Goal: Task Accomplishment & Management: Manage account settings

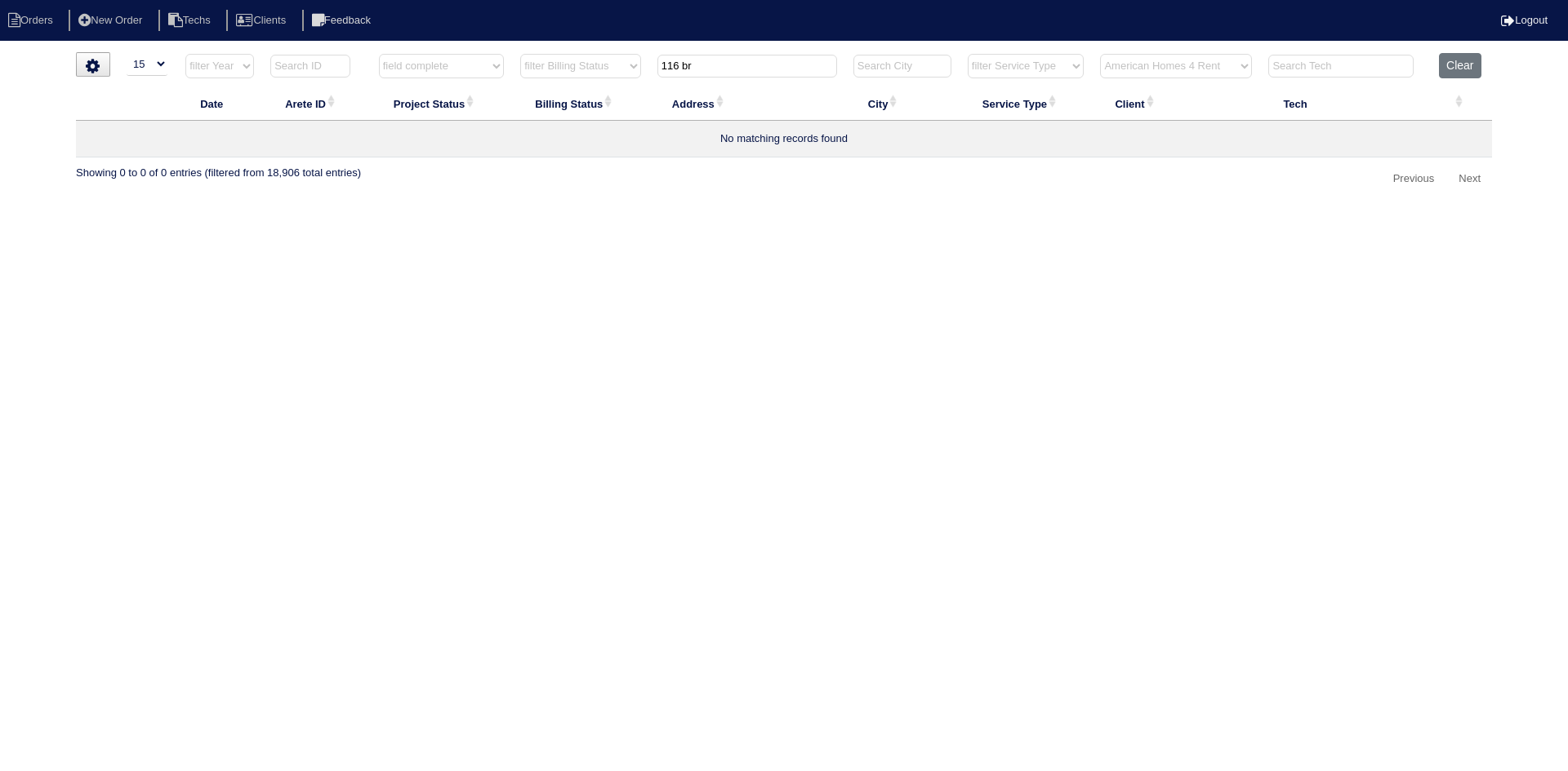
select select "15"
select select "field complete"
select select "need to quote"
select select "American Homes 4 Rent"
drag, startPoint x: 720, startPoint y: 65, endPoint x: 649, endPoint y: 62, distance: 71.1
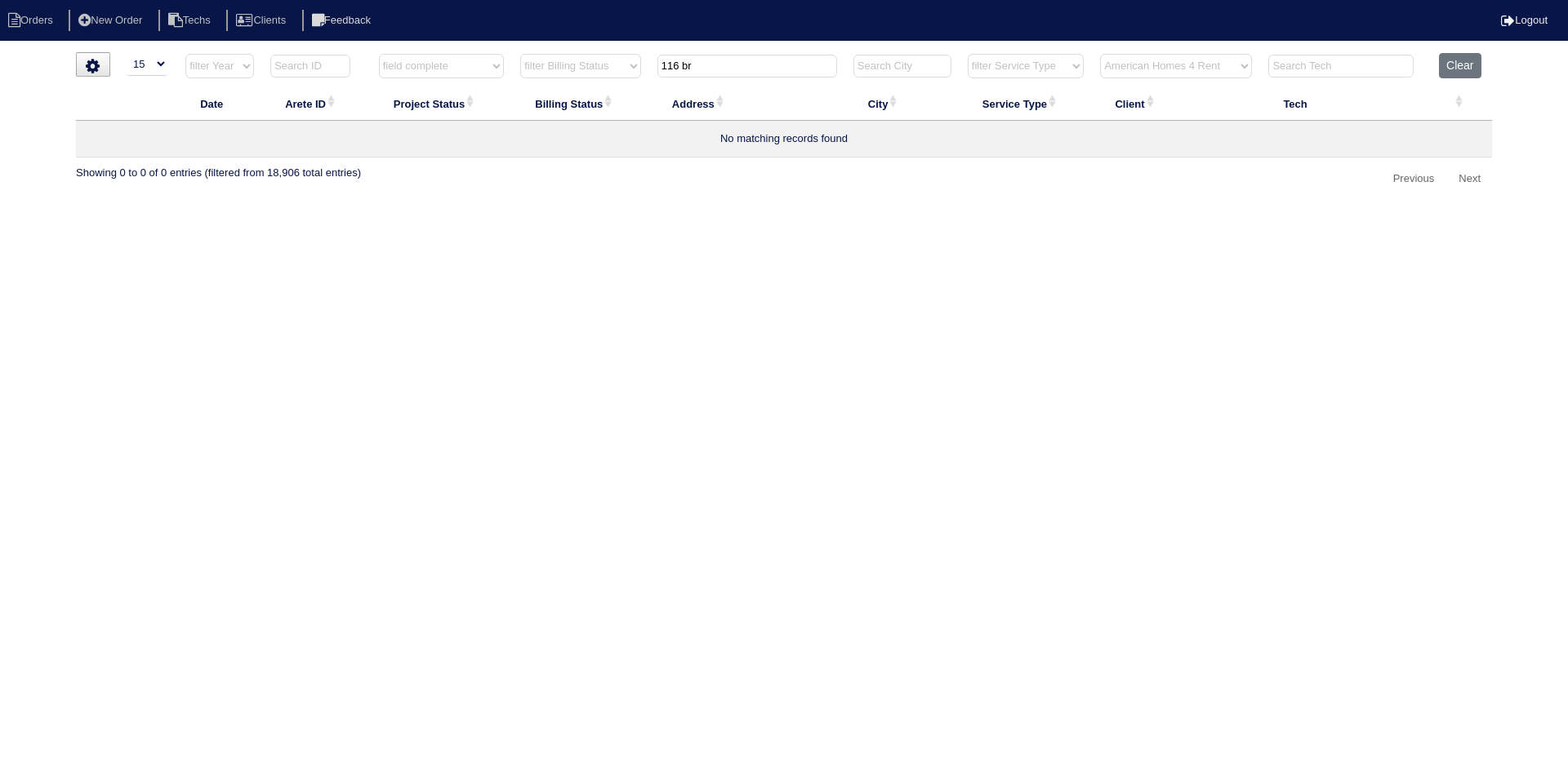
click at [649, 62] on tr "filter Year -- Any Year -- 2025 2024 2023 2022 2021 2020 2019 filter Project St…" at bounding box center [784, 70] width 1416 height 33
type input "1012"
select select "field complete"
select select "need to quote"
type input "1012"
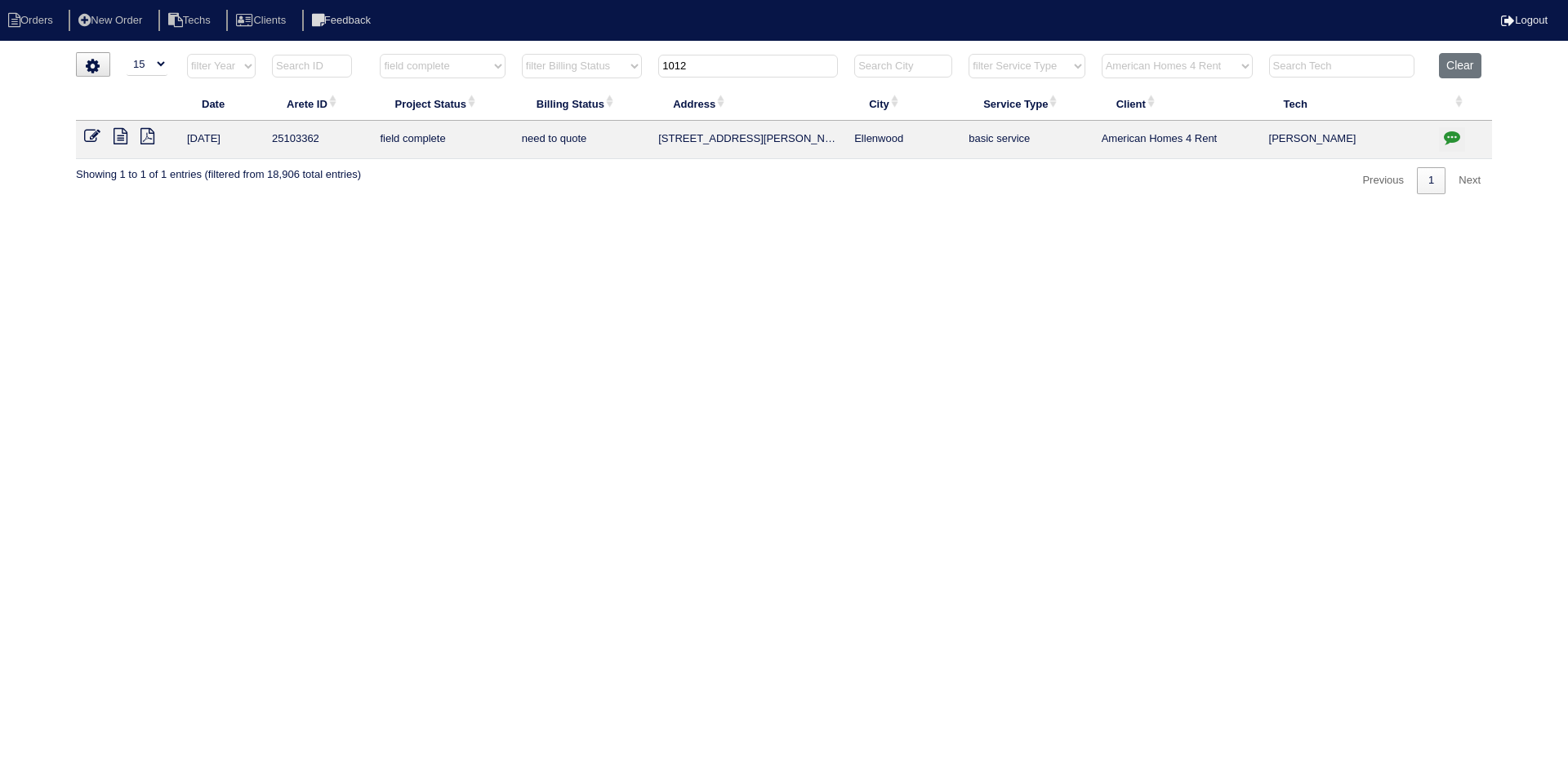
select select "American Homes 4 Rent"
type input "1012"
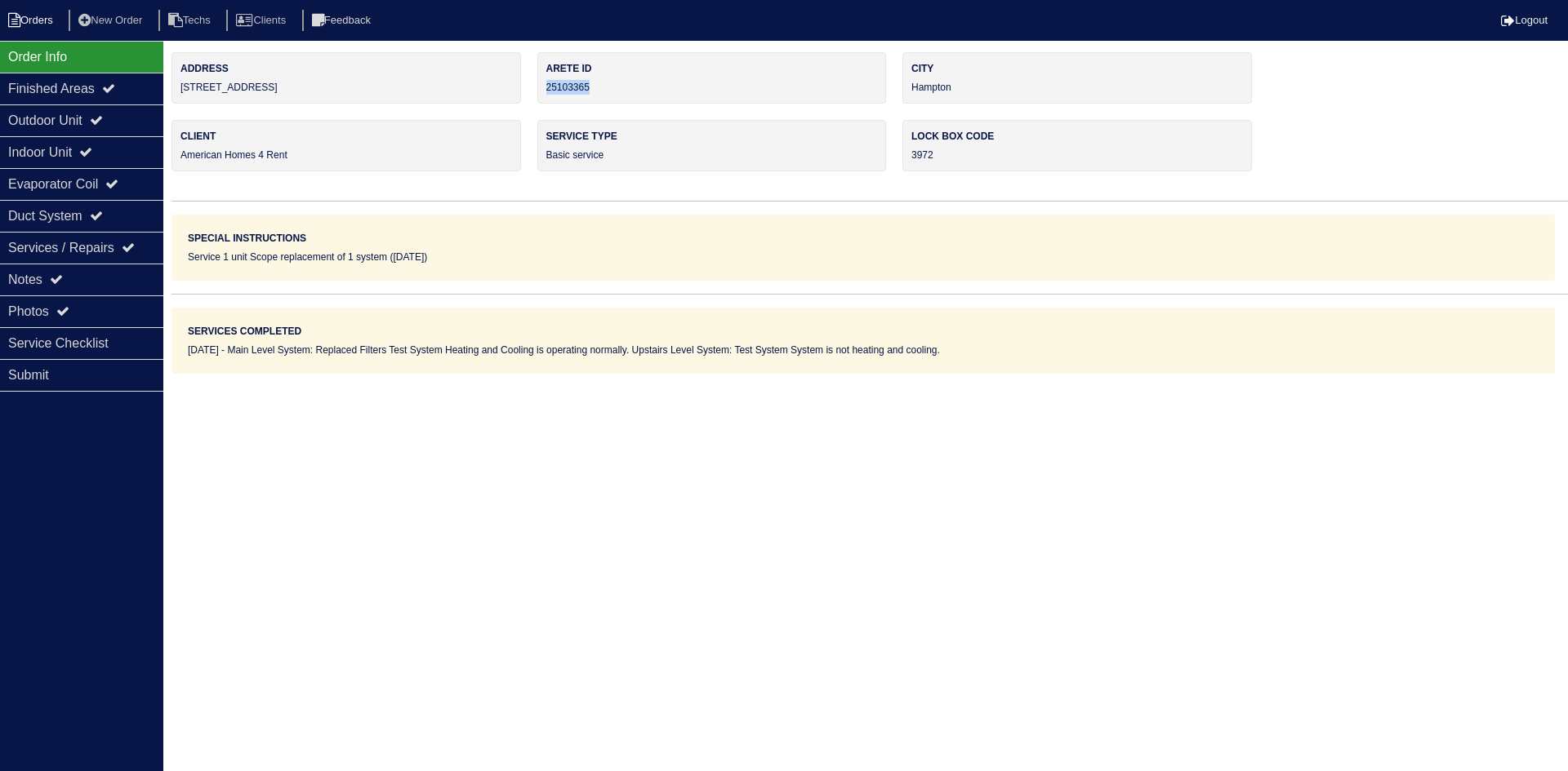
click at [31, 21] on li "Orders" at bounding box center [33, 21] width 66 height 22
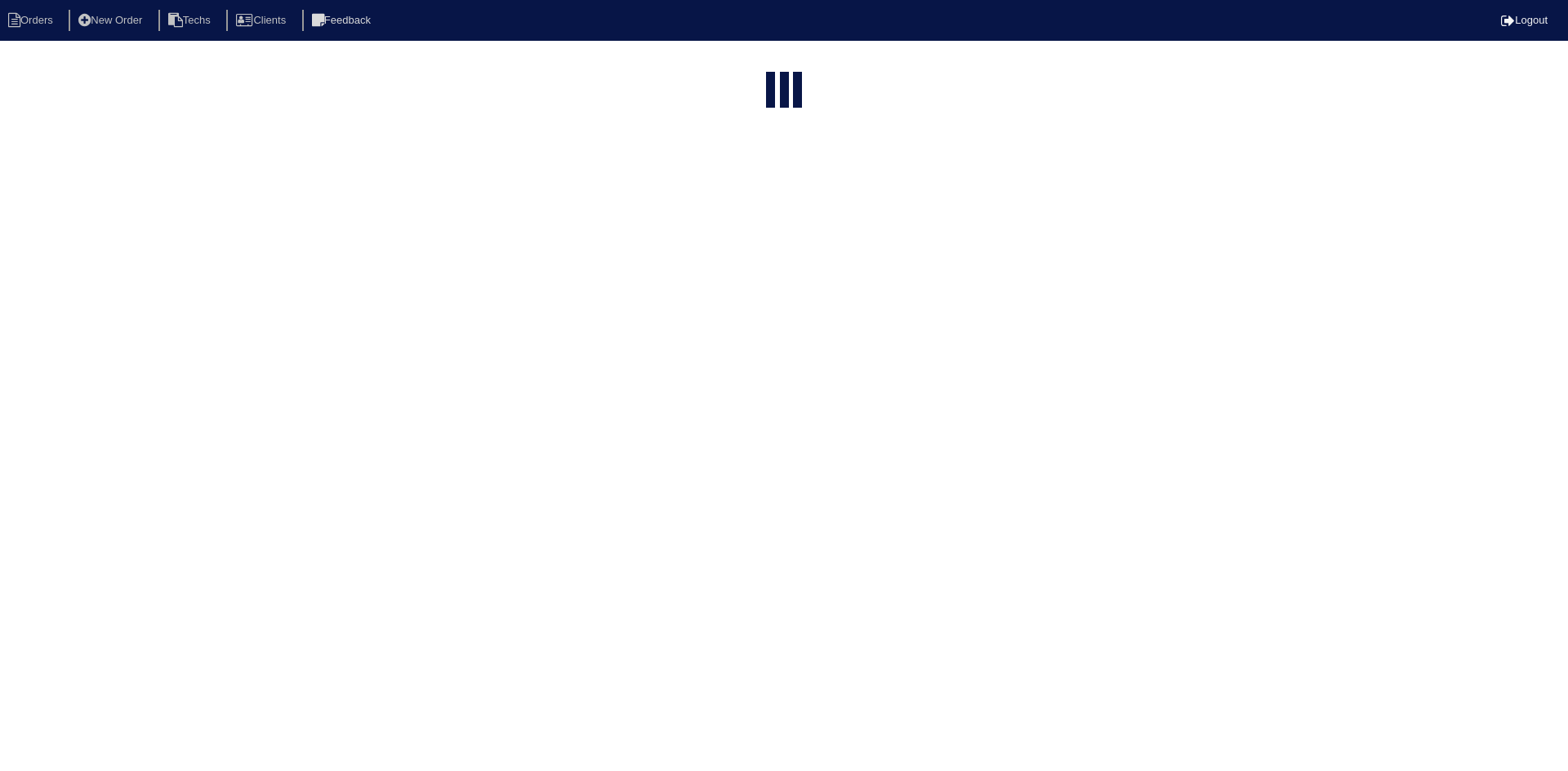
select select "15"
select select "field complete"
select select "need to quote"
select select "American Homes 4 Rent"
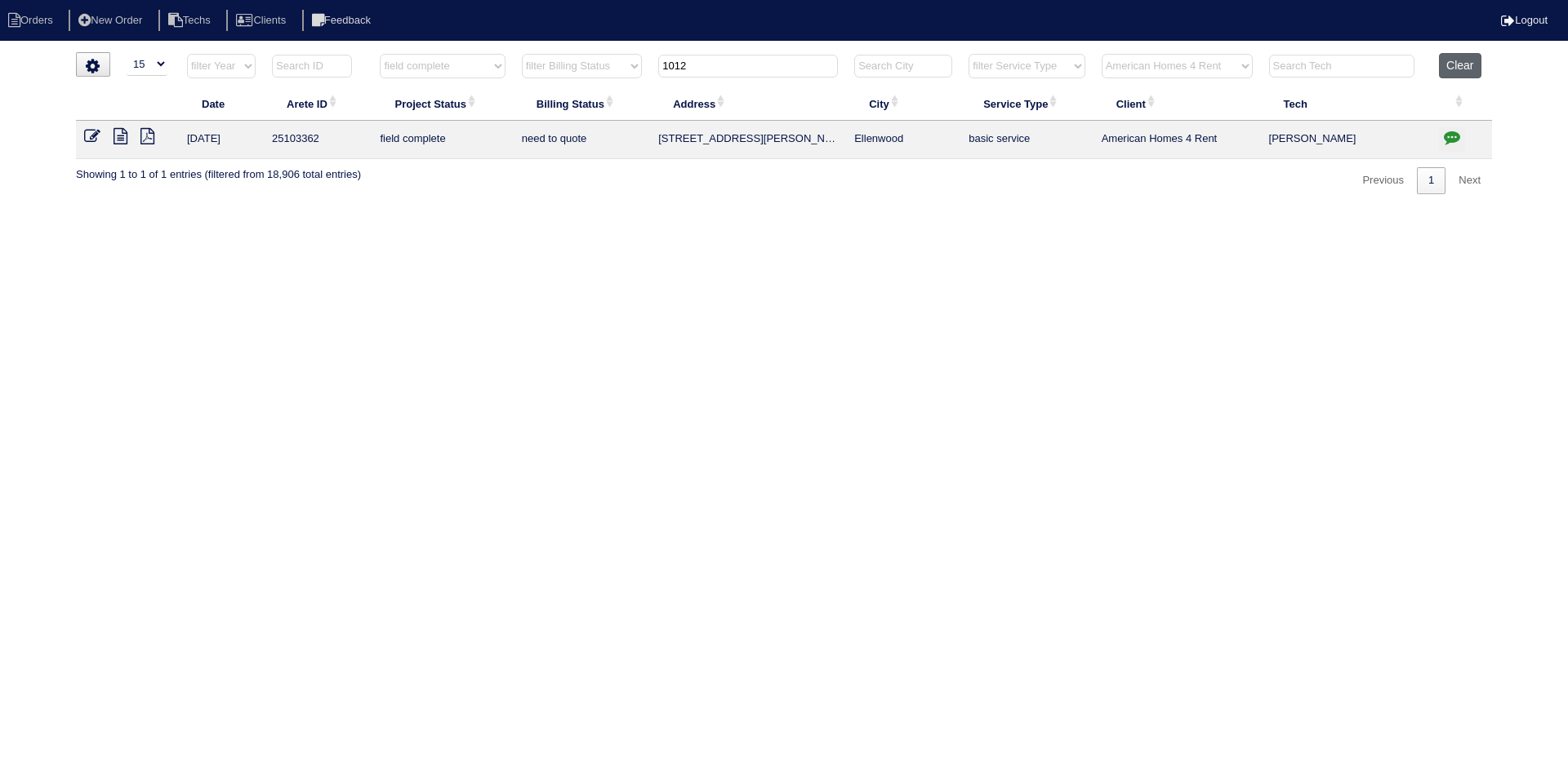
click at [1458, 60] on button "Clear" at bounding box center [1459, 65] width 42 height 25
select select
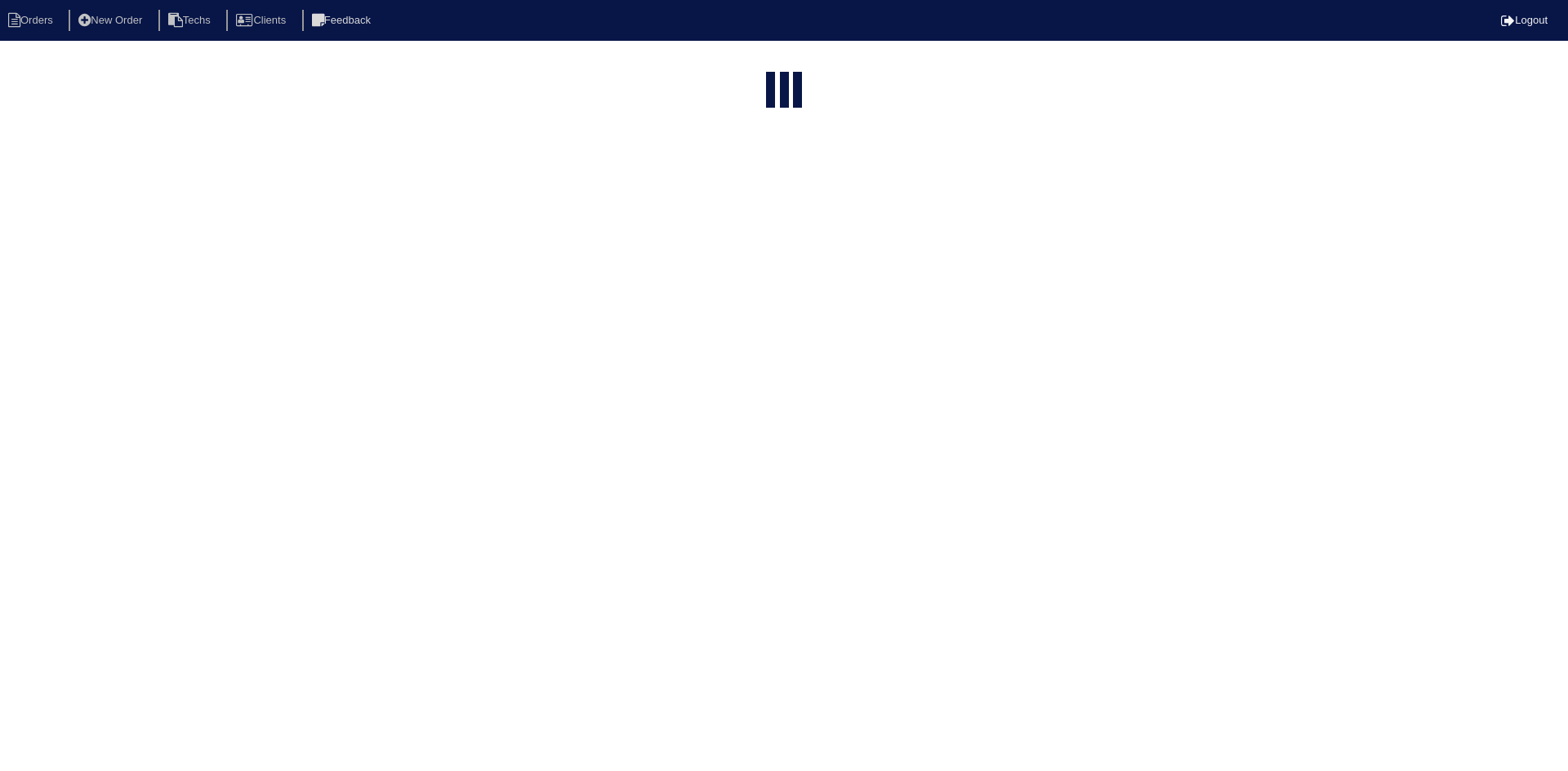
select select "15"
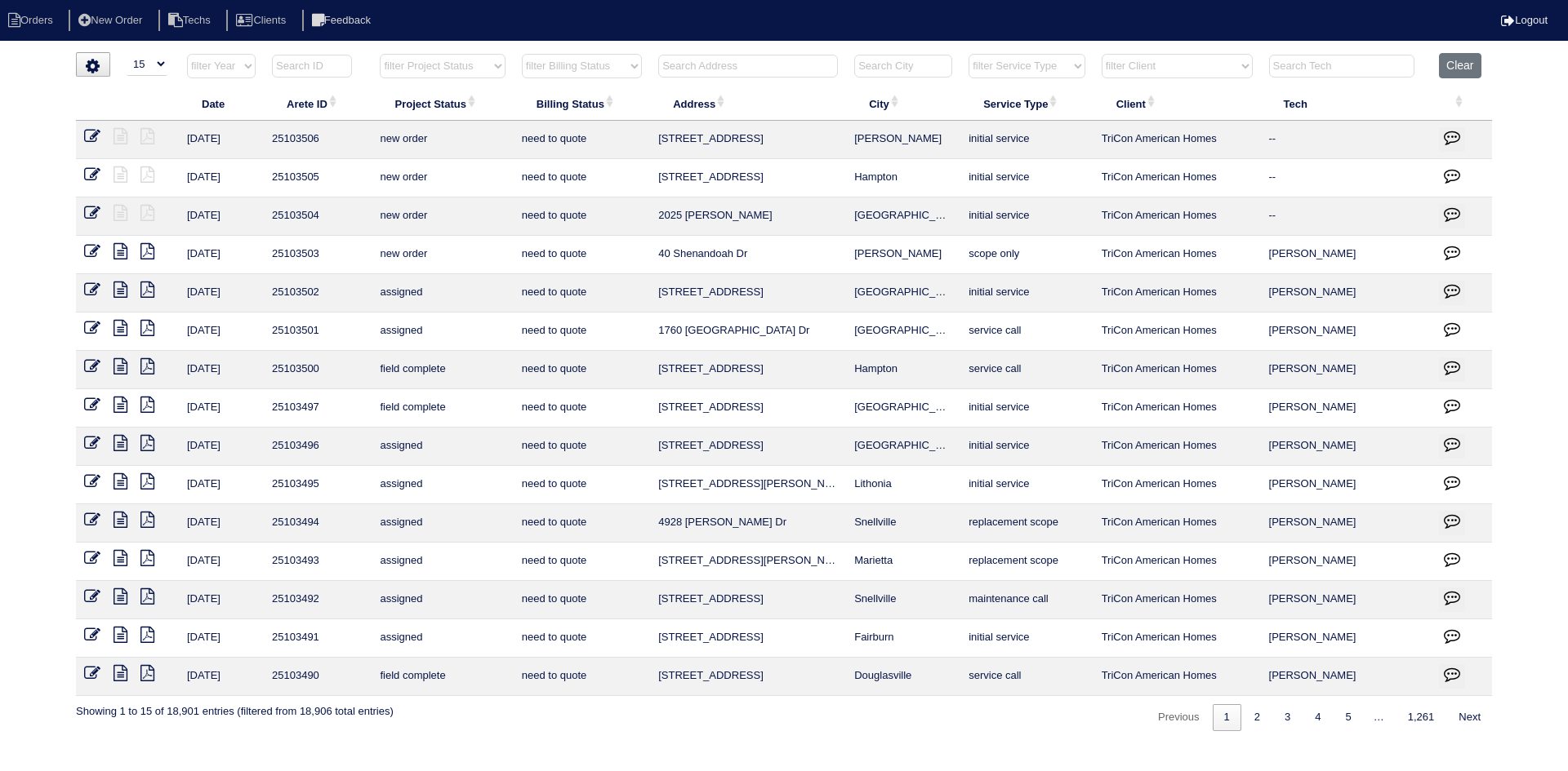
drag, startPoint x: 476, startPoint y: 66, endPoint x: 485, endPoint y: 73, distance: 11.4
click at [476, 66] on select "filter Project Status -- Any Project Status -- new order assigned in progress f…" at bounding box center [442, 66] width 125 height 24
click at [380, 54] on select "filter Project Status -- Any Project Status -- new order assigned in progress f…" at bounding box center [442, 66] width 125 height 24
select select "field complete"
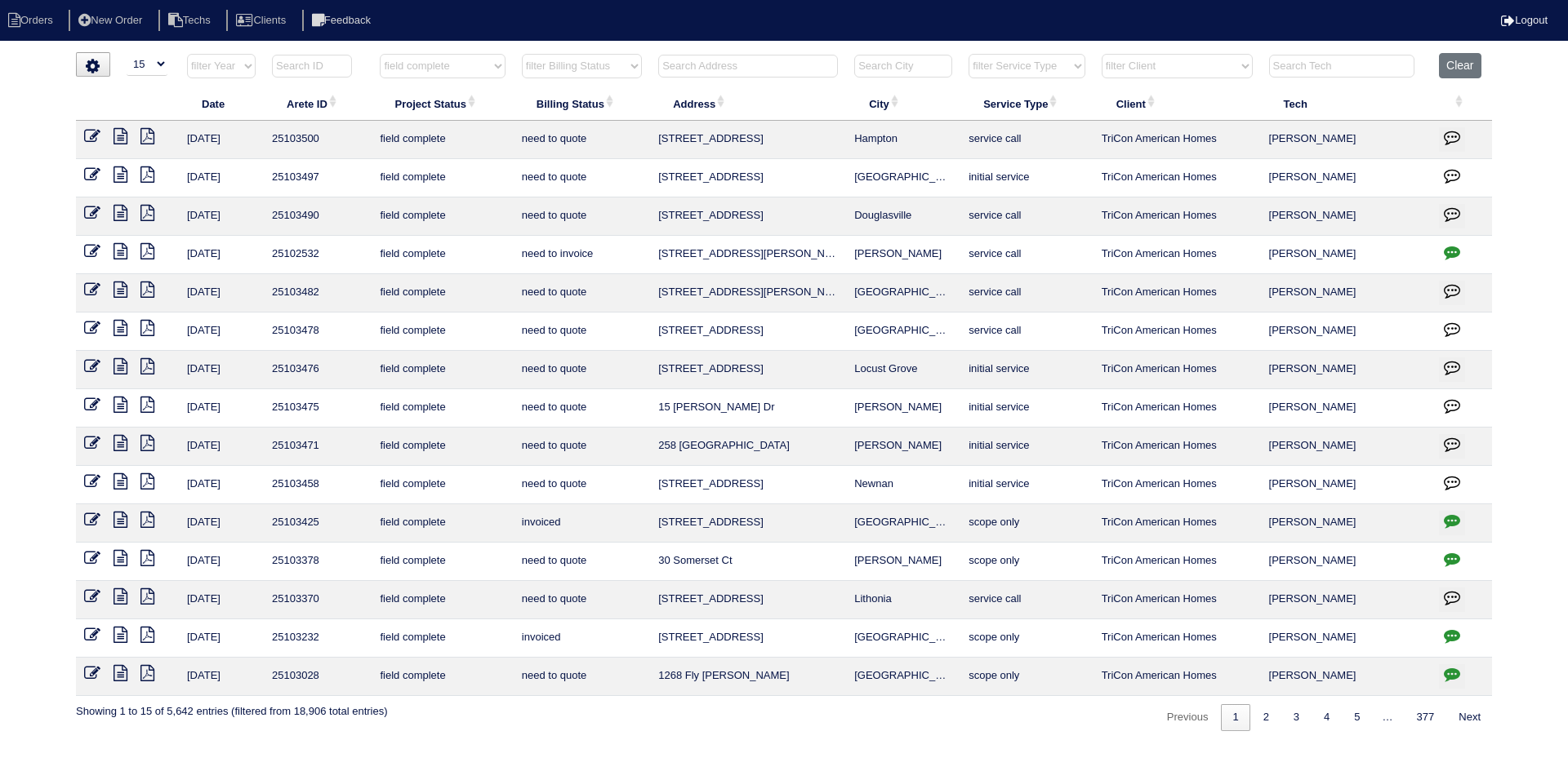
drag, startPoint x: 635, startPoint y: 67, endPoint x: 635, endPoint y: 76, distance: 9.0
click at [635, 67] on select "filter Billing Status -- Any Billing Status -- need to quote quoted need to inv…" at bounding box center [582, 66] width 120 height 24
select select "need to quote"
click at [522, 54] on select "filter Billing Status -- Any Billing Status -- need to quote quoted need to inv…" at bounding box center [582, 66] width 120 height 24
select select "field complete"
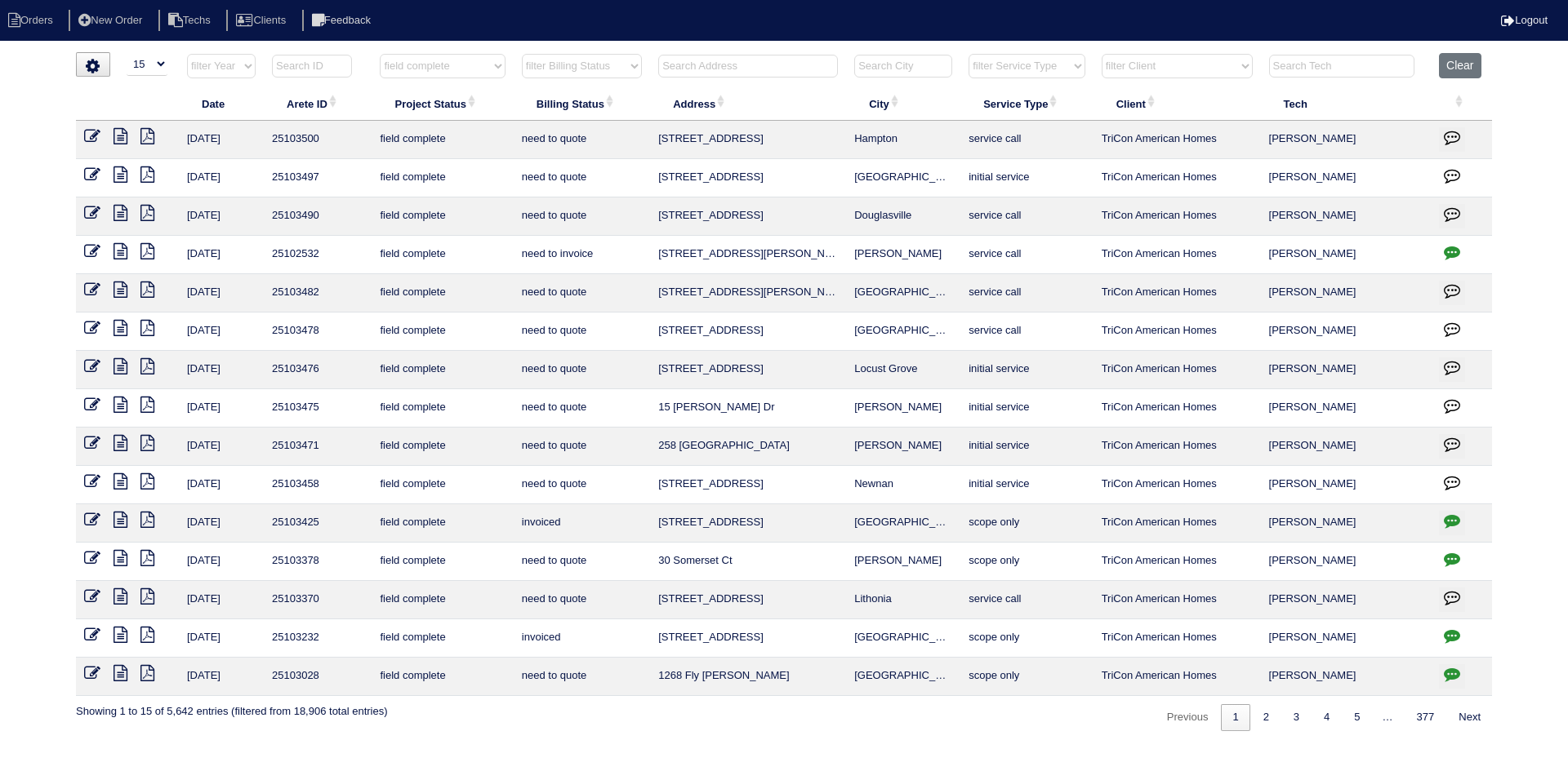
select select "need to quote"
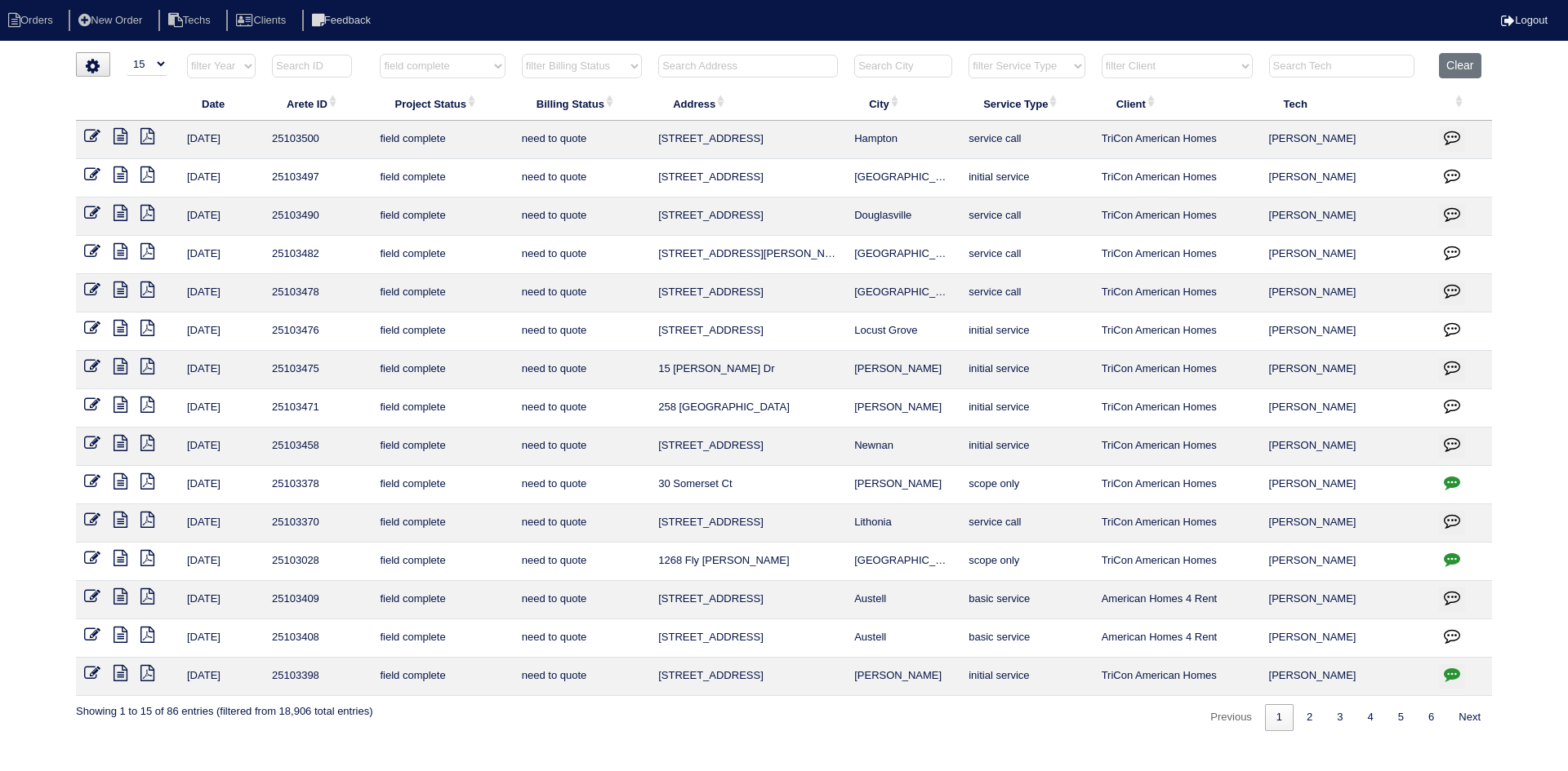
click at [1240, 63] on select "filter Client -- Any Client -- Alan Luther American Homes 4 Rent Arete Personal…" at bounding box center [1177, 66] width 151 height 24
select select "American Homes 4 Rent"
click at [1103, 54] on select "filter Client -- Any Client -- Alan Luther American Homes 4 Rent Arete Personal…" at bounding box center [1177, 66] width 151 height 24
select select "field complete"
select select "need to quote"
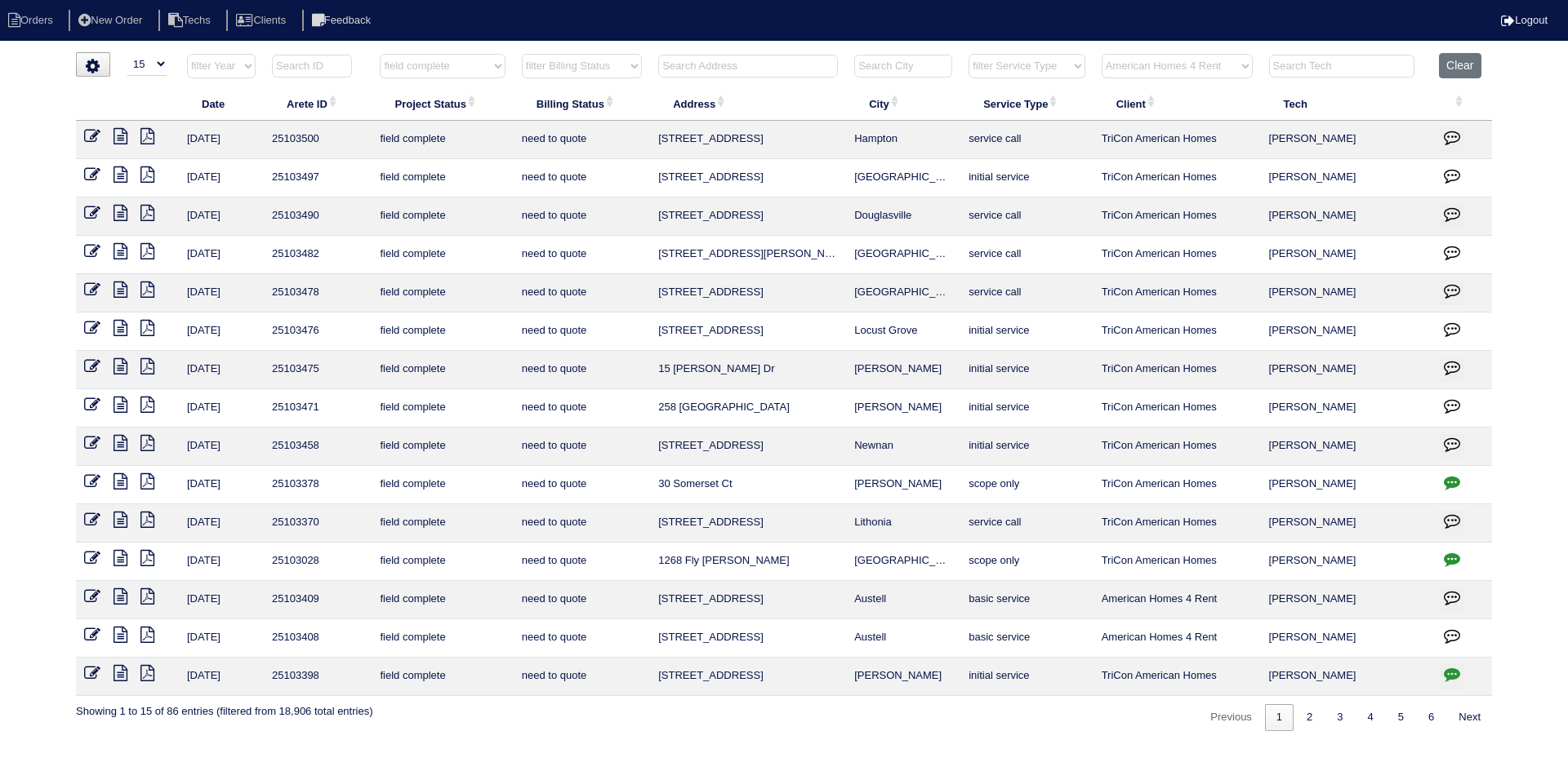
select select "American Homes 4 Rent"
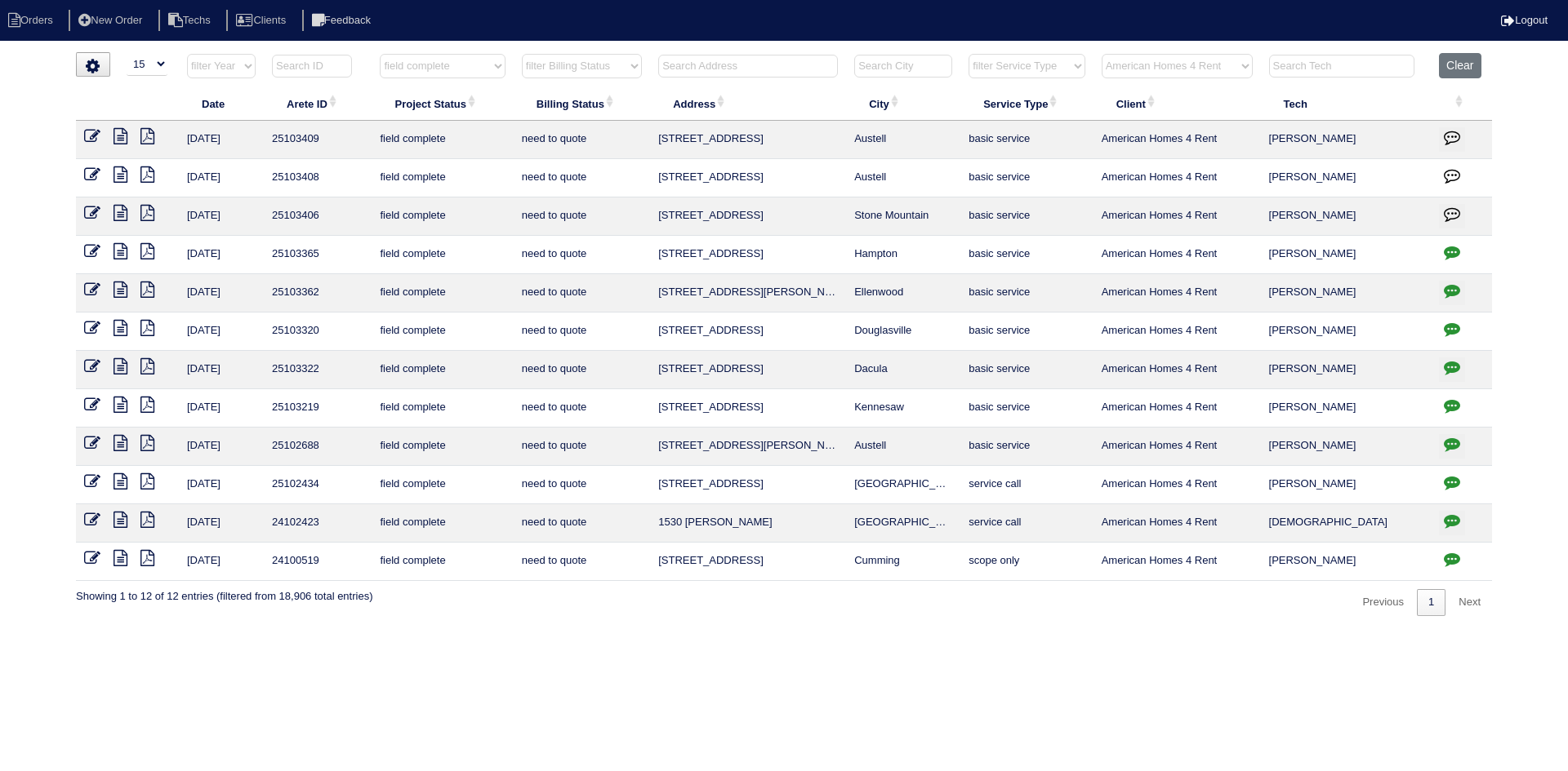
click at [1452, 324] on icon "button" at bounding box center [1452, 329] width 17 height 17
click at [1449, 326] on icon "button" at bounding box center [1452, 329] width 17 height 17
select select "15"
select select "field complete"
select select "need to quote"
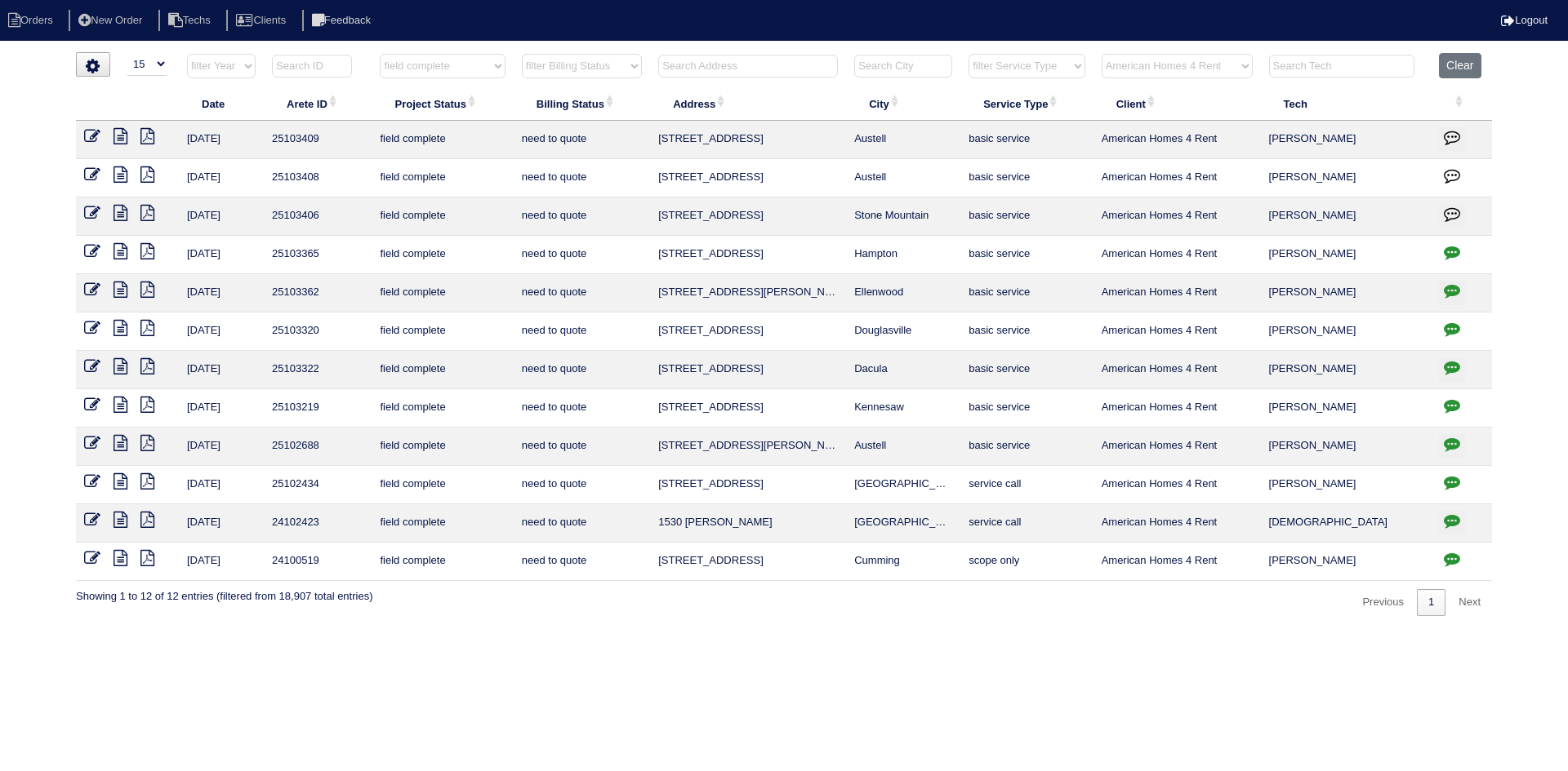
select select "American Homes 4 Rent"
click at [1449, 321] on icon "button" at bounding box center [1452, 329] width 17 height 17
type textarea "9/17/25 - texted Dan to review quote - HVAC report in folder - rk"
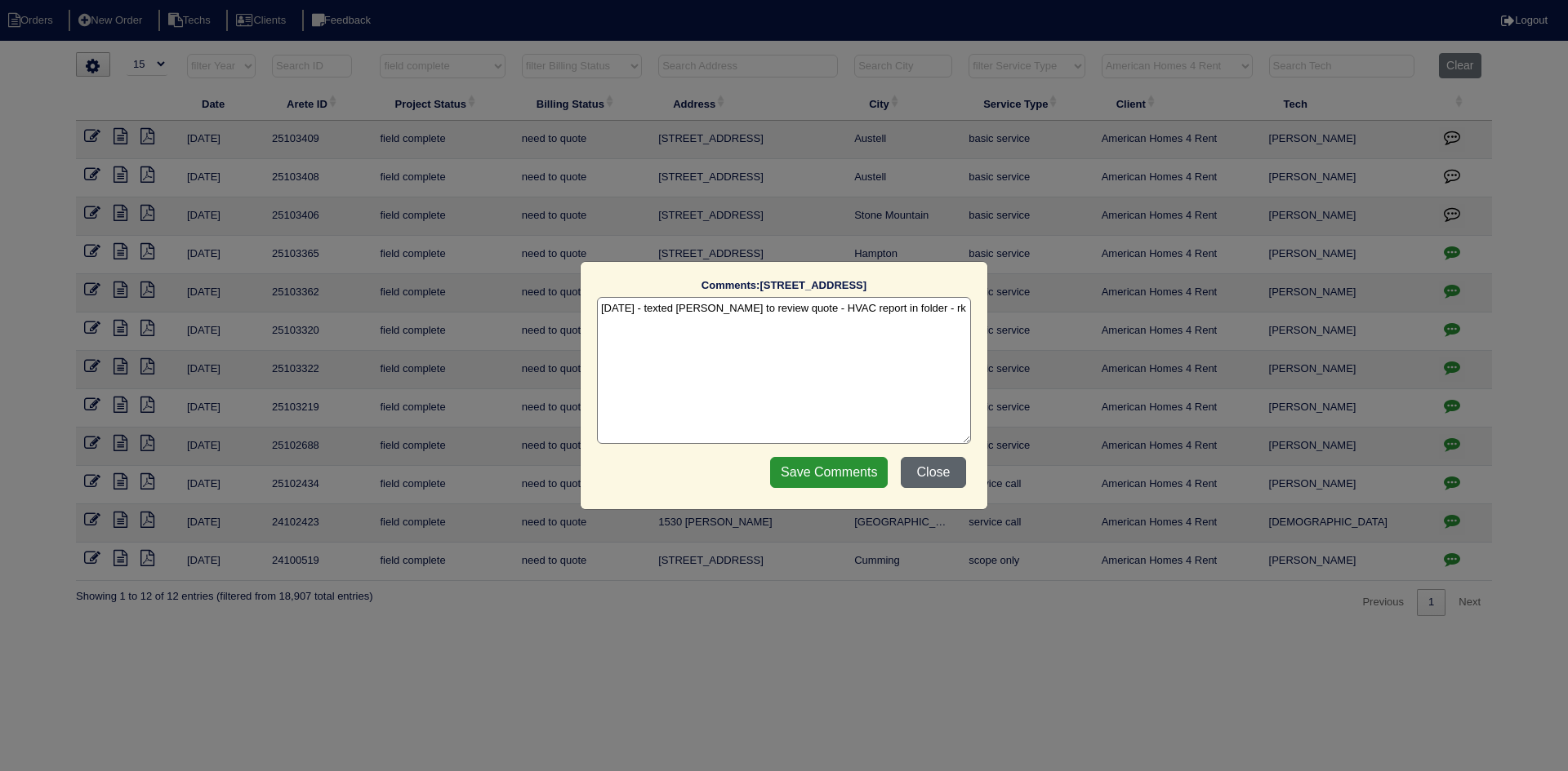
click at [944, 471] on button "Close" at bounding box center [933, 472] width 65 height 31
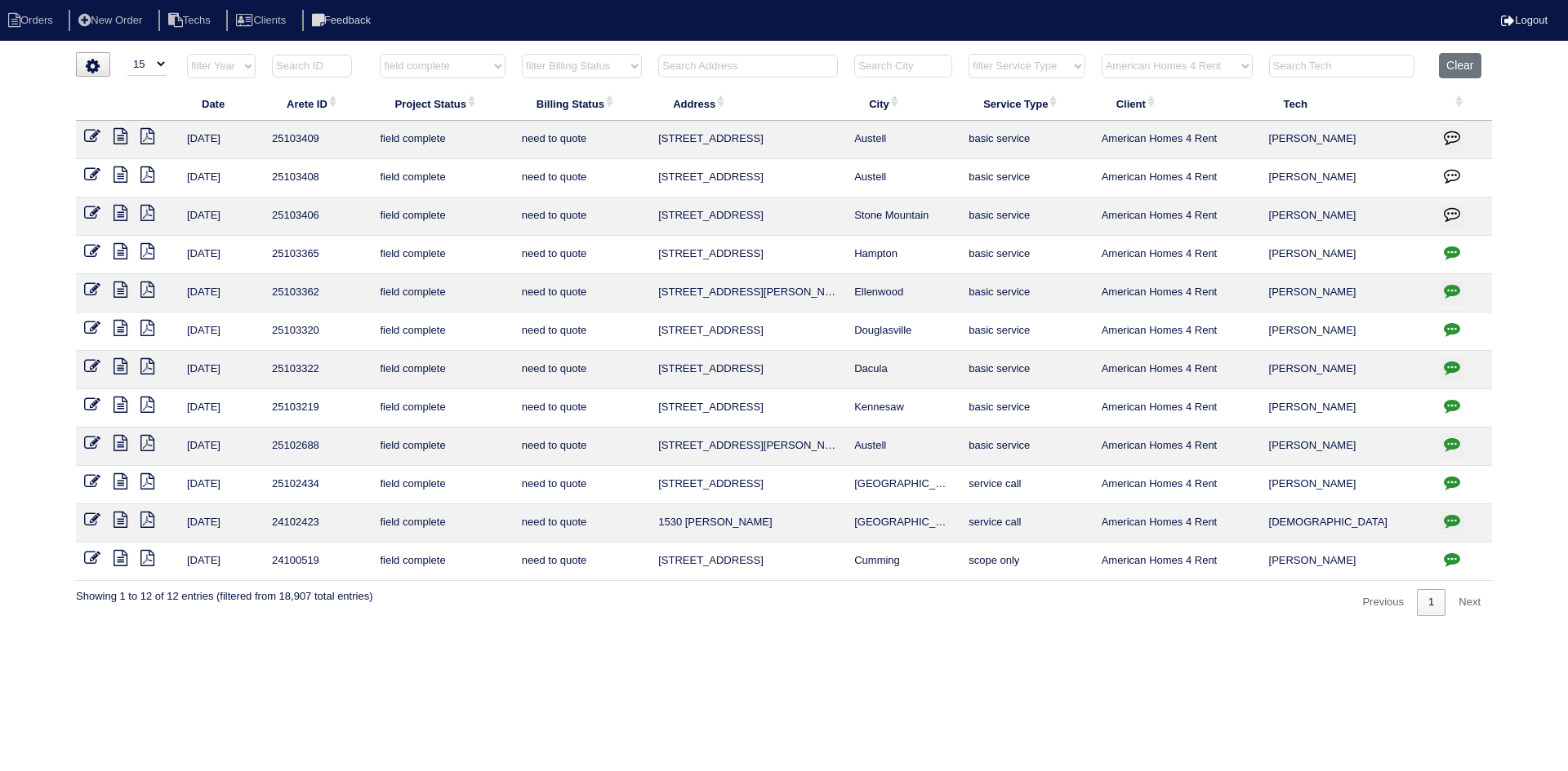
click at [119, 325] on icon at bounding box center [120, 328] width 14 height 17
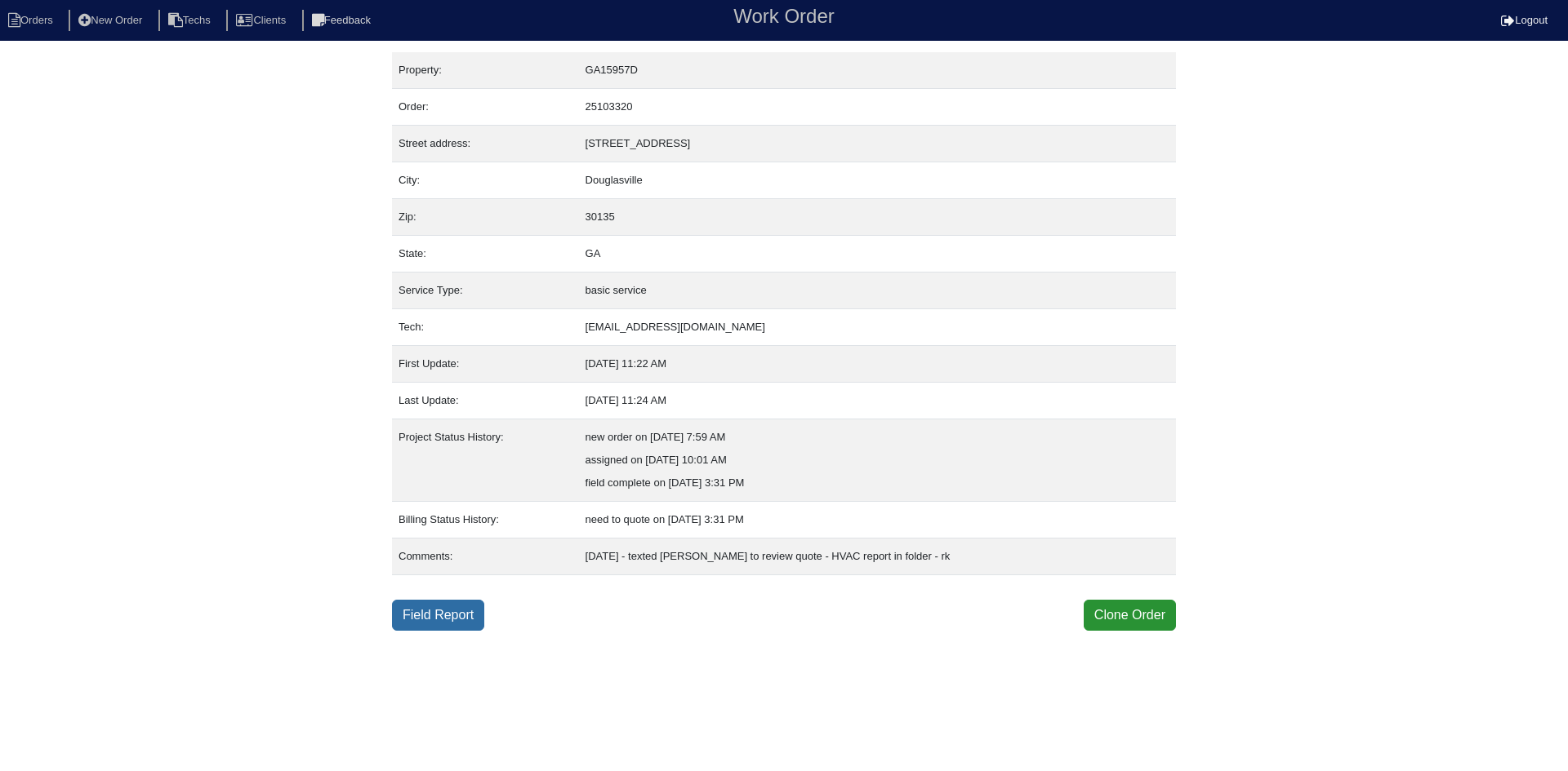
click at [444, 611] on link "Field Report" at bounding box center [437, 615] width 92 height 31
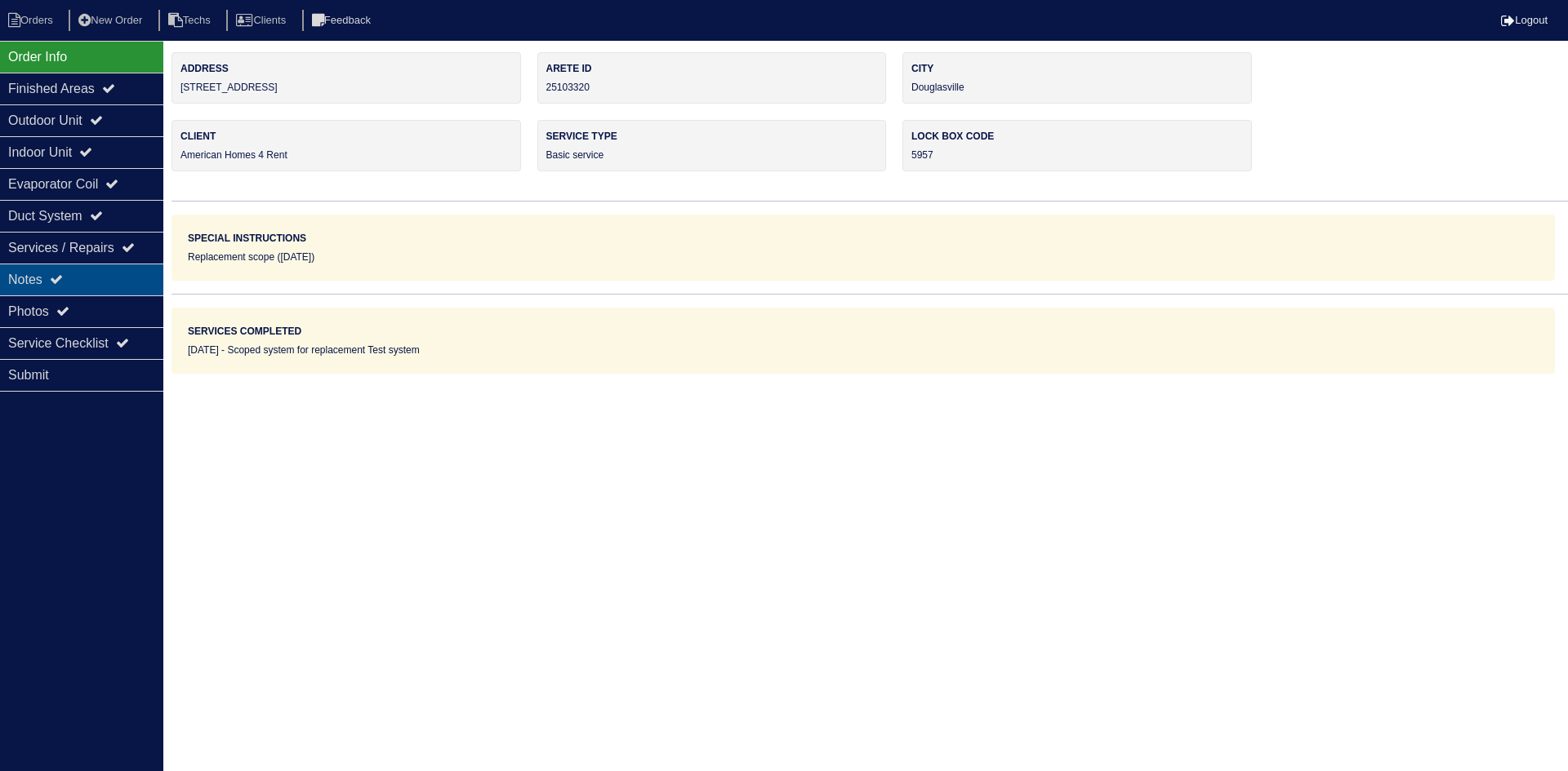
click at [97, 276] on div "Notes" at bounding box center [82, 279] width 164 height 32
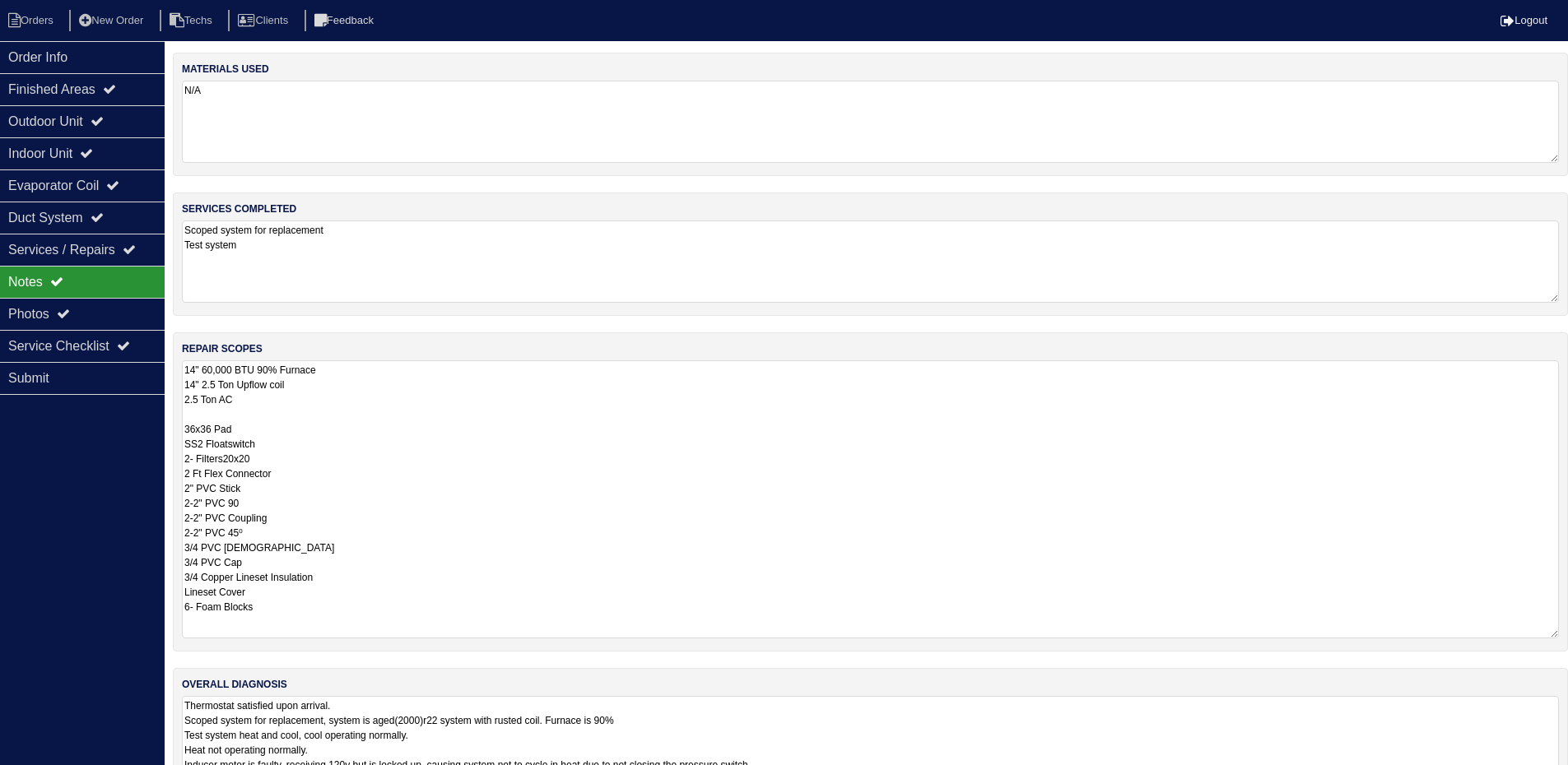
drag, startPoint x: 1567, startPoint y: 433, endPoint x: 1569, endPoint y: 629, distance: 196.0
click at [1568, 629] on html "Orders New Order Techs Clients Feedback Logout Orders New Order Users Clients M…" at bounding box center [784, 404] width 1568 height 808
click at [84, 53] on div "Order Info" at bounding box center [83, 57] width 165 height 32
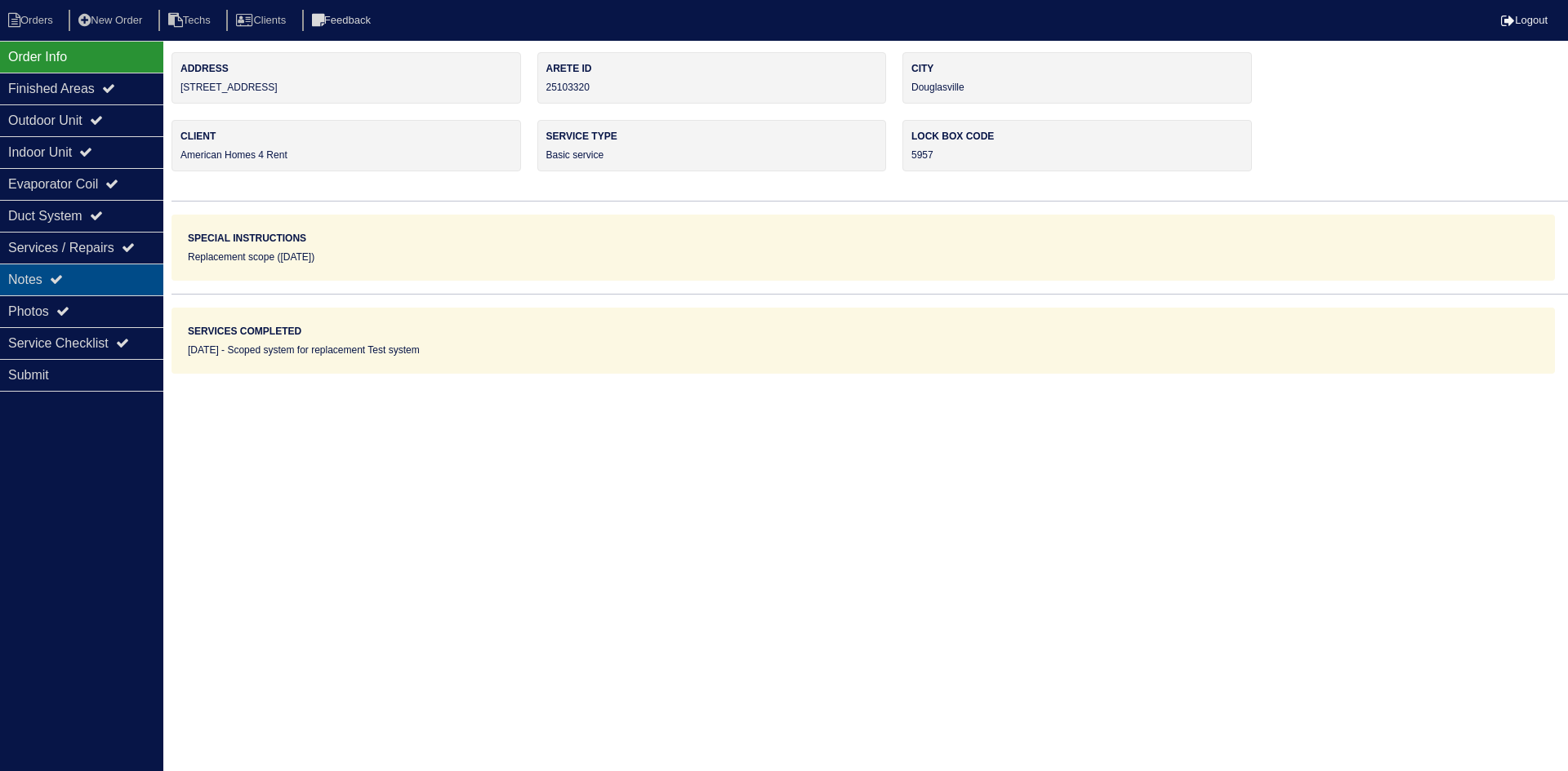
click at [84, 276] on div "Notes" at bounding box center [82, 279] width 164 height 32
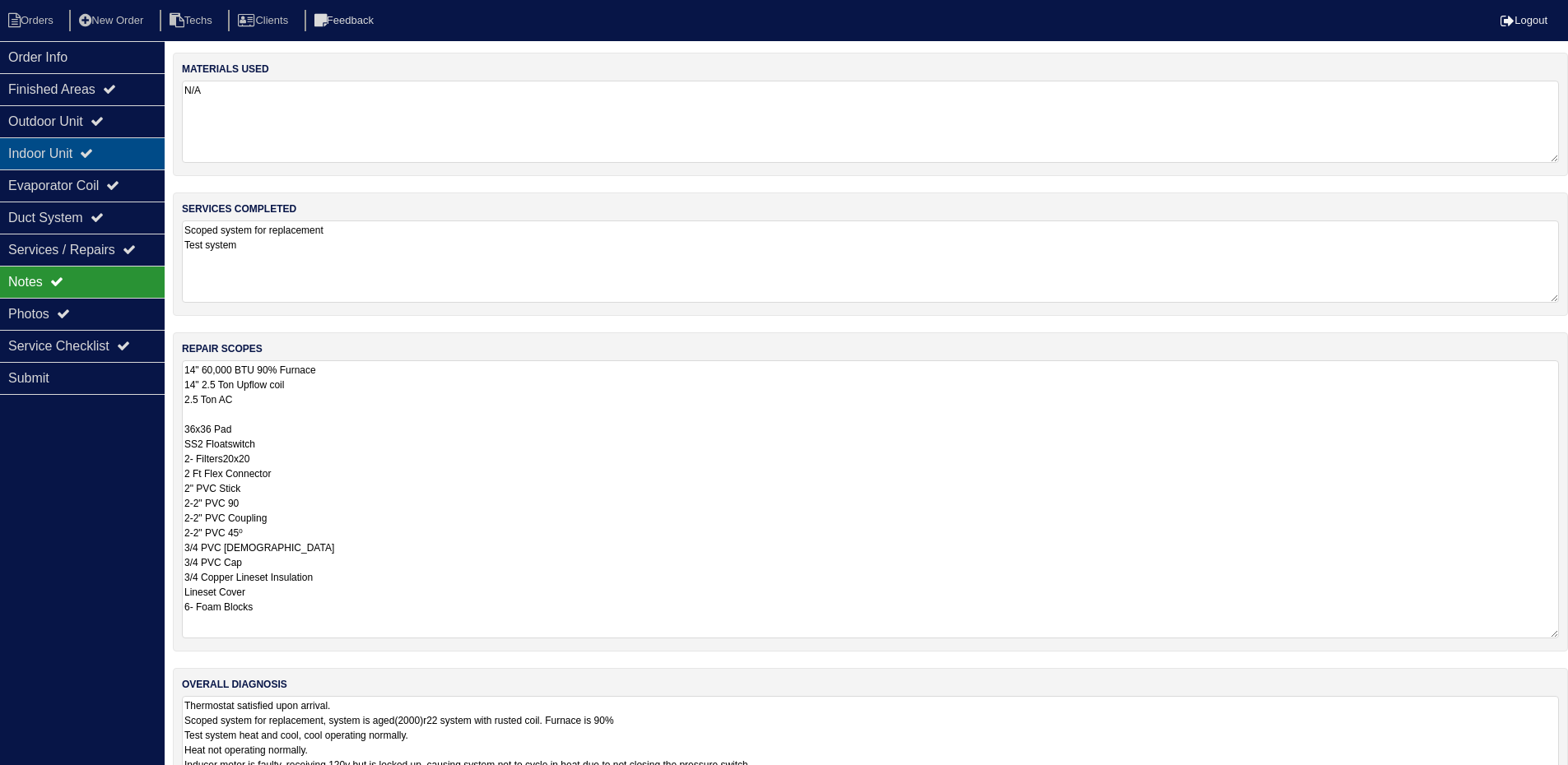
click at [129, 153] on div "Indoor Unit" at bounding box center [83, 154] width 165 height 32
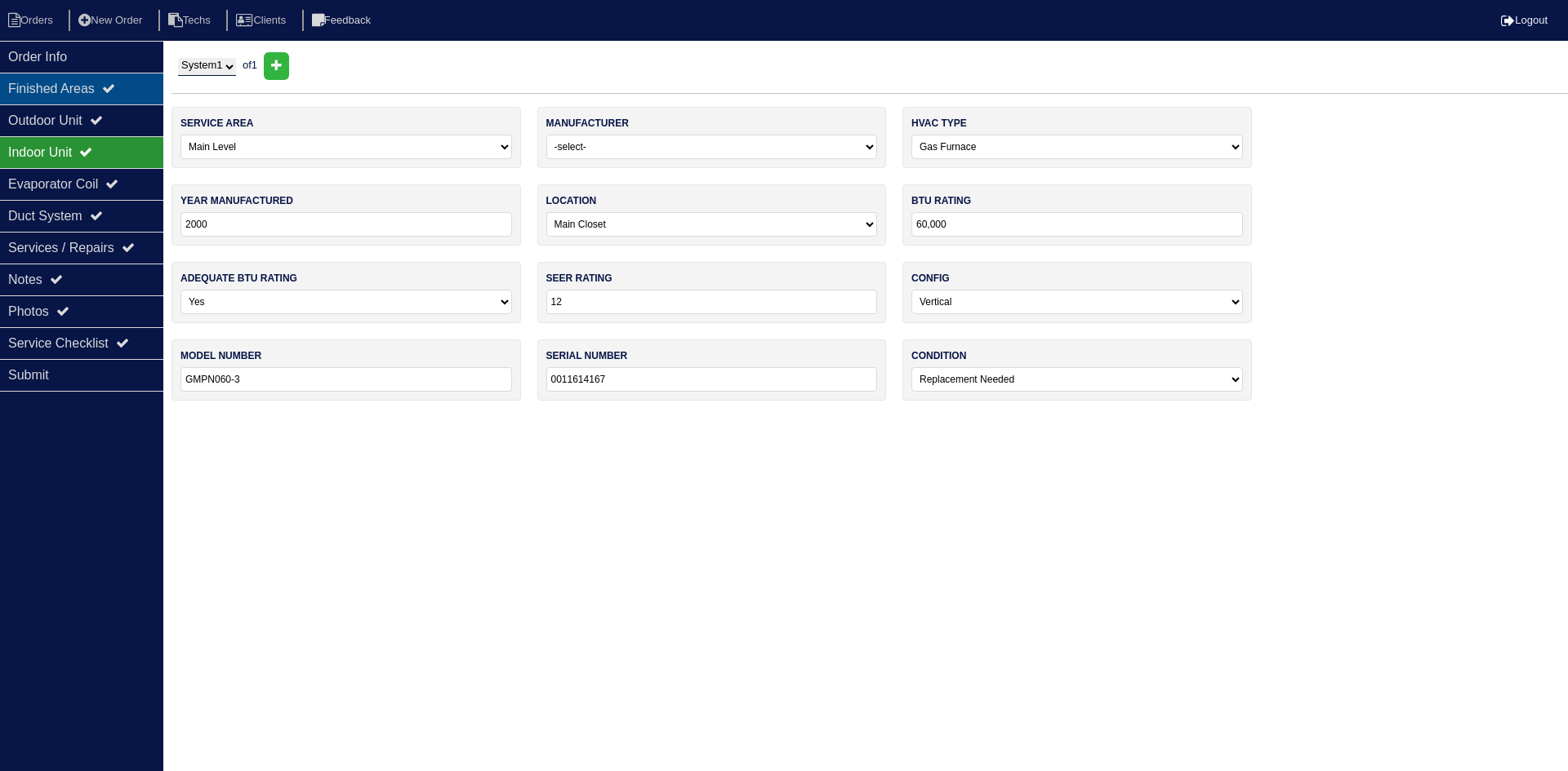
click at [111, 93] on div "Finished Areas" at bounding box center [82, 88] width 164 height 32
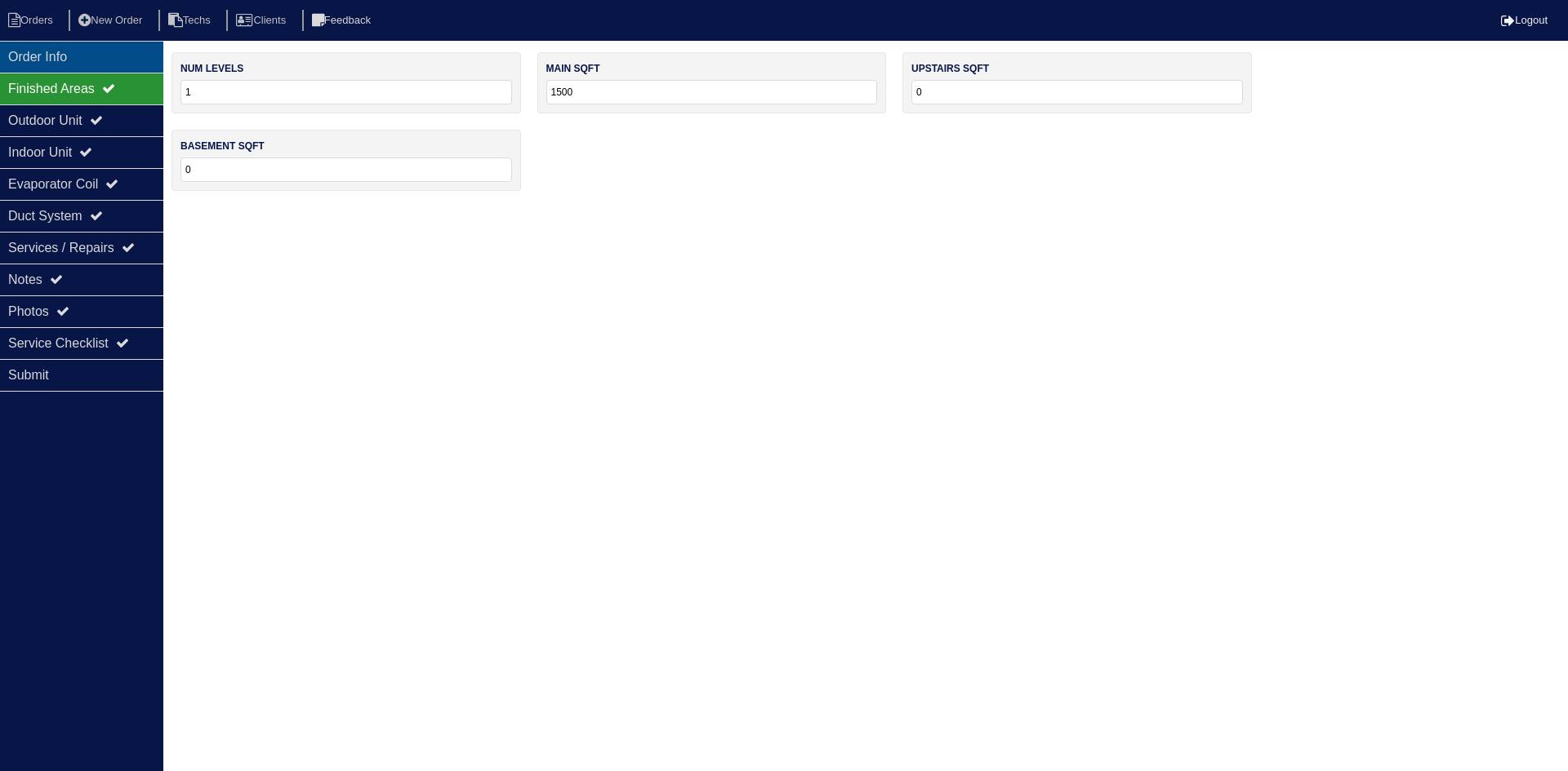
click at [82, 66] on div "Order Info" at bounding box center [82, 57] width 164 height 32
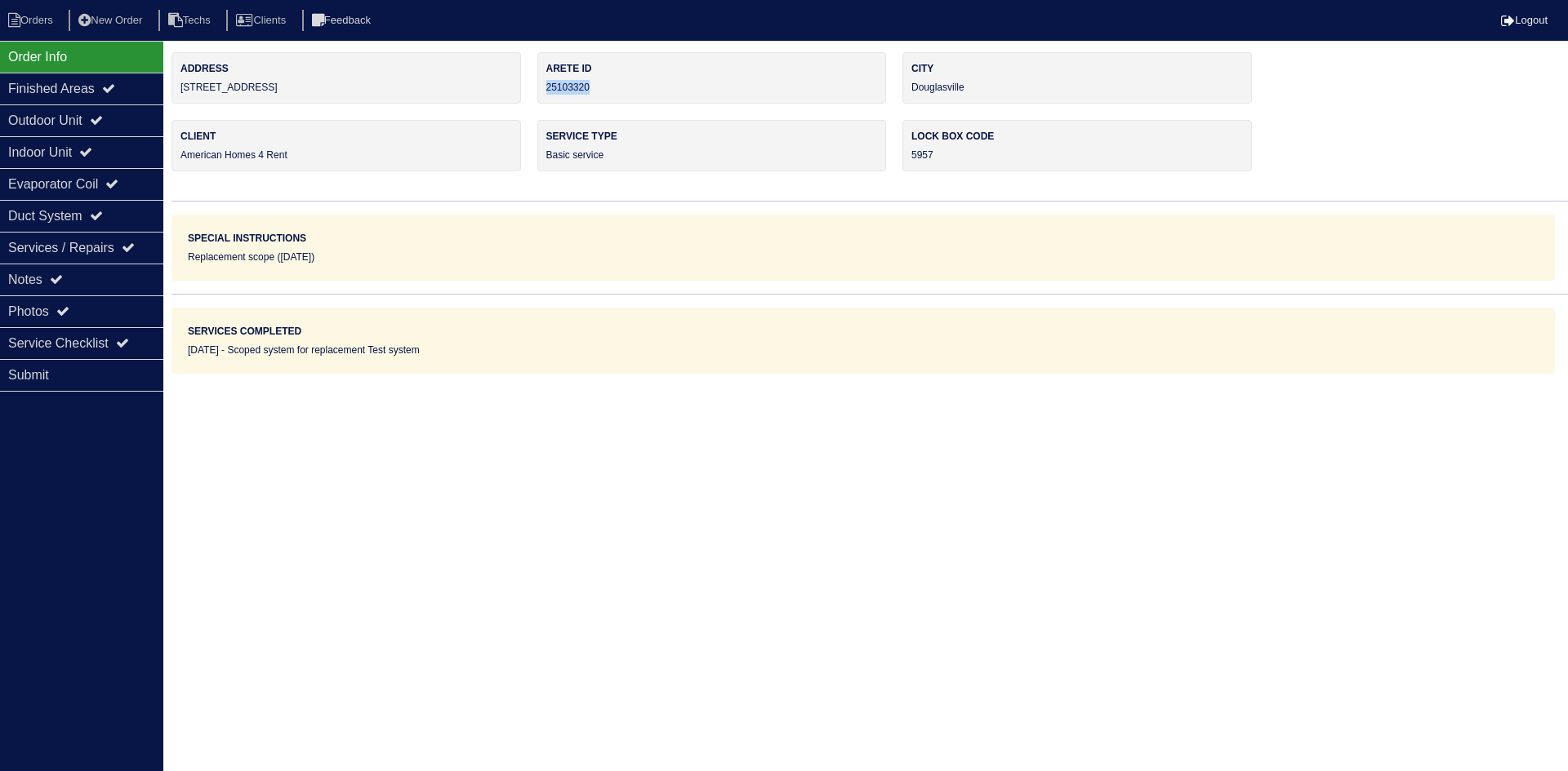
drag, startPoint x: 591, startPoint y: 86, endPoint x: 539, endPoint y: 86, distance: 52.0
click at [539, 86] on div "Arete ID 25103320" at bounding box center [712, 77] width 350 height 51
copy div "25103320"
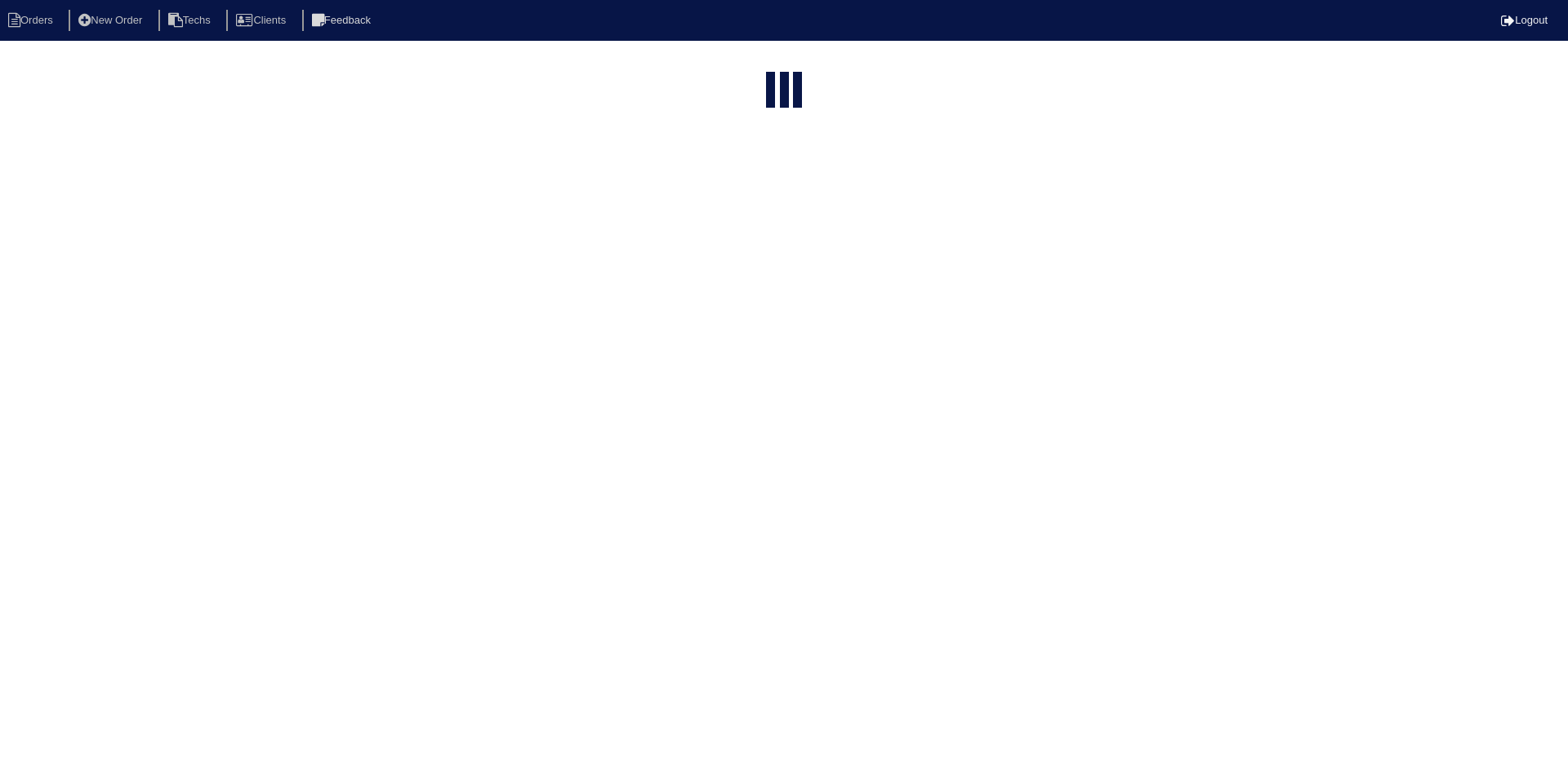
select select "15"
select select "field complete"
select select "need to quote"
select select "American Homes 4 Rent"
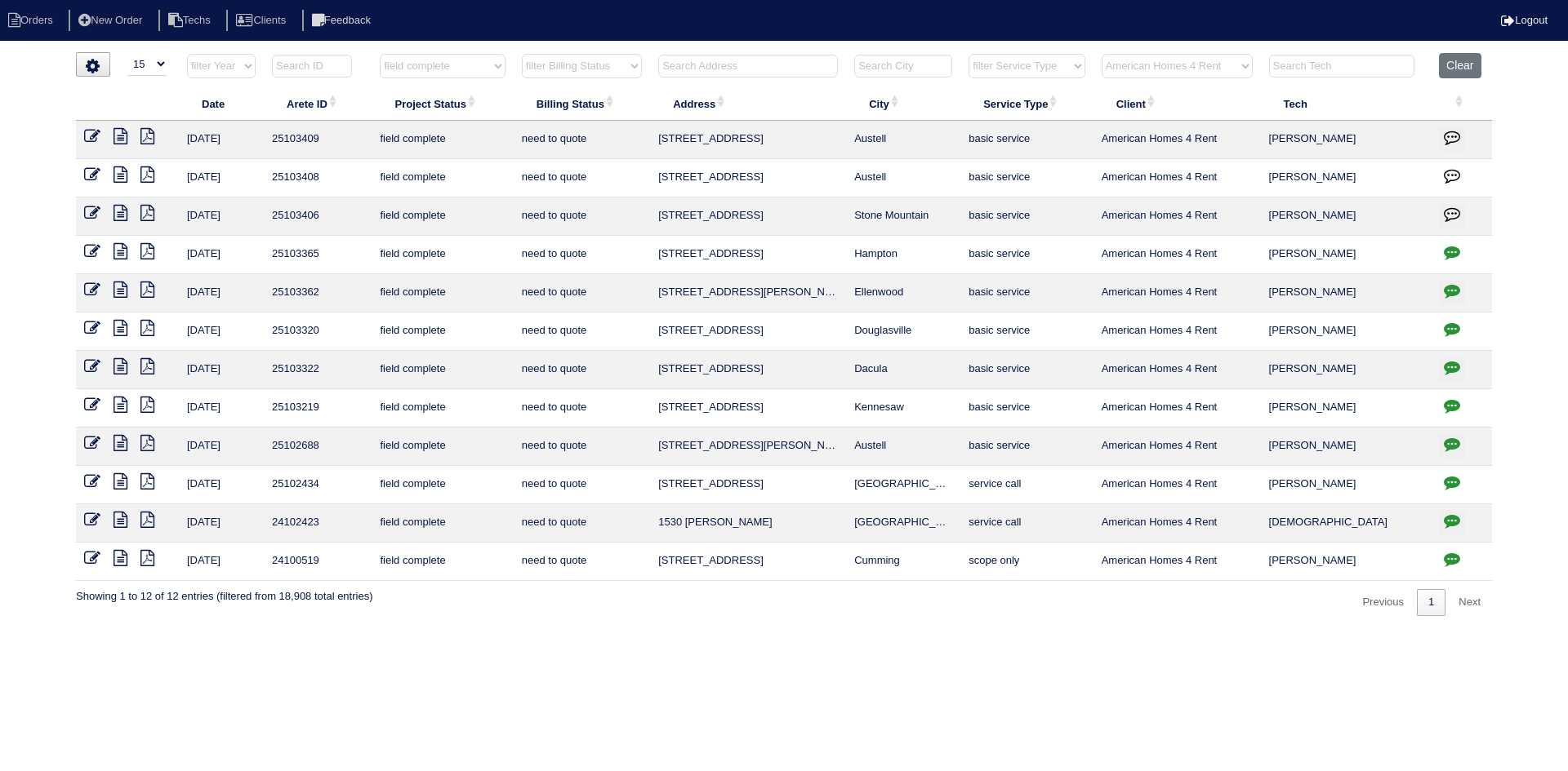
click at [1458, 403] on icon "button" at bounding box center [1452, 405] width 17 height 17
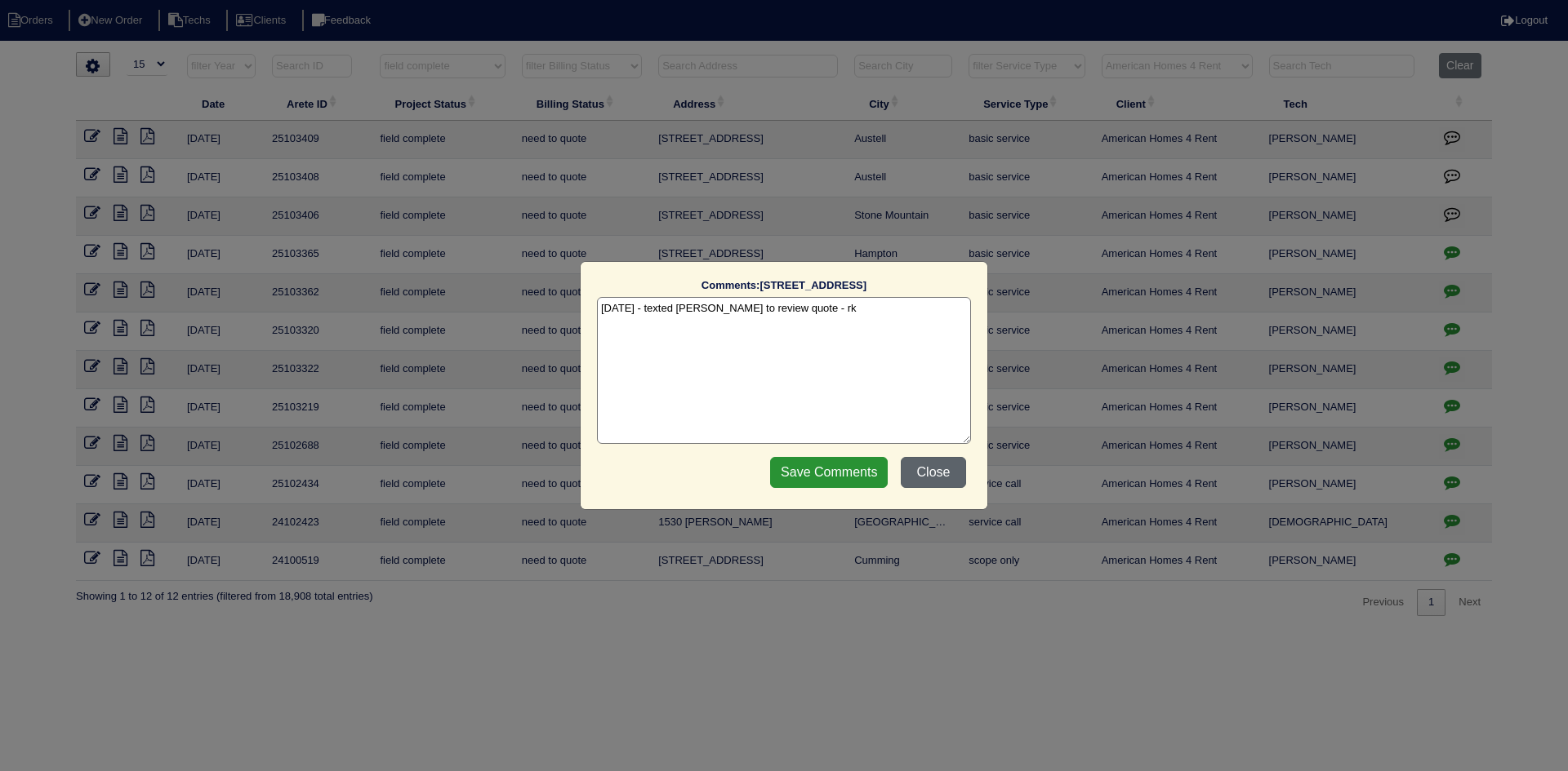
click at [937, 466] on button "Close" at bounding box center [933, 472] width 65 height 31
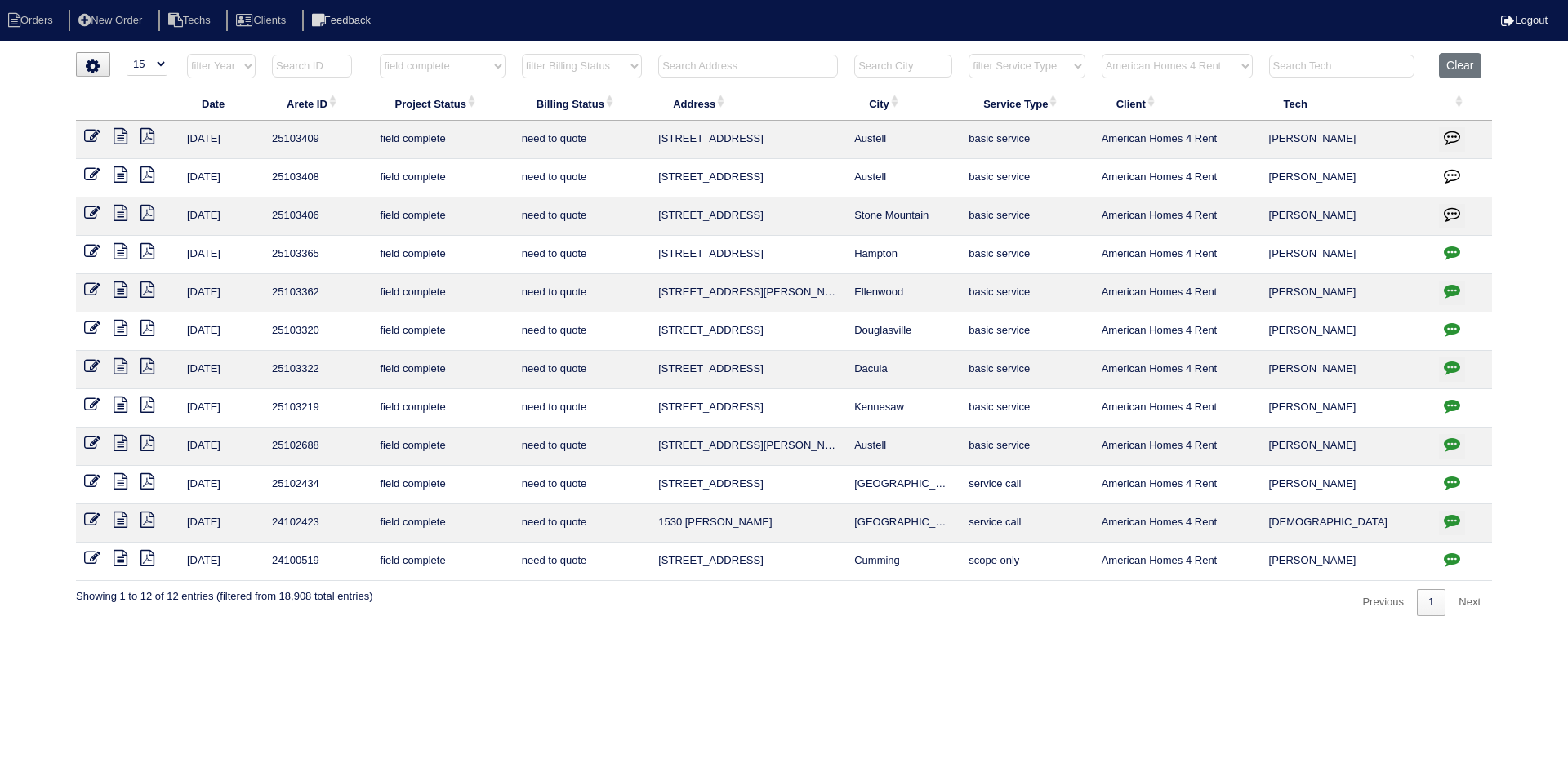
click at [118, 407] on icon at bounding box center [120, 405] width 14 height 17
click at [1451, 403] on icon "button" at bounding box center [1452, 405] width 17 height 17
click at [1451, 403] on body "Orders New Order Techs Clients Feedback Logout Orders New Order Users Clients M…" at bounding box center [784, 334] width 1568 height 564
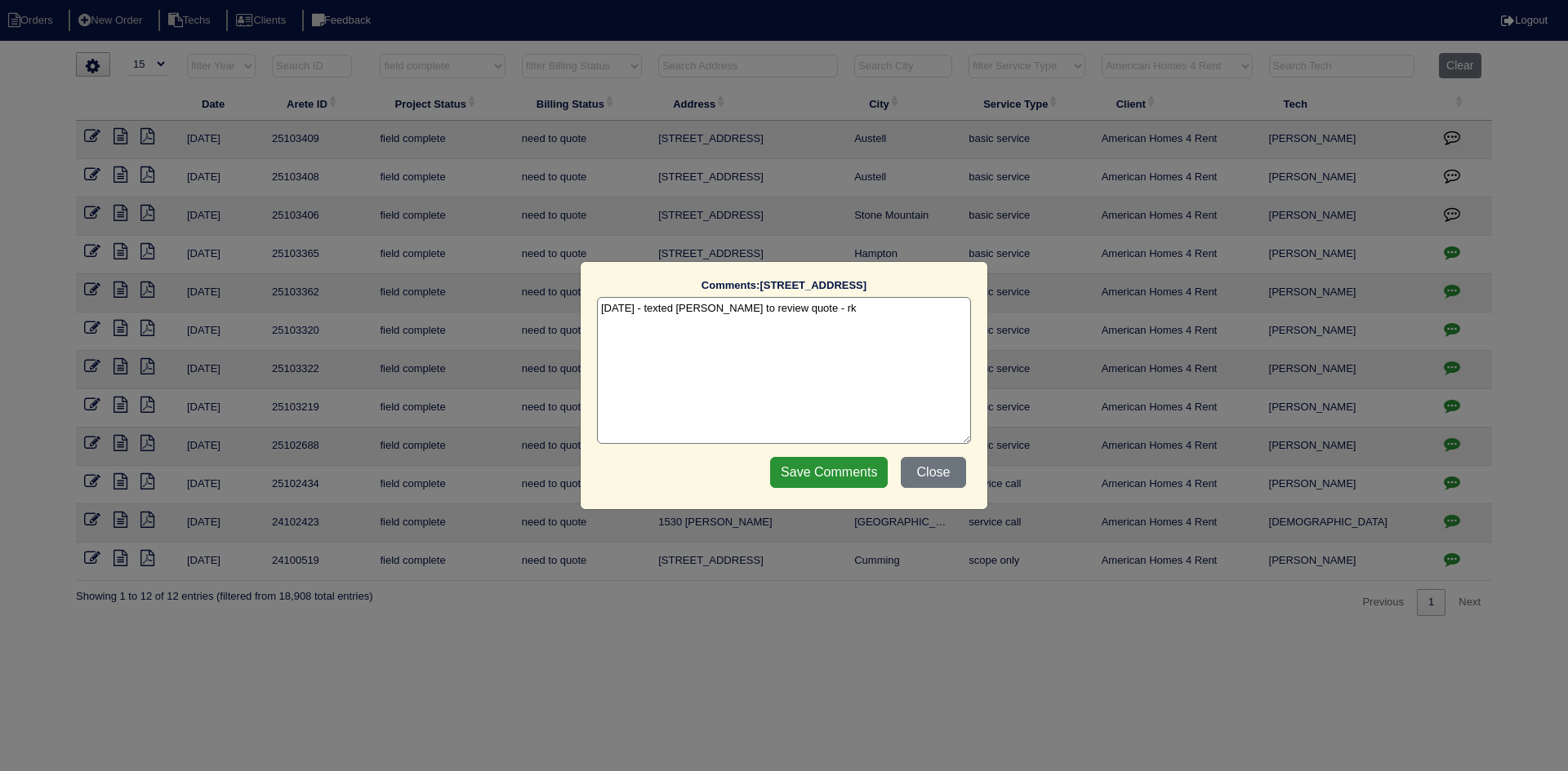
click at [790, 311] on textarea "9/9/25 - texted Dan to review quote - rk" at bounding box center [784, 370] width 374 height 147
type textarea "9/9/25 - texted Dan to review quote for services - rk"
click at [818, 472] on input "Save Comments" at bounding box center [828, 472] width 117 height 31
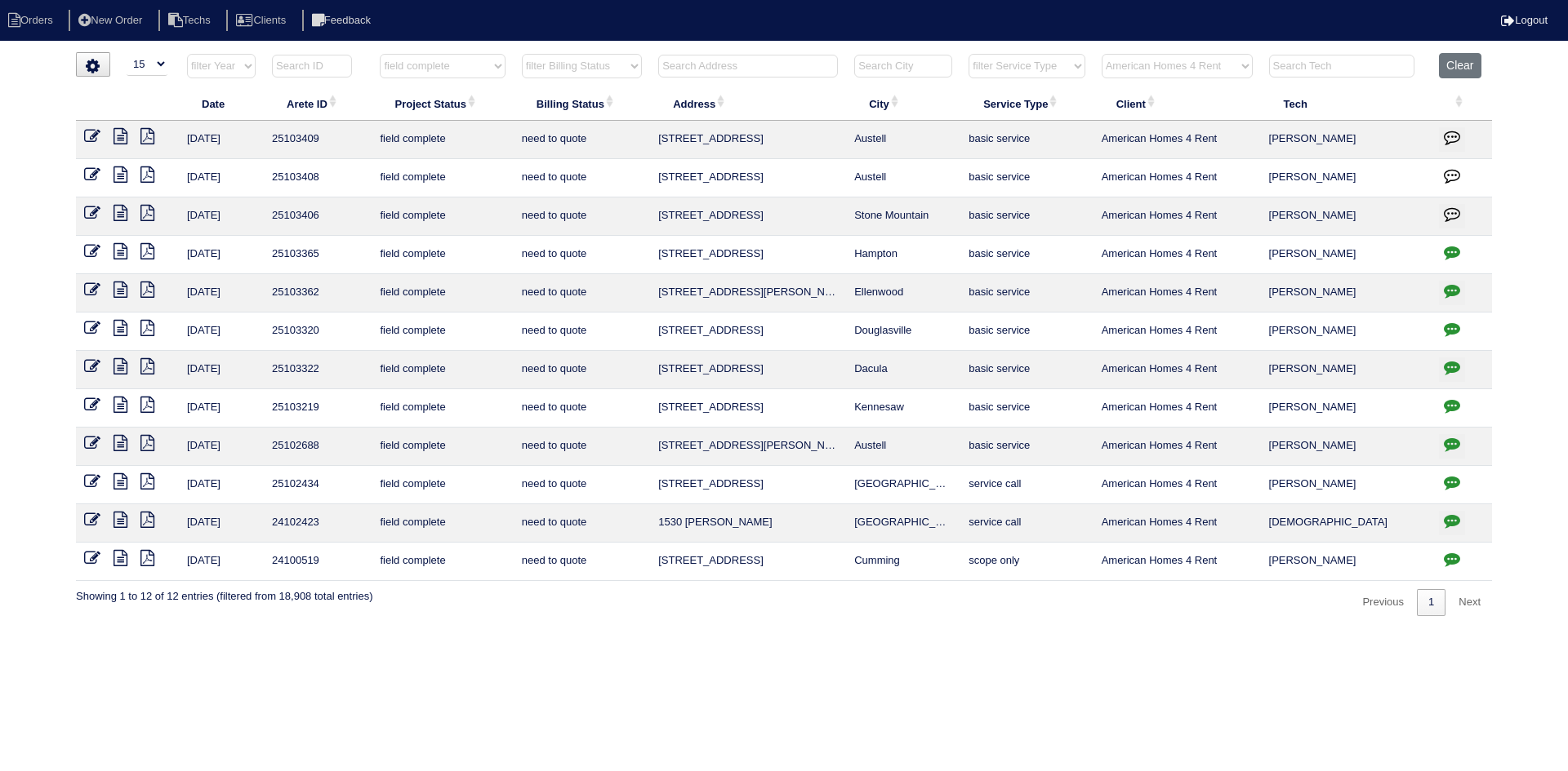
click at [118, 326] on icon at bounding box center [120, 328] width 14 height 17
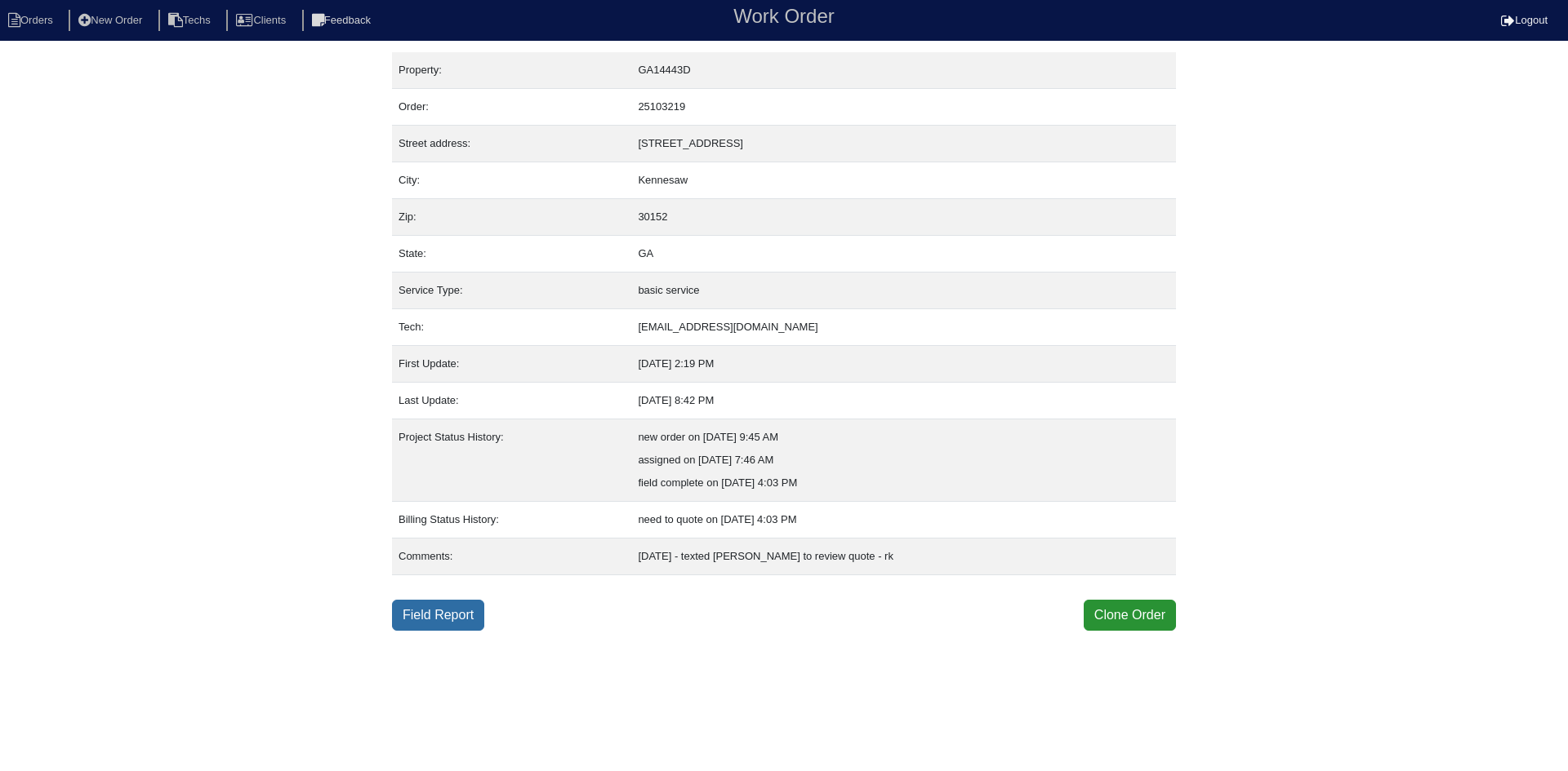
click at [459, 617] on link "Field Report" at bounding box center [437, 615] width 92 height 31
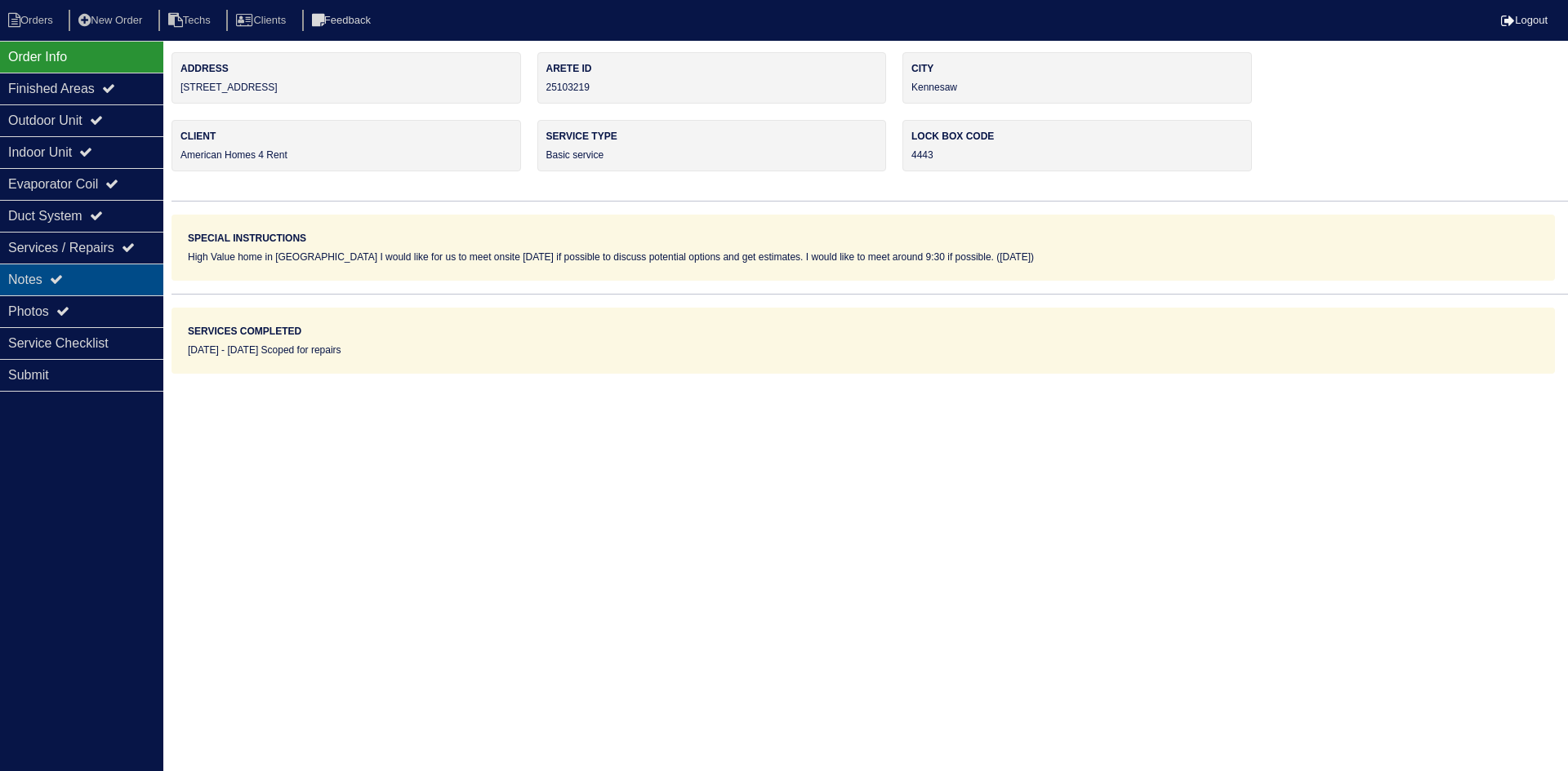
click at [101, 278] on div "Notes" at bounding box center [82, 279] width 164 height 32
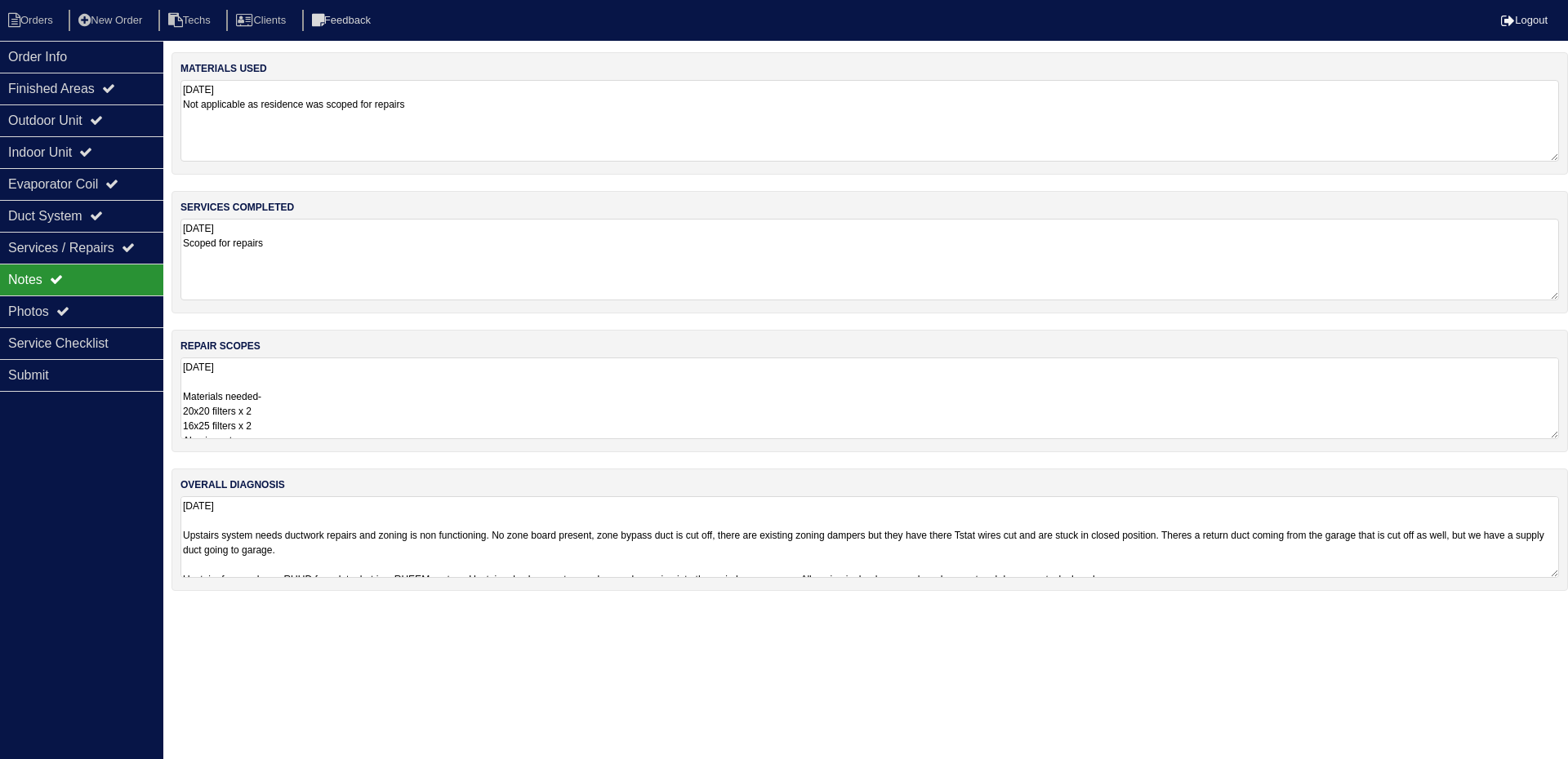
click at [430, 387] on textarea "[DATE] Materials needed- 20x20 filters x 2 16x25 filters x 2 Aluminum tape Mast…" at bounding box center [869, 398] width 1378 height 82
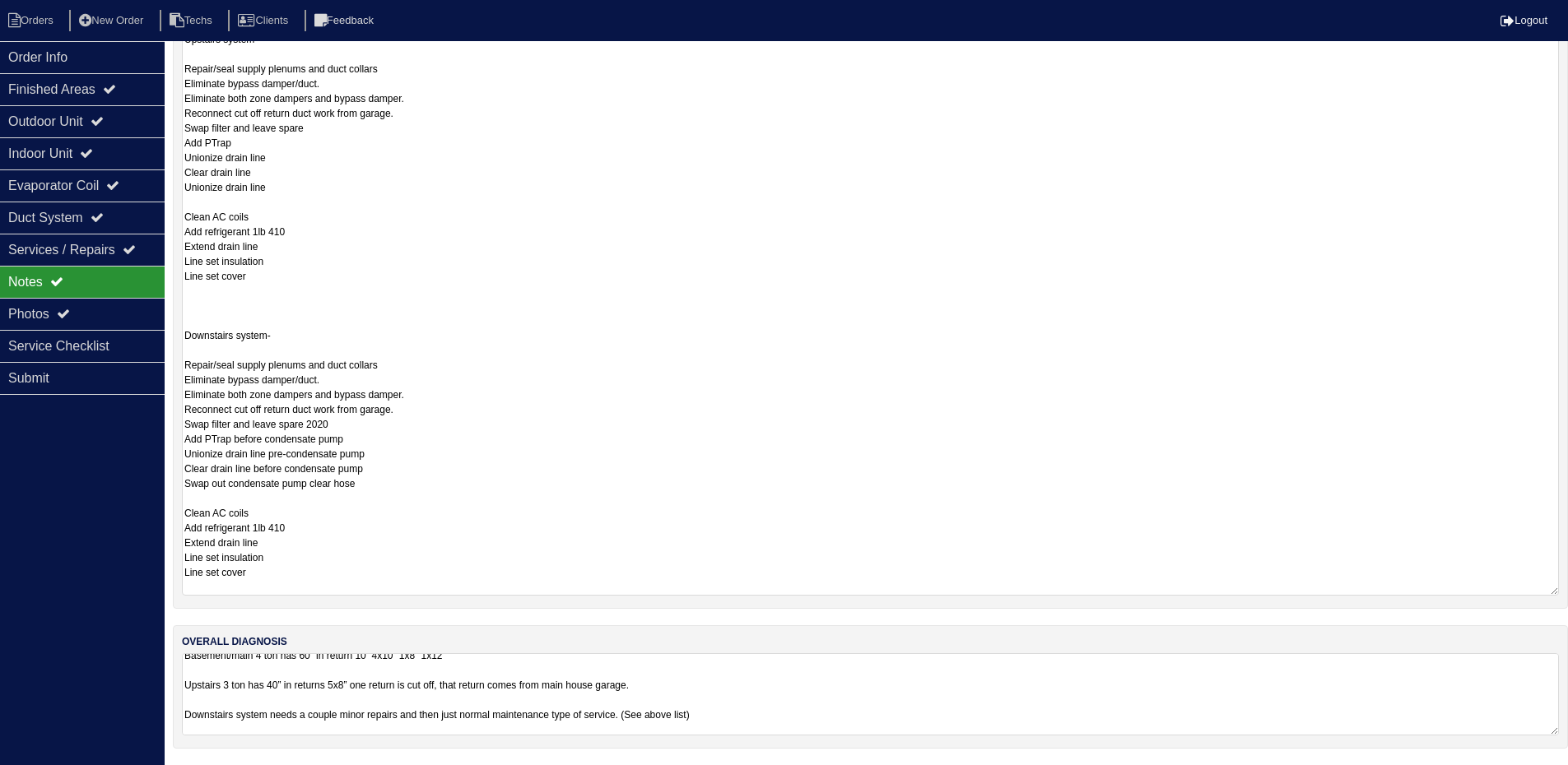
scroll to position [130, 0]
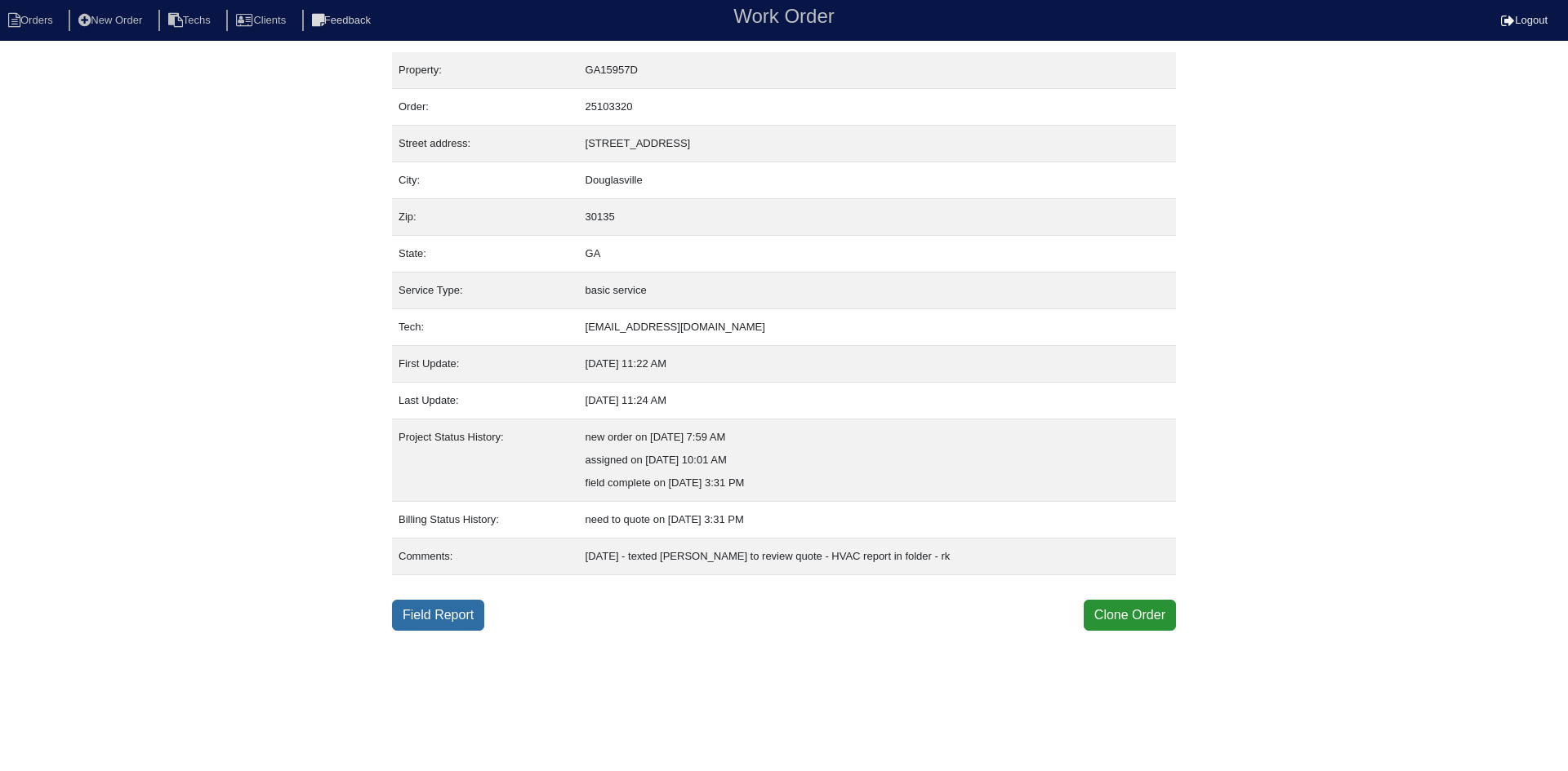
click at [436, 617] on link "Field Report" at bounding box center [437, 615] width 92 height 31
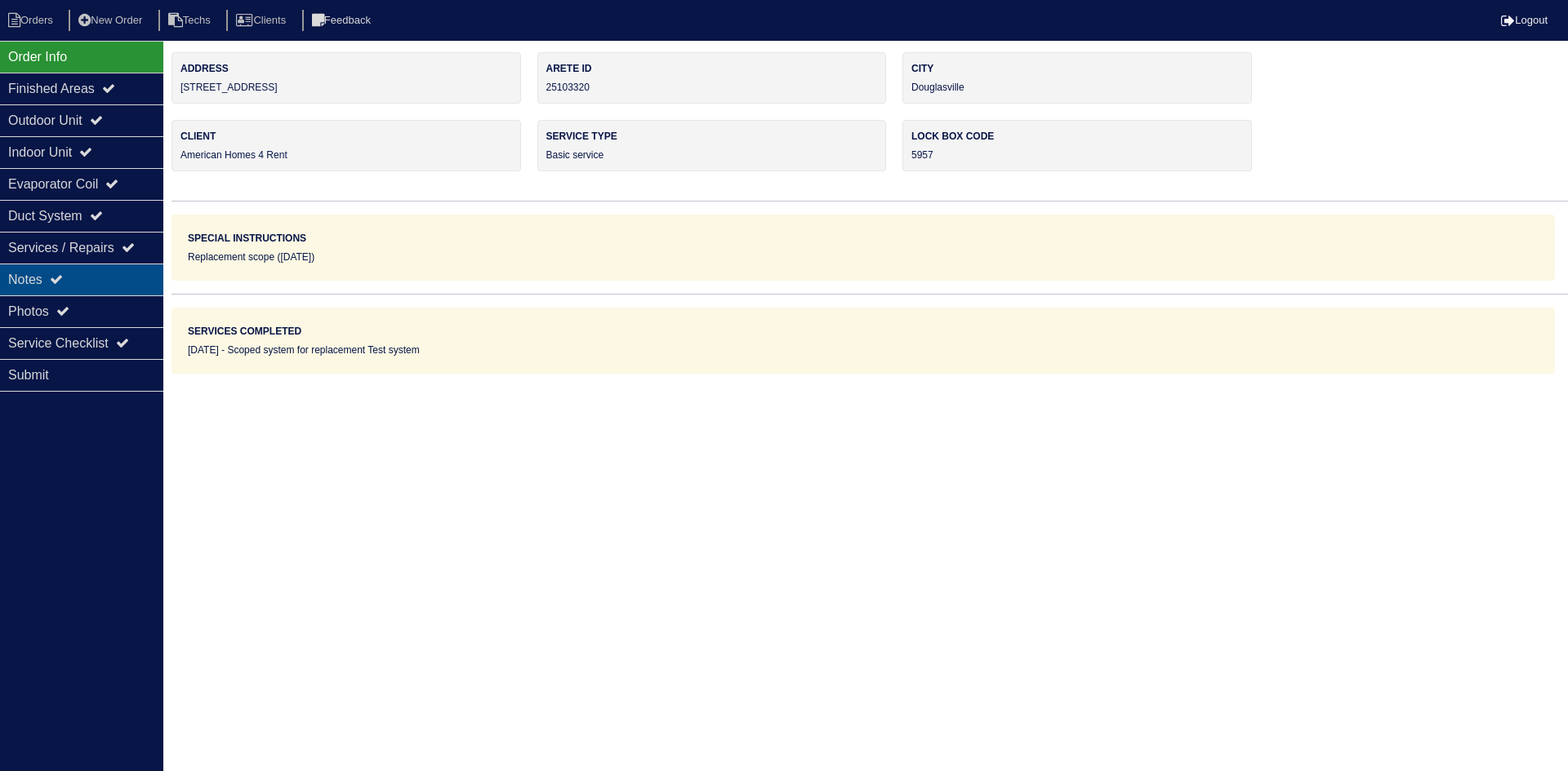
click at [94, 283] on div "Notes" at bounding box center [82, 279] width 164 height 32
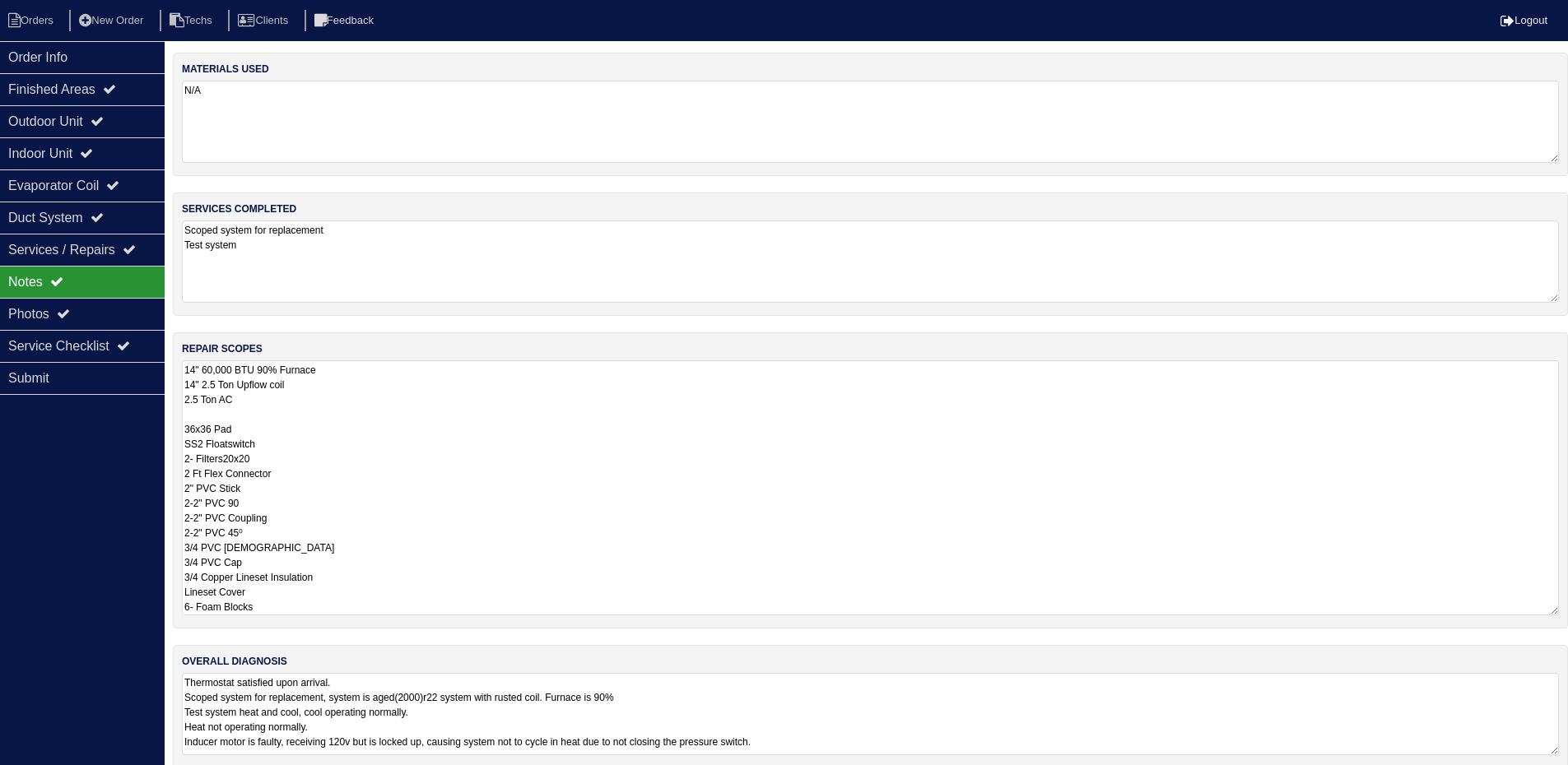
drag, startPoint x: 249, startPoint y: 405, endPoint x: 202, endPoint y: 380, distance: 53.2
click at [180, 373] on div "repair scopes 14" 60,000 BTU 90% Furnace 14" 2.5 Ton Upflow coil 2.5 Ton AC 36x…" at bounding box center [869, 481] width 1395 height 296
click at [57, 55] on div "Order Info" at bounding box center [83, 57] width 165 height 32
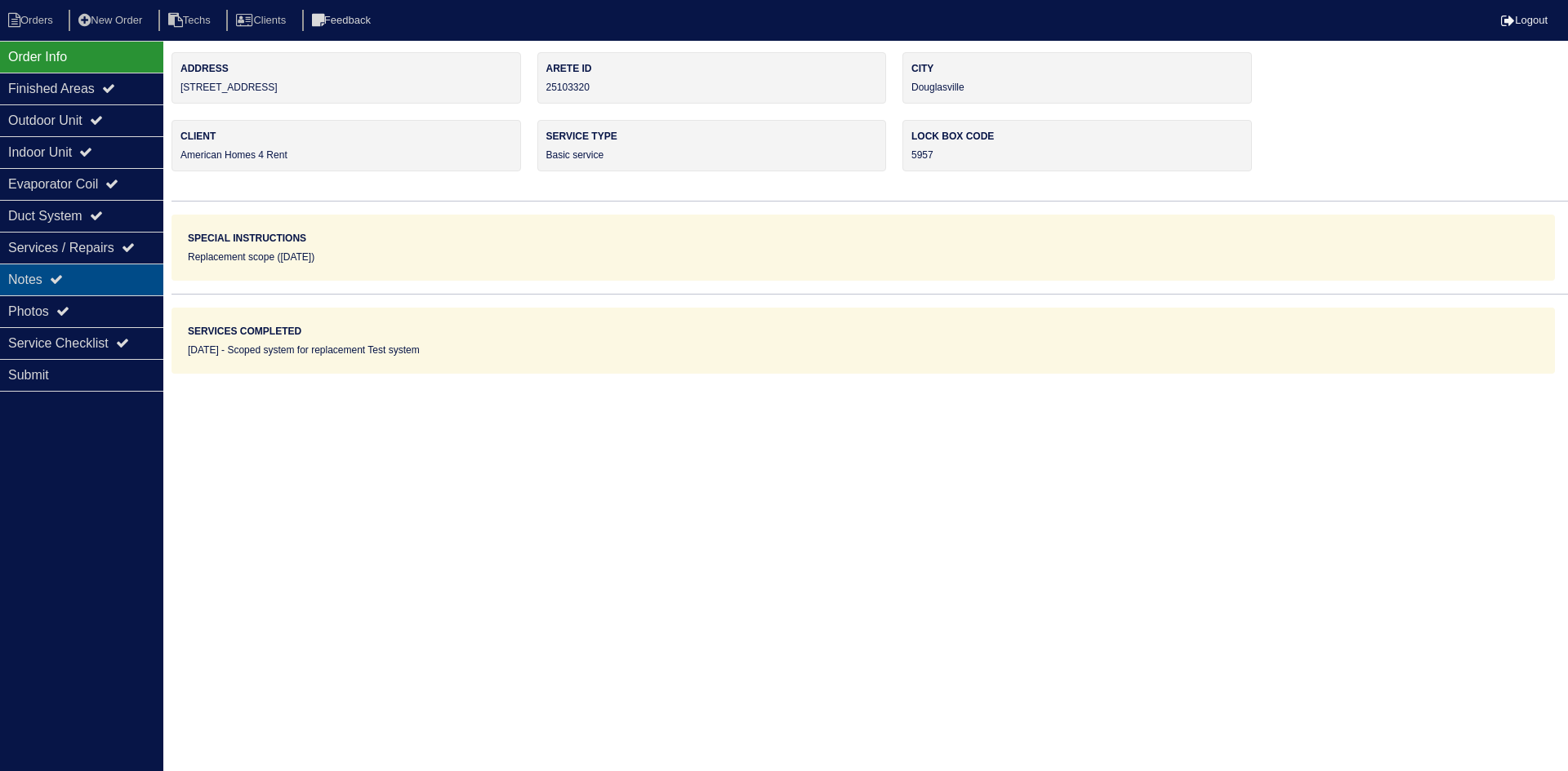
click at [69, 276] on div "Notes" at bounding box center [82, 279] width 164 height 32
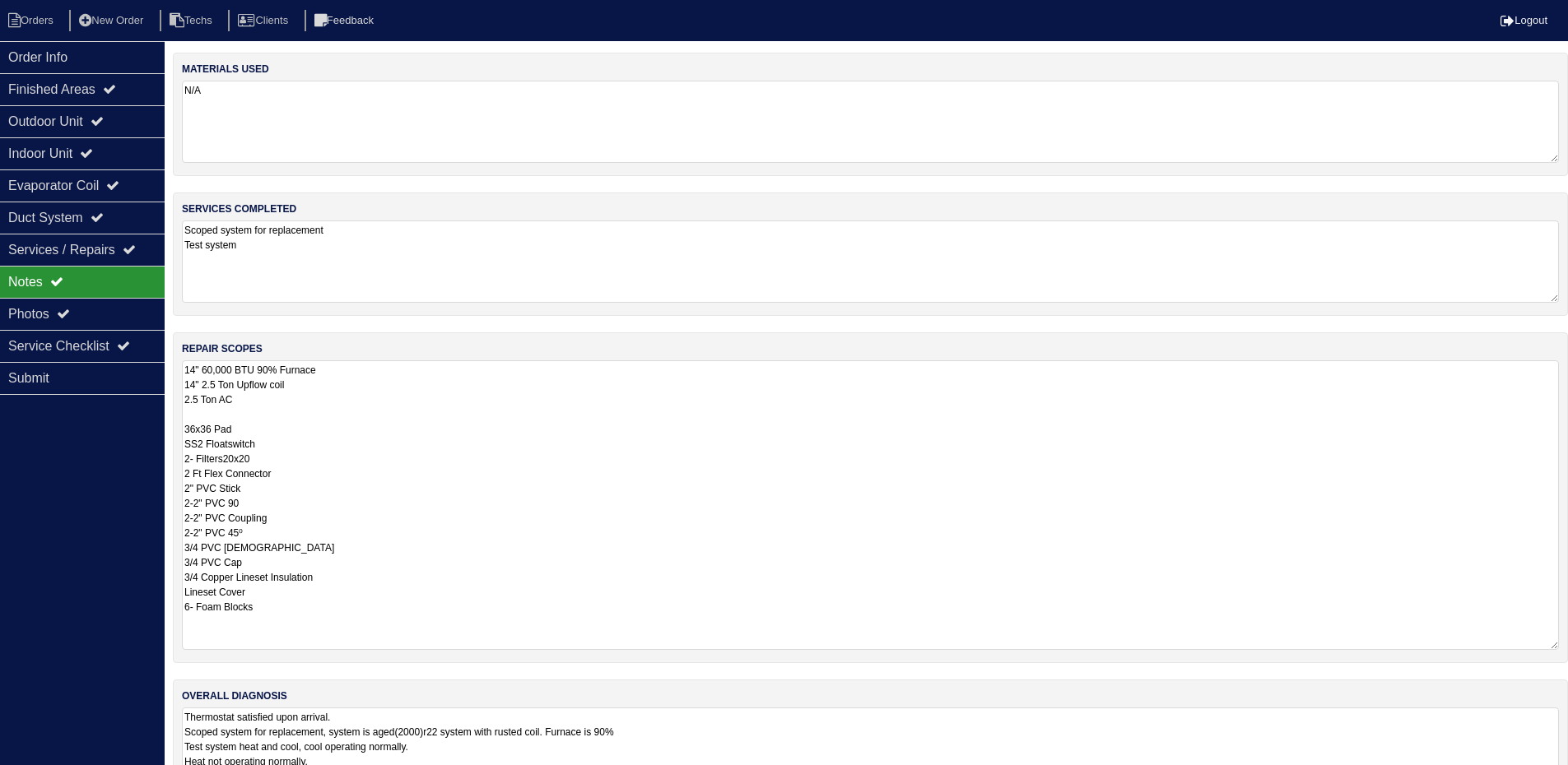
drag, startPoint x: 1562, startPoint y: 434, endPoint x: 1579, endPoint y: 641, distance: 207.7
click at [1568, 641] on html "Orders New Order Techs Clients Feedback Logout Orders New Order Users Clients M…" at bounding box center [784, 410] width 1568 height 819
click at [117, 63] on div "Order Info" at bounding box center [83, 57] width 165 height 32
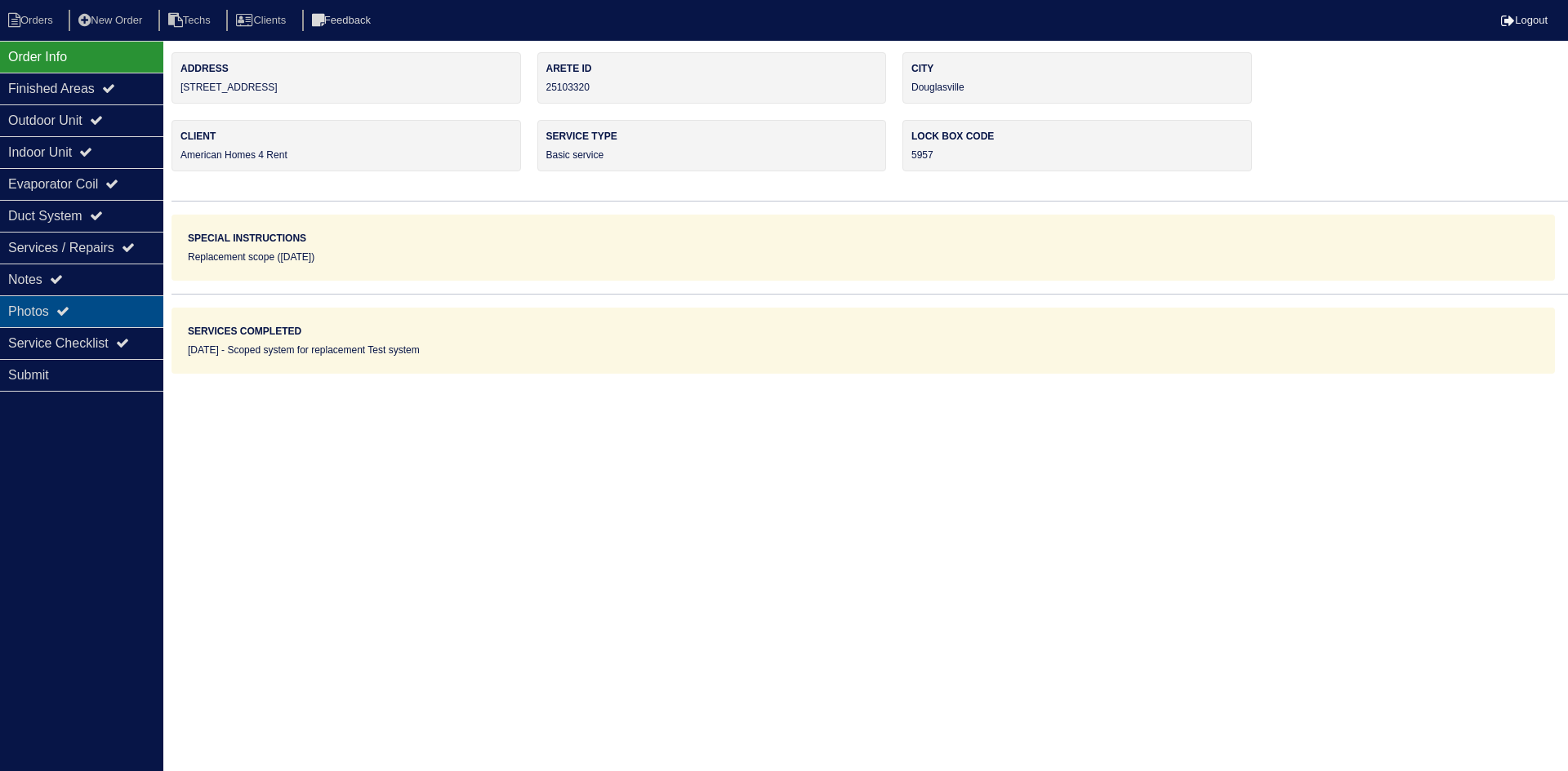
click at [104, 301] on div "Photos" at bounding box center [82, 312] width 164 height 32
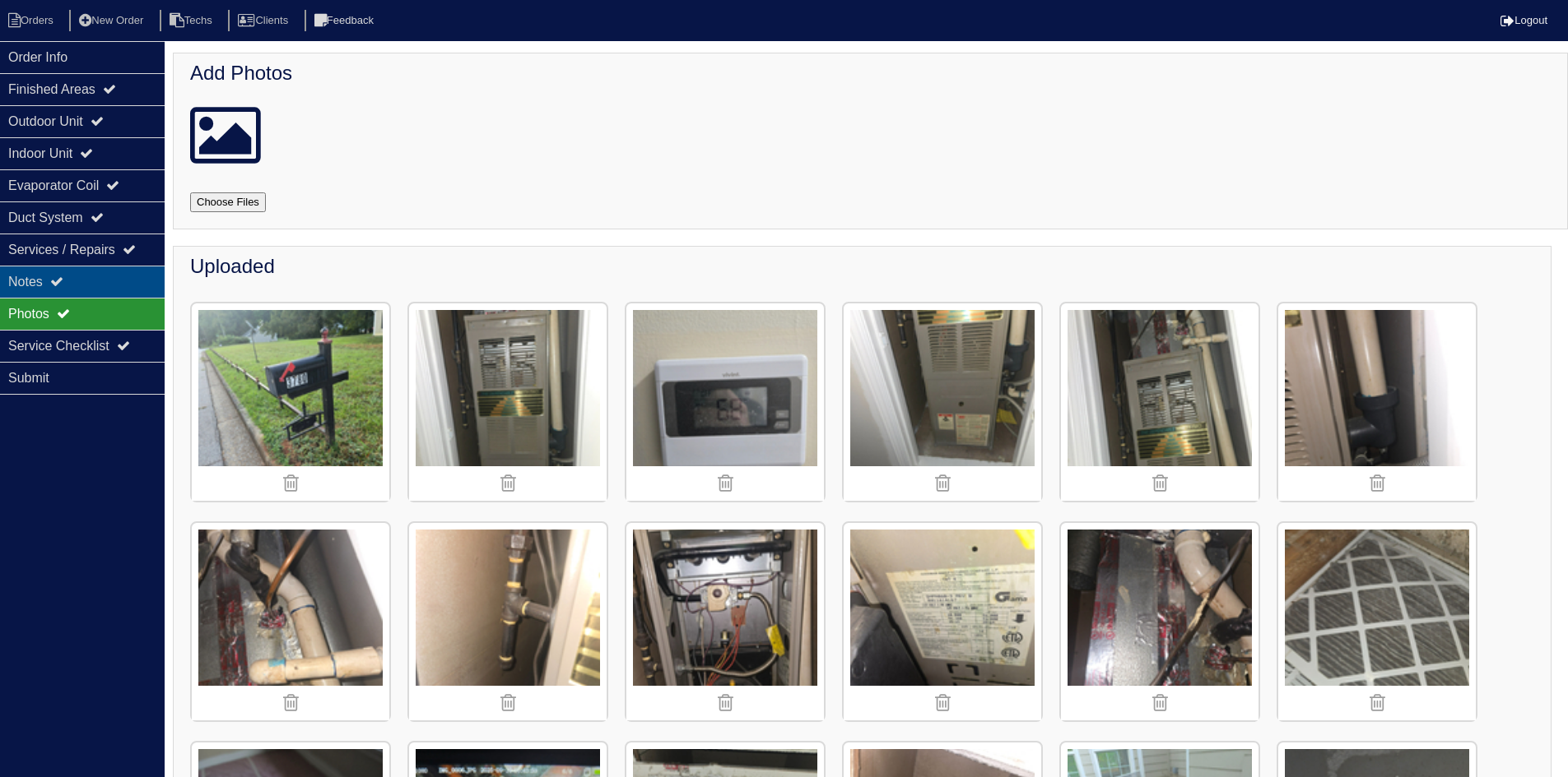
click at [104, 285] on div "Notes" at bounding box center [83, 281] width 165 height 32
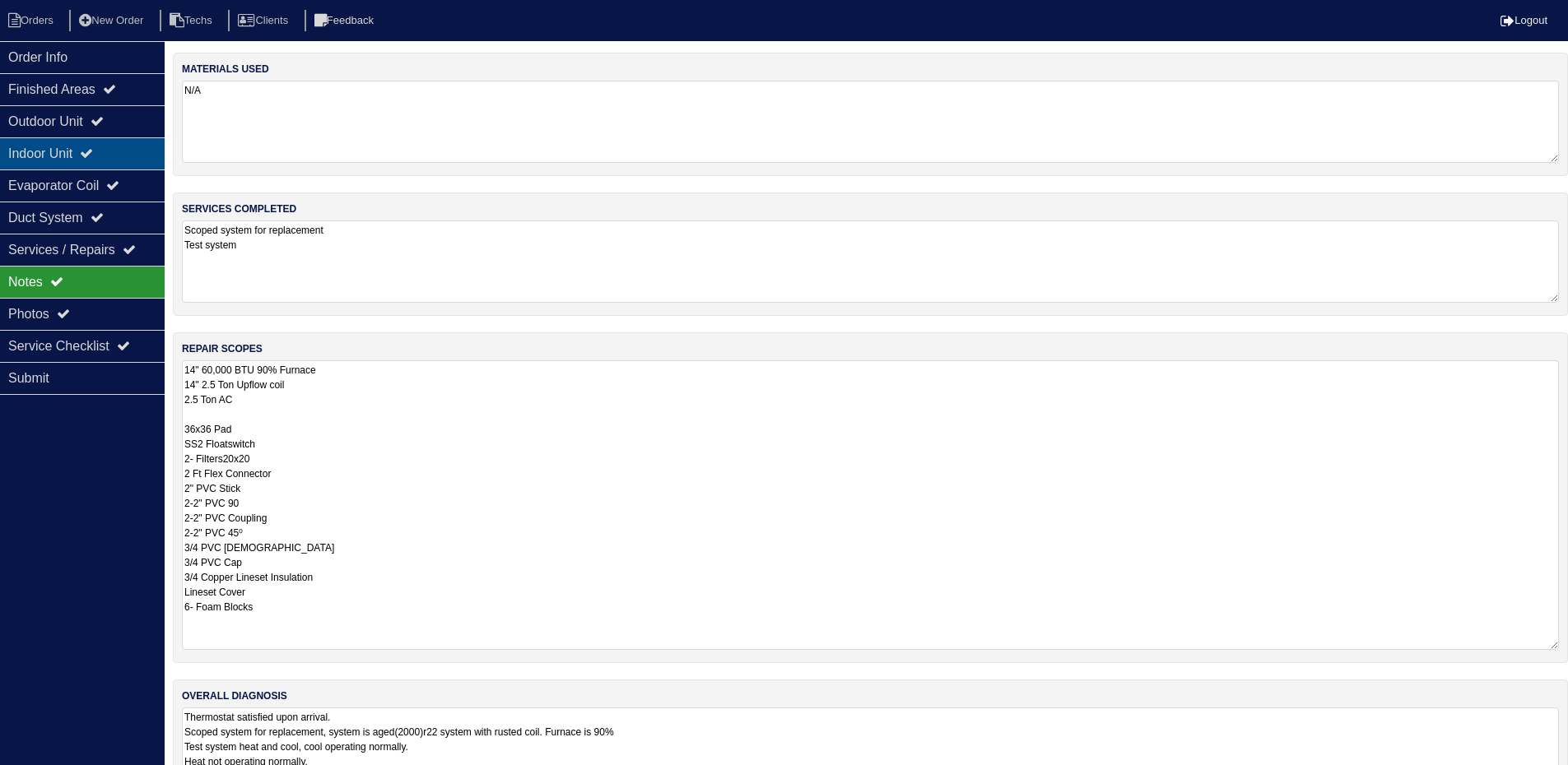
click at [115, 152] on div "Indoor Unit" at bounding box center [83, 154] width 165 height 32
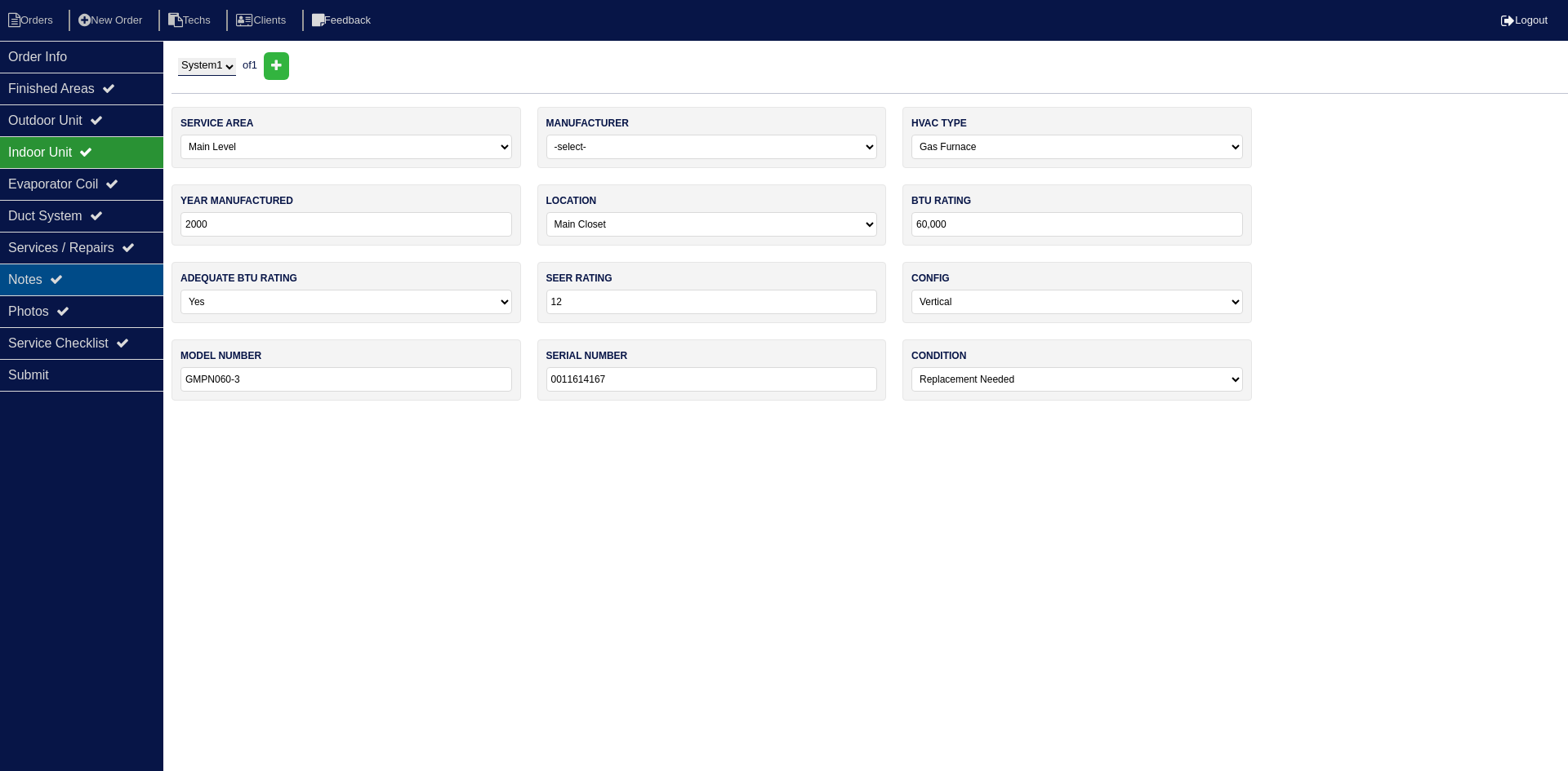
click at [101, 295] on div "Notes" at bounding box center [82, 279] width 164 height 32
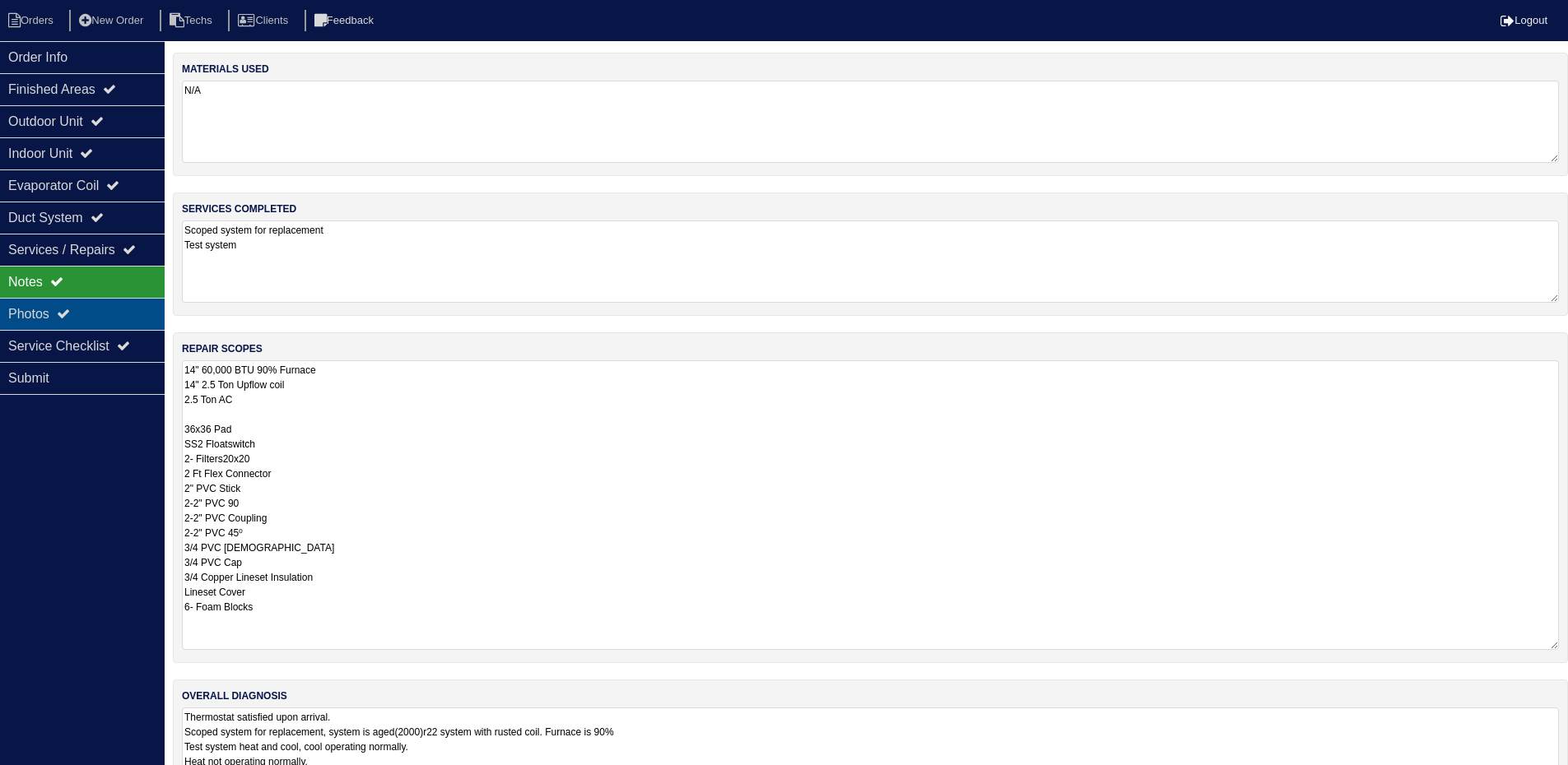
click at [60, 310] on div "Photos" at bounding box center [83, 314] width 165 height 32
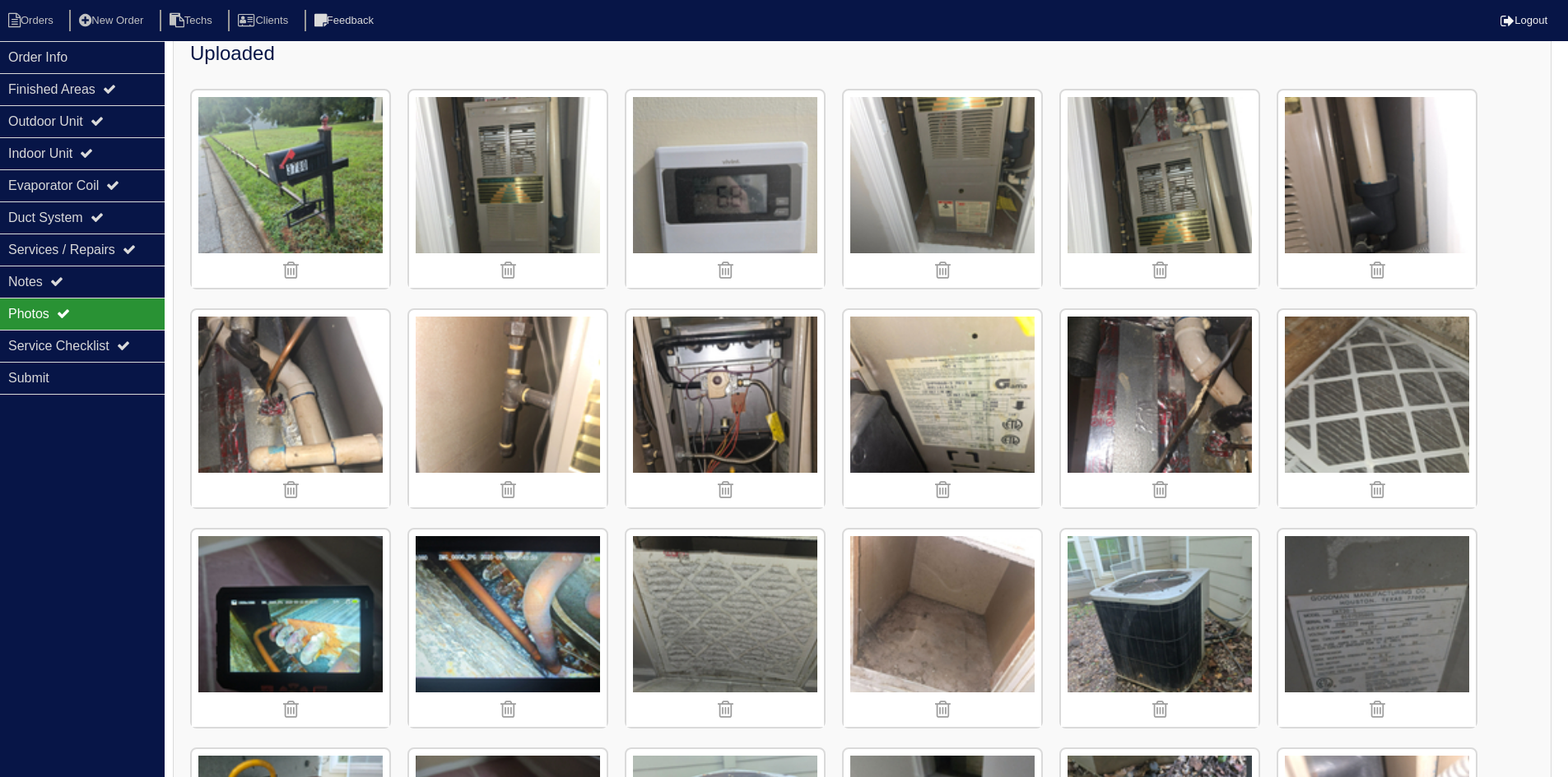
scroll to position [247, 0]
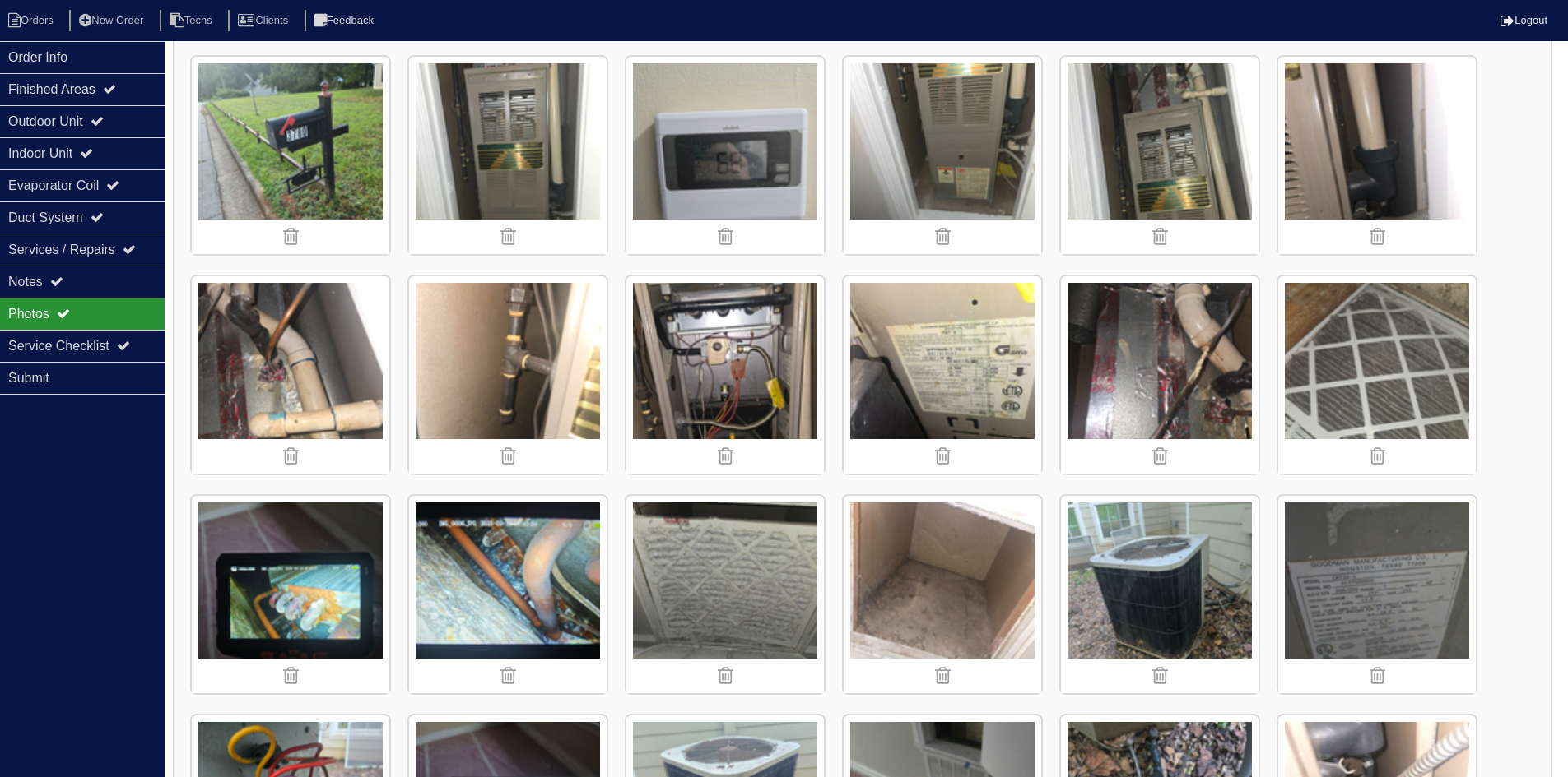
click at [966, 170] on img at bounding box center [942, 156] width 198 height 198
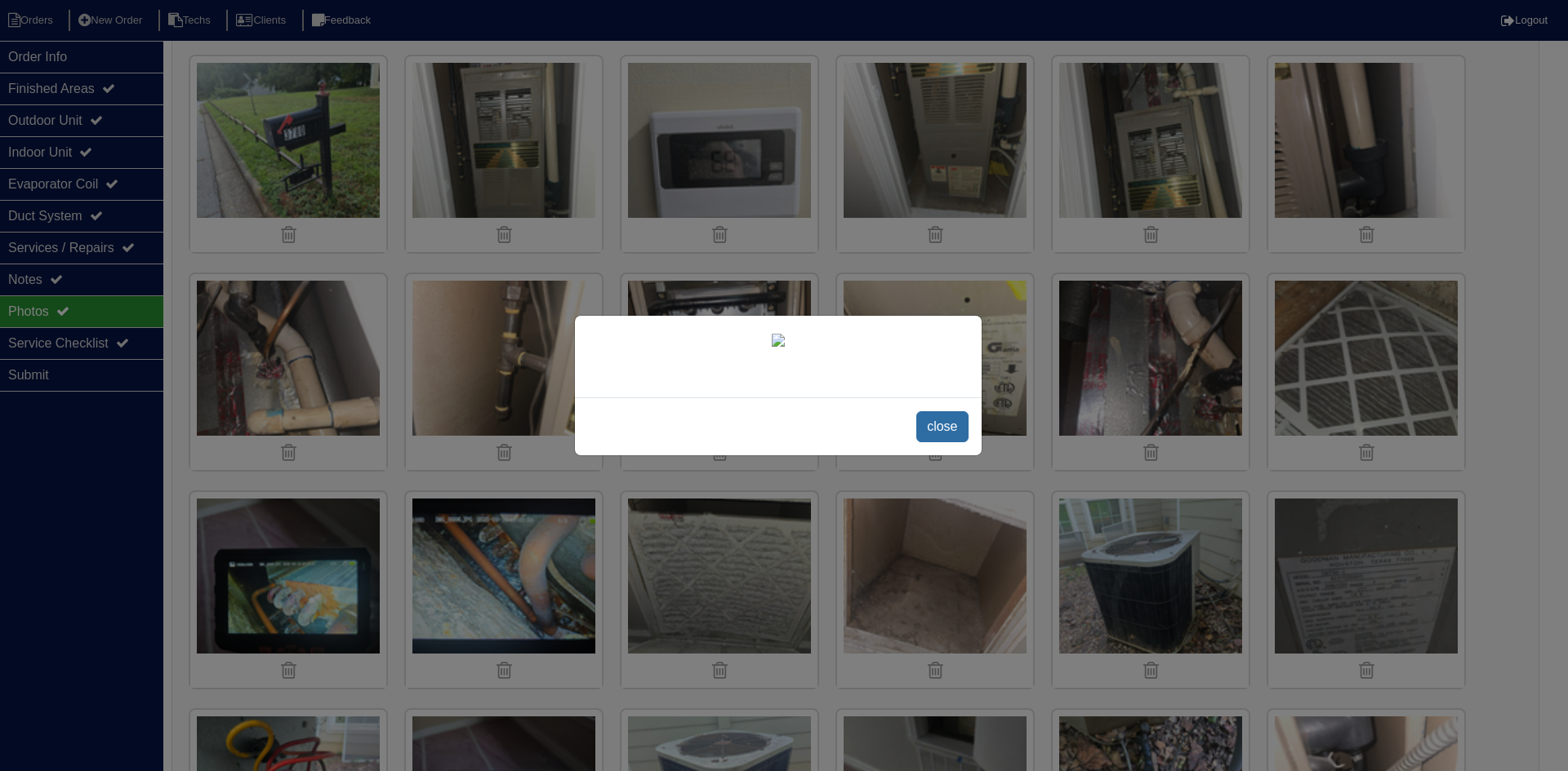
click at [947, 432] on span "close" at bounding box center [942, 426] width 51 height 31
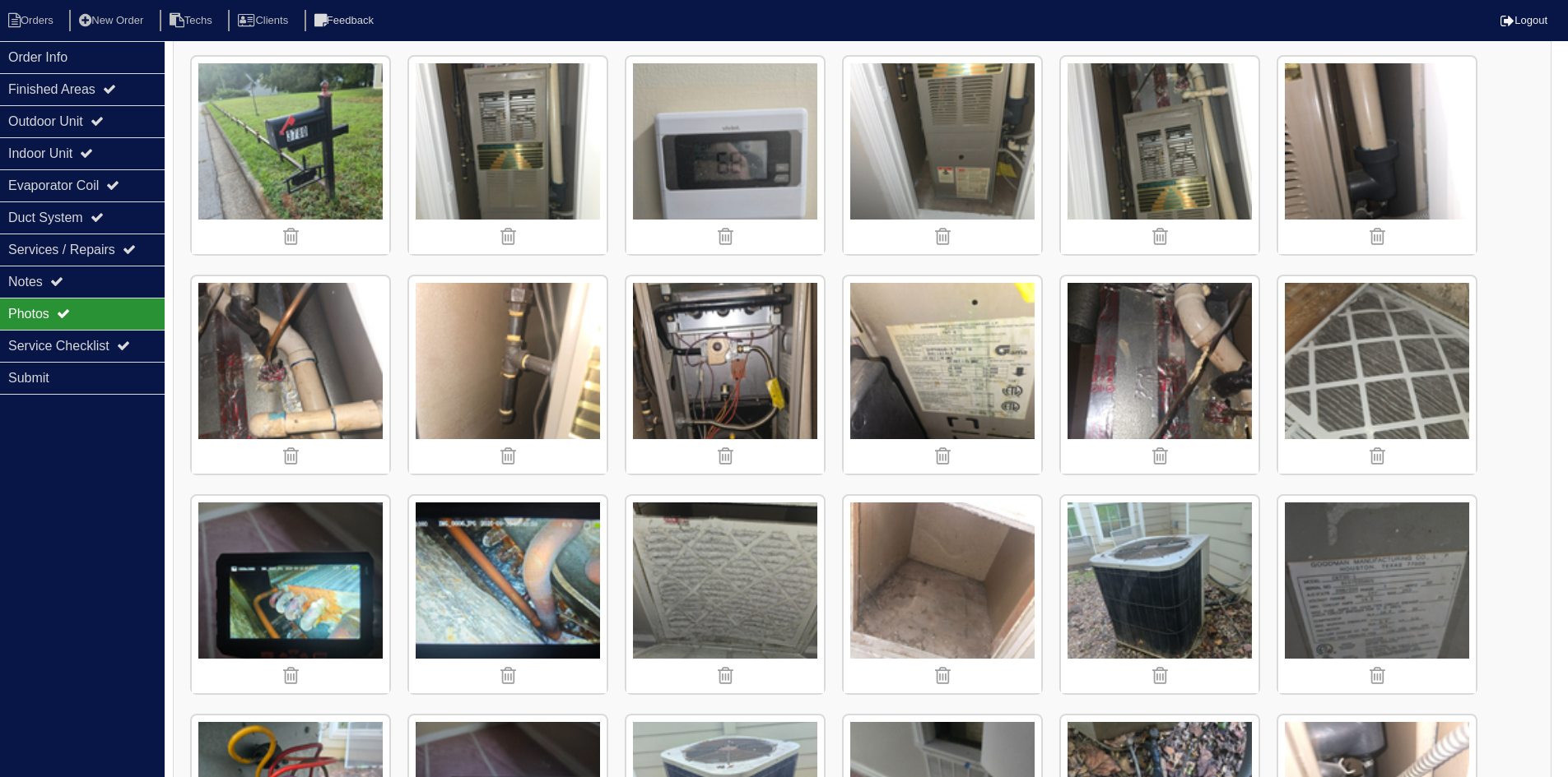
click at [1150, 190] on img at bounding box center [1159, 156] width 198 height 198
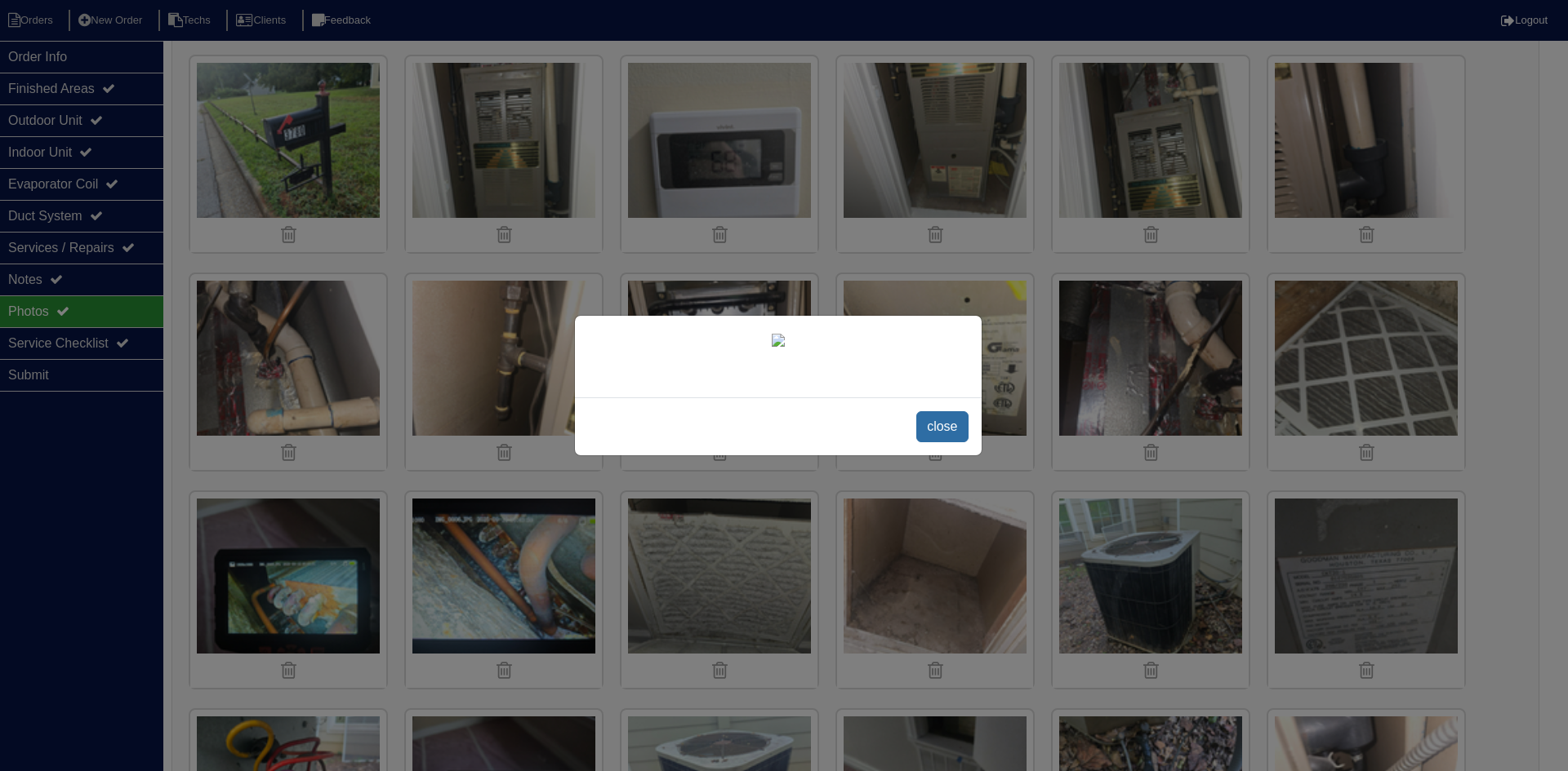
click at [944, 424] on span "close" at bounding box center [942, 426] width 51 height 31
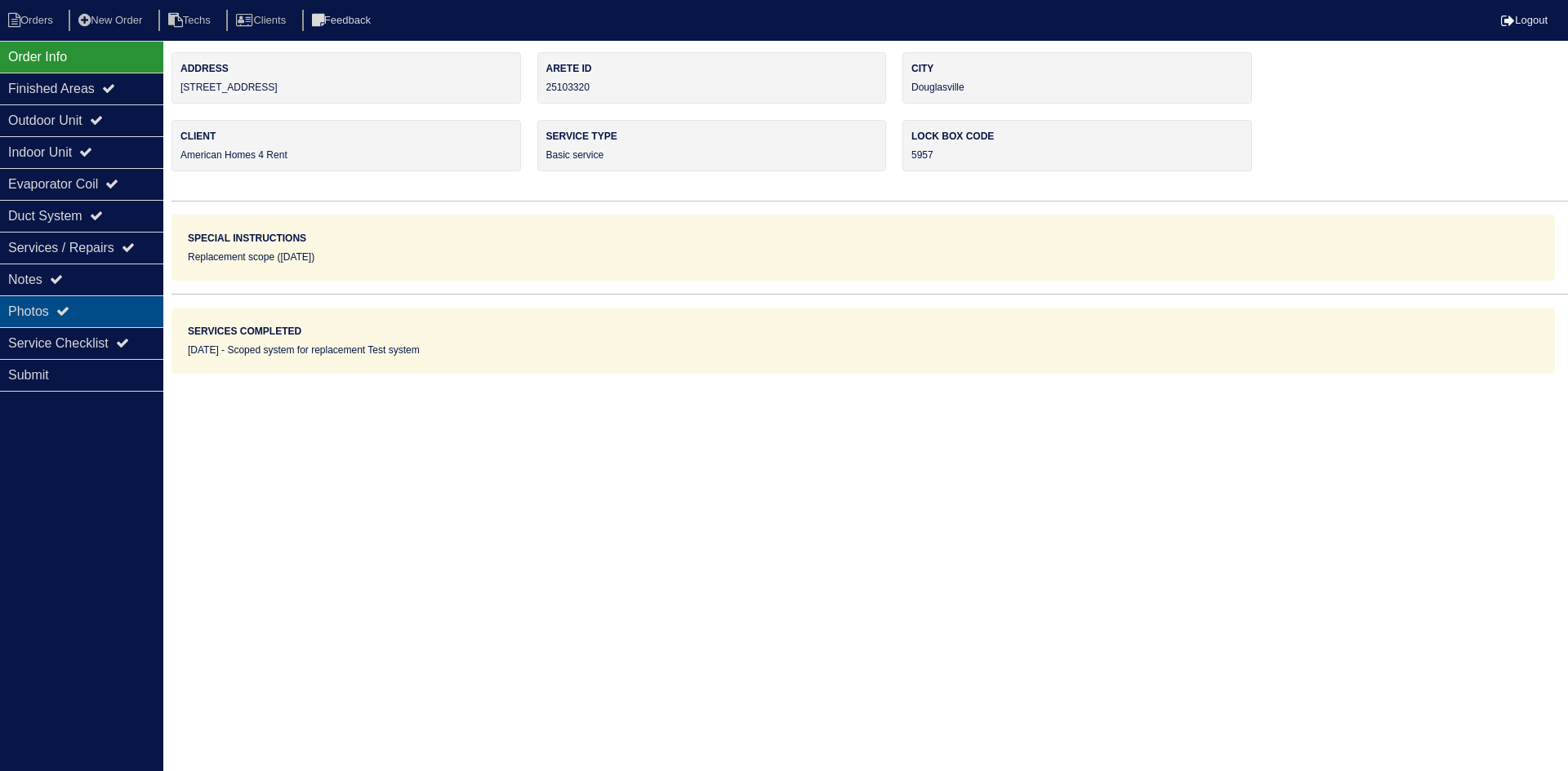
click at [94, 308] on div "Photos" at bounding box center [82, 312] width 164 height 32
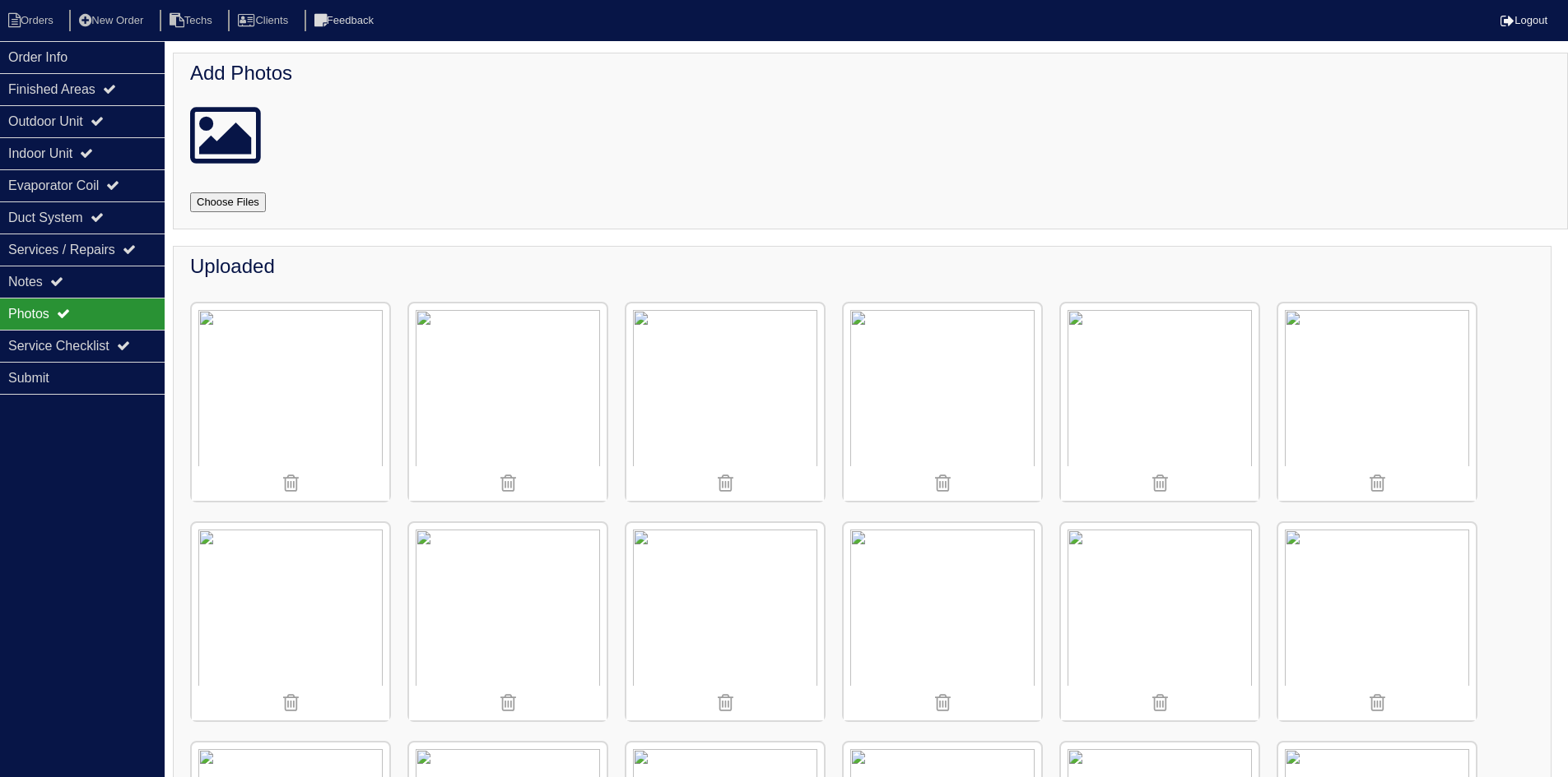
click at [1131, 382] on img at bounding box center [1159, 402] width 198 height 198
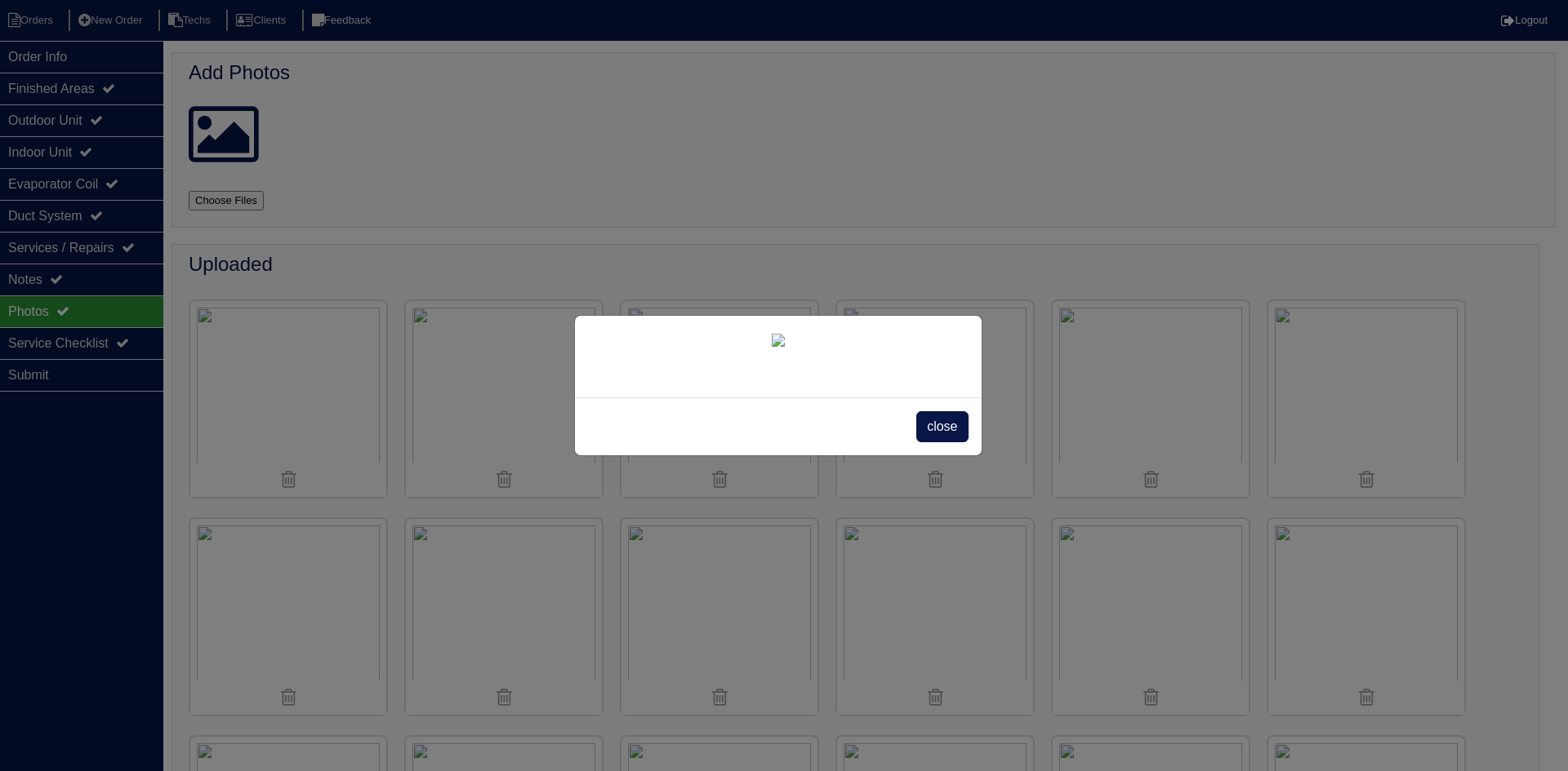
drag, startPoint x: 937, startPoint y: 654, endPoint x: 693, endPoint y: 533, distance: 272.4
click at [936, 443] on span "close" at bounding box center [942, 426] width 51 height 31
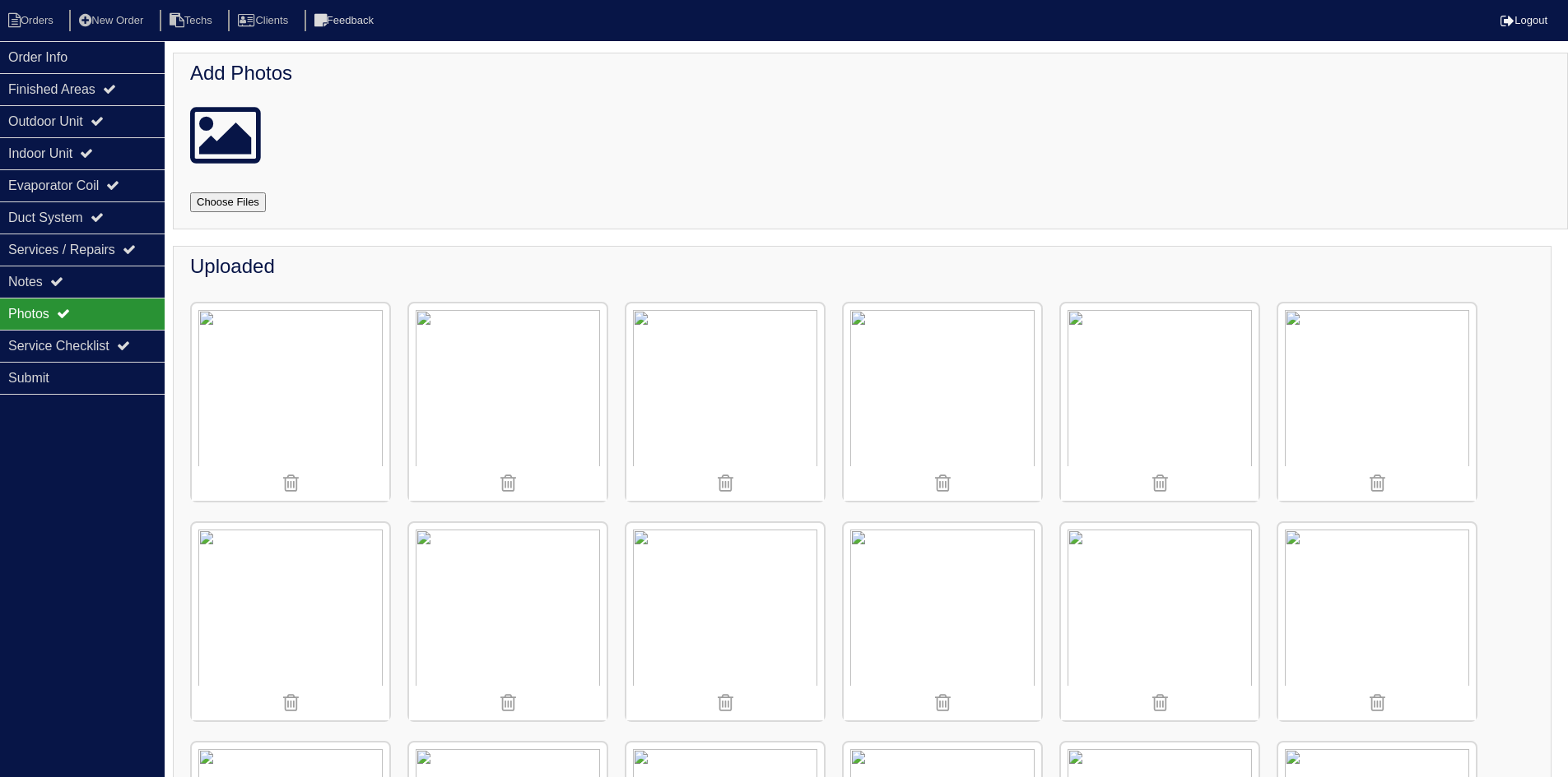
click at [530, 422] on img at bounding box center [507, 402] width 198 height 198
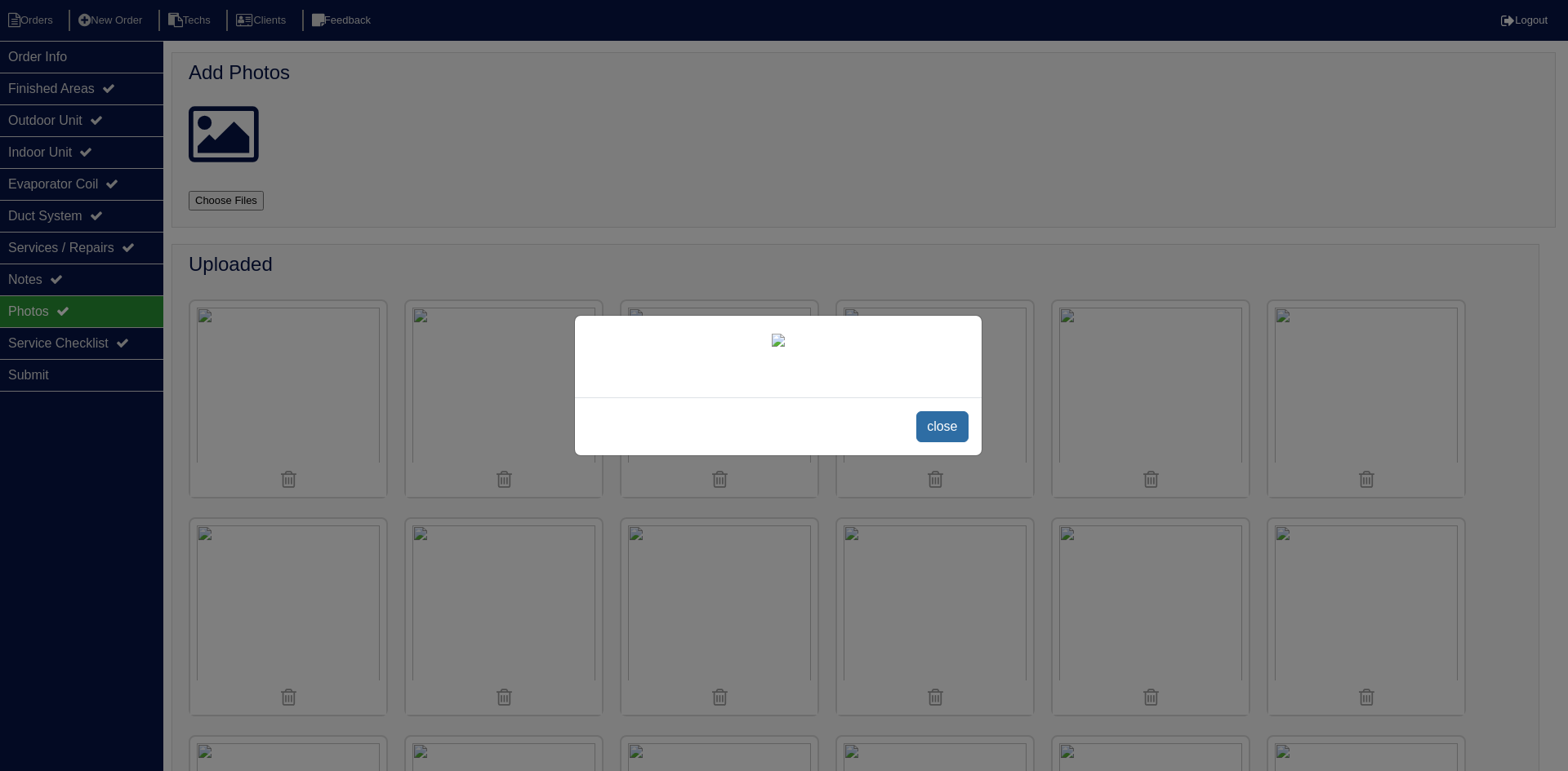
drag, startPoint x: 954, startPoint y: 645, endPoint x: 982, endPoint y: 623, distance: 35.6
click at [954, 443] on span "close" at bounding box center [942, 426] width 51 height 31
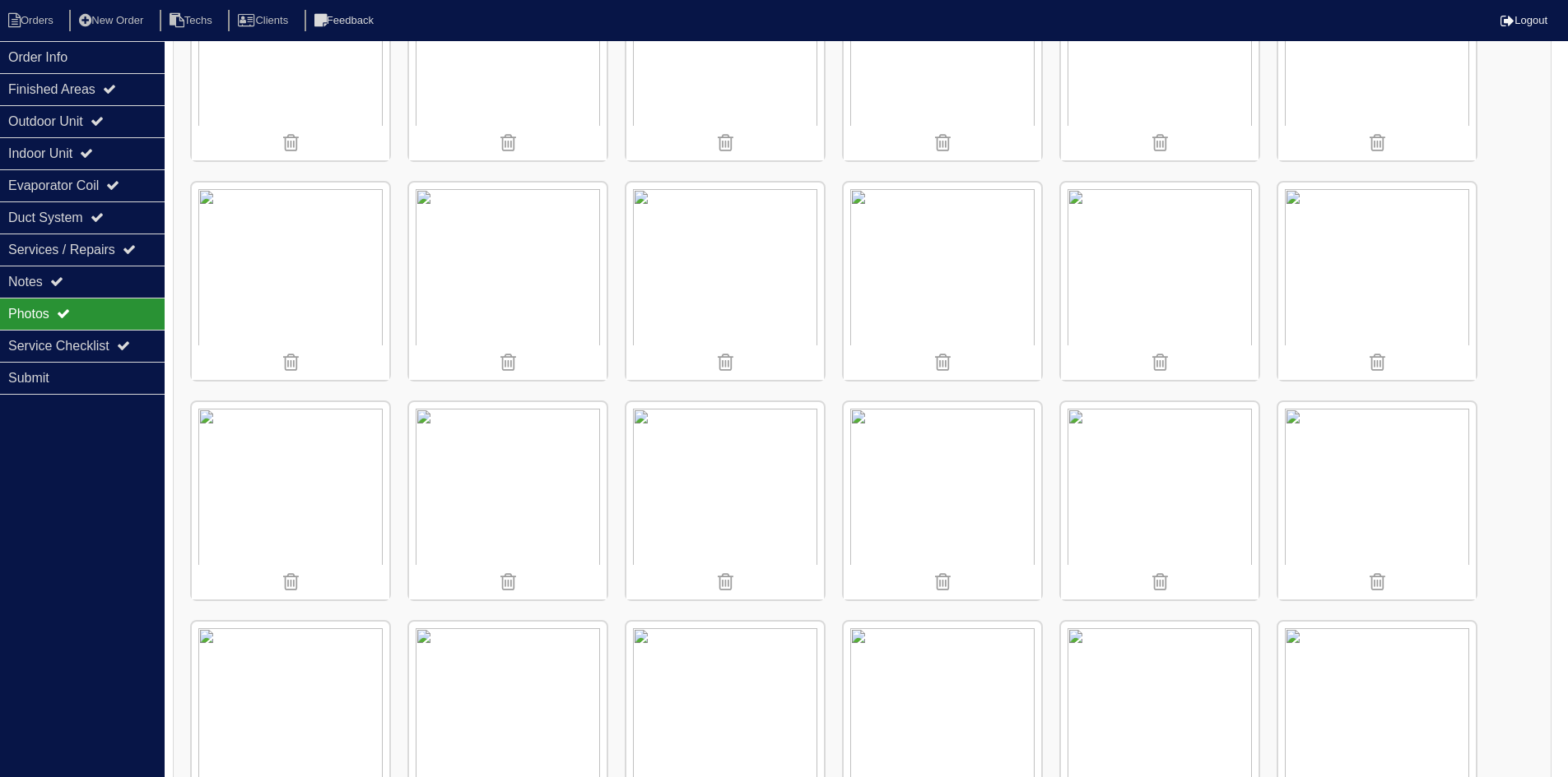
scroll to position [329, 0]
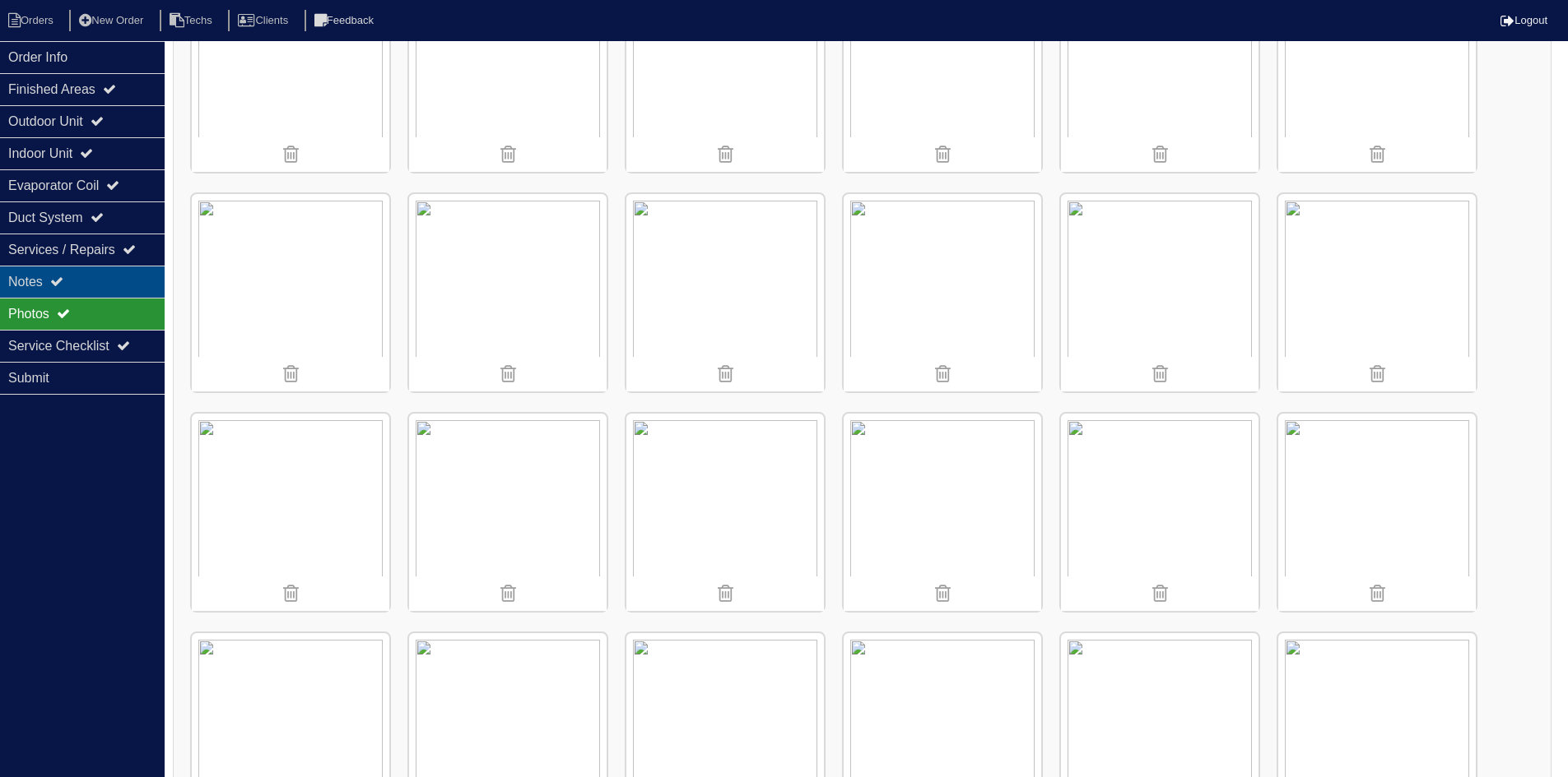
click at [94, 280] on div "Notes" at bounding box center [83, 281] width 165 height 32
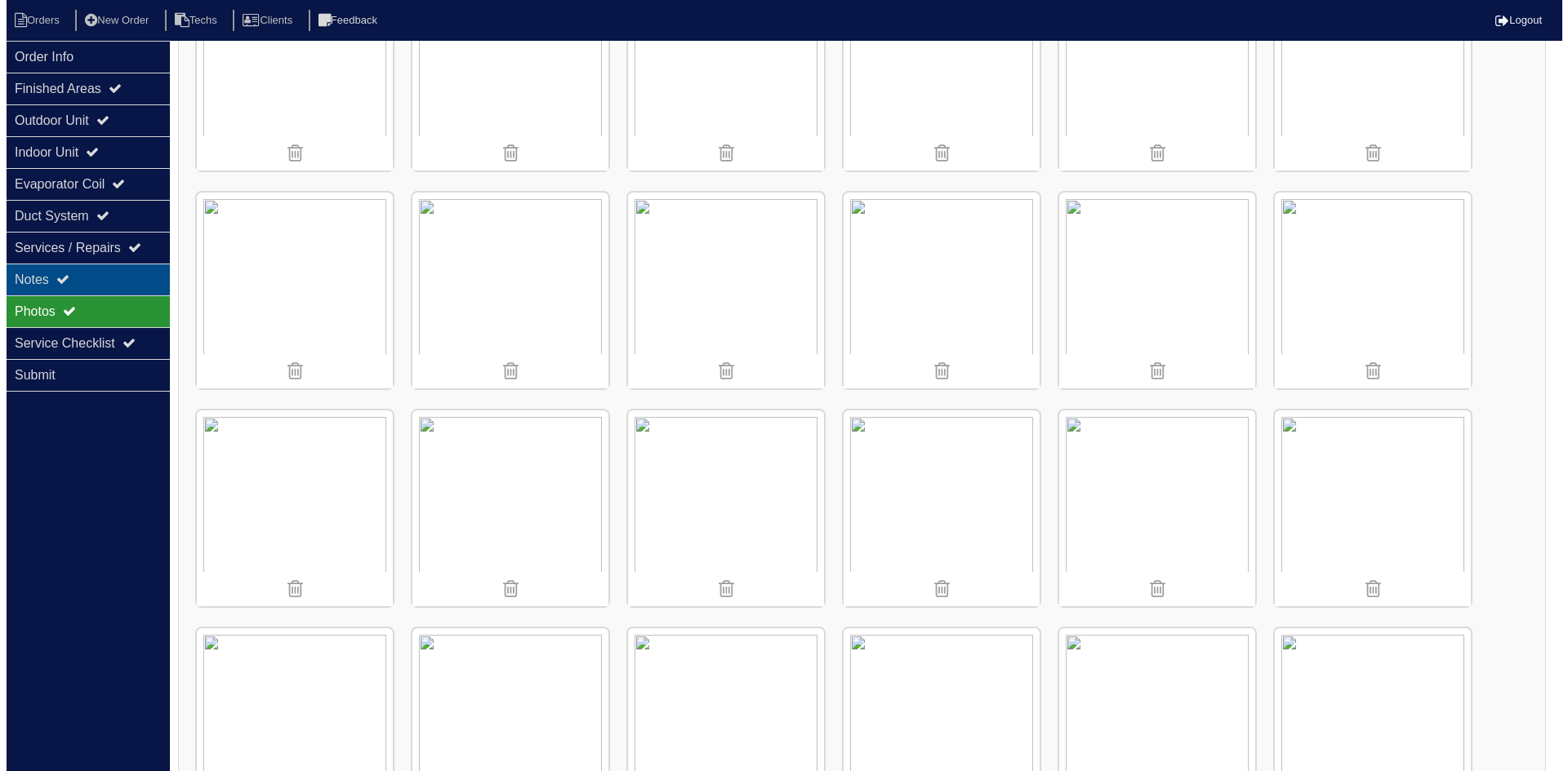
scroll to position [0, 0]
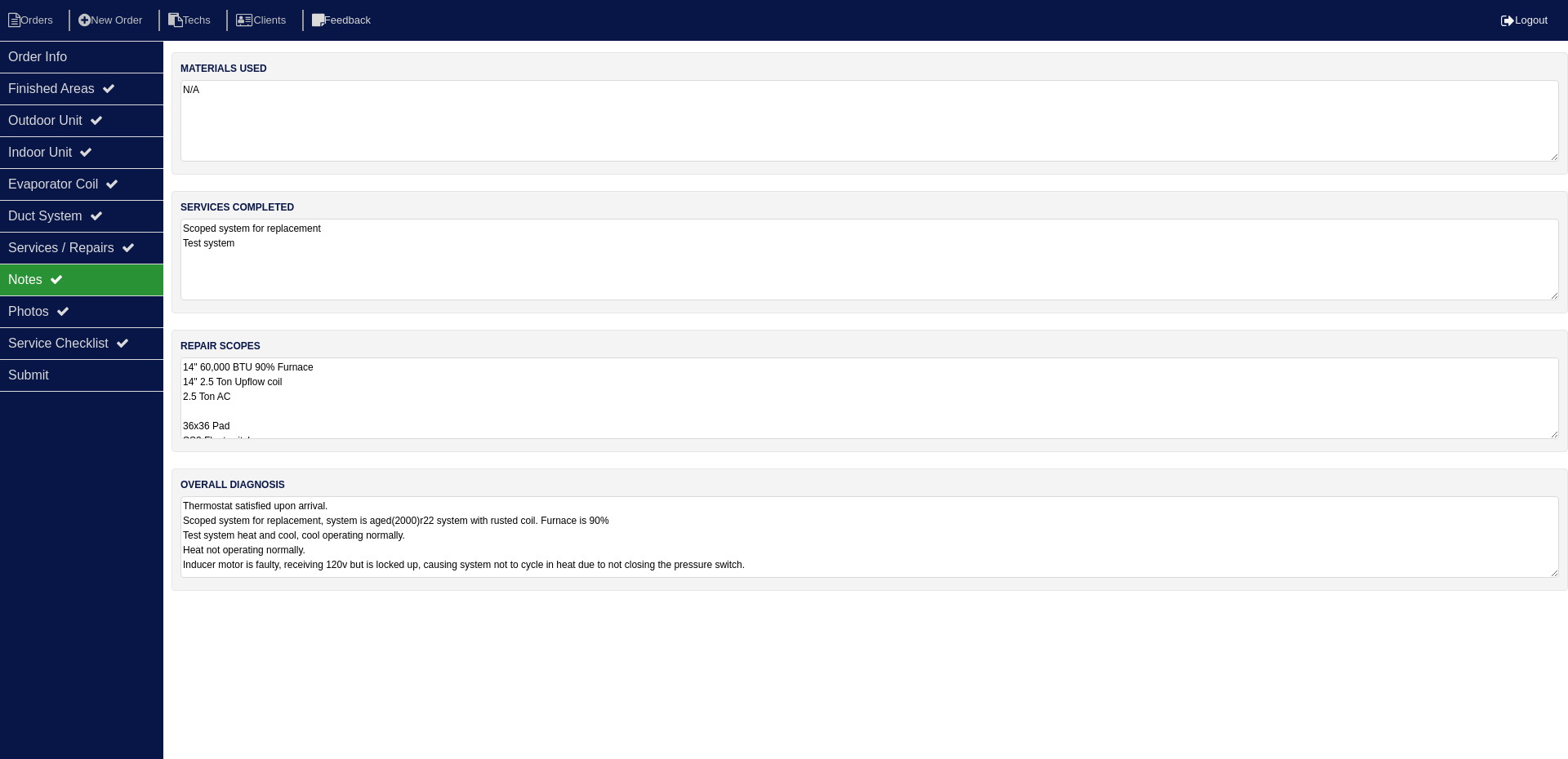
click at [194, 383] on textarea "14" 60,000 BTU 90% Furnace 14" 2.5 Ton Upflow coil 2.5 Ton AC 36x36 Pad SS2 Flo…" at bounding box center [869, 398] width 1378 height 82
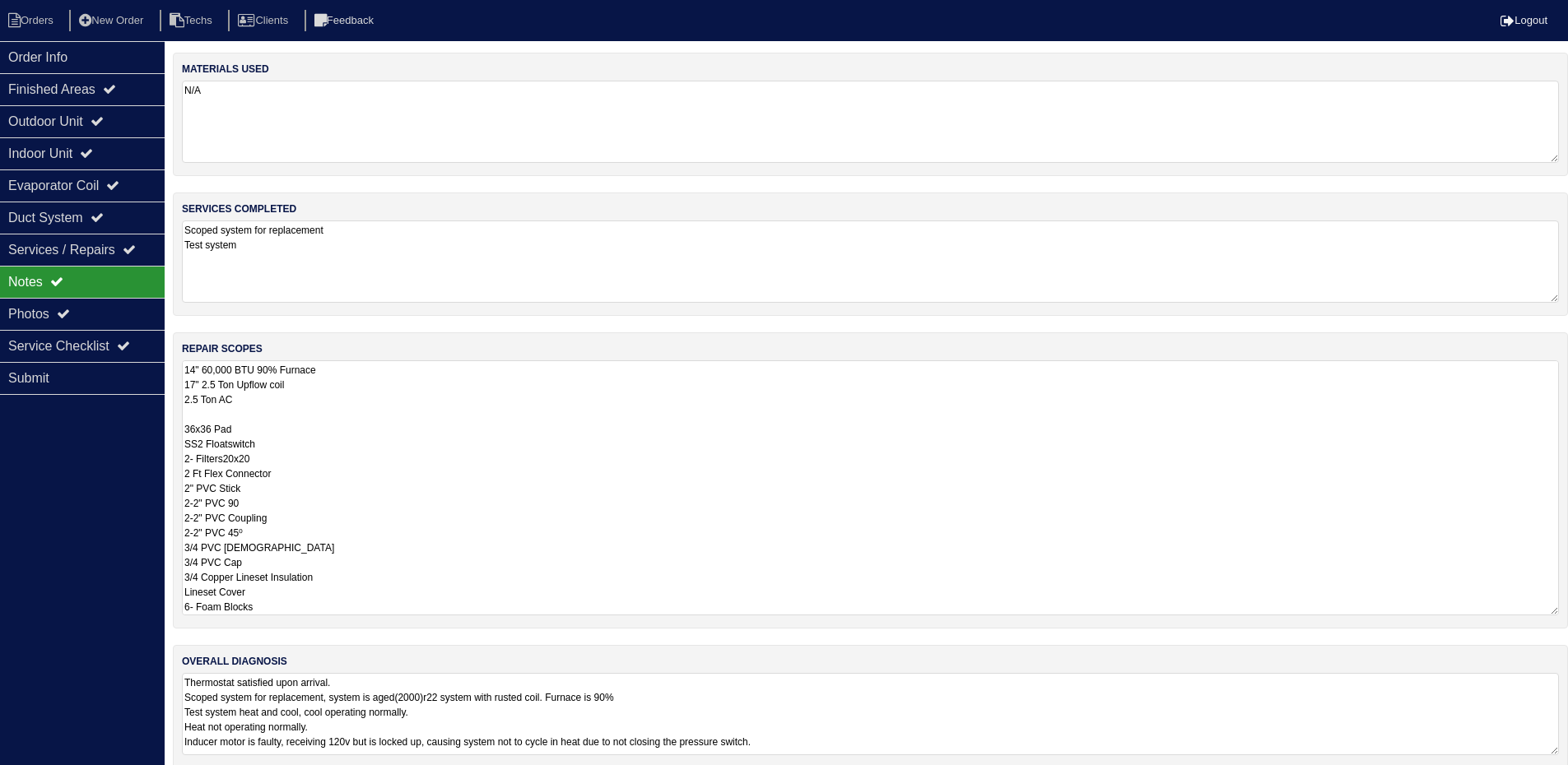
click at [198, 370] on textarea "14" 60,000 BTU 90% Furnace 17" 2.5 Ton Upflow coil 2.5 Ton AC 36x36 Pad SS2 Flo…" at bounding box center [870, 488] width 1377 height 255
click at [362, 390] on textarea "17" 60,000 BTU 90% Furnace 17" 2.5 Ton Upflow coil 2.5 Ton AC 36x36 Pad SS2 Flo…" at bounding box center [870, 488] width 1377 height 255
click at [364, 378] on textarea "17" 60,000 BTU 90% Furnace 17" 2.5 Ton Upflow coil 2.5 Ton AC 36x36 Pad SS2 Flo…" at bounding box center [870, 488] width 1377 height 255
click at [358, 368] on textarea "17" 60,000 BTU 90% Furnace 17" 2.5 Ton Upflow coil 2.5 Ton AC 36x36 Pad SS2 Flo…" at bounding box center [870, 488] width 1377 height 255
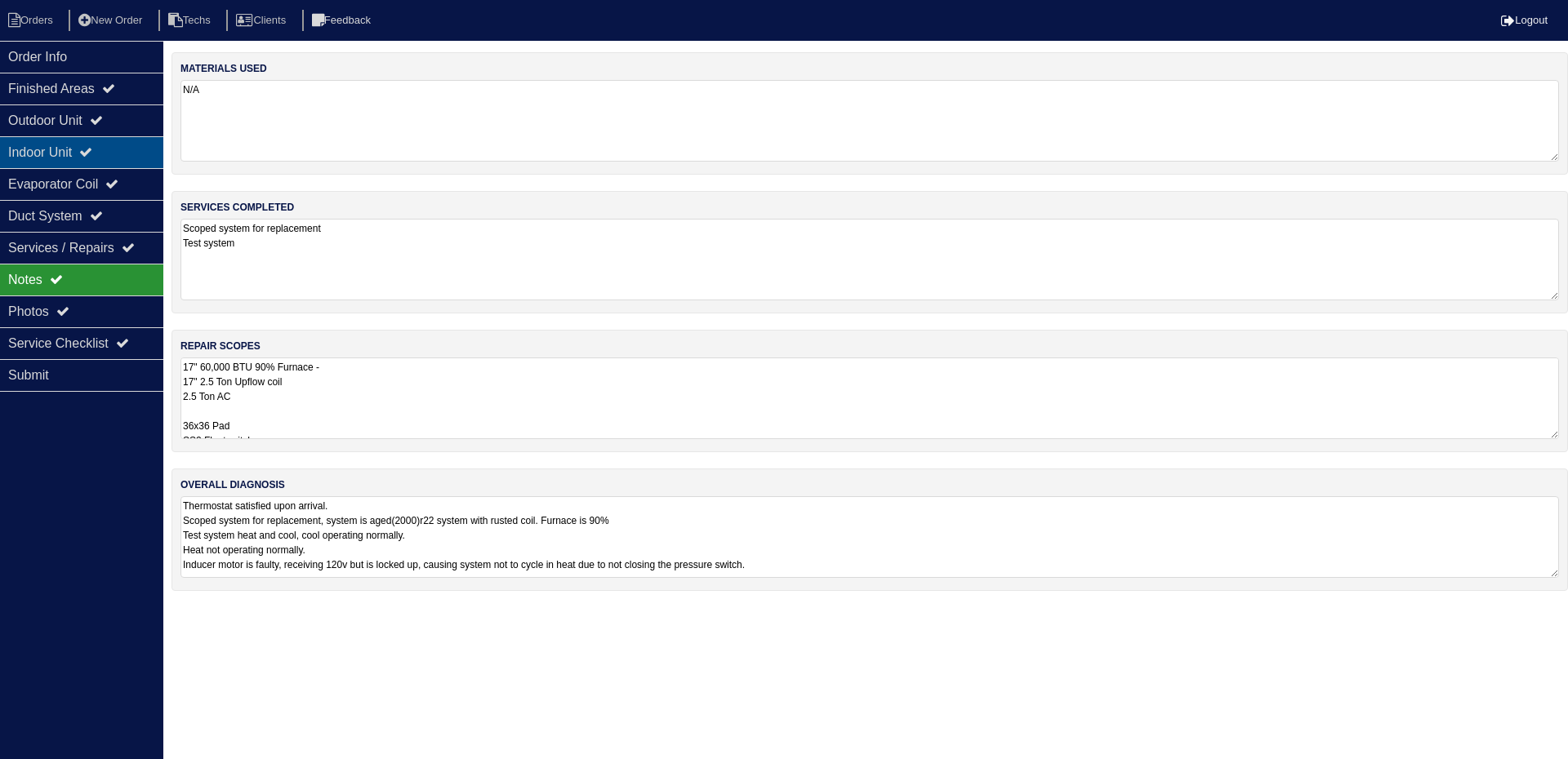
click at [90, 150] on div "Indoor Unit" at bounding box center [82, 153] width 164 height 32
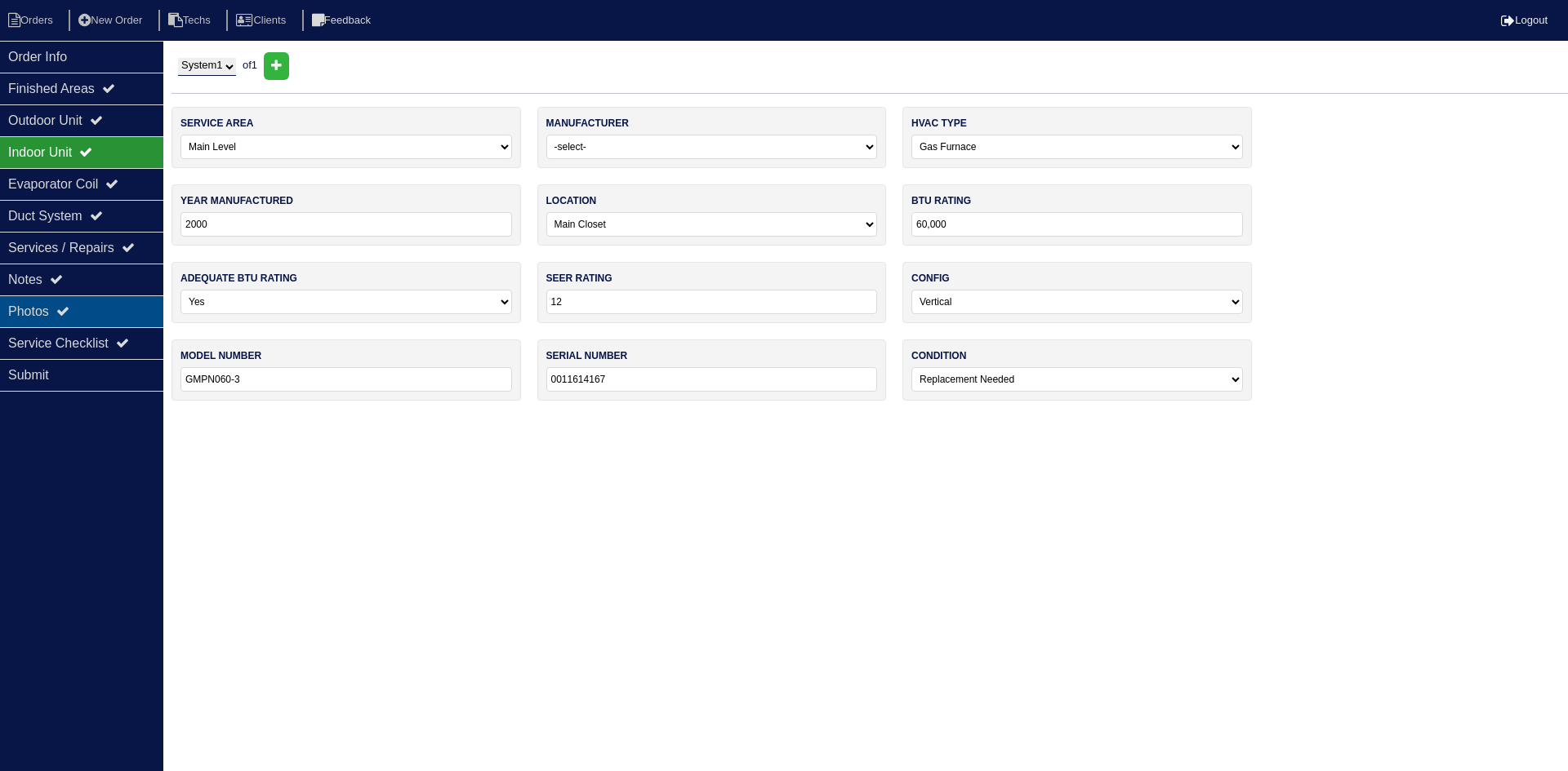
click at [70, 307] on icon at bounding box center [63, 311] width 13 height 13
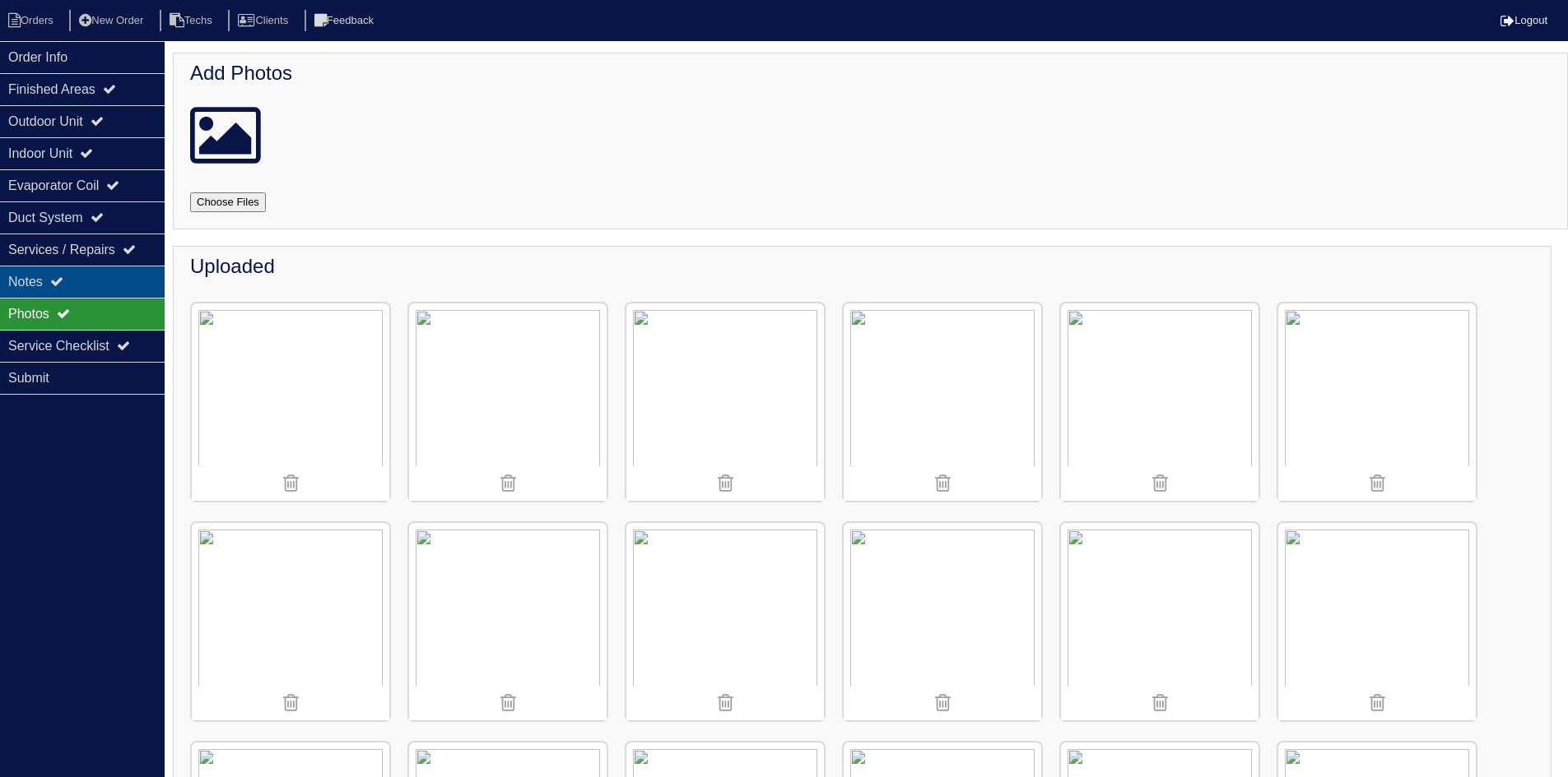
click at [117, 280] on div "Notes" at bounding box center [83, 281] width 165 height 32
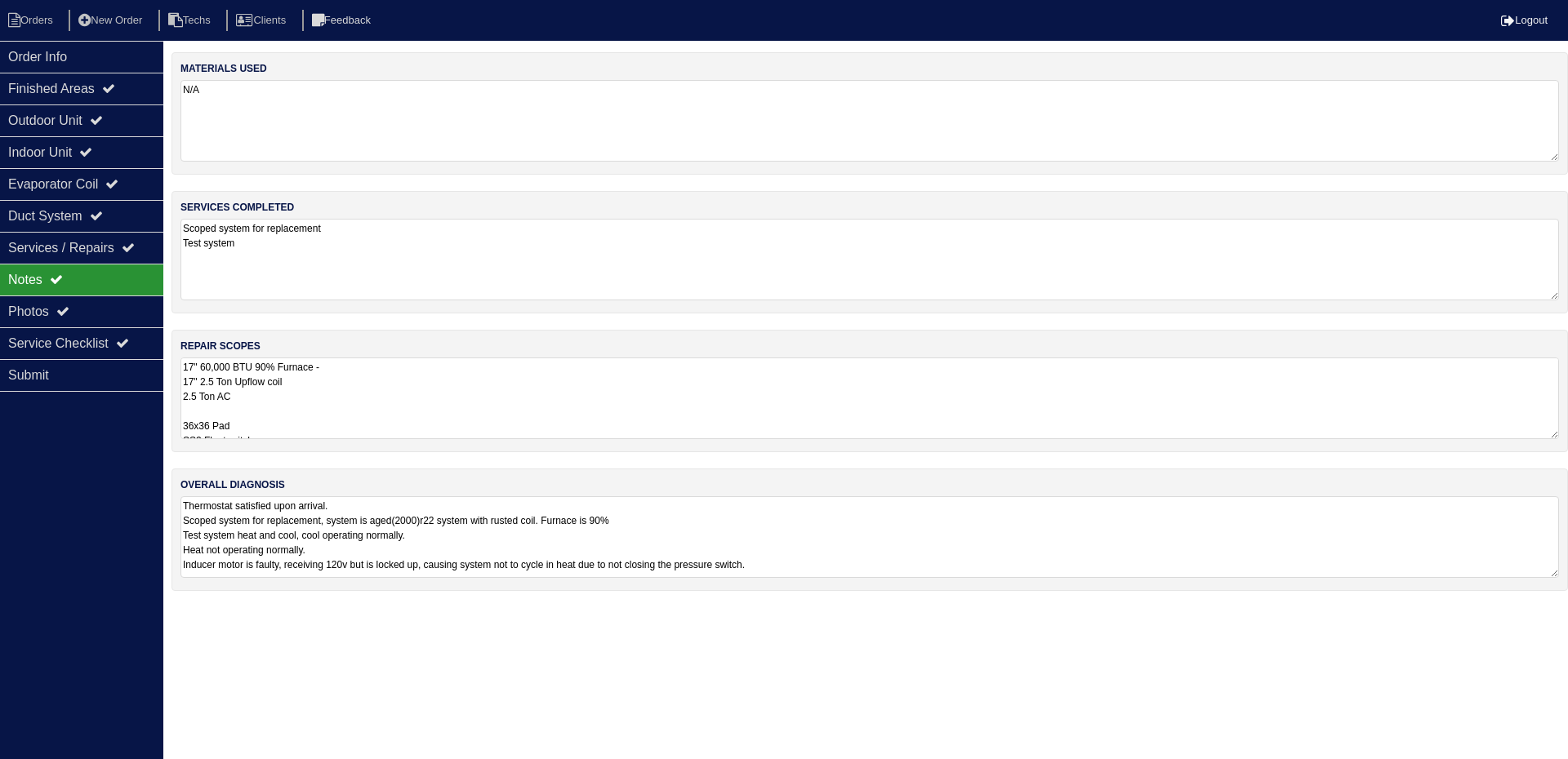
click at [367, 371] on textarea "17" 60,000 BTU 90% Furnace - 17" 2.5 Ton Upflow coil 2.5 Ton AC 36x36 Pad SS2 F…" at bounding box center [869, 398] width 1378 height 82
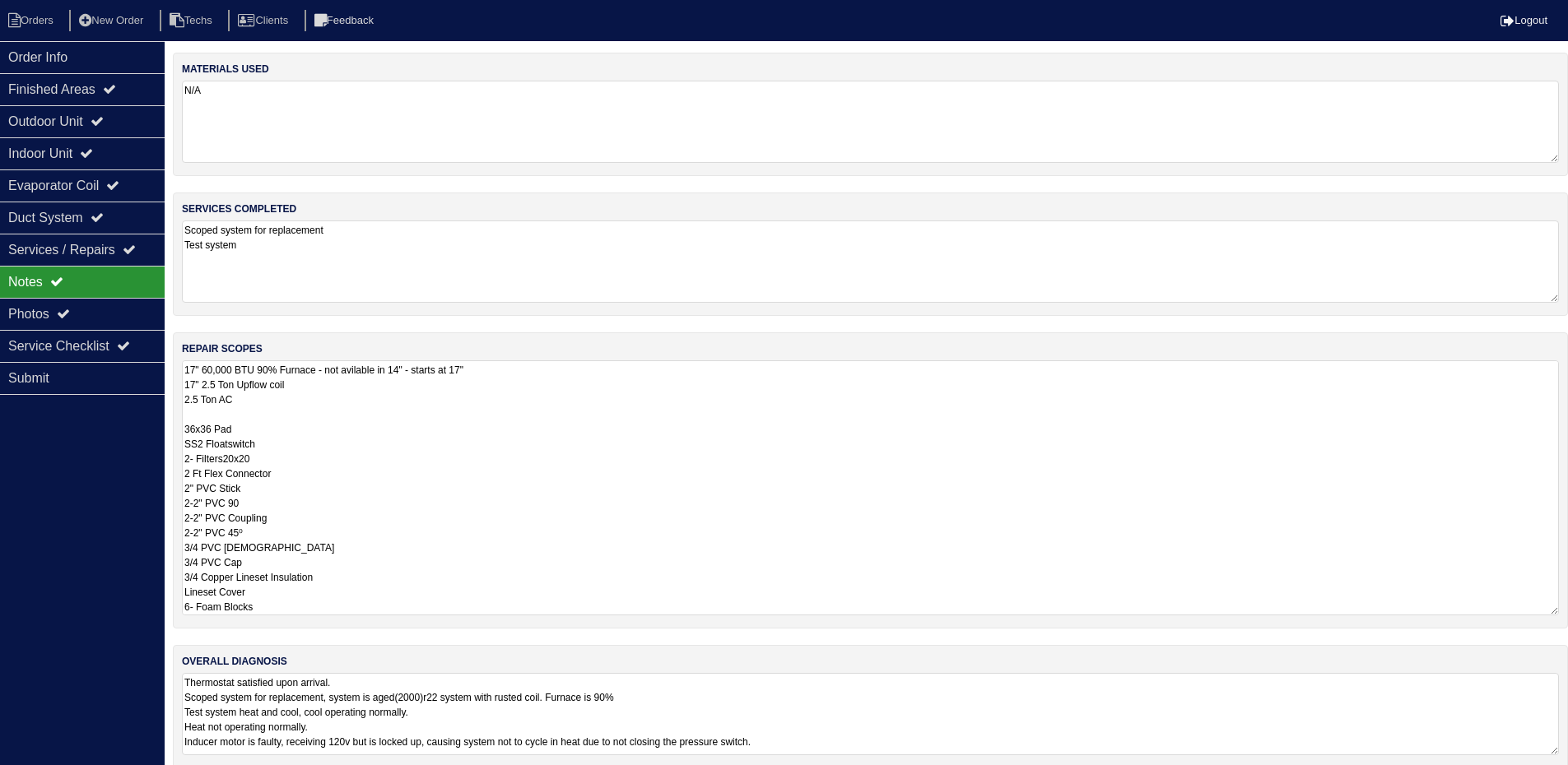
type textarea "17" 60,000 BTU 90% Furnace - not avilable in 14" - starts at 17" 17" 2.5 Ton Up…"
click at [111, 53] on div "Order Info" at bounding box center [83, 57] width 165 height 32
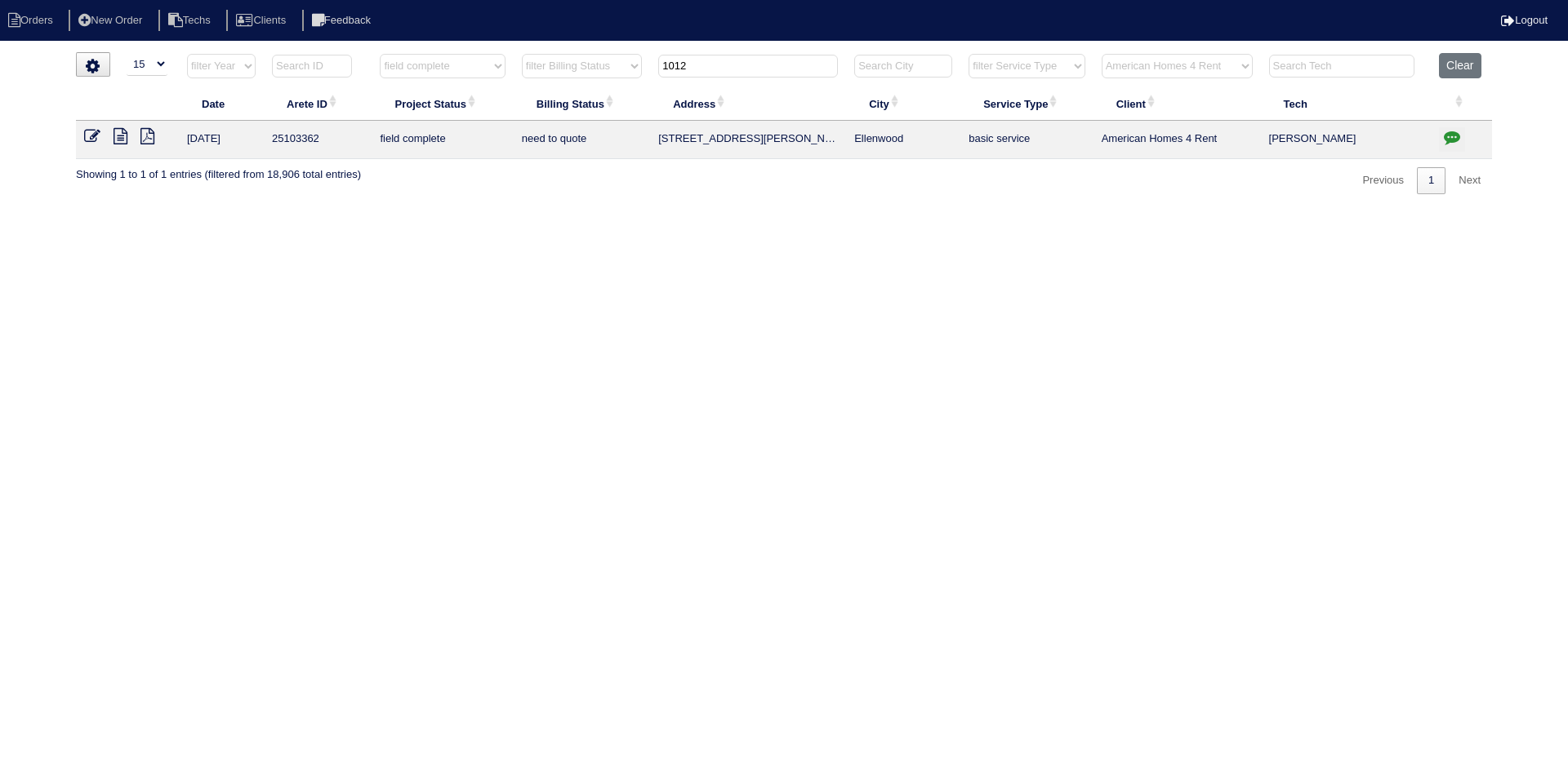
select select "15"
select select "field complete"
select select "need to quote"
select select "American Homes 4 Rent"
drag, startPoint x: 707, startPoint y: 63, endPoint x: 660, endPoint y: 70, distance: 47.5
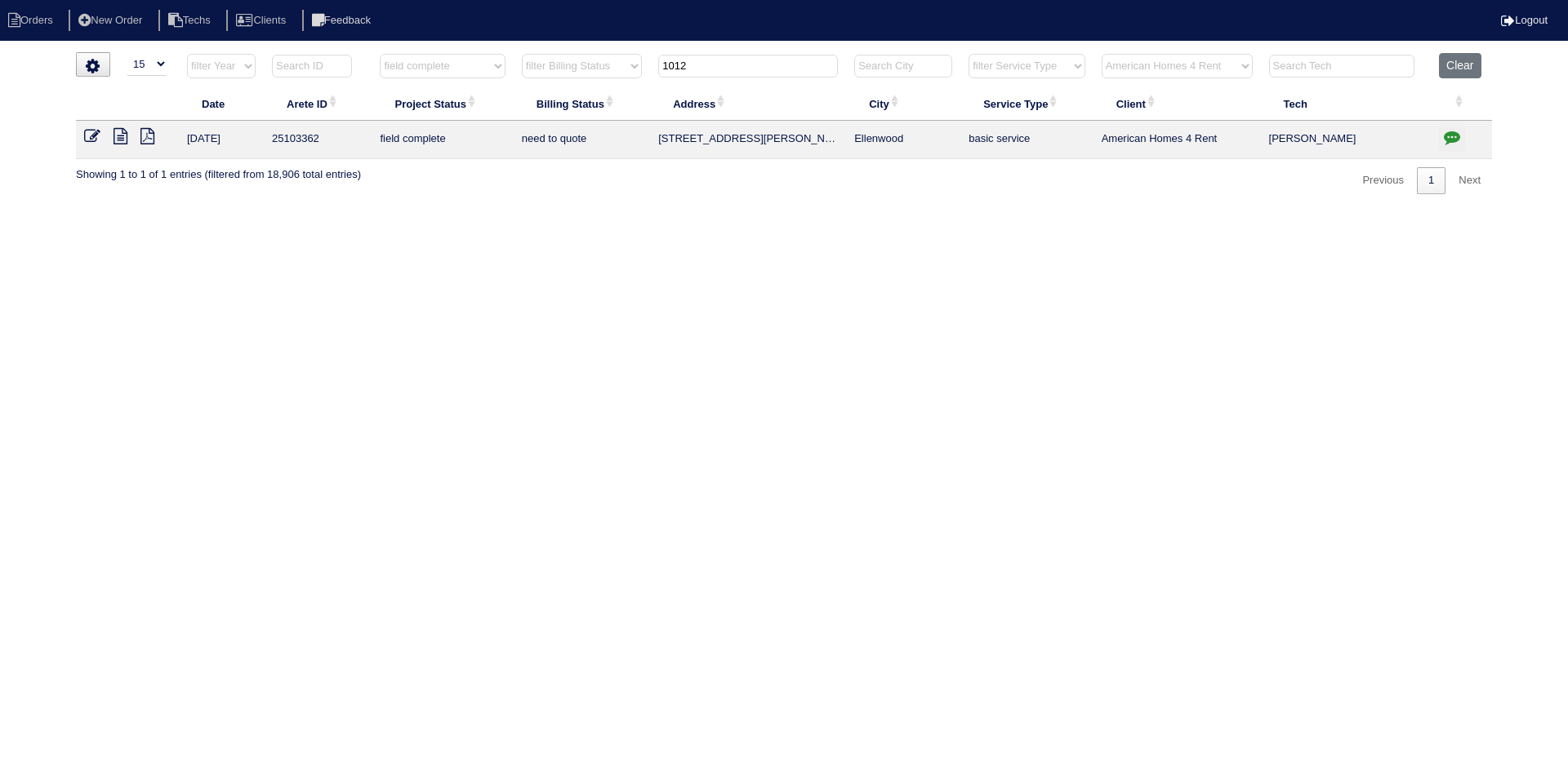
click at [660, 70] on input "1012" at bounding box center [747, 66] width 180 height 23
type input "3780"
select select "field complete"
select select "need to quote"
type input "3780"
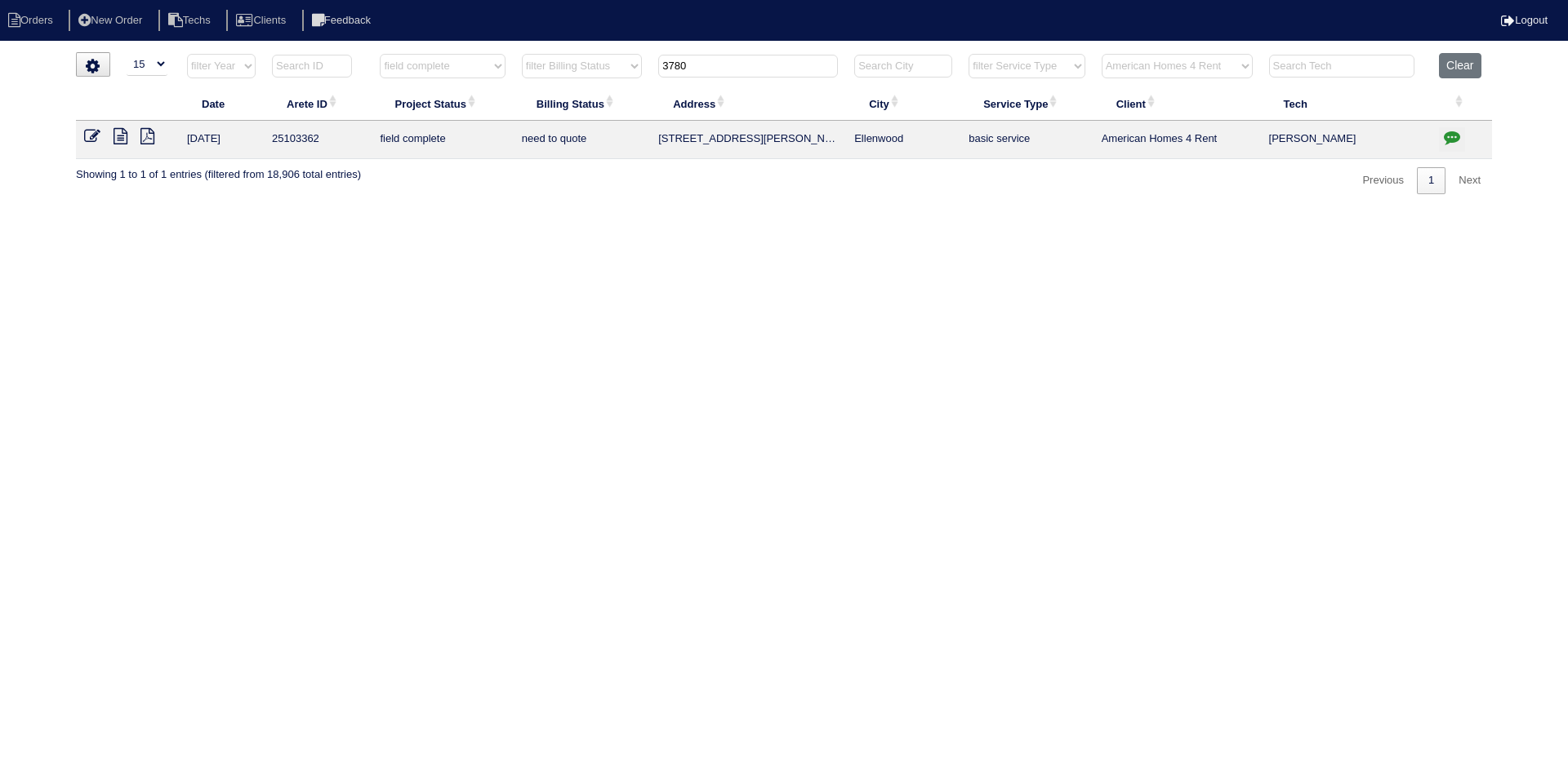
select select "American Homes 4 Rent"
type input "3780"
click at [116, 134] on icon at bounding box center [120, 137] width 14 height 17
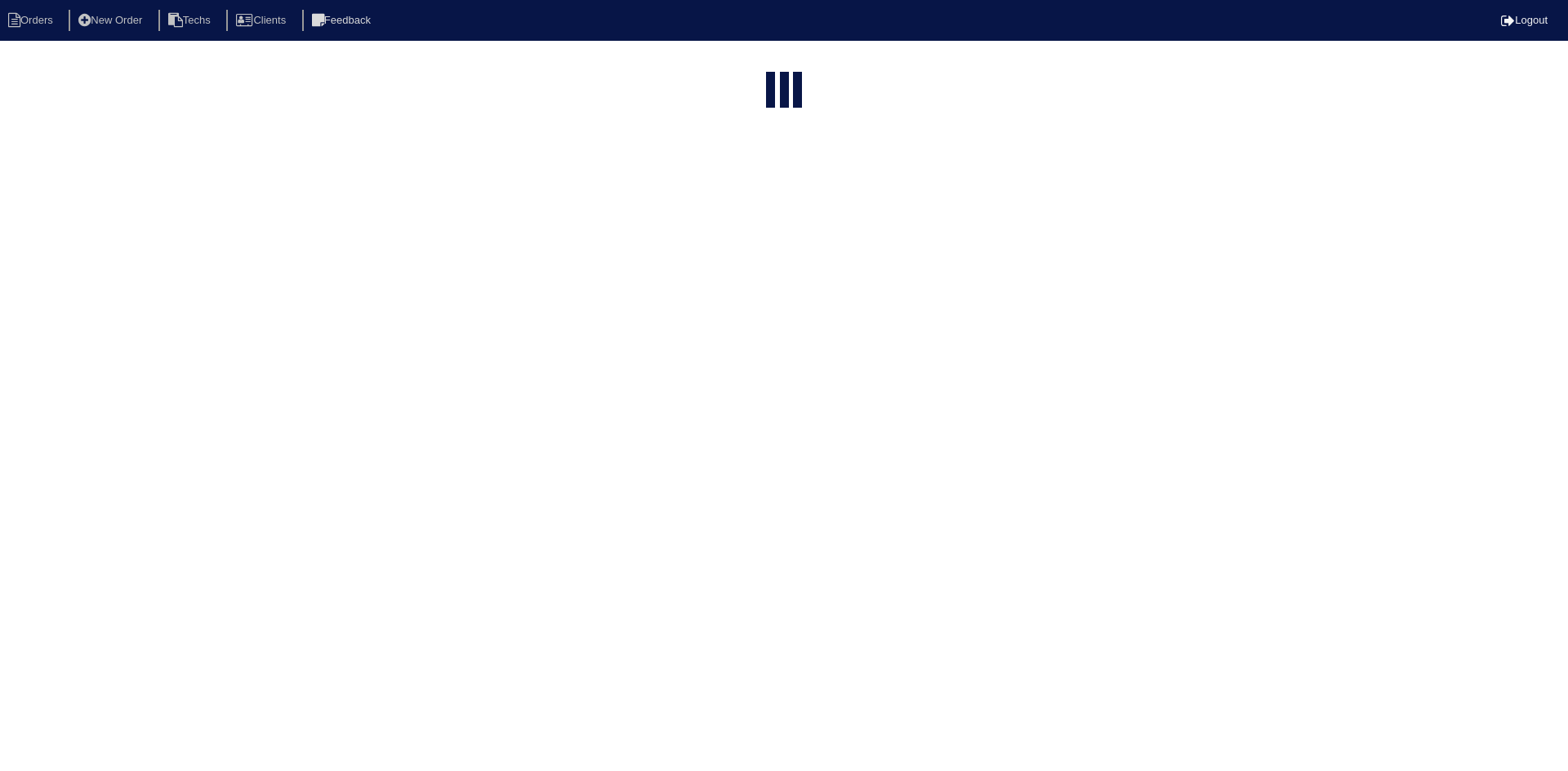
select select "15"
select select "field complete"
select select "need to quote"
select select "American Homes 4 Rent"
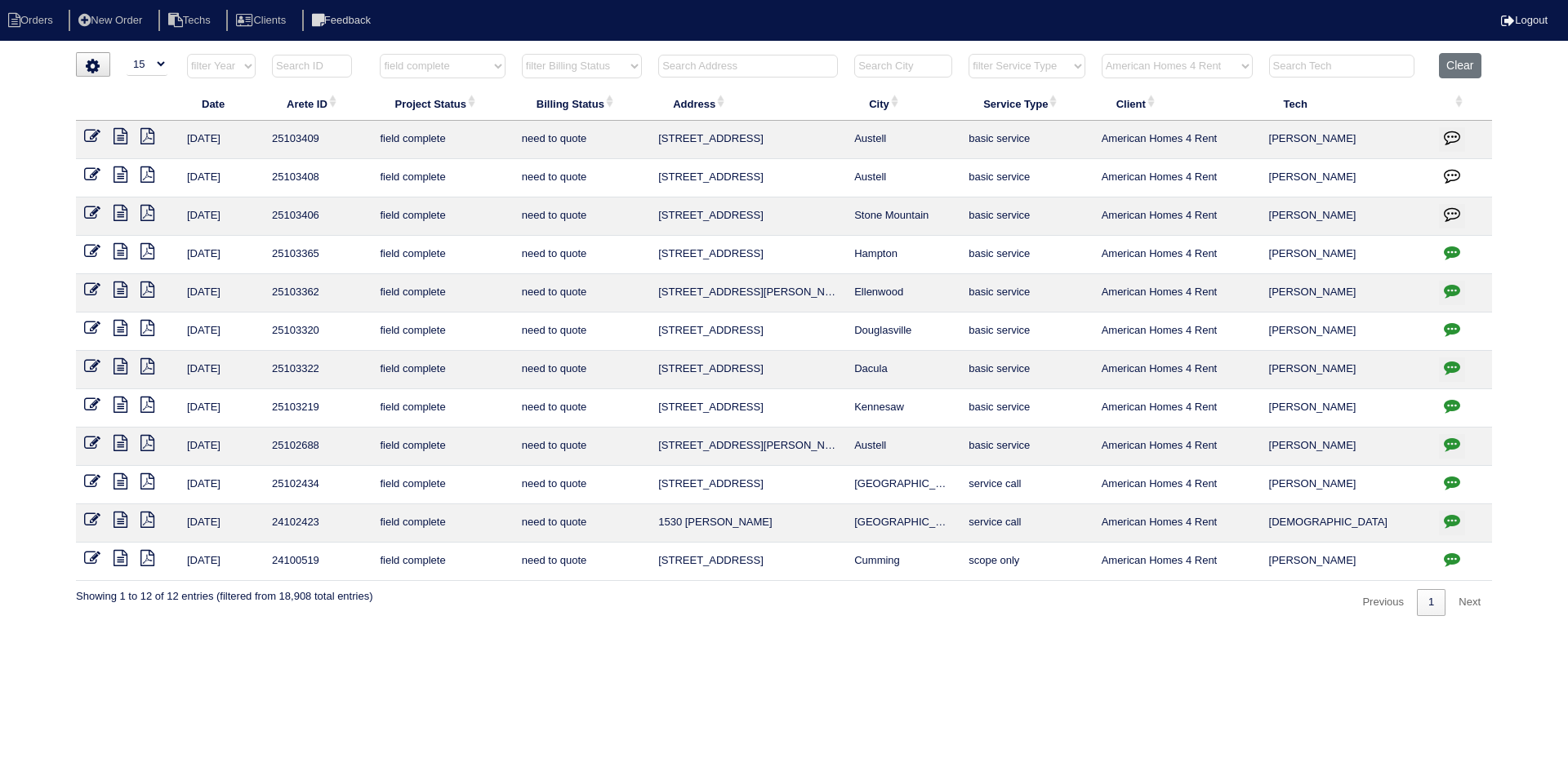
click at [118, 250] on icon at bounding box center [120, 252] width 14 height 17
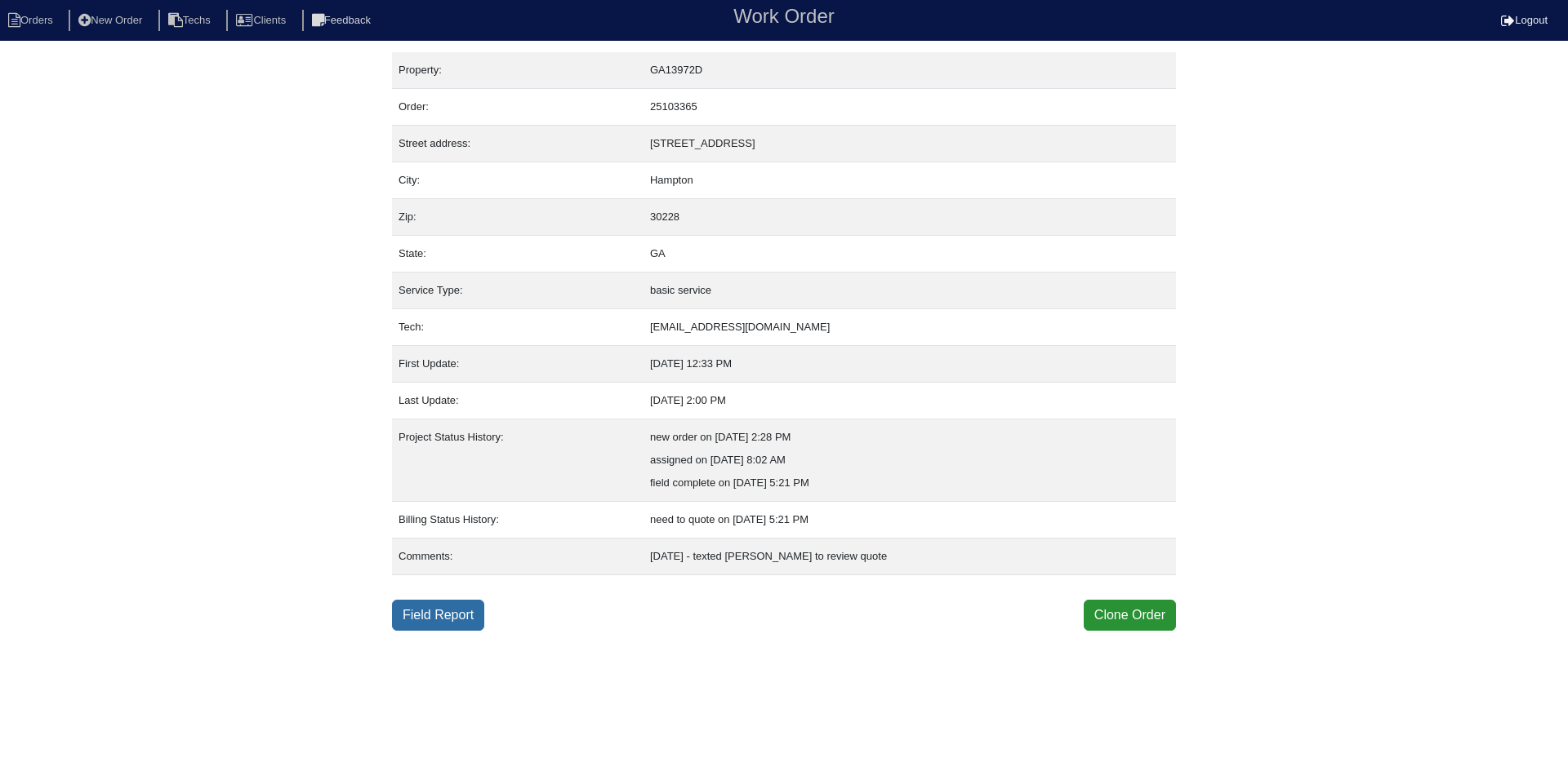
click at [449, 617] on link "Field Report" at bounding box center [437, 615] width 92 height 31
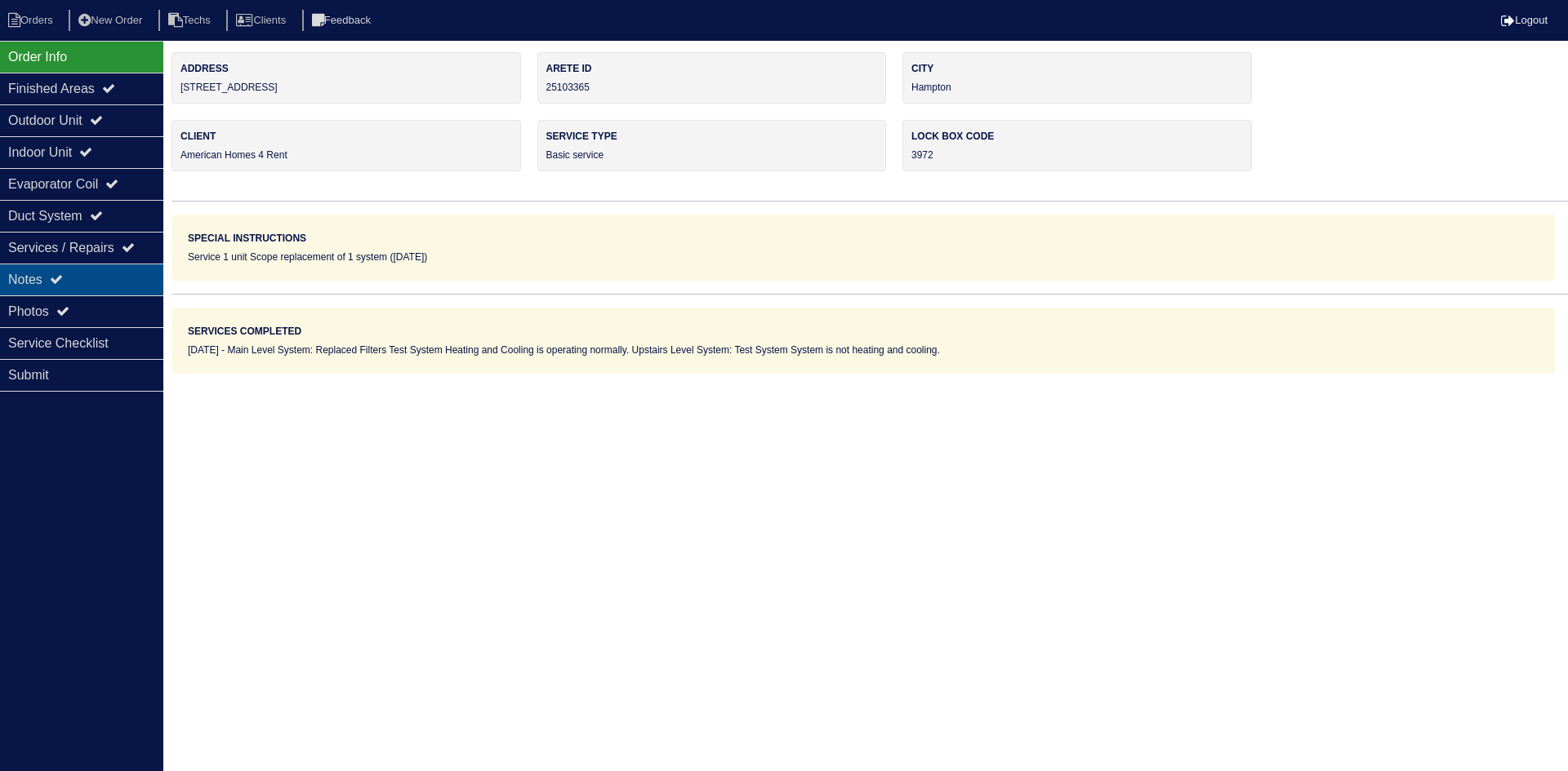
click at [79, 281] on div "Notes" at bounding box center [82, 279] width 164 height 32
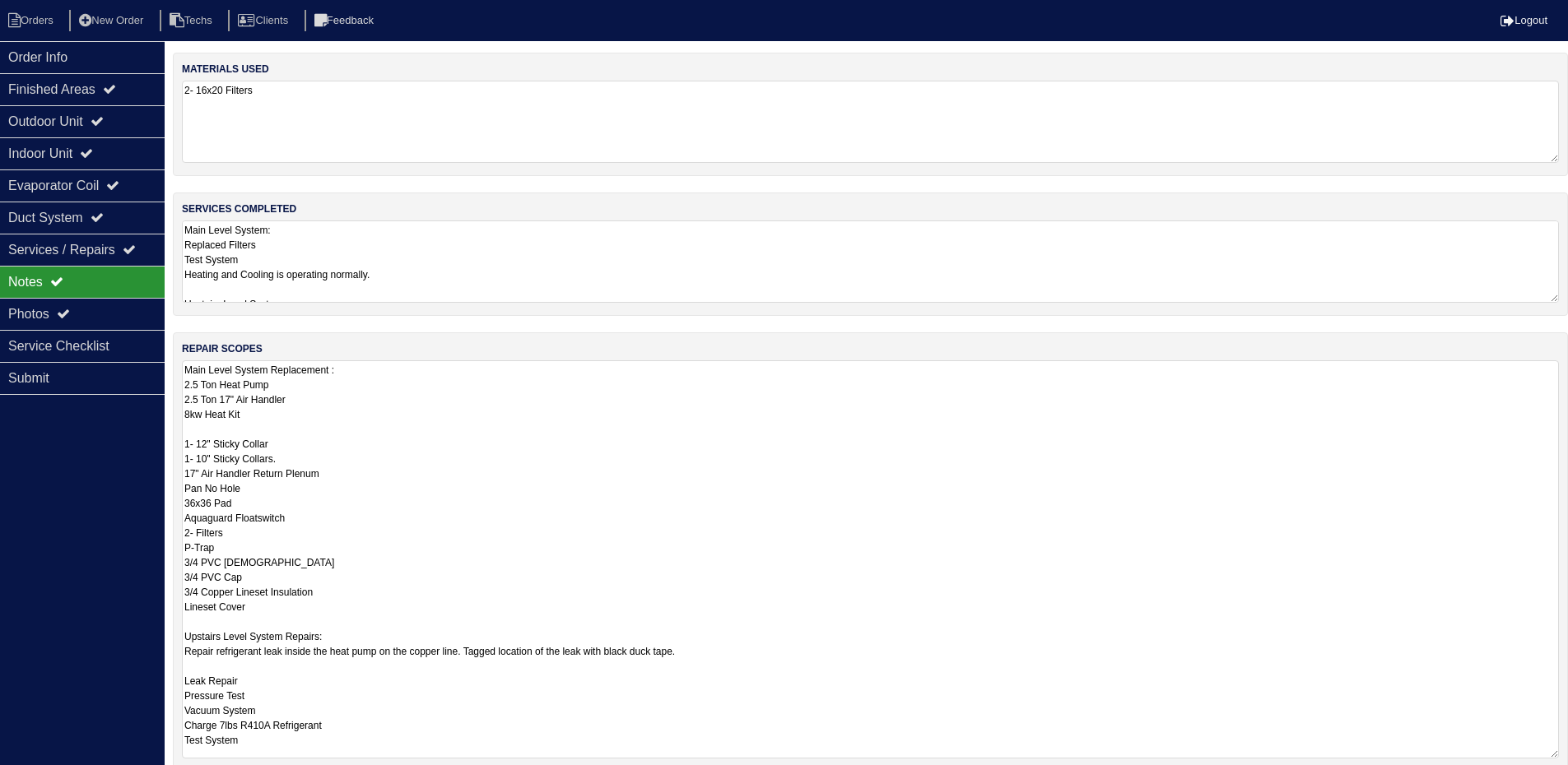
drag, startPoint x: 1563, startPoint y: 439, endPoint x: 1579, endPoint y: 755, distance: 316.4
click at [1568, 755] on html "Orders New Order Techs Clients Feedback Logout Orders New Order Users Clients M…" at bounding box center [784, 464] width 1568 height 928
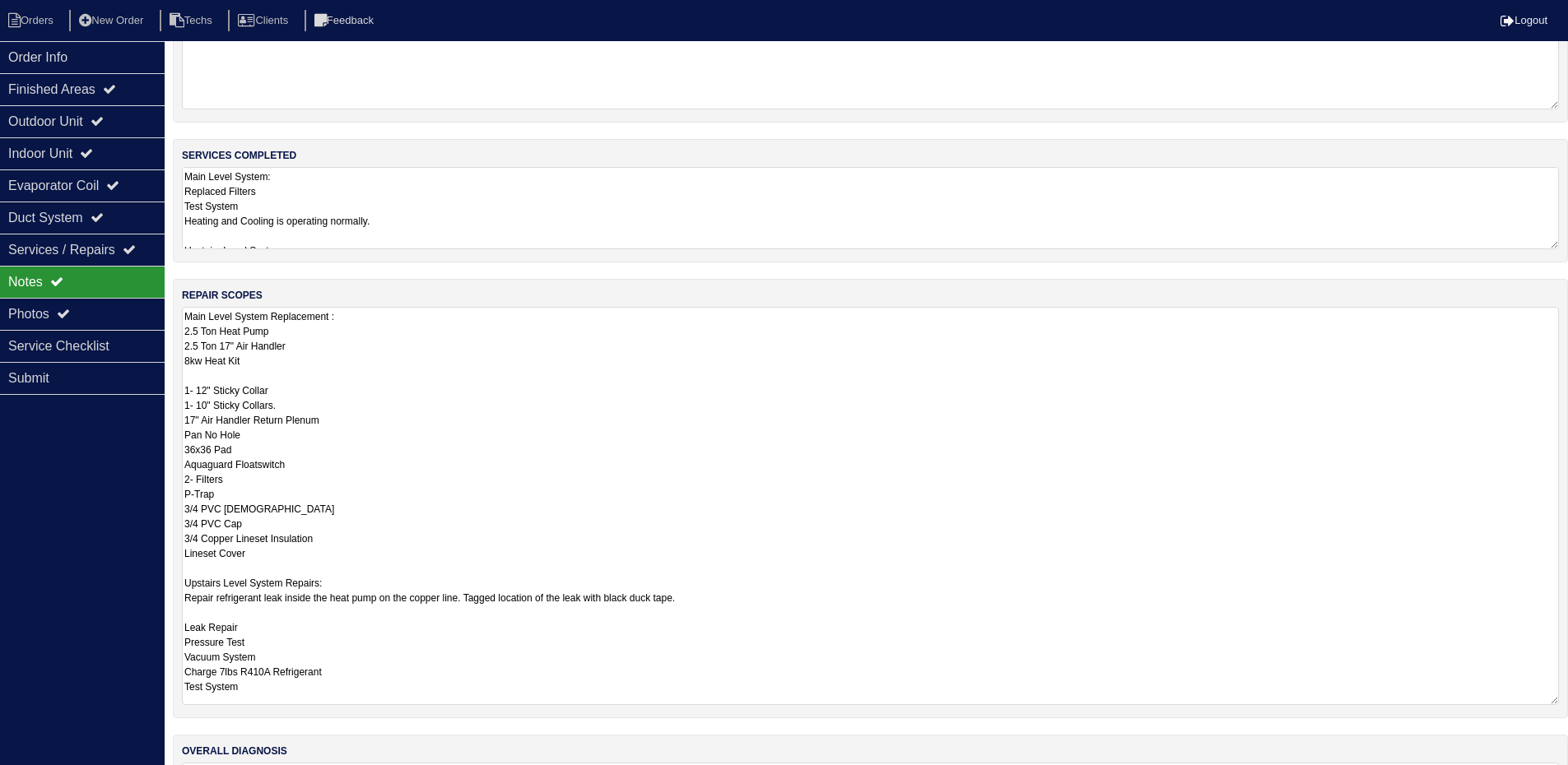
scroll to position [82, 0]
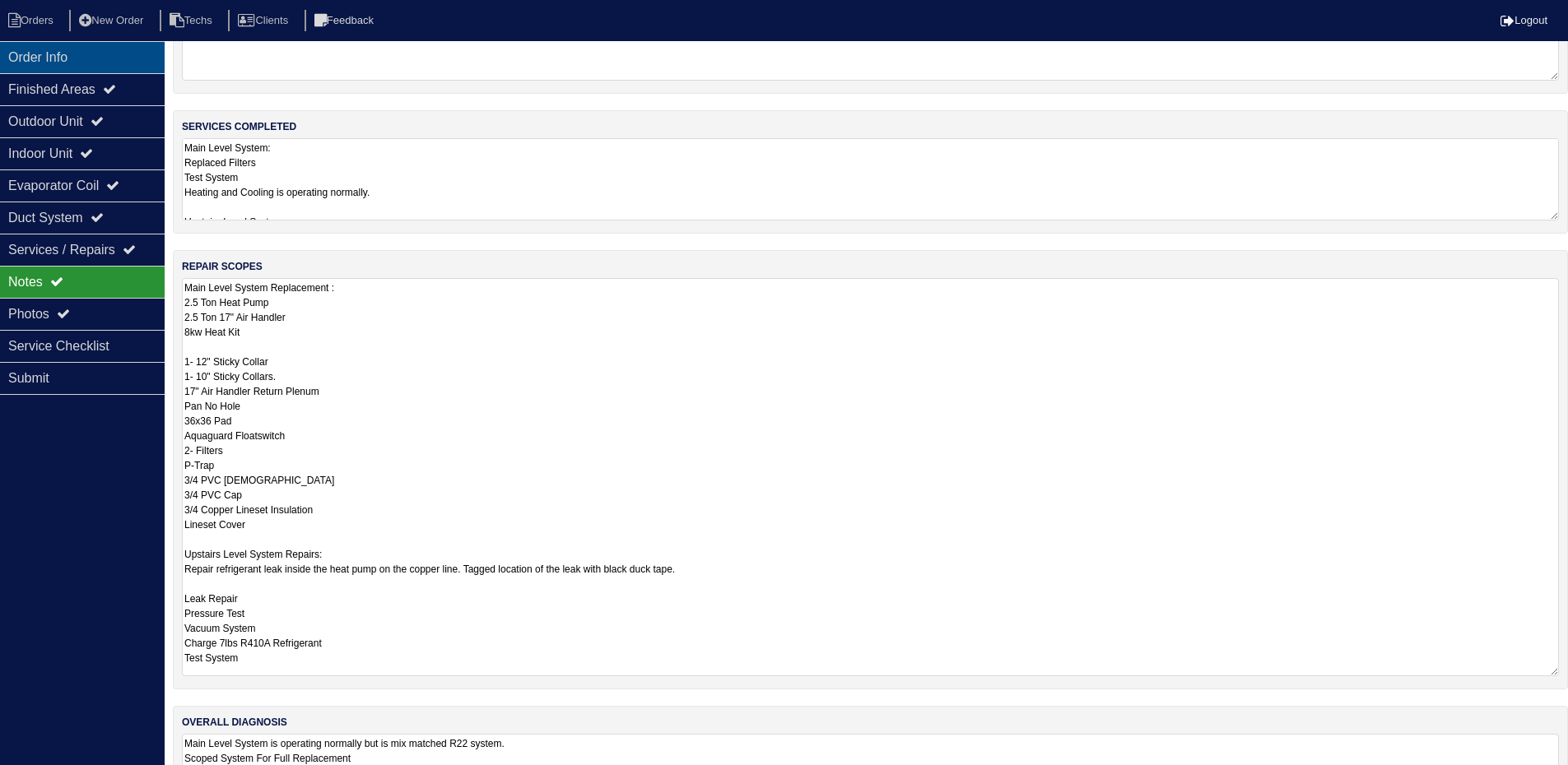
click at [67, 57] on div "Order Info" at bounding box center [83, 57] width 165 height 32
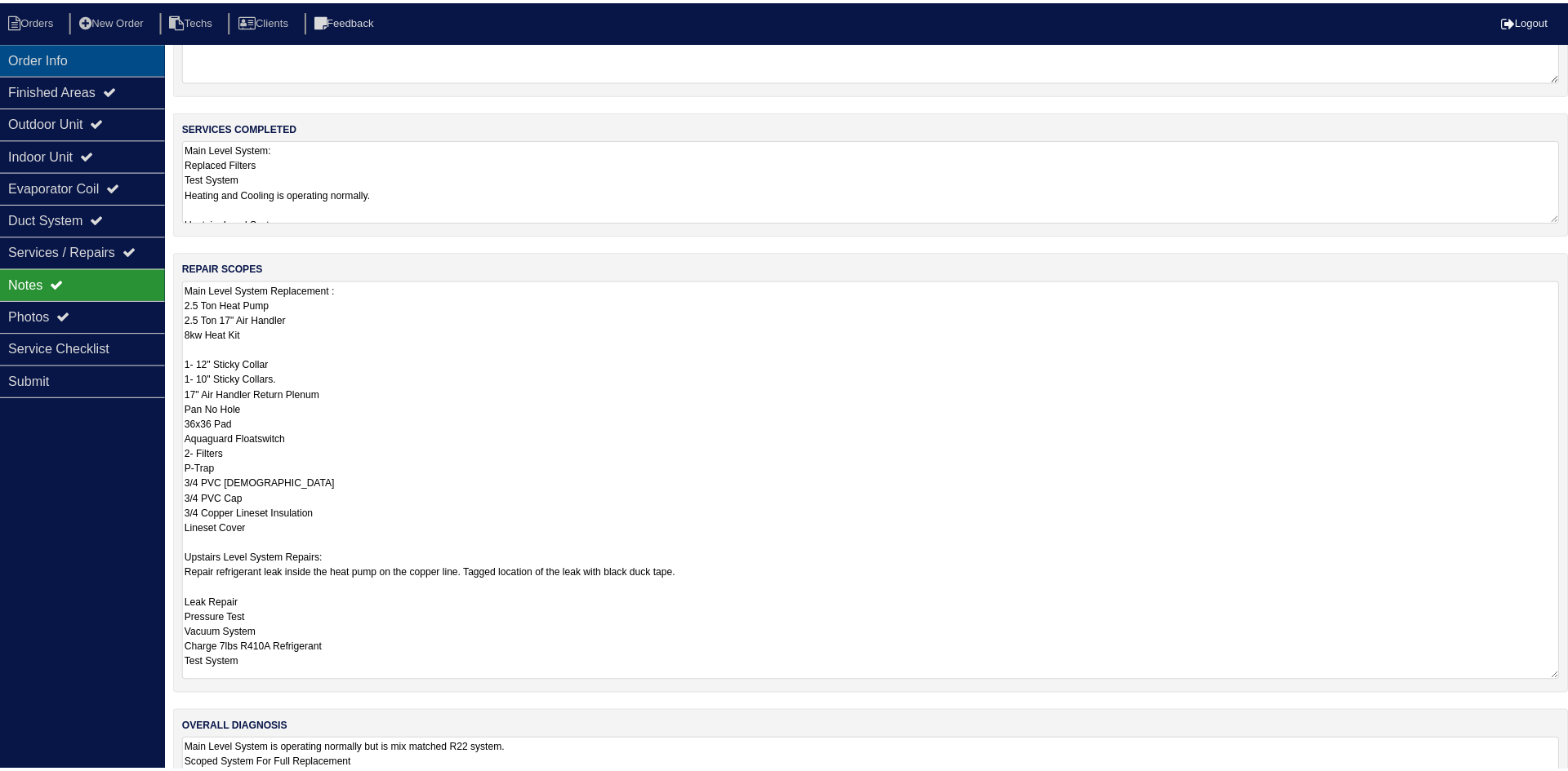
scroll to position [0, 0]
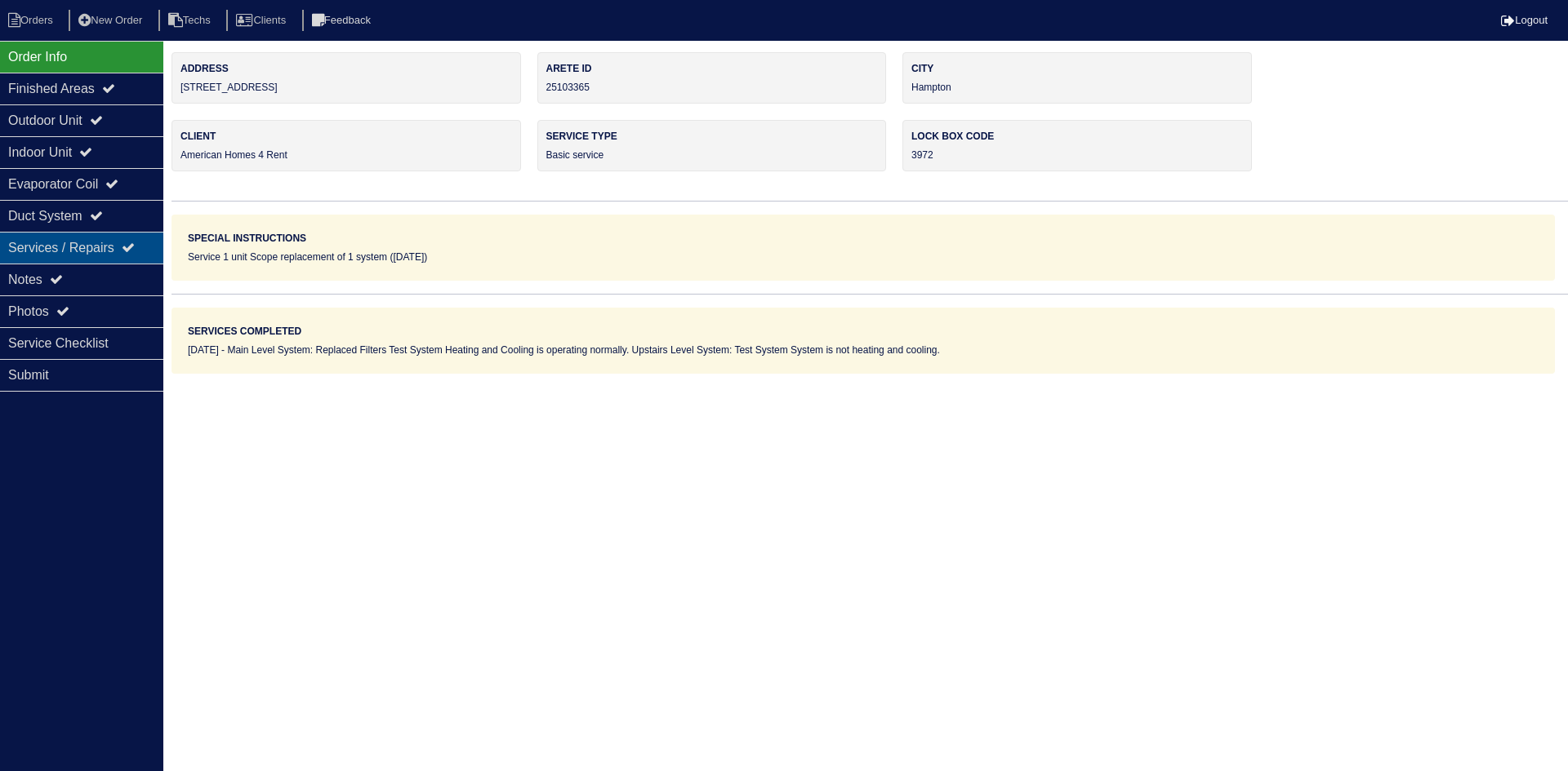
drag, startPoint x: 43, startPoint y: 277, endPoint x: 44, endPoint y: 262, distance: 15.0
click at [44, 273] on div "Notes" at bounding box center [82, 279] width 164 height 32
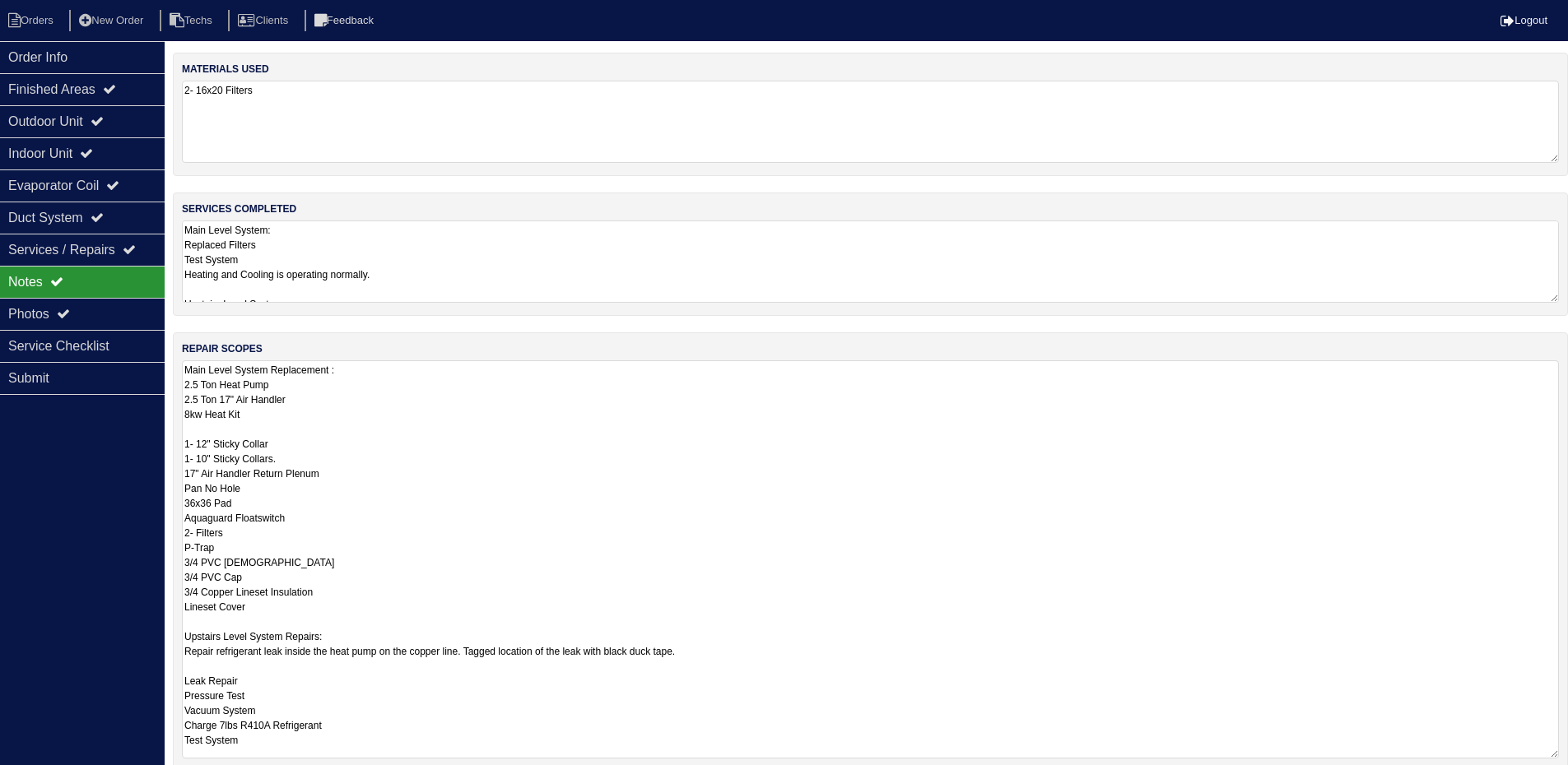
click at [188, 419] on textarea "Main Level System Replacement : 2.5 Ton Heat Pump 2.5 Ton 17" Air Handler 8kw H…" at bounding box center [870, 559] width 1377 height 398
click at [375, 414] on textarea "Main Level System Replacement : 2.5 Ton Heat Pump 2.5 Ton 17" Air Handler 7.5kw…" at bounding box center [870, 562] width 1377 height 403
type textarea "Main Level System Replacement : 2.5 Ton Heat Pump 2.5 Ton 17" Air Handler 7.5kw…"
click at [46, 56] on div "Order Info" at bounding box center [83, 57] width 165 height 32
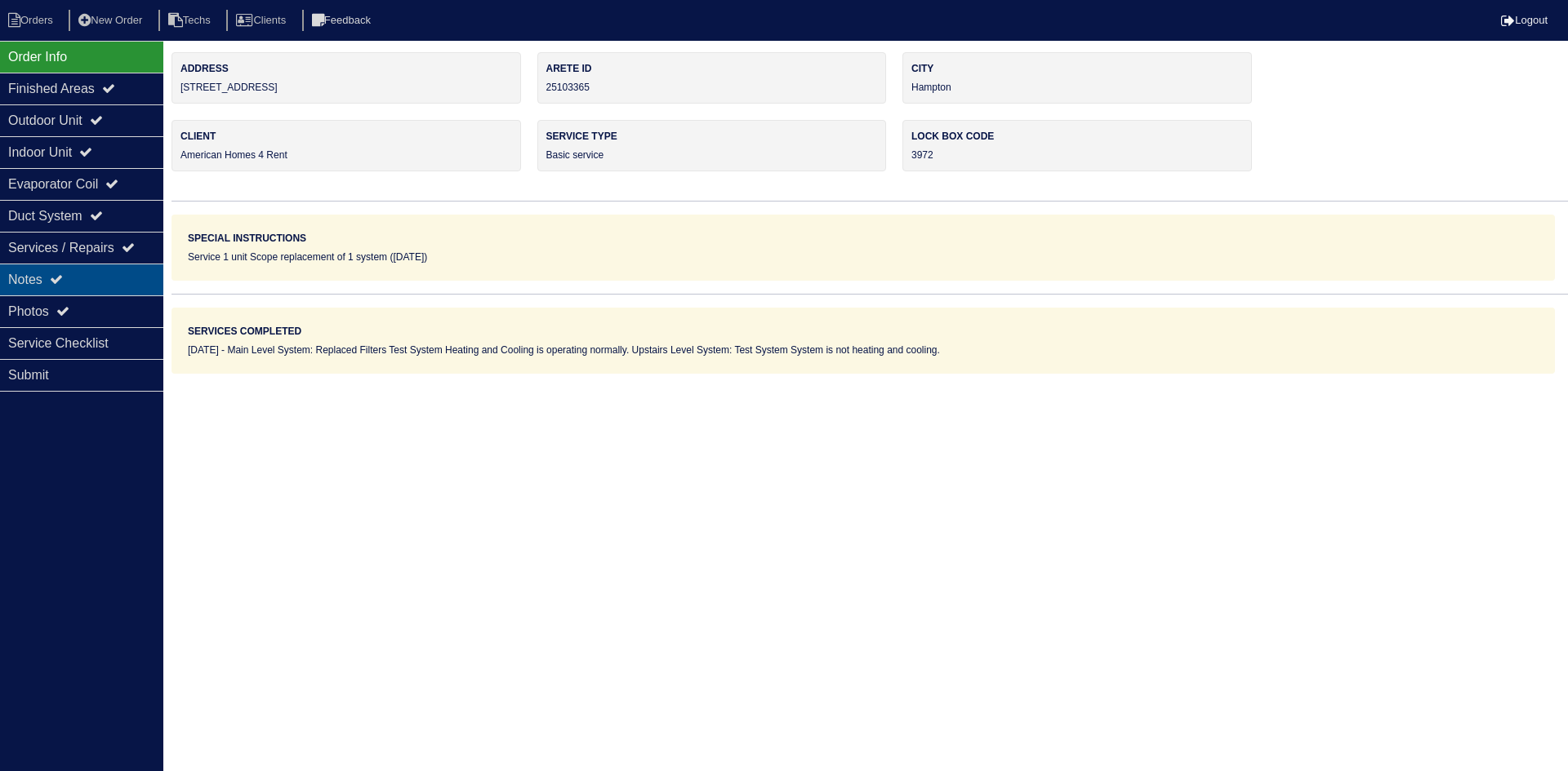
click at [111, 281] on div "Notes" at bounding box center [82, 279] width 164 height 32
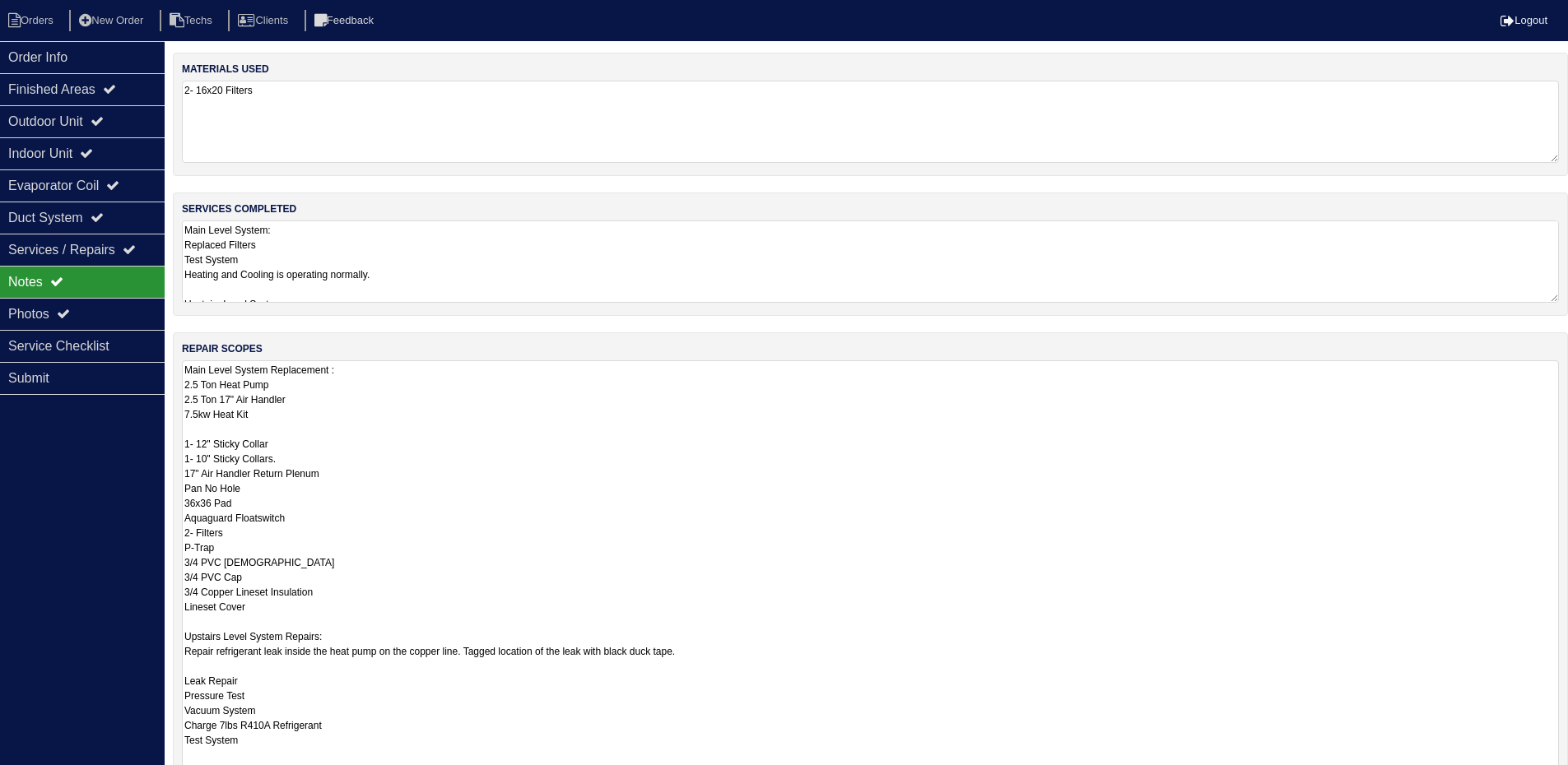
drag, startPoint x: 1566, startPoint y: 439, endPoint x: 1579, endPoint y: 816, distance: 377.2
click at [1568, 776] on html "Orders New Order Techs Clients Feedback Logout Orders New Order Users Clients M…" at bounding box center [784, 495] width 1568 height 990
click at [513, 397] on textarea "Main Level System Replacement : 2.5 Ton Heat Pump 2.5 Ton 17" Air Handler 7.5kw…" at bounding box center [870, 589] width 1377 height 458
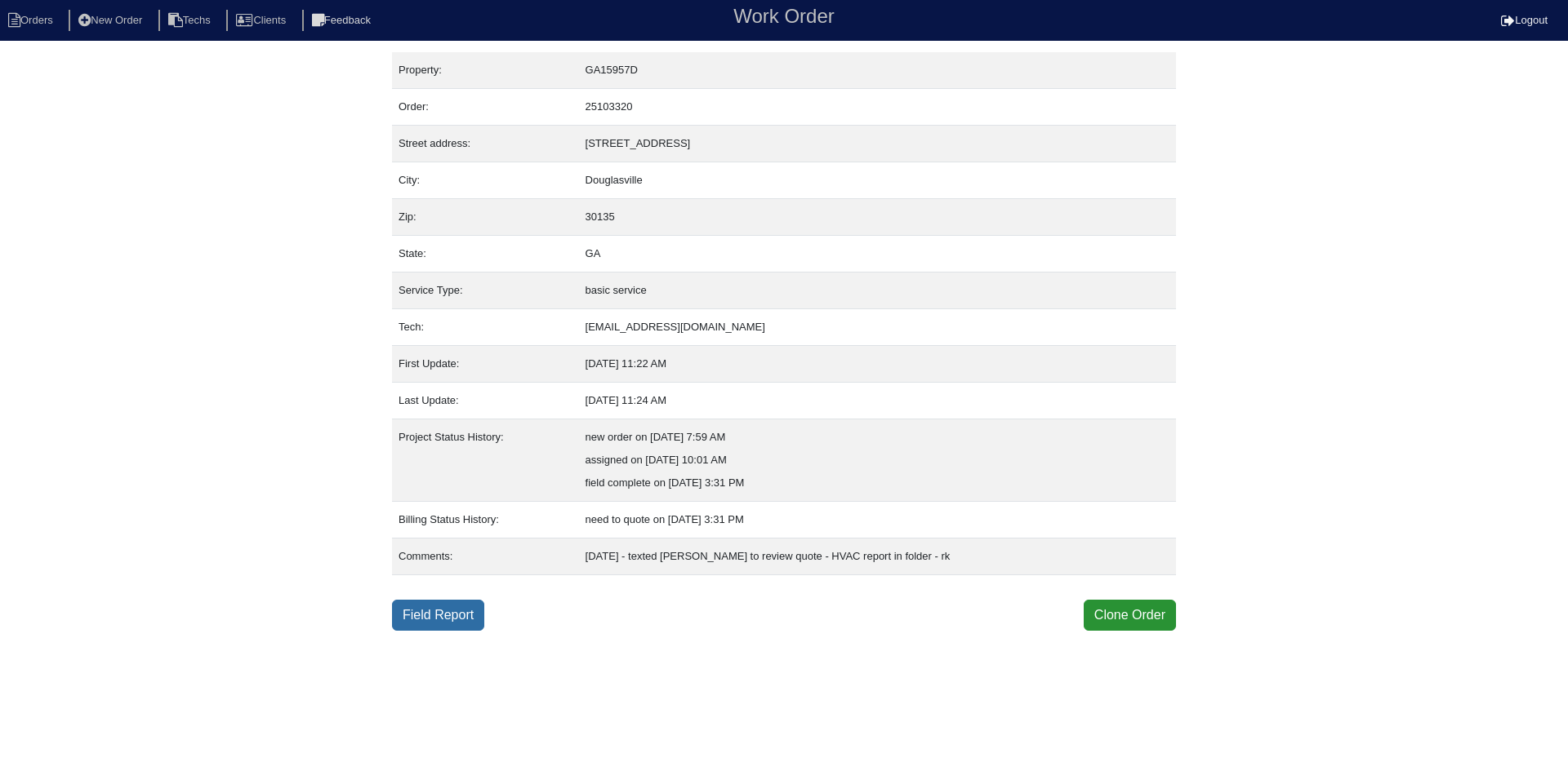
click at [459, 618] on link "Field Report" at bounding box center [437, 615] width 92 height 31
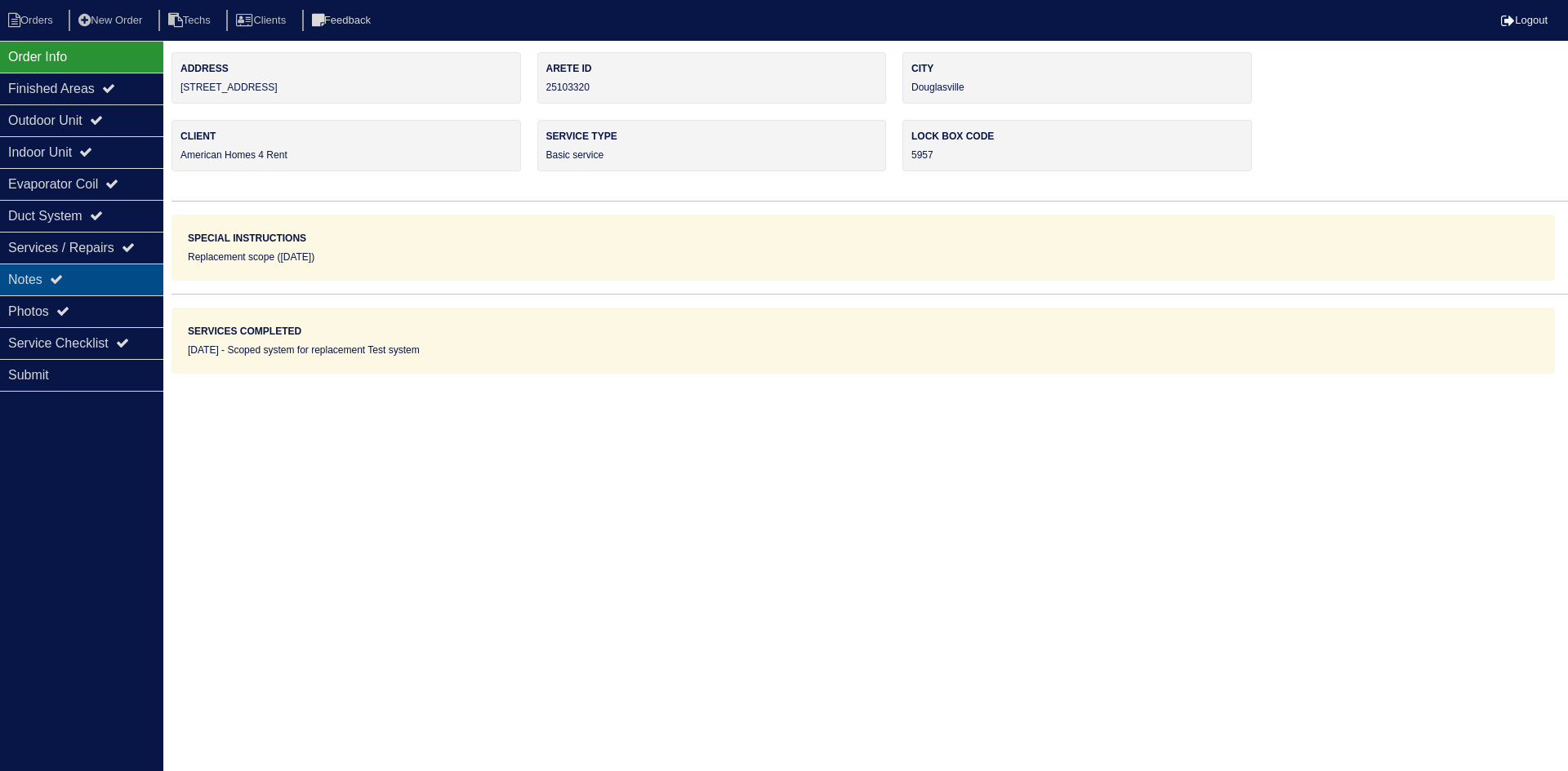
click at [102, 280] on div "Notes" at bounding box center [82, 279] width 164 height 32
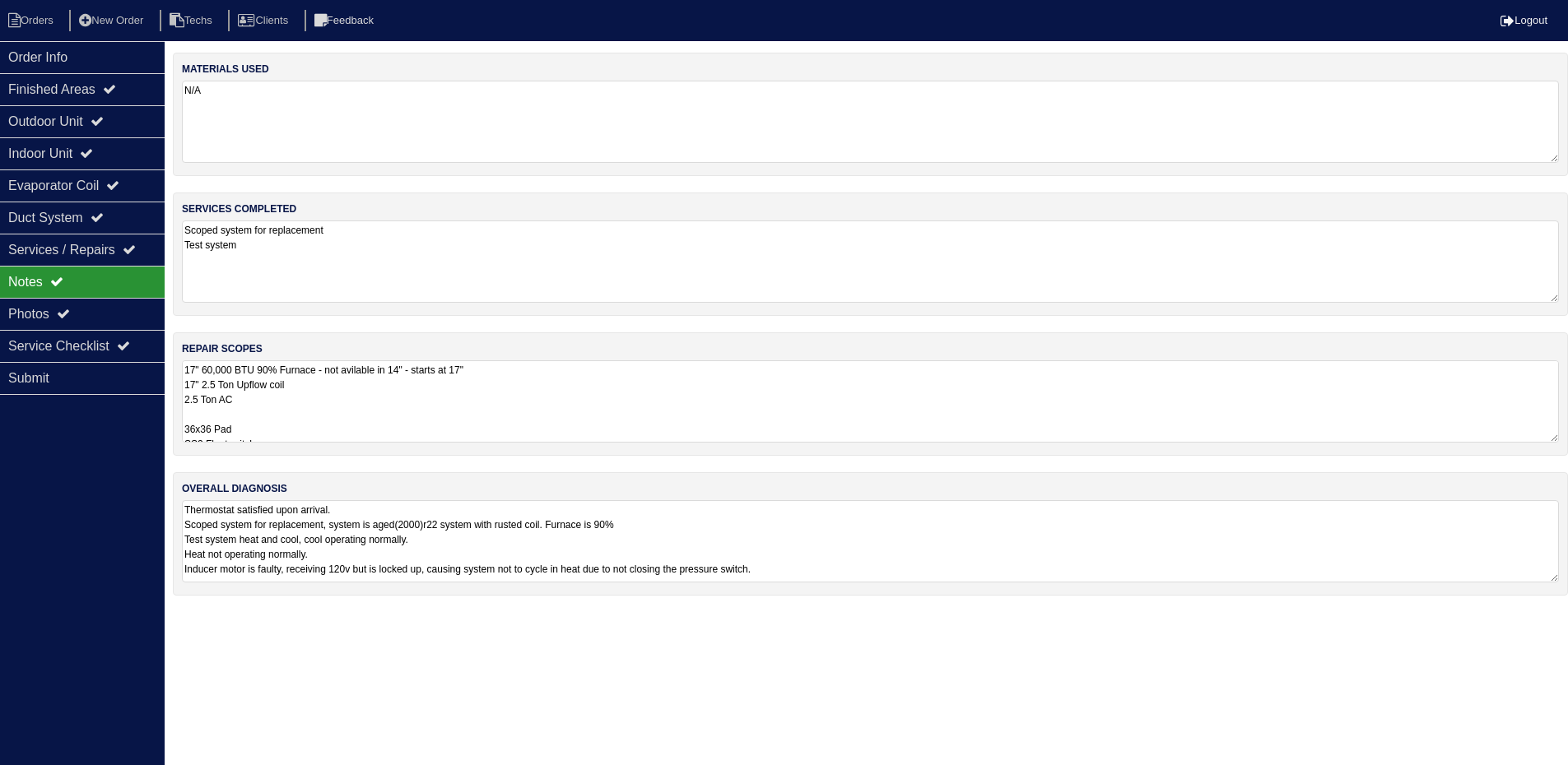
click at [718, 409] on textarea "17" 60,000 BTU 90% Furnace - not avilable in 14" - starts at 17" 17" 2.5 Ton Up…" at bounding box center [870, 401] width 1377 height 82
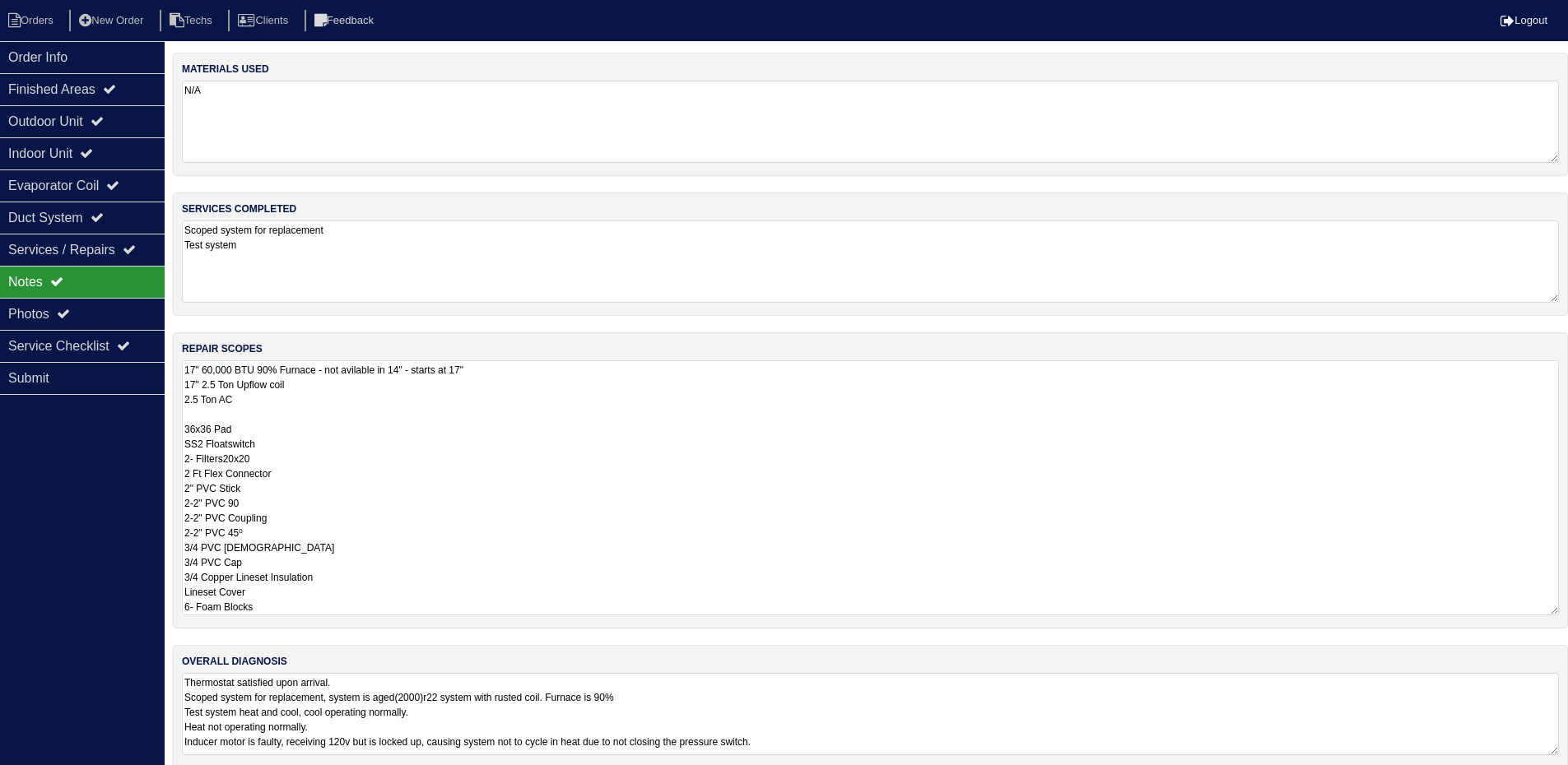
scroll to position [2, 0]
drag, startPoint x: 319, startPoint y: 608, endPoint x: 343, endPoint y: 567, distance: 47.5
click at [316, 575] on textarea "17" 60,000 BTU 90% Furnace - not avilable in 14" - starts at 17" 17" 2.5 Ton Up…" at bounding box center [870, 488] width 1377 height 255
click at [548, 504] on textarea "17" 60,000 BTU 90% Furnace - not avilable in 14" - starts at 17" 17" 2.5 Ton Up…" at bounding box center [870, 488] width 1377 height 255
click at [450, 503] on textarea "17" 60,000 BTU 90% Furnace - not avilable in 14" - starts at 17" 17" 2.5 Ton Up…" at bounding box center [870, 488] width 1377 height 255
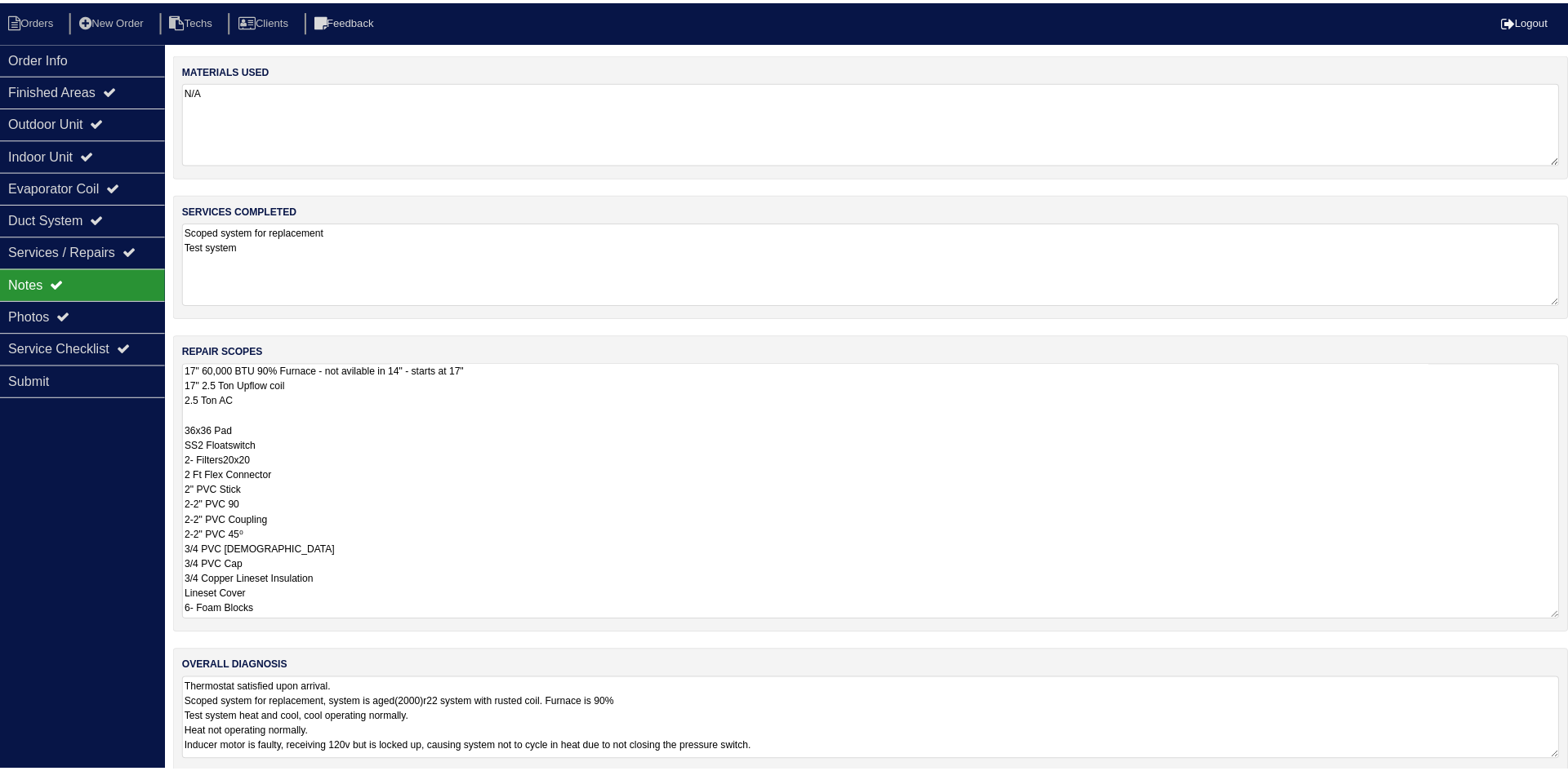
scroll to position [0, 0]
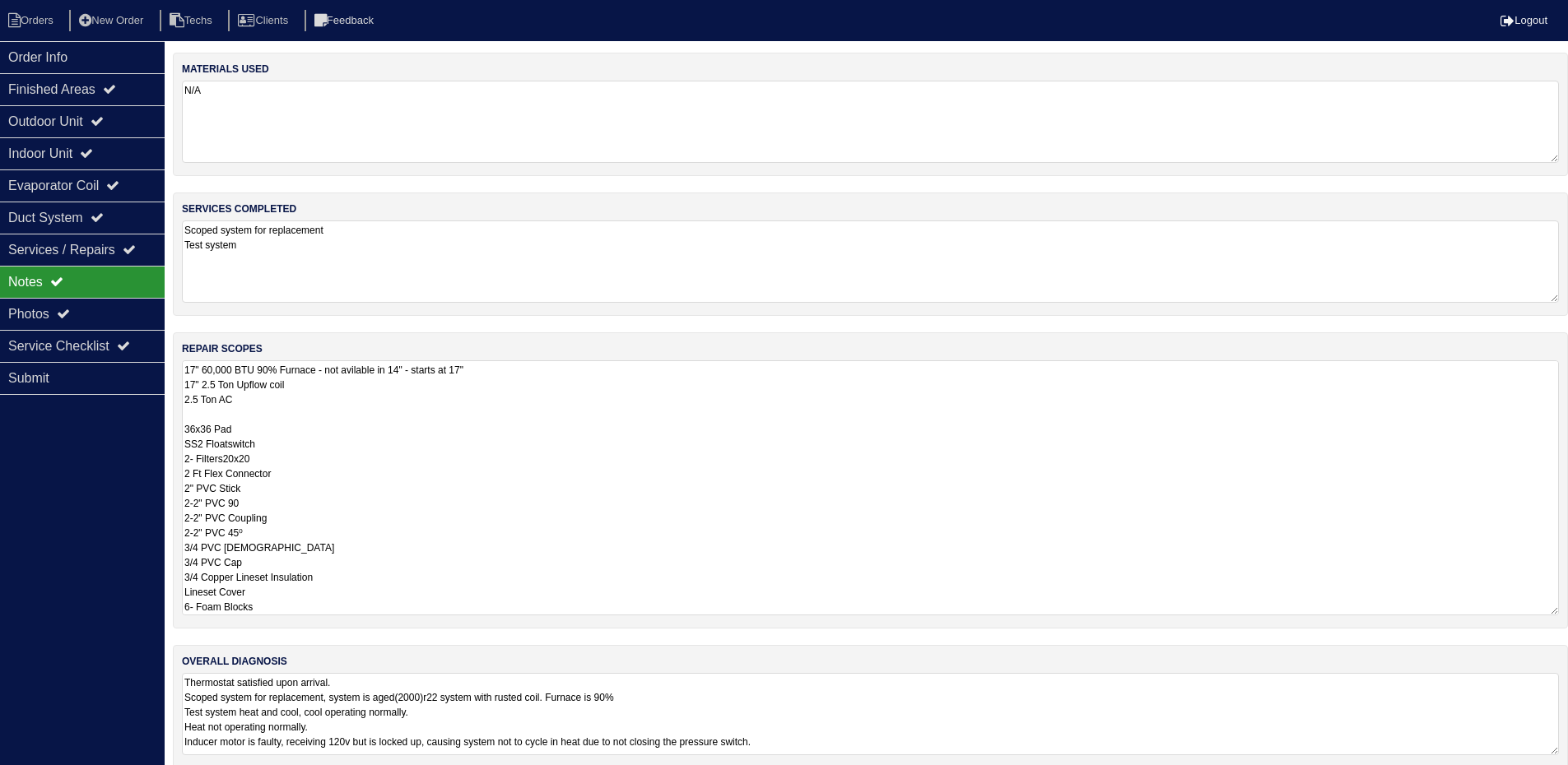
drag, startPoint x: 511, startPoint y: 370, endPoint x: 443, endPoint y: 371, distance: 68.0
click at [443, 371] on textarea "17" 60,000 BTU 90% Furnace - not avilable in 14" - starts at 17" 17" 2.5 Ton Up…" at bounding box center [870, 488] width 1377 height 255
click at [533, 374] on textarea "17" 60,000 BTU 90% Furnace - not avilable in 14" - starts at 17" 17" 2.5 Ton Up…" at bounding box center [870, 488] width 1377 height 255
click at [525, 372] on textarea "17" 60,000 BTU 90% Furnace - not avilable in 14" - starts at 17" 17" 2.5 Ton Up…" at bounding box center [870, 488] width 1377 height 255
click at [419, 444] on textarea "17" 60,000 BTU 90% Furnace - not avilable in 14" - starts at 17" 17" 2.5 Ton Up…" at bounding box center [870, 488] width 1377 height 255
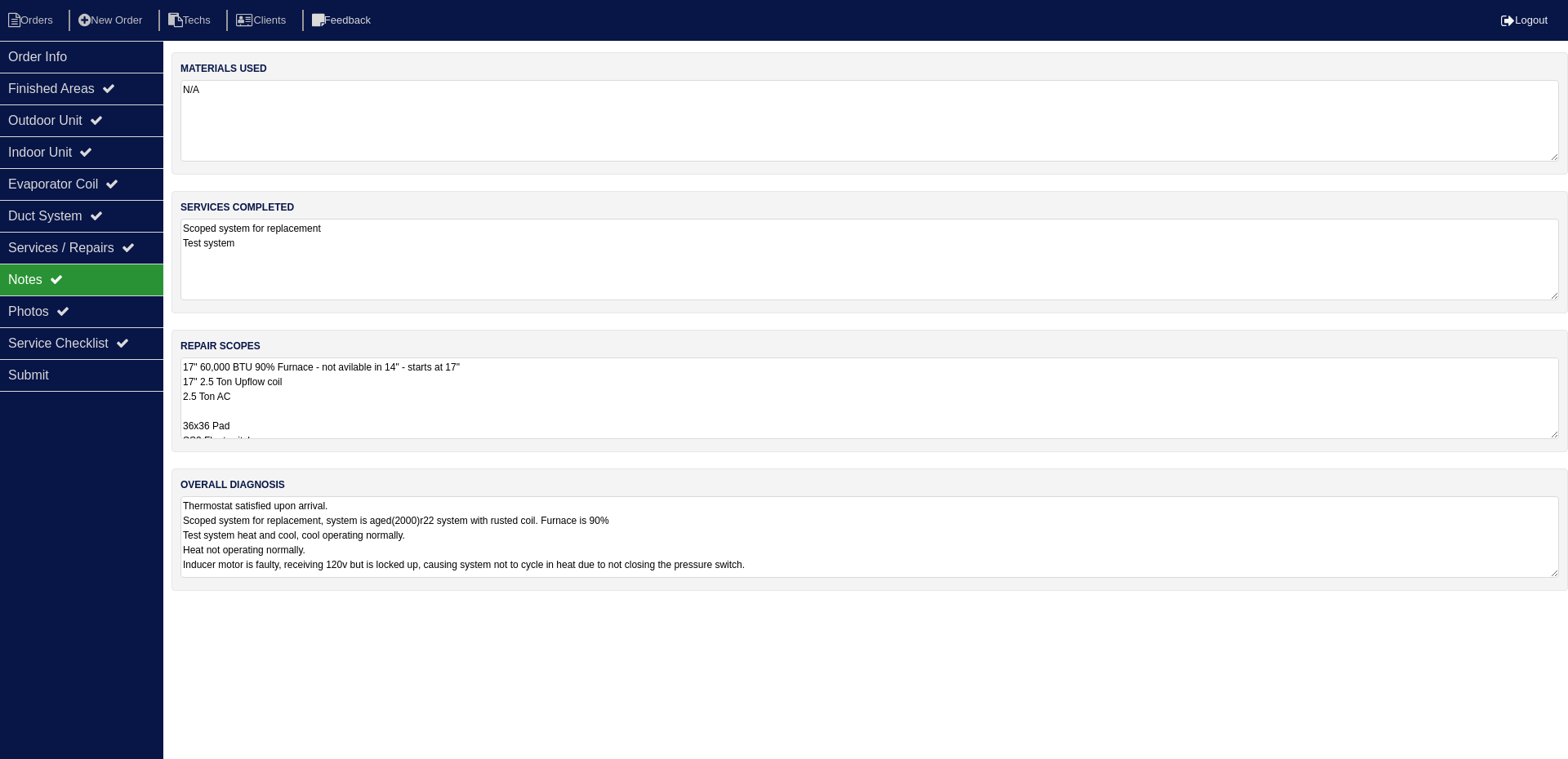
click at [697, 397] on textarea "17" 60,000 BTU 90% Furnace - not avilable in 14" - starts at 17" 17" 2.5 Ton Up…" at bounding box center [869, 398] width 1378 height 82
click at [69, 57] on div "Order Info" at bounding box center [82, 57] width 164 height 32
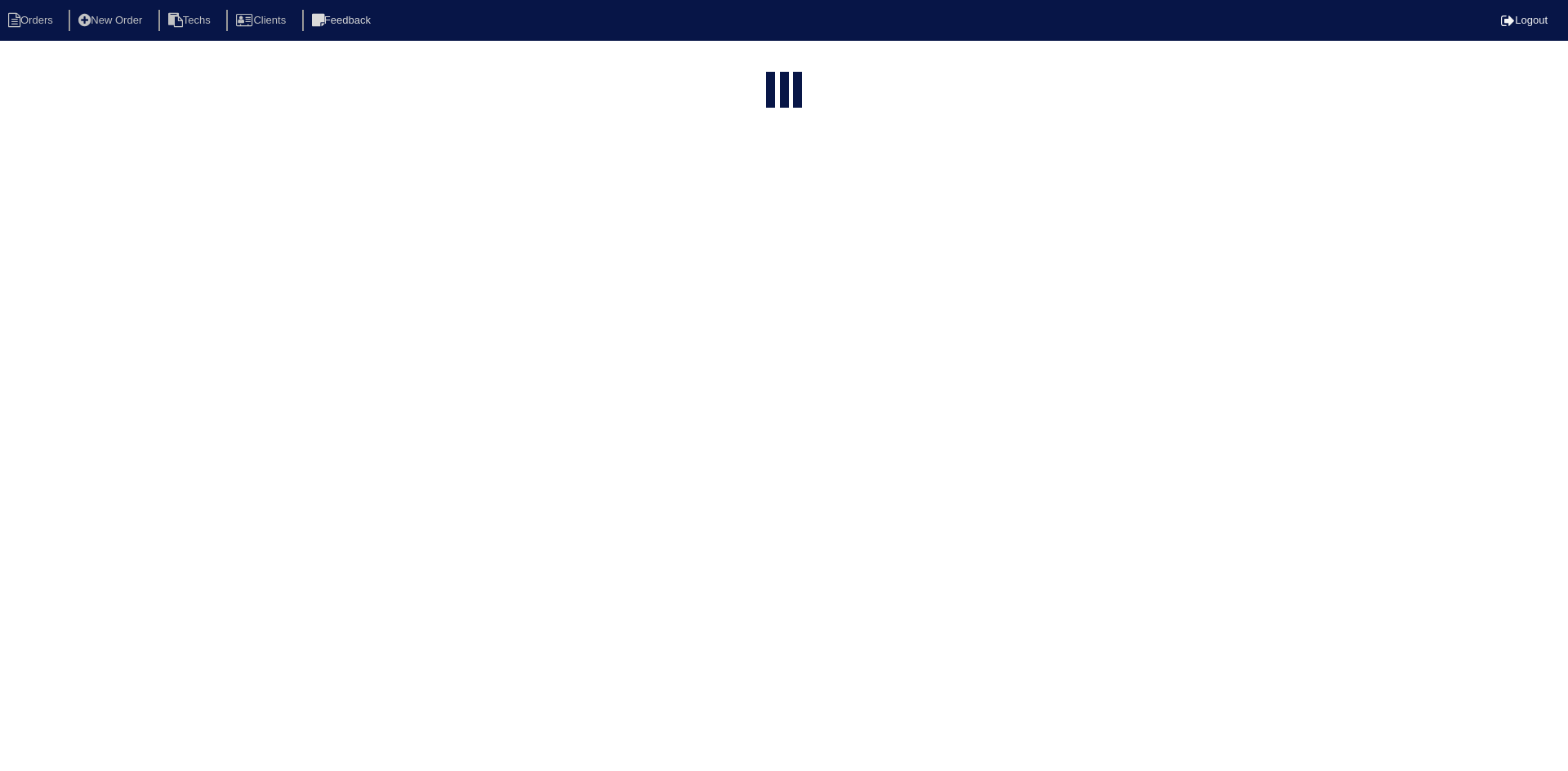
select select "15"
type input "3780"
select select "field complete"
select select "need to quote"
select select "American Homes 4 Rent"
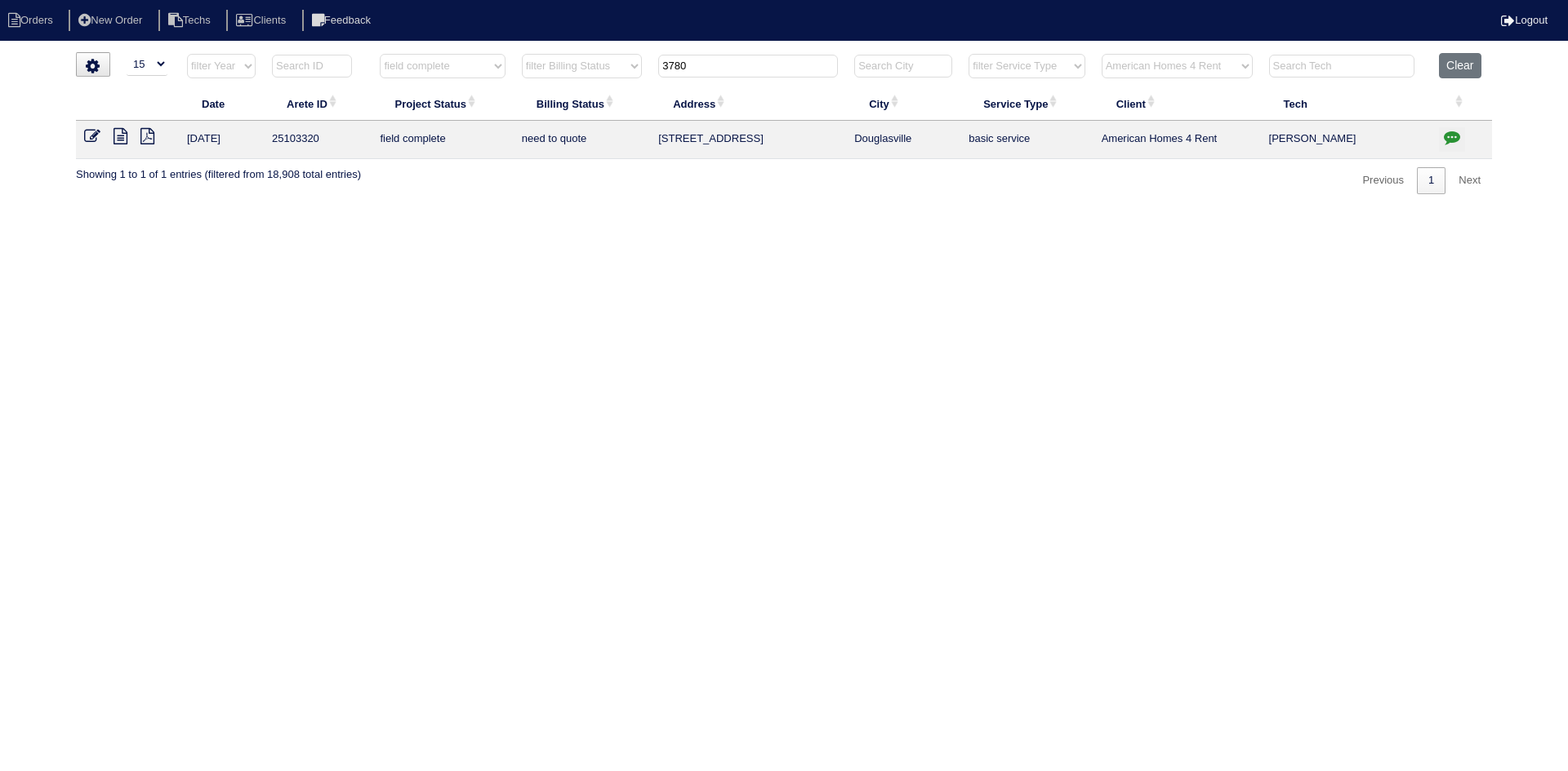
click at [1454, 137] on icon "button" at bounding box center [1452, 138] width 17 height 17
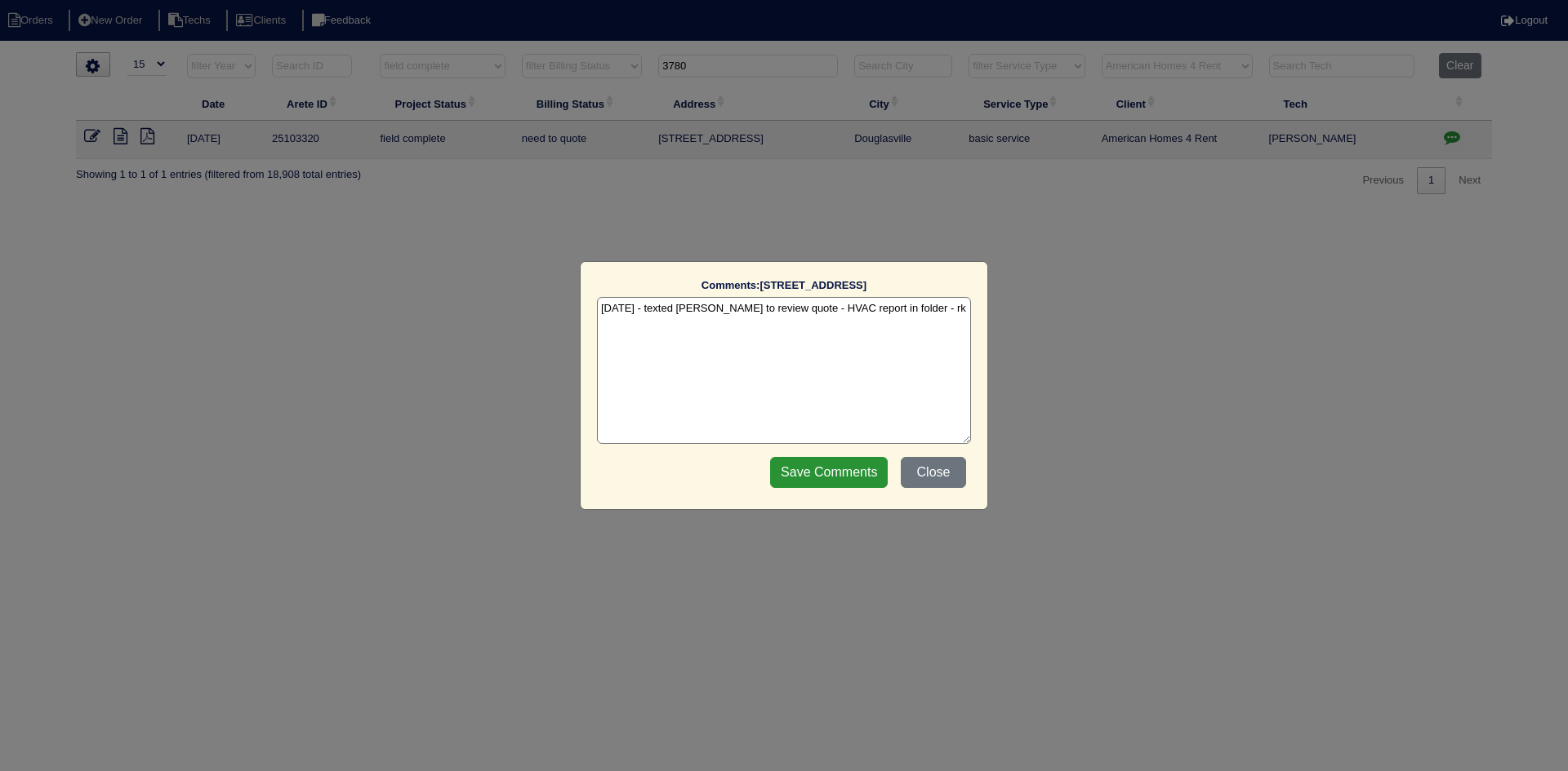
click at [939, 314] on textarea "9/17/25 - texted Dan to review quote - HVAC report in folder - rk" at bounding box center [784, 370] width 374 height 147
click at [909, 322] on textarea "9/17/25 - texted Dan to review quote - HVAC report in folder - rk 9/23/25 - Equ…" at bounding box center [784, 370] width 374 height 147
type textarea "9/17/25 - texted Dan to review quote - HVAC report in folder - rk 9/23/25 - Equ…"
click at [824, 467] on input "Save Comments" at bounding box center [828, 472] width 117 height 31
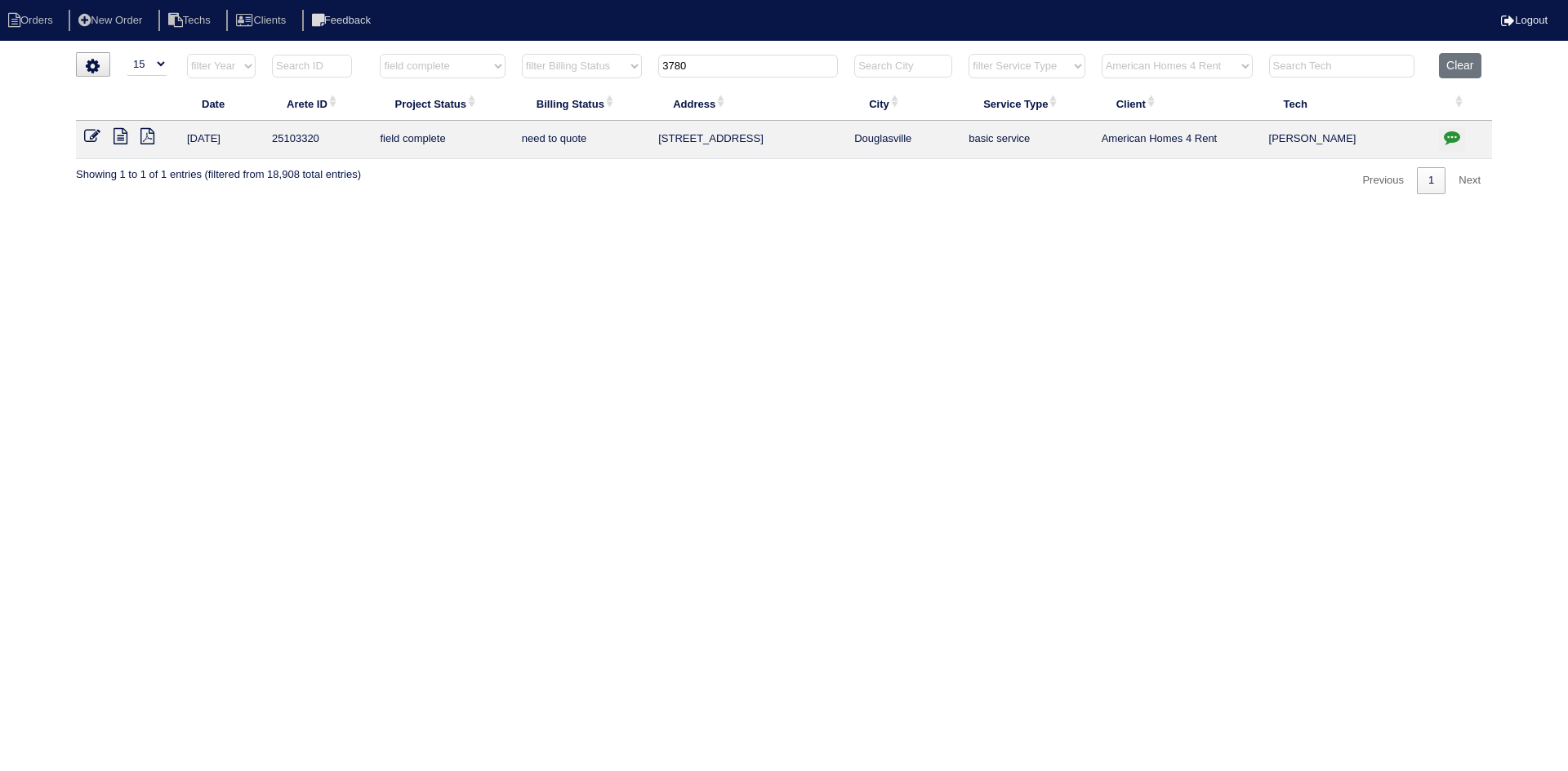
drag, startPoint x: 721, startPoint y: 71, endPoint x: 654, endPoint y: 62, distance: 67.6
click at [654, 62] on th "3780" at bounding box center [748, 70] width 196 height 33
type input "21"
select select "field complete"
select select "need to quote"
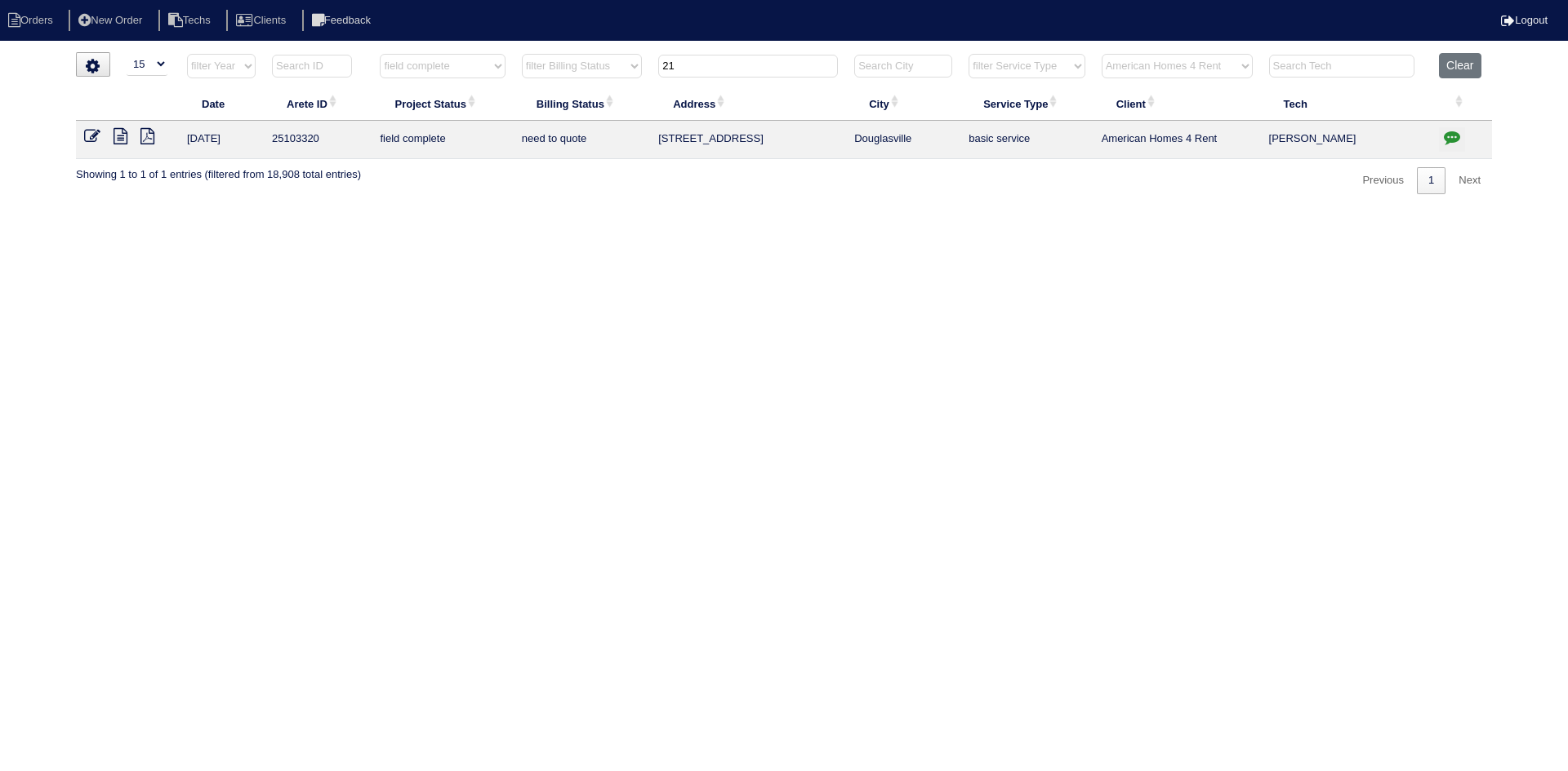
select select "American Homes 4 Rent"
type input "221"
select select "field complete"
select select "need to quote"
select select "American Homes 4 Rent"
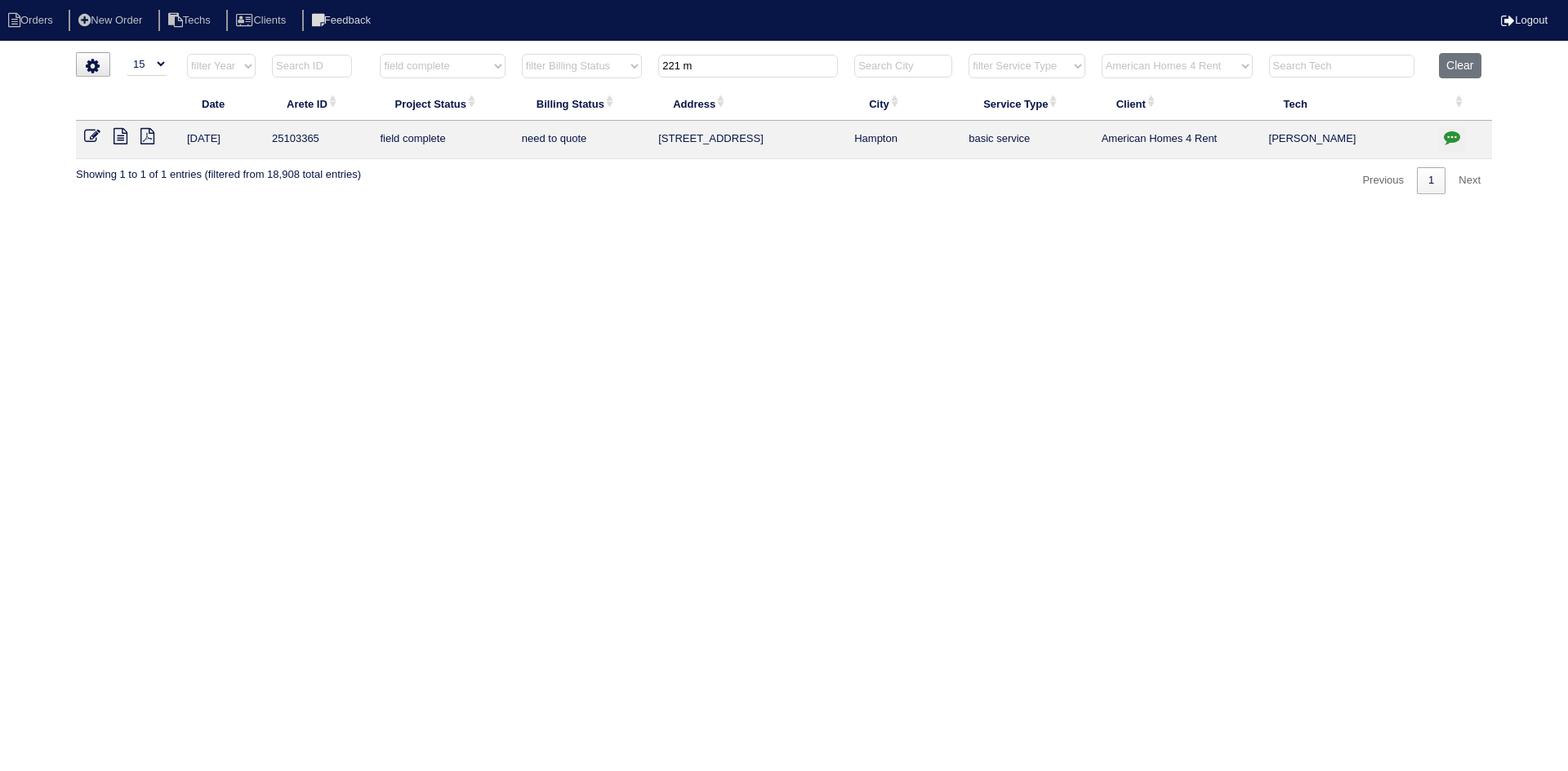
type input "221 m"
select select "field complete"
select select "need to quote"
select select "American Homes 4 Rent"
type input "221 m"
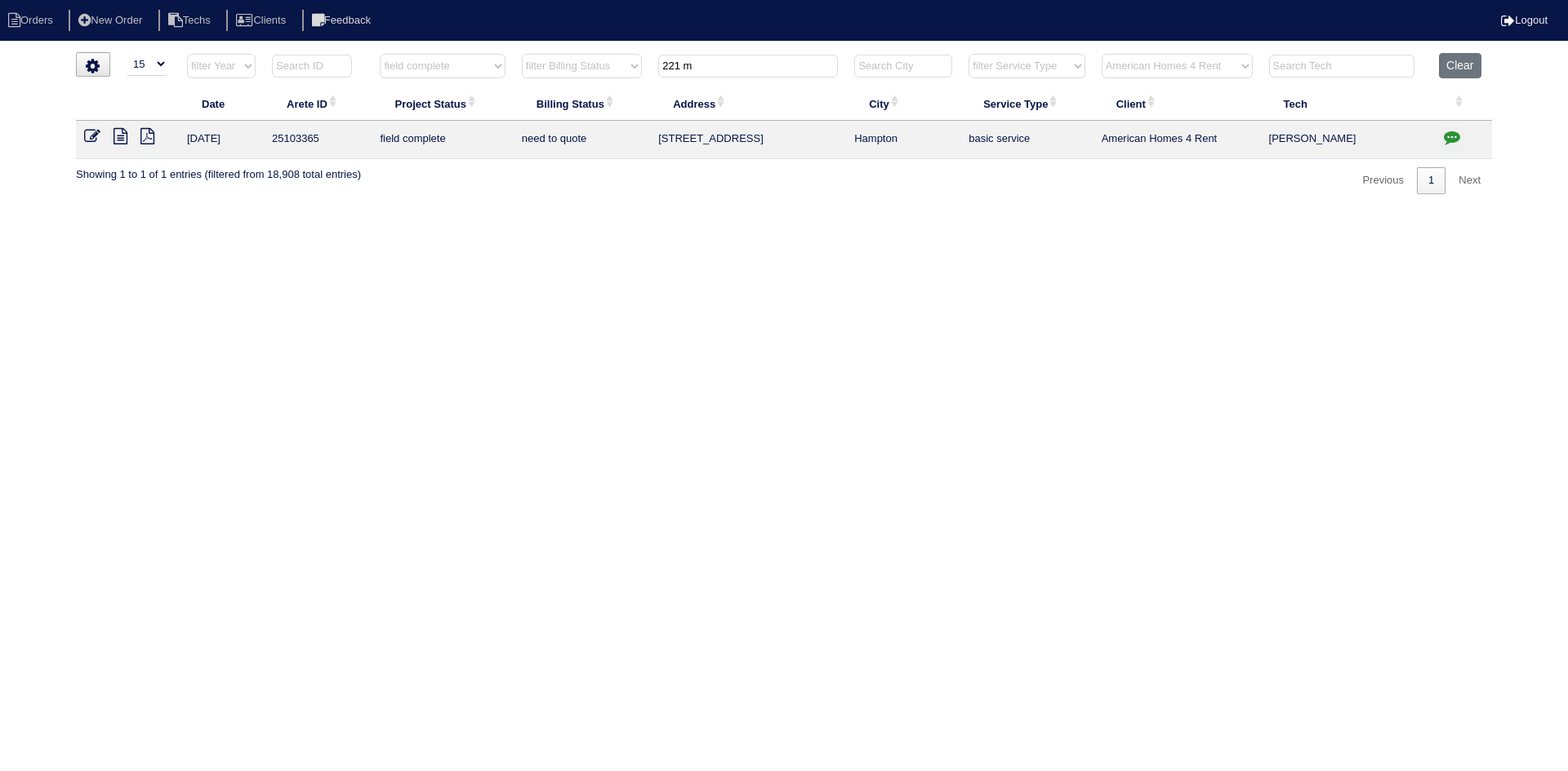
click at [1457, 133] on icon "button" at bounding box center [1452, 138] width 17 height 17
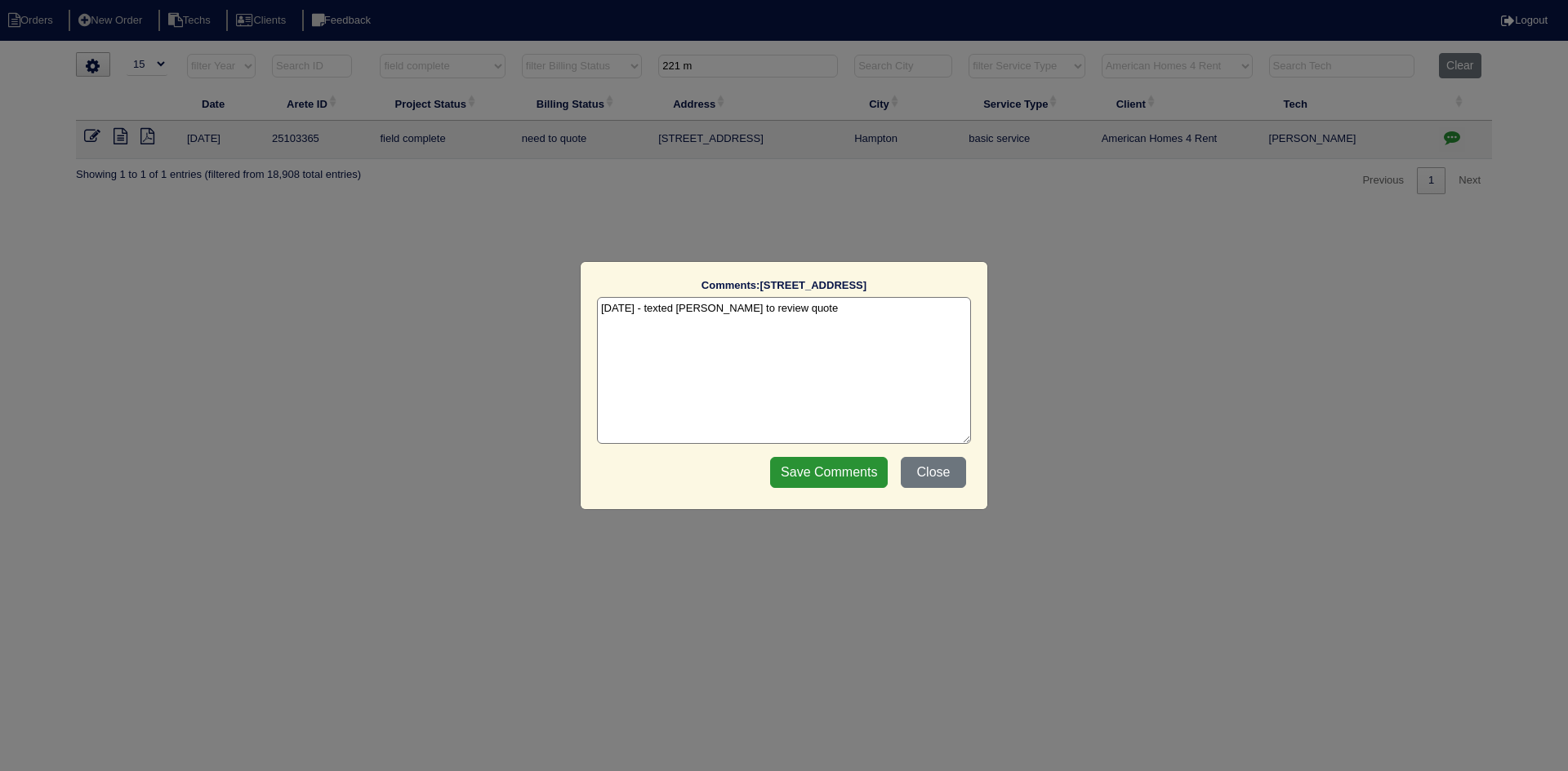
click at [822, 316] on textarea "9/17/25 - texted Dan to review quote" at bounding box center [784, 370] width 374 height 147
type textarea "9/17/25 - texted Dan to review quote 9/23/25 - Equipment ordered Lennox litia -…"
click at [838, 465] on input "Save Comments" at bounding box center [828, 472] width 117 height 31
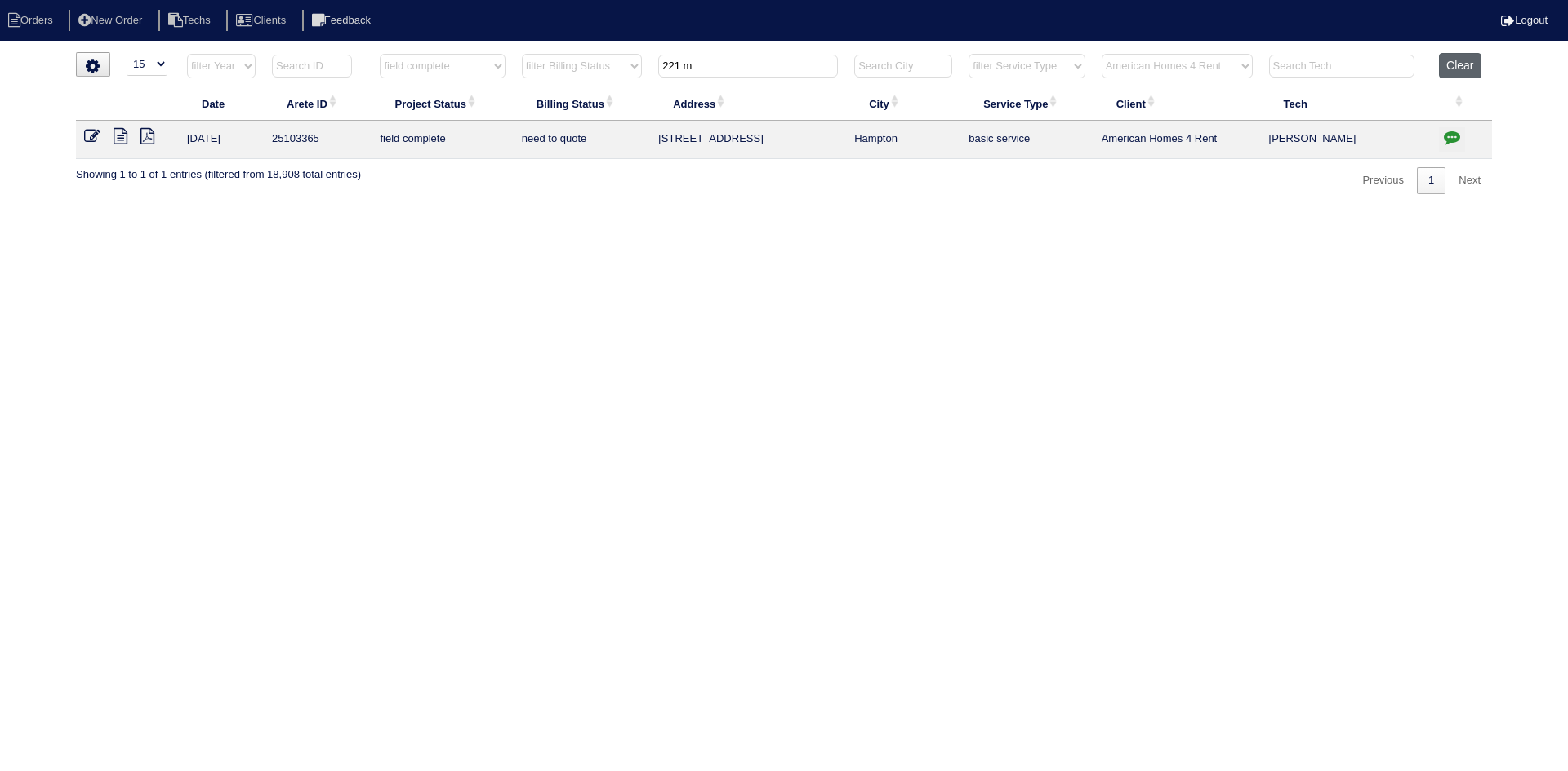
click at [1450, 70] on button "Clear" at bounding box center [1459, 65] width 42 height 25
select select
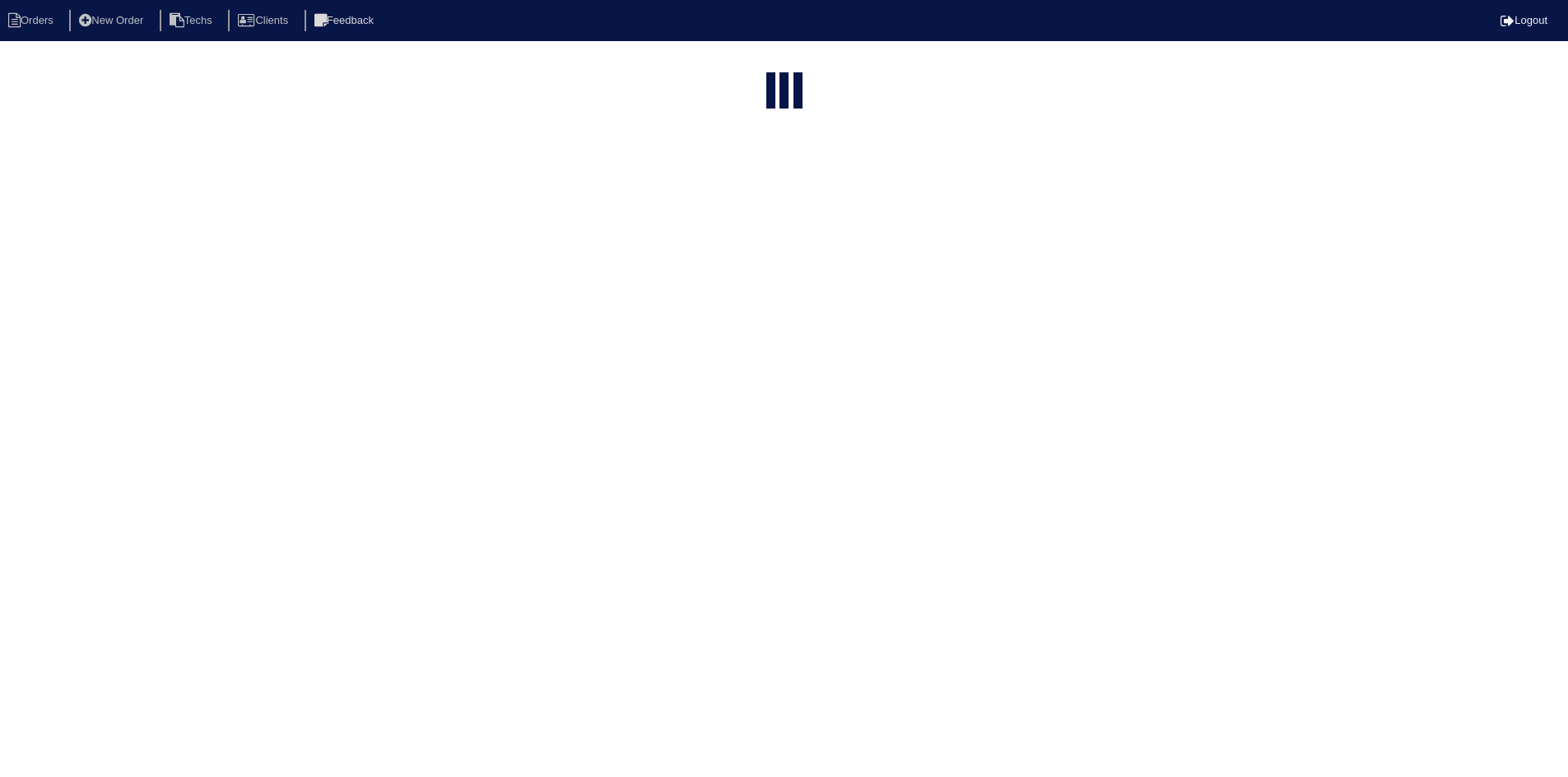
select select "15"
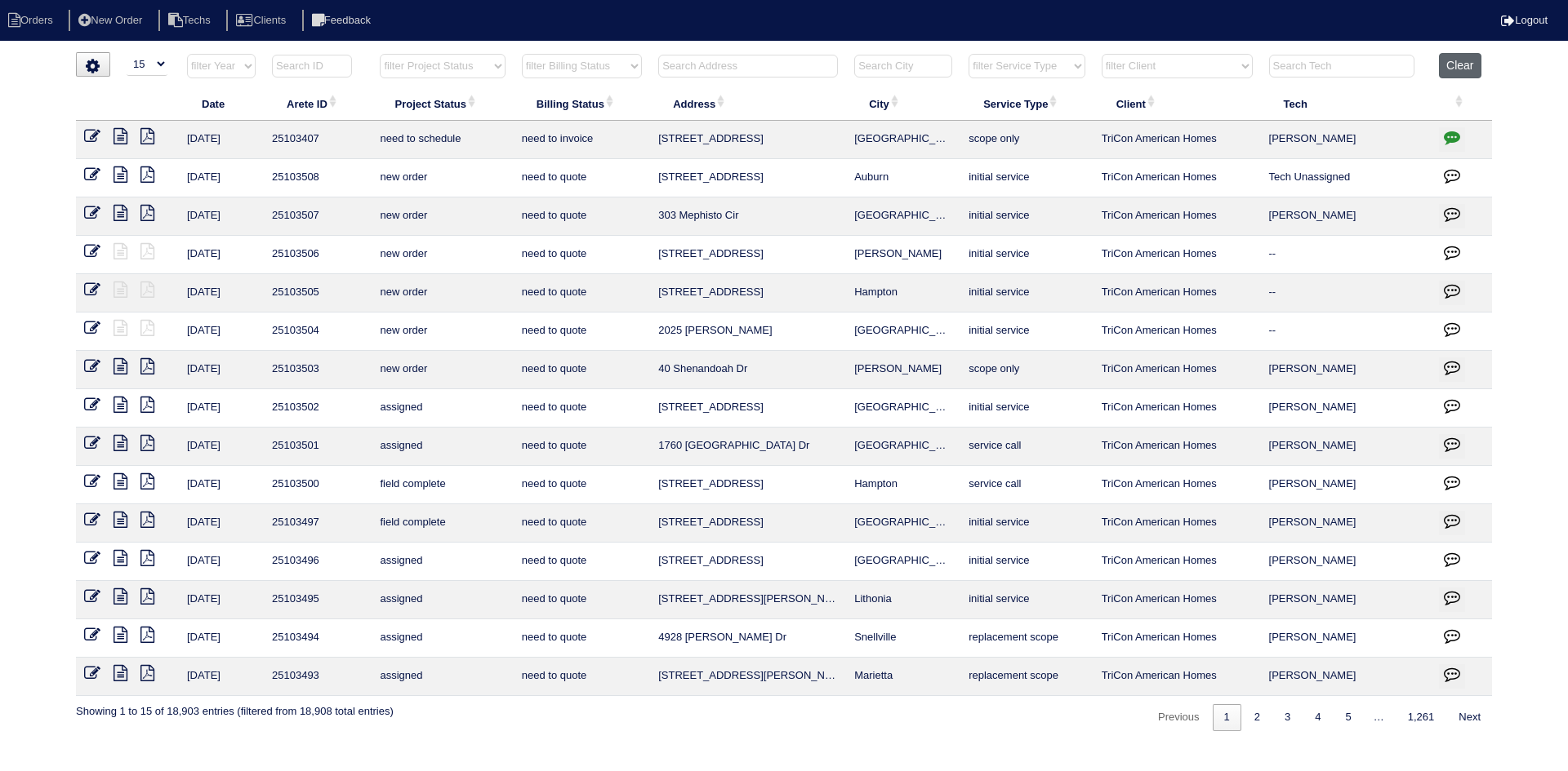
click at [1466, 62] on button "Clear" at bounding box center [1459, 65] width 42 height 25
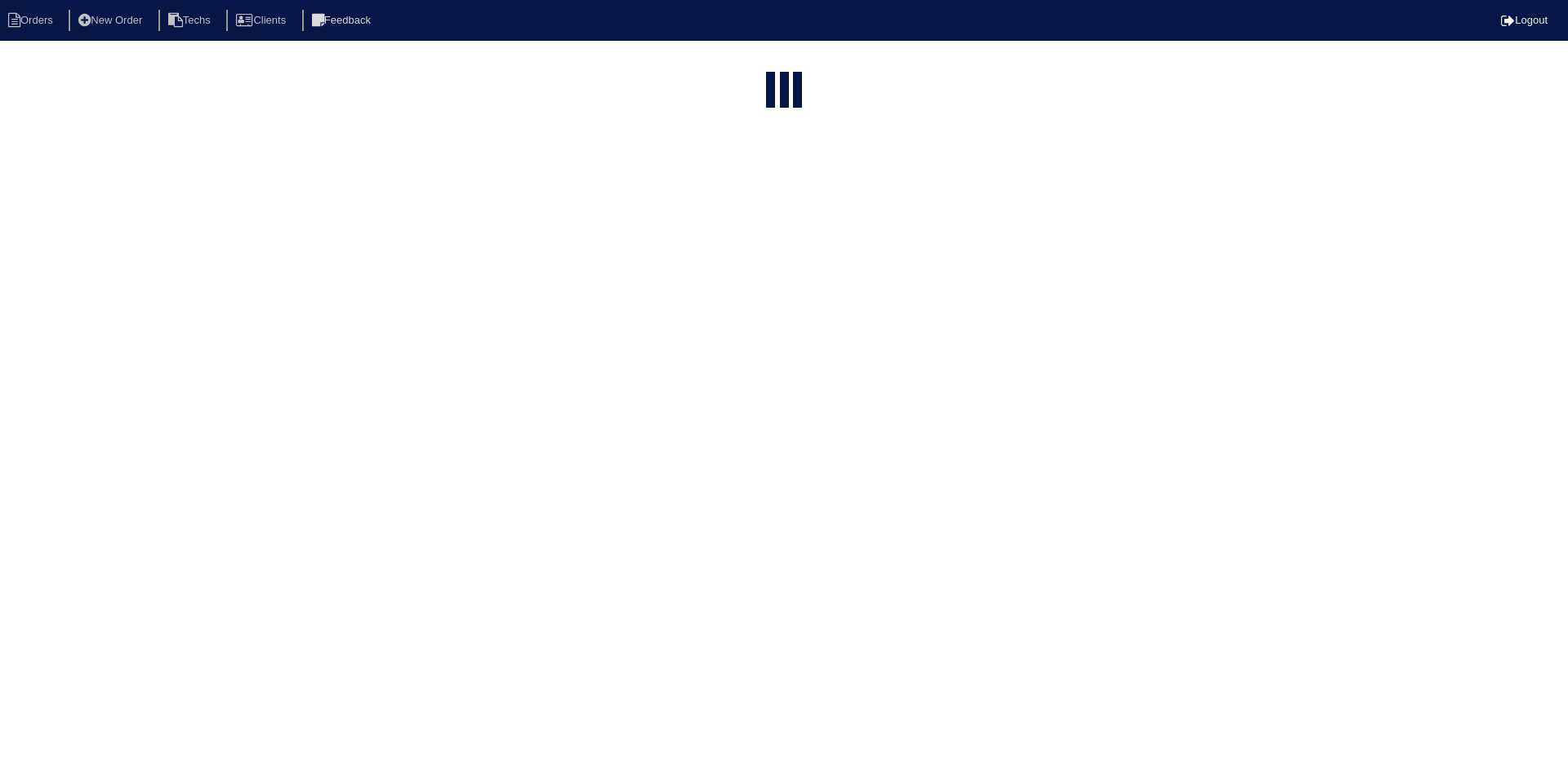
select select "15"
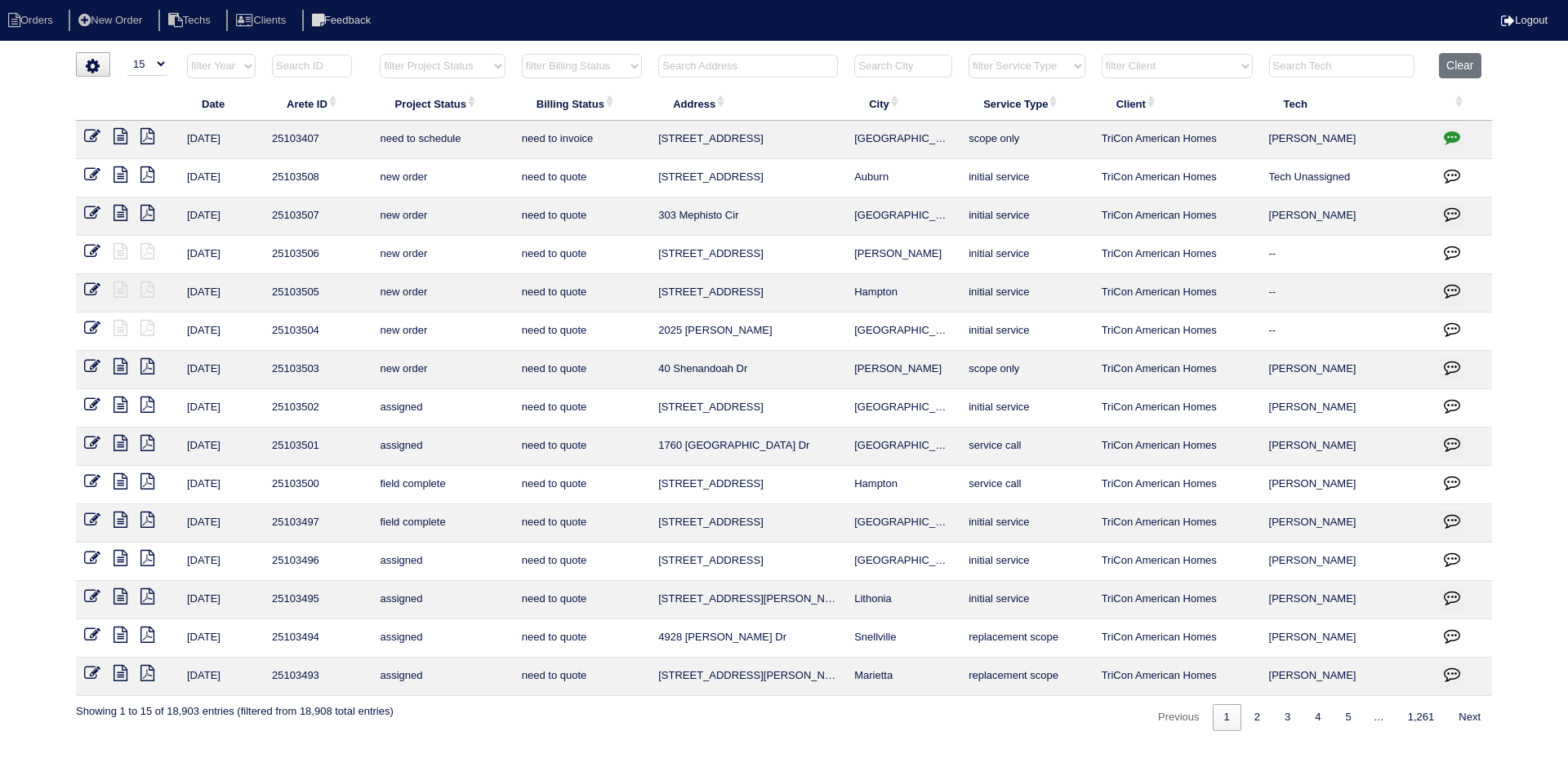
drag, startPoint x: 486, startPoint y: 60, endPoint x: 486, endPoint y: 77, distance: 17.0
click at [486, 60] on select "filter Project Status -- Any Project Status -- new order assigned in progress f…" at bounding box center [442, 66] width 125 height 24
click at [380, 54] on select "filter Project Status -- Any Project Status -- new order assigned in progress f…" at bounding box center [442, 66] width 125 height 24
select select "field complete"
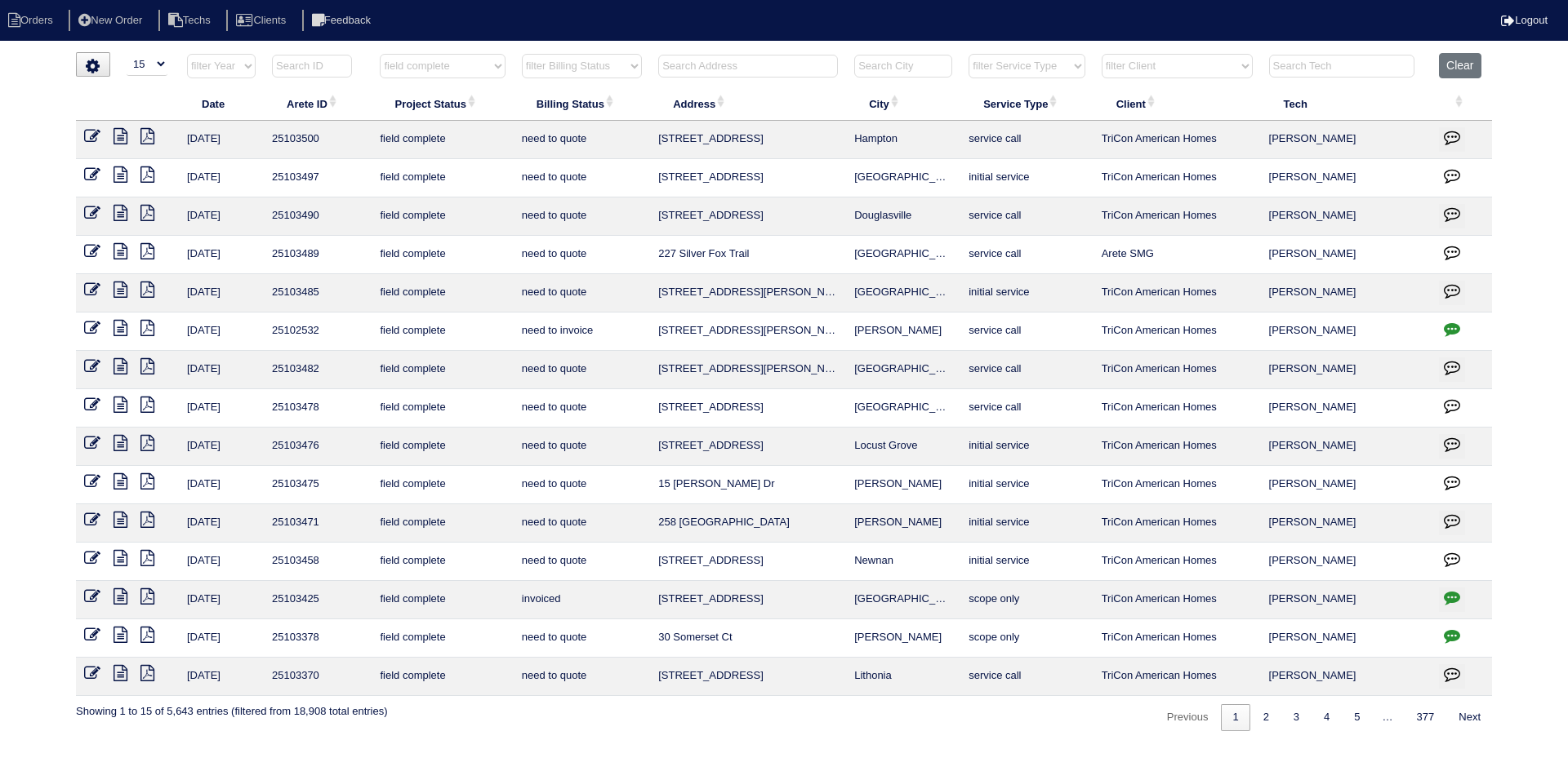
click at [611, 70] on select "filter Billing Status -- Any Billing Status -- need to quote quoted need to inv…" at bounding box center [582, 66] width 120 height 24
select select "need to quote"
click at [522, 54] on select "filter Billing Status -- Any Billing Status -- need to quote quoted need to inv…" at bounding box center [582, 66] width 120 height 24
select select "field complete"
select select "need to quote"
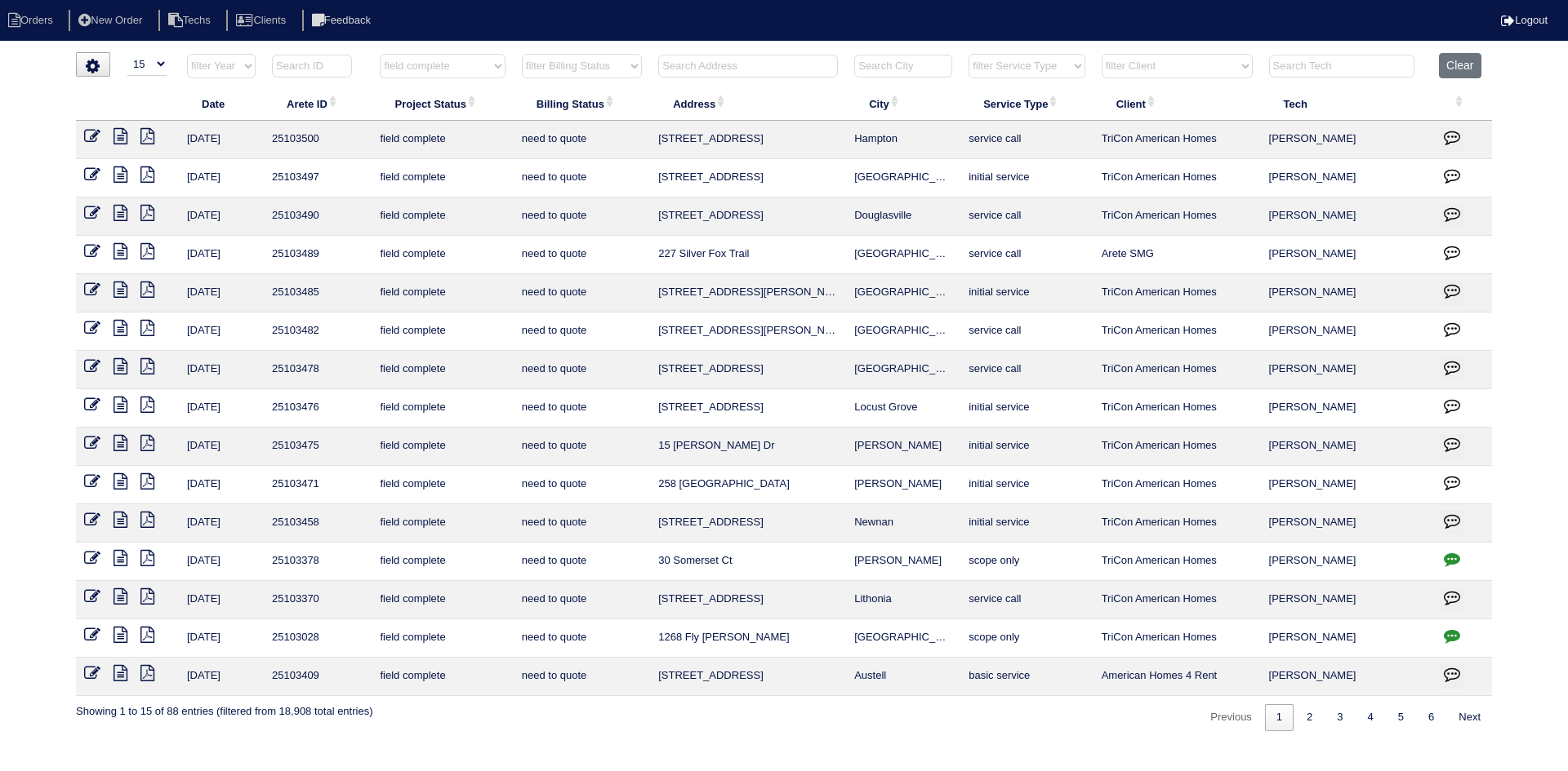
click at [1450, 631] on icon "button" at bounding box center [1452, 636] width 17 height 17
type textarea "[DATE] - Emailed site super - no electricity unable to test - rk [DATE] - Power…"
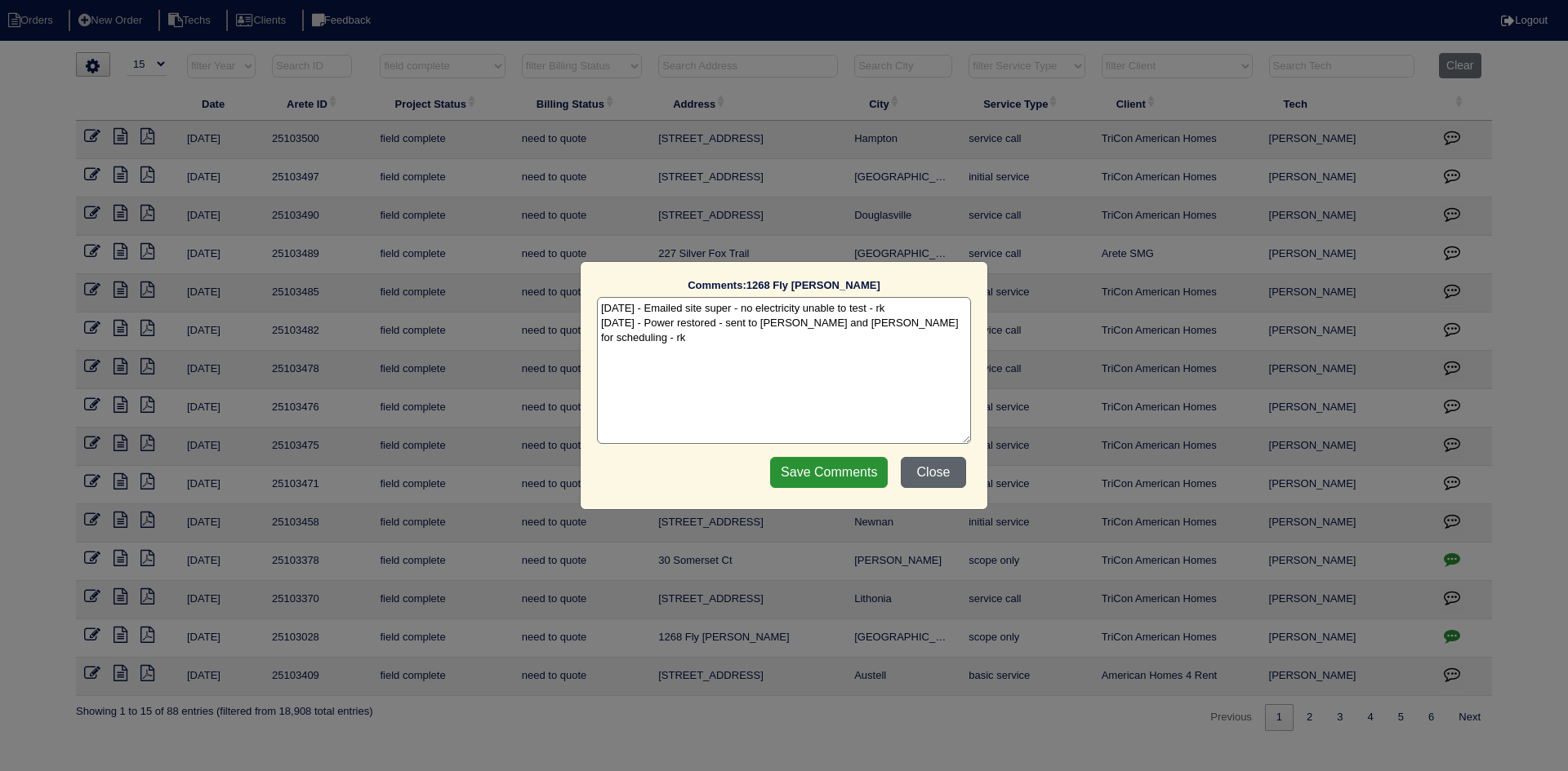
click at [935, 463] on button "Close" at bounding box center [933, 472] width 65 height 31
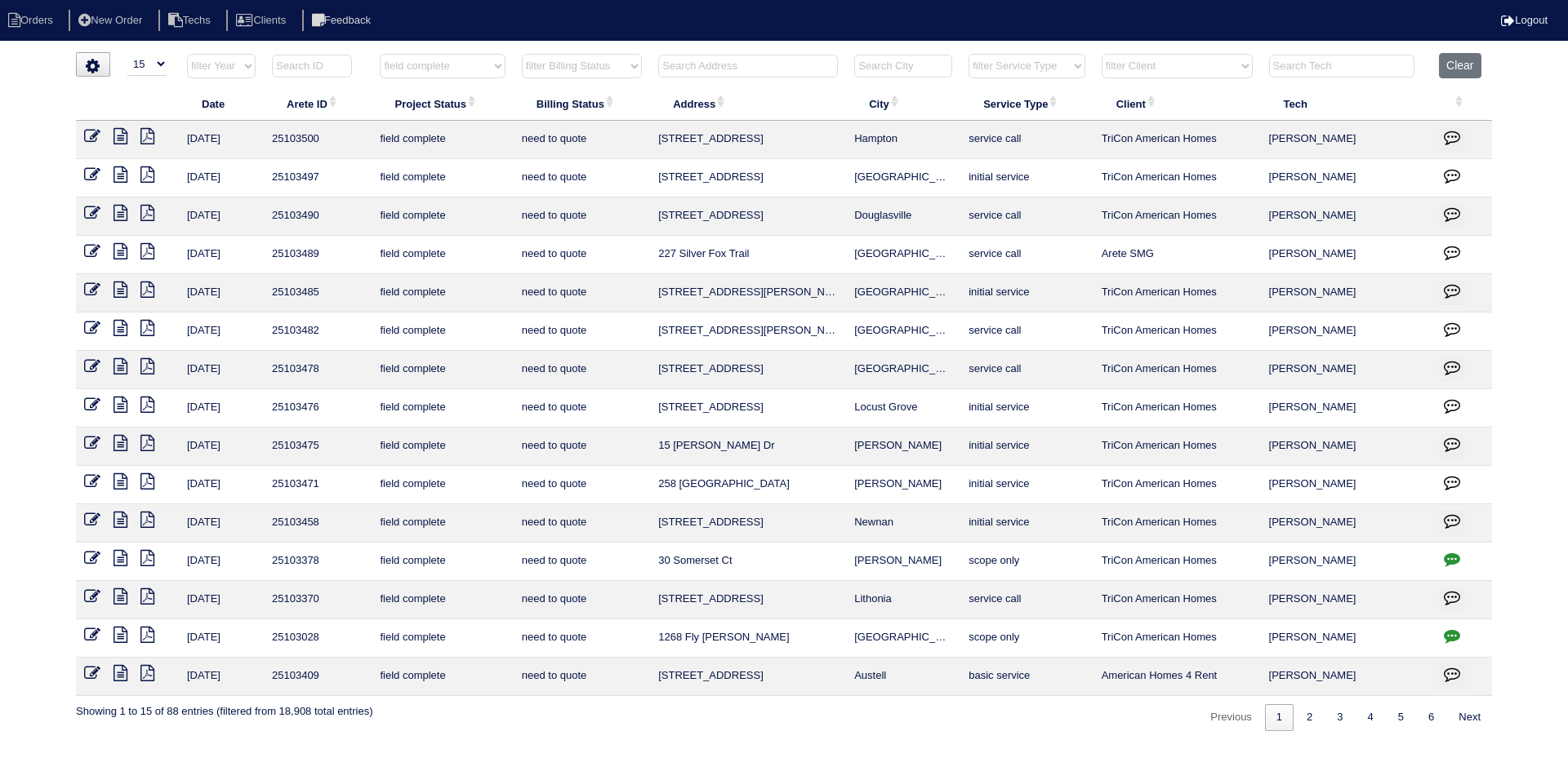
click at [123, 634] on icon at bounding box center [120, 635] width 14 height 17
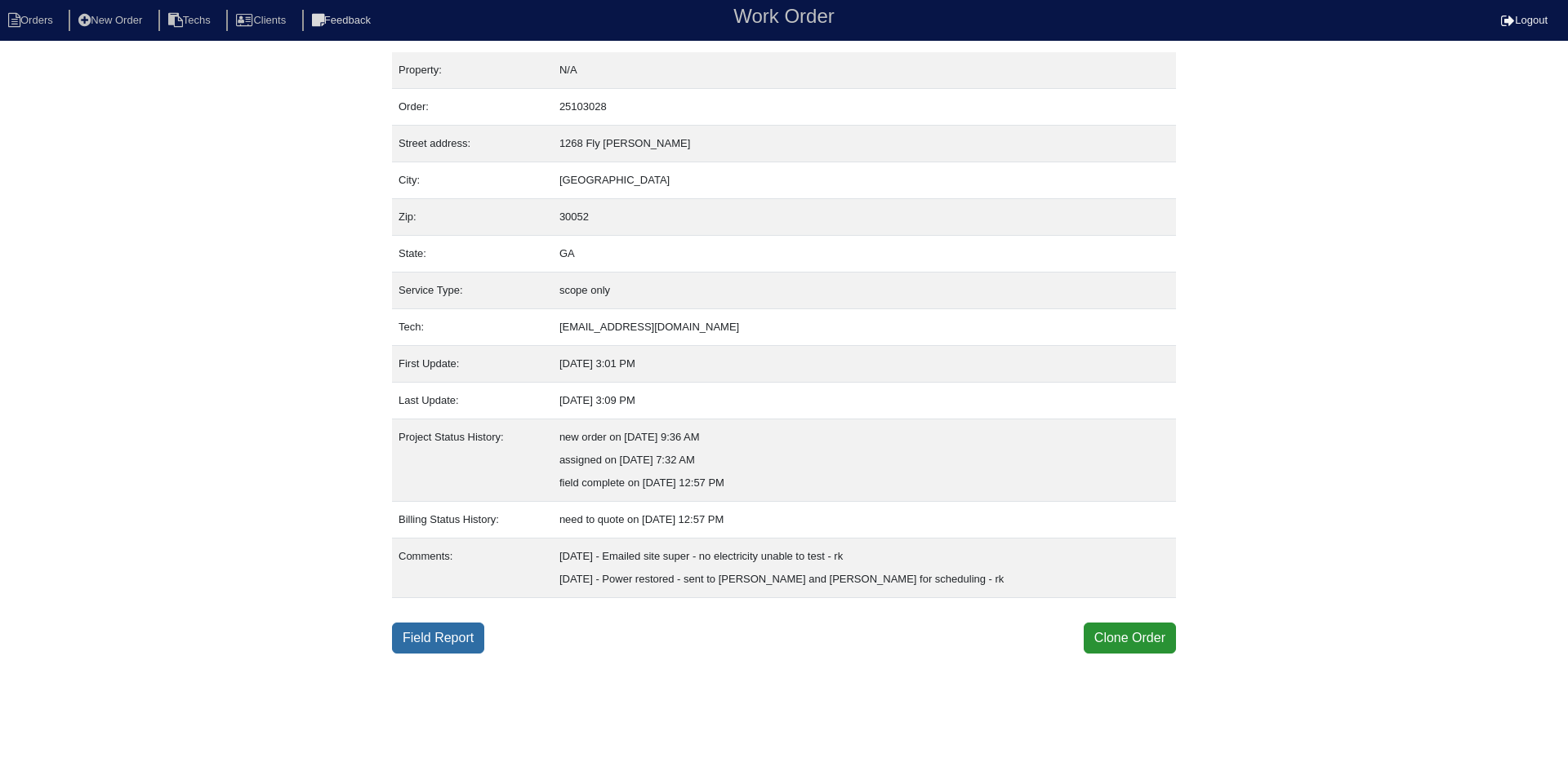
click at [436, 636] on link "Field Report" at bounding box center [437, 638] width 92 height 31
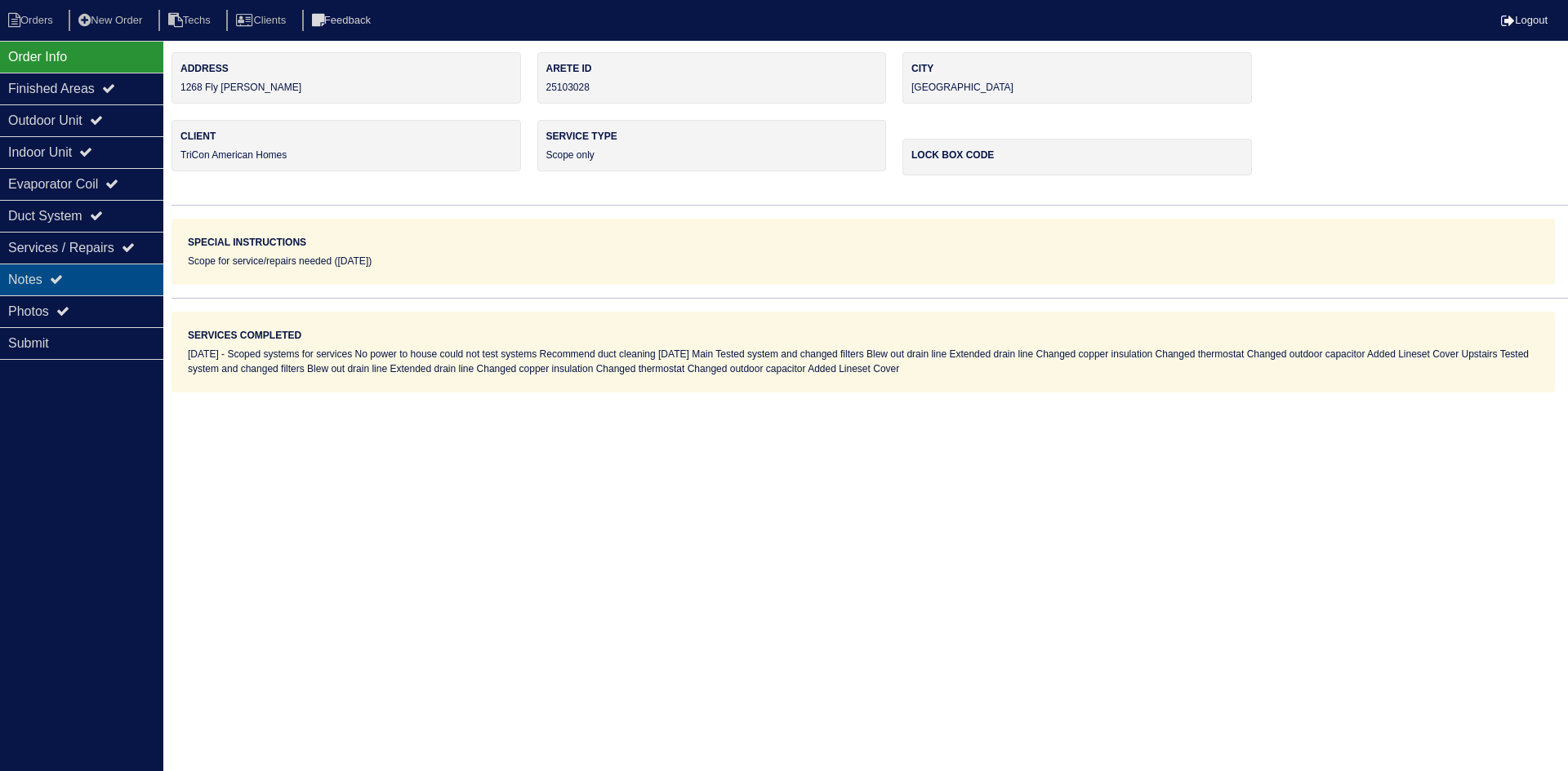
click at [97, 278] on div "Notes" at bounding box center [82, 279] width 164 height 32
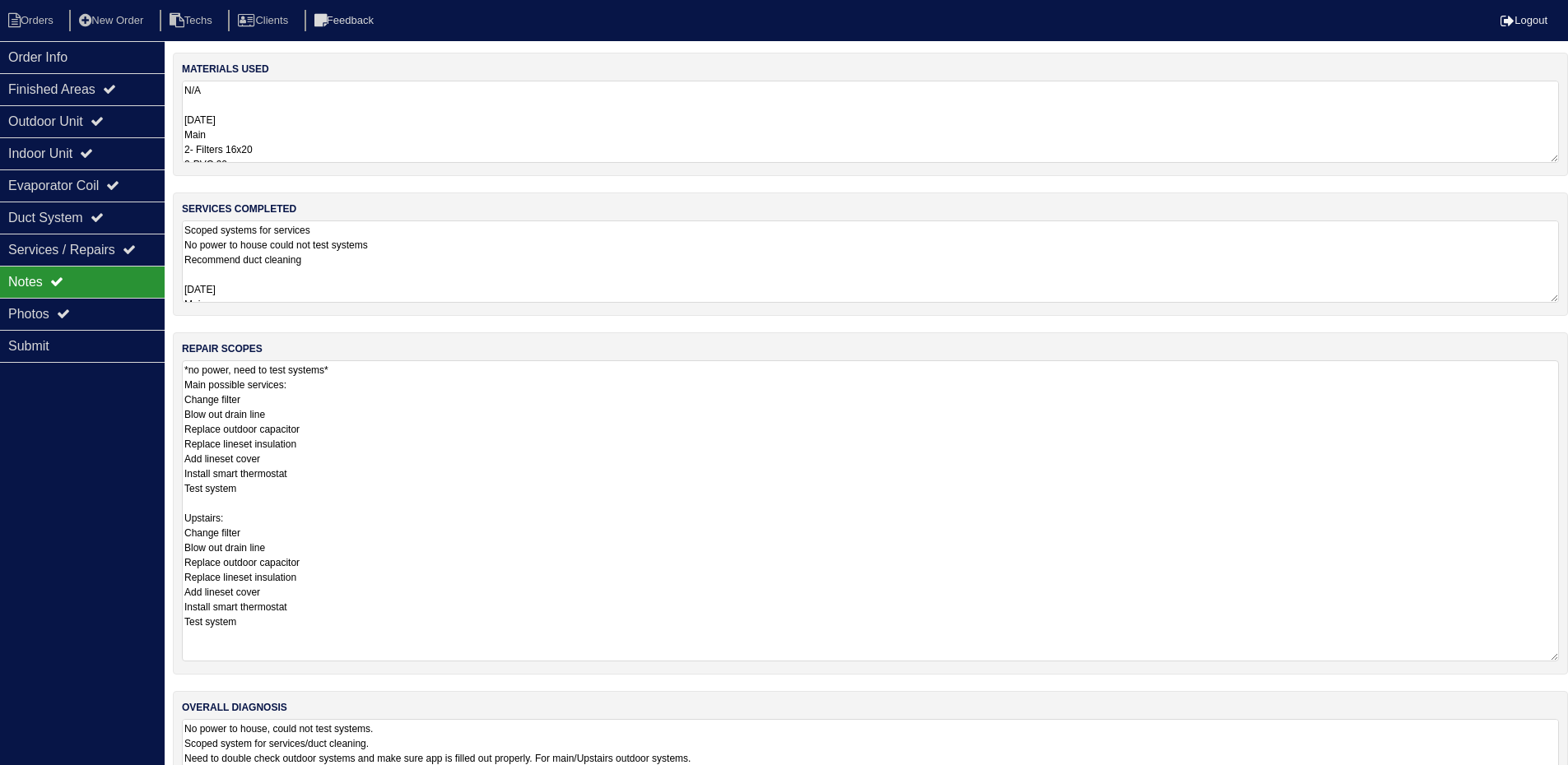
drag, startPoint x: 1565, startPoint y: 437, endPoint x: 1579, endPoint y: 541, distance: 104.9
click at [1568, 655] on html "Orders New Order Techs Clients Feedback Logout Orders New Order Users Clients M…" at bounding box center [784, 415] width 1568 height 831
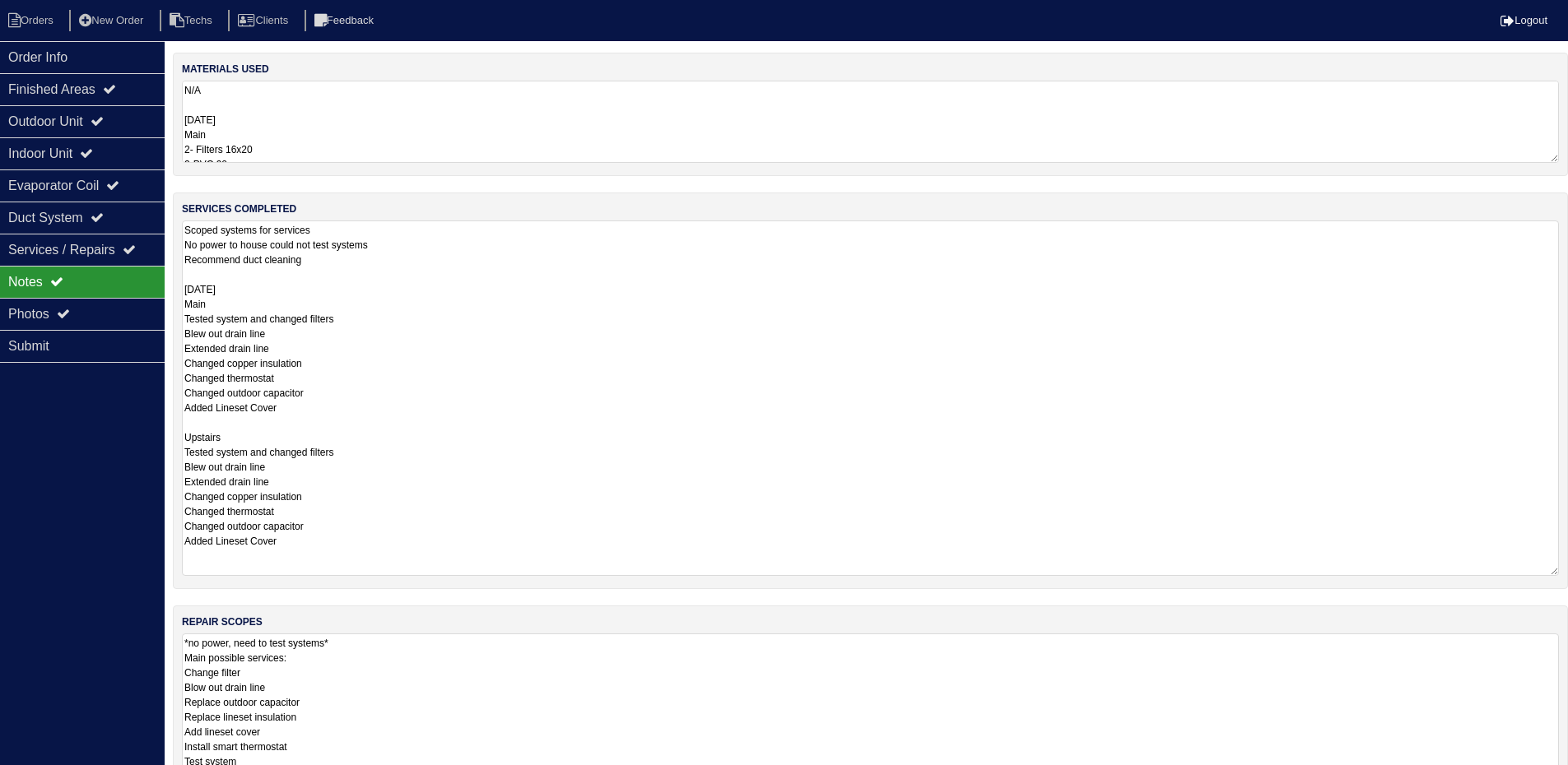
drag, startPoint x: 1555, startPoint y: 294, endPoint x: 1579, endPoint y: 405, distance: 113.6
click at [1564, 567] on div "services completed Scoped systems for services No power to house could not test…" at bounding box center [869, 390] width 1395 height 397
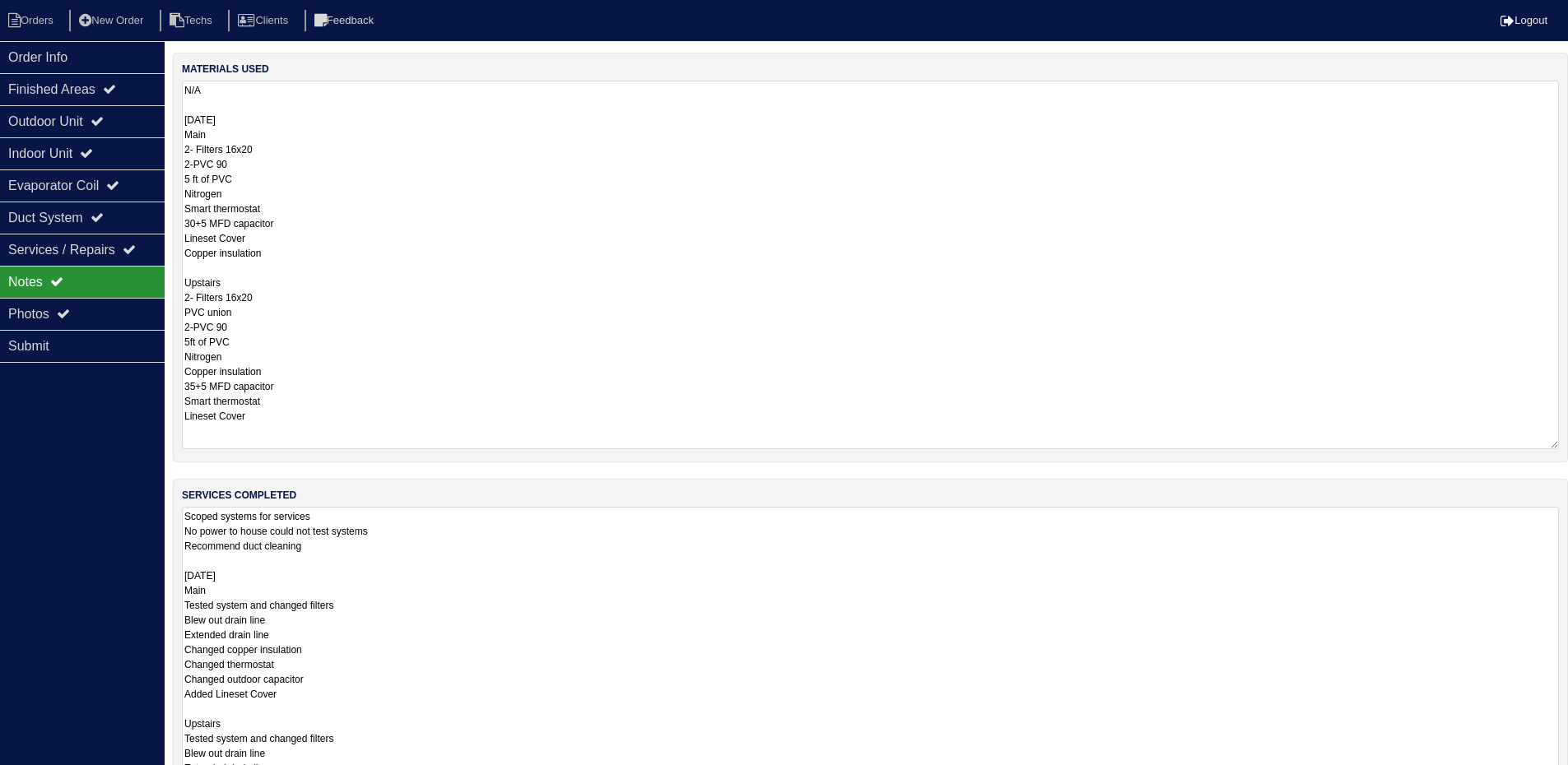
drag, startPoint x: 1554, startPoint y: 159, endPoint x: 1578, endPoint y: 446, distance: 288.0
click at [1568, 446] on html "Orders New Order Techs Clients Feedback Logout Orders New Order Users Clients M…" at bounding box center [784, 694] width 1568 height 1388
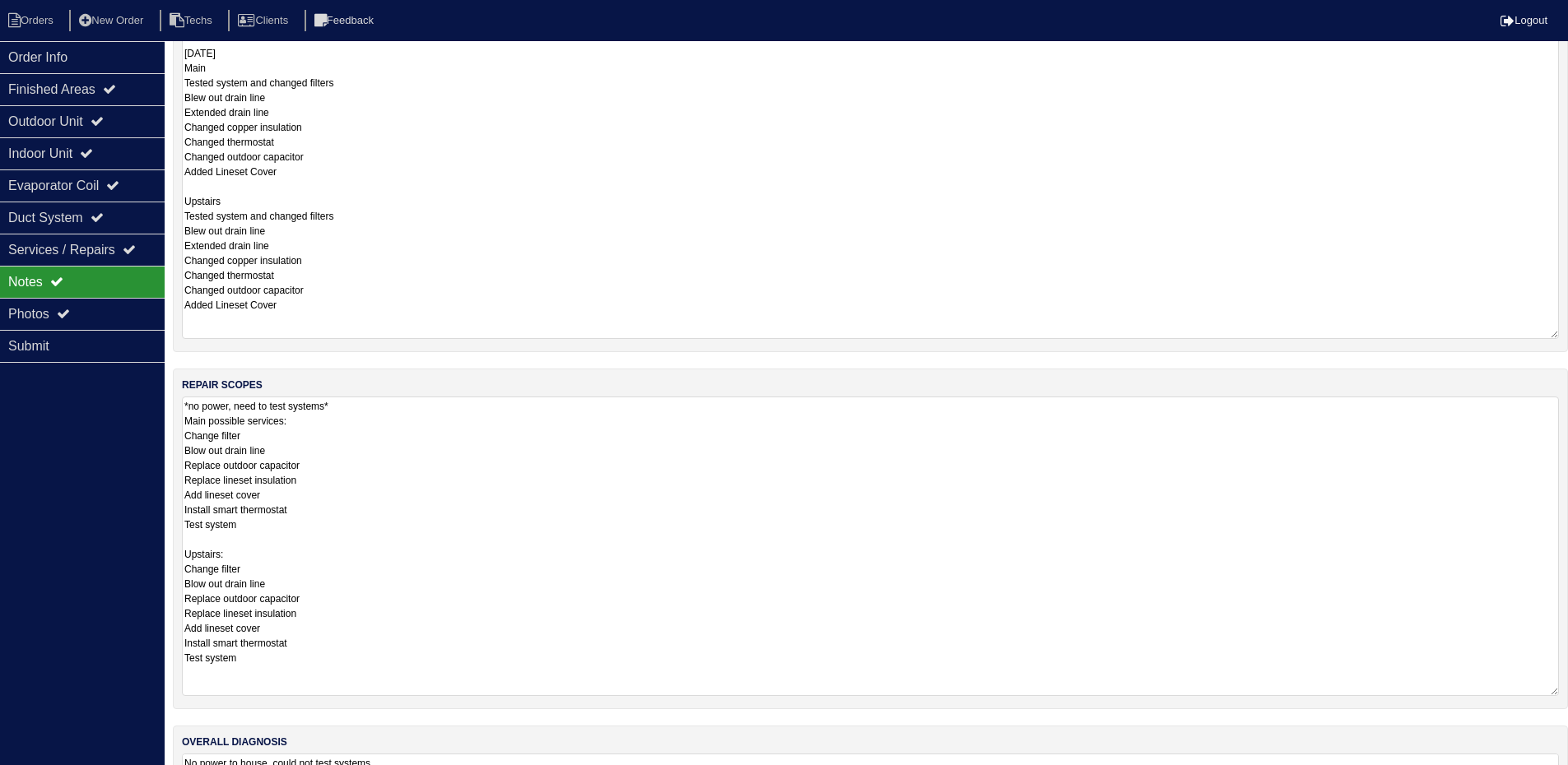
scroll to position [622, 0]
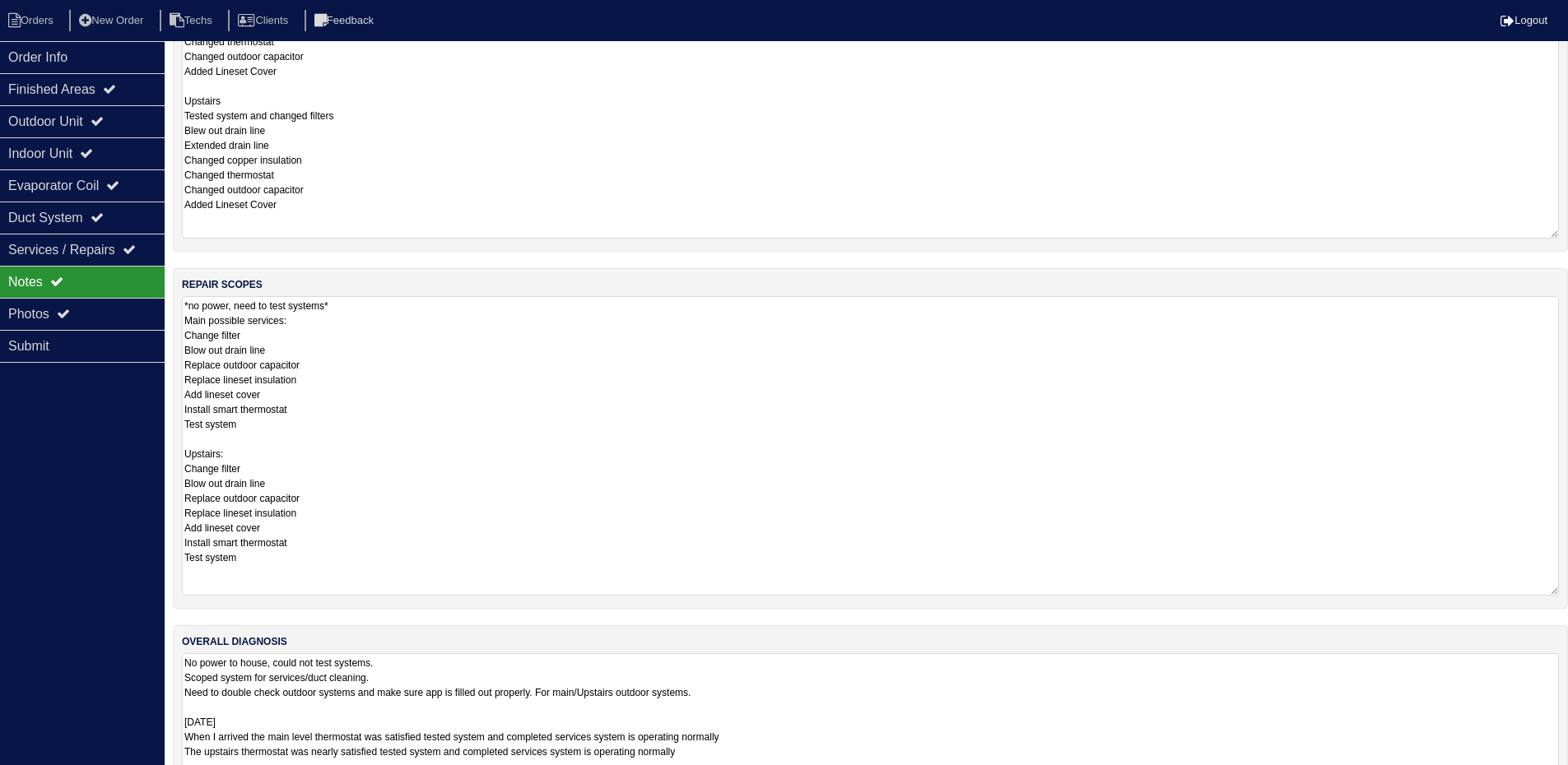
drag, startPoint x: 1556, startPoint y: 732, endPoint x: 1561, endPoint y: 816, distance: 84.1
click at [1561, 776] on html "Orders New Order Techs Clients Feedback Logout Orders New Order Users Clients M…" at bounding box center [784, 113] width 1568 height 1472
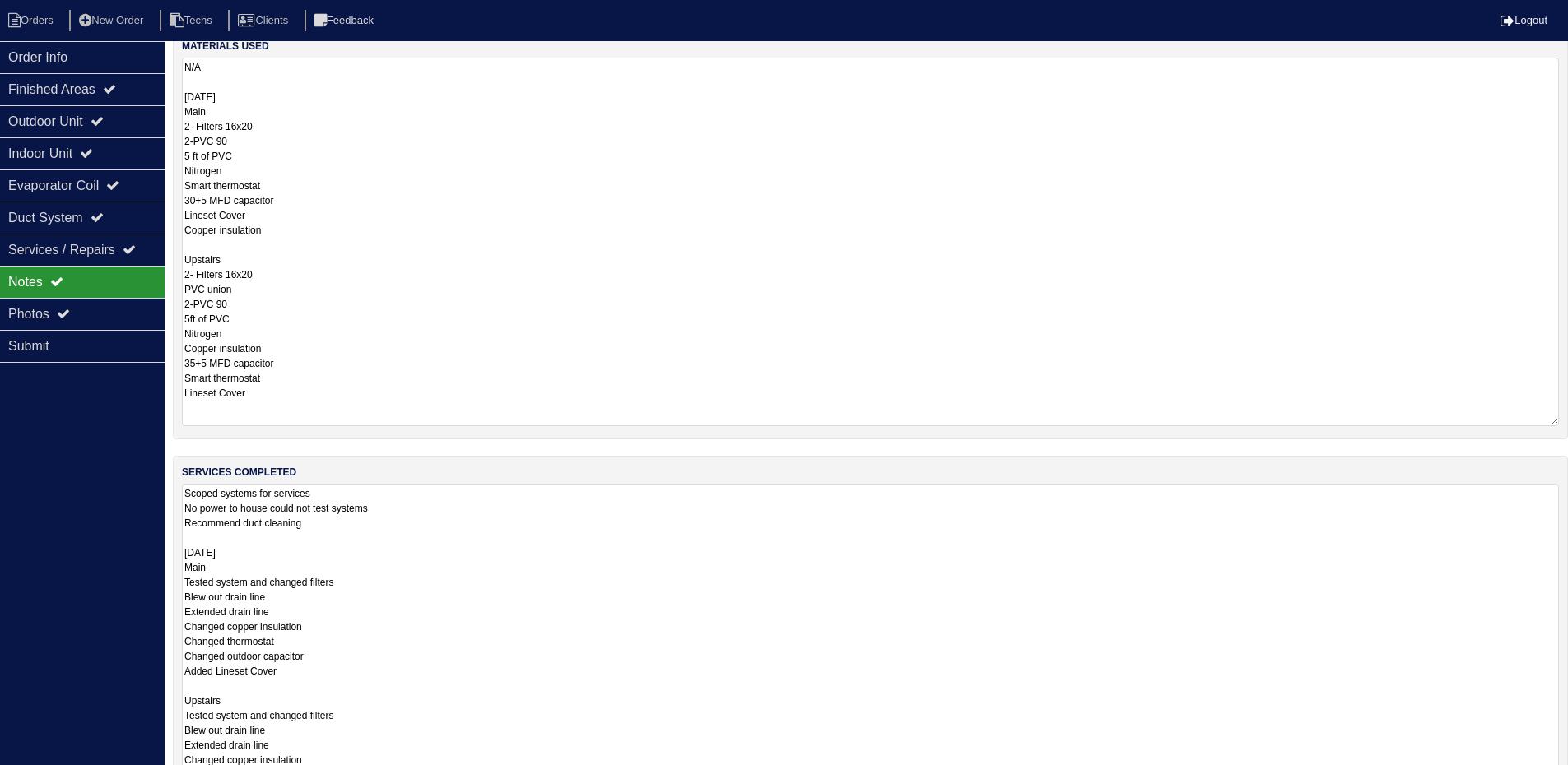
scroll to position [0, 0]
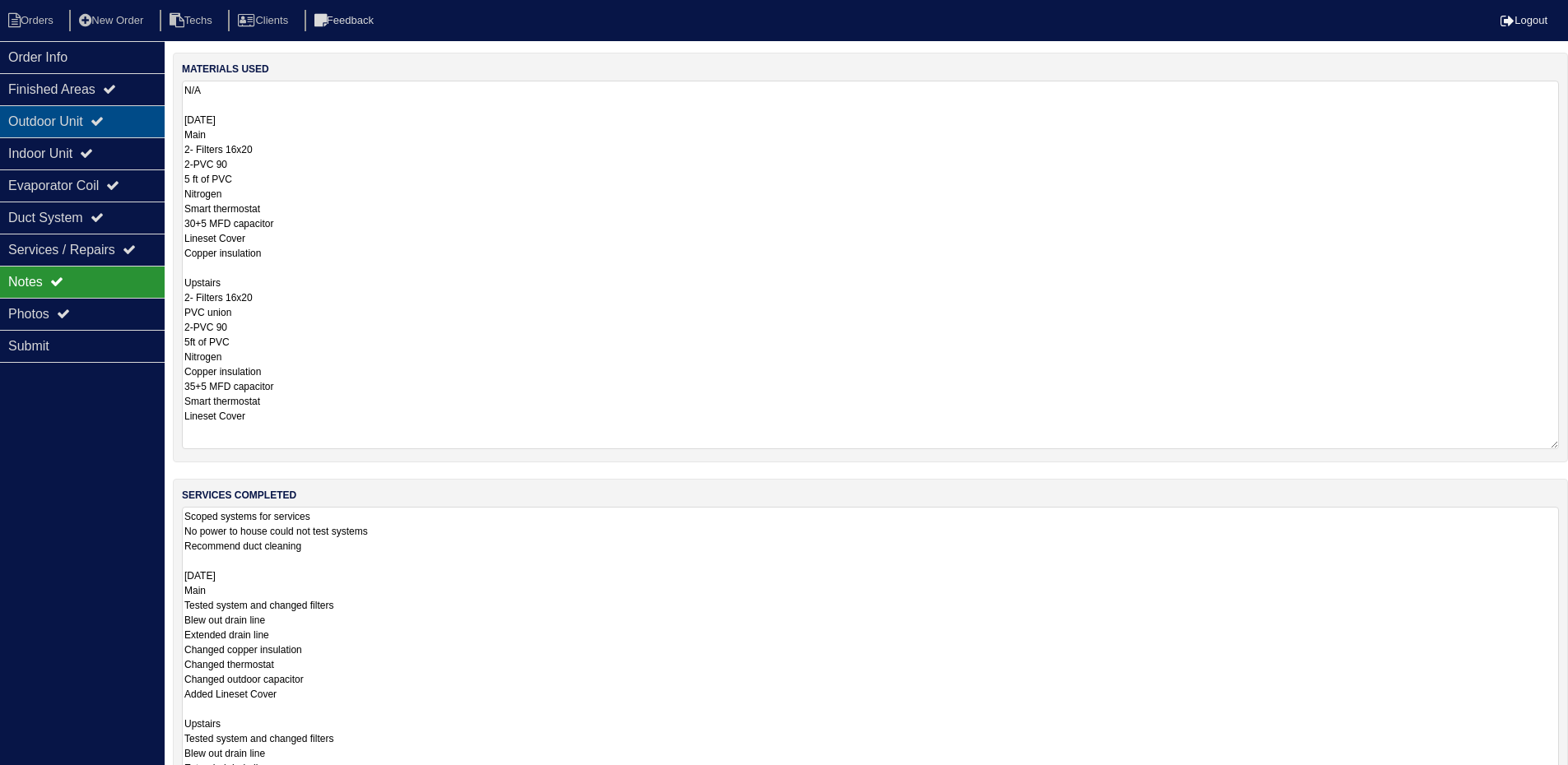
click at [86, 128] on div "Outdoor Unit" at bounding box center [83, 121] width 165 height 32
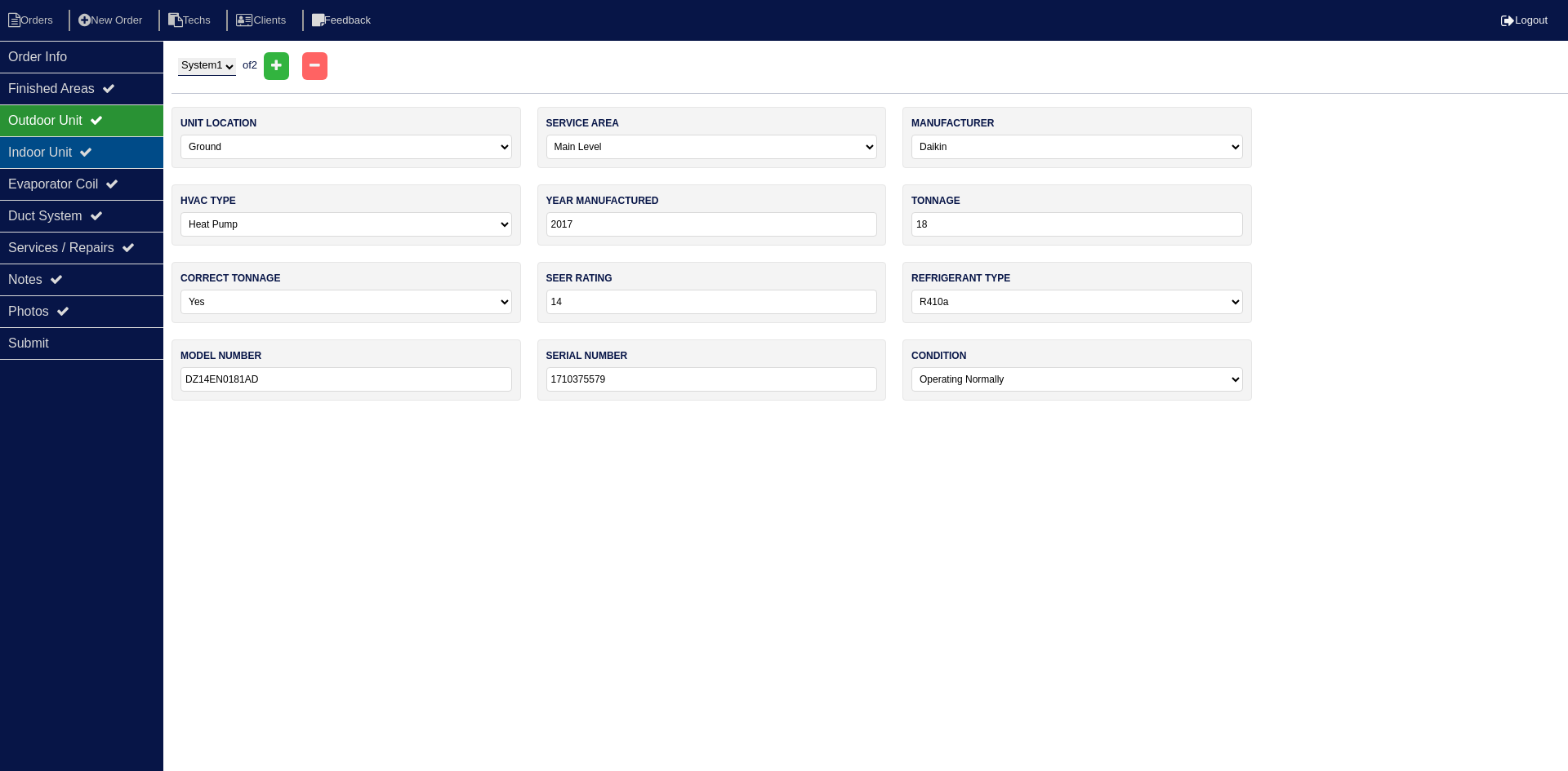
click at [92, 148] on icon at bounding box center [86, 152] width 13 height 13
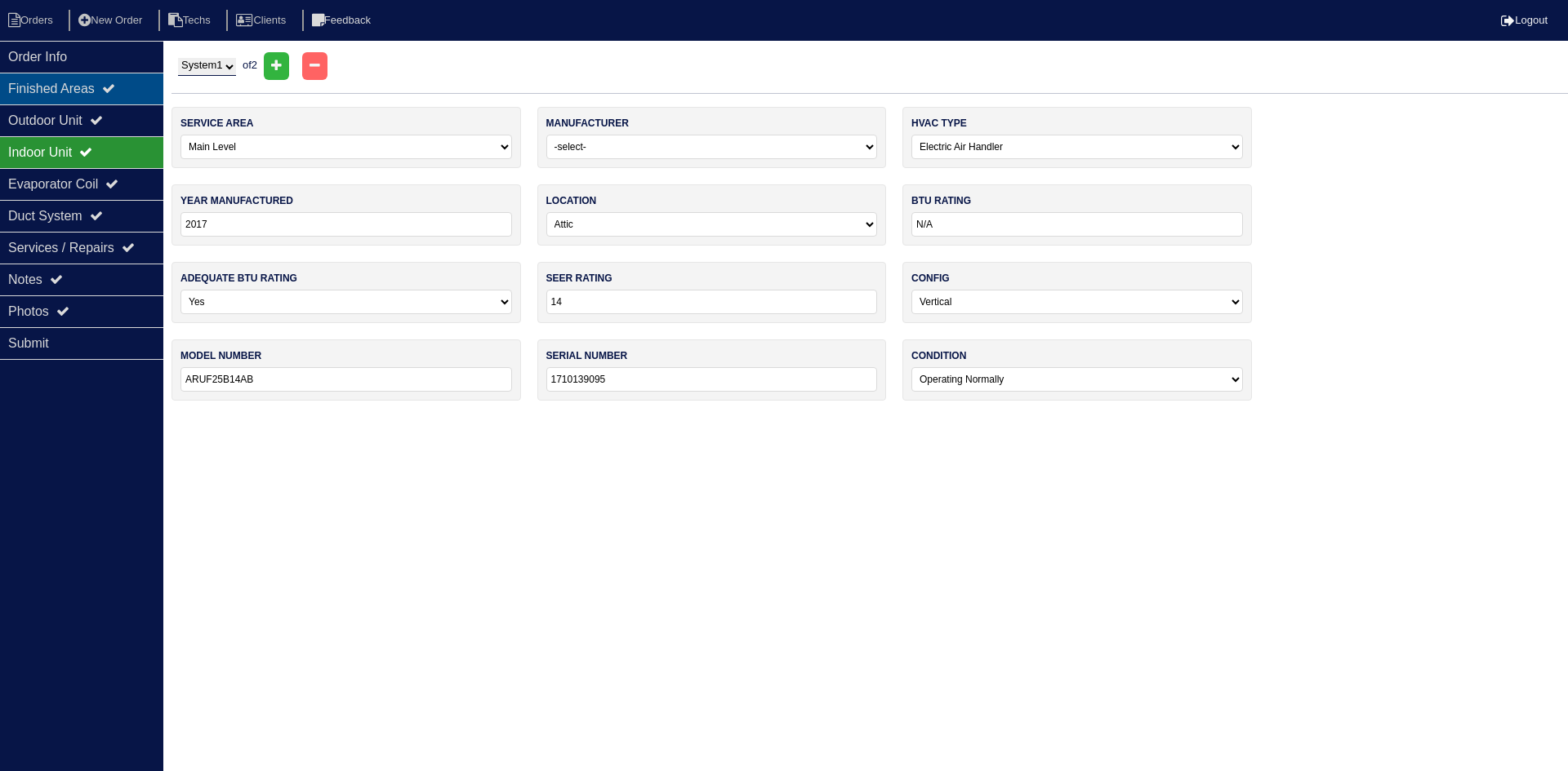
click at [97, 99] on div "Finished Areas" at bounding box center [82, 88] width 164 height 32
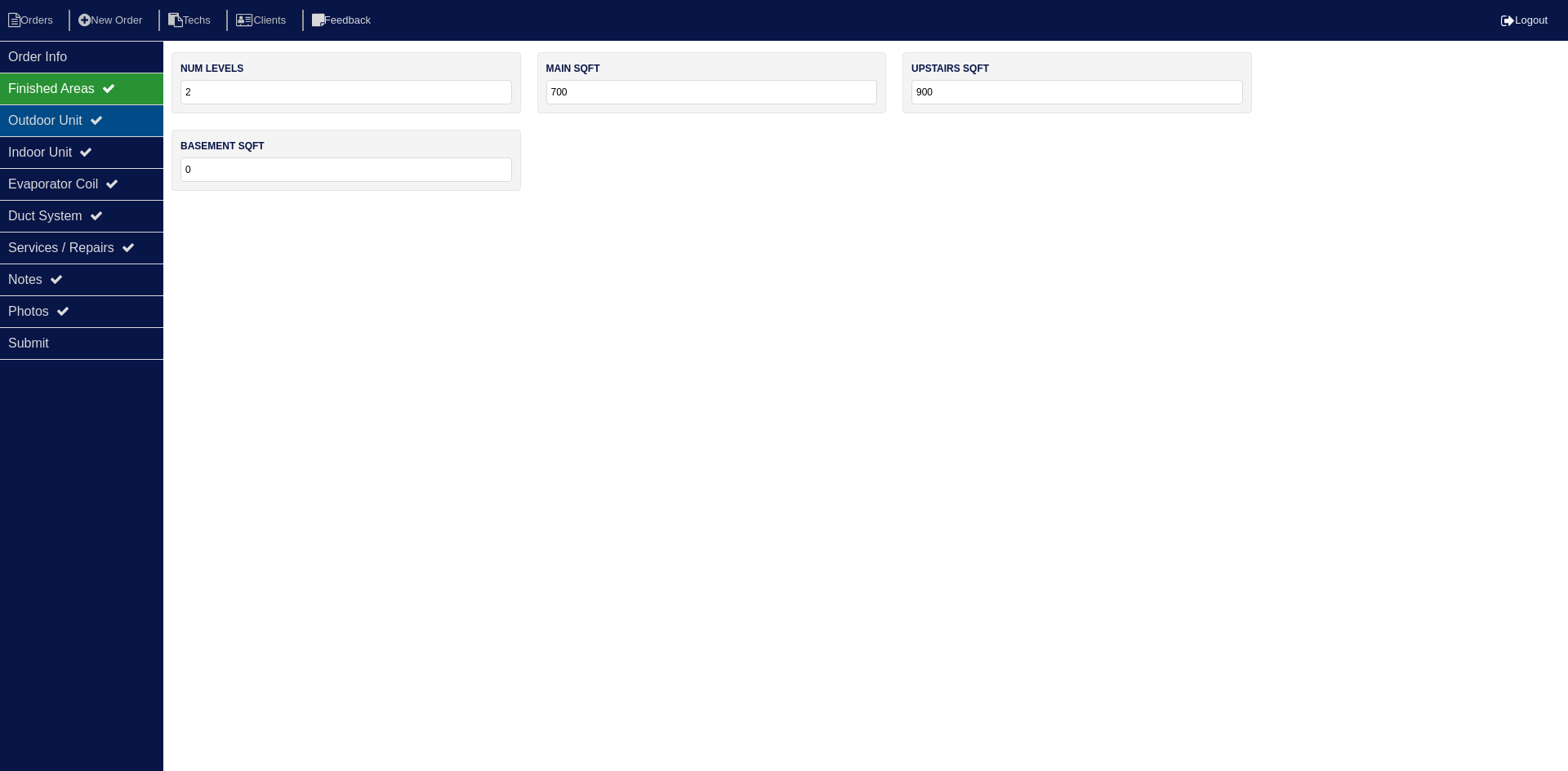
drag, startPoint x: 97, startPoint y: 120, endPoint x: 101, endPoint y: 112, distance: 8.9
click at [96, 118] on div "Outdoor Unit" at bounding box center [82, 120] width 164 height 32
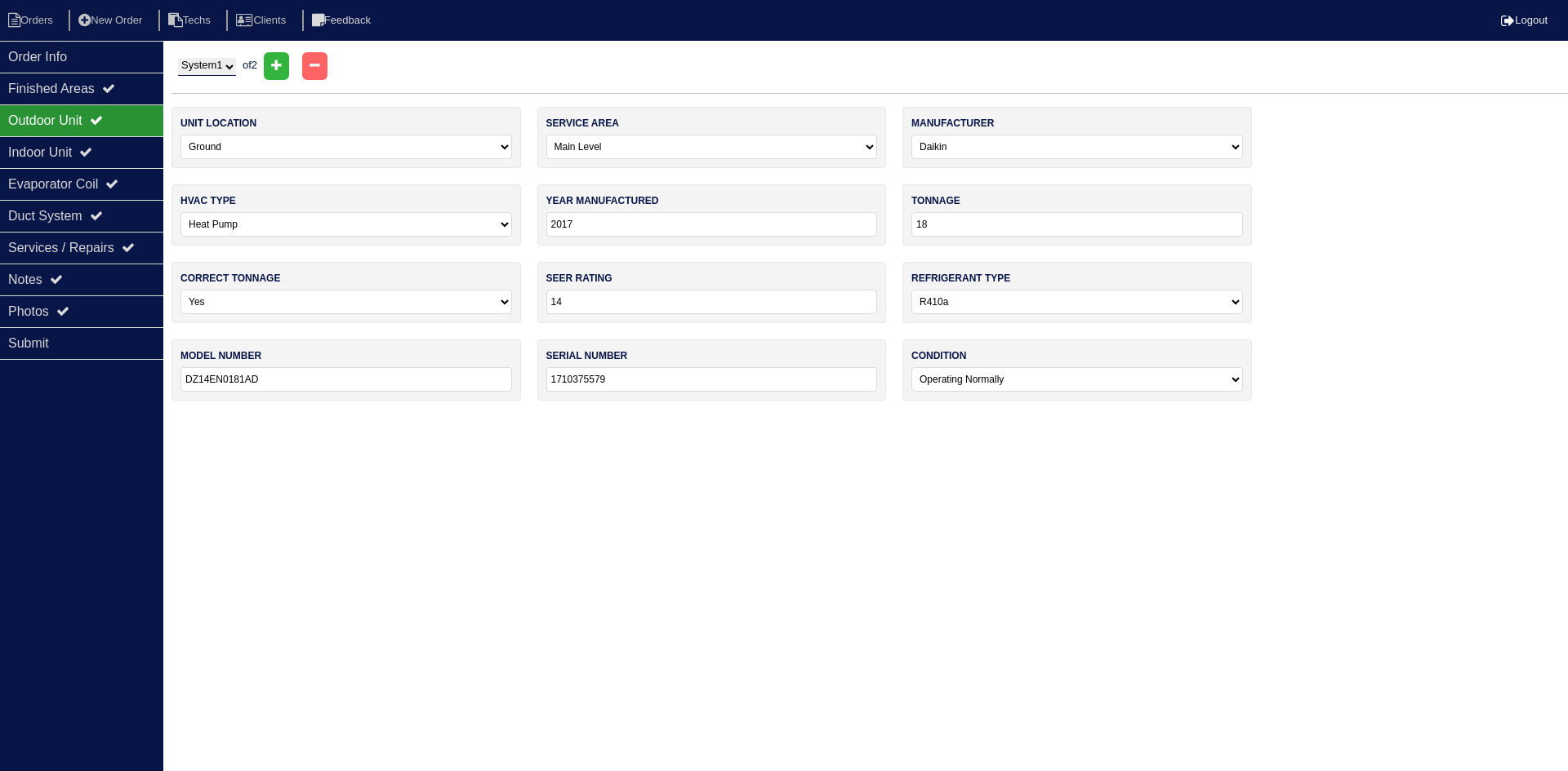
click at [224, 68] on select "System 1 System 2" at bounding box center [207, 66] width 58 height 18
select select "2"
click at [178, 58] on select "System 1 System 2" at bounding box center [207, 66] width 58 height 18
select select "1"
select select "[PERSON_NAME]"
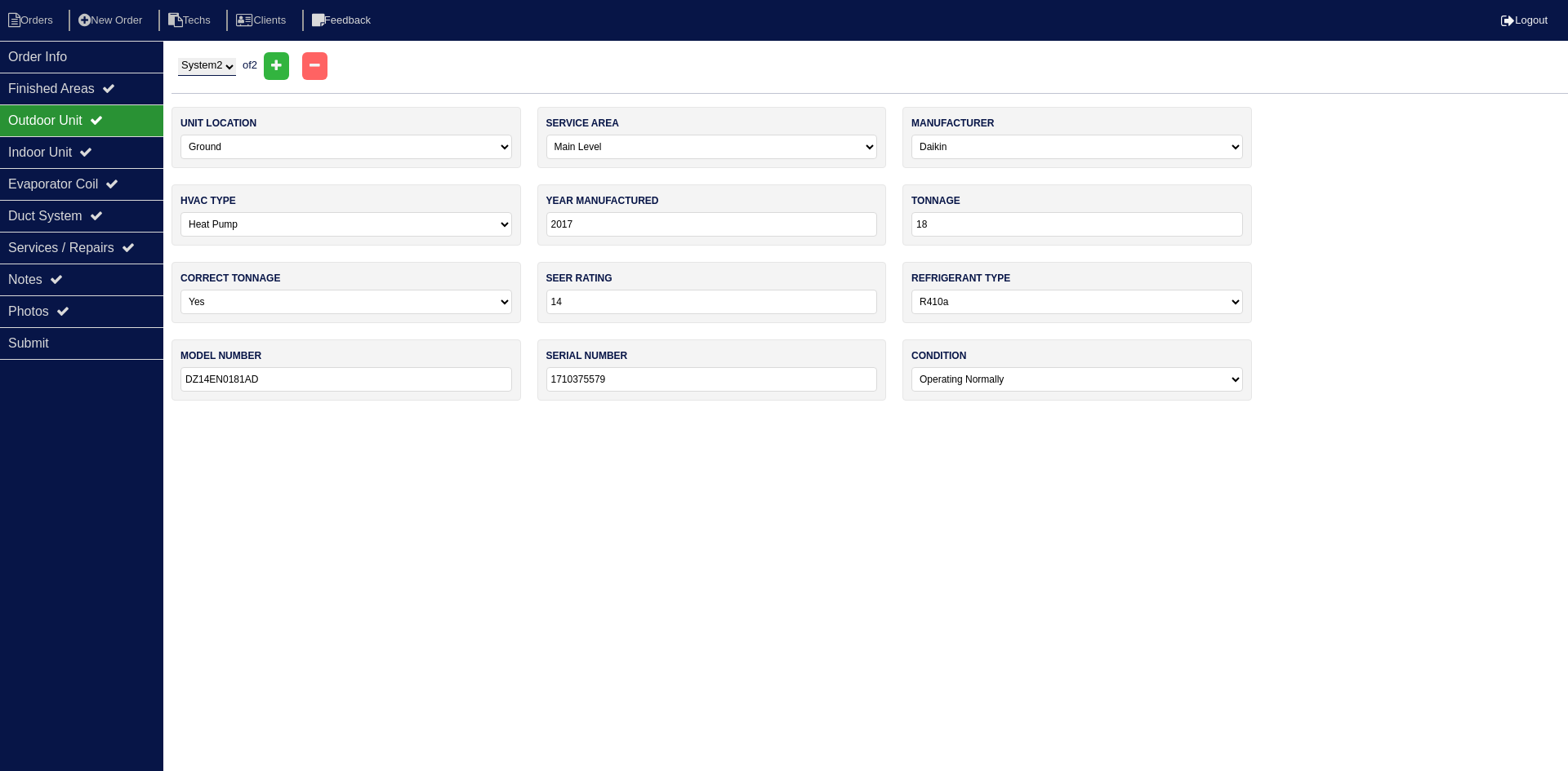
type input "2018"
type input "24"
type input "GSZ140241KH"
type input "1806181993"
click at [23, 153] on div "Indoor Unit" at bounding box center [82, 153] width 164 height 32
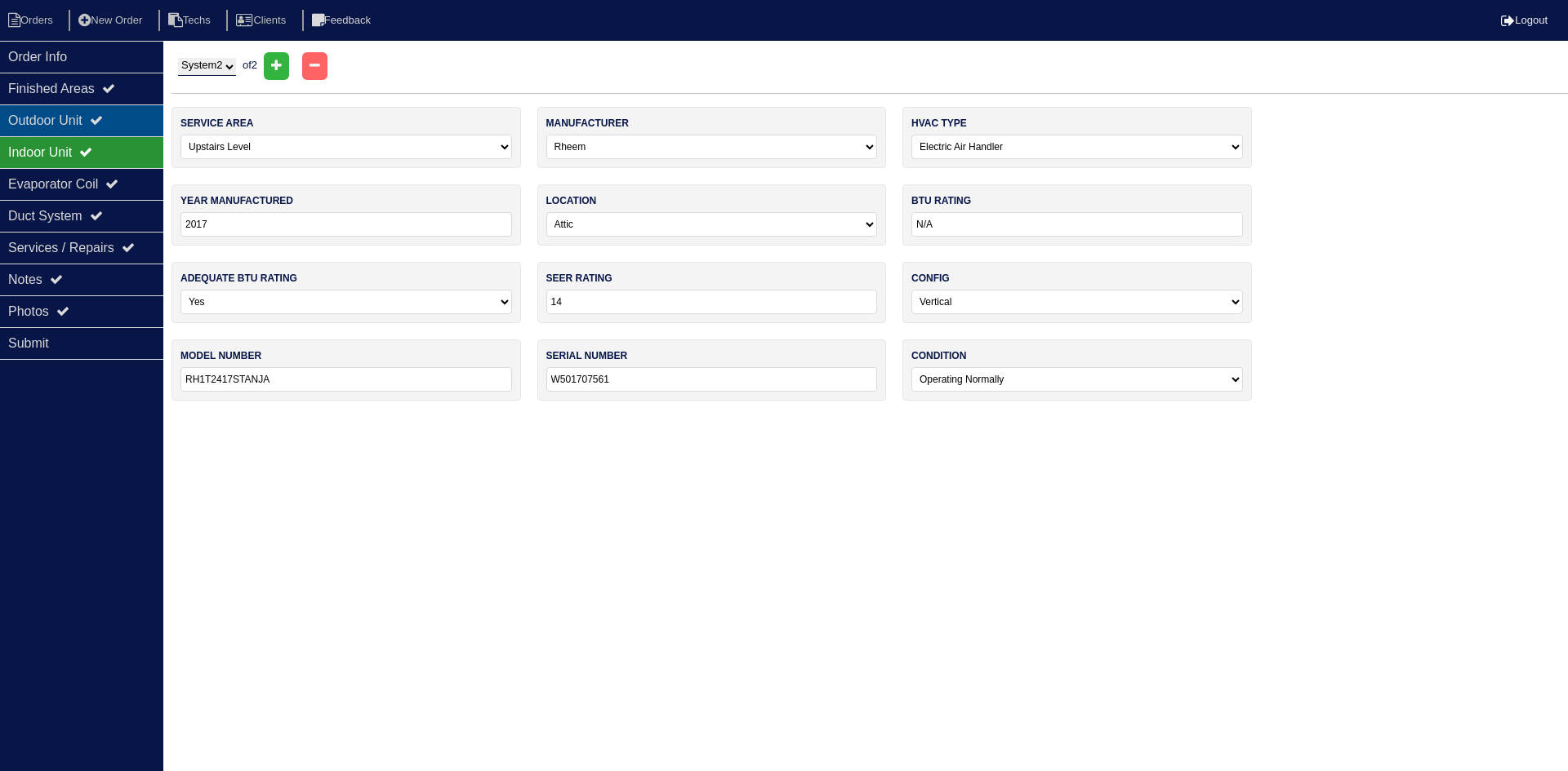
click at [30, 116] on div "Outdoor Unit" at bounding box center [82, 120] width 164 height 32
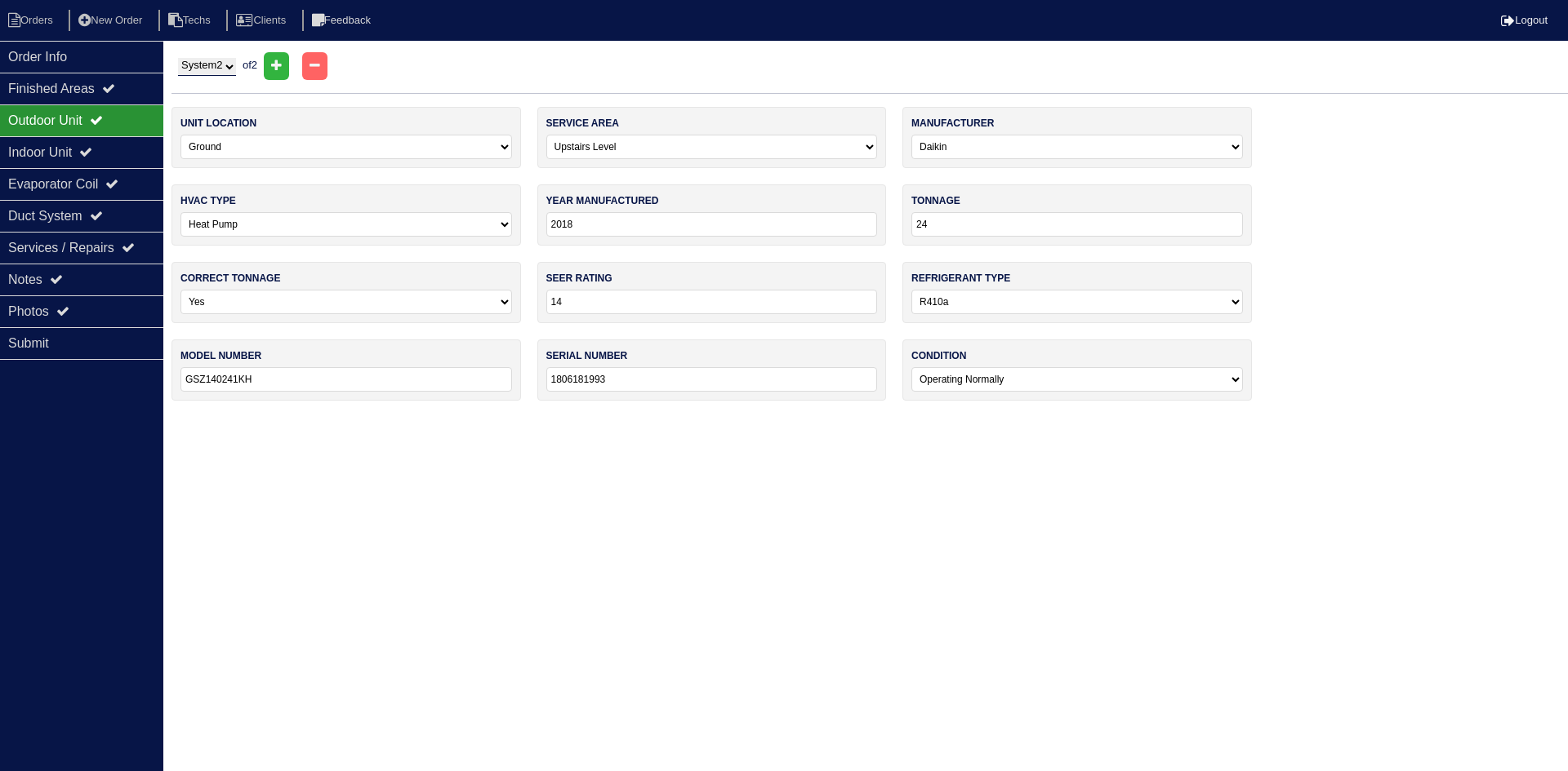
drag, startPoint x: 205, startPoint y: 61, endPoint x: 204, endPoint y: 75, distance: 14.0
click at [205, 61] on select "System 1 System 2" at bounding box center [207, 66] width 58 height 18
select select "1"
click at [178, 58] on select "System 1 System 2" at bounding box center [207, 66] width 58 height 18
select select "0"
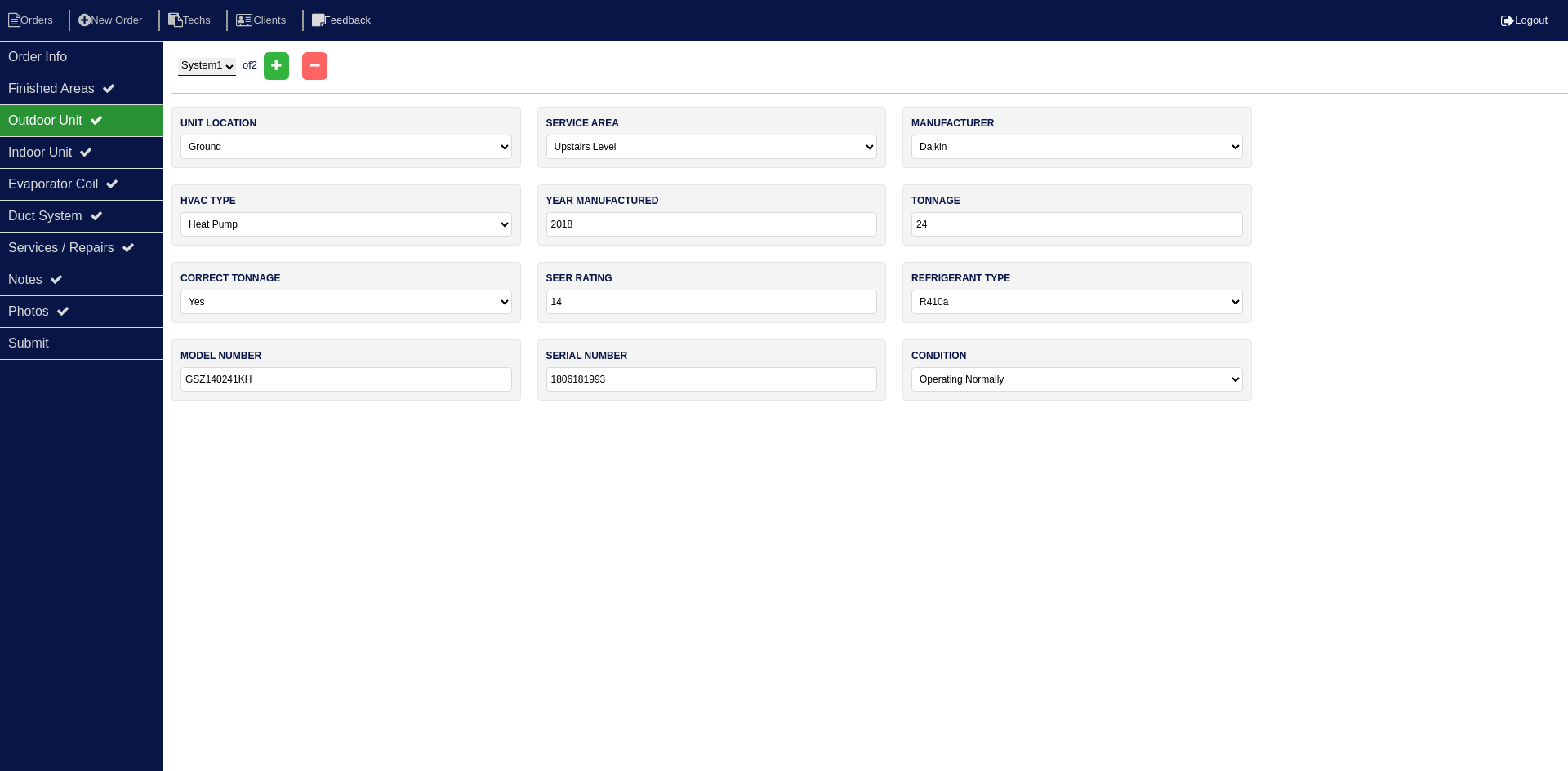
select select "Daikin"
type input "2017"
type input "18"
type input "DZ14EN0181AD"
type input "1710375579"
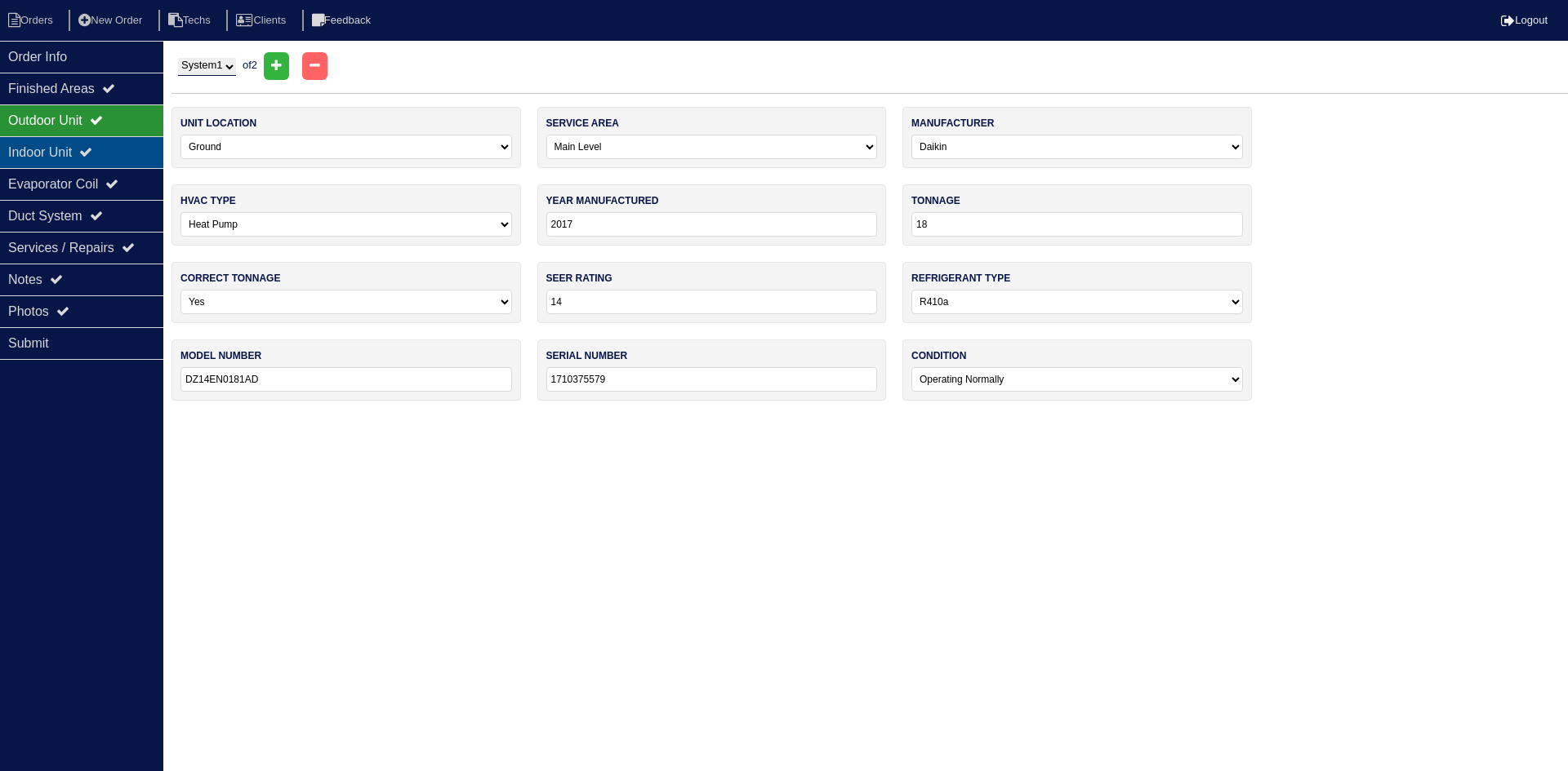
click at [115, 152] on div "Indoor Unit" at bounding box center [82, 153] width 164 height 32
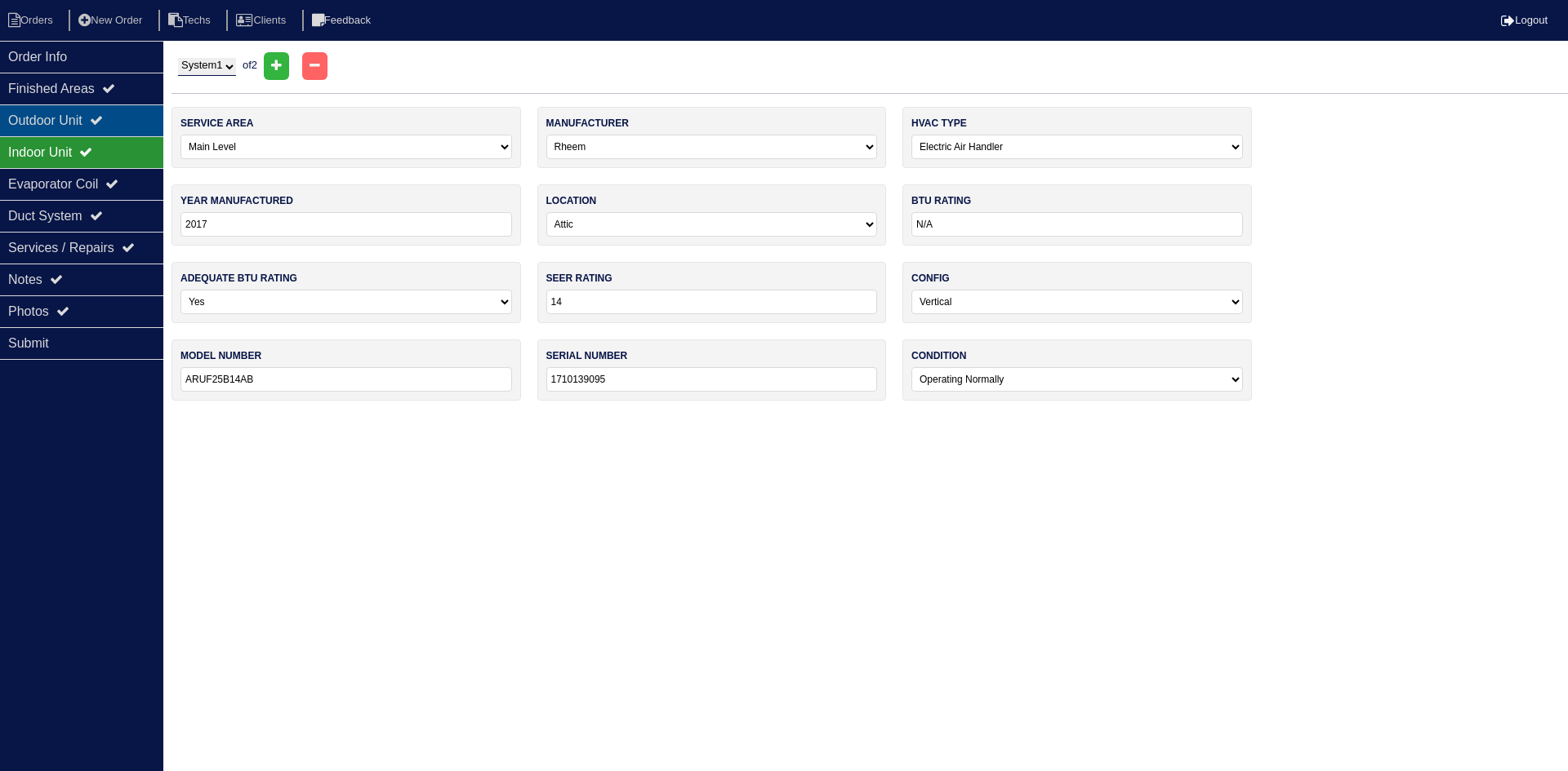
click at [103, 125] on icon at bounding box center [97, 120] width 13 height 13
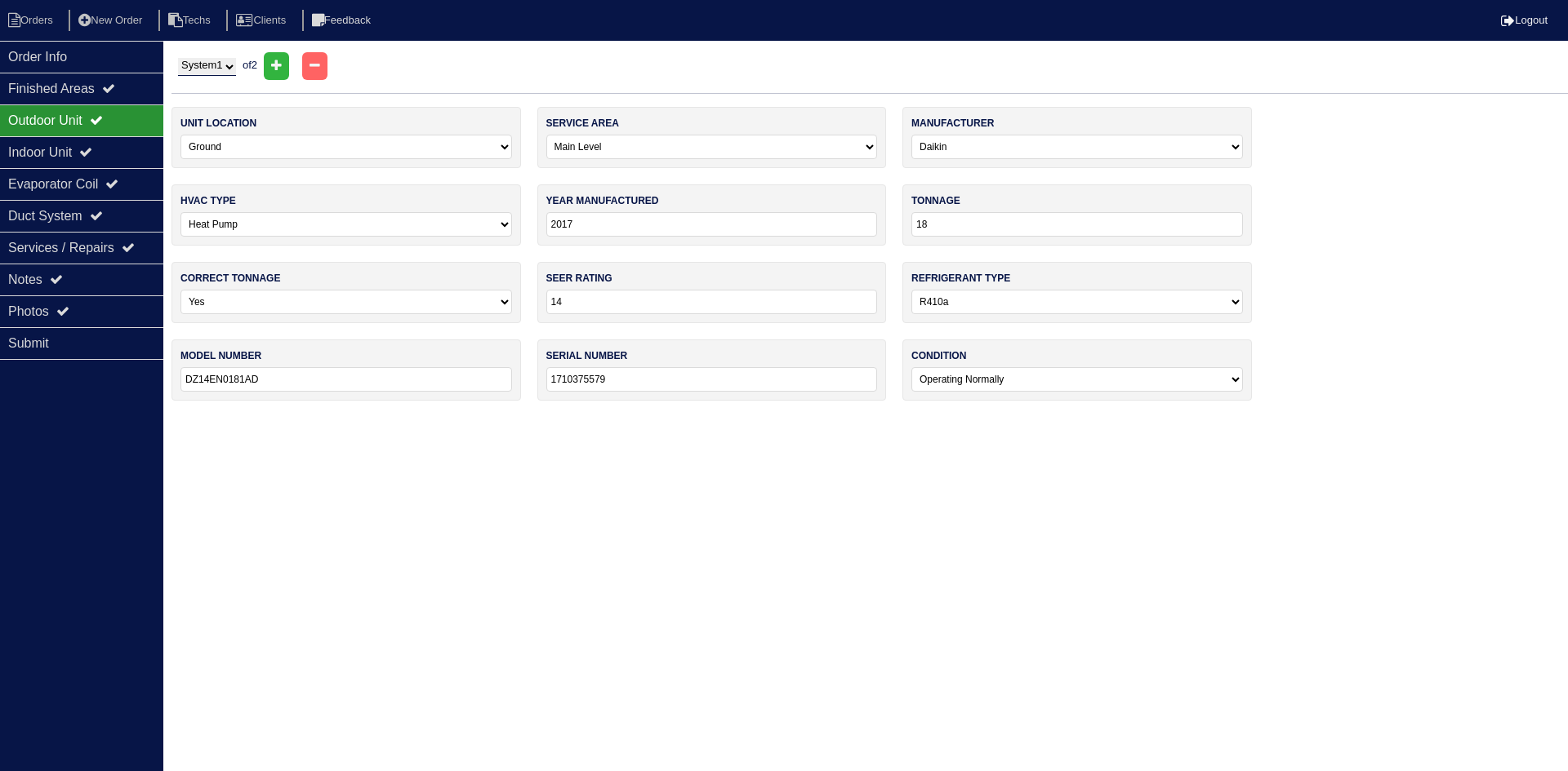
click at [214, 60] on select "System 1 System 2" at bounding box center [207, 66] width 58 height 18
select select "2"
click at [178, 58] on select "System 1 System 2" at bounding box center [207, 66] width 58 height 18
select select "1"
select select "[PERSON_NAME]"
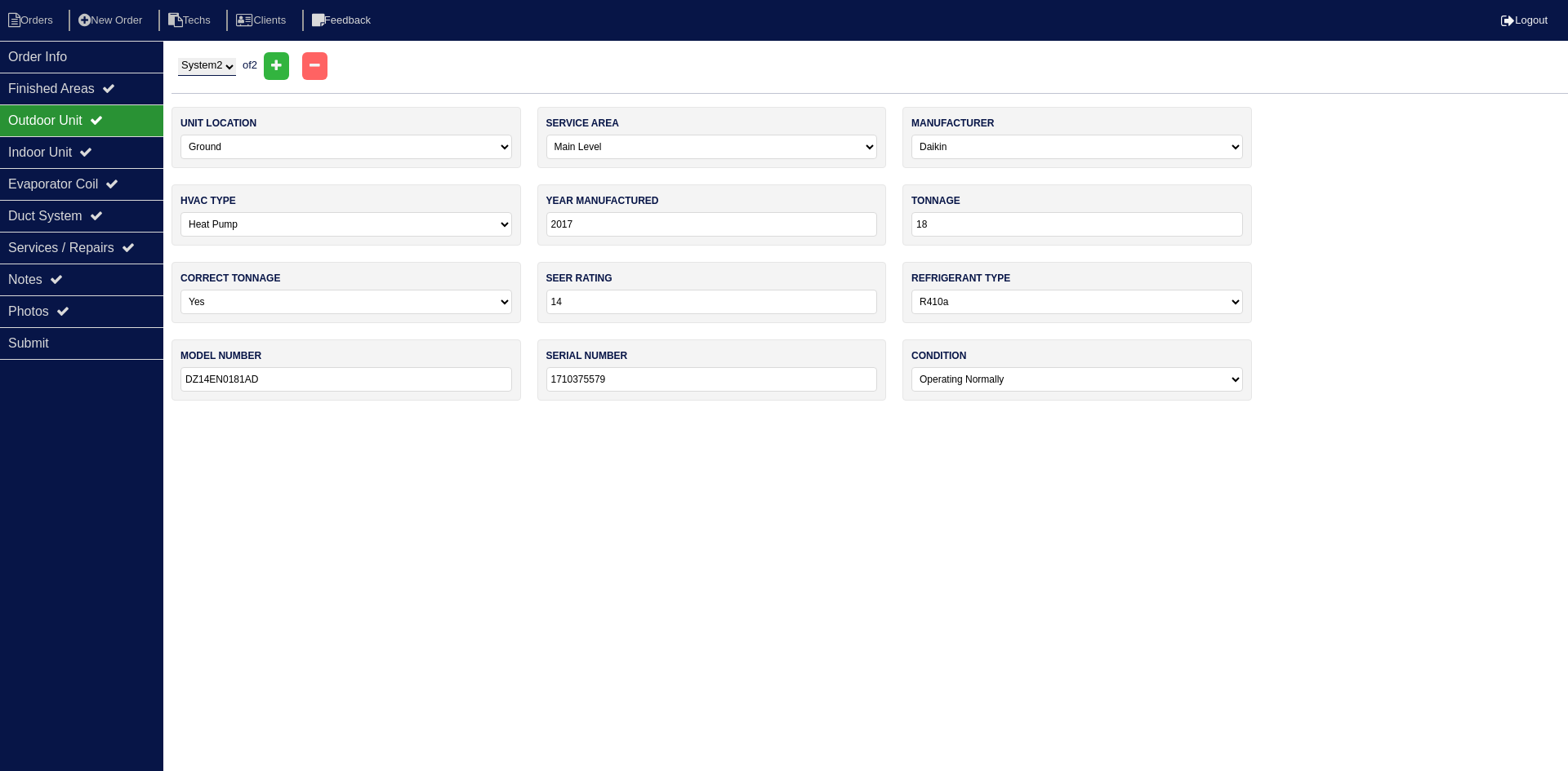
type input "2018"
type input "24"
type input "GSZ140241KH"
type input "1806181993"
click at [60, 153] on div "Indoor Unit" at bounding box center [82, 153] width 164 height 32
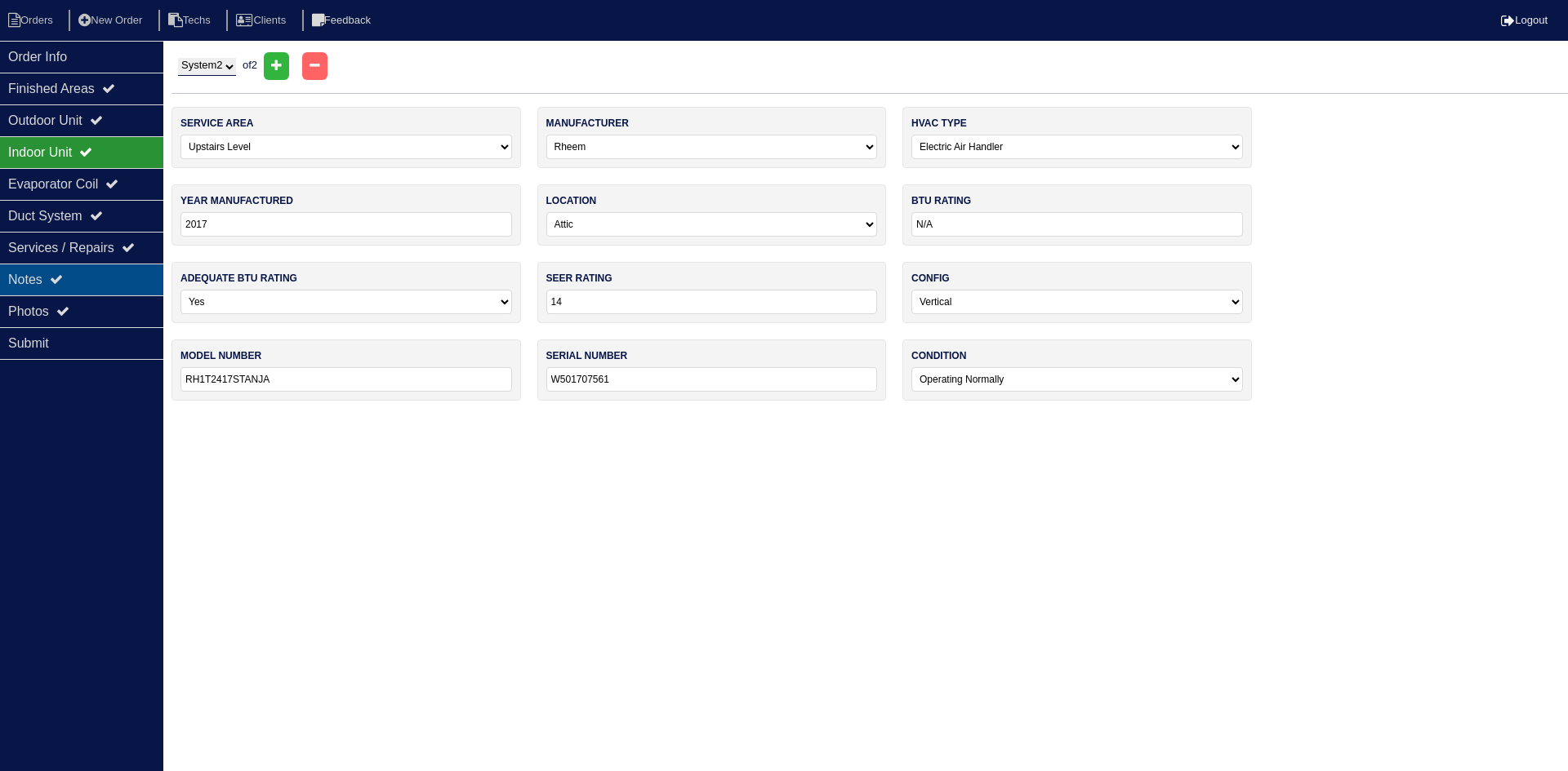
click at [94, 282] on div "Notes" at bounding box center [82, 279] width 164 height 32
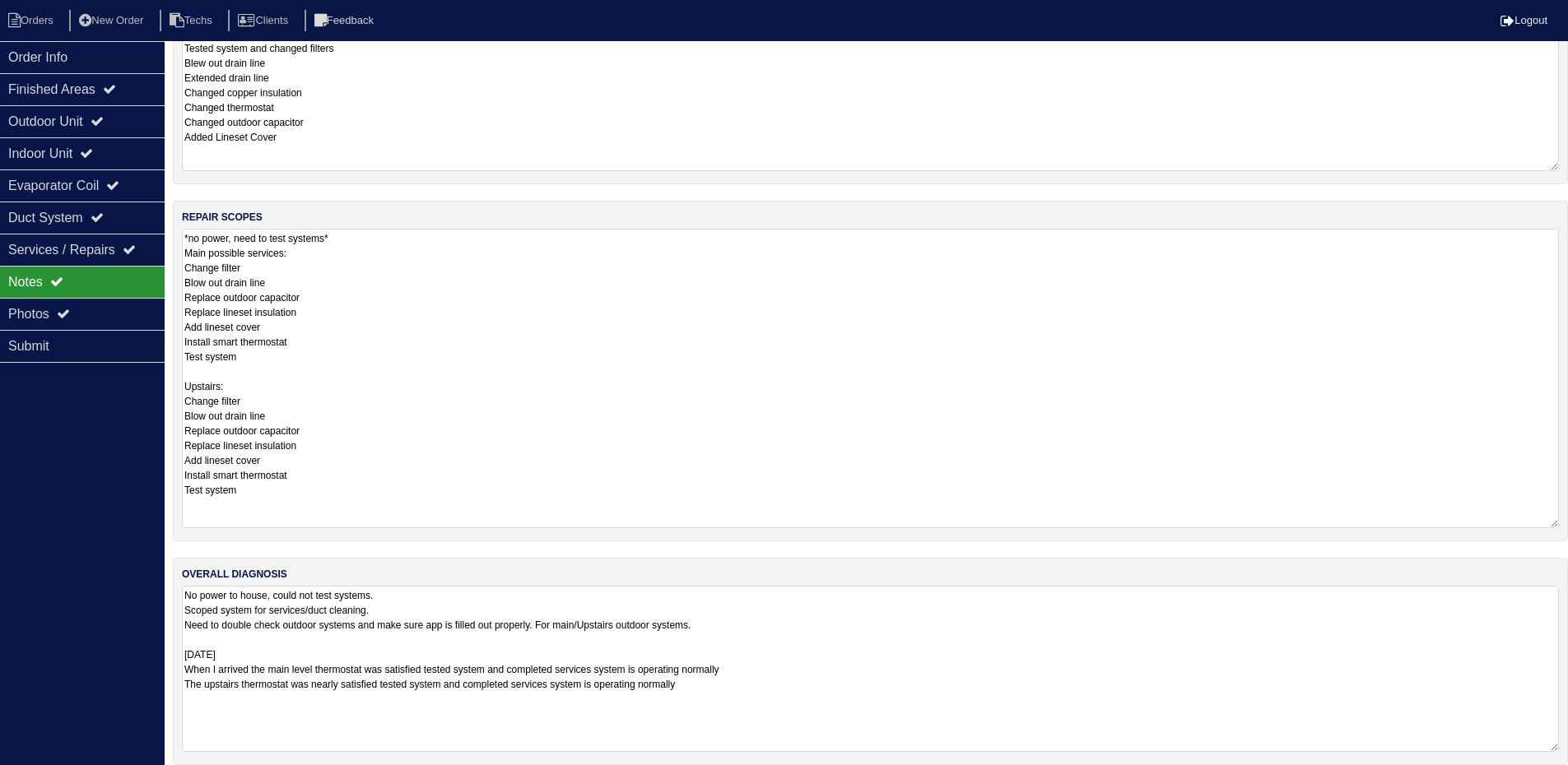
scroll to position [707, 0]
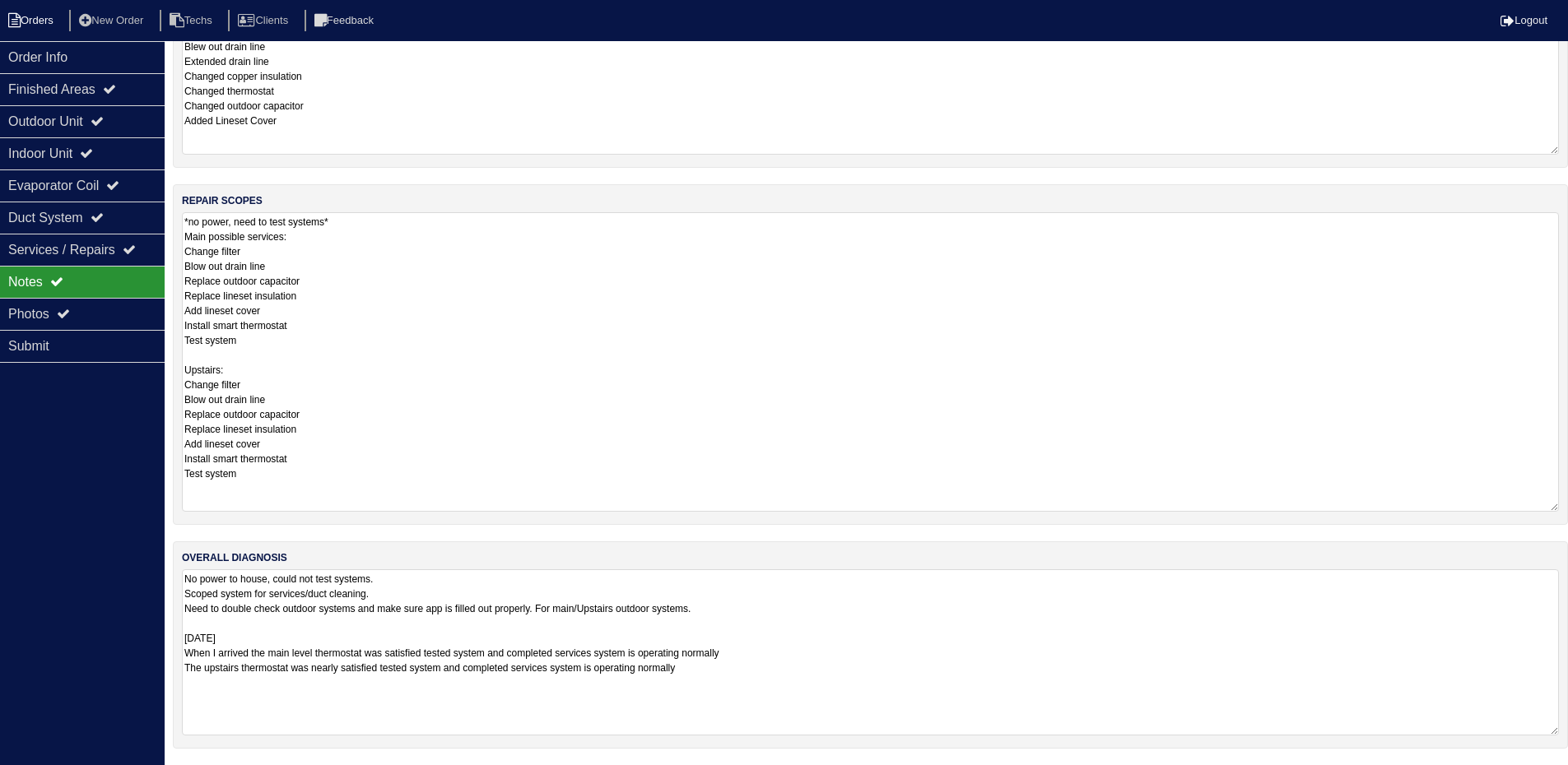
click at [33, 21] on li "Orders" at bounding box center [33, 22] width 67 height 22
select select "15"
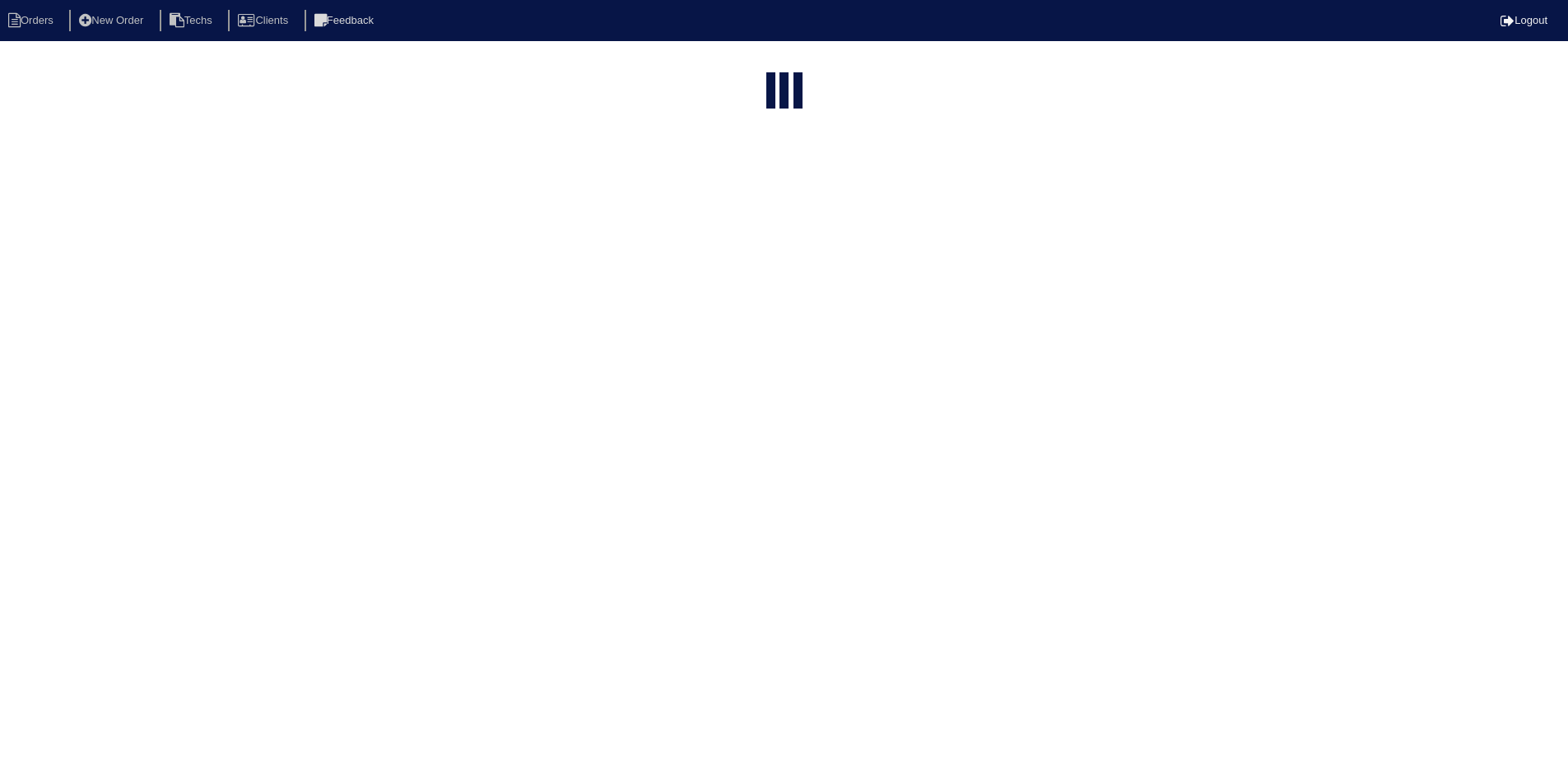
select select "field complete"
select select "need to quote"
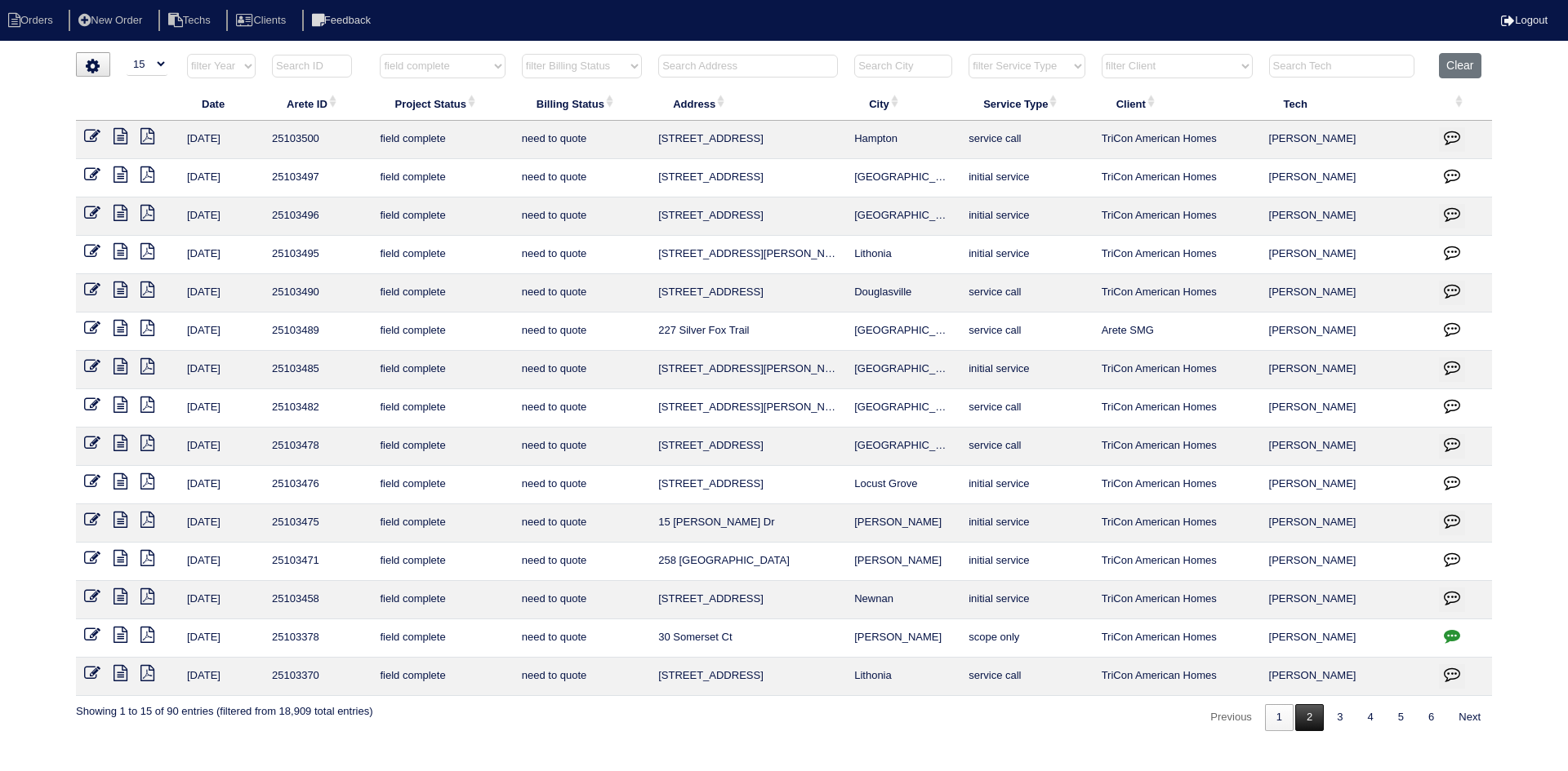
click at [1300, 714] on link "2" at bounding box center [1309, 717] width 29 height 27
select select "field complete"
select select "need to quote"
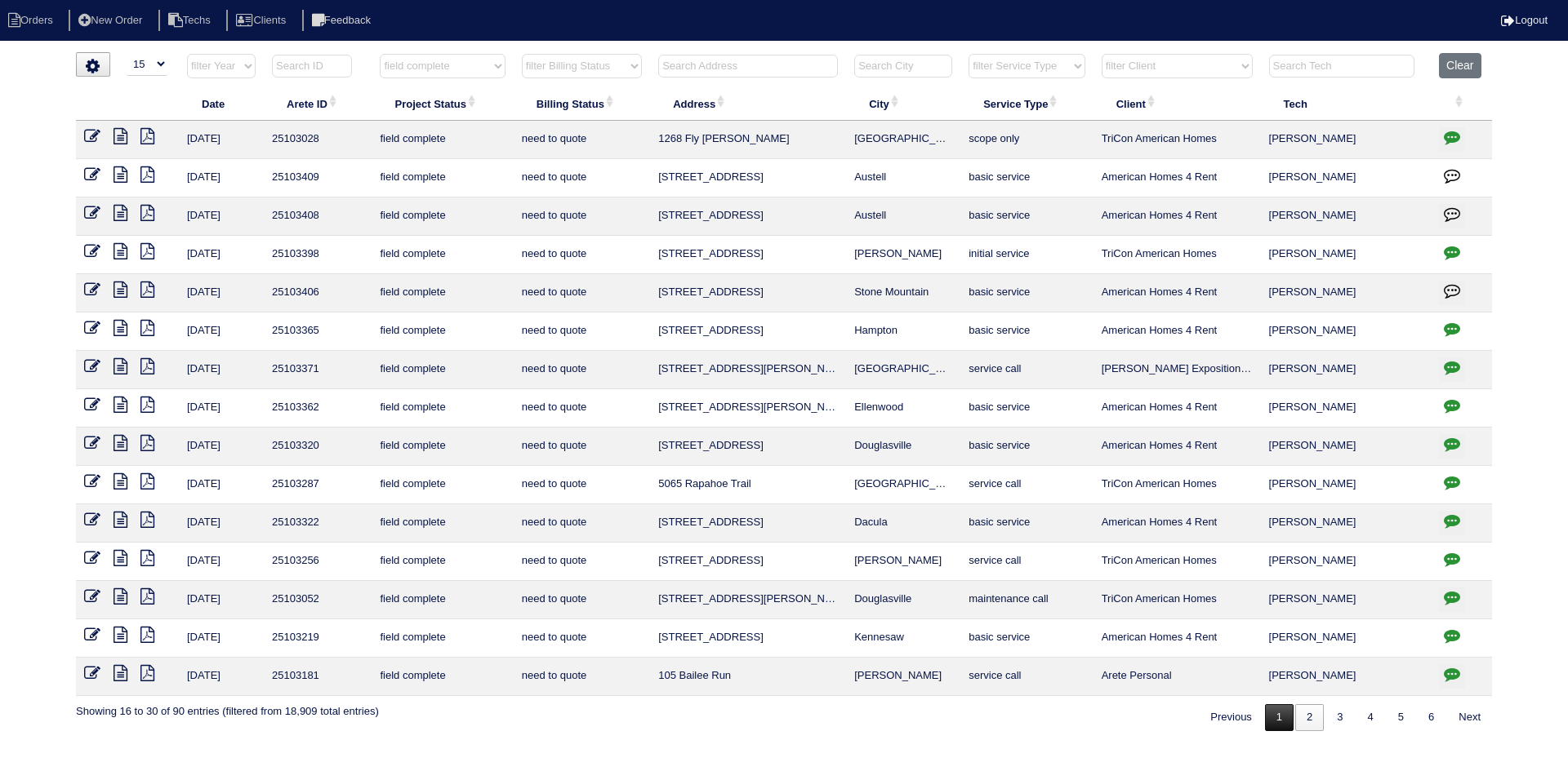
click at [1272, 715] on link "1" at bounding box center [1279, 717] width 29 height 27
select select "field complete"
select select "need to quote"
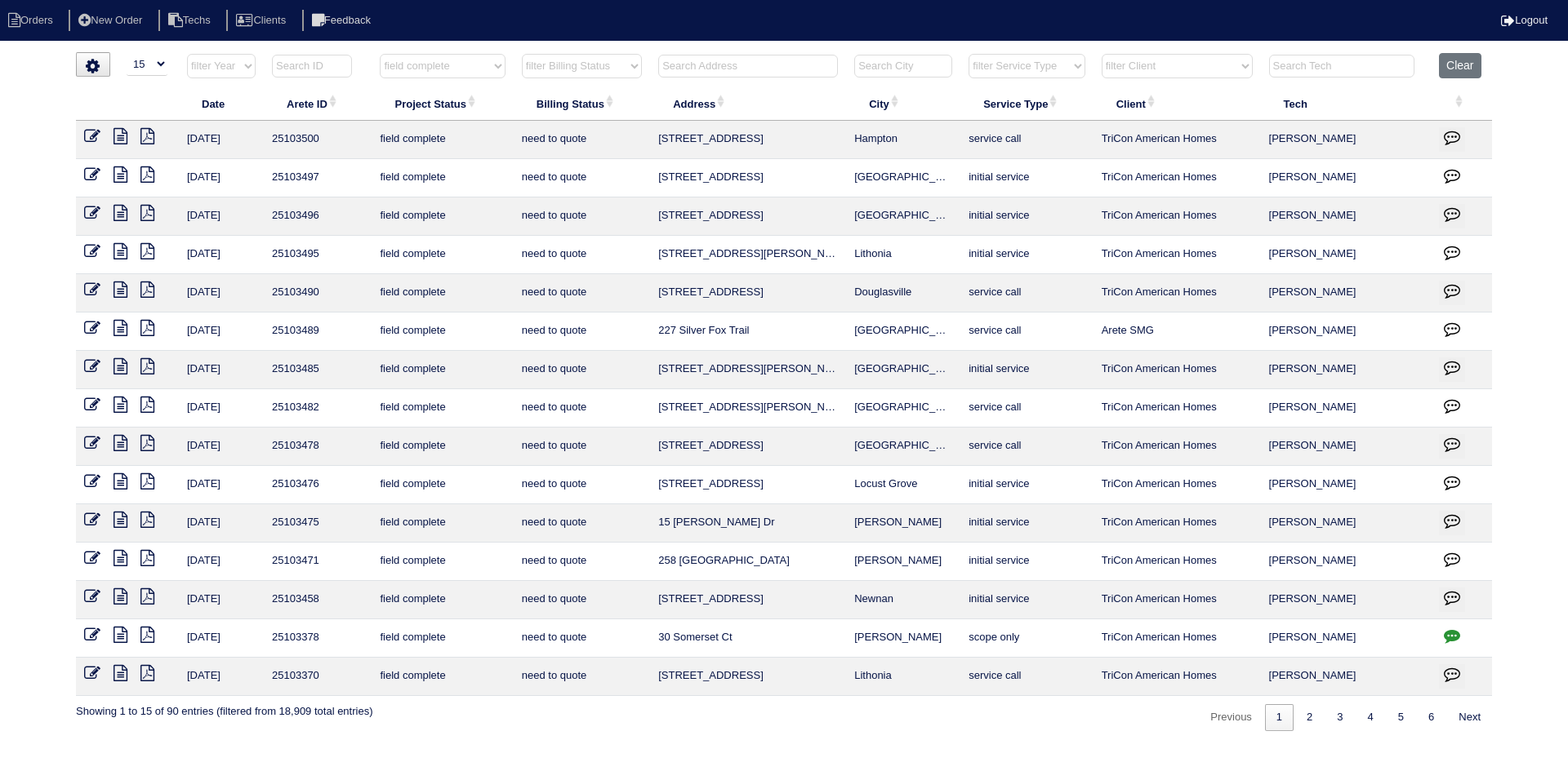
click at [114, 670] on icon at bounding box center [120, 673] width 14 height 17
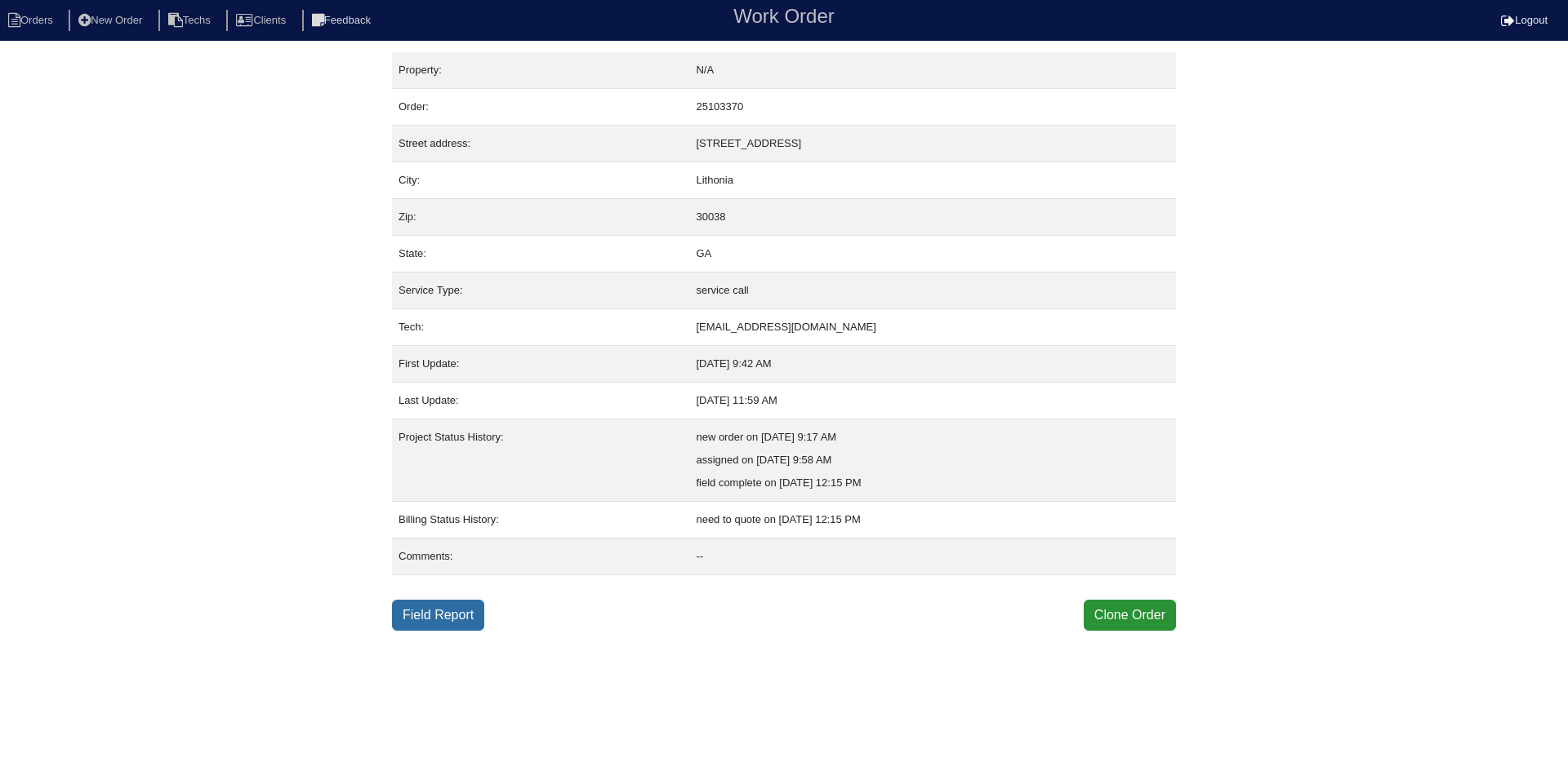
click at [450, 609] on link "Field Report" at bounding box center [437, 615] width 92 height 31
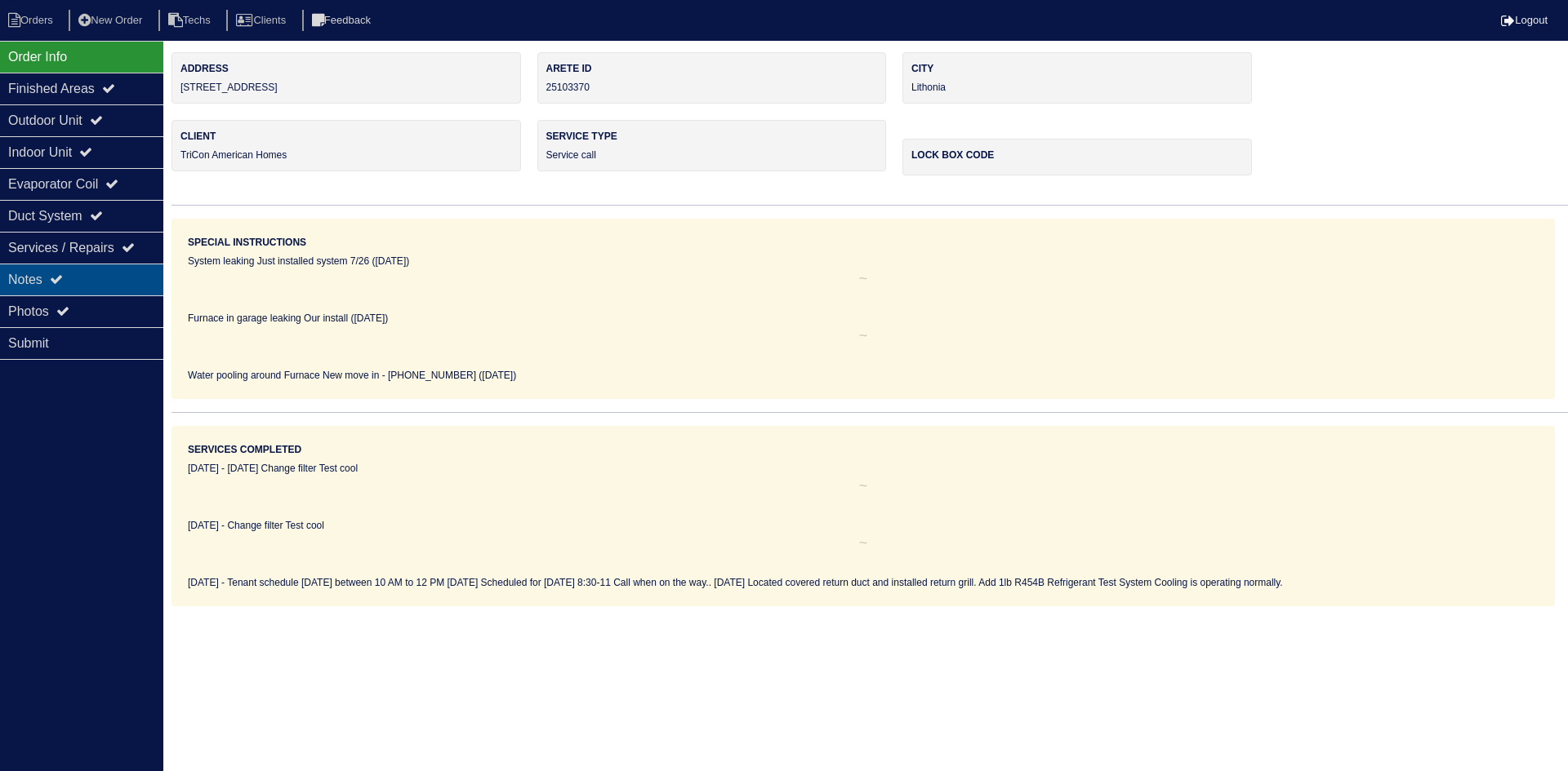
click at [125, 272] on div "Notes" at bounding box center [82, 279] width 164 height 32
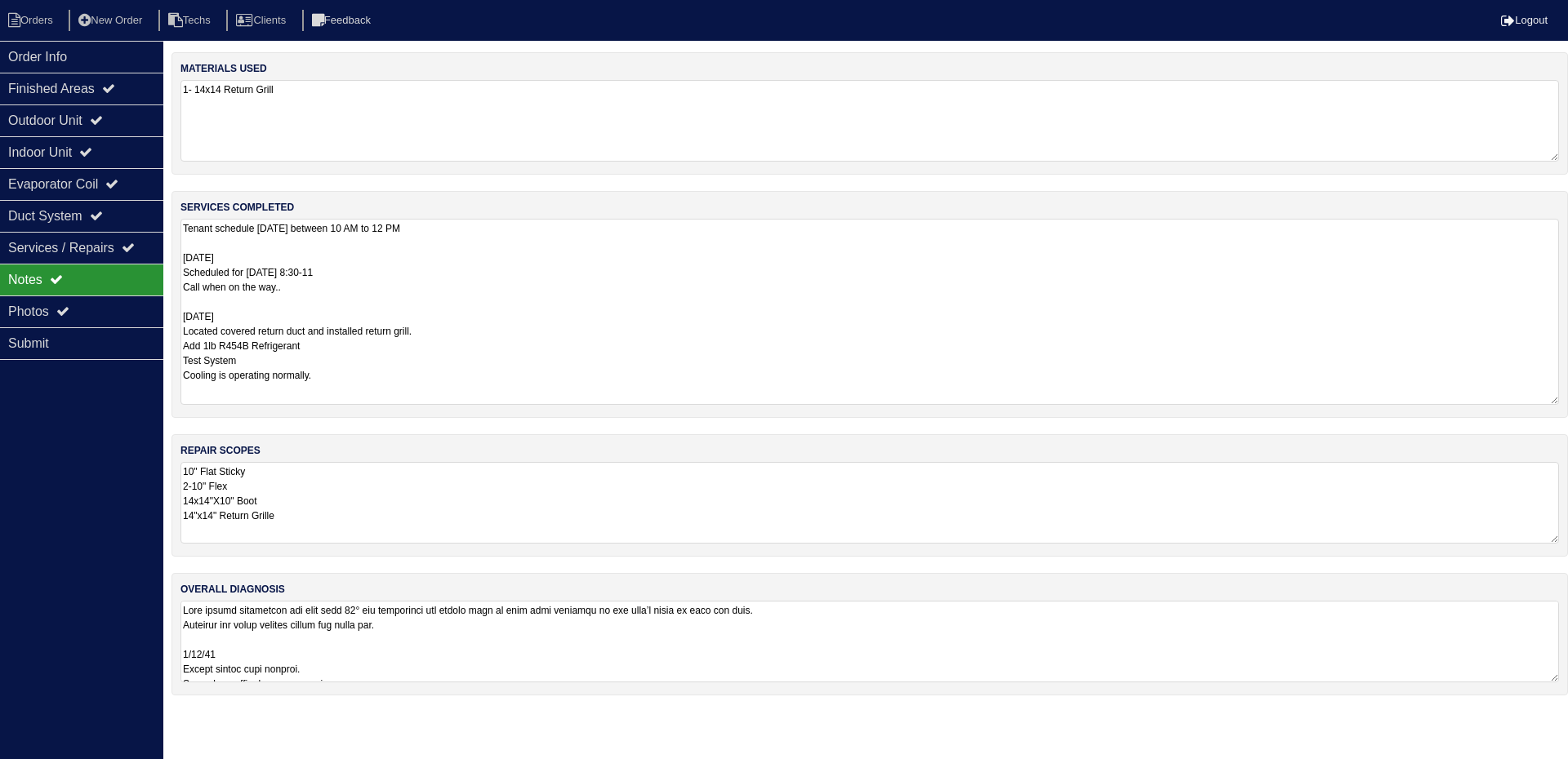
drag, startPoint x: 1553, startPoint y: 294, endPoint x: 1563, endPoint y: 398, distance: 104.5
click at [1563, 398] on div "services completed Tenant schedule [DATE] between 10 AM to 12 PM [DATE] Schedul…" at bounding box center [869, 304] width 1397 height 227
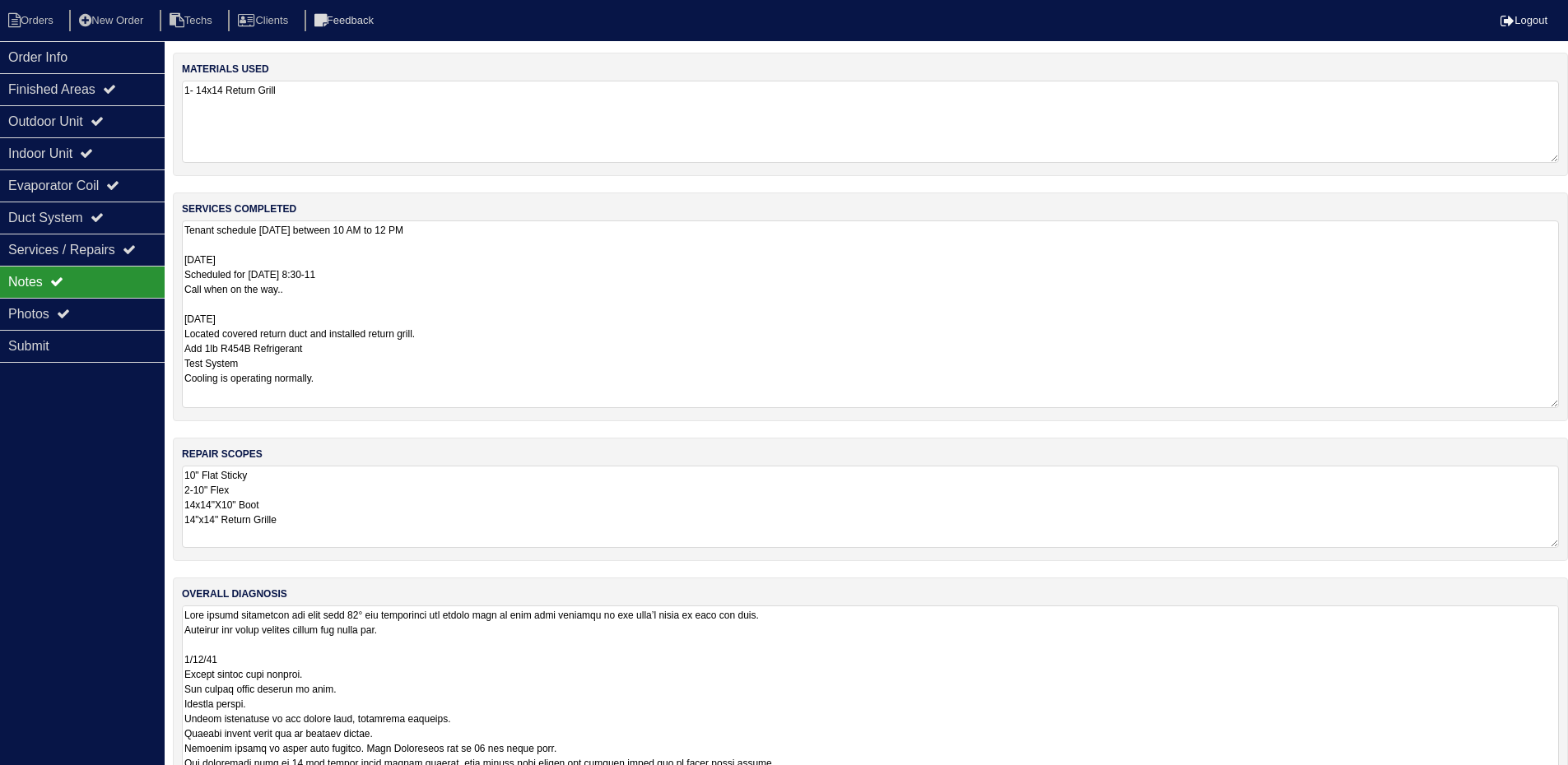
drag, startPoint x: 1563, startPoint y: 682, endPoint x: 1558, endPoint y: 806, distance: 124.1
click at [1558, 776] on html "Orders New Order Techs Clients Feedback Logout Orders New Order Users Clients M…" at bounding box center [784, 425] width 1568 height 850
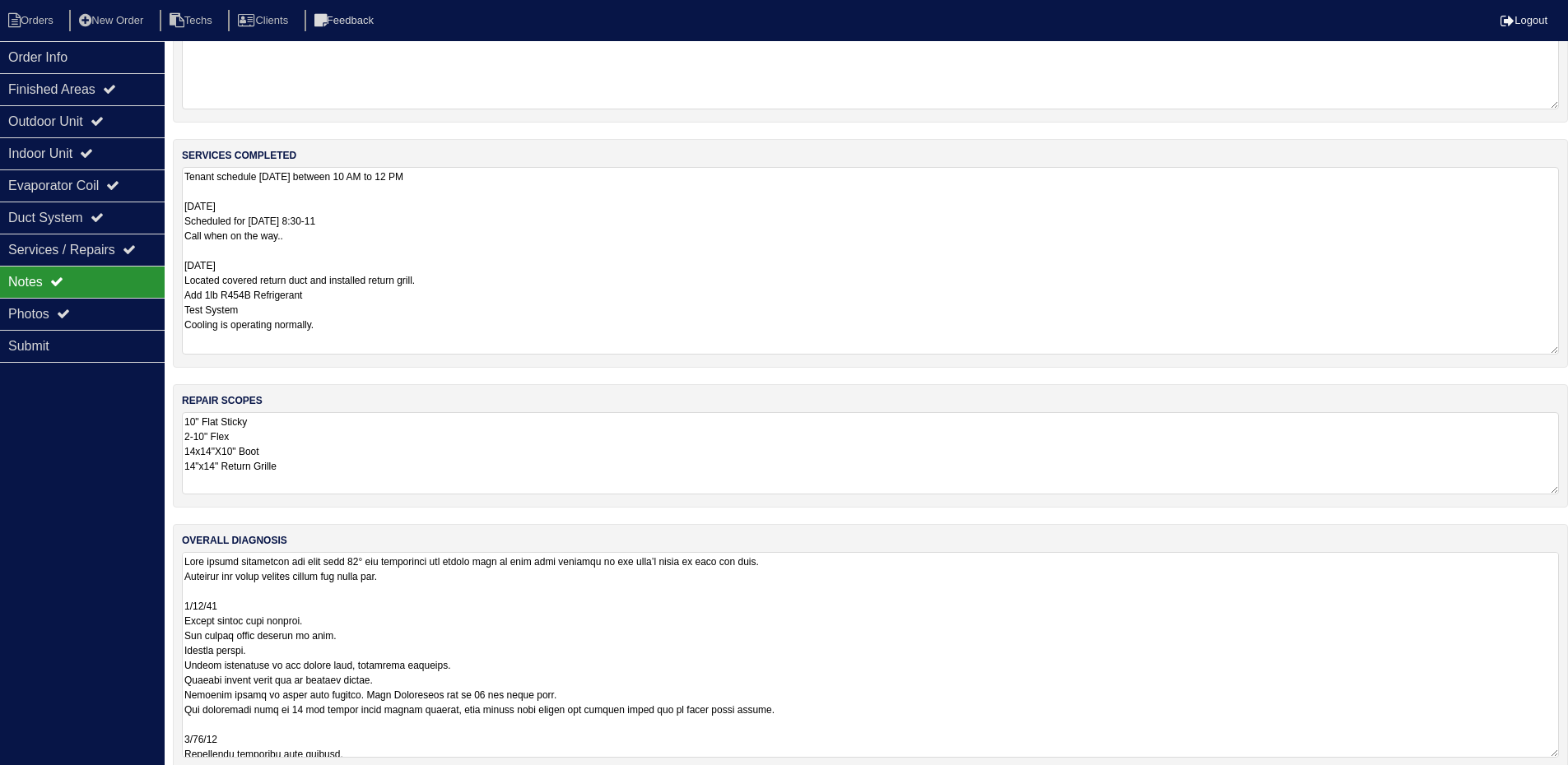
scroll to position [76, 0]
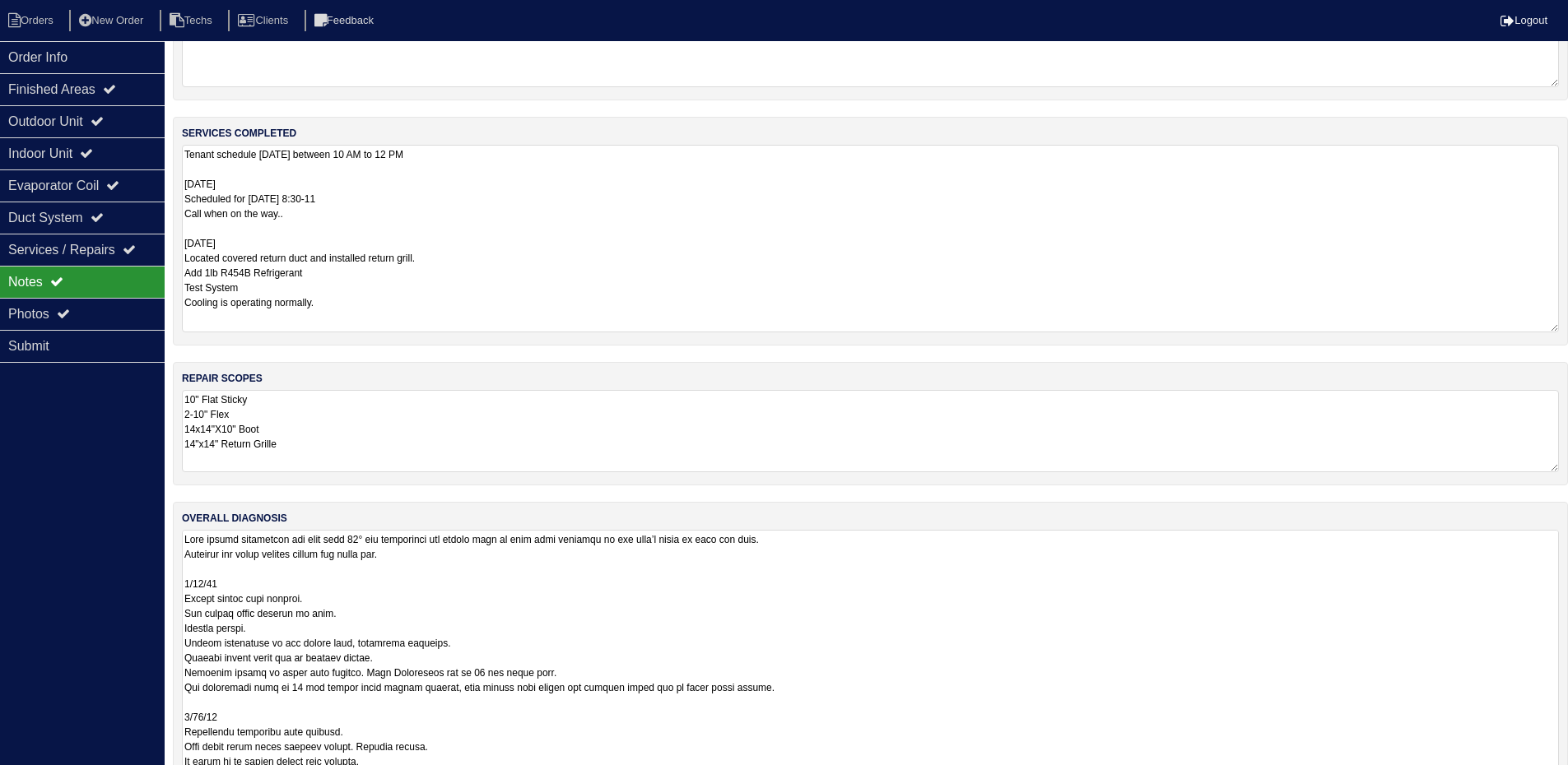
drag, startPoint x: 1552, startPoint y: 733, endPoint x: 1551, endPoint y: 813, distance: 80.0
click at [1551, 776] on html "Orders New Order Techs Clients Feedback Logout Orders New Order Users Clients M…" at bounding box center [784, 385] width 1568 height 923
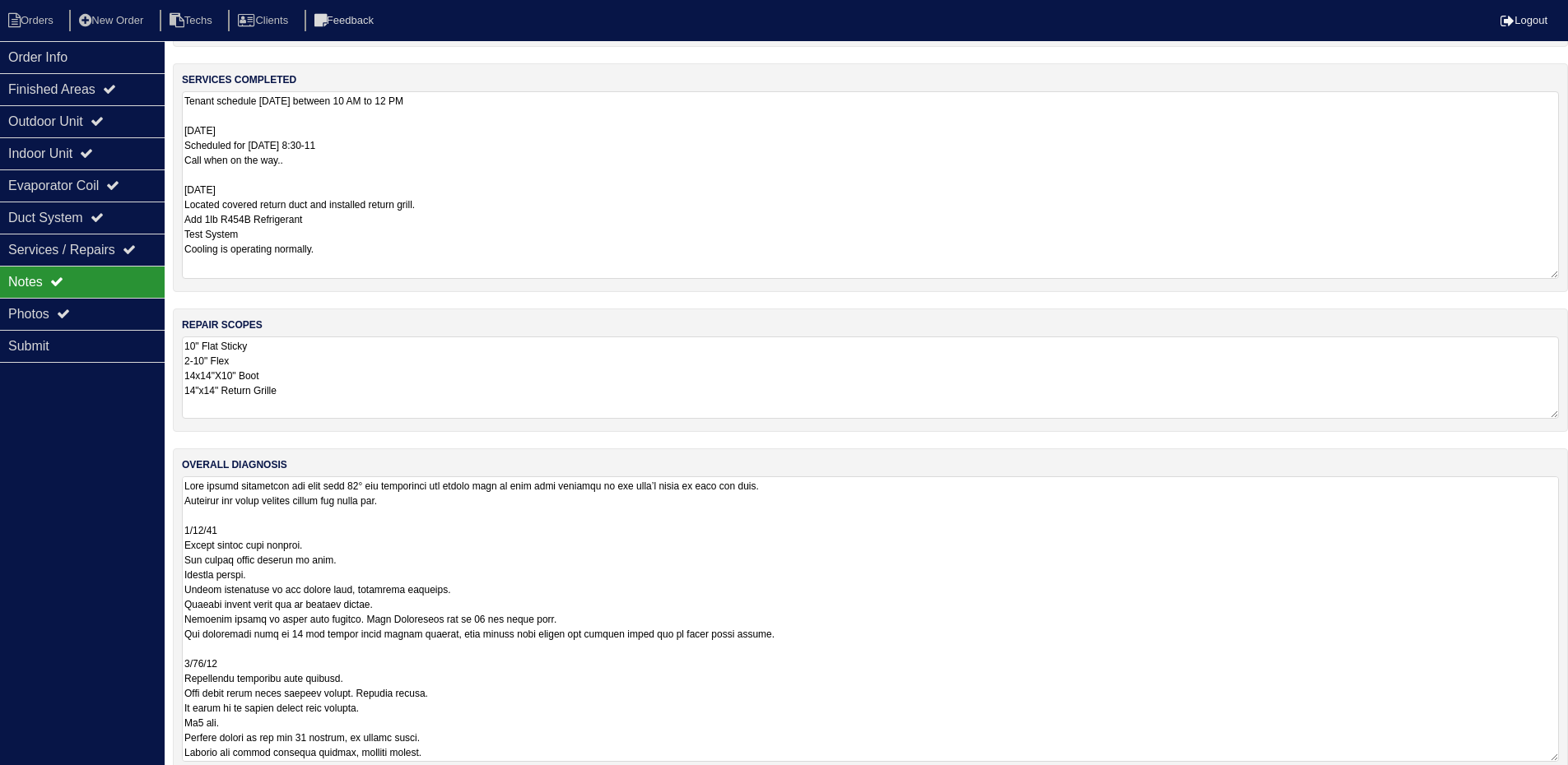
scroll to position [156, 0]
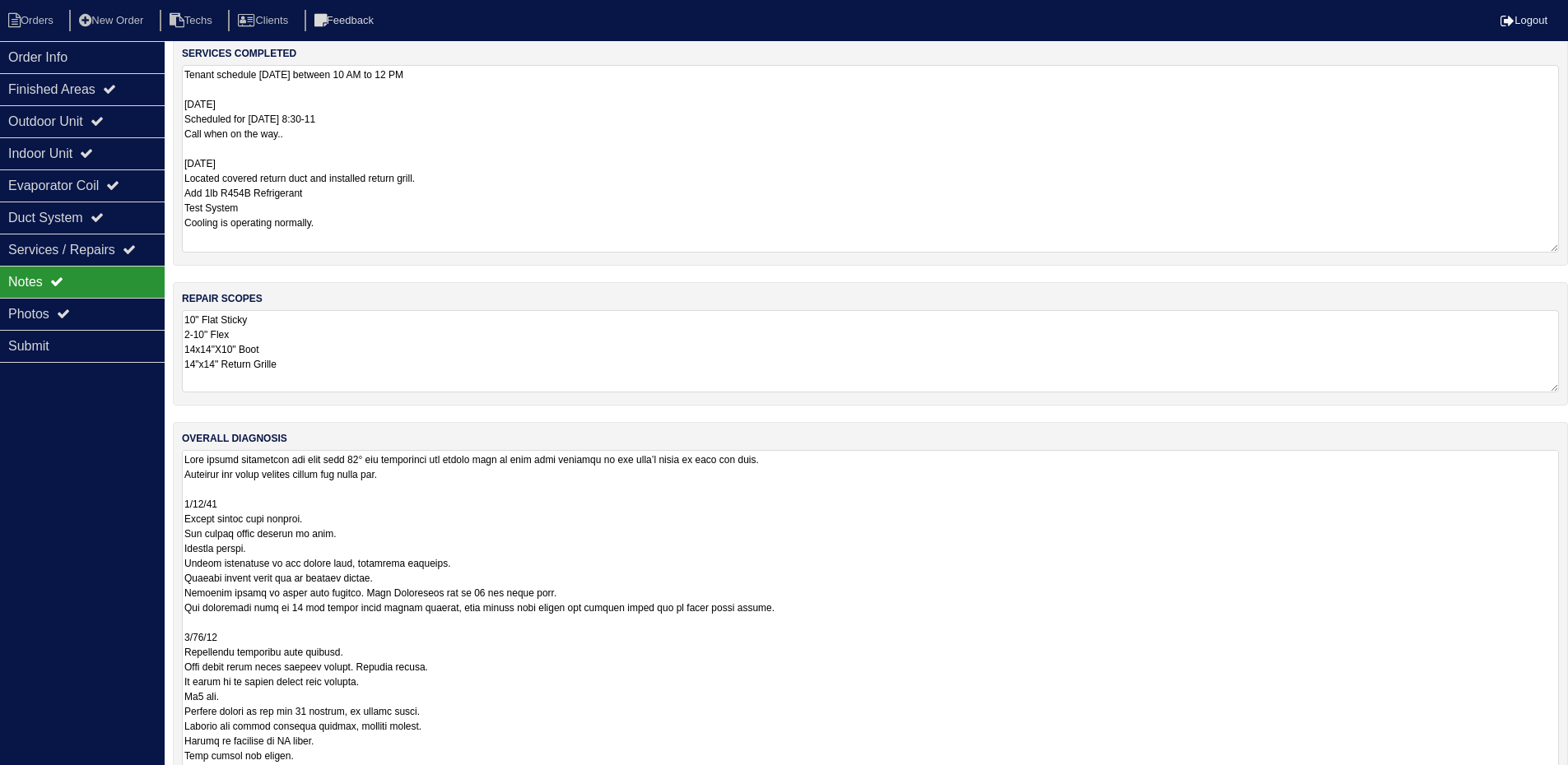
drag, startPoint x: 1551, startPoint y: 728, endPoint x: 1558, endPoint y: 816, distance: 88.3
click at [1558, 776] on html "Orders New Order Techs Clients Feedback Logout Orders New Order Users Clients M…" at bounding box center [784, 346] width 1568 height 1003
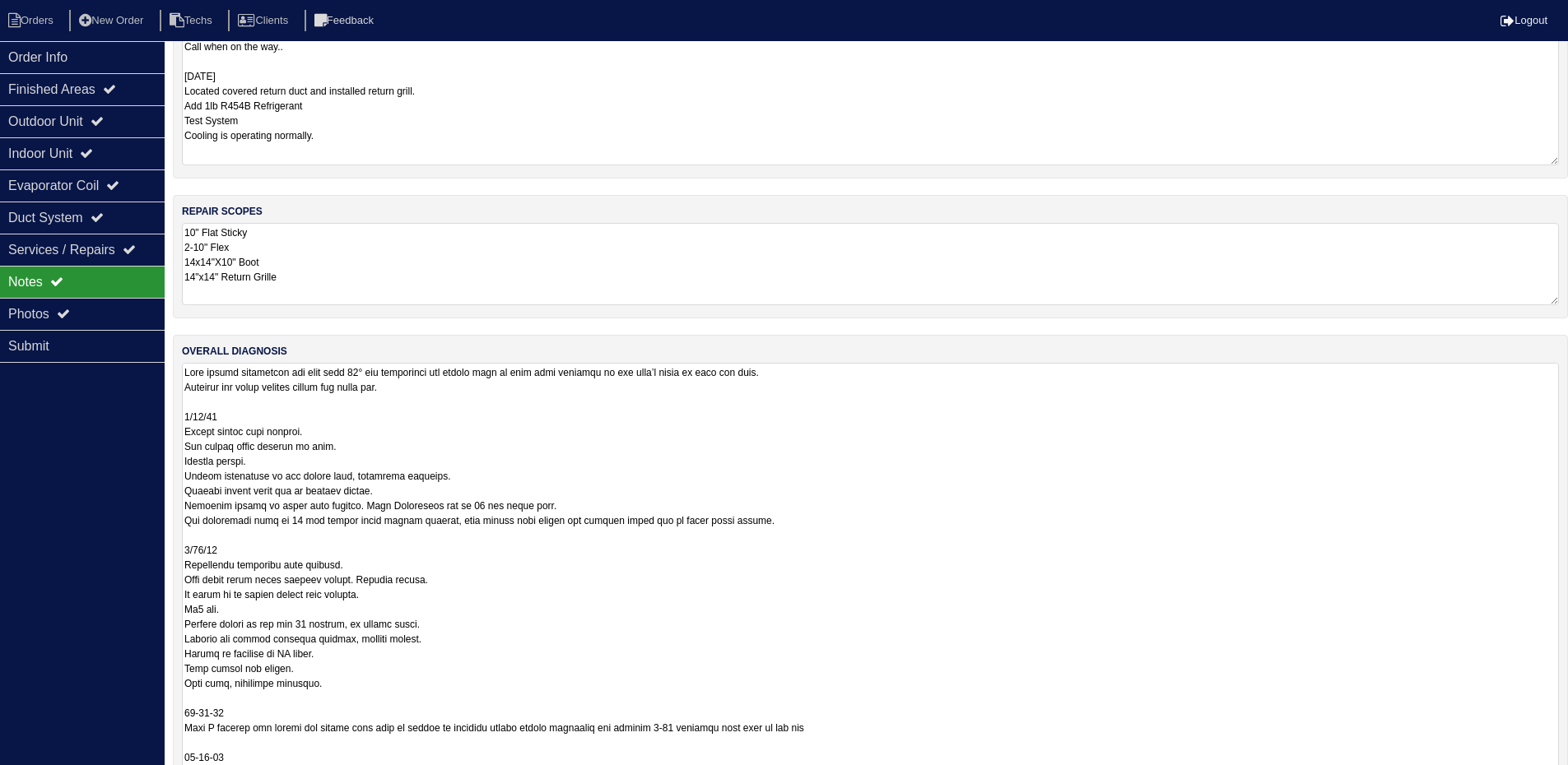
drag, startPoint x: 1555, startPoint y: 731, endPoint x: 1579, endPoint y: 816, distance: 88.3
click at [1568, 776] on html "Orders New Order Techs Clients Feedback Logout Orders New Order Users Clients M…" at bounding box center [784, 293] width 1568 height 1072
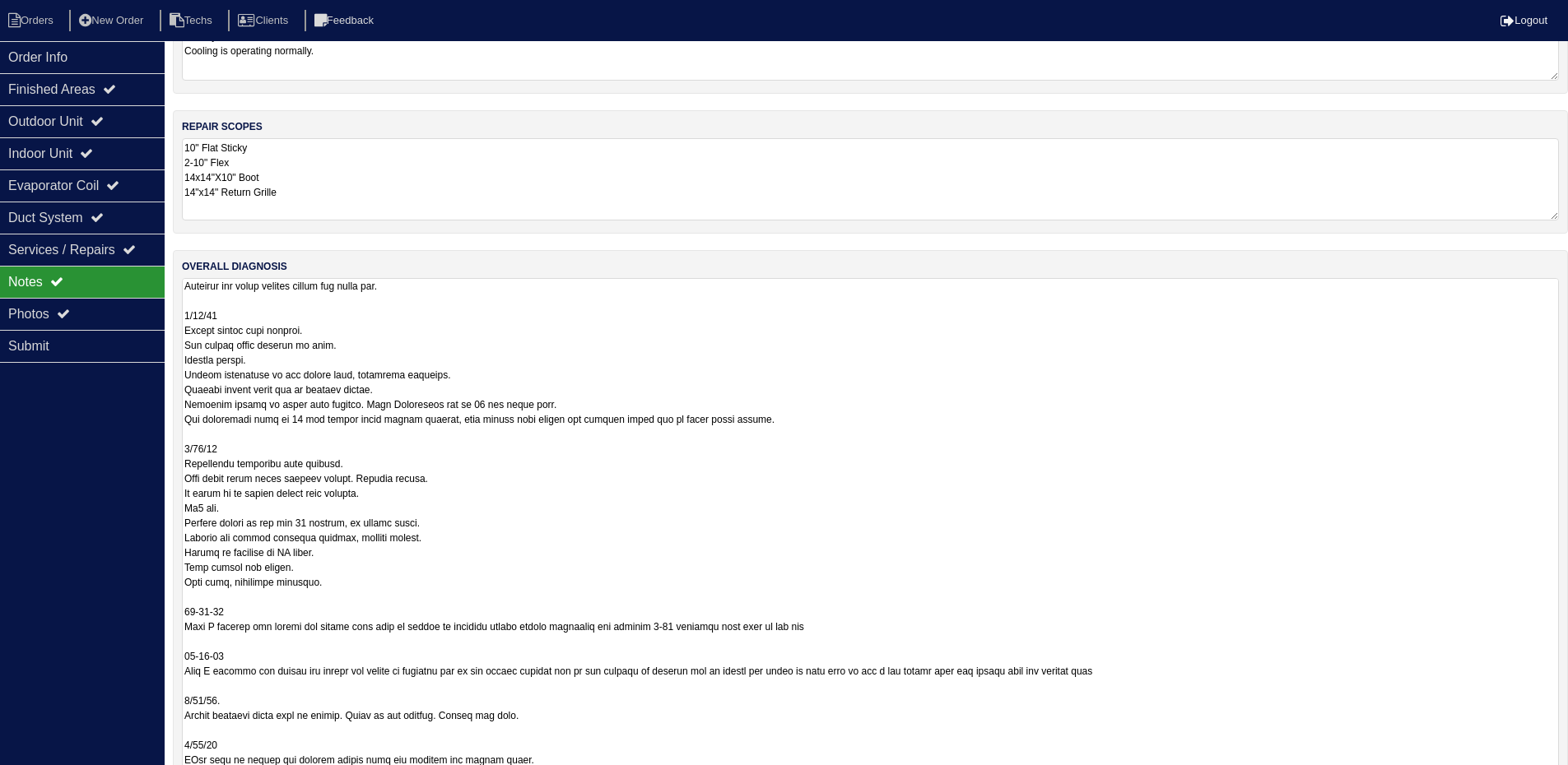
scroll to position [0, 0]
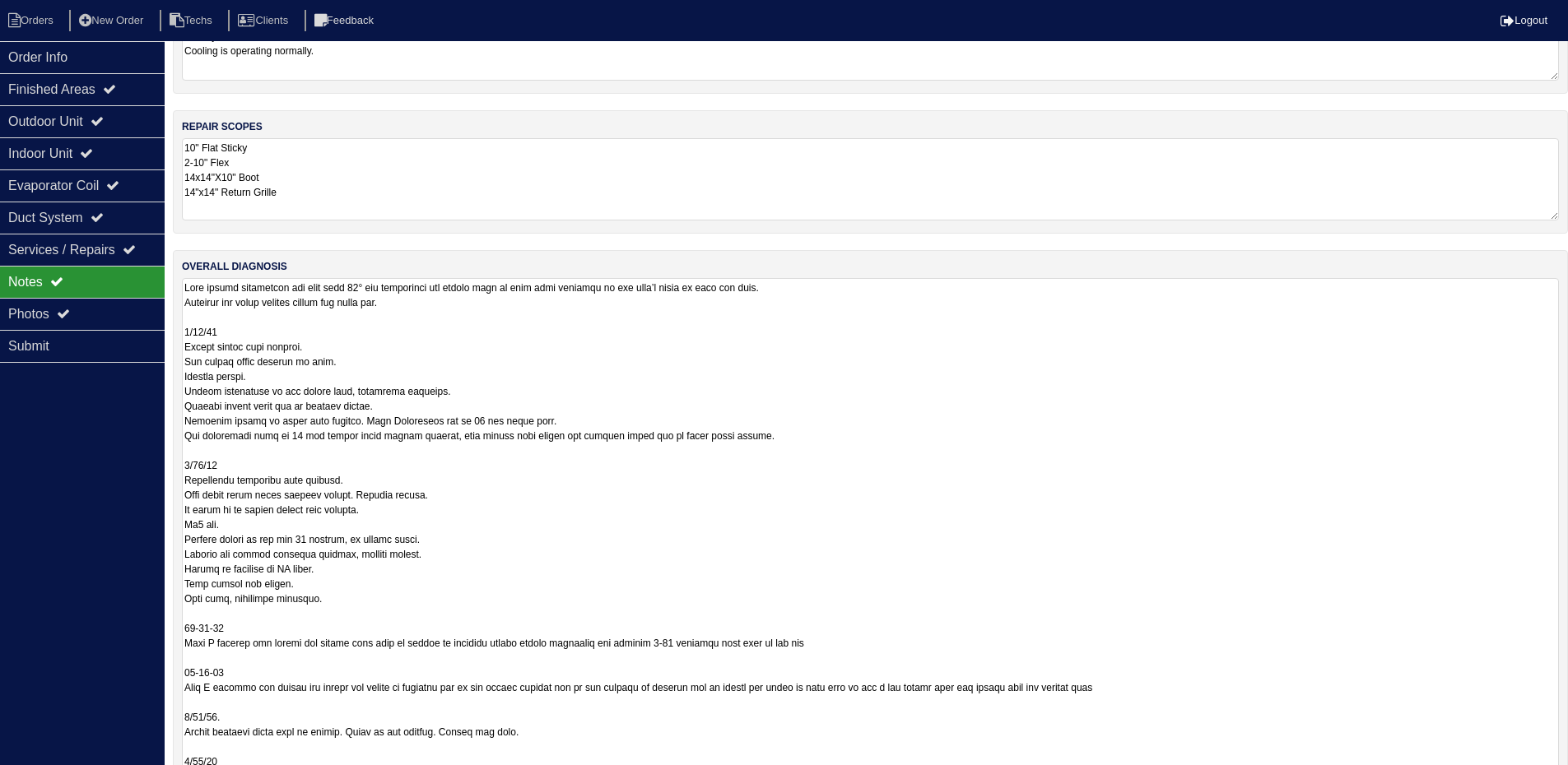
drag, startPoint x: 1552, startPoint y: 731, endPoint x: 1570, endPoint y: 816, distance: 86.9
click at [1568, 776] on html "Orders New Order Techs Clients Feedback Logout Orders New Order Users Clients M…" at bounding box center [784, 262] width 1568 height 1178
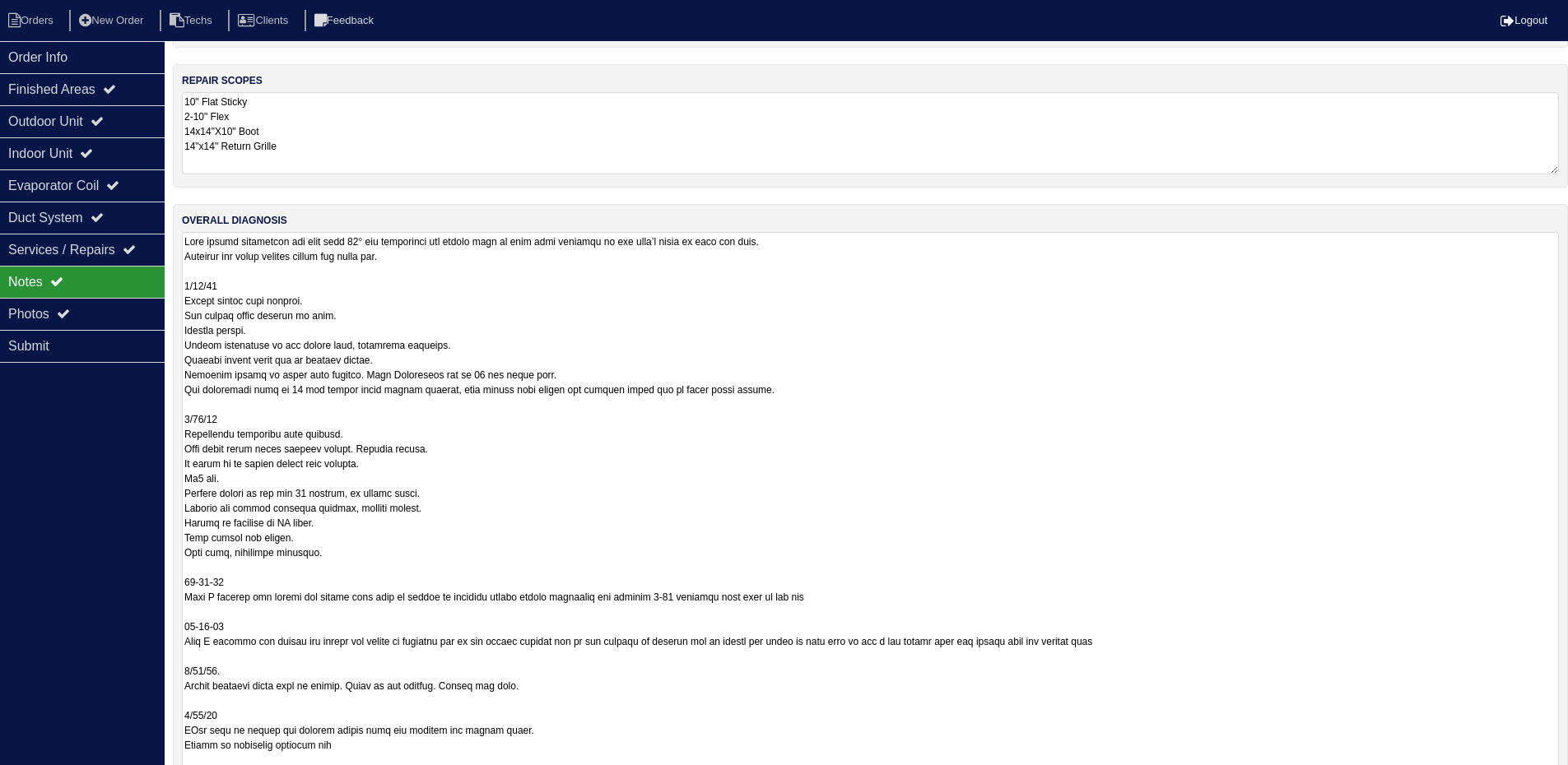
scroll to position [412, 0]
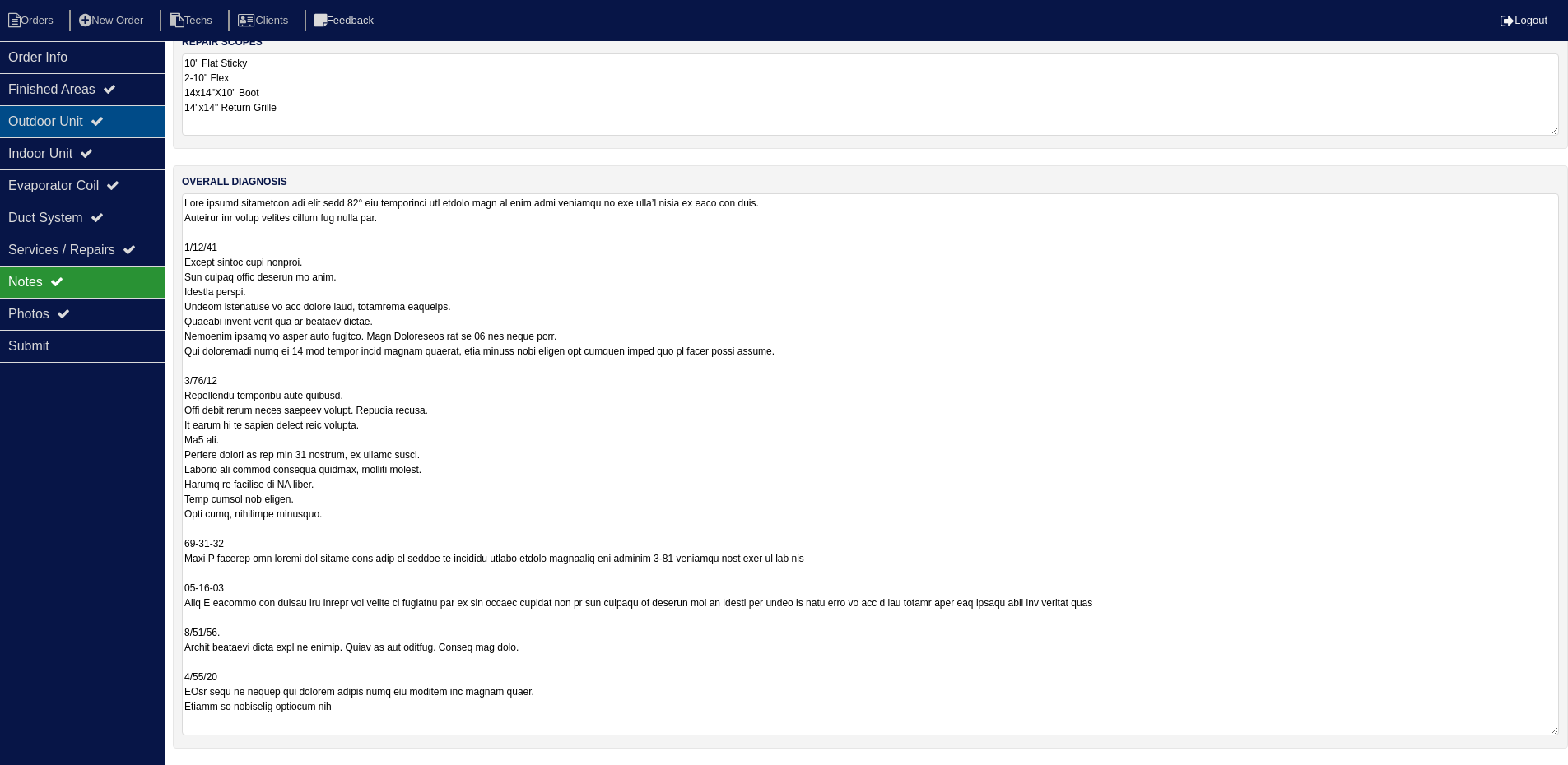
click at [90, 113] on div "Outdoor Unit" at bounding box center [83, 121] width 165 height 32
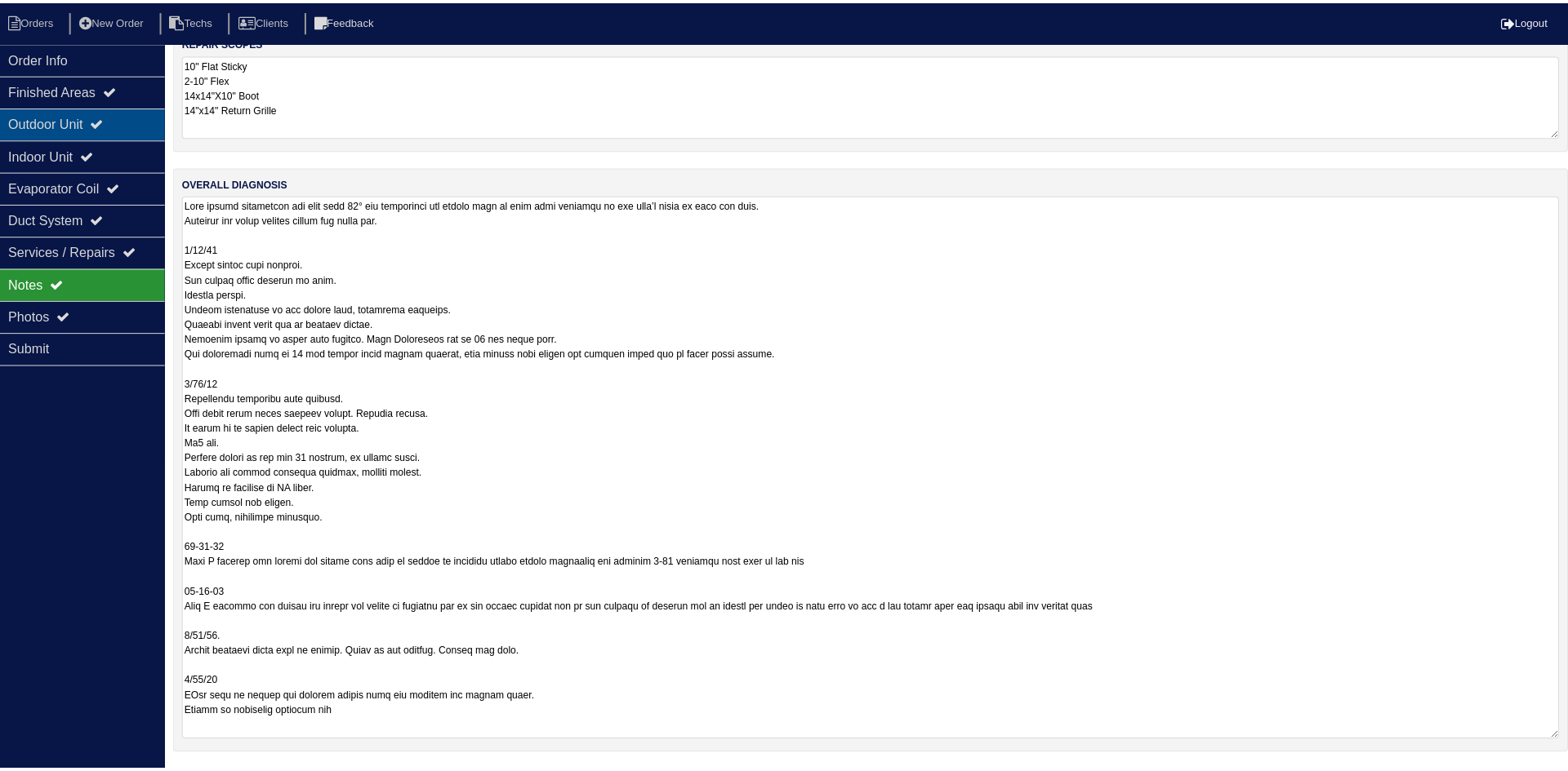
scroll to position [0, 0]
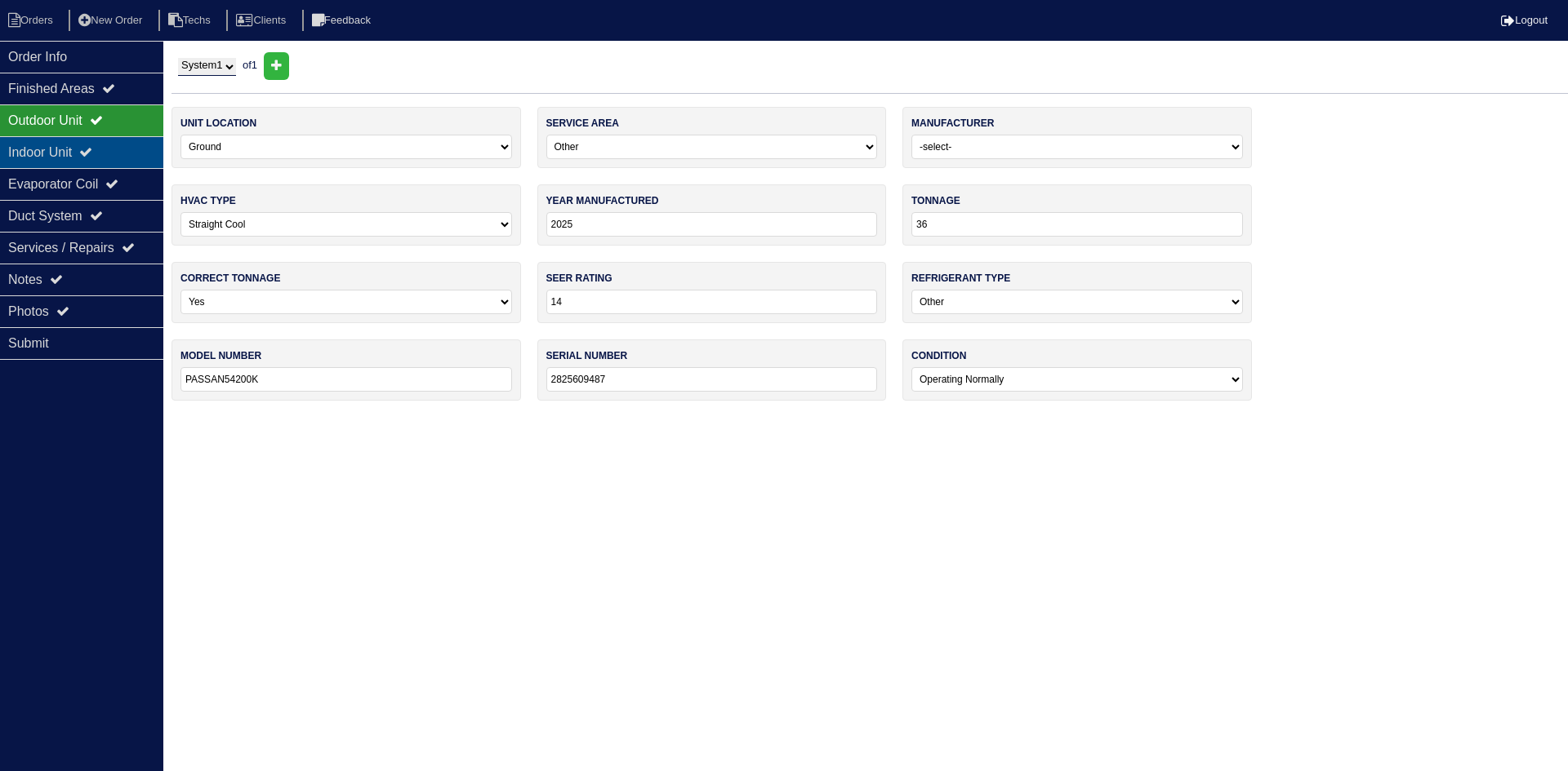
click at [69, 156] on div "Indoor Unit" at bounding box center [82, 153] width 164 height 32
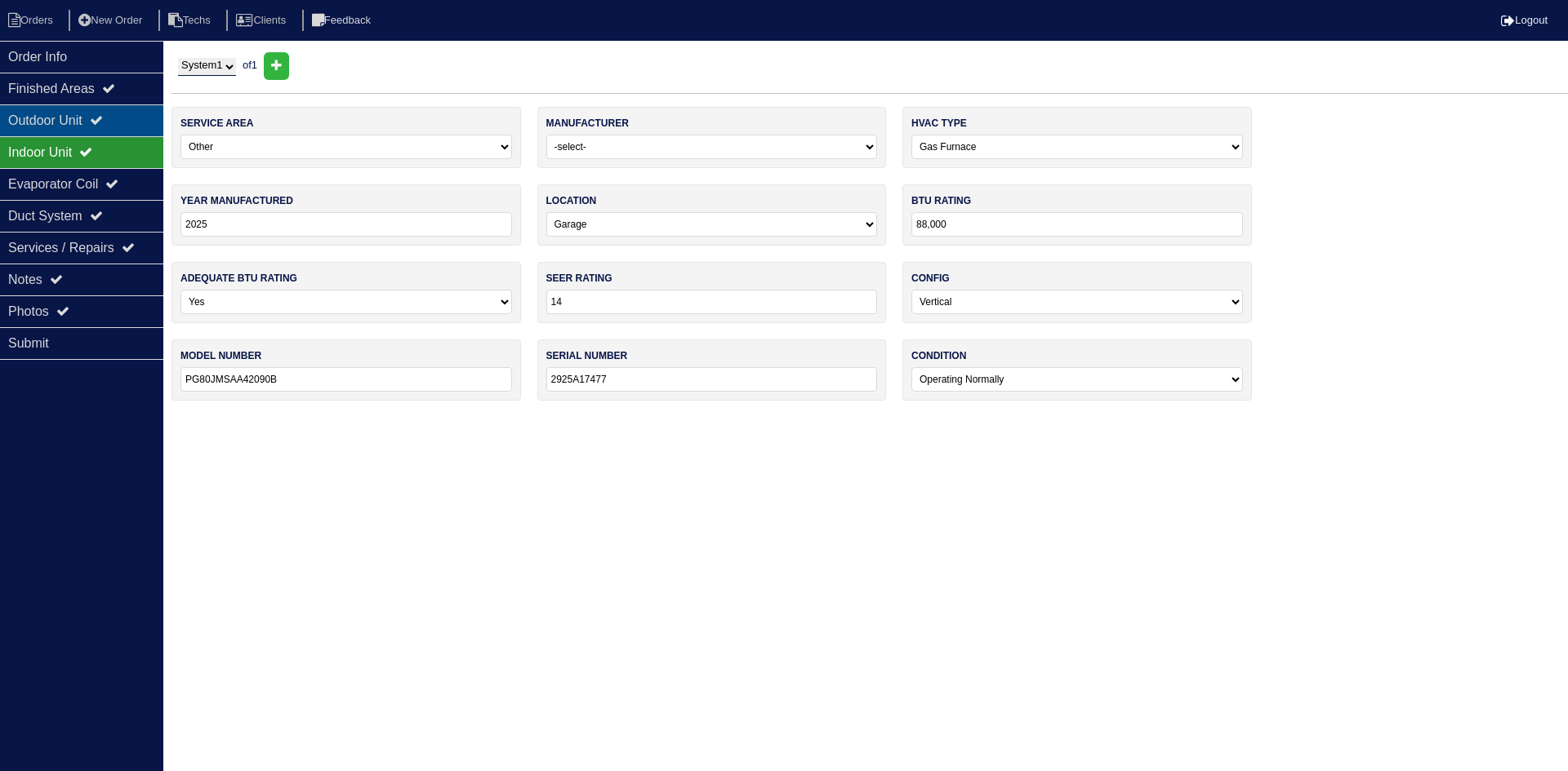
click at [74, 125] on div "Outdoor Unit" at bounding box center [82, 120] width 164 height 32
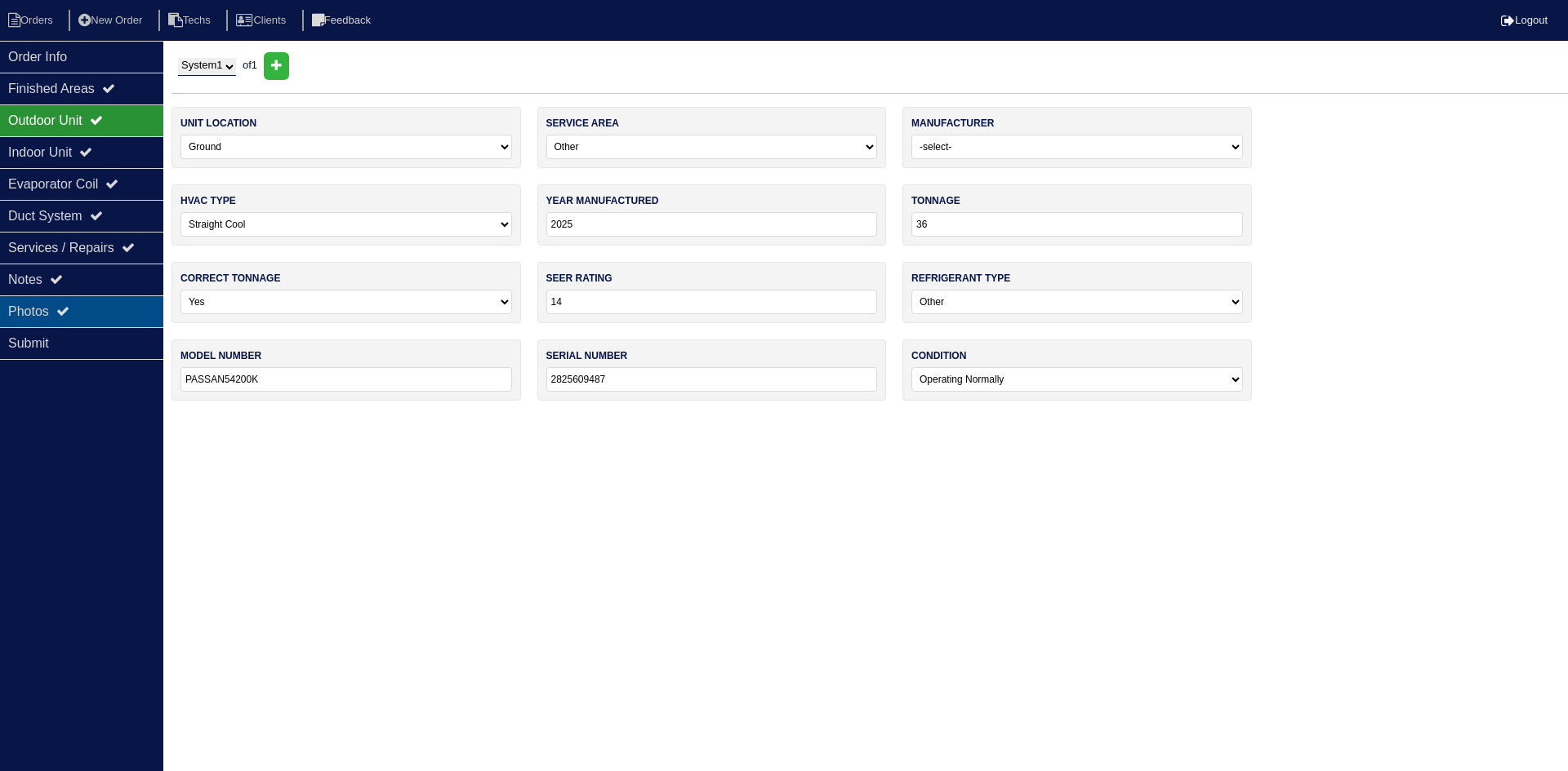
click at [82, 313] on div "Photos" at bounding box center [82, 312] width 164 height 32
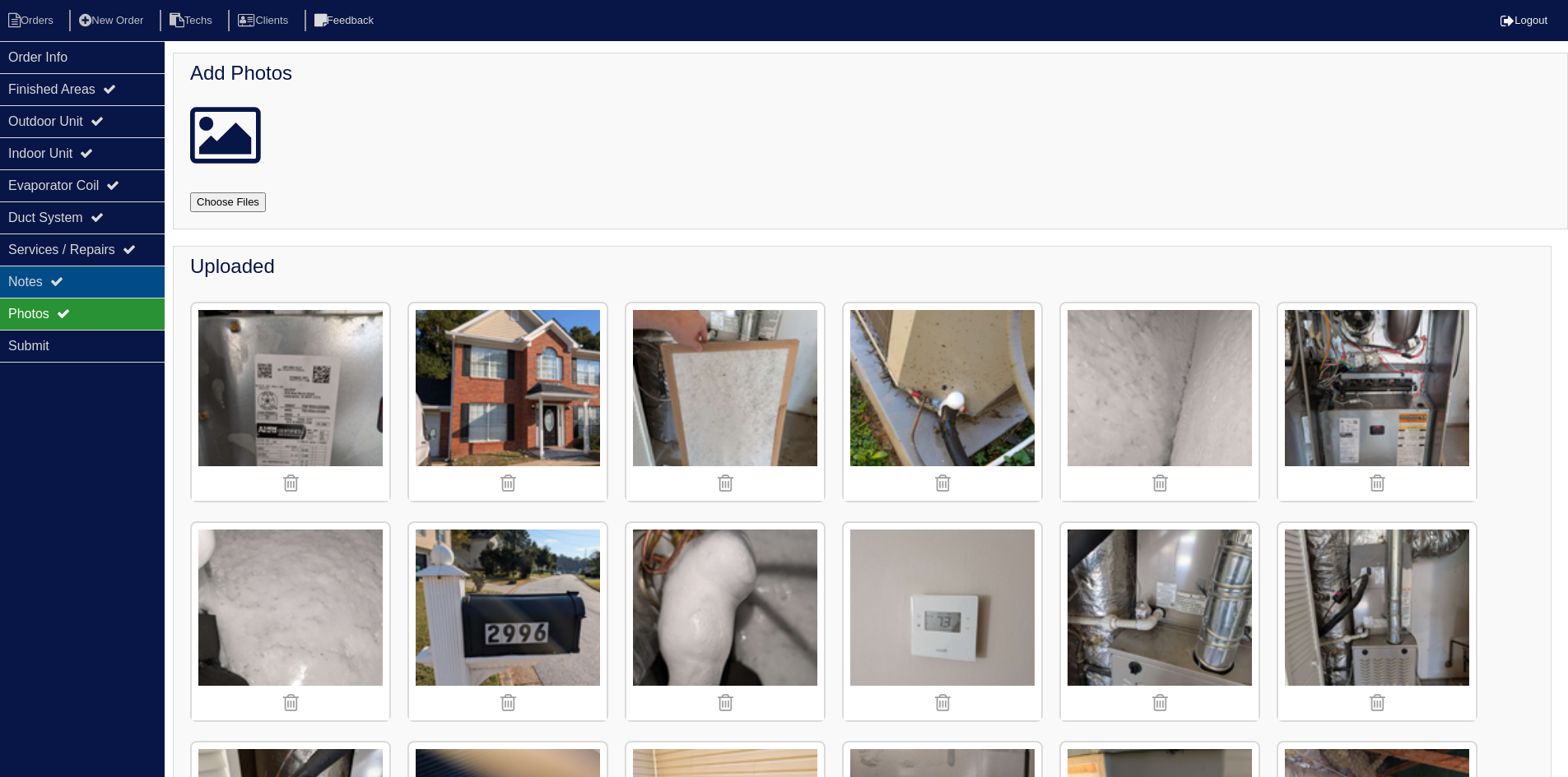
click at [84, 278] on div "Notes" at bounding box center [83, 281] width 165 height 32
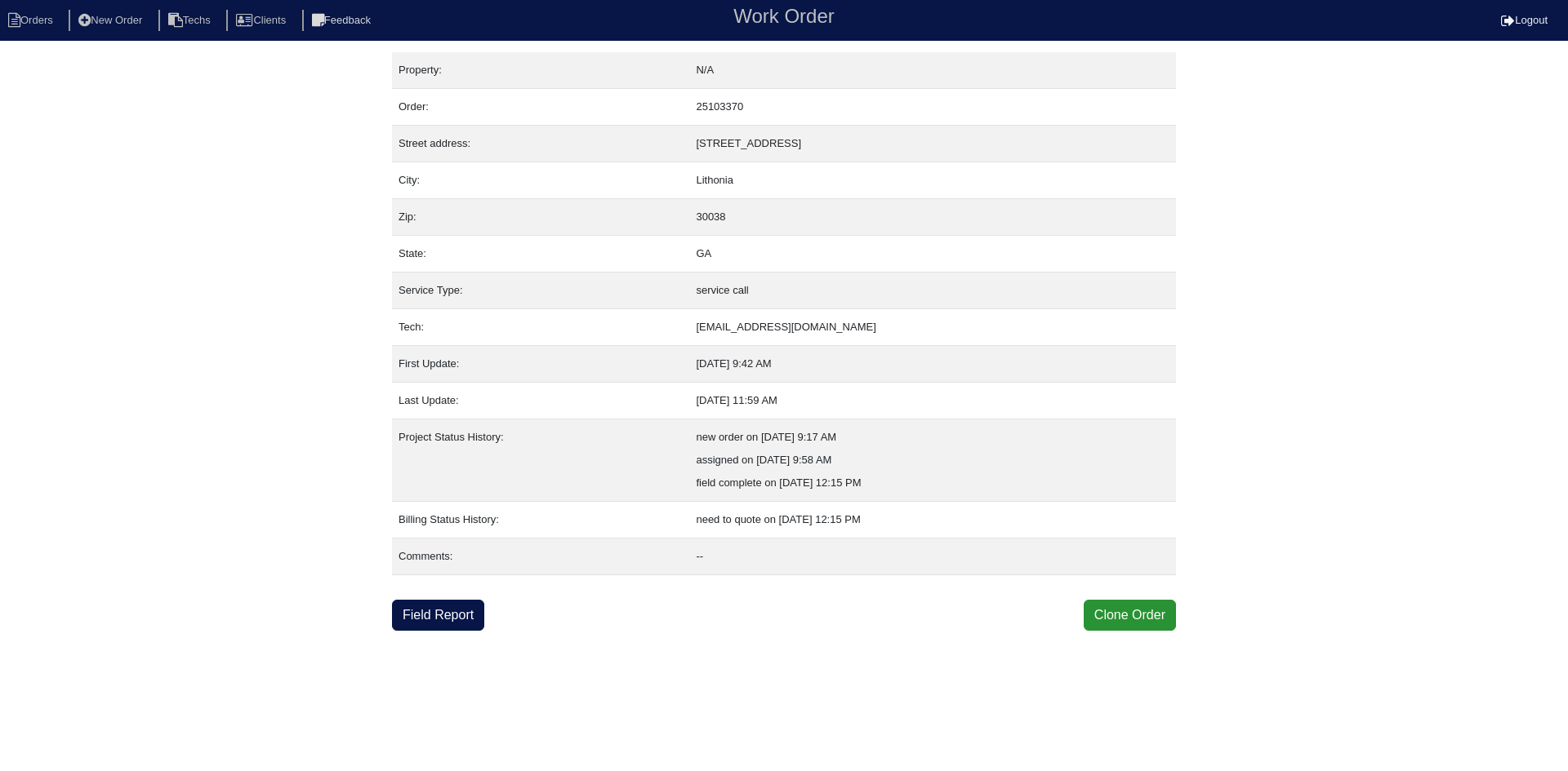
click at [431, 615] on link "Field Report" at bounding box center [437, 615] width 92 height 31
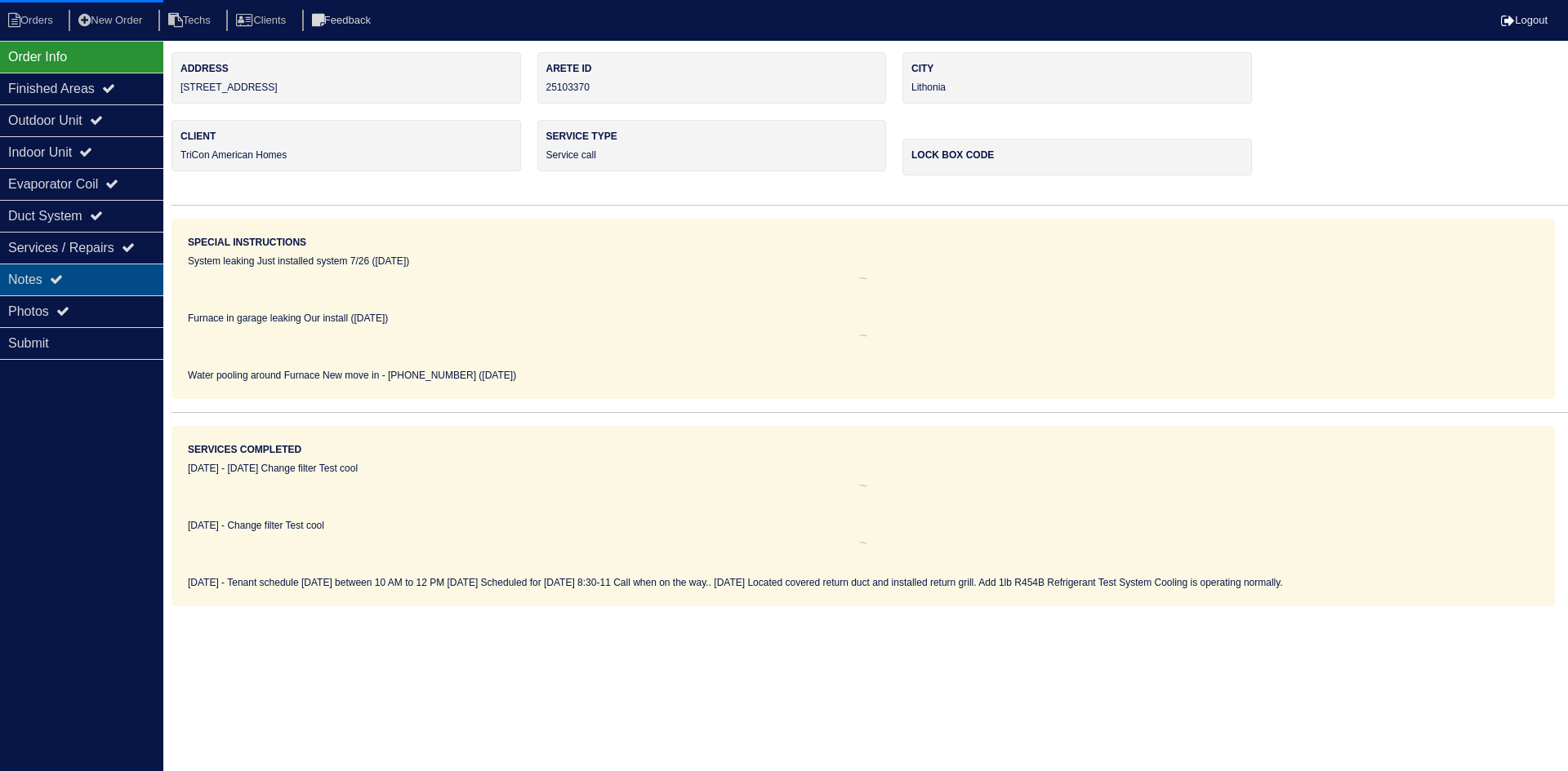
click at [93, 286] on div "Notes" at bounding box center [82, 279] width 164 height 32
click at [73, 273] on div "Notes" at bounding box center [82, 279] width 164 height 32
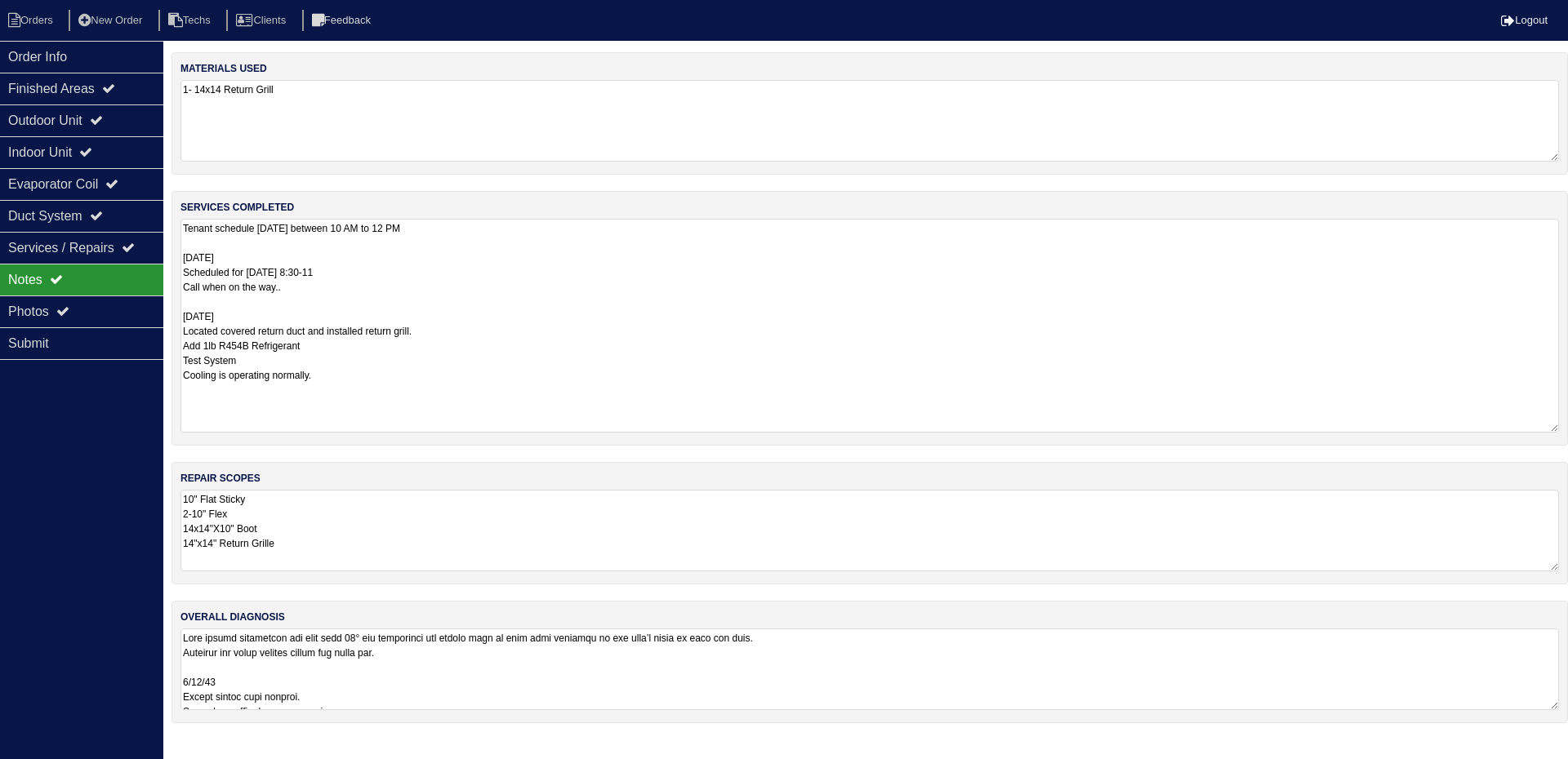
drag, startPoint x: 1554, startPoint y: 294, endPoint x: 1550, endPoint y: 424, distance: 130.1
click at [1550, 426] on textarea "Tenant schedule [DATE] between 10 AM to 12 PM [DATE] Scheduled for [DATE] 8:30-…" at bounding box center [869, 326] width 1378 height 214
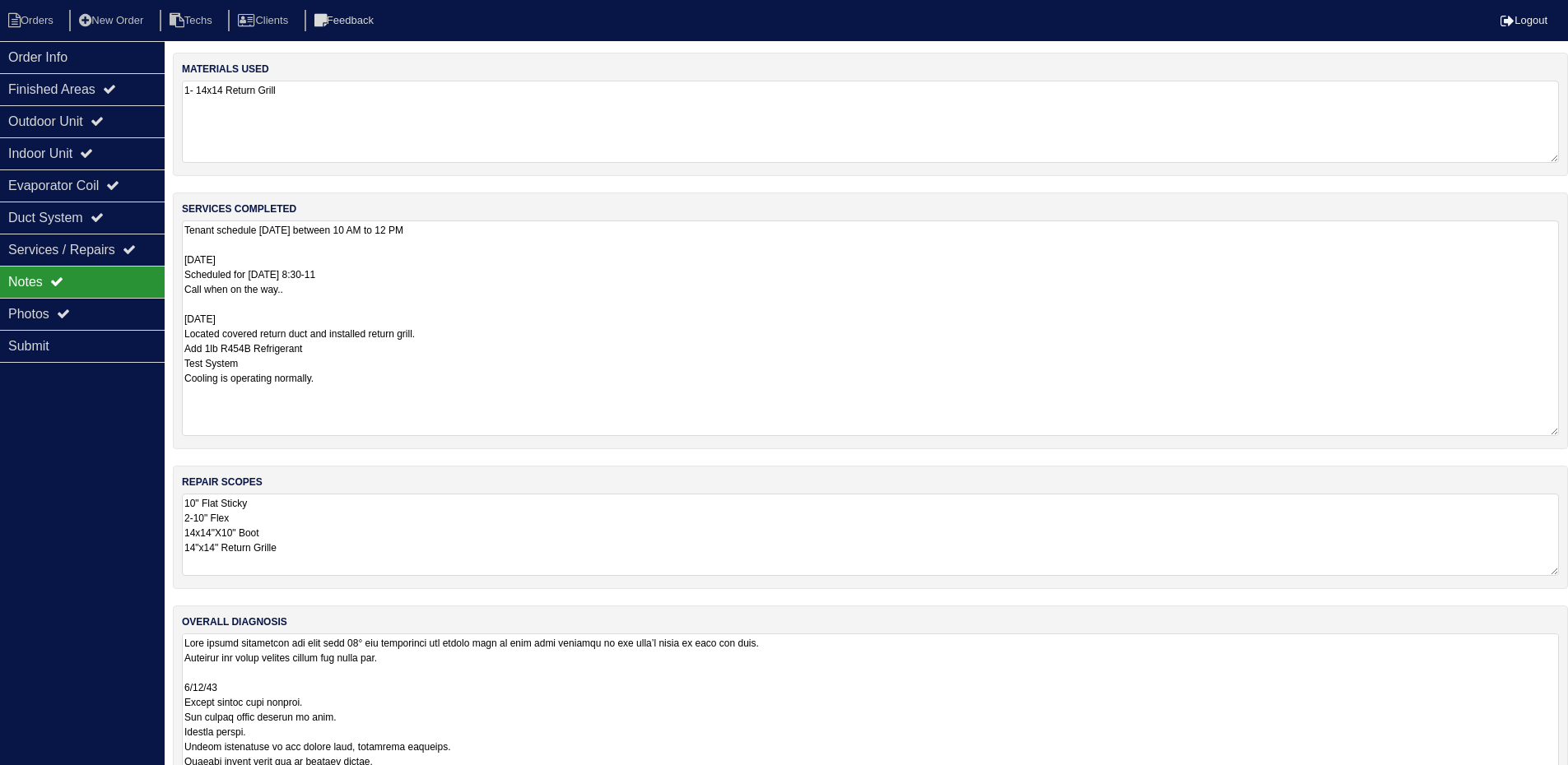
click at [1568, 776] on html "Orders New Order Techs Clients Feedback Logout Orders New Order Users Clients M…" at bounding box center [784, 425] width 1568 height 850
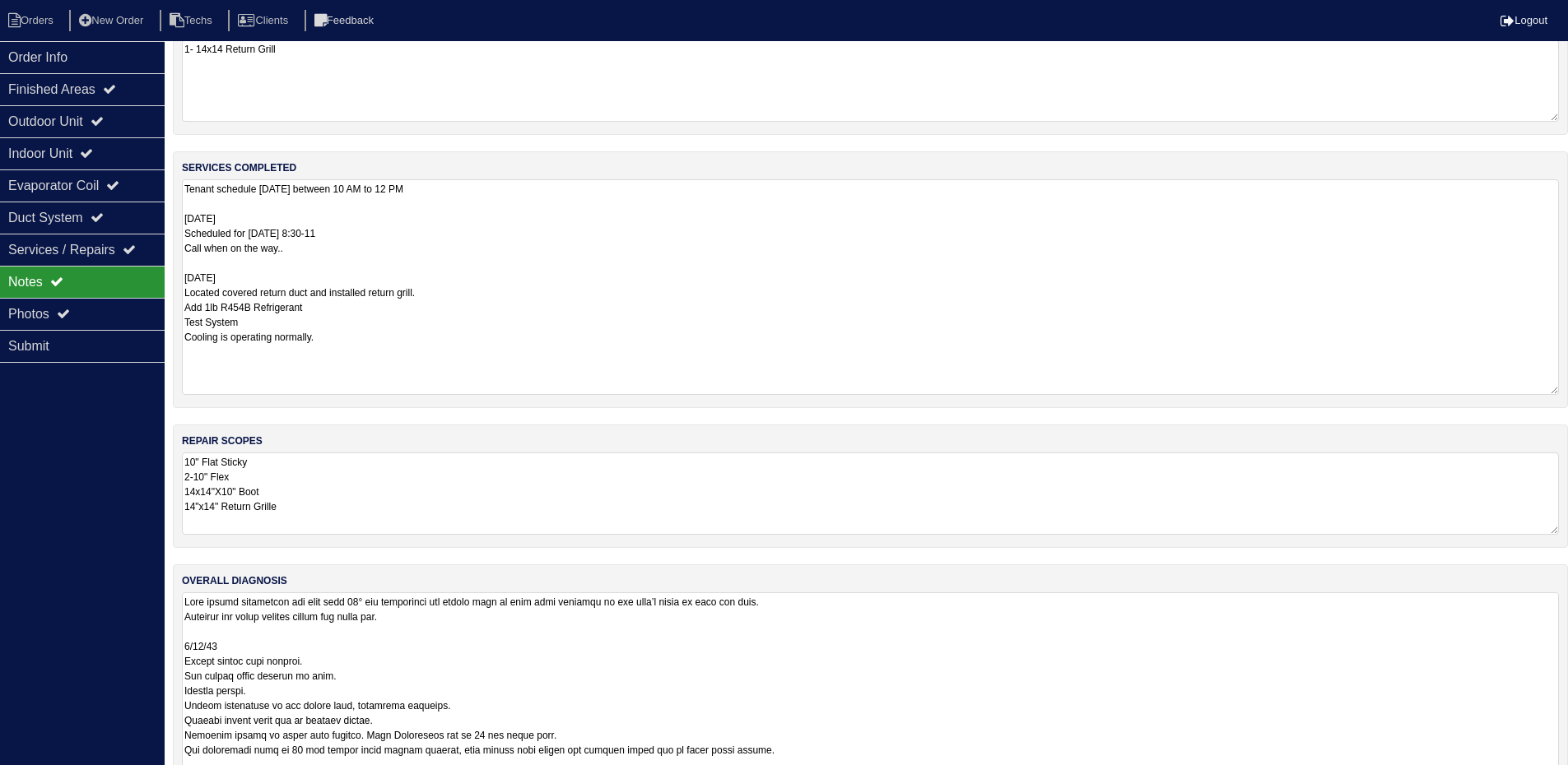
scroll to position [78, 0]
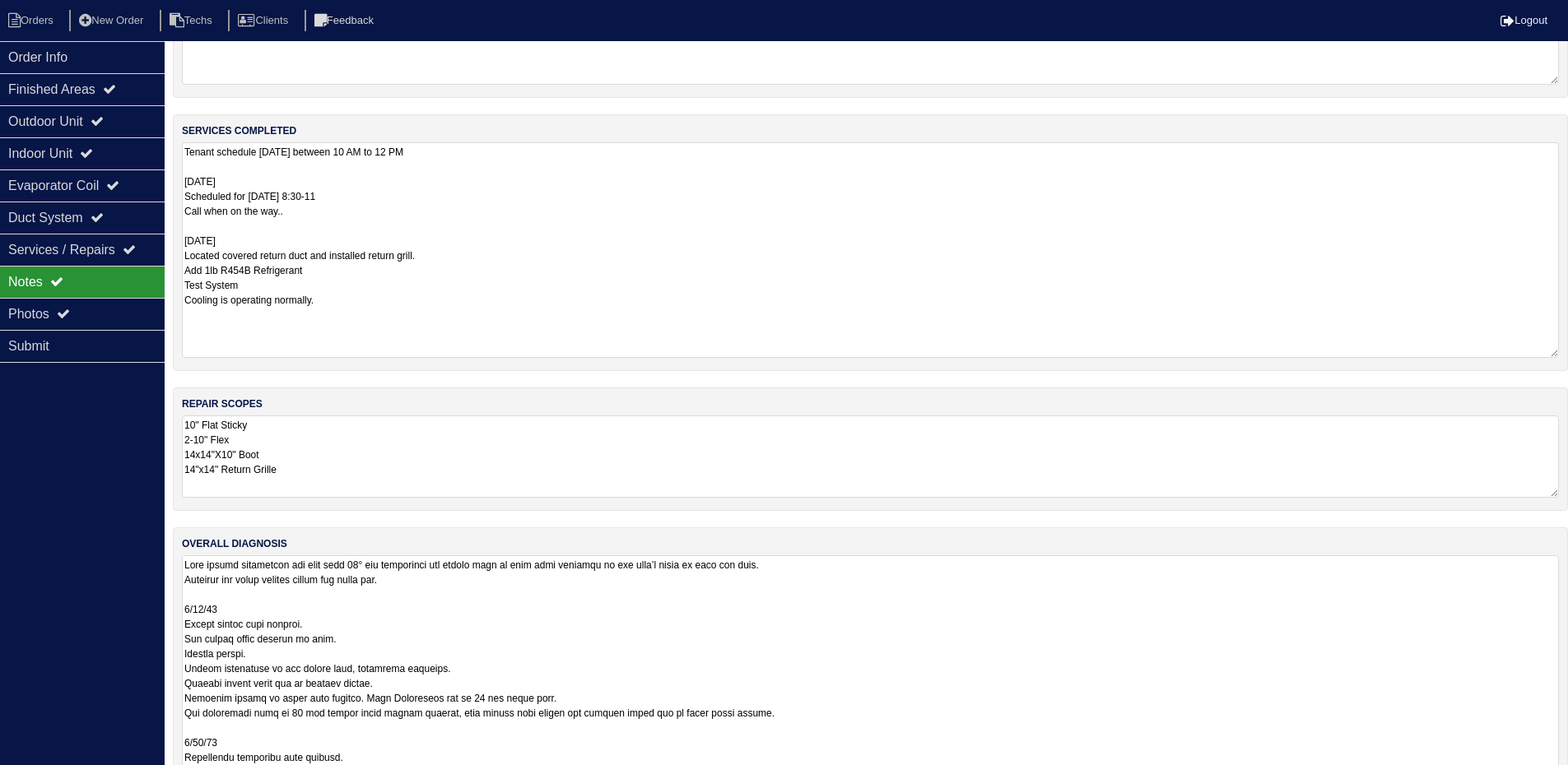
drag, startPoint x: 1560, startPoint y: 791, endPoint x: 1562, endPoint y: 816, distance: 25.1
click at [1562, 776] on html "Orders New Order Techs Clients Feedback Logout Orders New Order Users Clients M…" at bounding box center [784, 386] width 1568 height 929
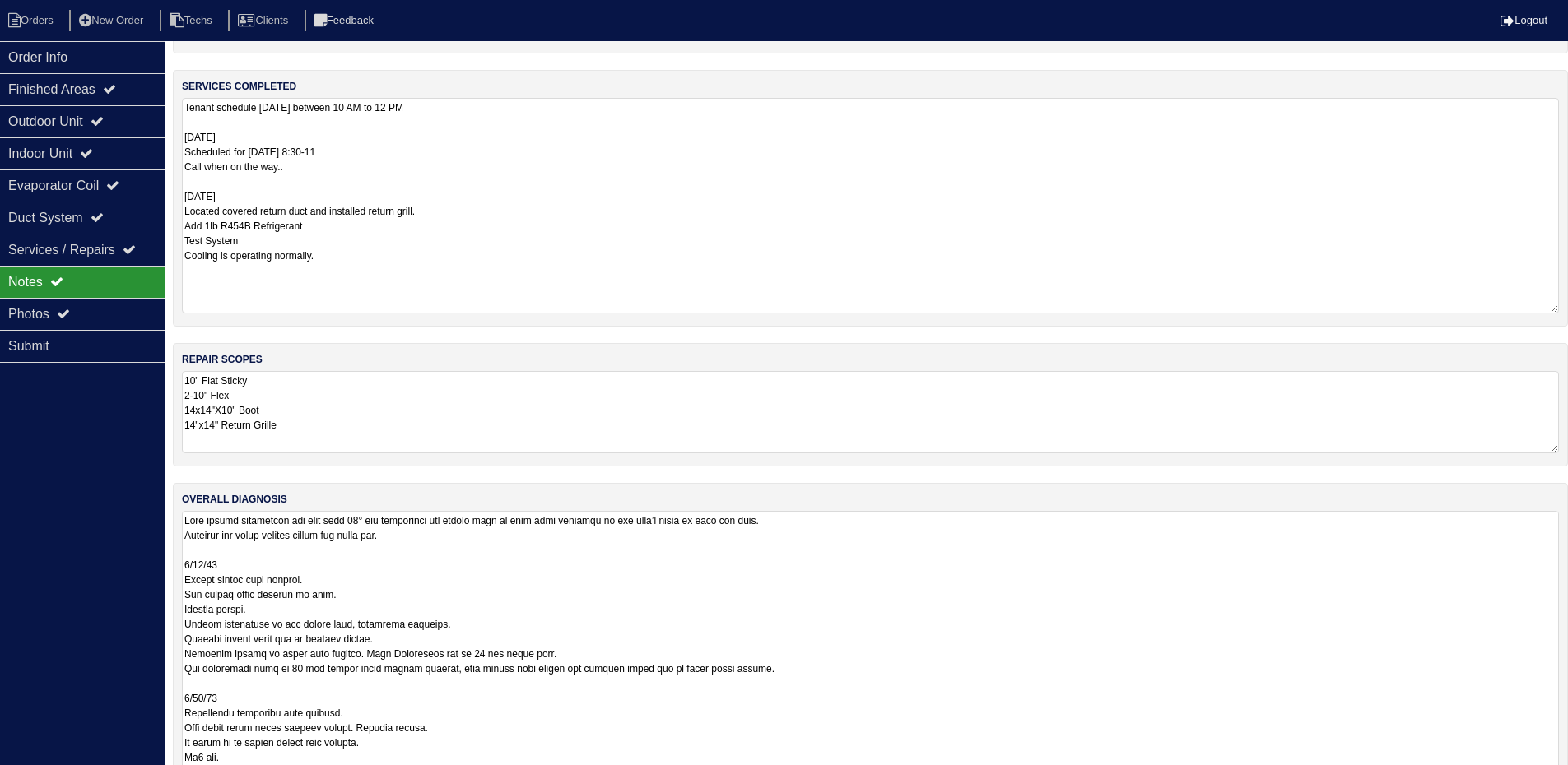
scroll to position [164, 0]
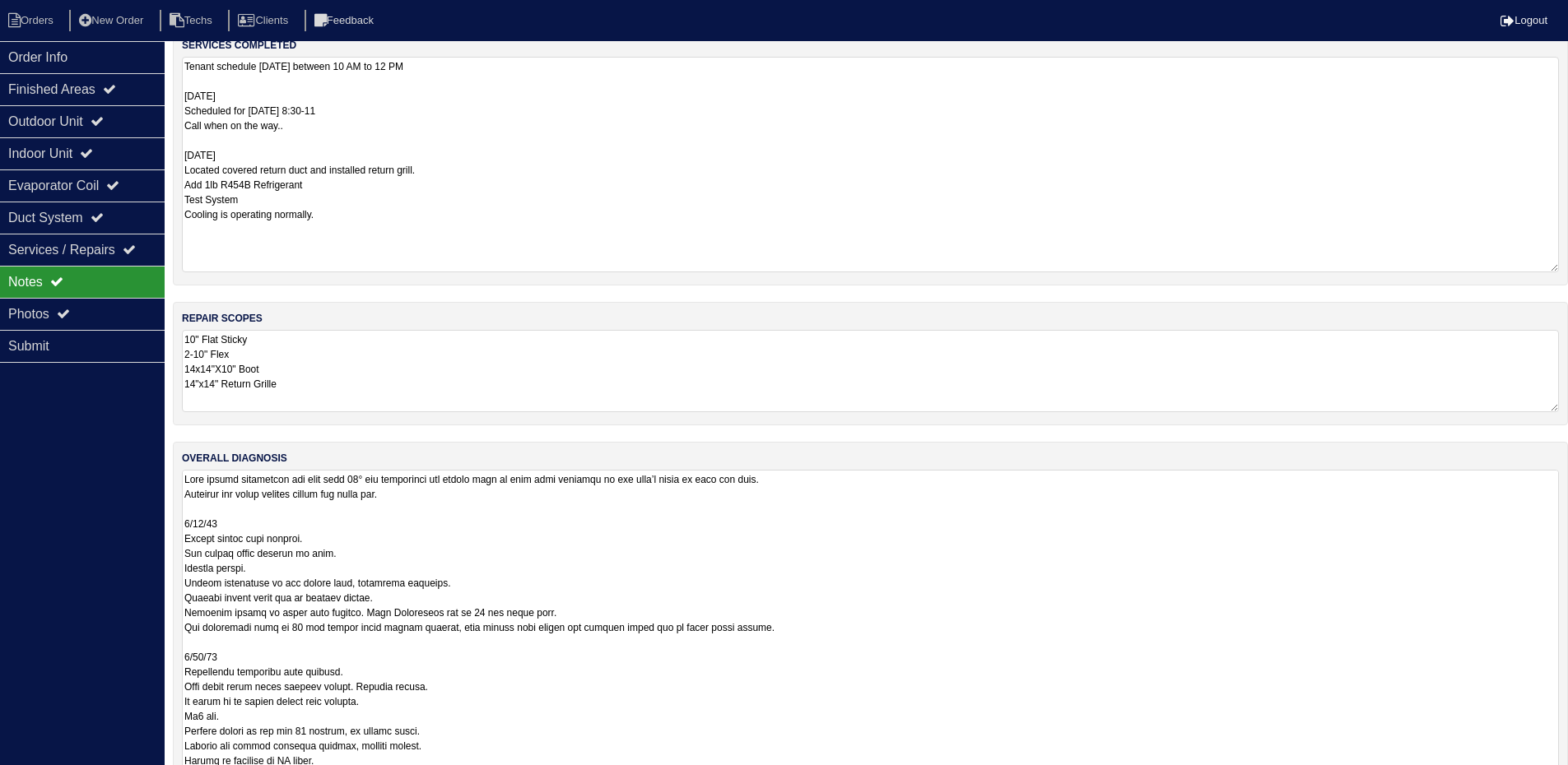
drag, startPoint x: 1552, startPoint y: 732, endPoint x: 1568, endPoint y: 816, distance: 85.5
click at [1568, 776] on html "Orders New Order Techs Clients Feedback Logout Orders New Order Users Clients M…" at bounding box center [784, 342] width 1568 height 1012
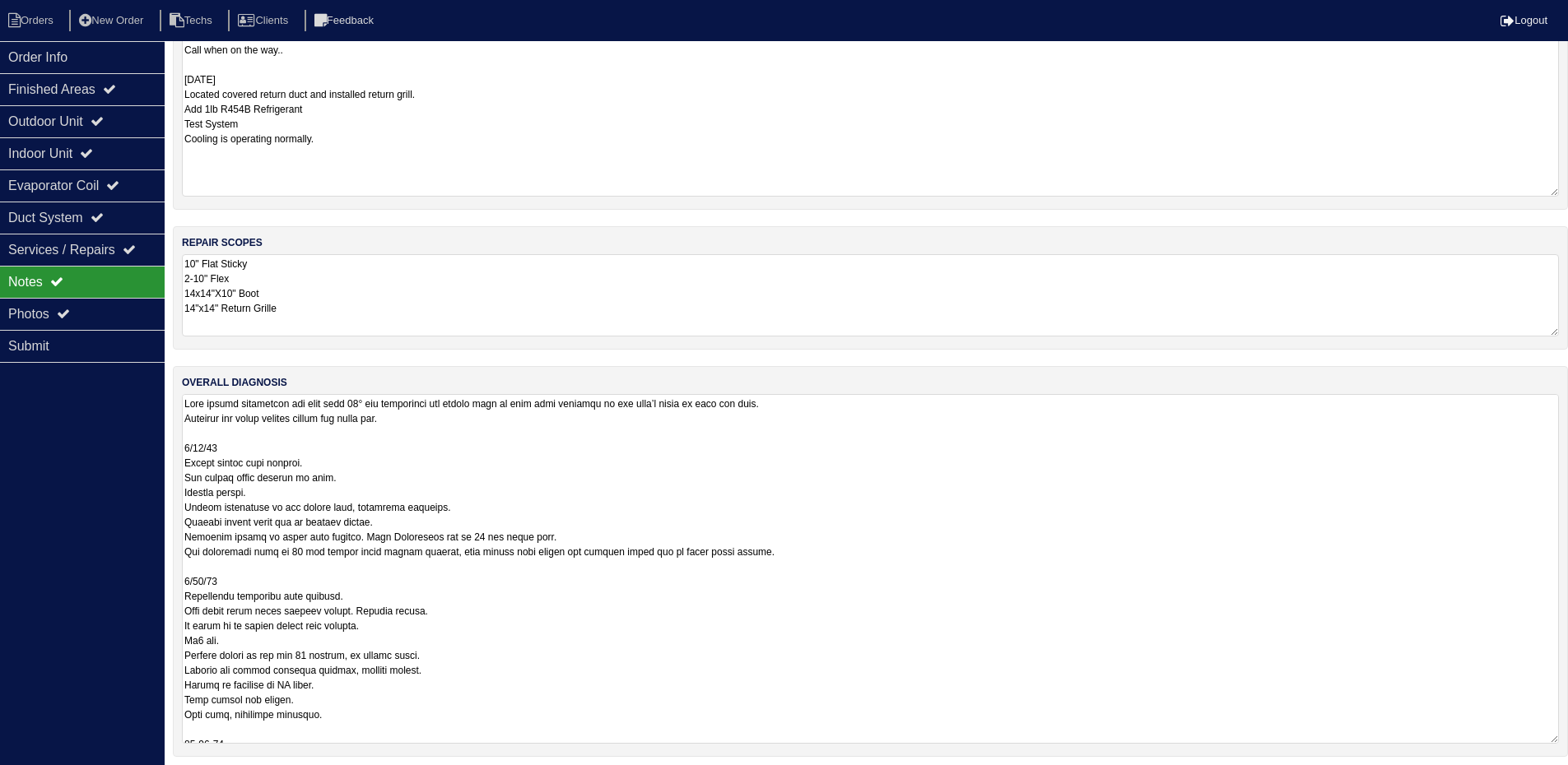
scroll to position [248, 0]
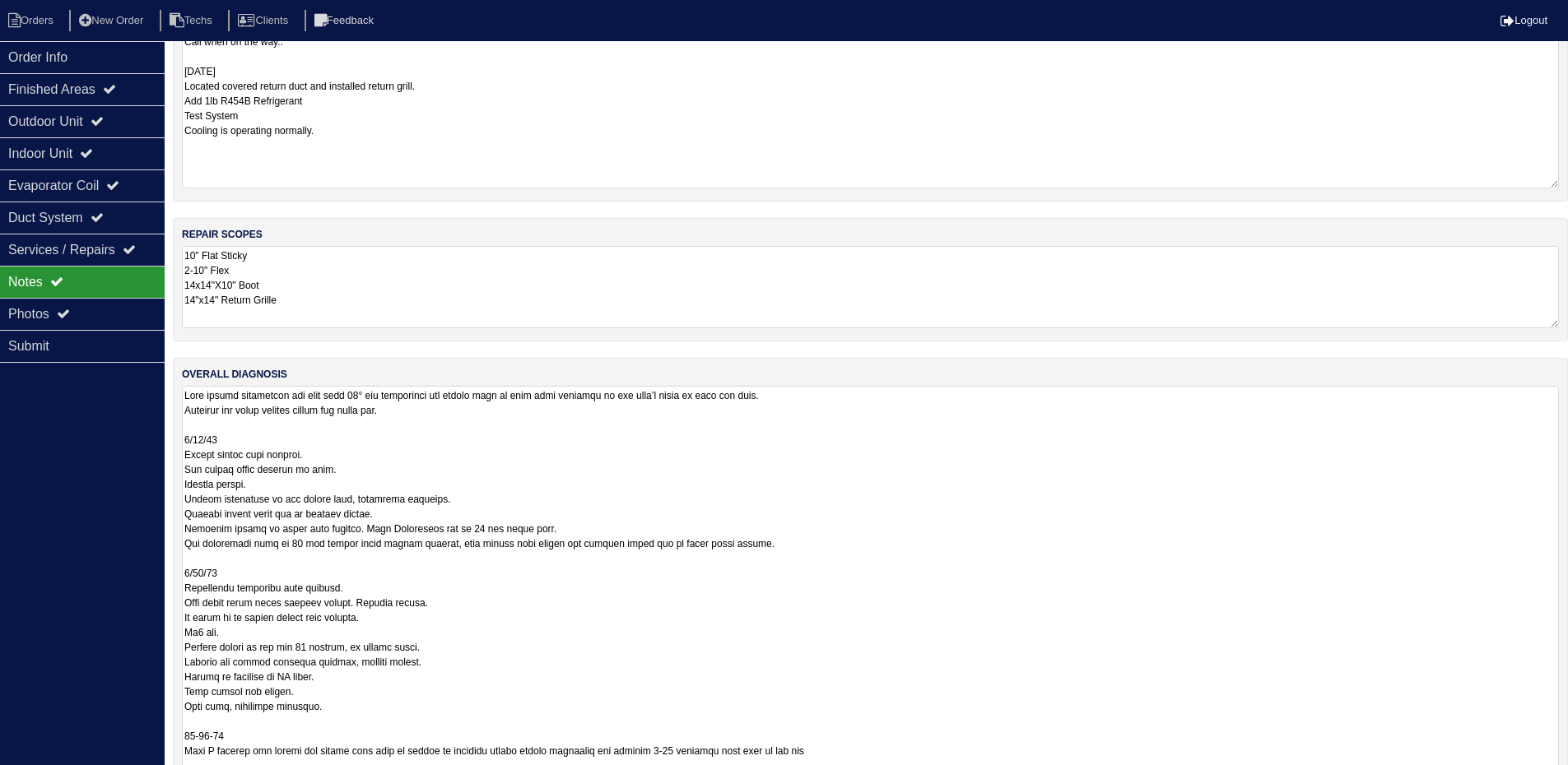
drag, startPoint x: 1556, startPoint y: 730, endPoint x: 1566, endPoint y: 816, distance: 86.6
click at [1566, 776] on html "Orders New Order Techs Clients Feedback Logout Orders New Order Users Clients M…" at bounding box center [784, 301] width 1568 height 1098
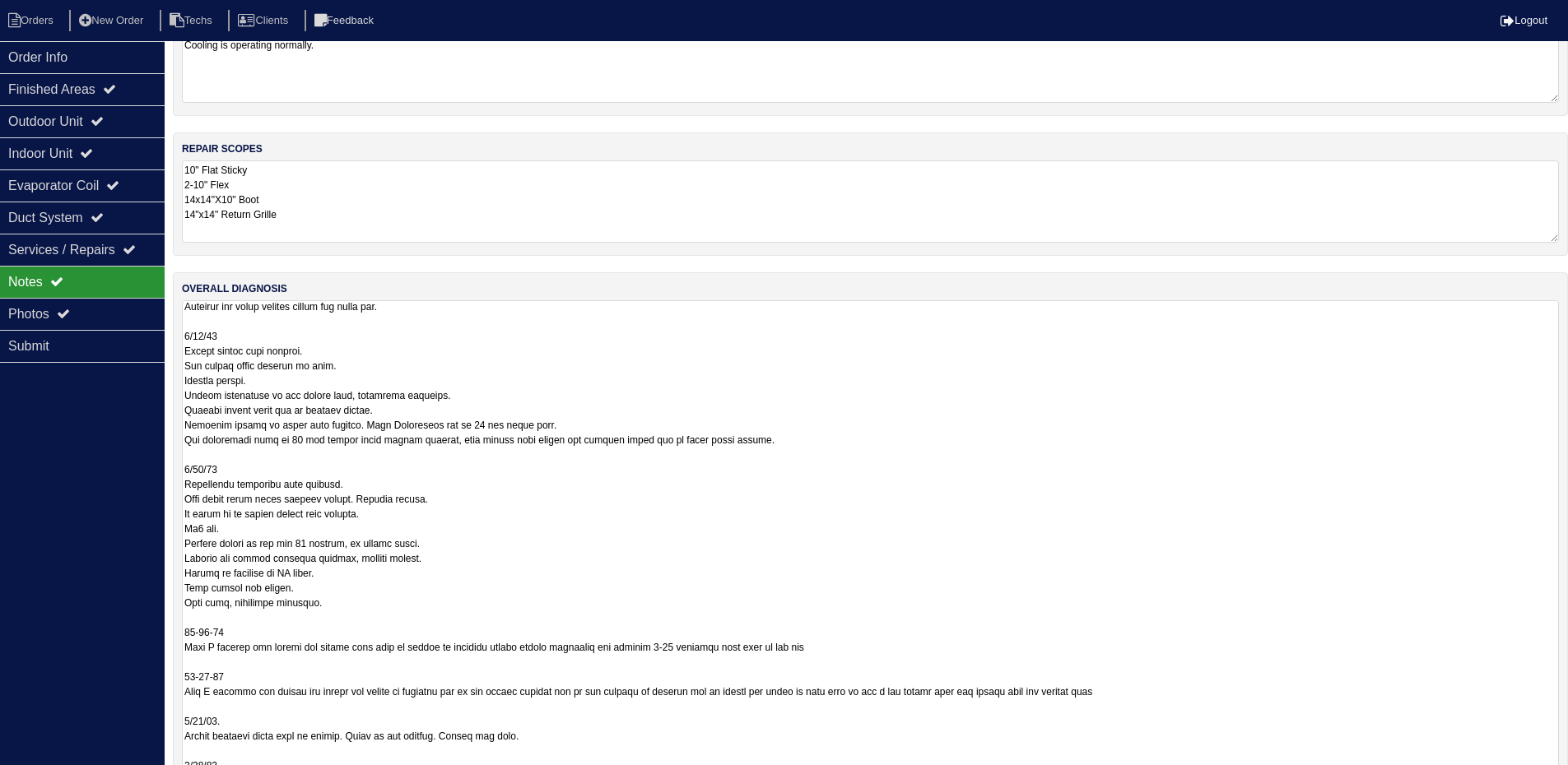
scroll to position [15, 0]
drag, startPoint x: 1556, startPoint y: 728, endPoint x: 1548, endPoint y: 816, distance: 88.4
click at [1548, 776] on html "Orders New Order Techs Clients Feedback Logout Orders New Order Users Clients M…" at bounding box center [784, 249] width 1568 height 1165
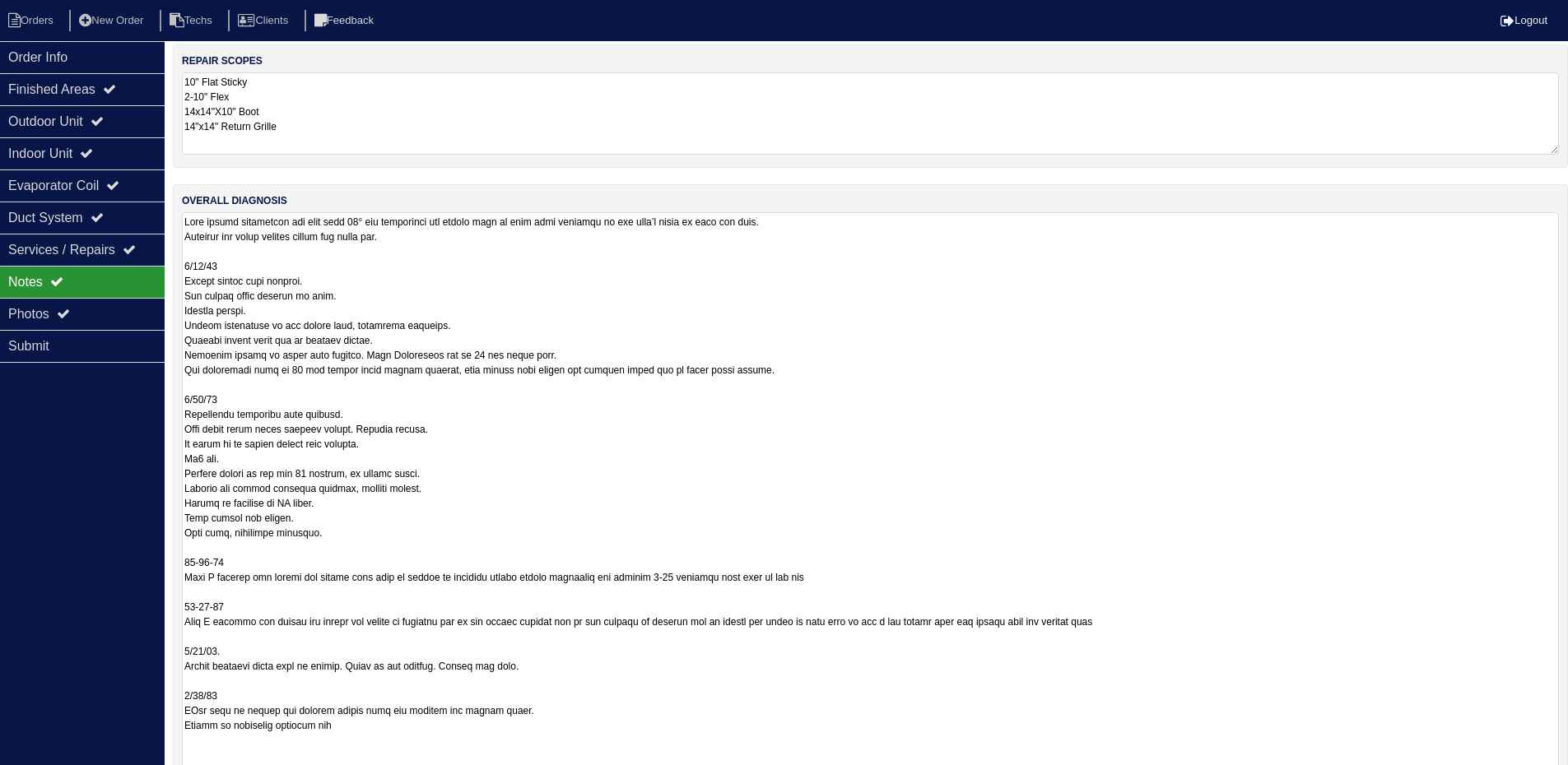
scroll to position [0, 0]
drag, startPoint x: 1548, startPoint y: 730, endPoint x: 1562, endPoint y: 816, distance: 87.1
click at [1562, 776] on html "Orders New Order Techs Clients Feedback Logout Orders New Order Users Clients M…" at bounding box center [784, 195] width 1568 height 1232
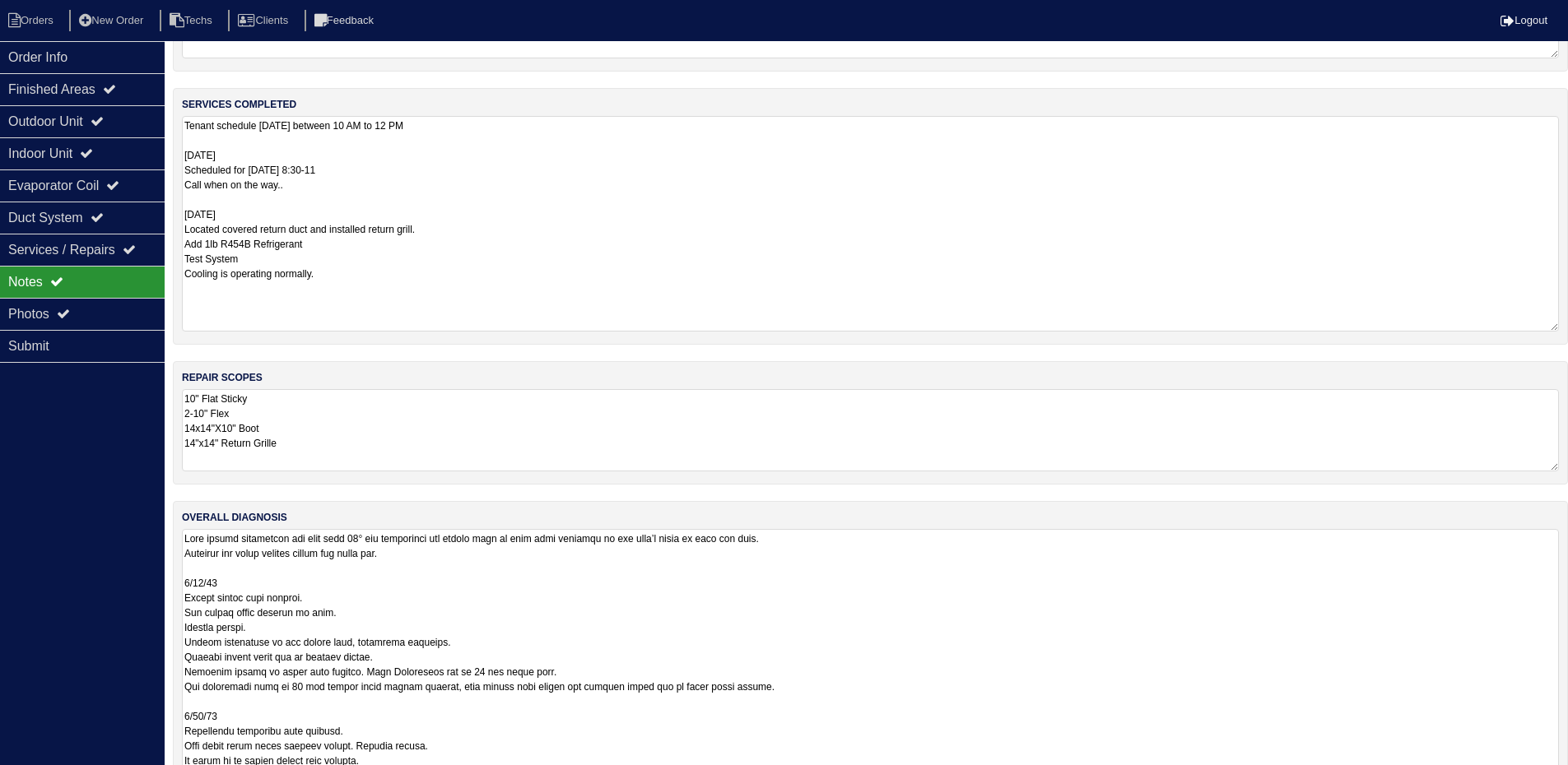
scroll to position [92, 0]
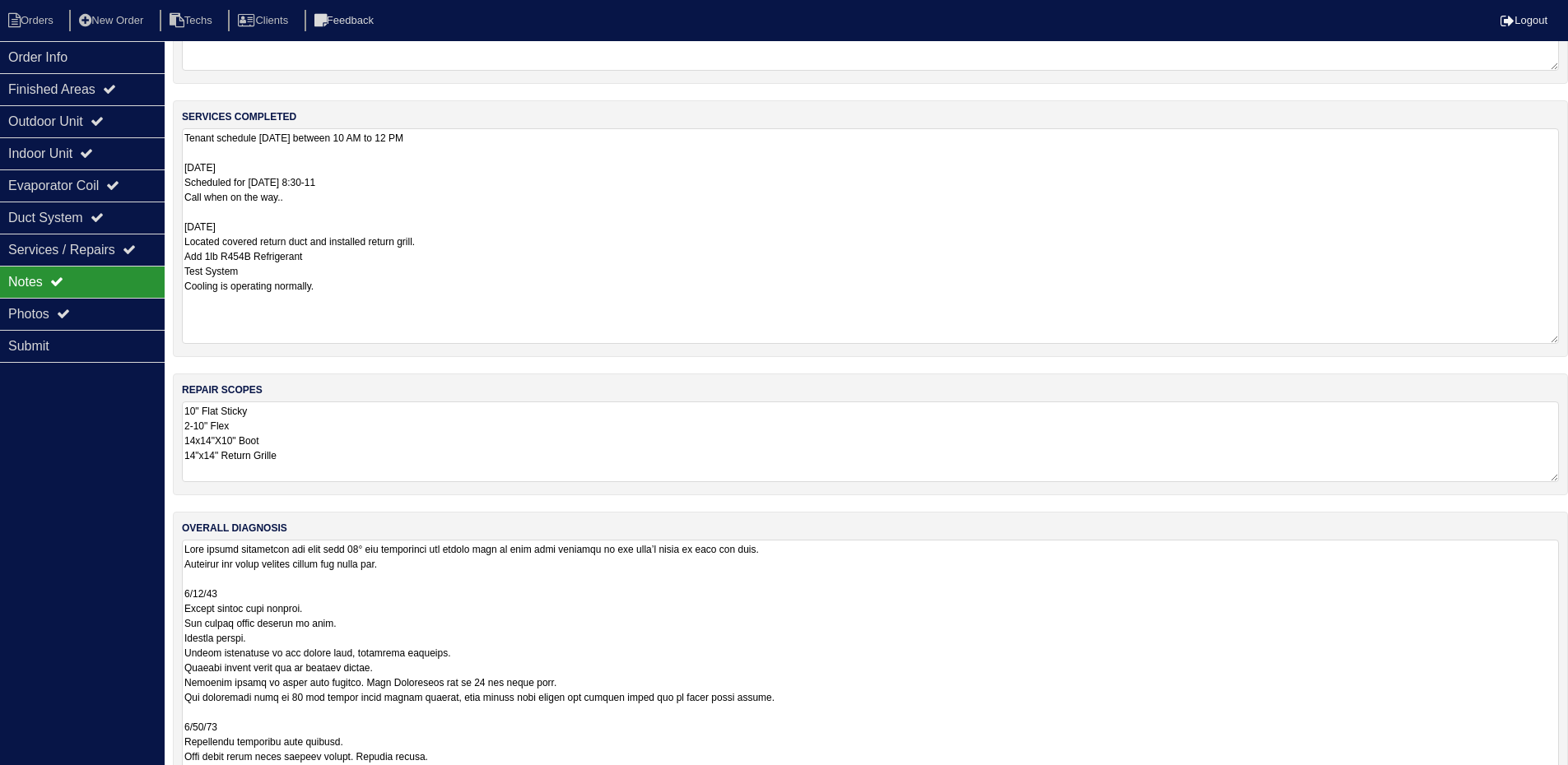
drag, startPoint x: 302, startPoint y: 460, endPoint x: 184, endPoint y: 415, distance: 126.3
click at [184, 415] on textarea "10" Flat Sticky 2-10" Flex 14x14"X10" Boot 14"x14" Return Grille" at bounding box center [870, 442] width 1377 height 81
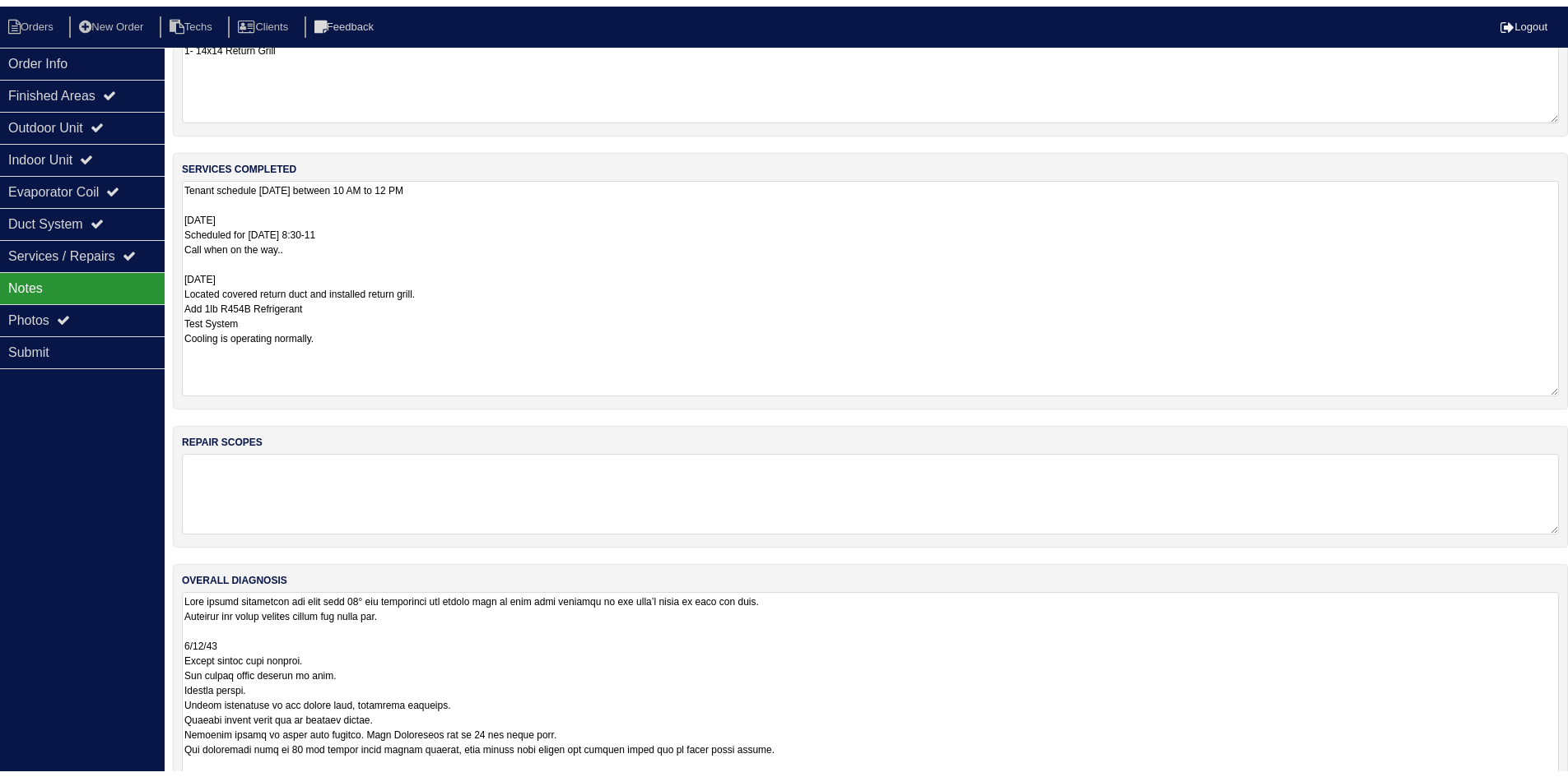
scroll to position [0, 0]
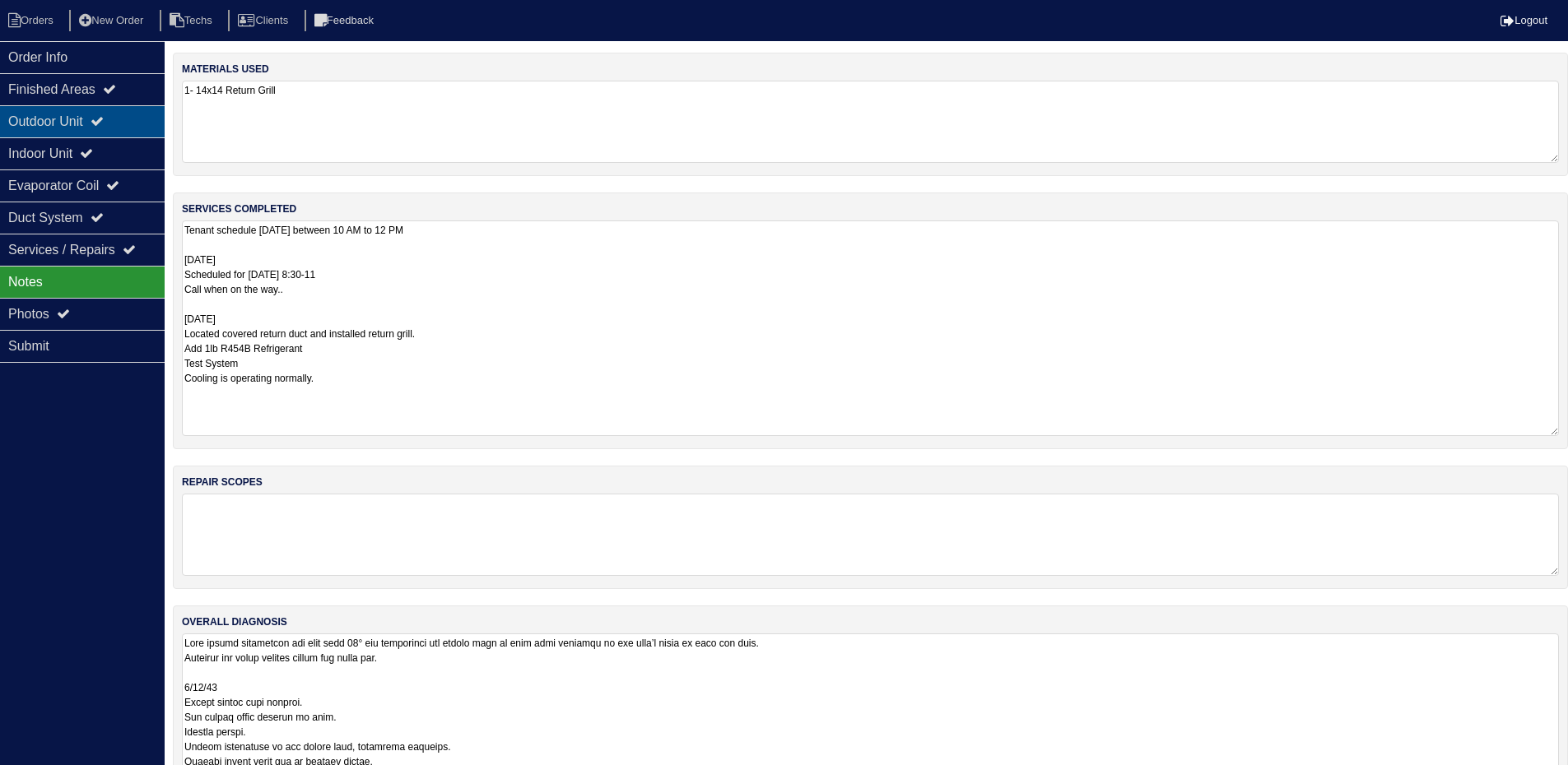
click at [64, 124] on div "Outdoor Unit" at bounding box center [83, 121] width 165 height 32
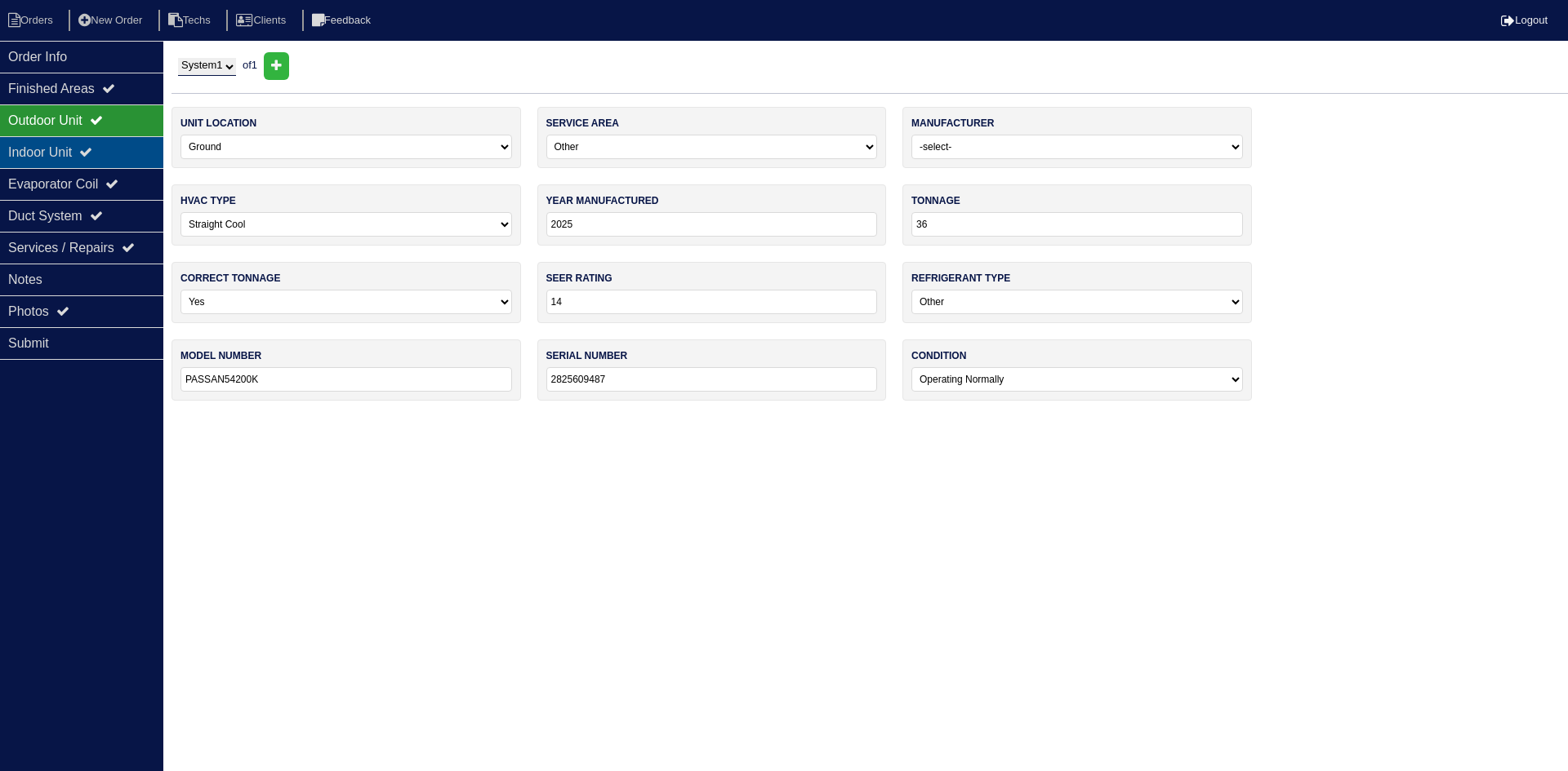
click at [66, 151] on div "Indoor Unit" at bounding box center [82, 153] width 164 height 32
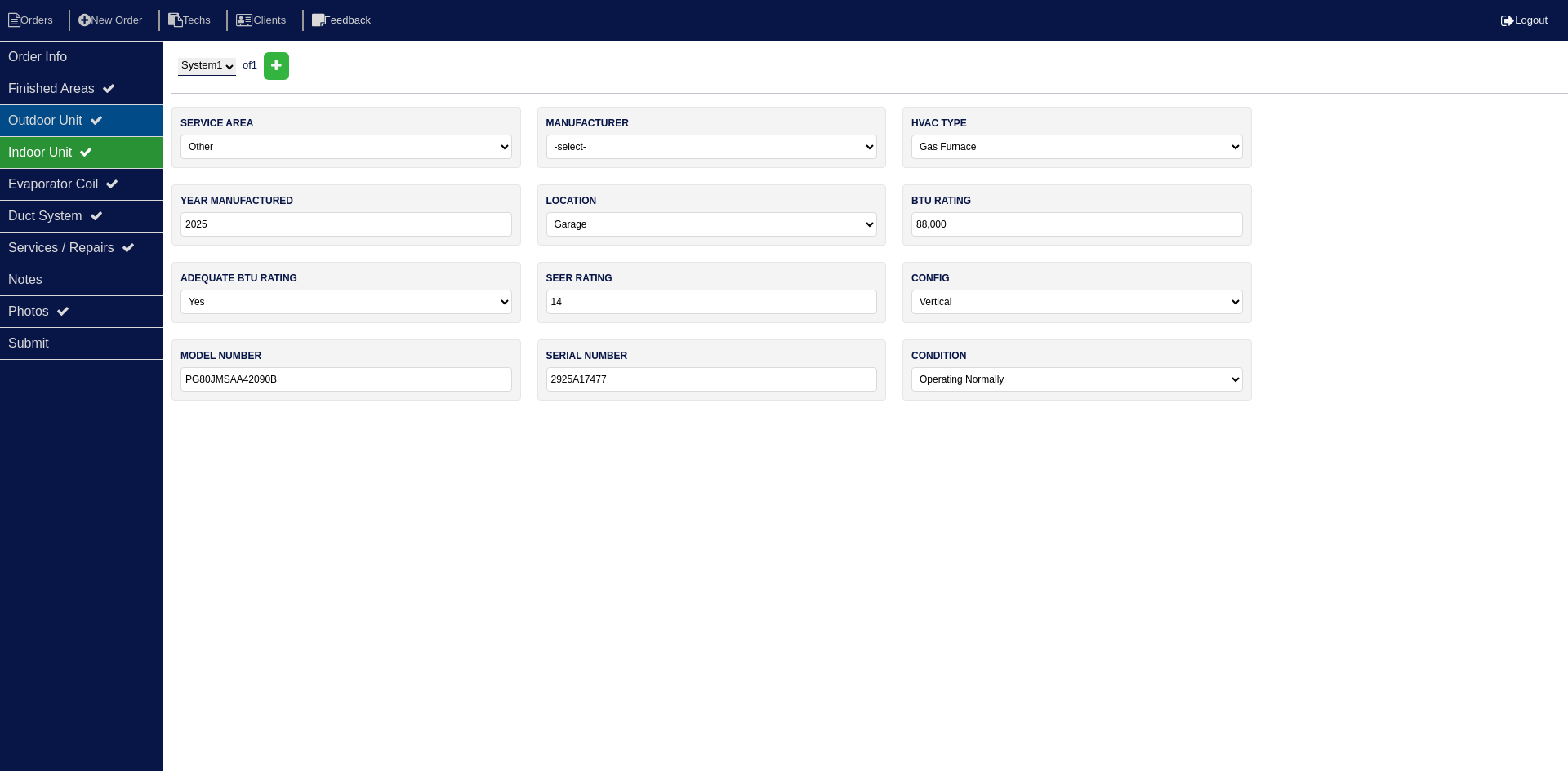
click at [67, 122] on div "Outdoor Unit" at bounding box center [82, 120] width 164 height 32
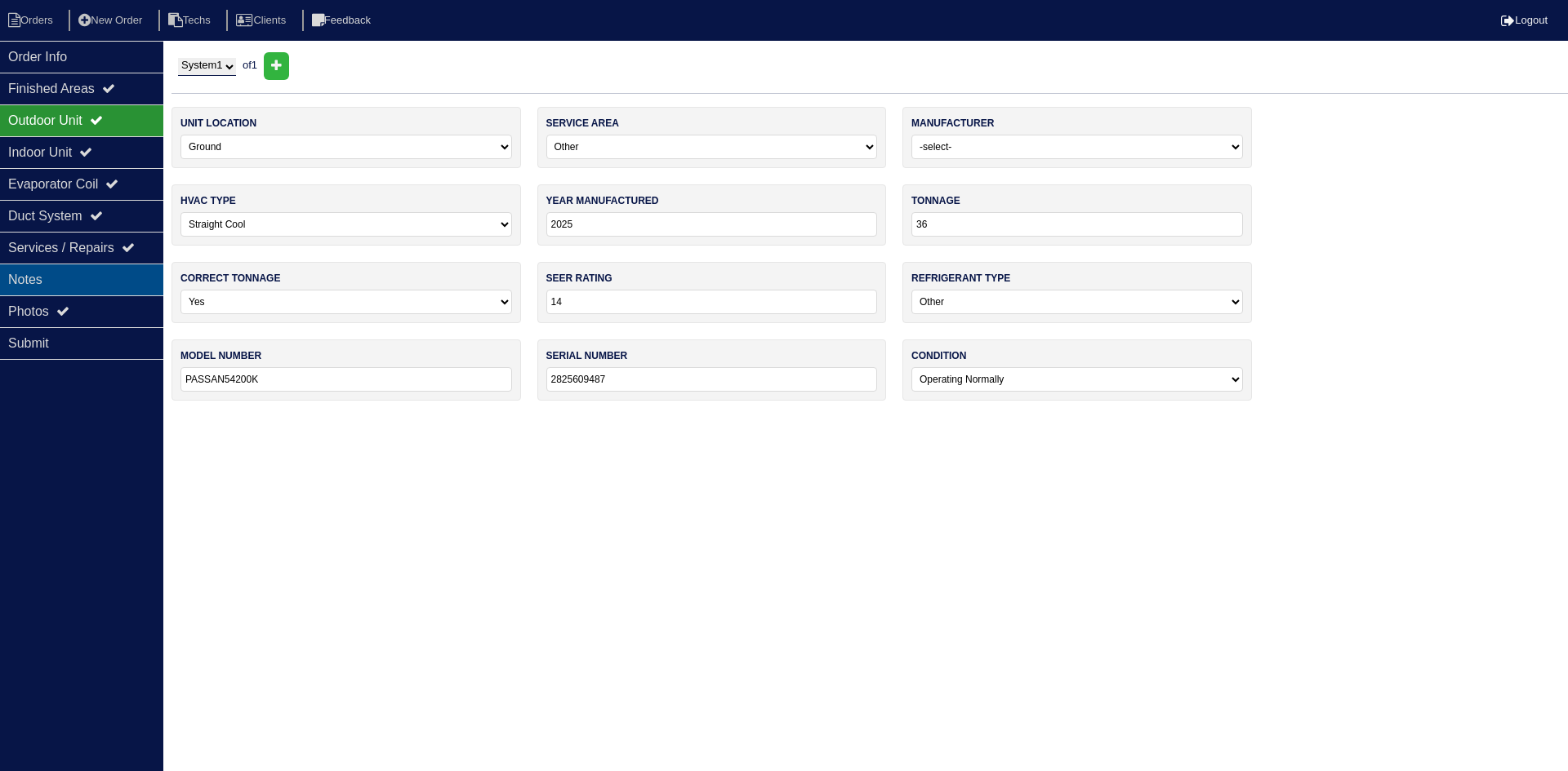
click at [90, 275] on div "Notes" at bounding box center [82, 279] width 164 height 32
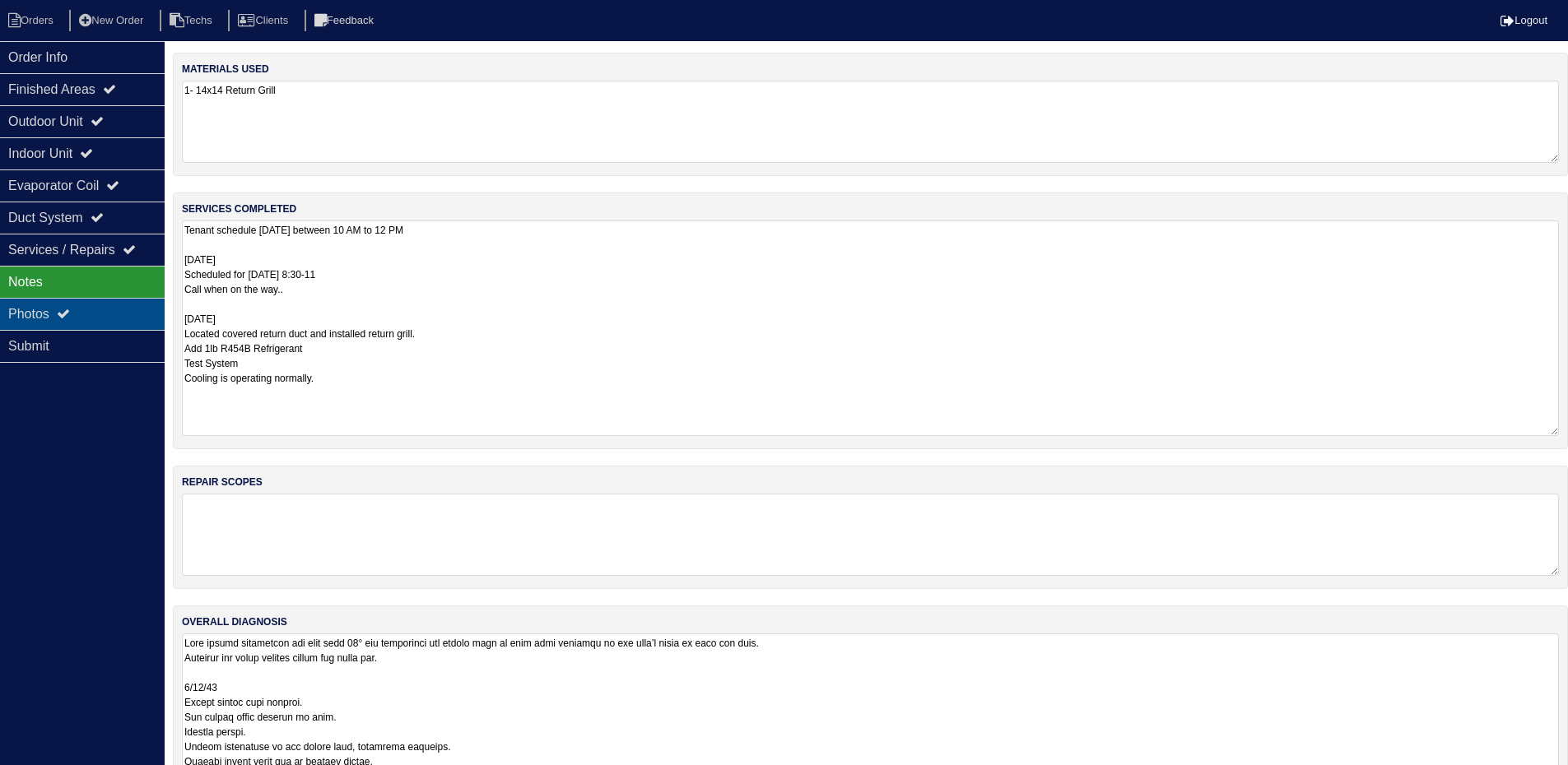
drag, startPoint x: 100, startPoint y: 315, endPoint x: 119, endPoint y: 316, distance: 19.0
click at [101, 315] on div "Photos" at bounding box center [83, 314] width 165 height 32
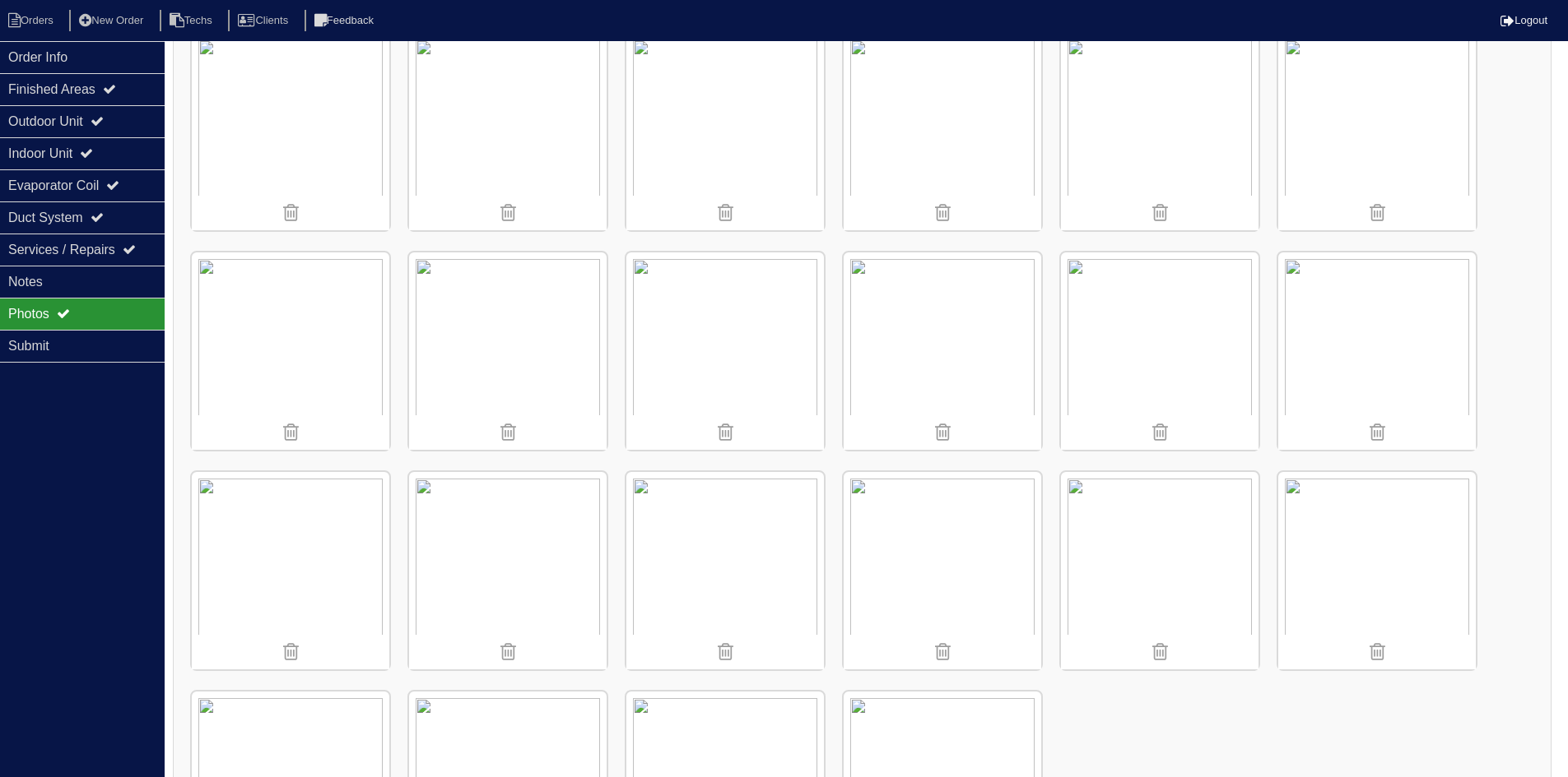
scroll to position [2139, 0]
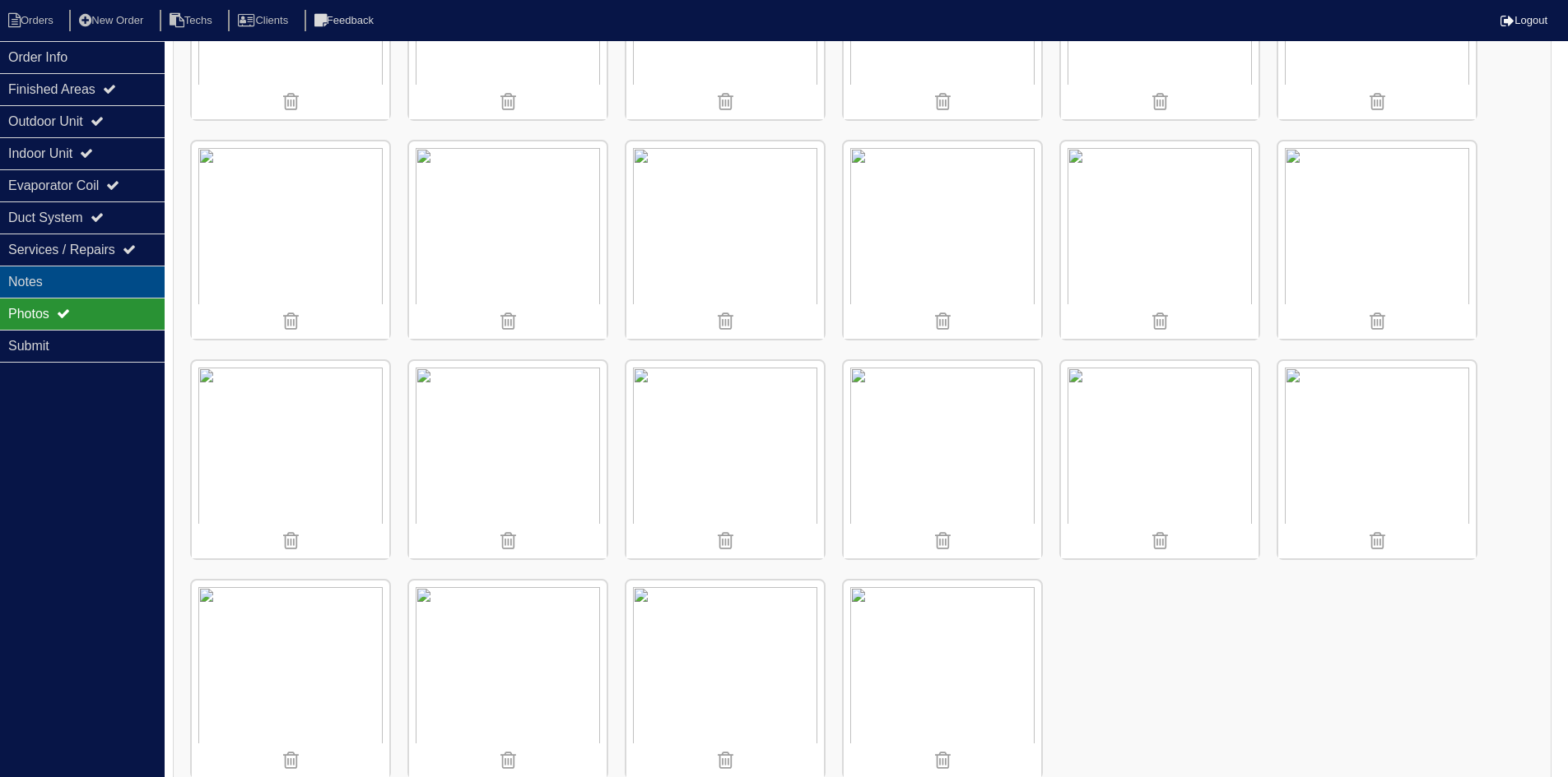
click at [86, 281] on div "Notes" at bounding box center [83, 281] width 165 height 32
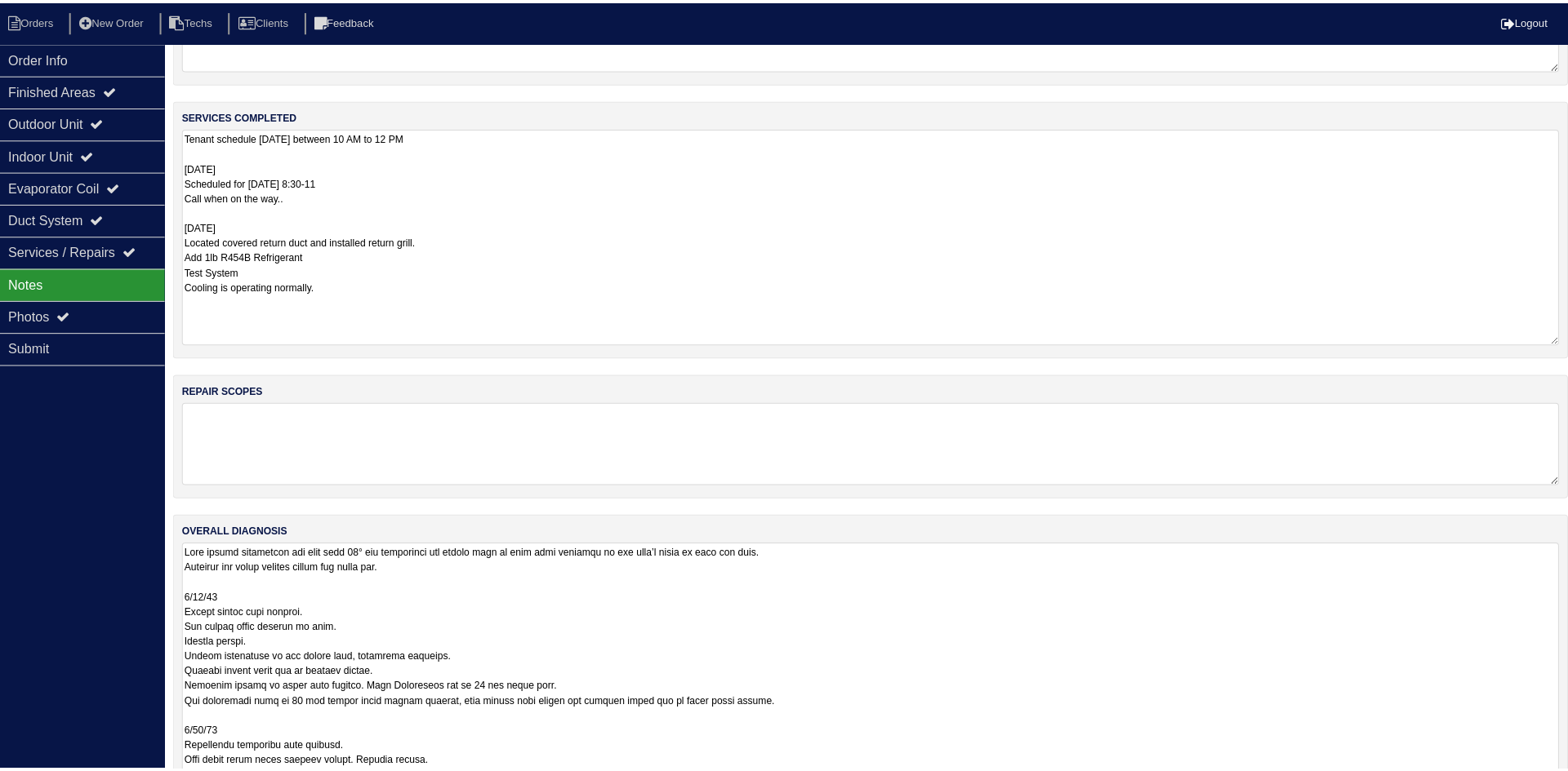
scroll to position [0, 0]
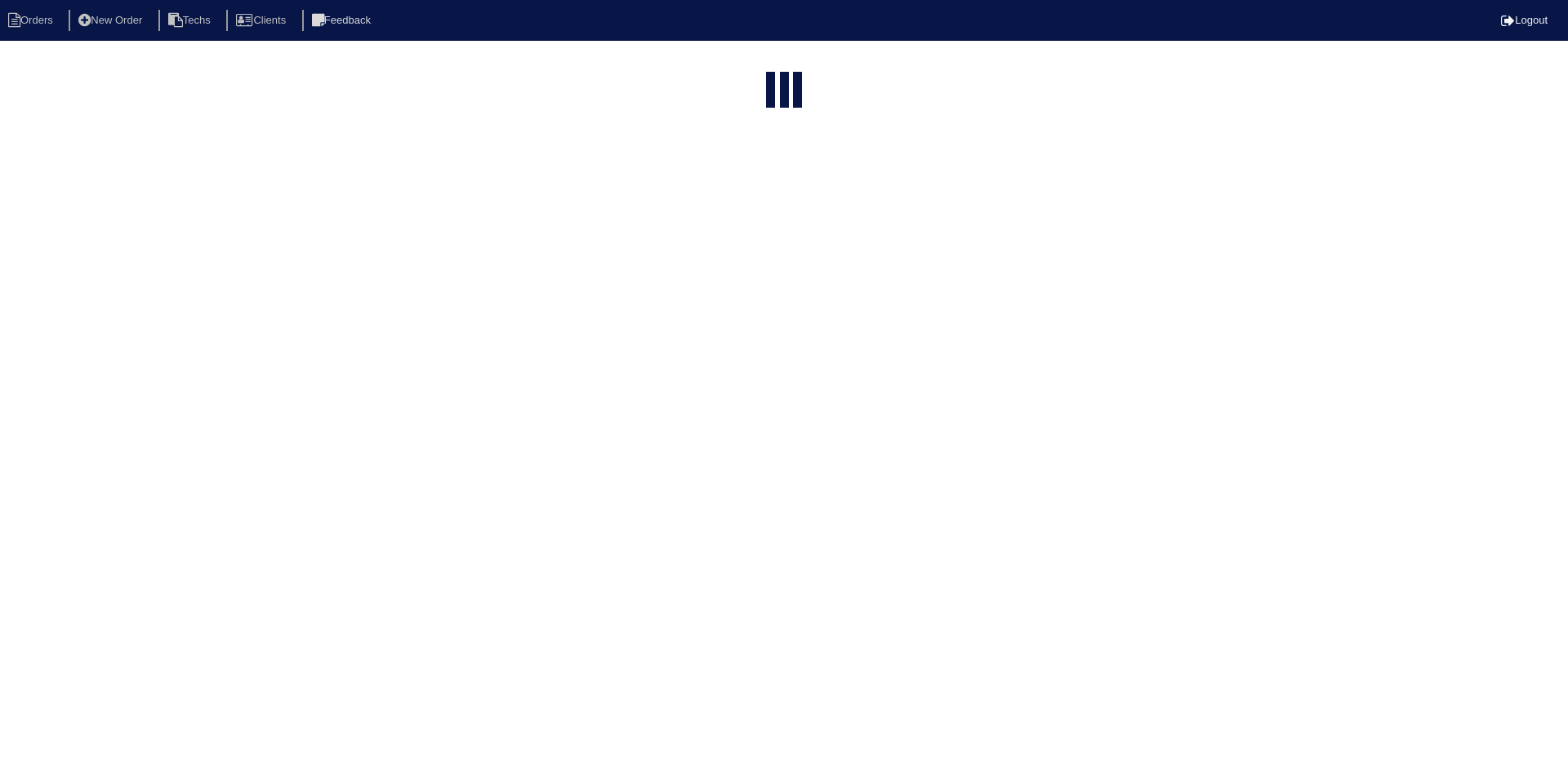
select select "15"
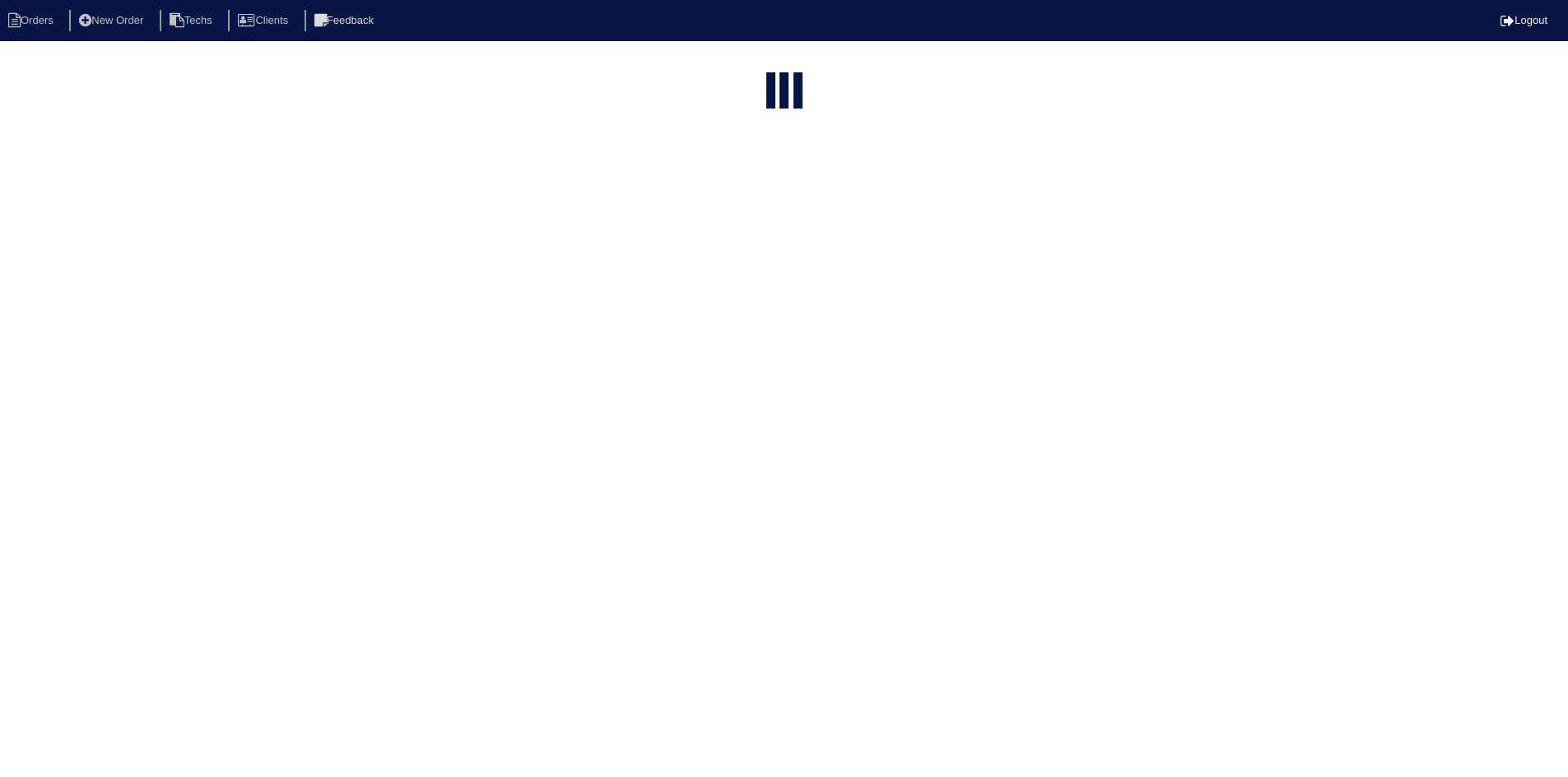
select select "field complete"
select select "need to quote"
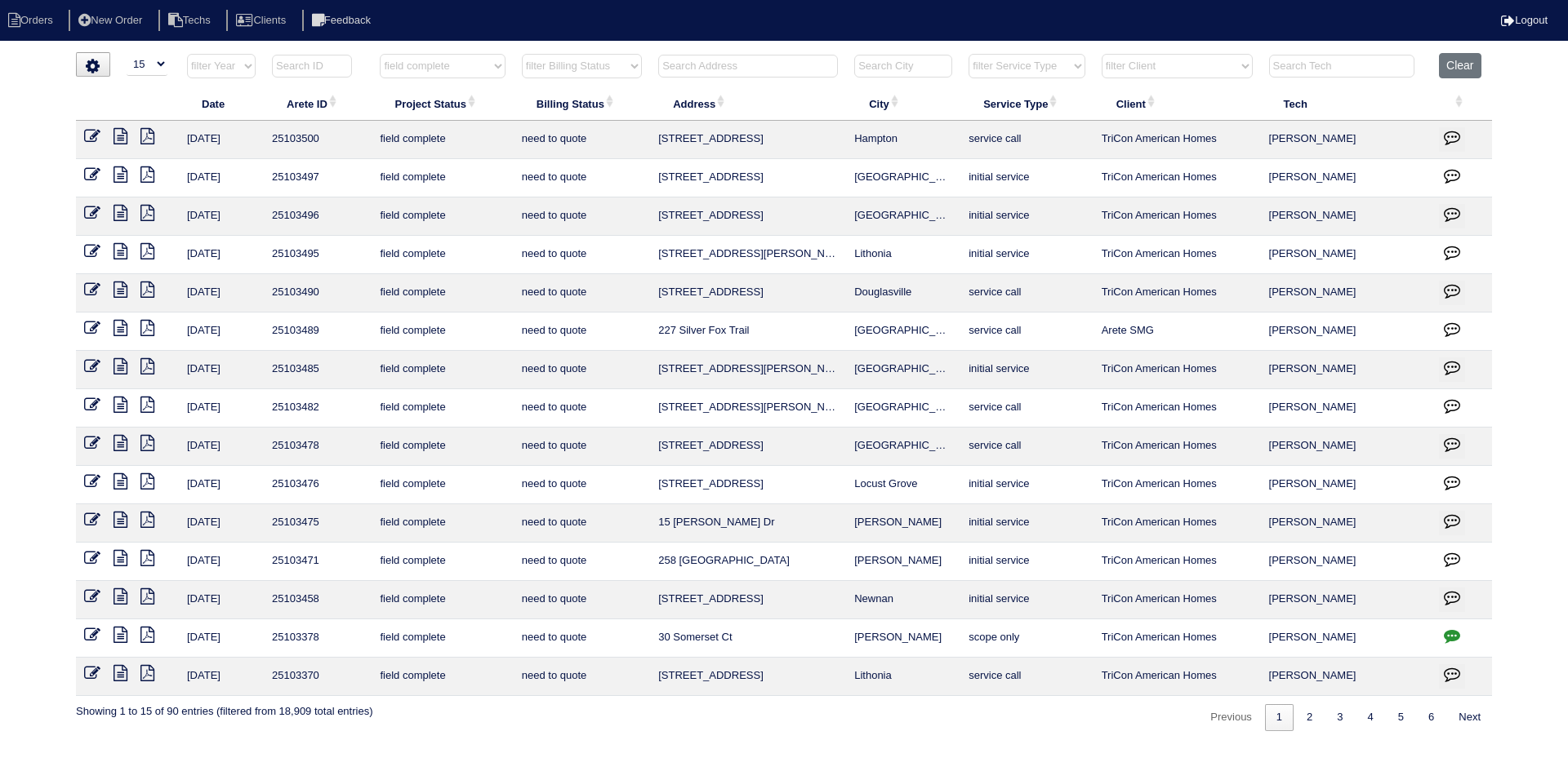
click at [1450, 631] on icon "button" at bounding box center [1452, 636] width 17 height 17
type textarea "[DATE] - emailed site super re: fleas etc and possible squatter on premises - r…"
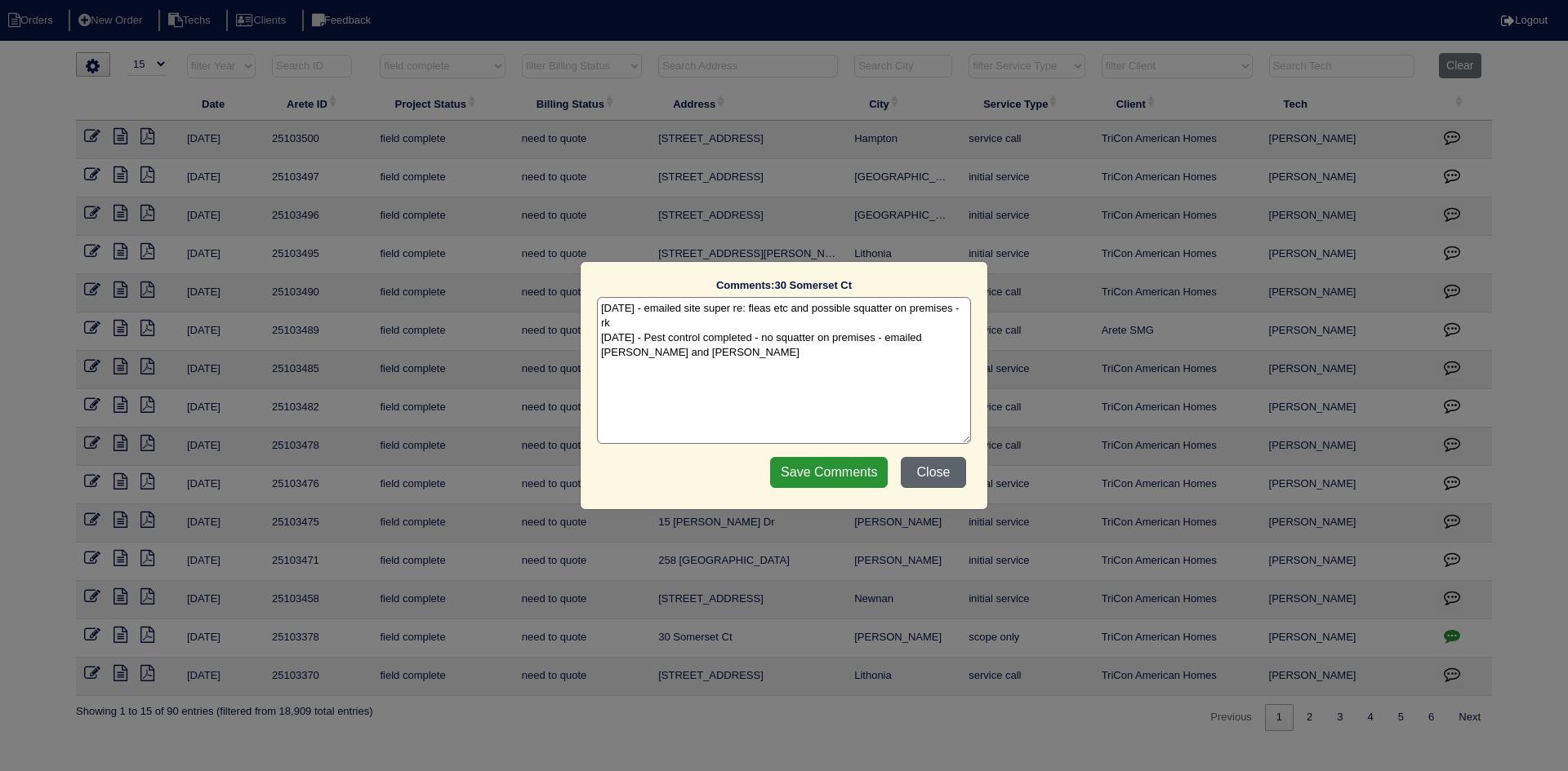
click at [918, 474] on button "Close" at bounding box center [933, 472] width 65 height 31
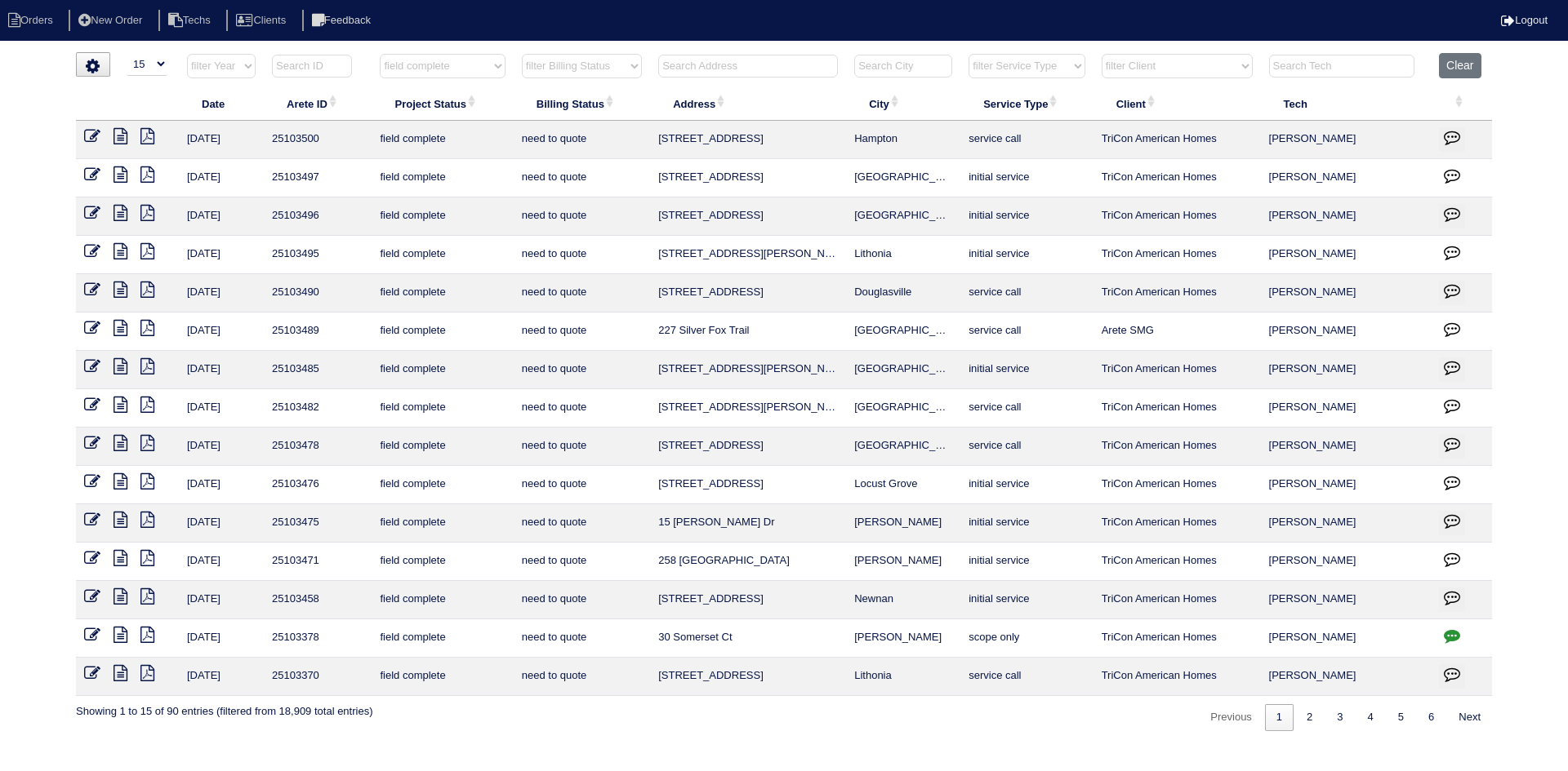
click at [118, 635] on icon at bounding box center [120, 635] width 14 height 17
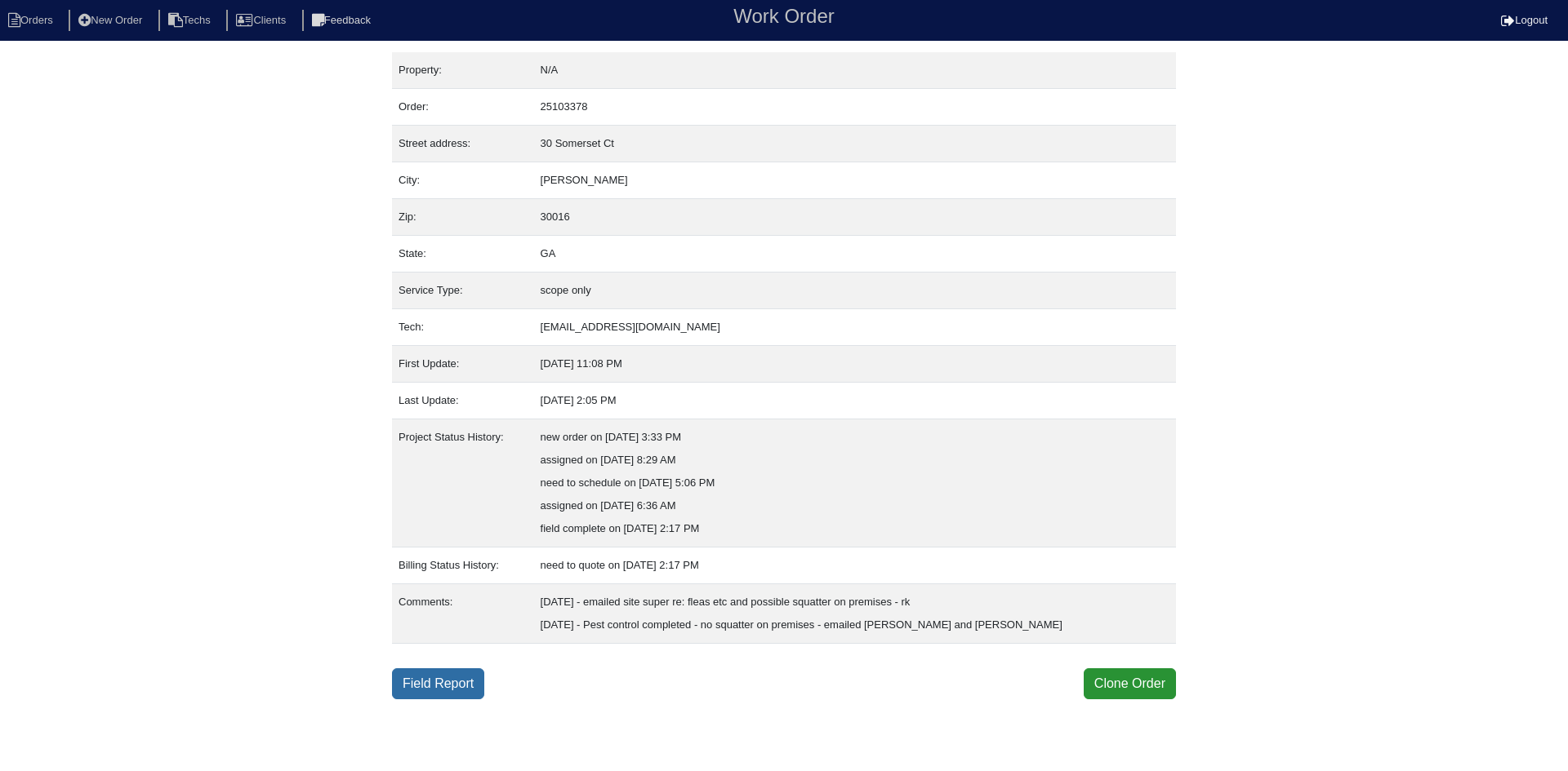
click at [455, 683] on link "Field Report" at bounding box center [437, 684] width 92 height 31
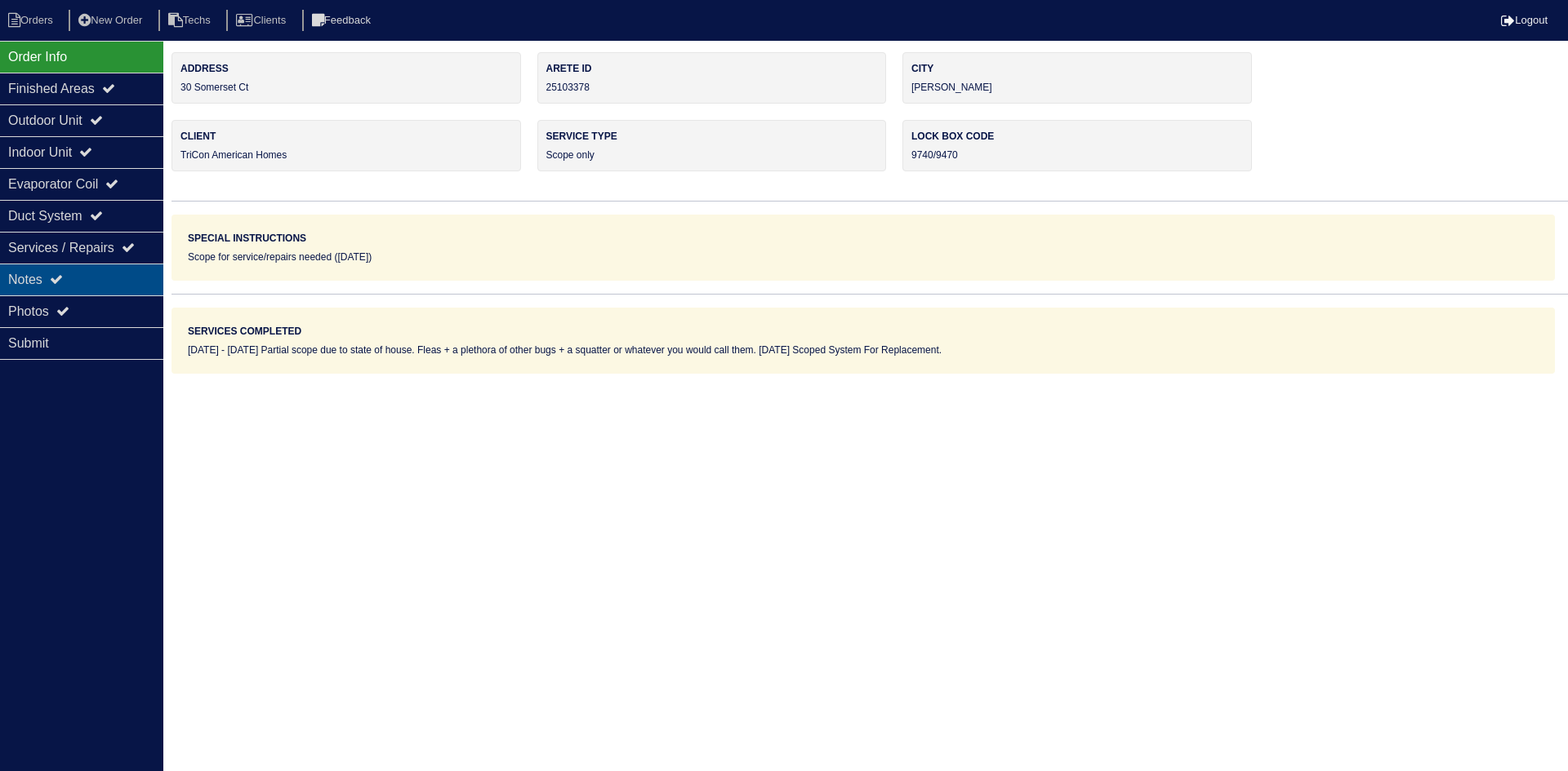
click at [147, 269] on div "Notes" at bounding box center [82, 279] width 164 height 32
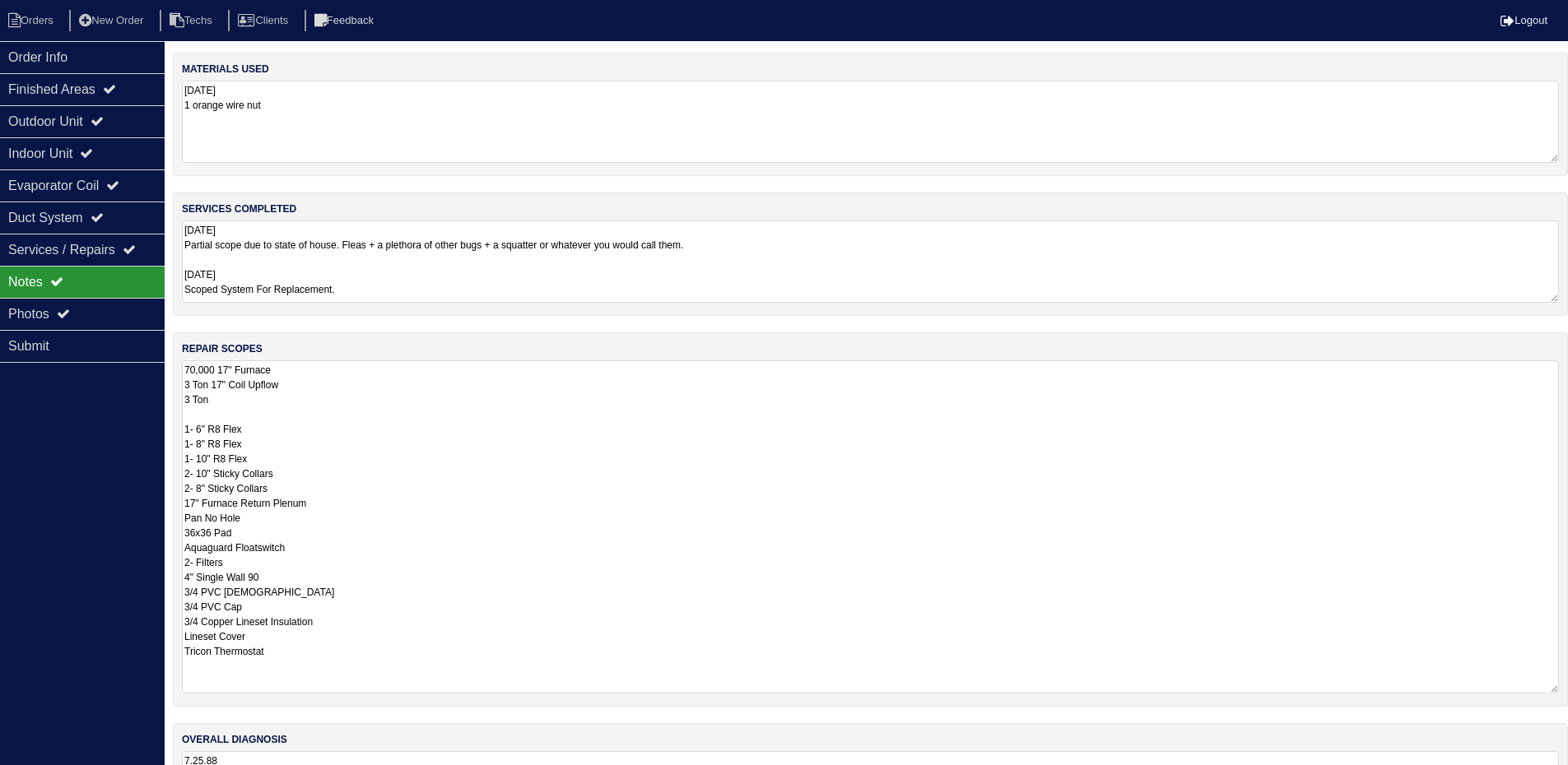
drag, startPoint x: 1565, startPoint y: 435, endPoint x: 1368, endPoint y: 614, distance: 266.2
click at [1568, 685] on html "Orders New Order Techs Clients Feedback Logout Orders New Order Users Clients M…" at bounding box center [784, 431] width 1568 height 863
click at [841, 252] on textarea "[DATE] Partial scope due to state of house. Fleas + a plethora of other bugs + …" at bounding box center [870, 262] width 1377 height 82
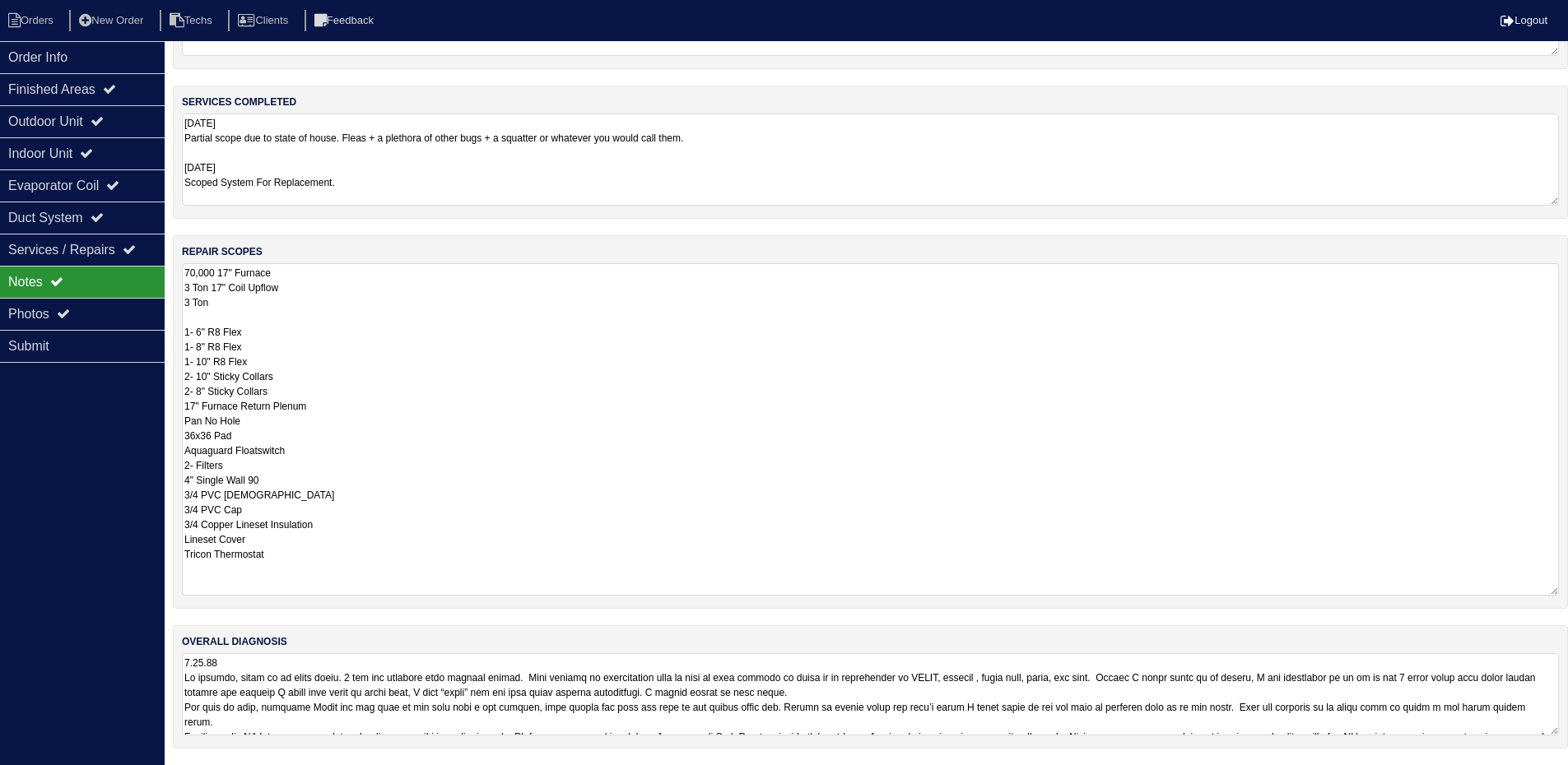
click at [1250, 691] on textarea at bounding box center [870, 695] width 1377 height 82
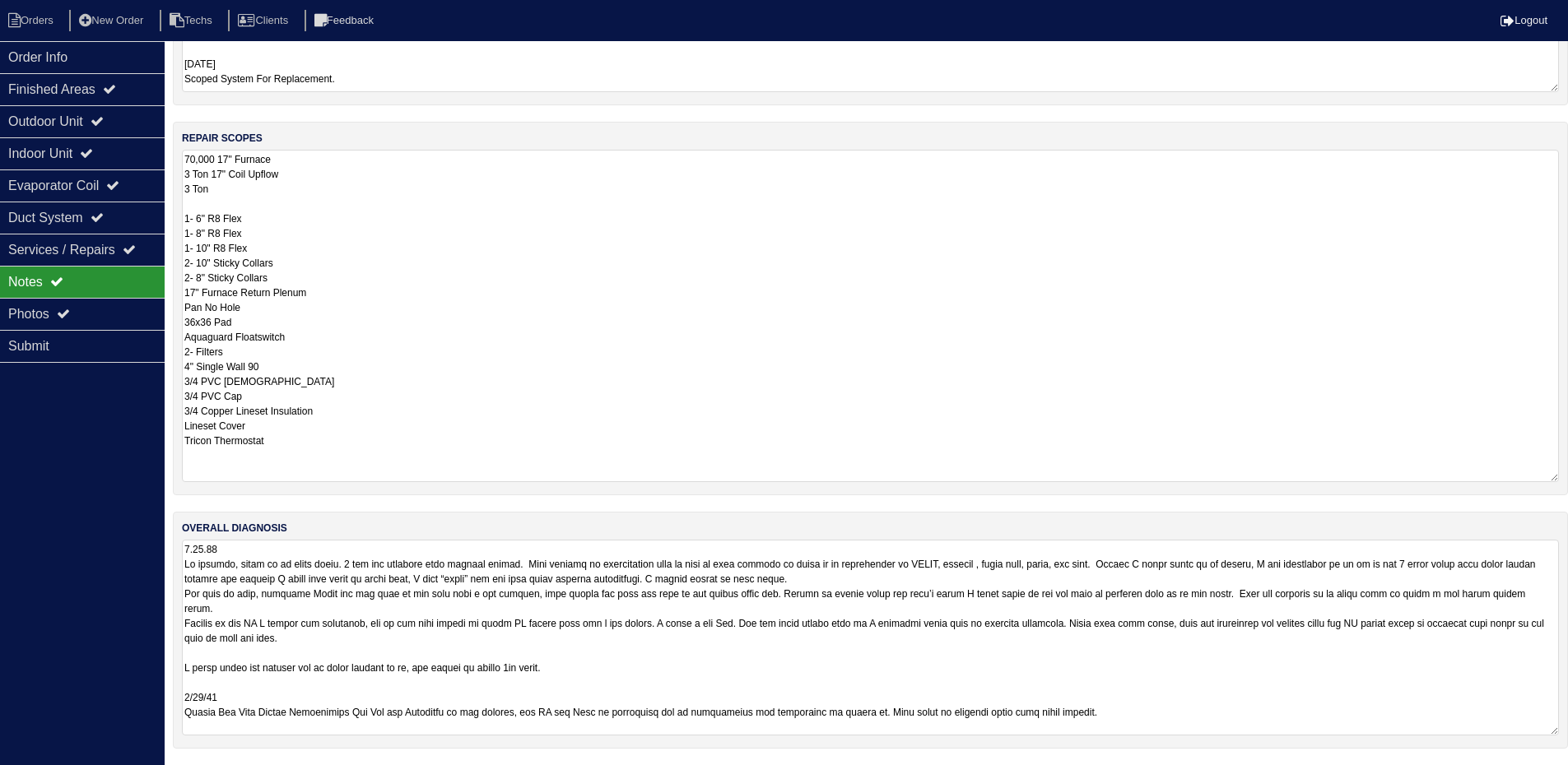
scroll to position [2, 0]
click at [100, 520] on div "Order Info Finished Areas Outdoor Unit Indoor Unit Evaporator Coil Duct System …" at bounding box center [83, 424] width 165 height 765
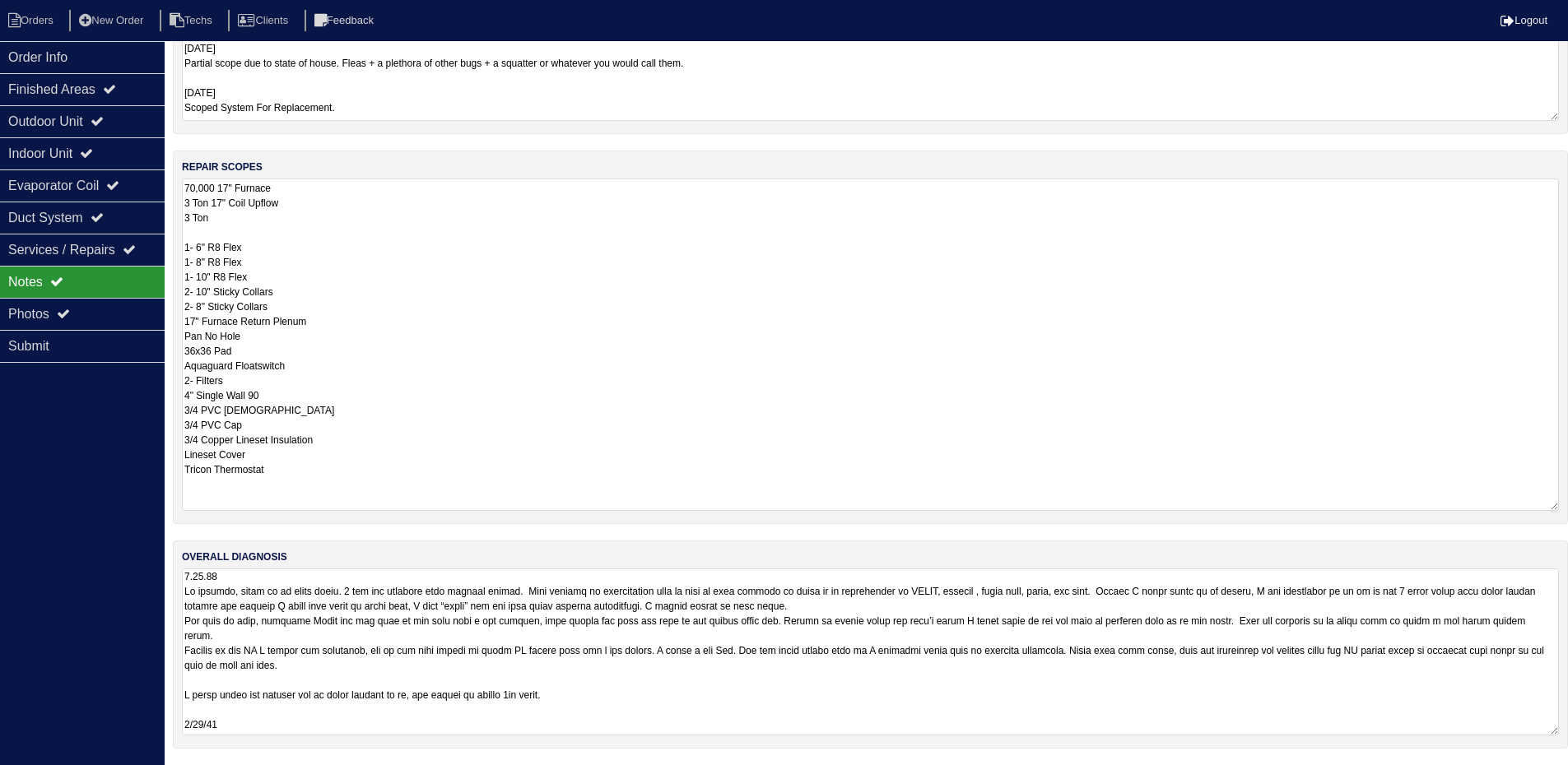
drag, startPoint x: 1551, startPoint y: 731, endPoint x: 1566, endPoint y: 816, distance: 86.3
click at [1566, 765] on html "Orders New Order Techs Clients Feedback Logout Orders New Order Users Clients M…" at bounding box center [784, 292] width 1568 height 947
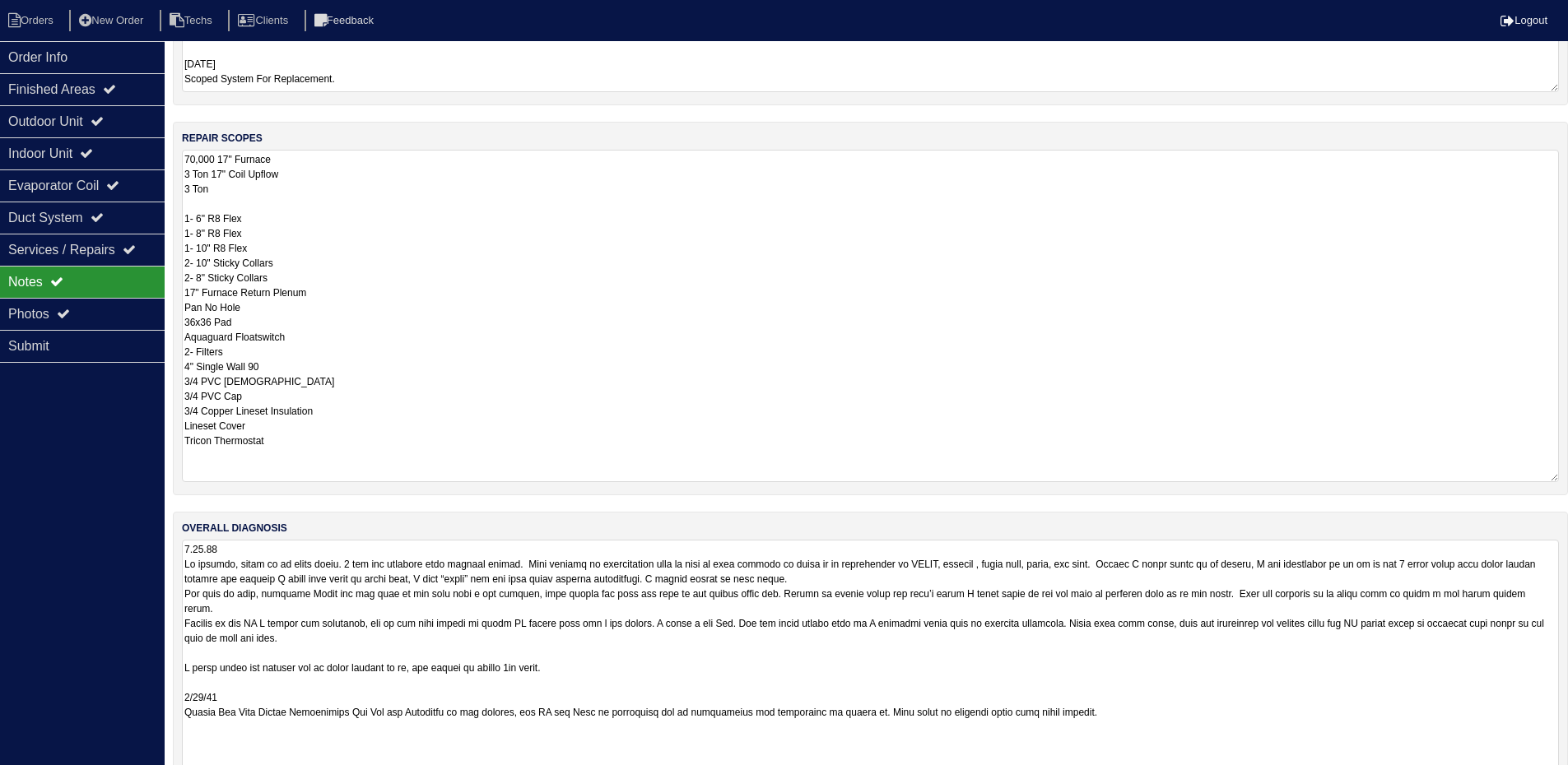
drag, startPoint x: 1554, startPoint y: 728, endPoint x: 1561, endPoint y: 751, distance: 24.0
click at [1563, 776] on html "Orders New Order Techs Clients Feedback Logout Orders New Order Users Clients M…" at bounding box center [784, 306] width 1568 height 1033
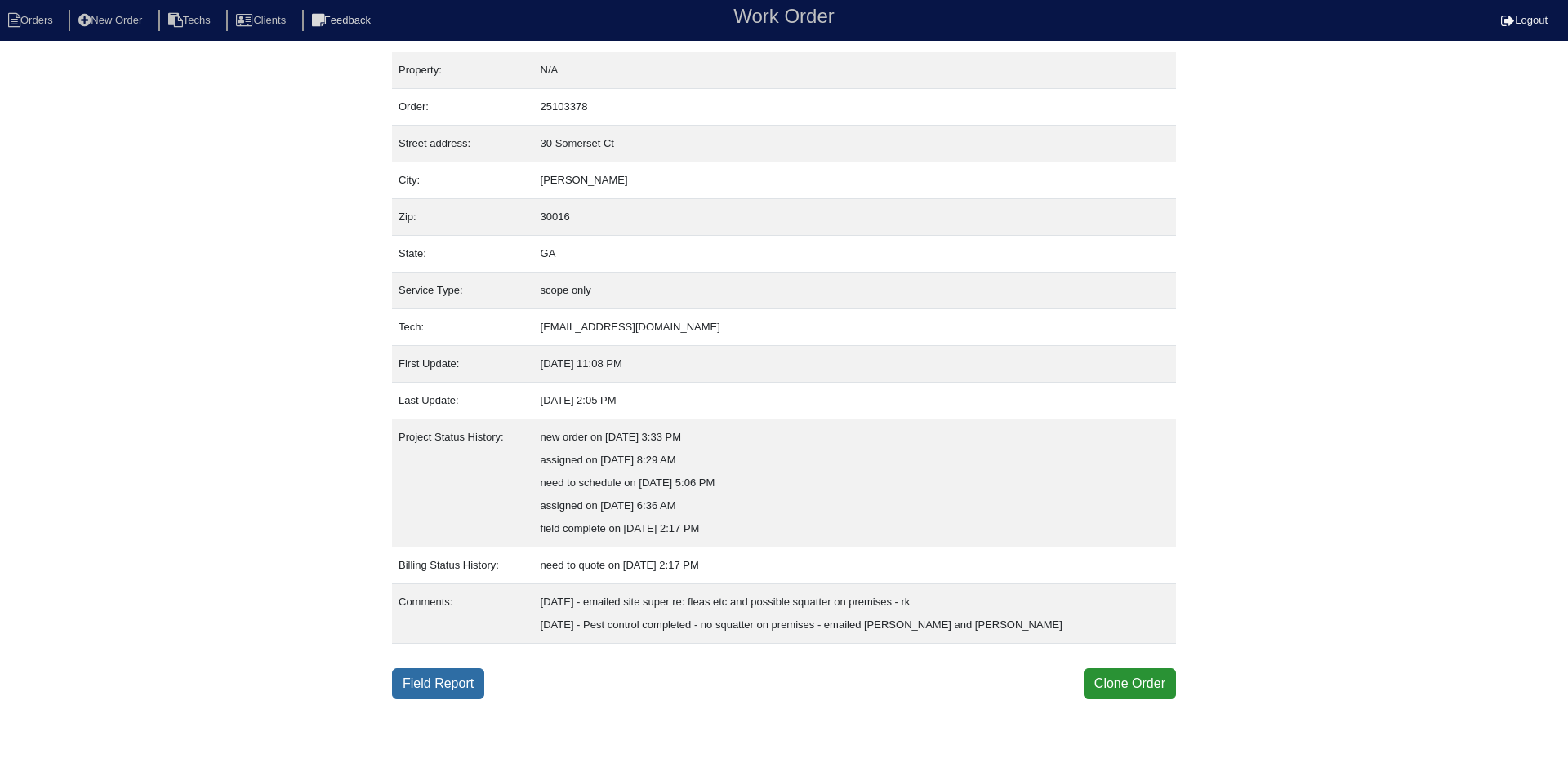
click at [442, 677] on link "Field Report" at bounding box center [437, 684] width 92 height 31
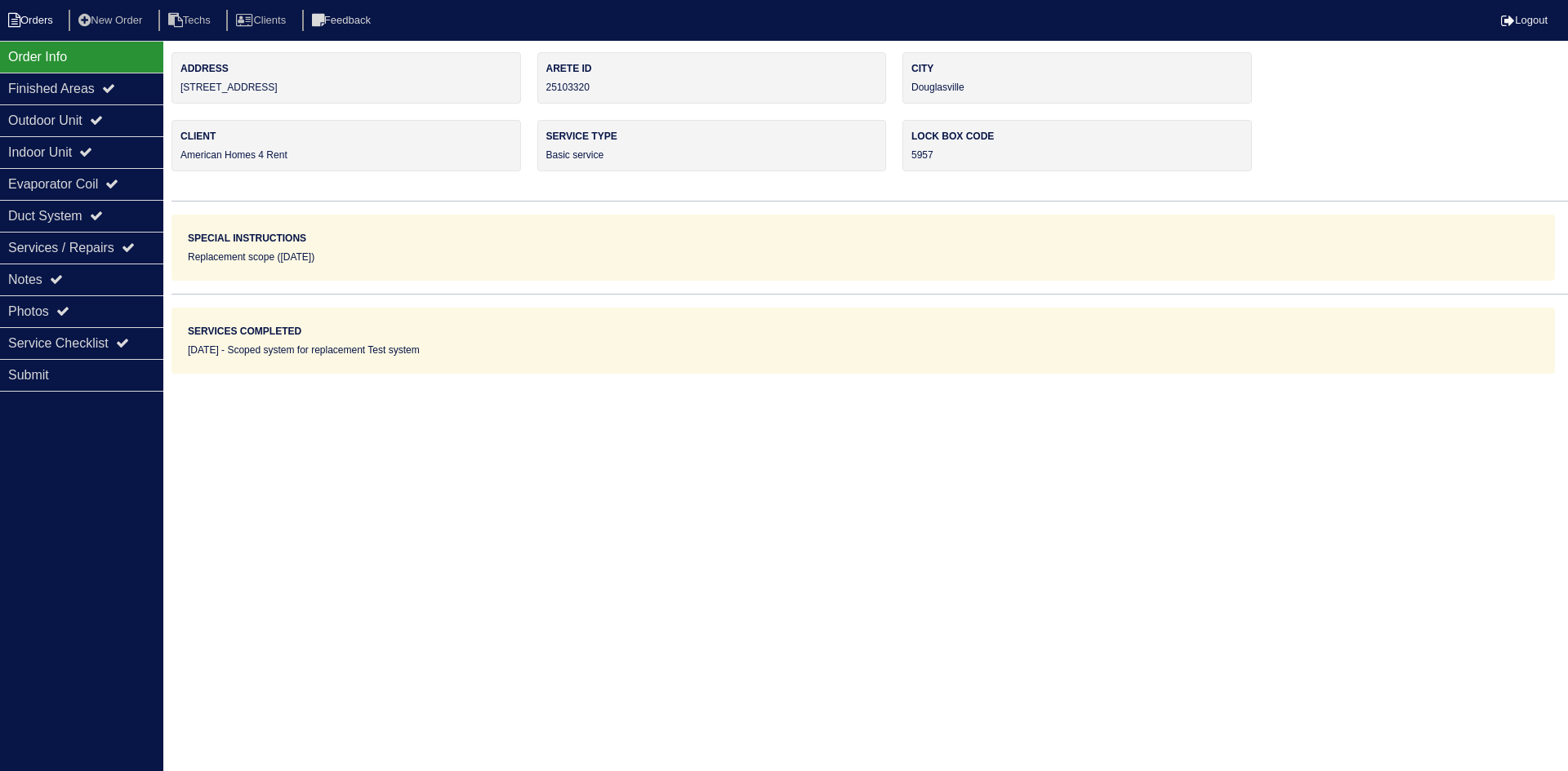
click at [55, 22] on li "Orders" at bounding box center [33, 21] width 66 height 22
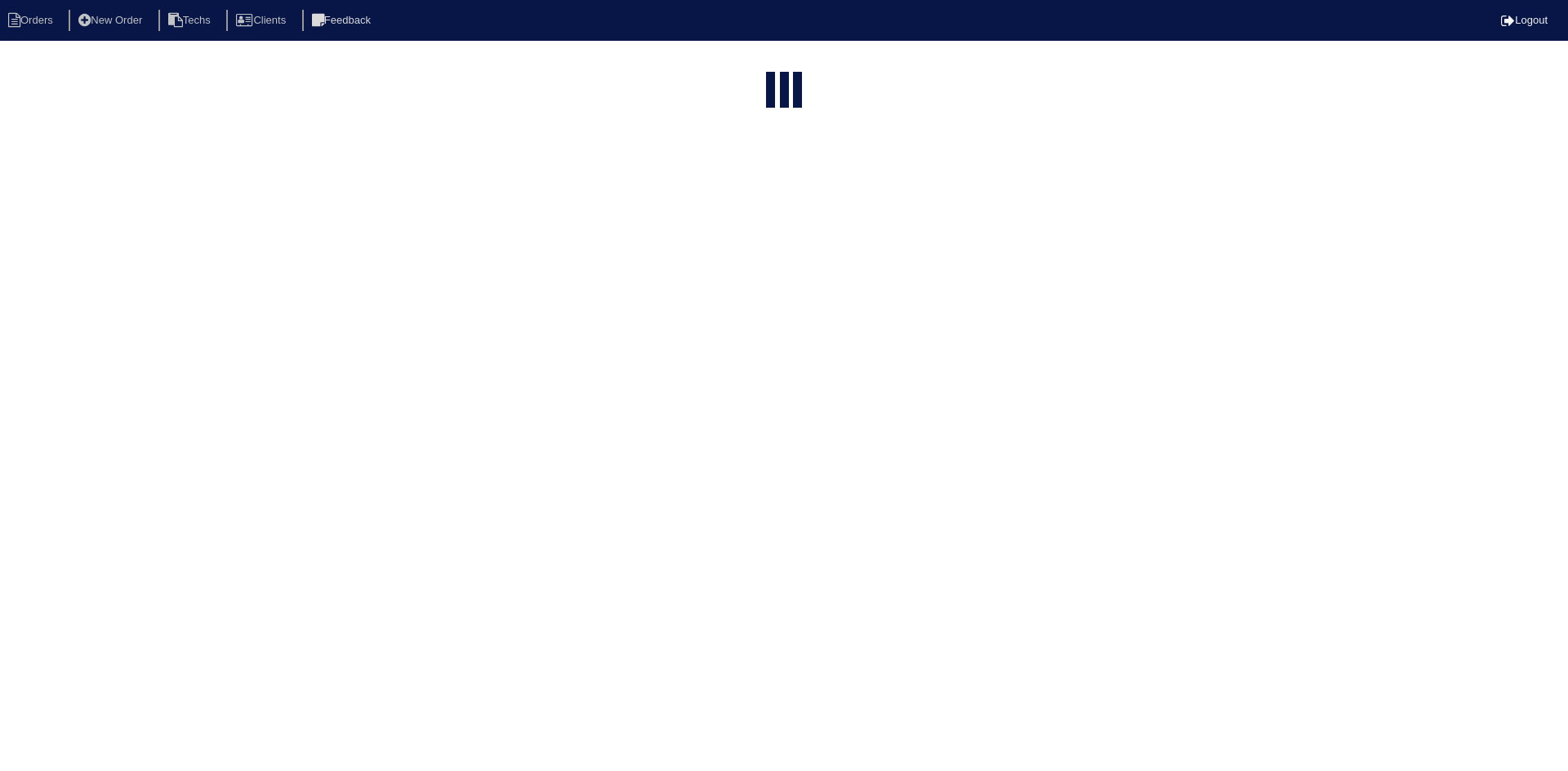
select select "15"
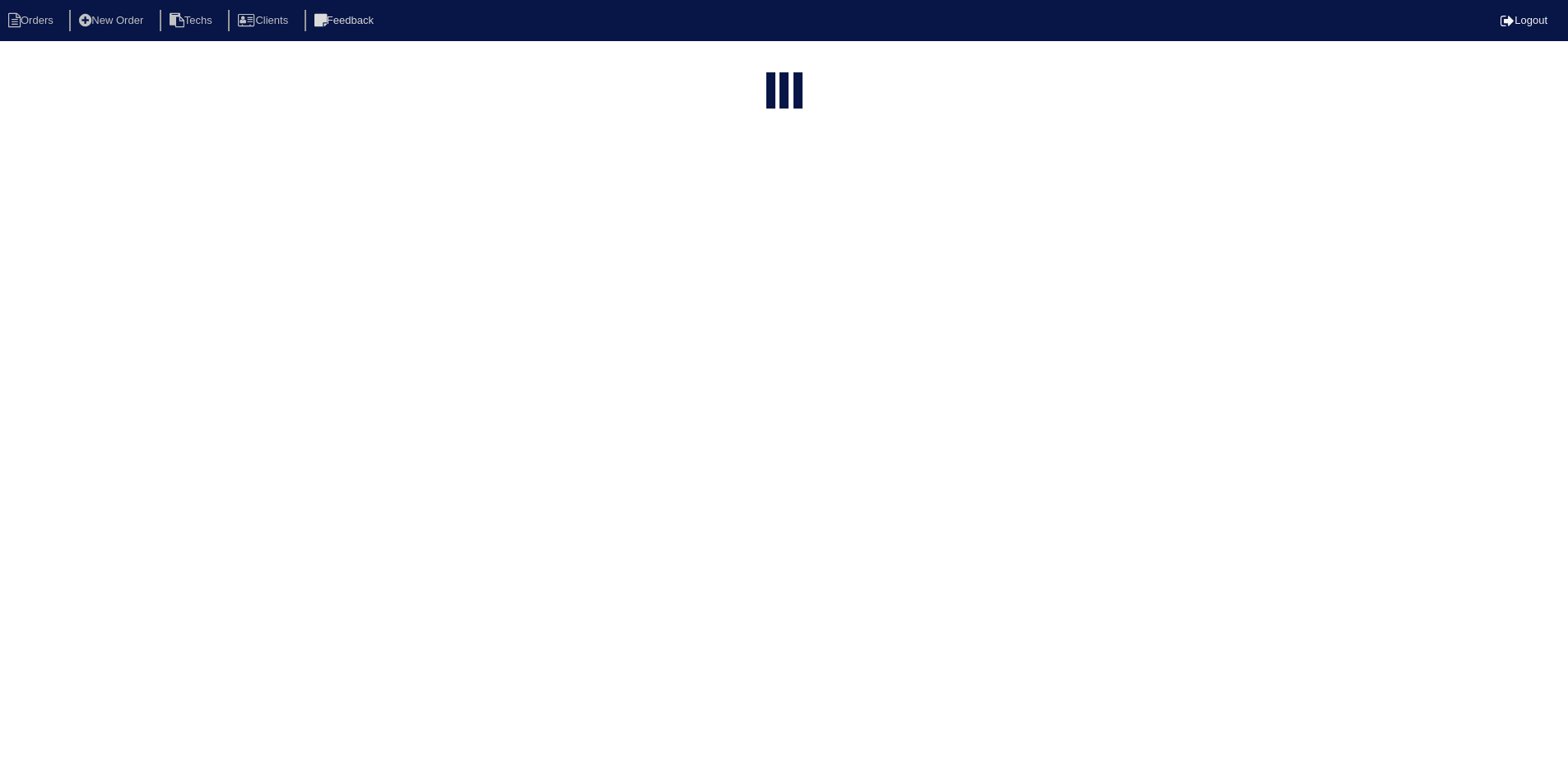
select select "field complete"
select select "need to quote"
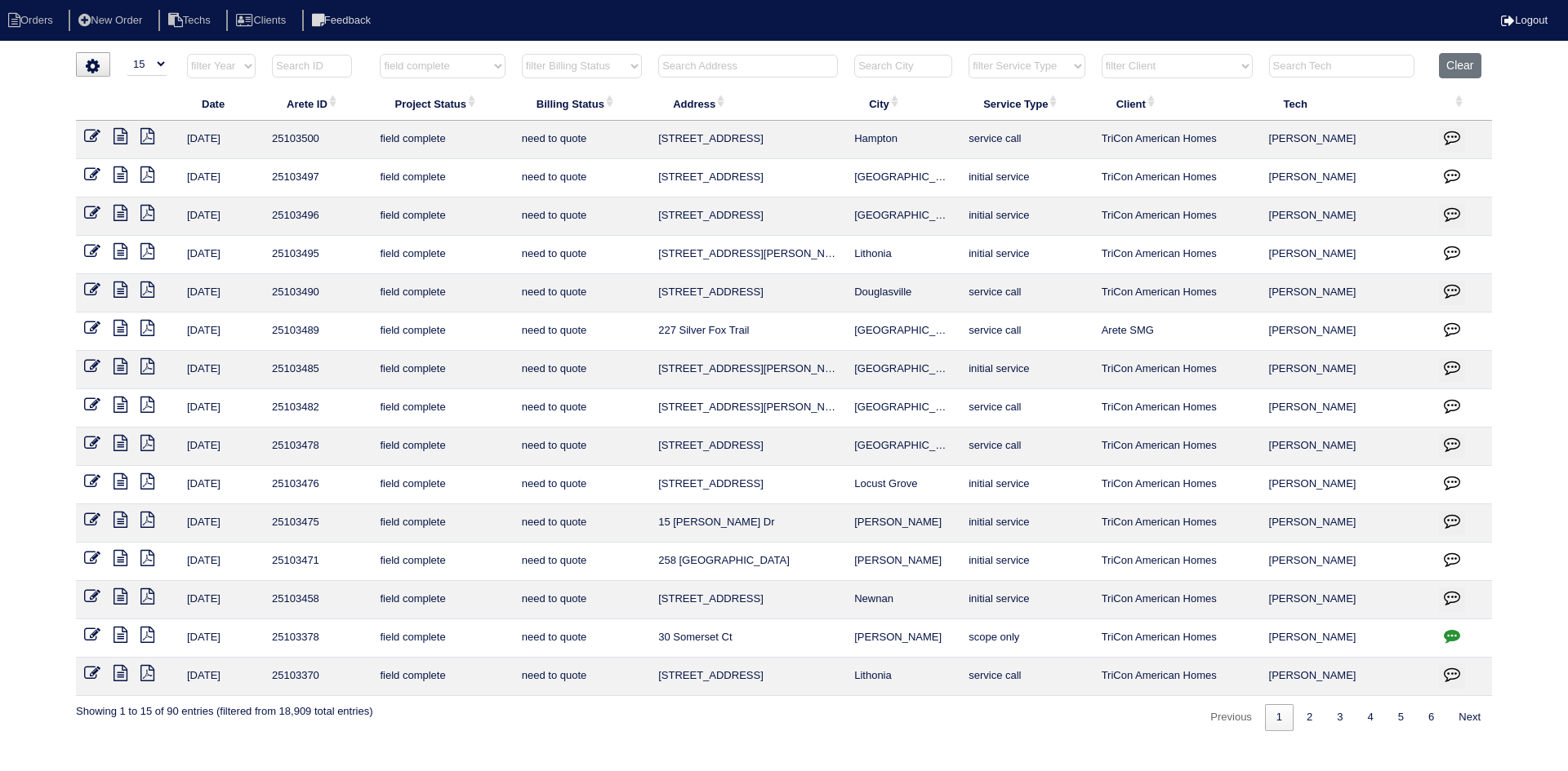
click at [770, 76] on input "text" at bounding box center [747, 66] width 180 height 23
type input "54"
select select "field complete"
select select "need to quote"
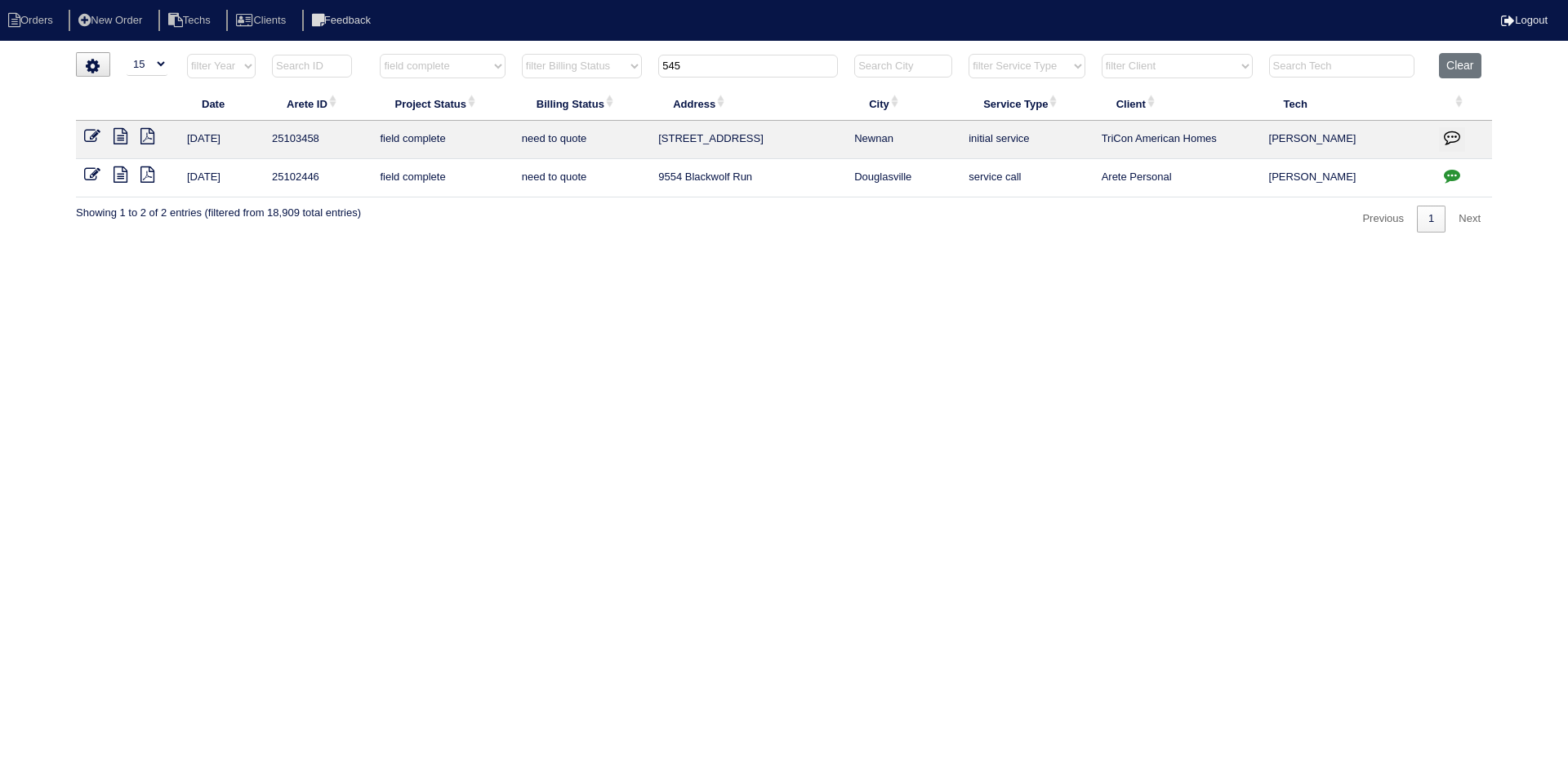
type input "545"
select select "field complete"
select select "need to quote"
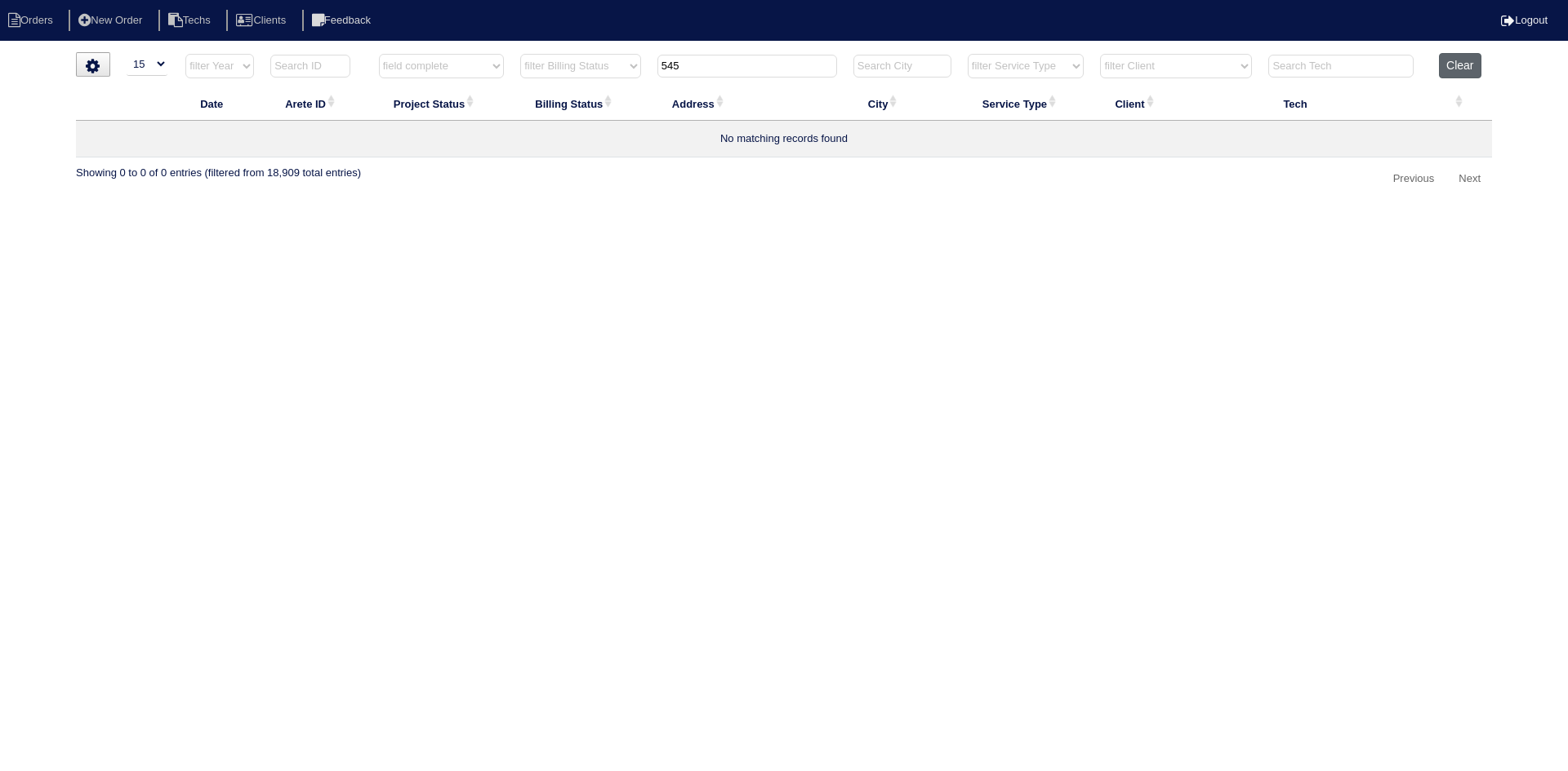
type input "545"
click at [1463, 70] on button "Clear" at bounding box center [1459, 65] width 42 height 25
select select
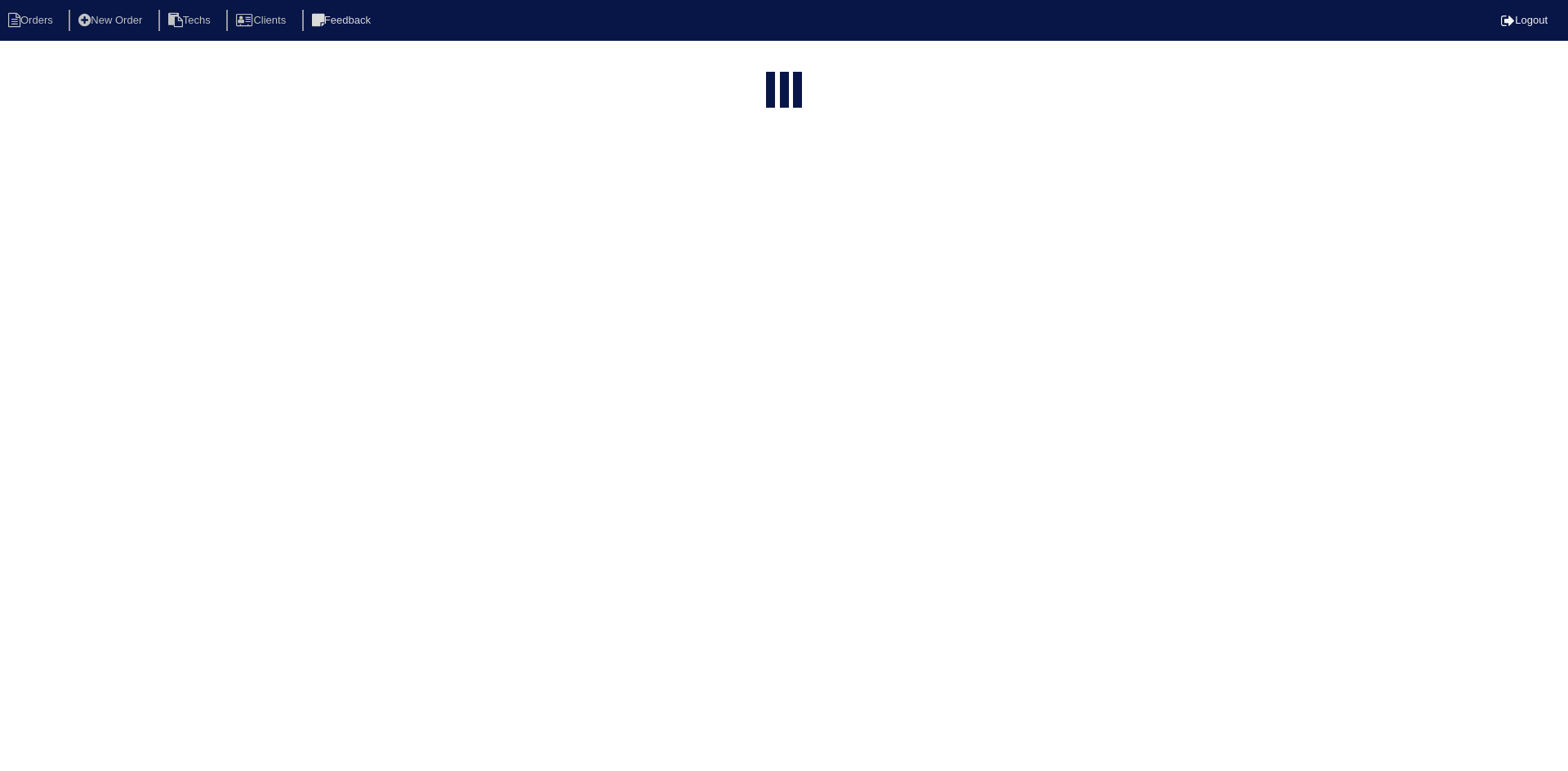
select select "15"
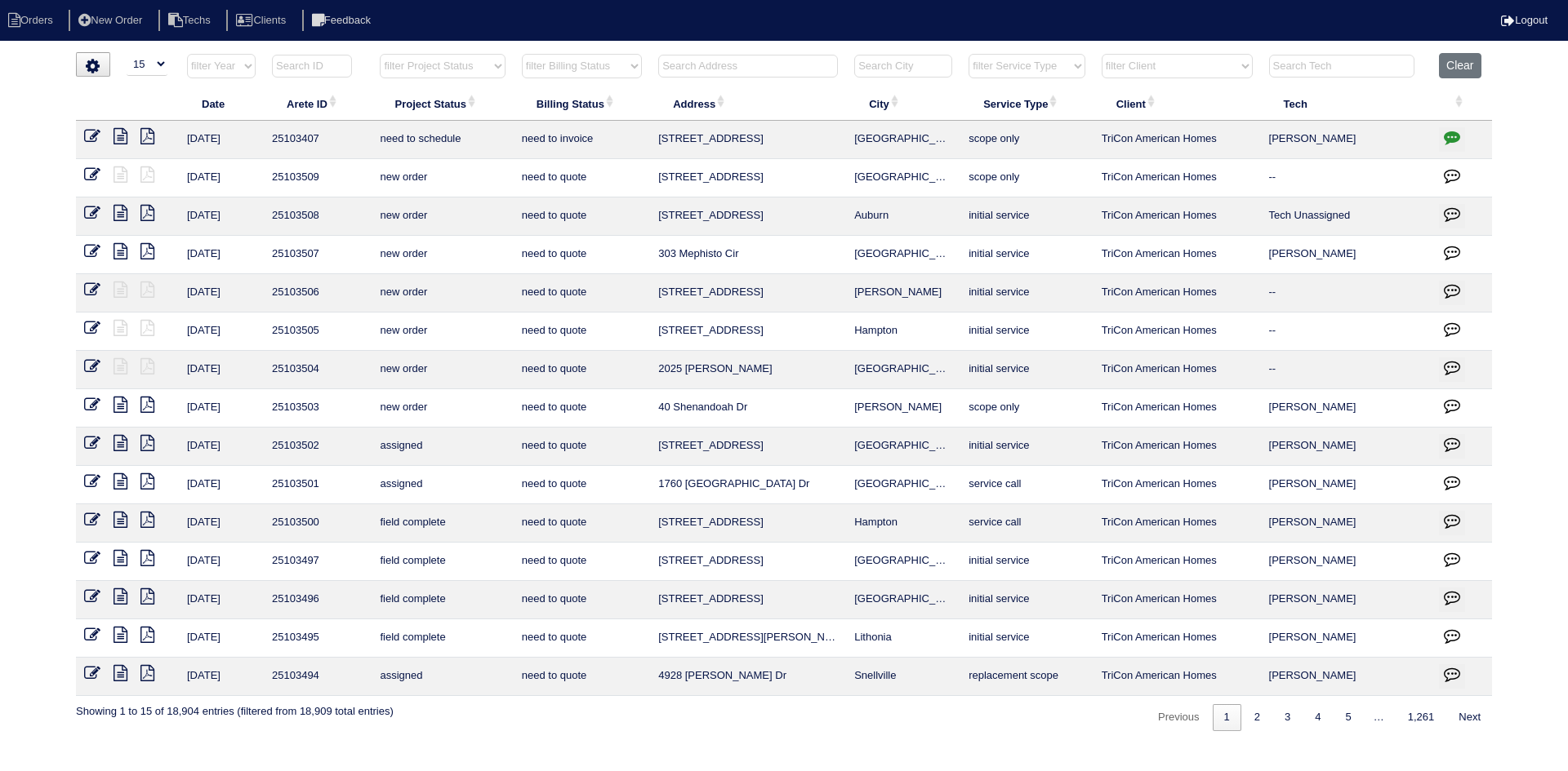
click at [776, 65] on input "text" at bounding box center [747, 66] width 180 height 23
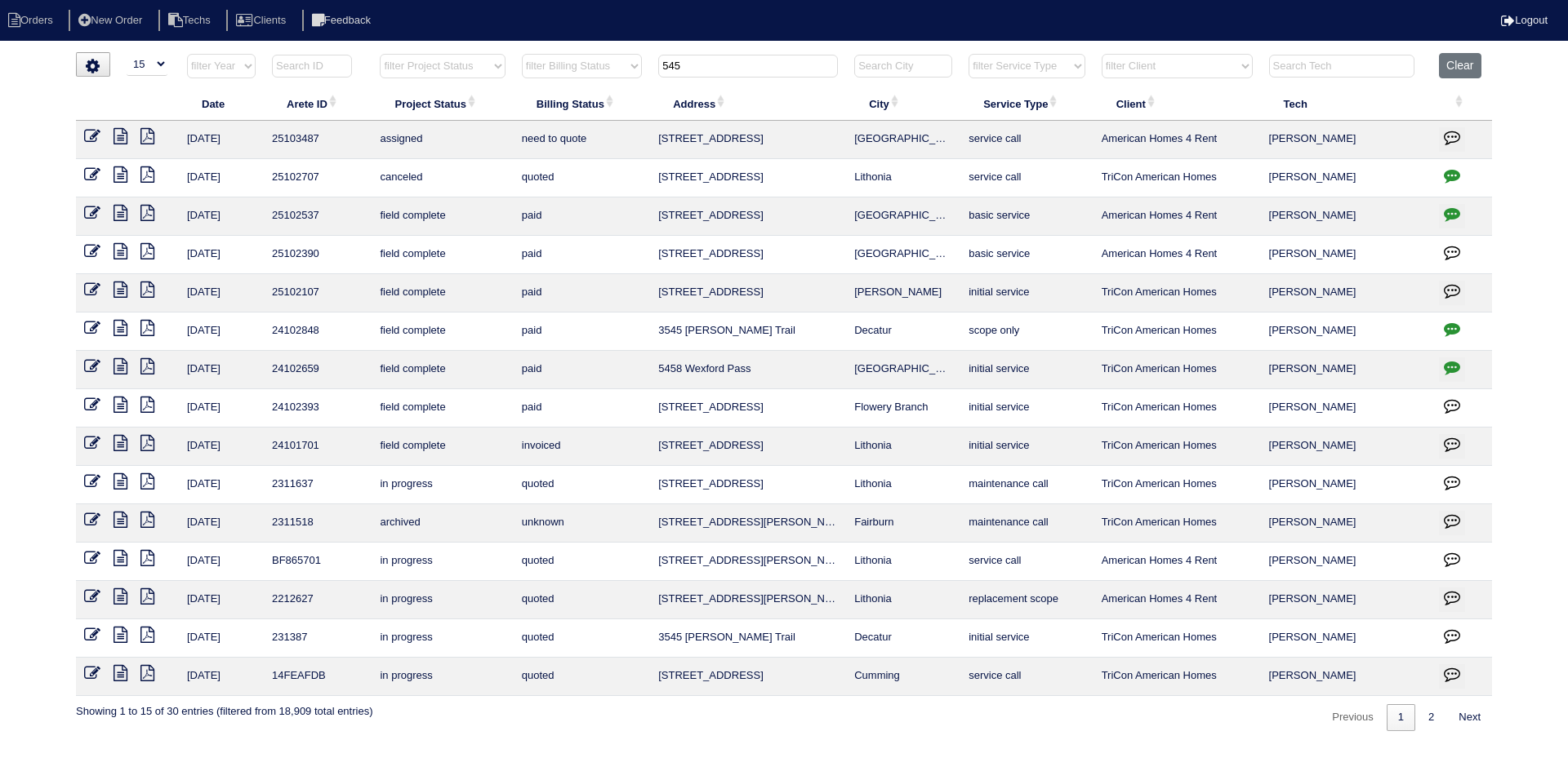
type input "545"
click at [121, 136] on icon at bounding box center [120, 137] width 14 height 17
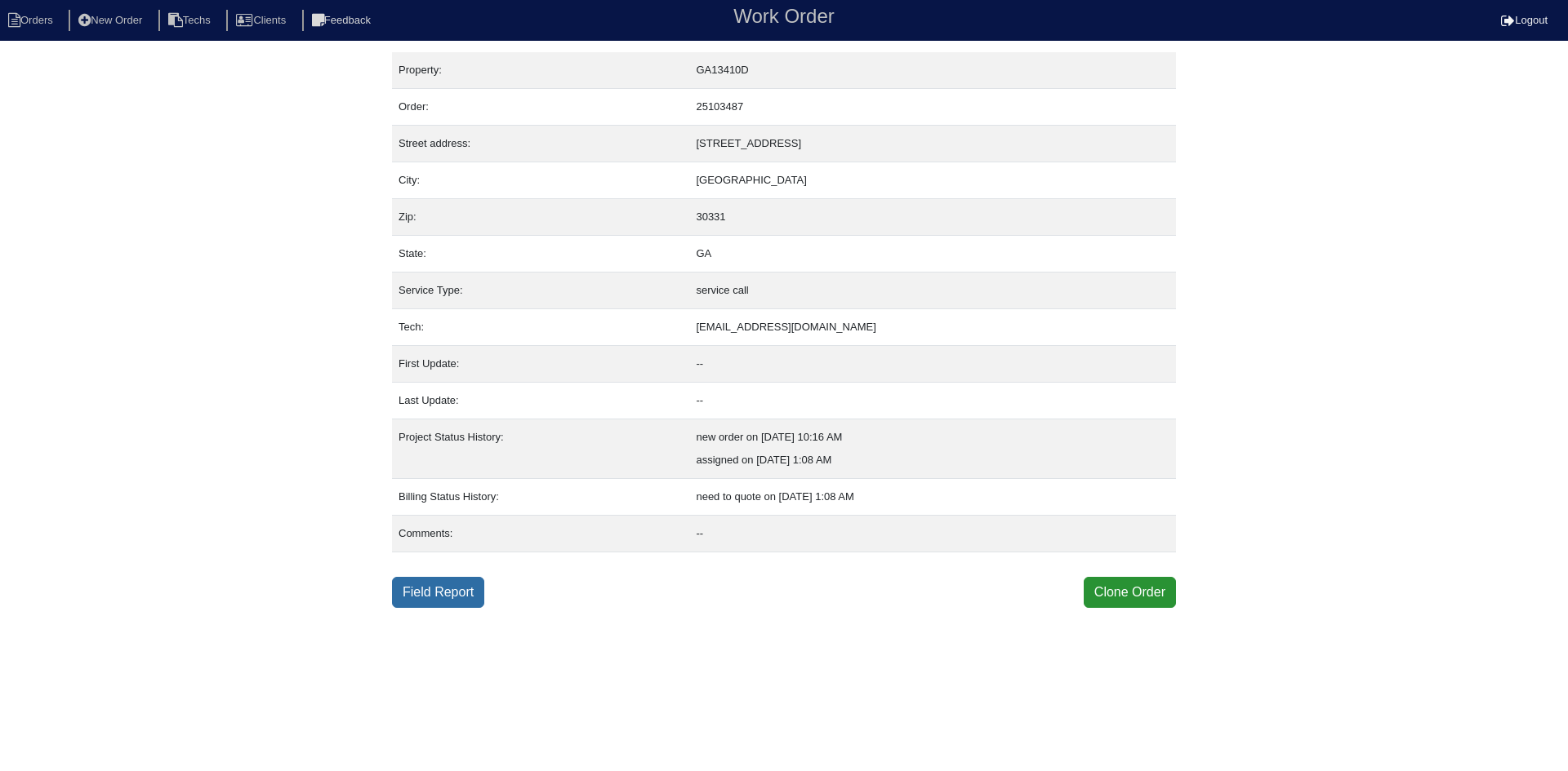
click at [440, 599] on link "Field Report" at bounding box center [437, 592] width 92 height 31
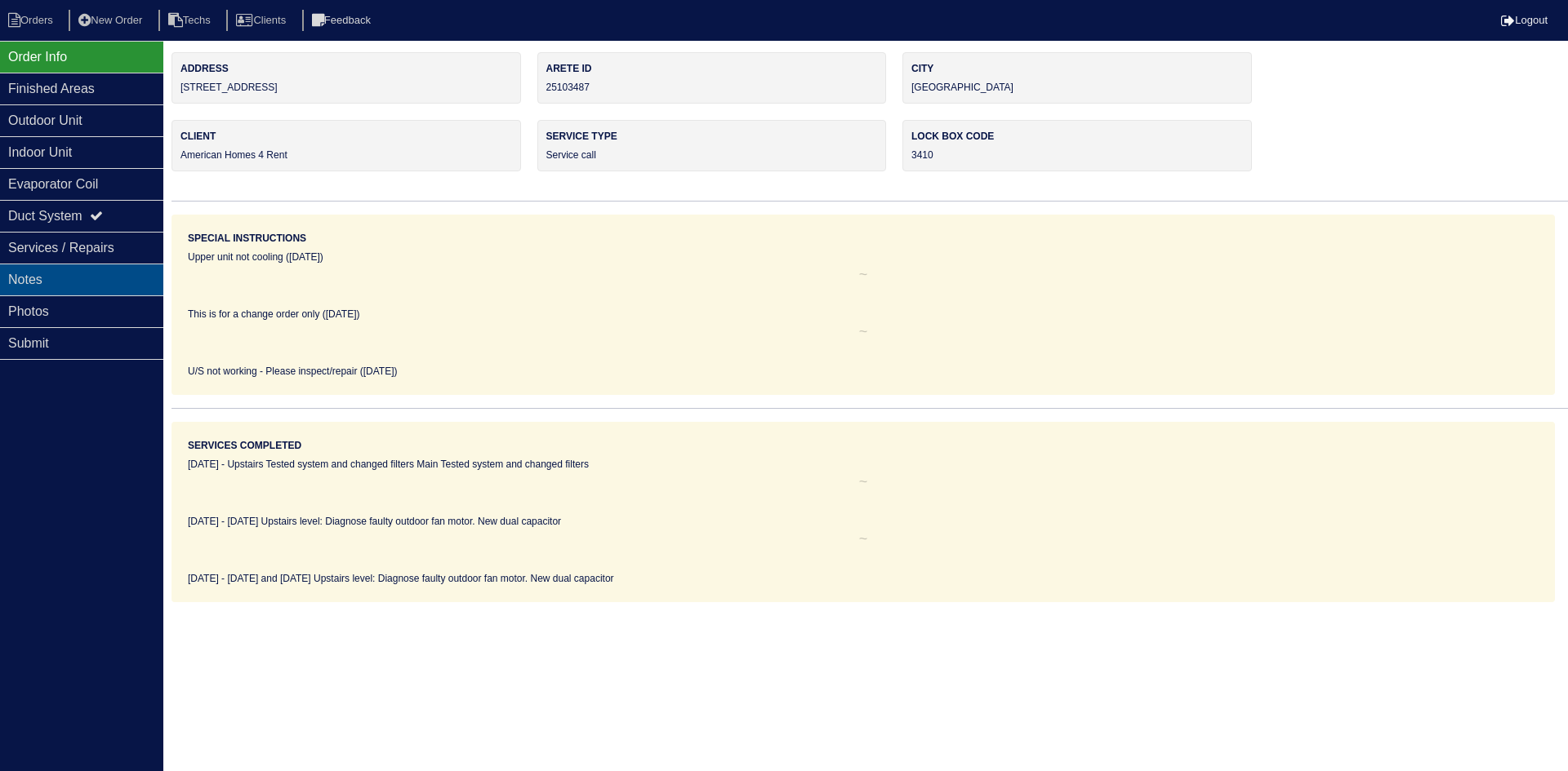
click at [130, 281] on div "Notes" at bounding box center [82, 279] width 164 height 32
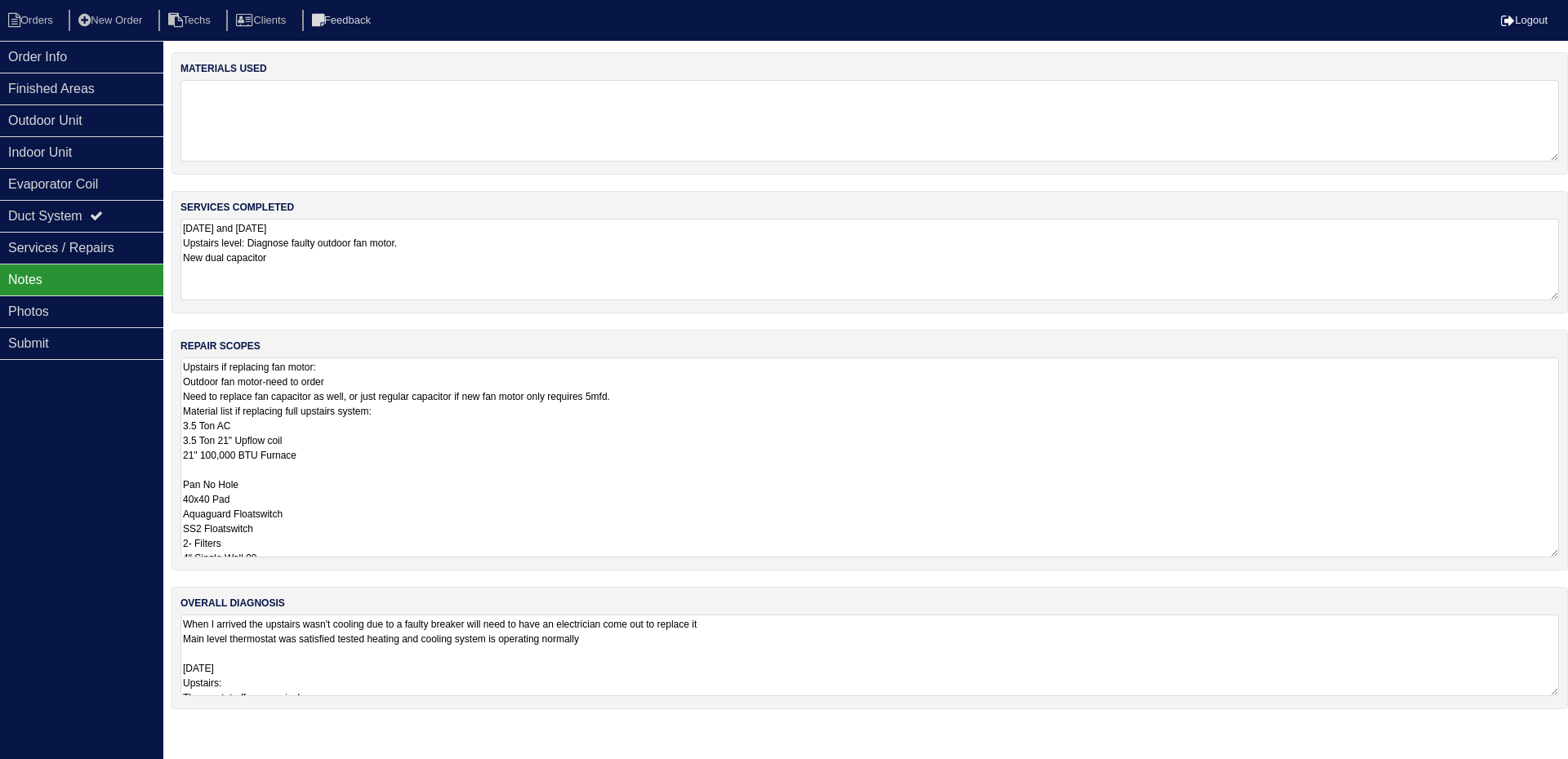
drag, startPoint x: 1550, startPoint y: 435, endPoint x: 1567, endPoint y: 553, distance: 119.2
click at [1567, 553] on div "repair scopes Upstairs if replacing fan motor: Outdoor fan motor-need to order …" at bounding box center [869, 450] width 1397 height 241
click at [87, 119] on div "Outdoor Unit" at bounding box center [82, 120] width 164 height 32
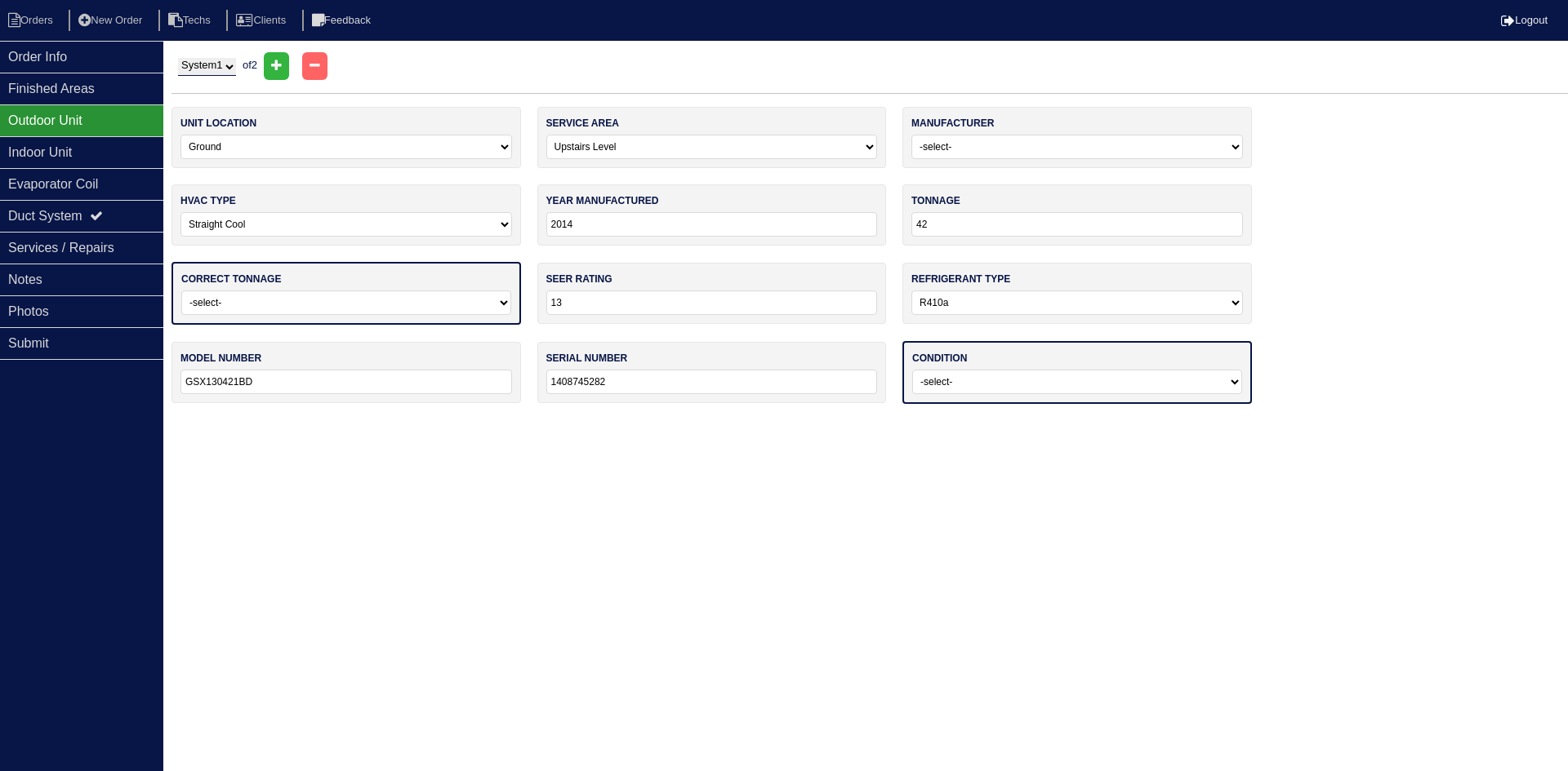
drag, startPoint x: 225, startPoint y: 61, endPoint x: 230, endPoint y: 70, distance: 10.3
click at [224, 61] on select "System 1 System 2" at bounding box center [207, 66] width 58 height 18
select select "2"
click at [178, 58] on select "System 1 System 2" at bounding box center [207, 66] width 58 height 18
select select "0"
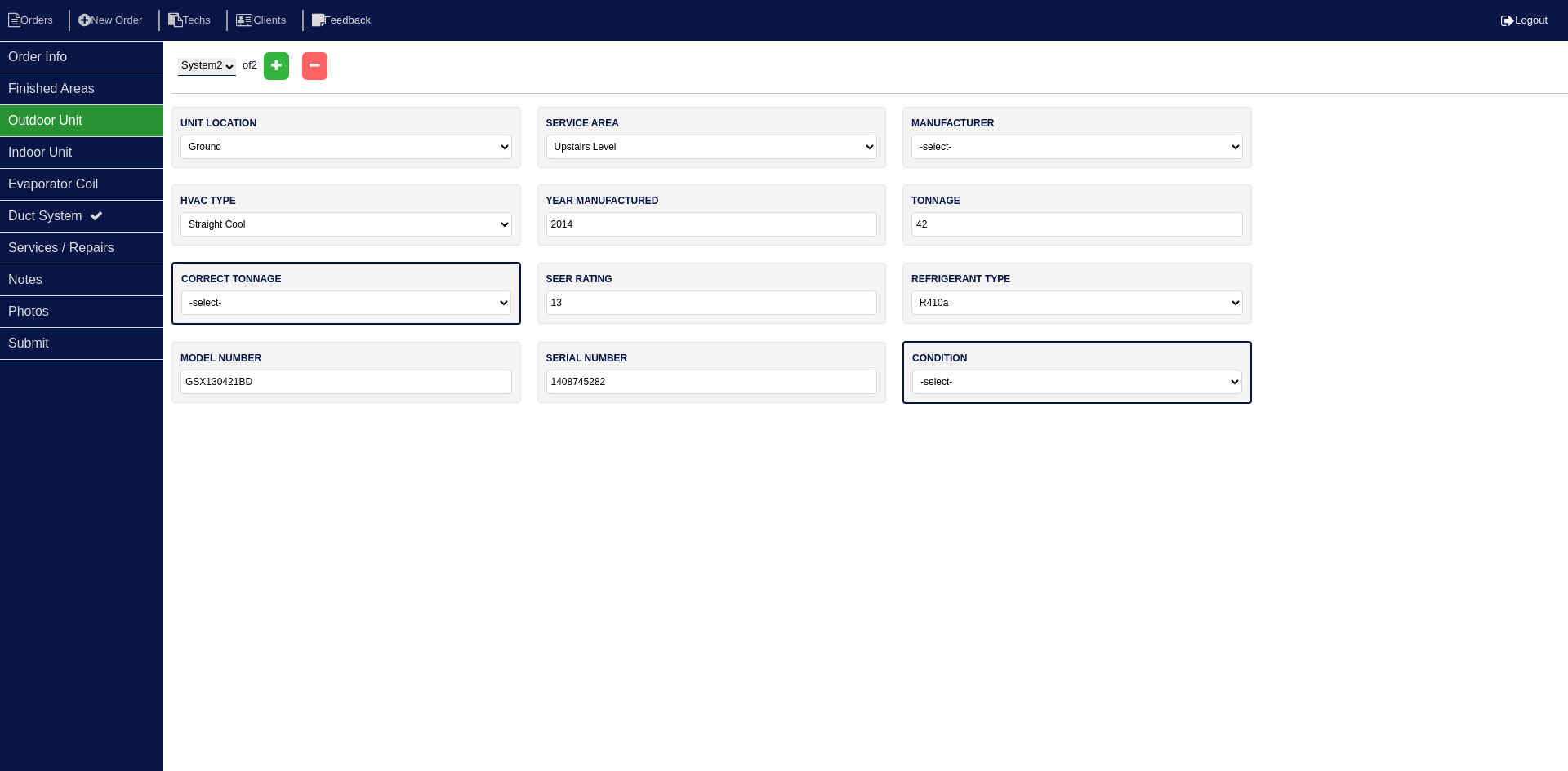
type input "30"
type input "GSX130301BD"
type input "141116960"
click at [208, 70] on select "System 1 System 2" at bounding box center [207, 66] width 58 height 18
select select "1"
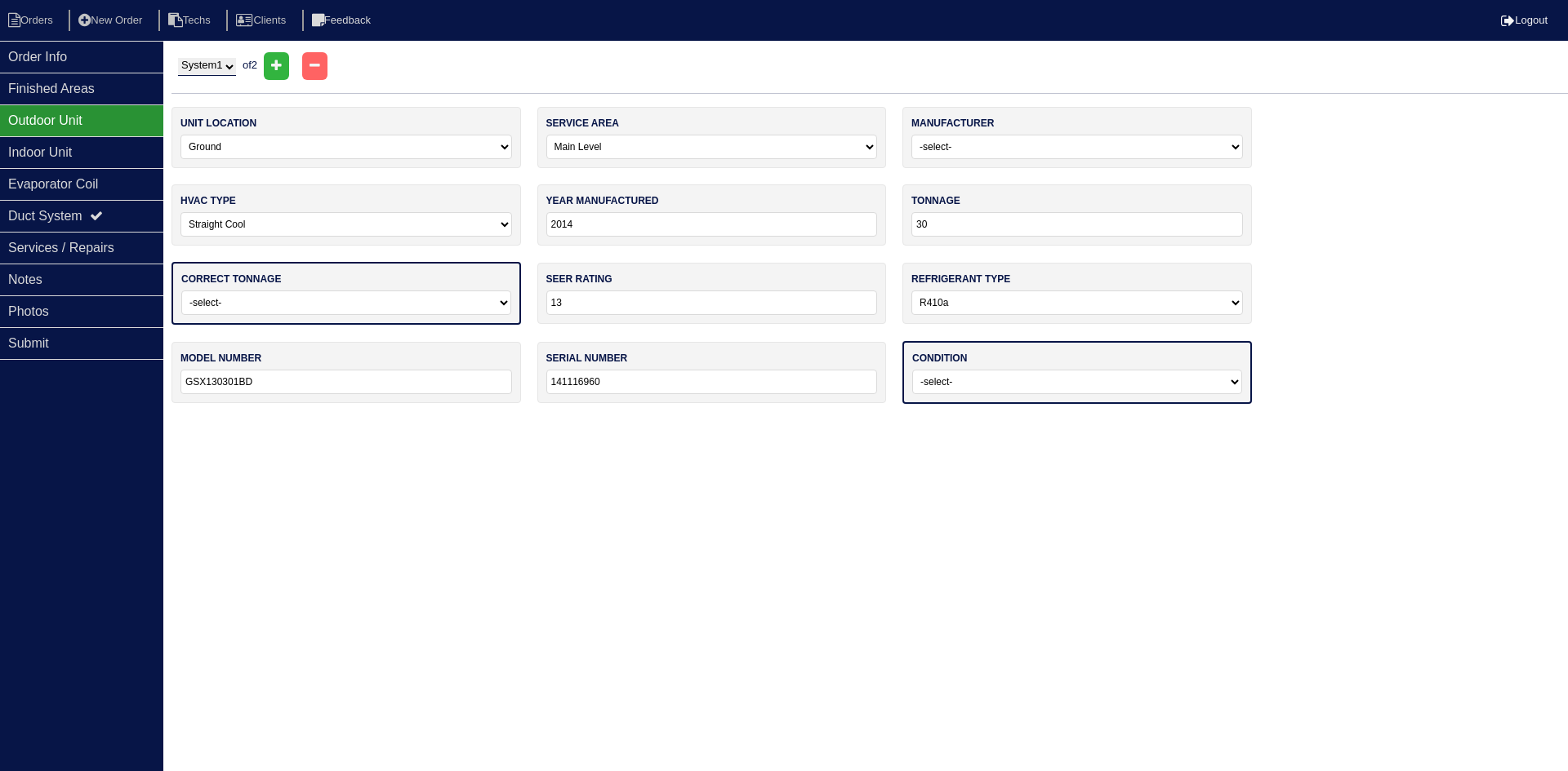
click at [178, 58] on select "System 1 System 2" at bounding box center [207, 66] width 58 height 18
select select "1"
type input "42"
type input "GSX130421BD"
type input "1408745282"
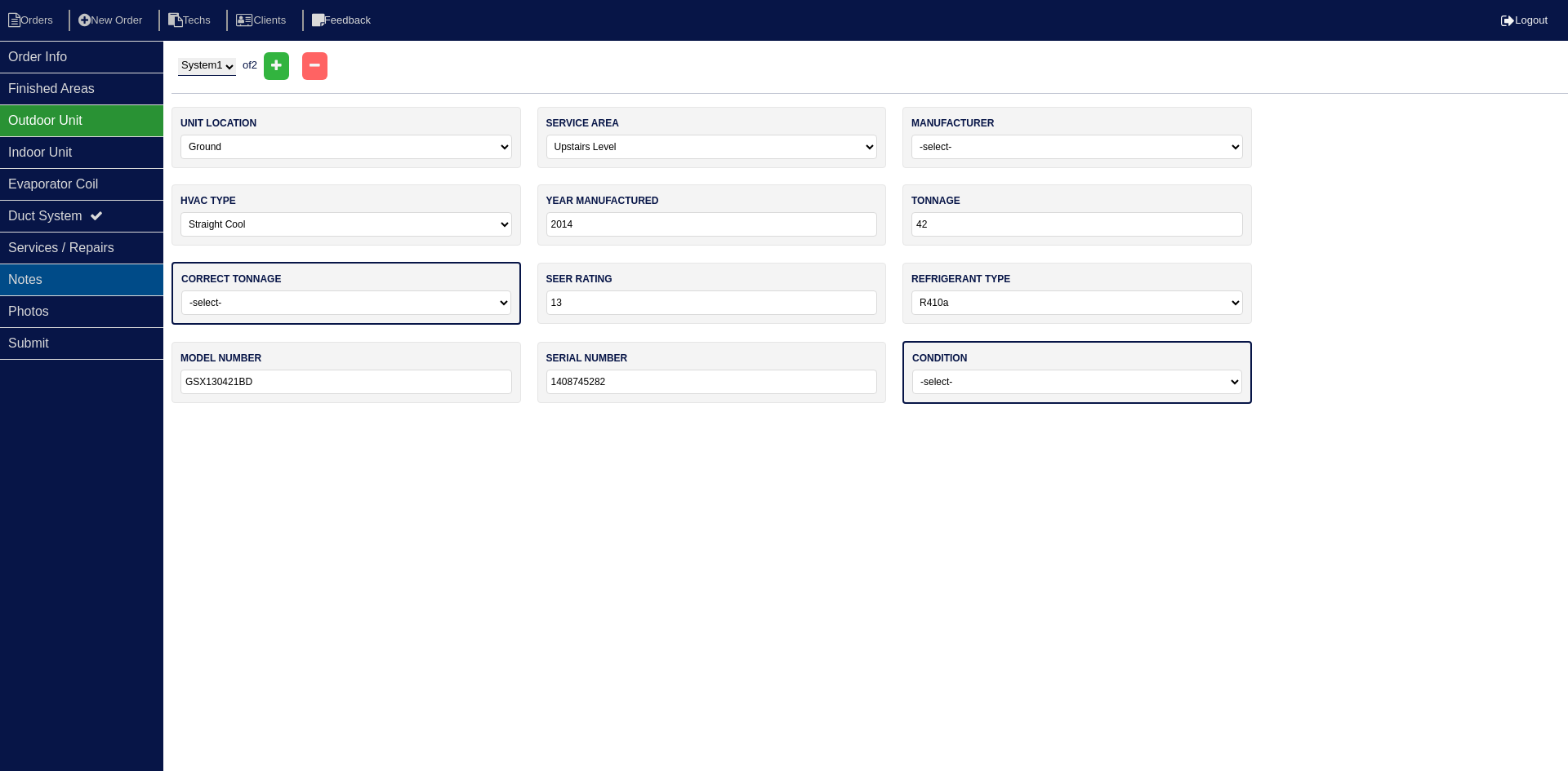
click at [86, 276] on div "Notes" at bounding box center [82, 279] width 164 height 32
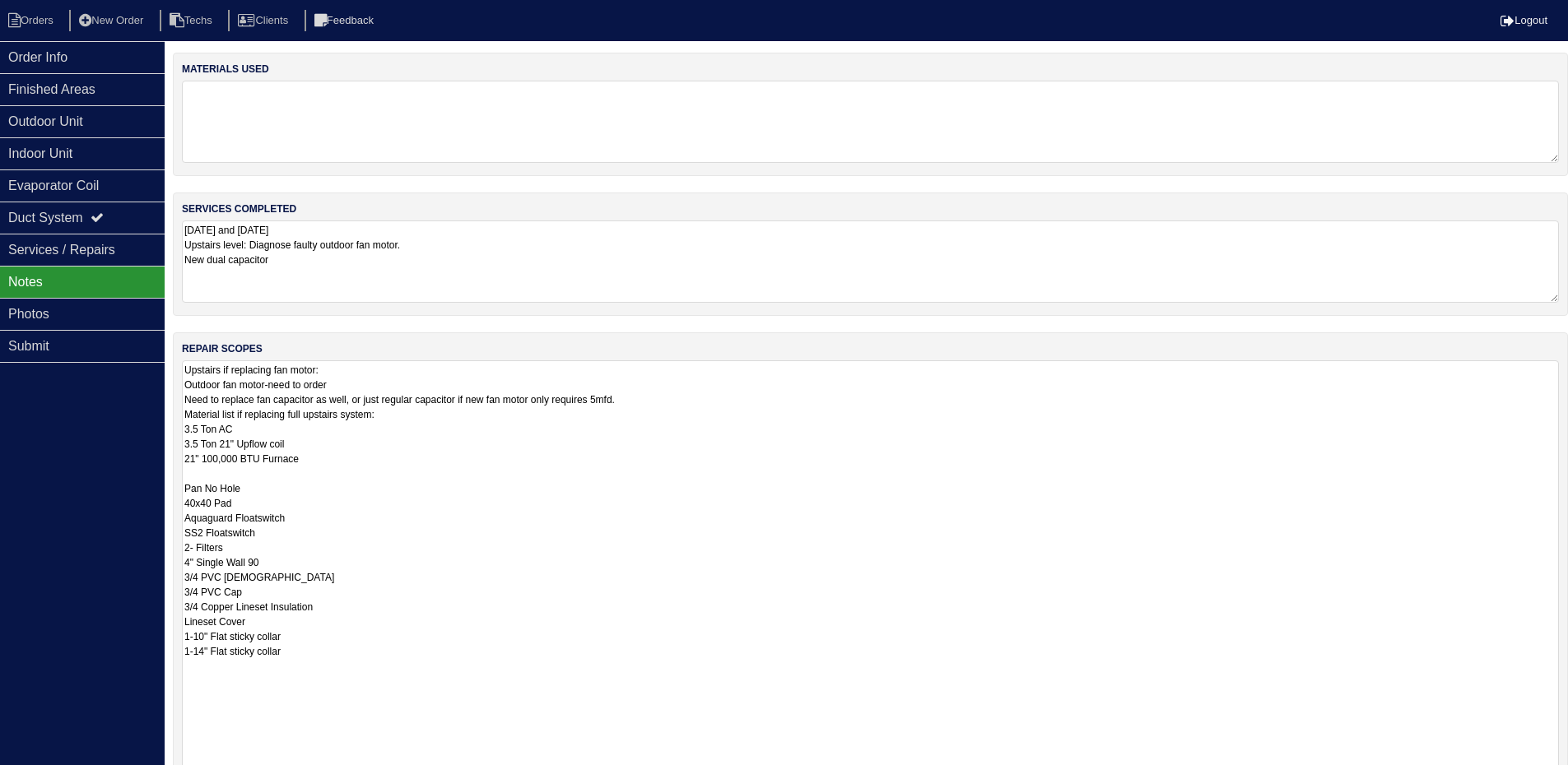
drag, startPoint x: 1567, startPoint y: 556, endPoint x: 1566, endPoint y: 816, distance: 260.0
click at [1566, 776] on html "Orders New Order Techs Clients Feedback Logout Orders New Order Users Clients M…" at bounding box center [784, 495] width 1568 height 991
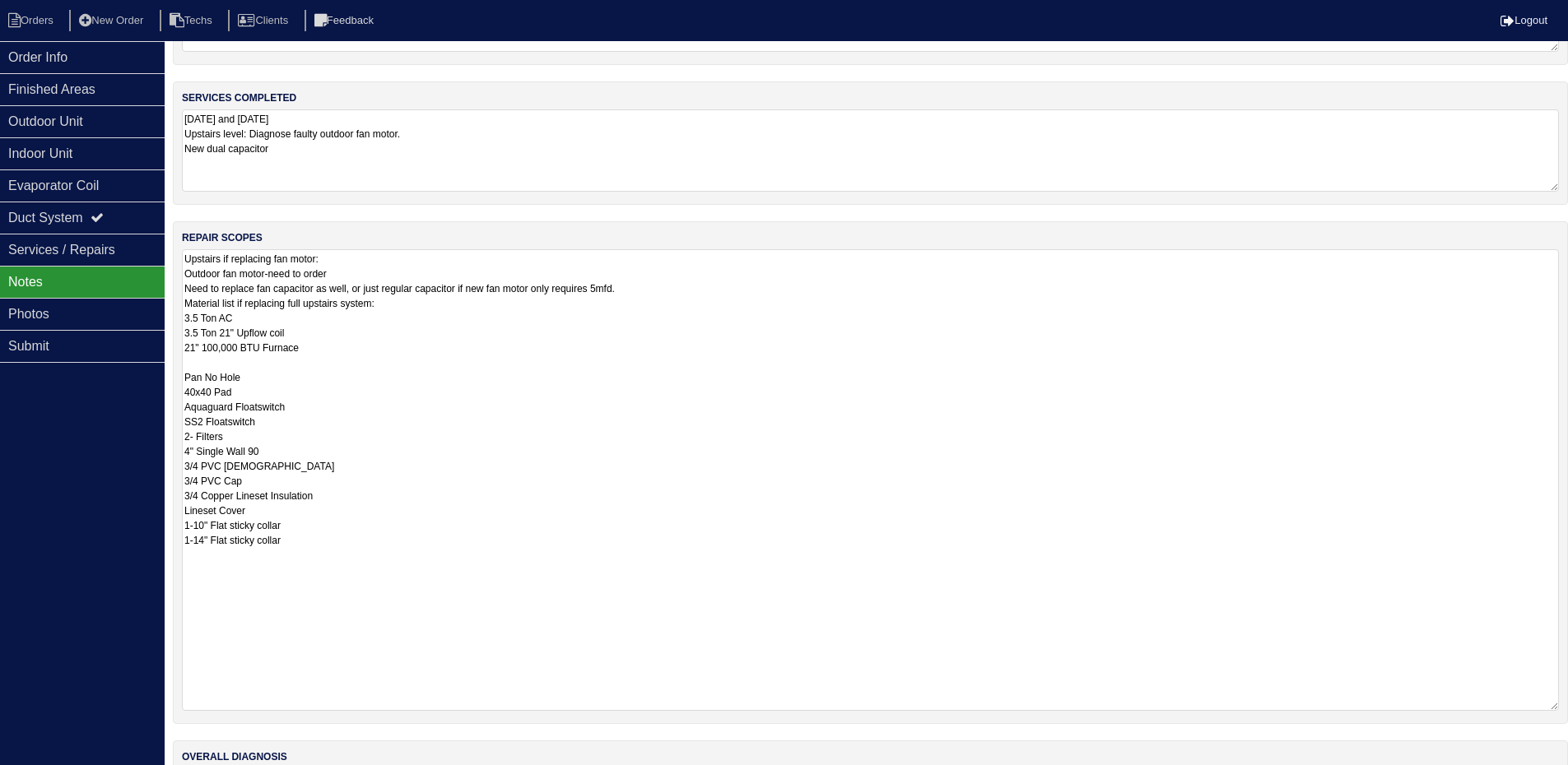
scroll to position [226, 0]
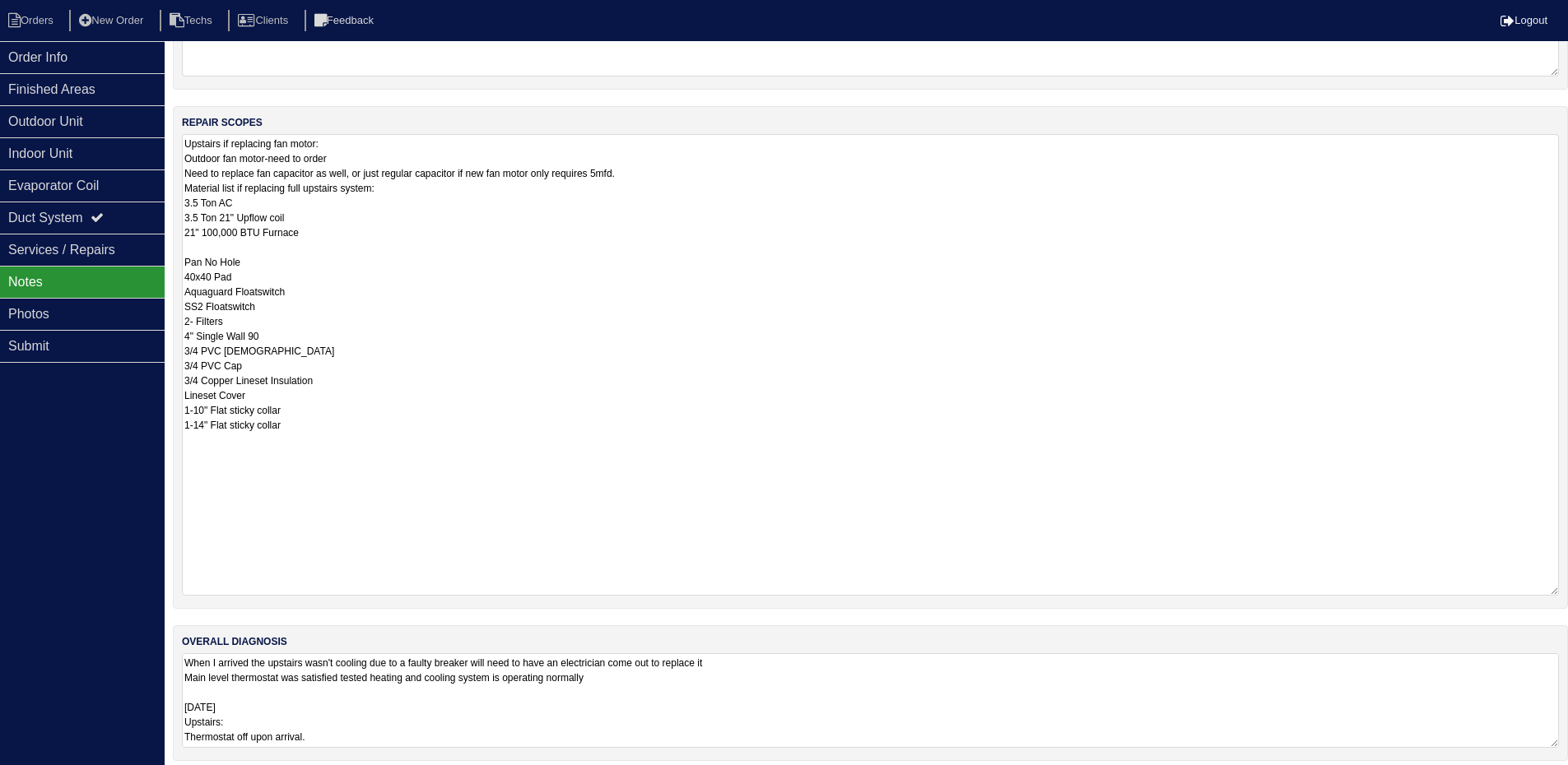
drag, startPoint x: 1550, startPoint y: 731, endPoint x: 1579, endPoint y: 816, distance: 89.8
click at [1568, 776] on html "Orders New Order Techs Clients Feedback Logout Orders New Order Users Clients M…" at bounding box center [784, 276] width 1568 height 1004
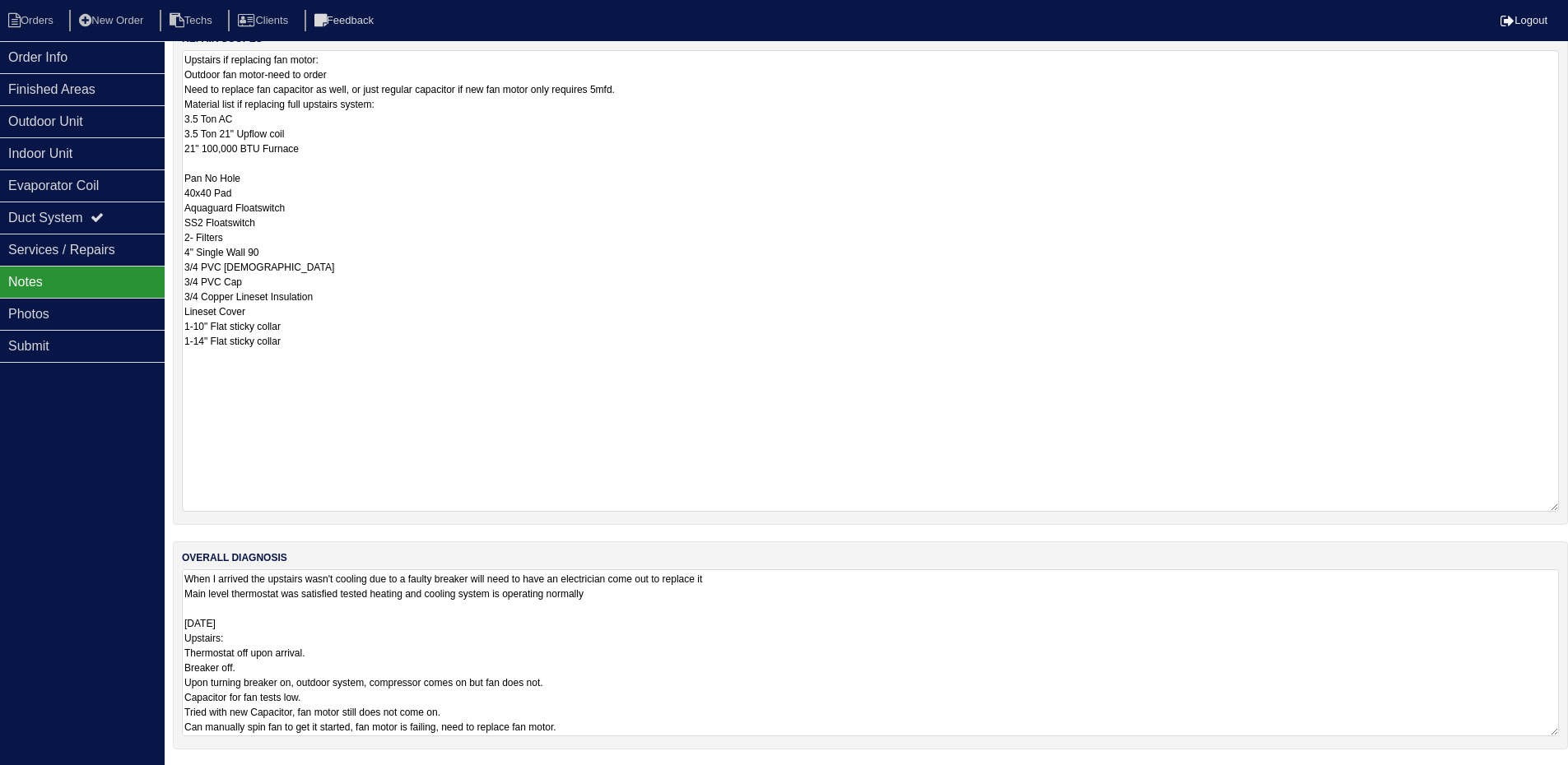
scroll to position [311, 0]
drag, startPoint x: 1176, startPoint y: 655, endPoint x: 1111, endPoint y: 576, distance: 102.3
click at [1176, 652] on textarea "When I arrived the upstairs wasn't cooling due to a faulty breaker will need to…" at bounding box center [870, 673] width 1377 height 211
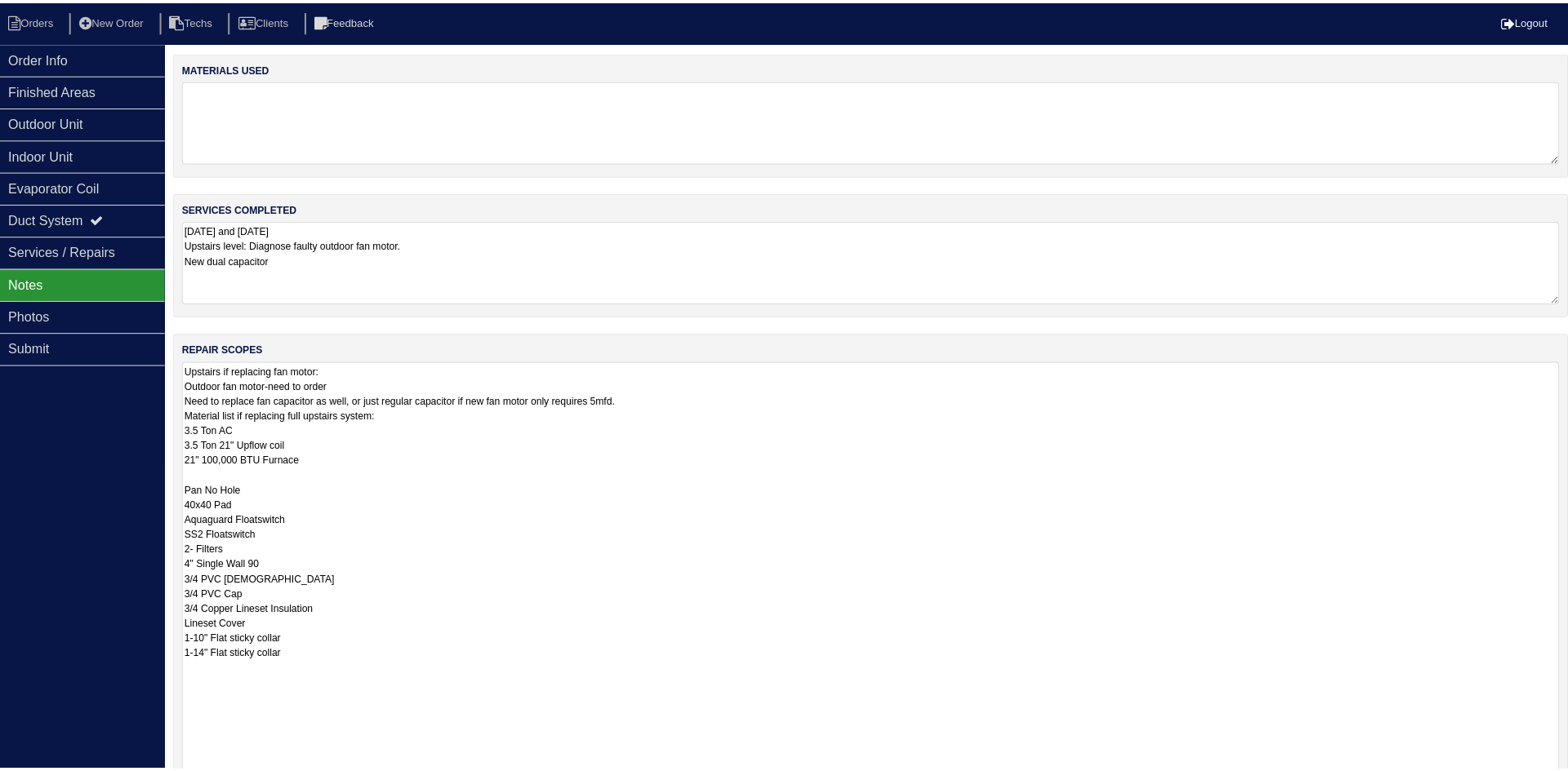
scroll to position [0, 0]
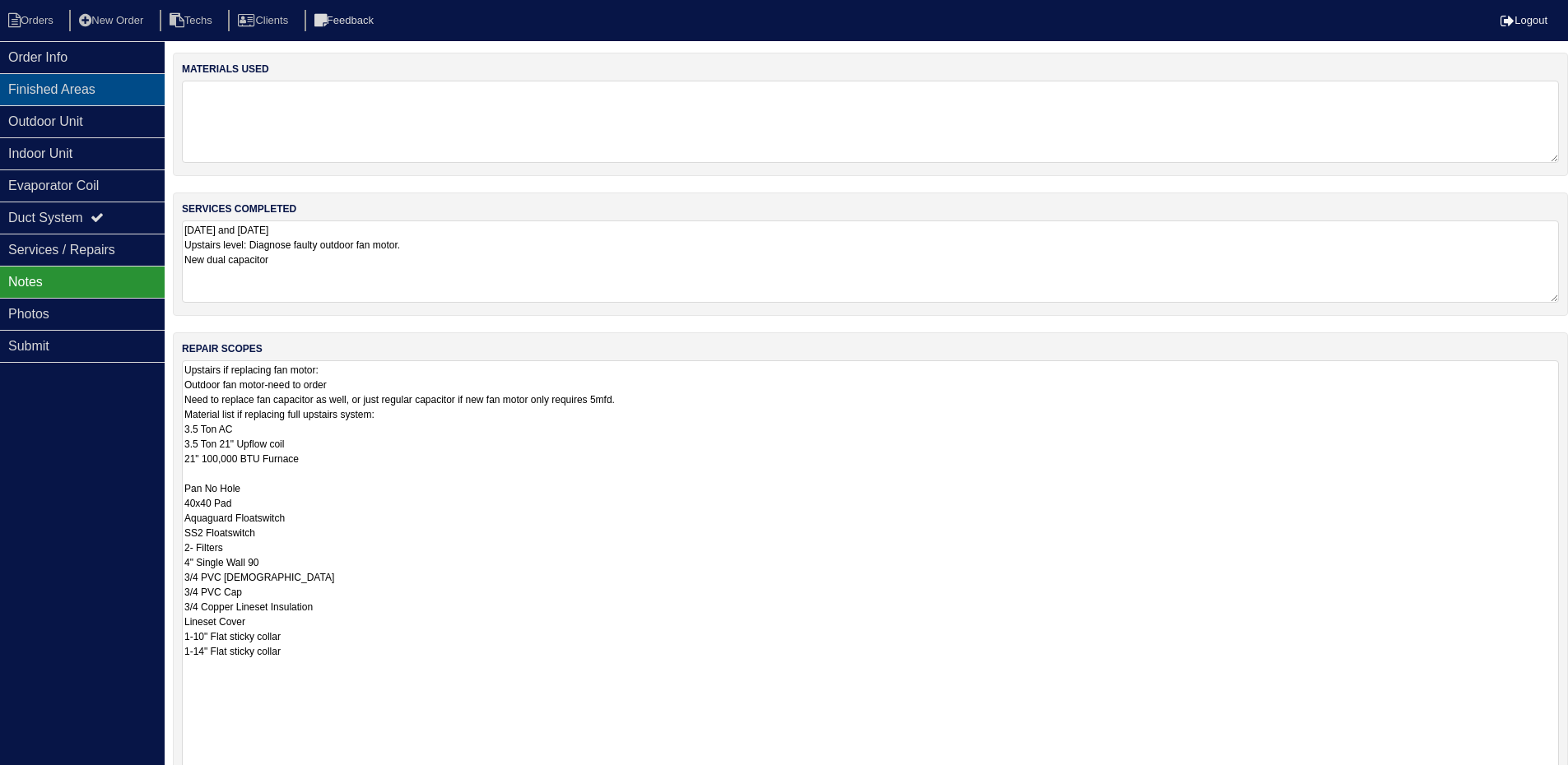
click at [131, 84] on div "Finished Areas" at bounding box center [83, 89] width 165 height 32
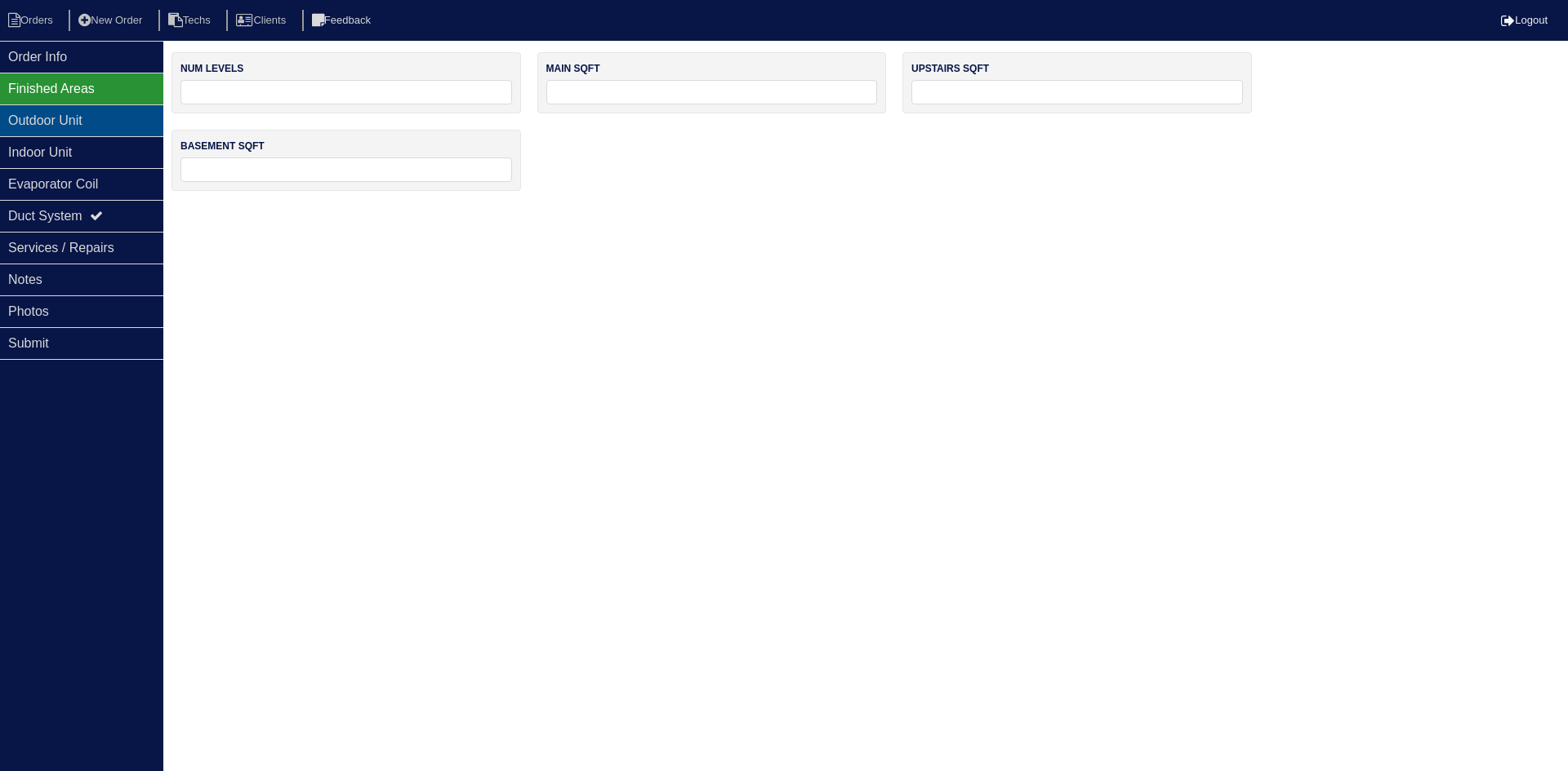
click at [116, 113] on div "Outdoor Unit" at bounding box center [82, 120] width 164 height 32
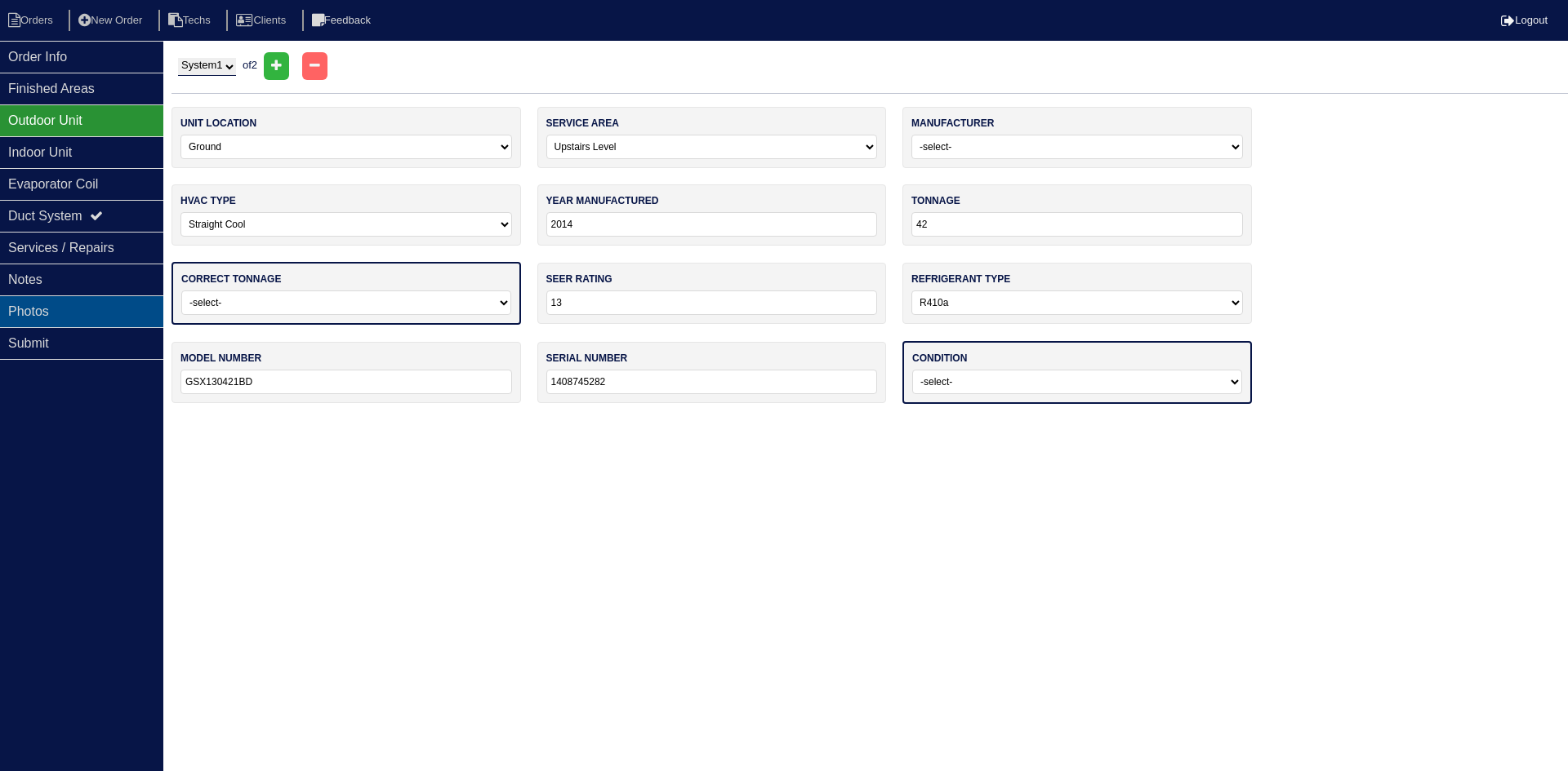
click at [95, 310] on div "Photos" at bounding box center [82, 312] width 164 height 32
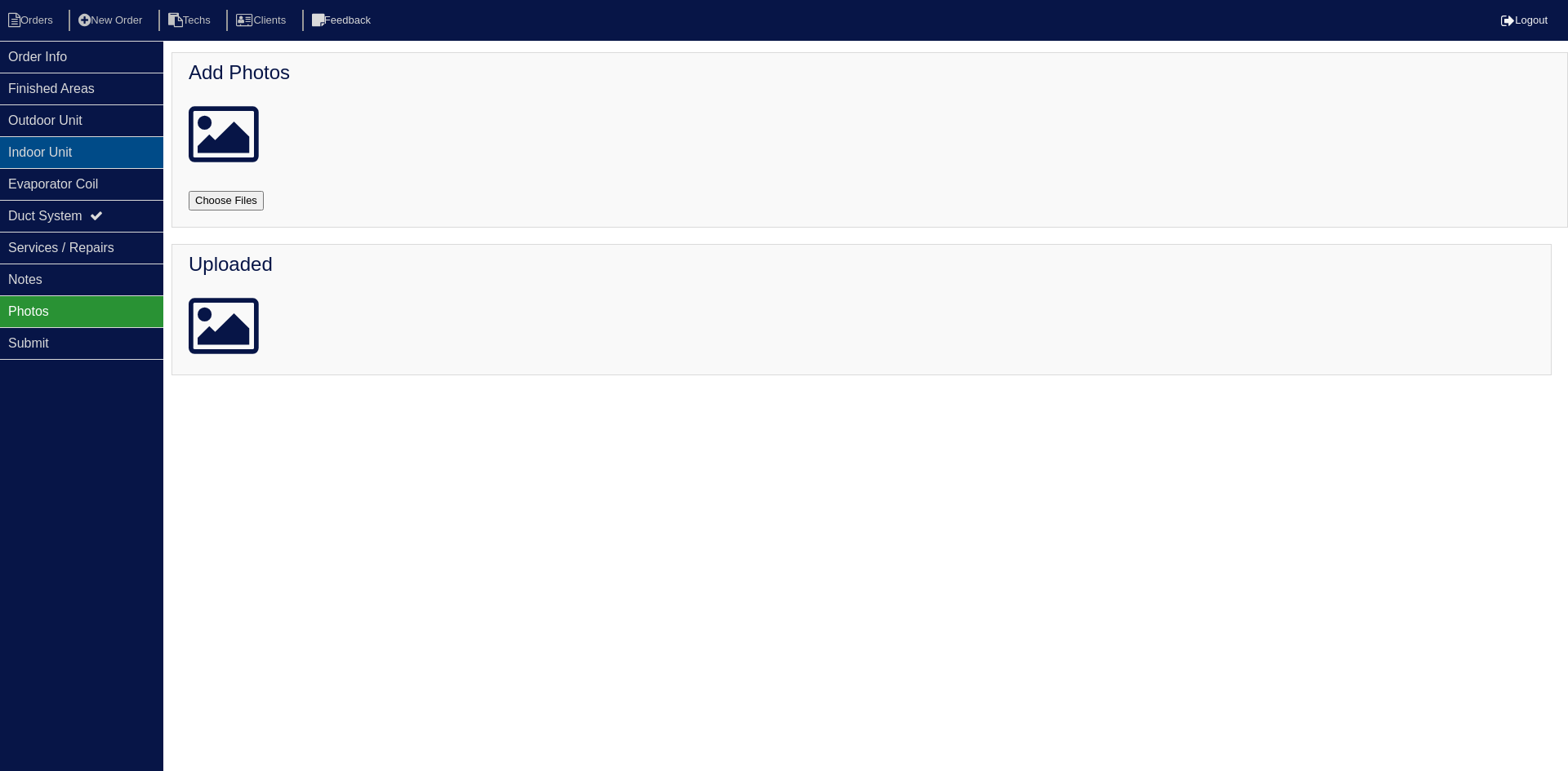
click at [84, 143] on div "Indoor Unit" at bounding box center [82, 153] width 164 height 32
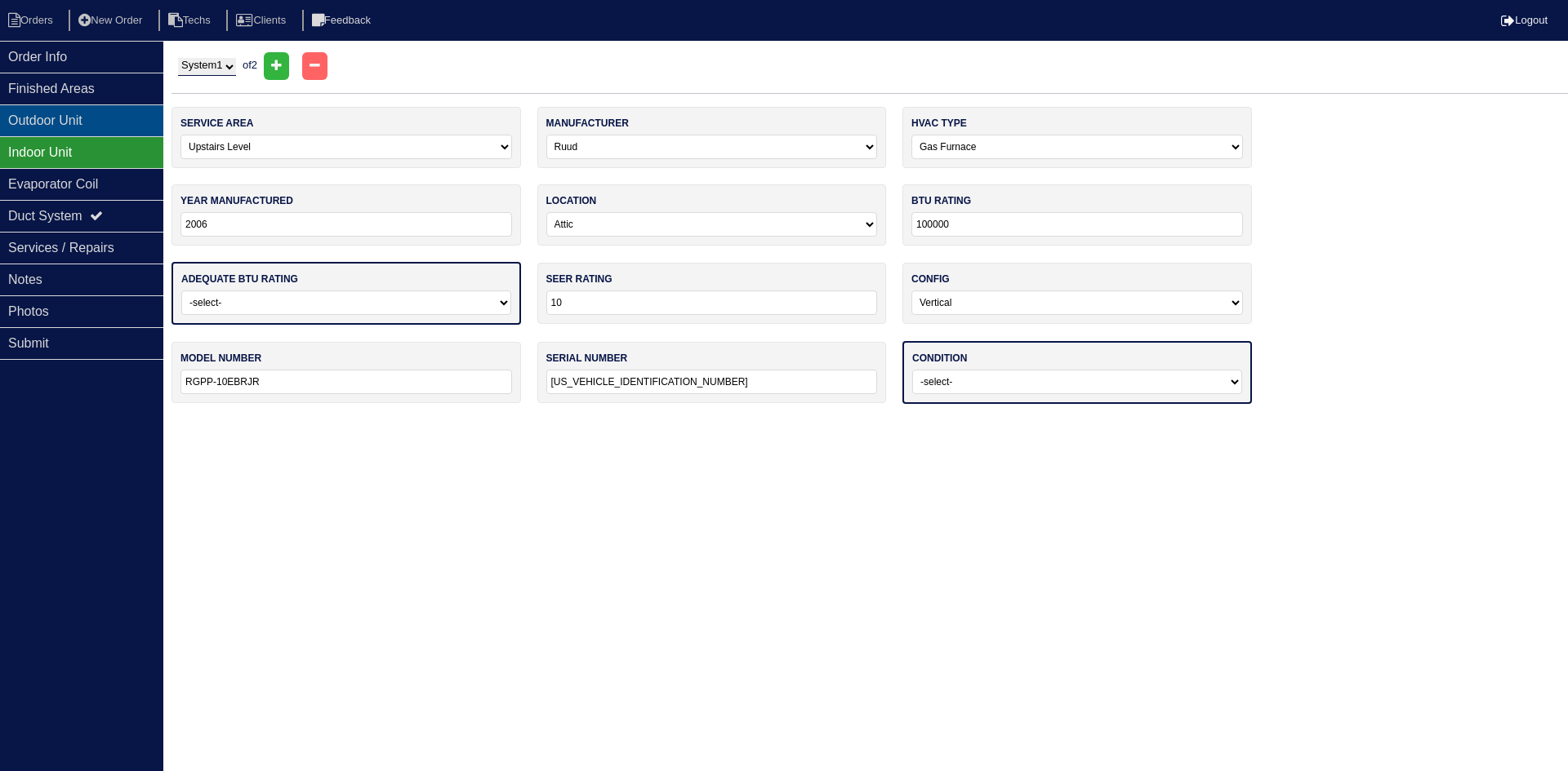
click at [90, 124] on div "Outdoor Unit" at bounding box center [82, 120] width 164 height 32
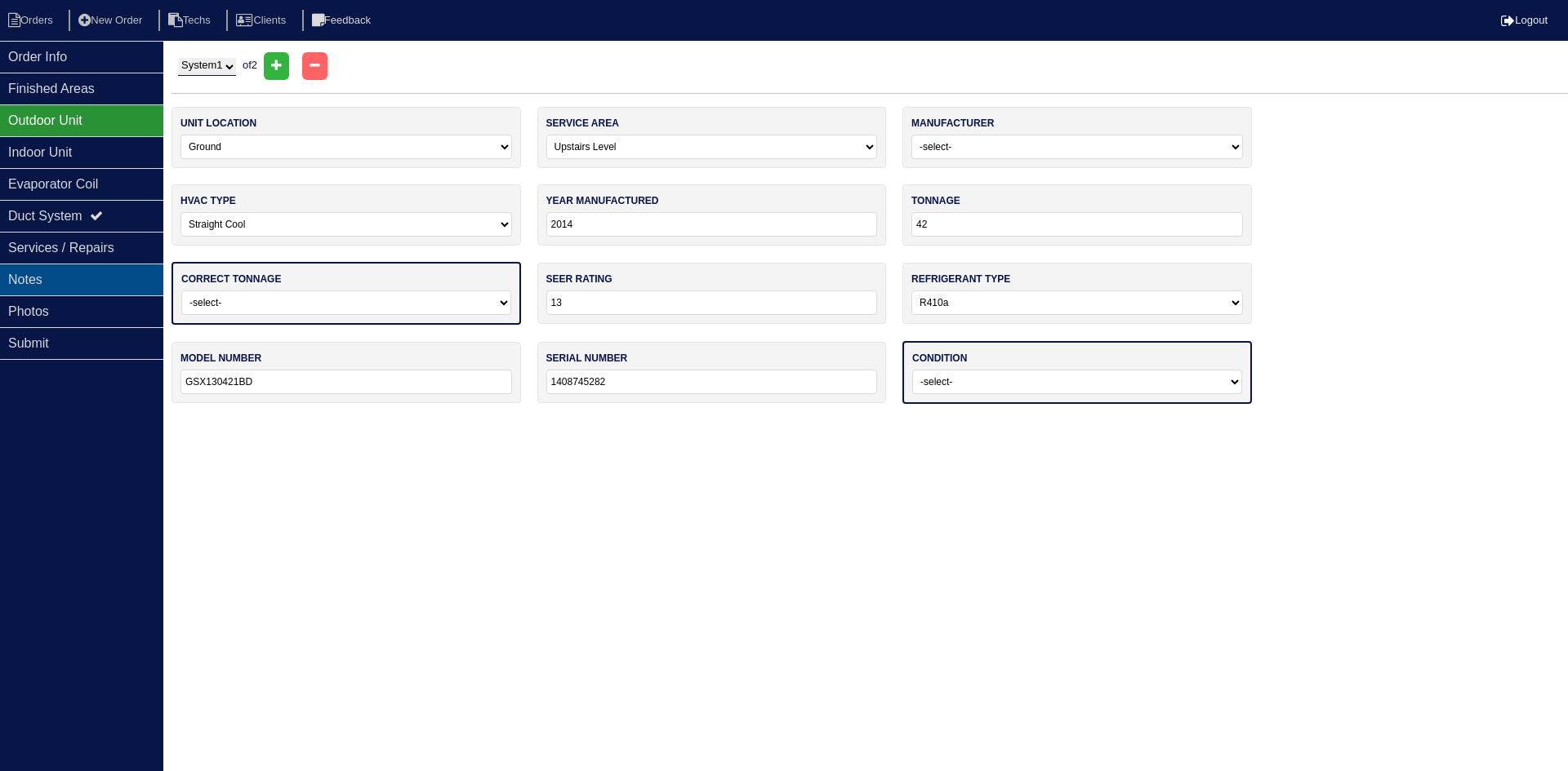
click at [89, 279] on div "Notes" at bounding box center [82, 279] width 164 height 32
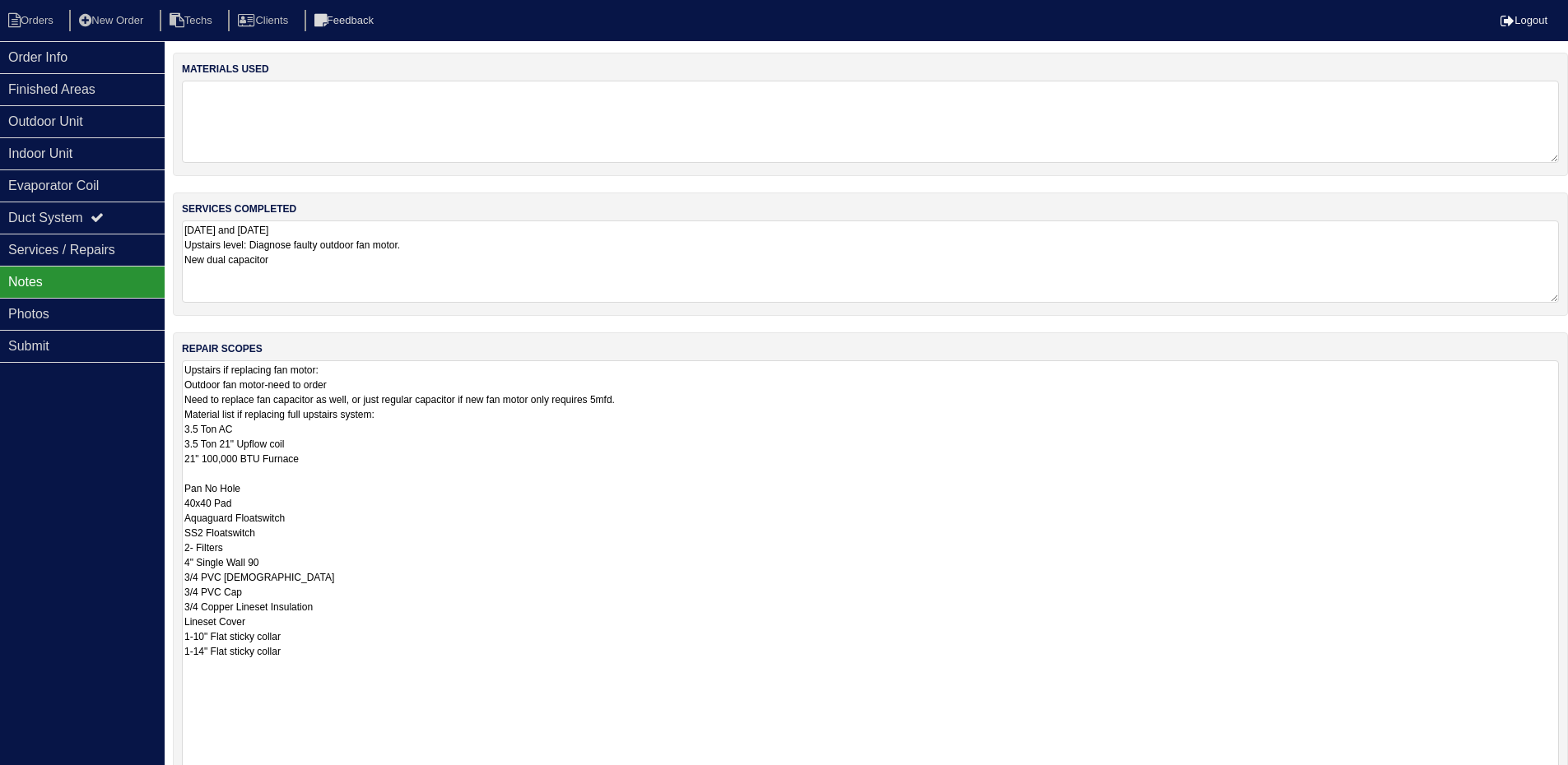
click at [460, 252] on textarea "7/17/25 and 9/23/25 Upstairs level: Diagnose faulty outdoor fan motor. New dual…" at bounding box center [870, 262] width 1377 height 82
click at [460, 243] on textarea "7/17/25 and 9/23/25 Upstairs level: Diagnose faulty outdoor fan motor. New dual…" at bounding box center [870, 261] width 1377 height 81
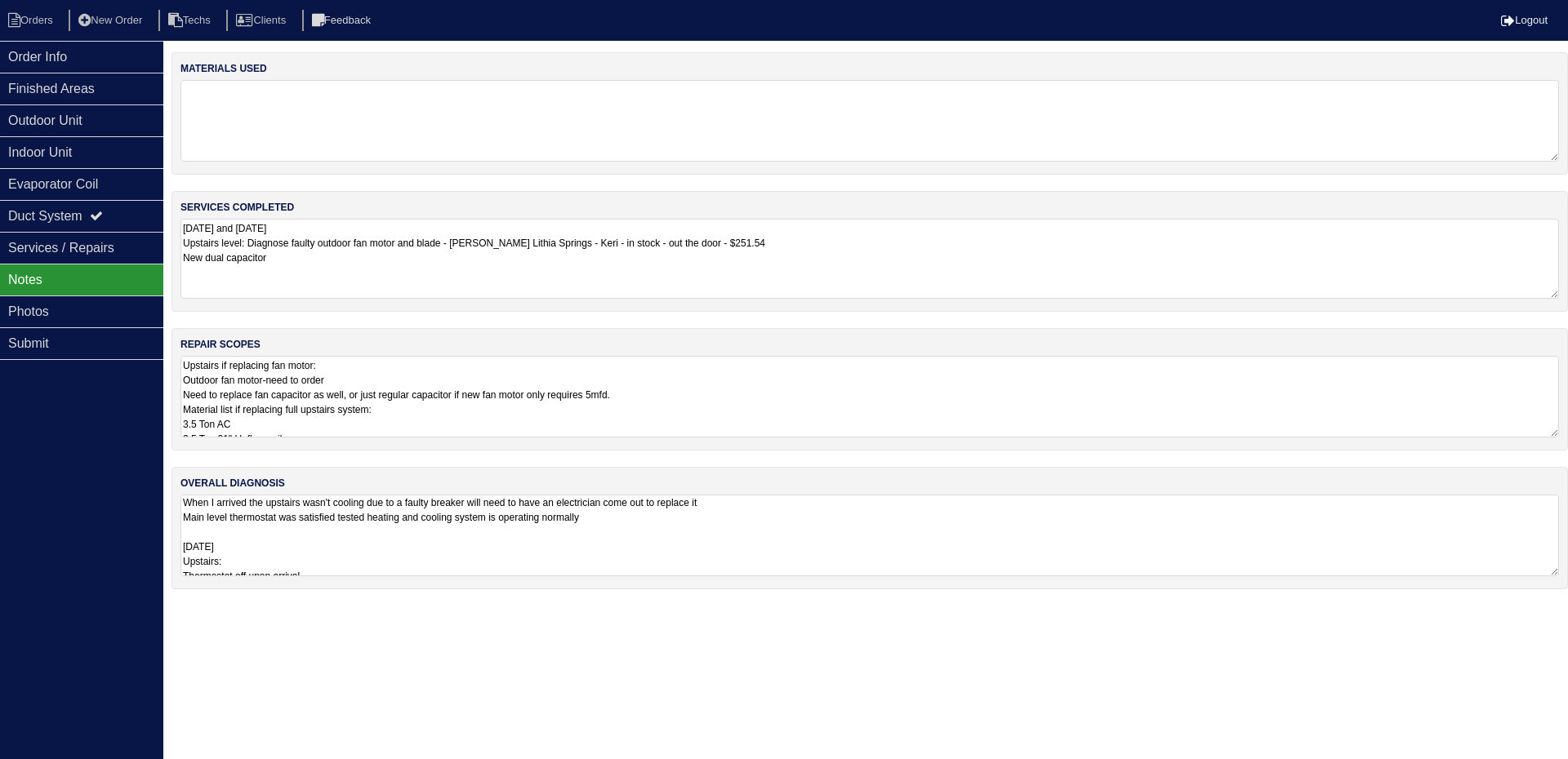
click at [838, 245] on textarea "7/17/25 and 9/23/25 Upstairs level: Diagnose faulty outdoor fan motor and blade…" at bounding box center [869, 259] width 1378 height 80
drag, startPoint x: 88, startPoint y: 59, endPoint x: 113, endPoint y: 57, distance: 25.1
click at [88, 59] on div "Order Info" at bounding box center [82, 57] width 164 height 32
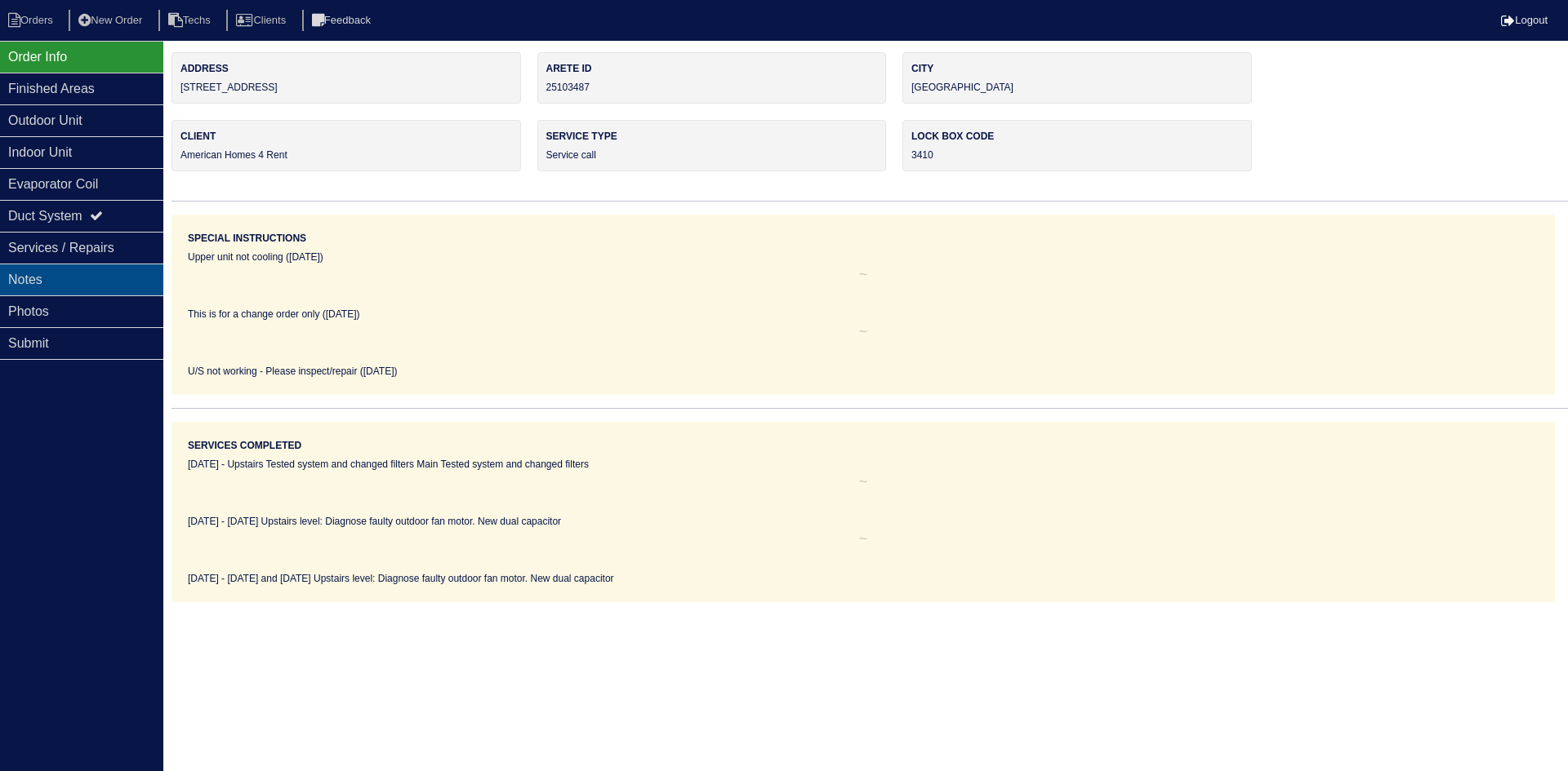
click at [62, 268] on div "Notes" at bounding box center [82, 279] width 164 height 32
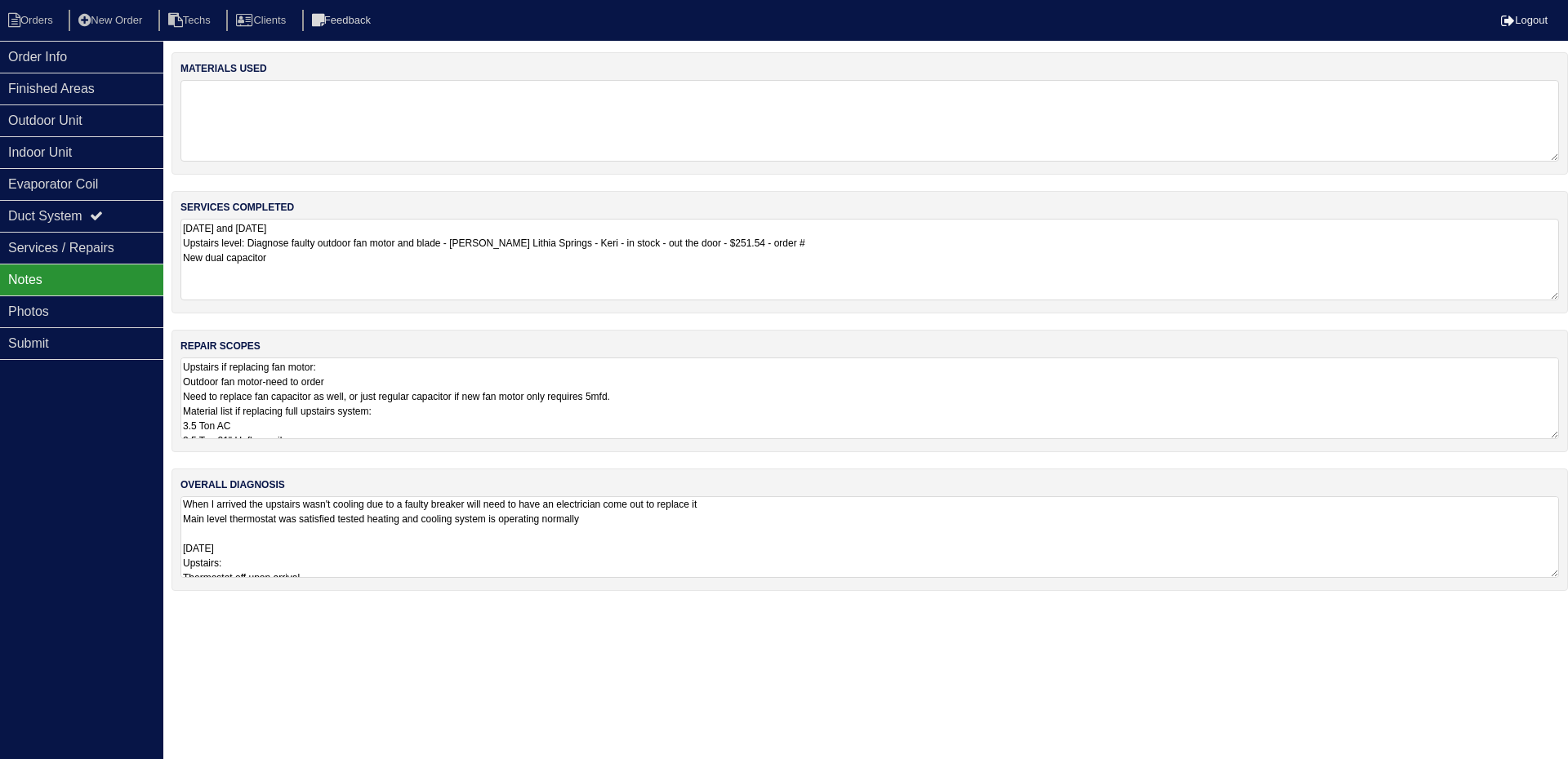
click at [885, 239] on textarea "7/17/25 and 9/23/25 Upstairs level: Diagnose faulty outdoor fan motor and blade…" at bounding box center [869, 260] width 1378 height 82
type textarea "7/17/25 and 9/23/25 Upstairs level: Diagnose faulty outdoor fan motor and blade…"
click at [407, 607] on html "Orders New Order Techs Clients Feedback Logout Orders New Order Users Clients M…" at bounding box center [784, 303] width 1568 height 607
drag, startPoint x: 964, startPoint y: 244, endPoint x: 184, endPoint y: 250, distance: 780.0
click at [184, 250] on textarea "7/17/25 and 9/23/25 Upstairs level: Diagnose faulty outdoor fan motor and blade…" at bounding box center [869, 259] width 1378 height 80
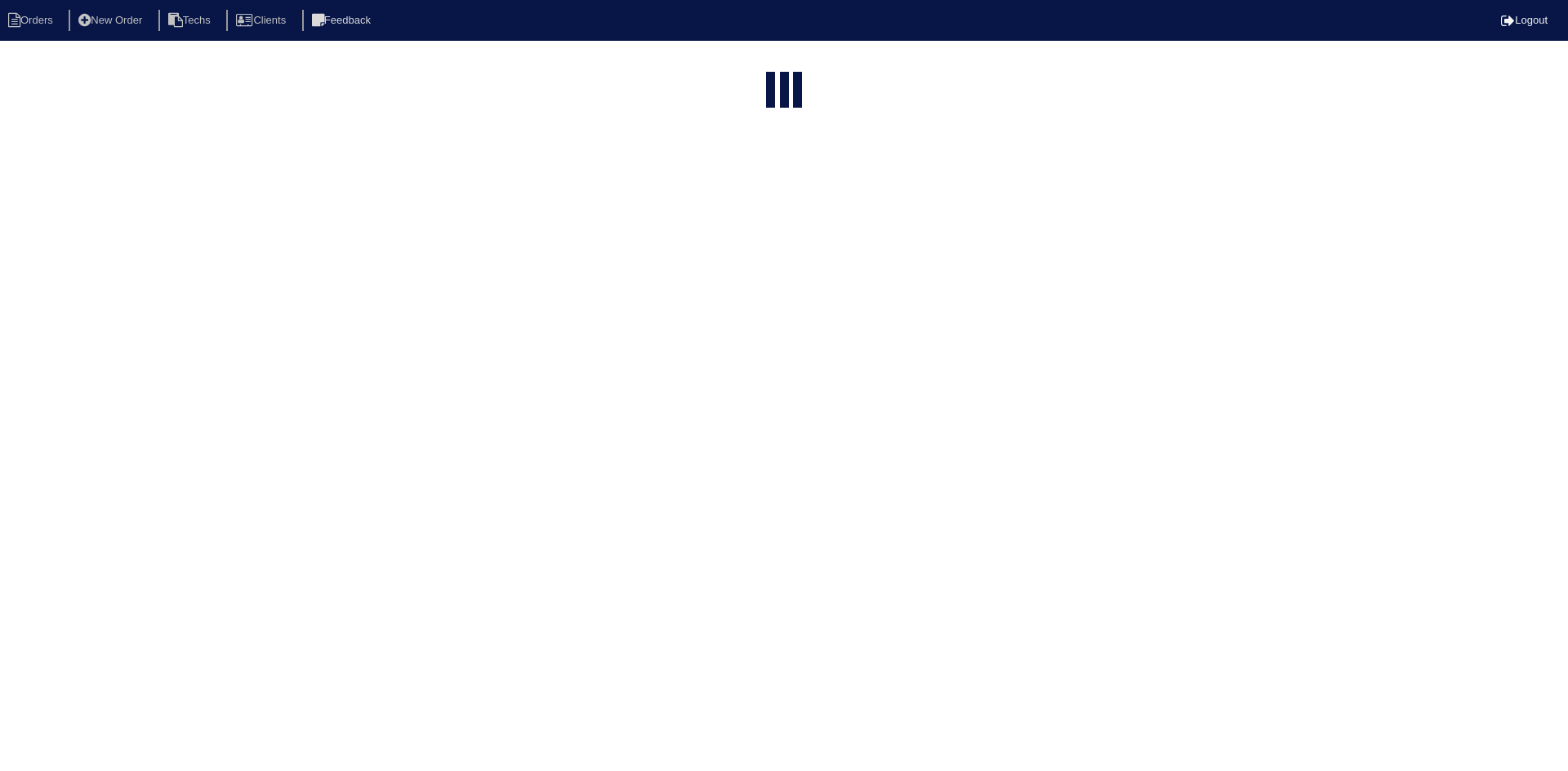
select select "15"
type input "545"
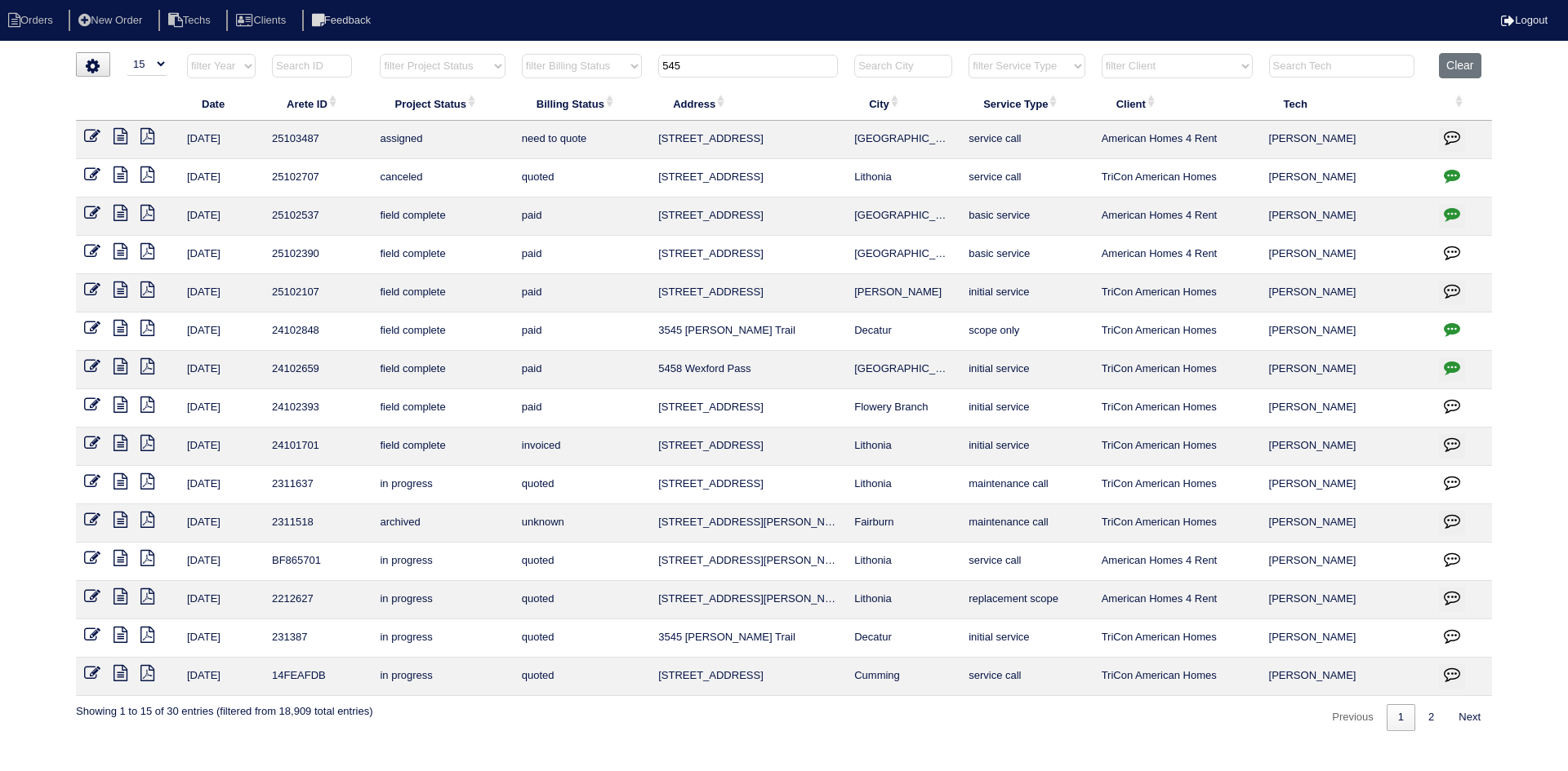
click at [1458, 129] on icon "button" at bounding box center [1452, 138] width 17 height 17
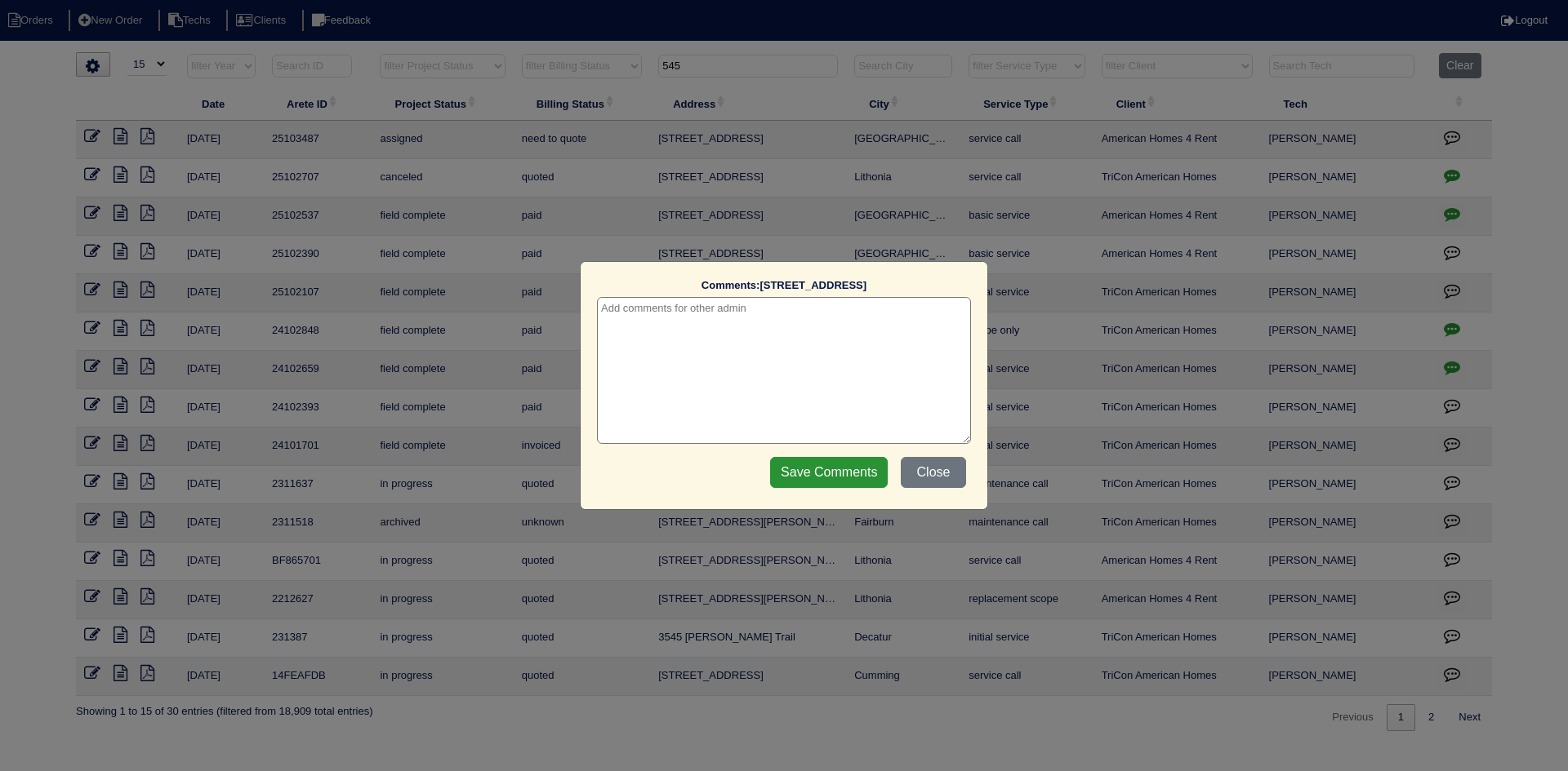
click at [803, 312] on textarea at bounding box center [784, 370] width 374 height 147
click at [843, 465] on input "Save Comments" at bounding box center [828, 472] width 117 height 31
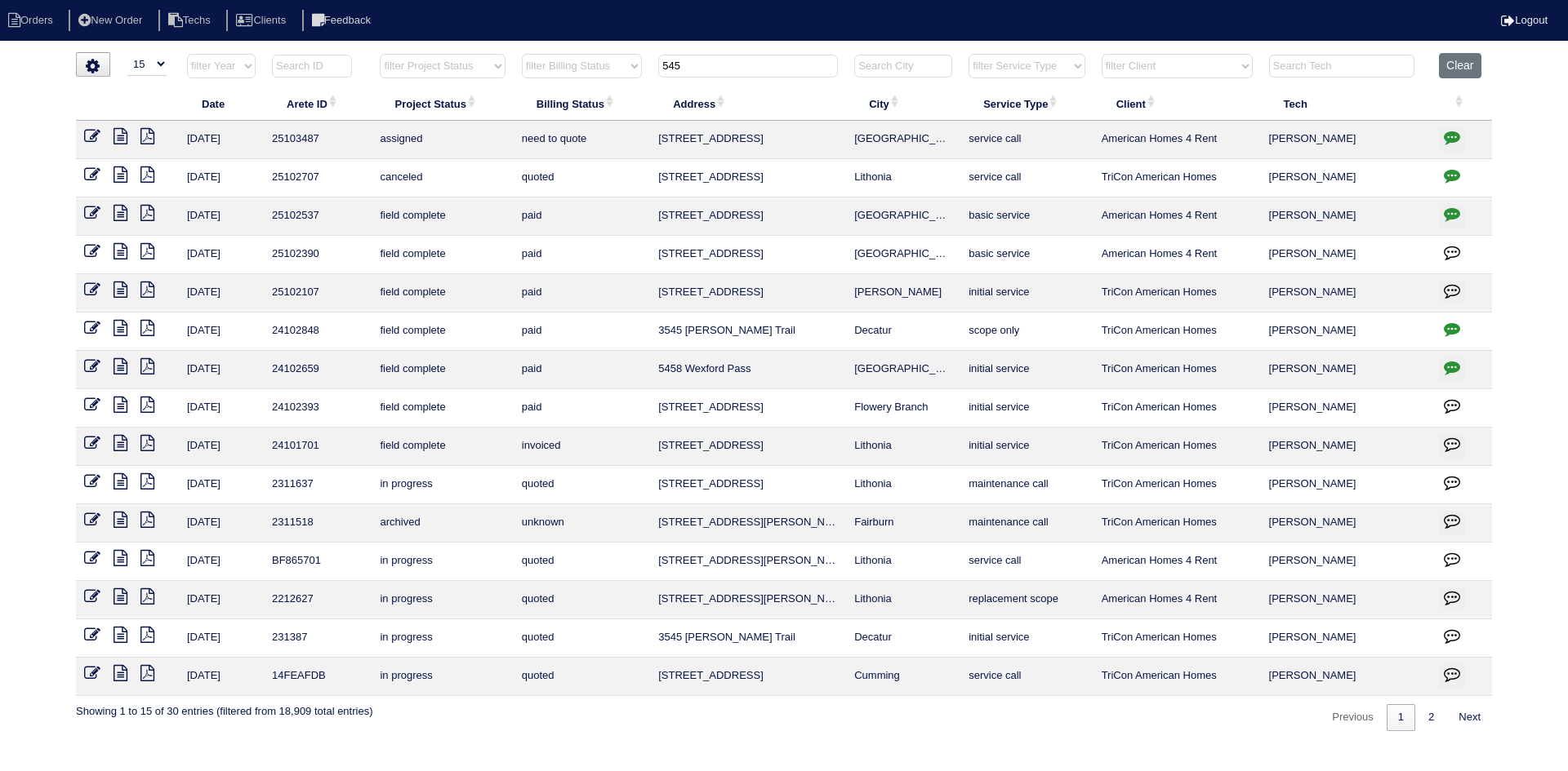
click at [116, 135] on icon at bounding box center [120, 137] width 14 height 17
click at [1457, 134] on icon "button" at bounding box center [1452, 138] width 17 height 17
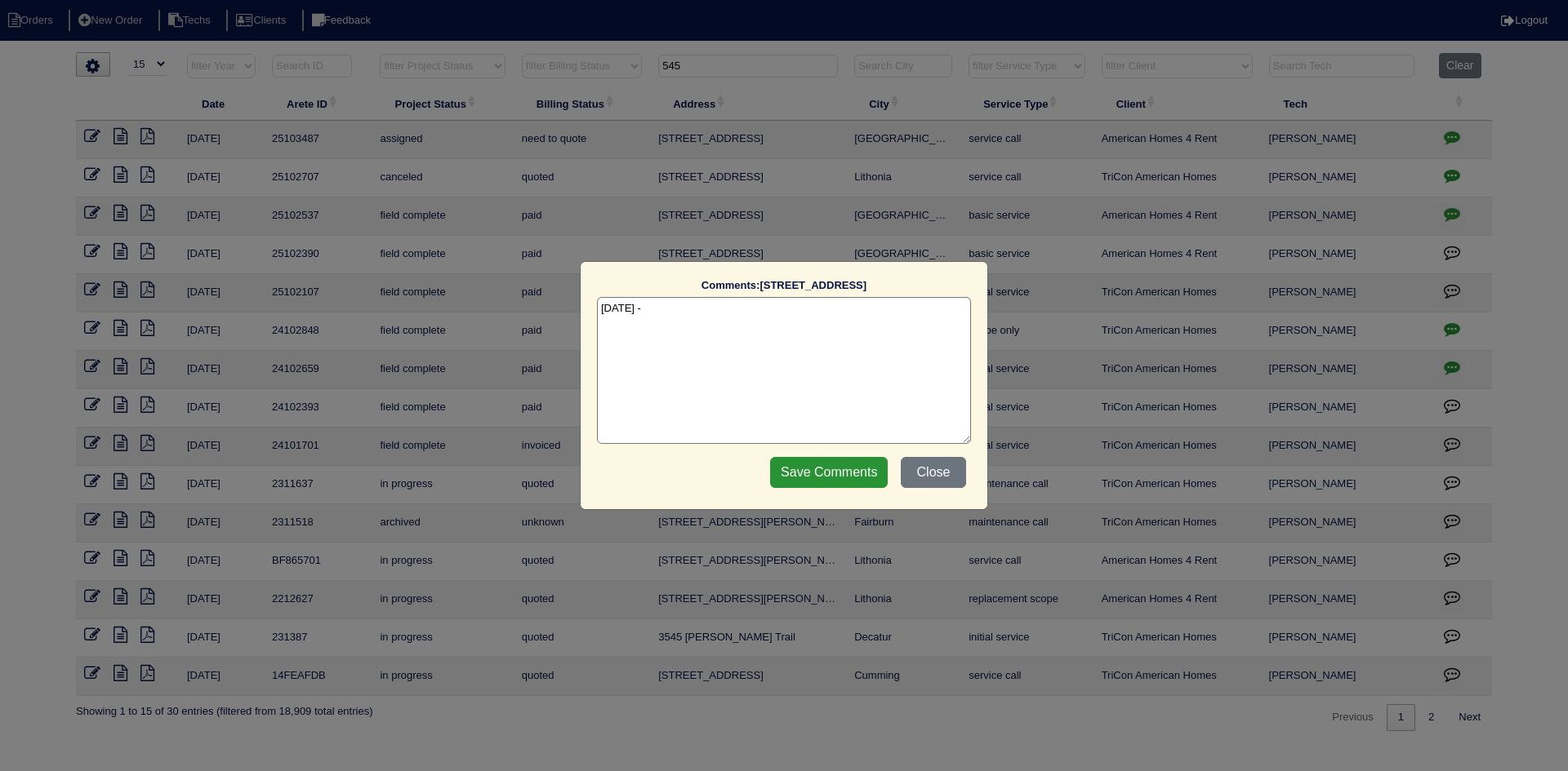
click at [717, 325] on textarea "[DATE] -" at bounding box center [784, 370] width 374 height 147
paste textarea "Upstairs level: Diagnose faulty outdoor fan motor and blade - [PERSON_NAME] Lit…"
type textarea "[DATE] - Upstairs level: Diagnose faulty outdoor fan motor and blade - [PERSON_…"
click at [823, 478] on input "Save Comments" at bounding box center [828, 472] width 117 height 31
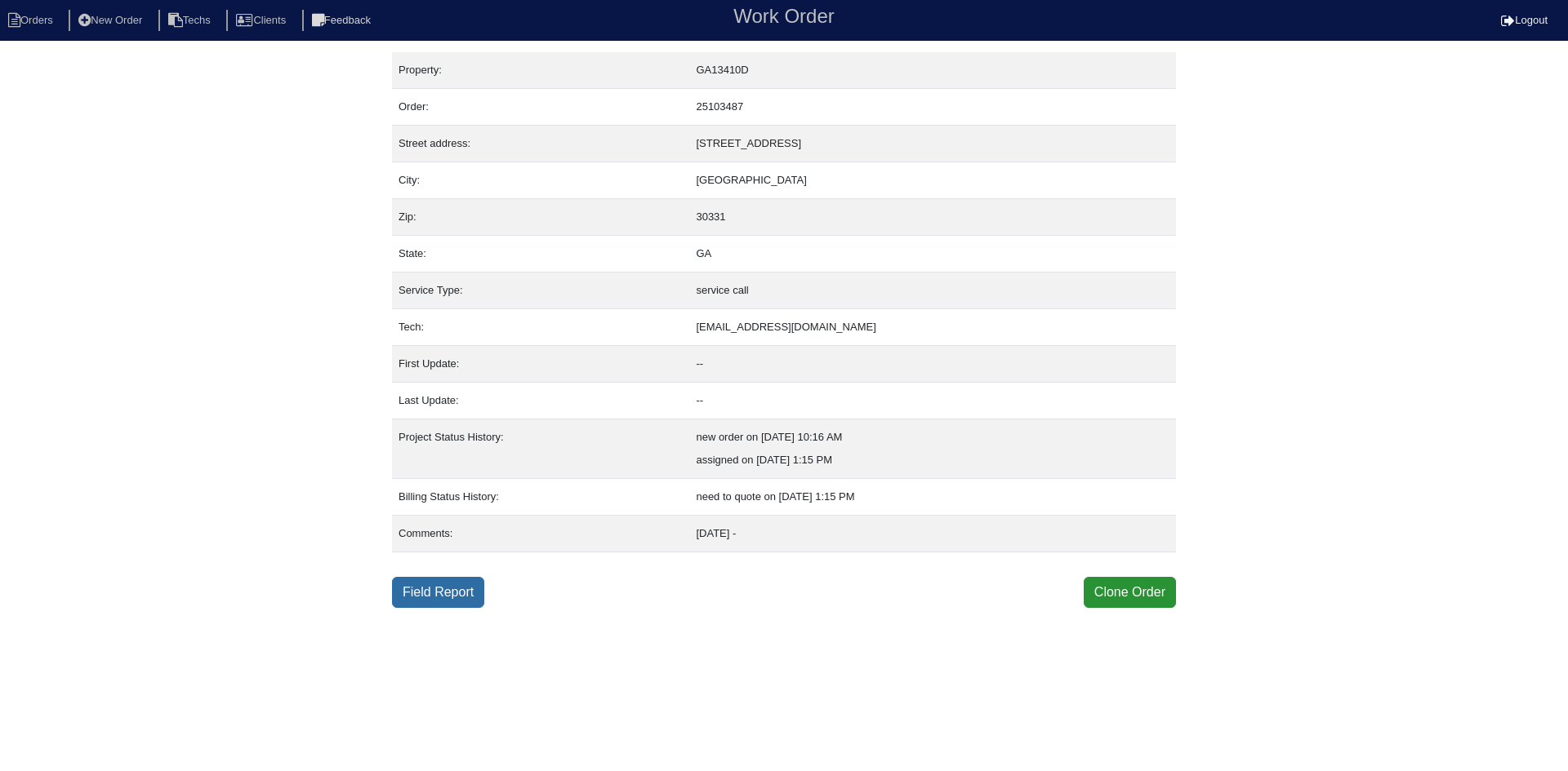
click at [429, 595] on link "Field Report" at bounding box center [437, 592] width 92 height 31
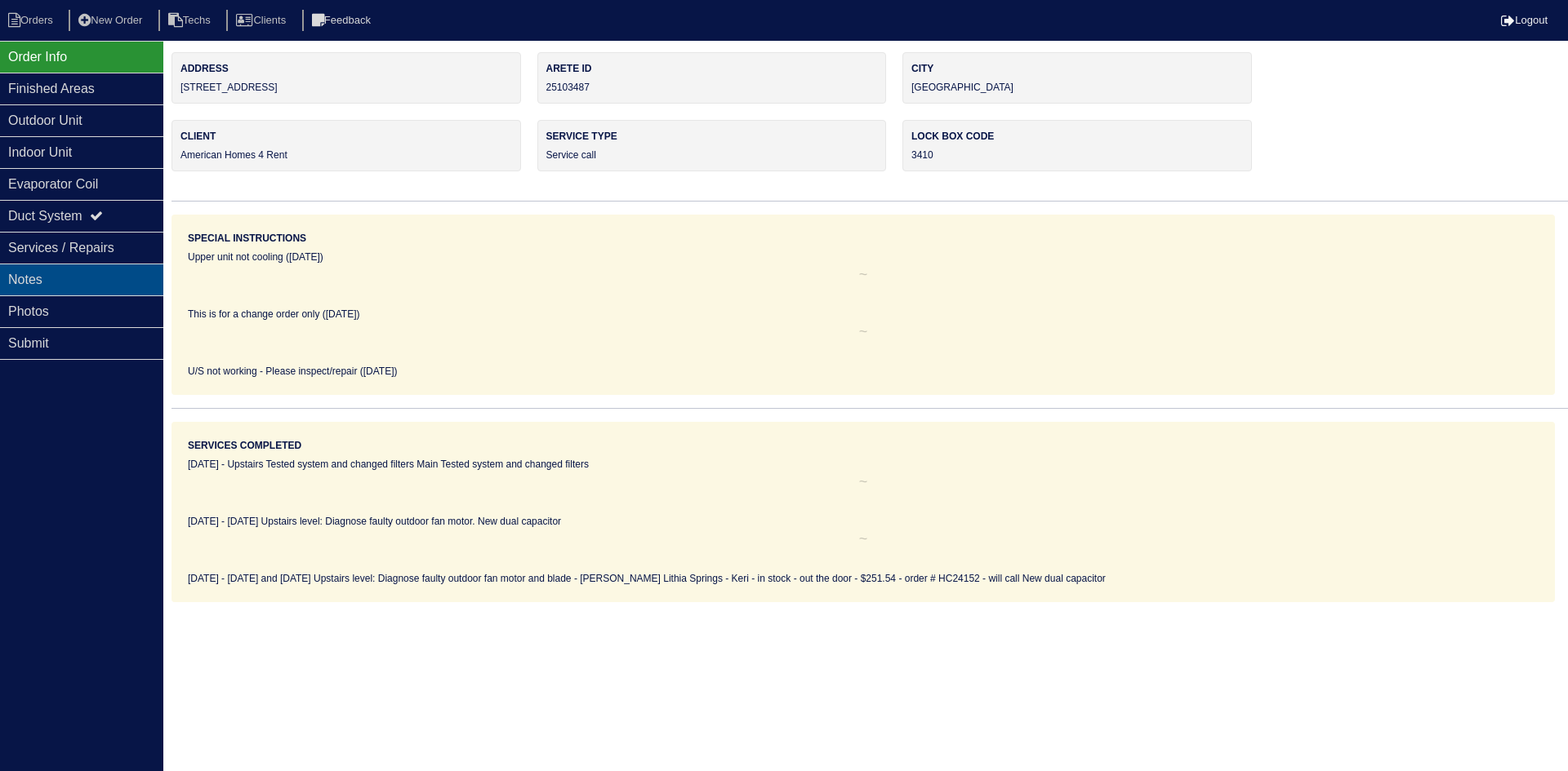
click at [79, 288] on div "Notes" at bounding box center [82, 279] width 164 height 32
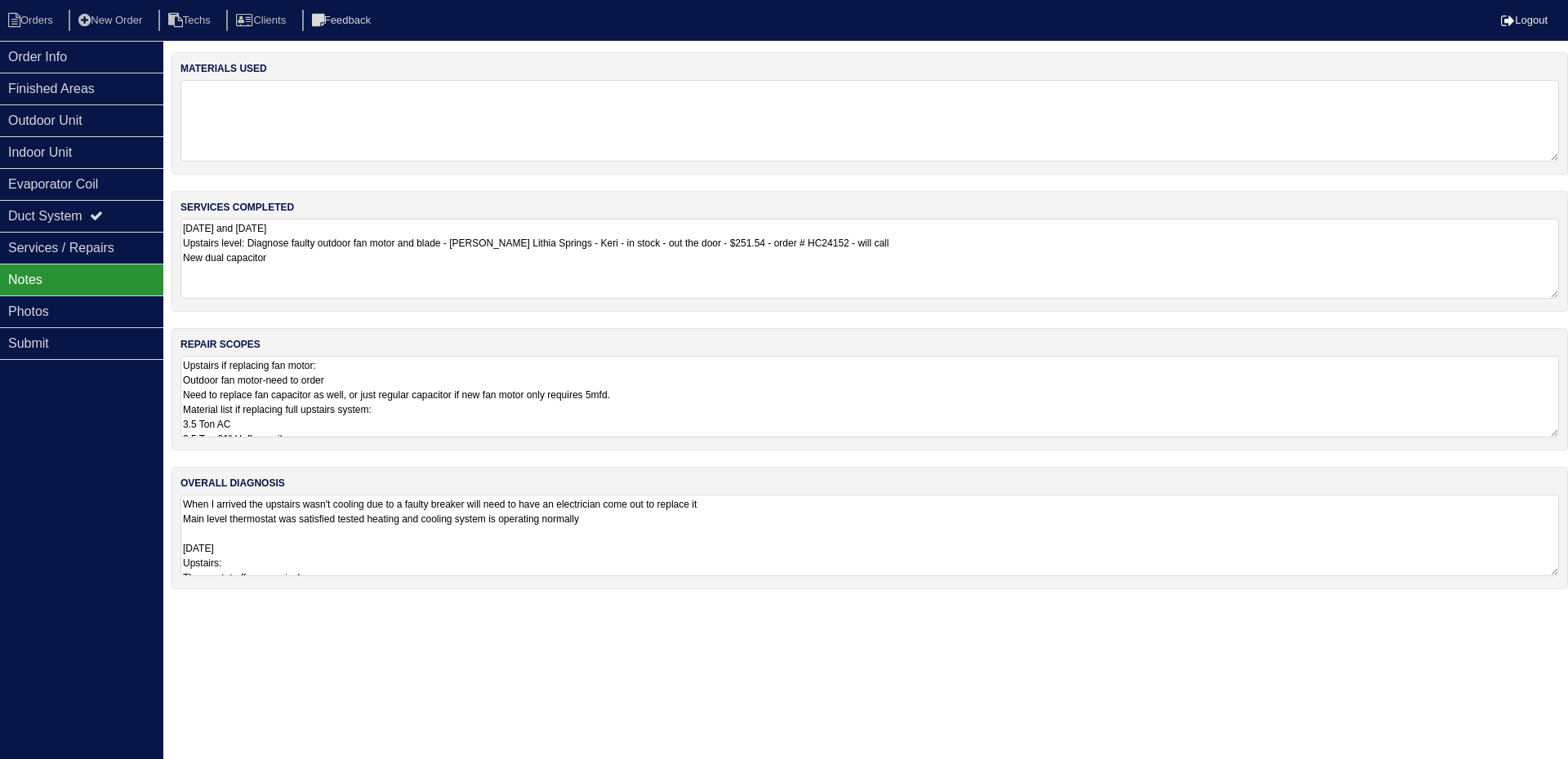
drag, startPoint x: 937, startPoint y: 246, endPoint x: 183, endPoint y: 245, distance: 754.0
click at [183, 245] on textarea "[DATE] and [DATE] Upstairs level: Diagnose faulty outdoor fan motor and blade -…" at bounding box center [869, 259] width 1378 height 80
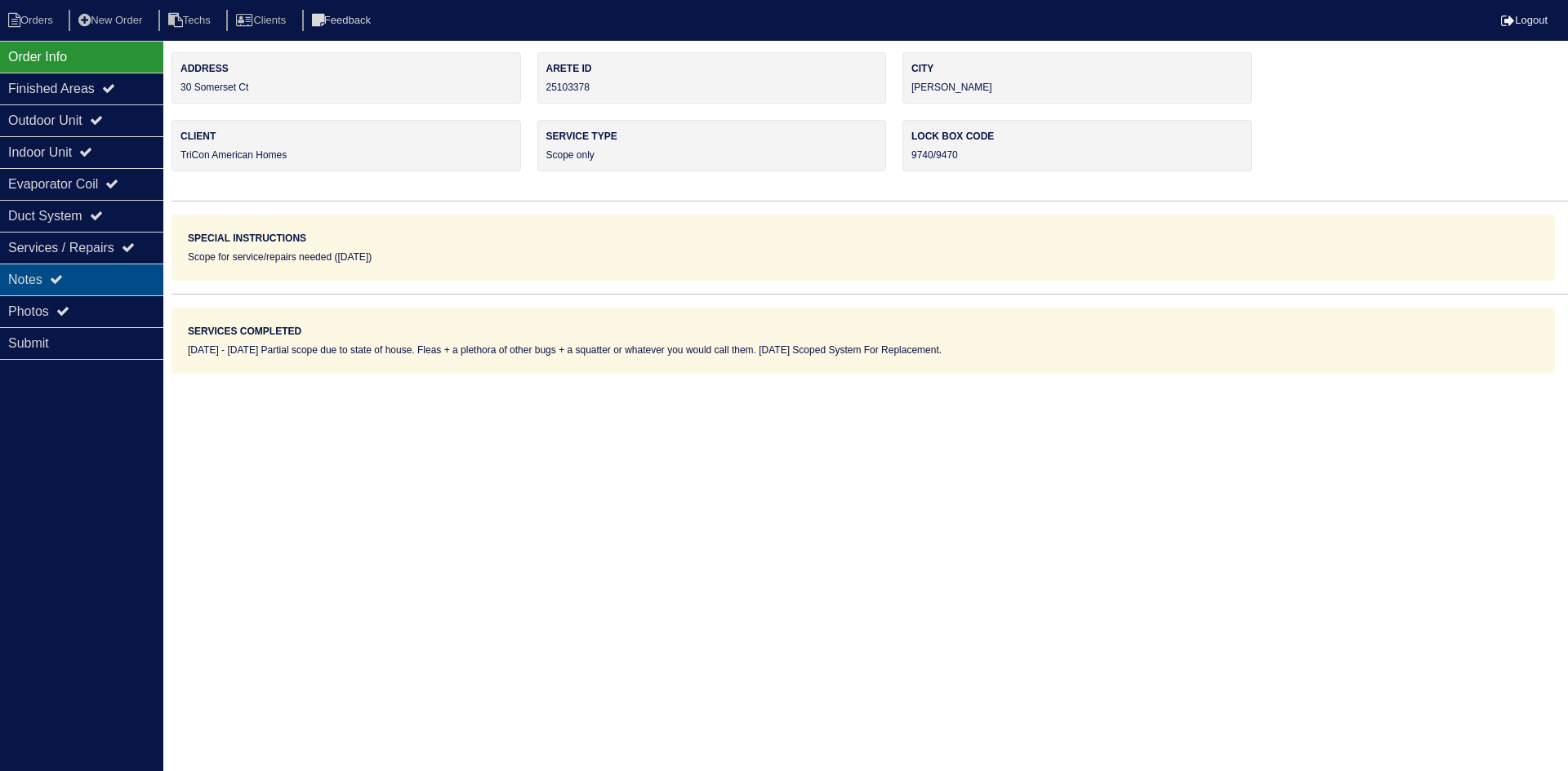
click at [95, 270] on div "Notes" at bounding box center [82, 279] width 164 height 32
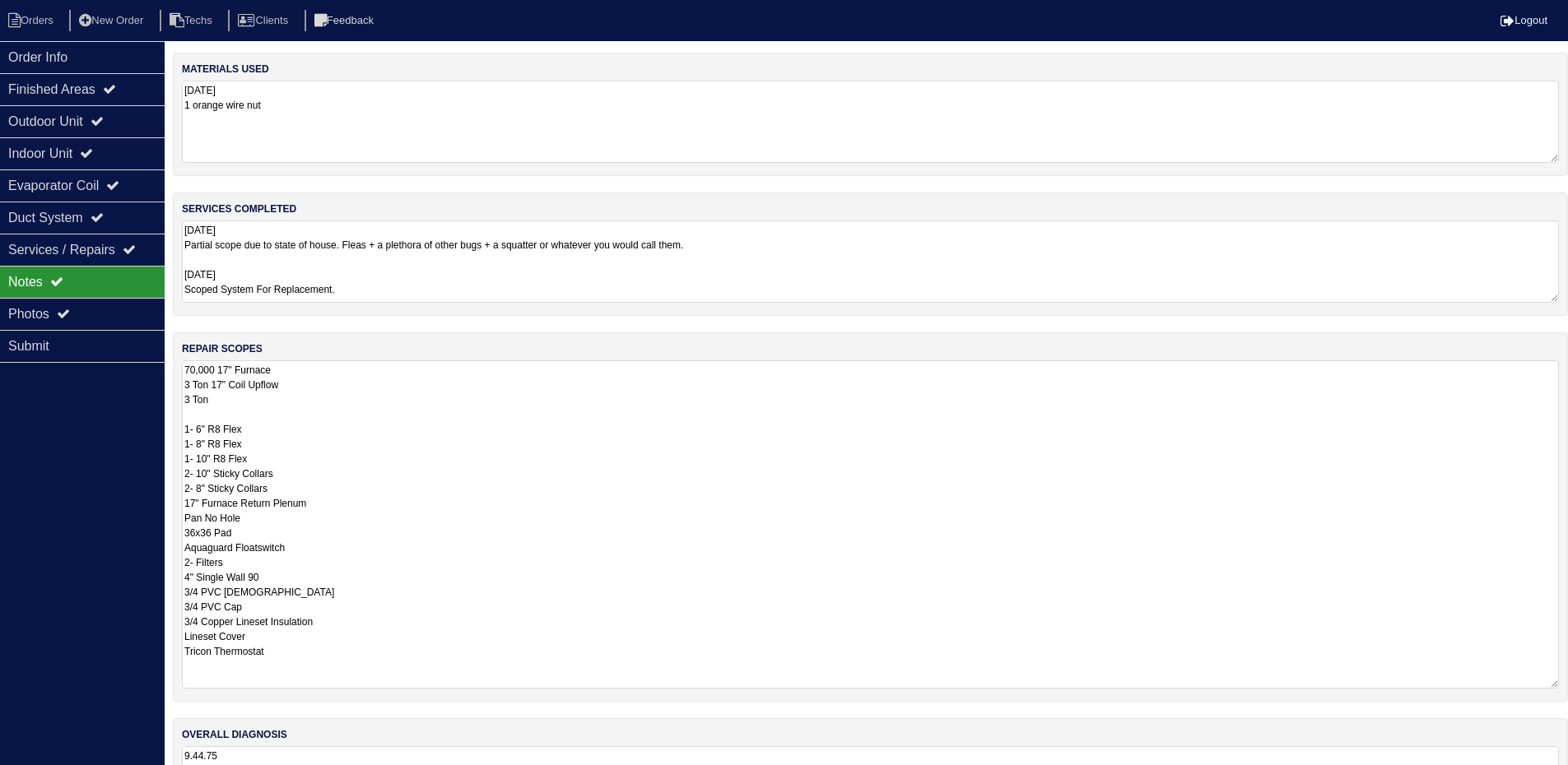
drag, startPoint x: 1564, startPoint y: 439, endPoint x: 1542, endPoint y: 611, distance: 173.4
click at [1545, 683] on textarea "70,000 17" Furnace 3 Ton 17" Coil Upflow 3 Ton 1- 6" R8 Flex 1- 8" R8 Flex 1- 1…" at bounding box center [870, 524] width 1377 height 328
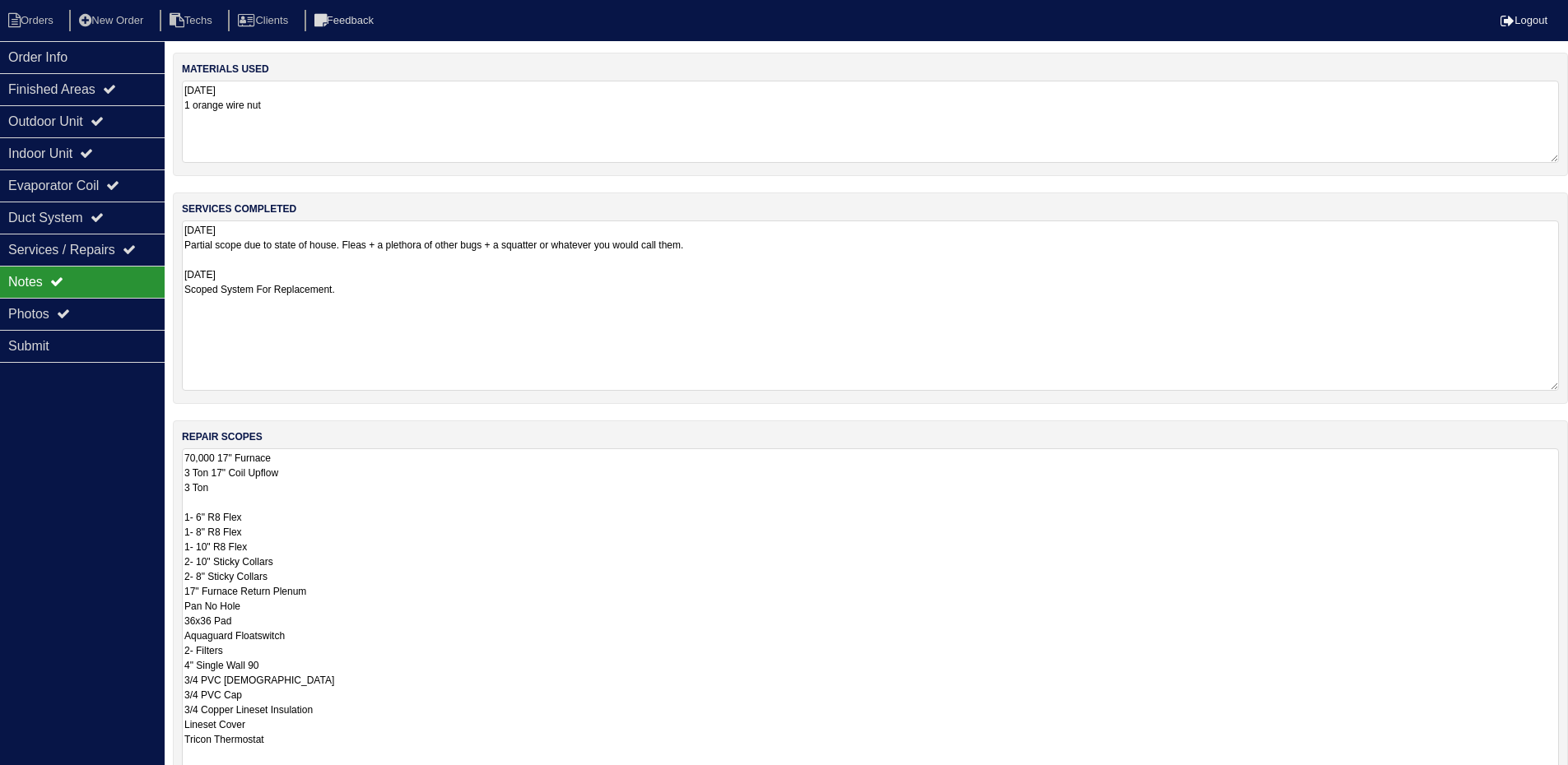
drag, startPoint x: 1550, startPoint y: 298, endPoint x: 661, endPoint y: 571, distance: 930.0
click at [1568, 381] on html "Orders New Order Techs Clients Feedback Logout Orders New Order Users Clients M…" at bounding box center [784, 472] width 1568 height 945
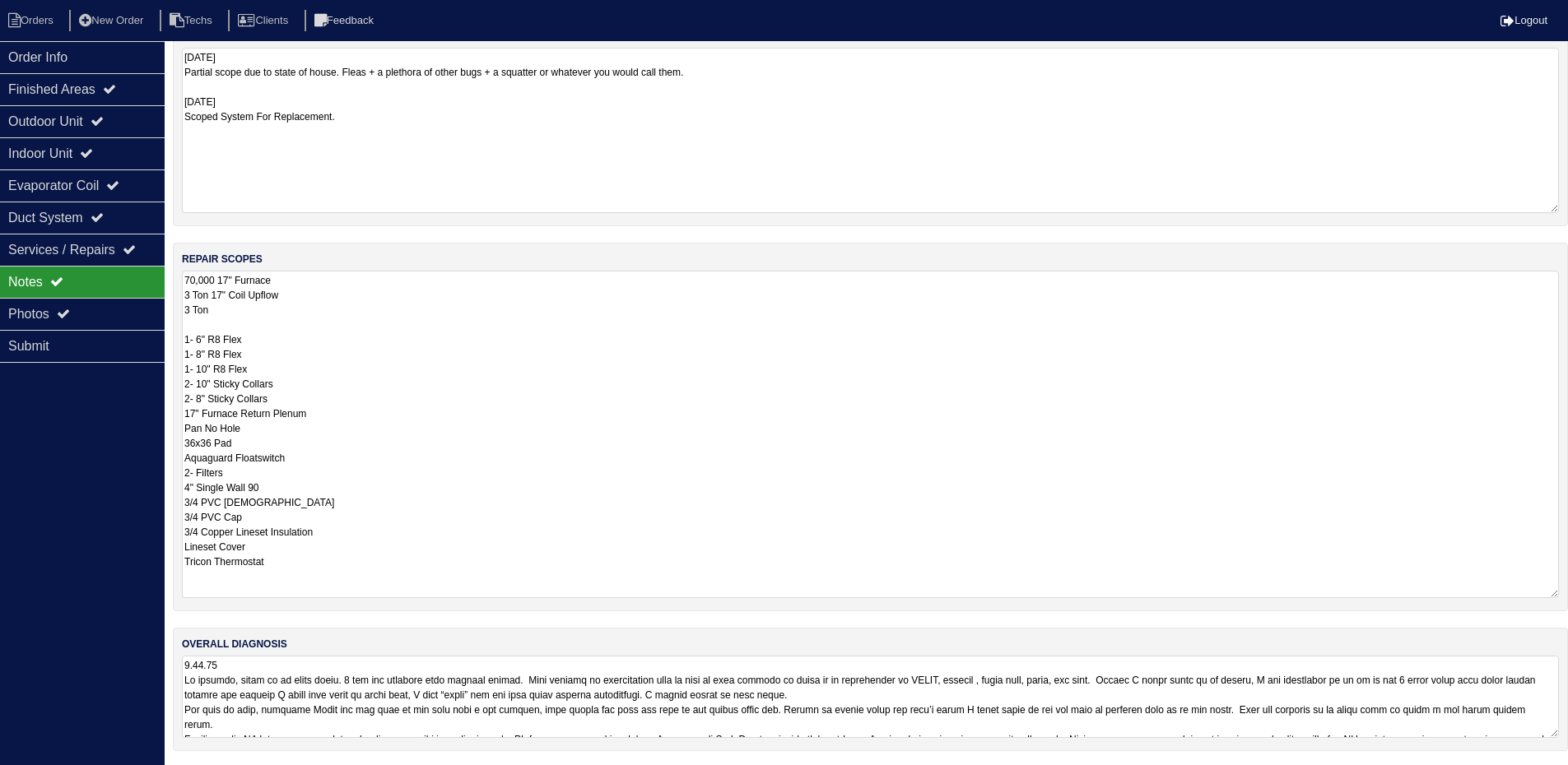
scroll to position [175, 0]
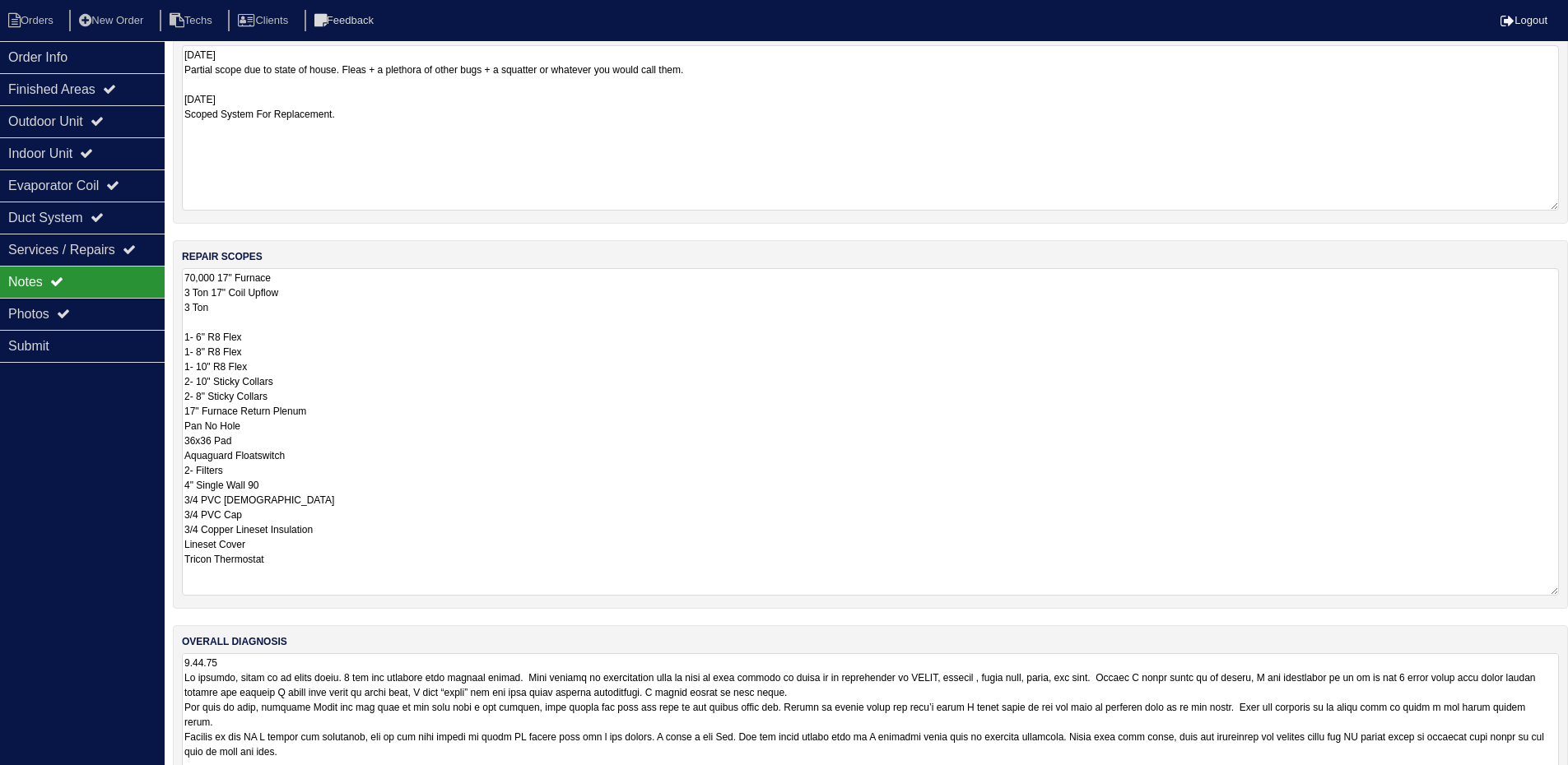
drag, startPoint x: 1553, startPoint y: 728, endPoint x: 1579, endPoint y: 816, distance: 91.8
click at [1568, 776] on html "Orders New Order Techs Clients Feedback Logout Orders New Order Users Clients M…" at bounding box center [784, 338] width 1568 height 1028
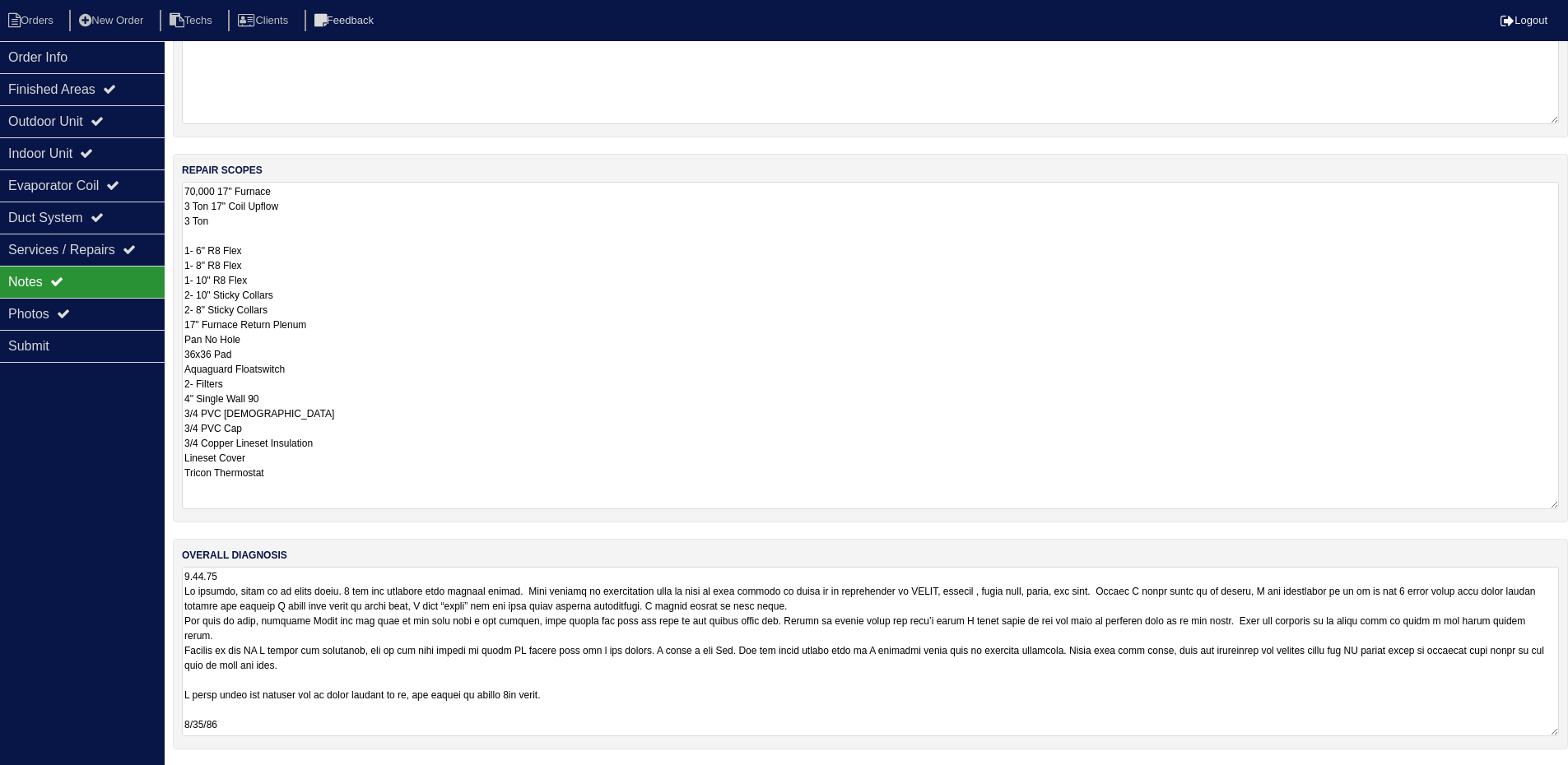
scroll to position [262, 0]
drag, startPoint x: 1554, startPoint y: 731, endPoint x: 1570, endPoint y: 816, distance: 86.5
click at [1568, 776] on html "Orders New Order Techs Clients Feedback Logout Orders New Order Users Clients M…" at bounding box center [784, 278] width 1568 height 1082
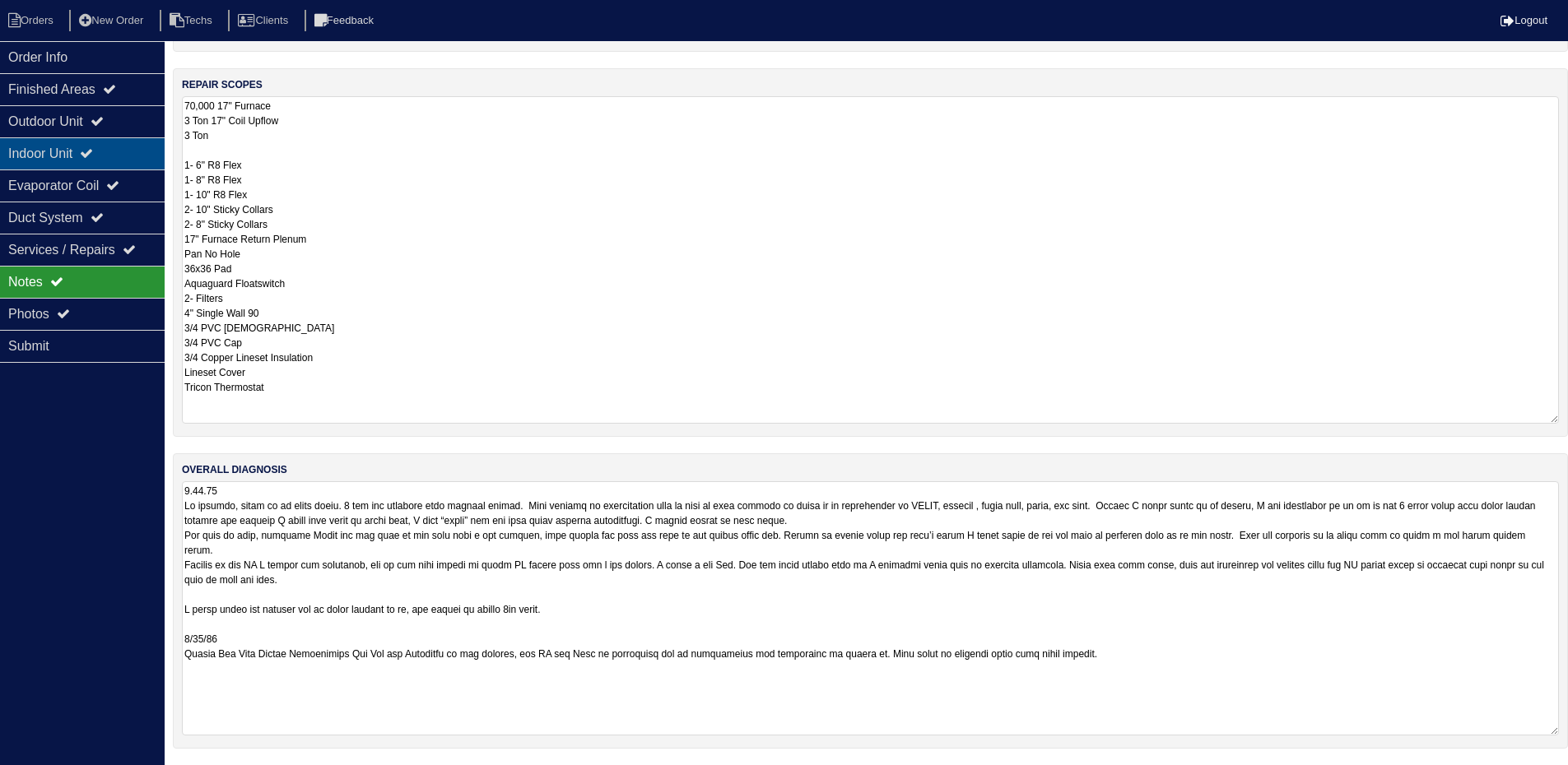
click at [104, 143] on div "Indoor Unit" at bounding box center [83, 154] width 165 height 32
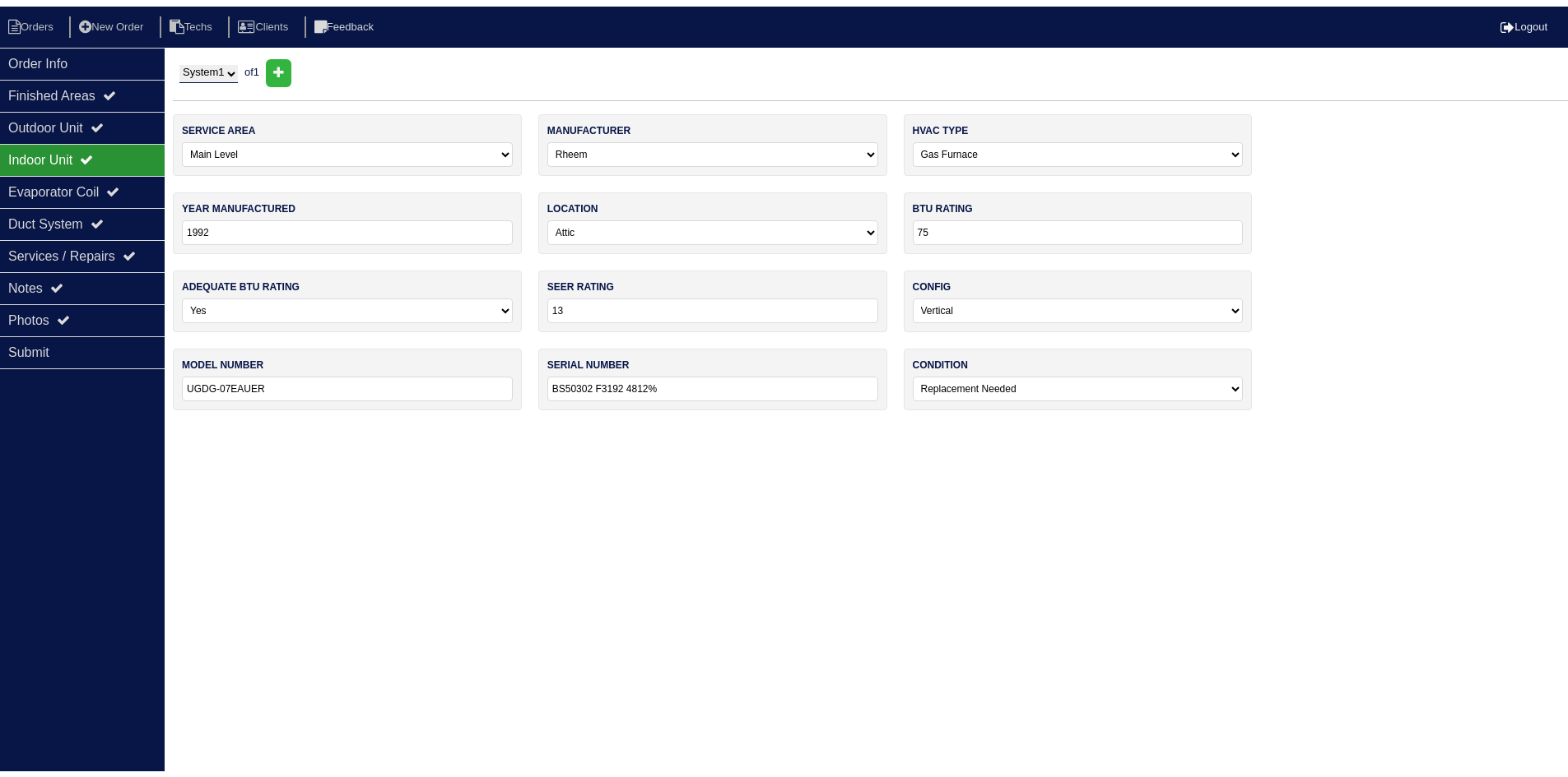
scroll to position [0, 0]
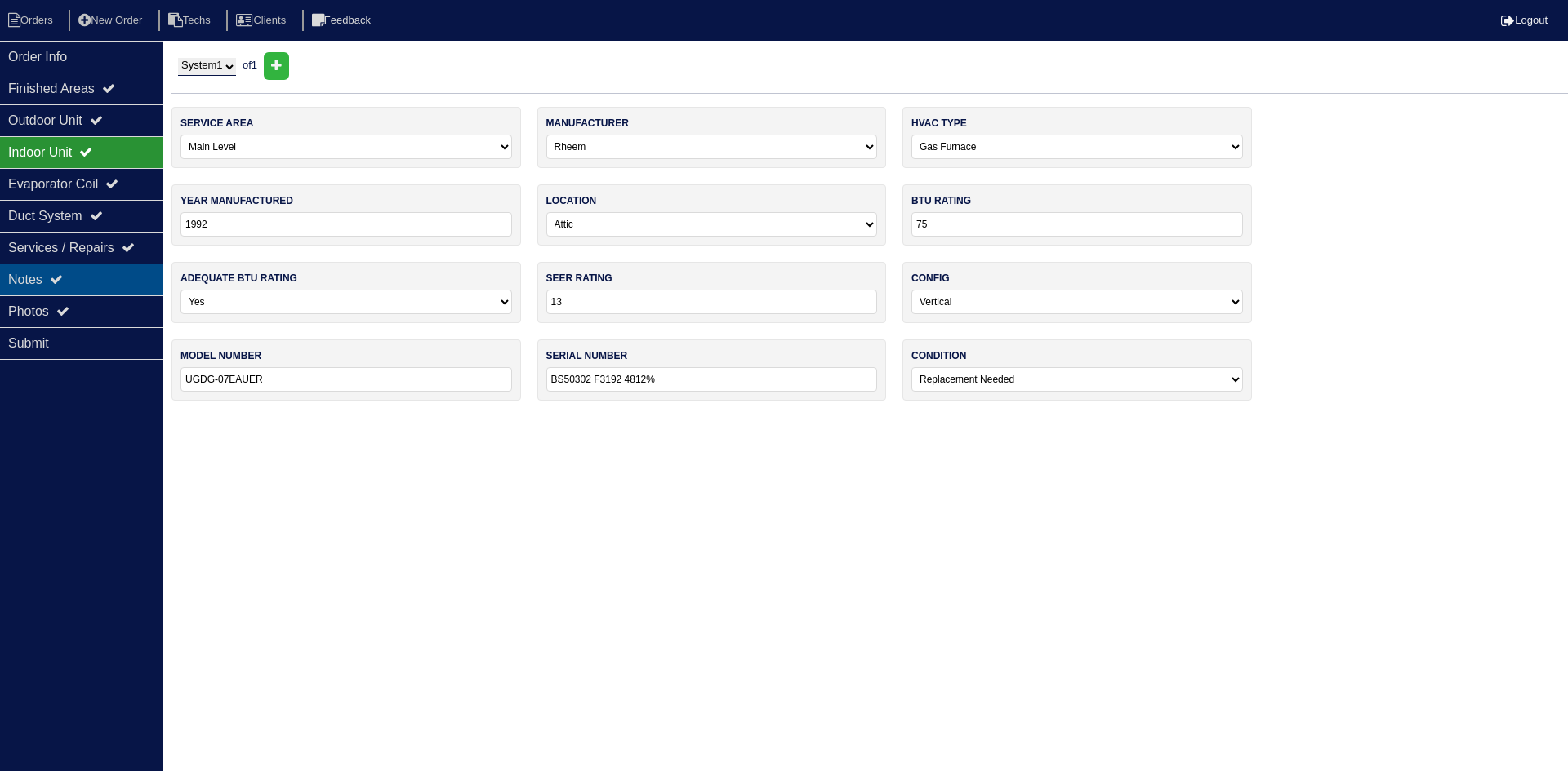
click at [90, 273] on div "Notes" at bounding box center [82, 279] width 164 height 32
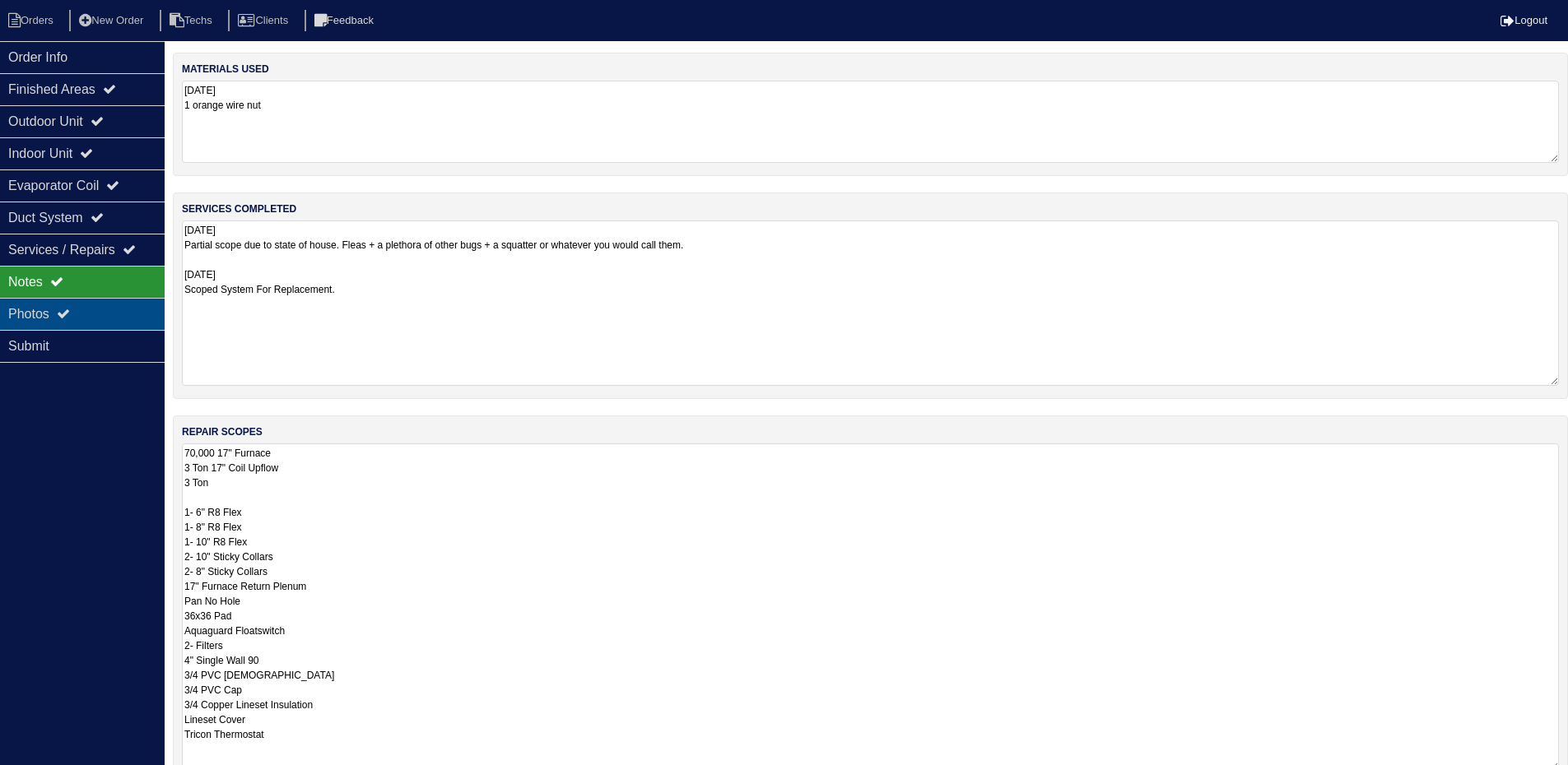
click at [107, 319] on div "Photos" at bounding box center [83, 314] width 165 height 32
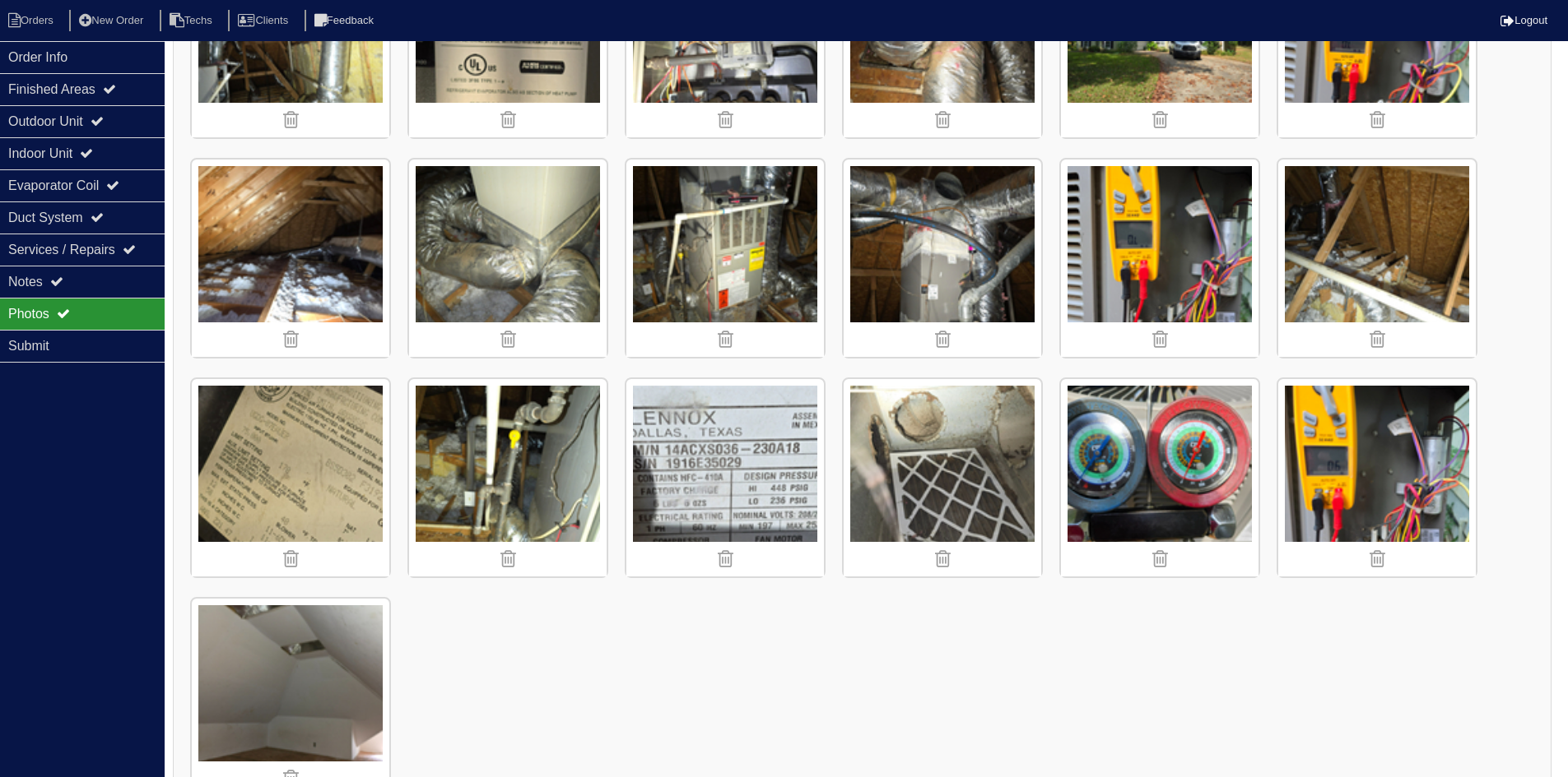
scroll to position [2386, 0]
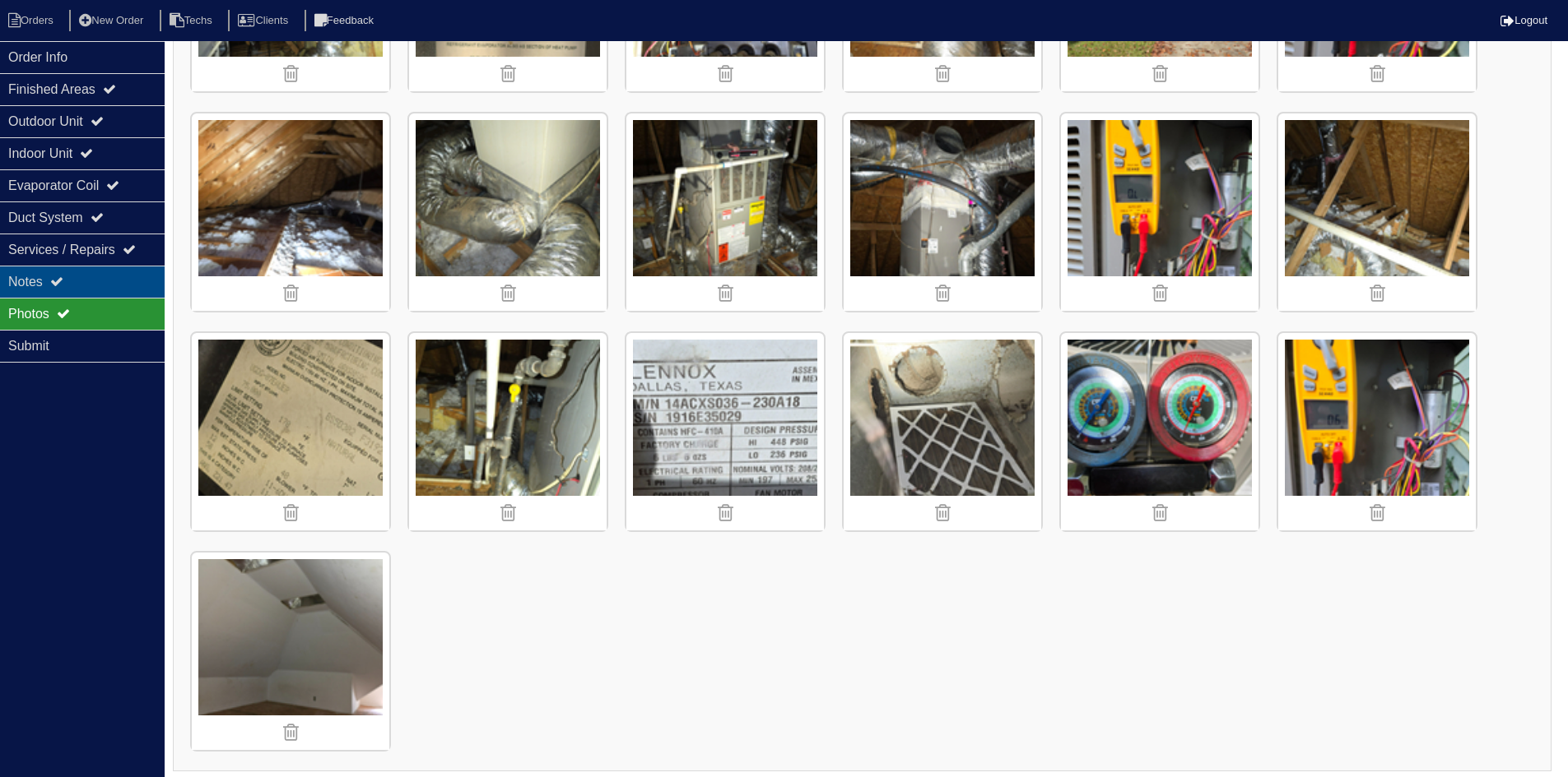
click at [89, 285] on div "Notes" at bounding box center [83, 281] width 165 height 32
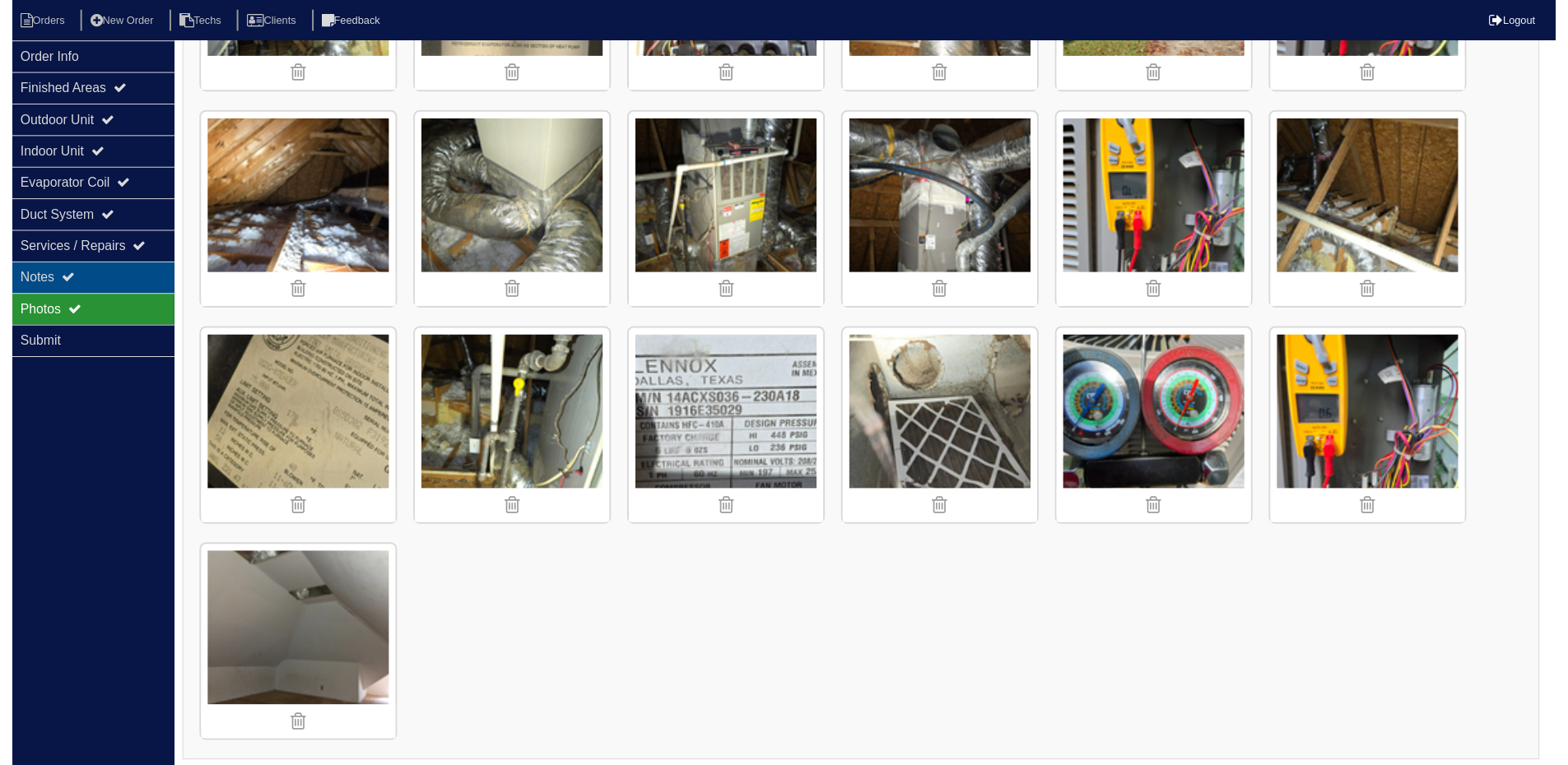
scroll to position [347, 0]
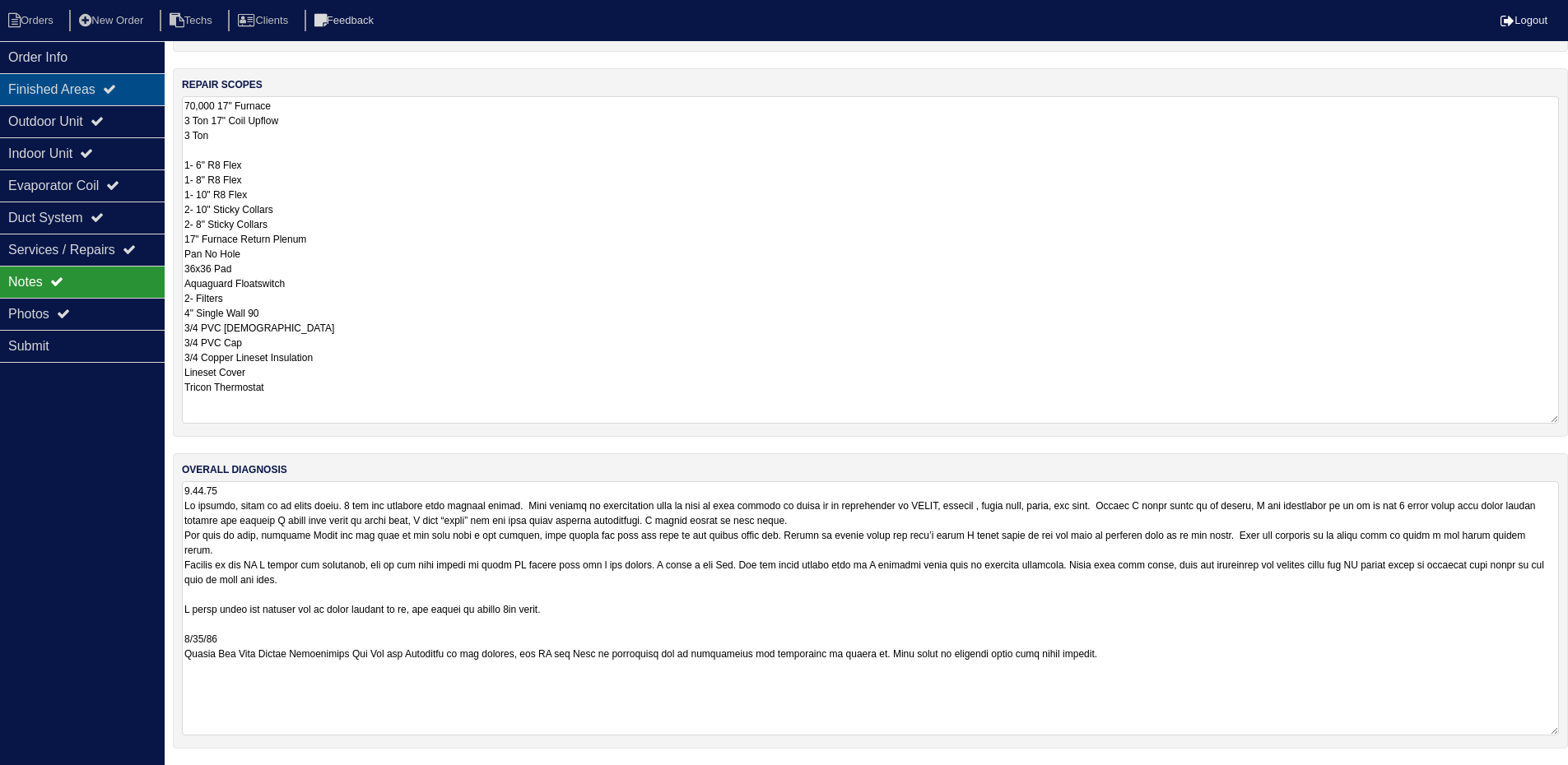
click at [125, 81] on div "Finished Areas" at bounding box center [83, 89] width 165 height 32
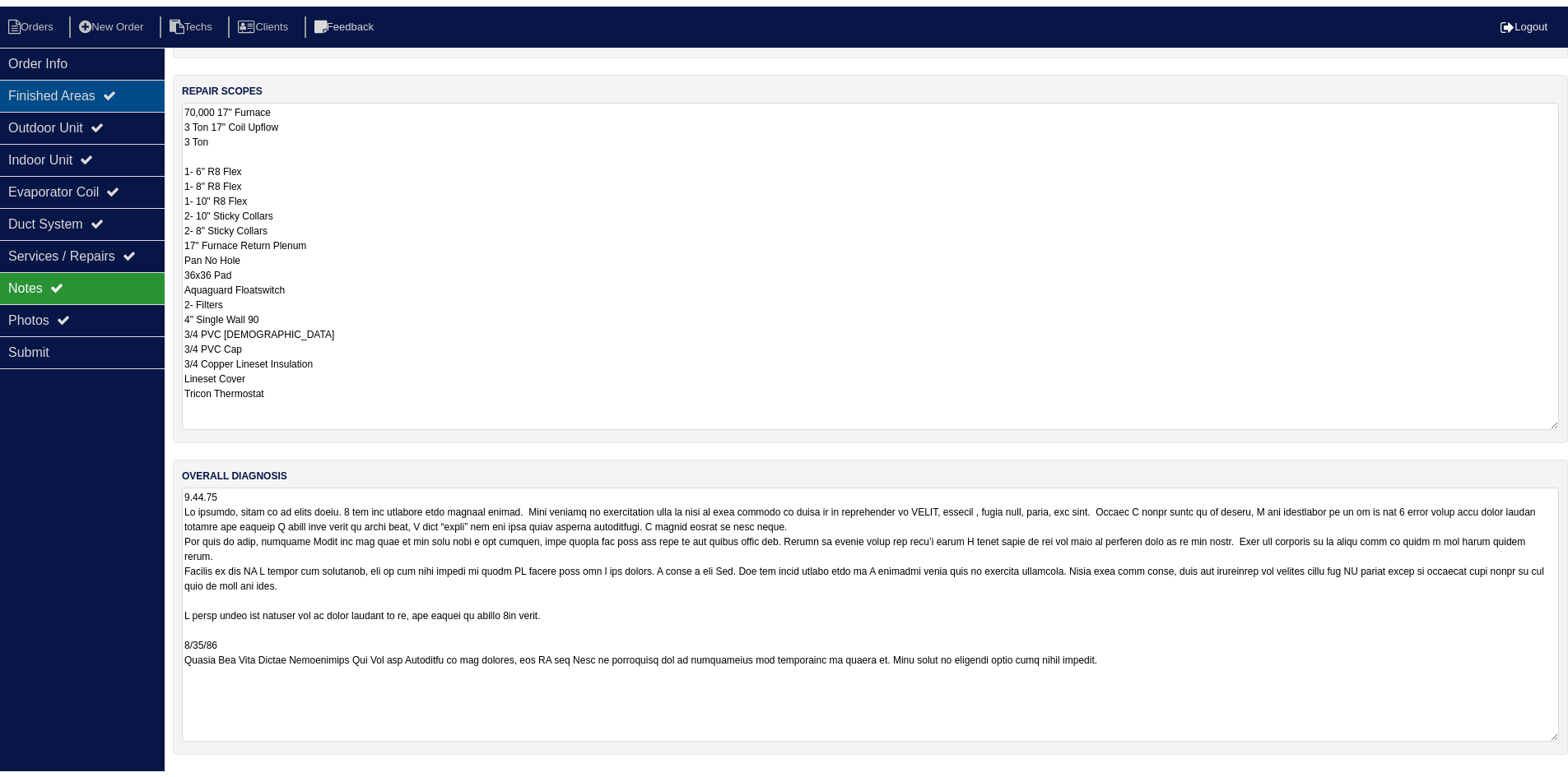
scroll to position [0, 0]
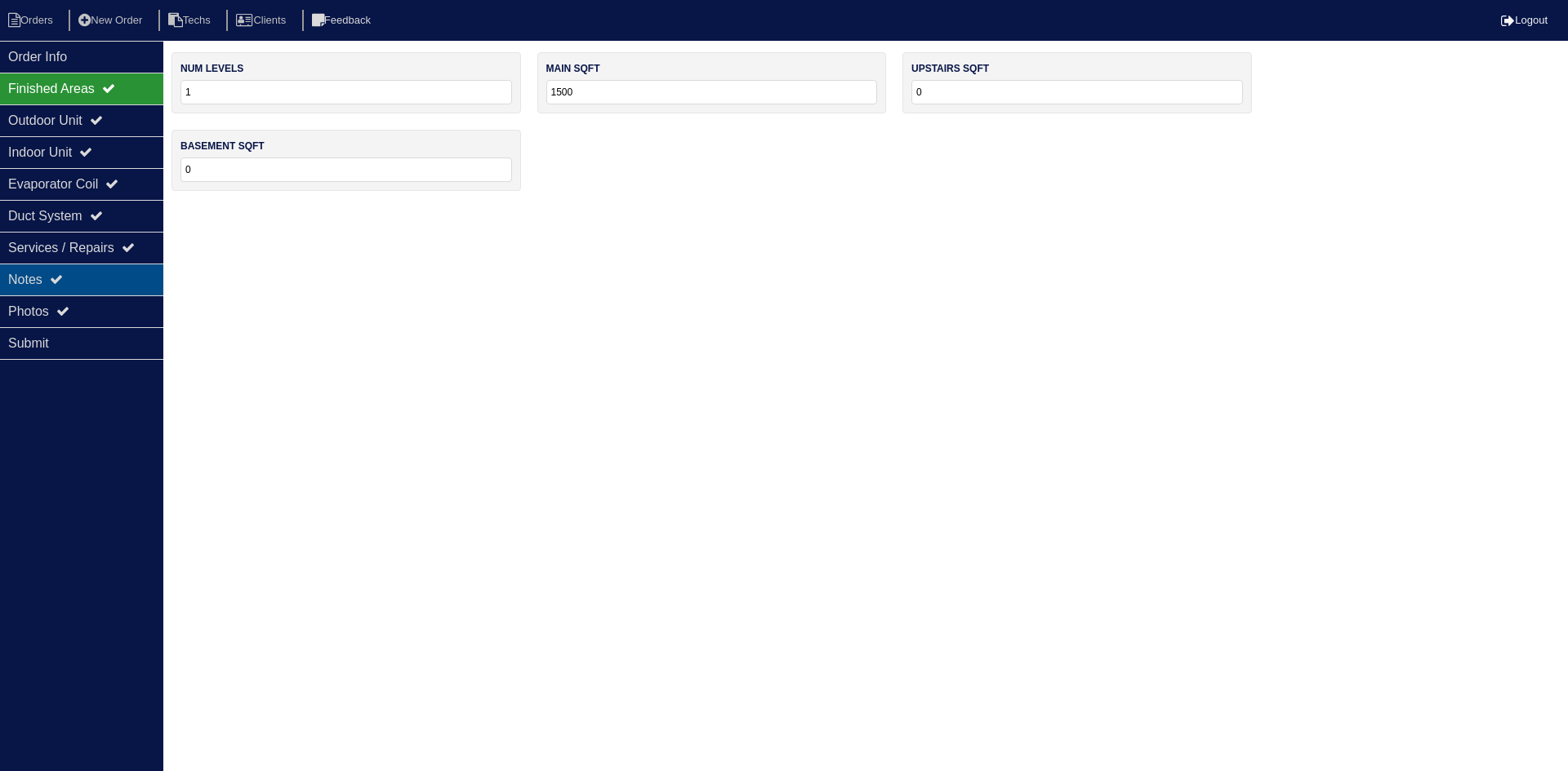
click at [129, 275] on div "Notes" at bounding box center [82, 279] width 164 height 32
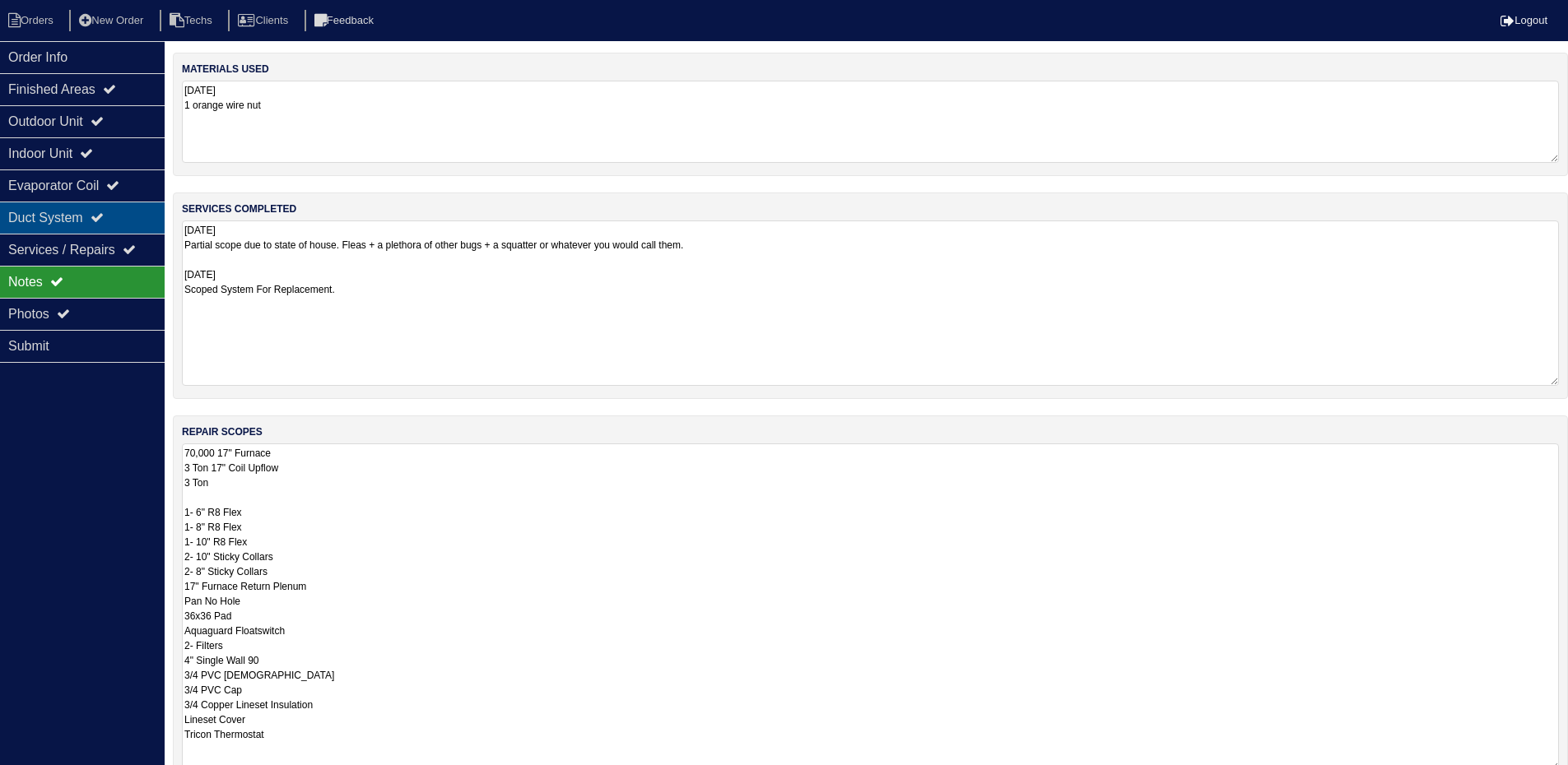
click at [91, 214] on div "Duct System" at bounding box center [83, 218] width 165 height 32
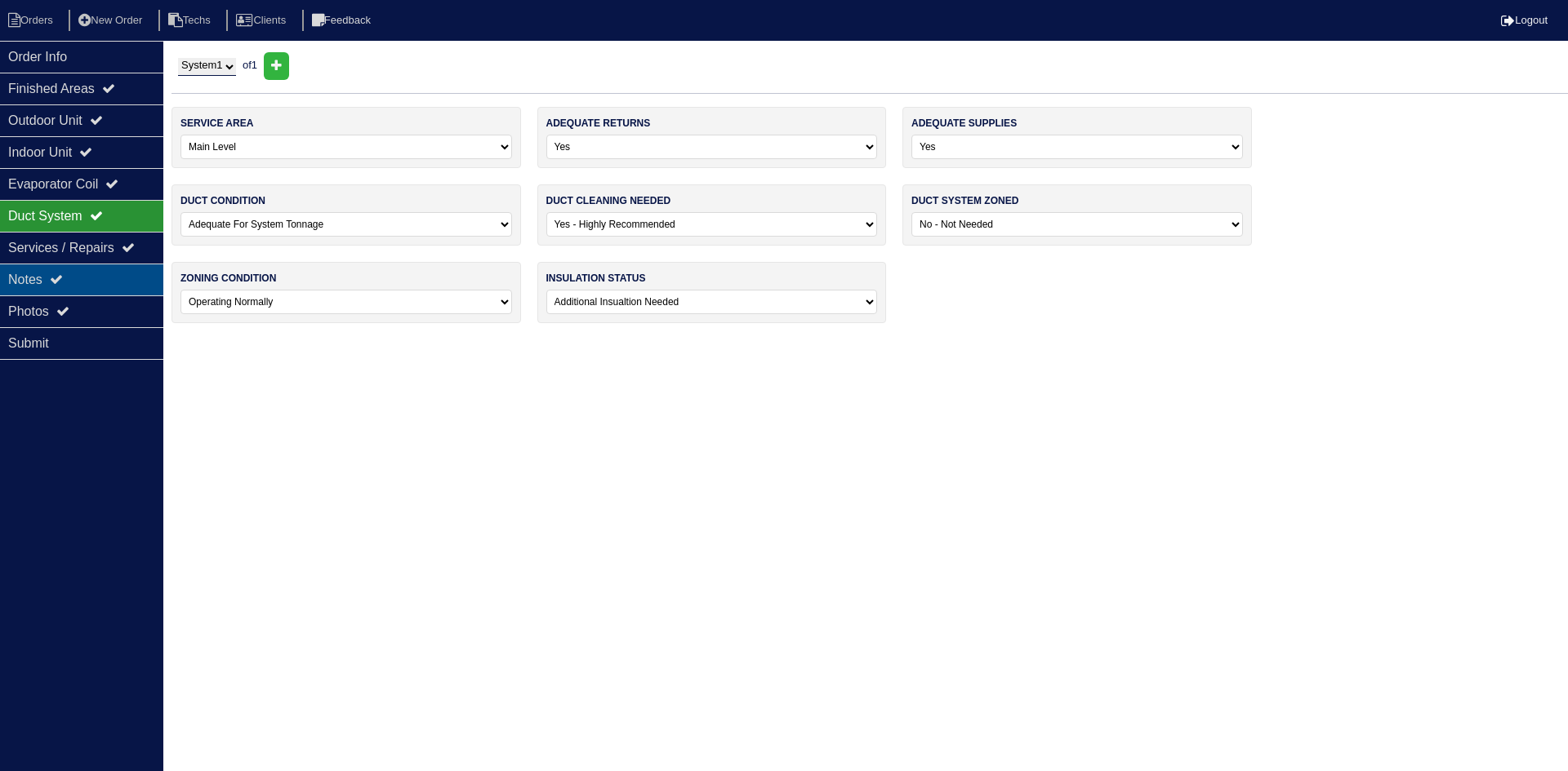
click at [87, 275] on div "Notes" at bounding box center [82, 279] width 164 height 32
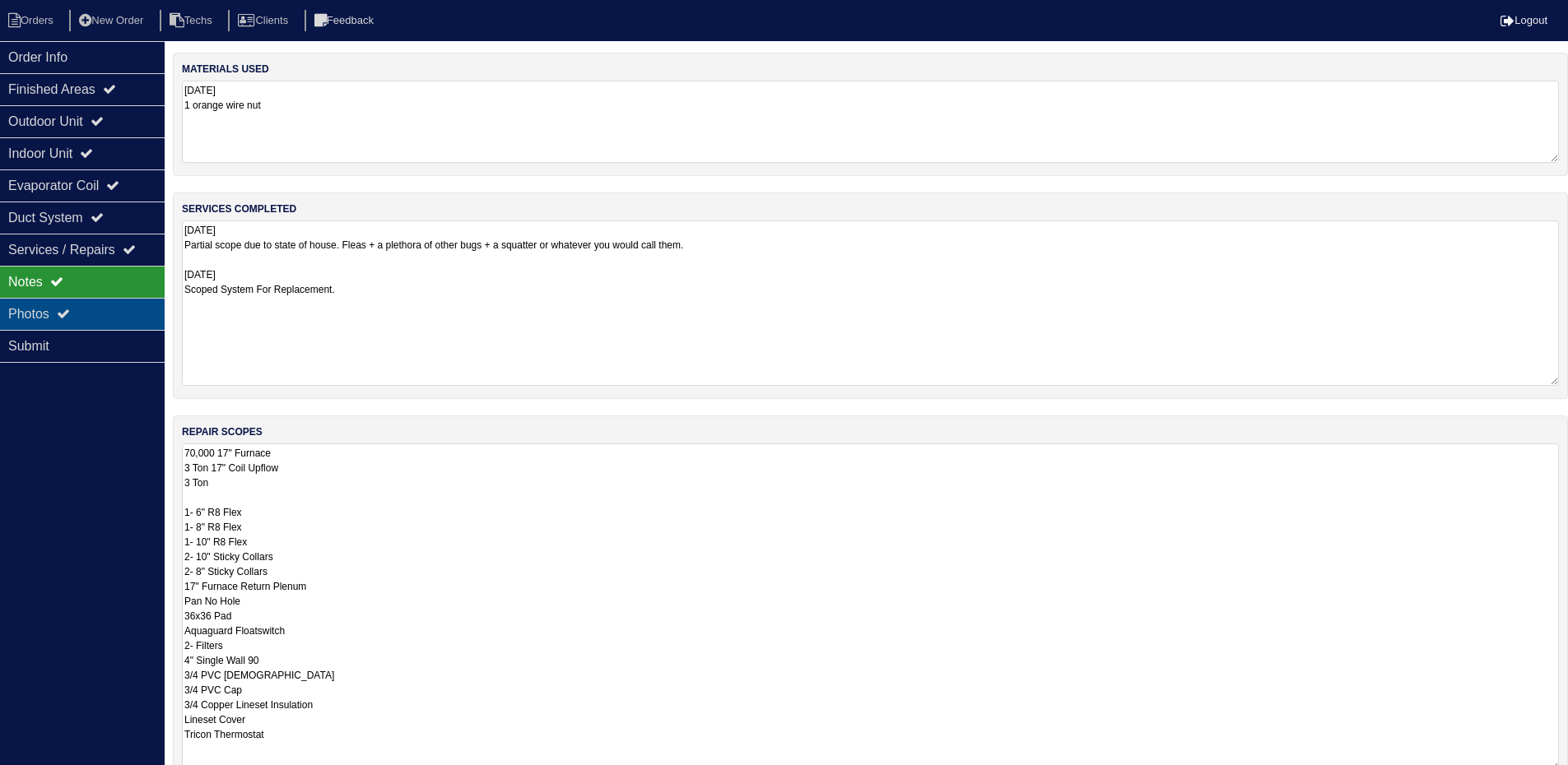
click at [92, 302] on div "Photos" at bounding box center [83, 314] width 165 height 32
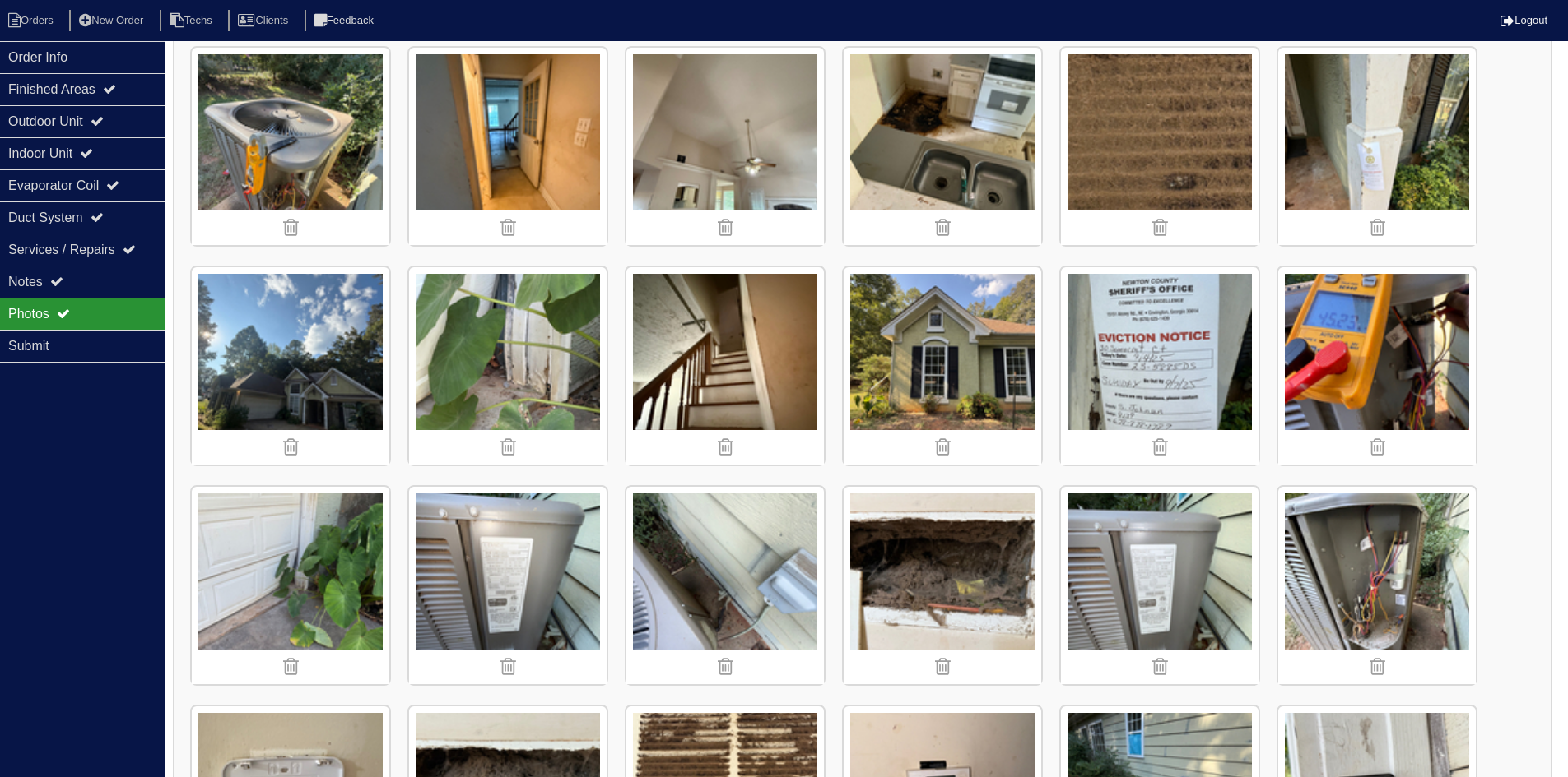
scroll to position [411, 0]
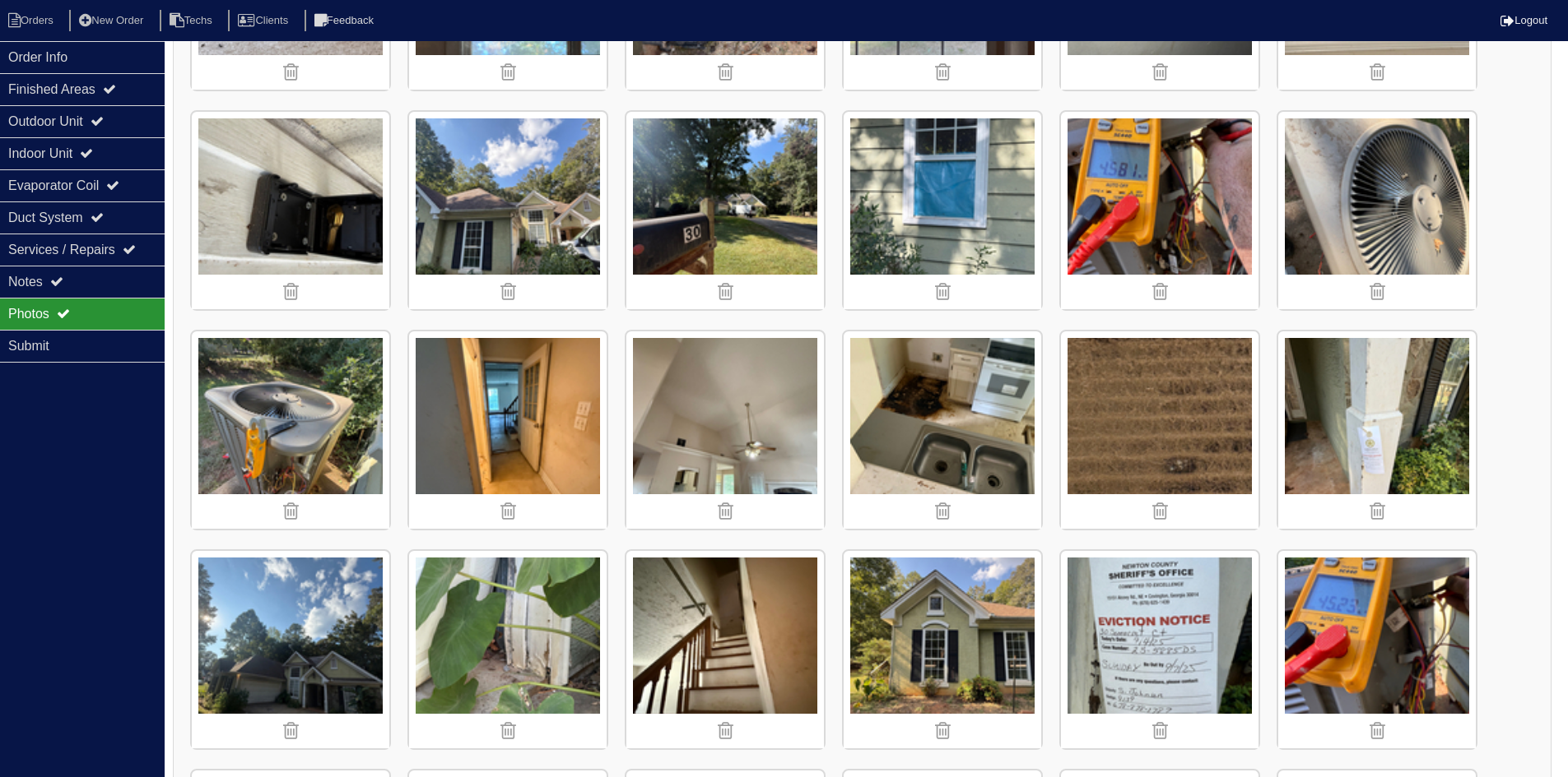
click at [321, 464] on img at bounding box center [290, 430] width 198 height 198
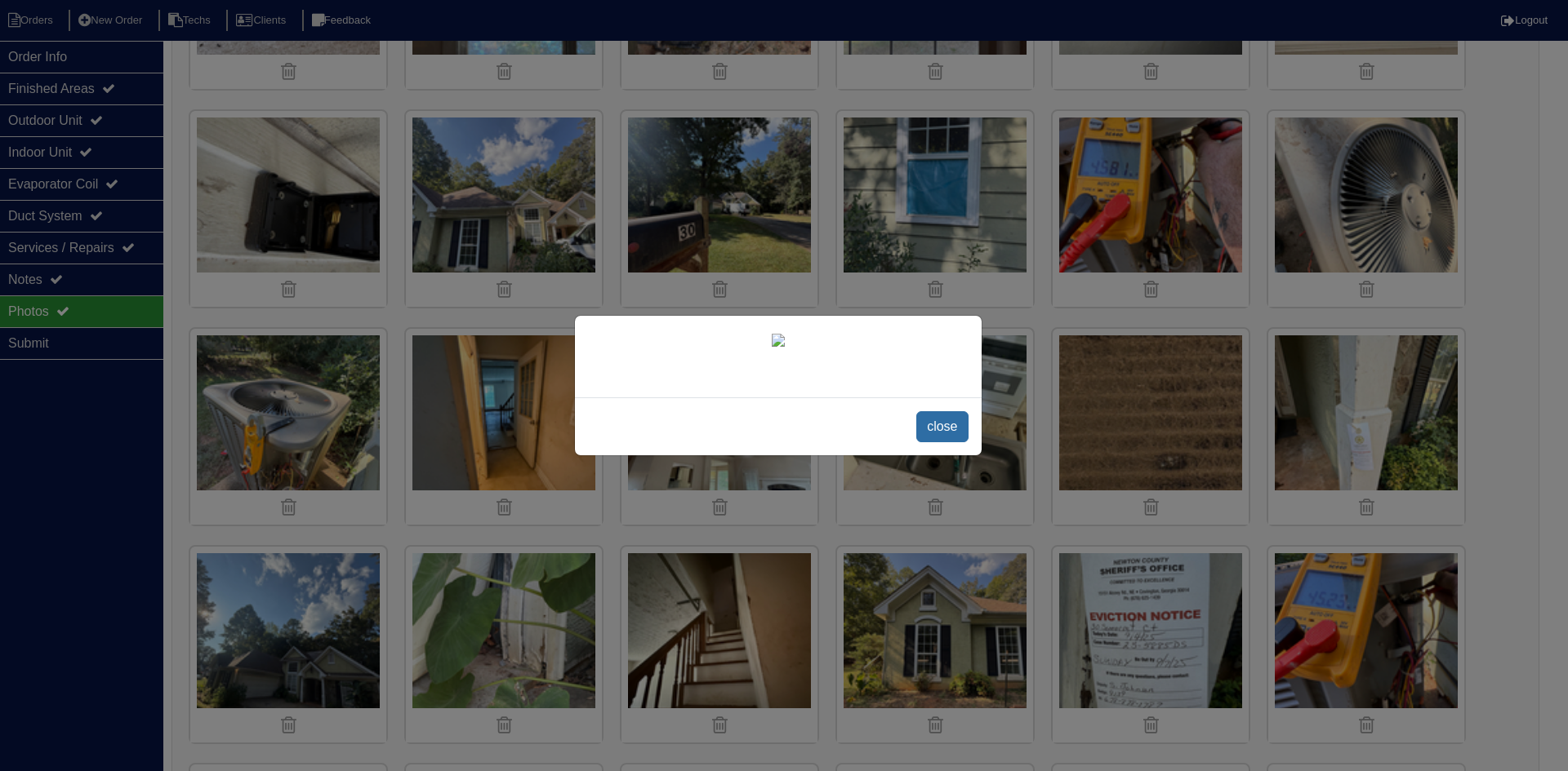
click at [949, 422] on span "close" at bounding box center [942, 426] width 51 height 31
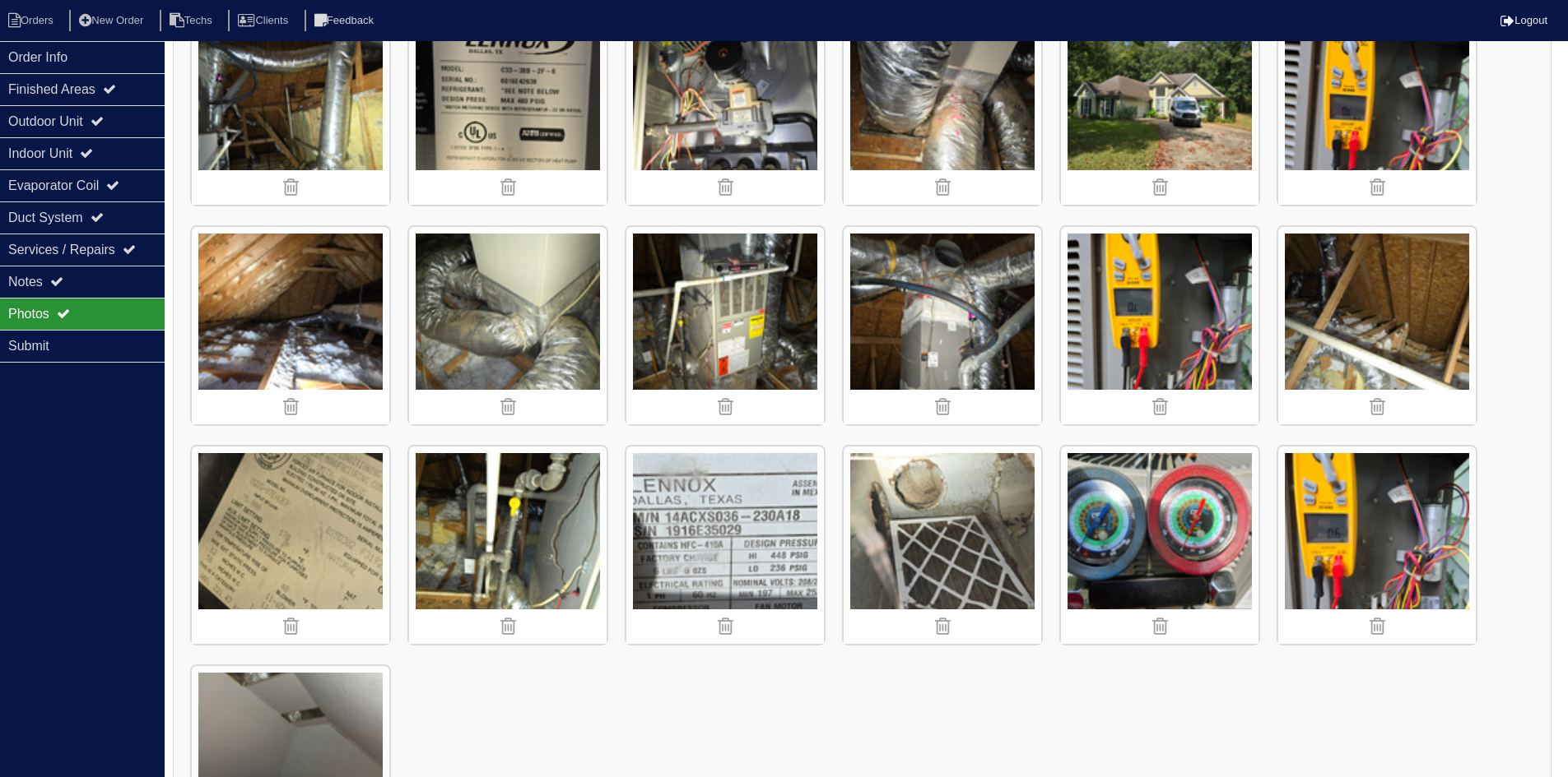
scroll to position [2303, 0]
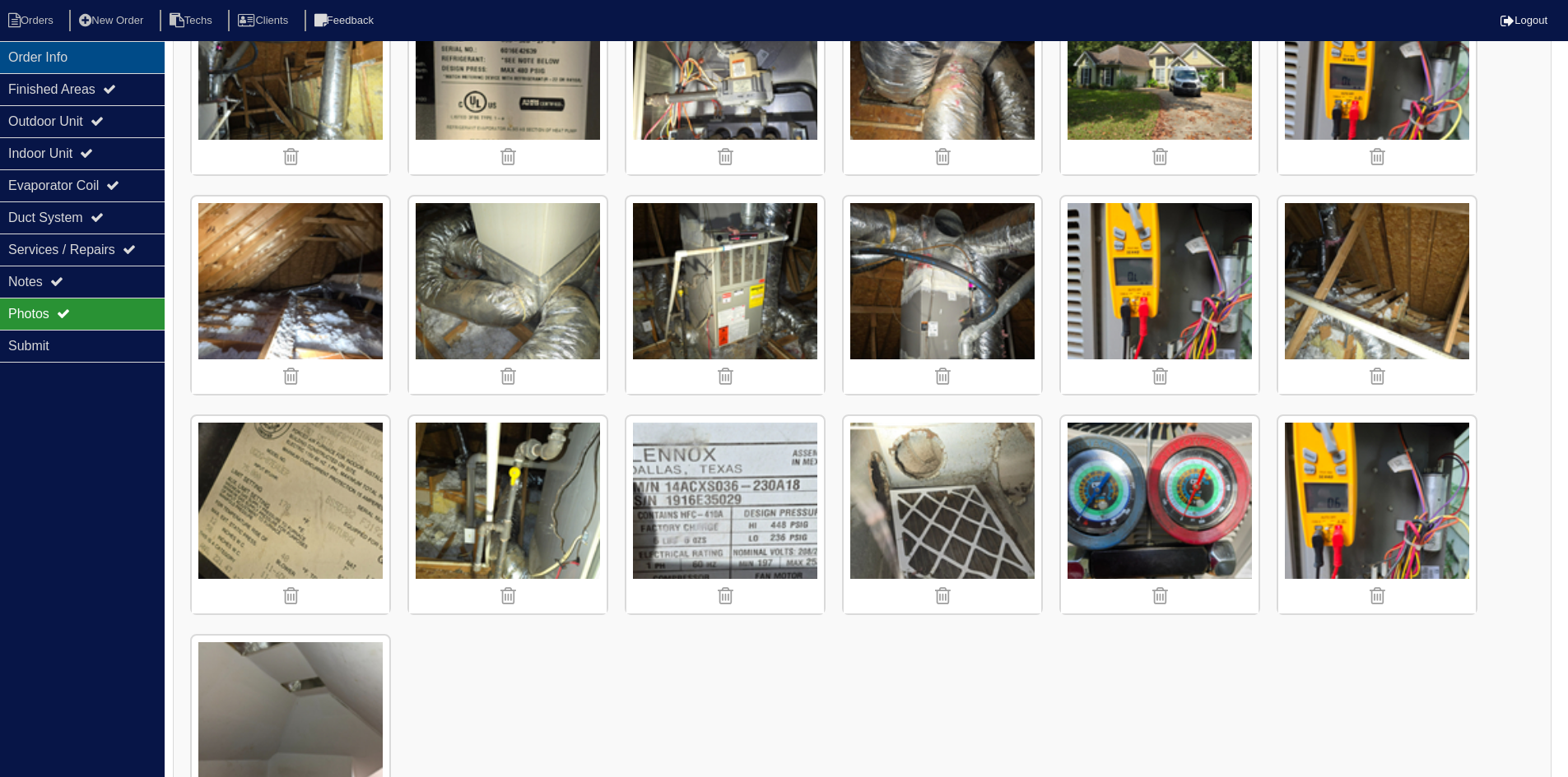
click at [68, 63] on div "Order Info" at bounding box center [83, 57] width 165 height 32
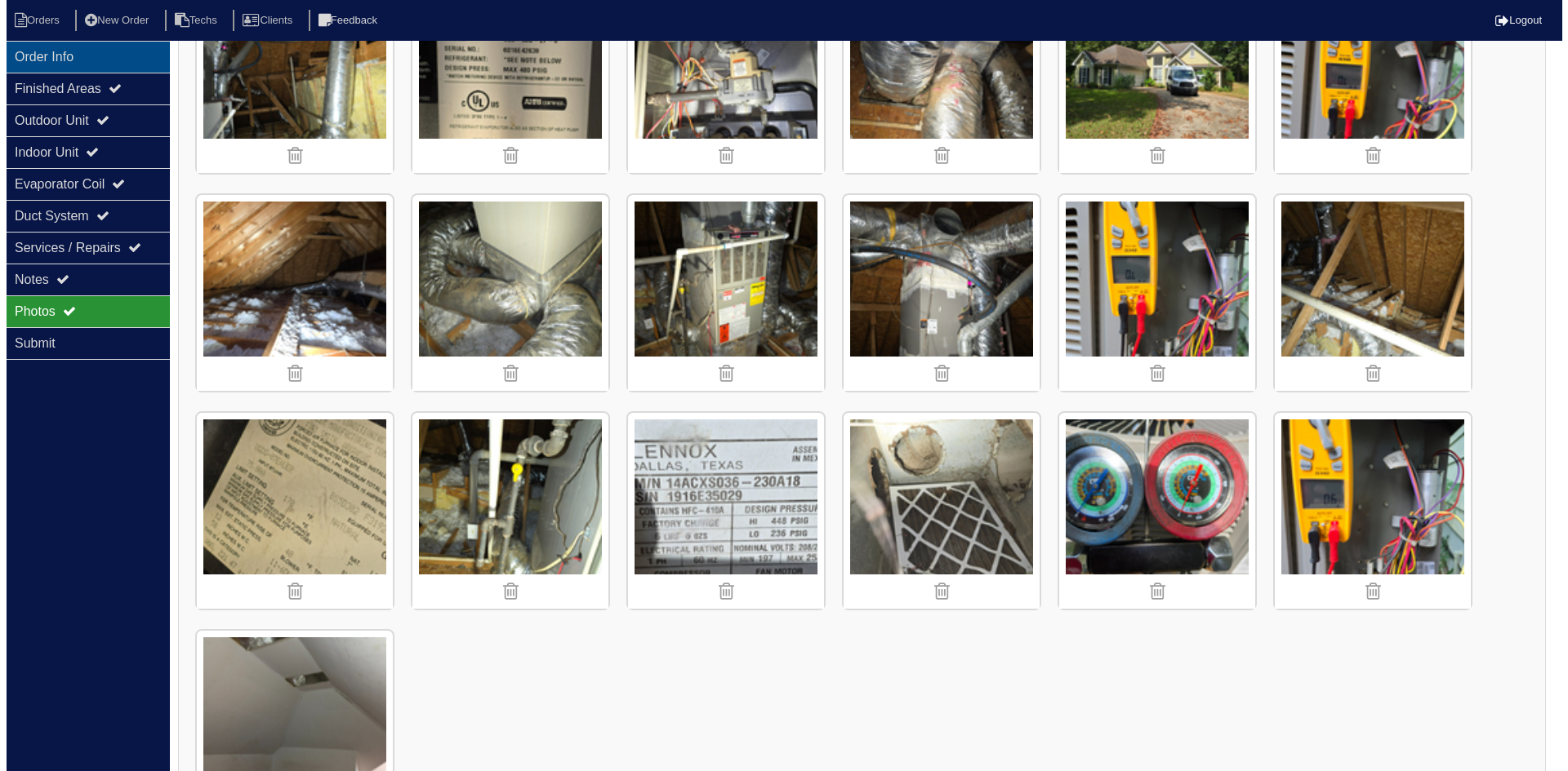
scroll to position [0, 0]
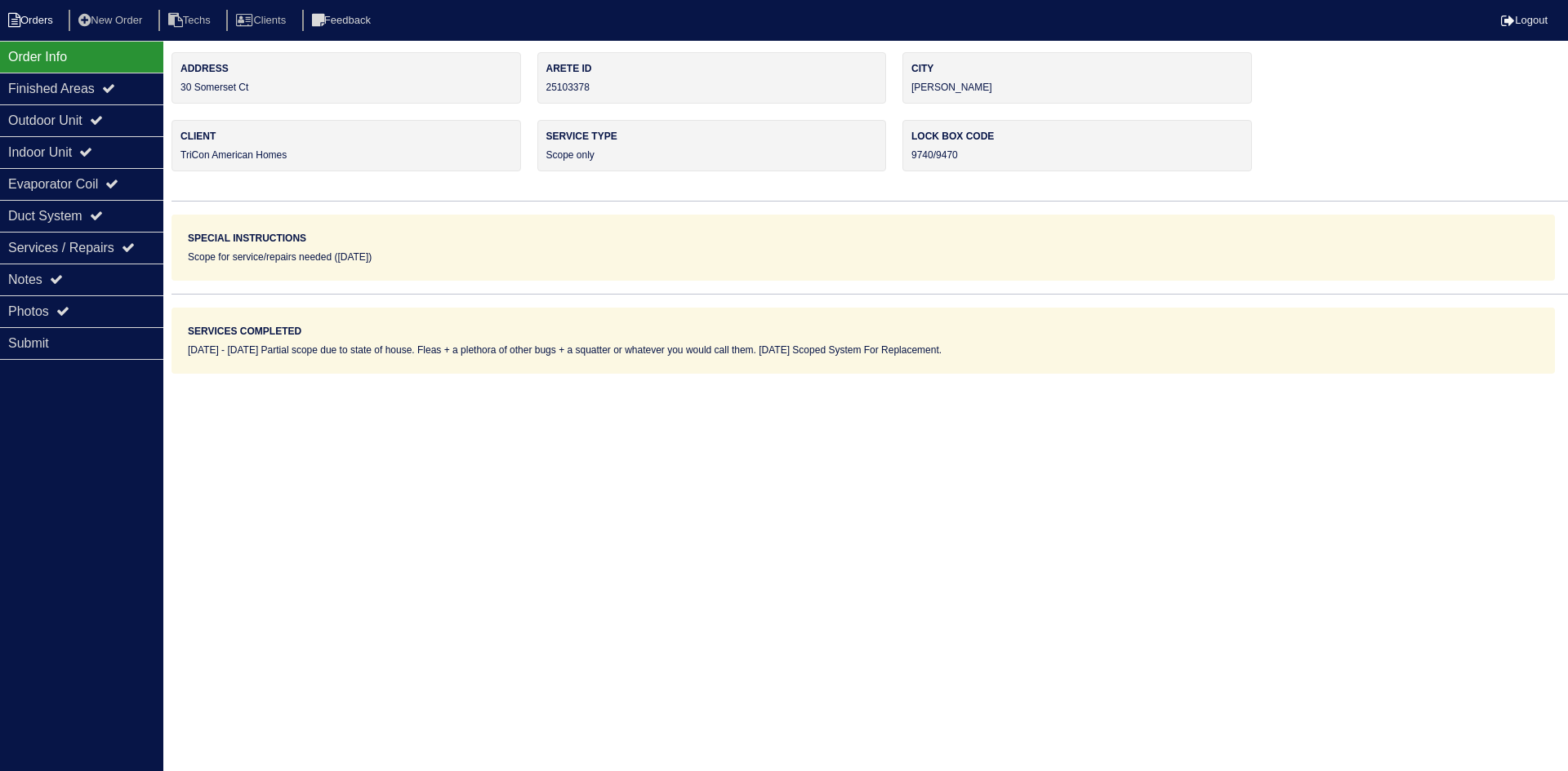
click at [25, 10] on li "Orders" at bounding box center [33, 21] width 66 height 22
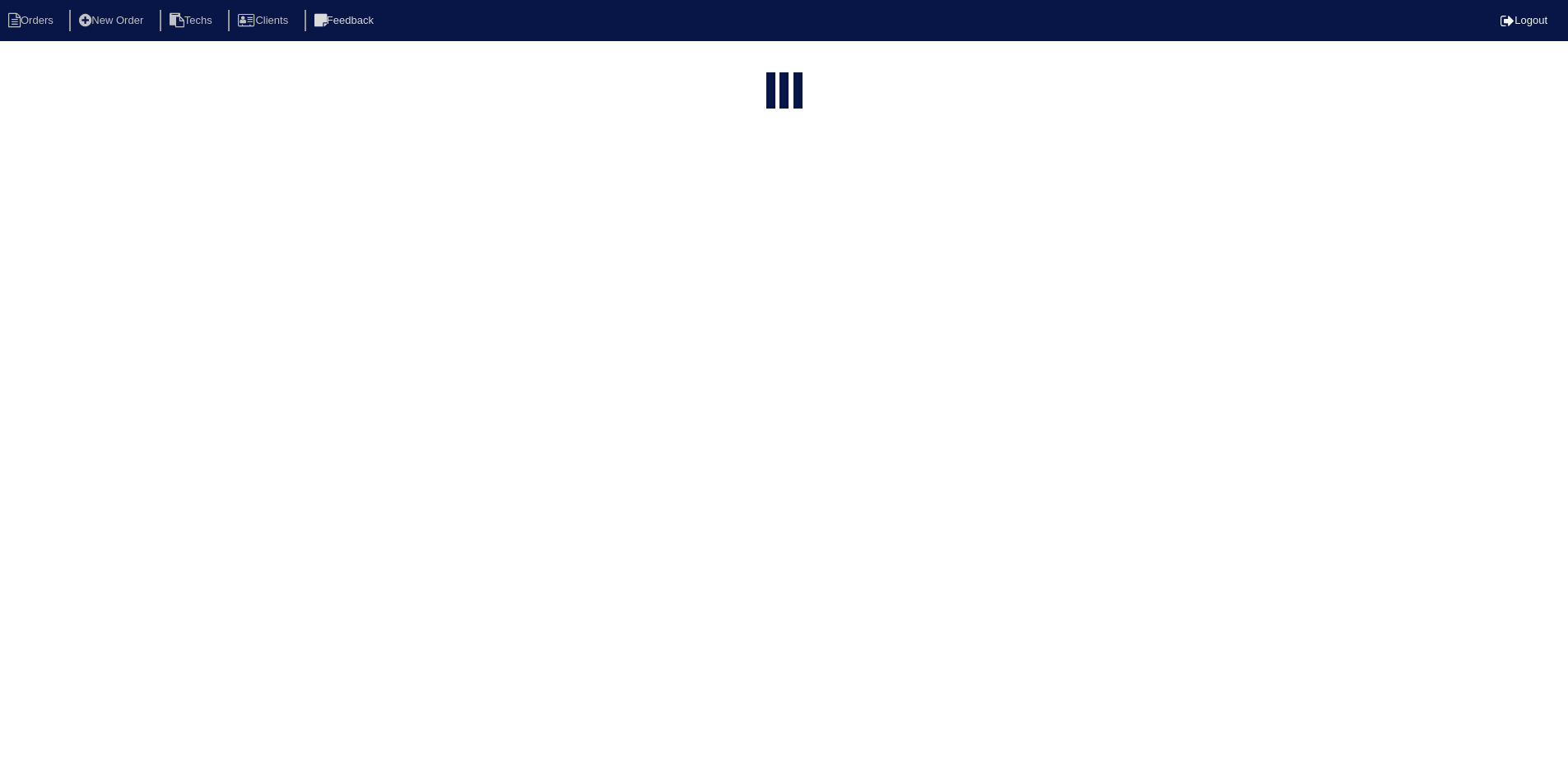
select select "15"
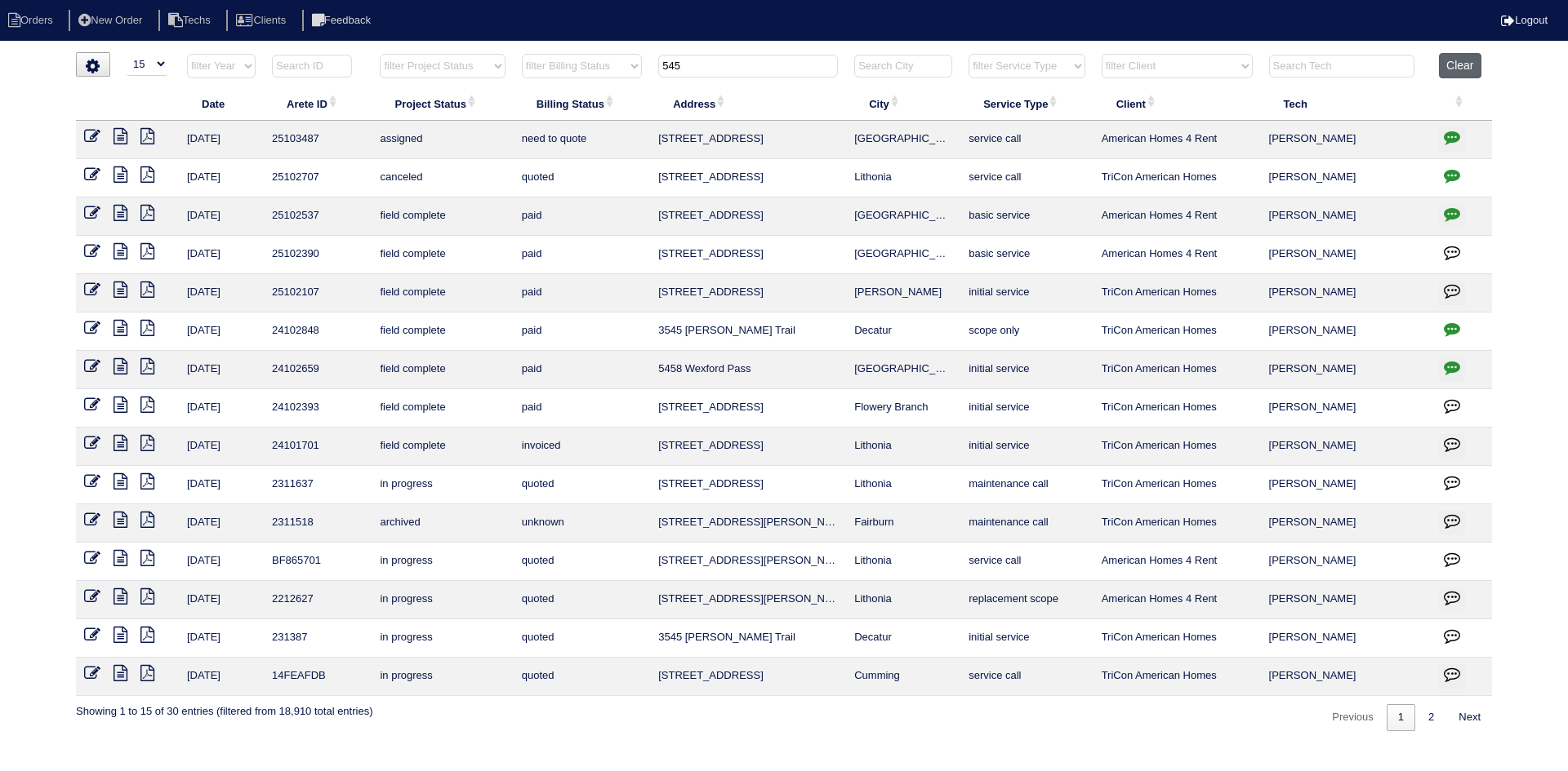
click at [1456, 63] on button "Clear" at bounding box center [1459, 65] width 42 height 25
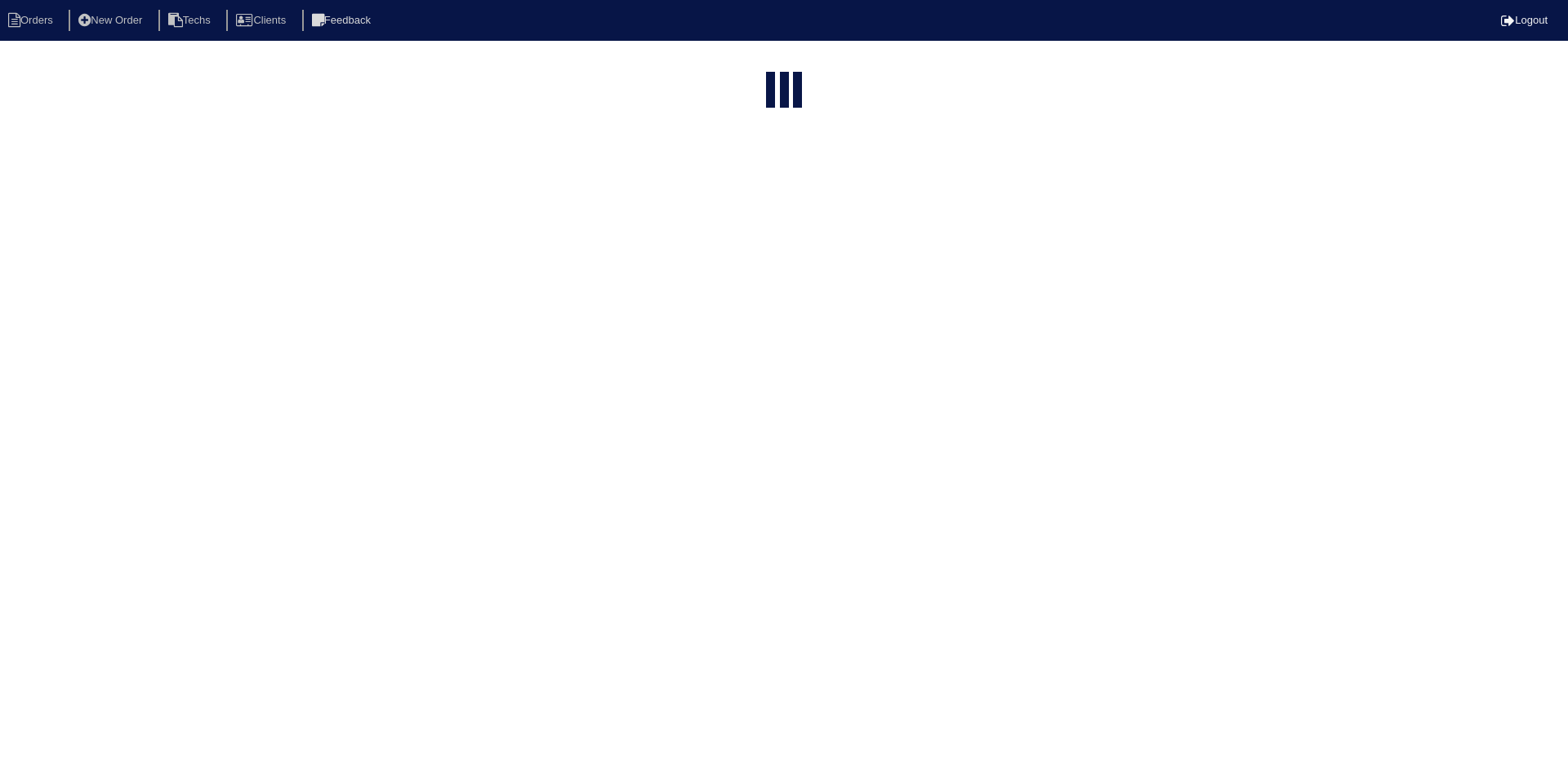
select select "15"
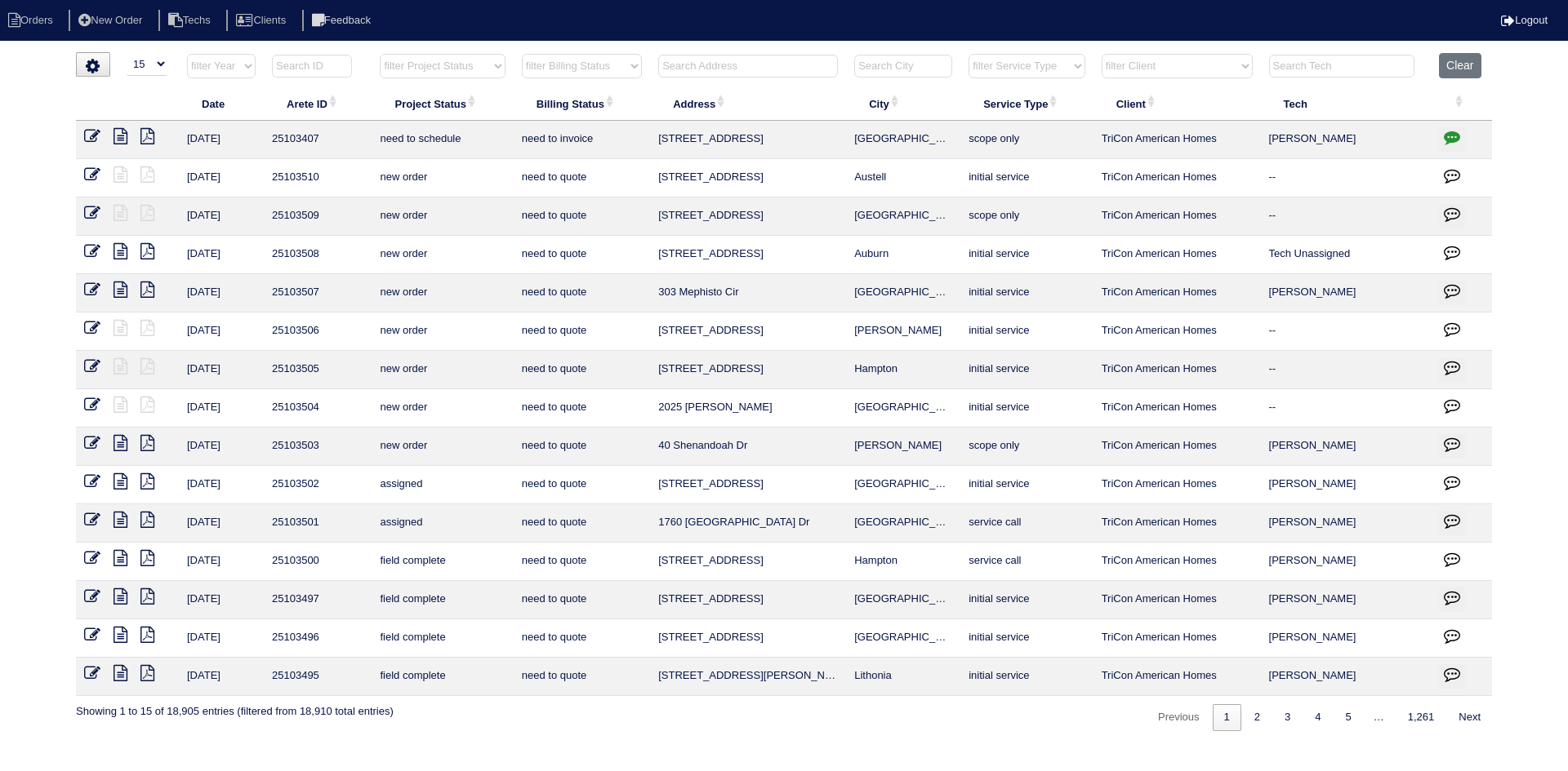
click at [459, 76] on select "filter Project Status -- Any Project Status -- new order assigned in progress f…" at bounding box center [442, 66] width 125 height 24
click at [380, 54] on select "filter Project Status -- Any Project Status -- new order assigned in progress f…" at bounding box center [442, 66] width 125 height 24
select select "field complete"
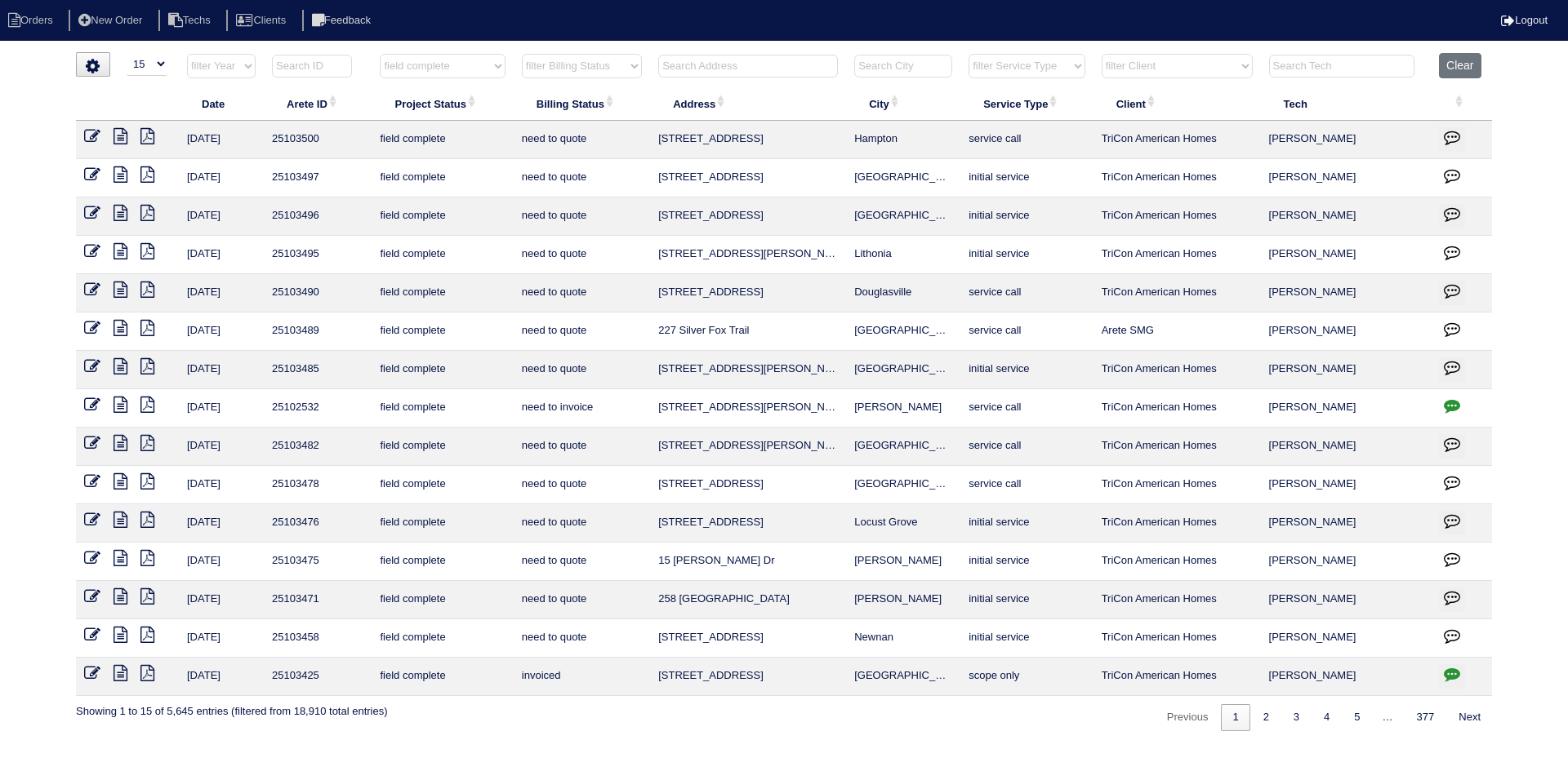
click at [617, 70] on select "filter Billing Status -- Any Billing Status -- need to quote quoted need to inv…" at bounding box center [582, 66] width 120 height 24
select select "need to quote"
click at [522, 54] on select "filter Billing Status -- Any Billing Status -- need to quote quoted need to inv…" at bounding box center [582, 66] width 120 height 24
select select "field complete"
select select "need to quote"
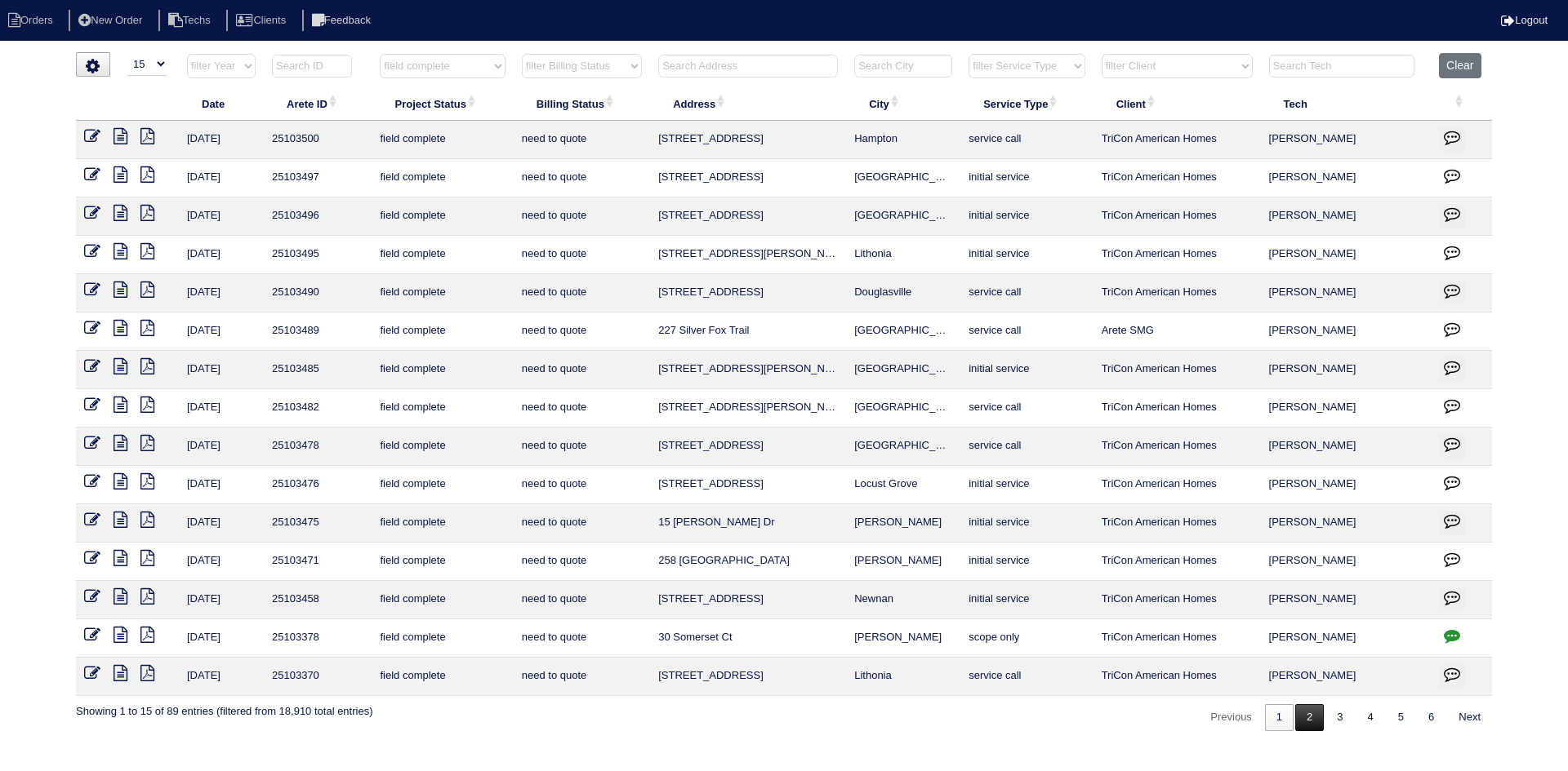
click at [1307, 725] on link "2" at bounding box center [1309, 717] width 29 height 27
select select "field complete"
select select "need to quote"
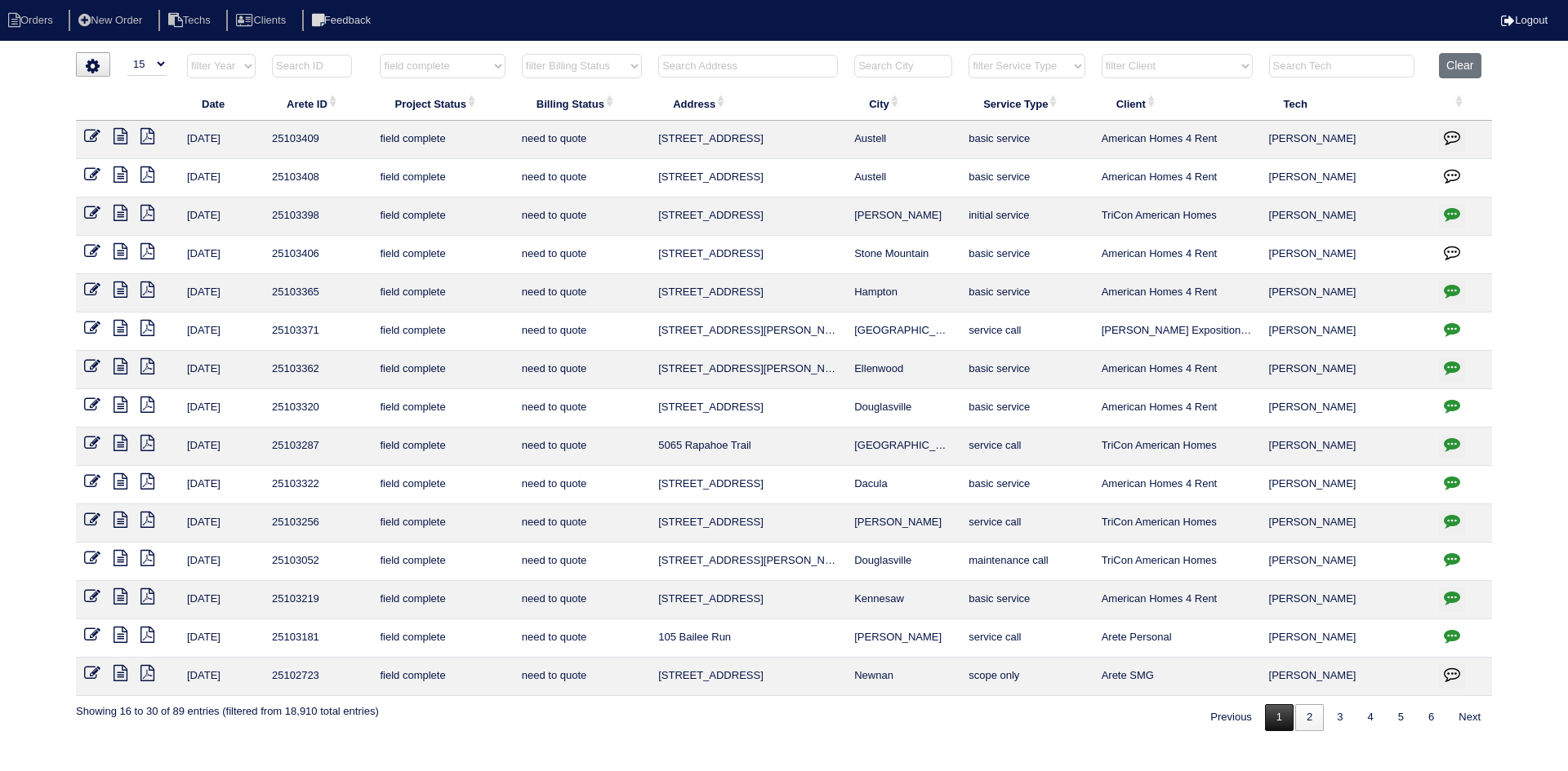
click at [1270, 716] on link "1" at bounding box center [1279, 717] width 29 height 27
select select "field complete"
select select "need to quote"
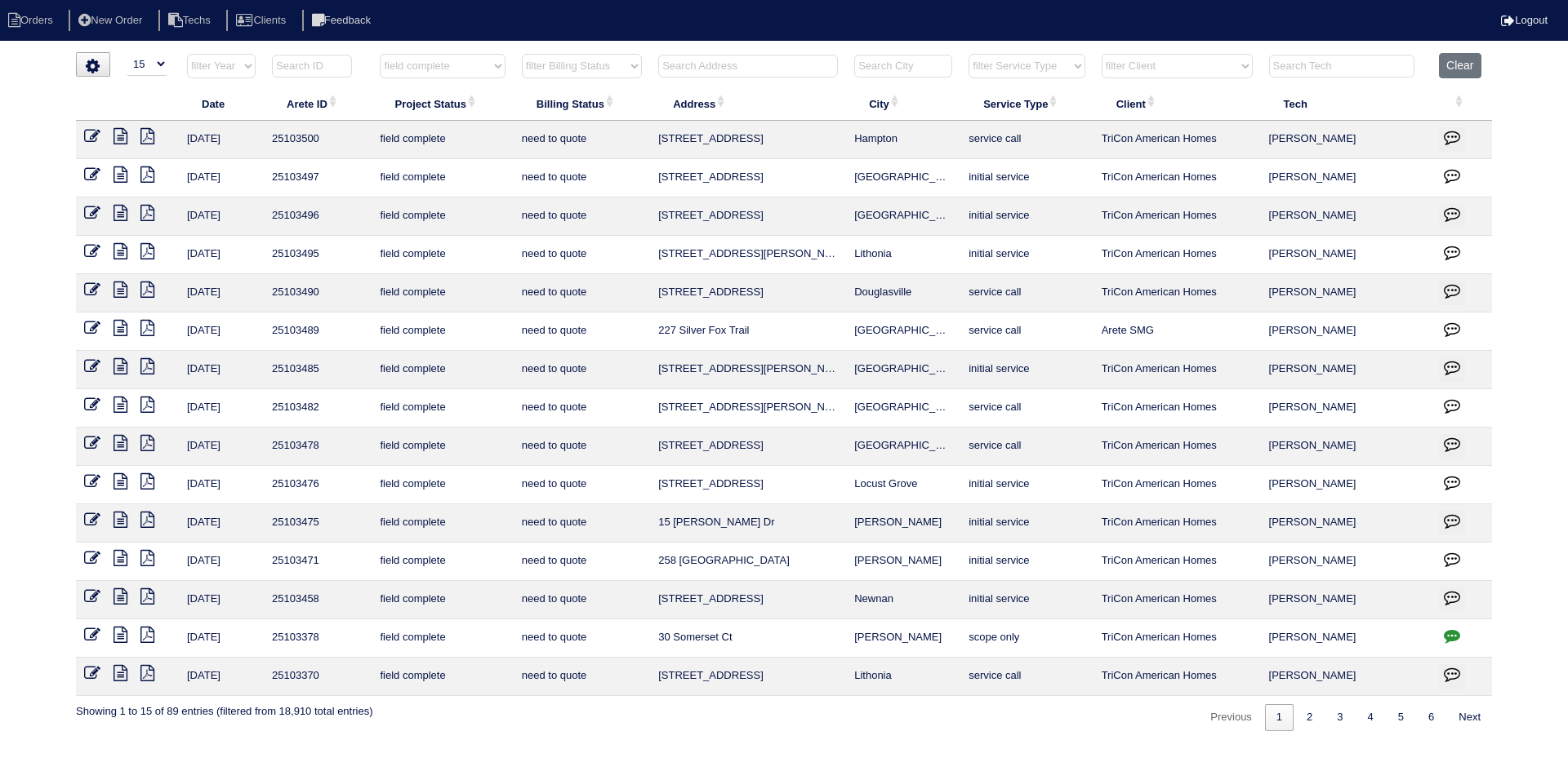
click at [121, 596] on icon at bounding box center [120, 597] width 14 height 17
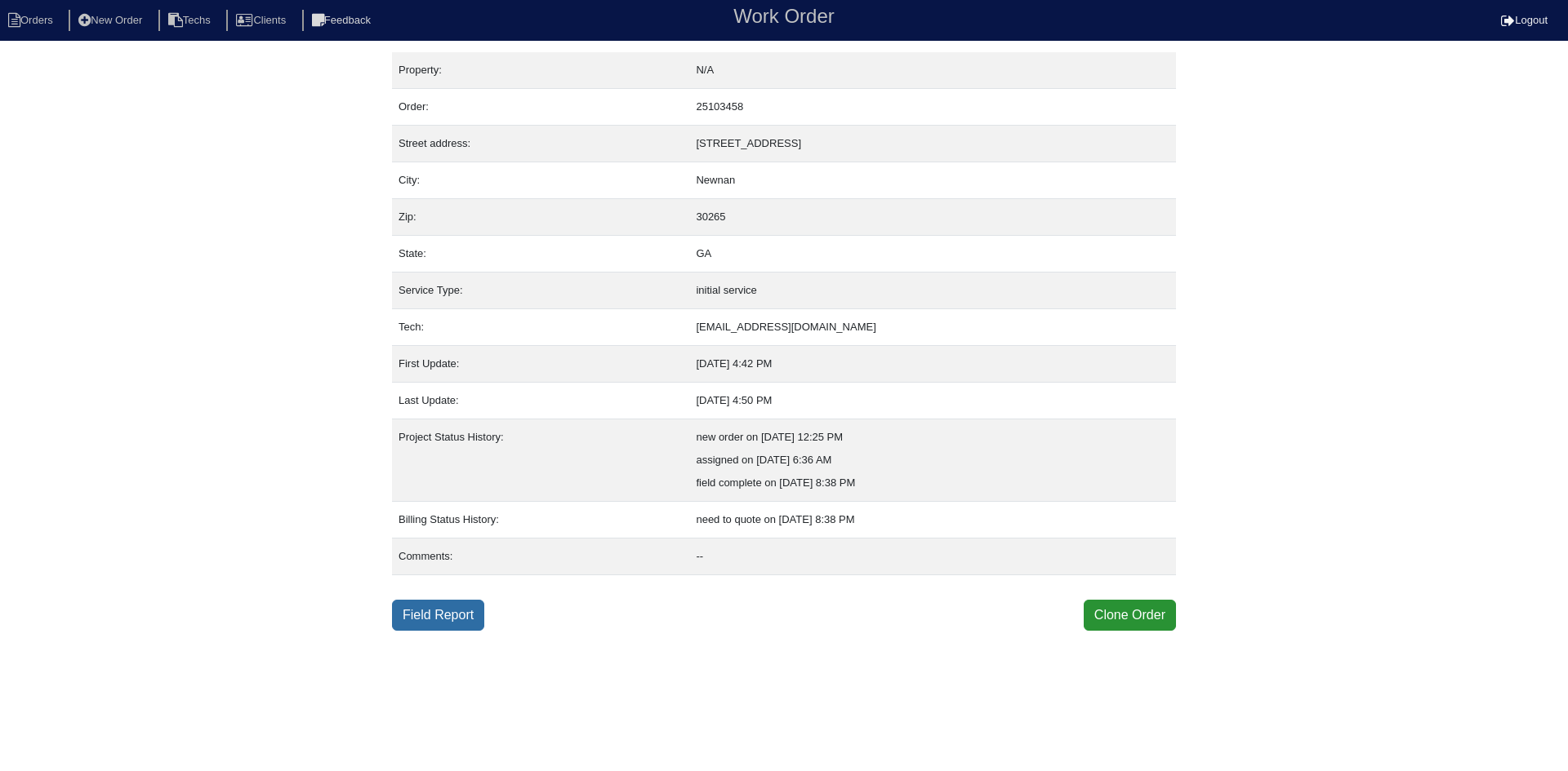
click at [424, 617] on link "Field Report" at bounding box center [437, 615] width 92 height 31
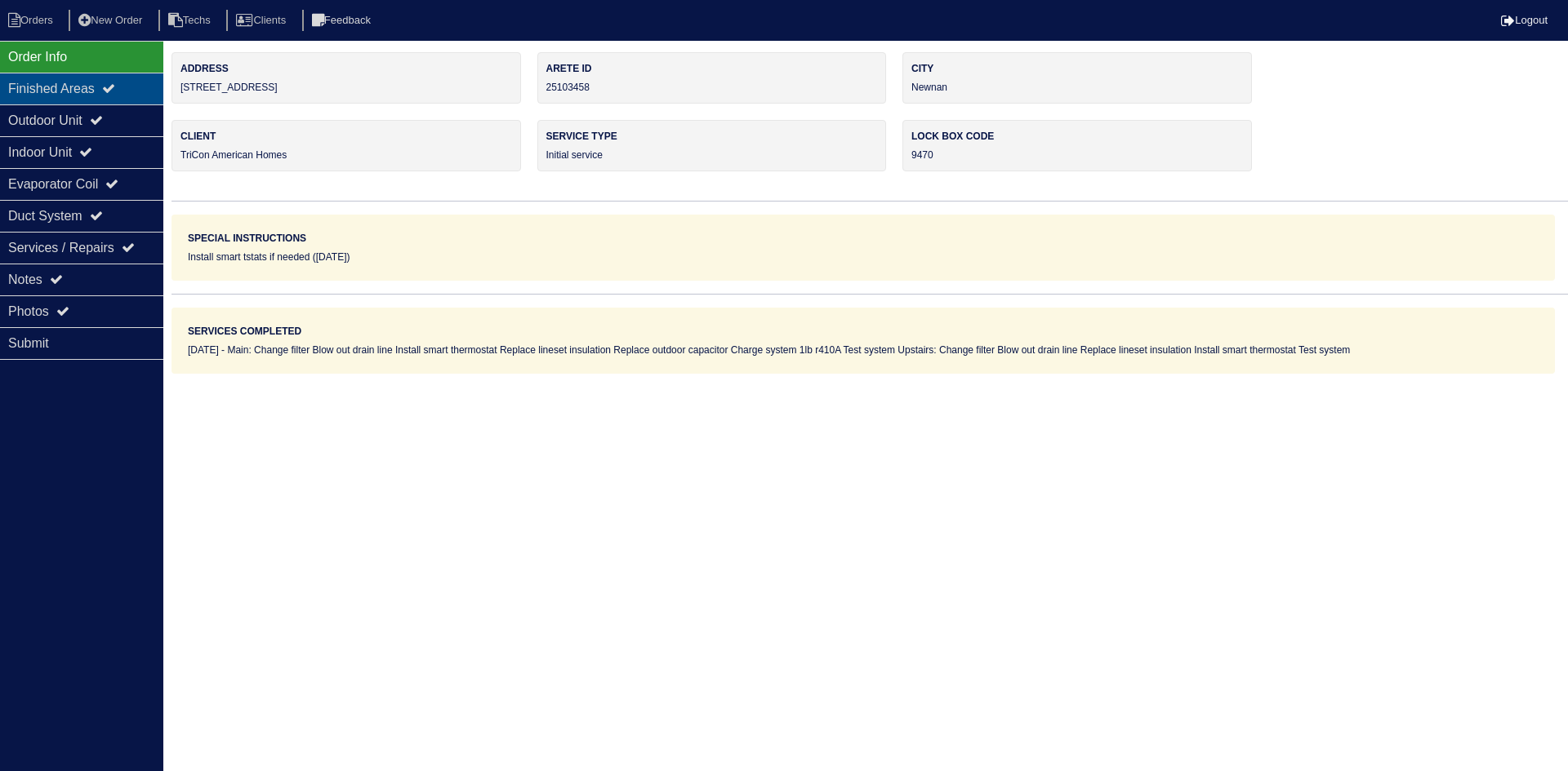
click at [149, 103] on div "Finished Areas" at bounding box center [82, 88] width 164 height 32
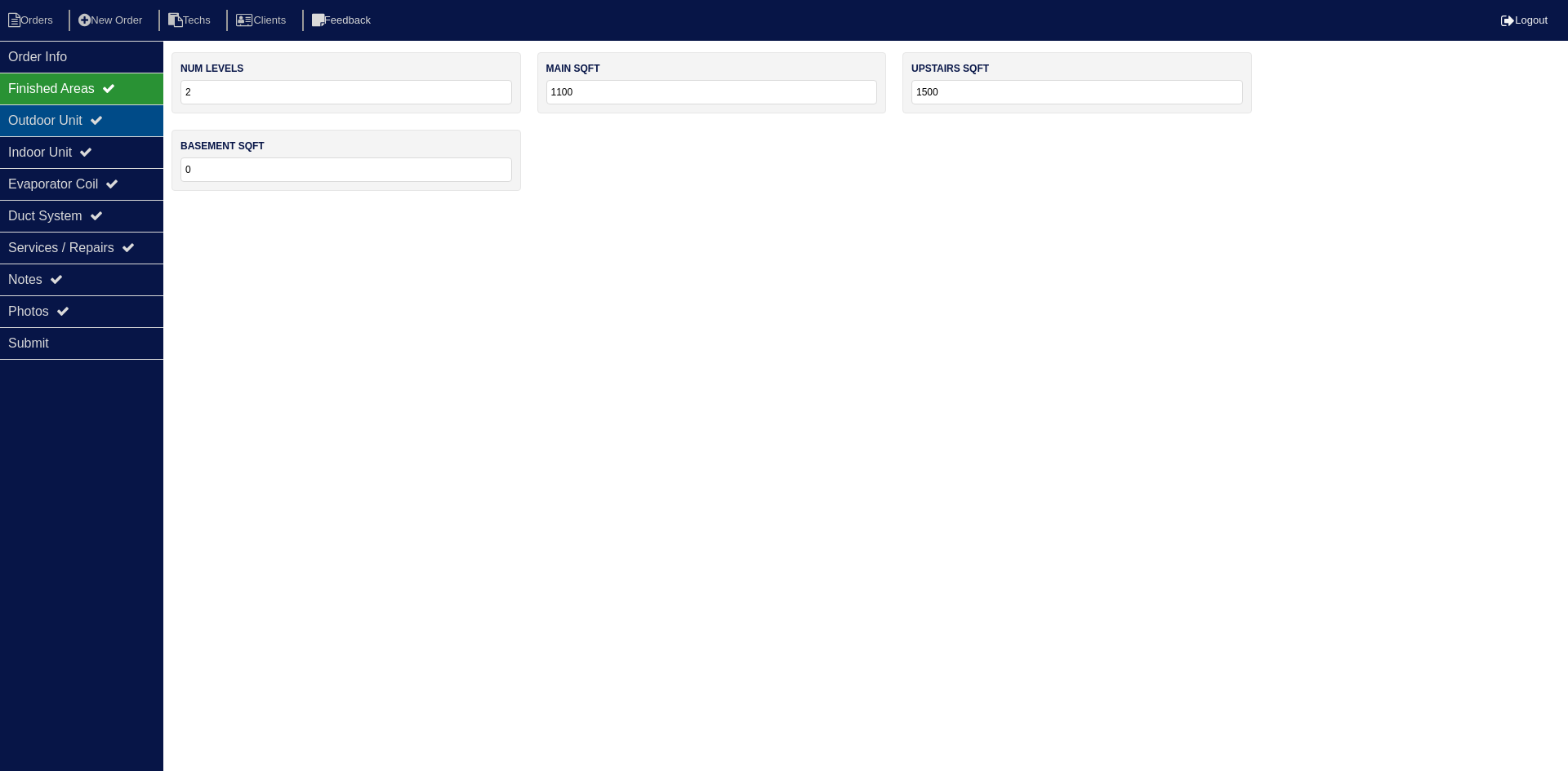
click at [123, 123] on div "Outdoor Unit" at bounding box center [82, 120] width 164 height 32
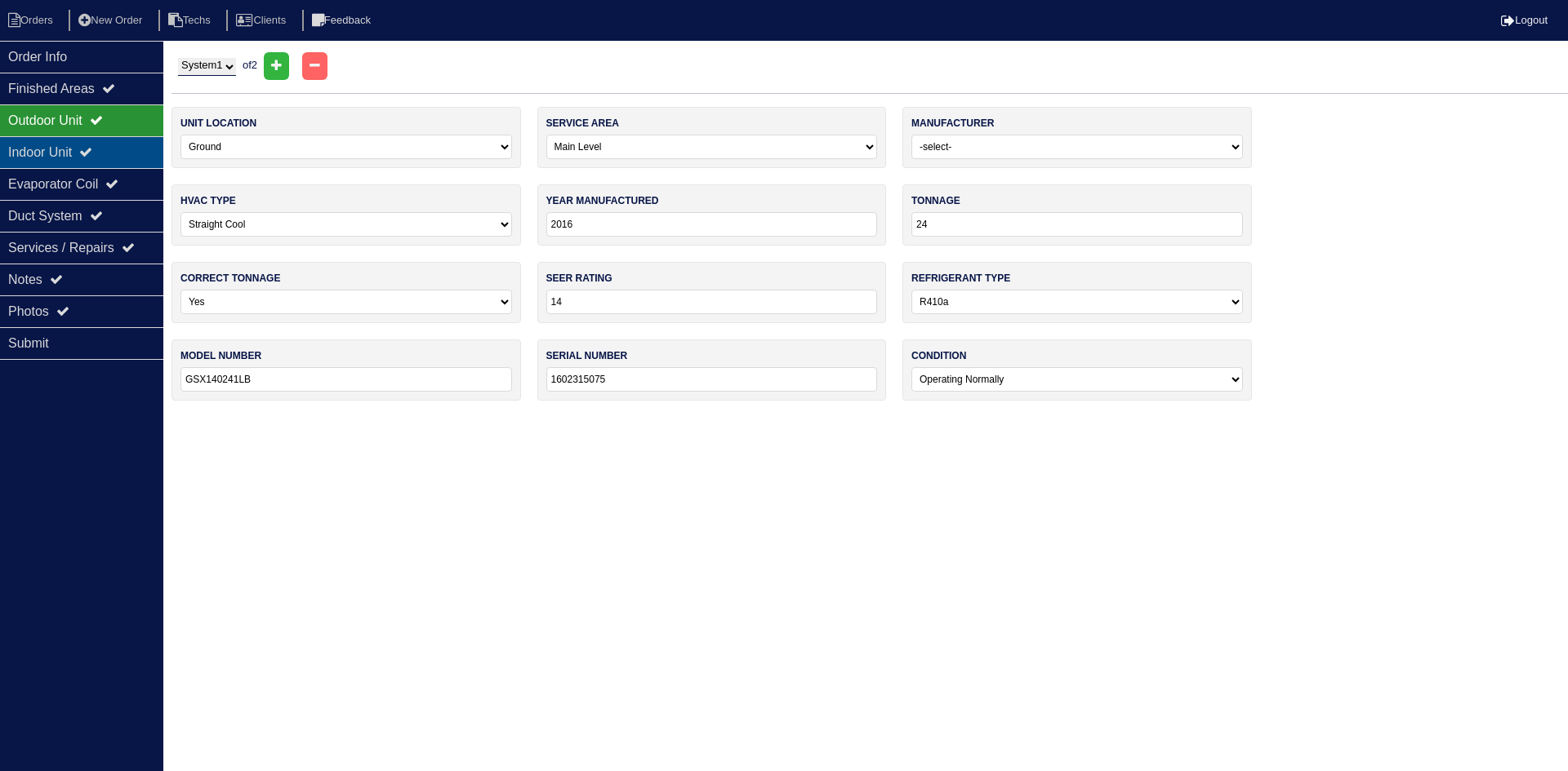
click at [110, 144] on div "Indoor Unit" at bounding box center [82, 153] width 164 height 32
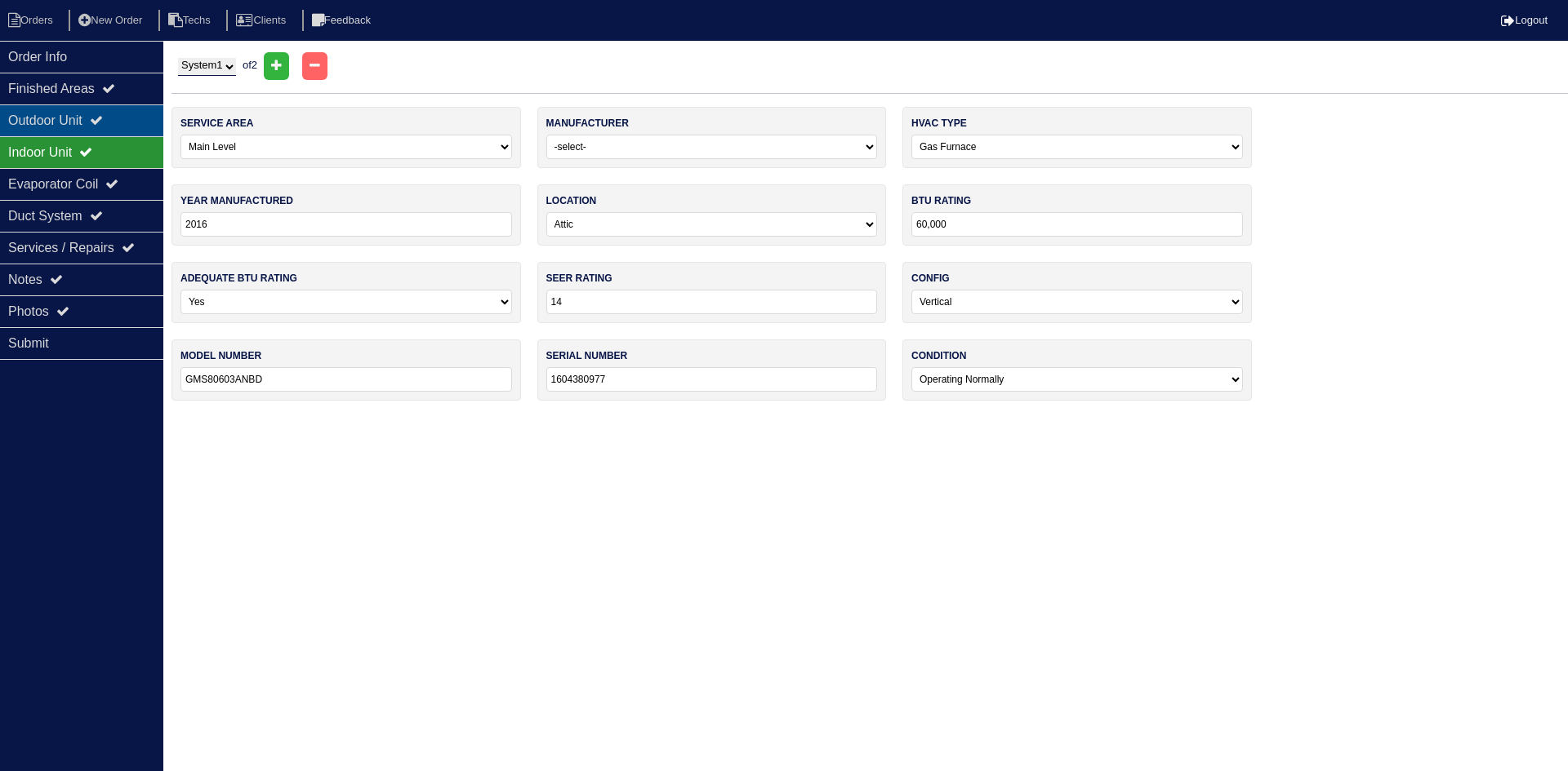
click at [103, 119] on icon at bounding box center [97, 120] width 13 height 13
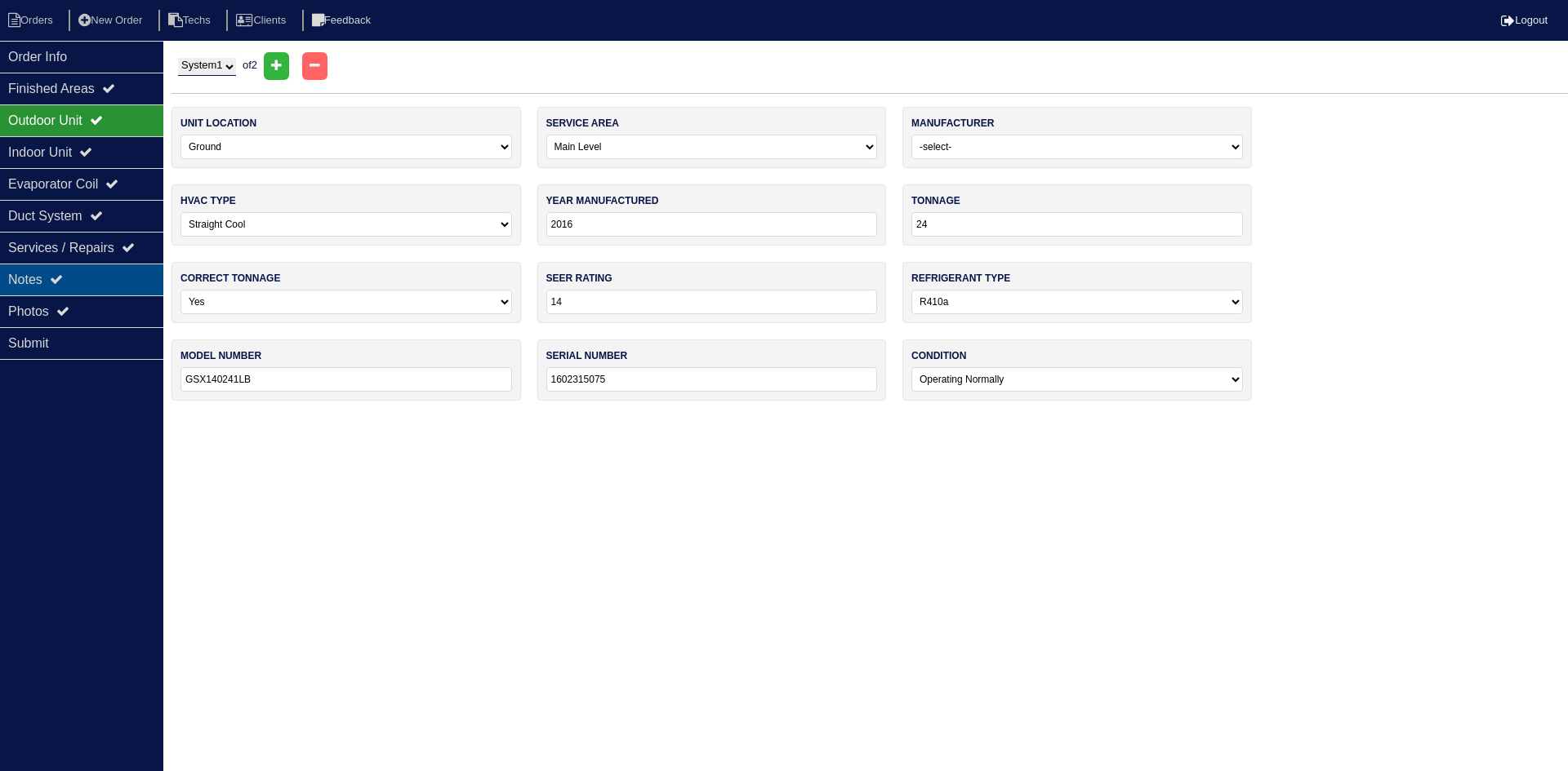
click at [18, 271] on div "Notes" at bounding box center [82, 279] width 164 height 32
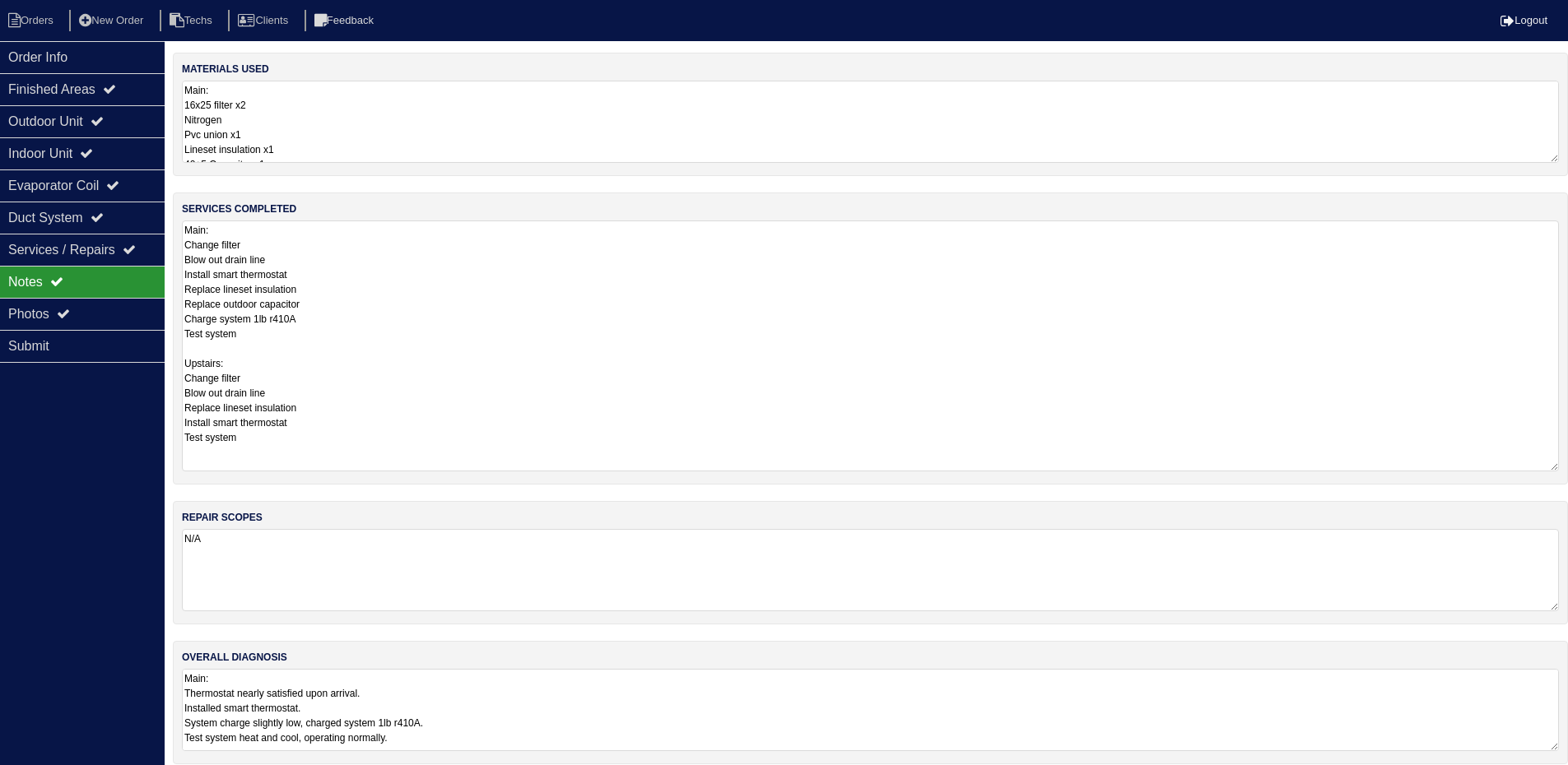
drag, startPoint x: 1562, startPoint y: 294, endPoint x: 1577, endPoint y: 463, distance: 169.7
click at [1568, 463] on html "Orders New Order Techs Clients Feedback Logout Orders New Order Users Clients M…" at bounding box center [784, 390] width 1568 height 781
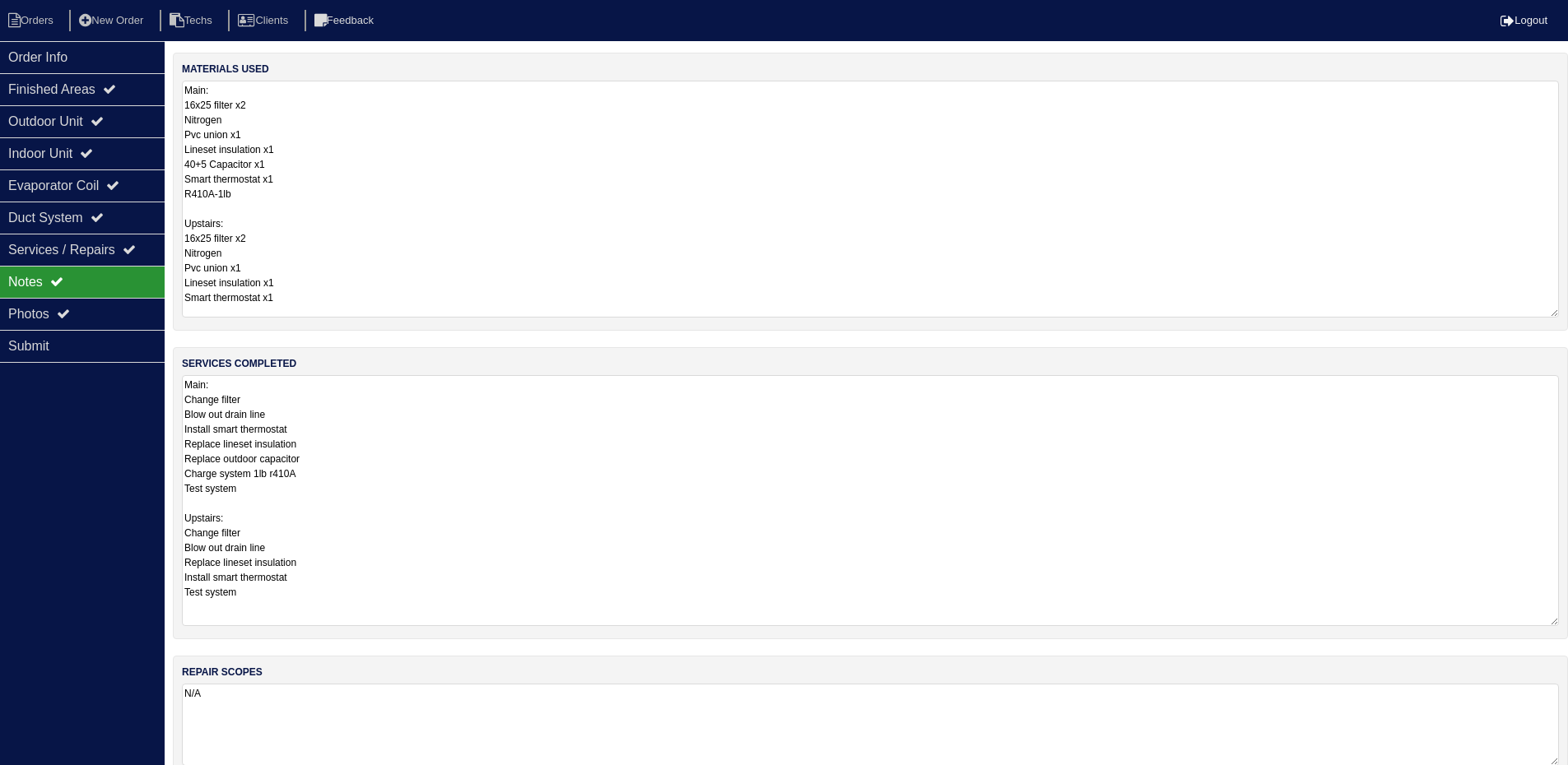
drag, startPoint x: 1553, startPoint y: 157, endPoint x: 1579, endPoint y: 311, distance: 156.2
click at [1568, 311] on html "Orders New Order Techs Clients Feedback Logout Orders New Order Users Clients M…" at bounding box center [784, 468] width 1568 height 936
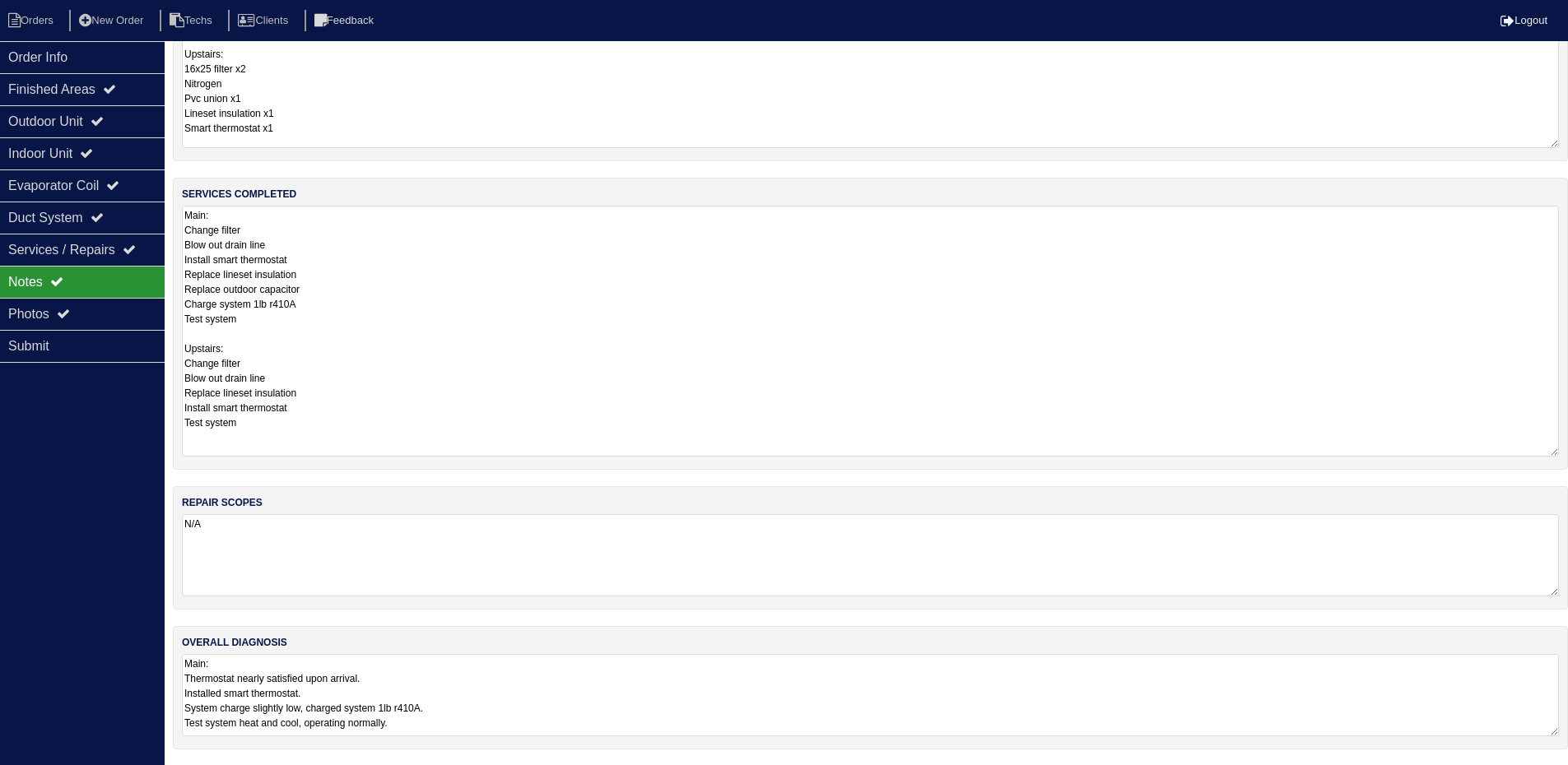
scroll to position [171, 0]
drag, startPoint x: 1553, startPoint y: 730, endPoint x: 1579, endPoint y: 816, distance: 89.8
click at [1568, 776] on html "Orders New Order Techs Clients Feedback Logout Orders New Order Users Clients M…" at bounding box center [784, 339] width 1568 height 1021
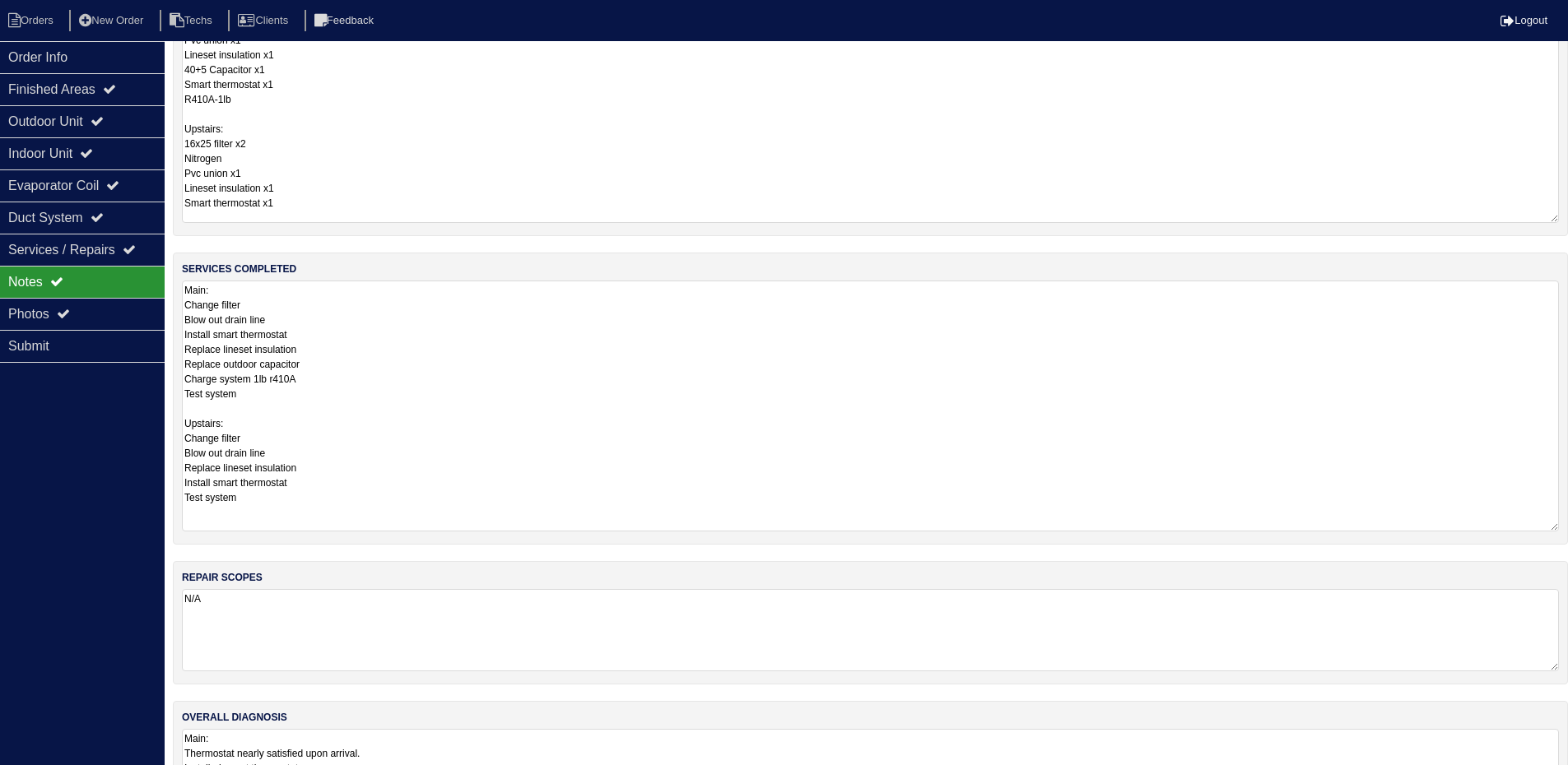
scroll to position [91, 0]
click at [96, 57] on div "Order Info" at bounding box center [83, 57] width 165 height 32
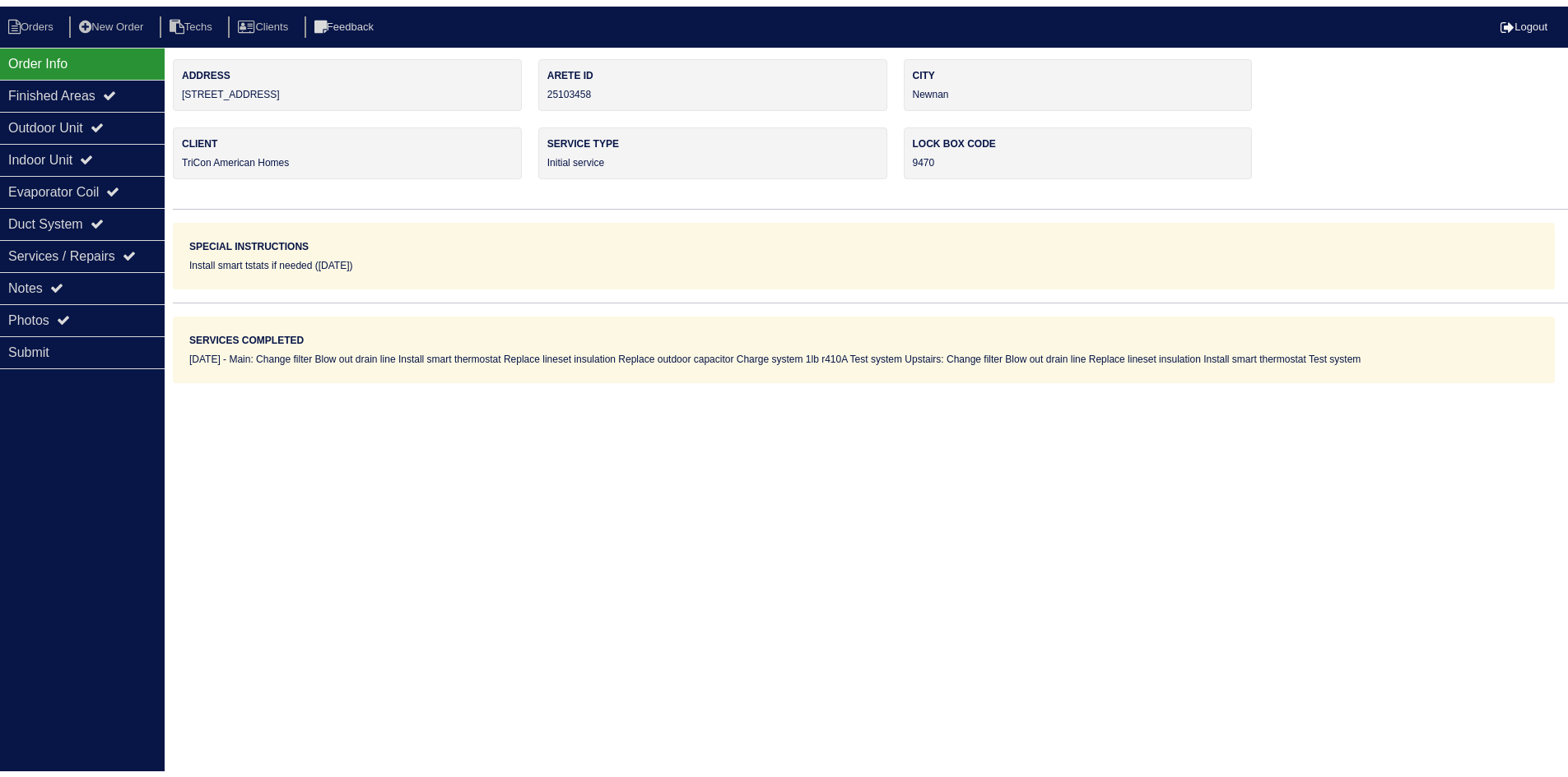
scroll to position [0, 0]
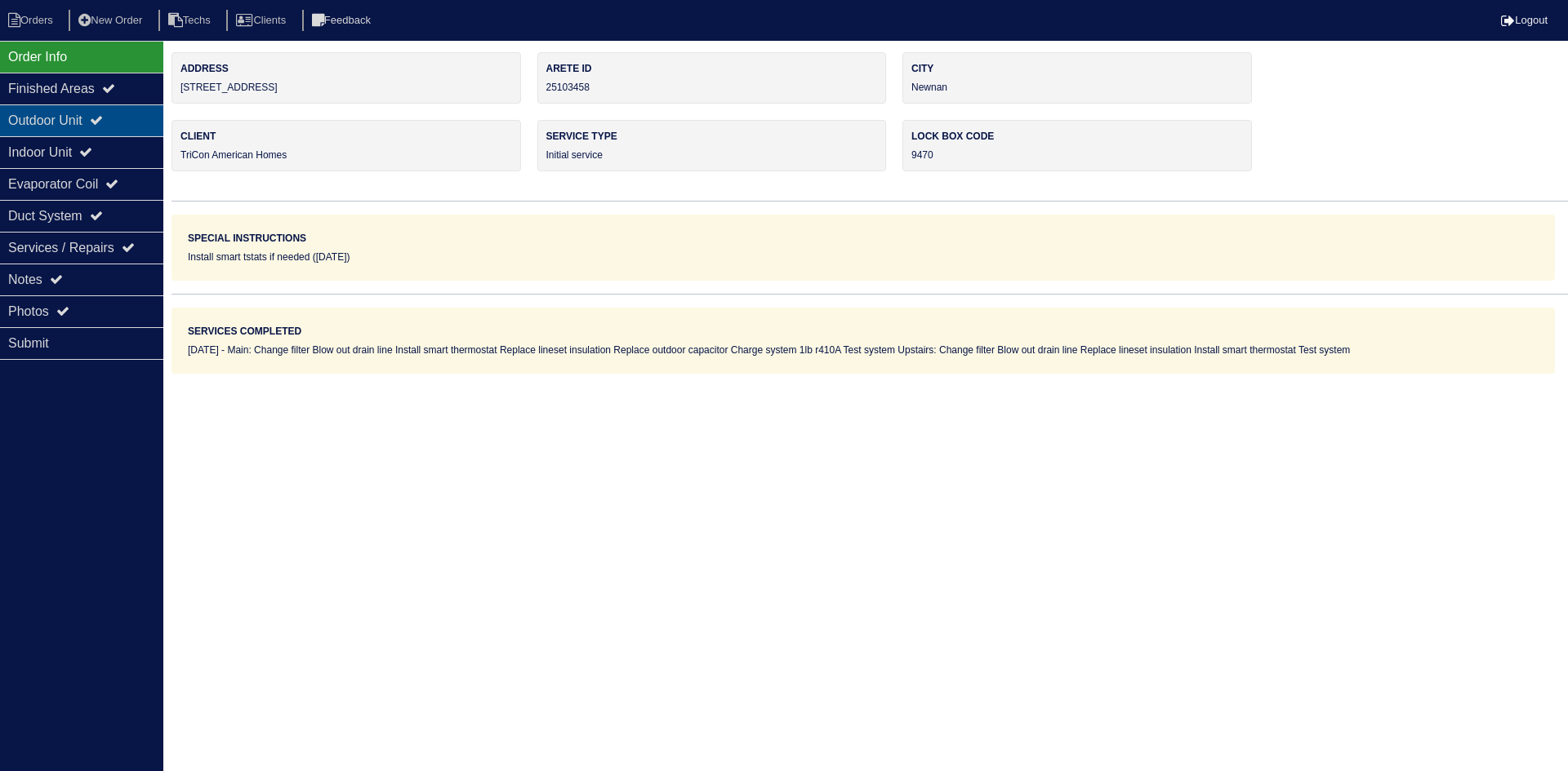
click at [87, 121] on div "Outdoor Unit" at bounding box center [82, 120] width 164 height 32
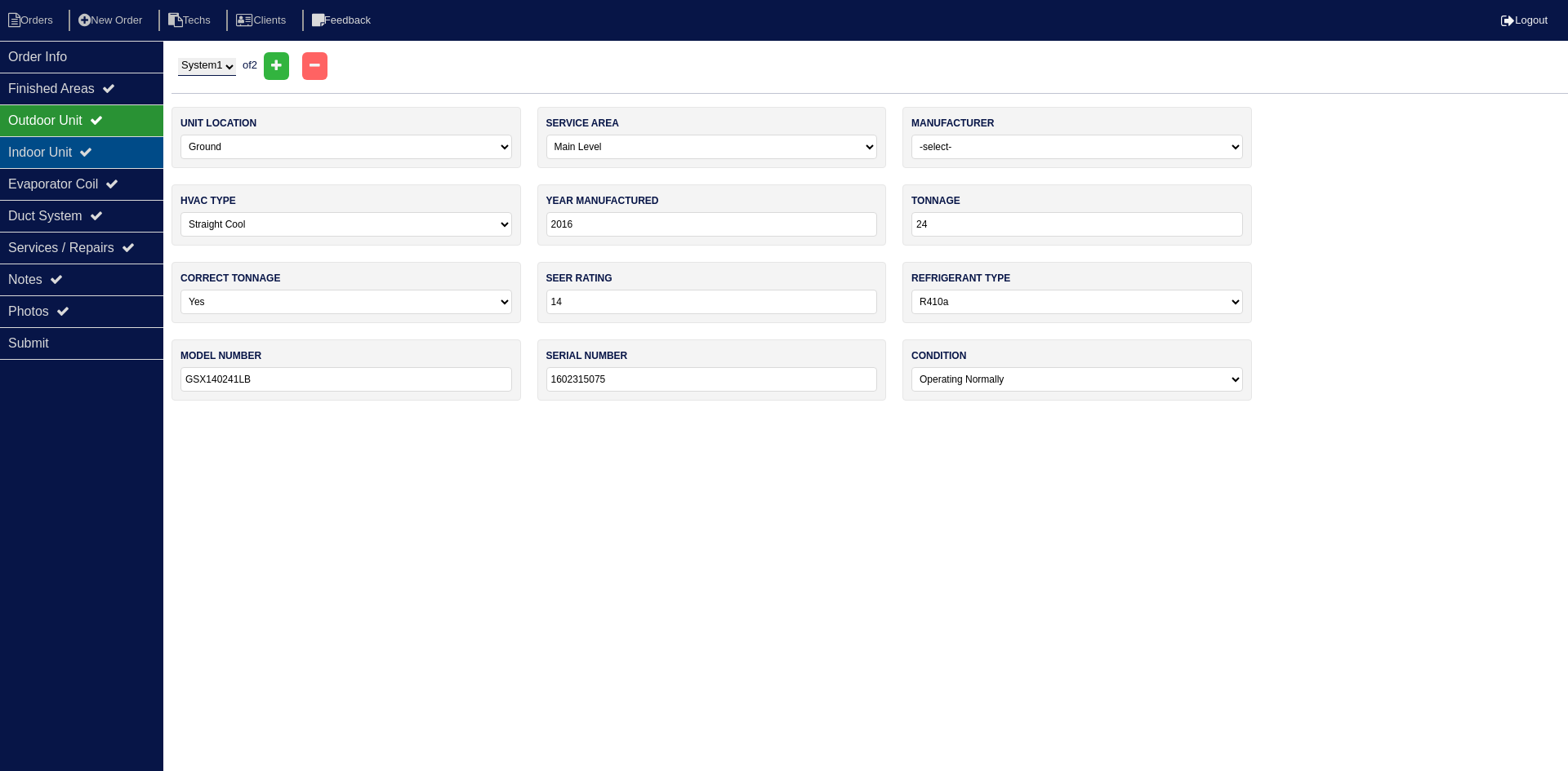
click at [95, 145] on div "Indoor Unit" at bounding box center [82, 153] width 164 height 32
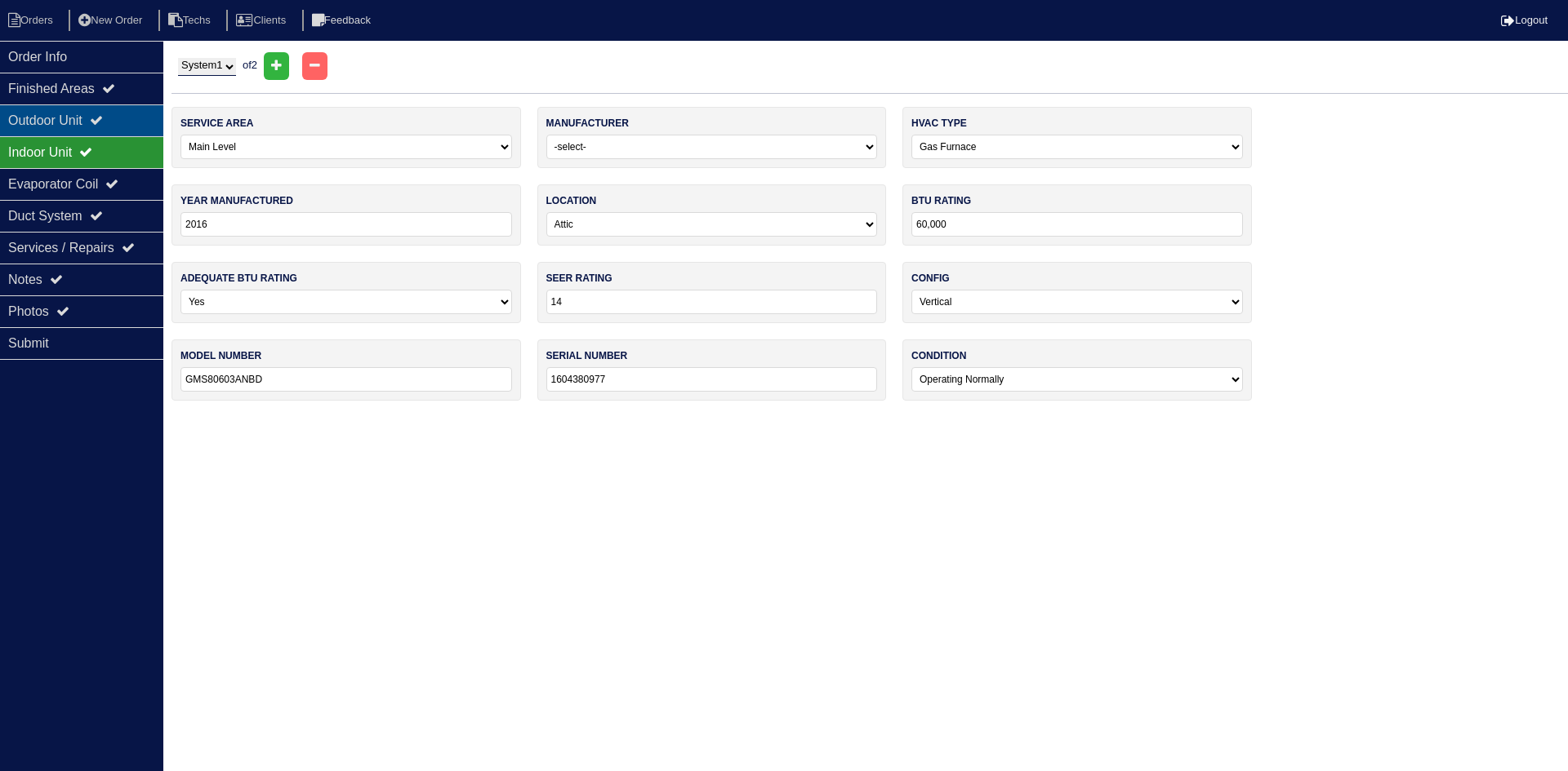
click at [94, 124] on div "Outdoor Unit" at bounding box center [82, 120] width 164 height 32
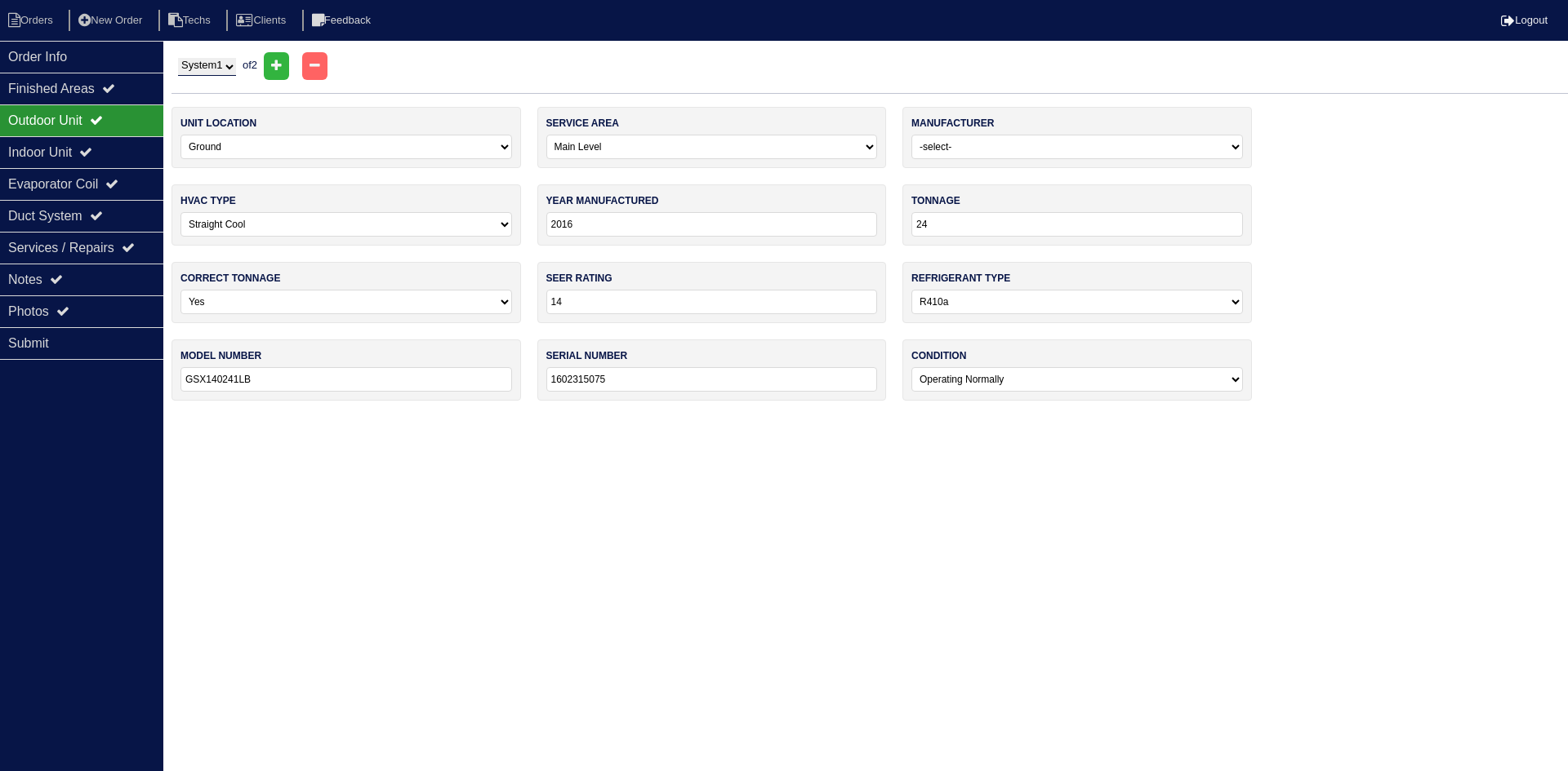
drag, startPoint x: 95, startPoint y: 149, endPoint x: 88, endPoint y: 130, distance: 20.2
click at [92, 149] on icon at bounding box center [86, 152] width 13 height 13
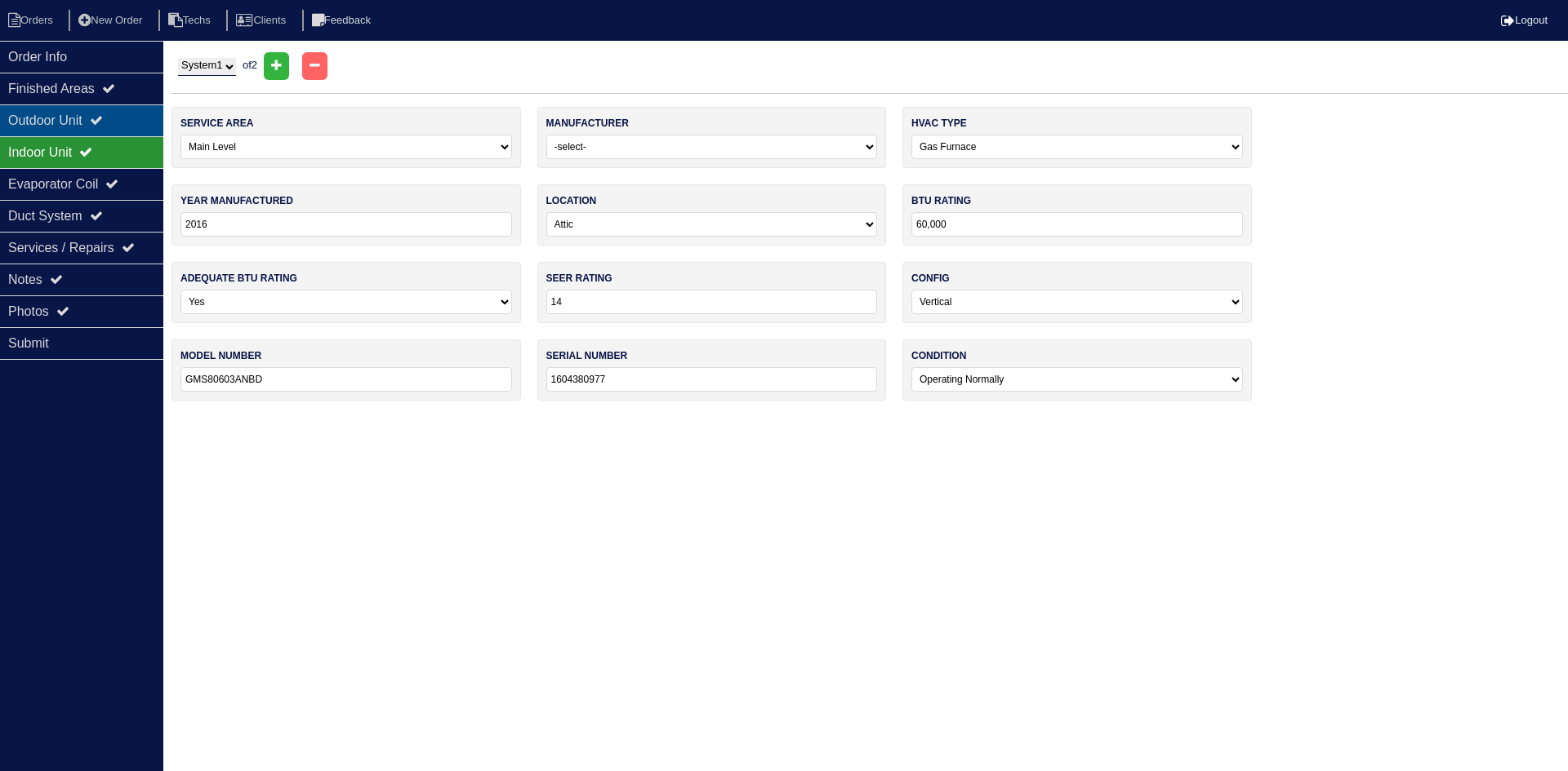
click at [75, 113] on div "Outdoor Unit" at bounding box center [82, 120] width 164 height 32
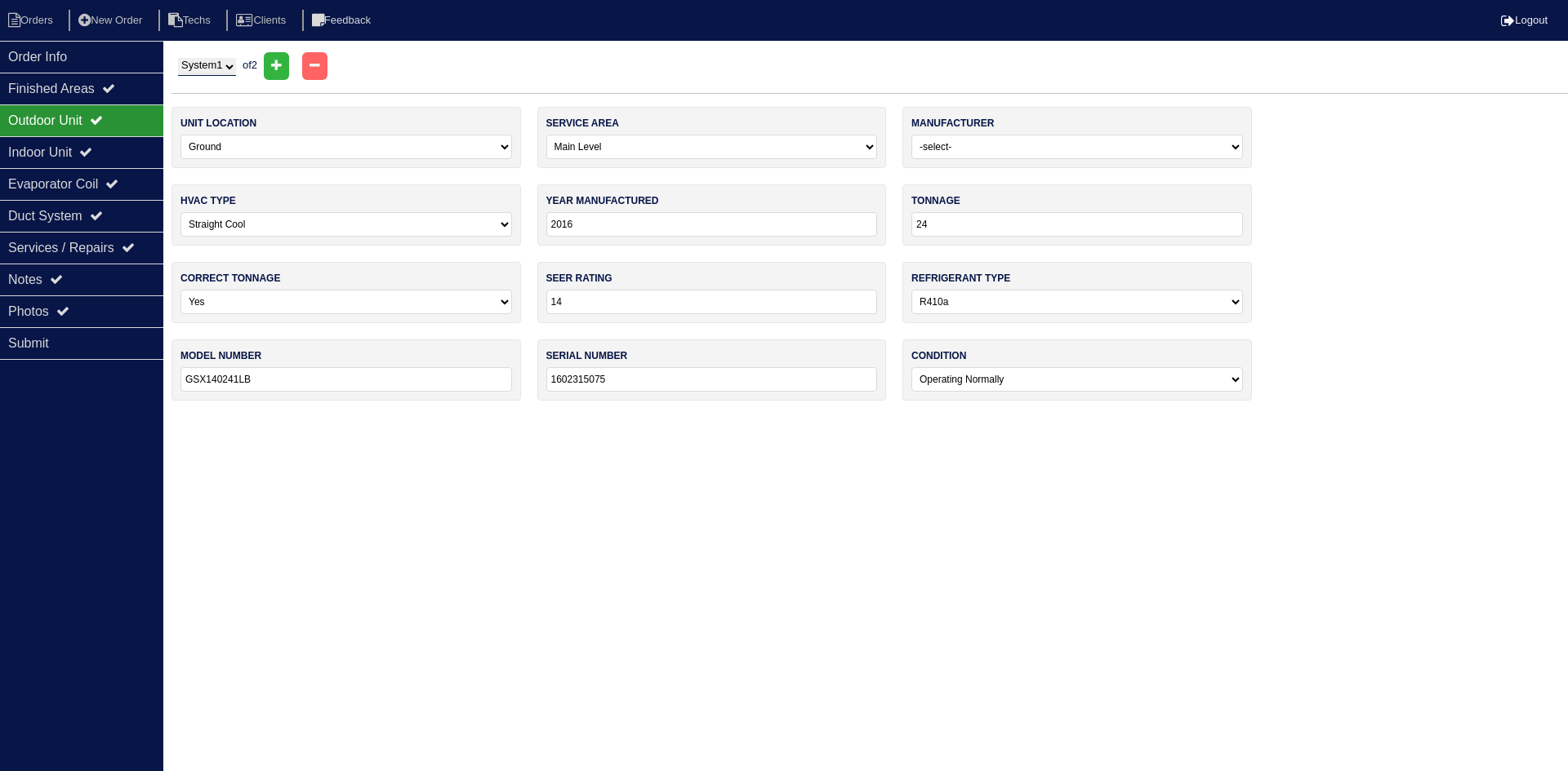
click at [225, 70] on select "System 1 System 2" at bounding box center [207, 66] width 58 height 18
select select "2"
click at [178, 58] on select "System 1 System 2" at bounding box center [207, 66] width 58 height 18
select select "1"
type input "2024"
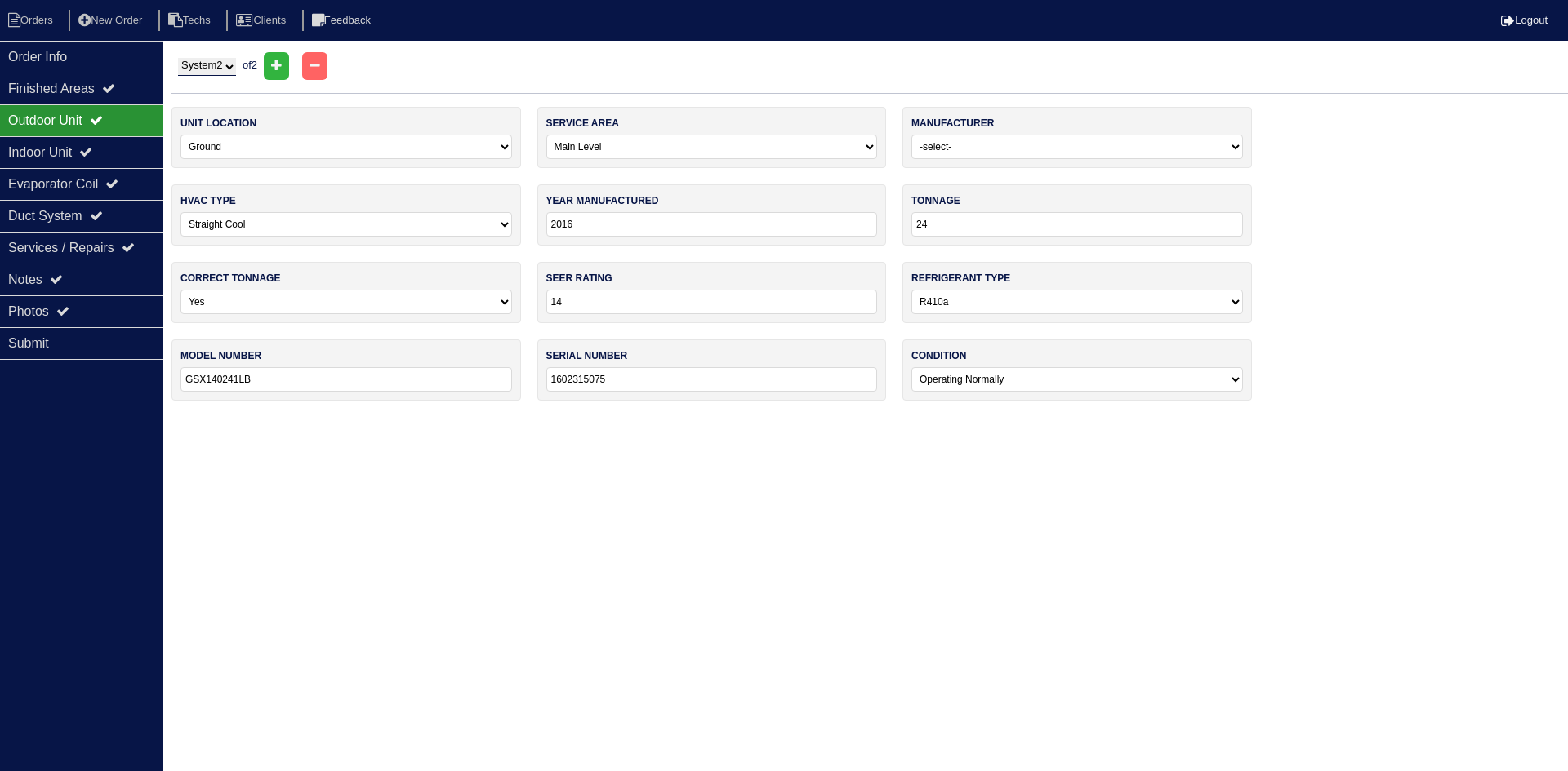
type input "30"
type input "GSXN403010AB"
type input "2405329918"
select select "1"
type input "2024"
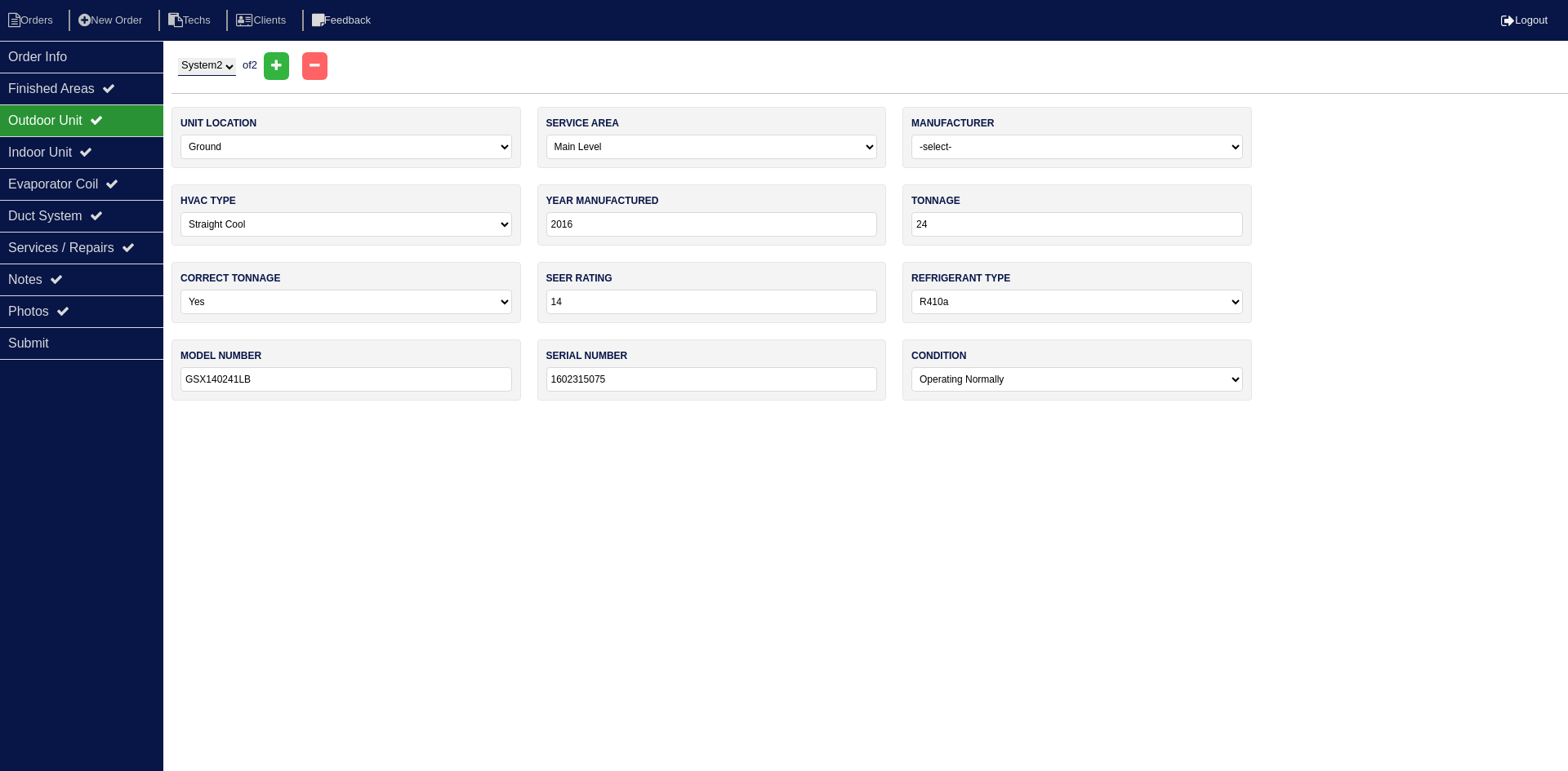
type input "GM9S800603ANAA"
type input "2404298579"
click at [83, 146] on div "Indoor Unit" at bounding box center [82, 153] width 164 height 32
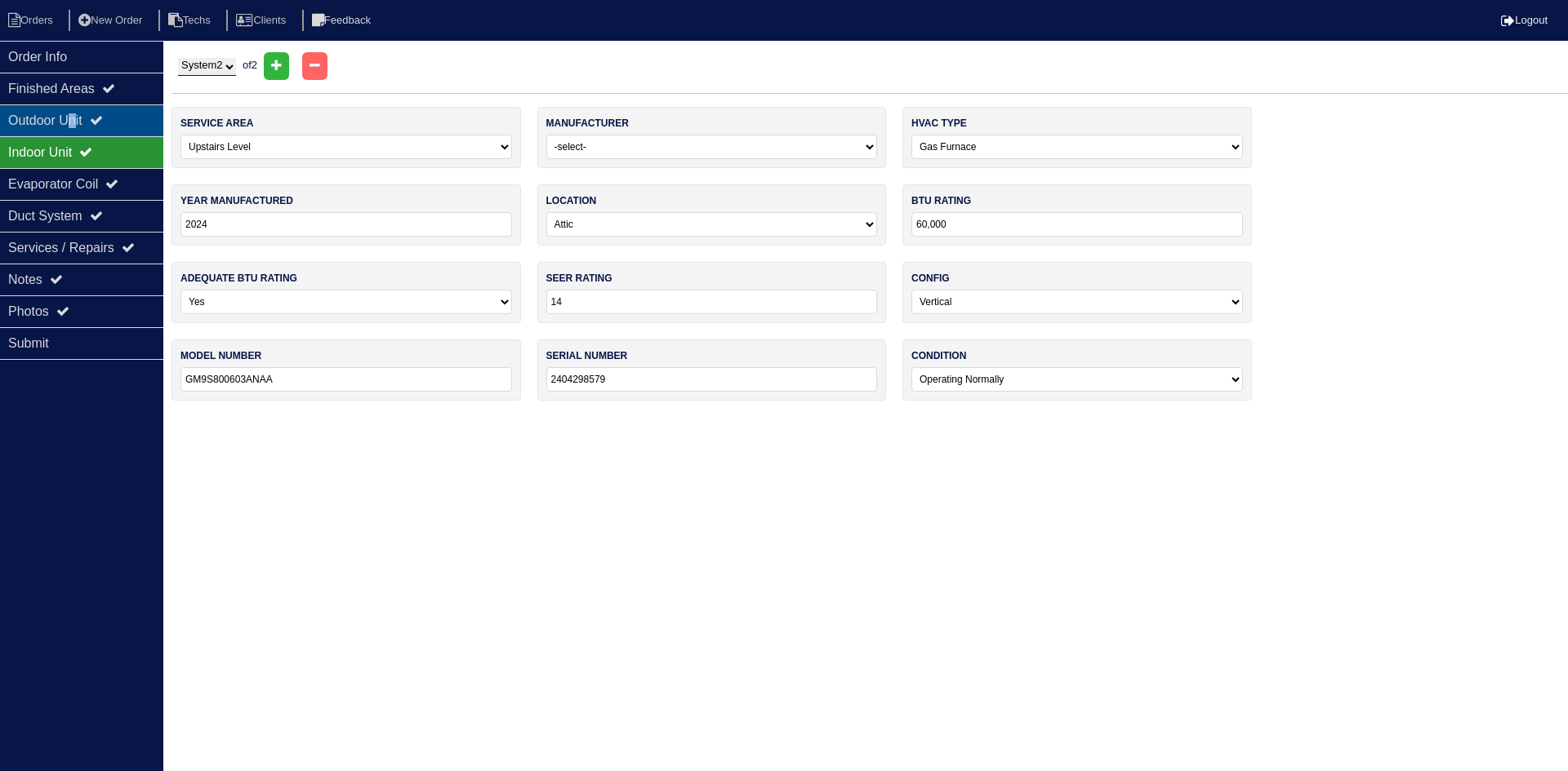
click at [79, 120] on div "Outdoor Unit" at bounding box center [82, 120] width 164 height 32
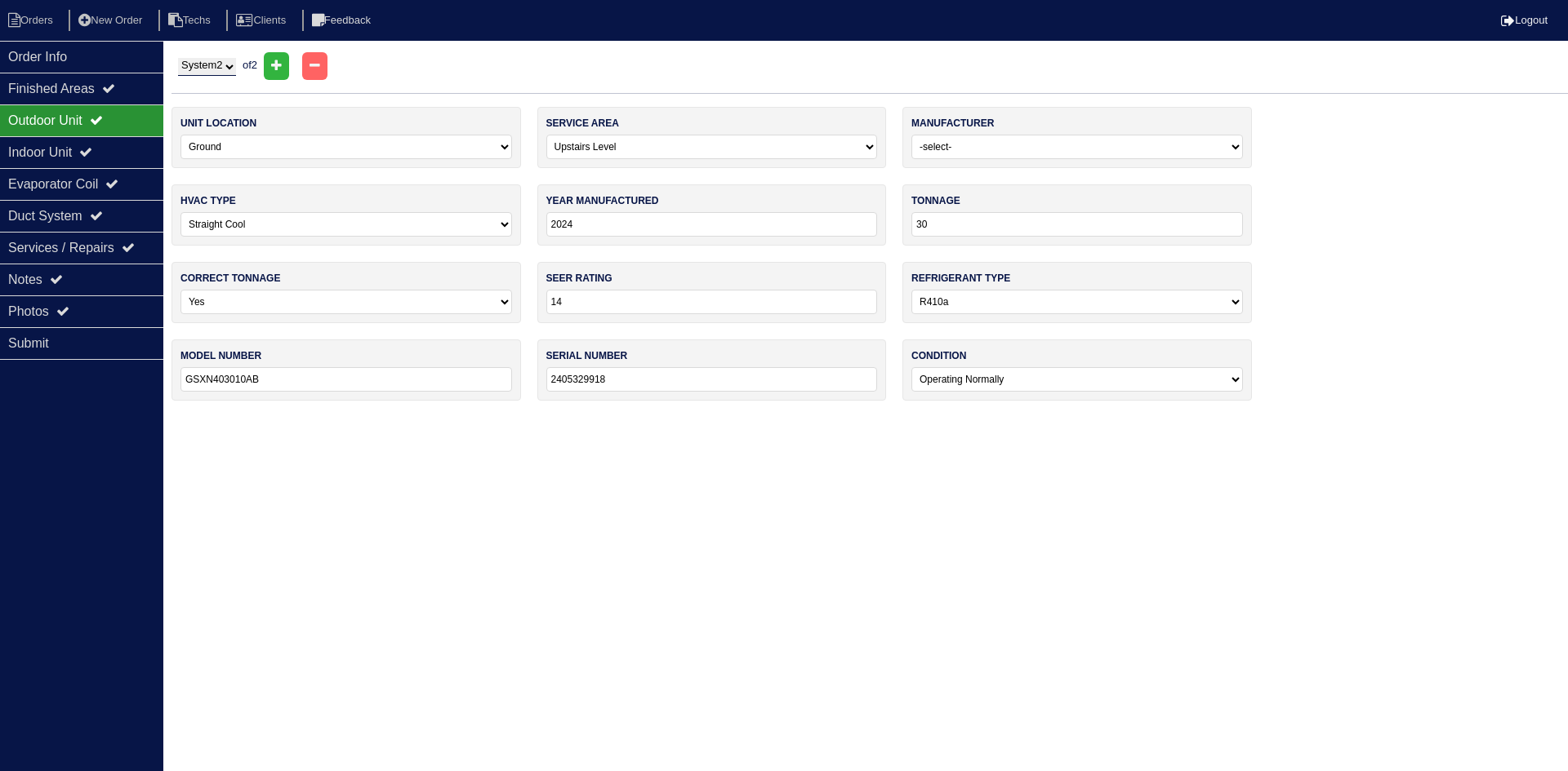
click at [115, 143] on div "Indoor Unit" at bounding box center [82, 153] width 164 height 32
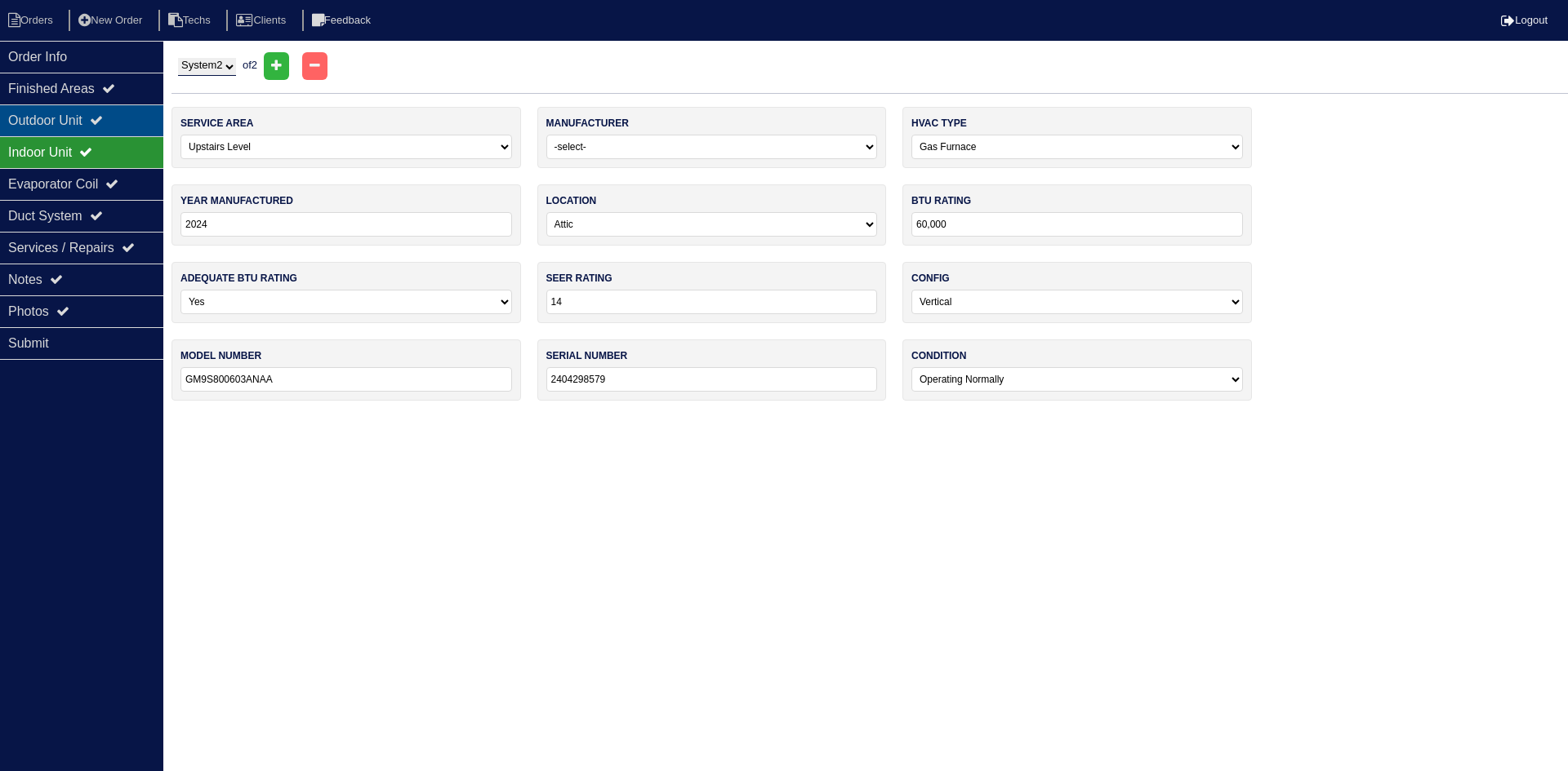
click at [103, 126] on icon at bounding box center [97, 120] width 13 height 13
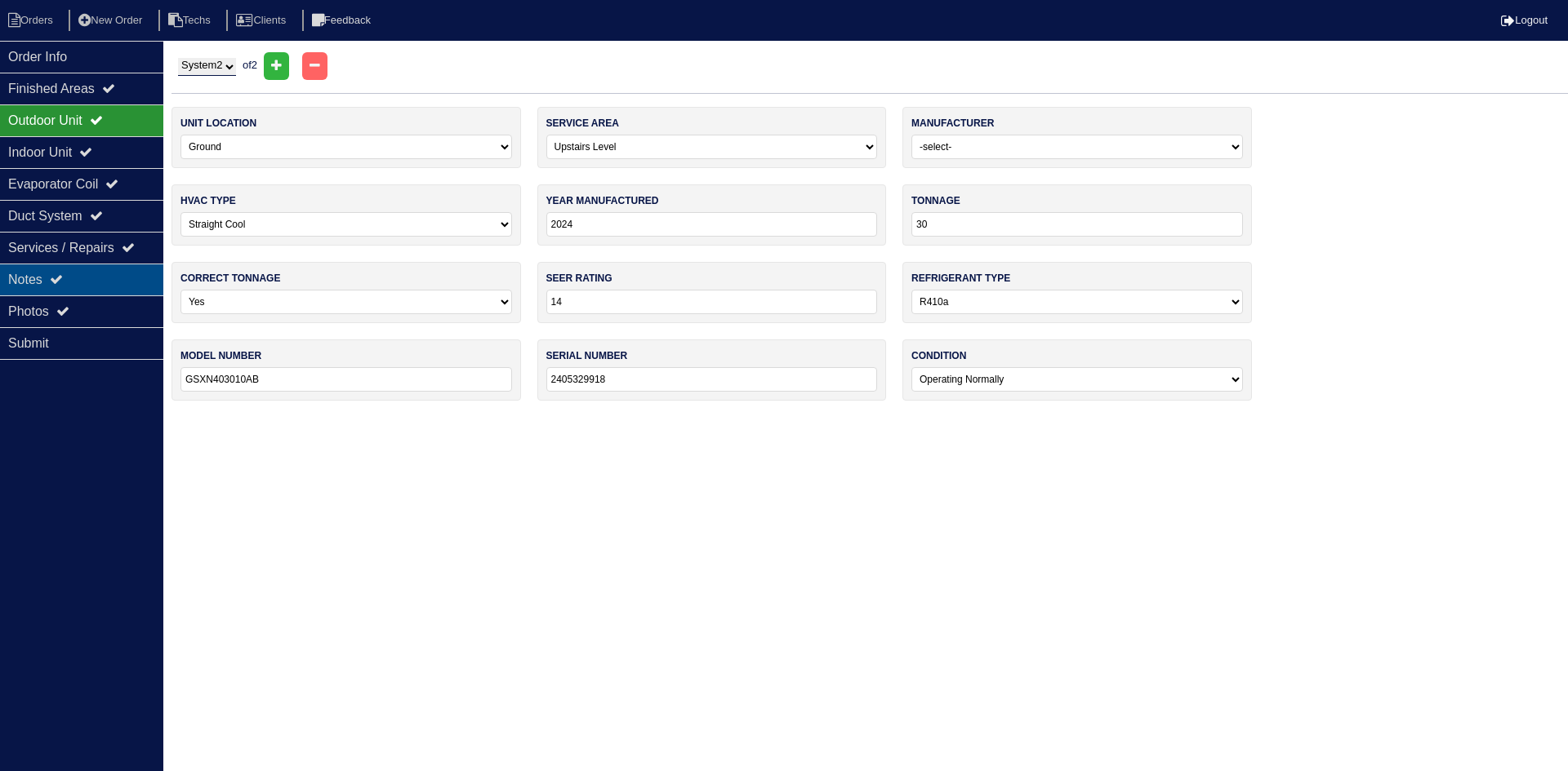
click at [76, 288] on div "Notes" at bounding box center [82, 279] width 164 height 32
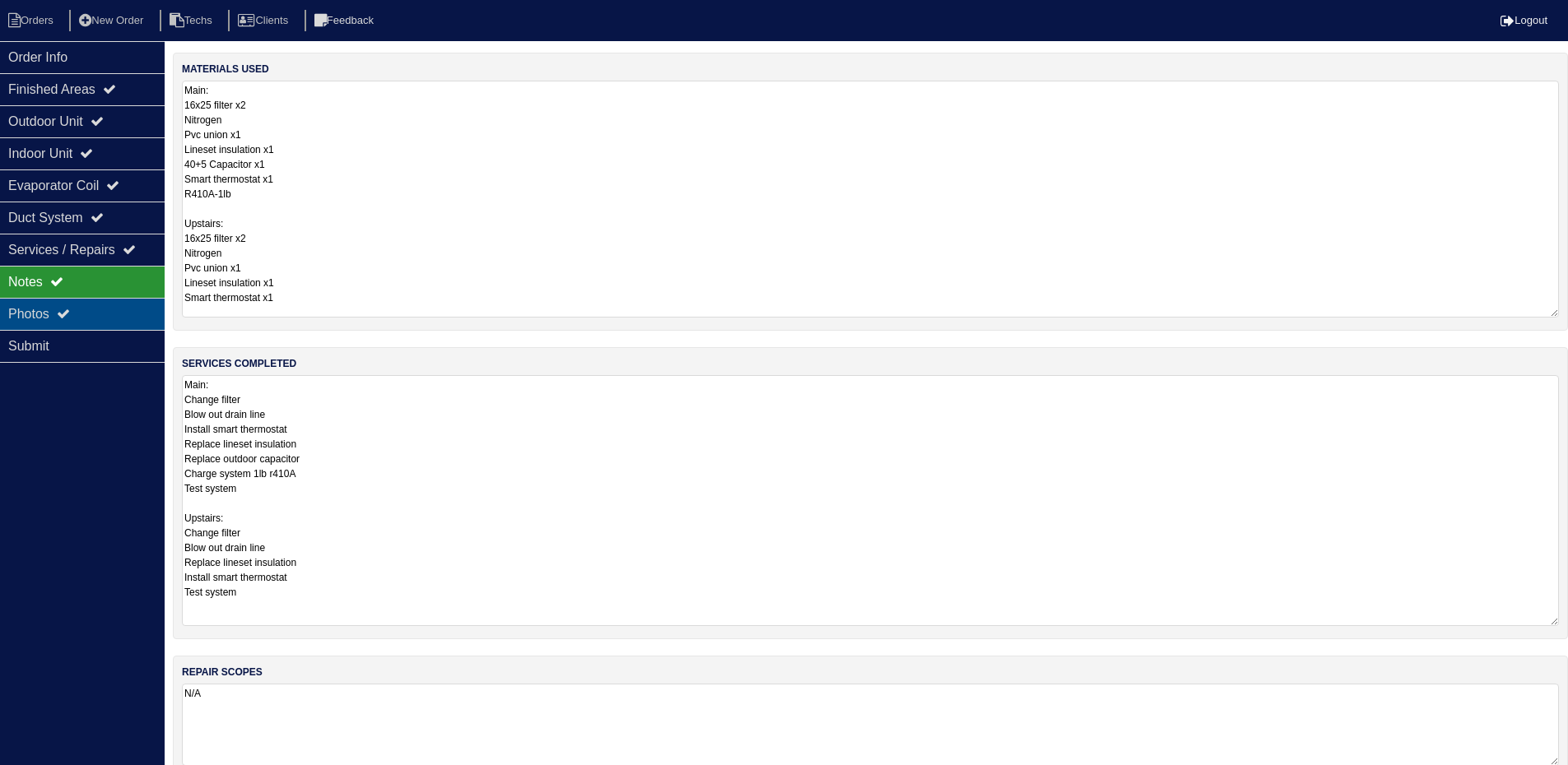
click at [60, 315] on div "Photos" at bounding box center [83, 314] width 165 height 32
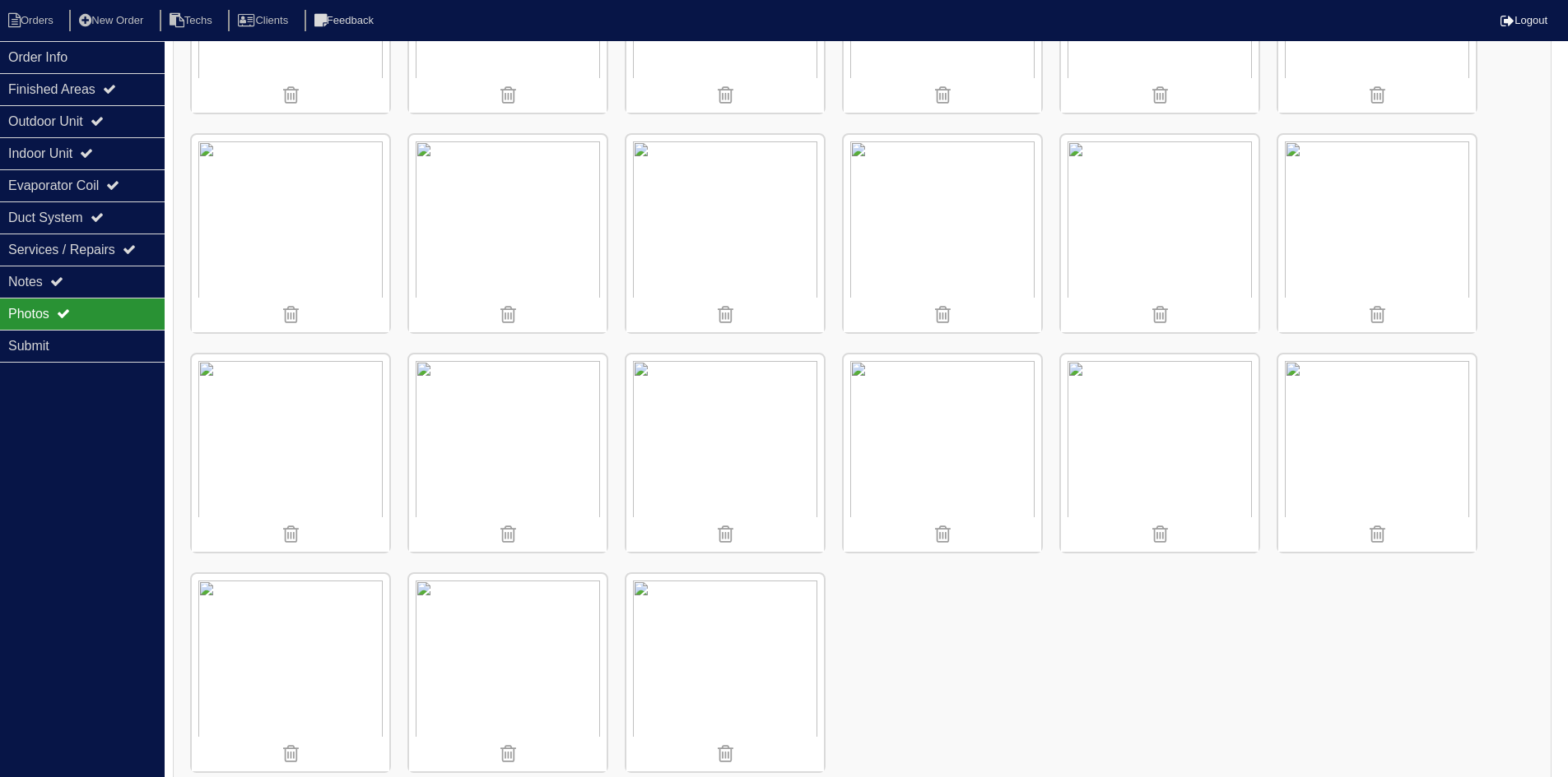
scroll to position [2386, 0]
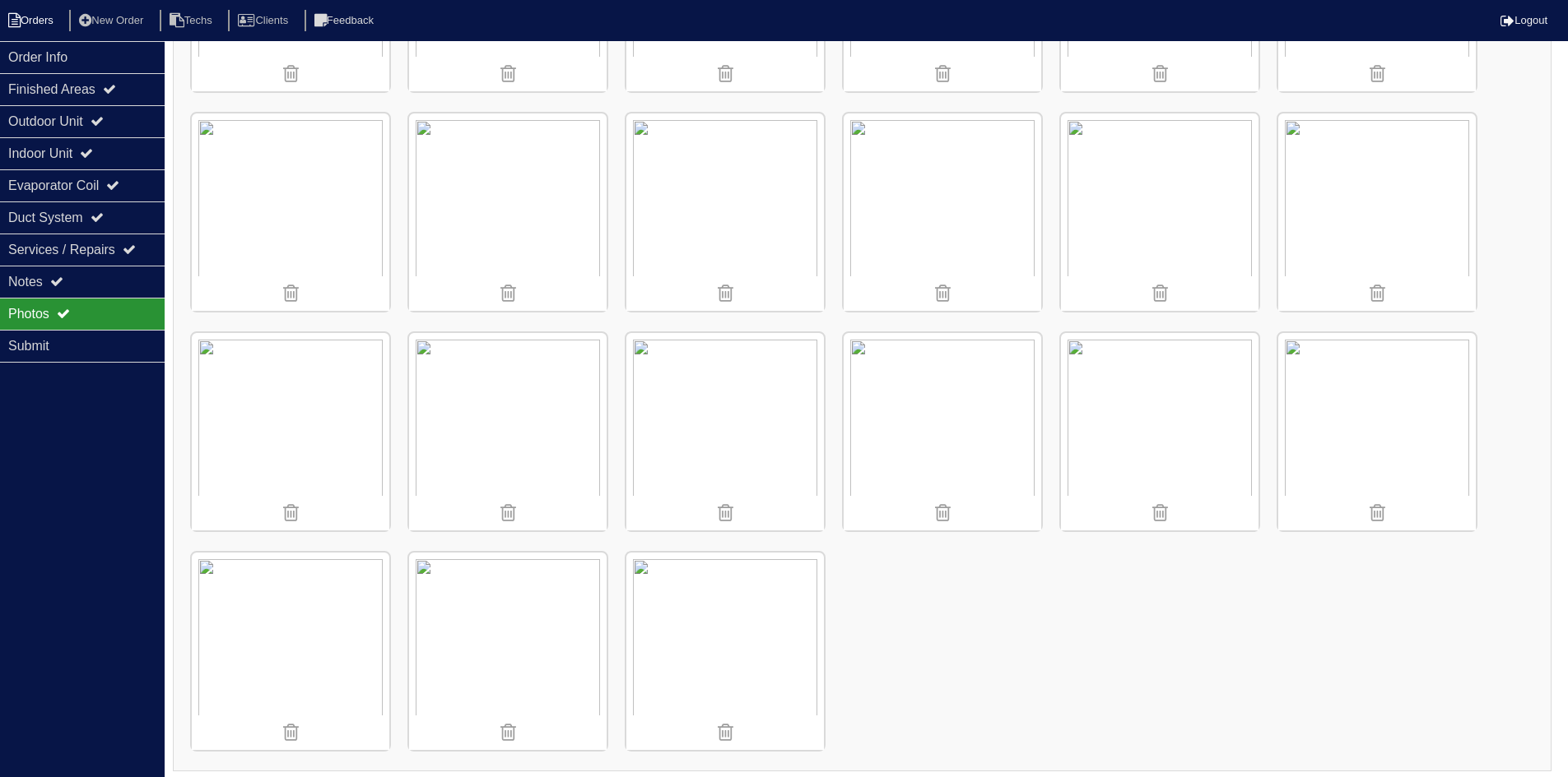
click at [20, 20] on icon at bounding box center [14, 21] width 12 height 15
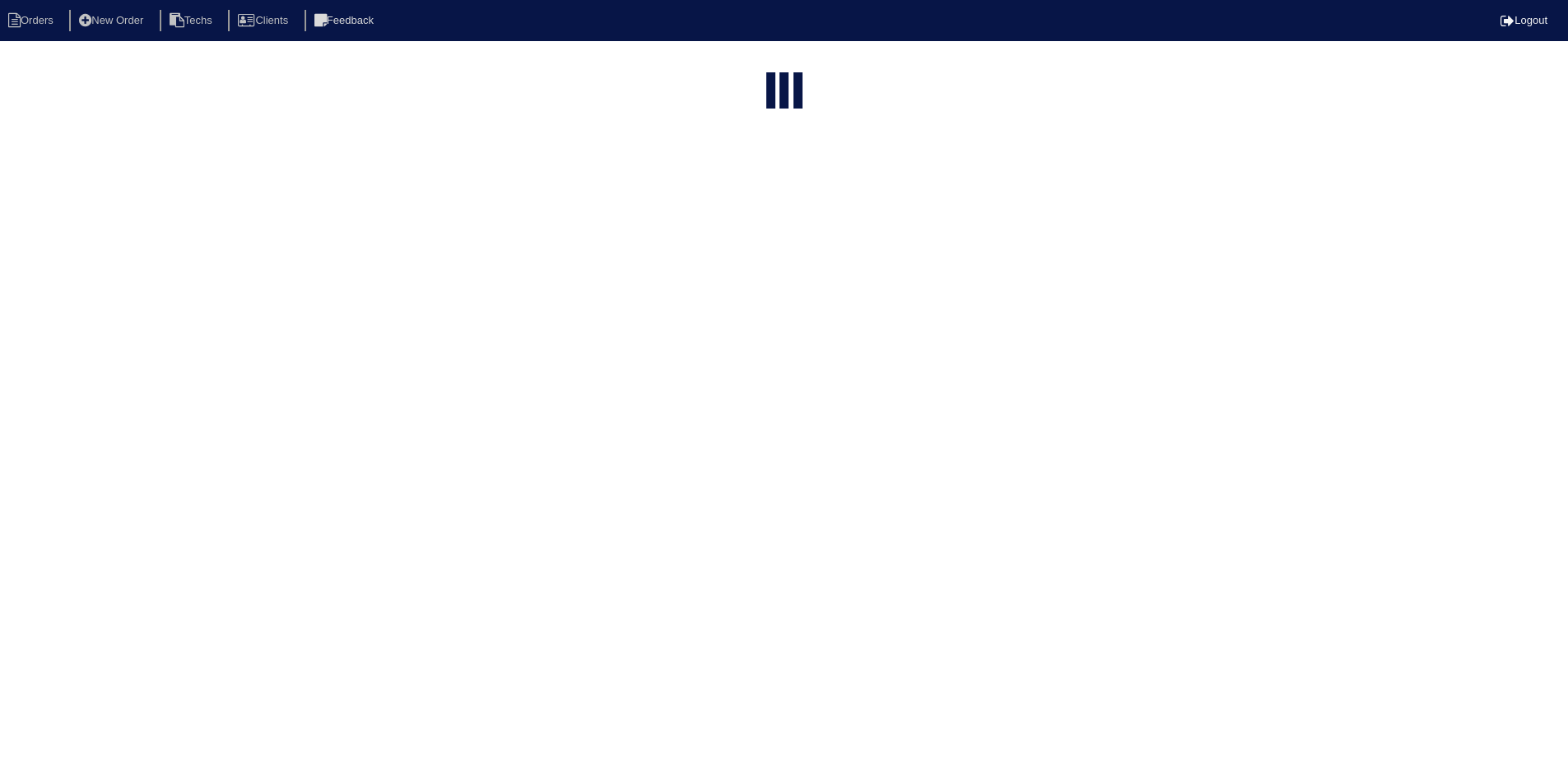
select select "15"
select select "field complete"
select select "need to quote"
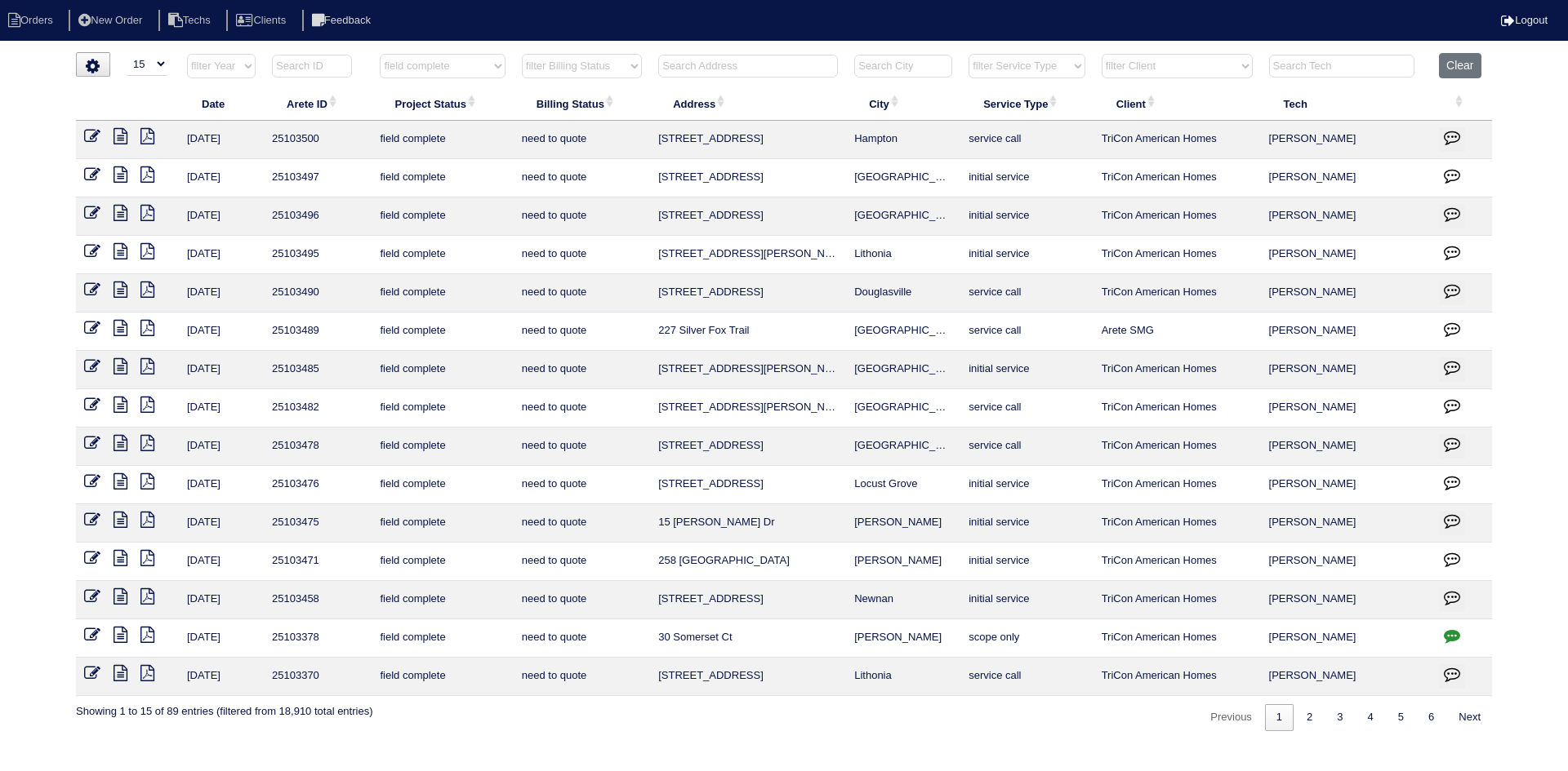
click at [122, 556] on icon at bounding box center [120, 558] width 14 height 17
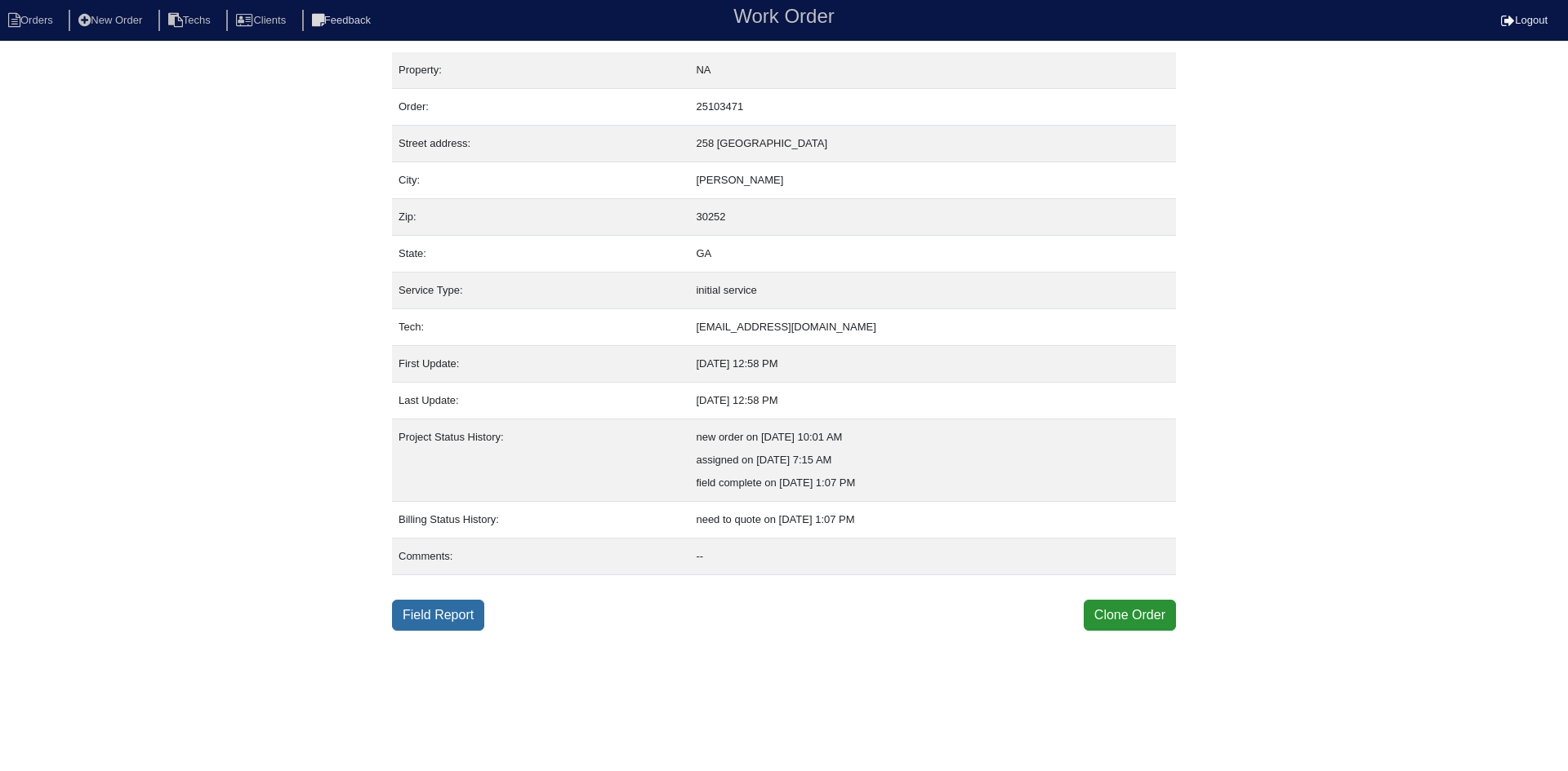
click at [445, 618] on link "Field Report" at bounding box center [437, 615] width 92 height 31
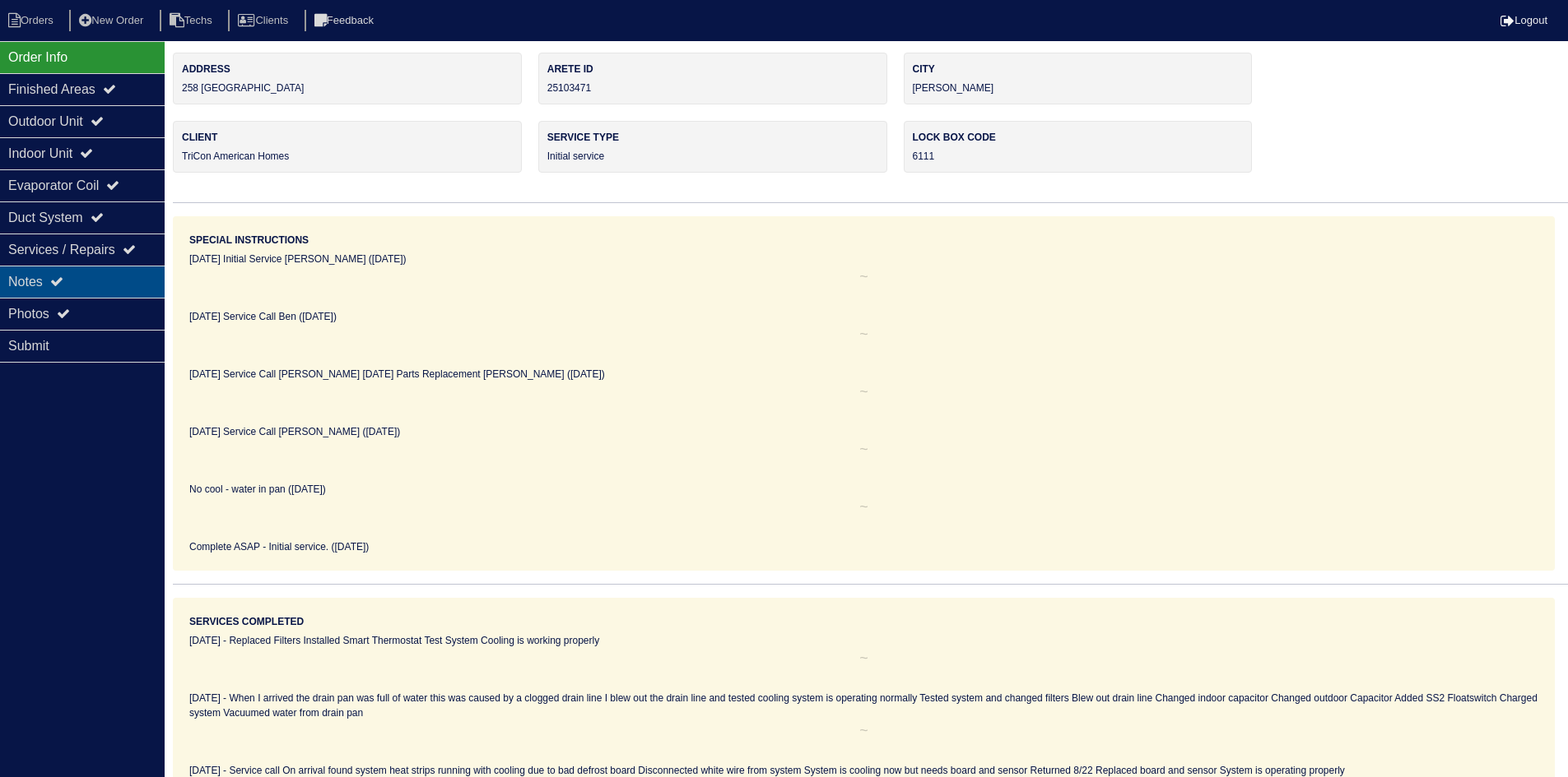
click at [92, 273] on div "Notes" at bounding box center [83, 281] width 165 height 32
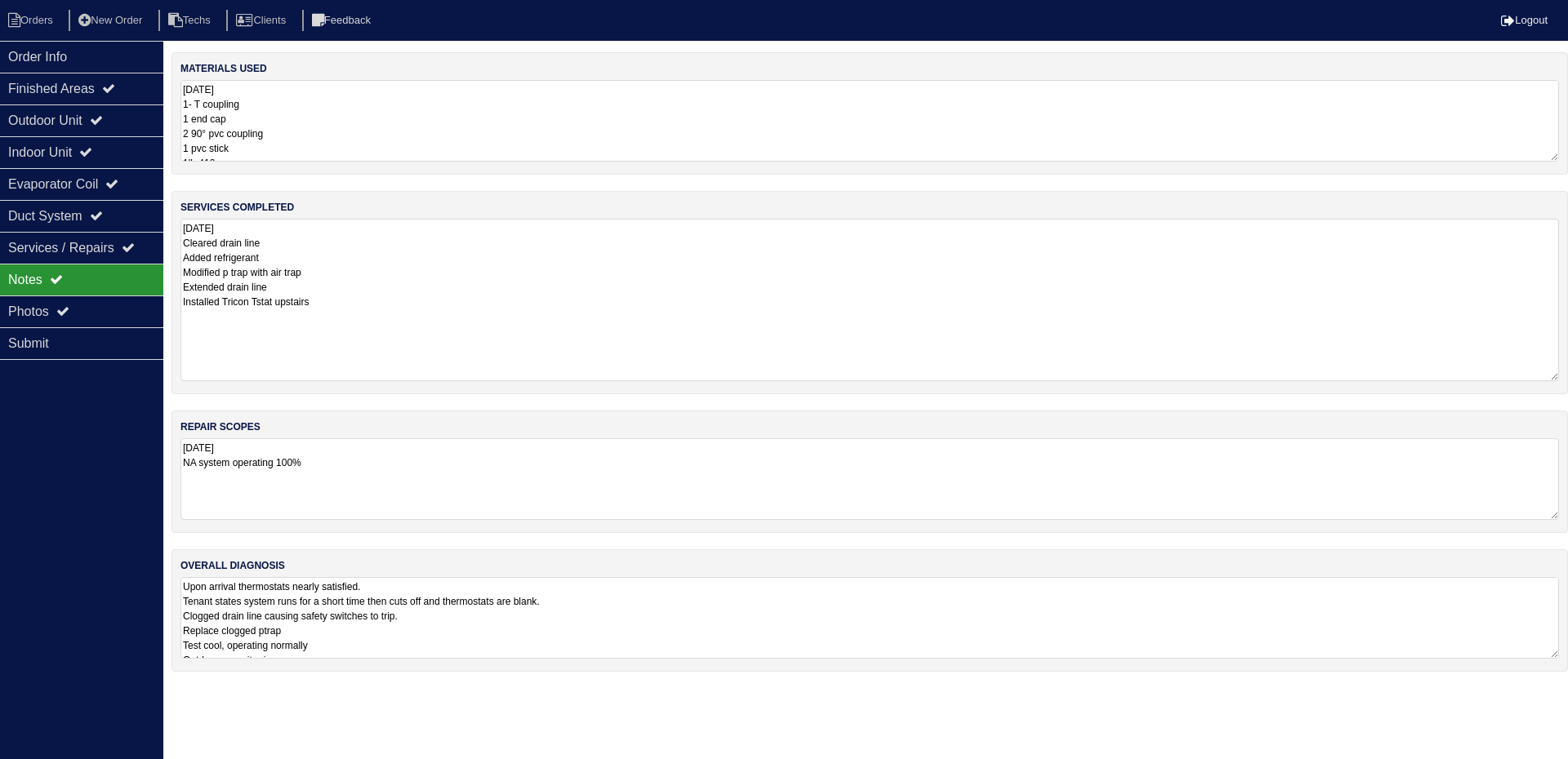
drag, startPoint x: 1557, startPoint y: 298, endPoint x: 1567, endPoint y: 371, distance: 73.7
click at [1567, 376] on div "services completed 9.22.25 Cleared drain line Added refrigerant Modified p trap…" at bounding box center [869, 292] width 1397 height 204
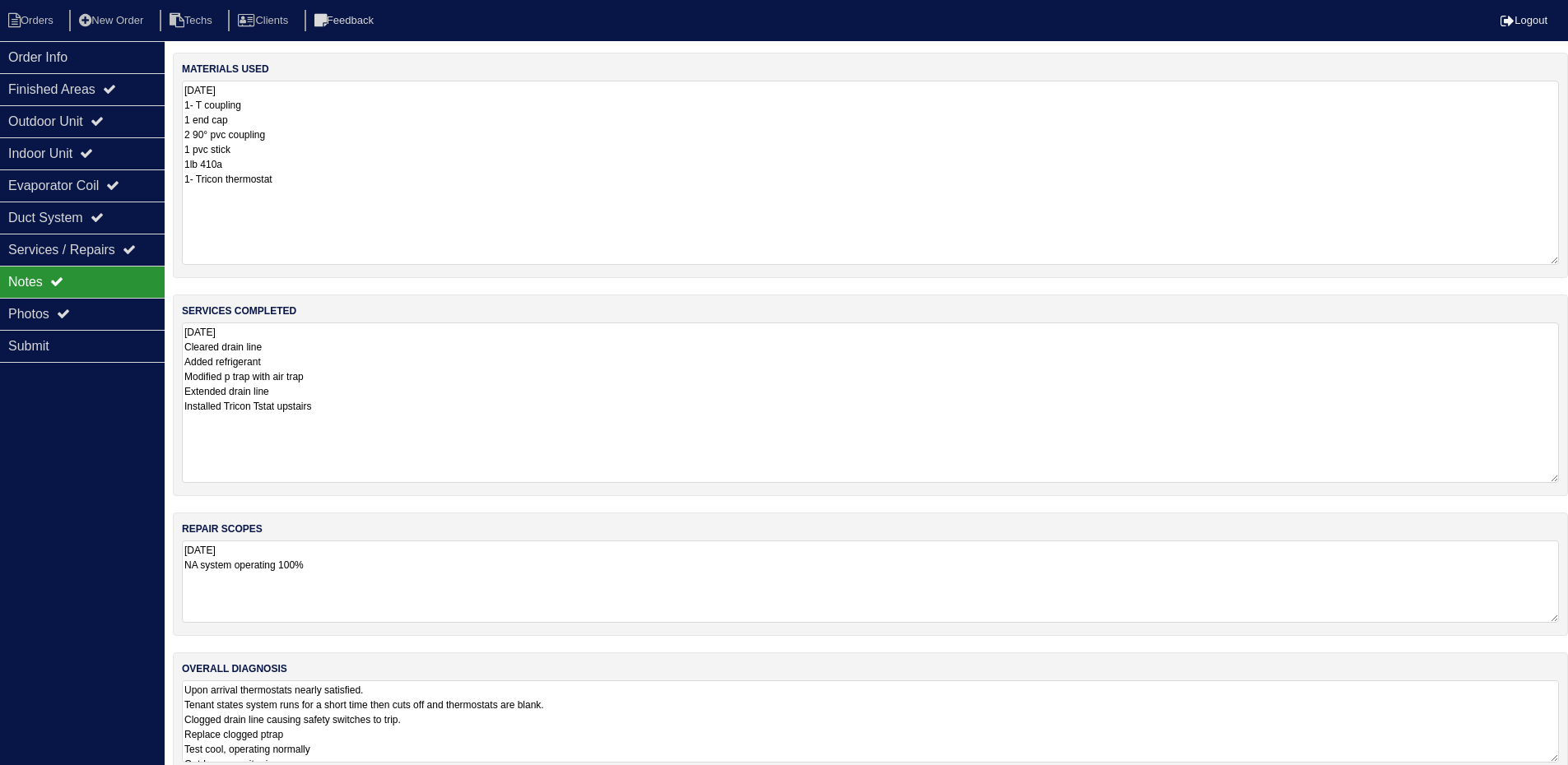
drag, startPoint x: 1566, startPoint y: 155, endPoint x: 1579, endPoint y: 257, distance: 102.8
click at [1568, 257] on html "Orders New Order Techs Clients Feedback Logout Orders New Order Users Clients M…" at bounding box center [784, 396] width 1568 height 792
click at [81, 123] on div "Outdoor Unit" at bounding box center [83, 121] width 165 height 32
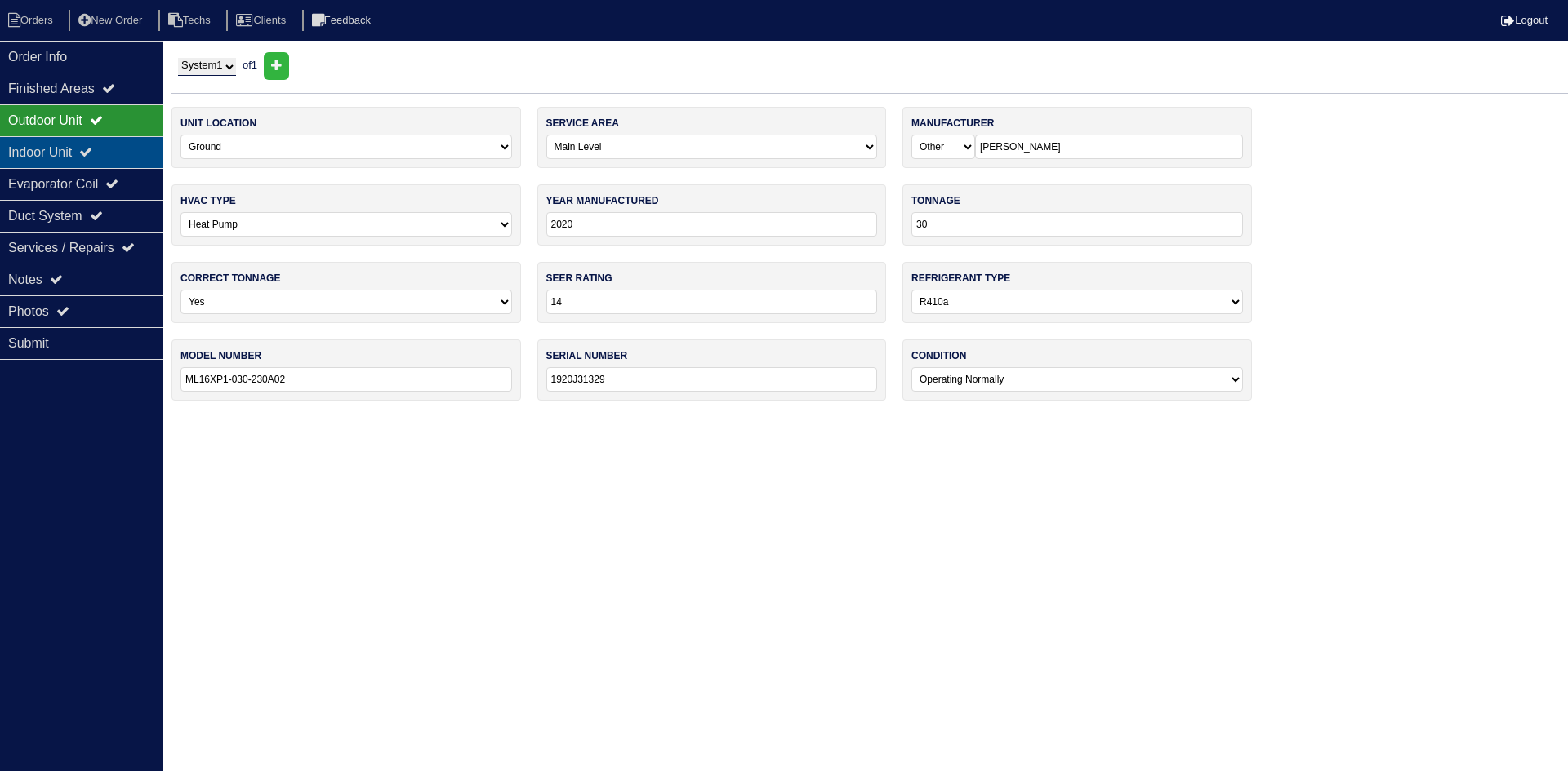
click at [80, 145] on div "Indoor Unit" at bounding box center [82, 153] width 164 height 32
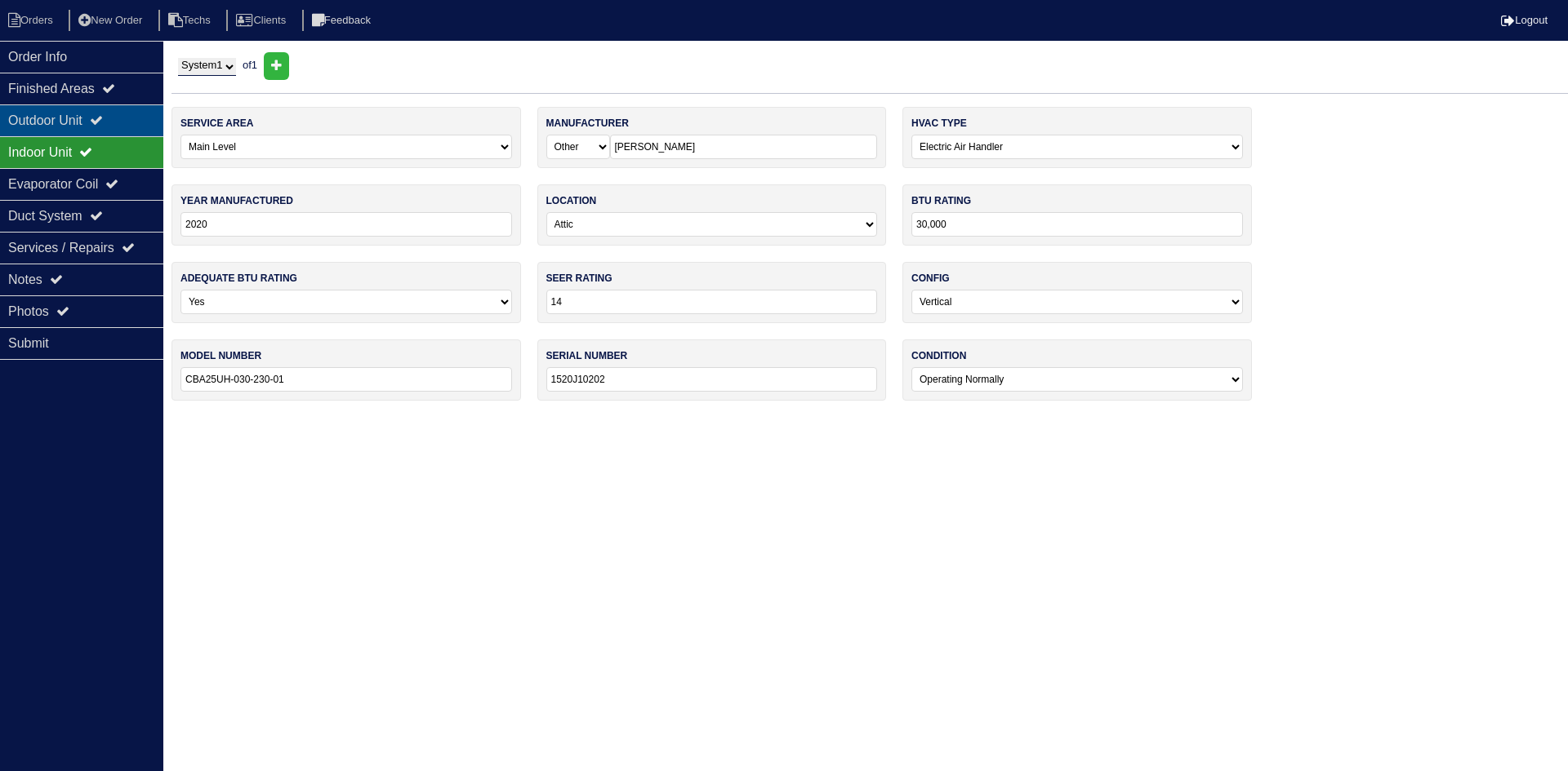
click at [72, 123] on div "Outdoor Unit" at bounding box center [82, 120] width 164 height 32
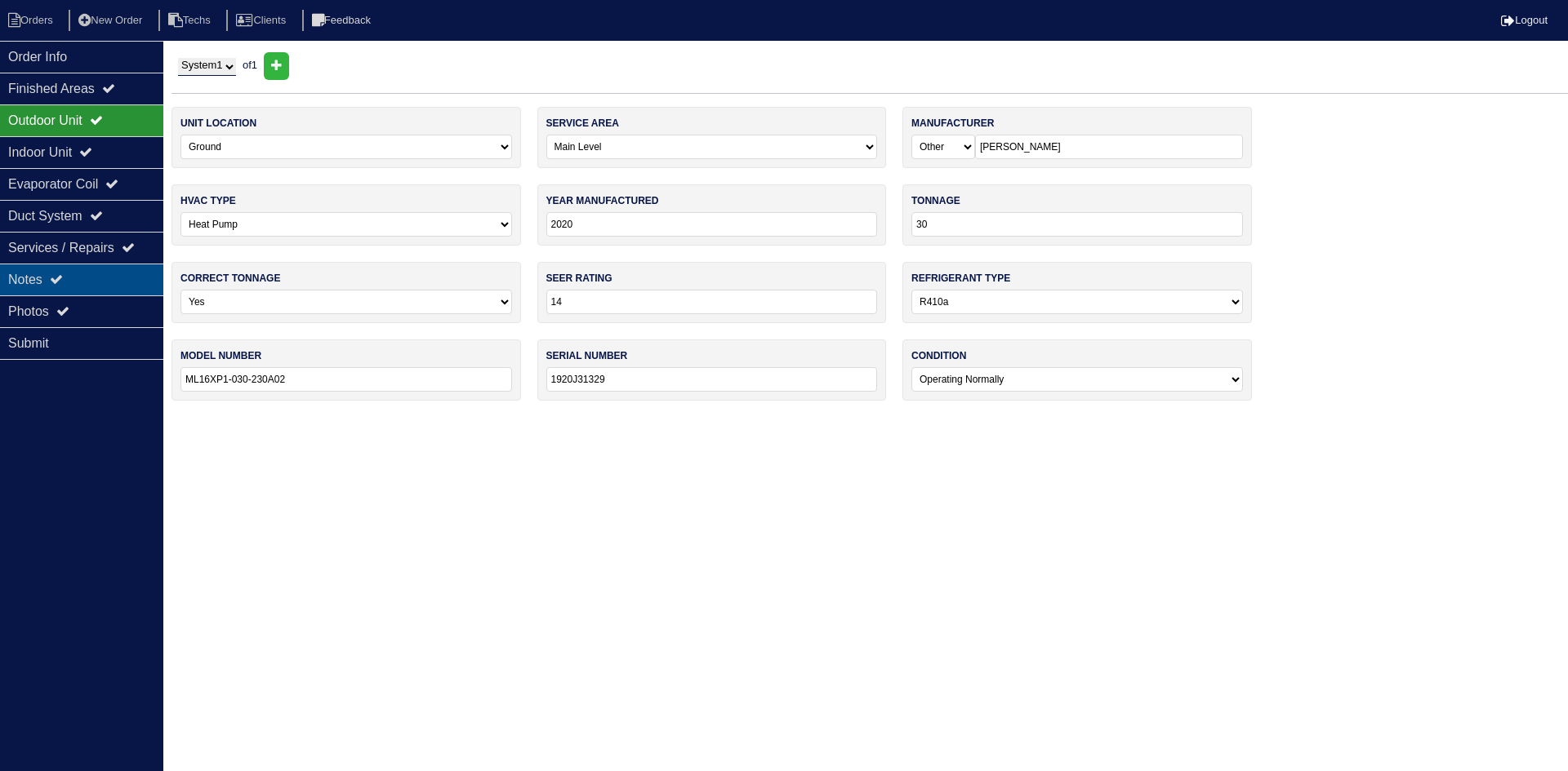
click at [116, 274] on div "Notes" at bounding box center [82, 279] width 164 height 32
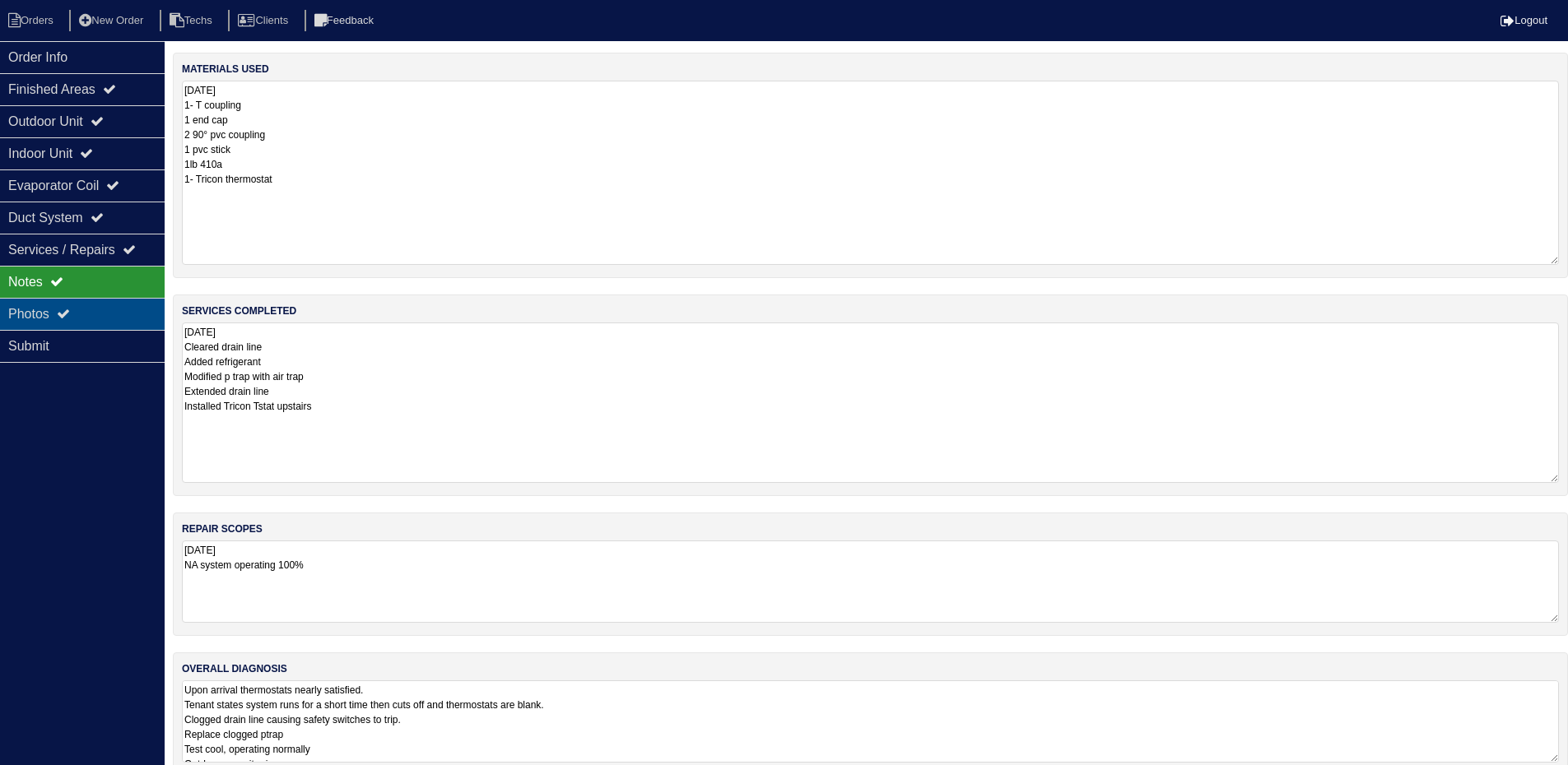
click at [84, 308] on div "Photos" at bounding box center [83, 314] width 165 height 32
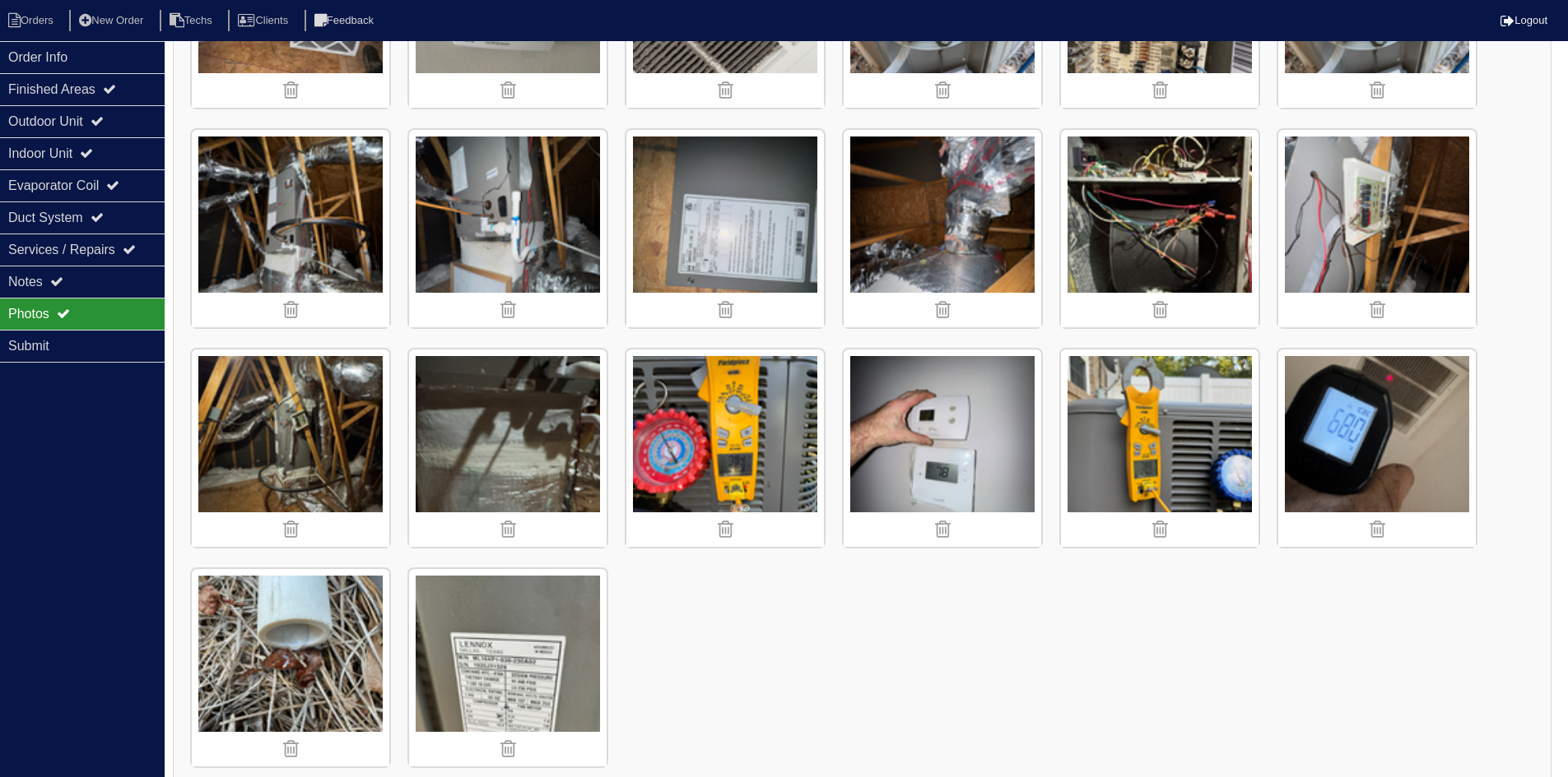
scroll to position [1293, 0]
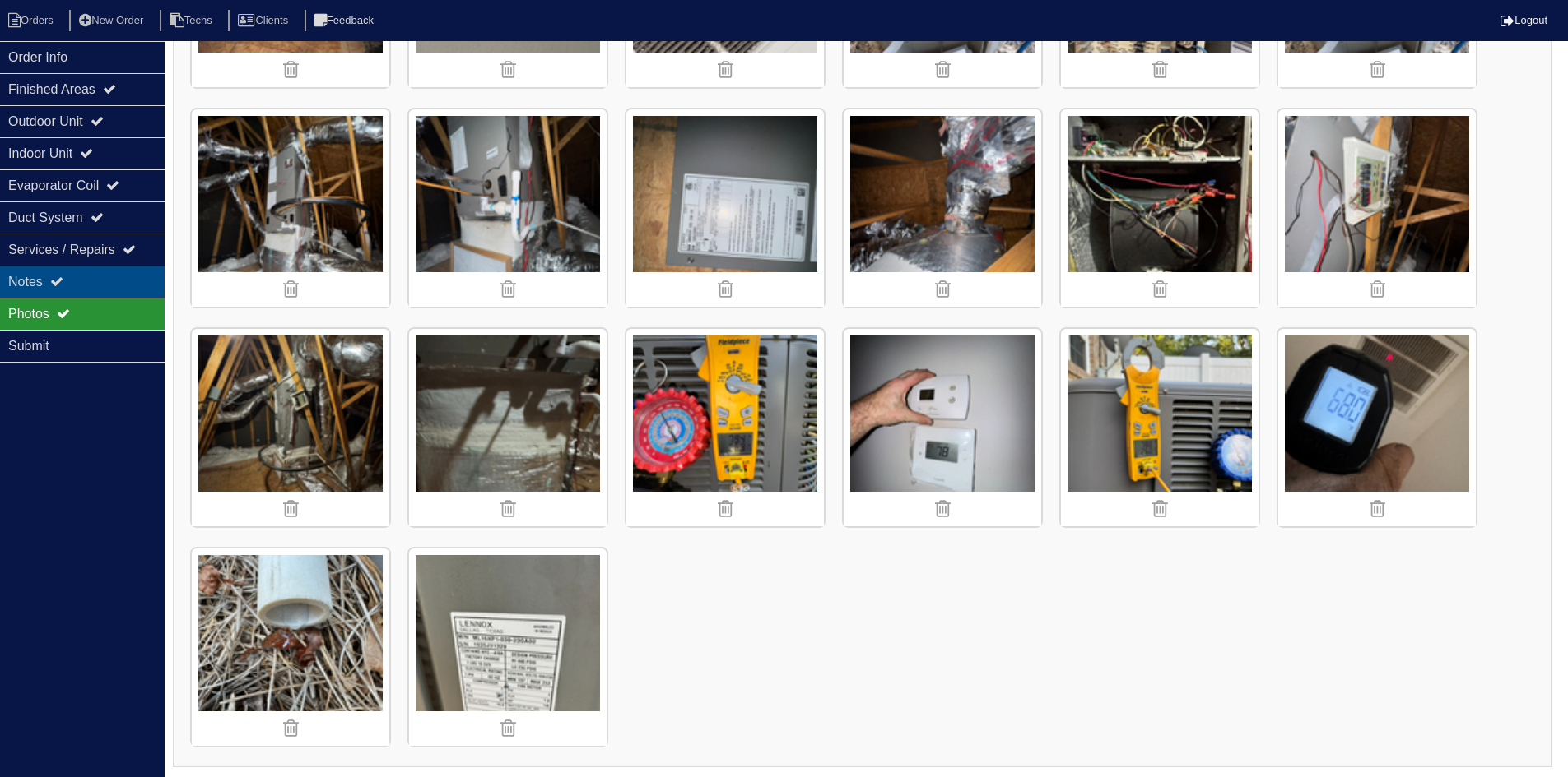
click at [127, 281] on div "Notes" at bounding box center [83, 281] width 165 height 32
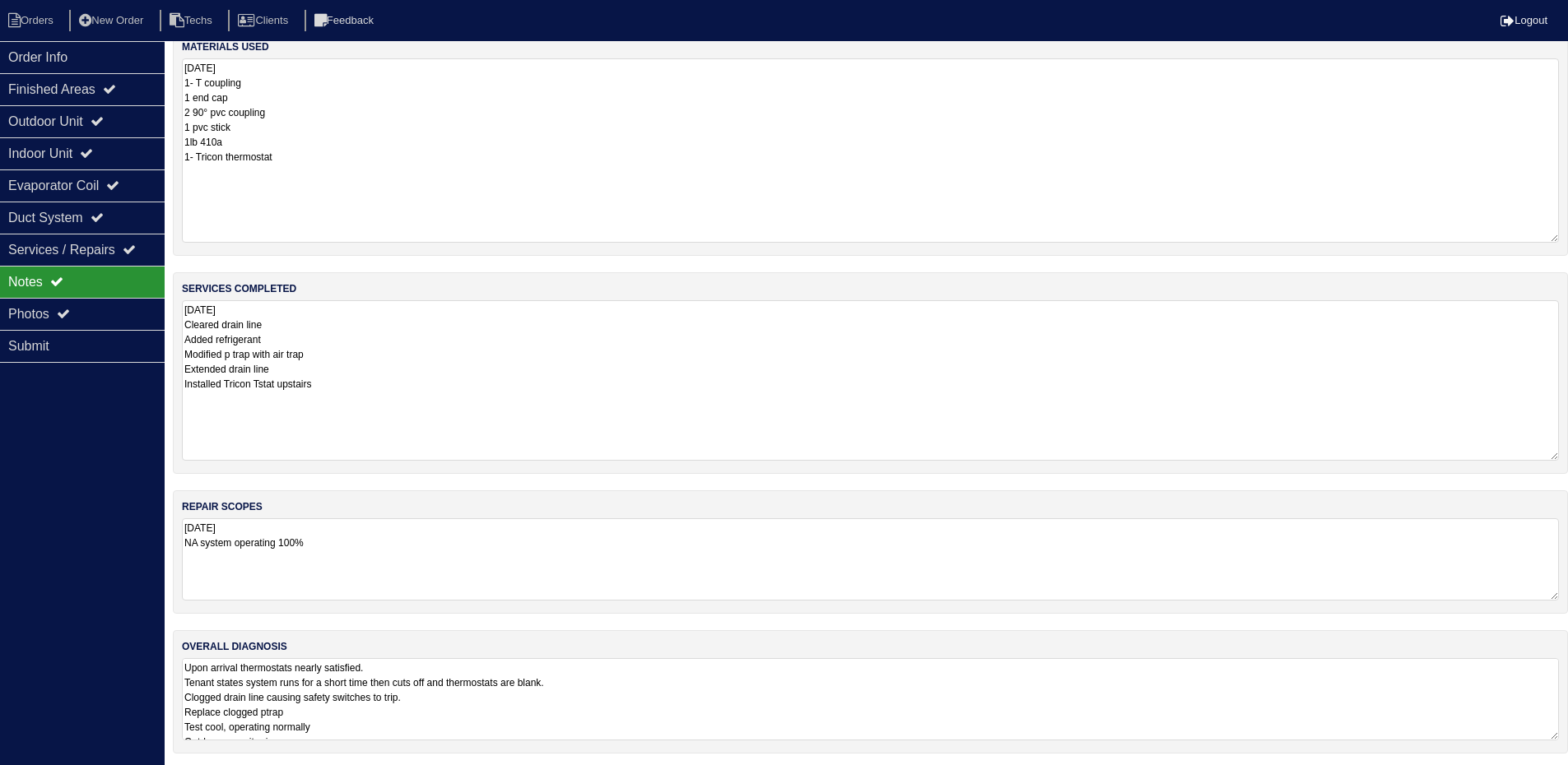
scroll to position [27, 0]
click at [754, 682] on textarea "Upon arrival thermostats nearly satisfied. Tenant states system runs for a shor…" at bounding box center [870, 695] width 1377 height 82
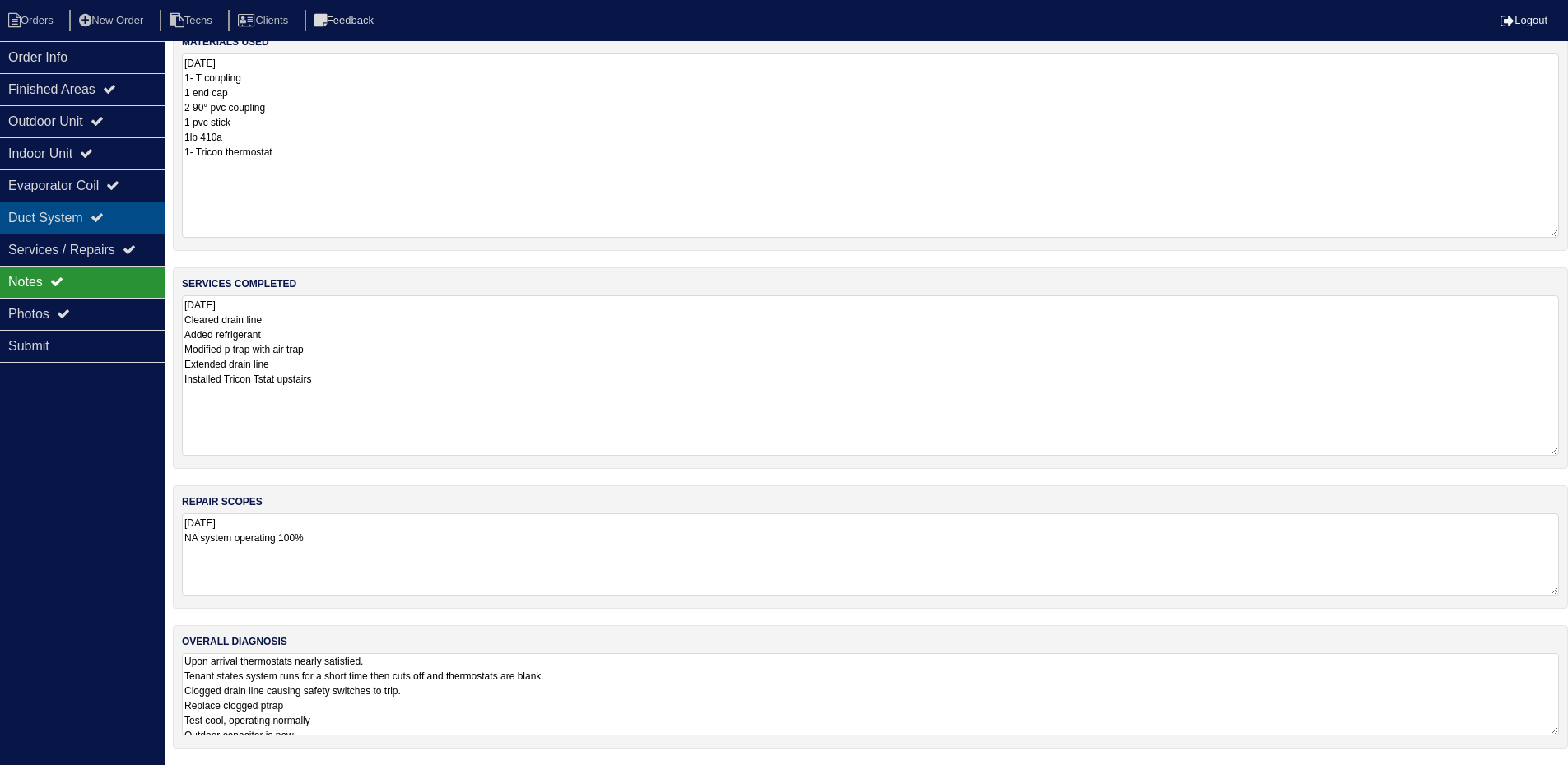
click at [113, 225] on div "Duct System" at bounding box center [83, 218] width 165 height 32
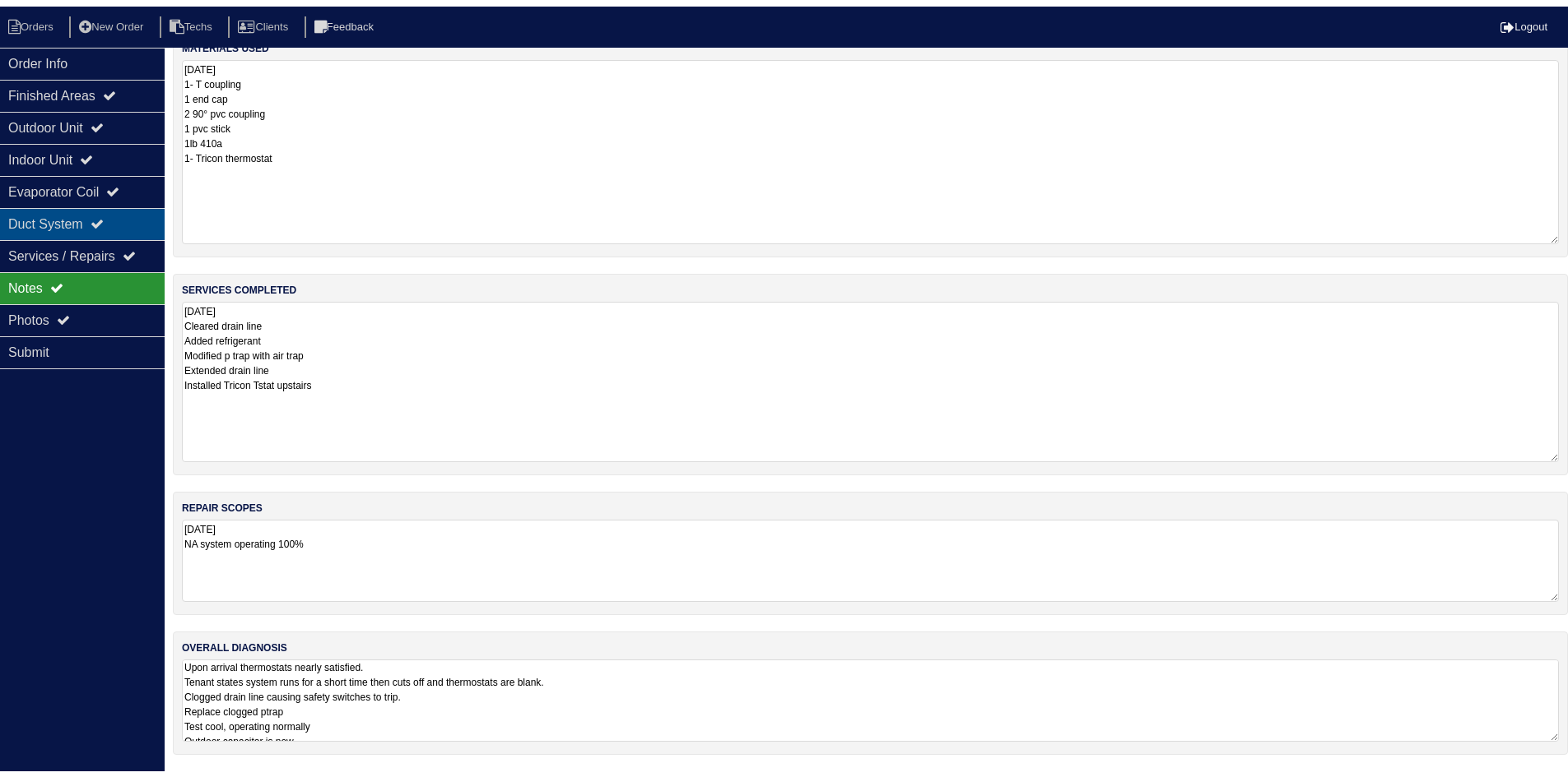
scroll to position [0, 0]
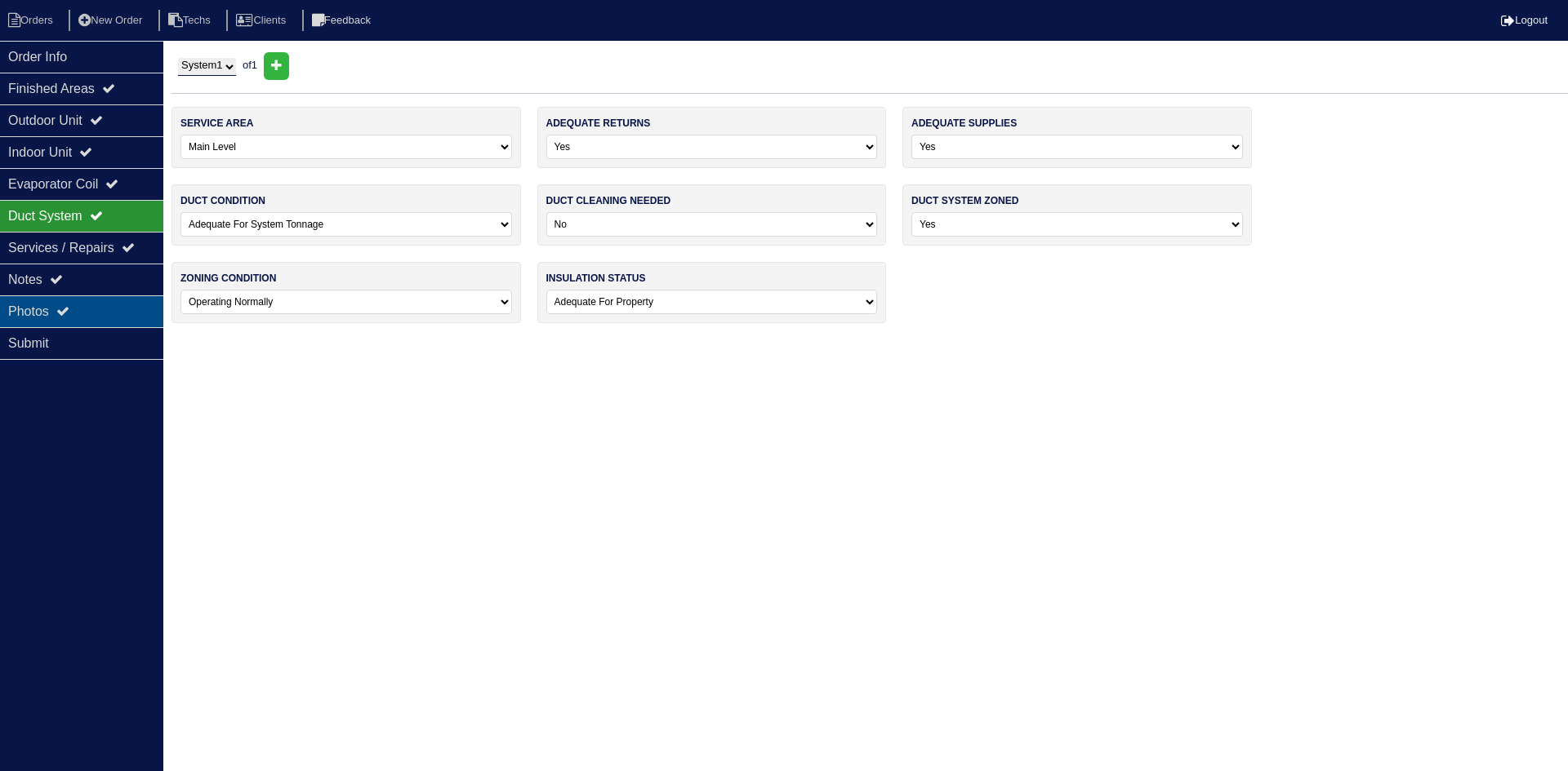
click at [133, 312] on div "Photos" at bounding box center [82, 312] width 164 height 32
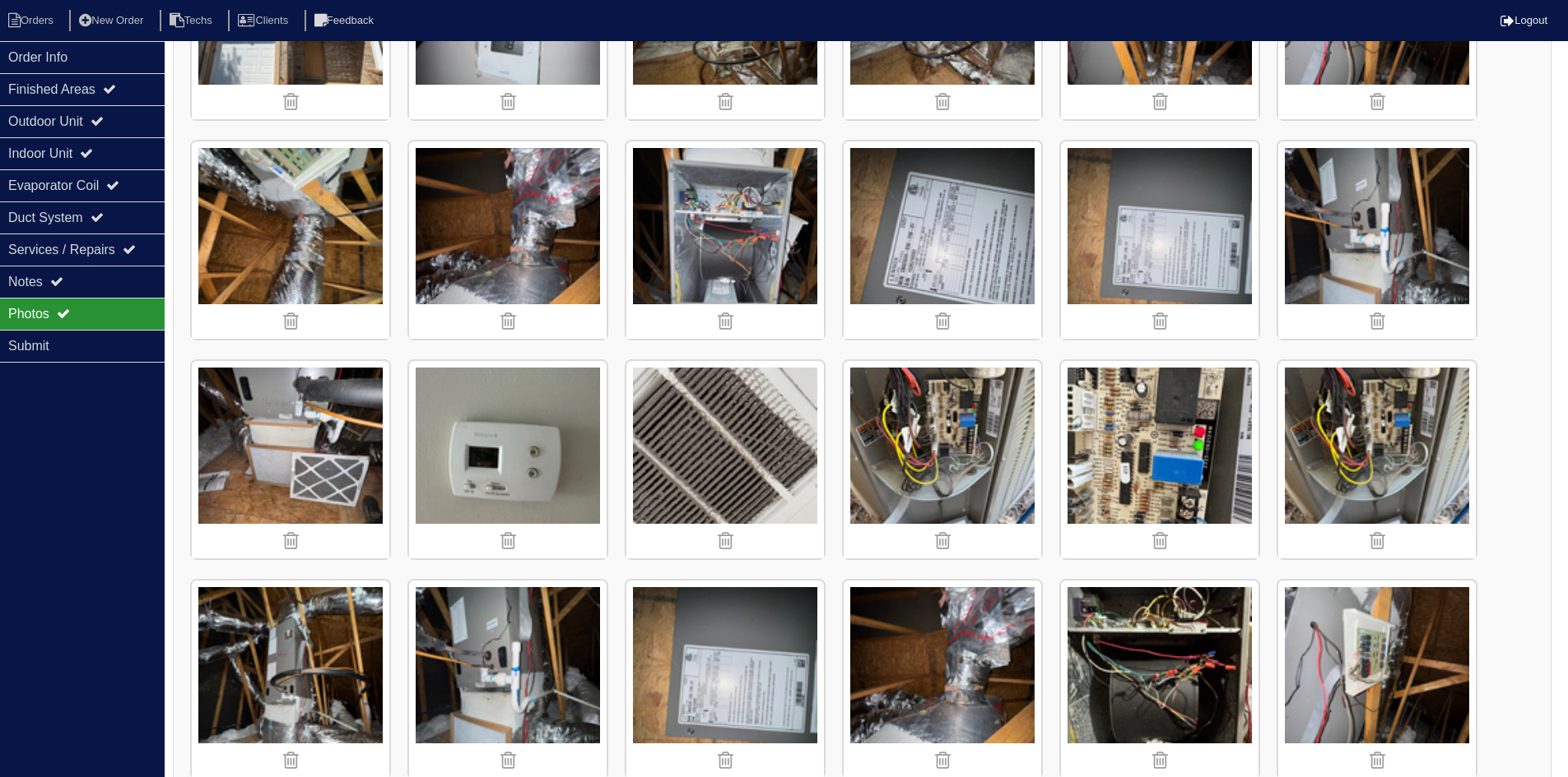
scroll to position [823, 0]
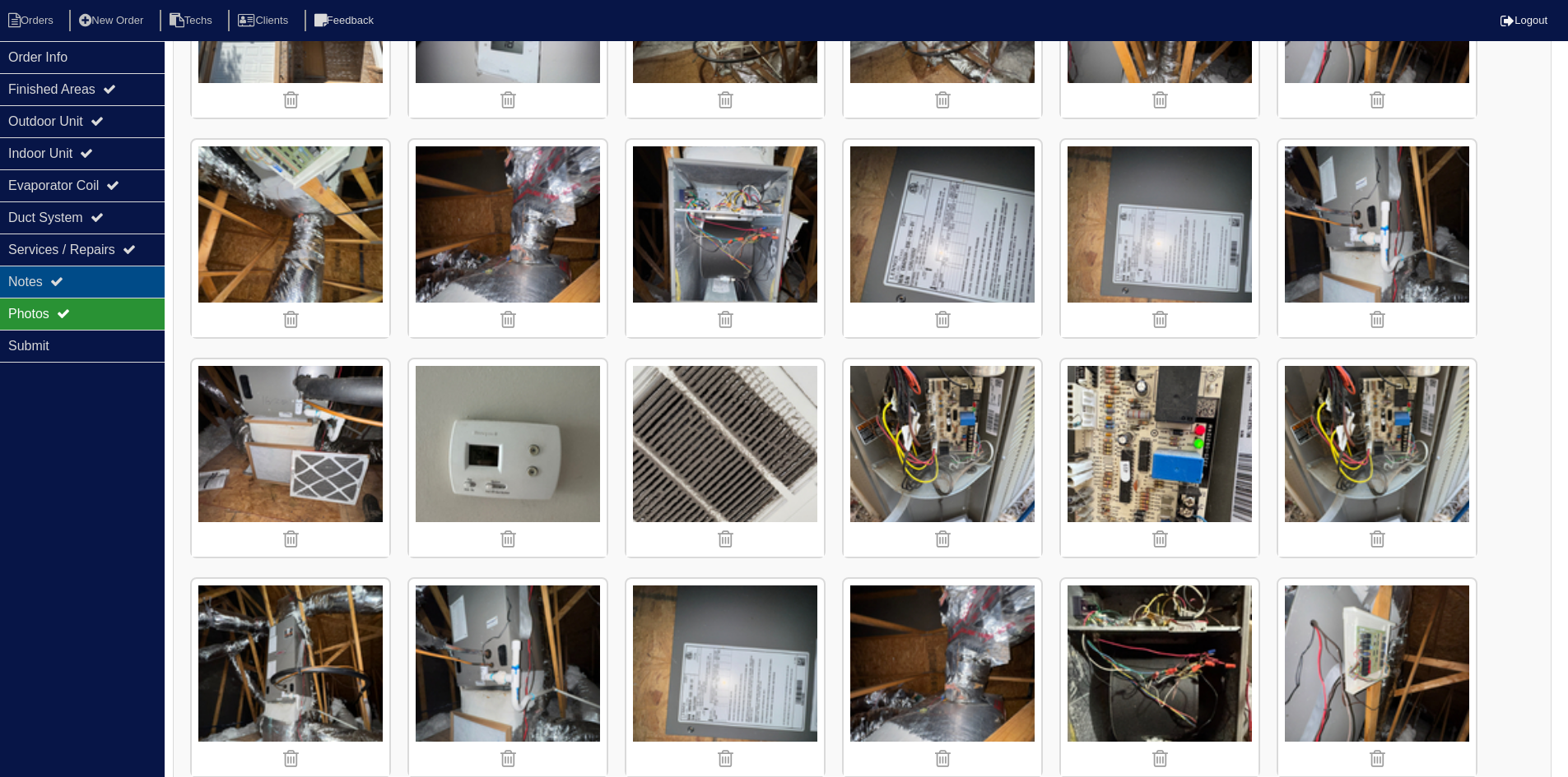
click at [108, 282] on div "Notes" at bounding box center [83, 281] width 165 height 32
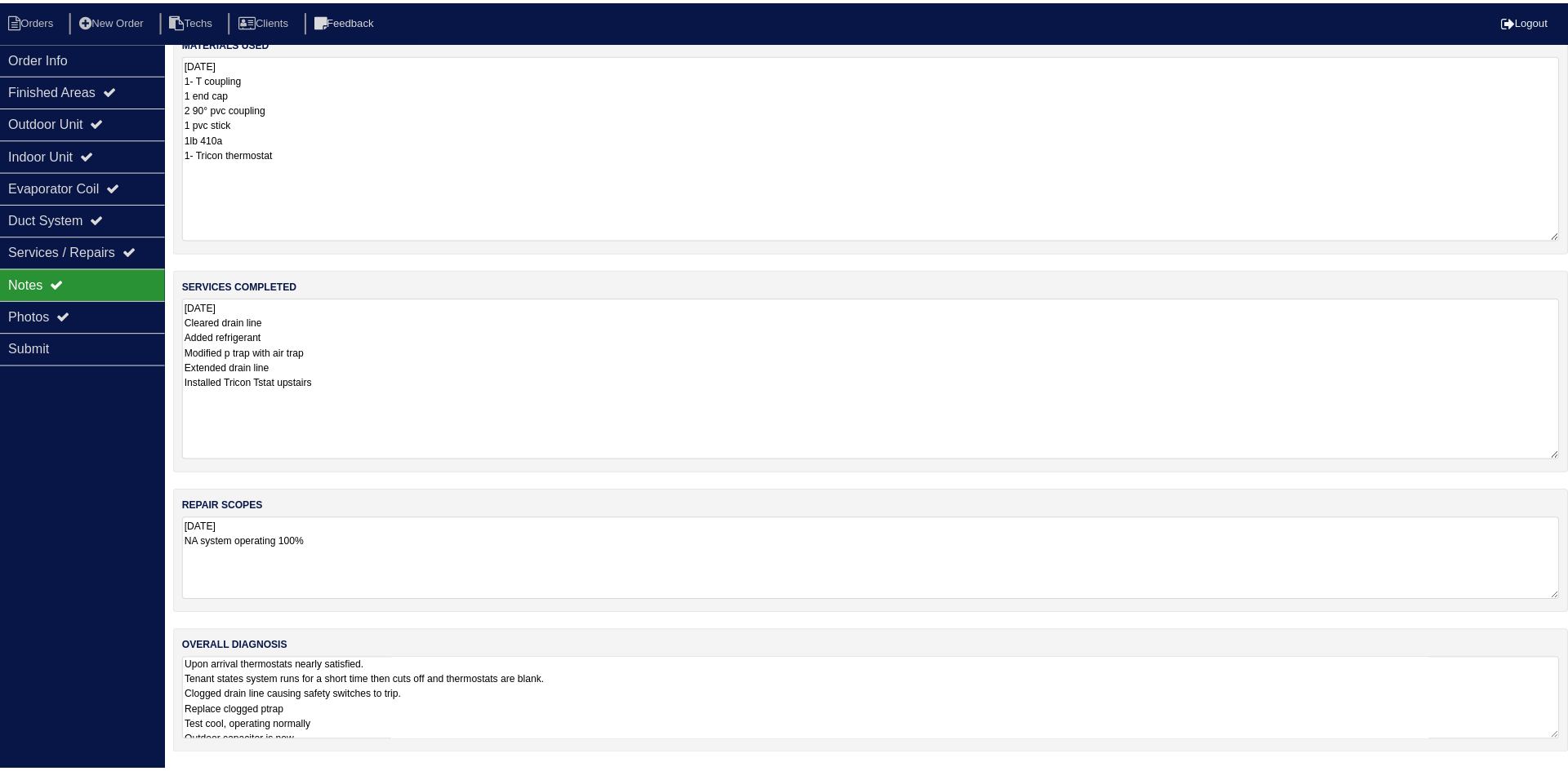
scroll to position [0, 0]
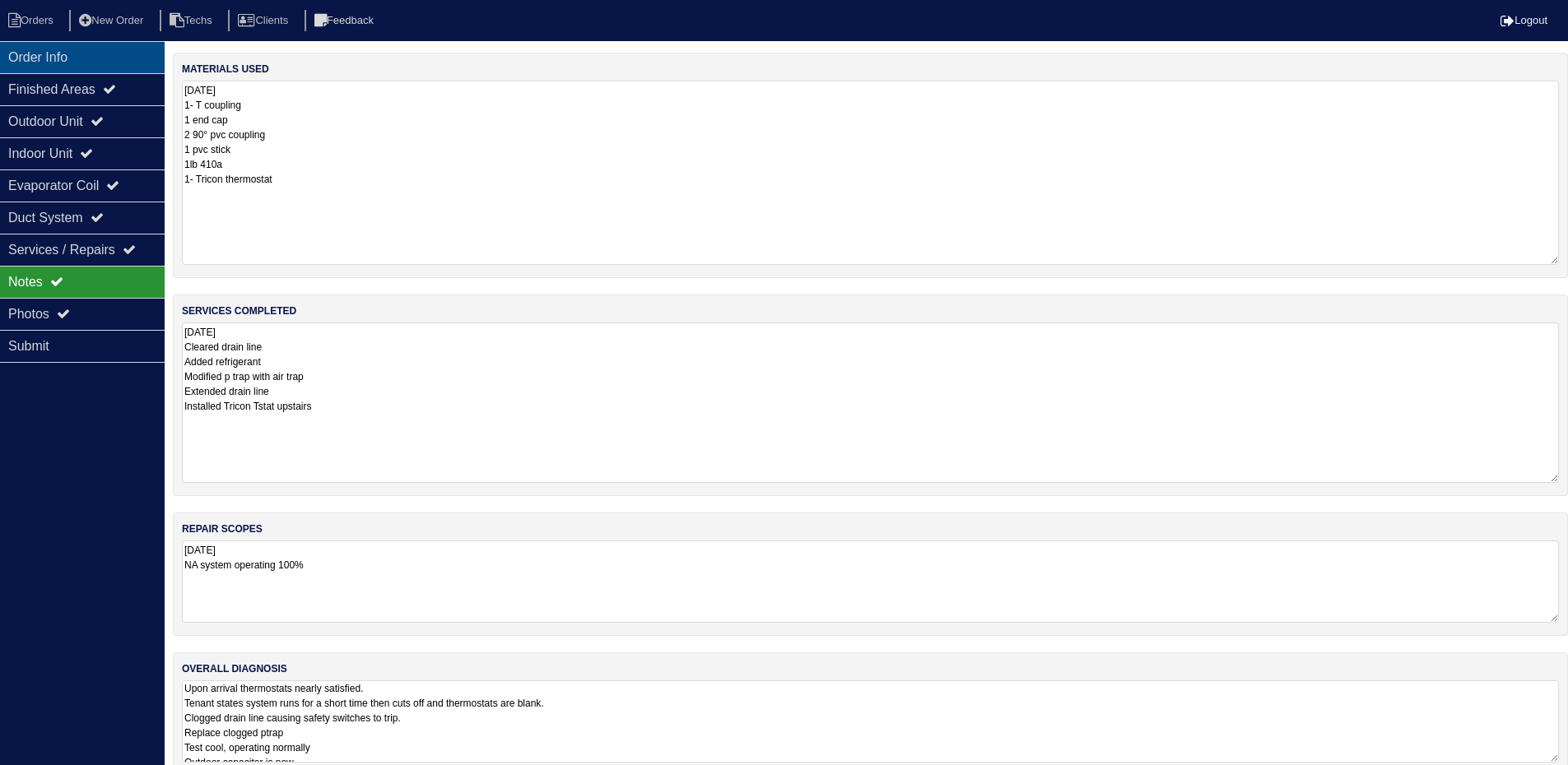
click at [104, 58] on div "Order Info" at bounding box center [83, 57] width 165 height 32
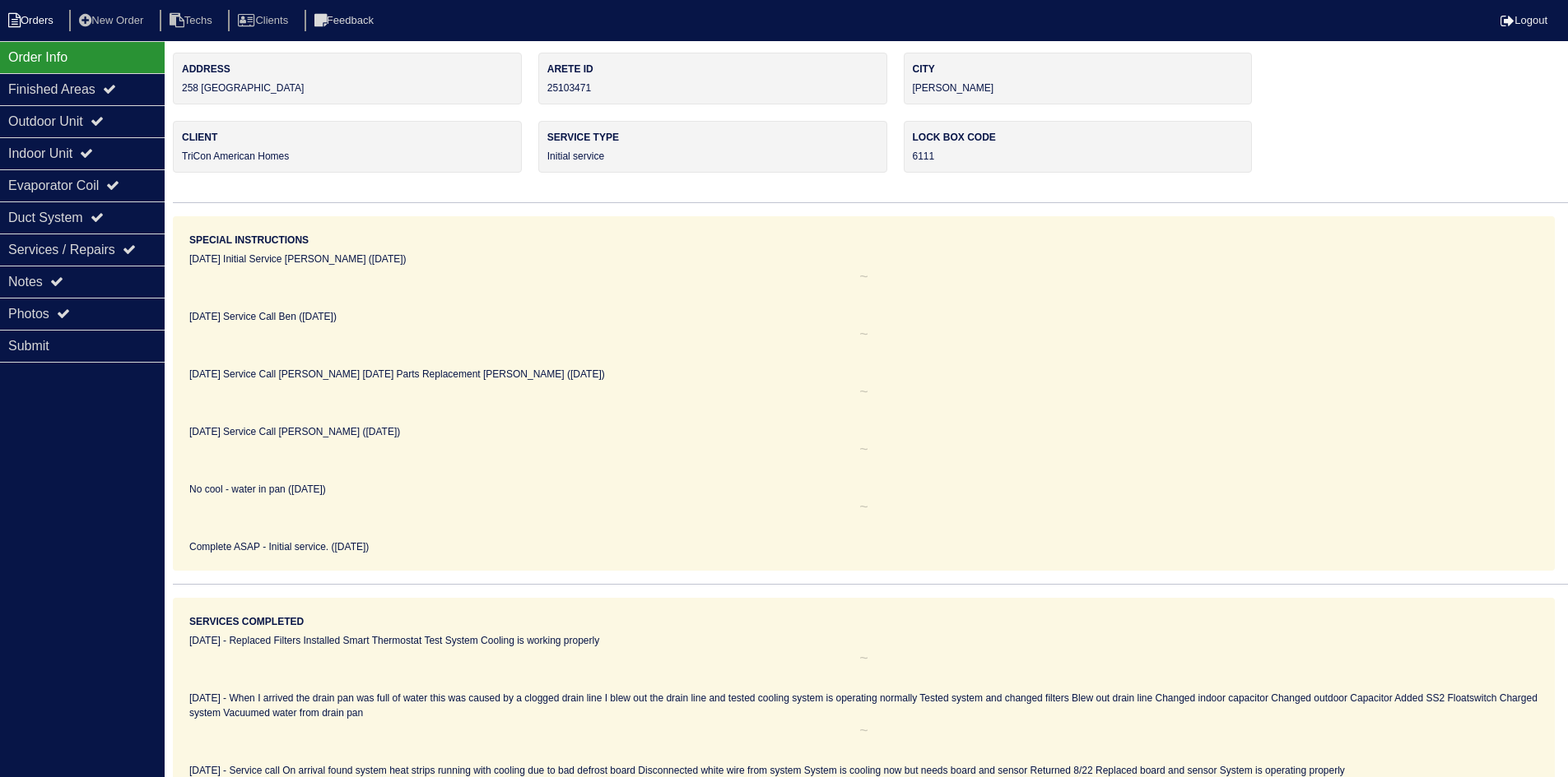
click at [58, 21] on li "Orders" at bounding box center [33, 22] width 67 height 22
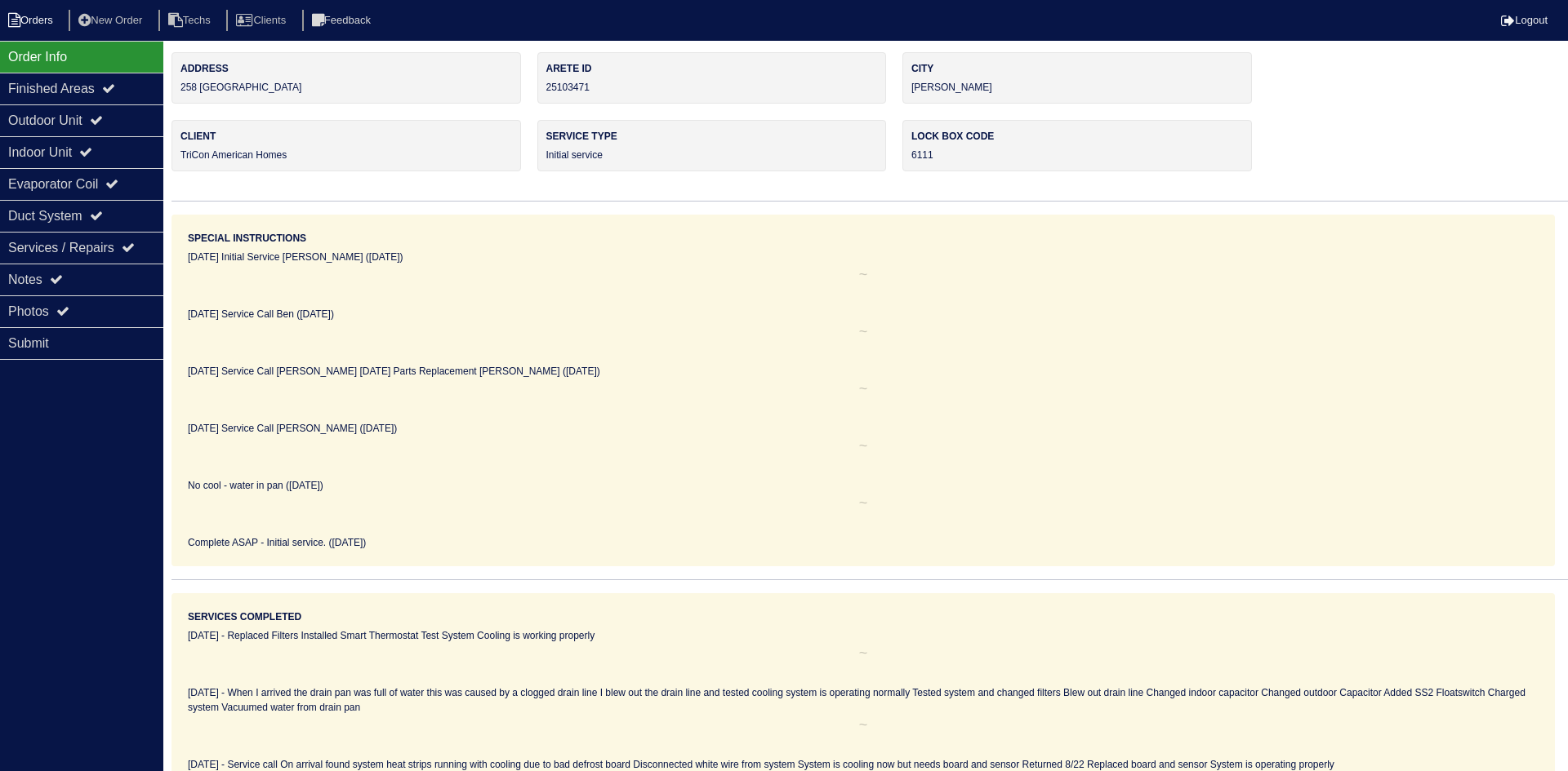
select select "15"
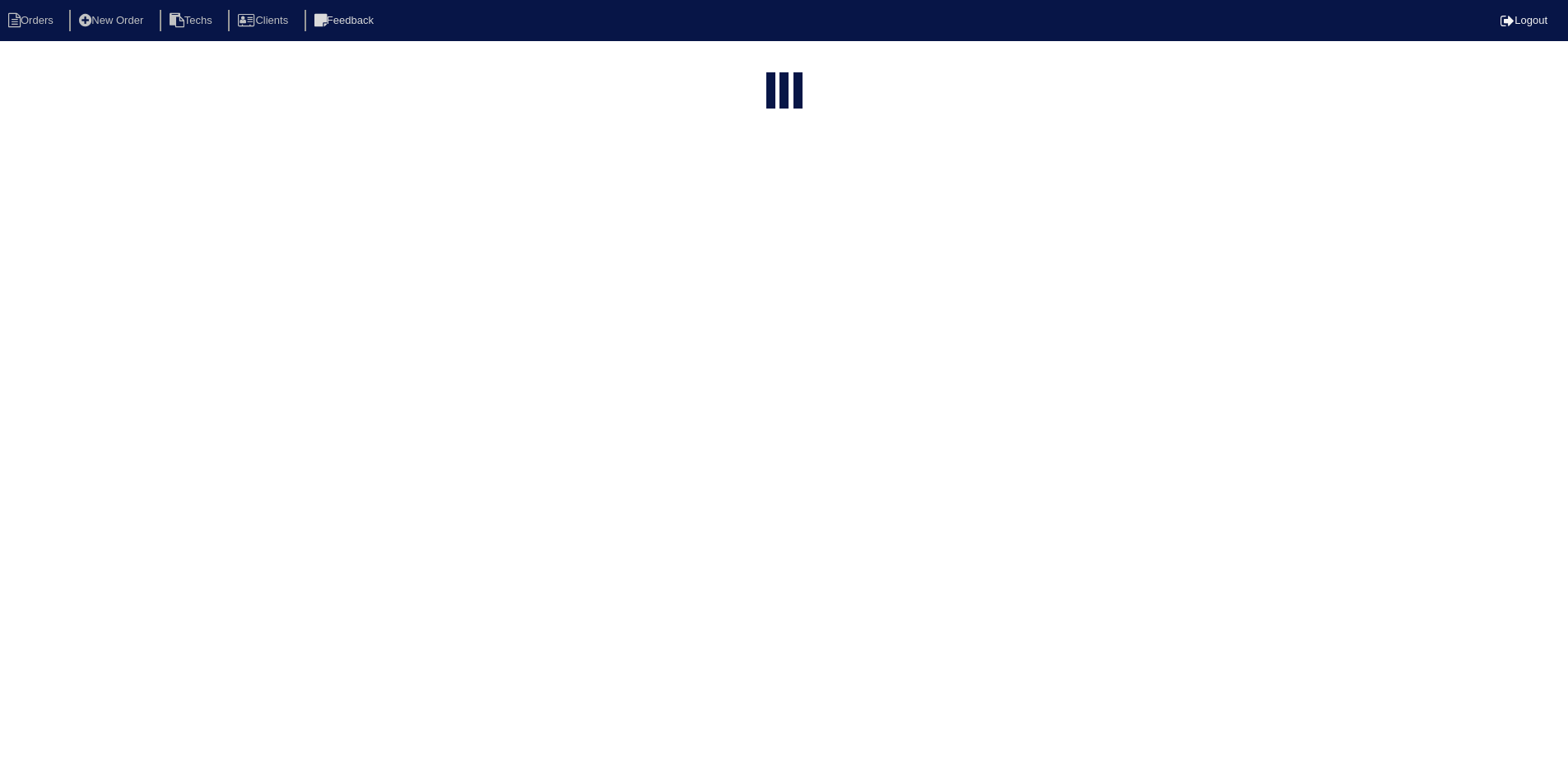
select select "field complete"
select select "need to quote"
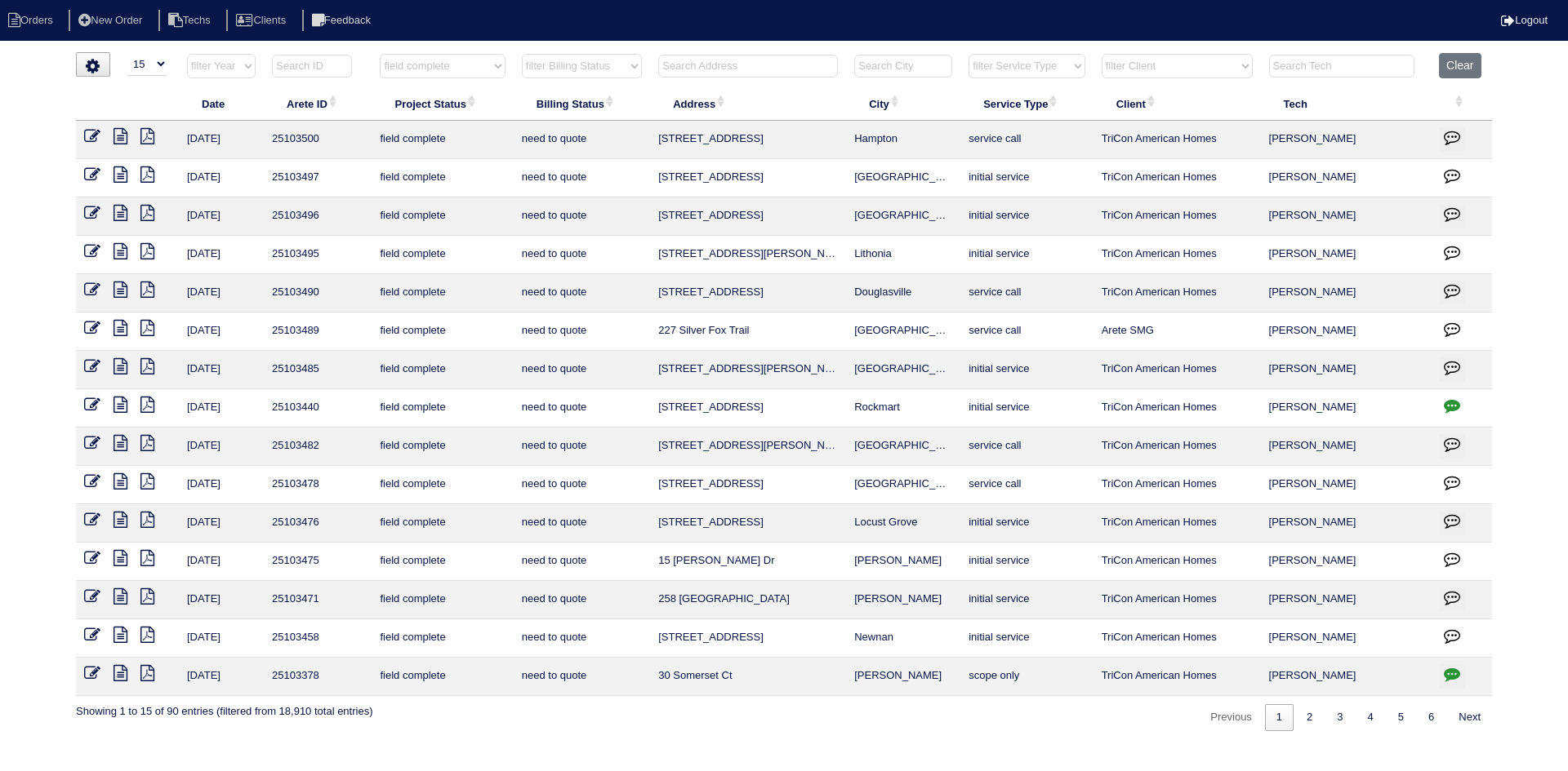
click at [733, 65] on input "text" at bounding box center [747, 66] width 180 height 23
click at [117, 555] on icon at bounding box center [120, 558] width 14 height 17
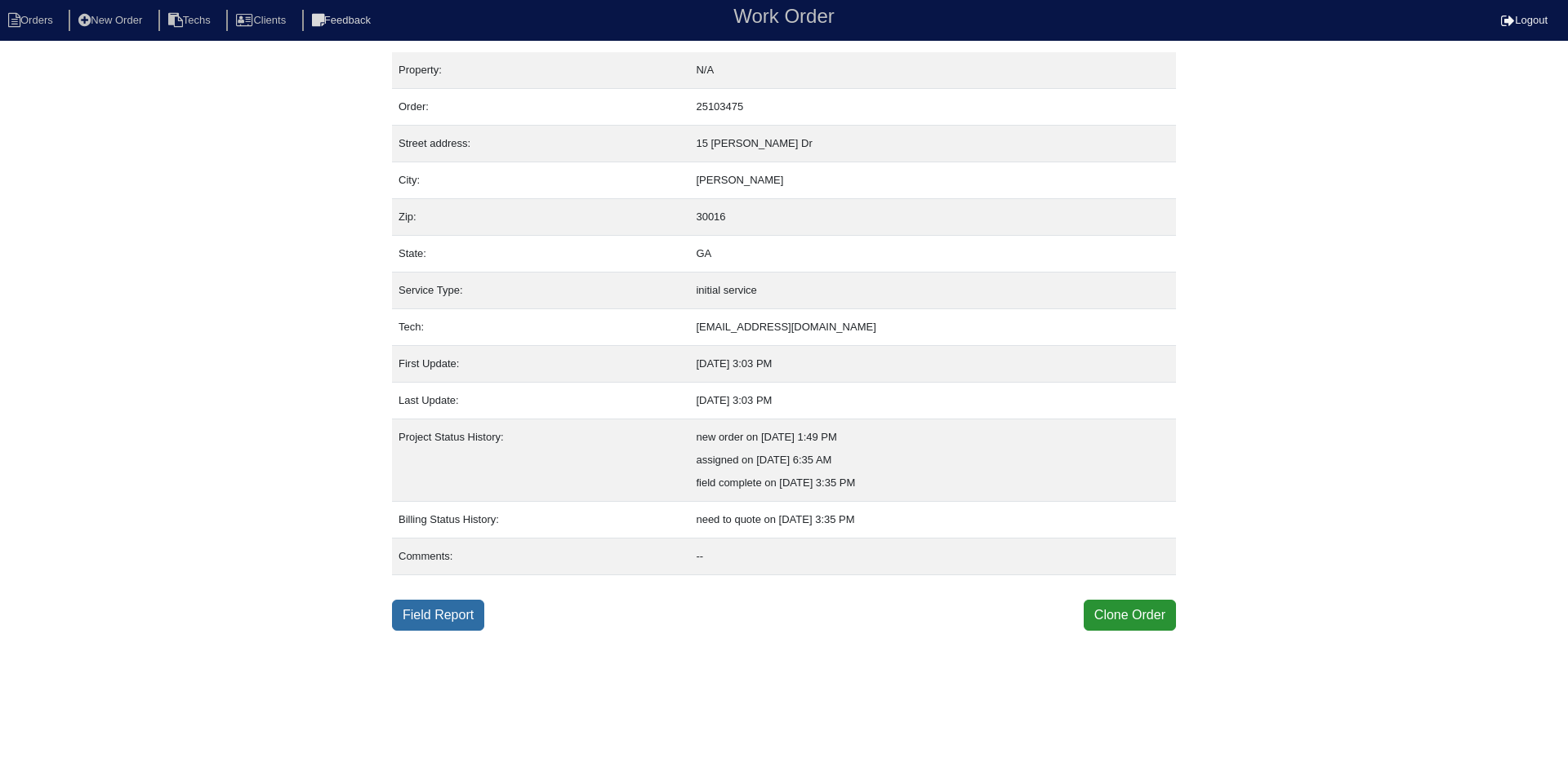
click at [466, 623] on link "Field Report" at bounding box center [437, 615] width 92 height 31
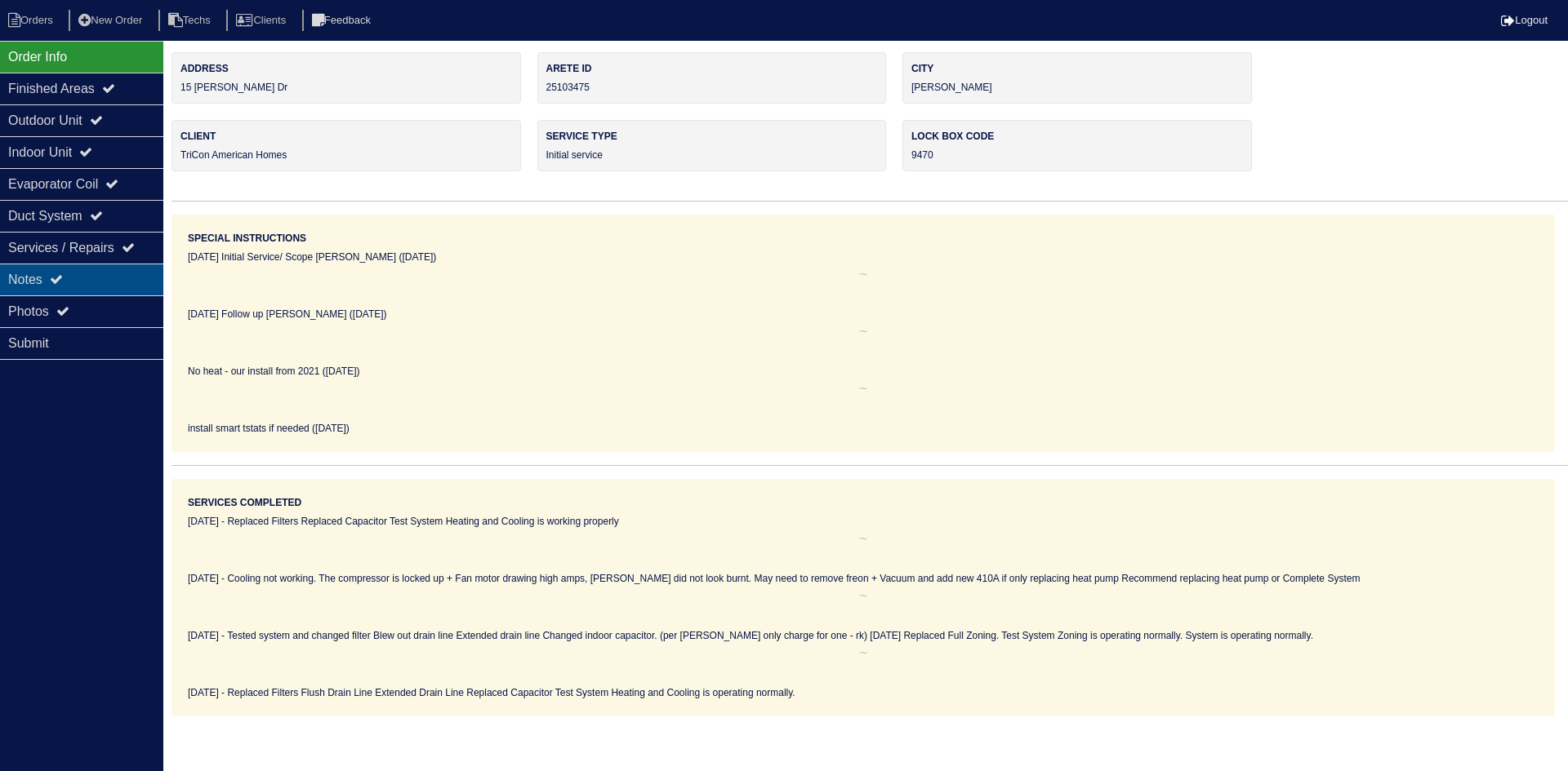
click at [126, 276] on div "Notes" at bounding box center [82, 279] width 164 height 32
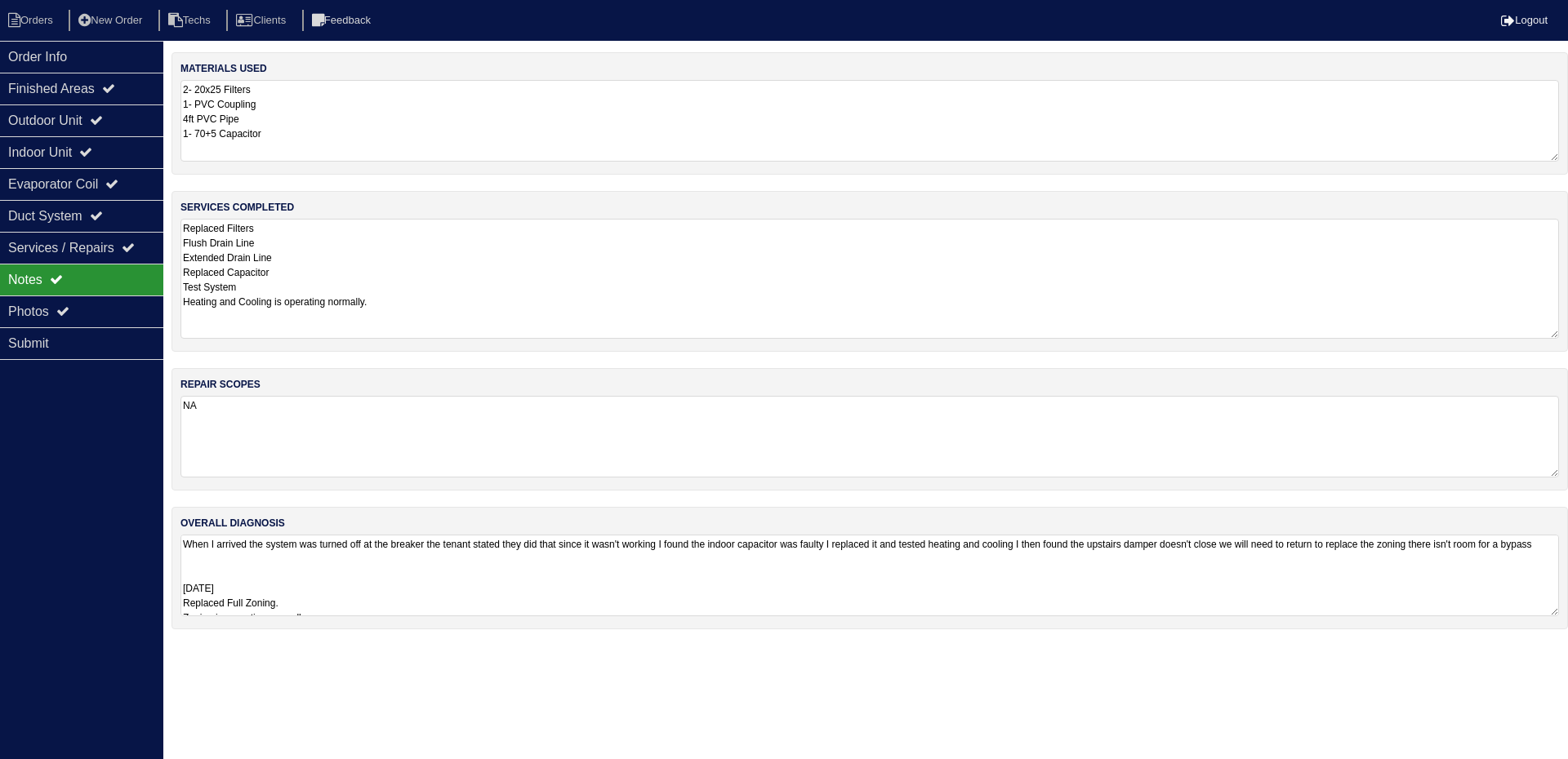
drag, startPoint x: 1551, startPoint y: 291, endPoint x: 1557, endPoint y: 326, distance: 35.5
click at [1557, 326] on textarea "Replaced Filters Flush Drain Line Extended Drain Line Replaced Capacitor Test S…" at bounding box center [869, 278] width 1378 height 120
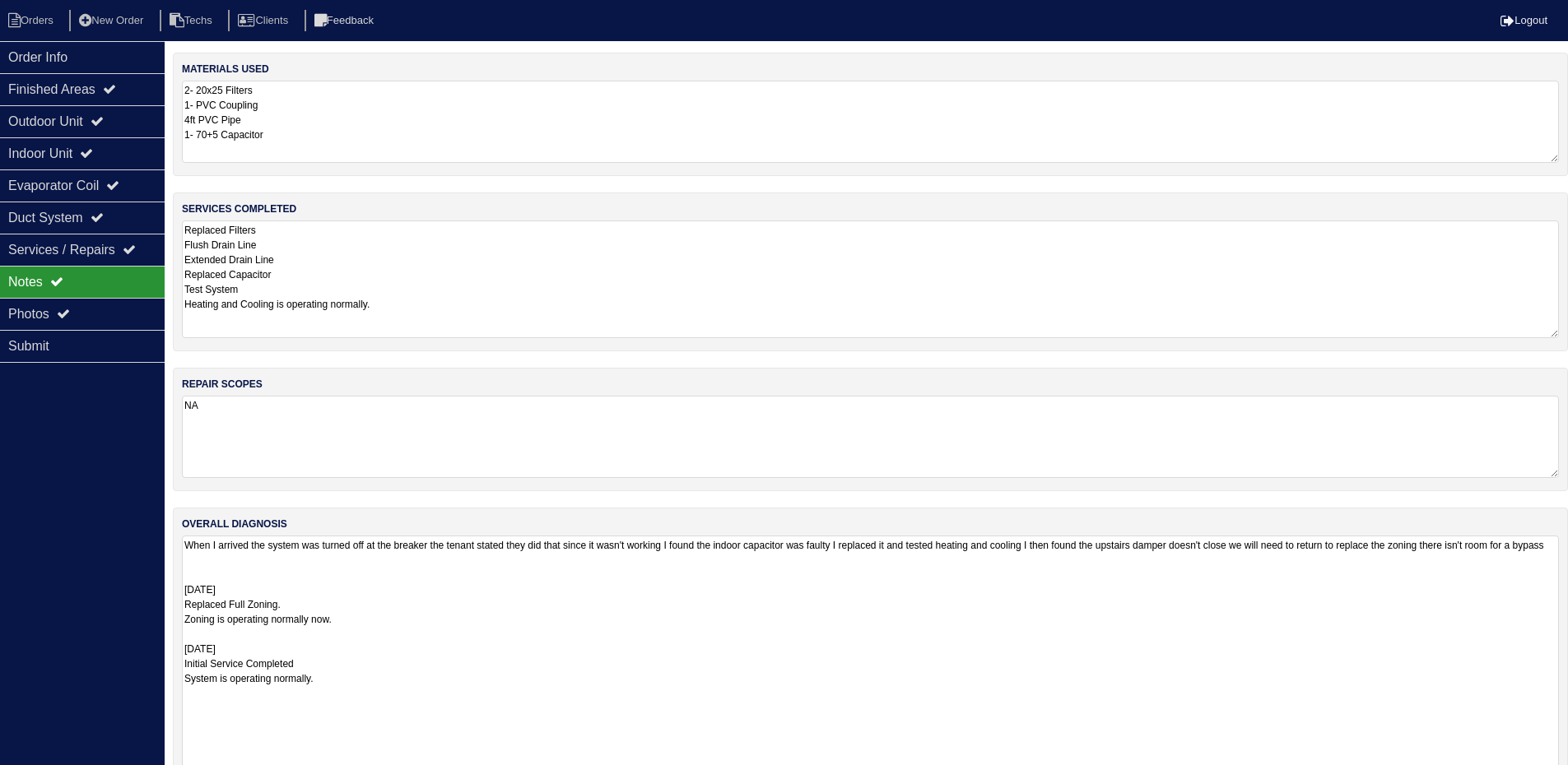
drag, startPoint x: 1563, startPoint y: 613, endPoint x: 1579, endPoint y: 775, distance: 162.8
click at [1568, 775] on html "Orders New Order Techs Clients Feedback Logout Orders New Order Users Clients M…" at bounding box center [784, 404] width 1568 height 809
click at [120, 121] on div "Outdoor Unit" at bounding box center [83, 121] width 165 height 32
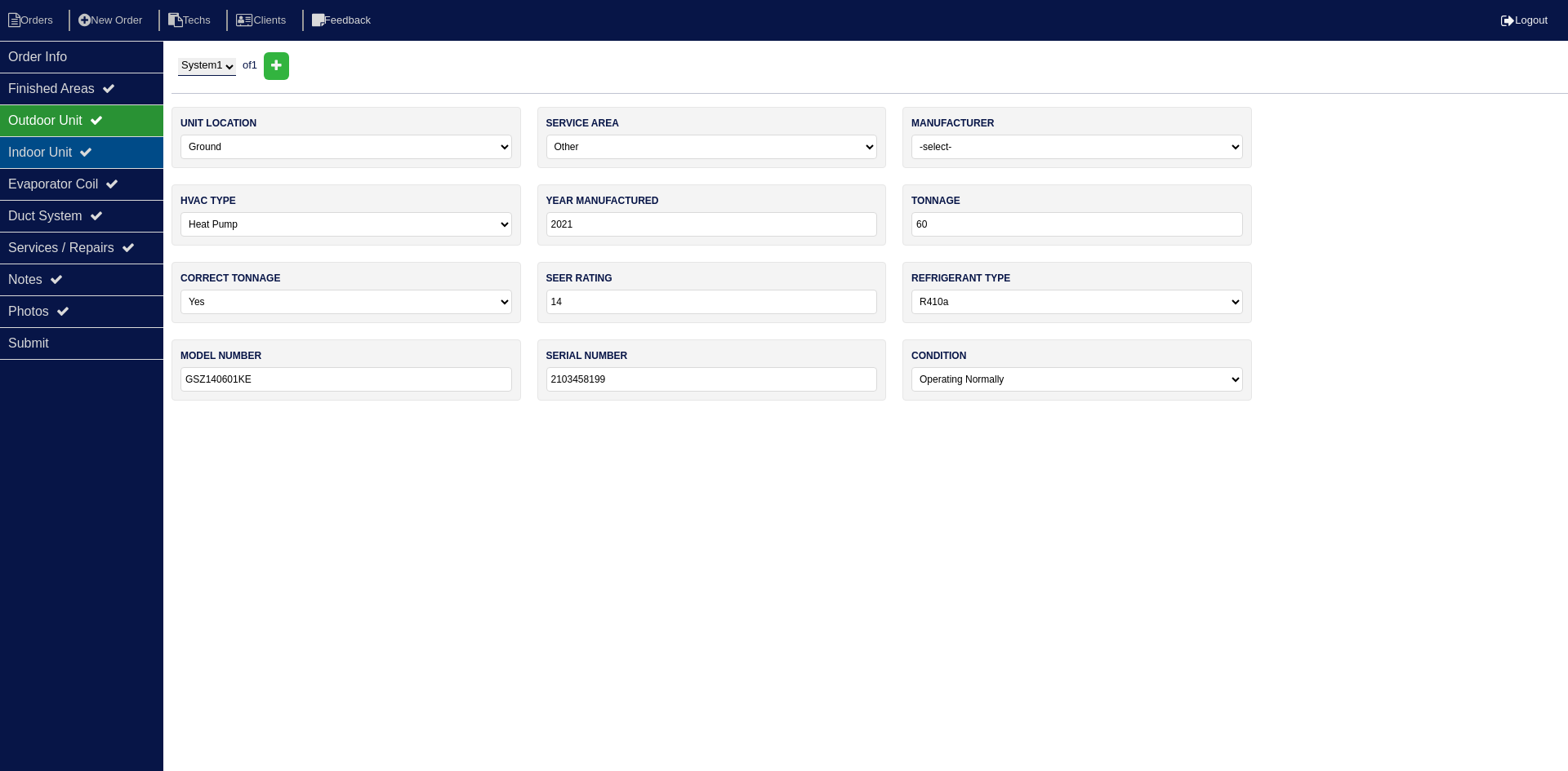
click at [112, 140] on div "Indoor Unit" at bounding box center [82, 153] width 164 height 32
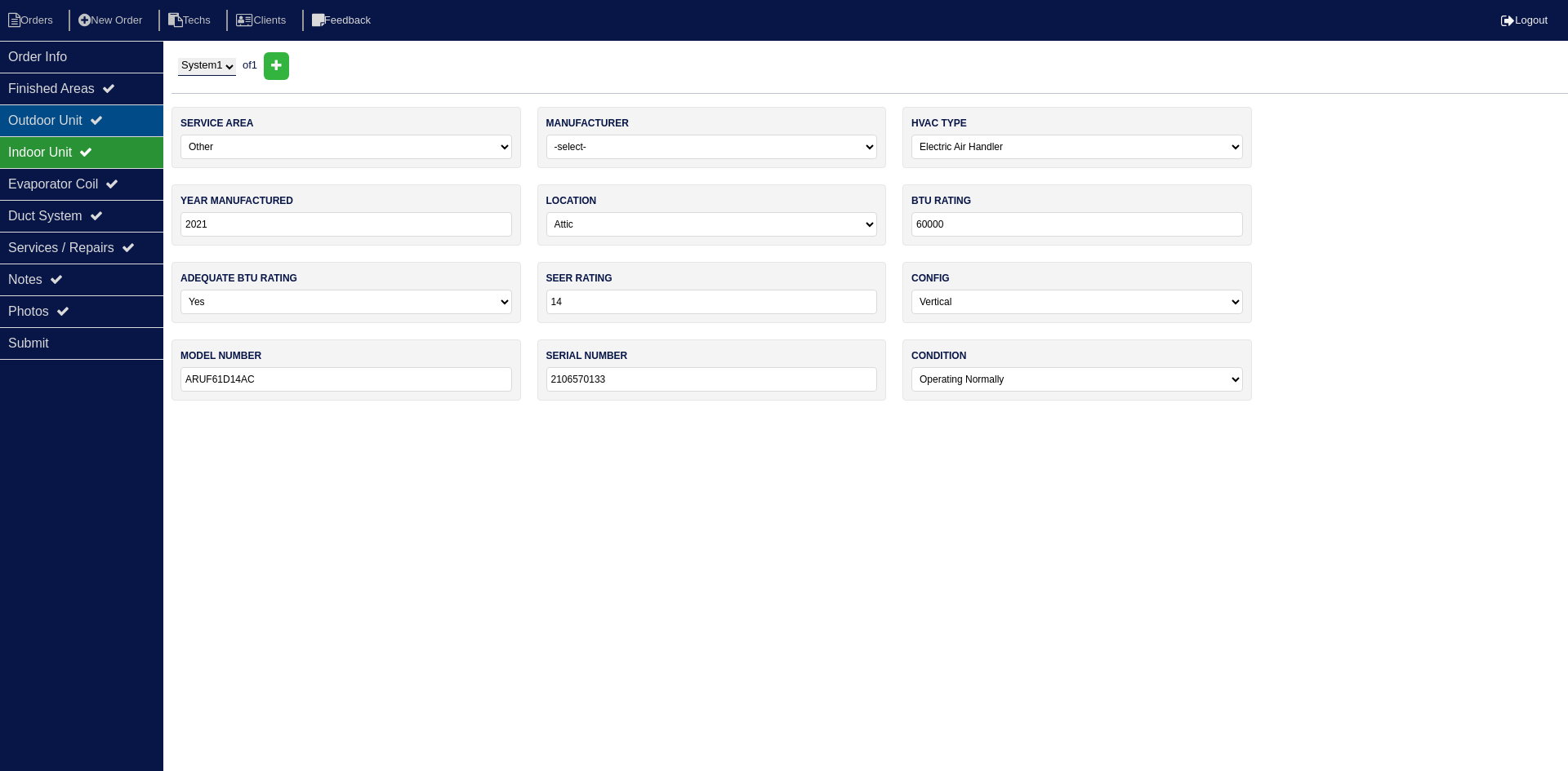
click at [72, 121] on div "Outdoor Unit" at bounding box center [82, 120] width 164 height 32
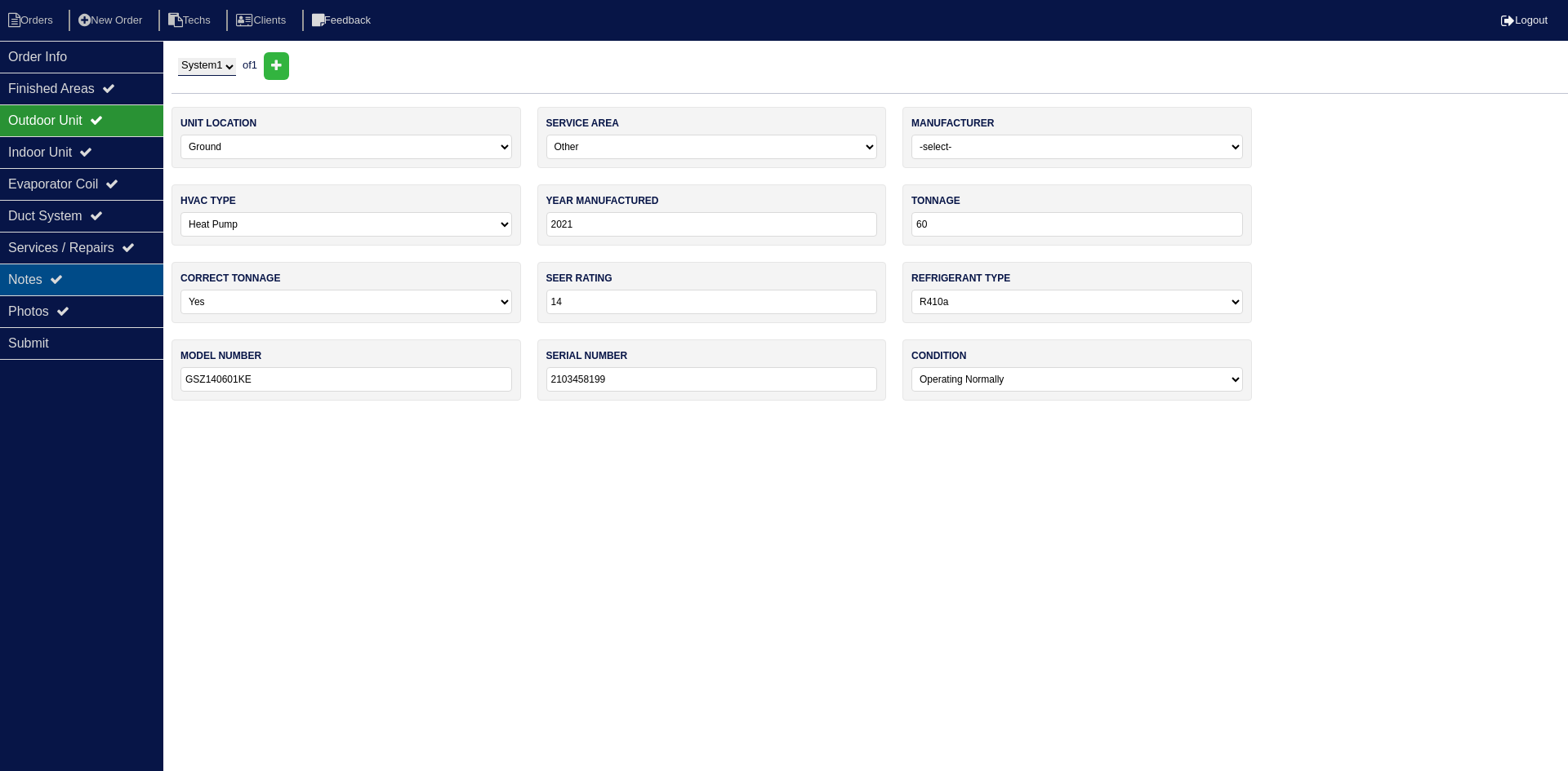
click at [63, 278] on icon at bounding box center [57, 279] width 13 height 13
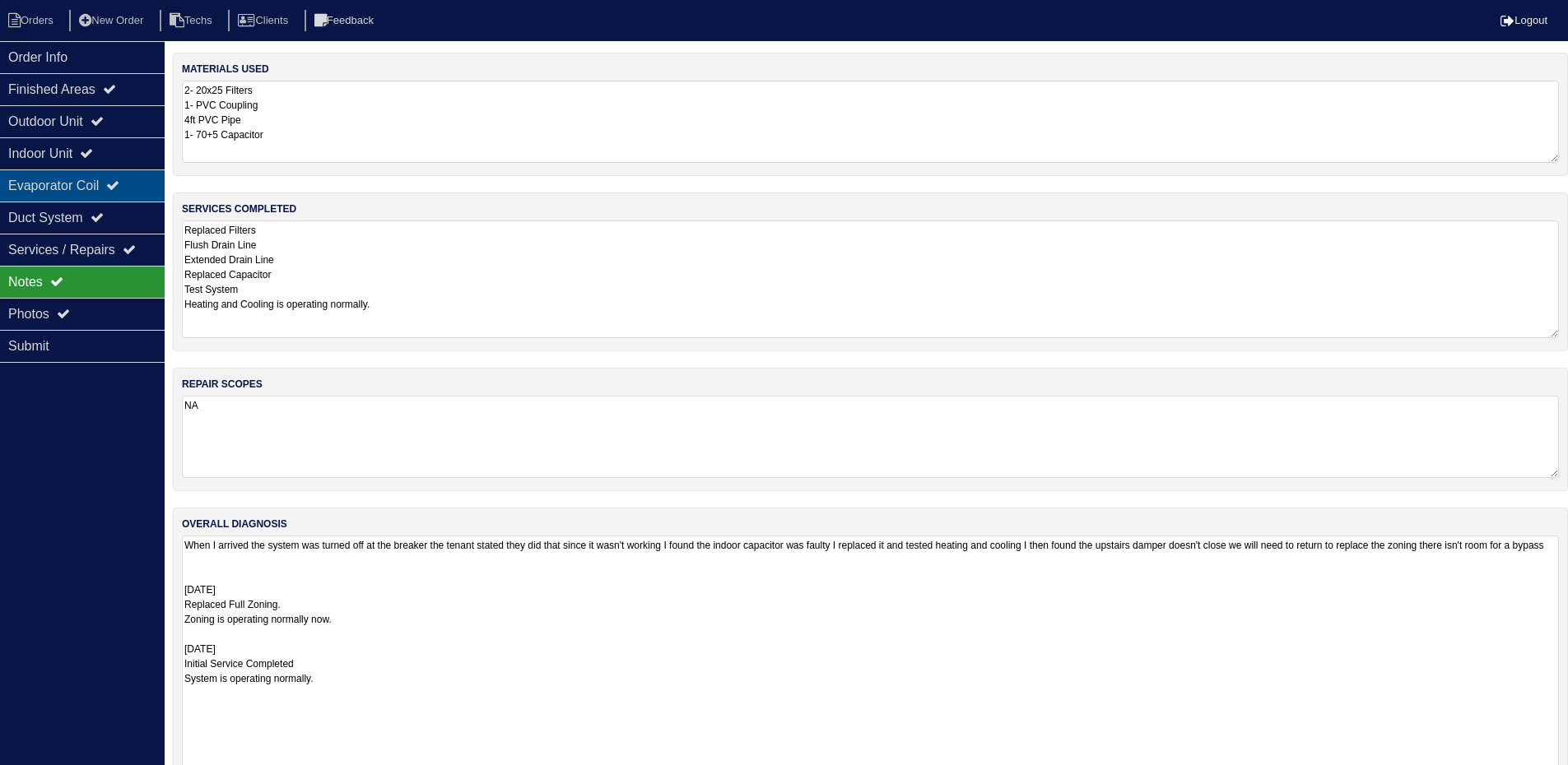
click at [71, 188] on div "Evaporator Coil" at bounding box center [83, 186] width 165 height 32
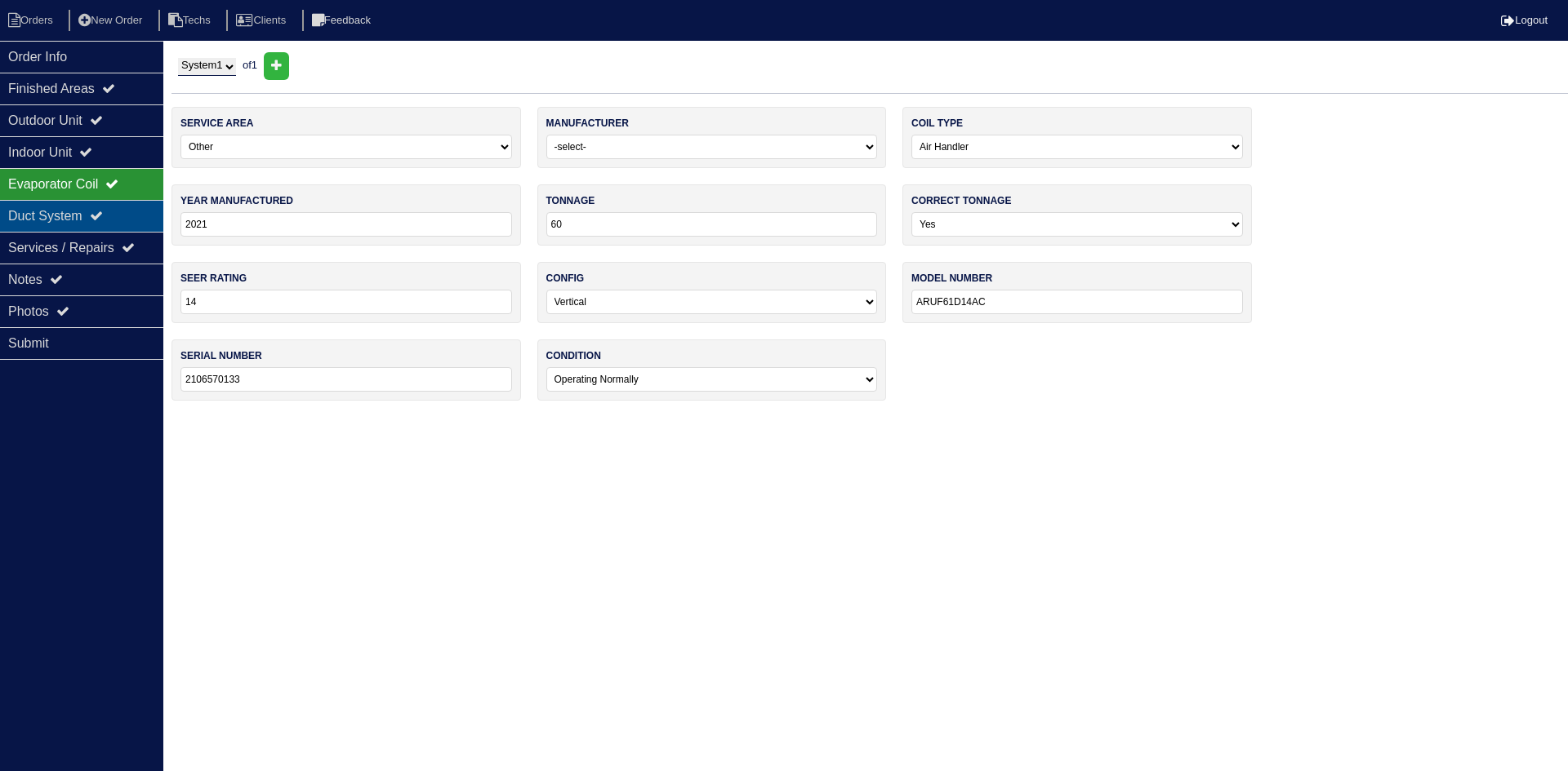
click at [76, 215] on div "Duct System" at bounding box center [82, 216] width 164 height 32
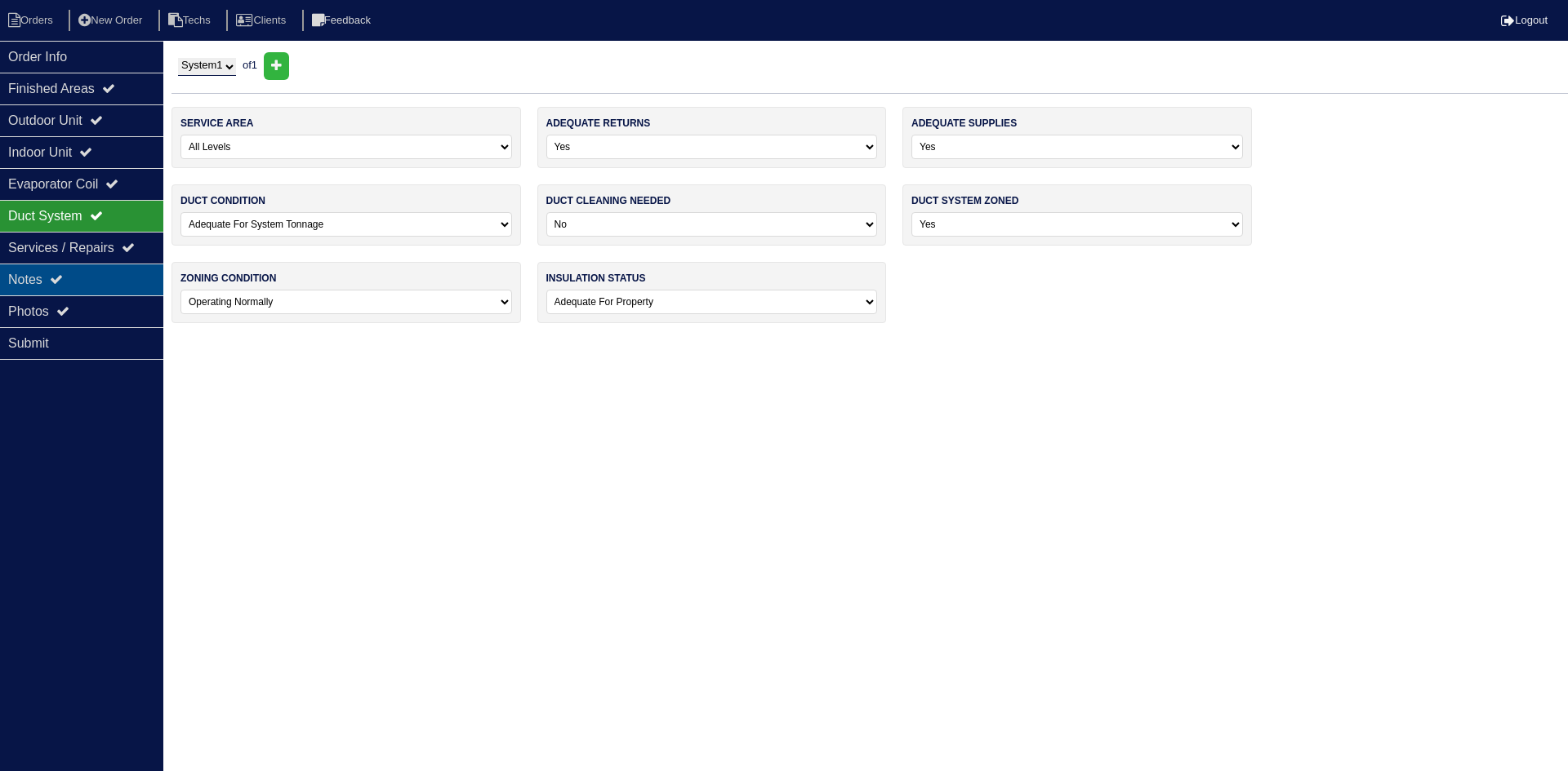
click at [86, 278] on div "Notes" at bounding box center [82, 279] width 164 height 32
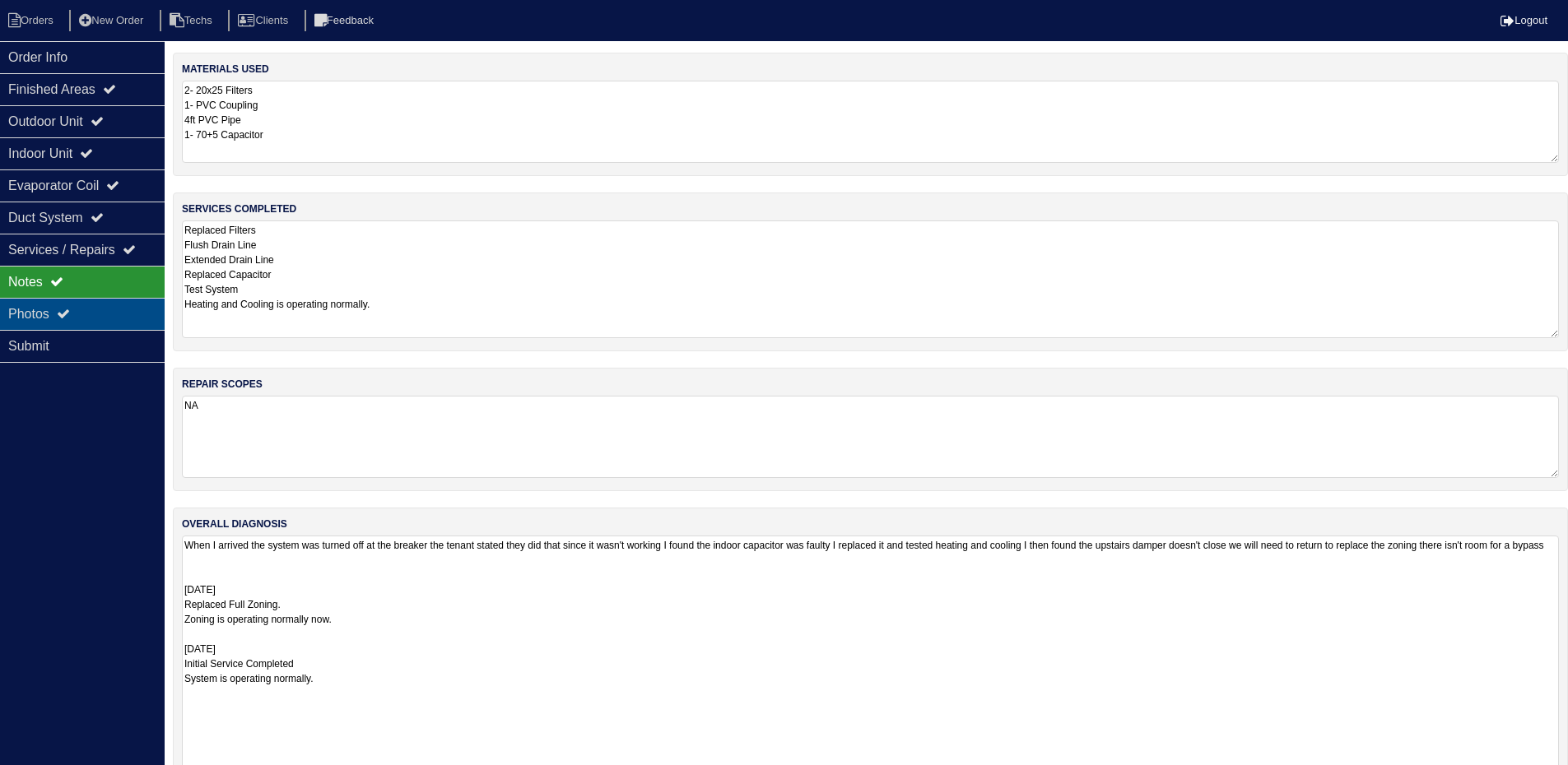
click at [93, 312] on div "Photos" at bounding box center [83, 314] width 165 height 32
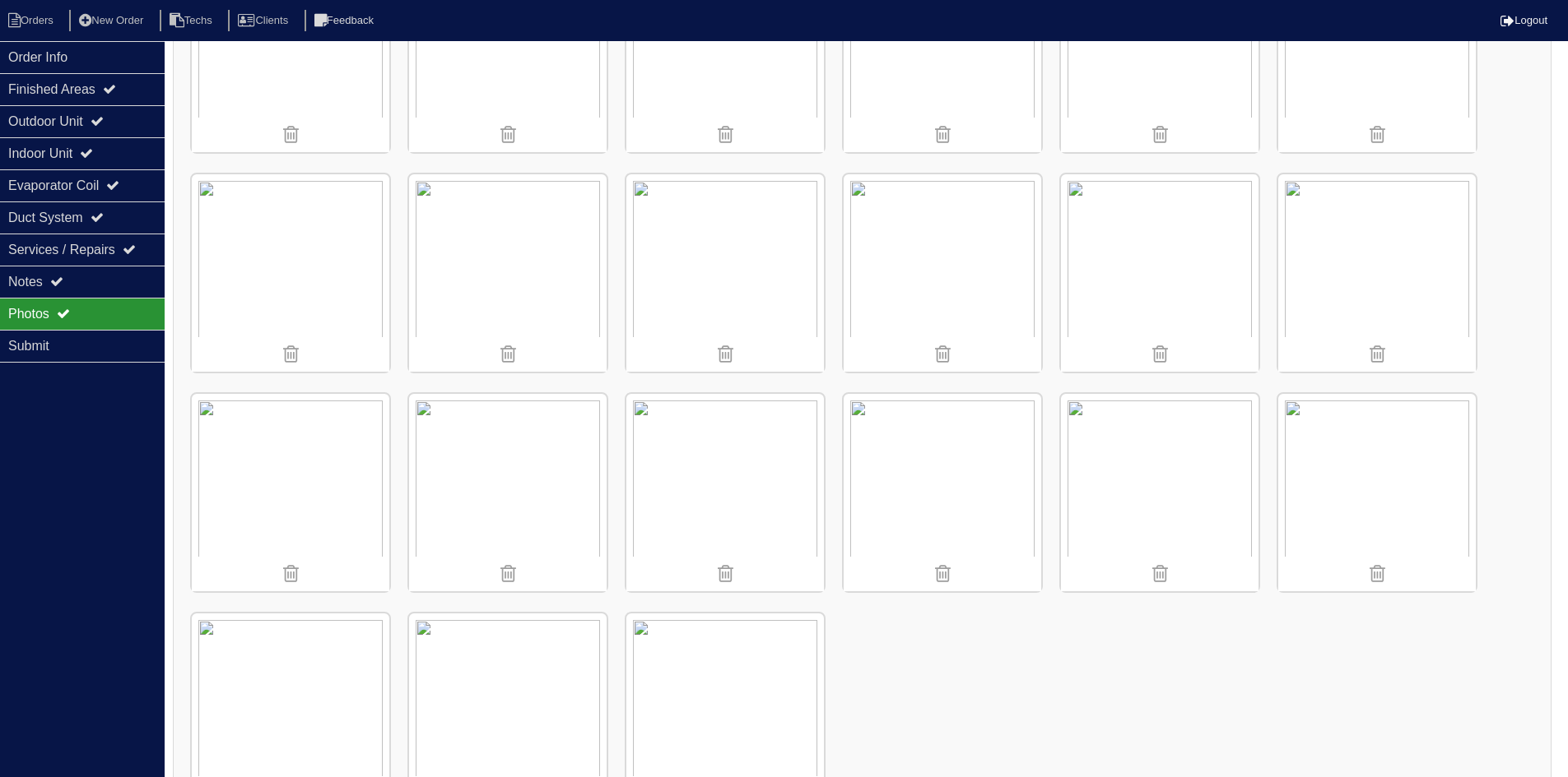
scroll to position [855, 0]
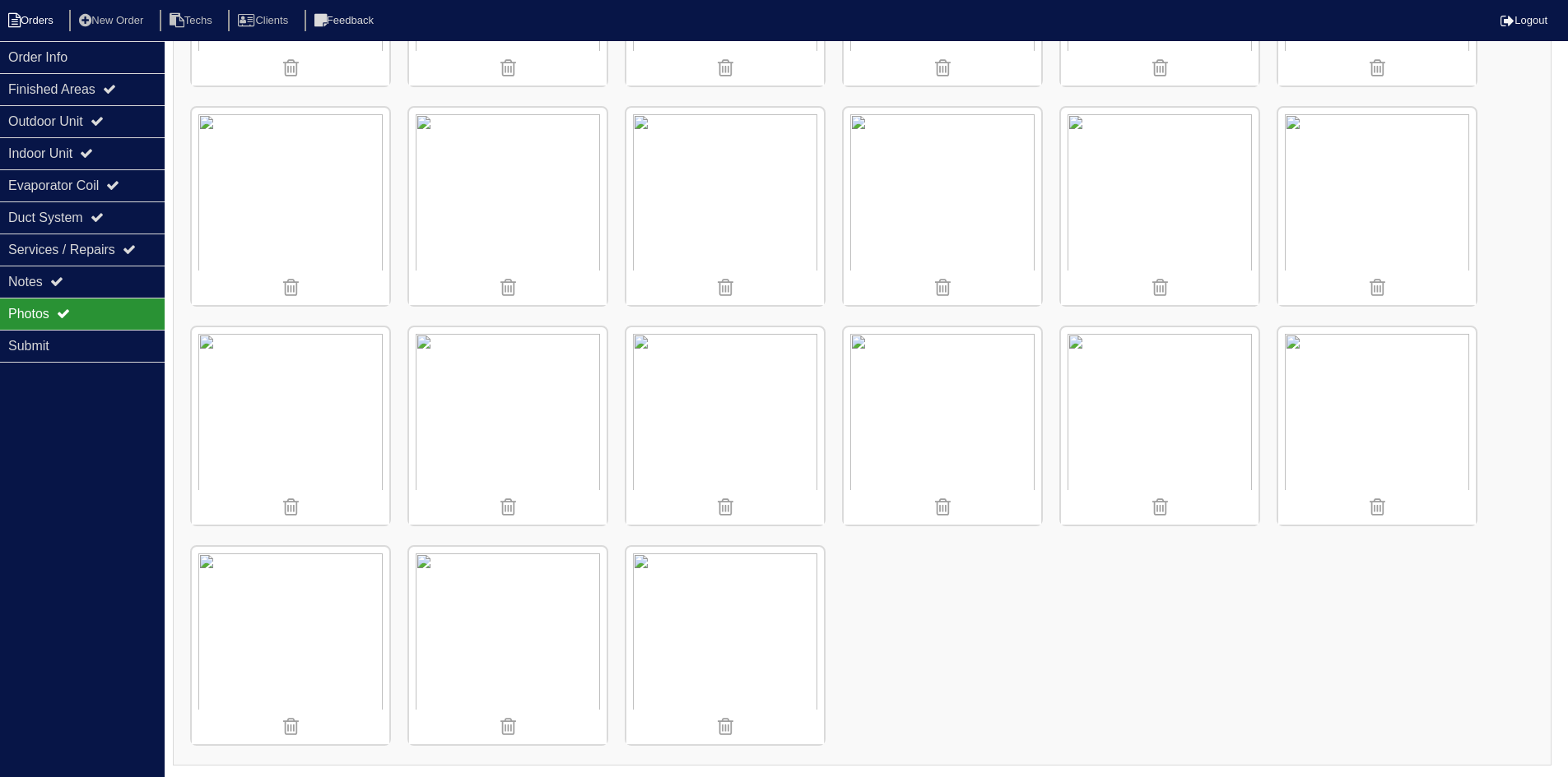
click at [54, 19] on li "Orders" at bounding box center [33, 22] width 67 height 22
select select "15"
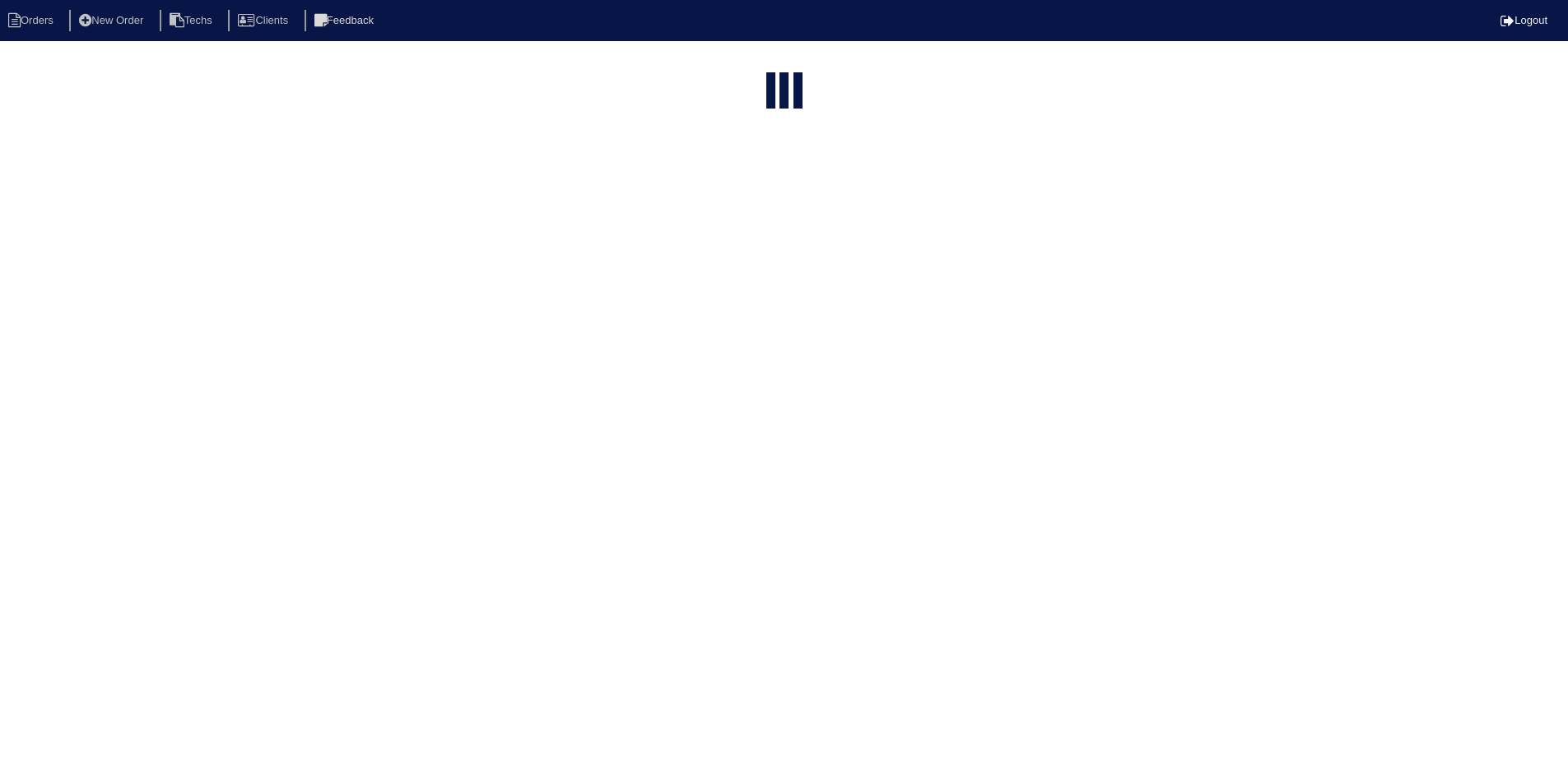
select select "field complete"
select select "need to quote"
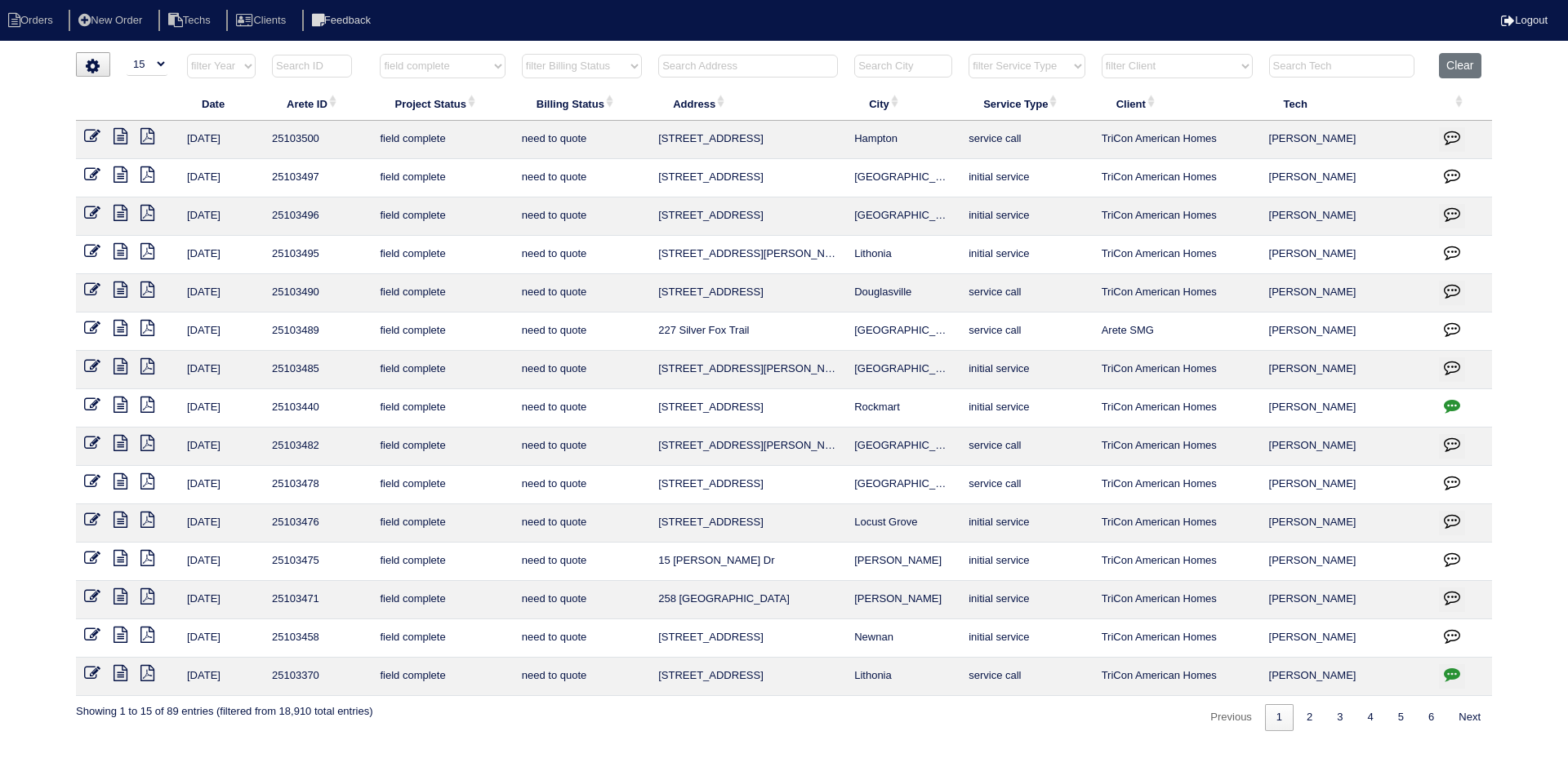
click at [122, 516] on icon at bounding box center [120, 520] width 14 height 17
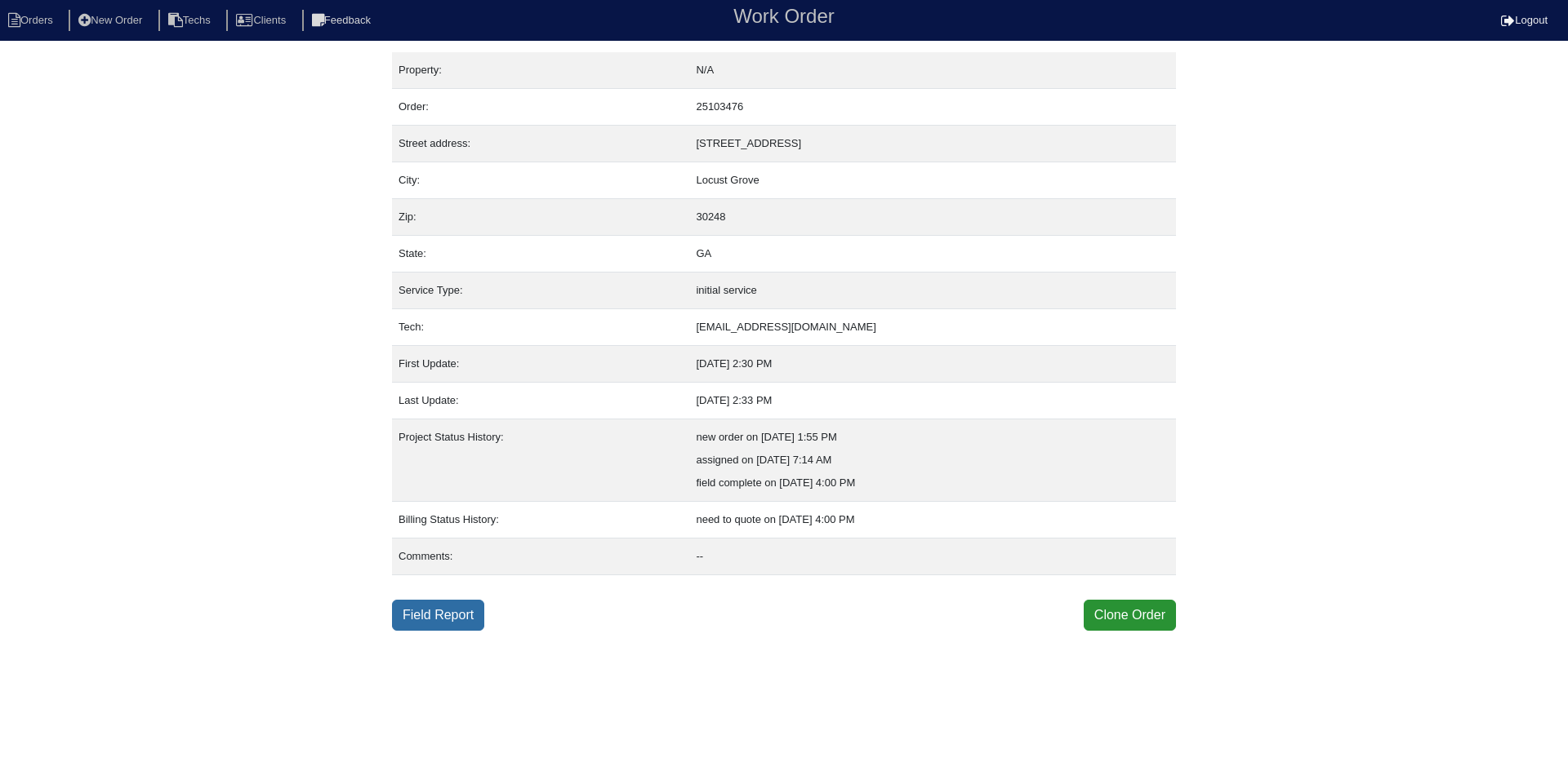
click at [458, 617] on link "Field Report" at bounding box center [437, 615] width 92 height 31
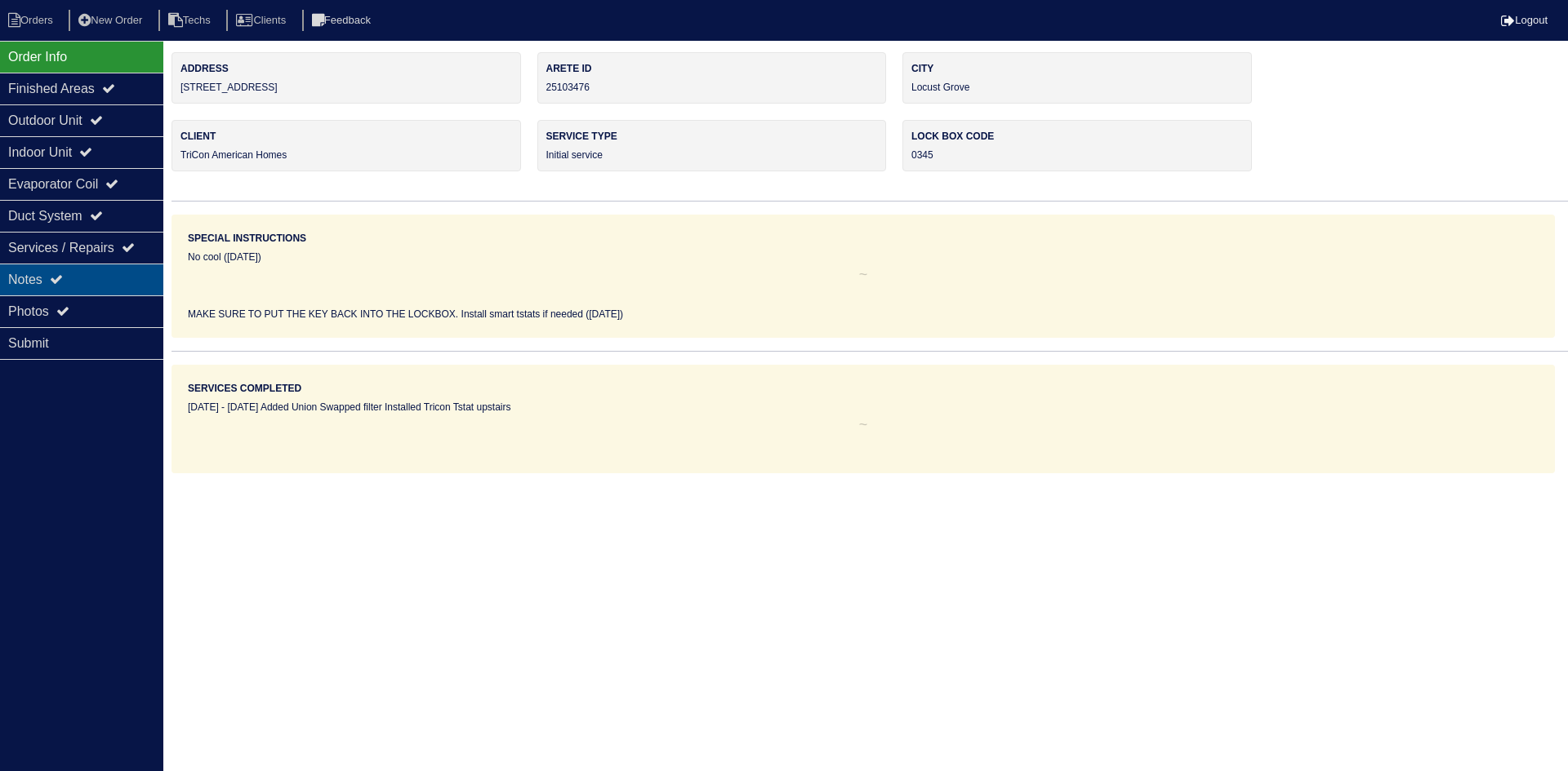
click at [97, 279] on div "Notes" at bounding box center [82, 279] width 164 height 32
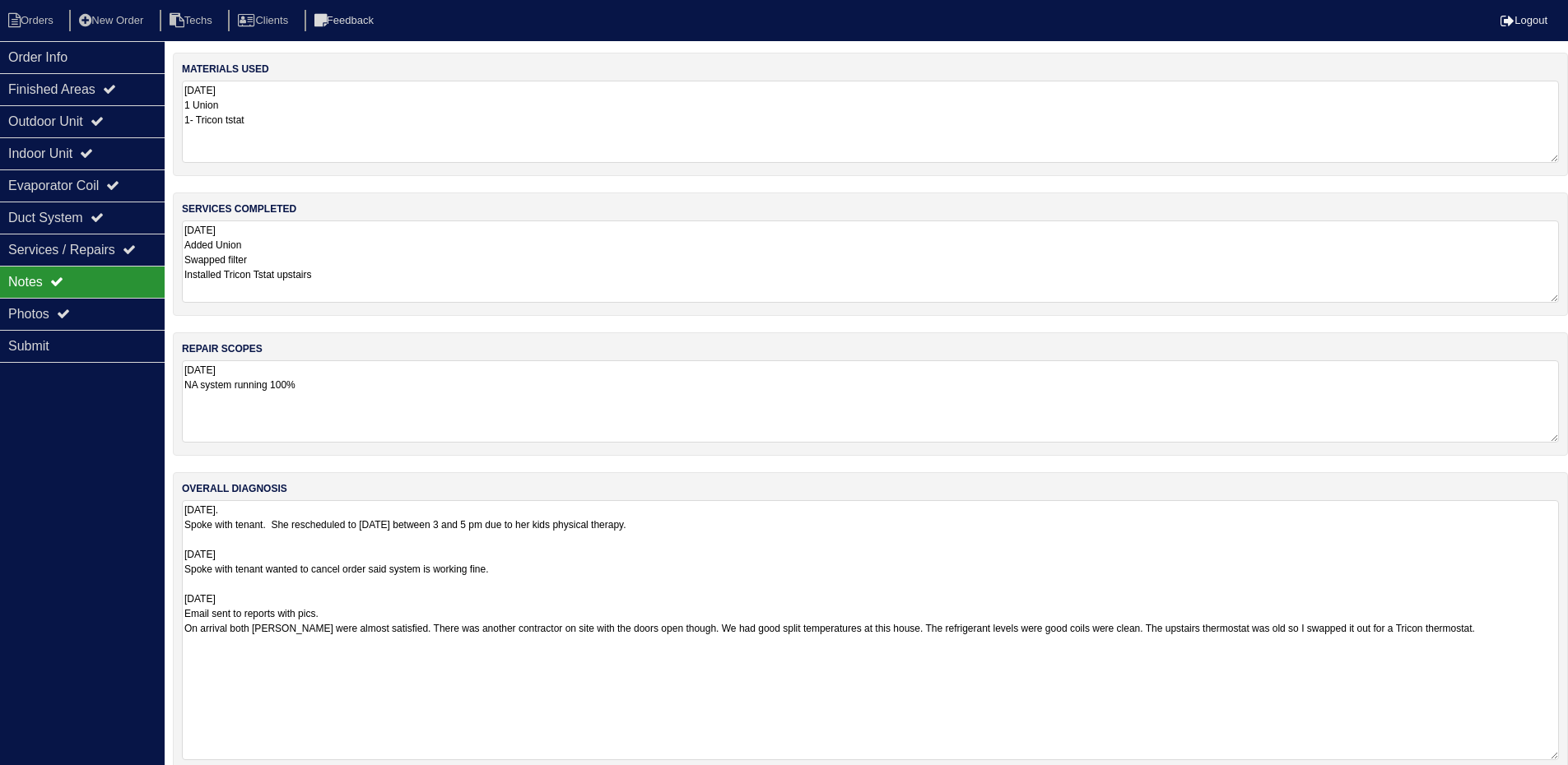
drag, startPoint x: 1565, startPoint y: 578, endPoint x: 1579, endPoint y: 756, distance: 178.5
click at [1568, 756] on html "Orders New Order Techs Clients Feedback Logout Orders New Order Users Clients M…" at bounding box center [784, 395] width 1568 height 789
drag, startPoint x: 102, startPoint y: 117, endPoint x: 102, endPoint y: 137, distance: 20.0
click at [102, 117] on icon at bounding box center [98, 121] width 13 height 13
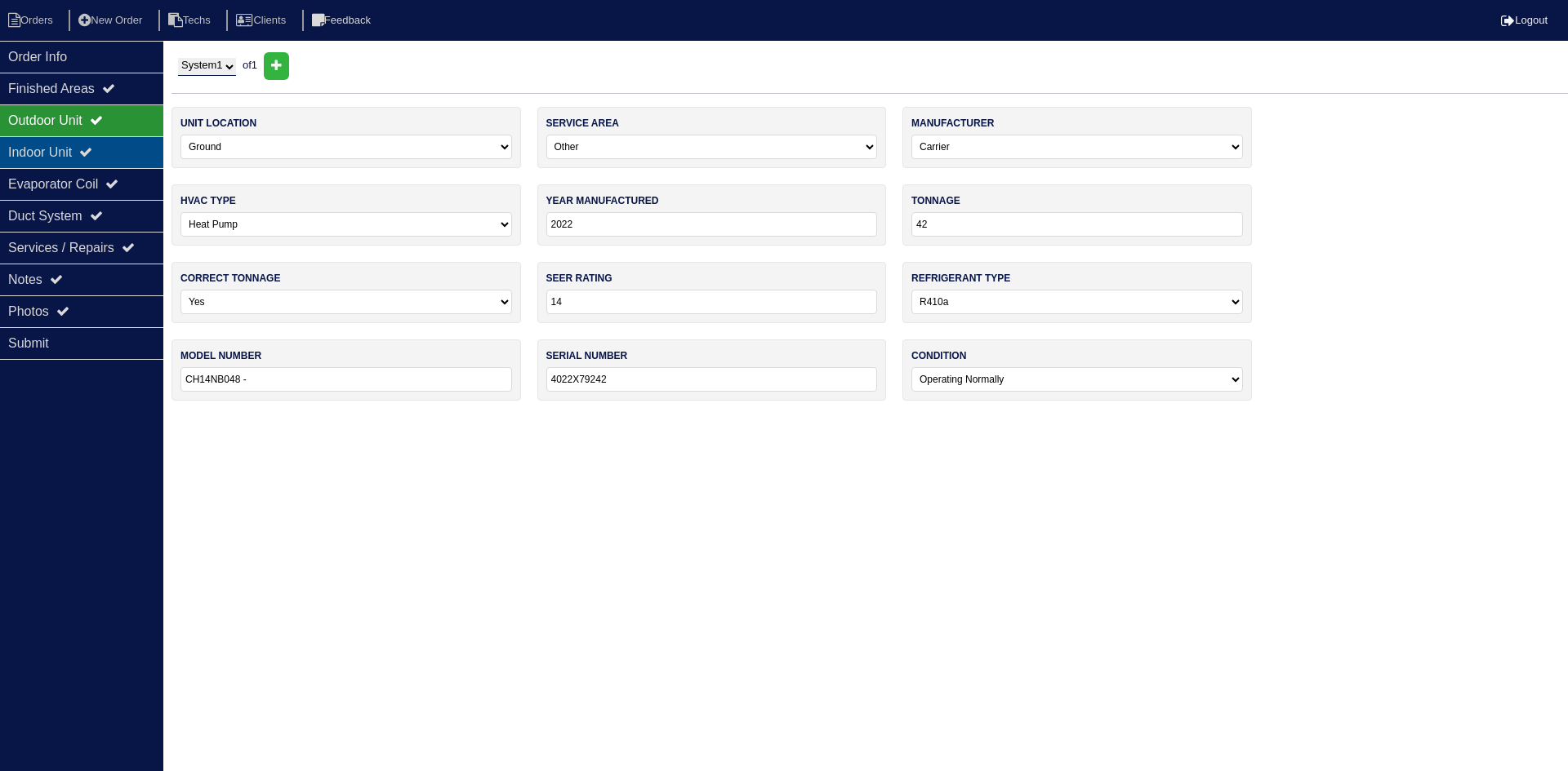
click at [101, 161] on div "Indoor Unit" at bounding box center [82, 153] width 164 height 32
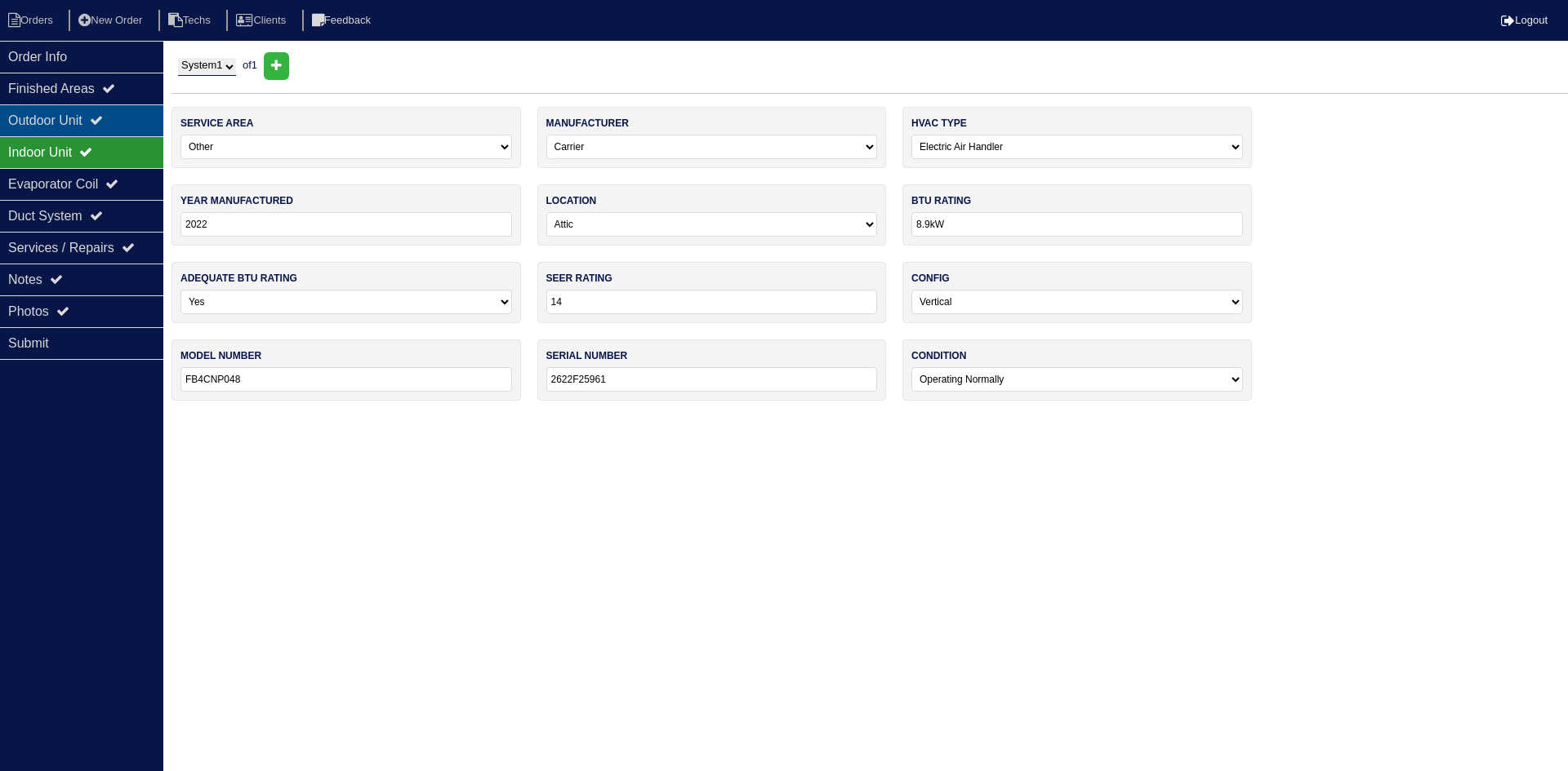
click at [39, 124] on div "Outdoor Unit" at bounding box center [82, 120] width 164 height 32
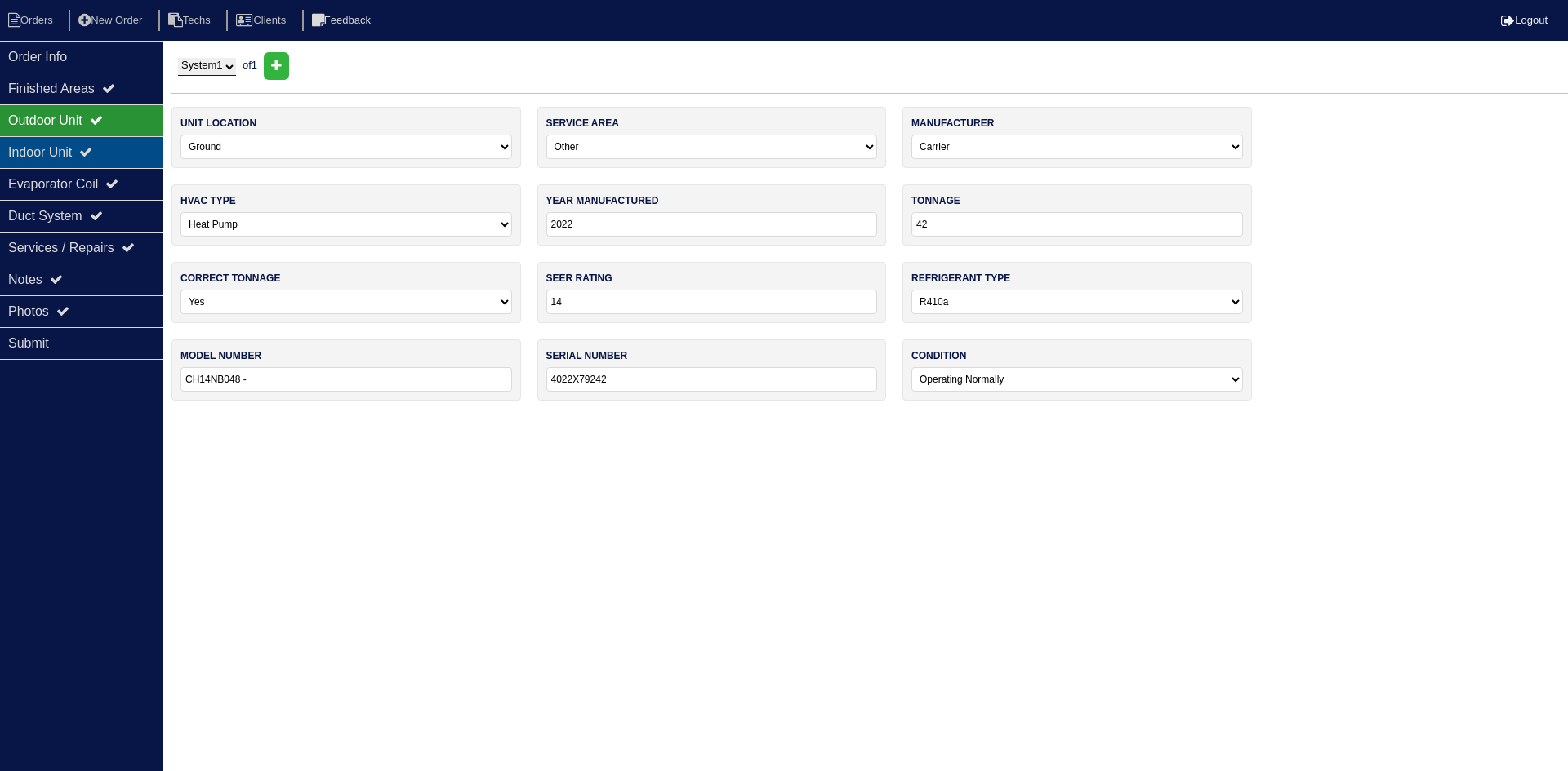
drag, startPoint x: 101, startPoint y: 148, endPoint x: 96, endPoint y: 137, distance: 12.1
click at [92, 148] on icon at bounding box center [86, 152] width 13 height 13
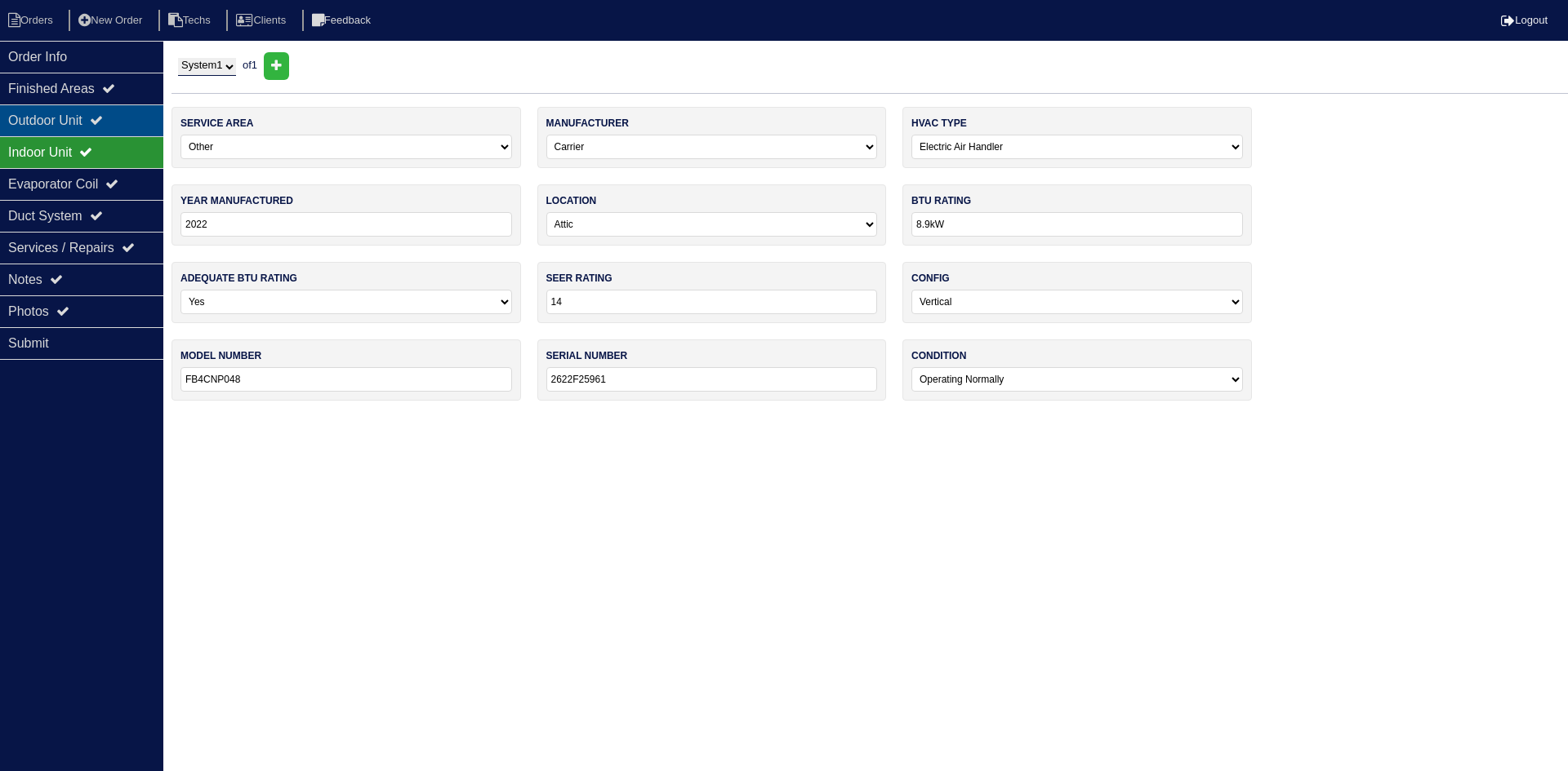
click at [88, 124] on div "Outdoor Unit" at bounding box center [82, 120] width 164 height 32
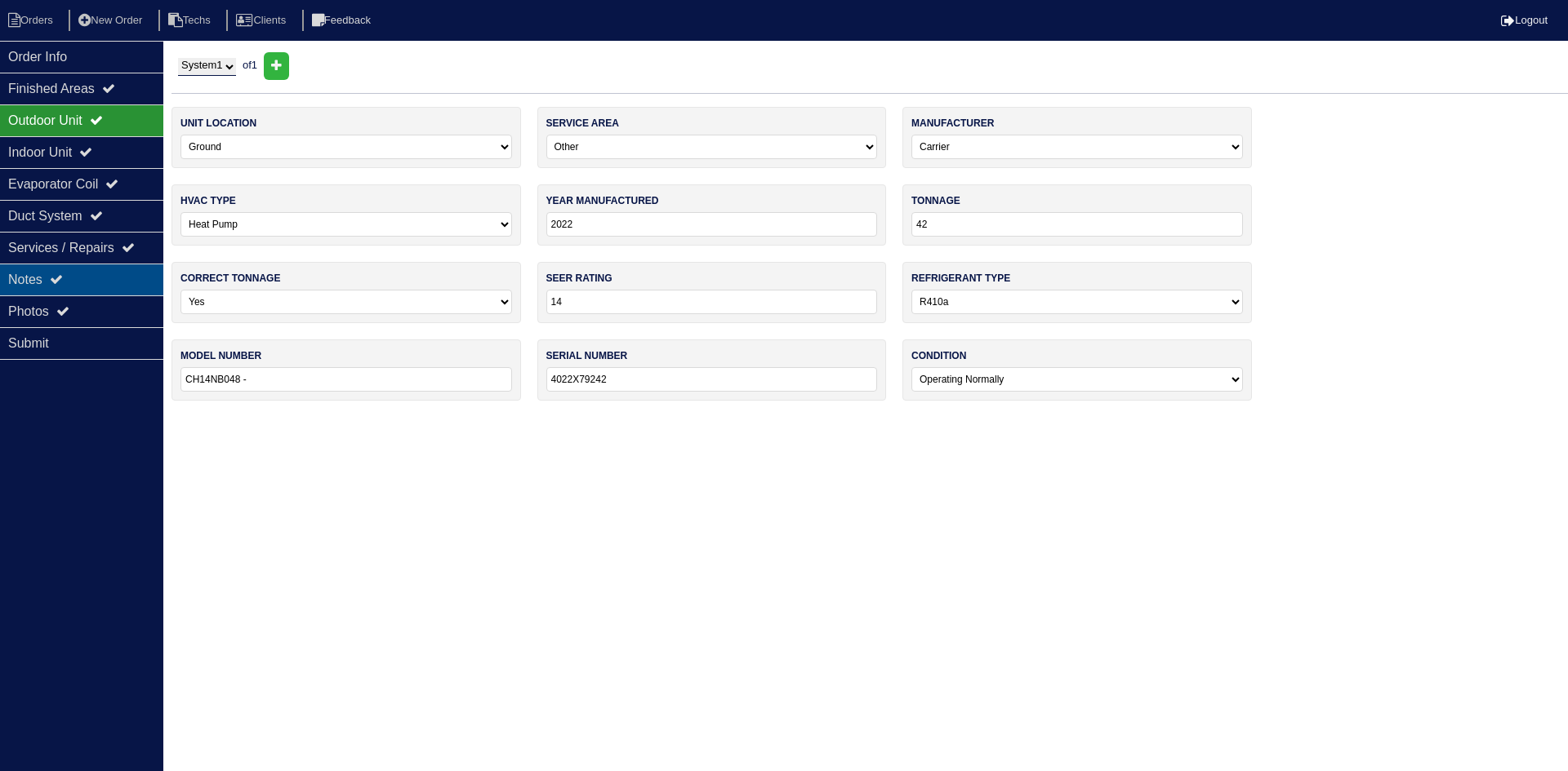
click at [78, 273] on div "Notes" at bounding box center [82, 279] width 164 height 32
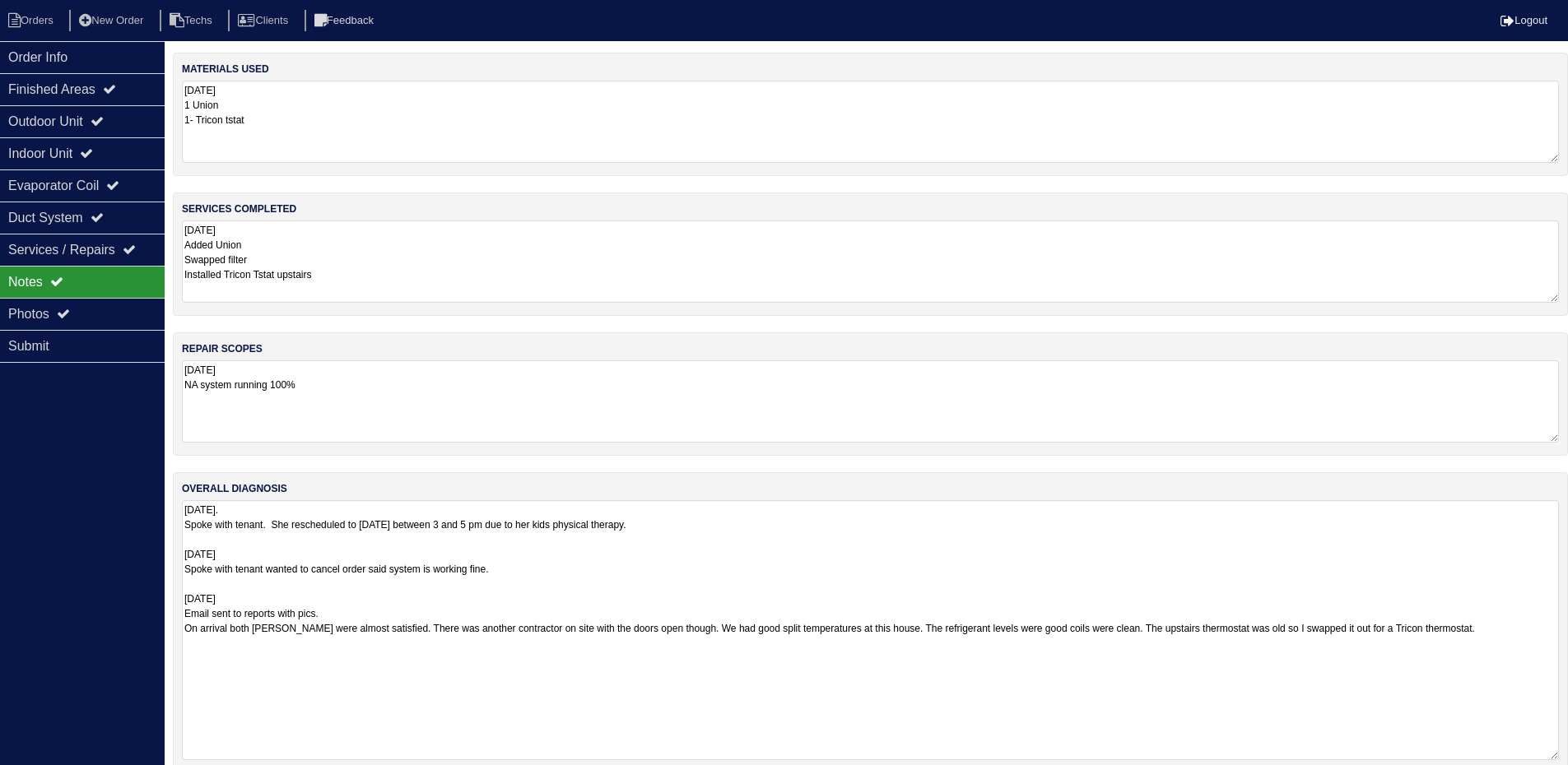
click at [33, 34] on nav "Orders New Order Techs Clients Feedback Logout" at bounding box center [784, 21] width 1568 height 41
click at [35, 15] on li "Orders" at bounding box center [33, 22] width 67 height 22
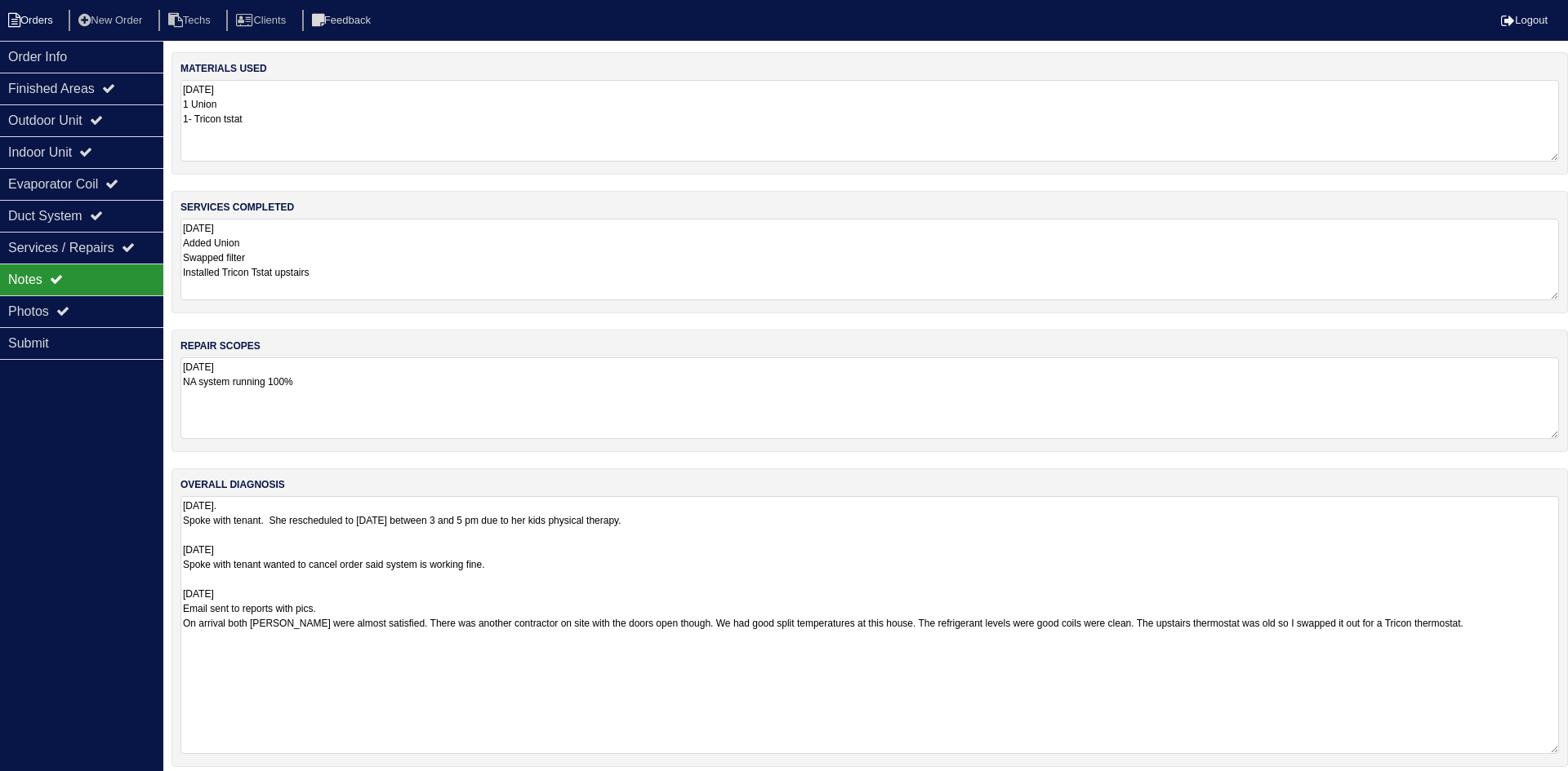
select select "15"
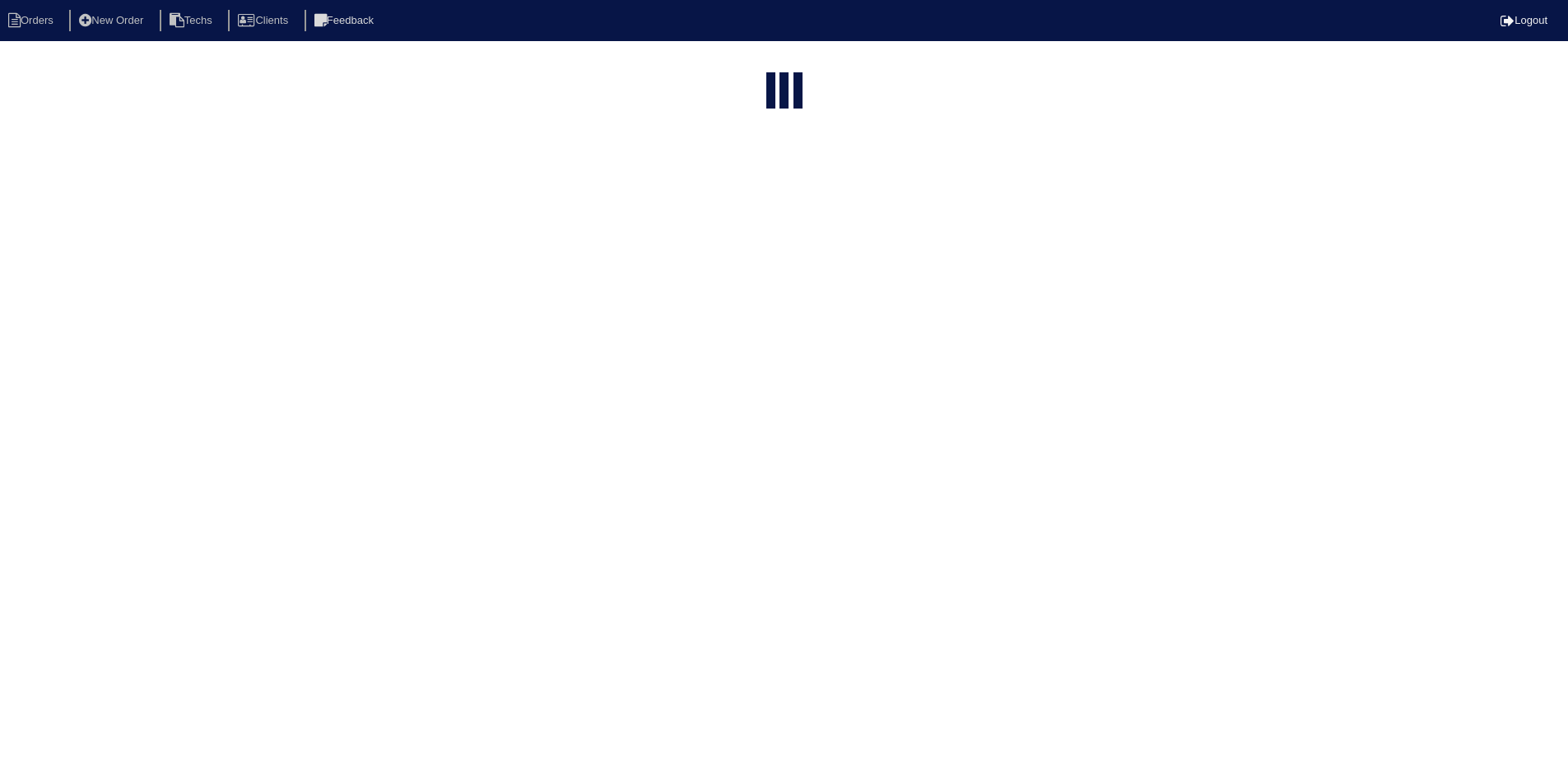
select select "field complete"
select select "need to quote"
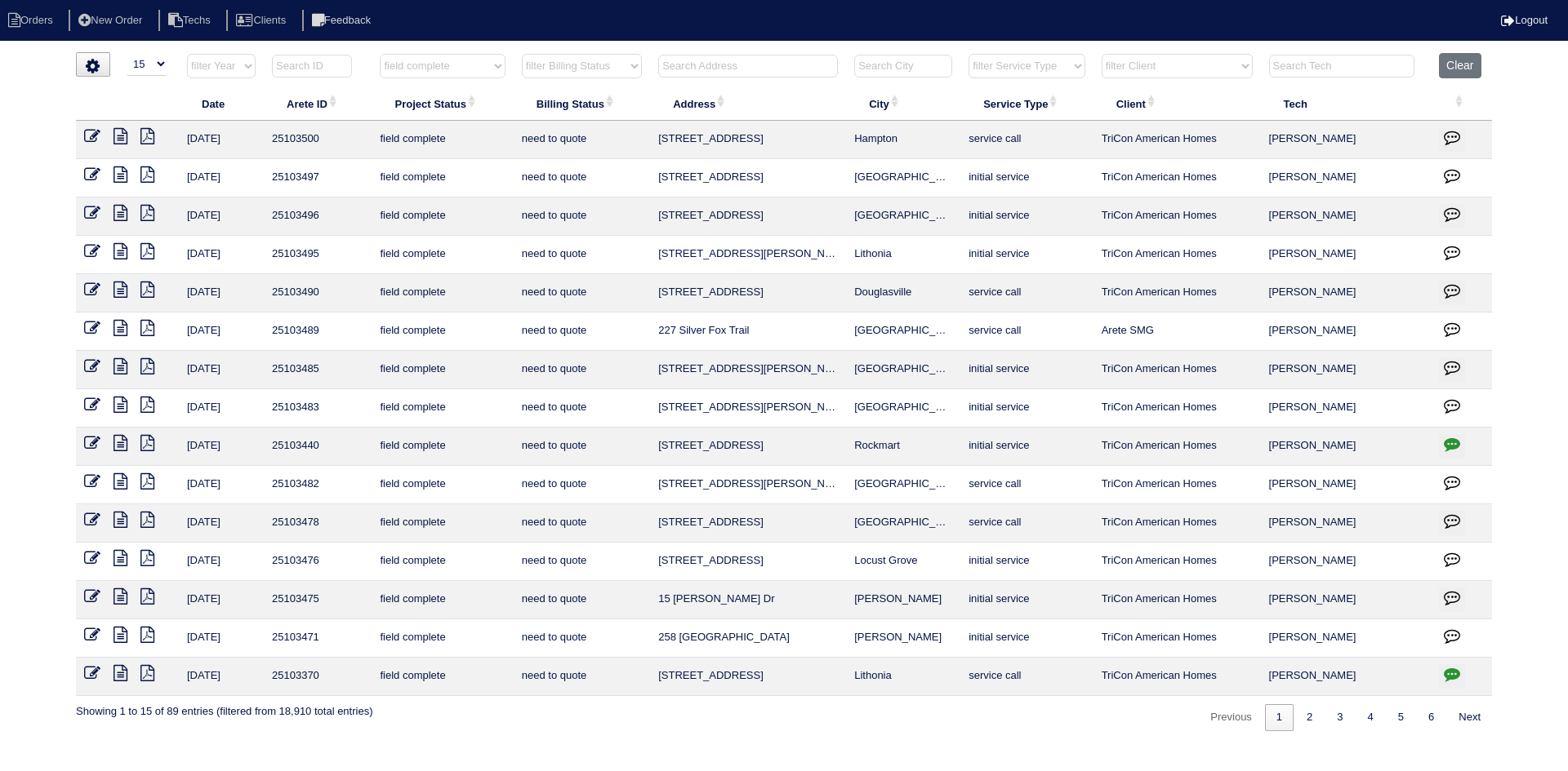
click at [120, 518] on icon at bounding box center [120, 520] width 14 height 17
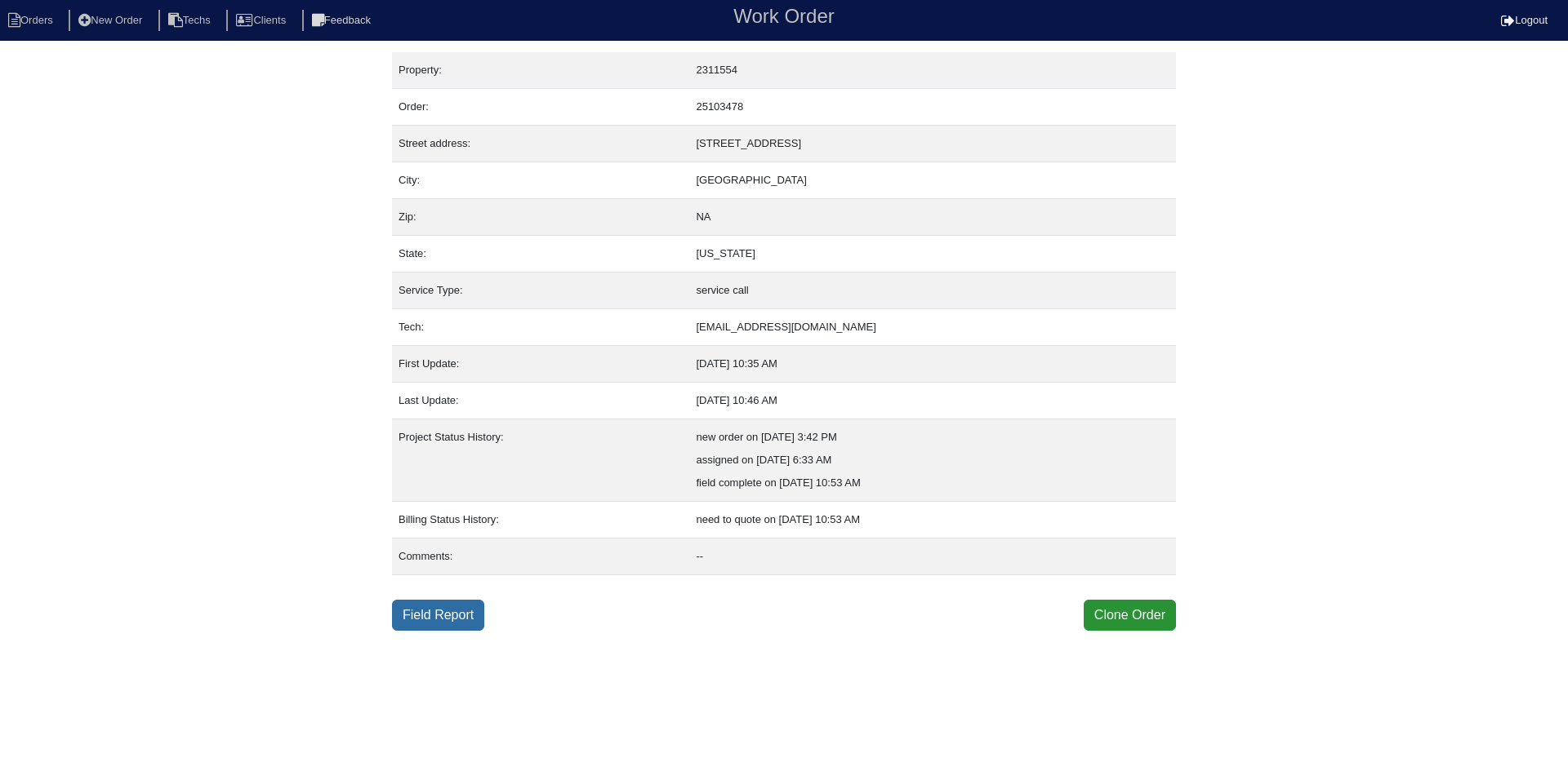
click at [449, 615] on link "Field Report" at bounding box center [437, 615] width 92 height 31
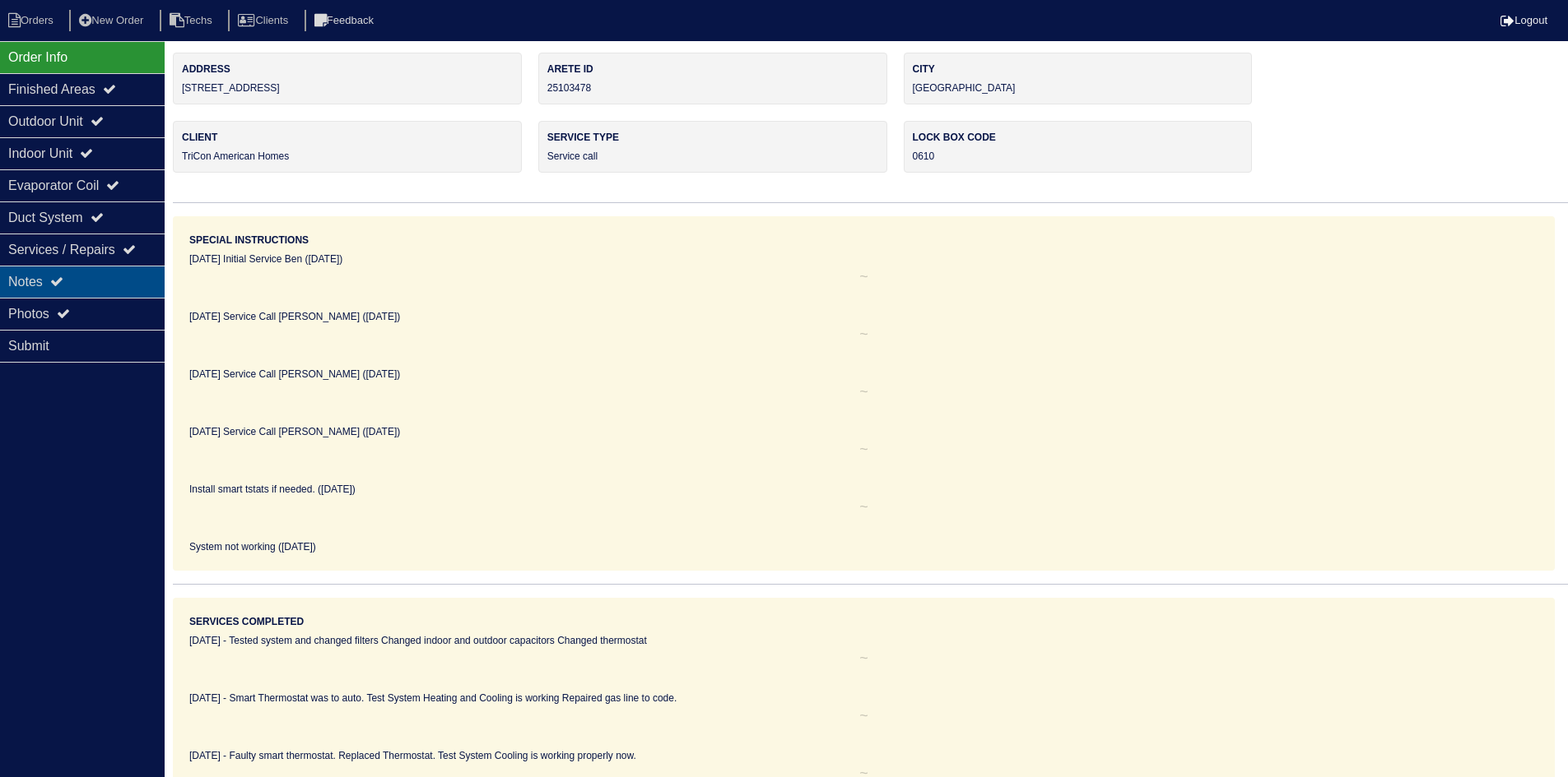
click at [116, 272] on div "Notes" at bounding box center [83, 281] width 165 height 32
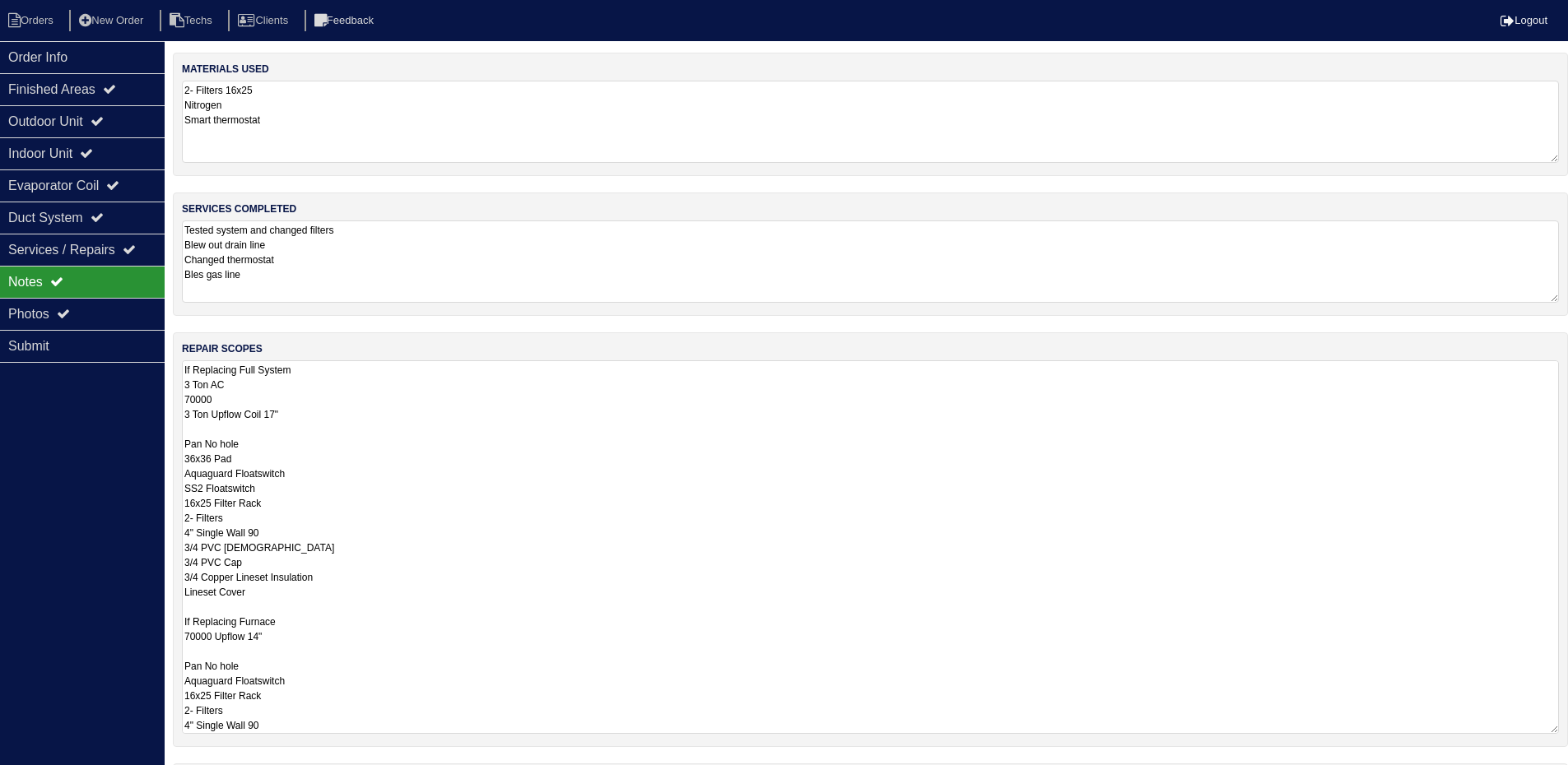
click at [1562, 442] on div "repair scopes If Replacing Full System 3 Ton AC 70000 3 Ton Upflow Coil 17" Pan…" at bounding box center [869, 540] width 1395 height 414
click at [65, 425] on div "Order Info Finished Areas Outdoor Unit Indoor Unit Evaporator Coil Duct System …" at bounding box center [83, 424] width 165 height 765
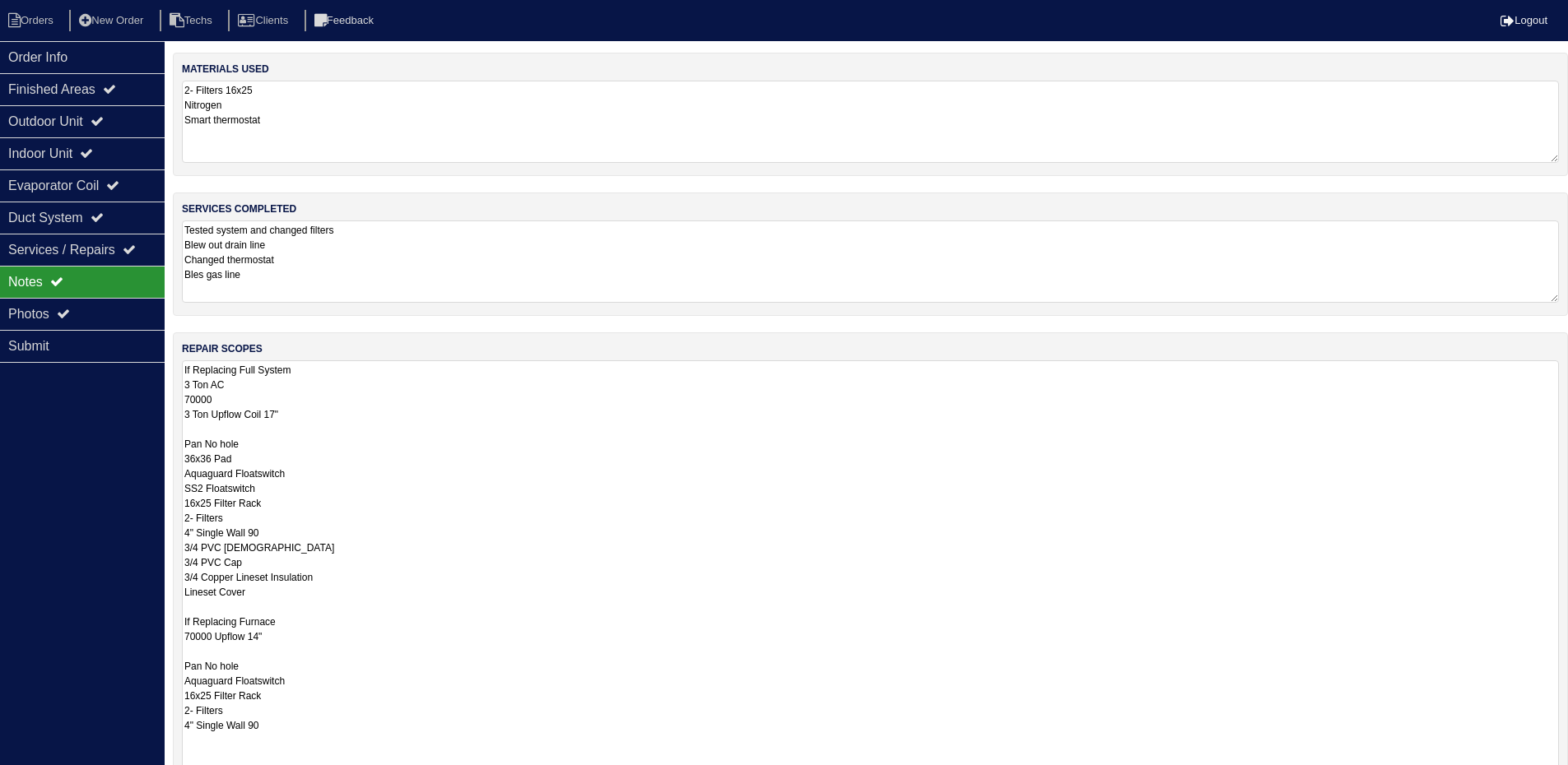
drag, startPoint x: 1565, startPoint y: 436, endPoint x: 1579, endPoint y: 816, distance: 380.3
click at [1568, 776] on html "Orders New Order Techs Clients Feedback Logout Orders New Order Users Clients M…" at bounding box center [784, 496] width 1568 height 992
click at [107, 56] on div "Order Info" at bounding box center [83, 57] width 165 height 32
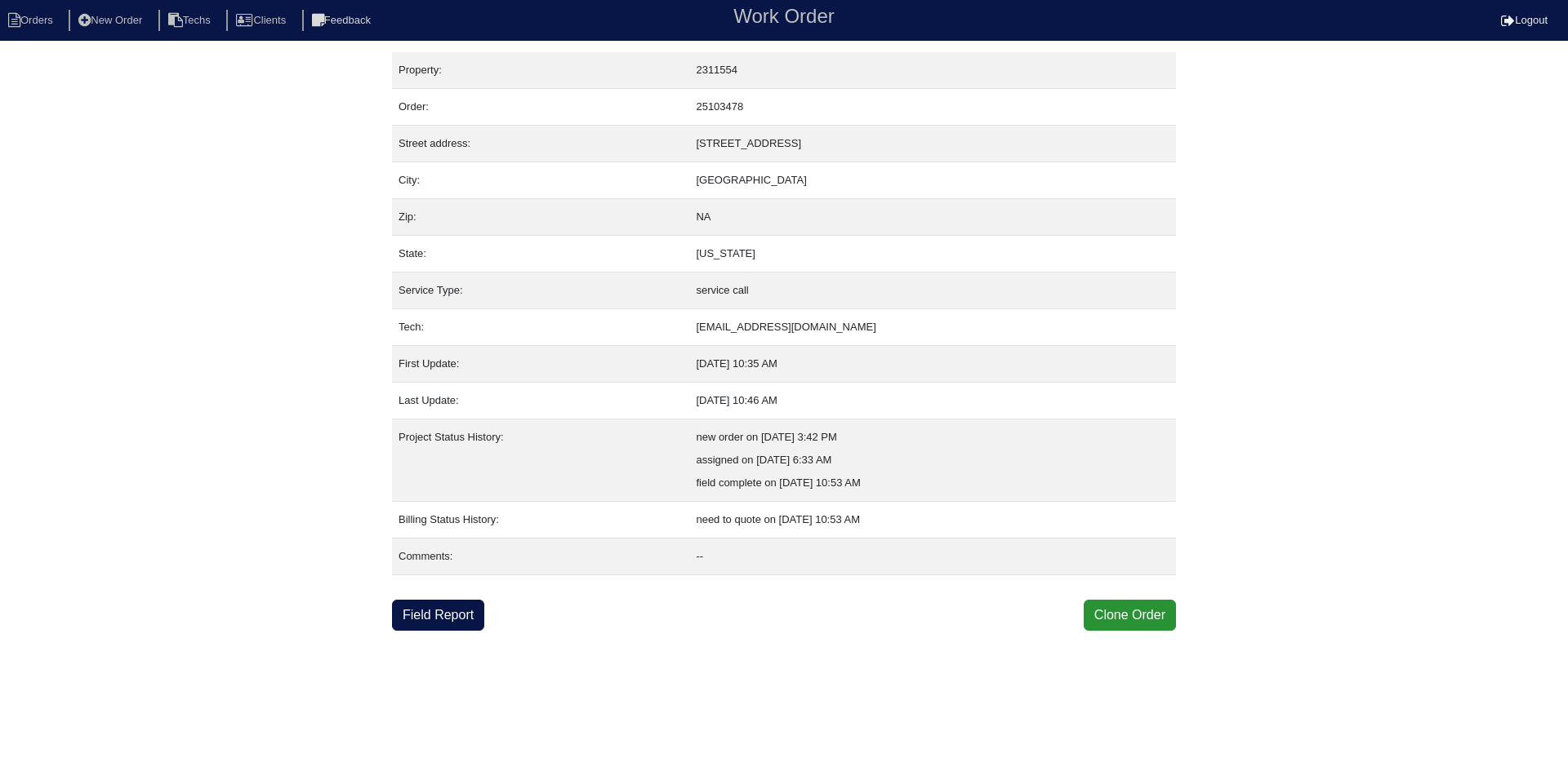
drag, startPoint x: 816, startPoint y: 144, endPoint x: 690, endPoint y: 146, distance: 126.0
click at [690, 146] on td "[STREET_ADDRESS]" at bounding box center [932, 143] width 487 height 36
click at [436, 620] on link "Field Report" at bounding box center [437, 615] width 92 height 31
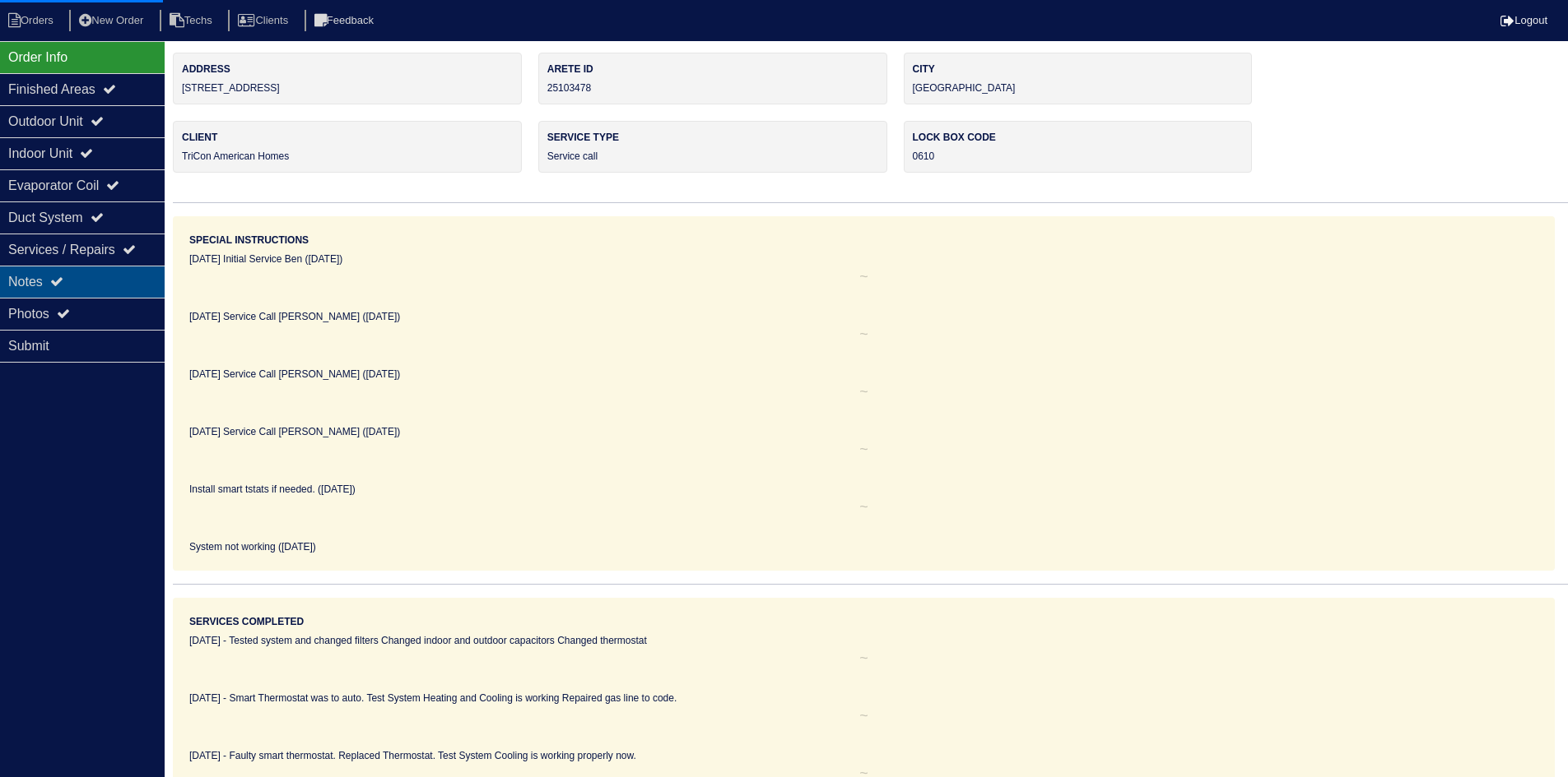
click at [70, 278] on div "Notes" at bounding box center [83, 281] width 165 height 32
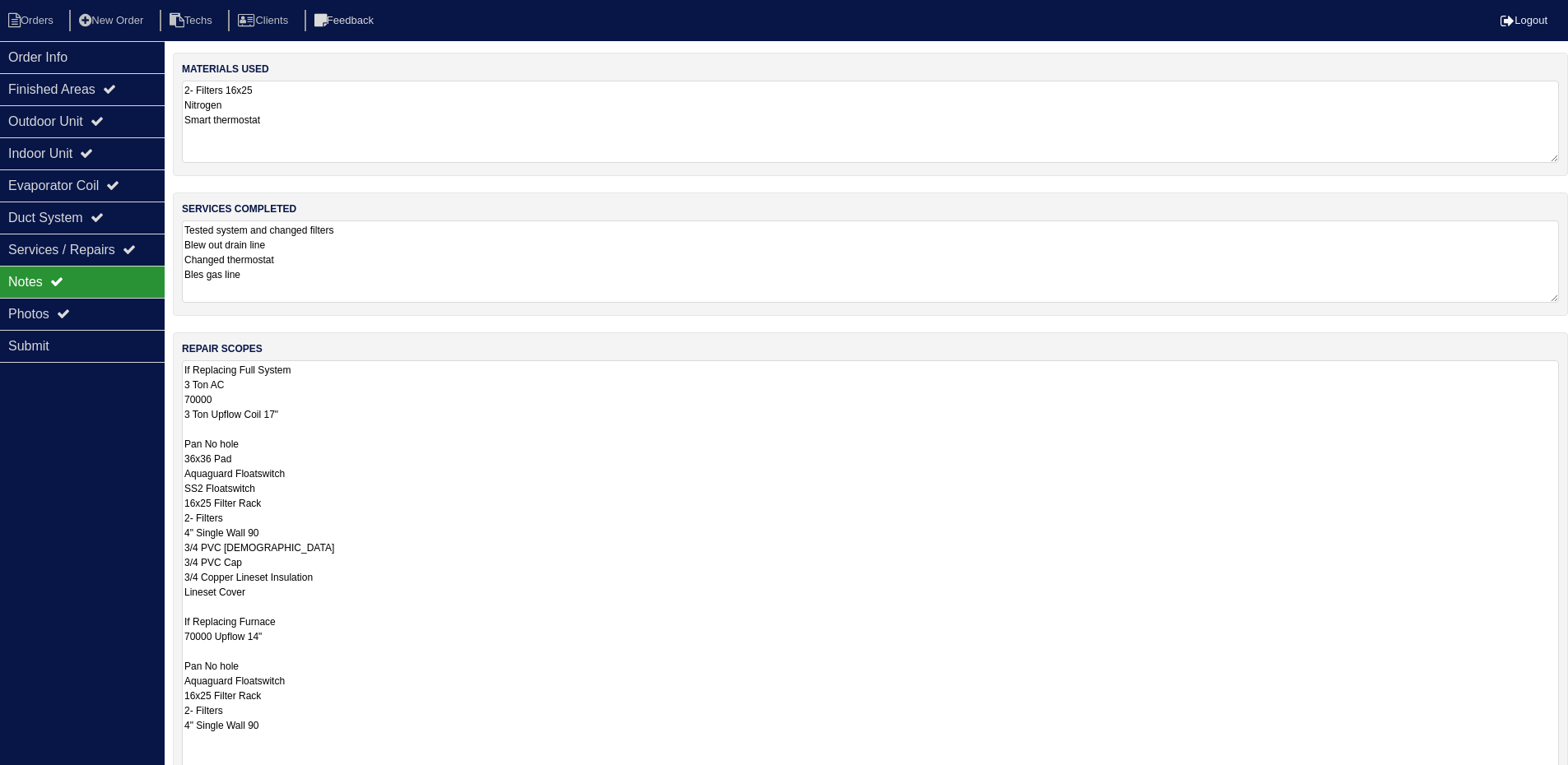
drag, startPoint x: 1562, startPoint y: 436, endPoint x: 1579, endPoint y: 796, distance: 360.4
click at [1567, 776] on html "Orders New Order Techs Clients Feedback Logout Orders New Order Users Clients M…" at bounding box center [784, 486] width 1568 height 972
drag, startPoint x: 110, startPoint y: 112, endPoint x: 104, endPoint y: 130, distance: 19.0
click at [108, 112] on div "Outdoor Unit" at bounding box center [83, 121] width 165 height 32
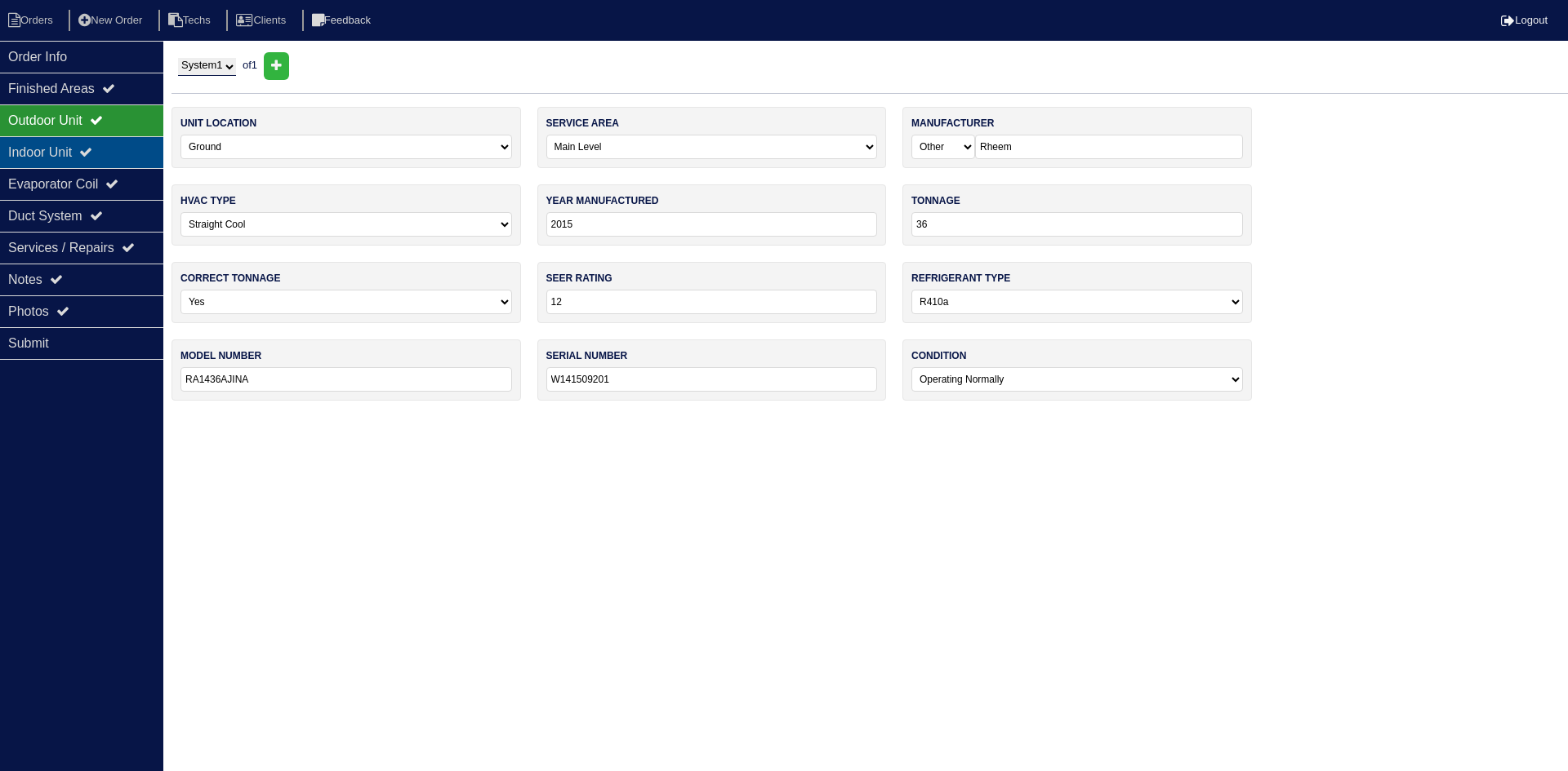
click at [92, 148] on icon at bounding box center [86, 152] width 13 height 13
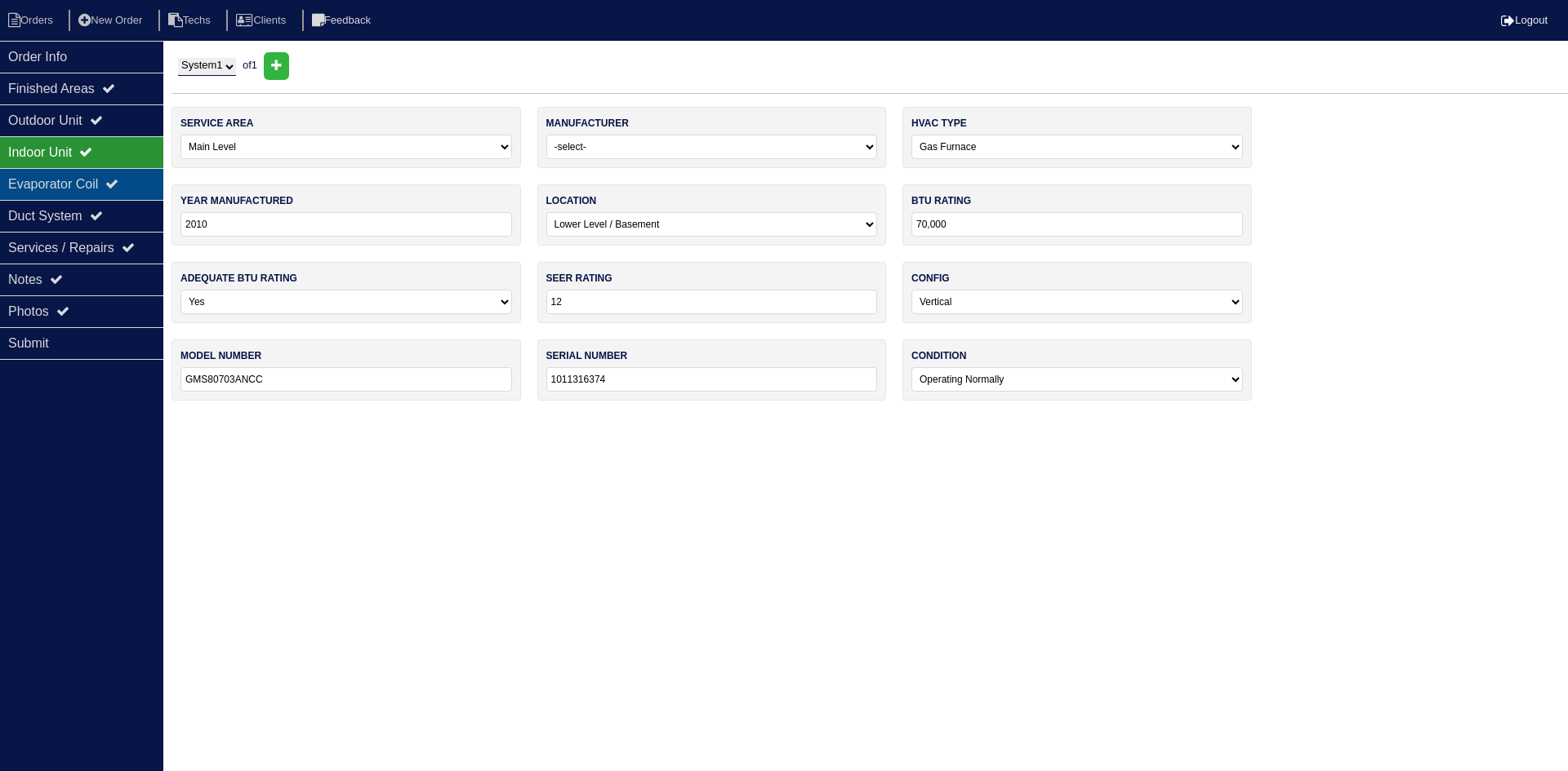
click at [91, 176] on div "Evaporator Coil" at bounding box center [82, 184] width 164 height 32
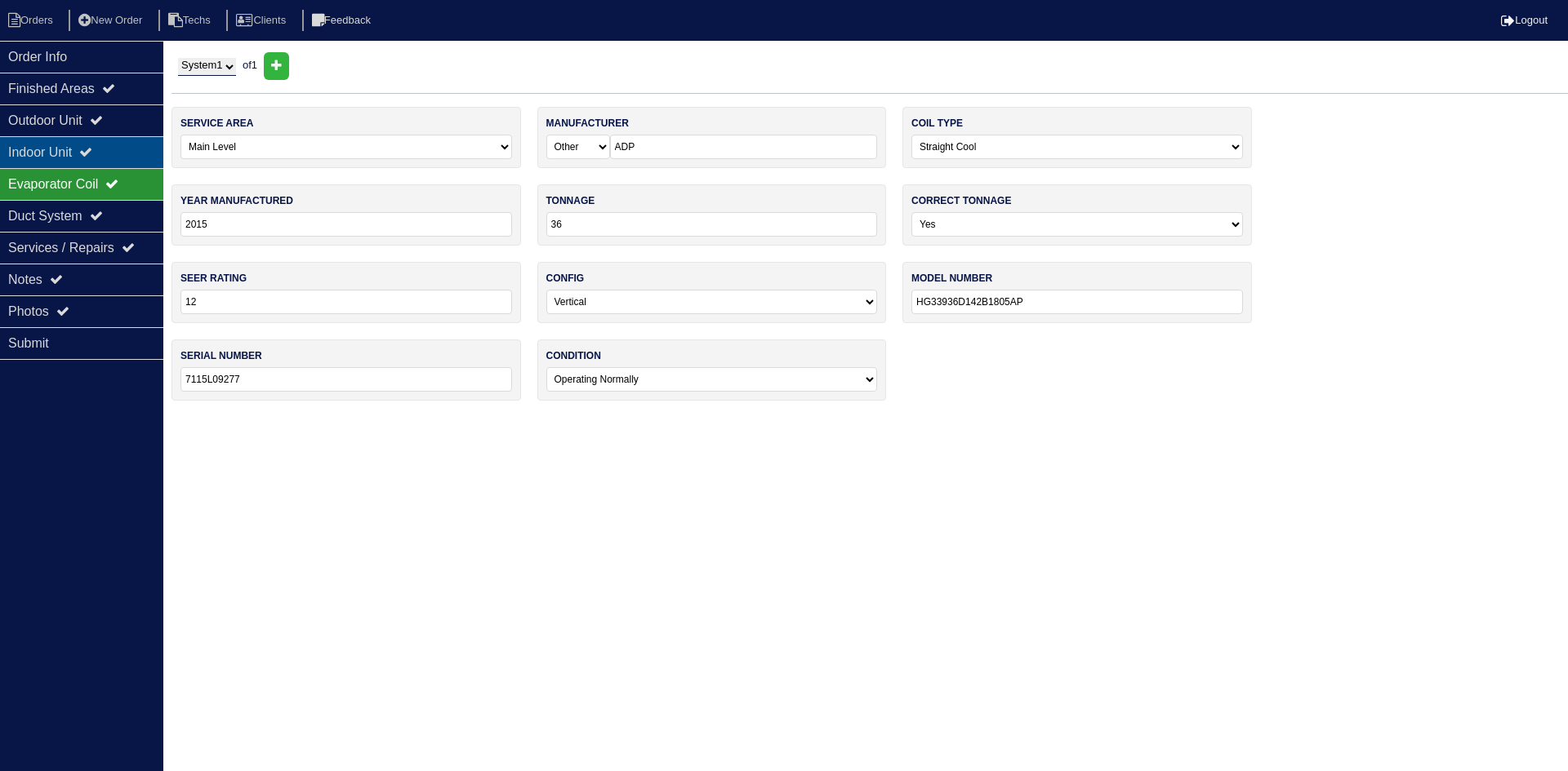
click at [106, 140] on div "Indoor Unit" at bounding box center [82, 153] width 164 height 32
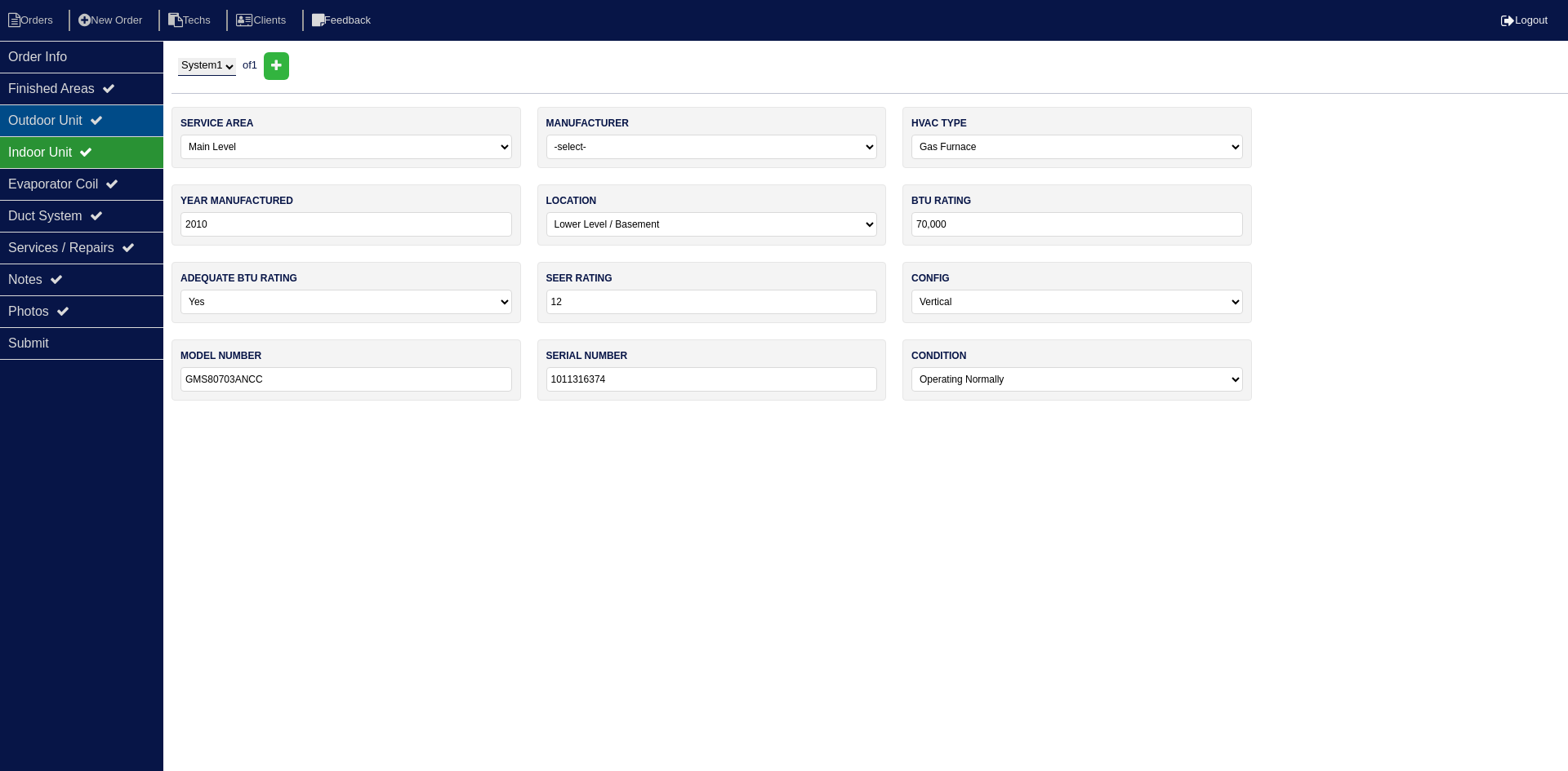
click at [110, 128] on div "Outdoor Unit" at bounding box center [82, 120] width 164 height 32
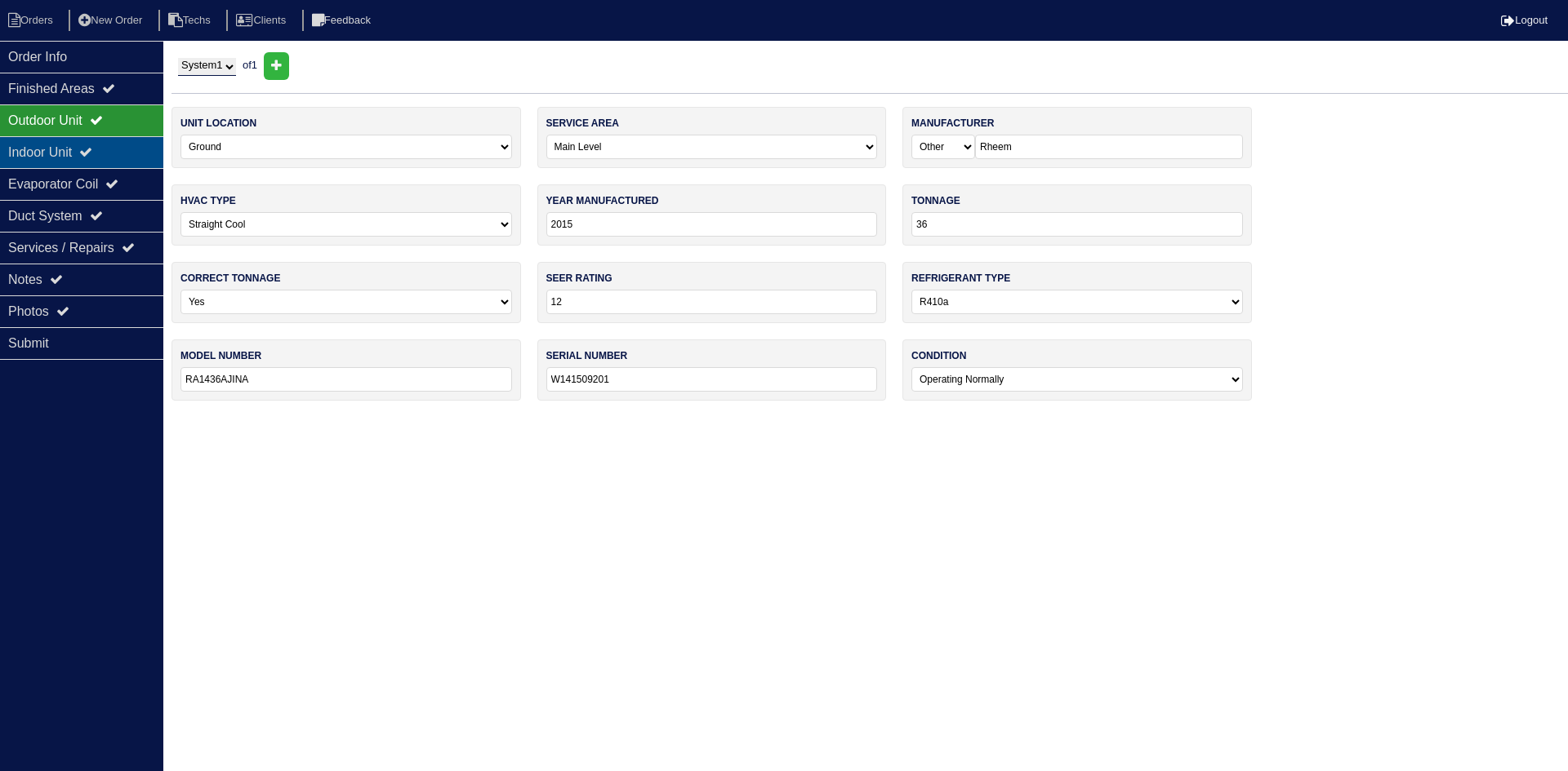
click at [51, 154] on div "Indoor Unit" at bounding box center [82, 153] width 164 height 32
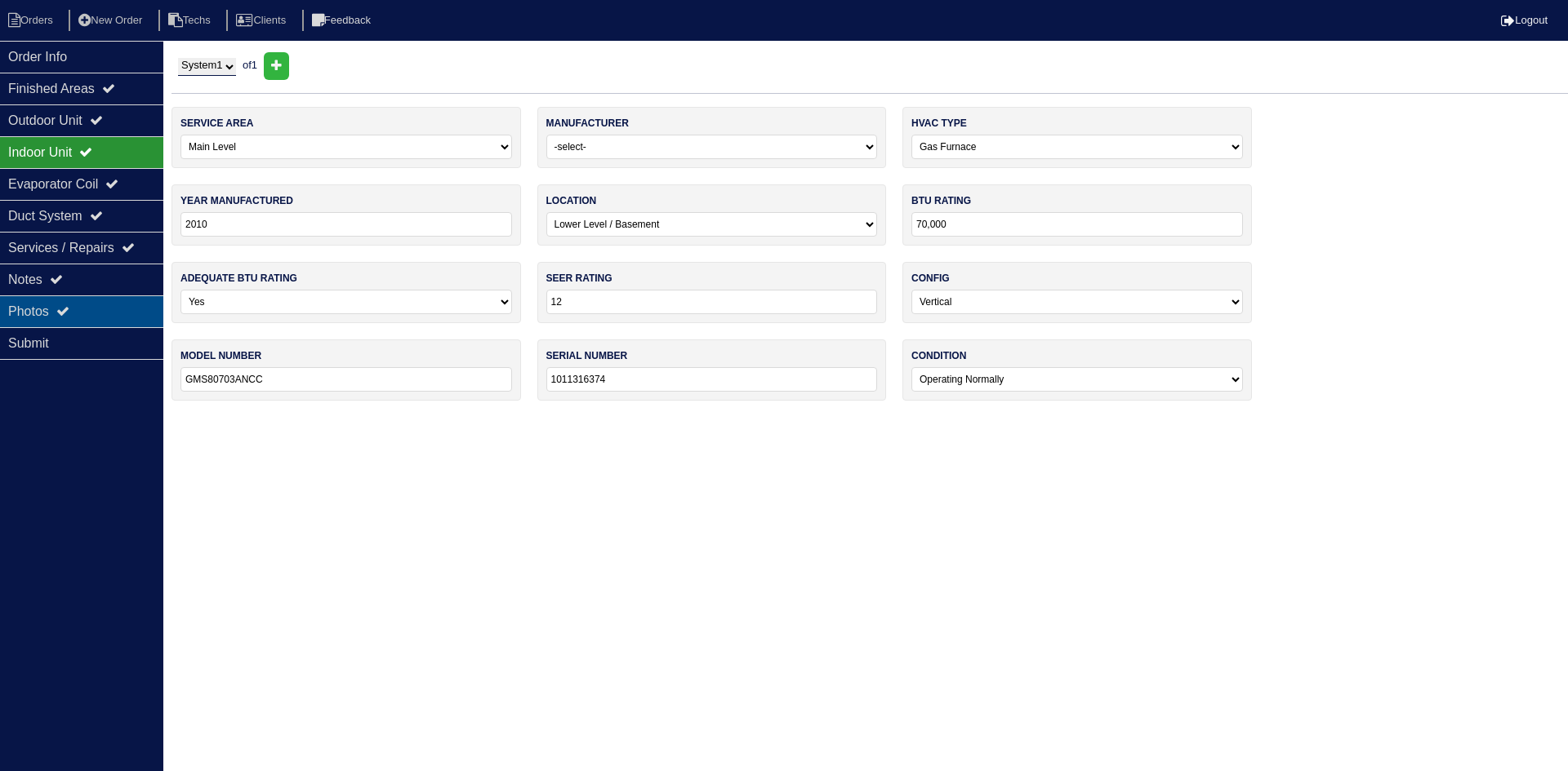
drag, startPoint x: 119, startPoint y: 288, endPoint x: 137, endPoint y: 301, distance: 22.2
click at [119, 288] on div "Notes" at bounding box center [82, 279] width 164 height 32
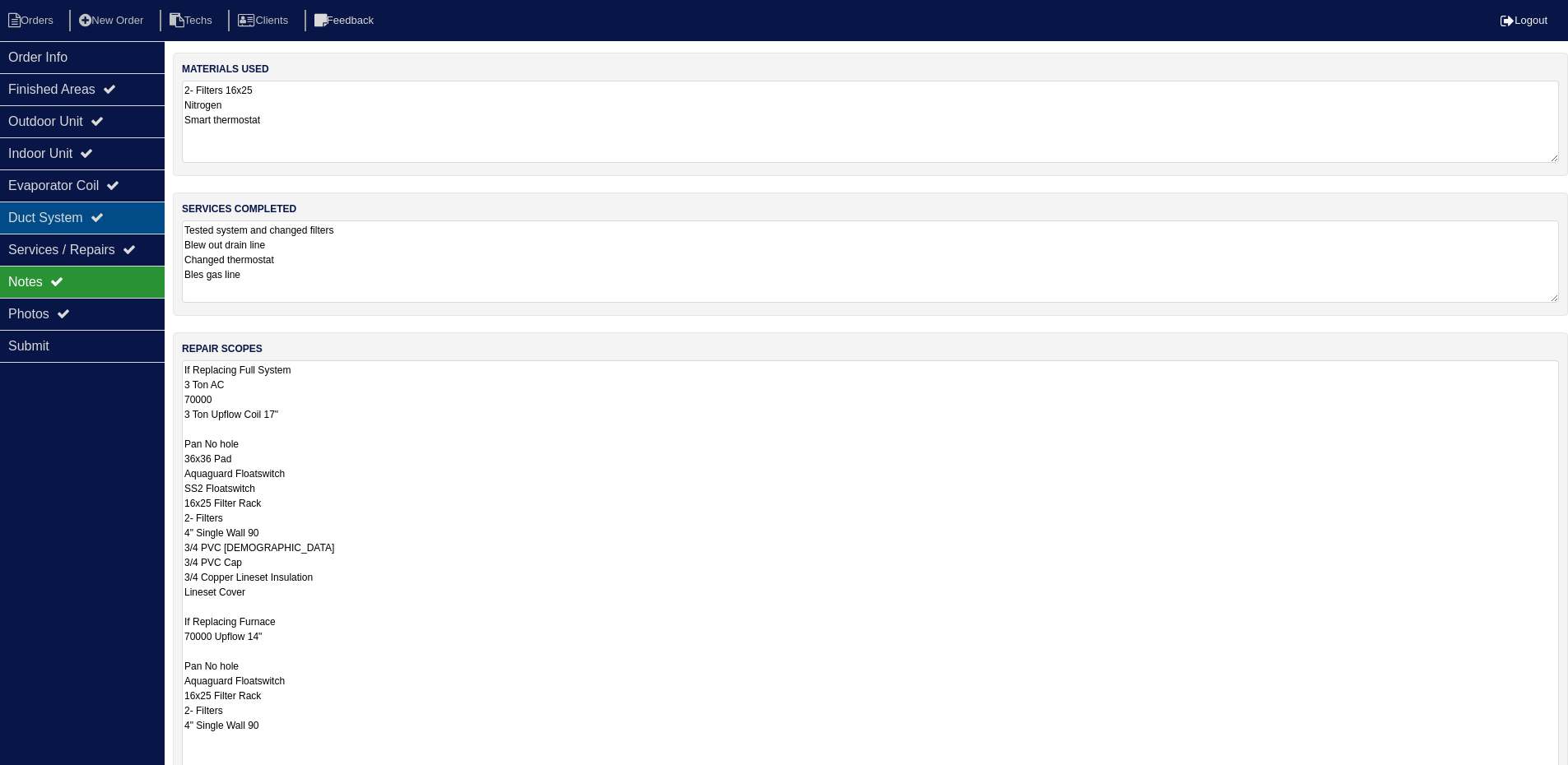
click at [118, 207] on div "Duct System" at bounding box center [83, 218] width 165 height 32
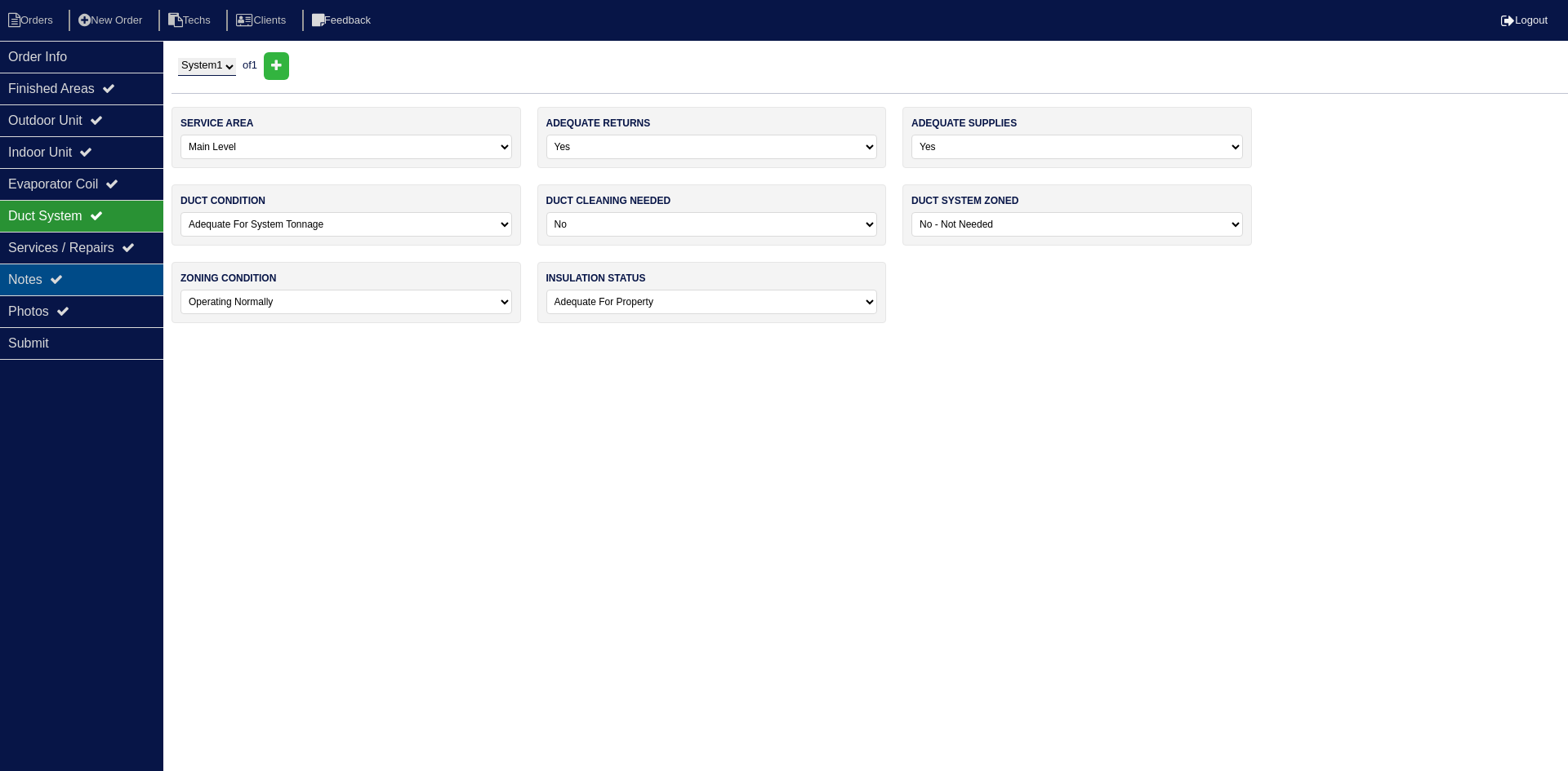
click at [124, 276] on div "Notes" at bounding box center [82, 279] width 164 height 32
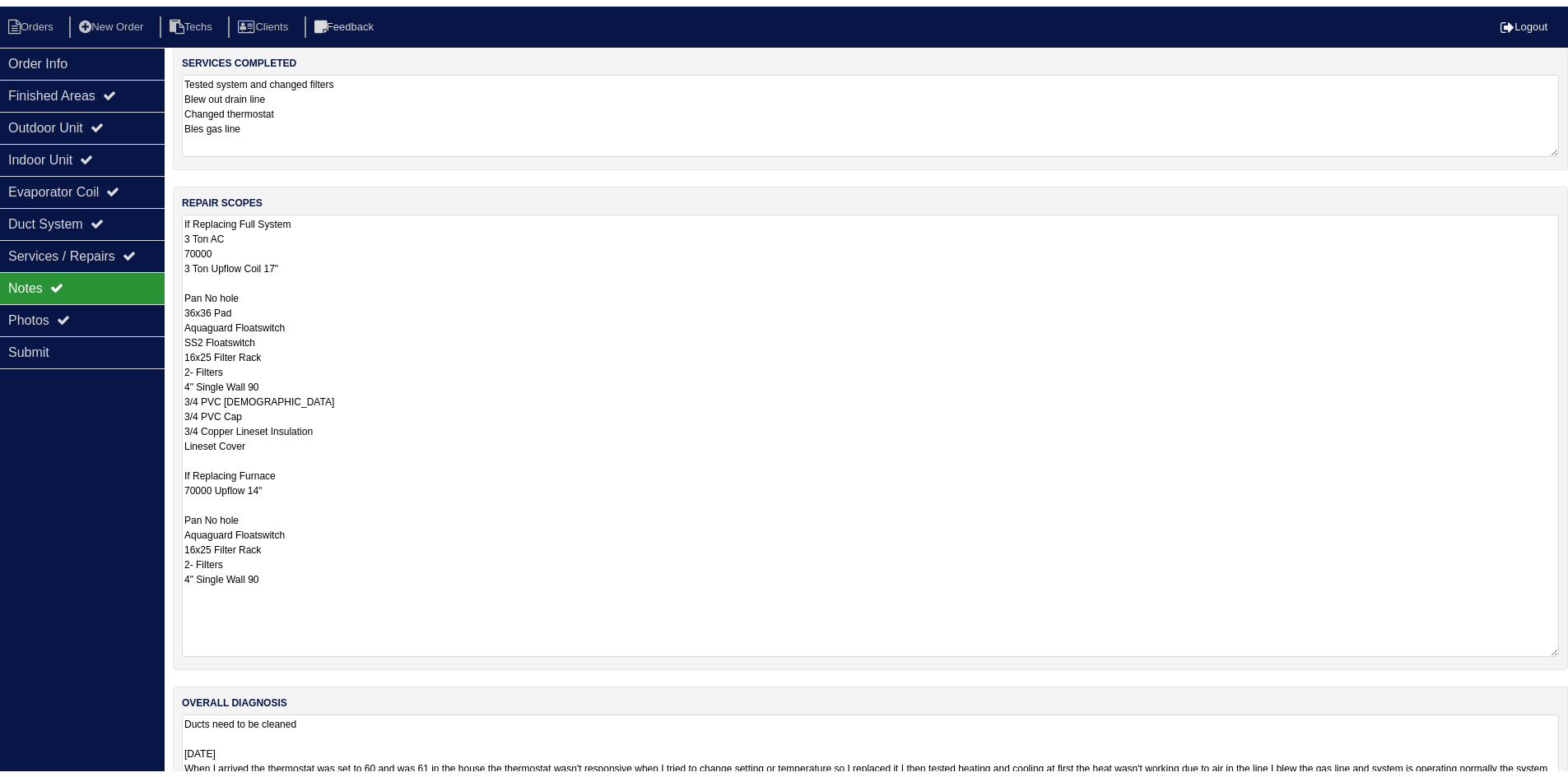
scroll to position [207, 0]
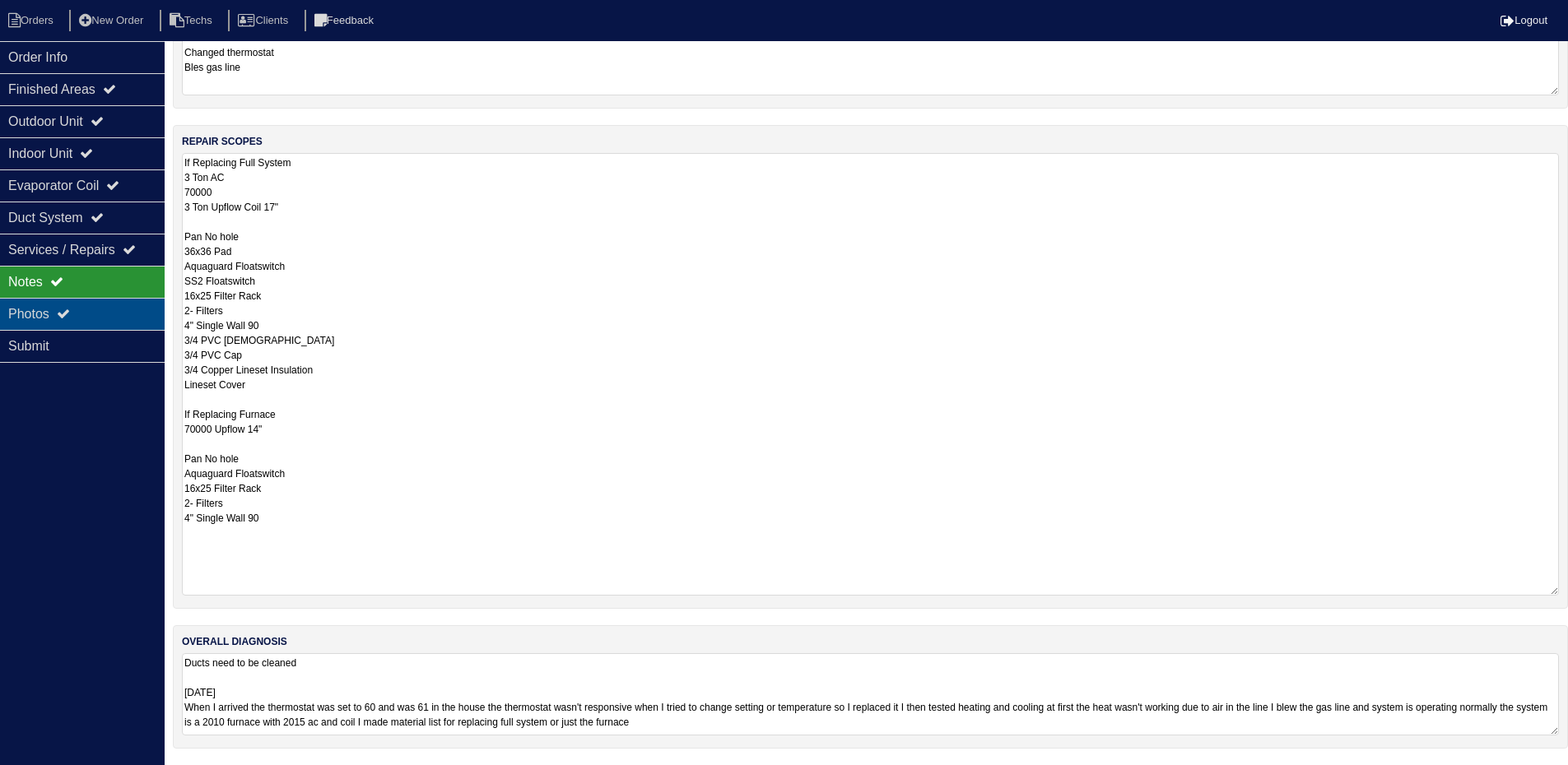
click at [122, 312] on div "Photos" at bounding box center [83, 314] width 165 height 32
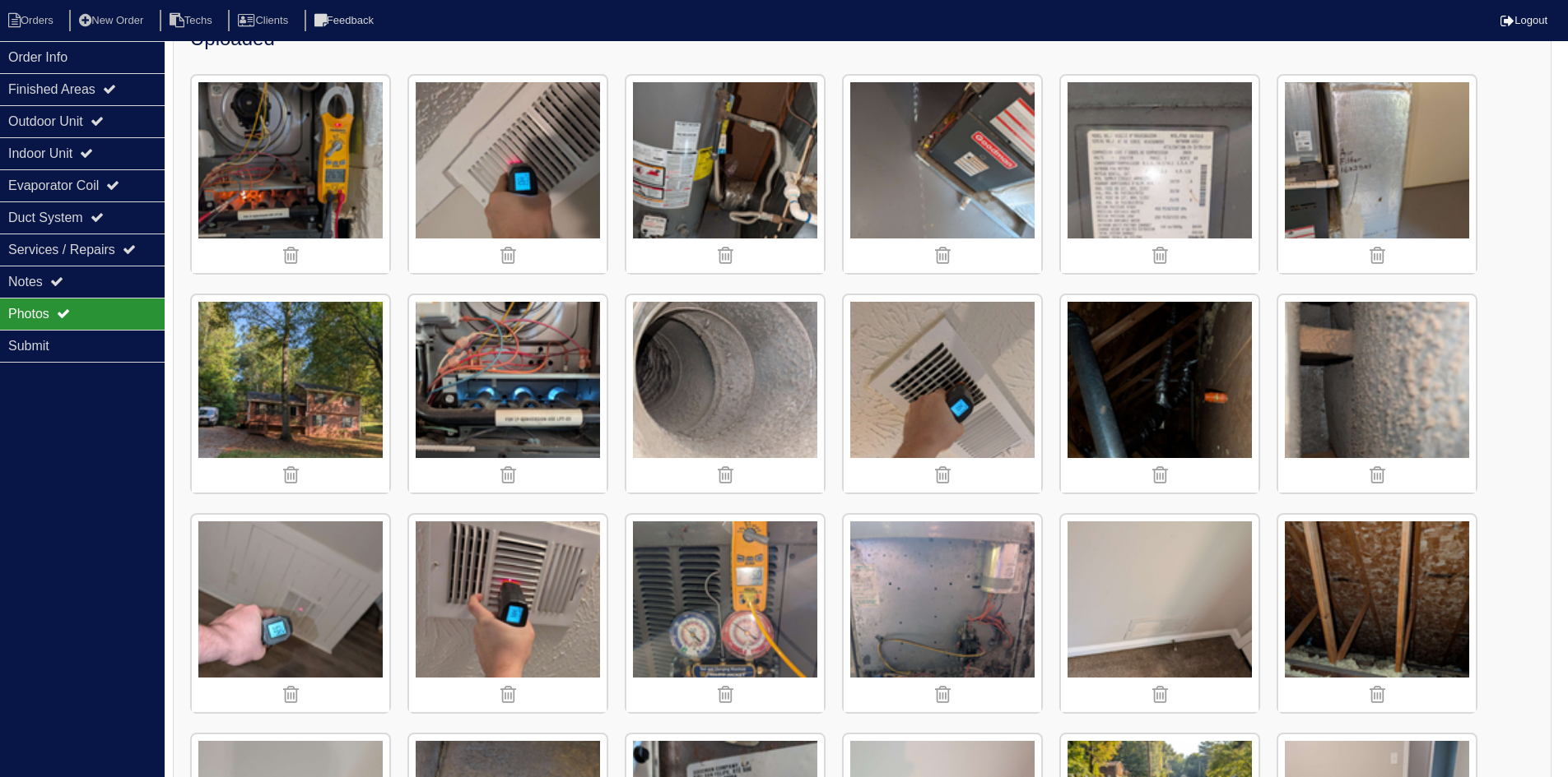
scroll to position [223, 0]
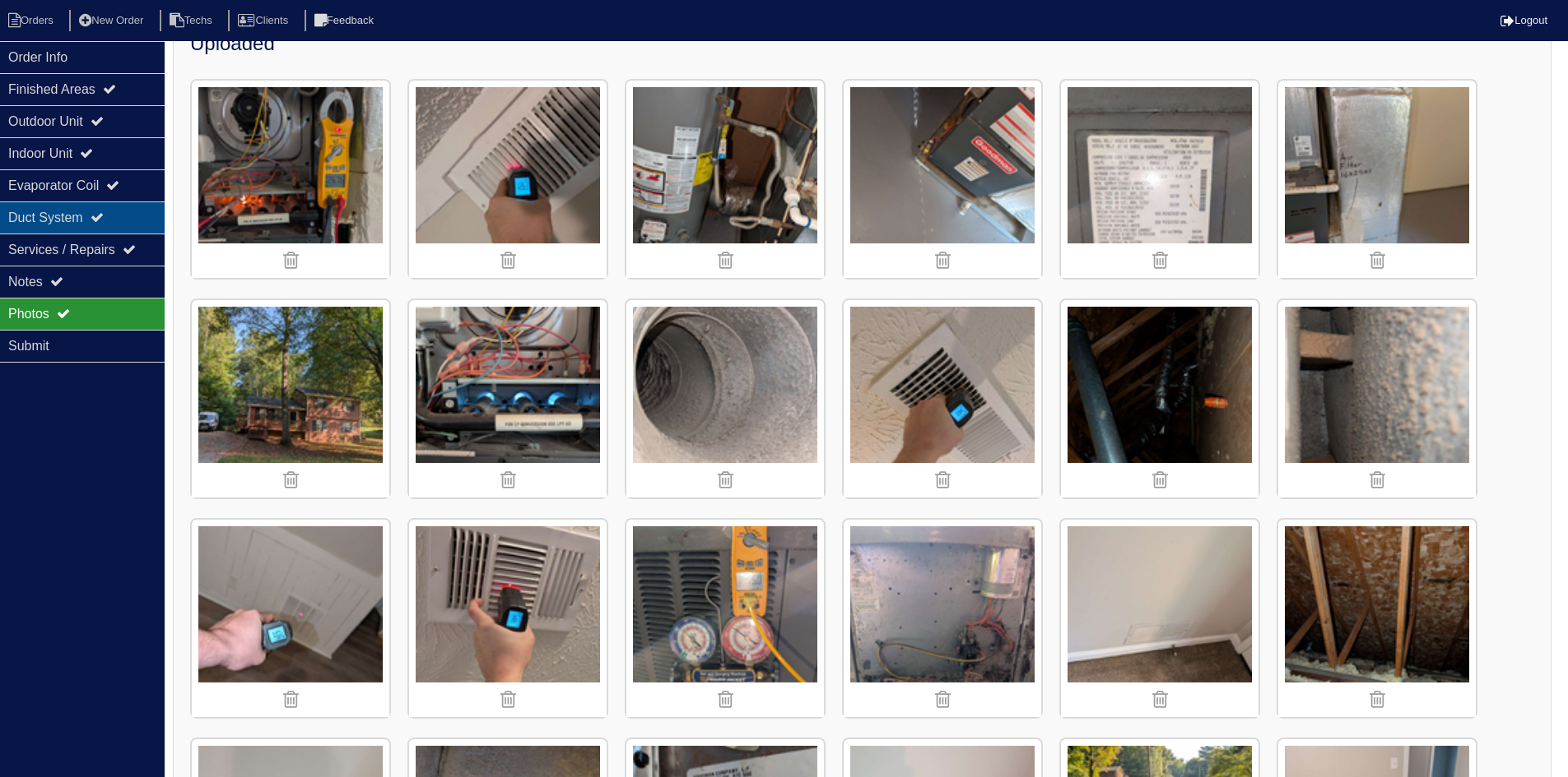
click at [140, 212] on div "Duct System" at bounding box center [83, 217] width 165 height 32
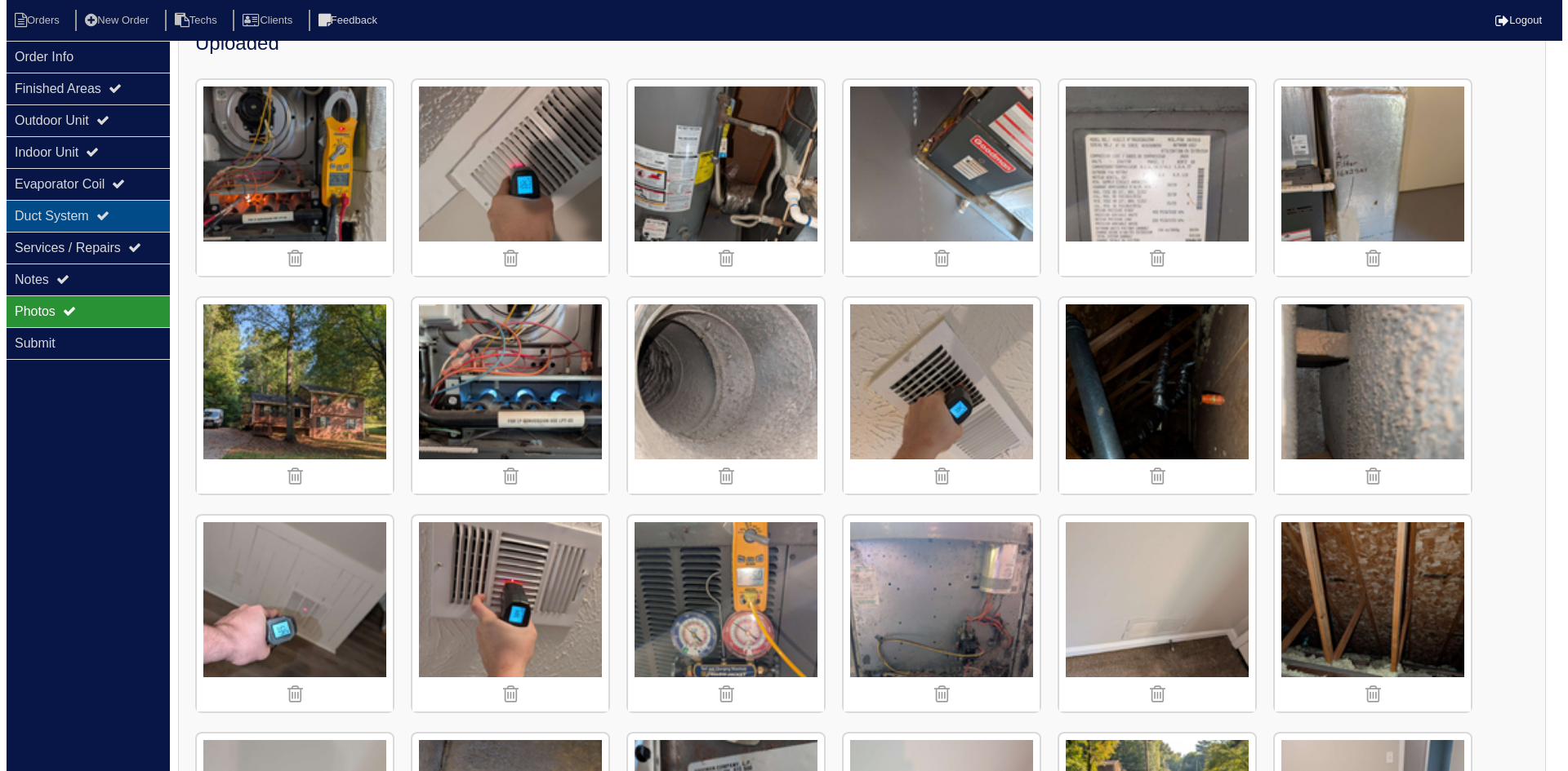
scroll to position [0, 0]
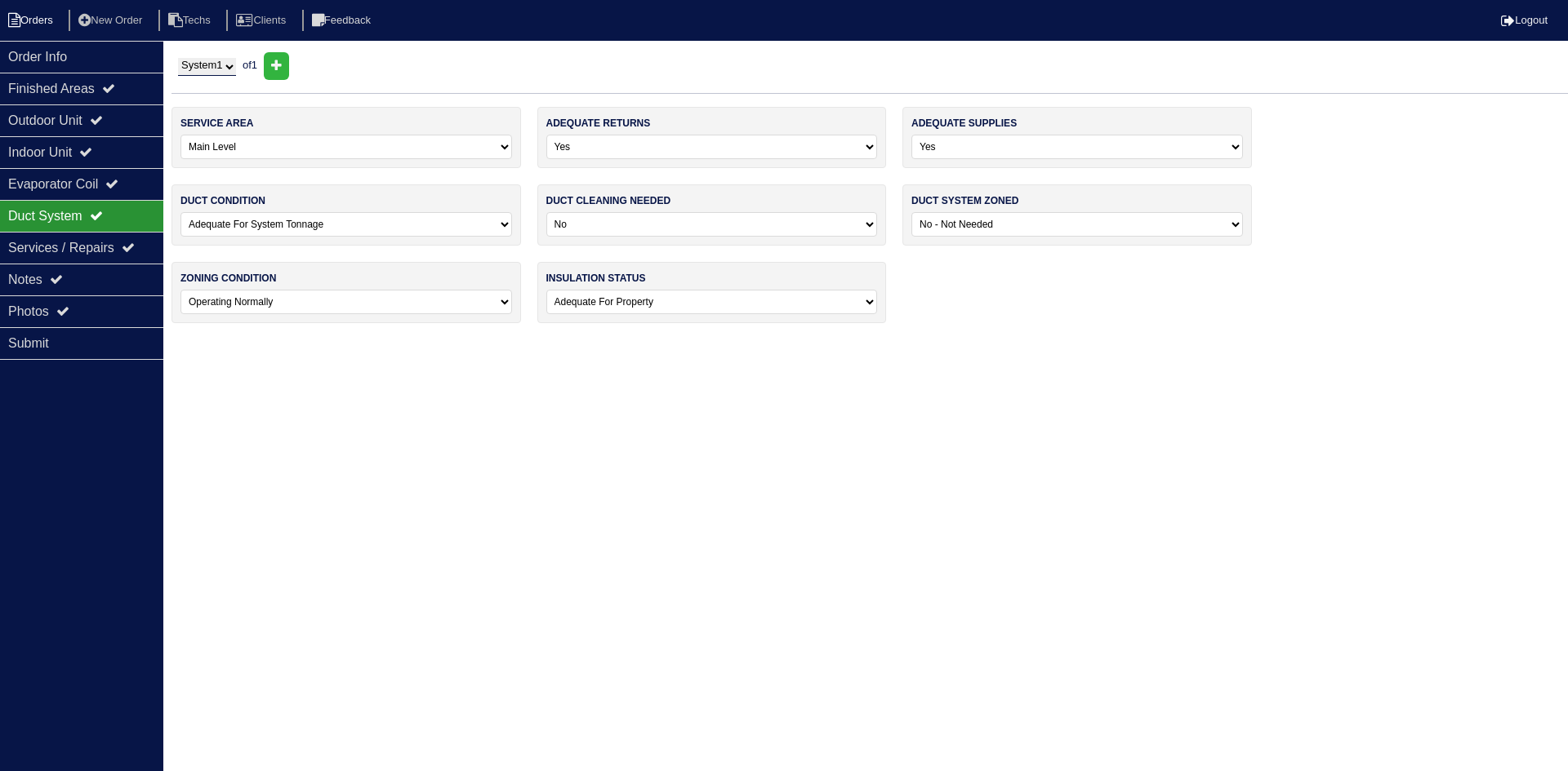
click at [36, 19] on li "Orders" at bounding box center [33, 21] width 66 height 22
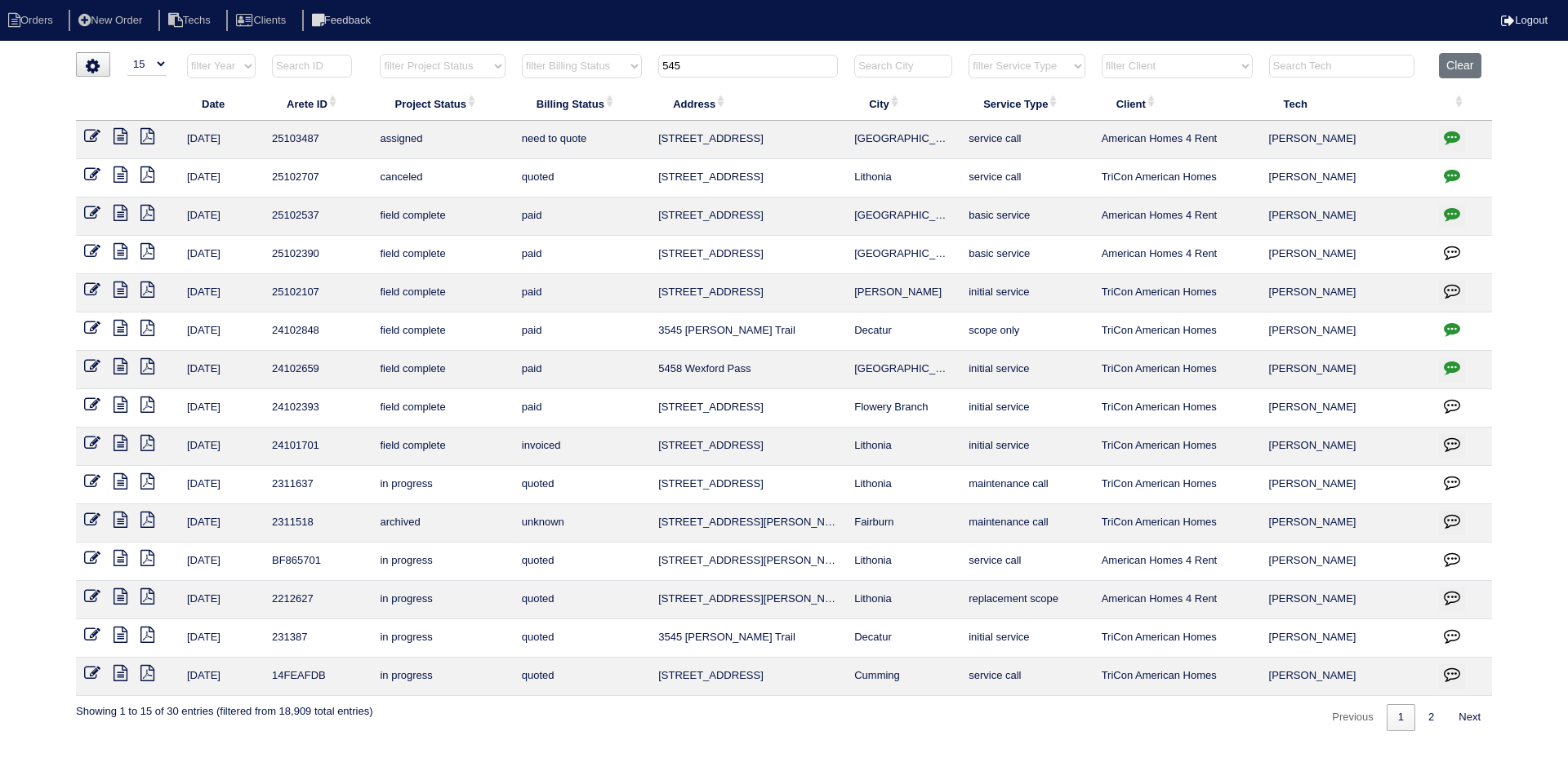
select select "15"
drag, startPoint x: 703, startPoint y: 62, endPoint x: 655, endPoint y: 60, distance: 48.0
click at [655, 60] on th "545" at bounding box center [748, 70] width 196 height 33
type input "3698"
click at [1456, 63] on button "Clear" at bounding box center [1459, 65] width 42 height 25
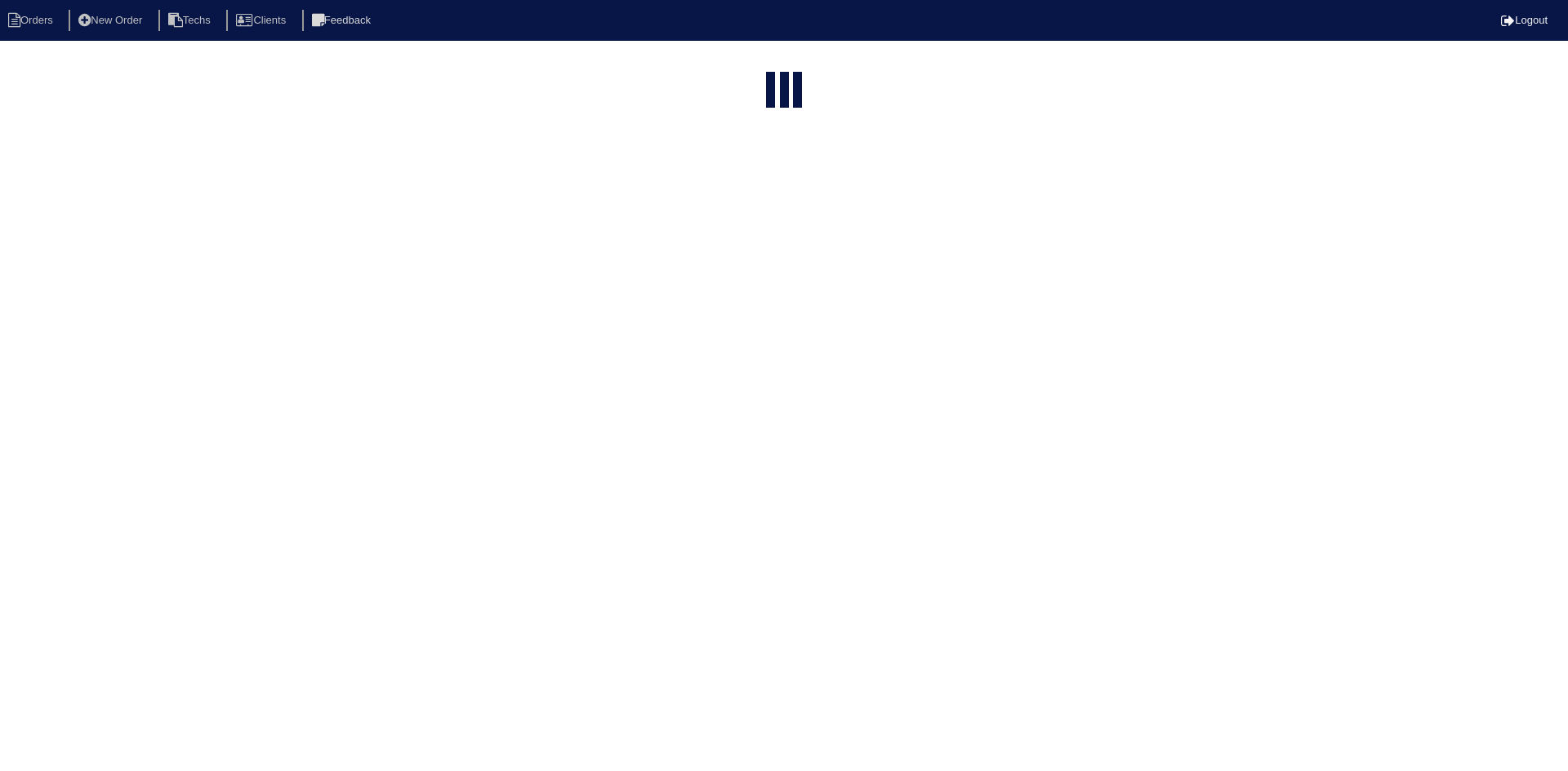
select select "15"
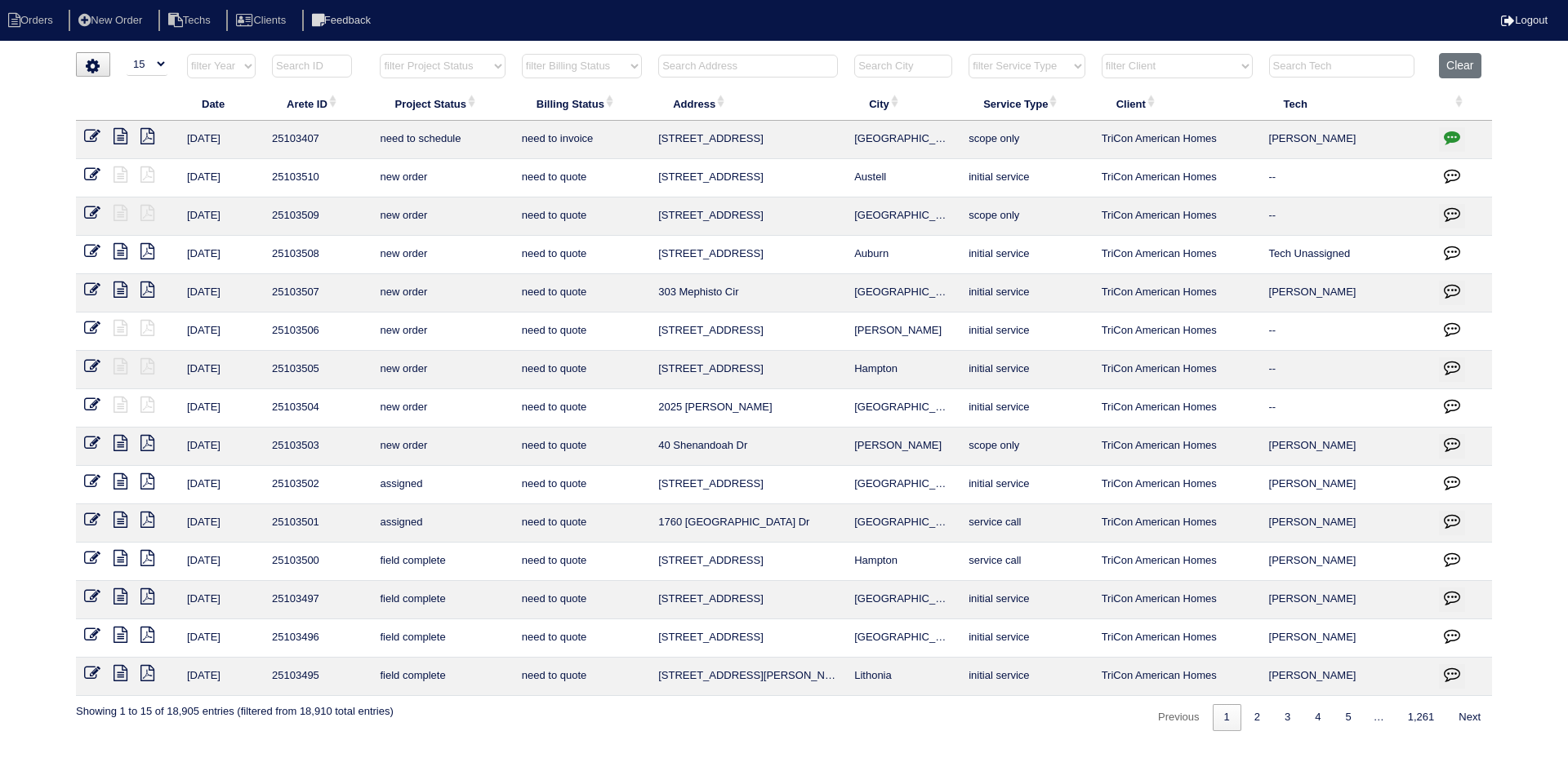
click at [764, 71] on input "text" at bounding box center [747, 66] width 180 height 23
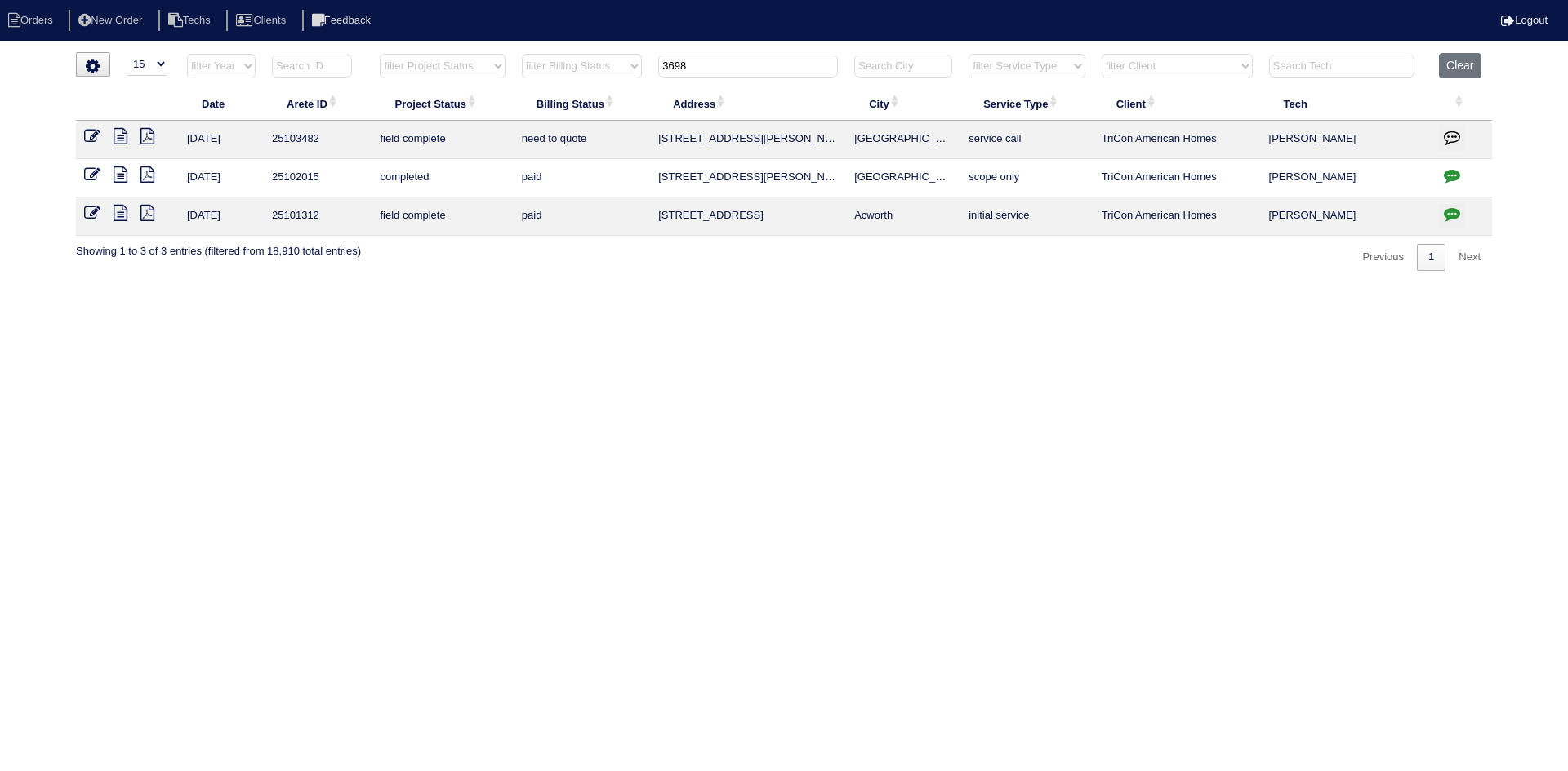
type input "3698"
click at [117, 137] on icon at bounding box center [120, 137] width 14 height 17
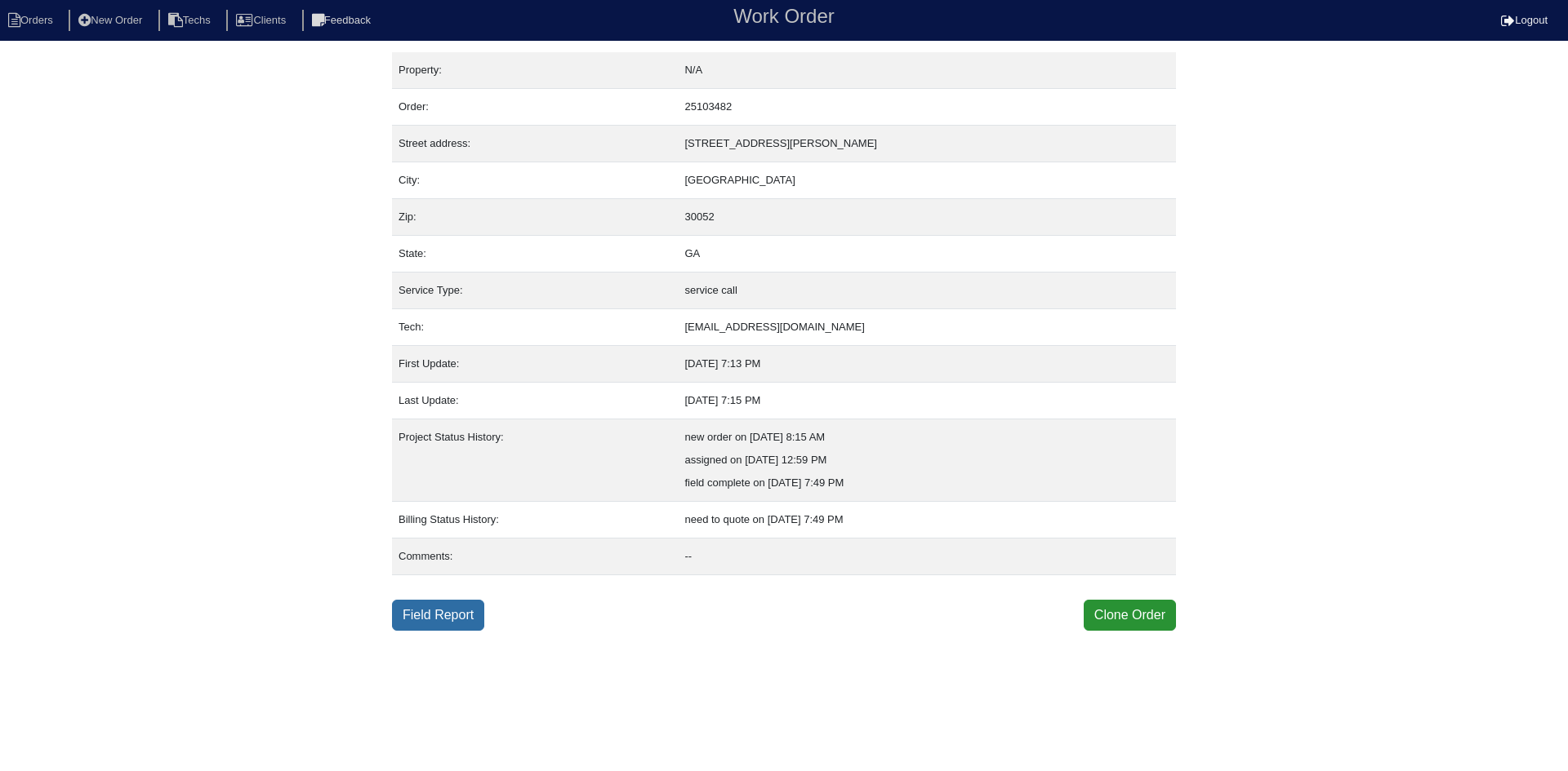
drag, startPoint x: 438, startPoint y: 621, endPoint x: 423, endPoint y: 625, distance: 15.5
click at [437, 620] on link "Field Report" at bounding box center [437, 615] width 92 height 31
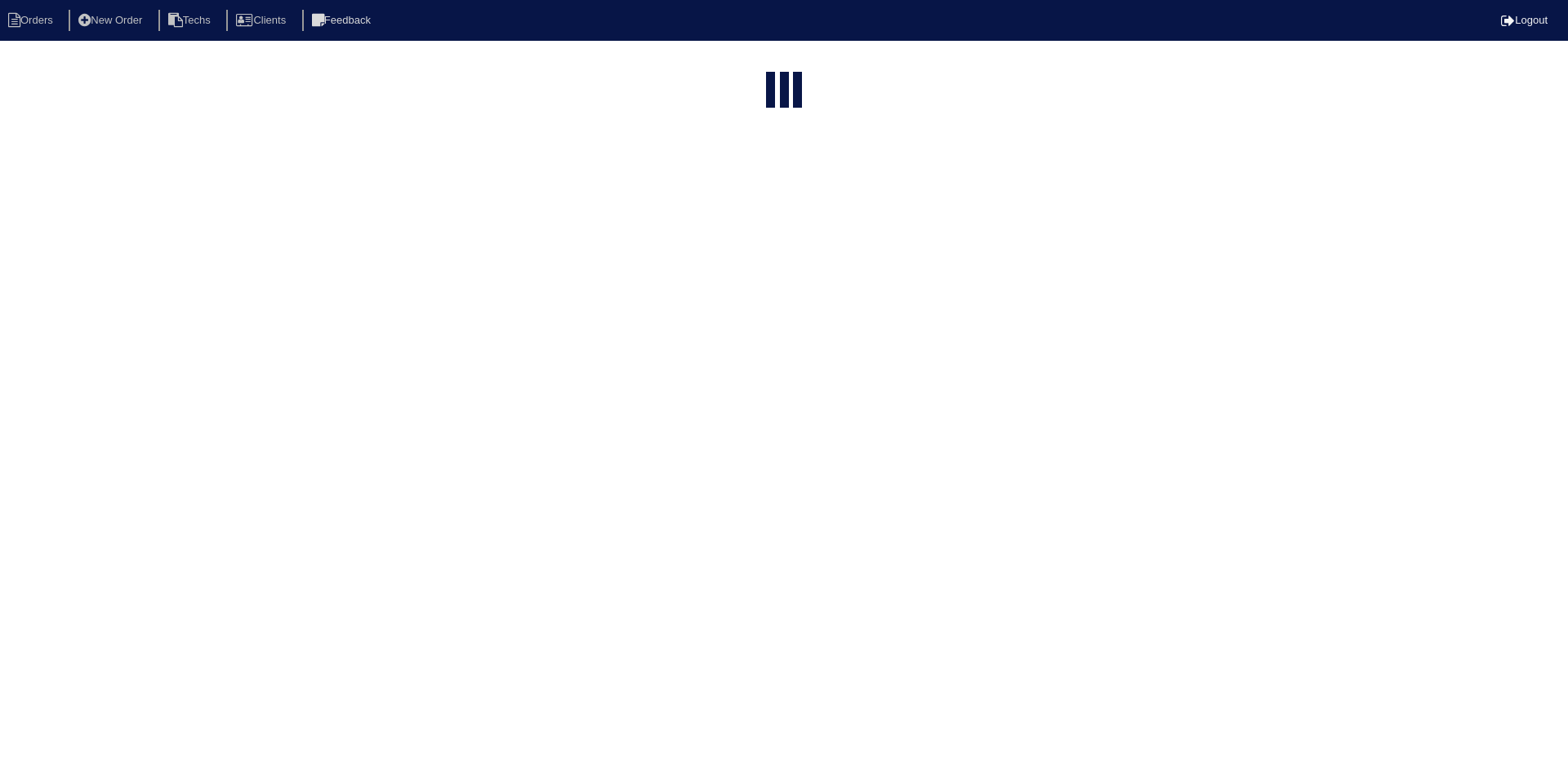
select select "15"
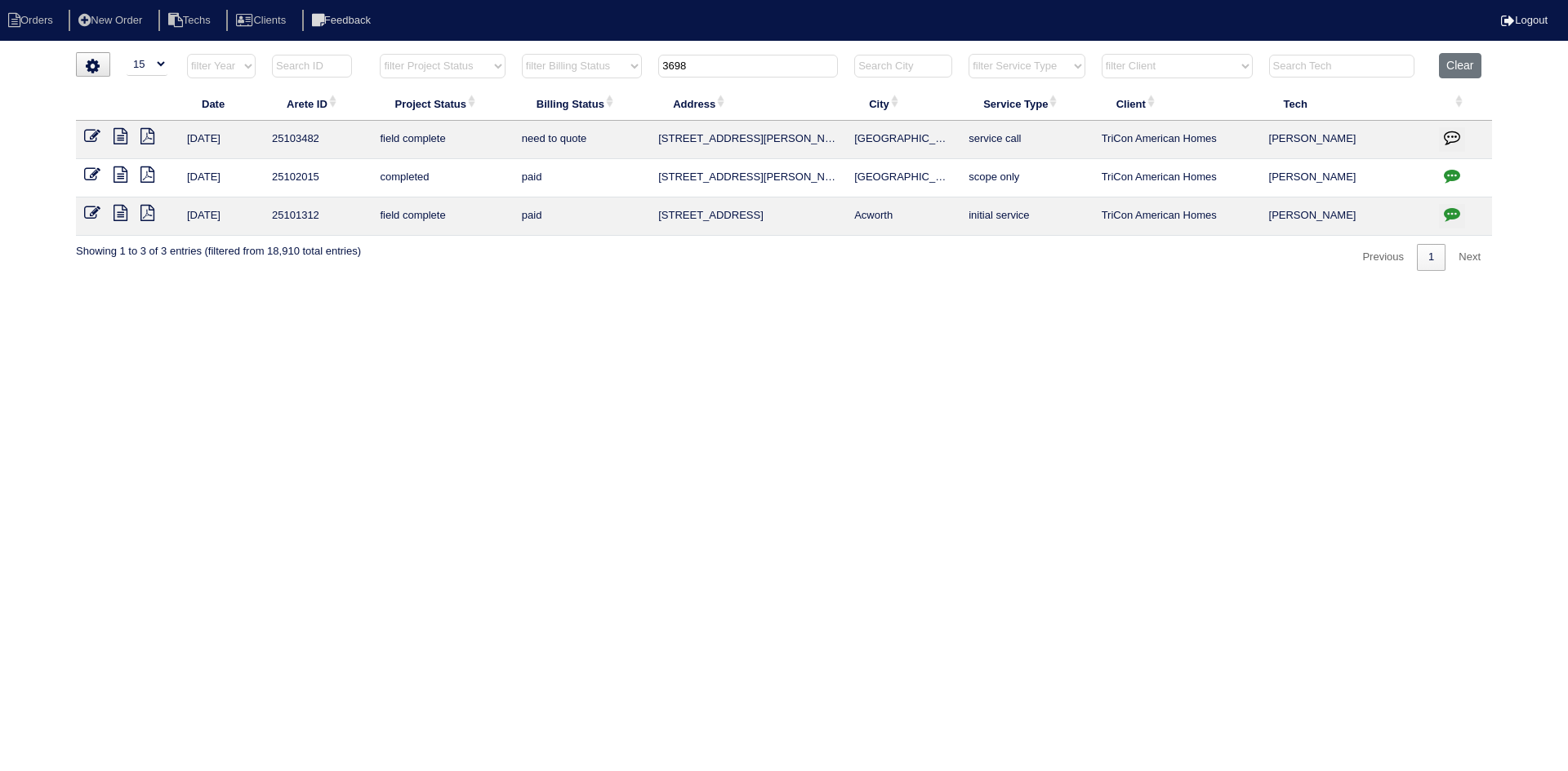
click at [120, 136] on icon at bounding box center [120, 137] width 14 height 17
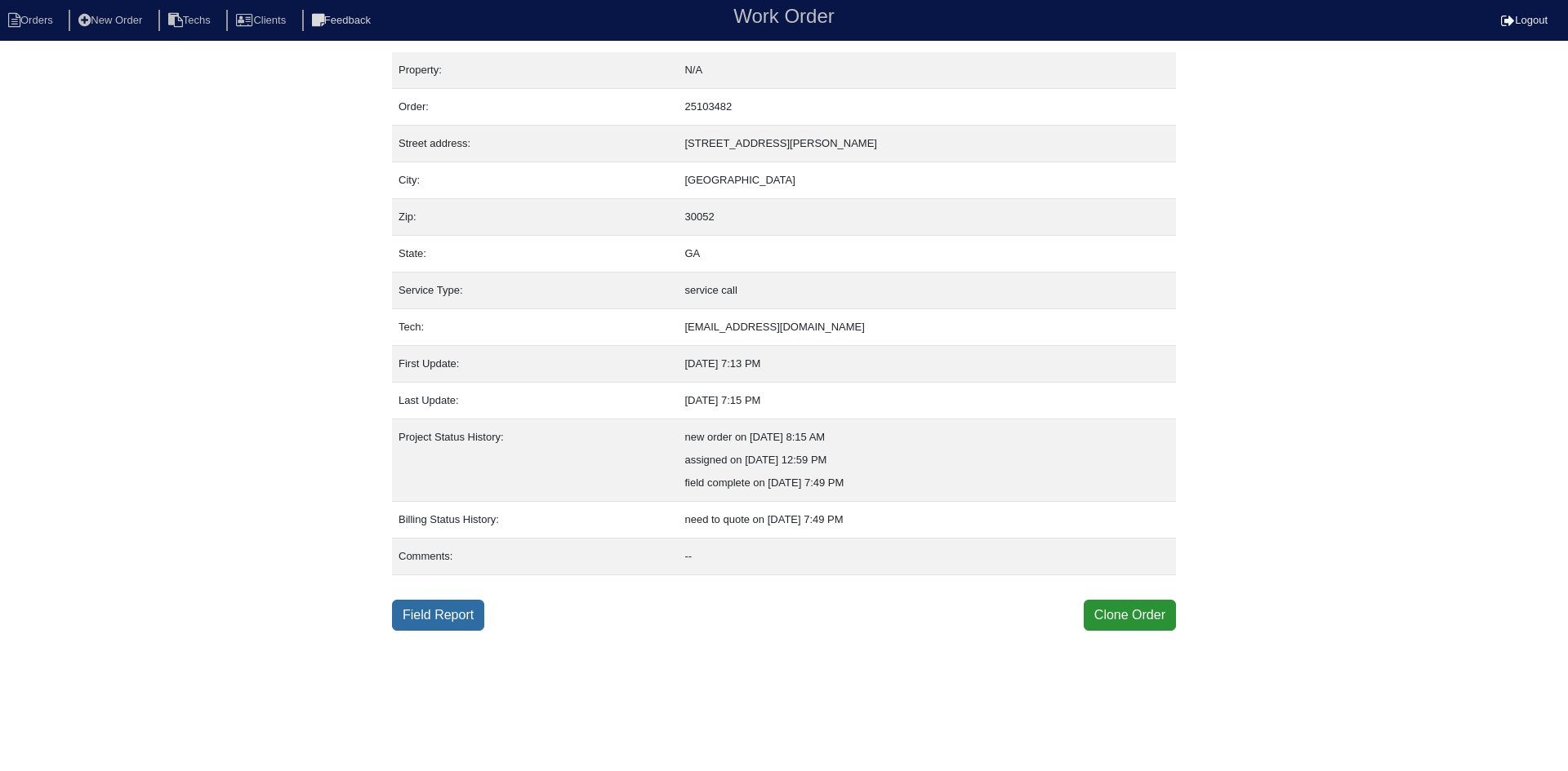
click at [450, 610] on link "Field Report" at bounding box center [437, 615] width 92 height 31
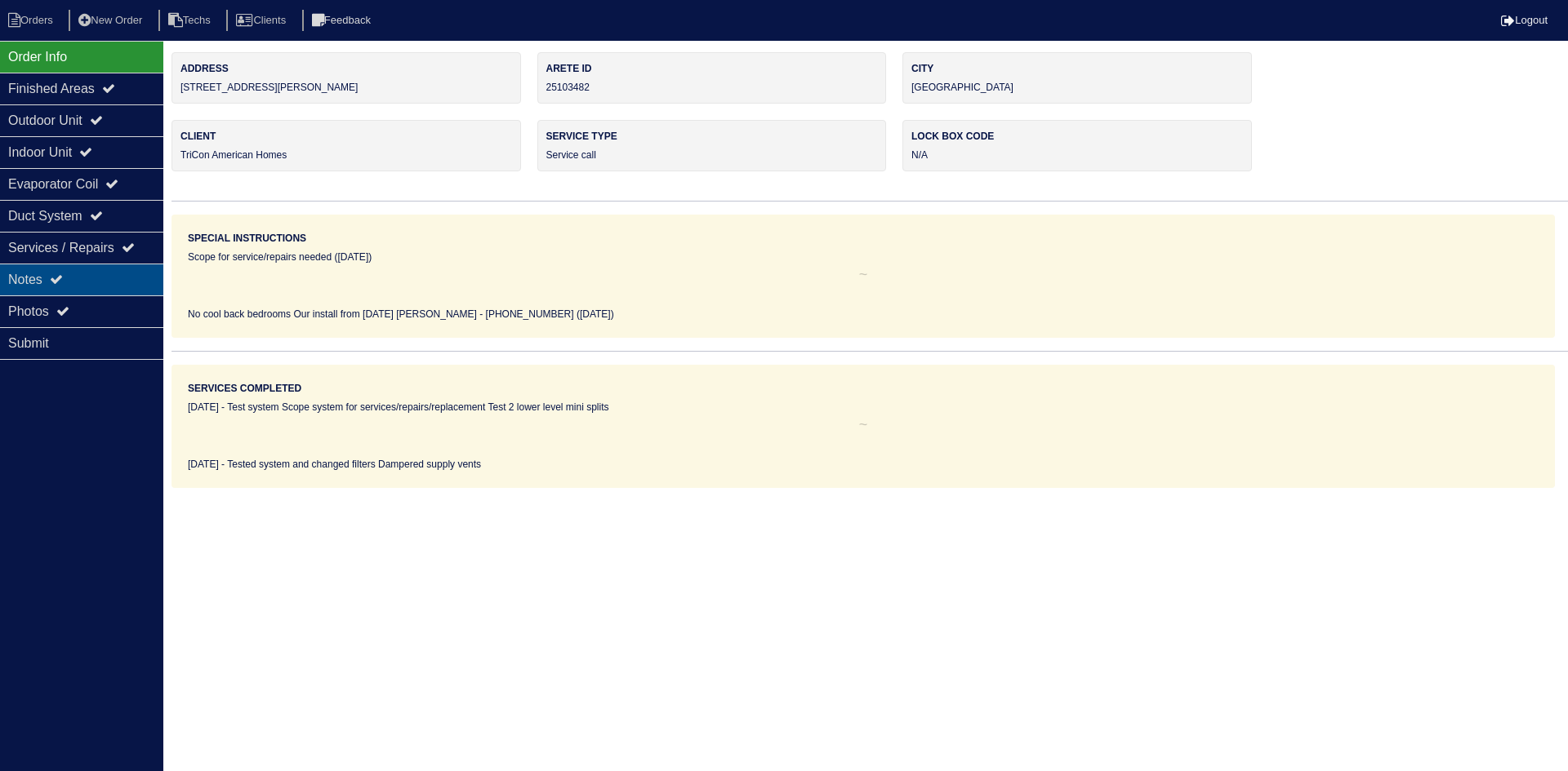
click at [90, 279] on div "Notes" at bounding box center [82, 279] width 164 height 32
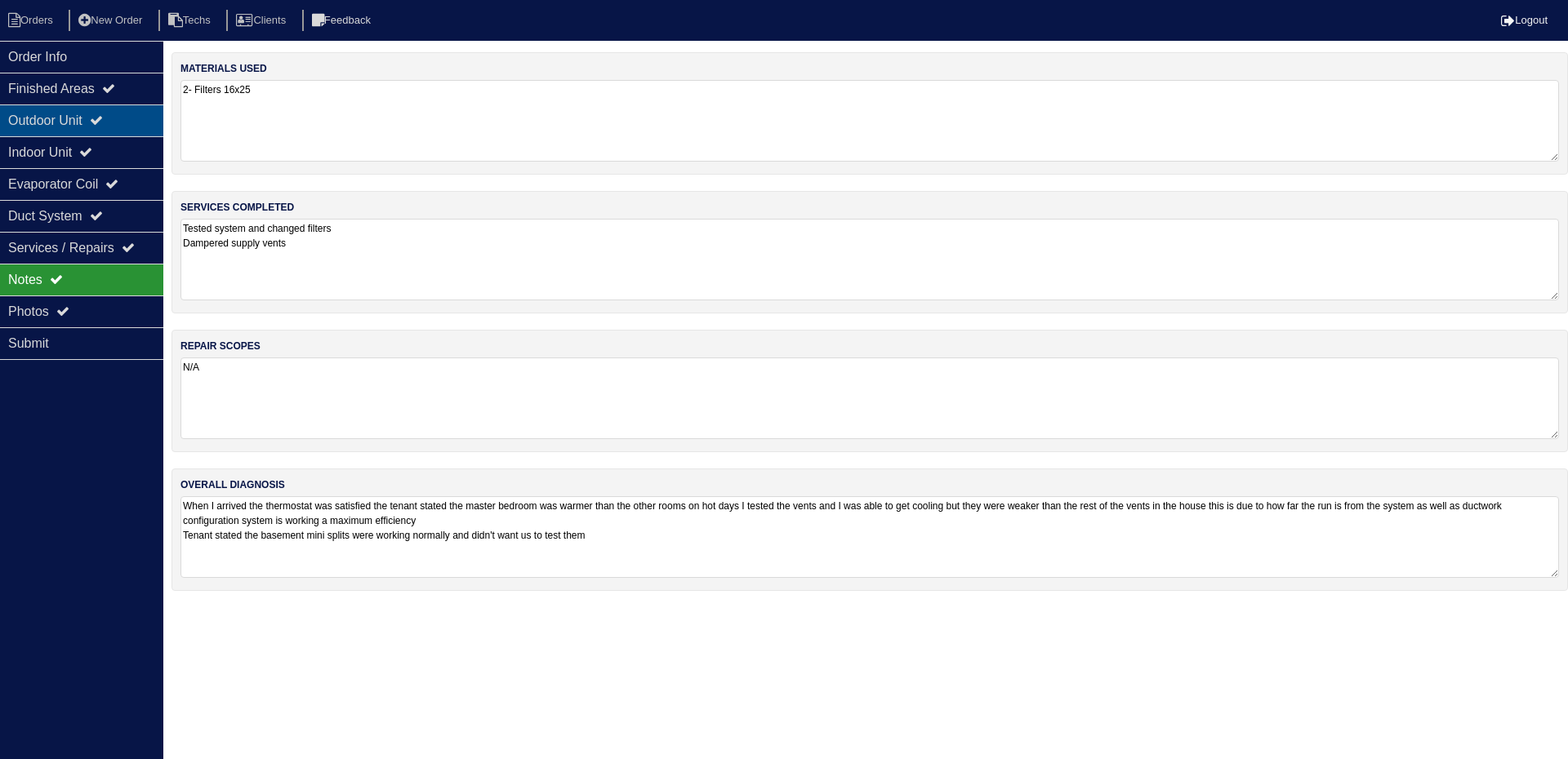
click at [94, 123] on div "Outdoor Unit" at bounding box center [82, 120] width 164 height 32
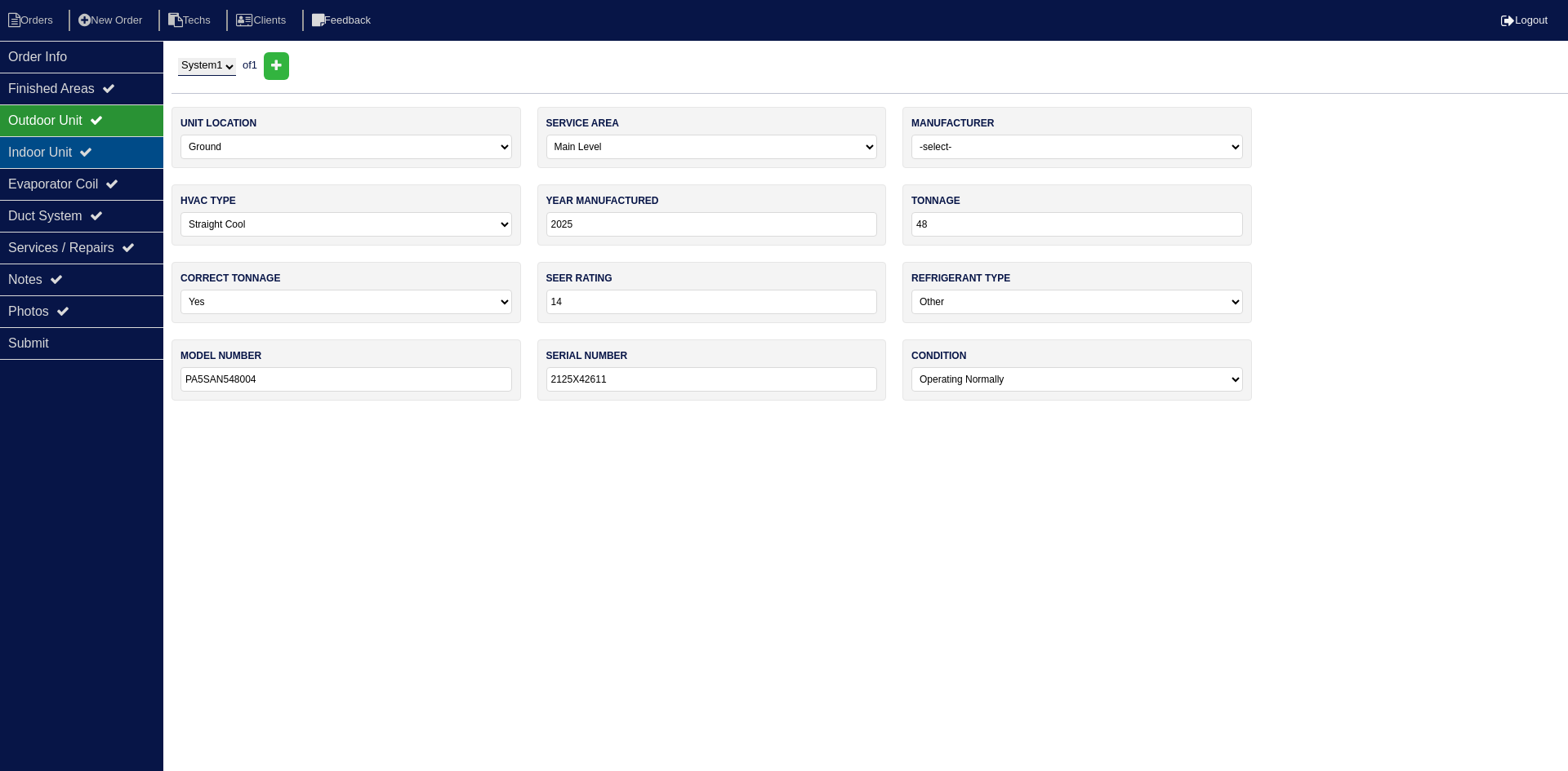
click at [92, 155] on icon at bounding box center [86, 152] width 13 height 13
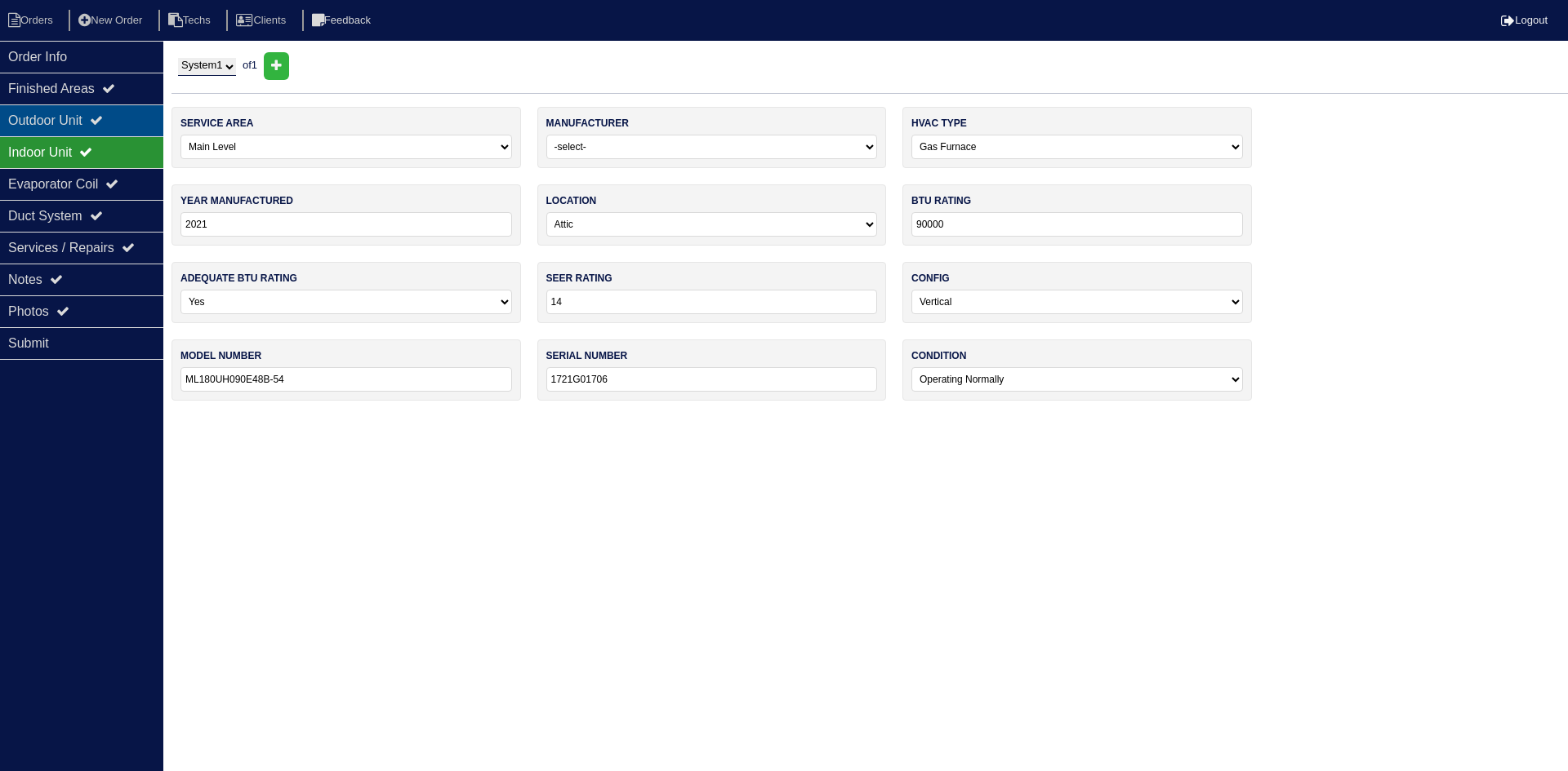
click at [94, 122] on div "Outdoor Unit" at bounding box center [82, 120] width 164 height 32
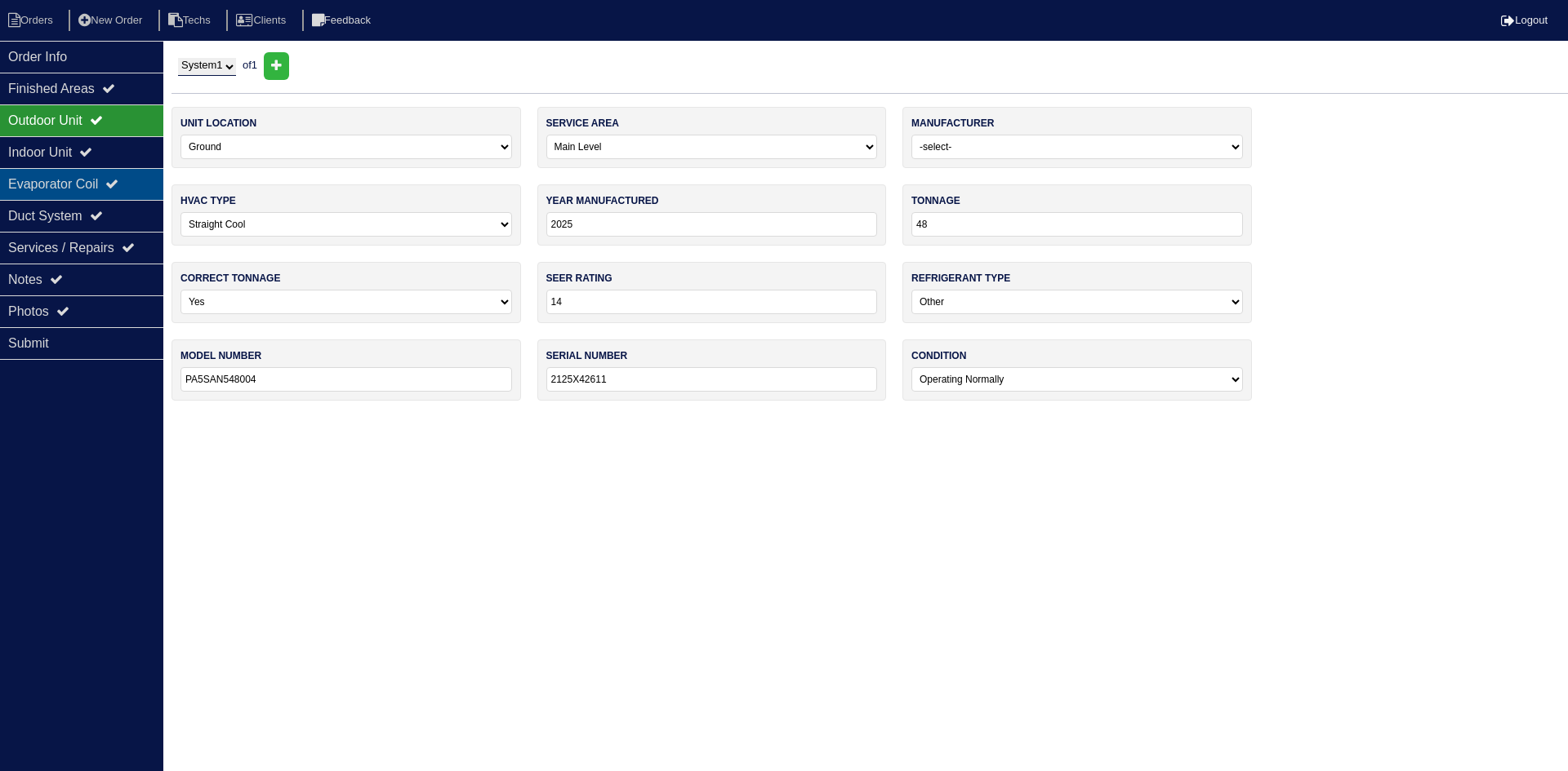
click at [90, 184] on div "Evaporator Coil" at bounding box center [82, 184] width 164 height 32
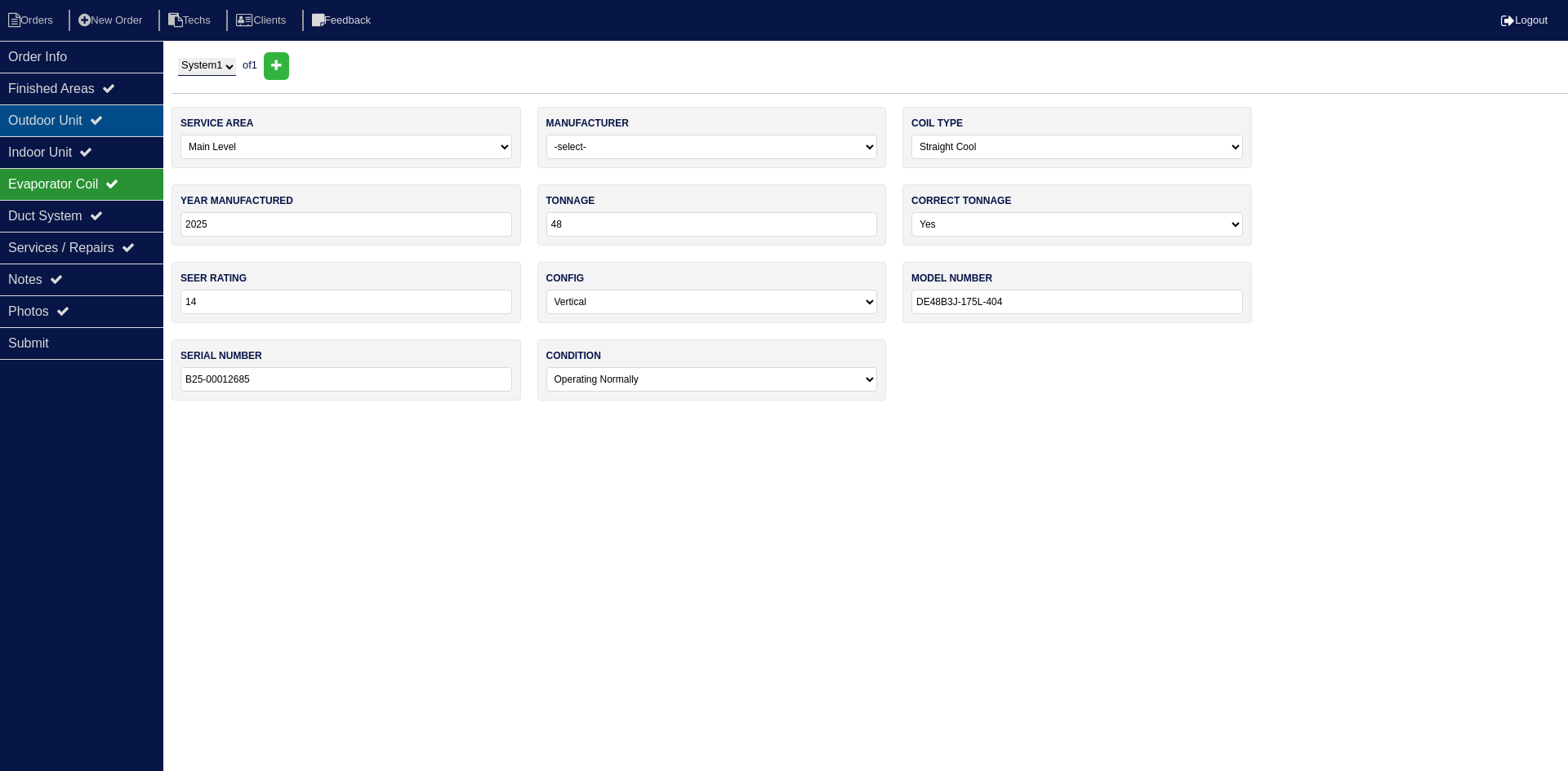
click at [101, 117] on div "Outdoor Unit" at bounding box center [82, 120] width 164 height 32
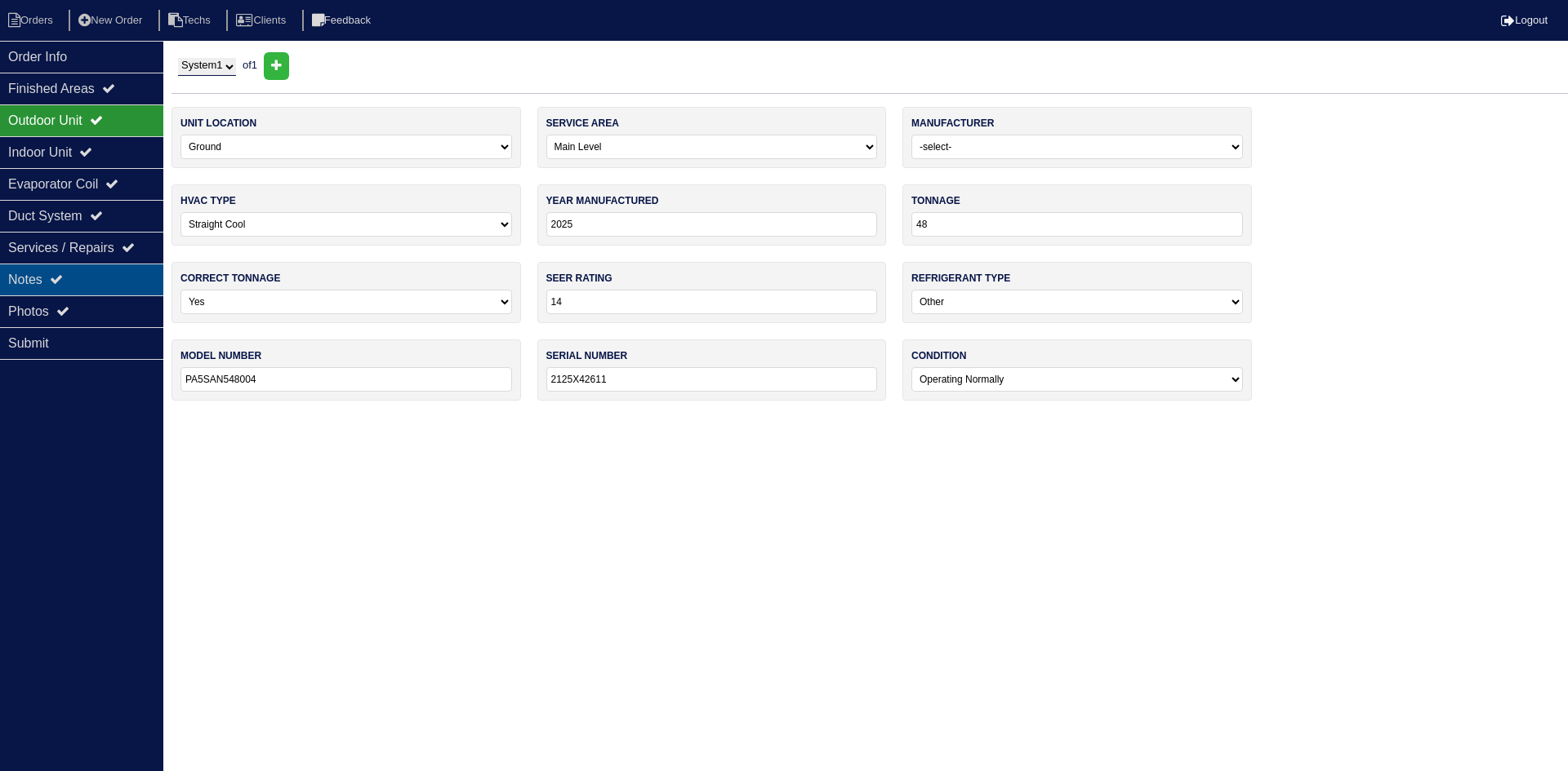
click at [108, 269] on div "Notes" at bounding box center [82, 279] width 164 height 32
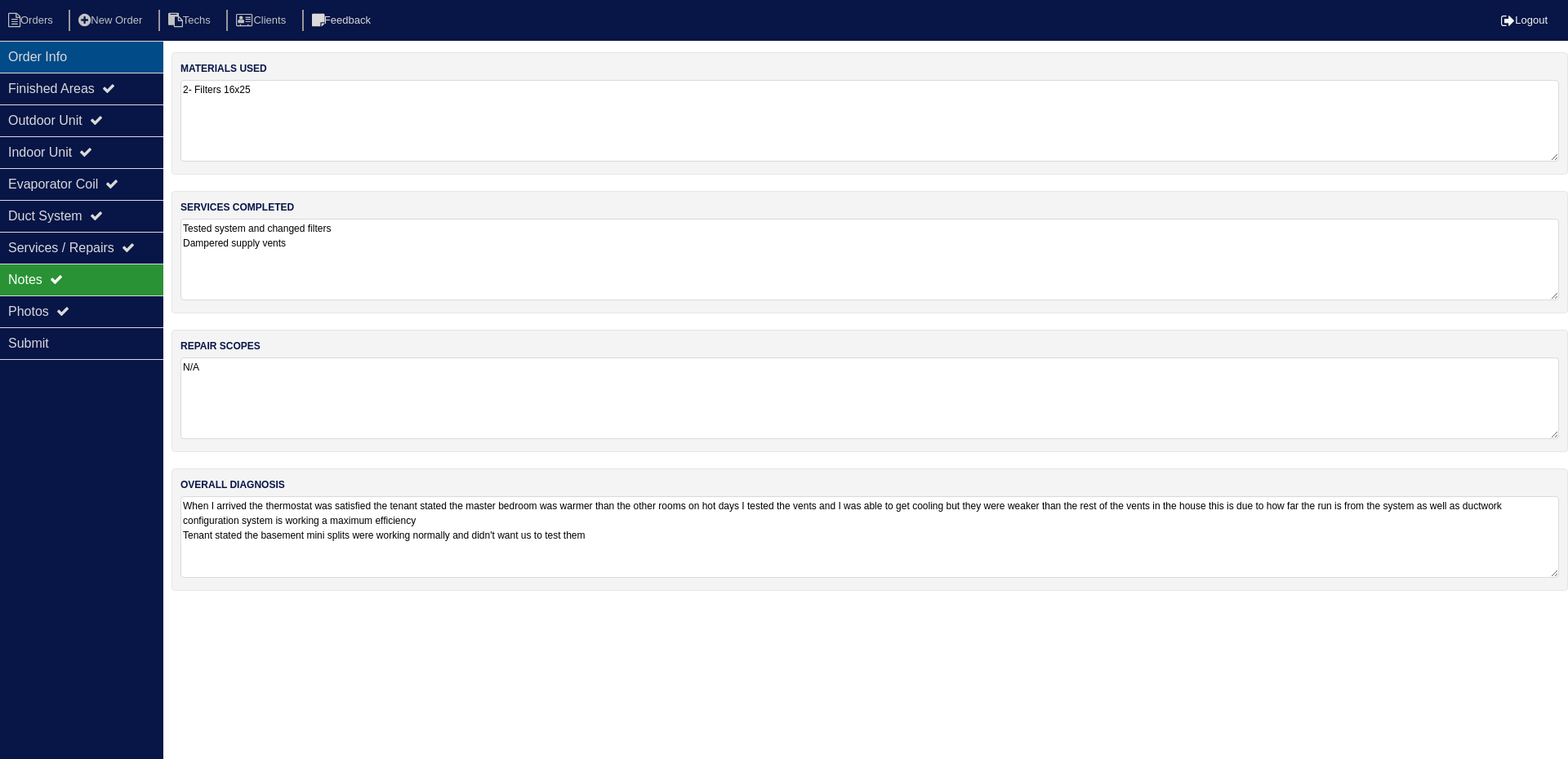
click at [107, 62] on div "Order Info" at bounding box center [82, 57] width 164 height 32
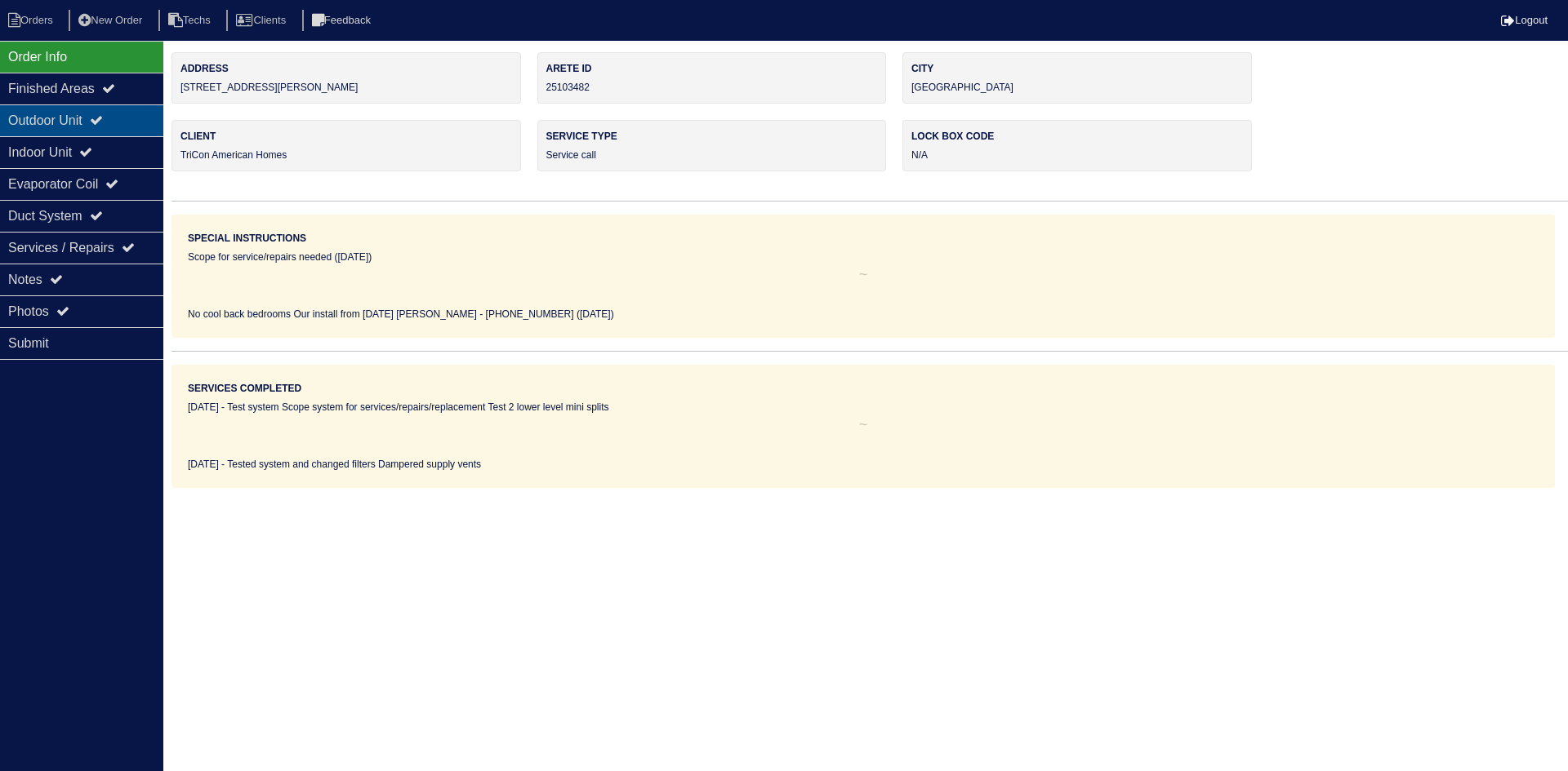
click at [86, 110] on div "Outdoor Unit" at bounding box center [82, 120] width 164 height 32
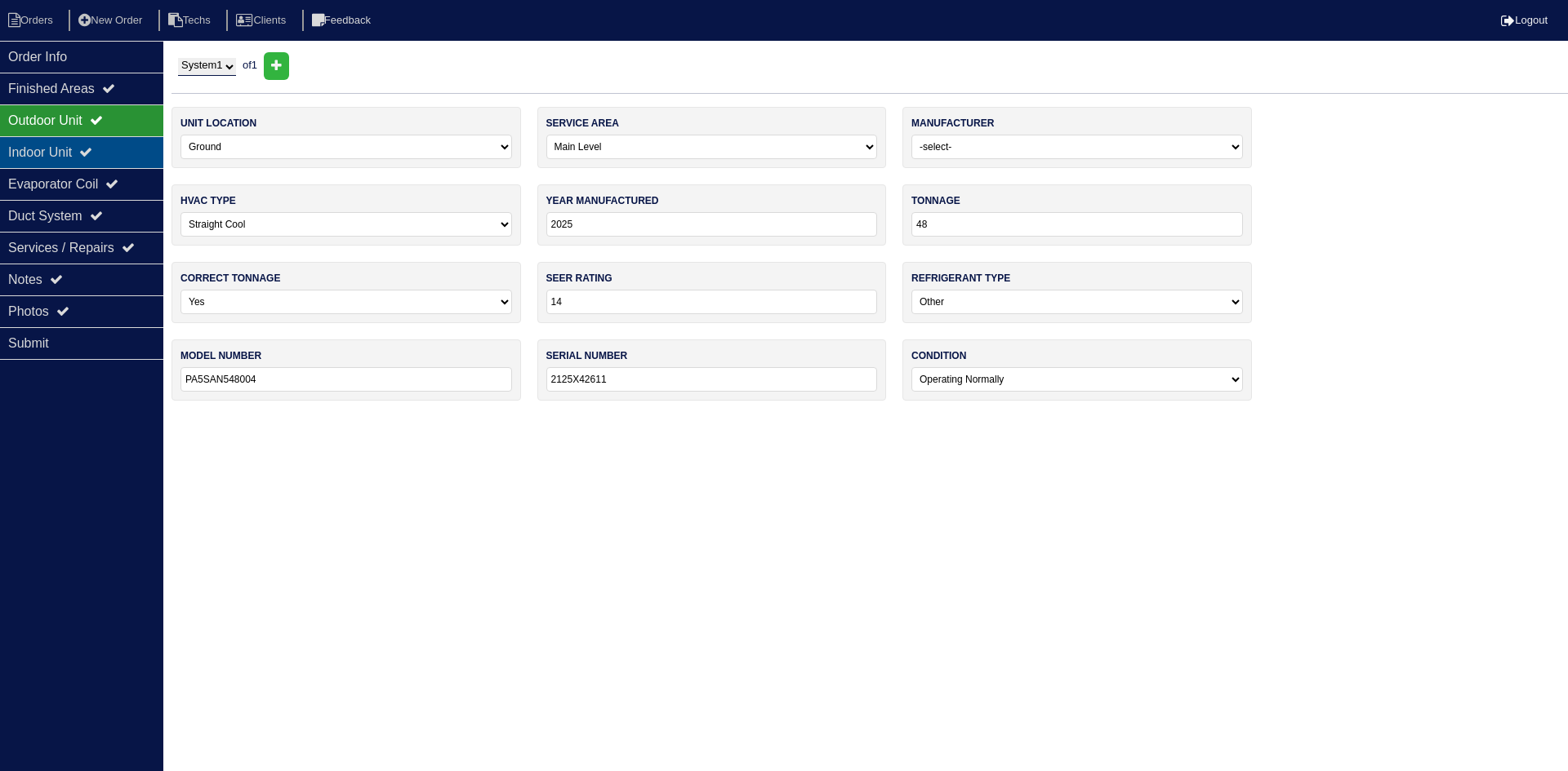
click at [86, 144] on div "Indoor Unit" at bounding box center [82, 153] width 164 height 32
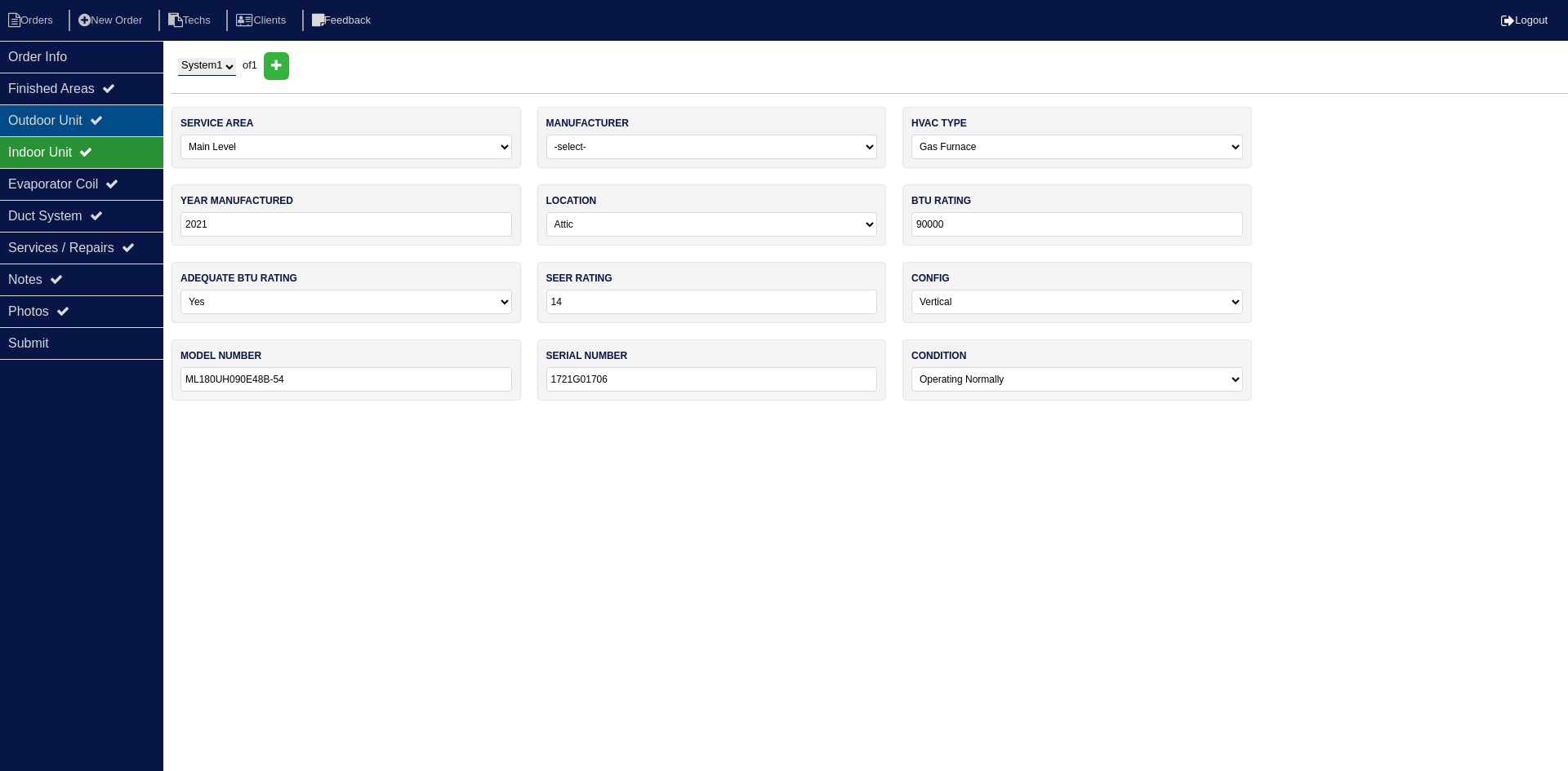
click at [86, 124] on div "Outdoor Unit" at bounding box center [82, 120] width 164 height 32
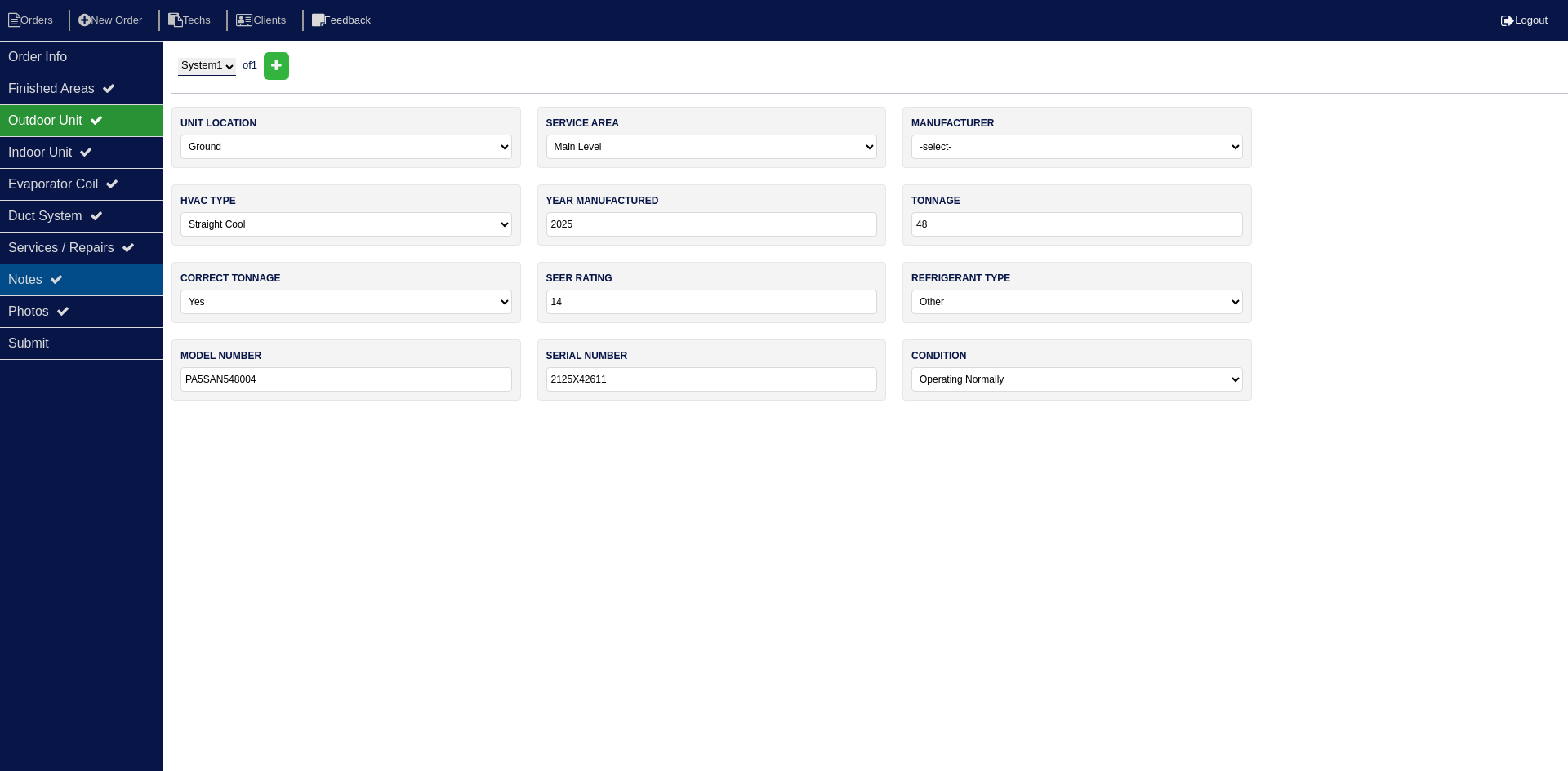
drag, startPoint x: 58, startPoint y: 284, endPoint x: 67, endPoint y: 273, distance: 14.2
click at [59, 280] on icon at bounding box center [57, 279] width 13 height 13
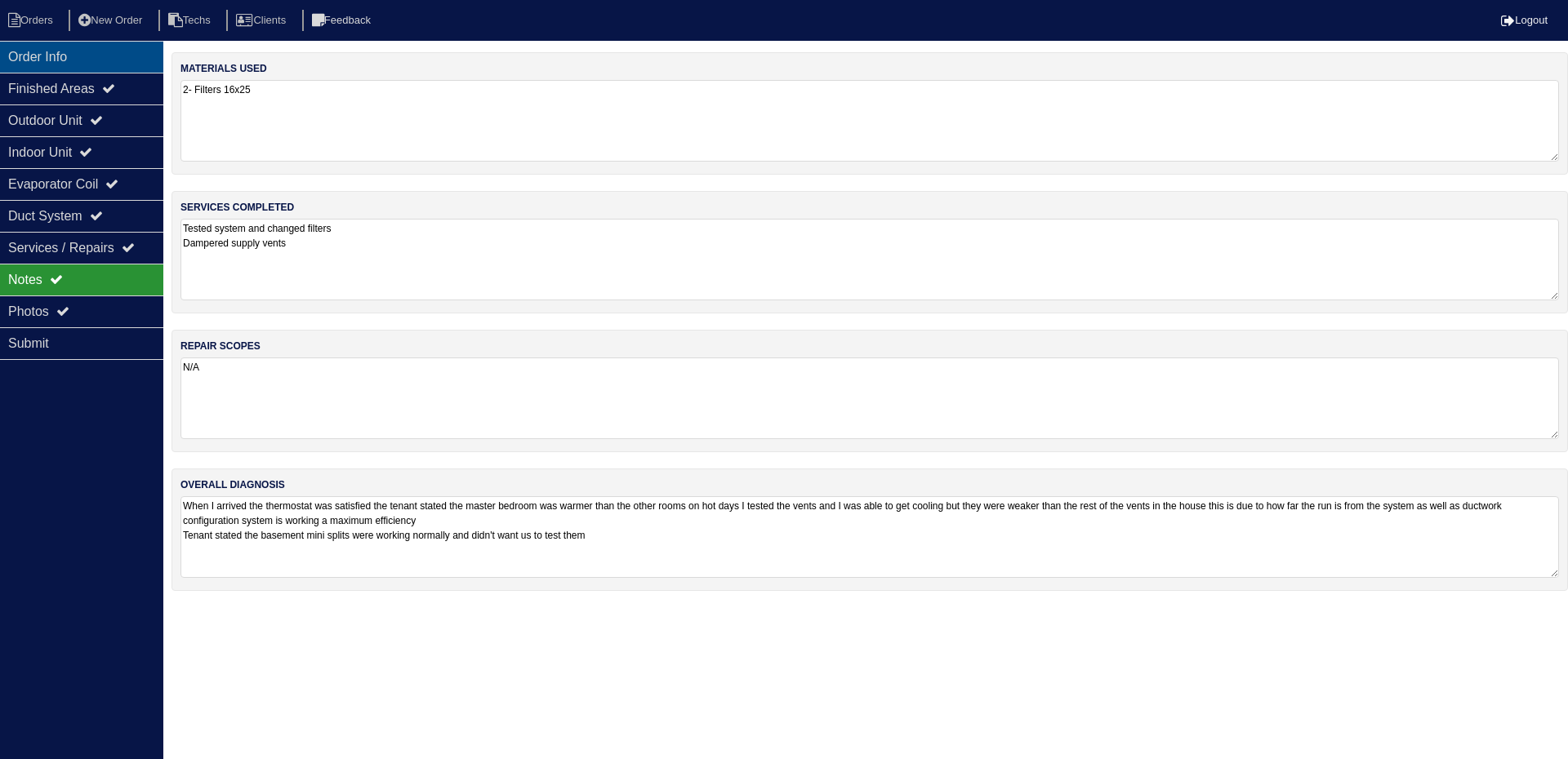
drag, startPoint x: 78, startPoint y: 57, endPoint x: 49, endPoint y: 57, distance: 29.0
click at [78, 57] on div "Order Info" at bounding box center [82, 57] width 164 height 32
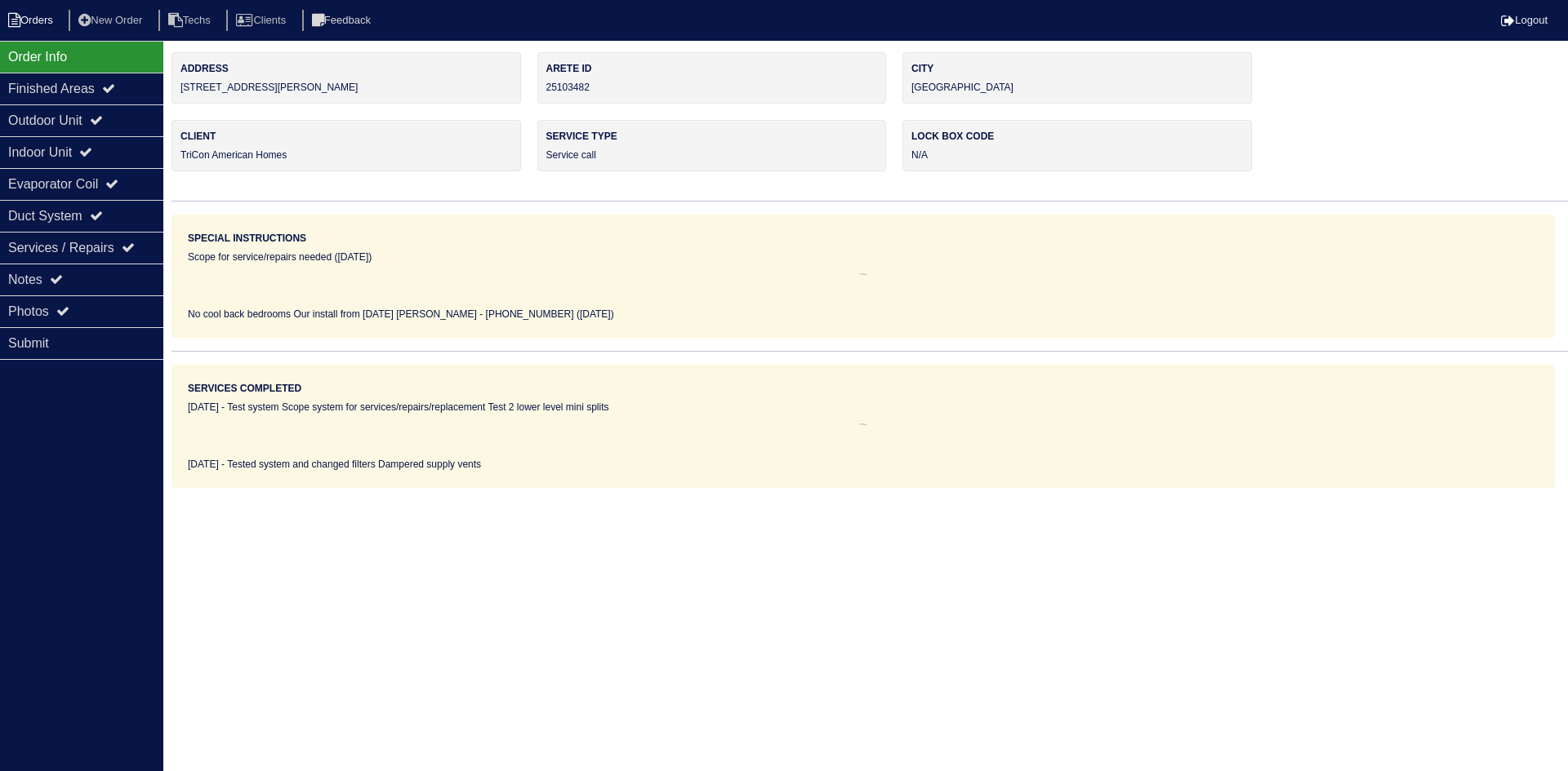
click at [55, 15] on li "Orders" at bounding box center [33, 21] width 66 height 22
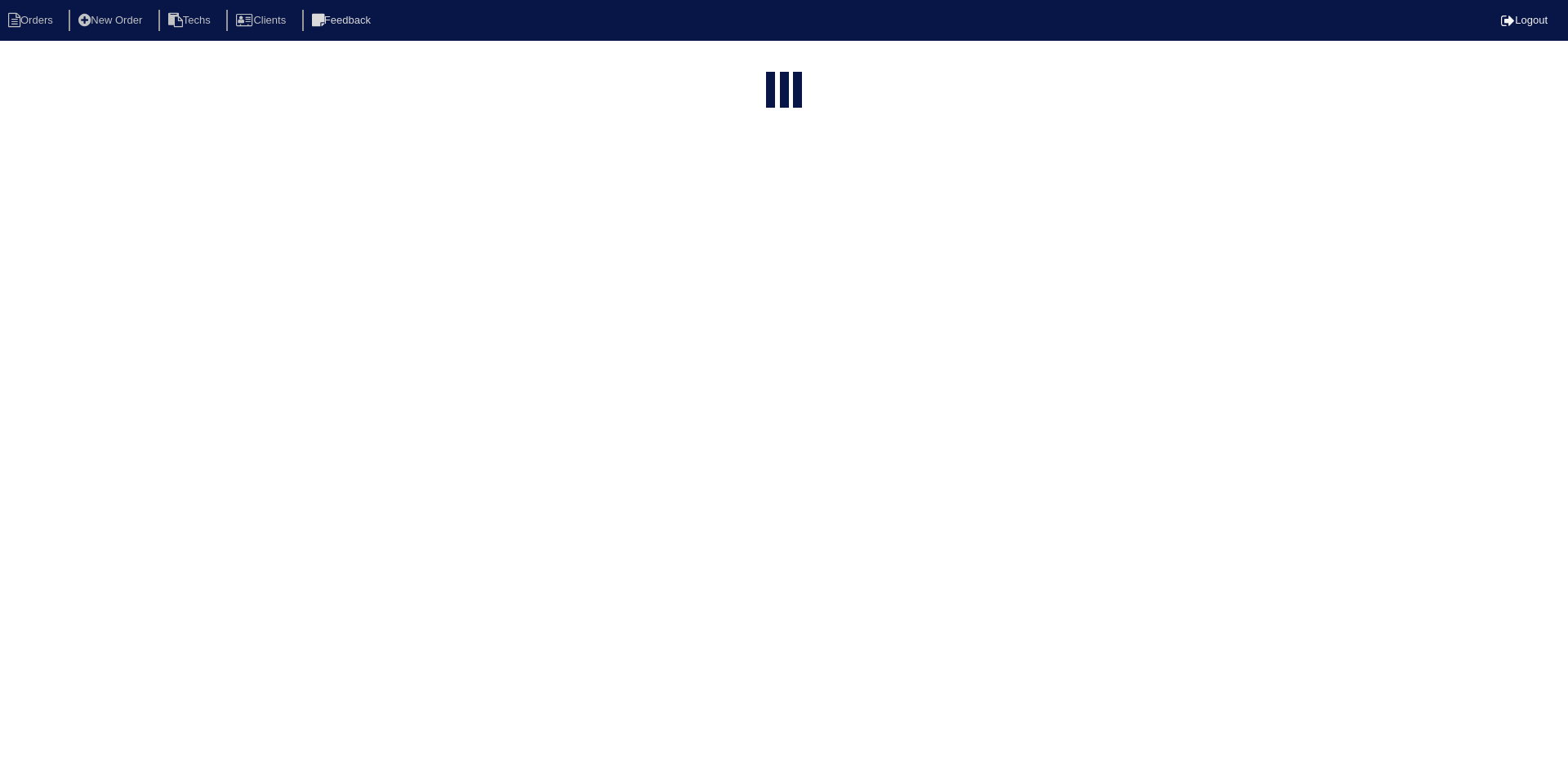
select select "15"
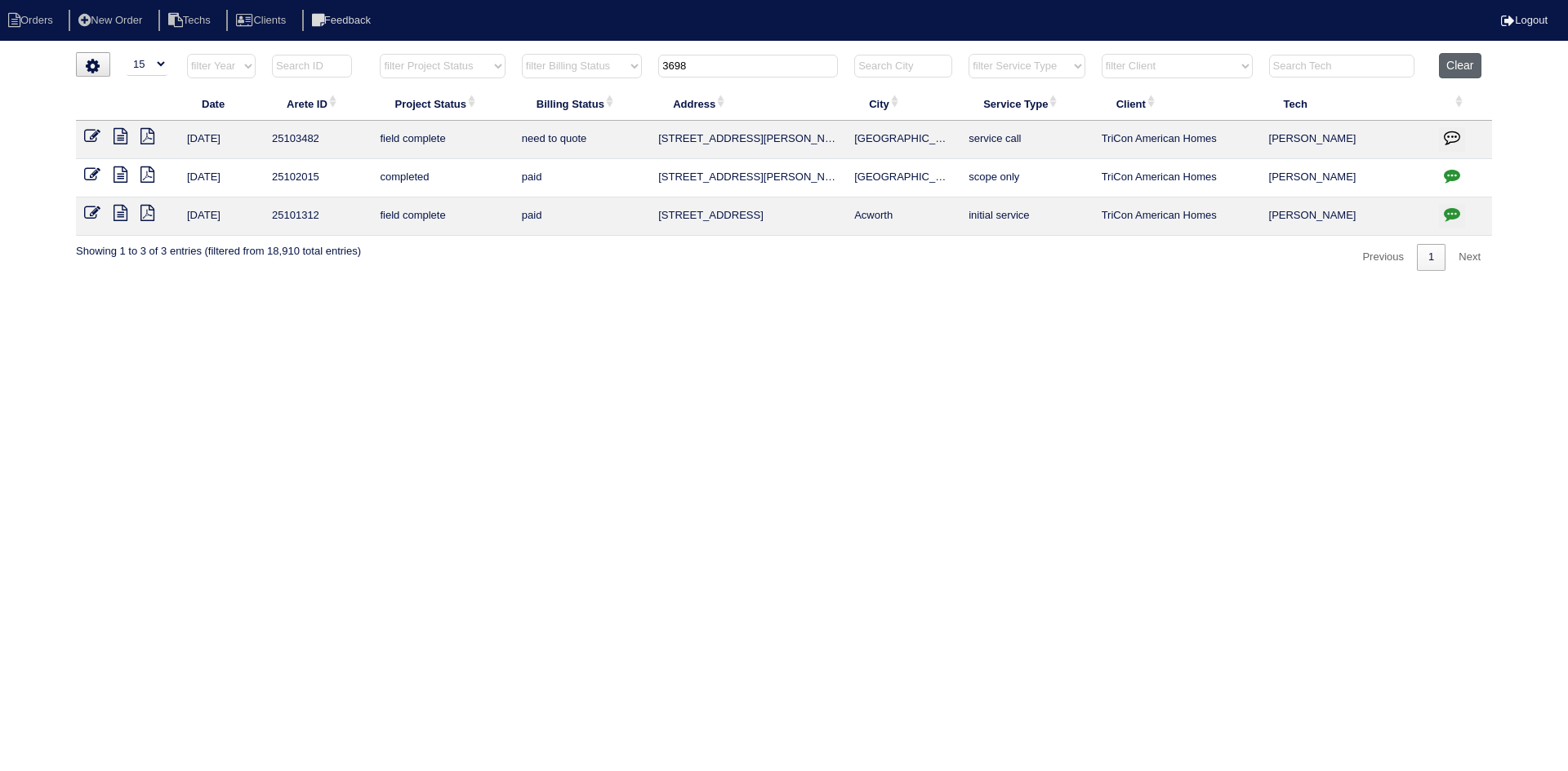
click at [1451, 63] on button "Clear" at bounding box center [1459, 65] width 42 height 25
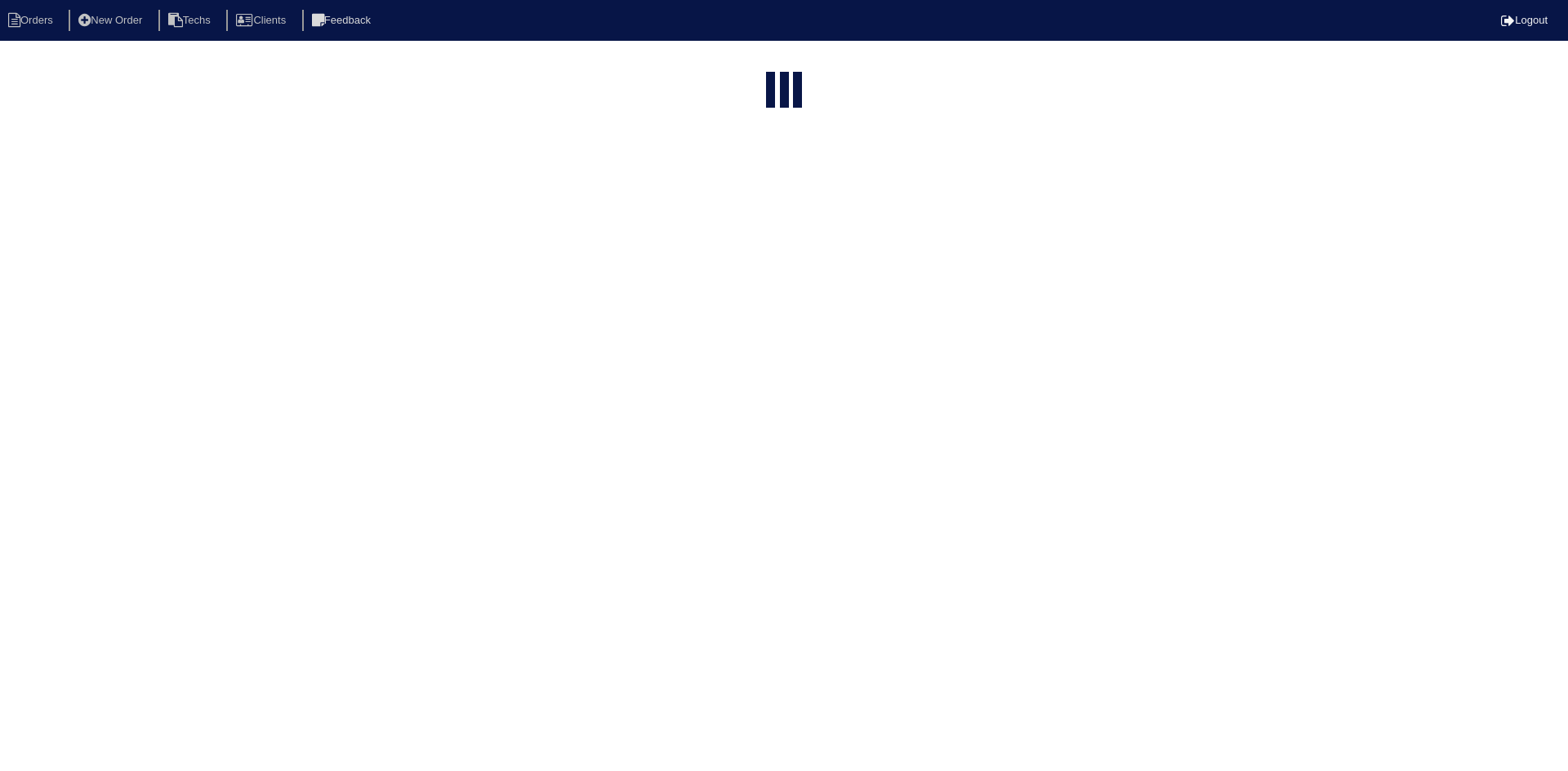
select select "15"
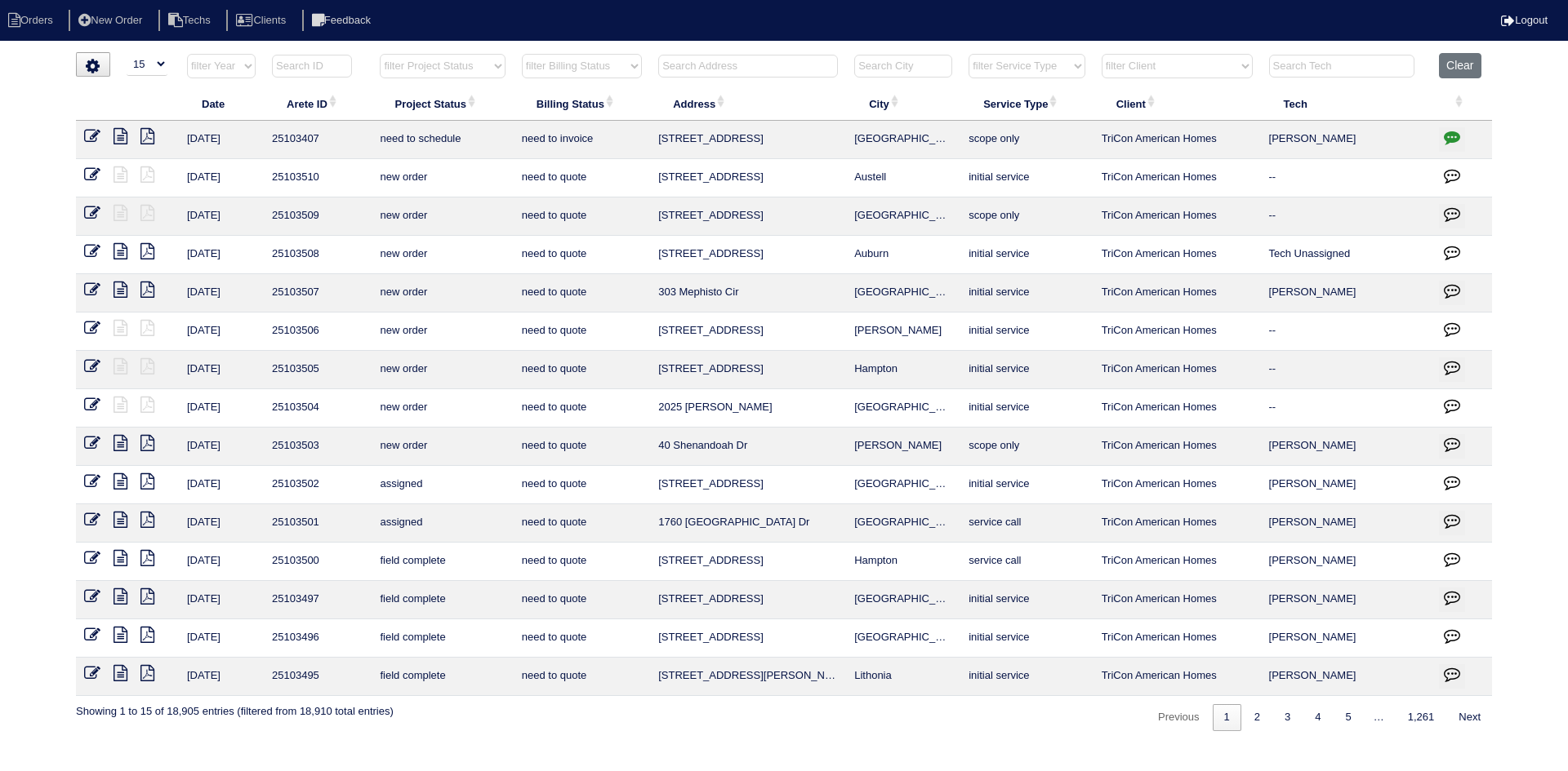
click at [480, 70] on select "filter Project Status -- Any Project Status -- new order assigned in progress f…" at bounding box center [442, 66] width 125 height 24
click at [380, 54] on select "filter Project Status -- Any Project Status -- new order assigned in progress f…" at bounding box center [442, 66] width 125 height 24
select select "field complete"
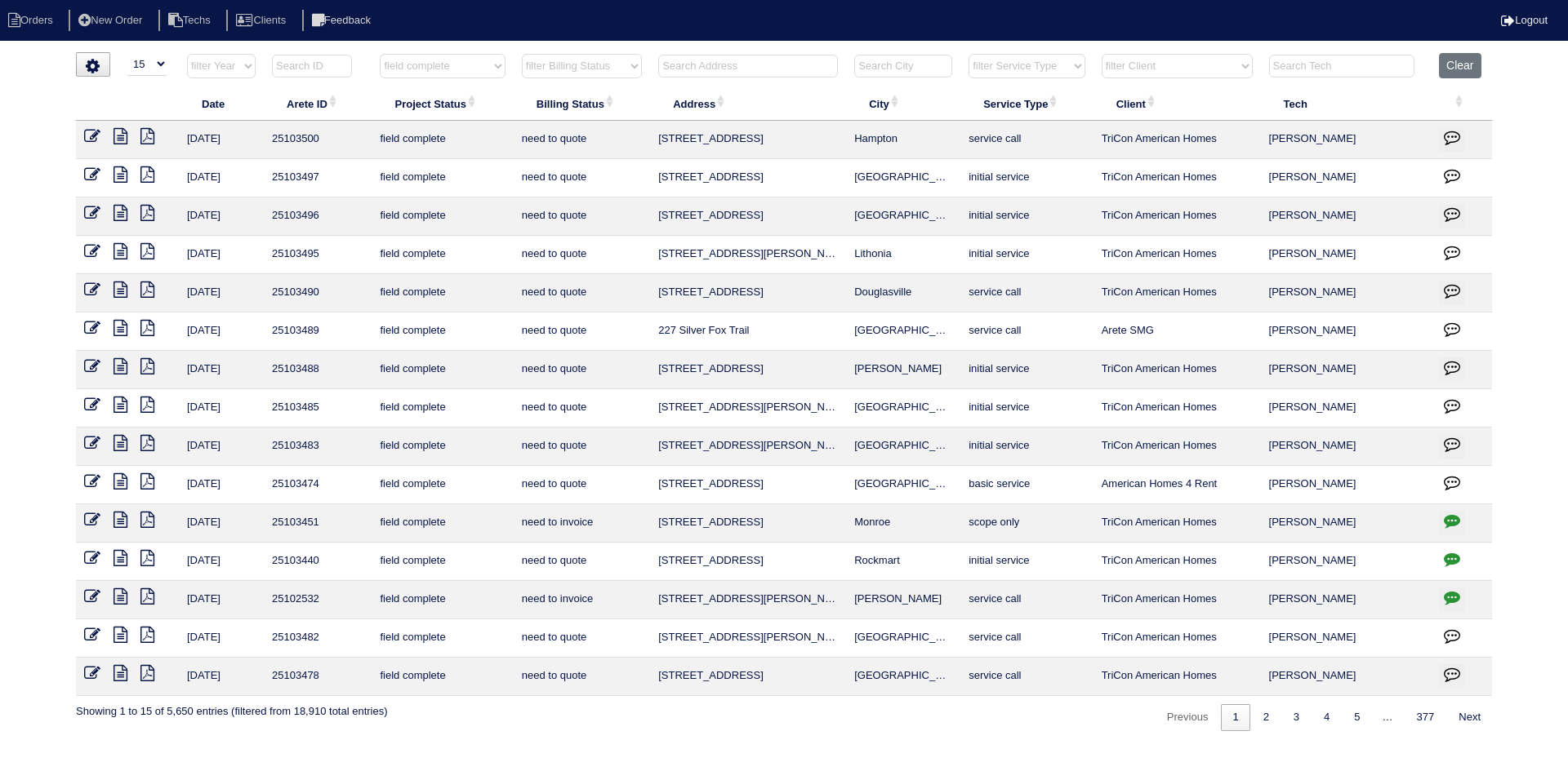
click at [610, 69] on select "filter Billing Status -- Any Billing Status -- need to quote quoted need to inv…" at bounding box center [582, 66] width 120 height 24
select select "need to quote"
click at [522, 54] on select "filter Billing Status -- Any Billing Status -- need to quote quoted need to inv…" at bounding box center [582, 66] width 120 height 24
select select "field complete"
select select "need to quote"
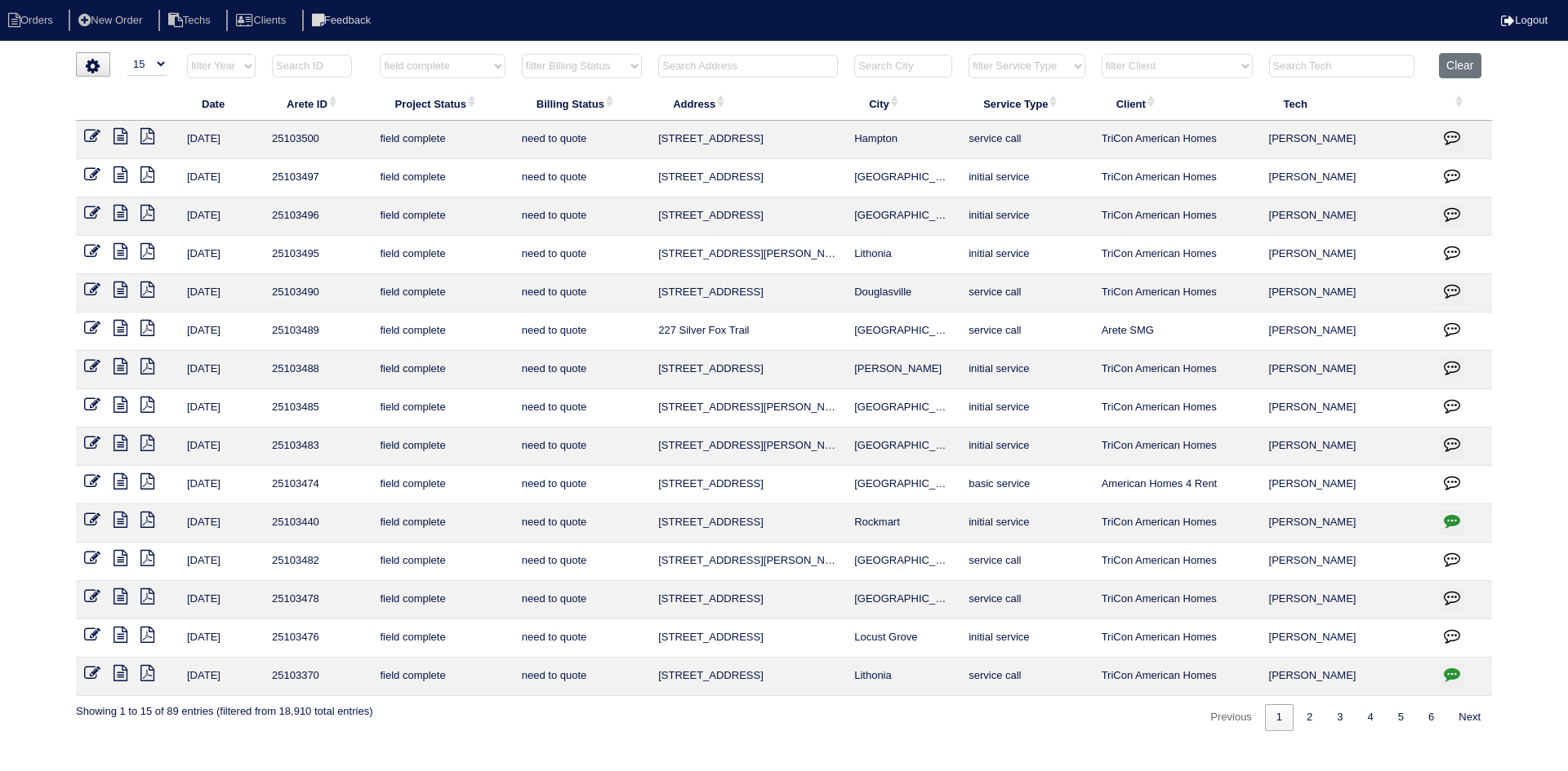
click at [1456, 675] on icon "button" at bounding box center [1452, 674] width 17 height 17
type textarea "[DATE] - Covered this call under warranty - we were supposed to have installed …"
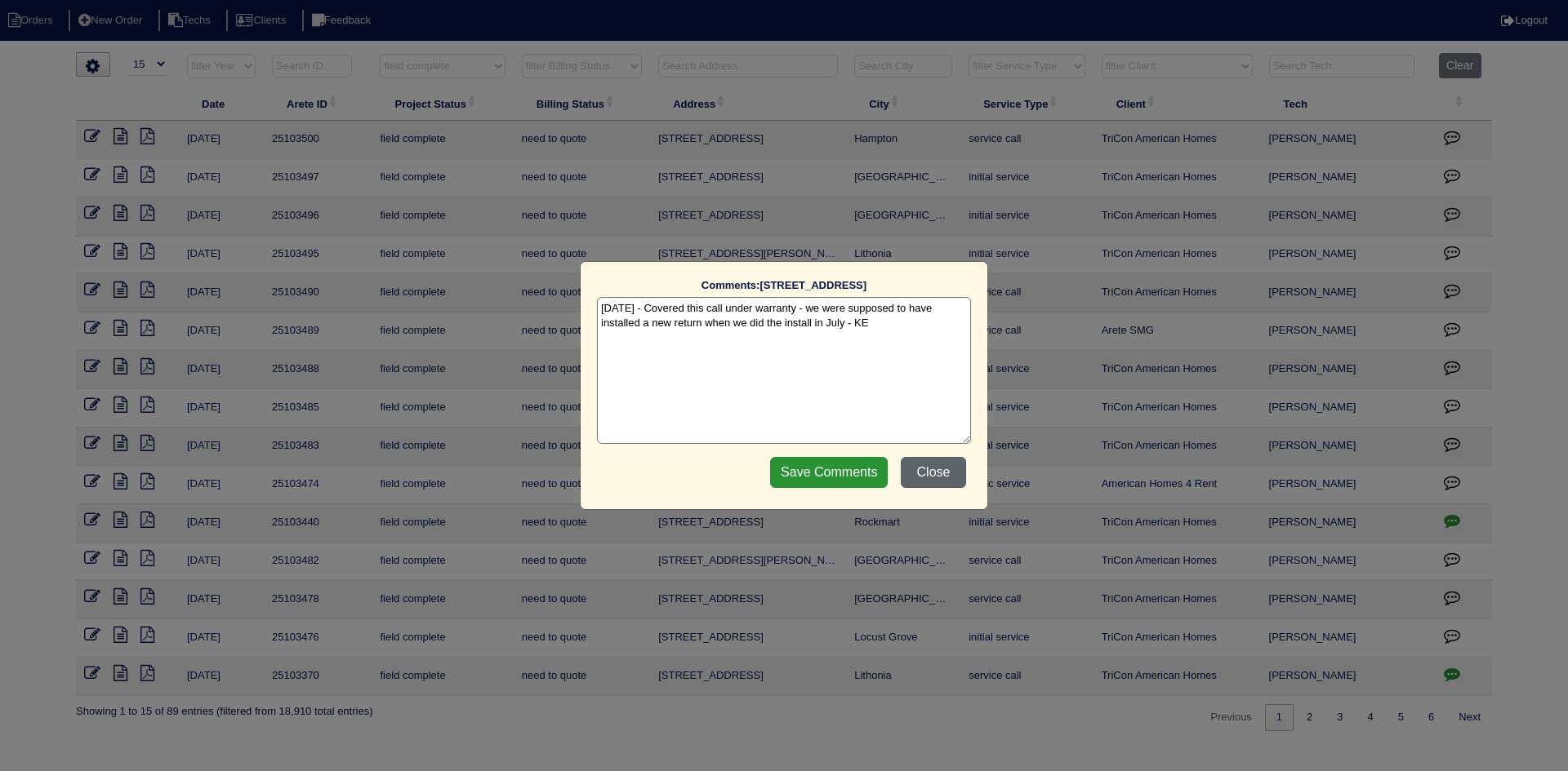
drag, startPoint x: 932, startPoint y: 476, endPoint x: 876, endPoint y: 561, distance: 101.8
click at [932, 476] on button "Close" at bounding box center [933, 472] width 65 height 31
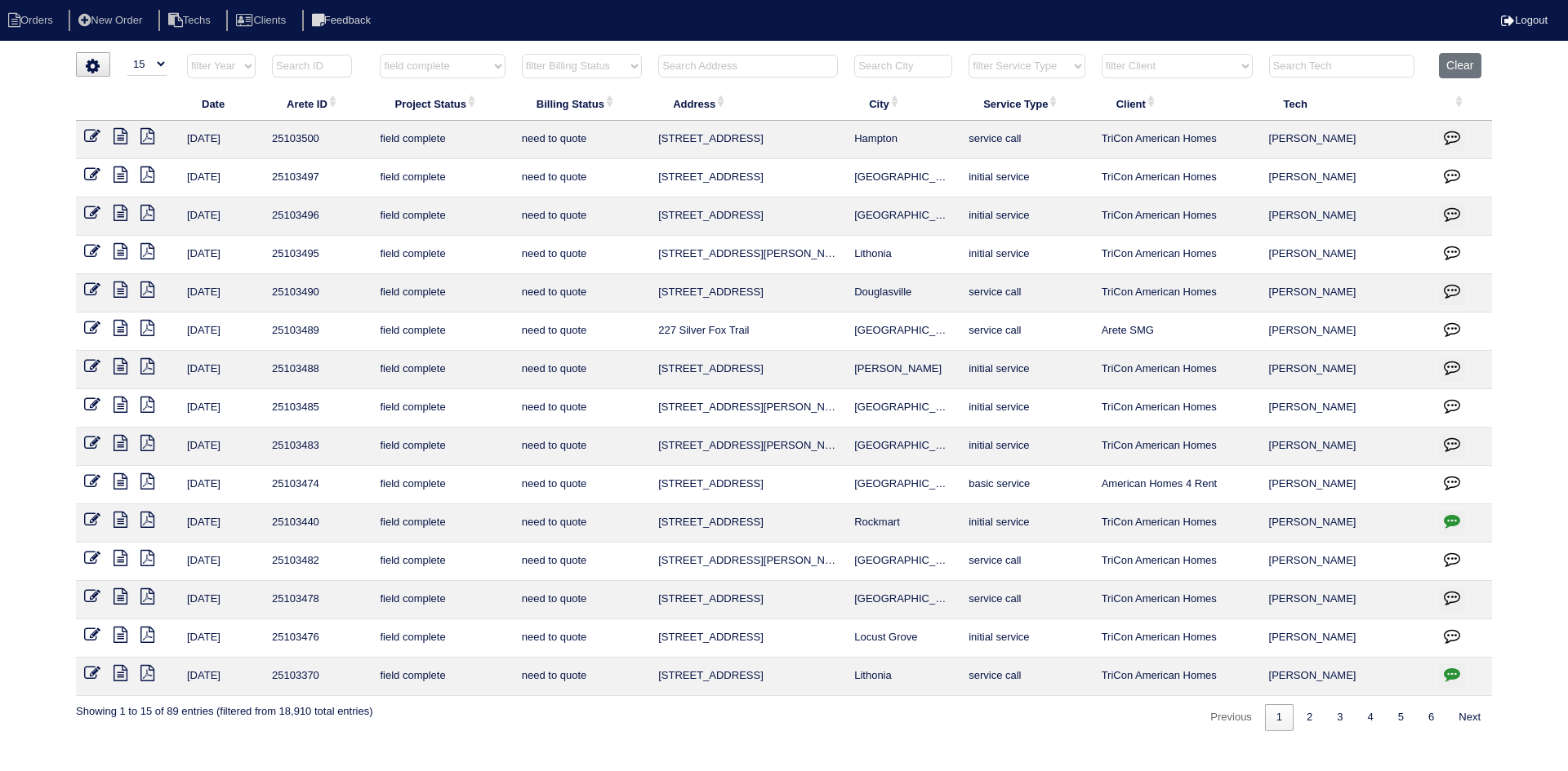
click at [85, 670] on icon at bounding box center [92, 673] width 17 height 17
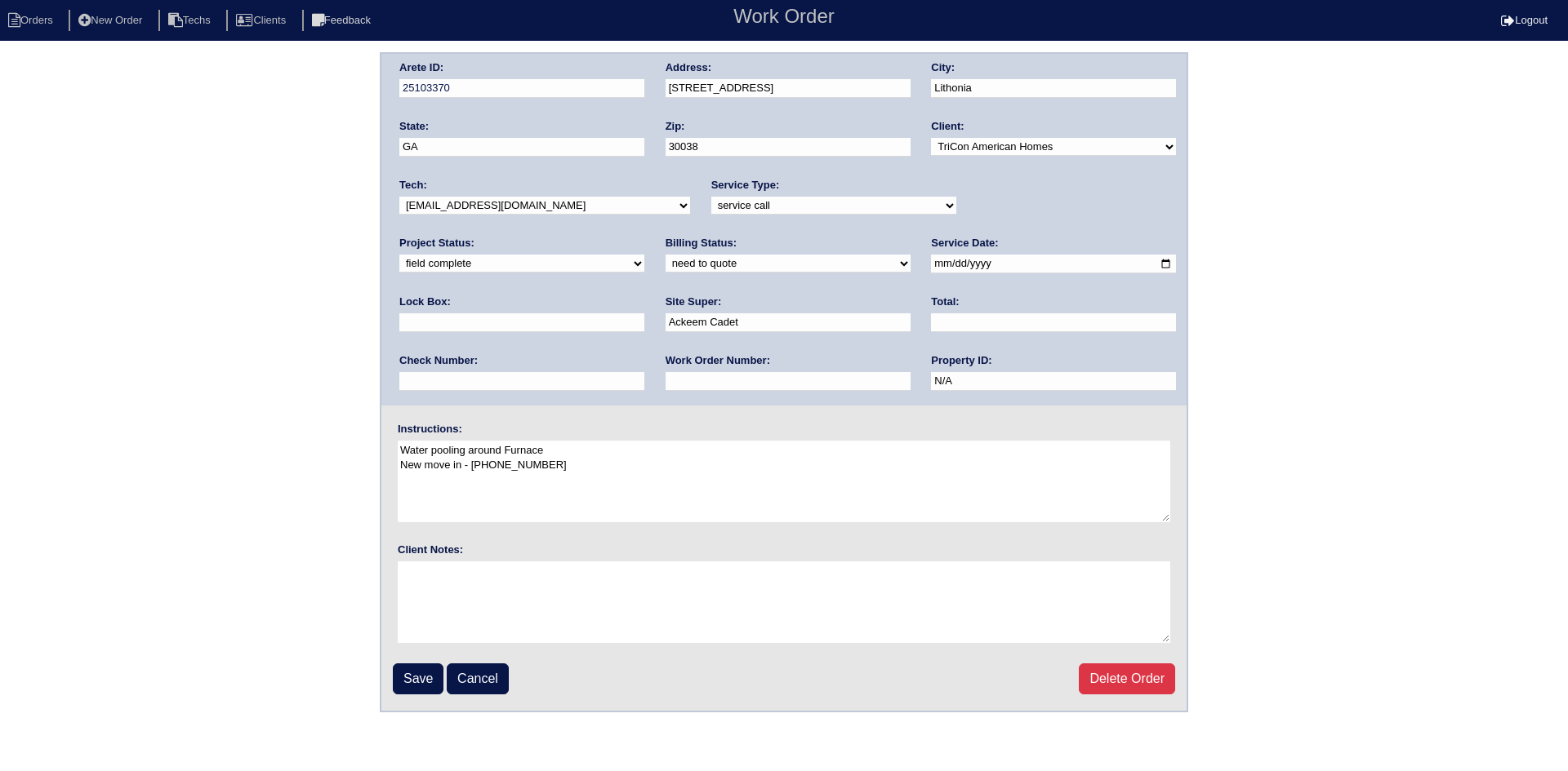
click at [665, 264] on select "need to quote quoted need to invoice invoiced paid warranty purchase order need…" at bounding box center [787, 263] width 245 height 18
select select "warranty"
click at [665, 256] on select "need to quote quoted need to invoice invoiced paid warranty purchase order need…" at bounding box center [787, 263] width 245 height 18
click at [424, 685] on input "Save" at bounding box center [418, 678] width 50 height 31
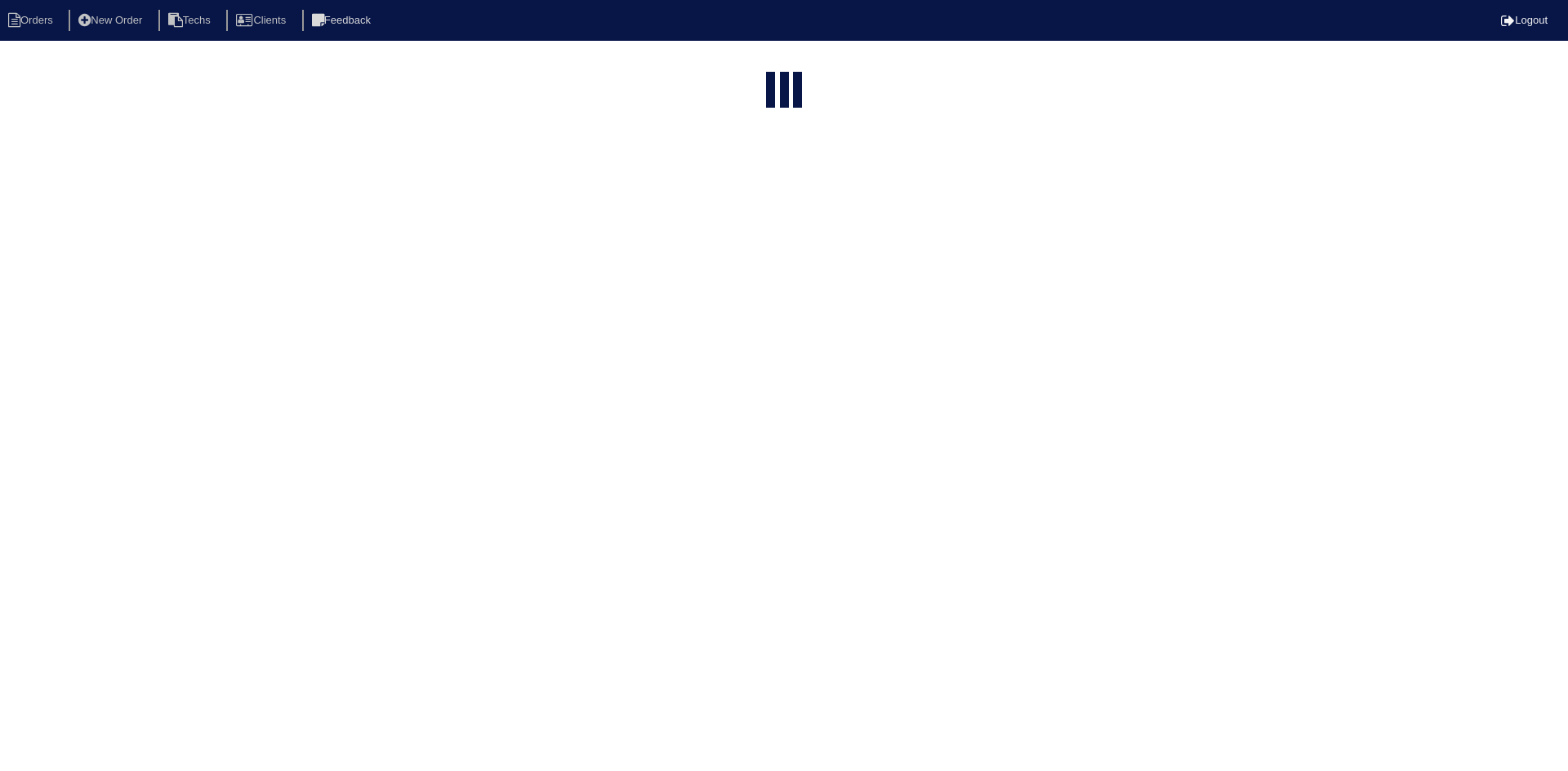
select select "15"
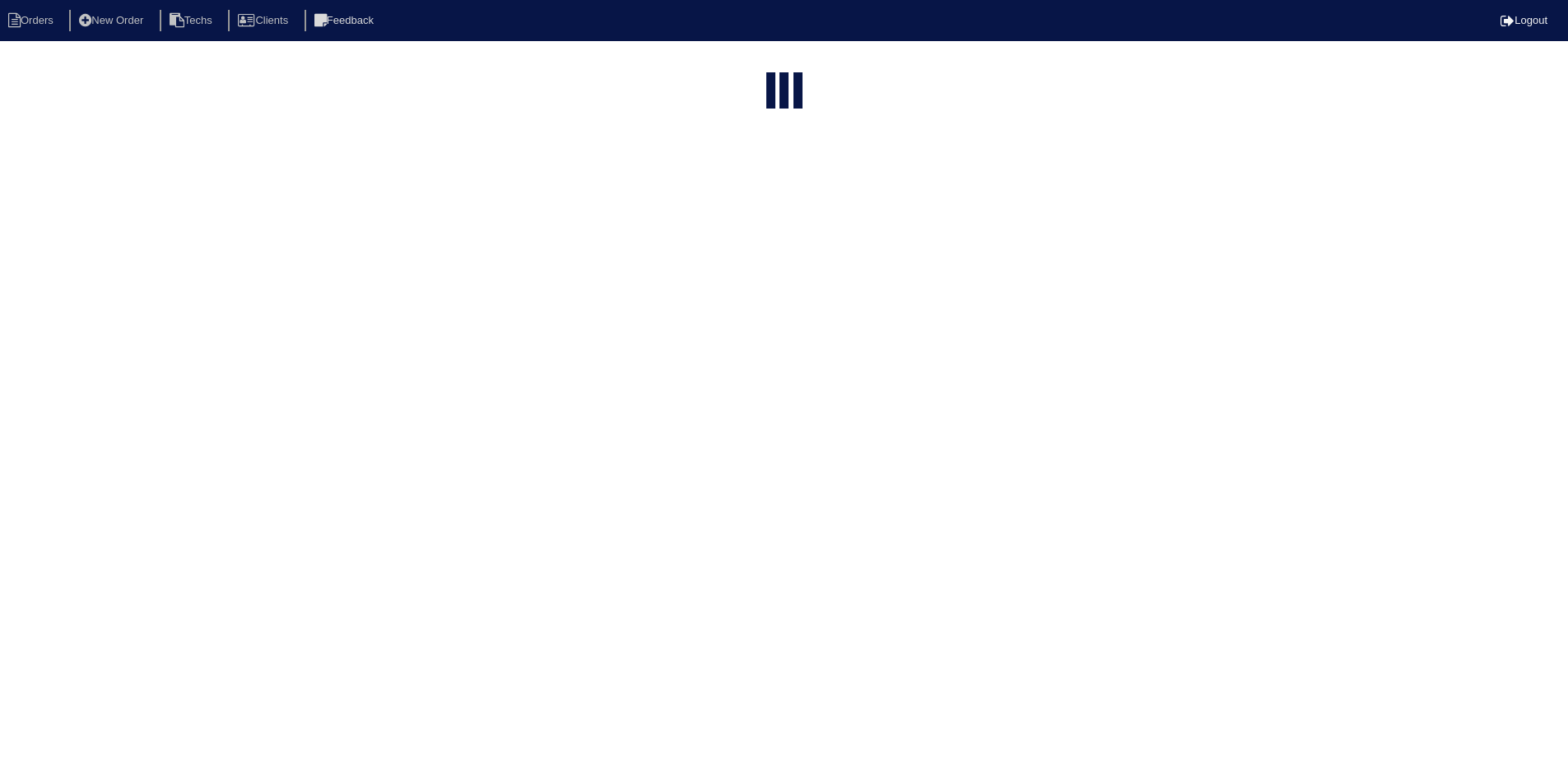
select select "field complete"
select select "need to quote"
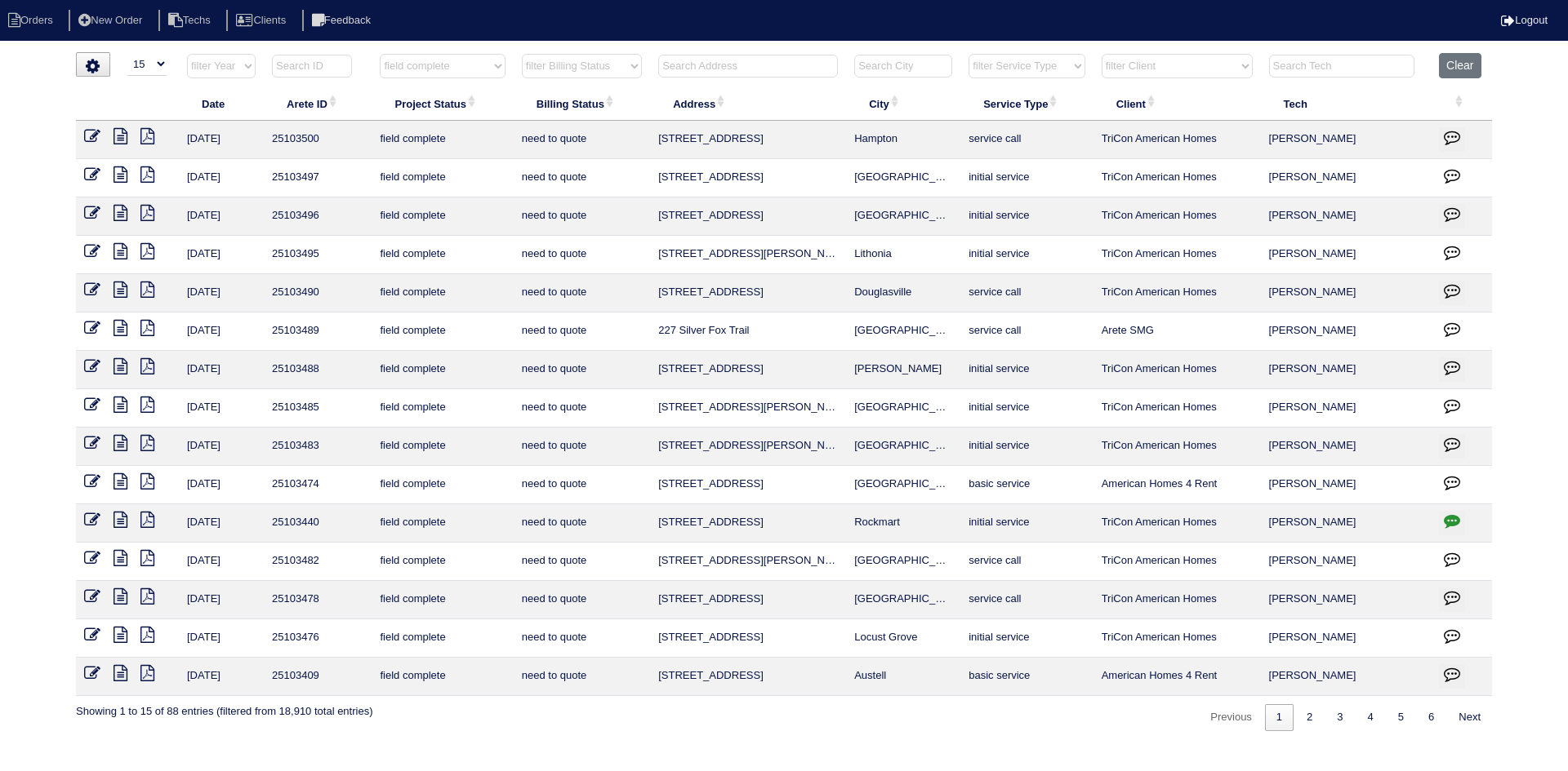
click at [748, 67] on input "text" at bounding box center [747, 66] width 180 height 23
type input "2875"
select select "field complete"
select select "need to quote"
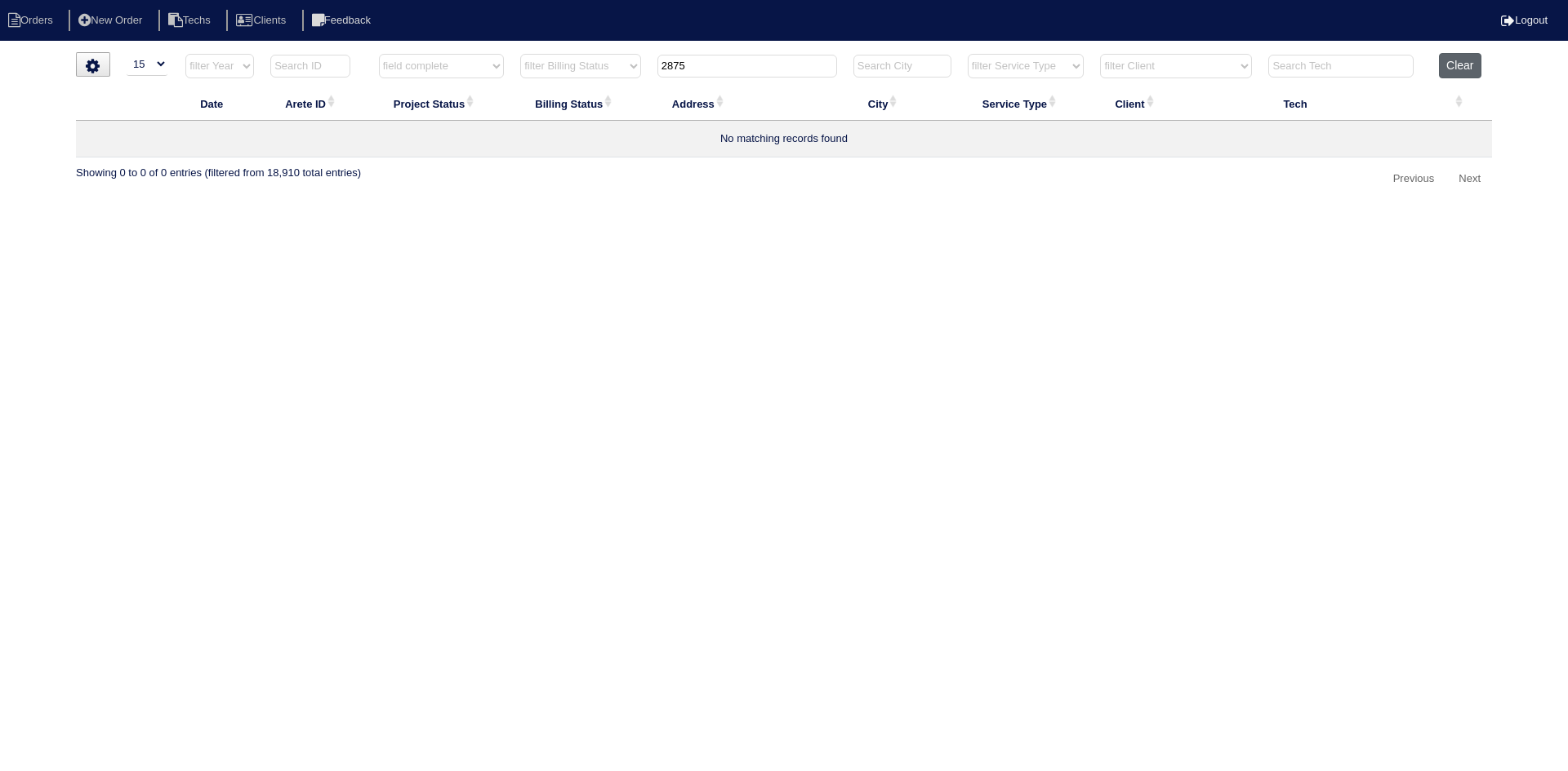
type input "2875"
click at [1453, 60] on button "Clear" at bounding box center [1459, 65] width 42 height 25
select select
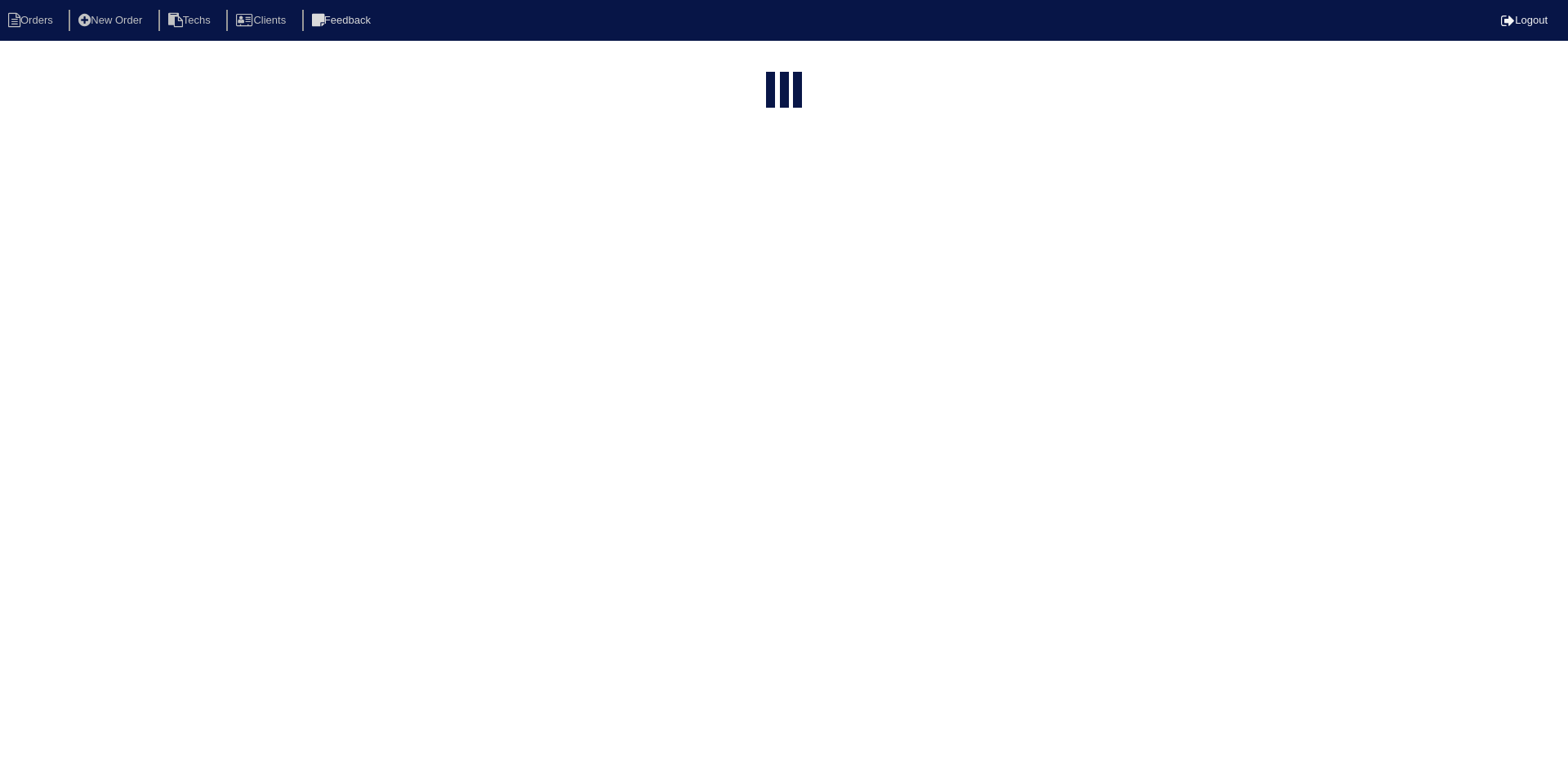
select select "15"
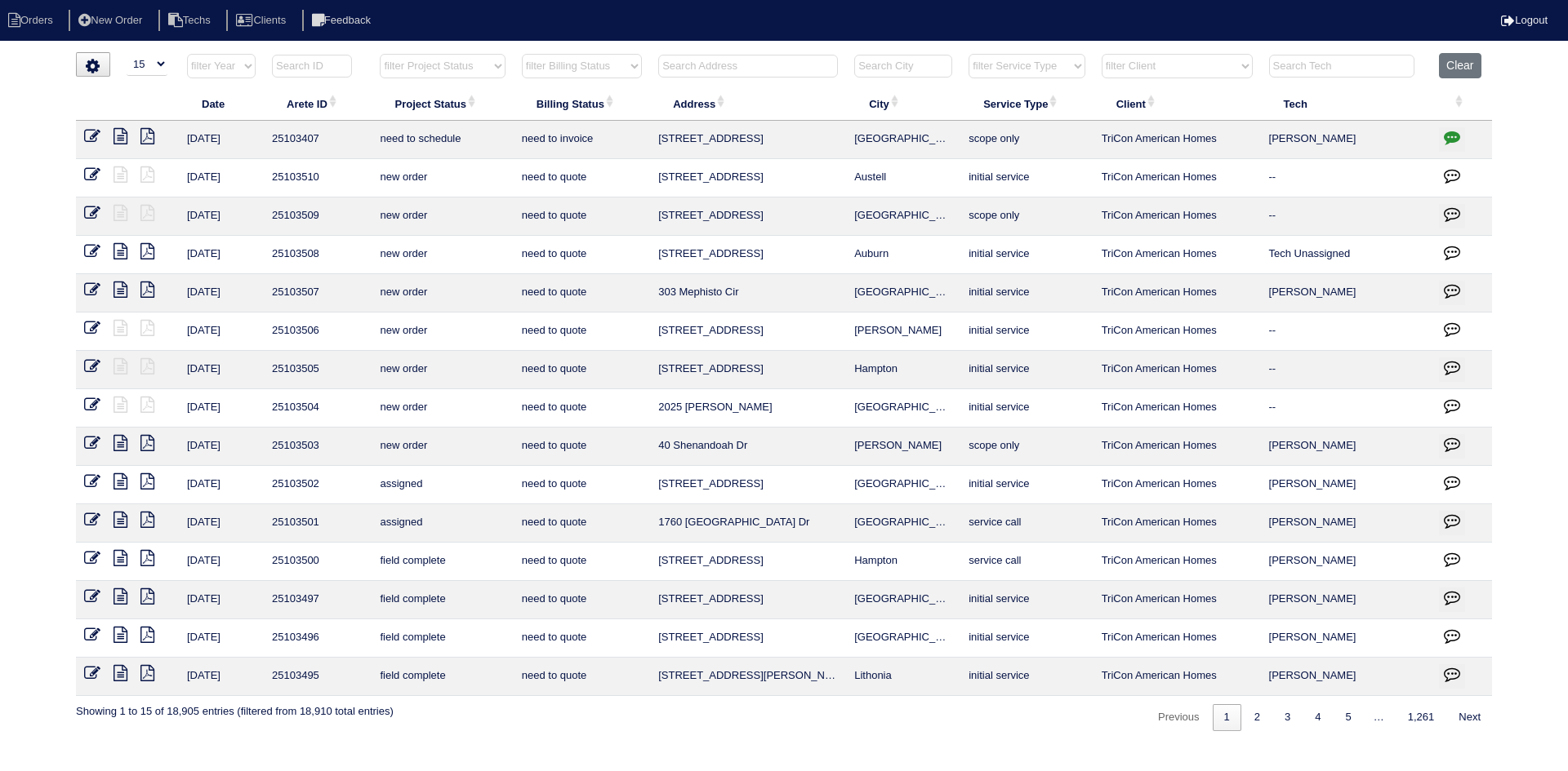
click at [708, 72] on input "text" at bounding box center [747, 66] width 180 height 23
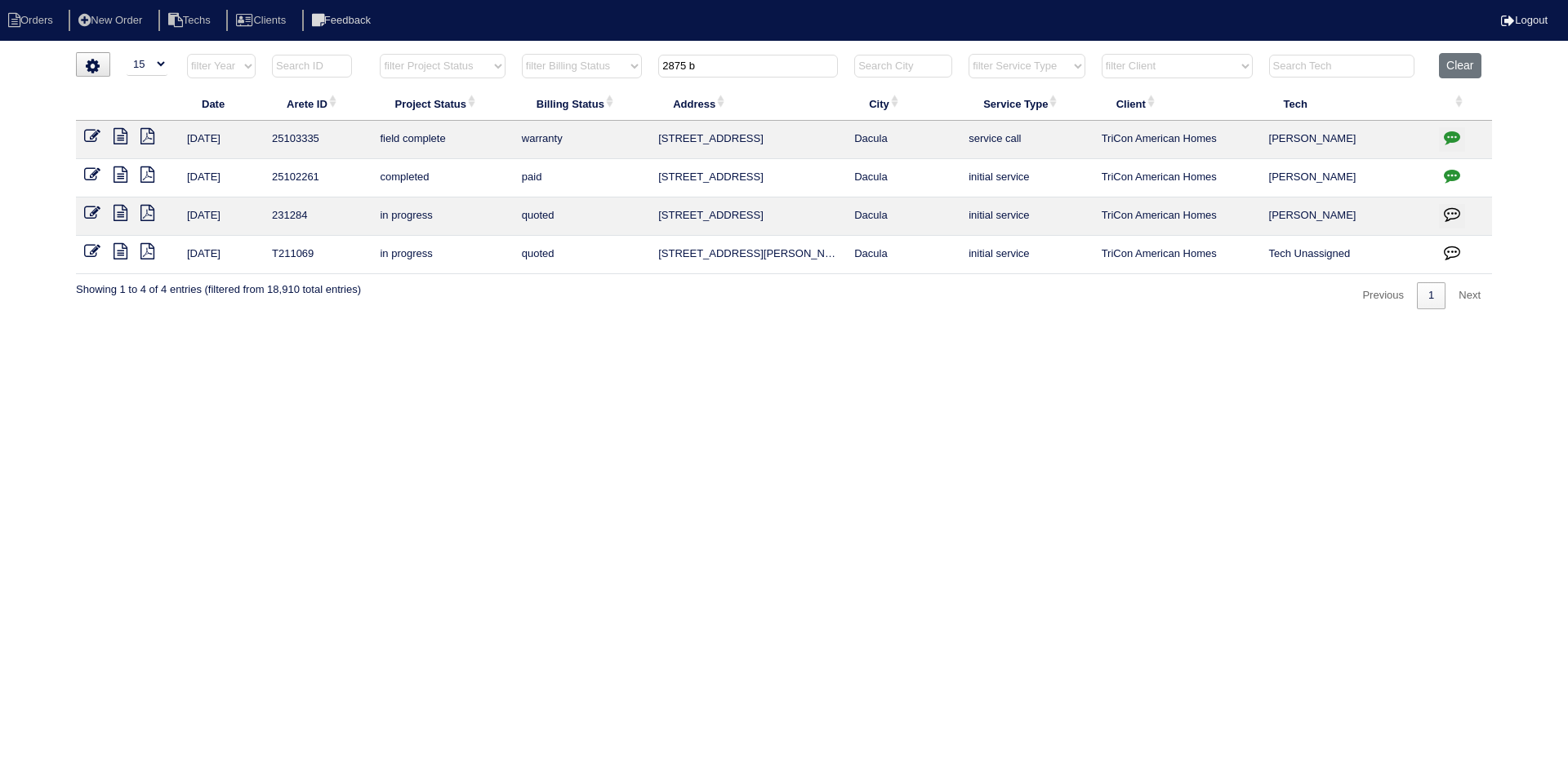
type input "2875 b"
click at [118, 137] on icon at bounding box center [120, 137] width 14 height 17
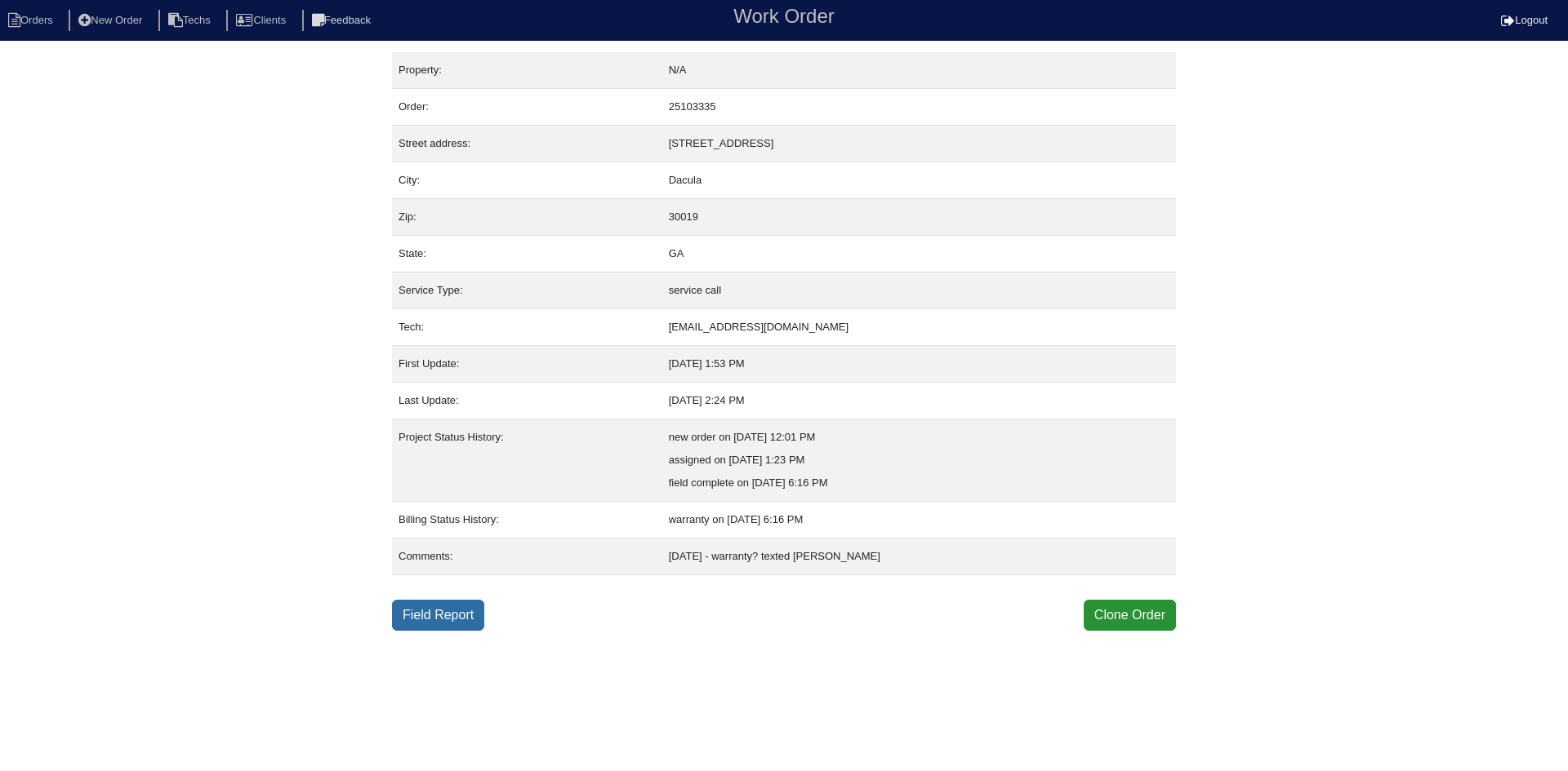
click at [410, 622] on link "Field Report" at bounding box center [437, 615] width 92 height 31
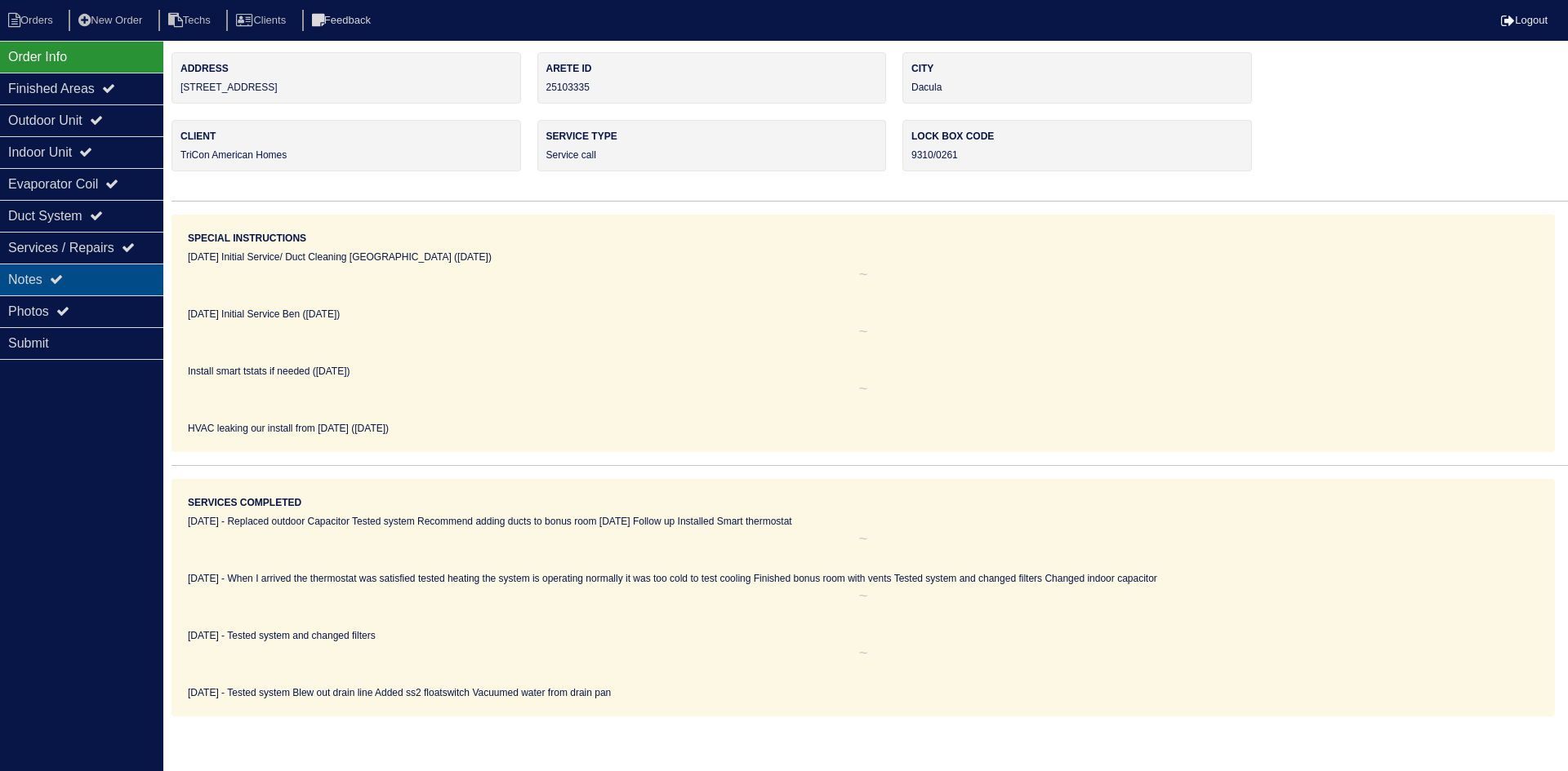
click at [108, 278] on div "Notes" at bounding box center [82, 279] width 164 height 32
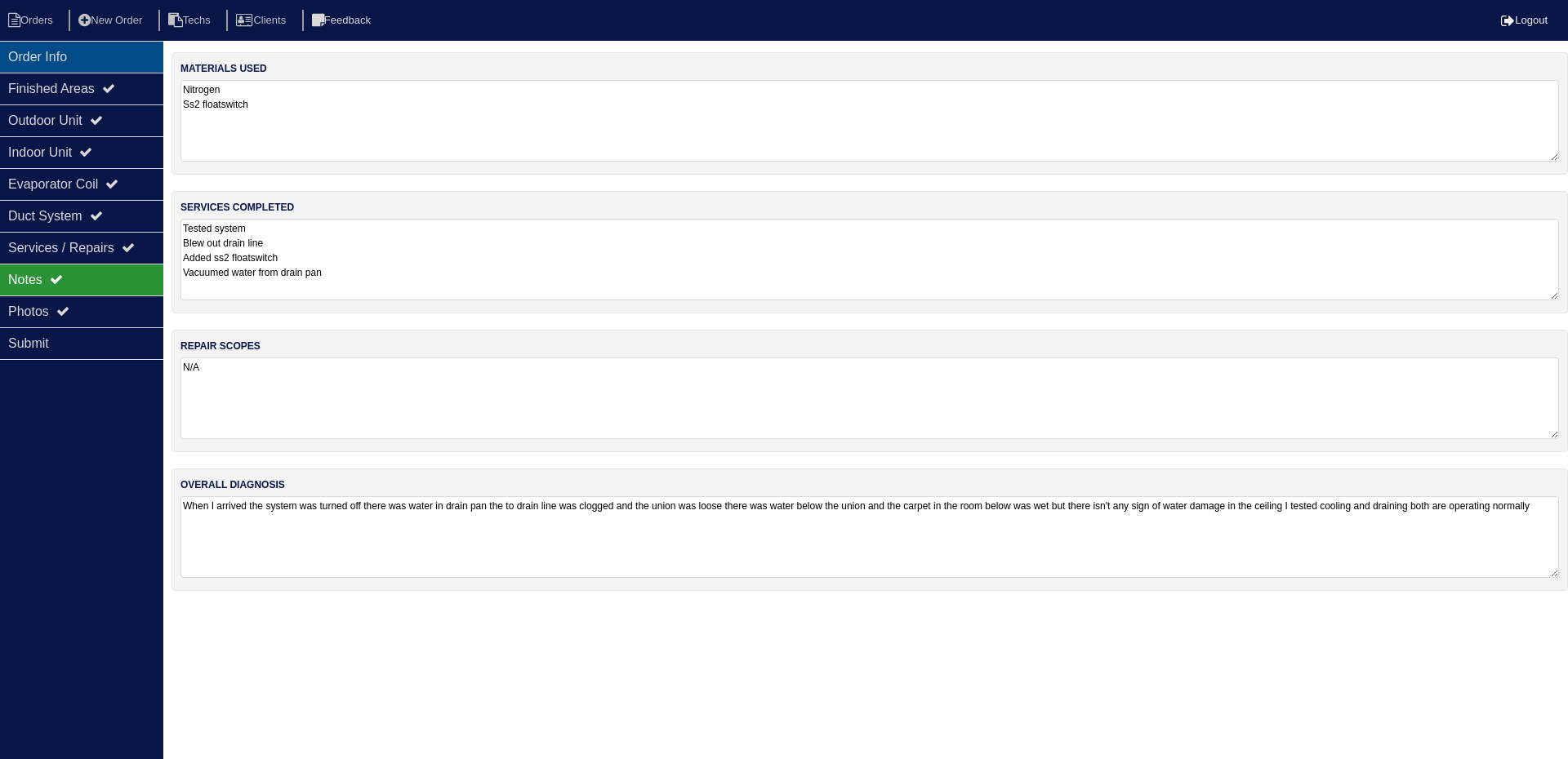
click at [112, 48] on div "Order Info" at bounding box center [82, 57] width 164 height 32
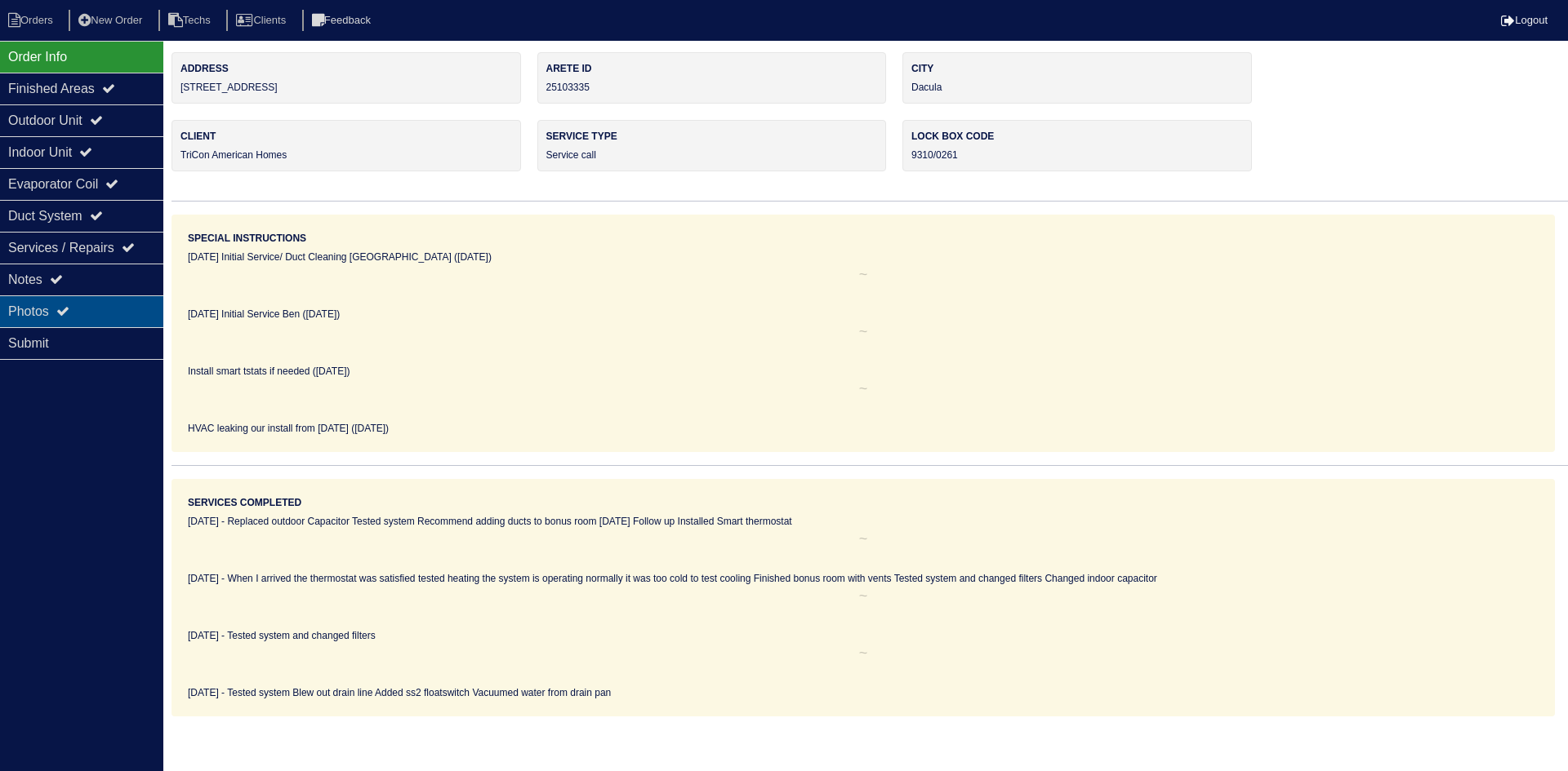
click at [63, 303] on div "Photos" at bounding box center [82, 312] width 164 height 32
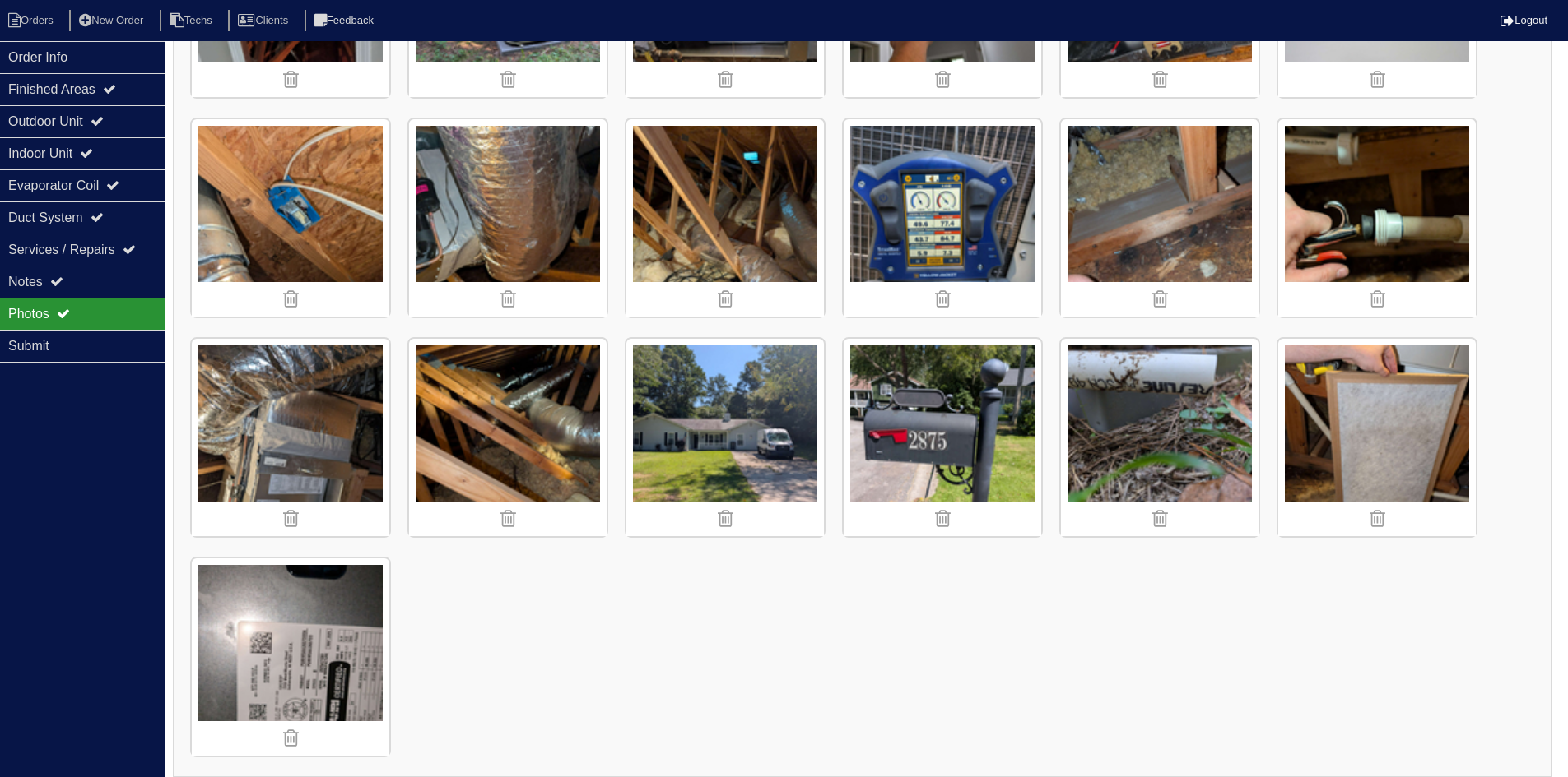
scroll to position [855, 0]
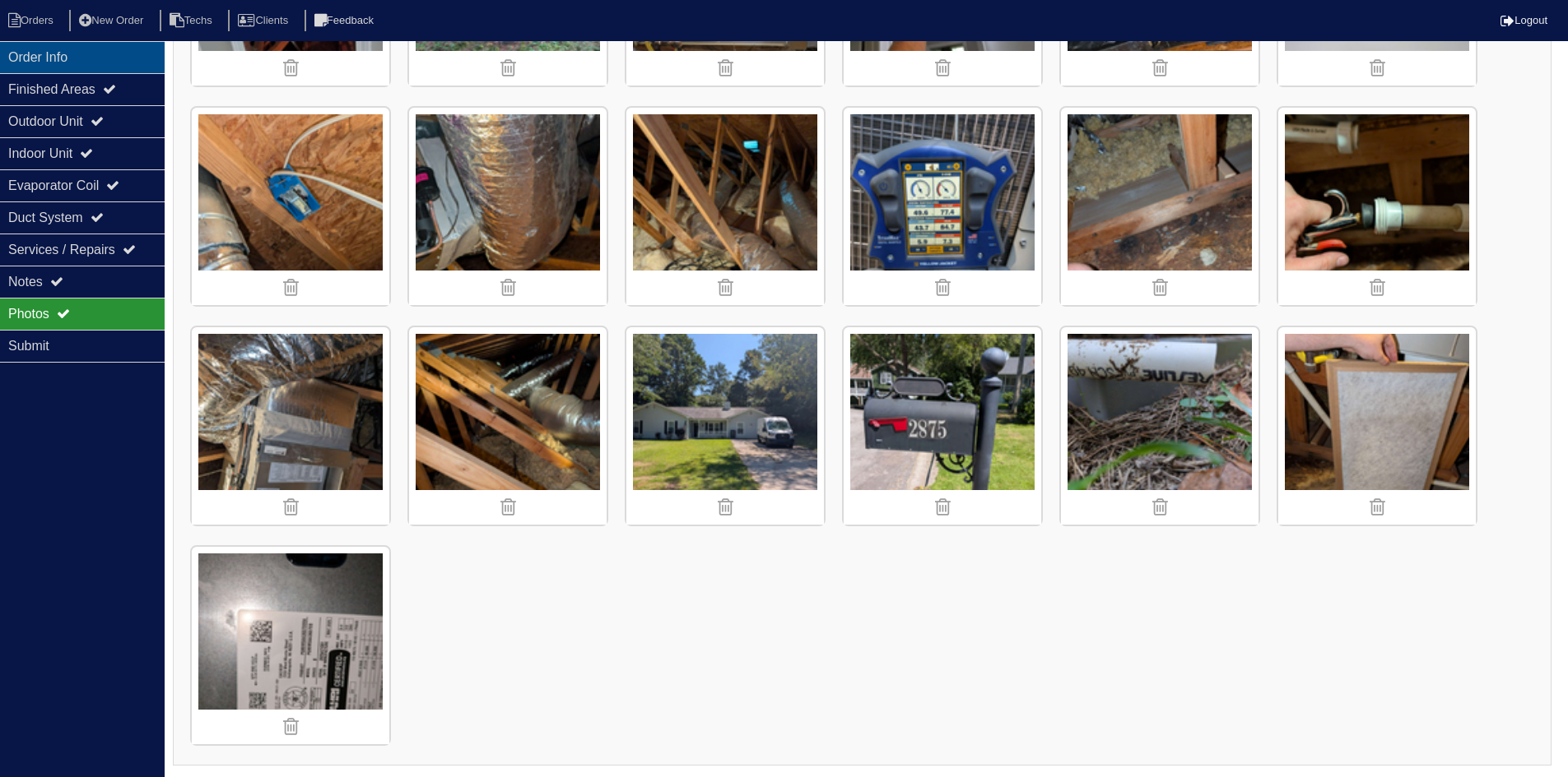
click at [68, 57] on div "Order Info" at bounding box center [83, 57] width 165 height 32
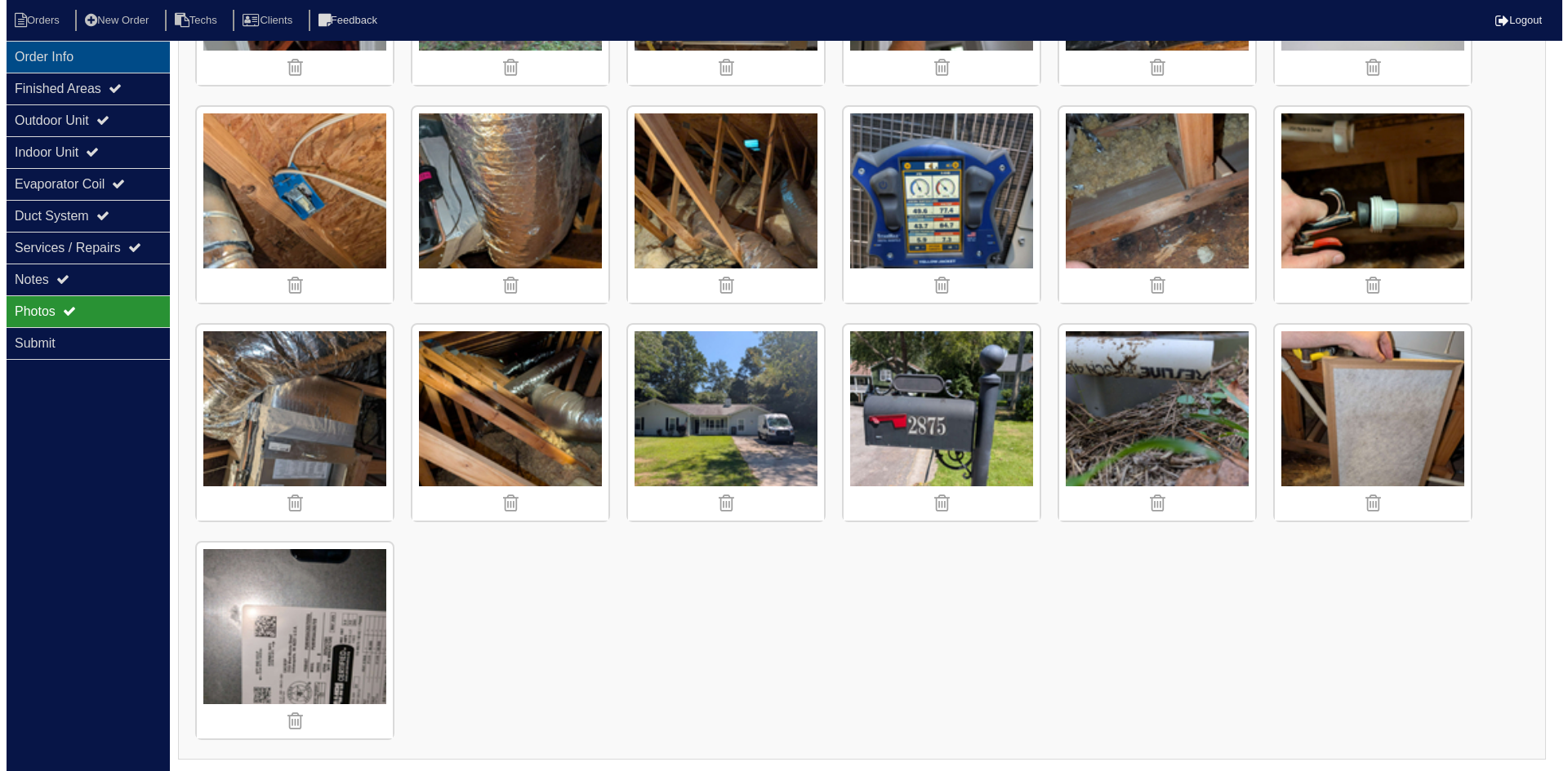
scroll to position [0, 0]
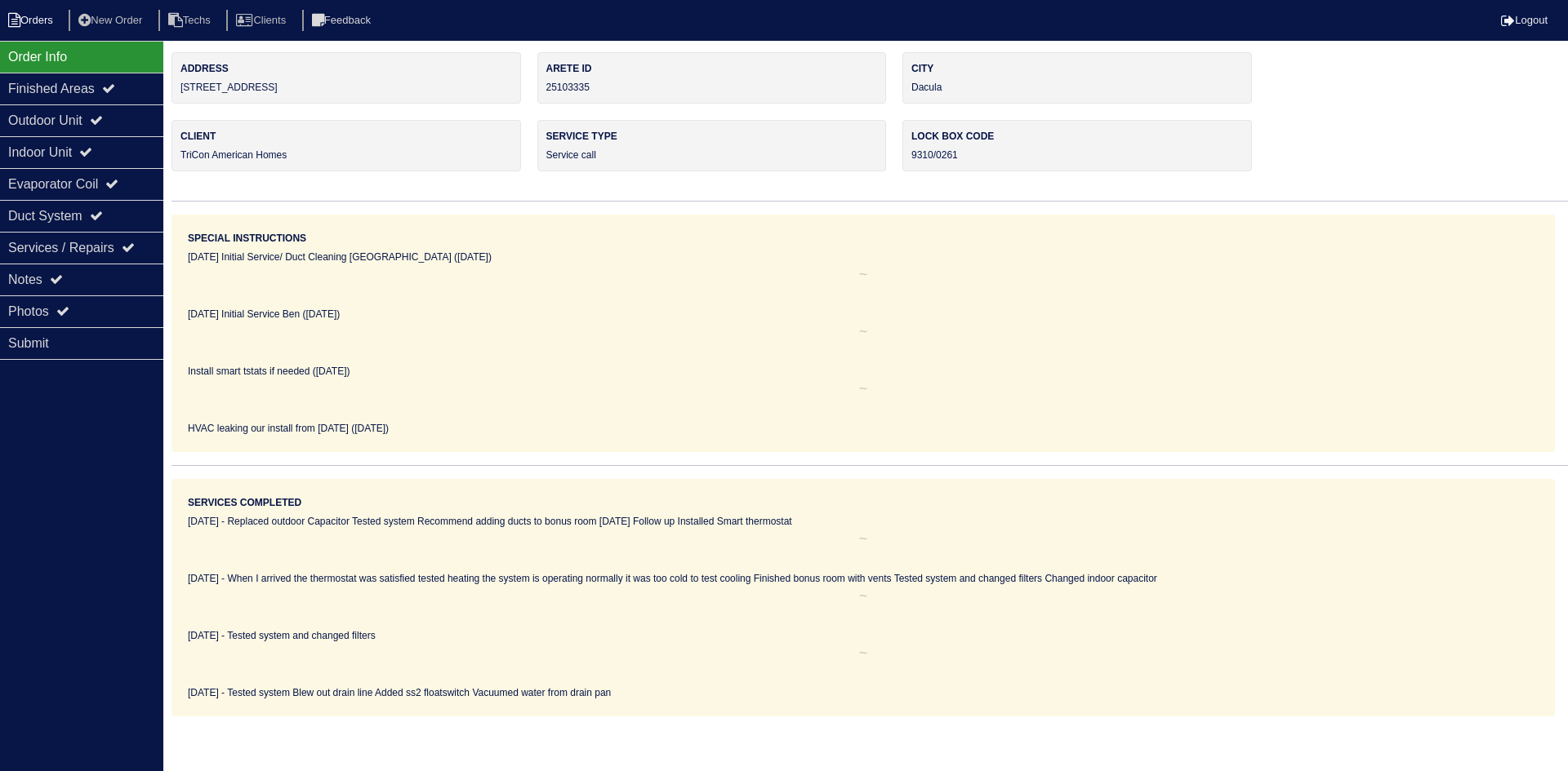
click at [47, 12] on li "Orders" at bounding box center [33, 21] width 66 height 22
select select "15"
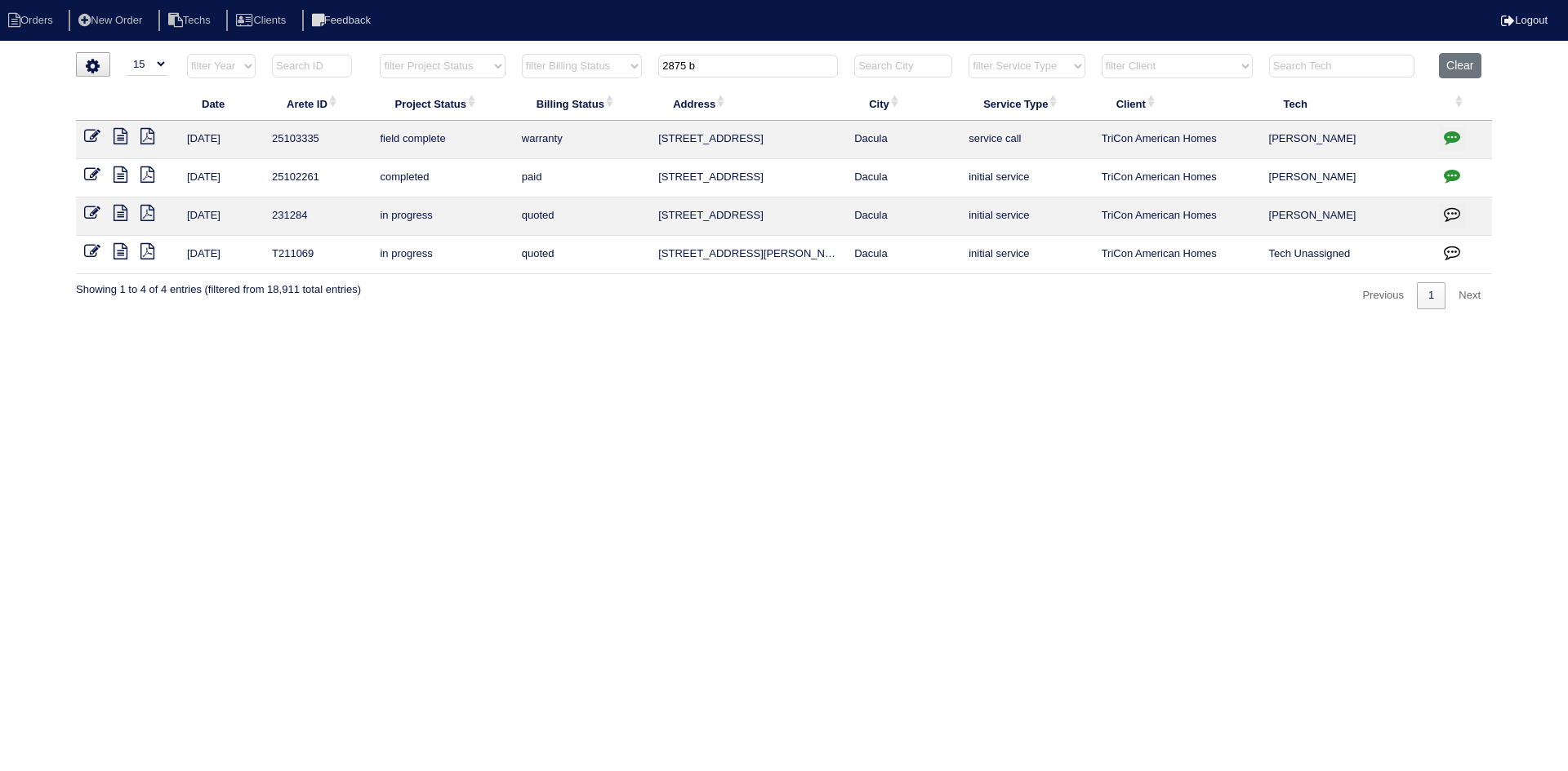
drag, startPoint x: 688, startPoint y: 68, endPoint x: 648, endPoint y: 63, distance: 40.3
click at [647, 65] on tr "filter Year -- Any Year -- 2025 2024 2023 2022 2021 2020 2019 filter Project St…" at bounding box center [784, 70] width 1416 height 33
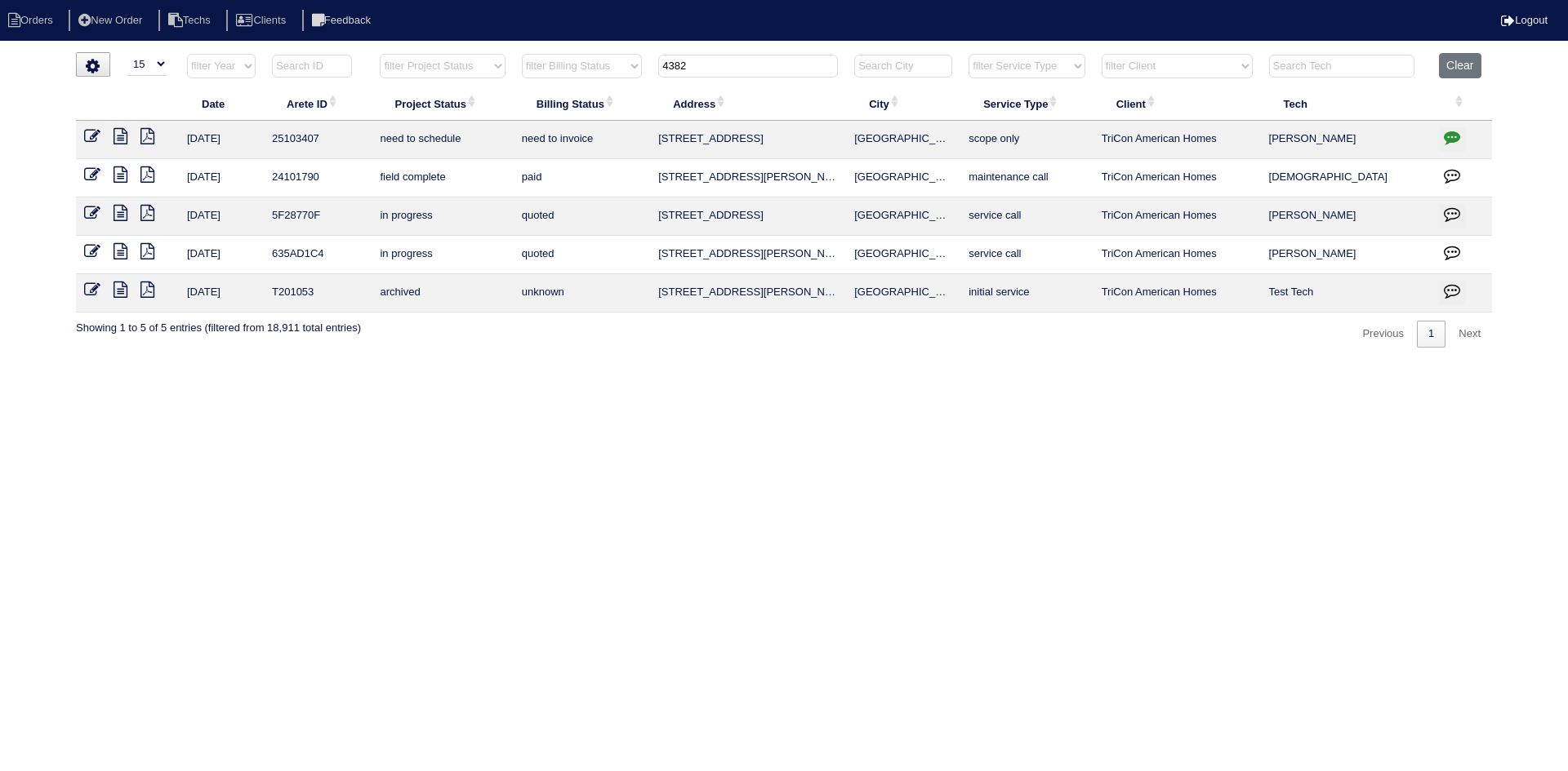
type input "4382"
click at [125, 134] on icon at bounding box center [120, 137] width 14 height 17
click at [1454, 132] on icon "button" at bounding box center [1452, 138] width 17 height 17
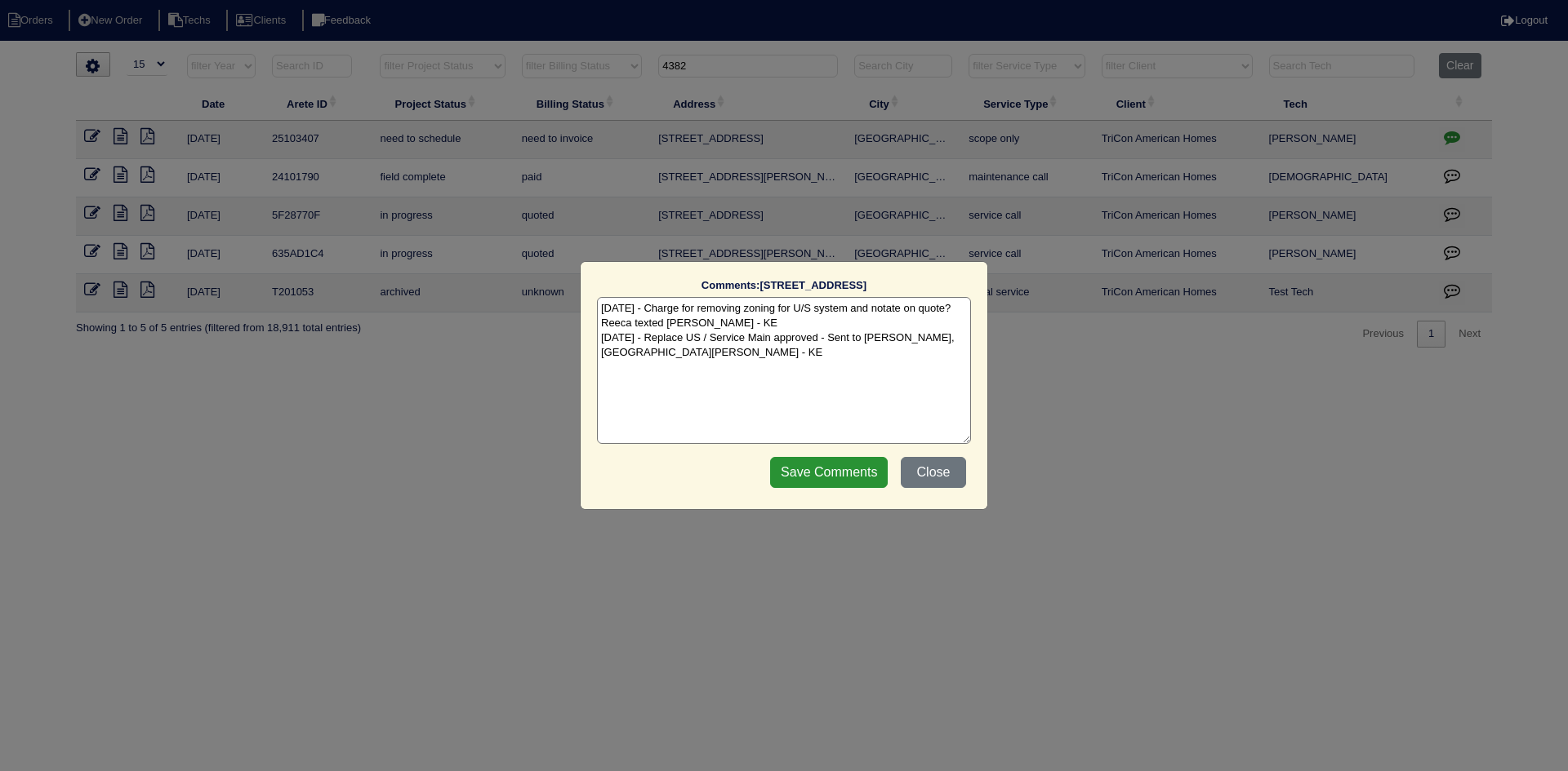
click at [661, 359] on textarea "9/17/25 - Charge for removing zoning for U/S system and notate on quote? Reeca …" at bounding box center [784, 370] width 374 height 147
paste textarea "Equipment ordered - pricing verified - Heat kit should be billed at $94 as per …"
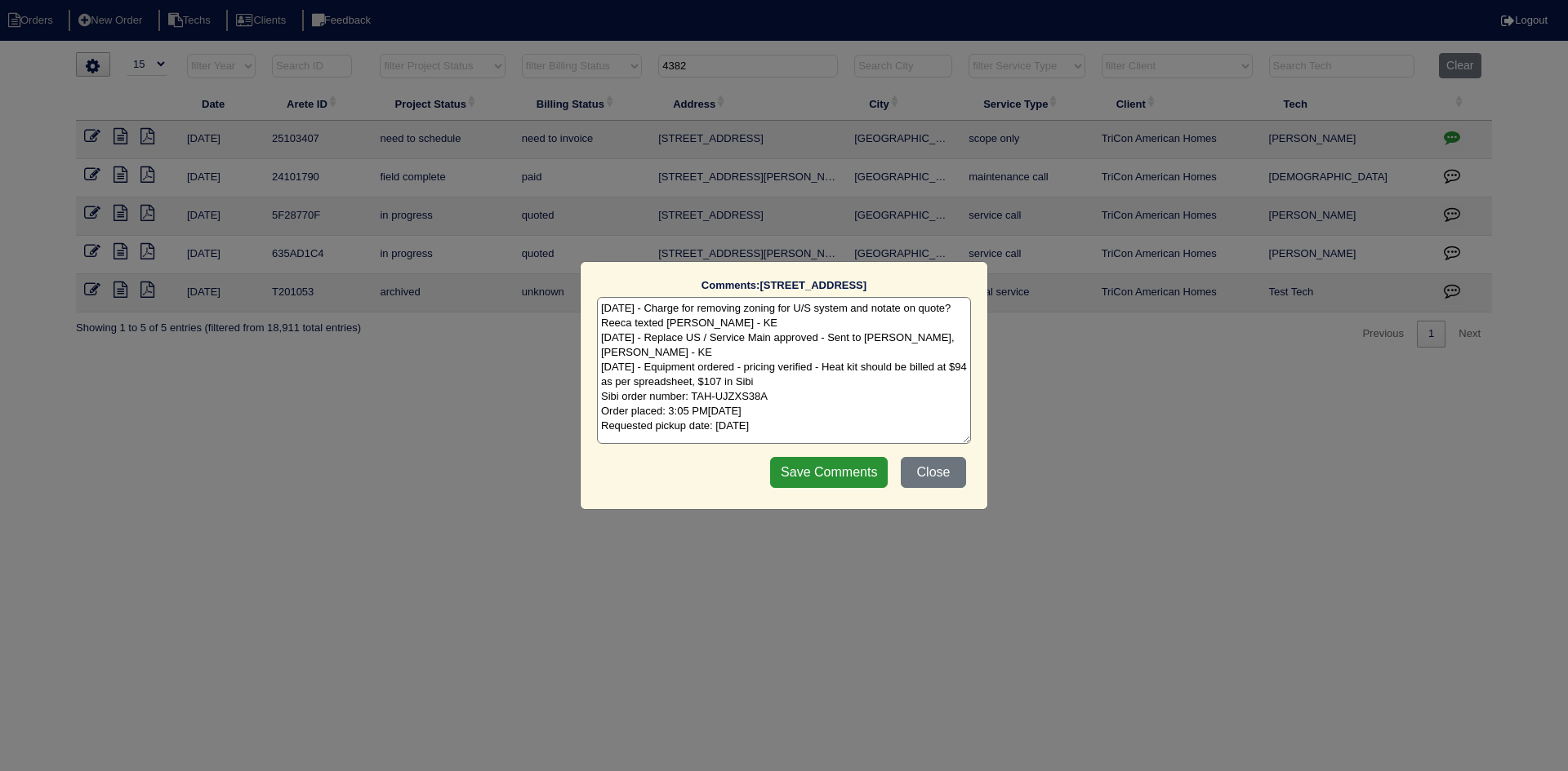
click at [797, 383] on textarea "9/17/25 - Charge for removing zoning for U/S system and notate on quote? Reeca …" at bounding box center [784, 370] width 374 height 147
click at [799, 390] on textarea "9/17/25 - Charge for removing zoning for U/S system and notate on quote? Reeca …" at bounding box center [784, 370] width 374 height 147
click at [798, 381] on textarea "9/17/25 - Charge for removing zoning for U/S system and notate on quote? Reeca …" at bounding box center [784, 370] width 374 height 147
type textarea "9/17/25 - Charge for removing zoning for U/S system and notate on quote? Reeca …"
click at [824, 470] on input "Save Comments" at bounding box center [828, 472] width 117 height 31
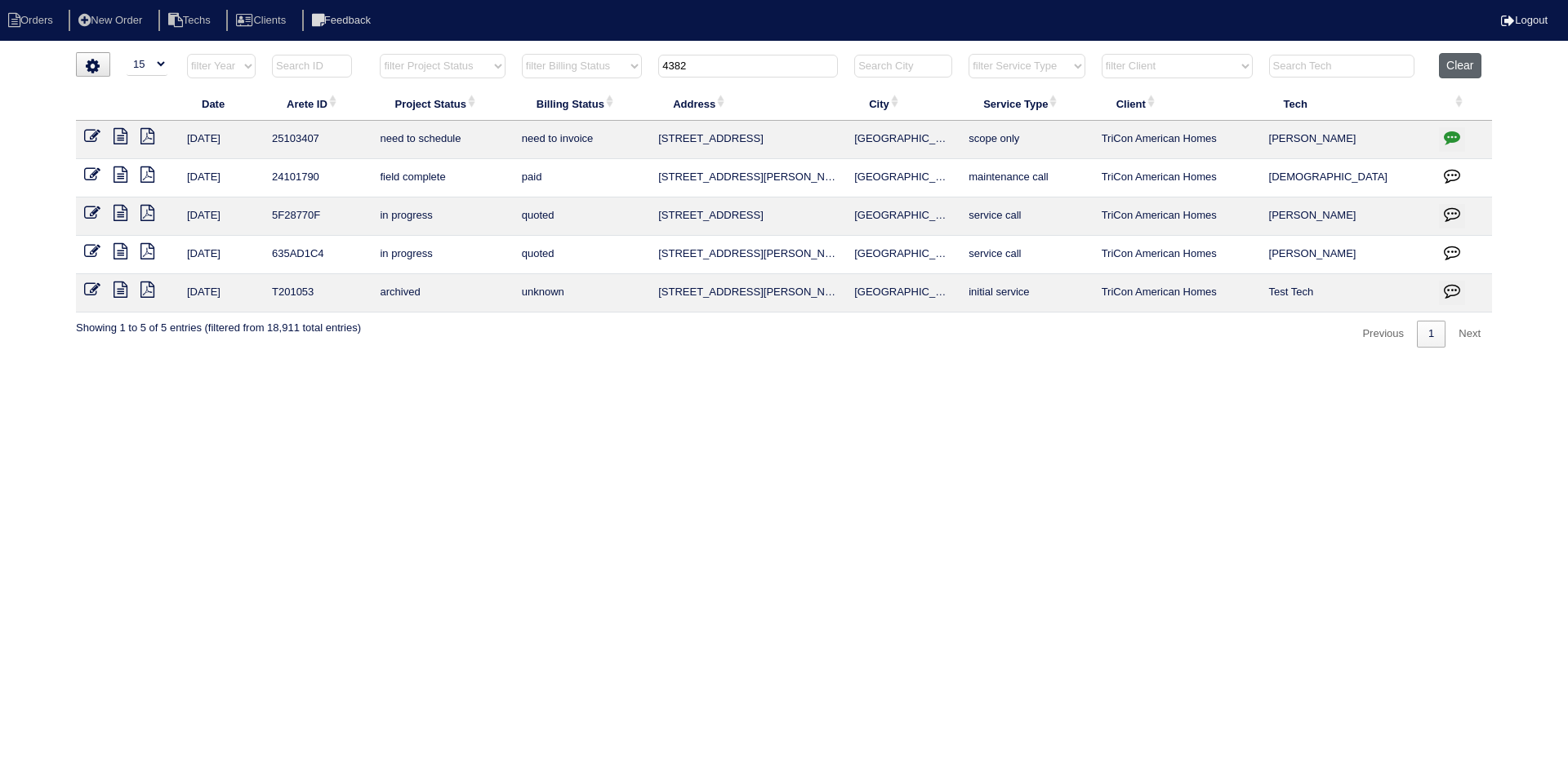
click at [1474, 68] on button "Clear" at bounding box center [1459, 65] width 42 height 25
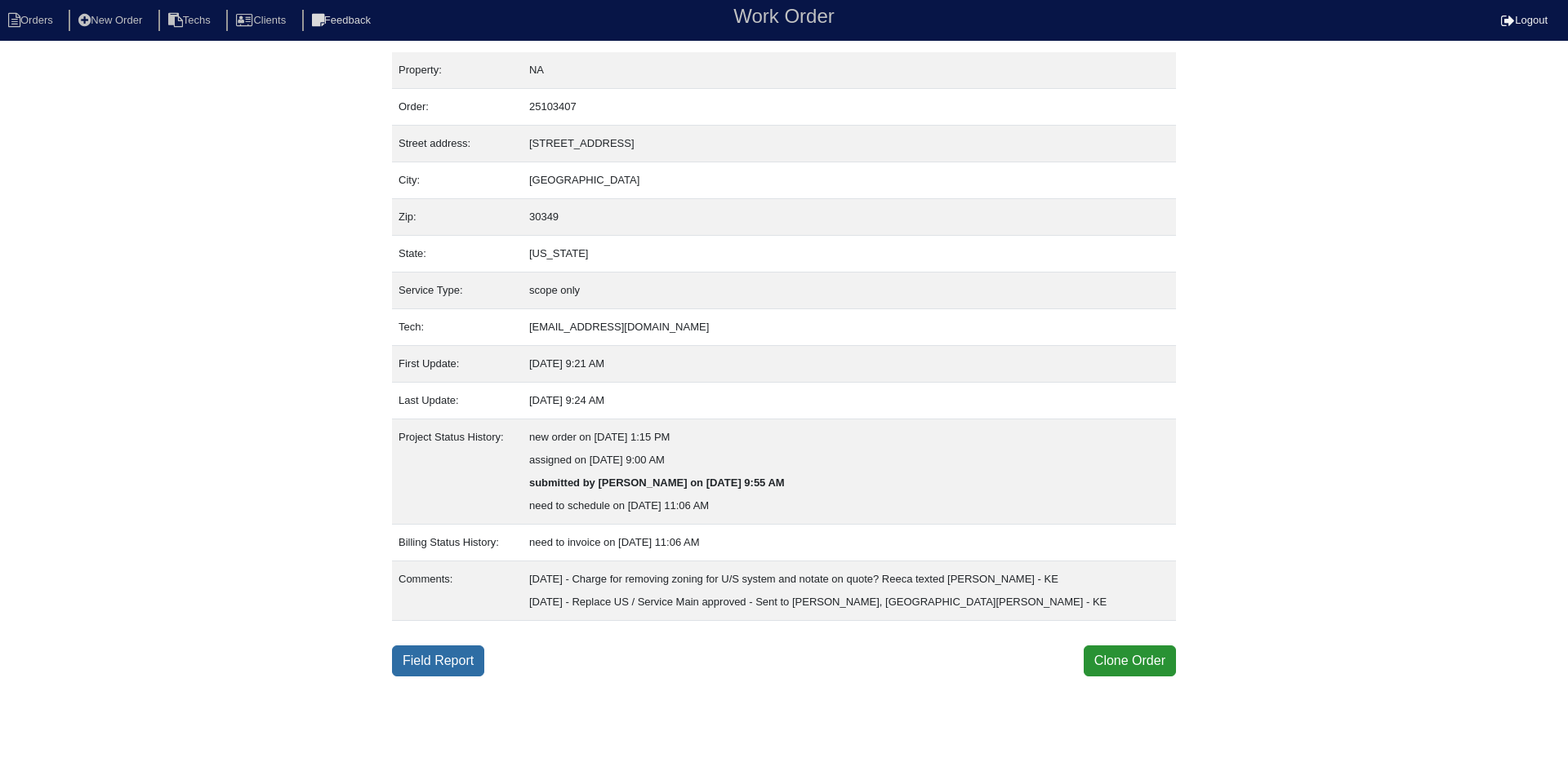
click at [434, 653] on link "Field Report" at bounding box center [437, 660] width 92 height 31
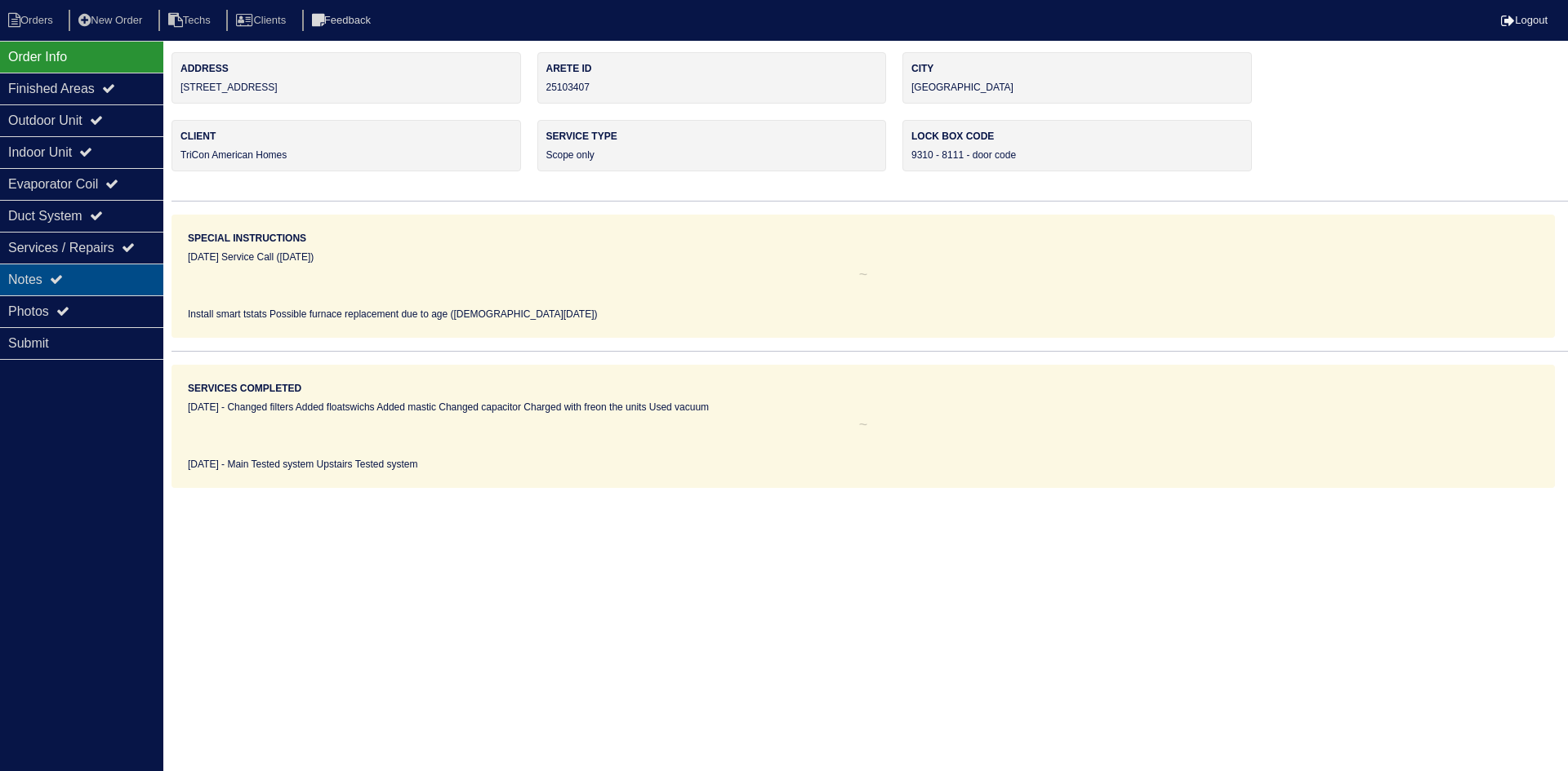
click at [91, 271] on div "Notes" at bounding box center [82, 279] width 164 height 32
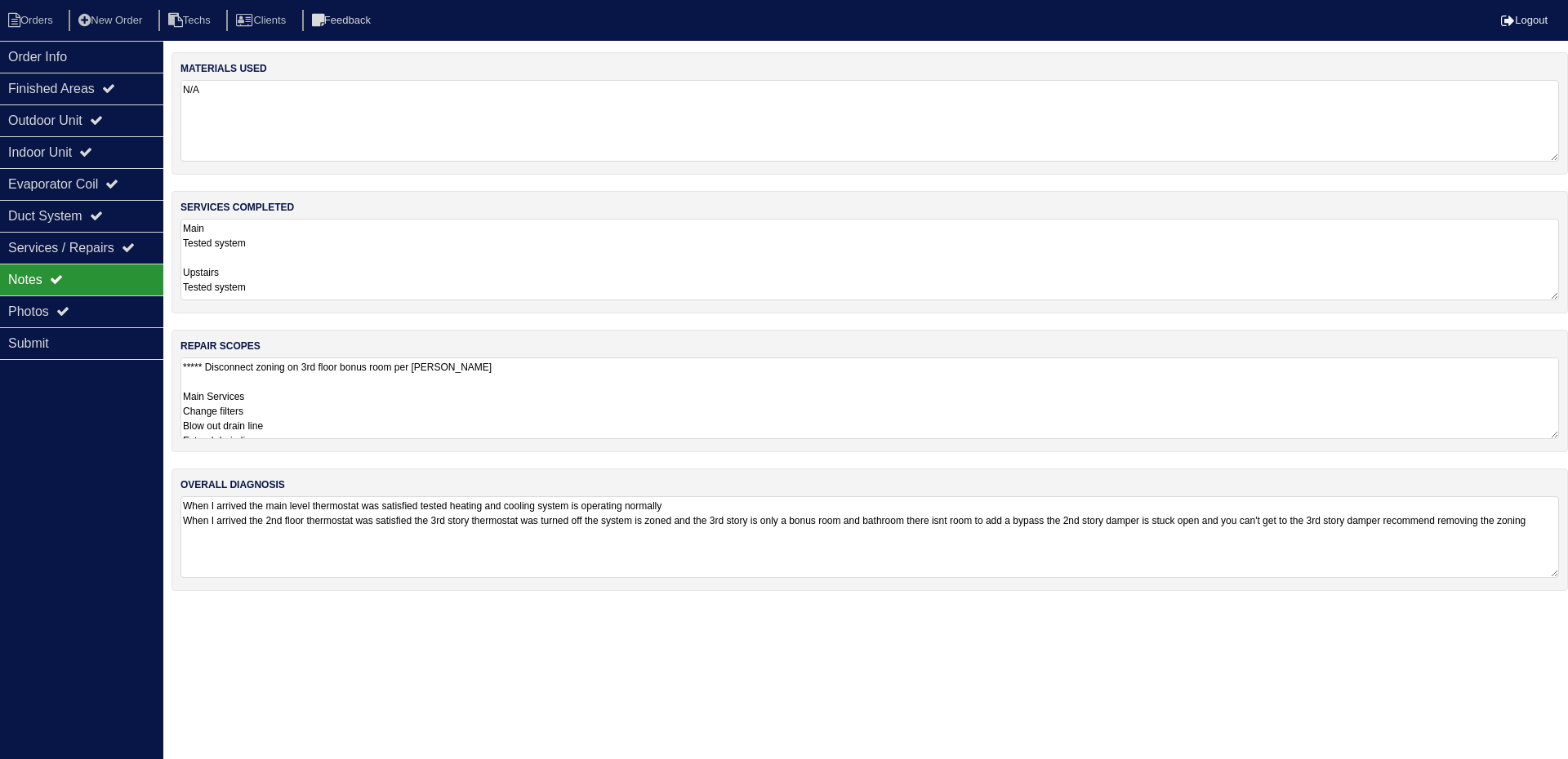
click at [1374, 388] on textarea "***** Disconnect zoning on 3rd floor bonus room per Payton - rk Main Services C…" at bounding box center [869, 398] width 1378 height 82
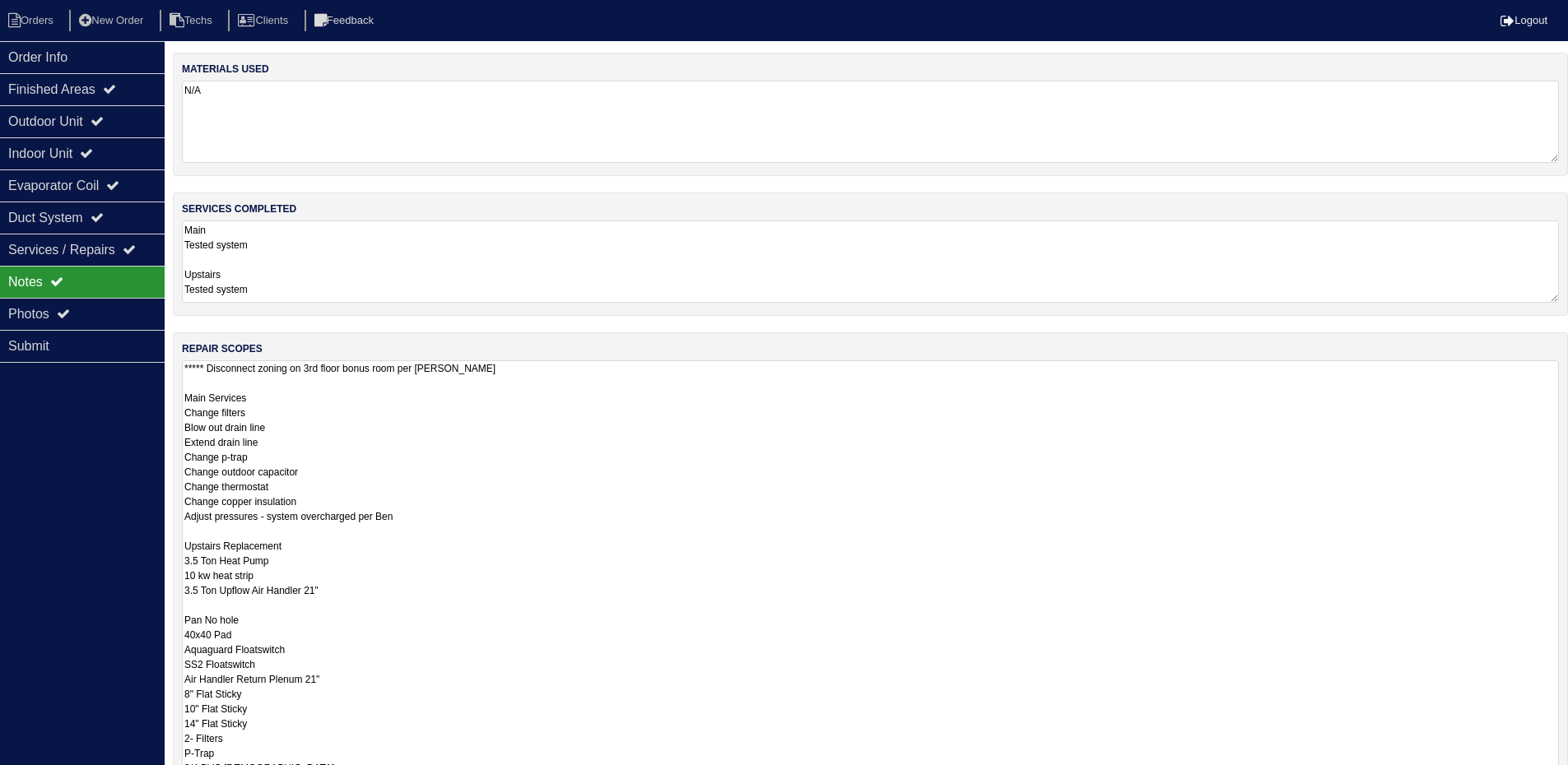
click at [1561, 439] on div "repair scopes ***** Disconnect zoning on 3rd floor bonus room per Payton - rk M…" at bounding box center [869, 584] width 1395 height 503
click at [1526, 282] on textarea "Main Tested system Upstairs Tested system" at bounding box center [870, 262] width 1377 height 82
drag, startPoint x: 1563, startPoint y: 438, endPoint x: 1579, endPoint y: 816, distance: 378.3
click at [1568, 776] on html "Orders New Order Techs Clients Feedback Logout Orders New Order Users Clients M…" at bounding box center [784, 494] width 1568 height 989
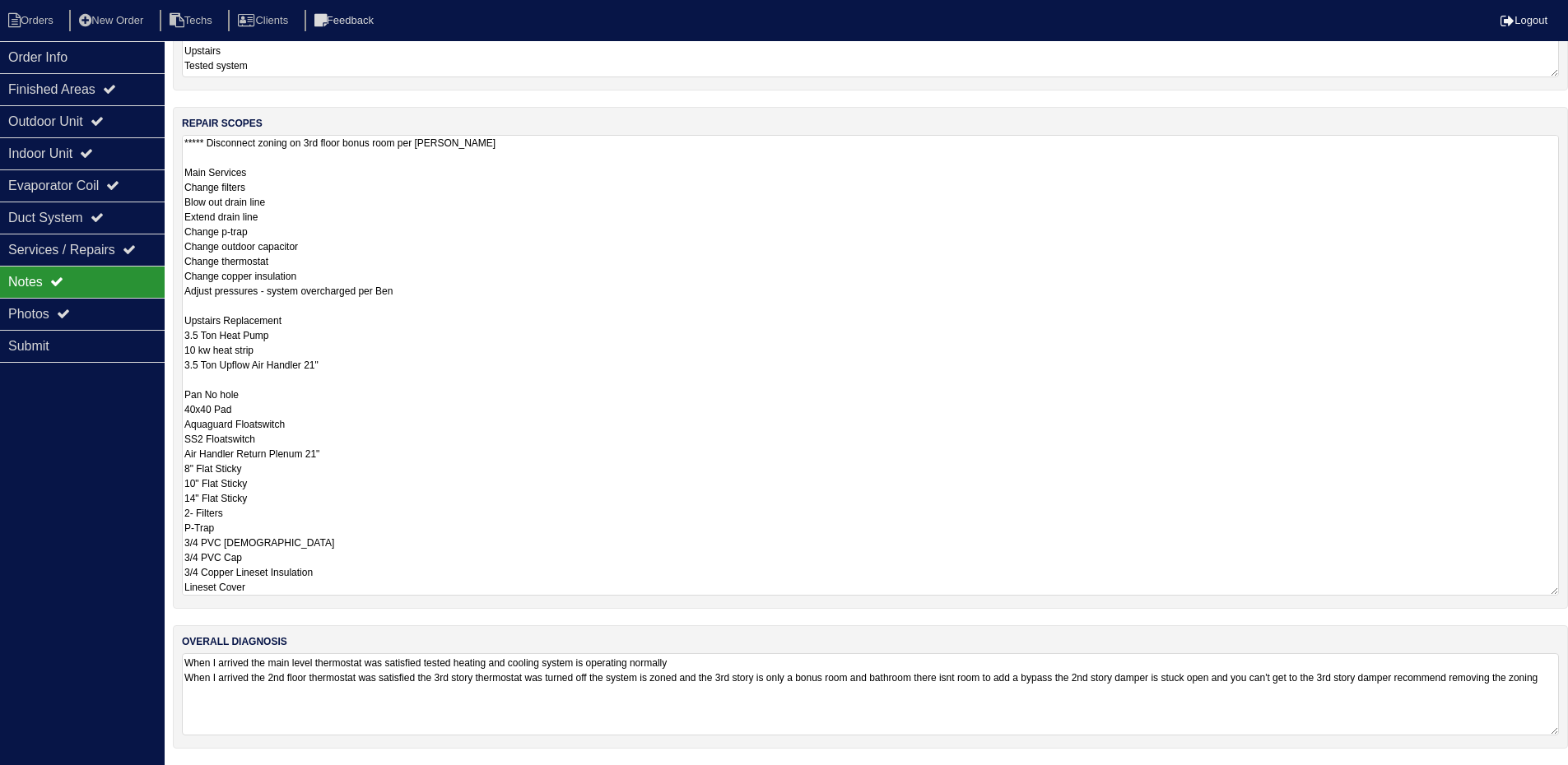
scroll to position [4, 0]
drag, startPoint x: 68, startPoint y: 58, endPoint x: 84, endPoint y: 58, distance: 16.0
click at [68, 58] on div "Order Info" at bounding box center [83, 57] width 165 height 32
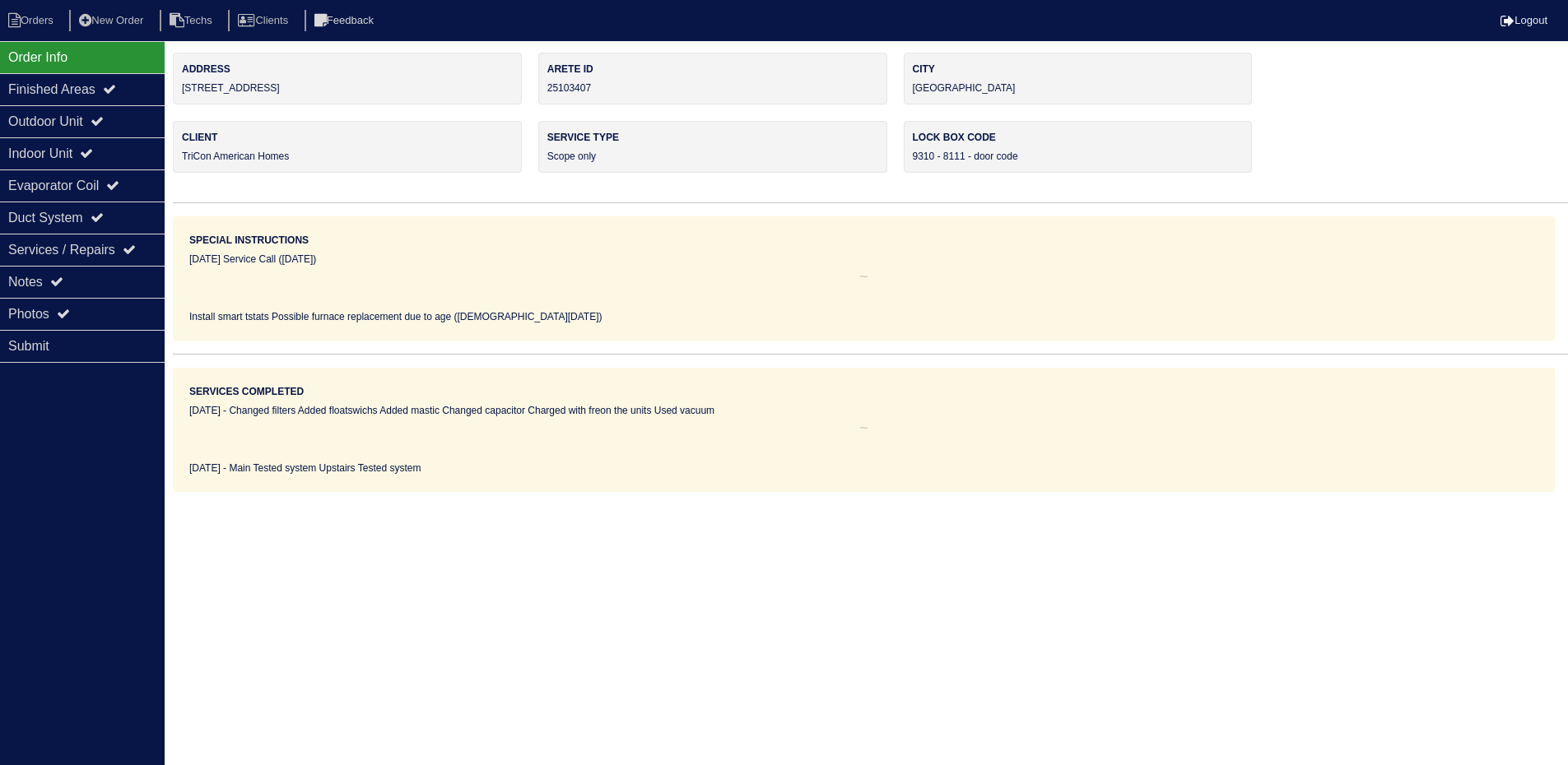
scroll to position [0, 0]
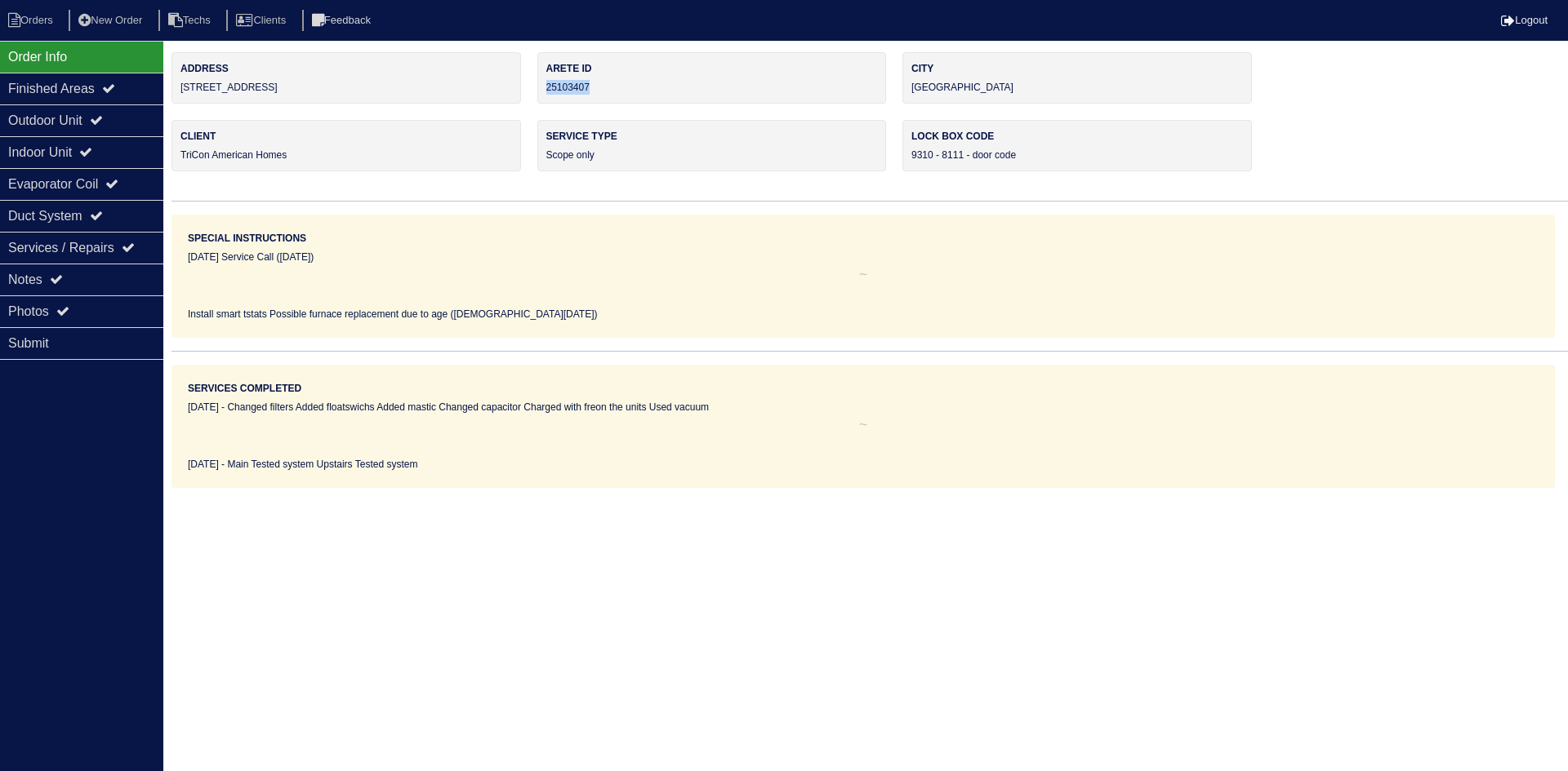
drag, startPoint x: 587, startPoint y: 84, endPoint x: 547, endPoint y: 84, distance: 40.0
click at [547, 84] on div "Arete ID 25103407" at bounding box center [712, 77] width 350 height 51
copy div "25103407"
click at [55, 279] on icon at bounding box center [57, 279] width 13 height 13
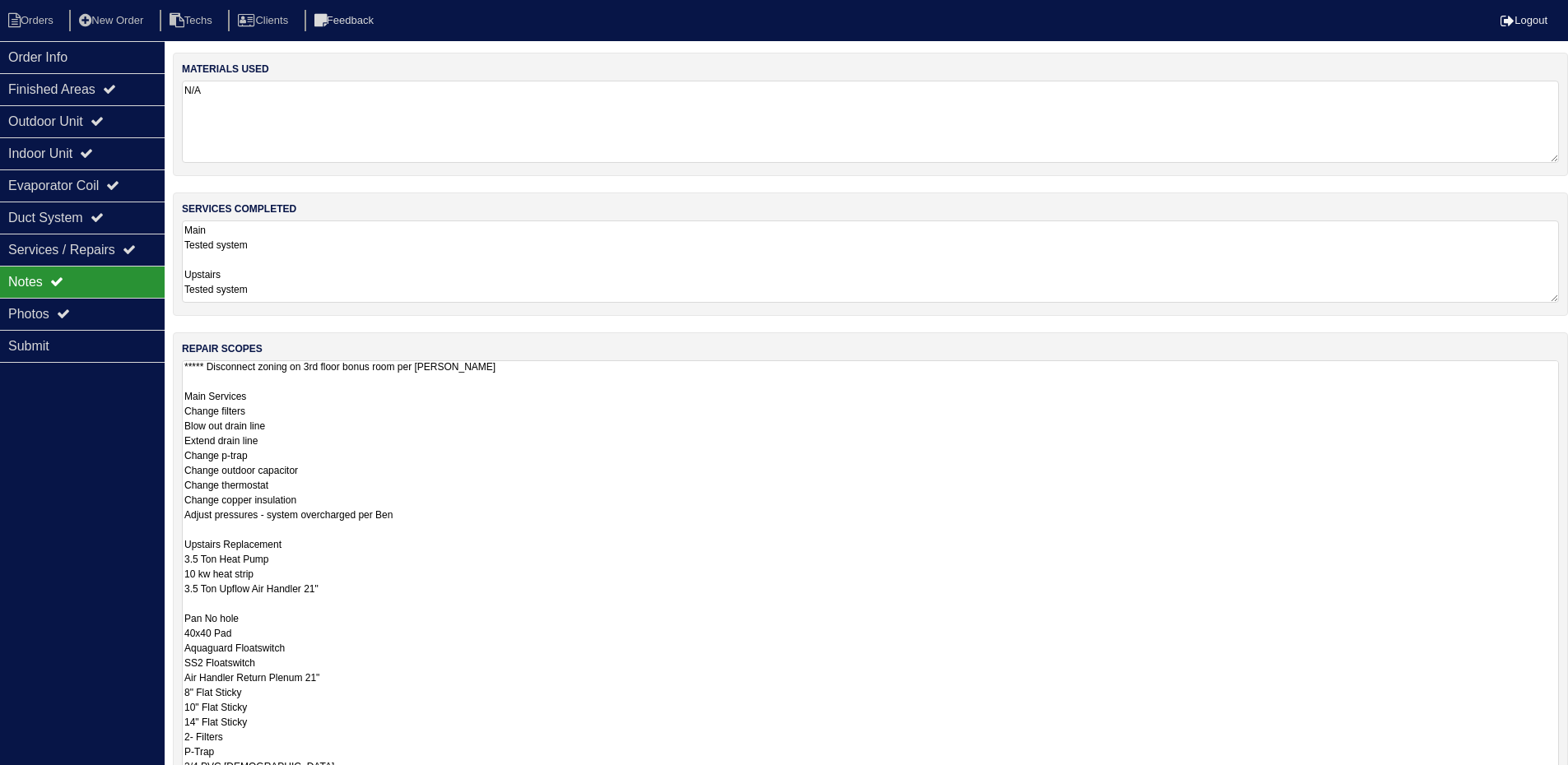
click at [643, 430] on textarea "***** Disconnect zoning on 3rd floor bonus room per Payton - rk Main Services C…" at bounding box center [870, 590] width 1377 height 460
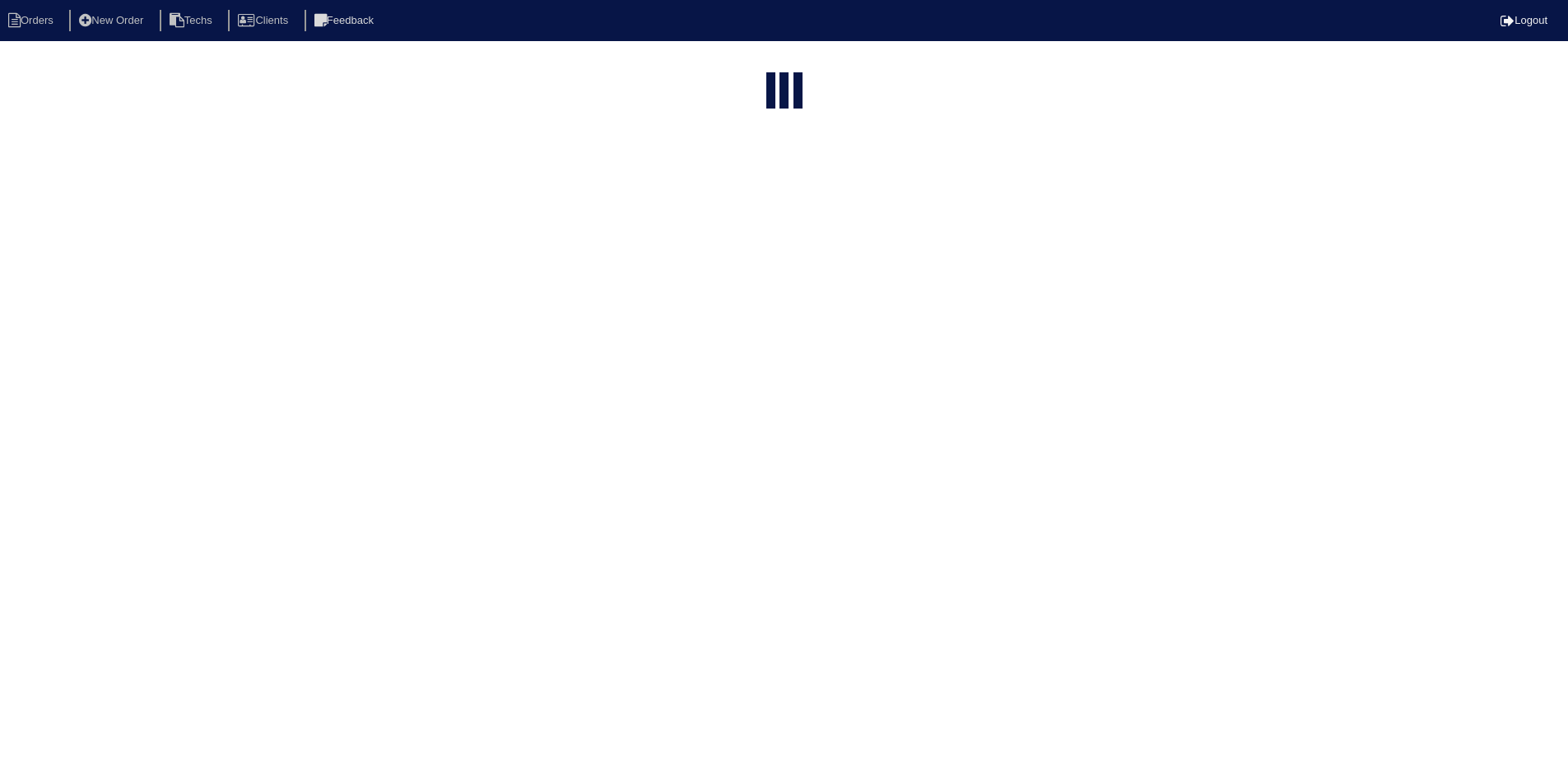
select select "15"
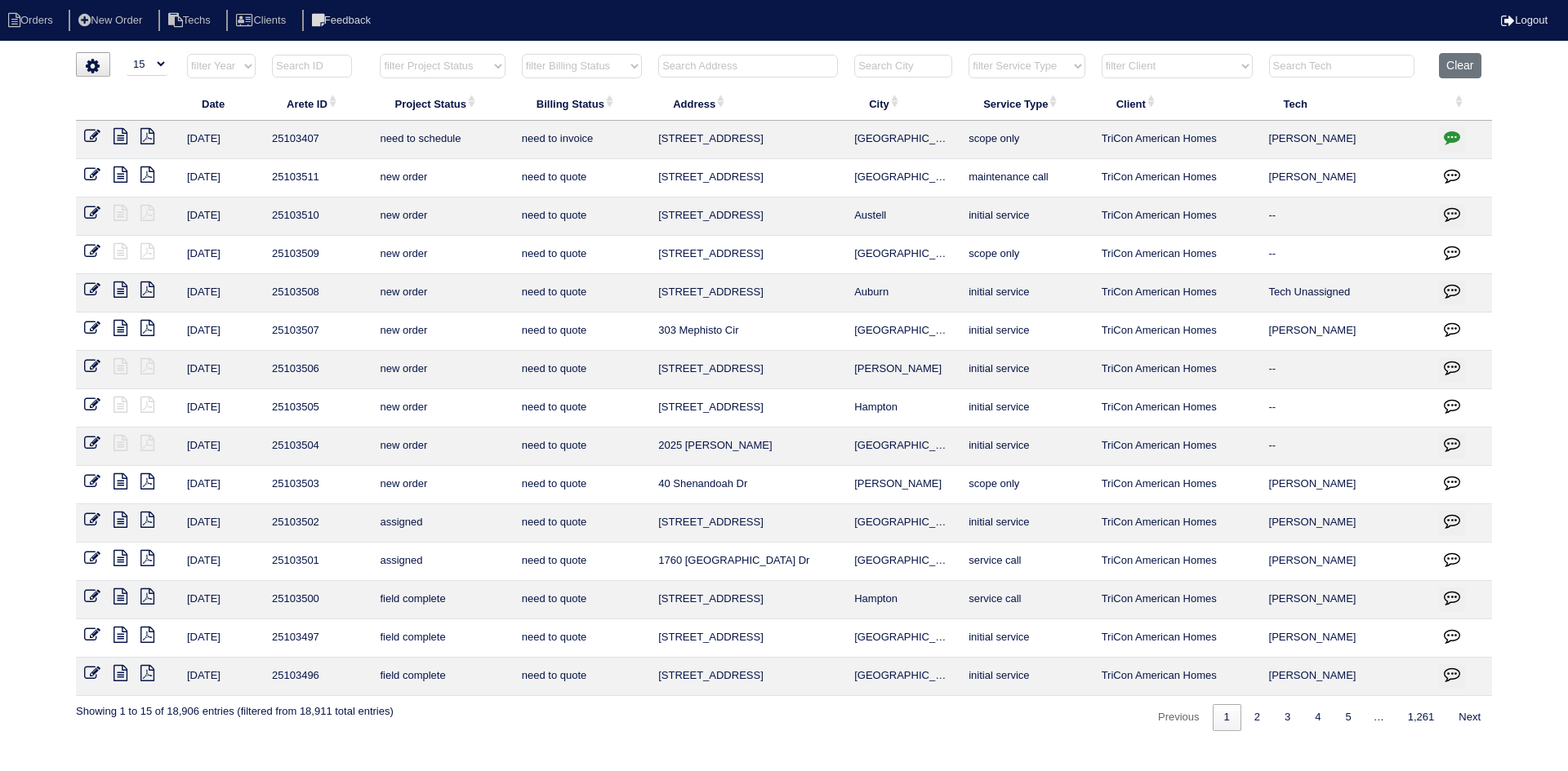
click at [487, 63] on select "filter Project Status -- Any Project Status -- new order assigned in progress f…" at bounding box center [442, 66] width 125 height 24
click at [380, 54] on select "filter Project Status -- Any Project Status -- new order assigned in progress f…" at bounding box center [442, 66] width 125 height 24
select select "field complete"
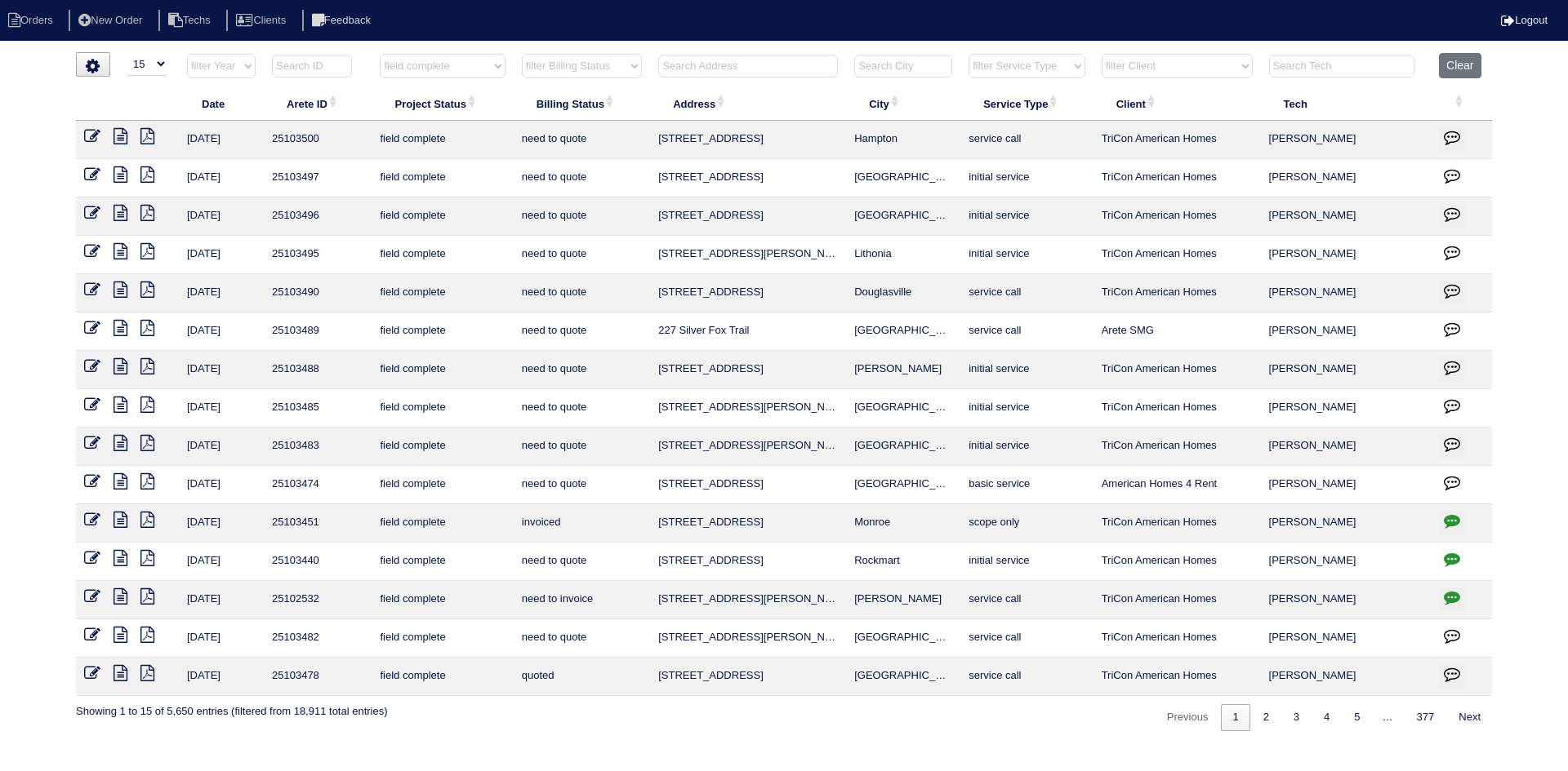
click at [614, 69] on select "filter Billing Status -- Any Billing Status -- need to quote quoted need to inv…" at bounding box center [582, 66] width 120 height 24
select select "need to quote"
click at [522, 54] on select "filter Billing Status -- Any Billing Status -- need to quote quoted need to inv…" at bounding box center [582, 66] width 120 height 24
select select "field complete"
select select "need to quote"
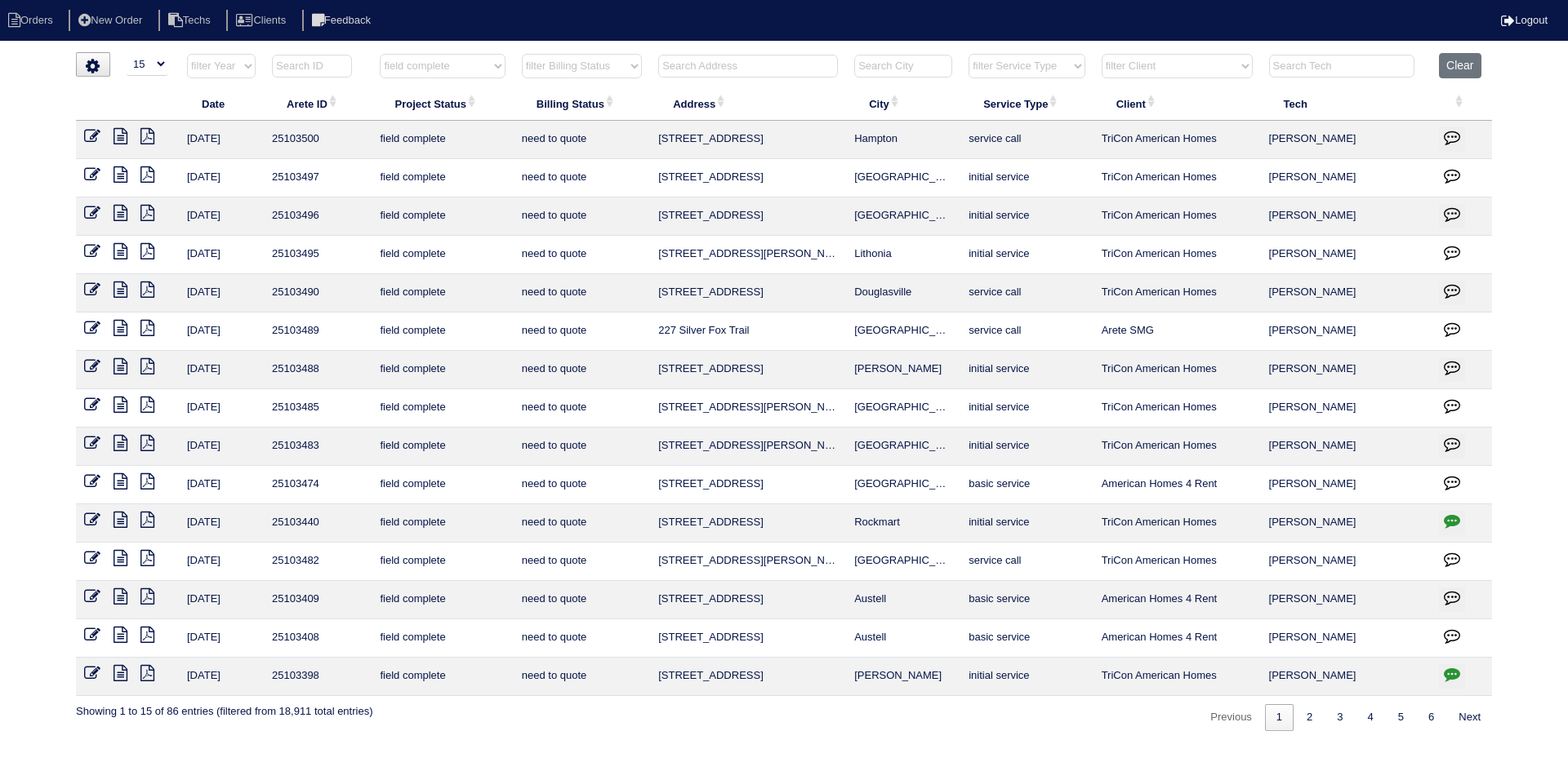
click at [1210, 66] on select "filter Client -- Any Client -- [PERSON_NAME] American Homes 4 Rent Arete Person…" at bounding box center [1177, 66] width 151 height 24
select select "American Homes 4 Rent"
click at [1103, 54] on select "filter Client -- Any Client -- [PERSON_NAME] American Homes 4 Rent Arete Person…" at bounding box center [1177, 66] width 151 height 24
select select "field complete"
select select "need to quote"
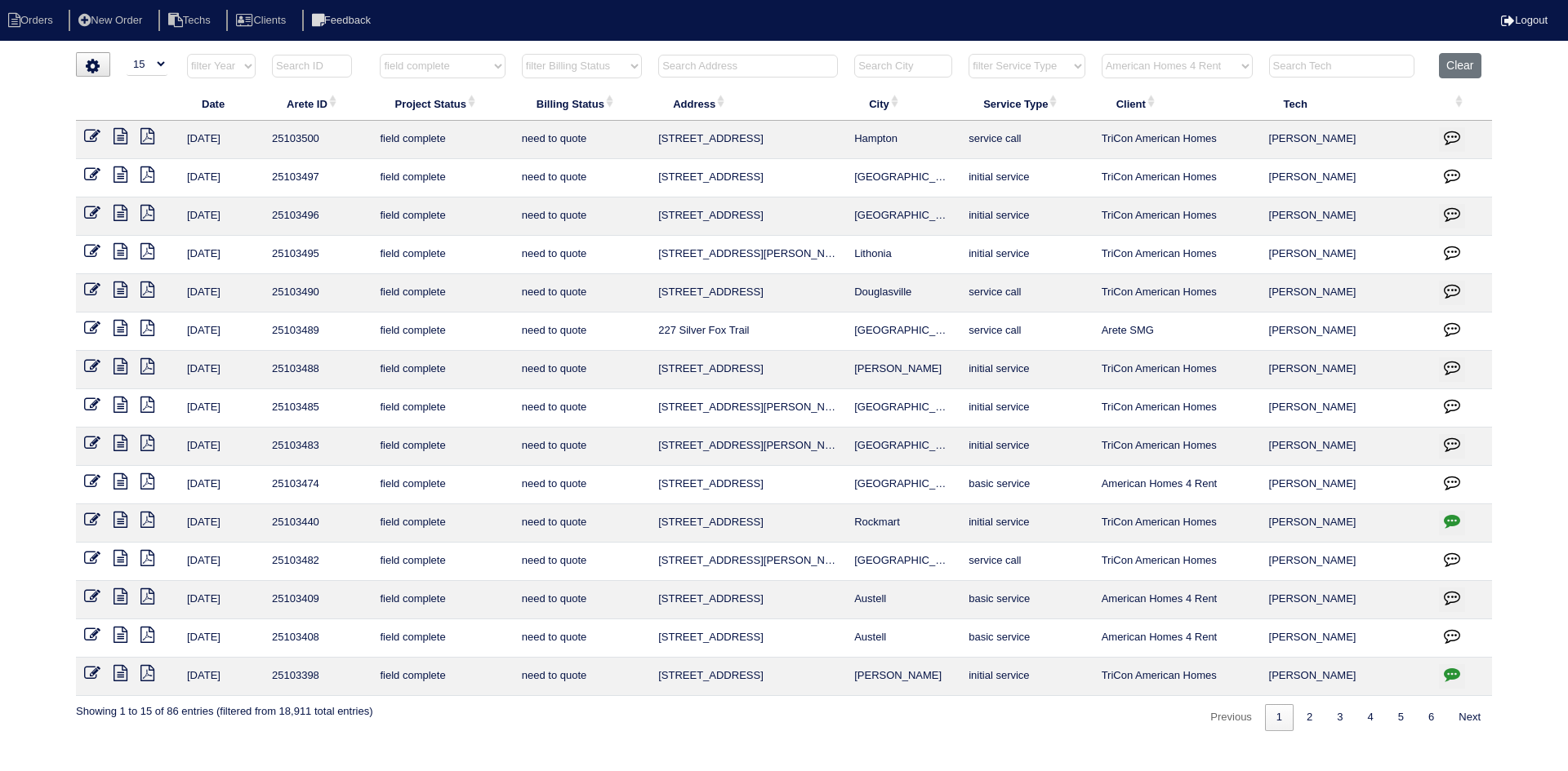
select select "American Homes 4 Rent"
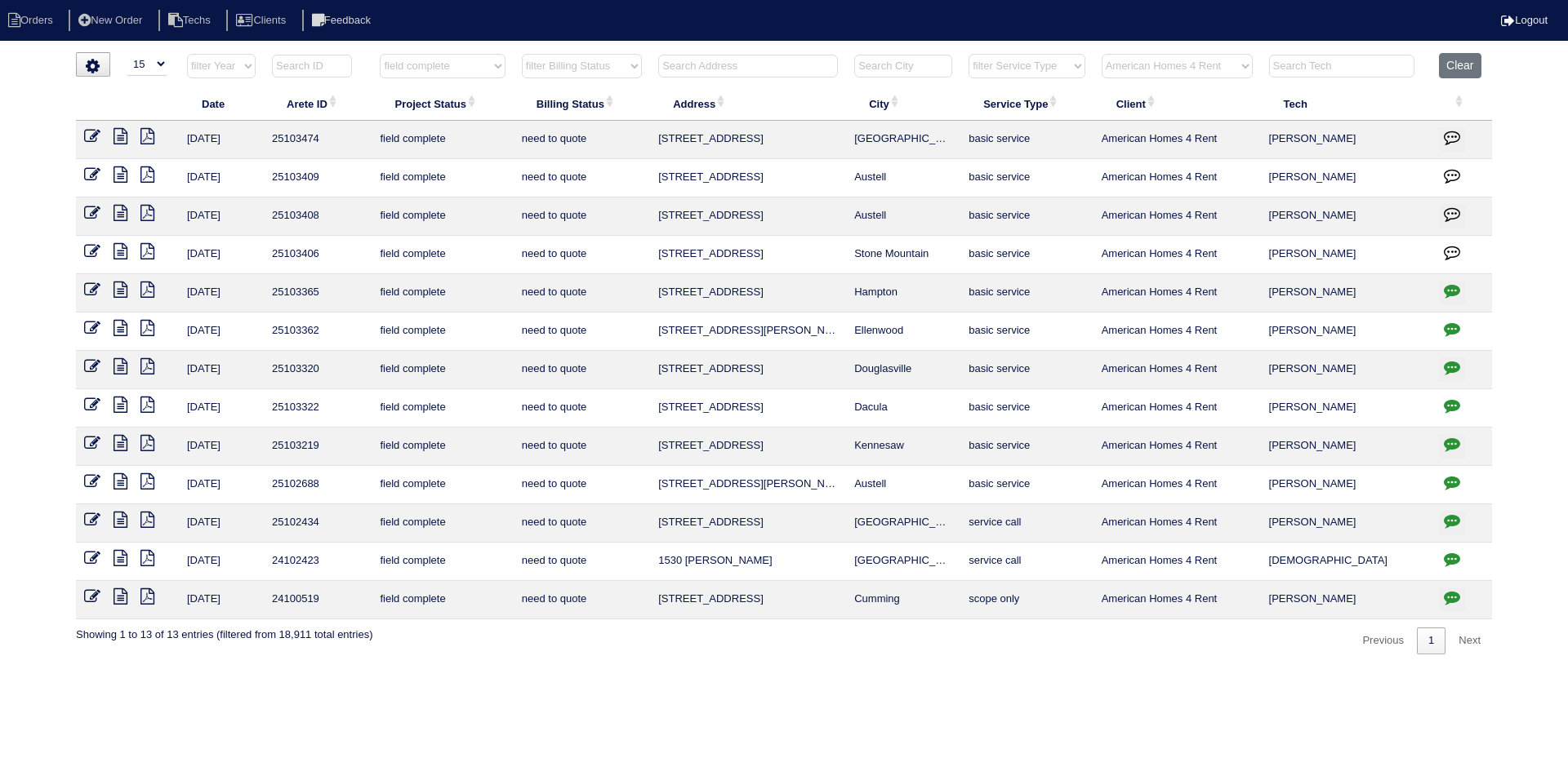
click at [115, 251] on icon at bounding box center [120, 252] width 14 height 17
click at [146, 253] on icon at bounding box center [147, 252] width 14 height 17
click at [121, 249] on icon at bounding box center [120, 252] width 14 height 17
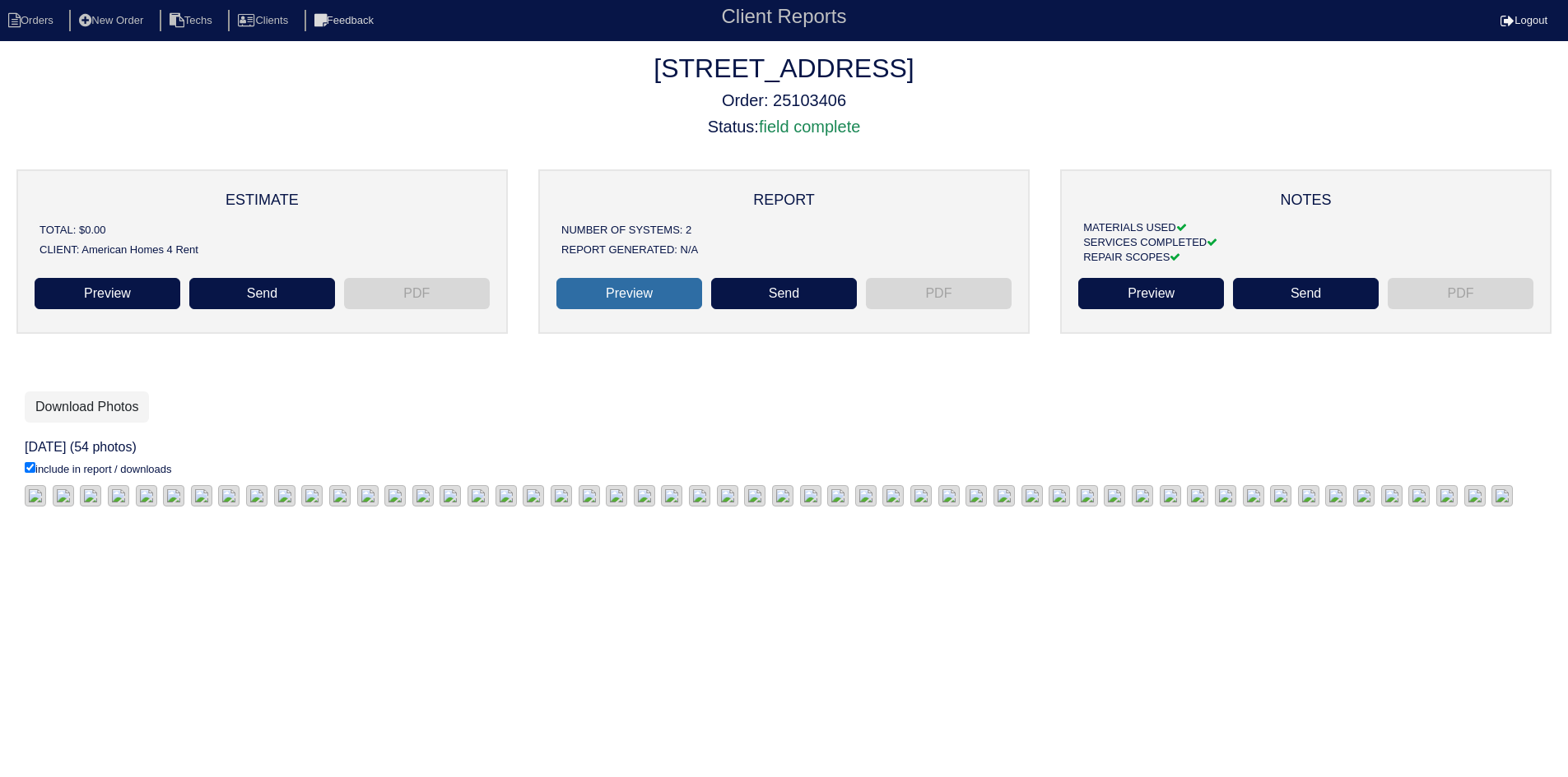
click at [622, 285] on link "Preview" at bounding box center [628, 293] width 145 height 31
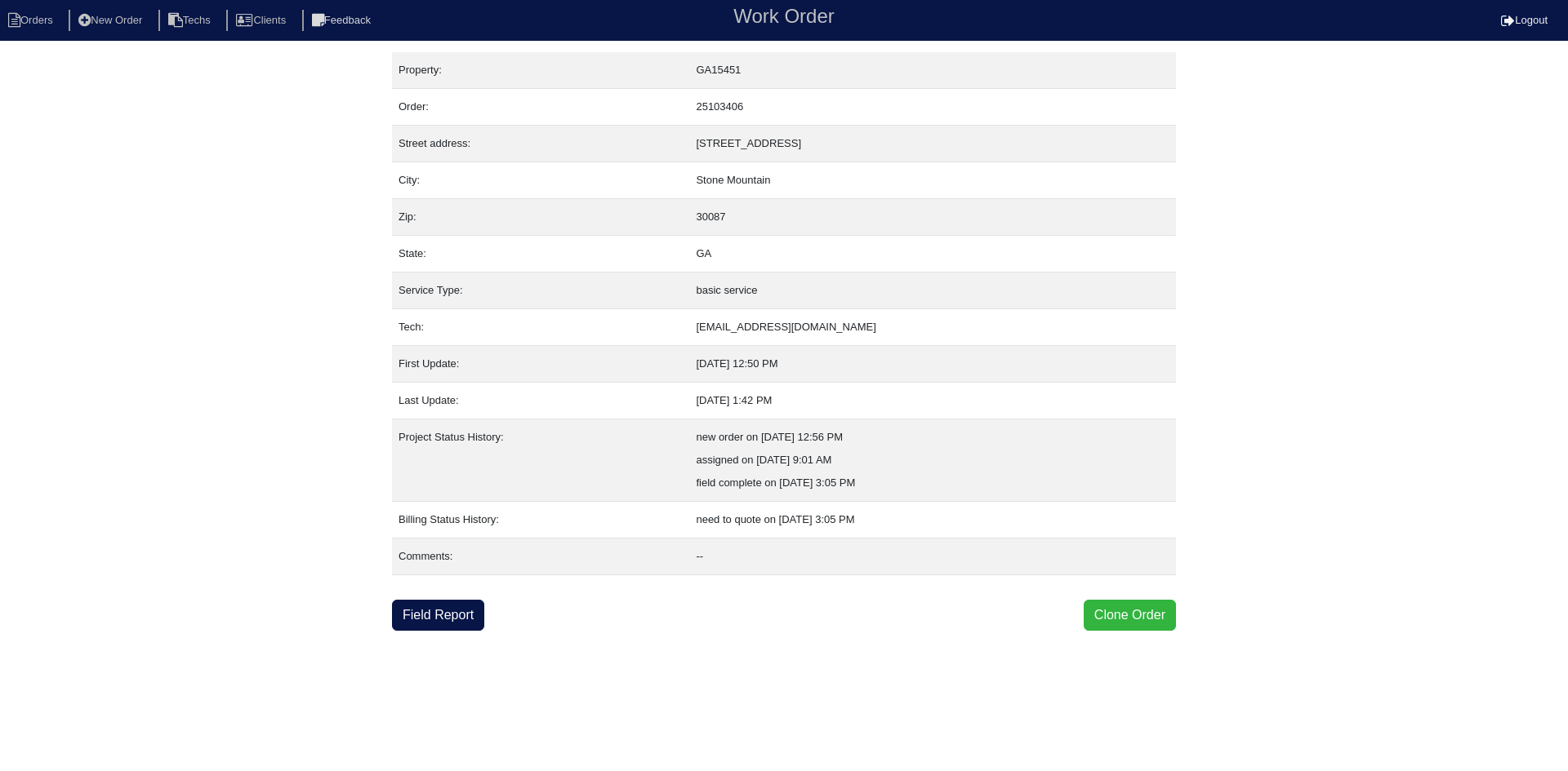
click at [1117, 610] on button "Clone Order" at bounding box center [1129, 615] width 92 height 31
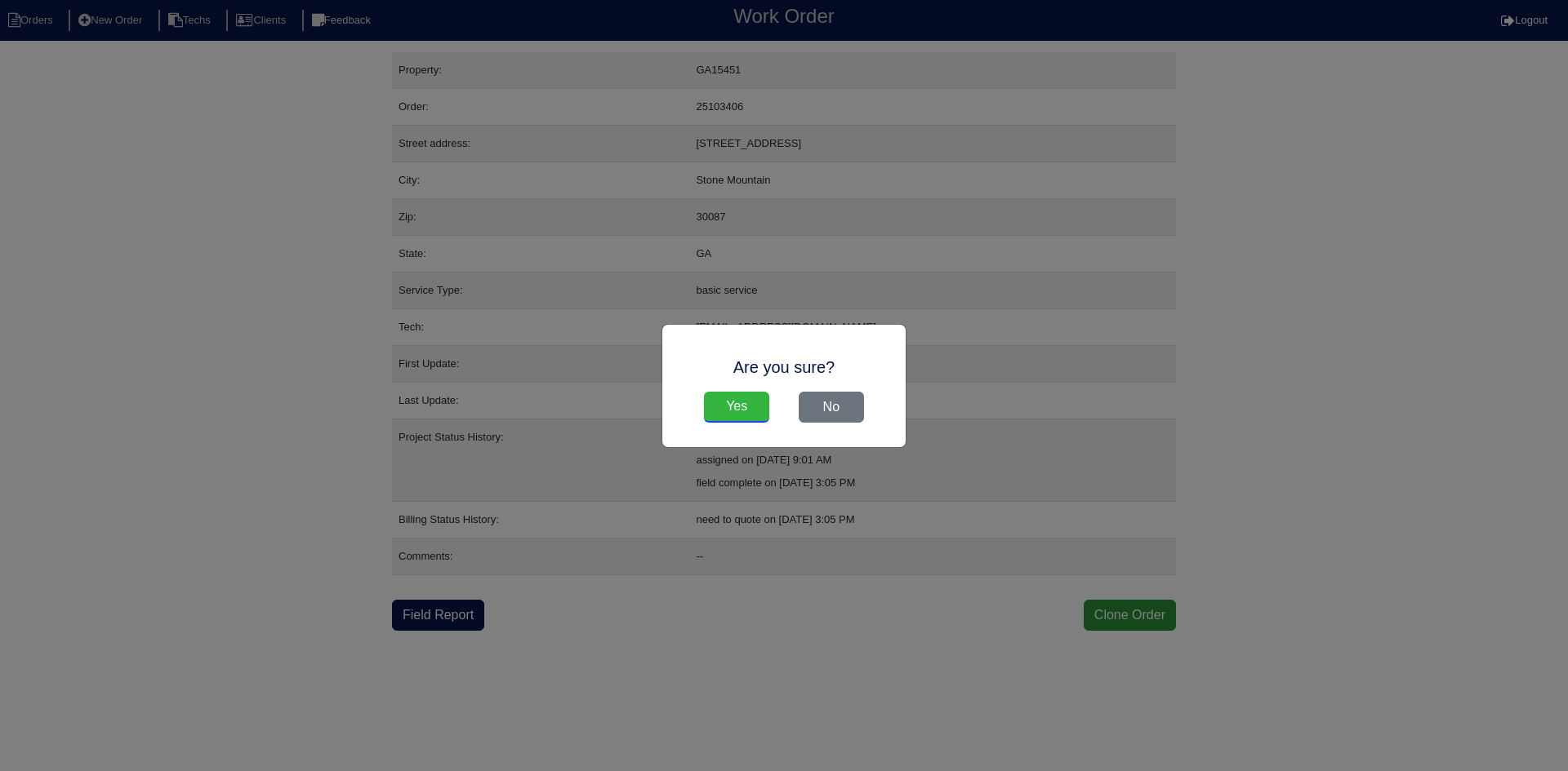
click at [720, 403] on input "Yes" at bounding box center [736, 406] width 65 height 31
click at [52, 23] on div "Are you sure? Yes No" at bounding box center [784, 385] width 1568 height 771
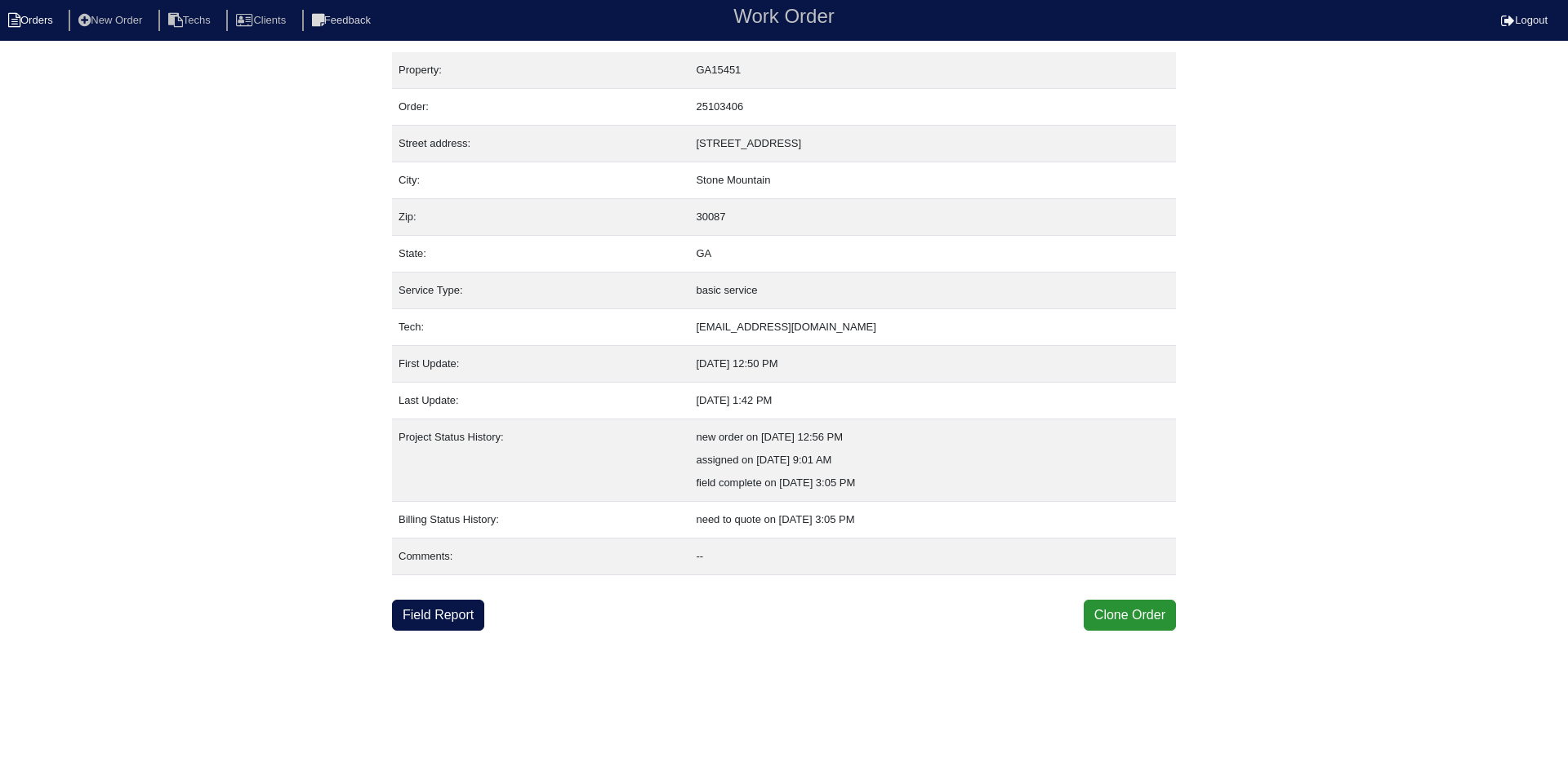
click at [45, 23] on li "Orders" at bounding box center [33, 21] width 66 height 22
select select "15"
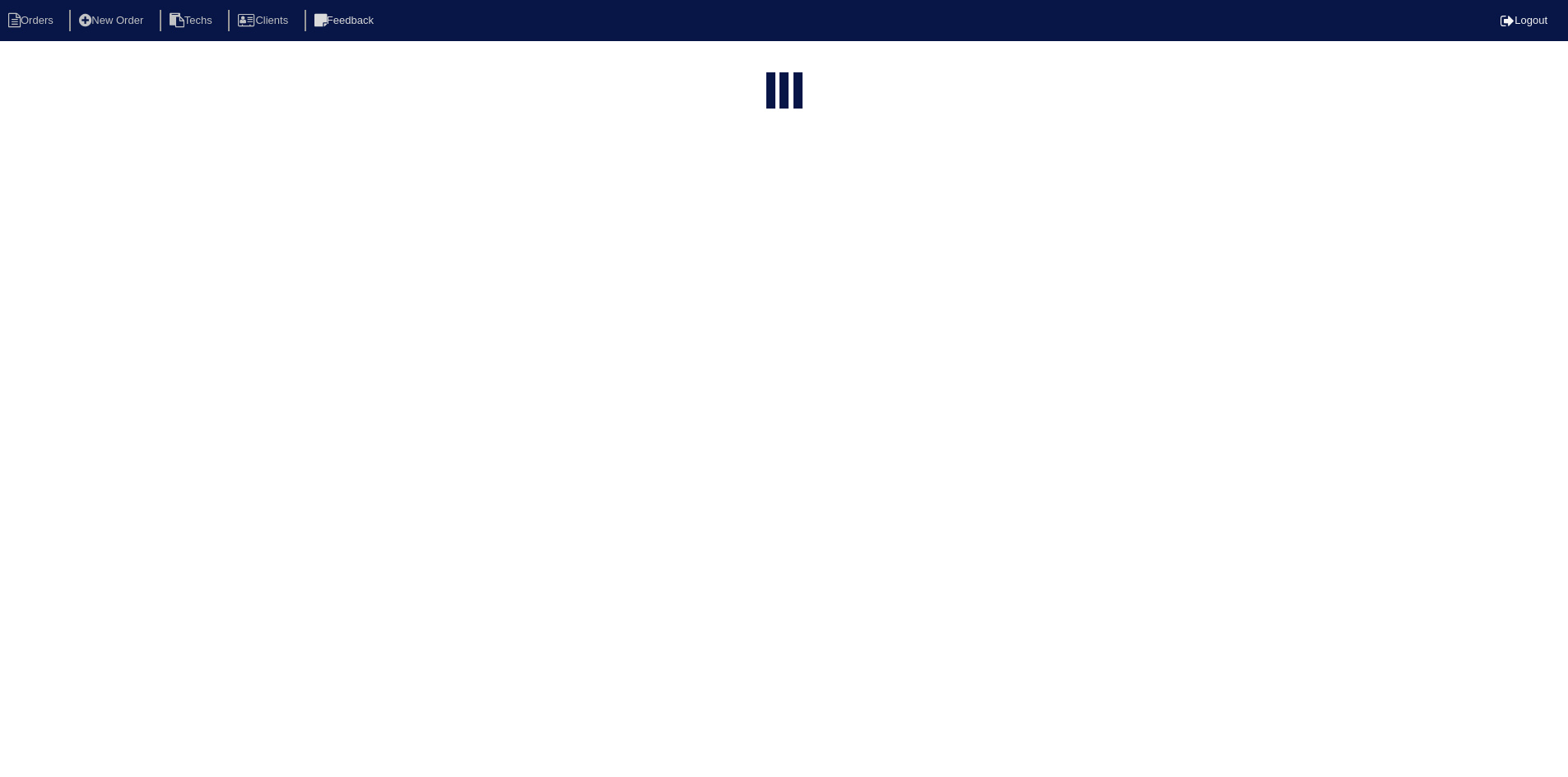
select select "field complete"
select select "need to quote"
select select "American Homes 4 Rent"
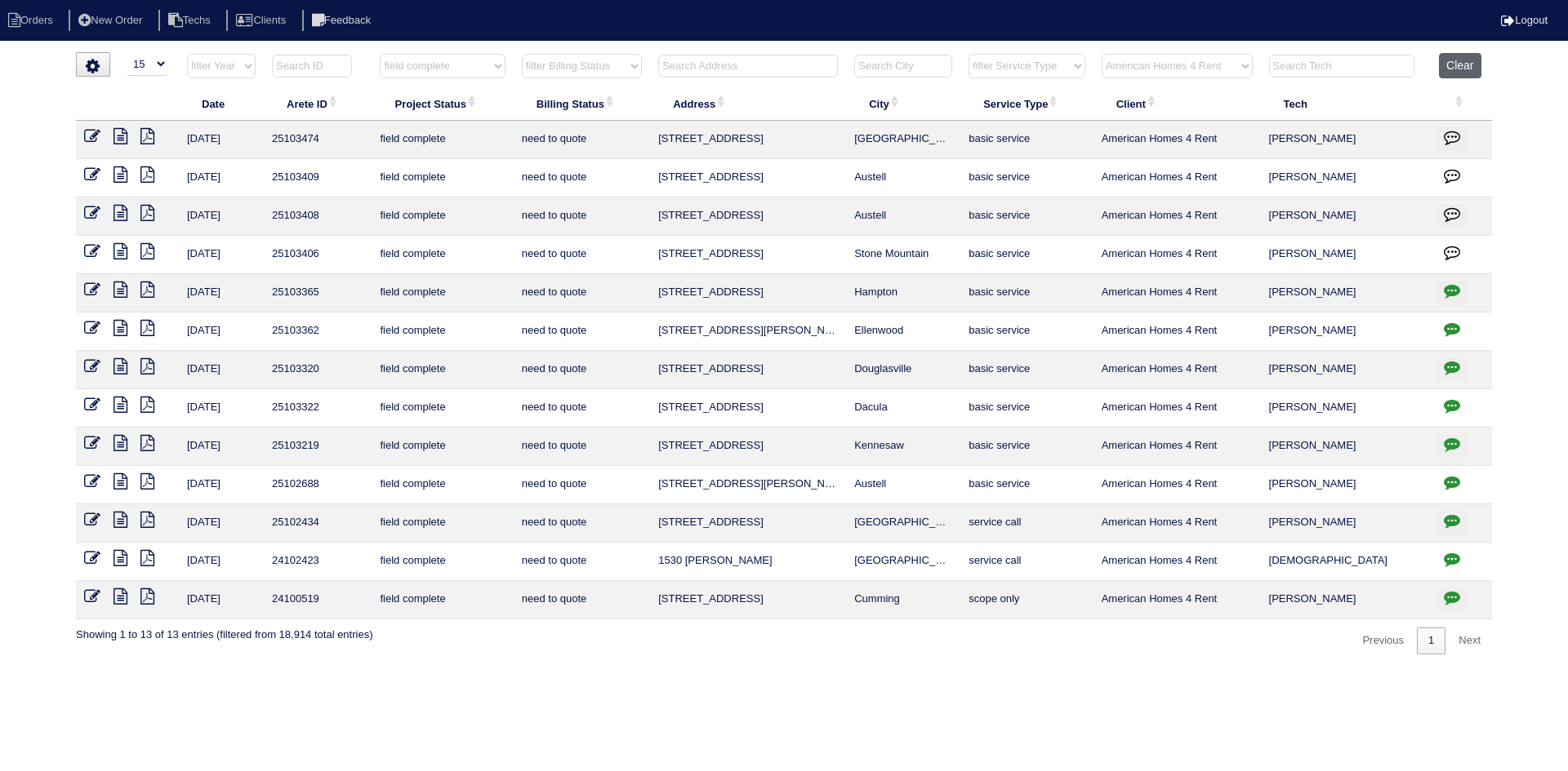
click at [1455, 62] on button "Clear" at bounding box center [1459, 65] width 42 height 25
select select
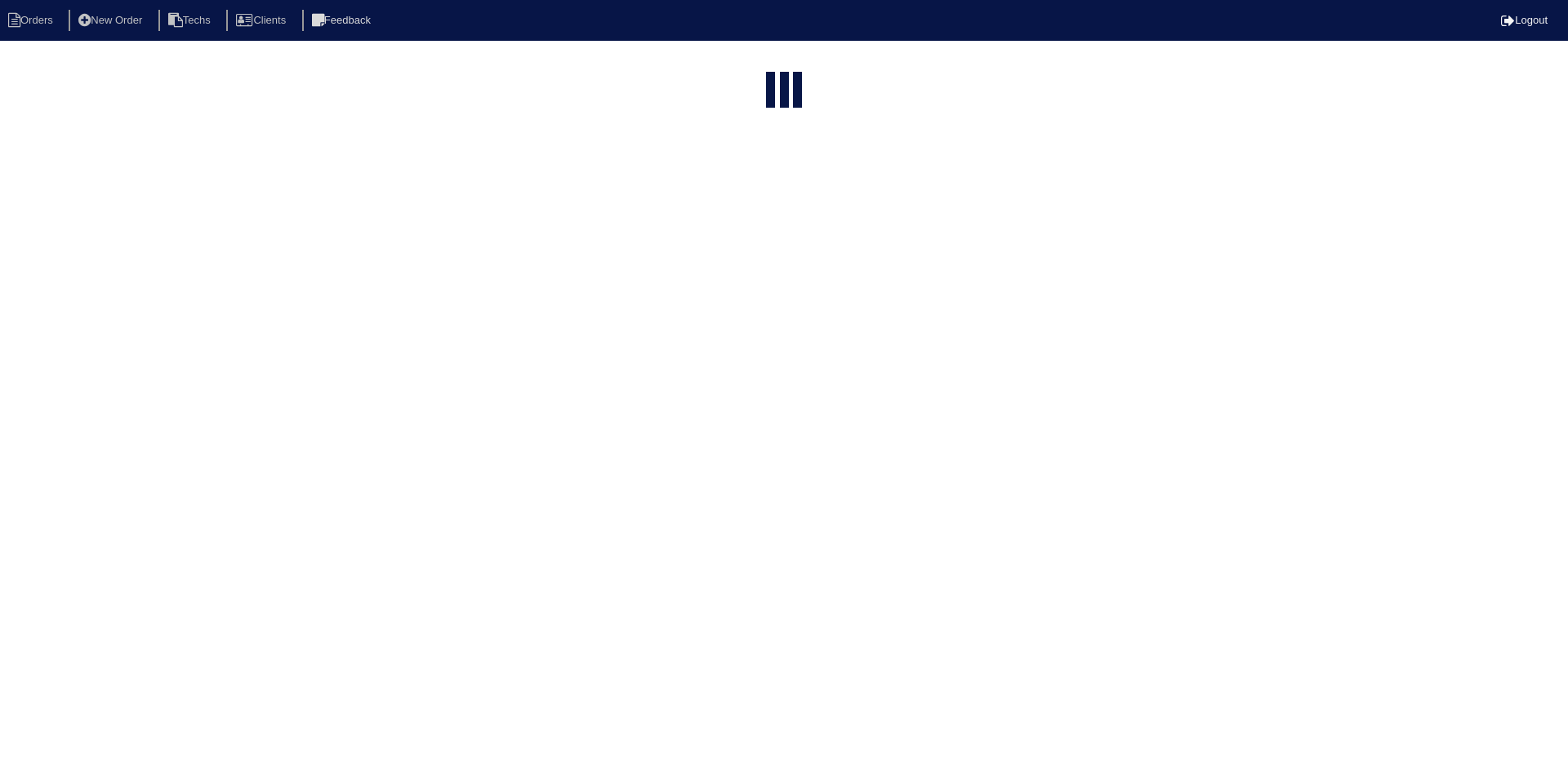
select select "15"
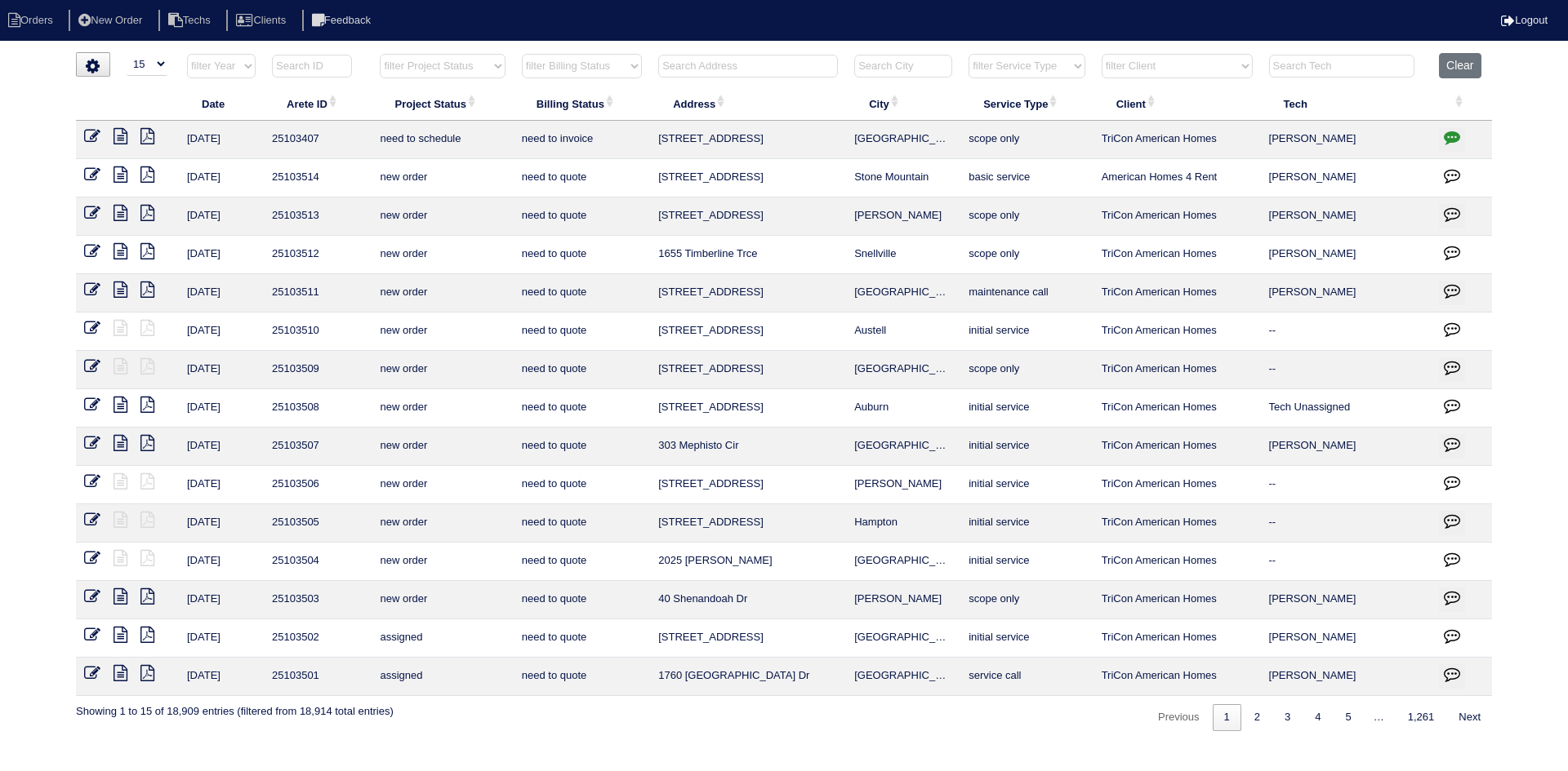
click at [748, 62] on input "text" at bounding box center [747, 66] width 180 height 23
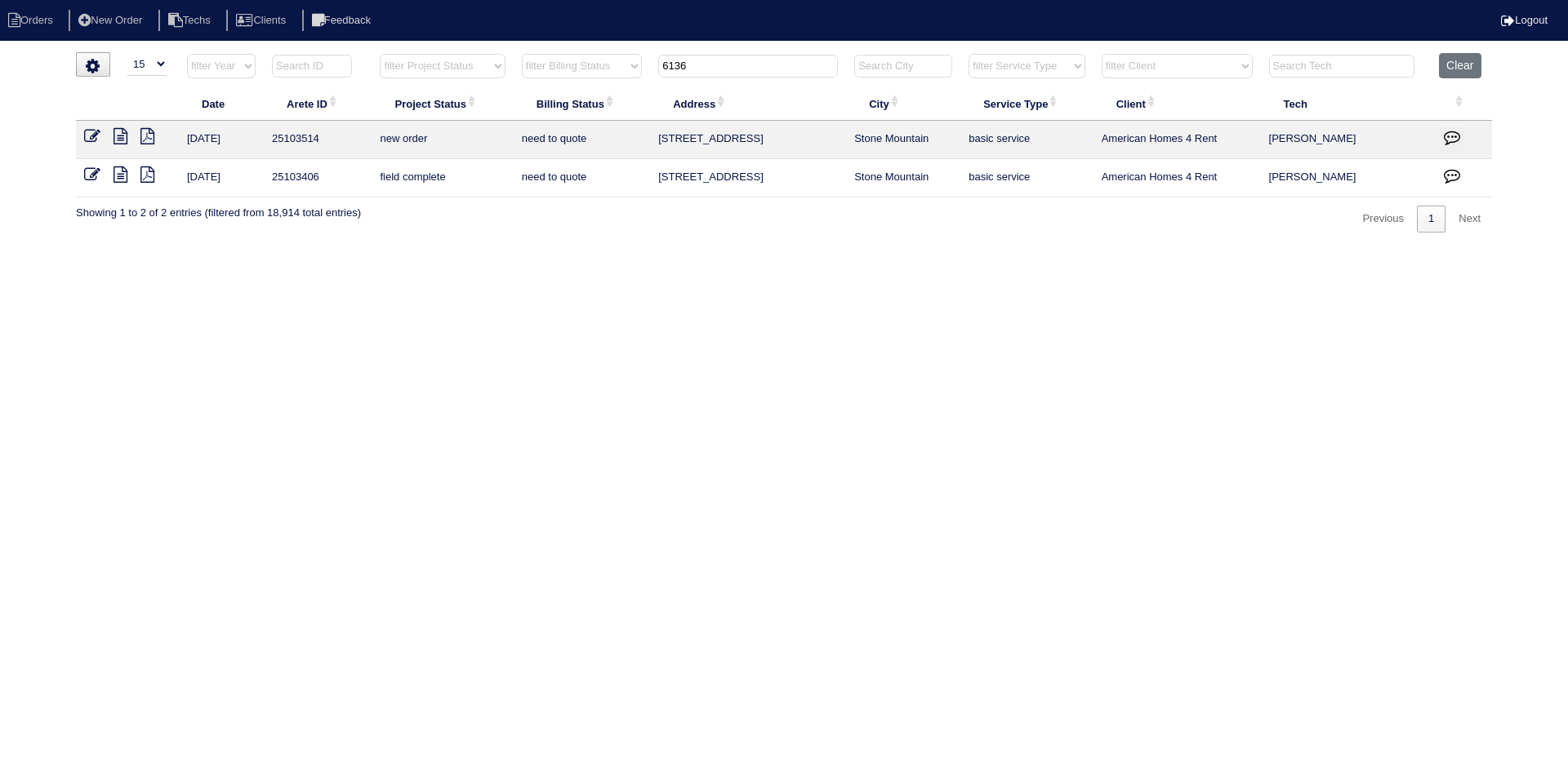
type input "6136"
click at [92, 176] on icon at bounding box center [92, 175] width 17 height 17
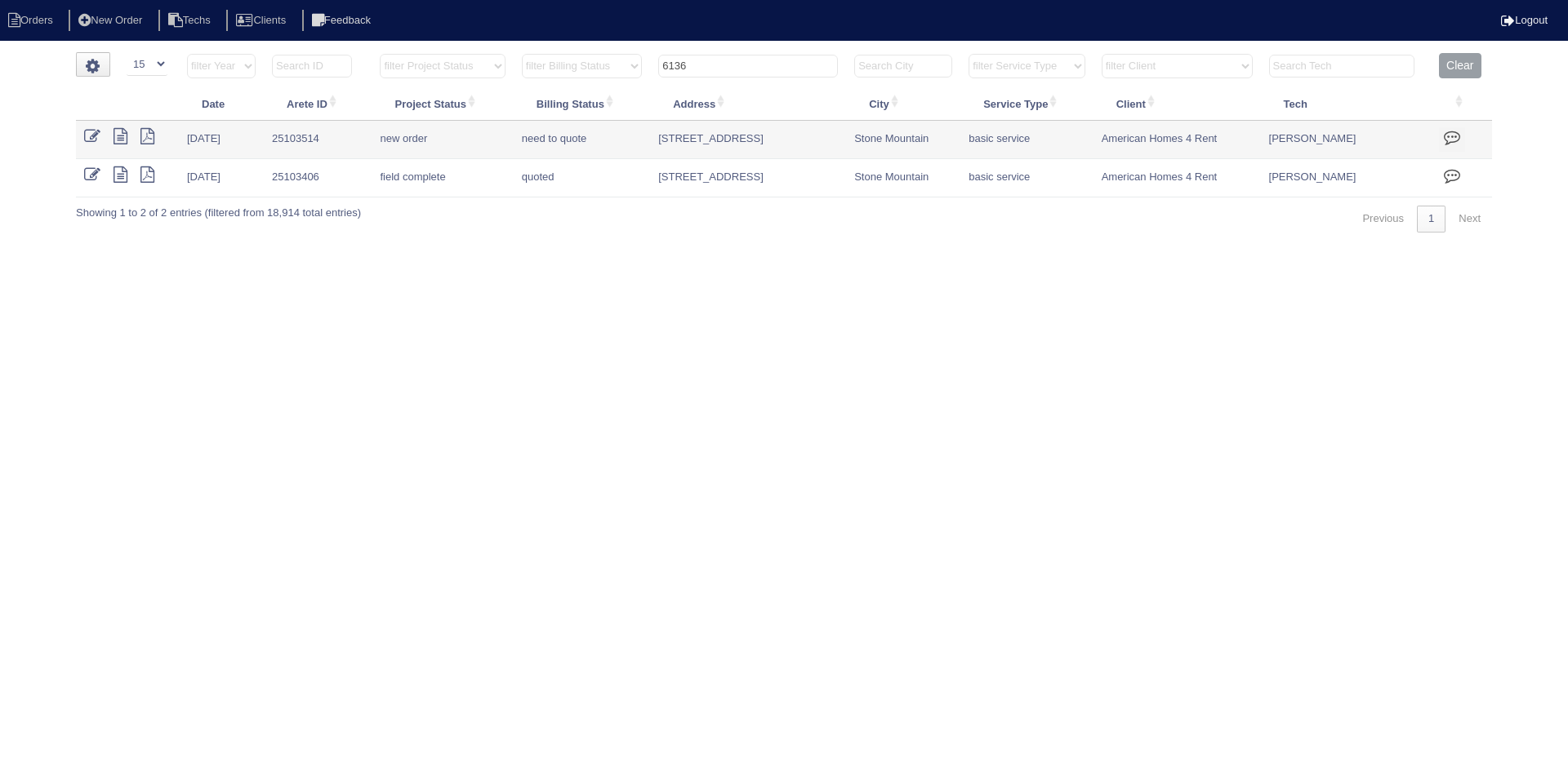
select select "15"
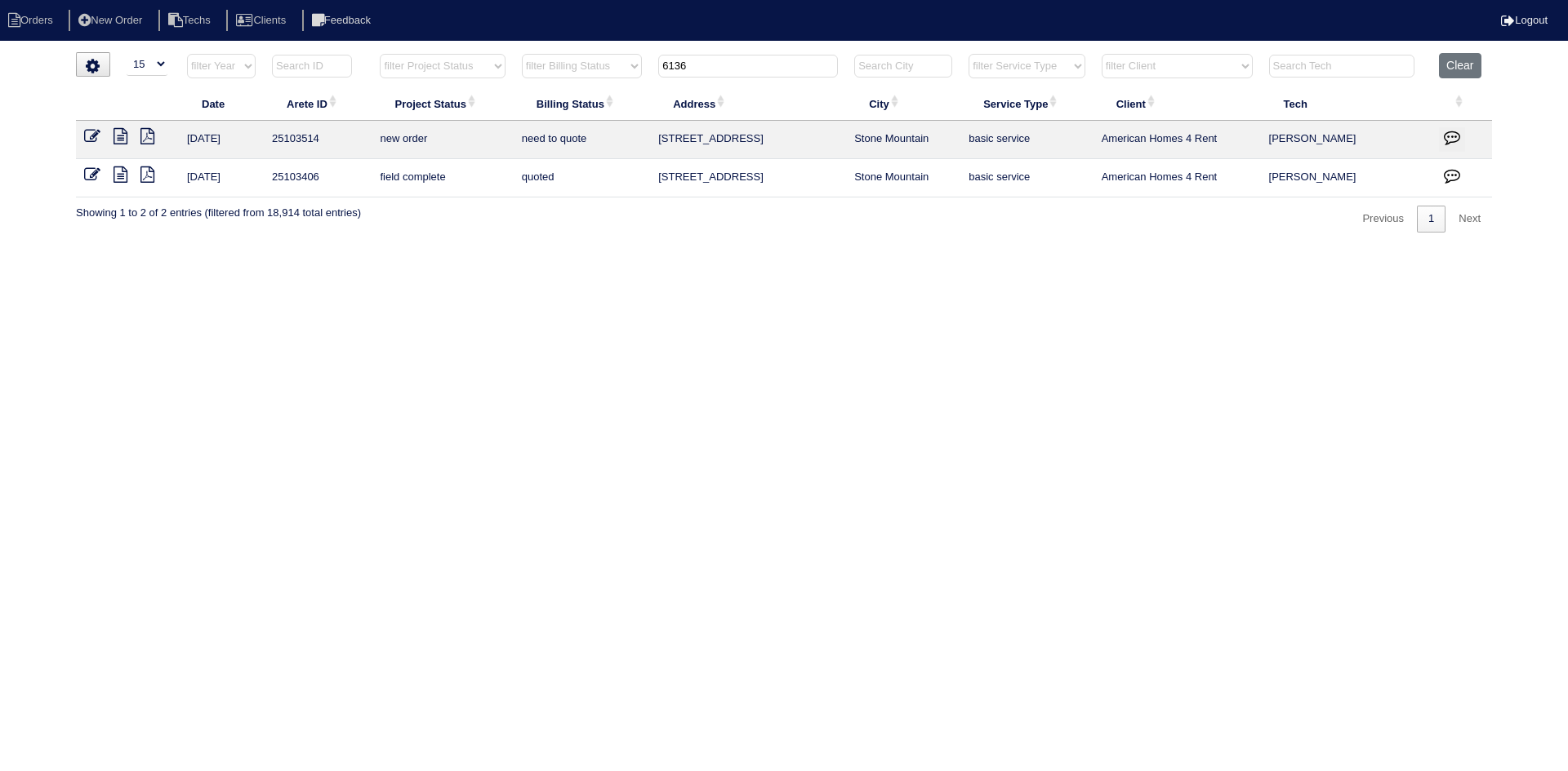
click at [88, 132] on icon at bounding box center [92, 137] width 17 height 17
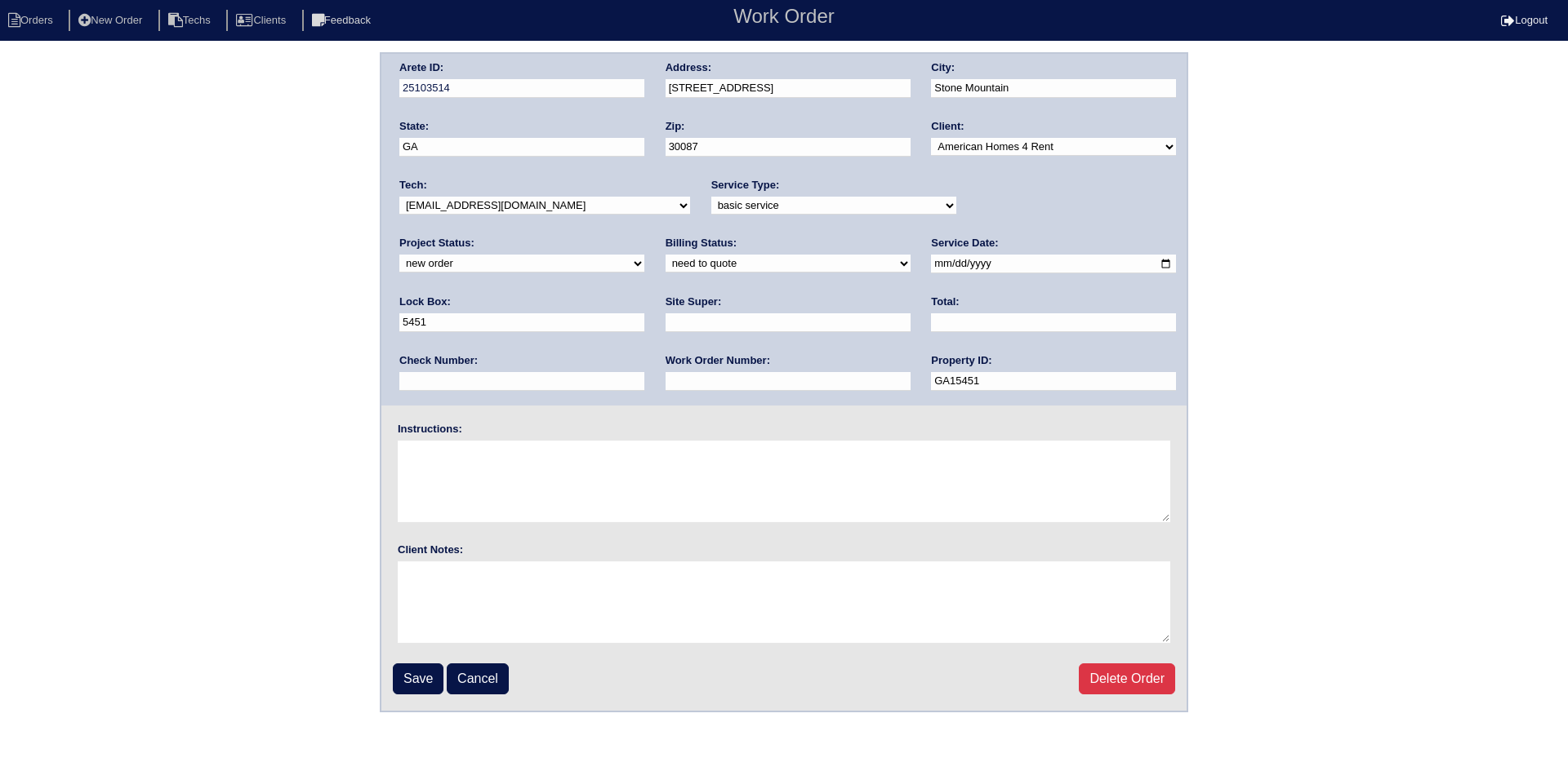
click at [665, 265] on select "need to quote quoted need to invoice invoiced paid warranty purchase order need…" at bounding box center [787, 263] width 245 height 18
select select "purchase order needed"
click at [665, 256] on select "need to quote quoted need to invoice invoiced paid warranty purchase order need…" at bounding box center [787, 263] width 245 height 18
click at [931, 325] on input "text" at bounding box center [1052, 323] width 245 height 19
type input "580.00"
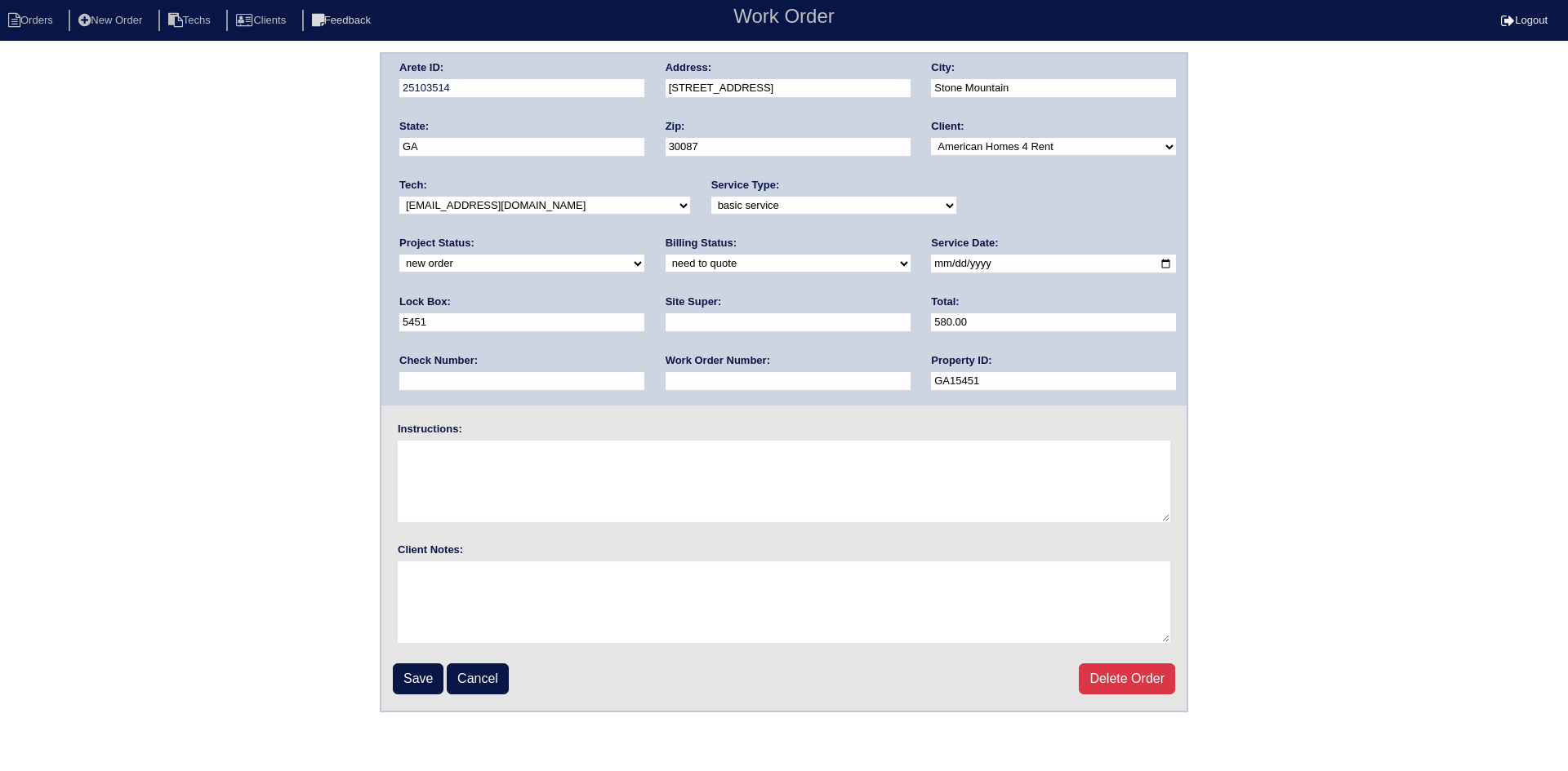
click at [665, 322] on input "text" at bounding box center [787, 323] width 245 height 19
type input "[PERSON_NAME]"
click at [665, 382] on input "text" at bounding box center [787, 381] width 245 height 19
type input "Requested"
click at [460, 450] on textarea at bounding box center [784, 482] width 772 height 82
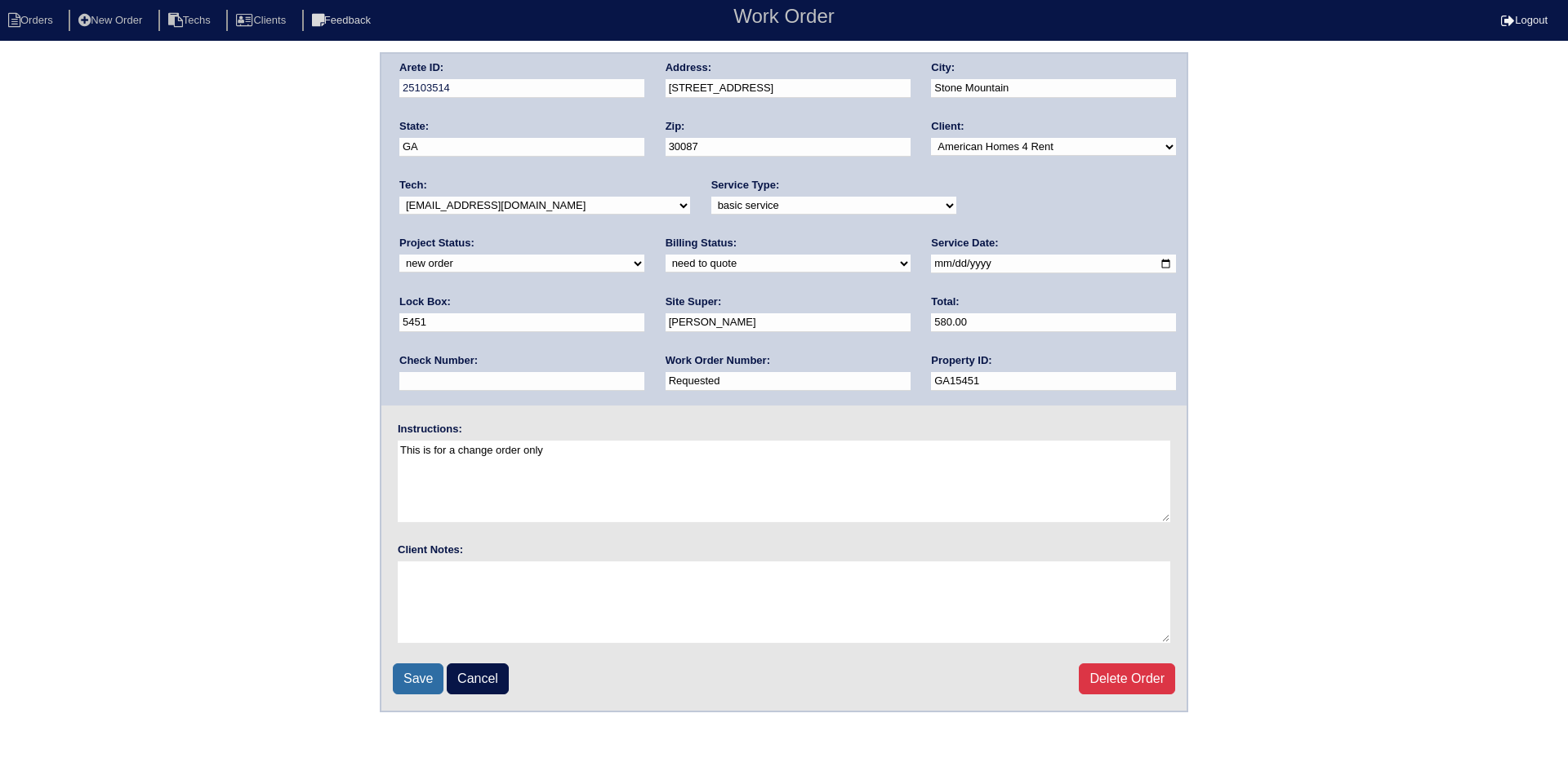
type textarea "This is for a change order only"
click at [418, 679] on input "Save" at bounding box center [418, 678] width 50 height 31
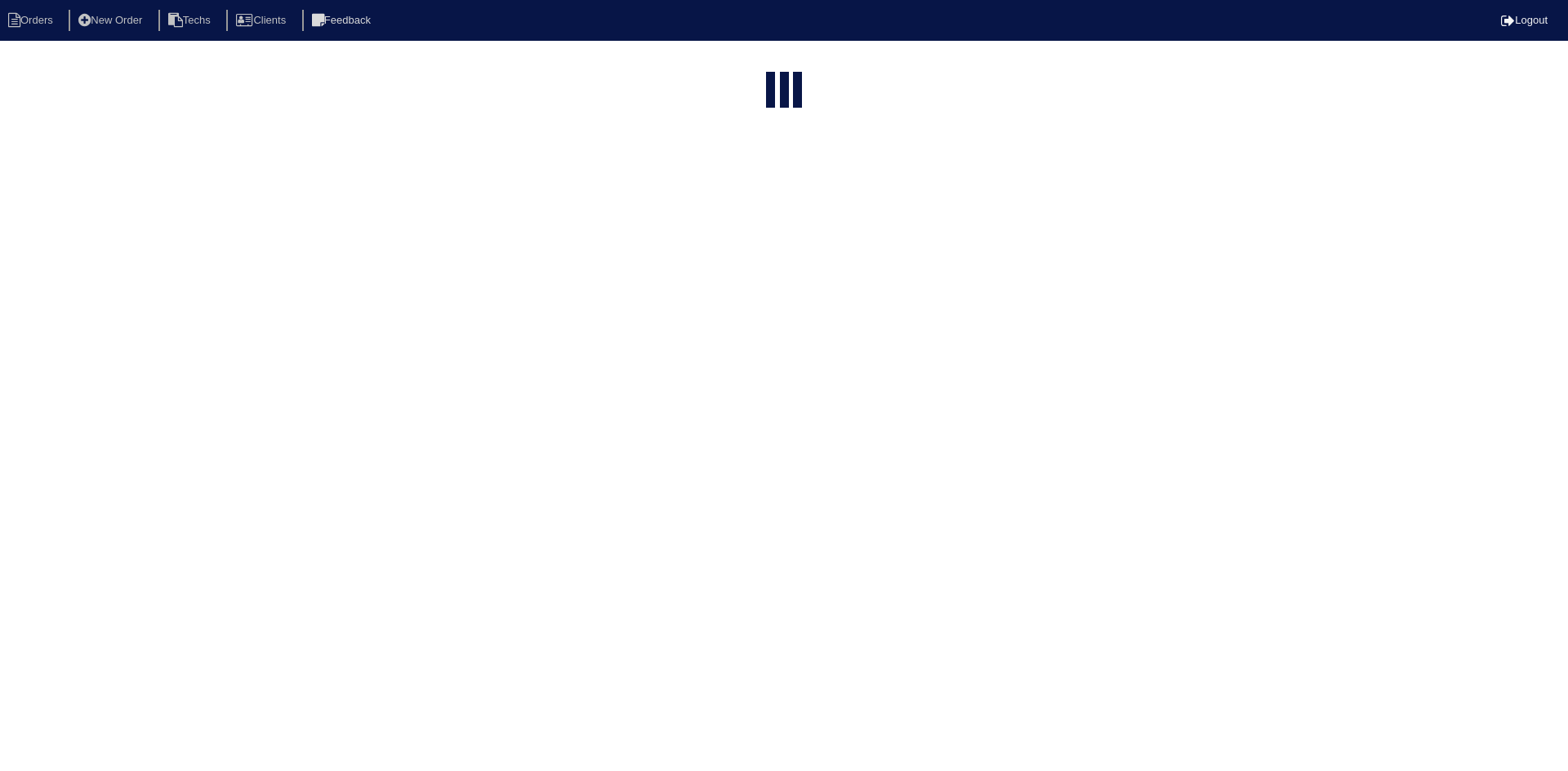
select select "15"
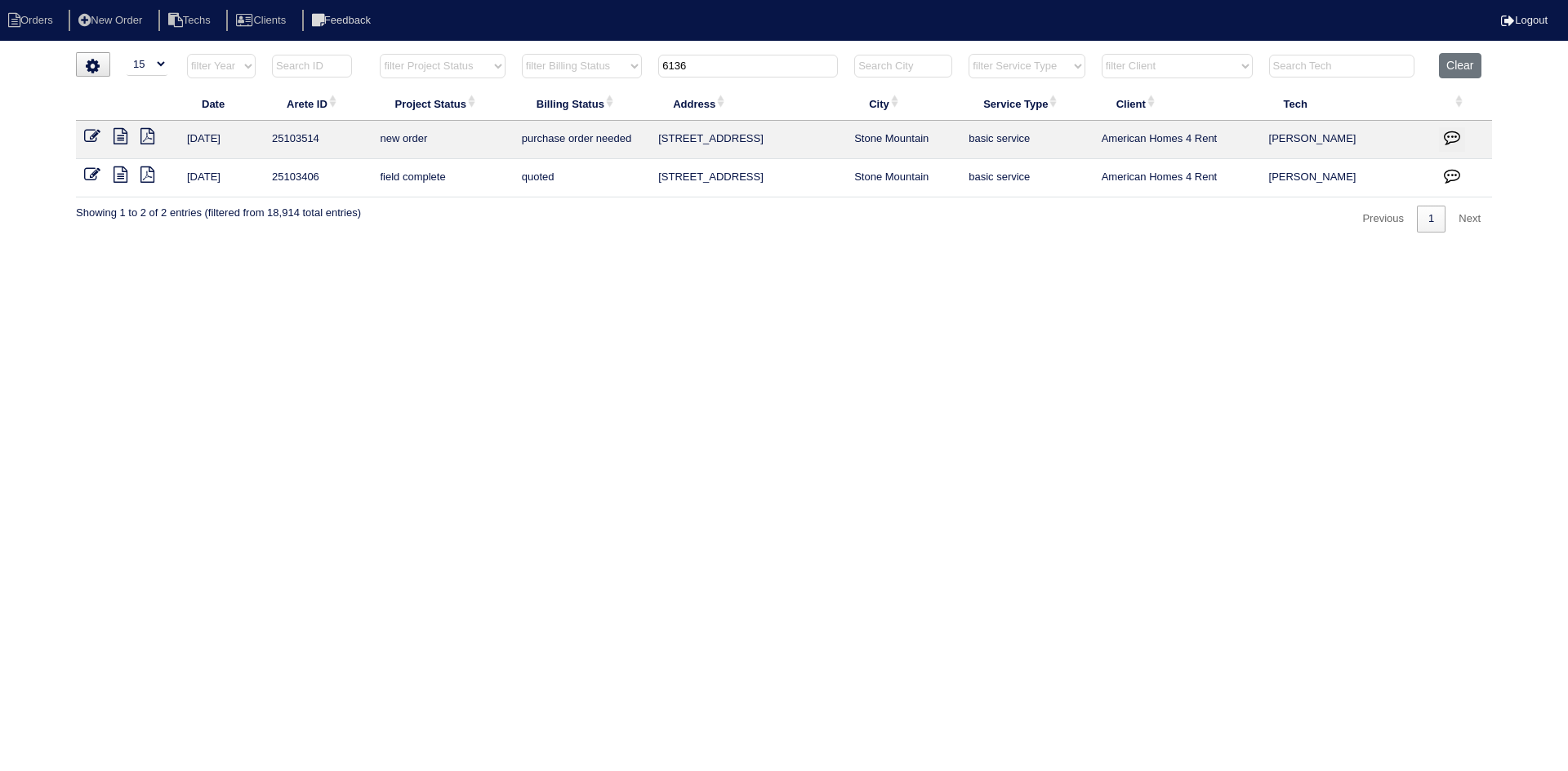
click at [94, 140] on icon at bounding box center [92, 137] width 17 height 17
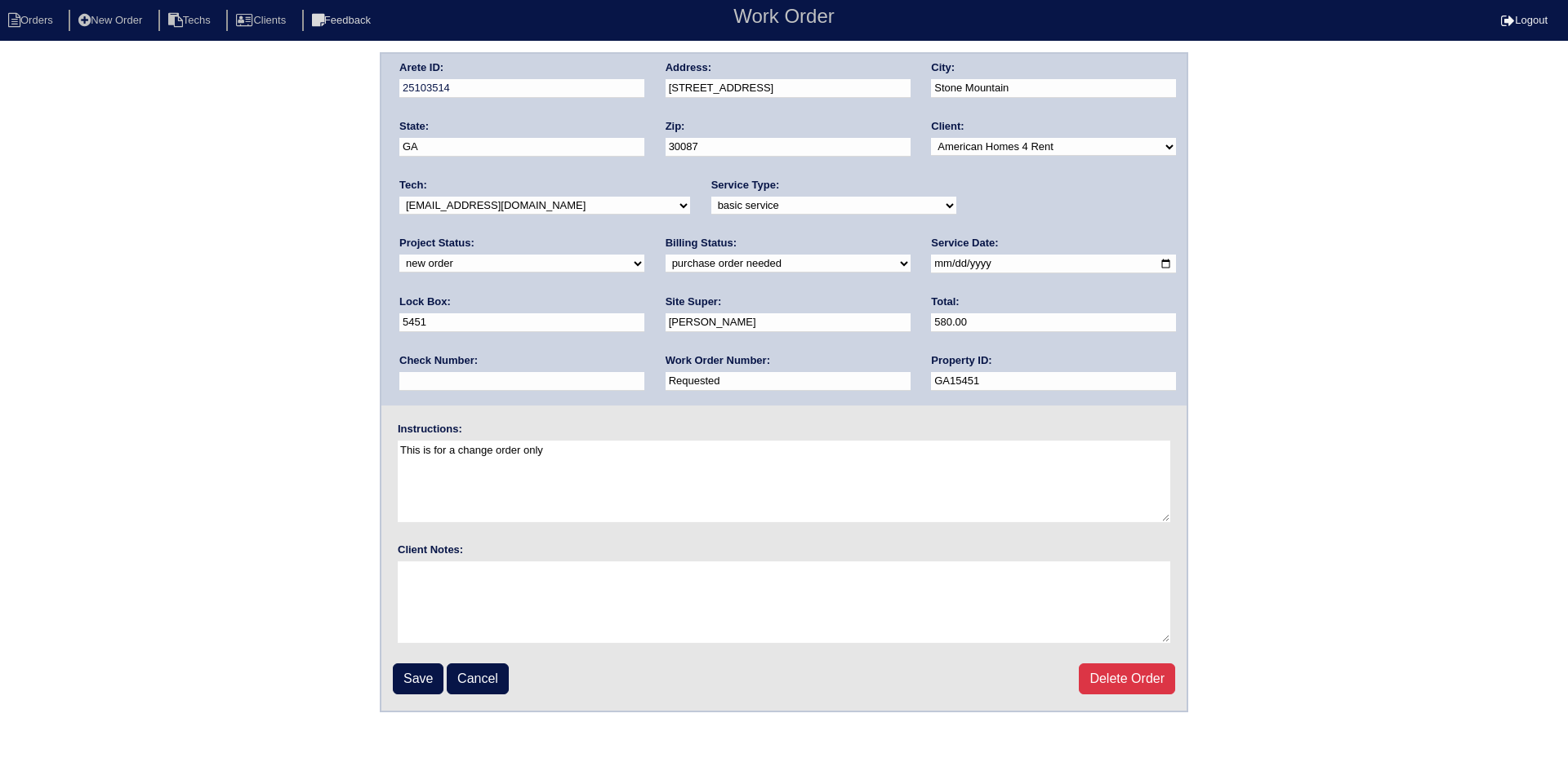
click at [644, 255] on select "new order assigned in progress field complete need to schedule admin review arc…" at bounding box center [521, 263] width 245 height 18
select select "field complete"
click at [644, 255] on select "new order assigned in progress field complete need to schedule admin review arc…" at bounding box center [521, 263] width 245 height 18
click at [418, 680] on input "Save" at bounding box center [418, 678] width 50 height 31
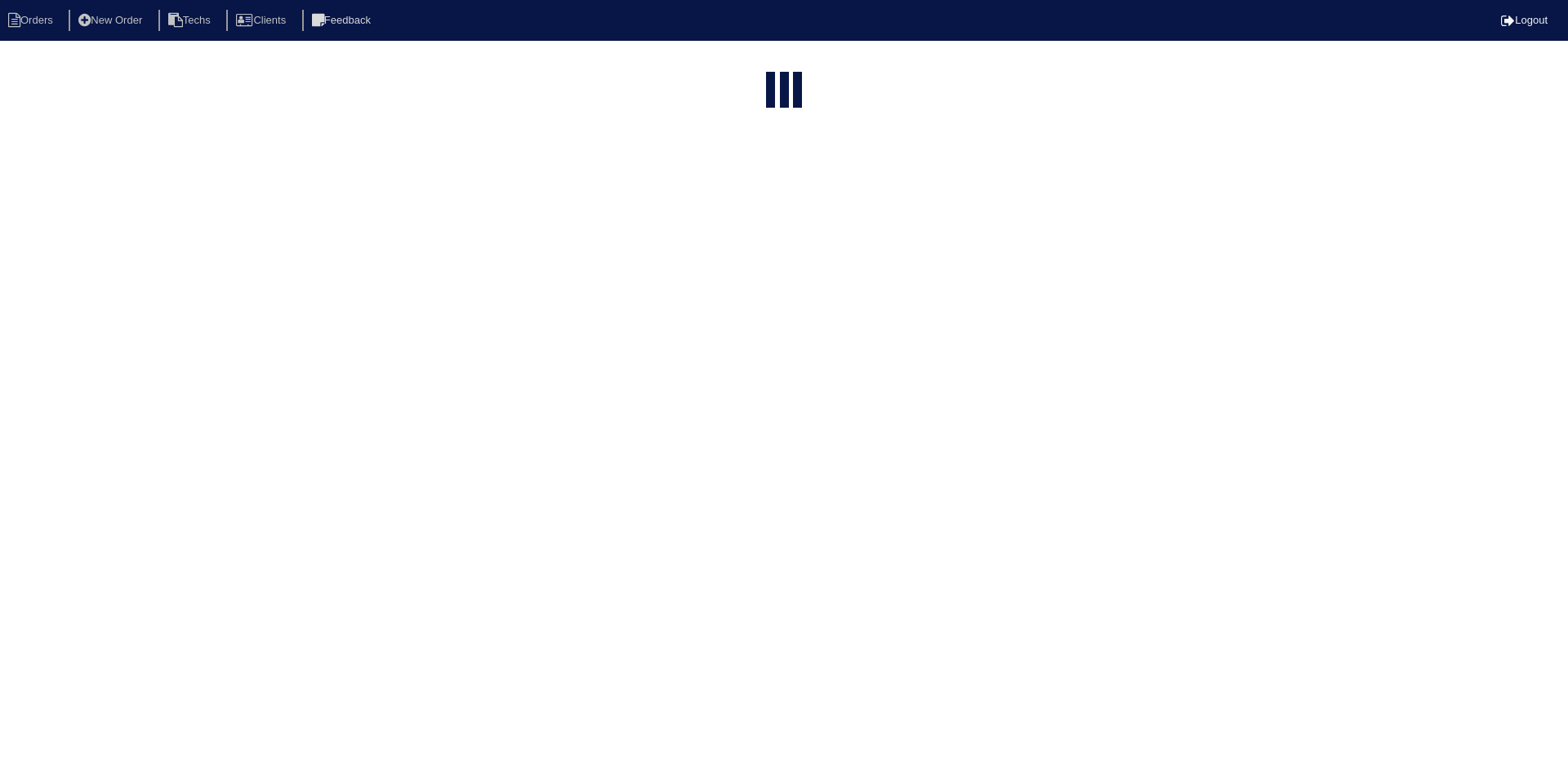
select select "15"
type input "6136"
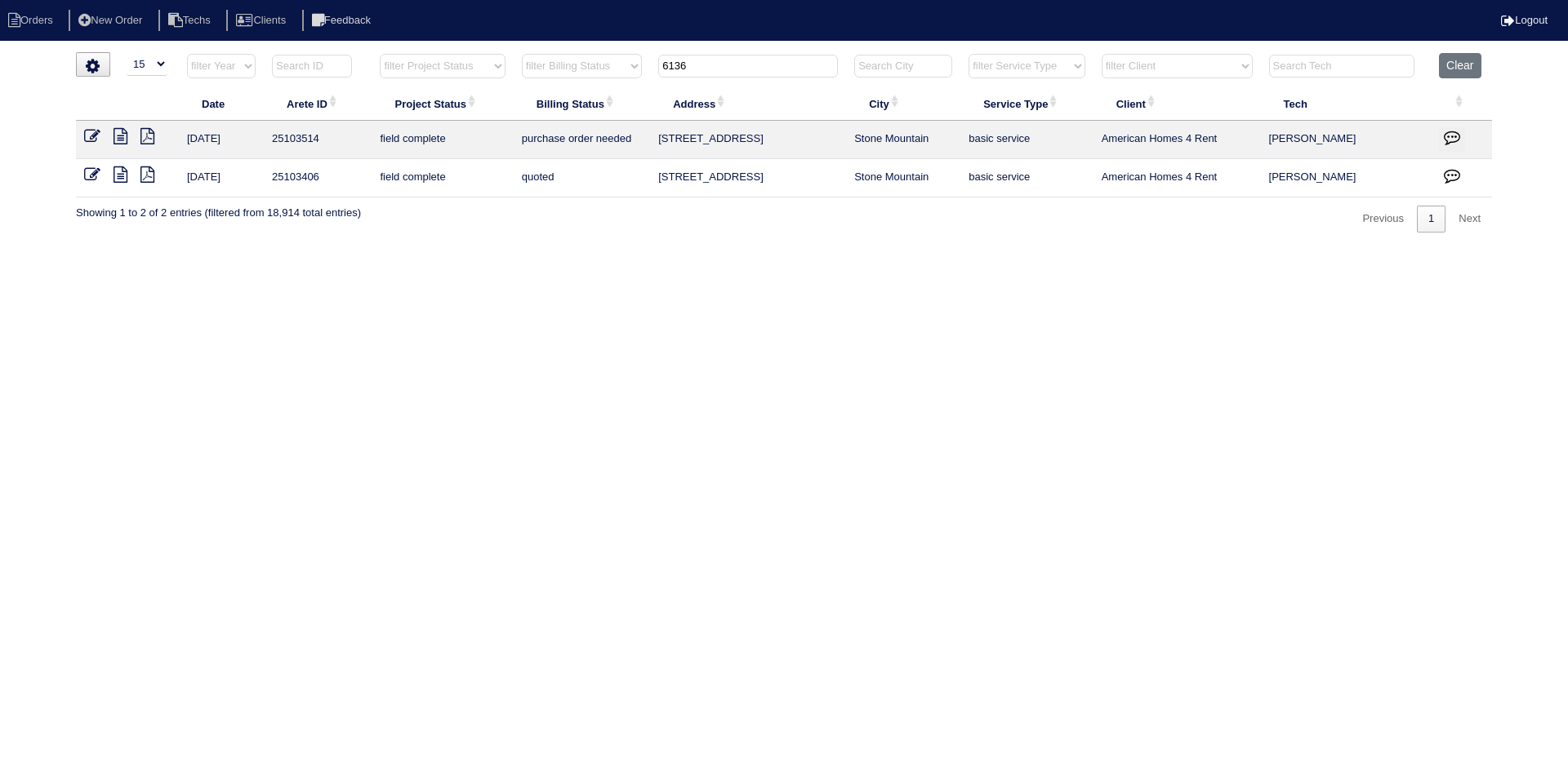
click at [1443, 127] on button "button" at bounding box center [1452, 140] width 26 height 24
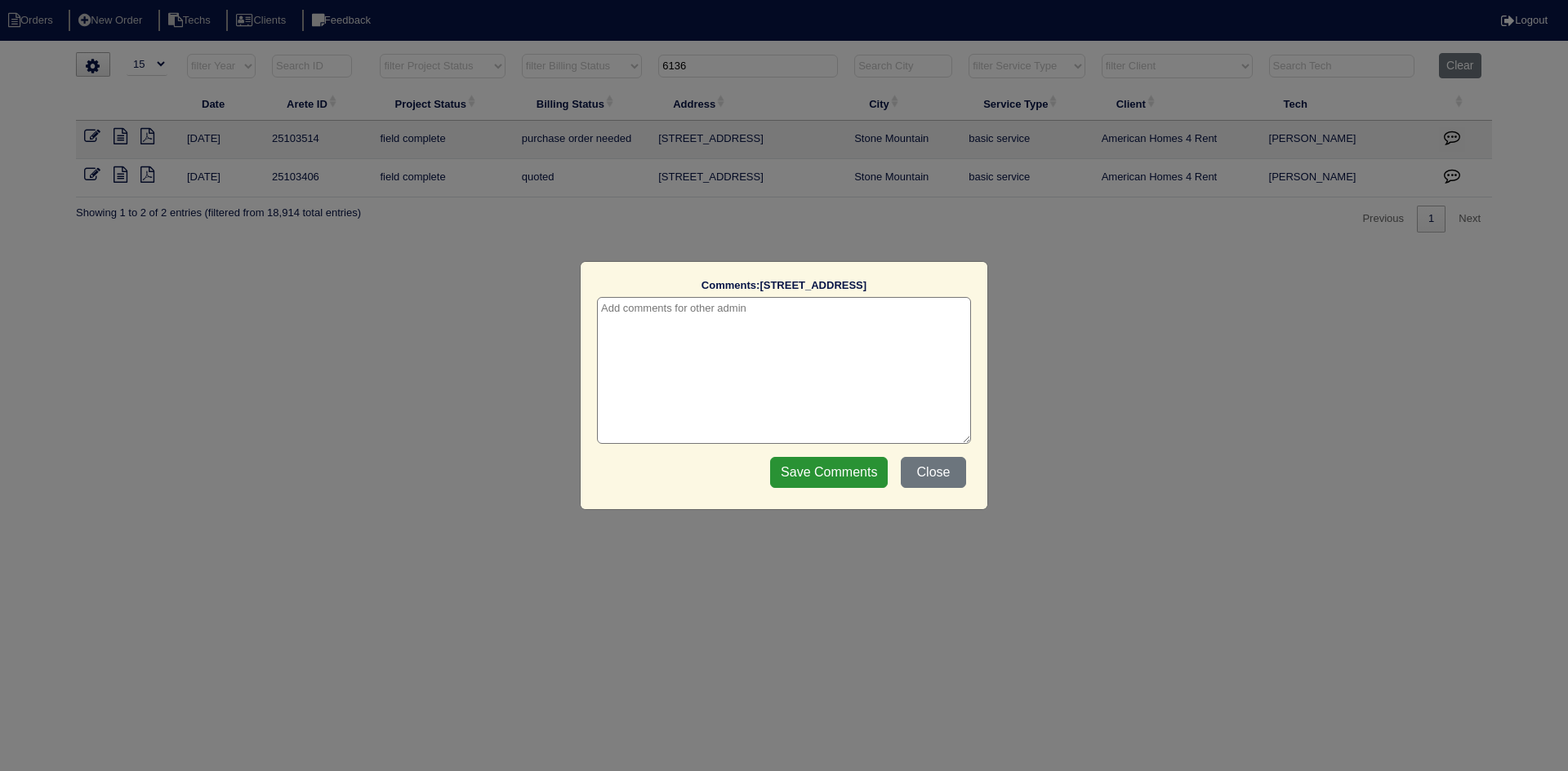
click at [617, 318] on textarea at bounding box center [784, 370] width 374 height 147
type textarea "[DATE] - This is for a change order only - rk"
click at [805, 465] on input "Save Comments" at bounding box center [828, 472] width 117 height 31
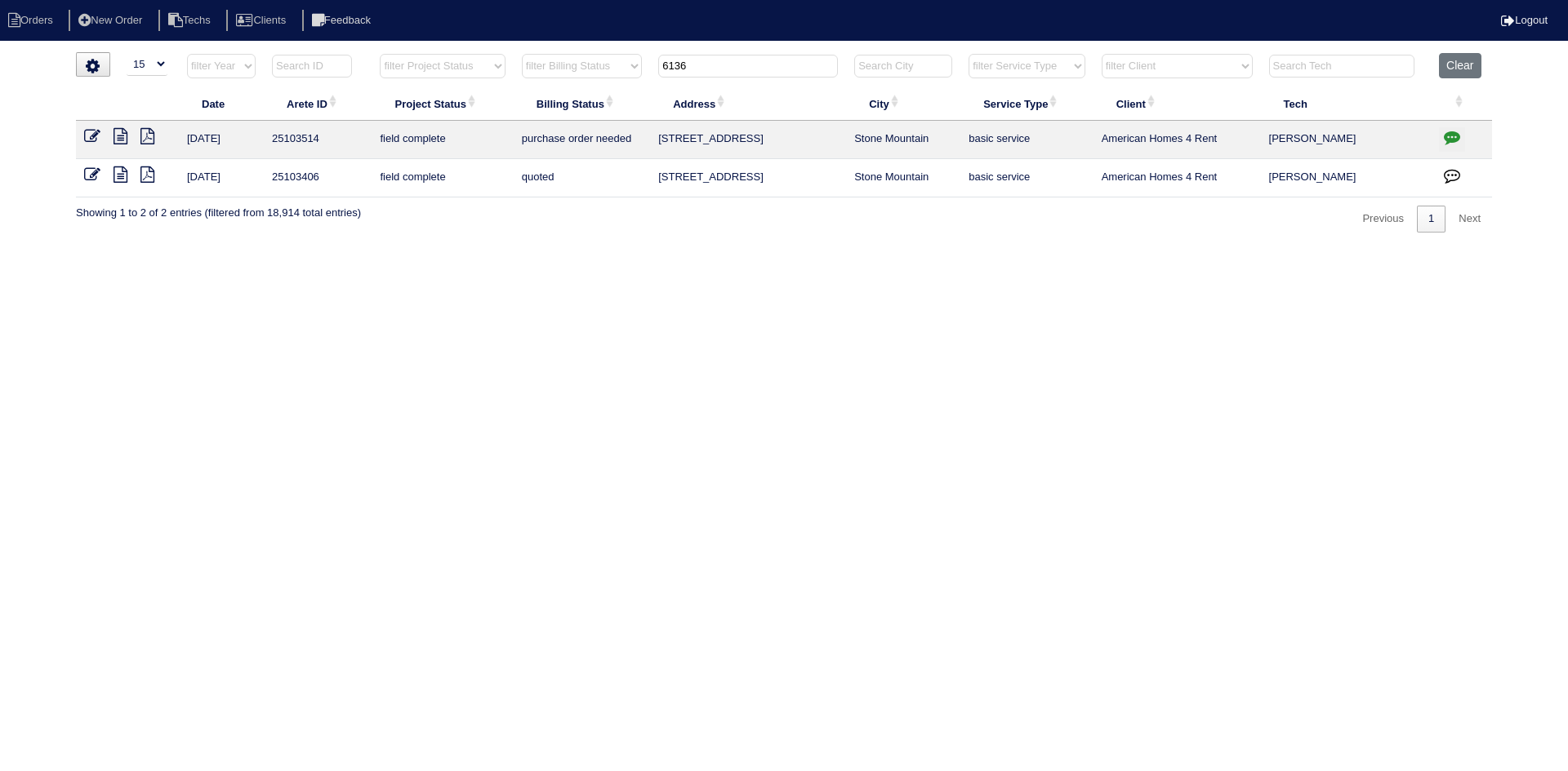
click at [1454, 177] on icon "button" at bounding box center [1452, 176] width 17 height 17
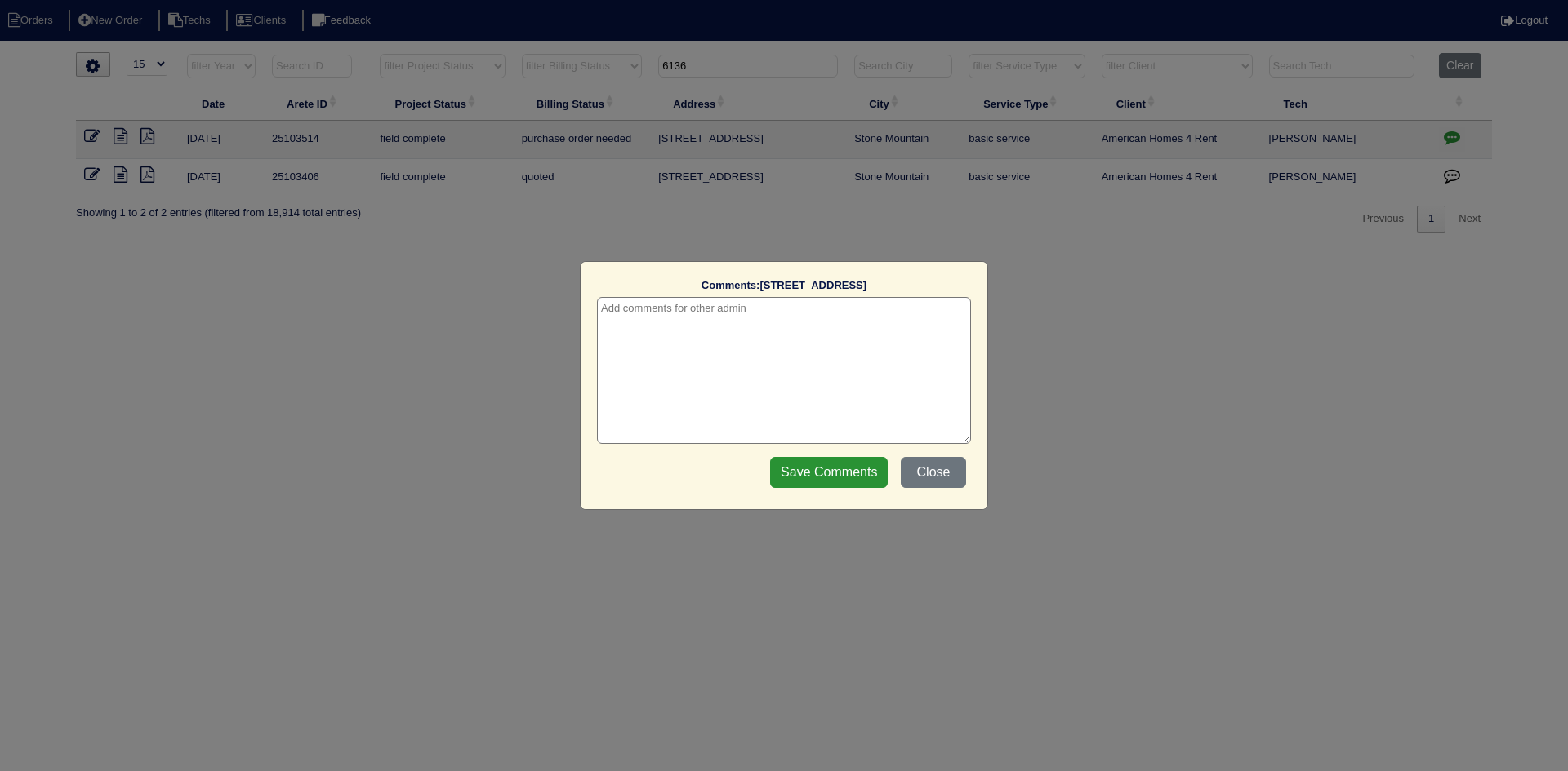
click at [829, 311] on textarea at bounding box center [784, 370] width 374 height 147
type textarea "[DATE] - change order requested - rk"
click at [796, 472] on input "Save Comments" at bounding box center [828, 472] width 117 height 31
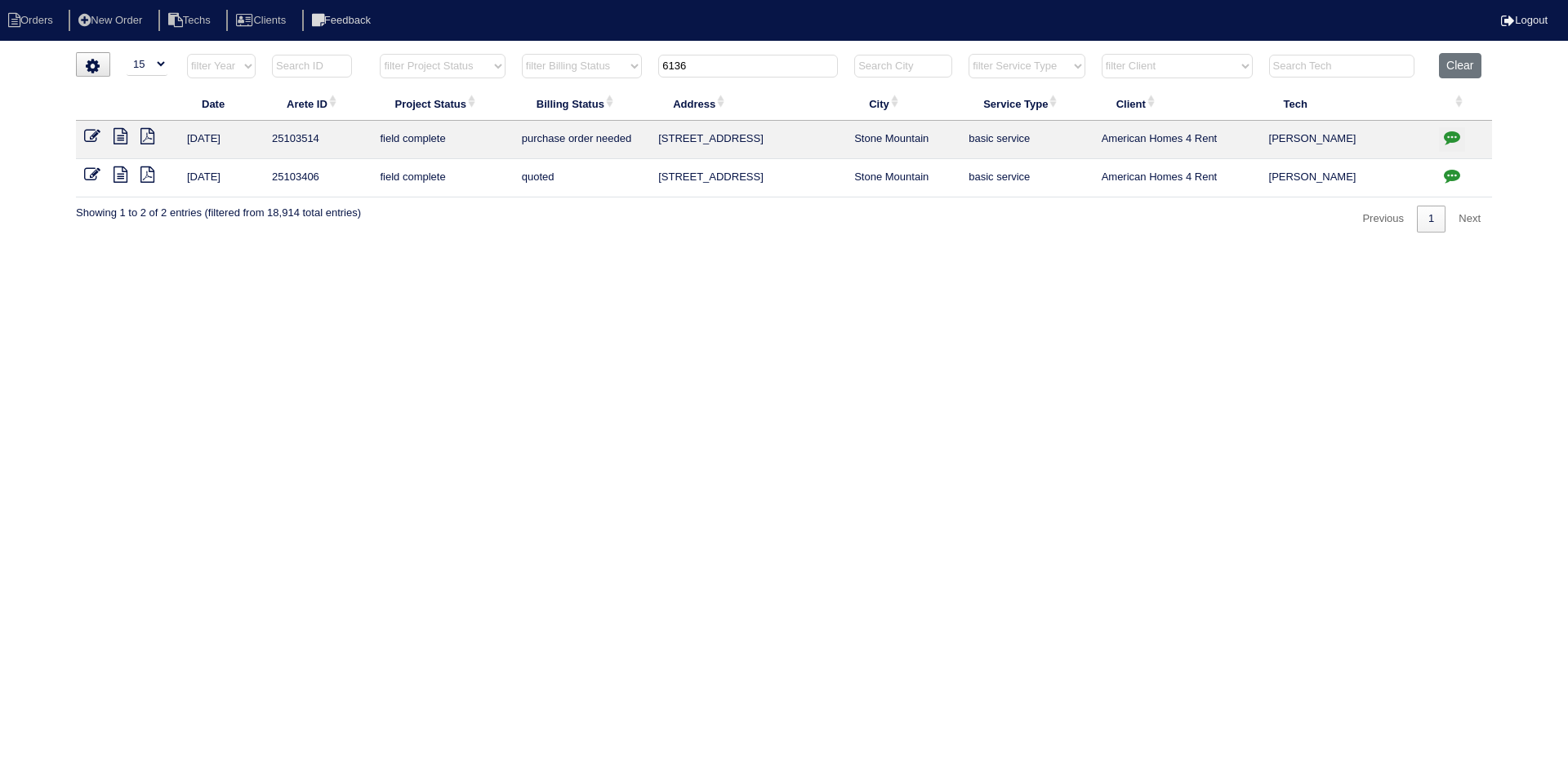
click at [1445, 70] on button "Clear" at bounding box center [1459, 65] width 42 height 25
click at [1466, 63] on button "Clear" at bounding box center [1459, 65] width 42 height 25
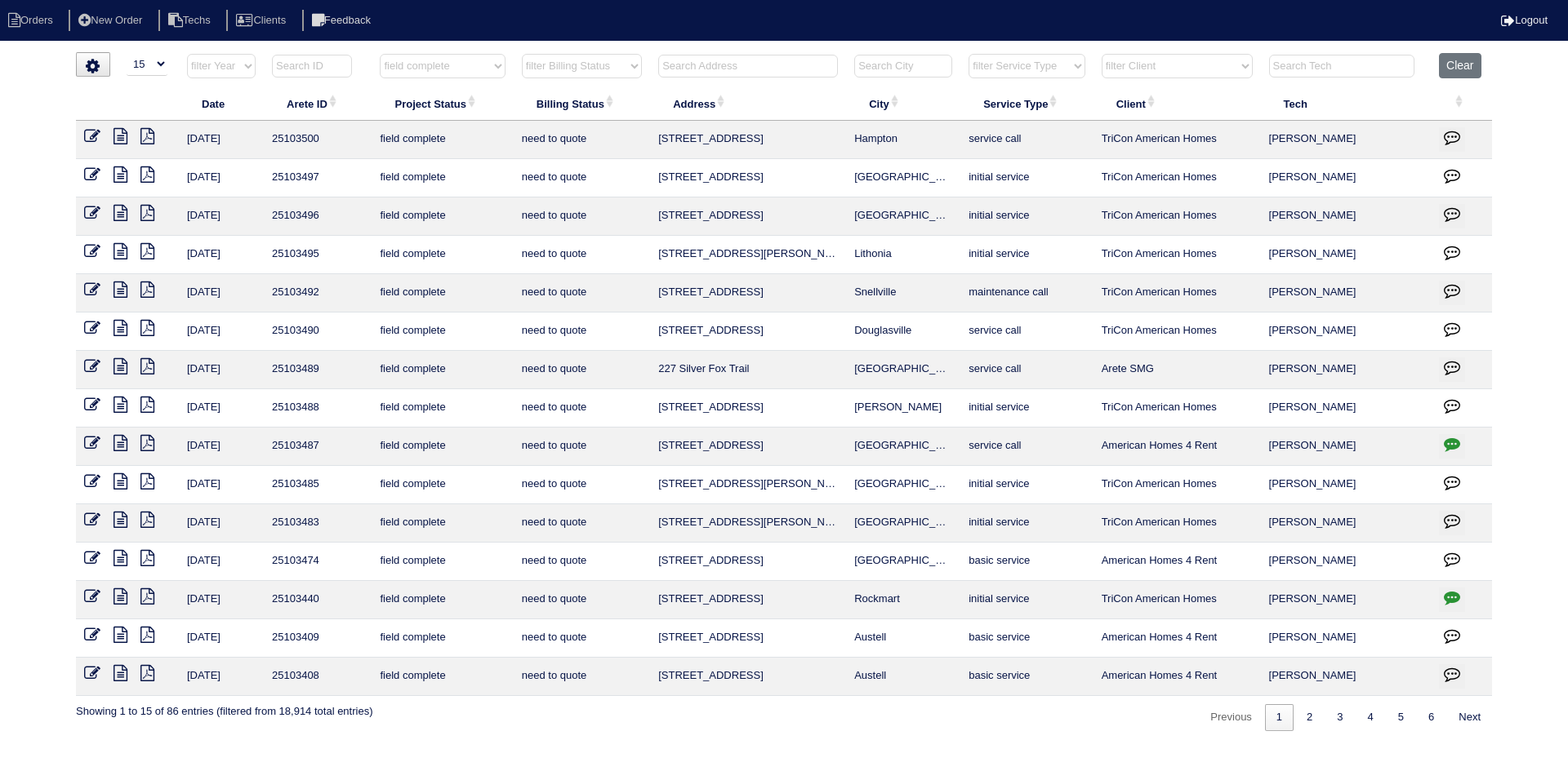
select select "15"
select select "field complete"
select select "need to quote"
select select "American Homes 4 Rent"
click at [1103, 54] on select "filter Client -- Any Client -- [PERSON_NAME] American Homes 4 Rent Arete Person…" at bounding box center [1177, 66] width 151 height 24
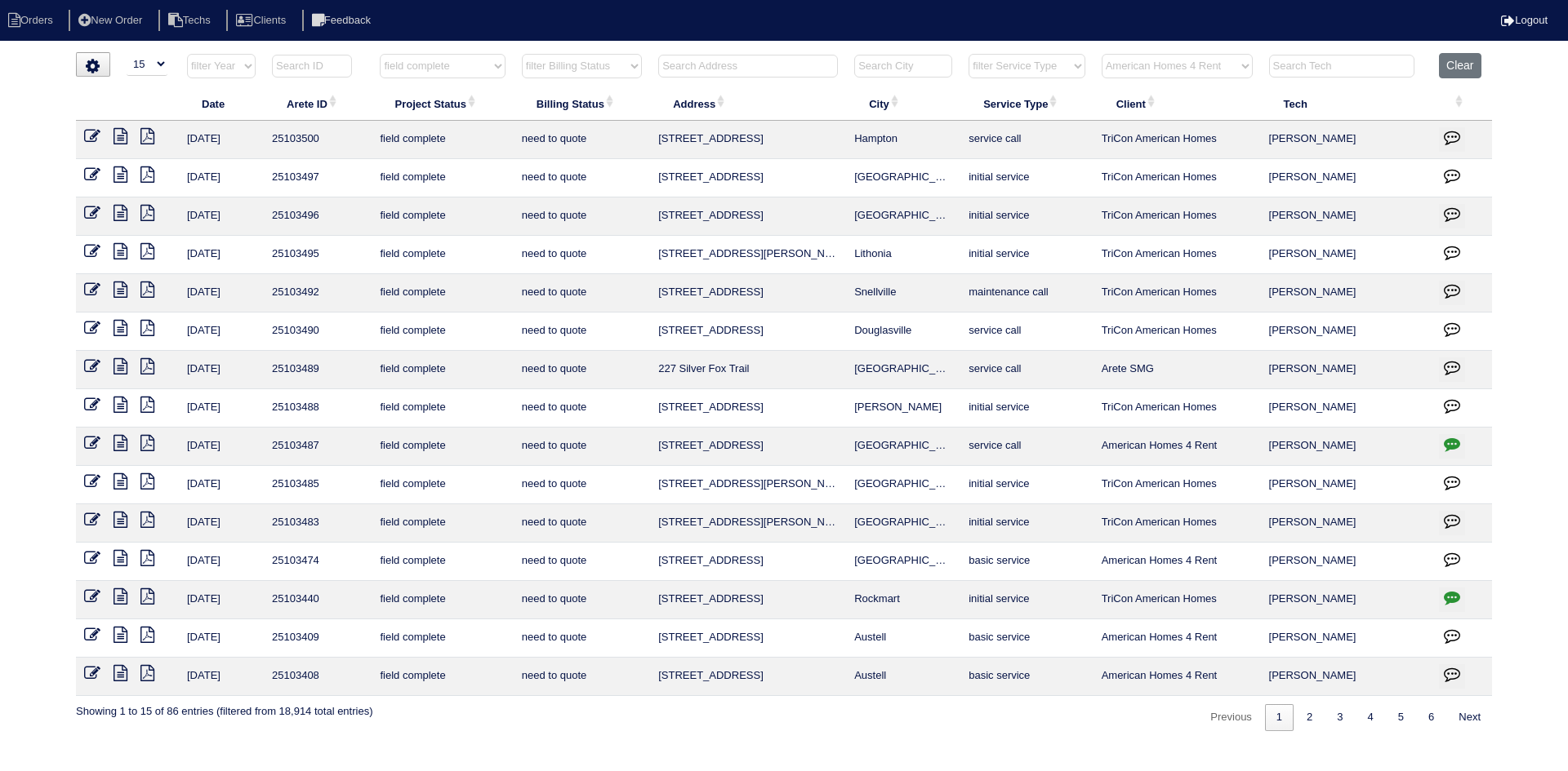
select select "field complete"
select select "need to quote"
select select "American Homes 4 Rent"
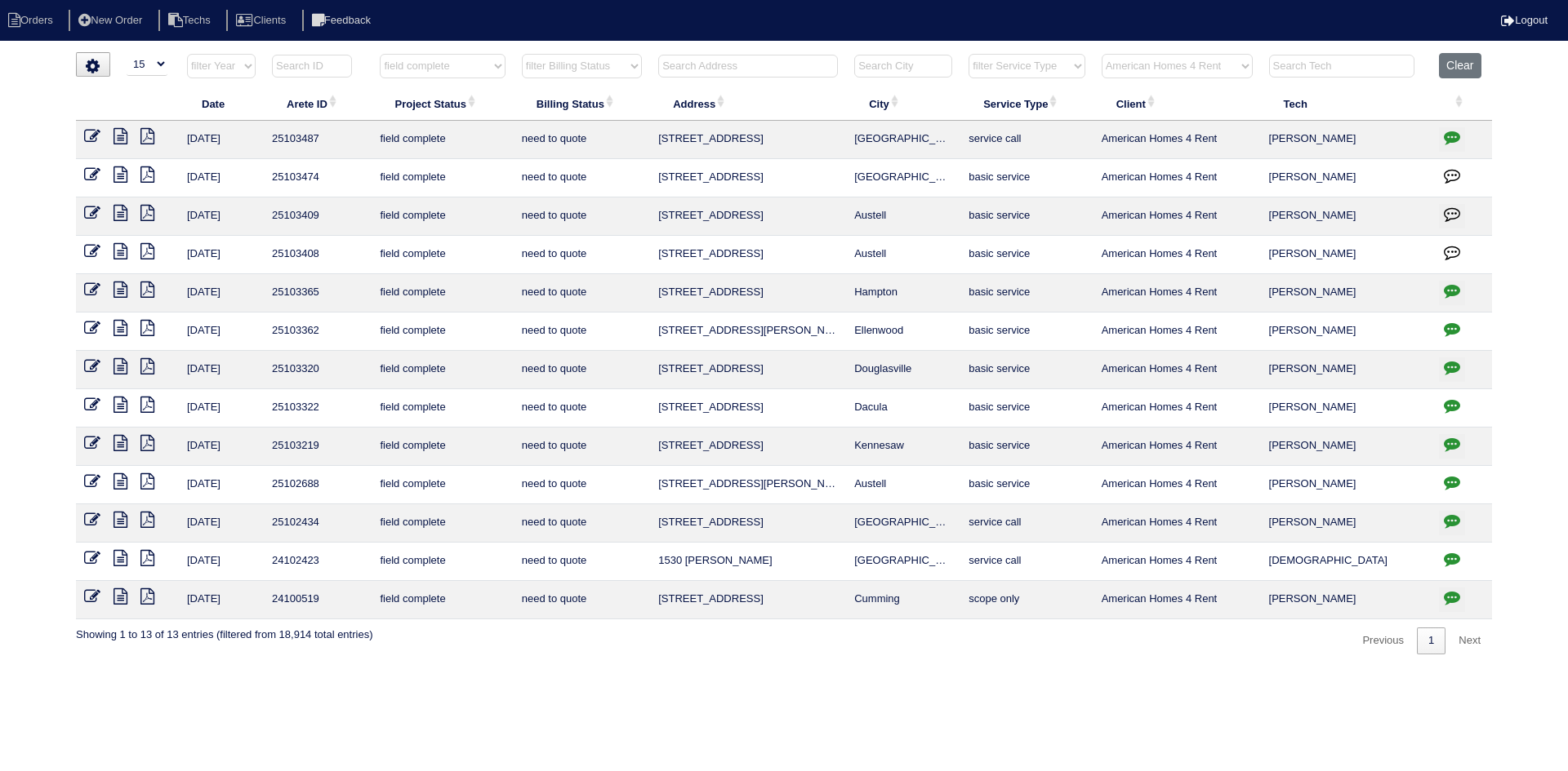
click at [119, 251] on icon at bounding box center [120, 252] width 14 height 17
click at [153, 250] on icon at bounding box center [147, 252] width 14 height 17
click at [124, 253] on icon at bounding box center [120, 252] width 14 height 17
click at [150, 252] on icon at bounding box center [147, 252] width 14 height 17
drag, startPoint x: 122, startPoint y: 248, endPoint x: 145, endPoint y: 253, distance: 23.5
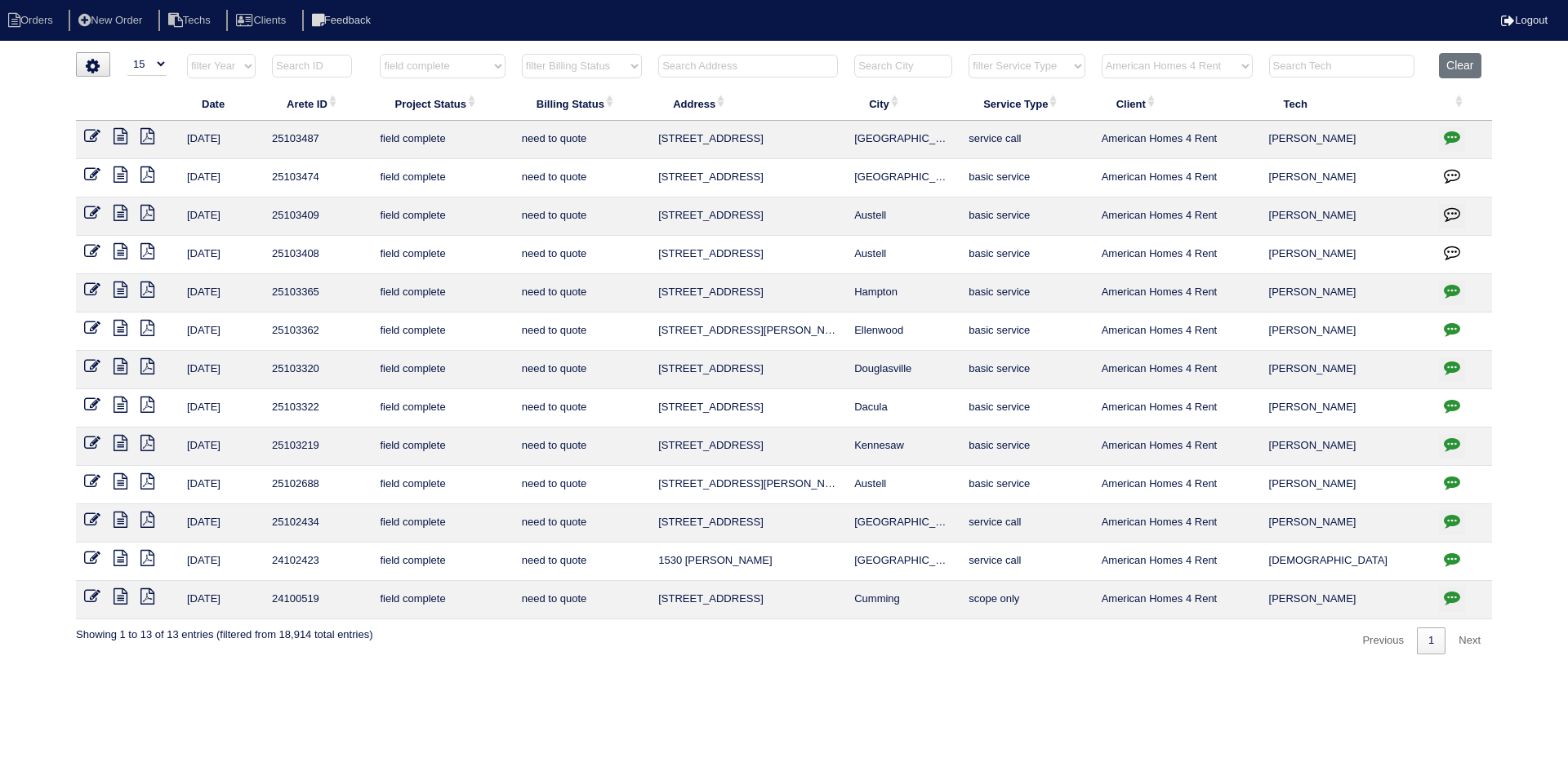
click at [122, 248] on icon at bounding box center [120, 252] width 14 height 17
click at [90, 249] on icon at bounding box center [92, 252] width 17 height 17
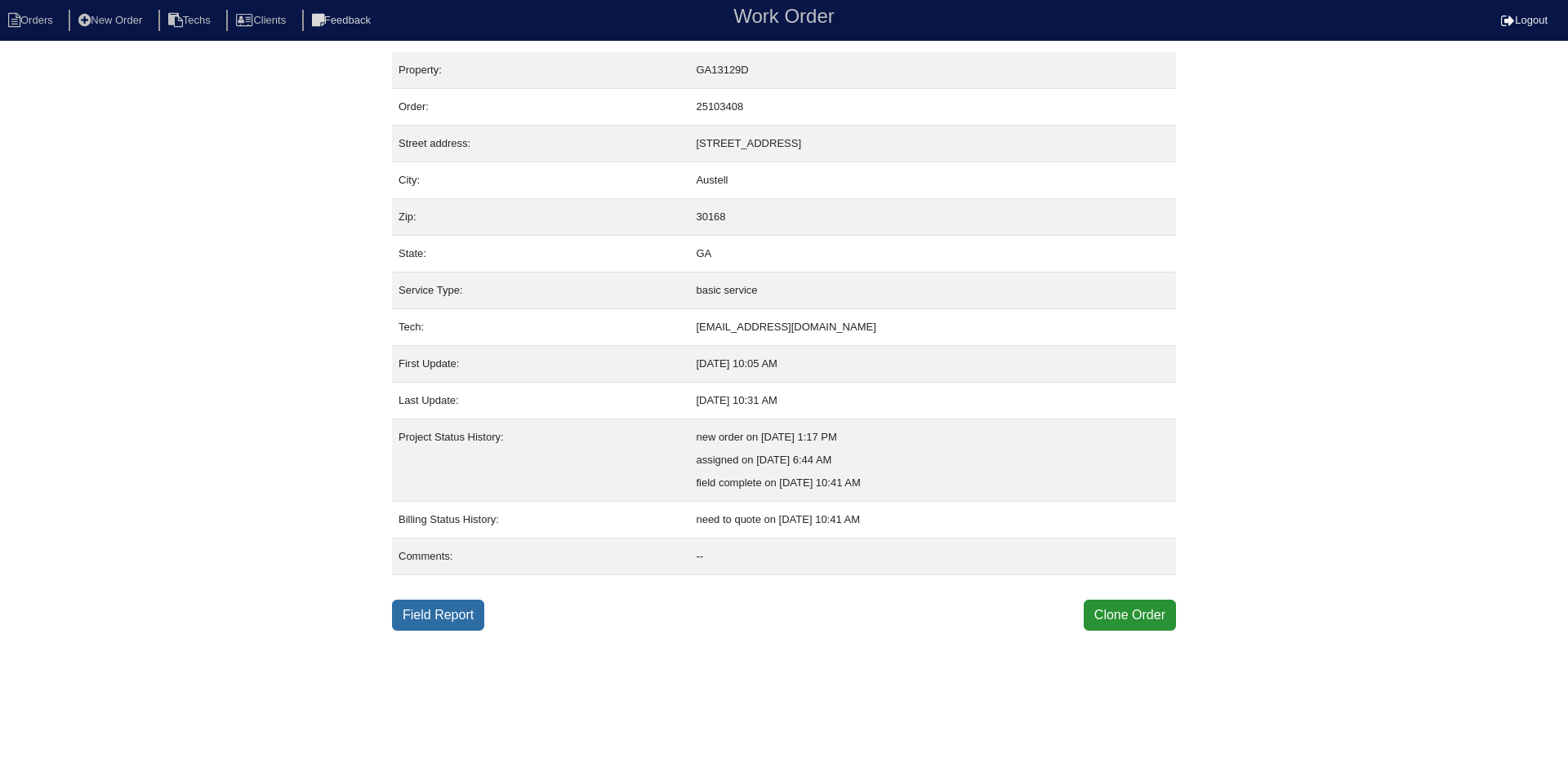
click at [449, 617] on link "Field Report" at bounding box center [437, 615] width 92 height 31
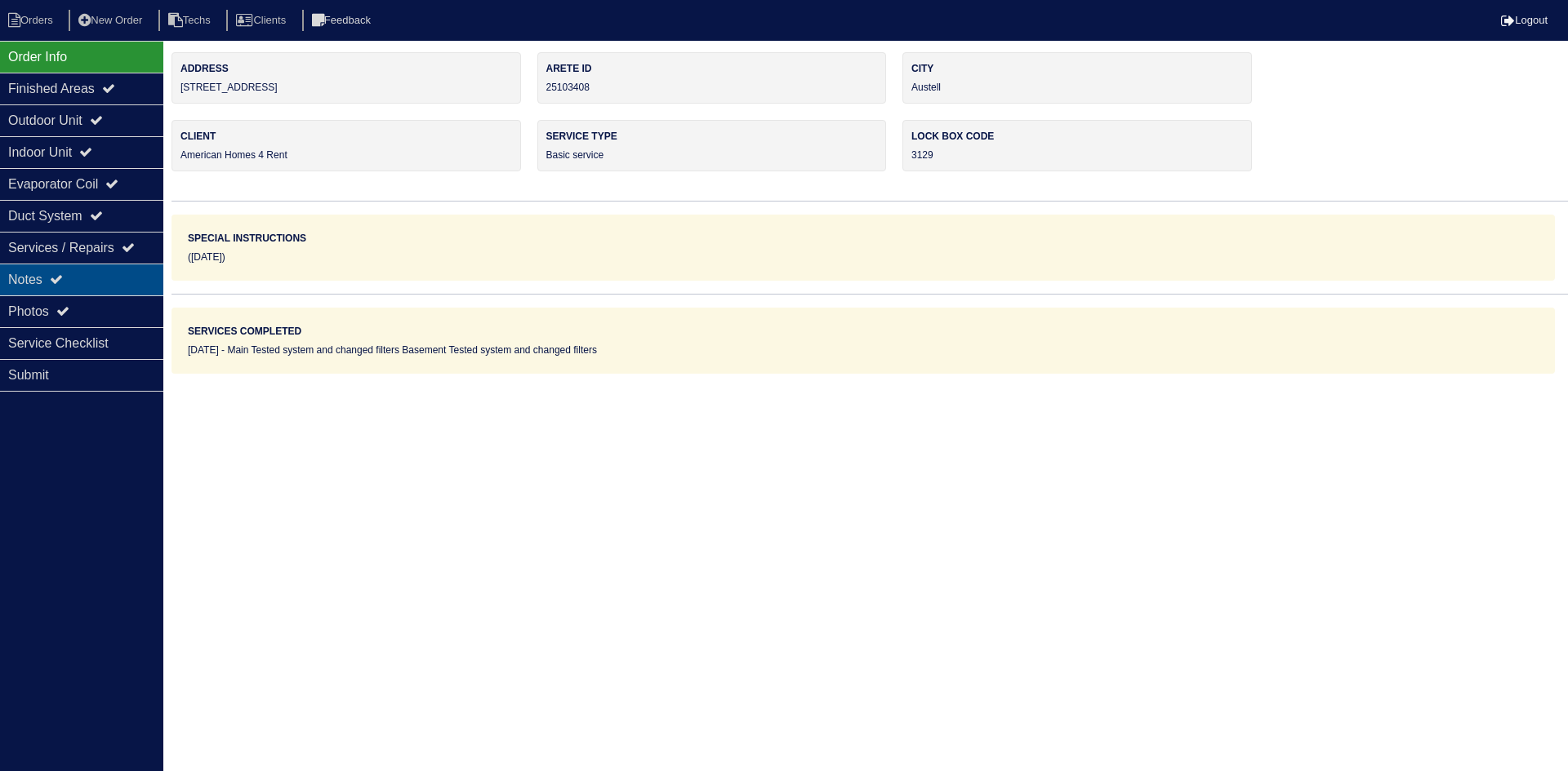
click at [36, 282] on div "Notes" at bounding box center [82, 279] width 164 height 32
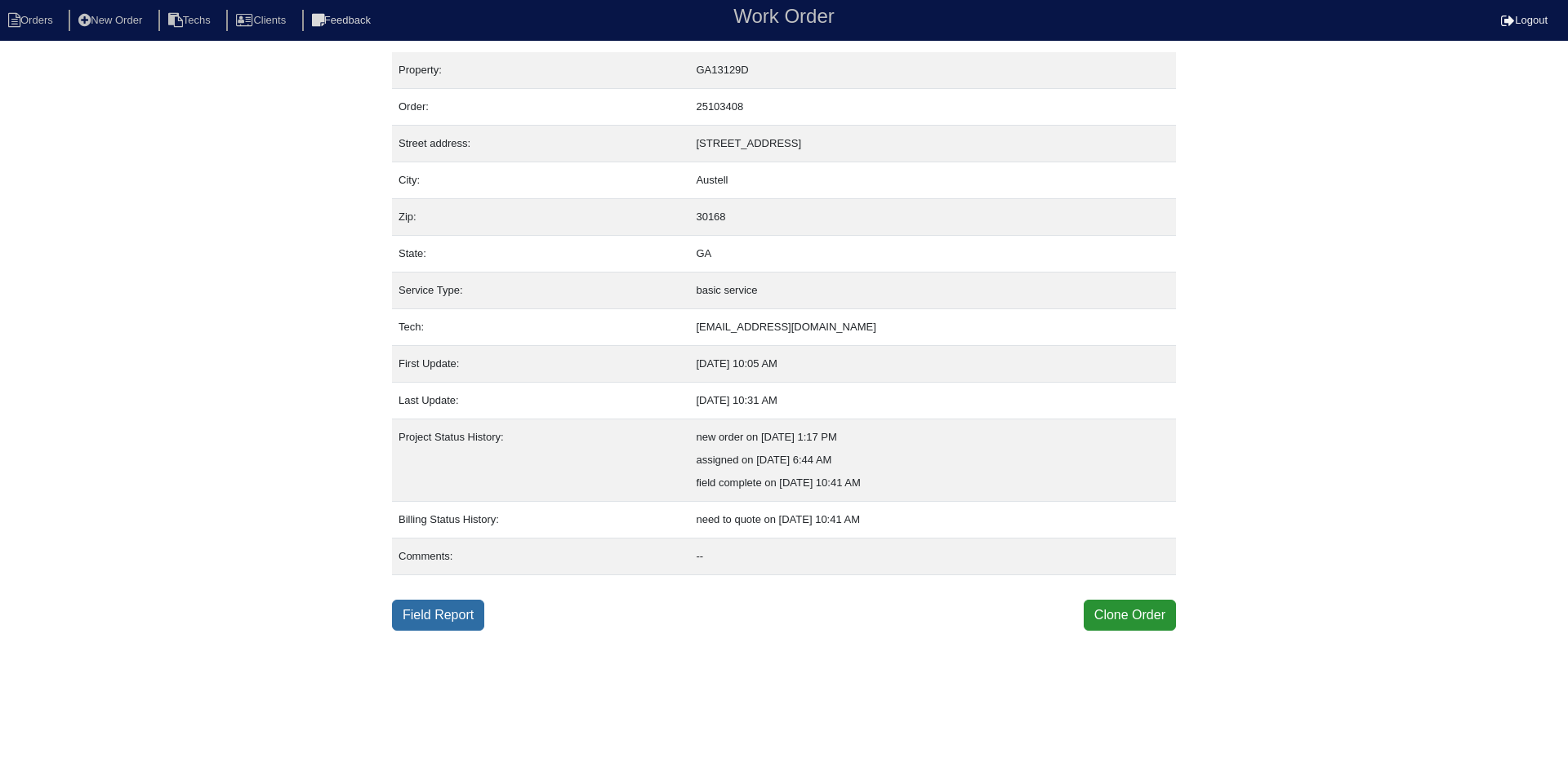
click at [414, 610] on link "Field Report" at bounding box center [437, 615] width 92 height 31
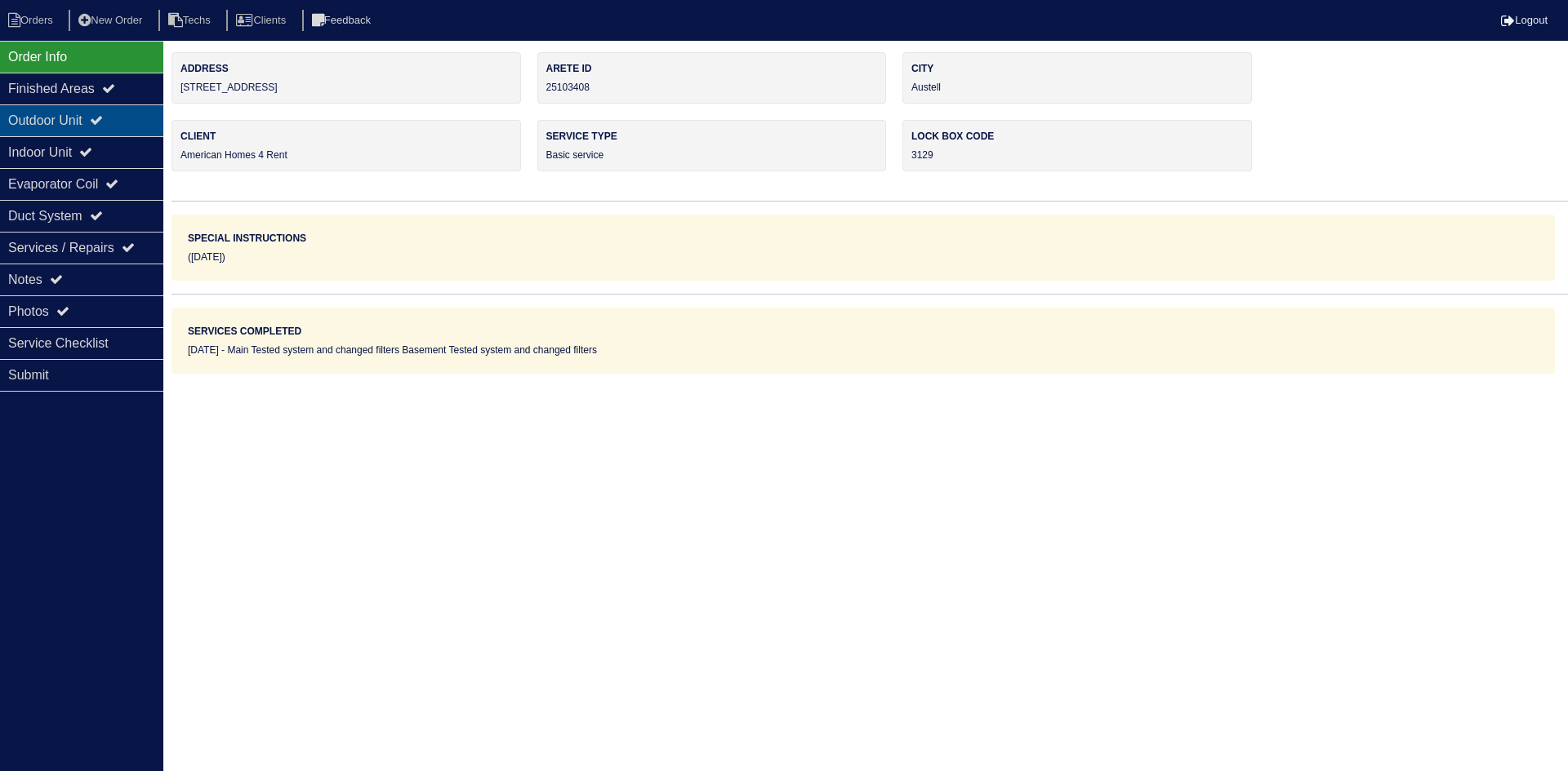
click at [103, 121] on icon at bounding box center [97, 120] width 13 height 13
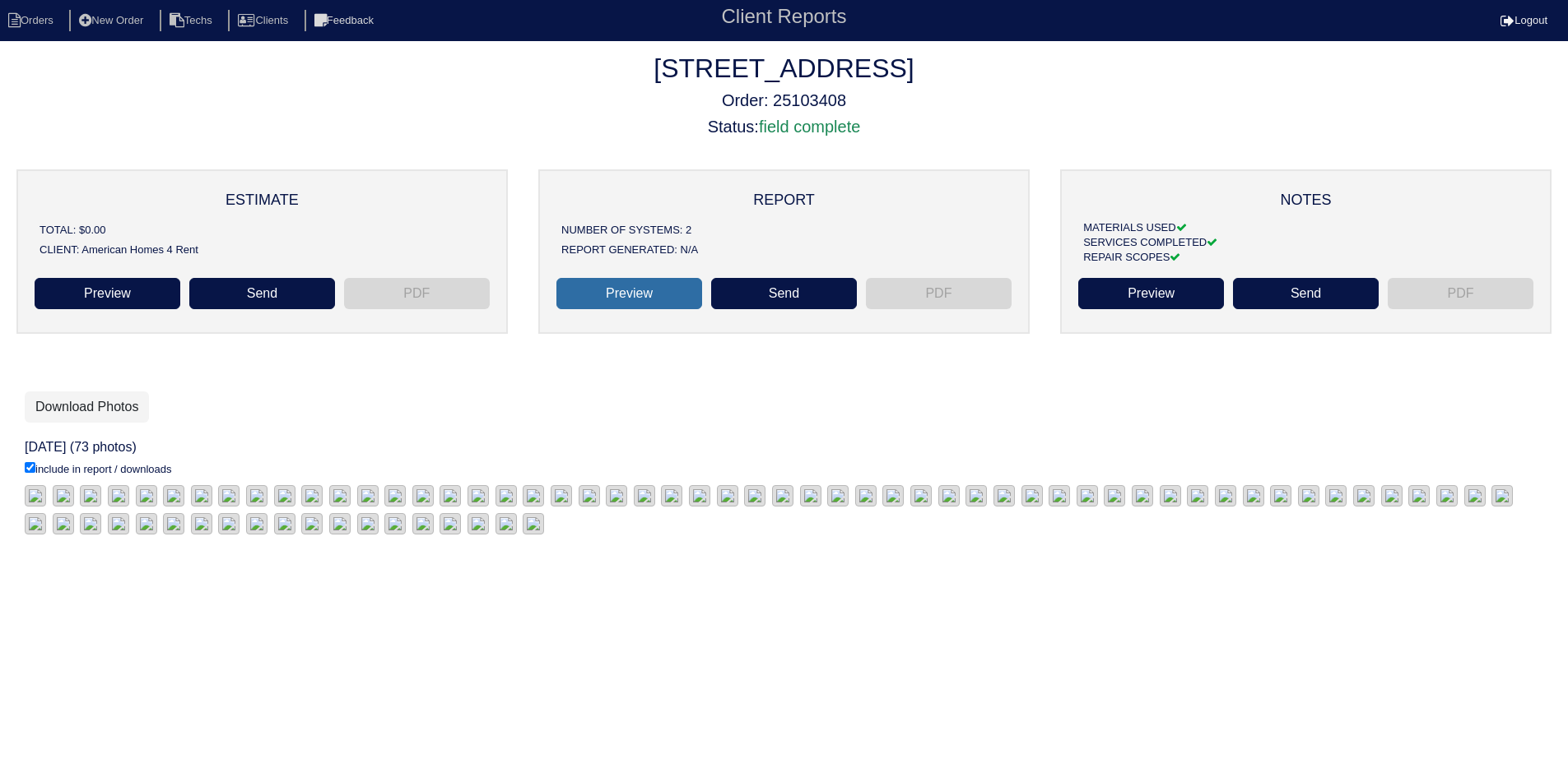
click at [614, 292] on link "Preview" at bounding box center [628, 293] width 145 height 31
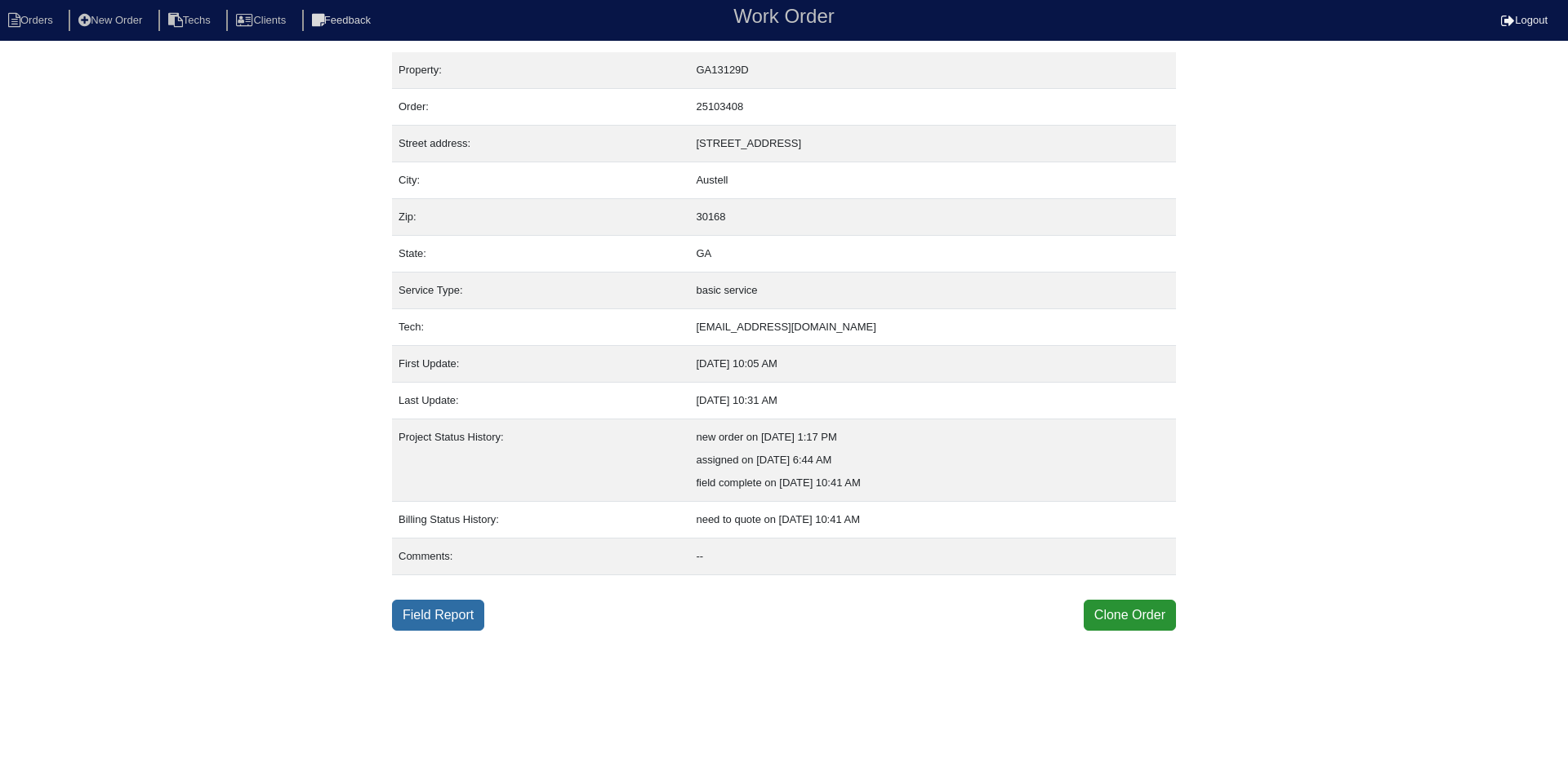
click at [443, 615] on link "Field Report" at bounding box center [437, 615] width 92 height 31
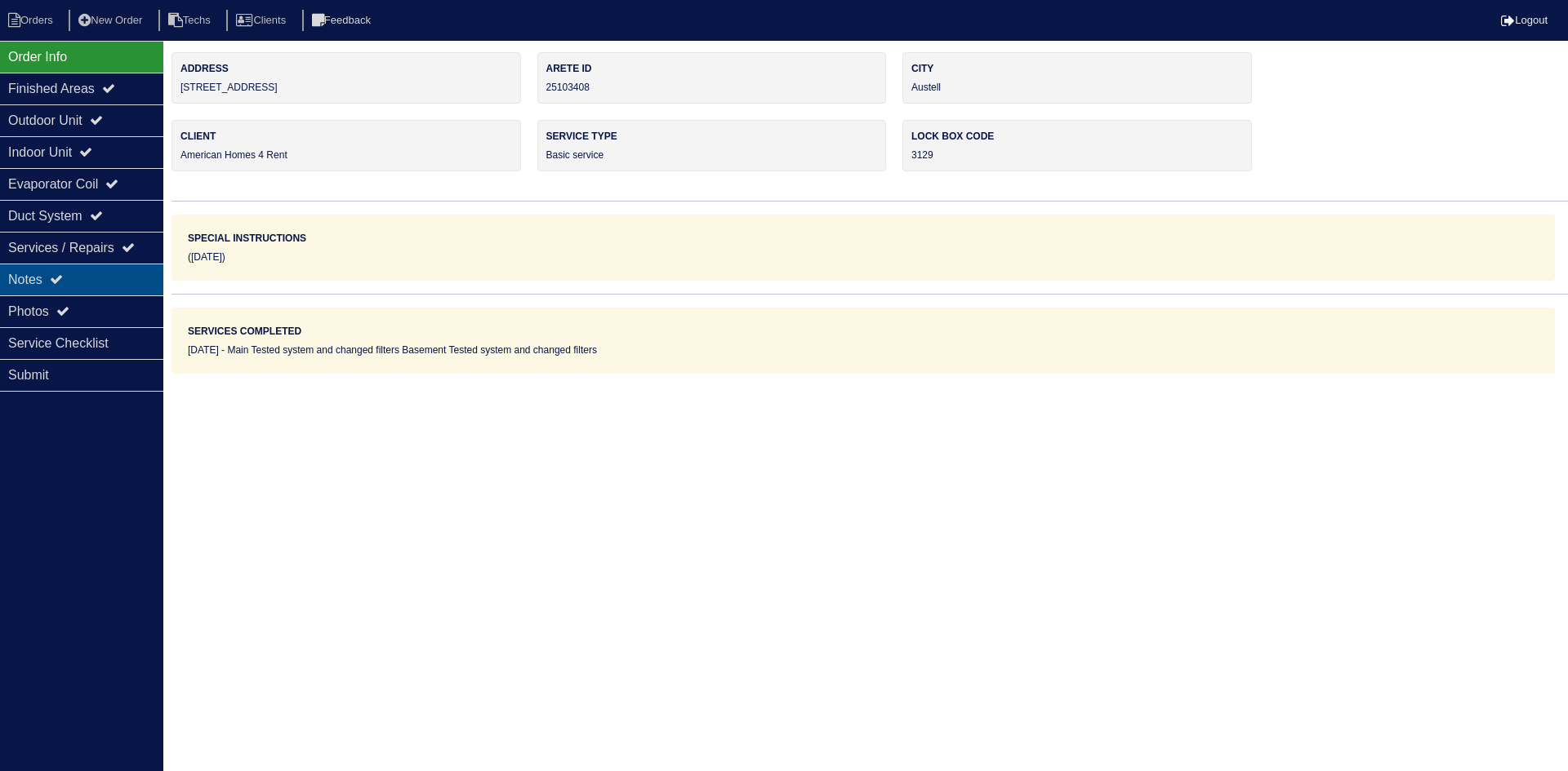
click at [129, 271] on div "Notes" at bounding box center [82, 279] width 164 height 32
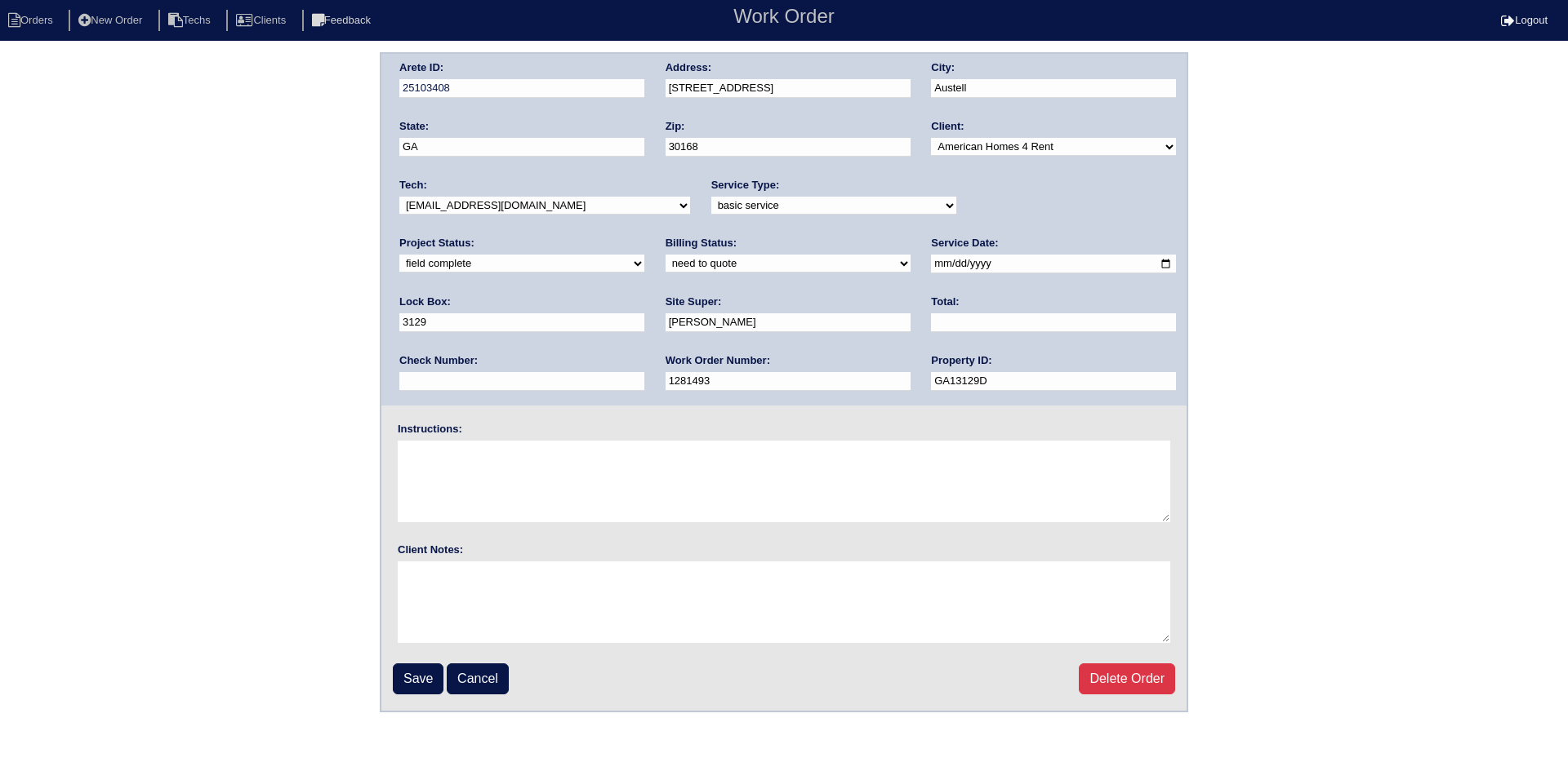
click at [665, 265] on select "need to quote quoted need to invoice invoiced paid warranty purchase order need…" at bounding box center [787, 263] width 245 height 18
select select "quoted"
click at [665, 256] on select "need to quote quoted need to invoice invoiced paid warranty purchase order need…" at bounding box center [787, 263] width 245 height 18
click at [931, 323] on input "text" at bounding box center [1052, 323] width 245 height 19
type input "425.00"
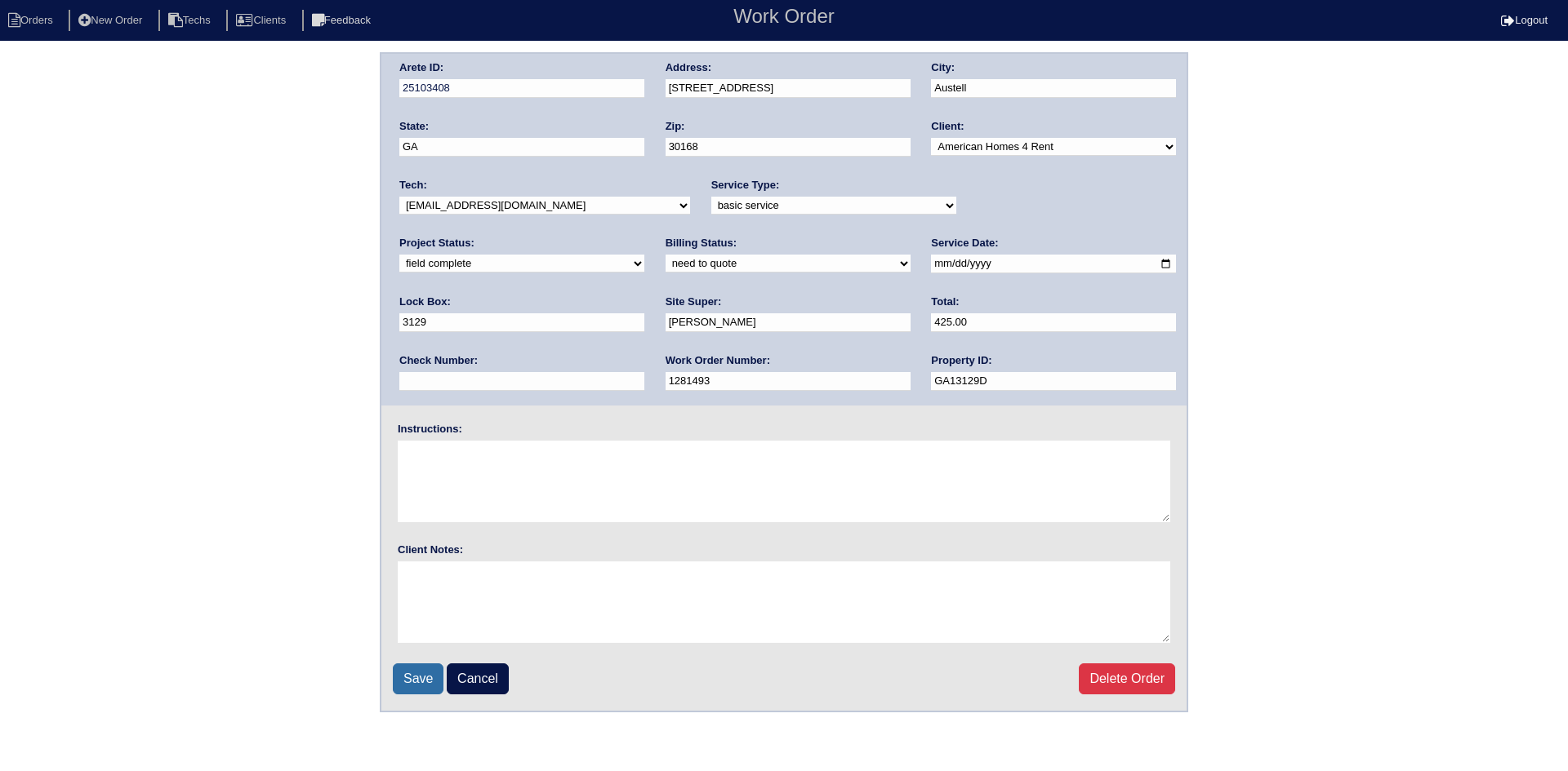
click at [414, 671] on input "Save" at bounding box center [418, 678] width 50 height 31
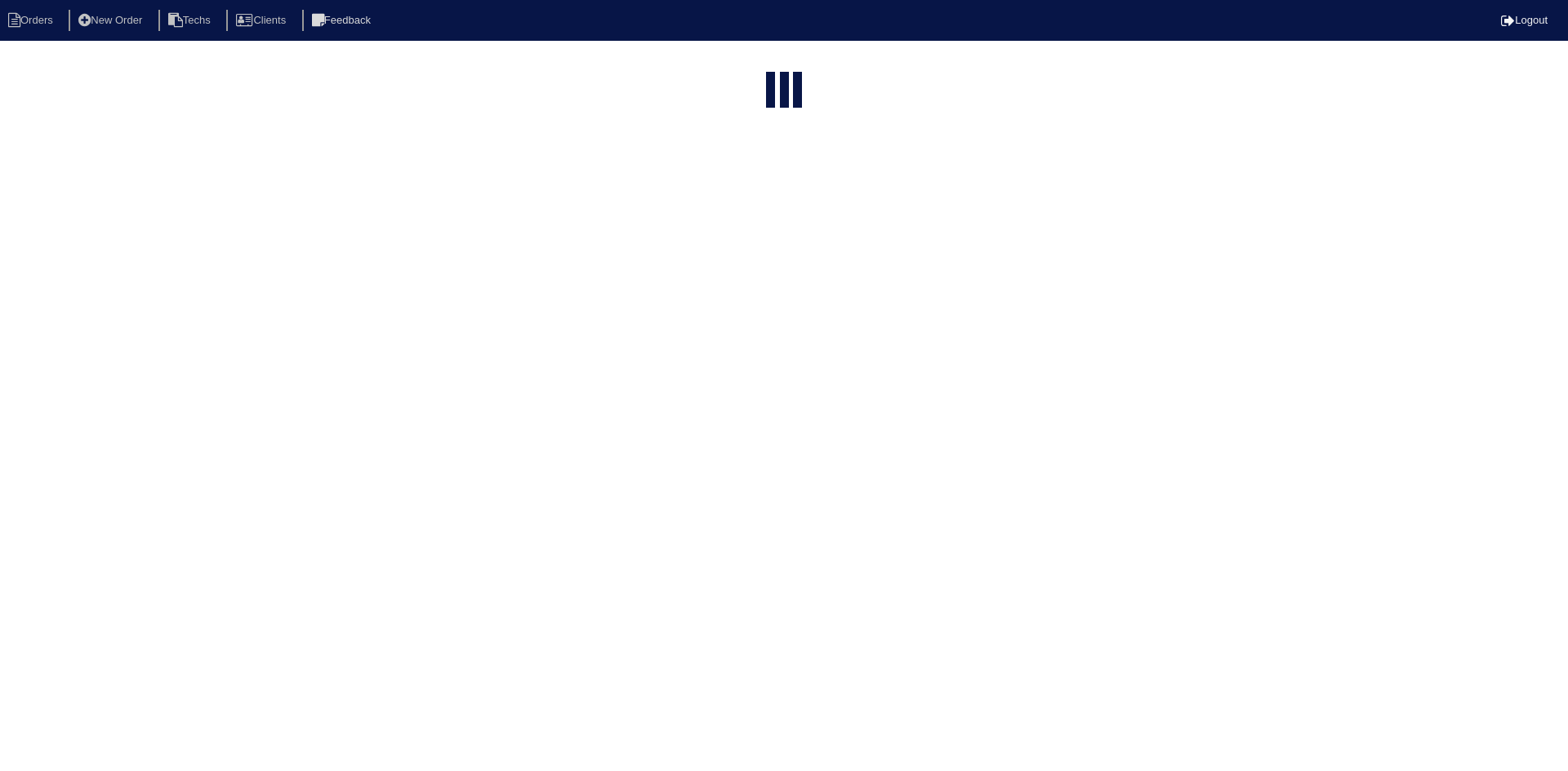
select select "15"
select select "field complete"
select select "need to quote"
select select "American Homes 4 Rent"
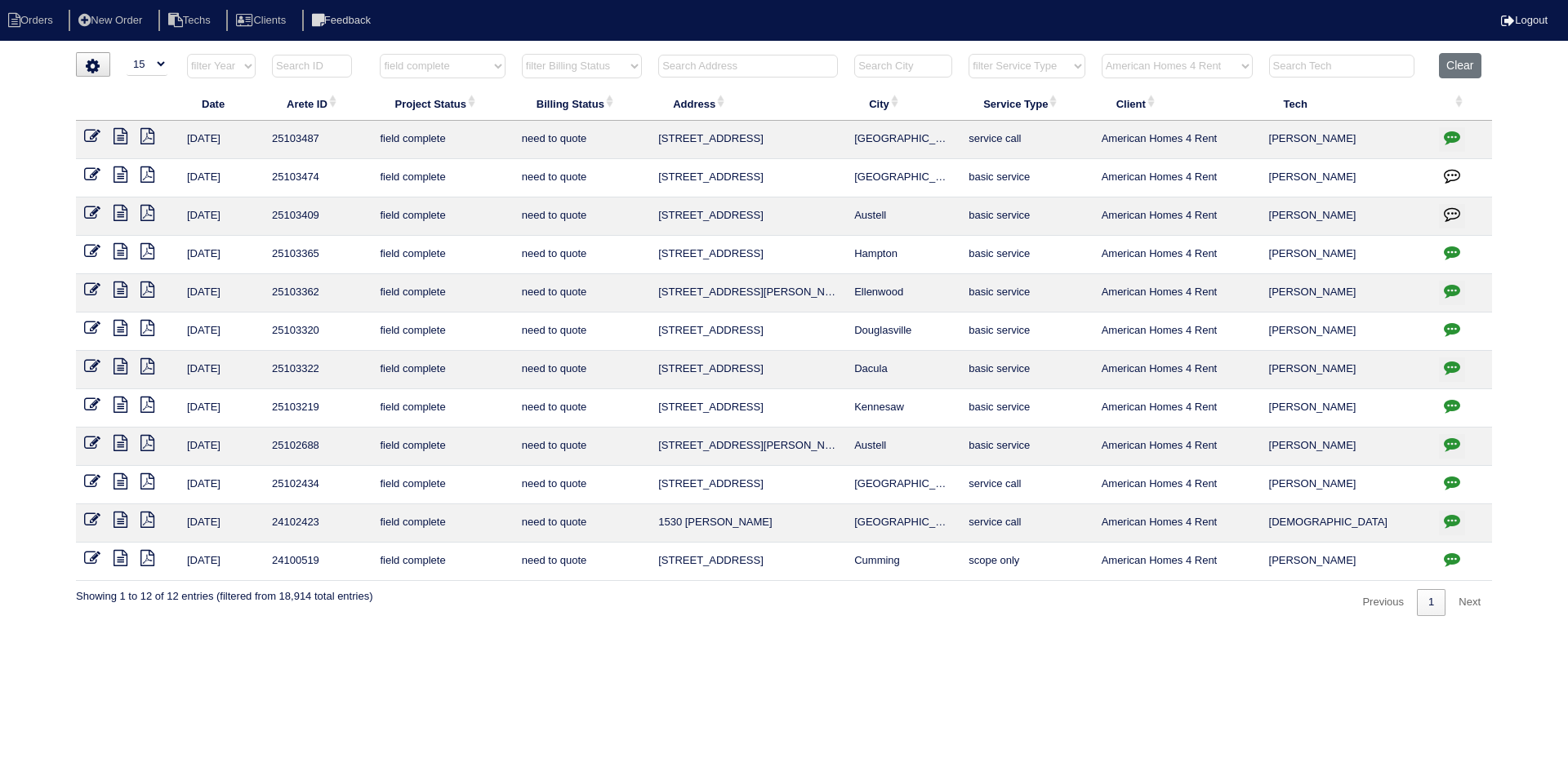
drag, startPoint x: 92, startPoint y: 130, endPoint x: 104, endPoint y: 132, distance: 12.2
click at [92, 130] on icon at bounding box center [92, 137] width 17 height 17
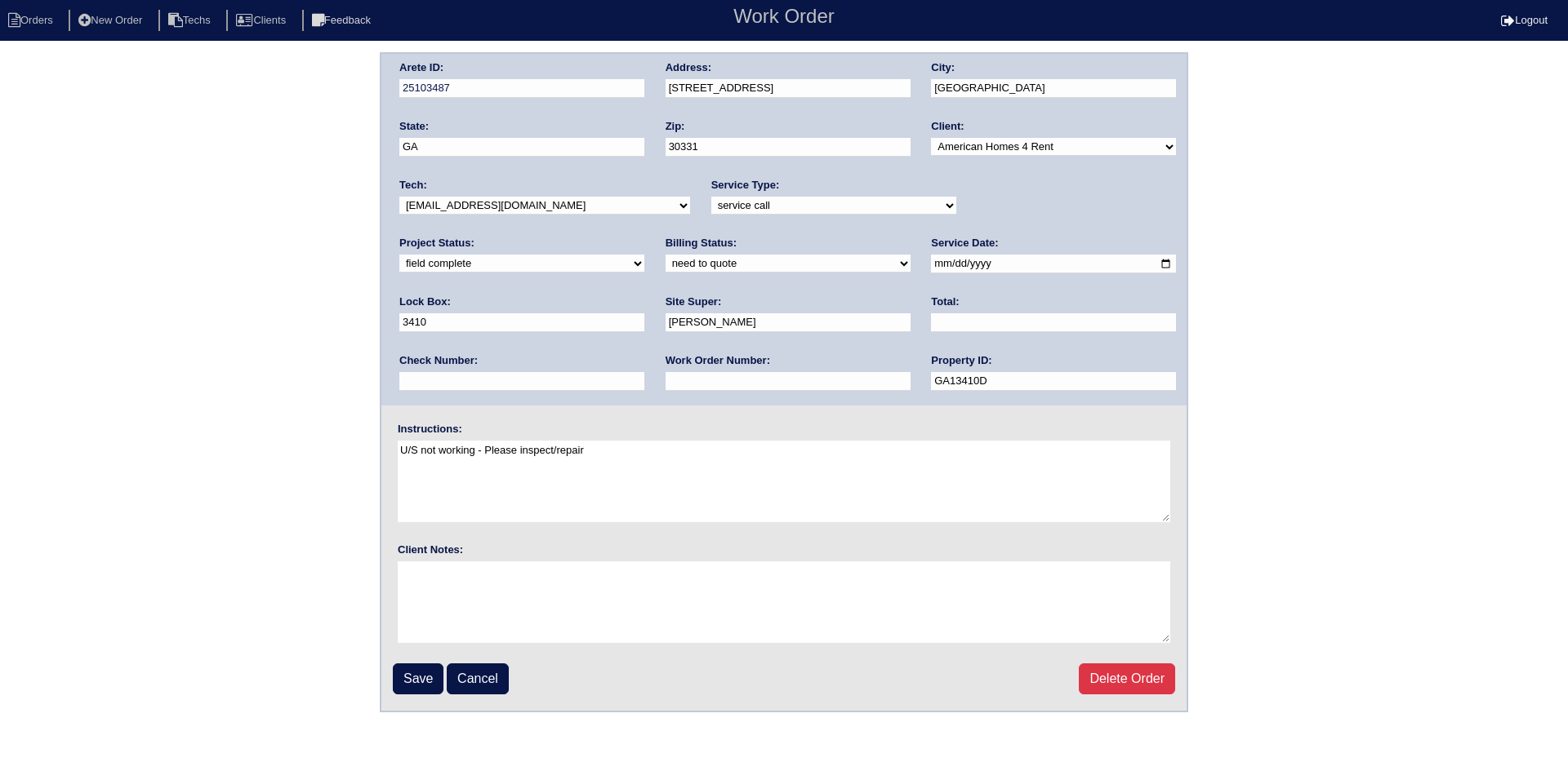
click at [644, 255] on select "new order assigned in progress field complete need to schedule admin review arc…" at bounding box center [521, 263] width 245 height 18
select select "need to schedule"
click at [644, 255] on select "new order assigned in progress field complete need to schedule admin review arc…" at bounding box center [521, 263] width 245 height 18
click at [410, 680] on input "Save" at bounding box center [418, 678] width 50 height 31
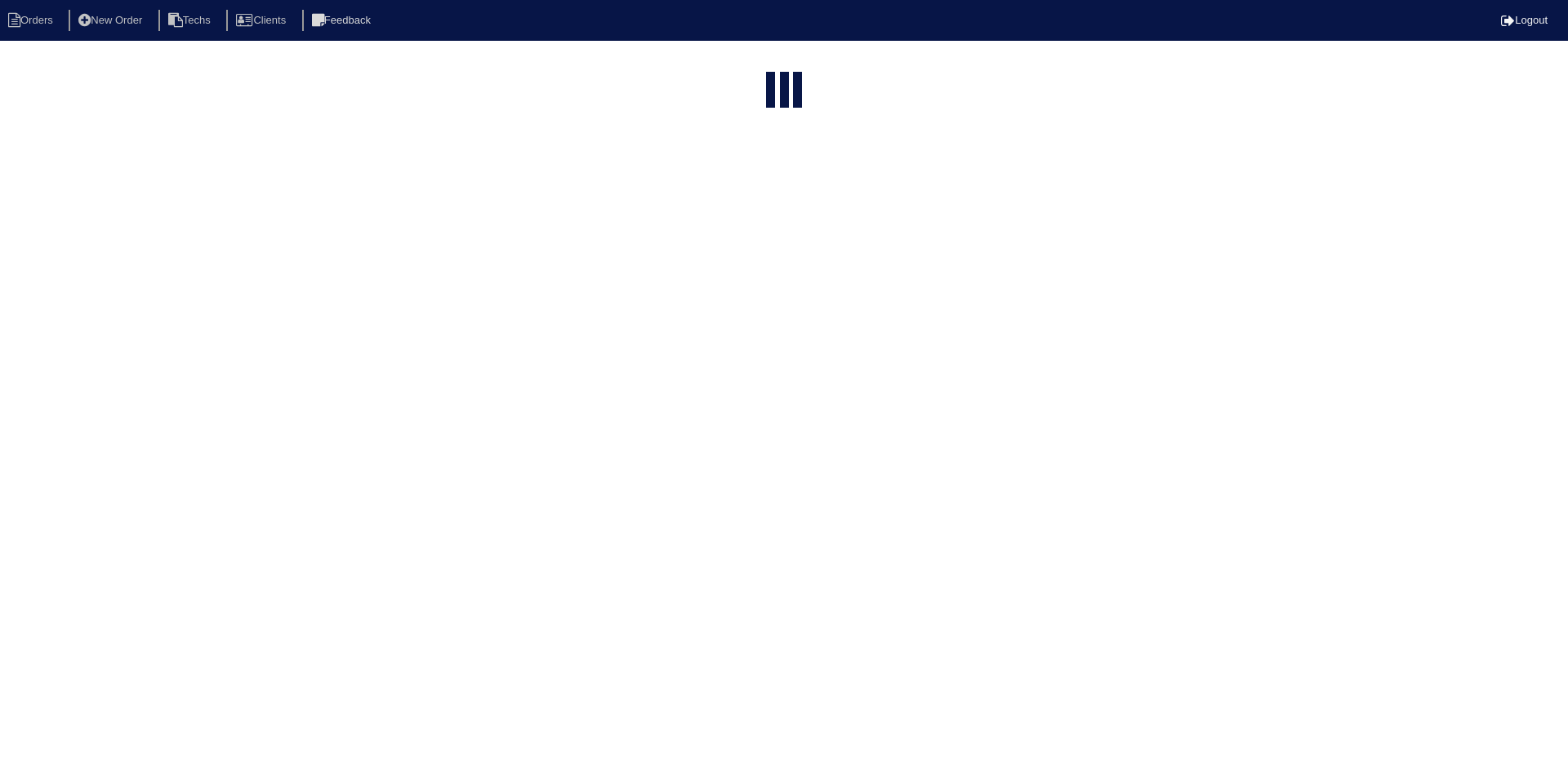
select select "15"
select select "field complete"
select select "need to quote"
select select "American Homes 4 Rent"
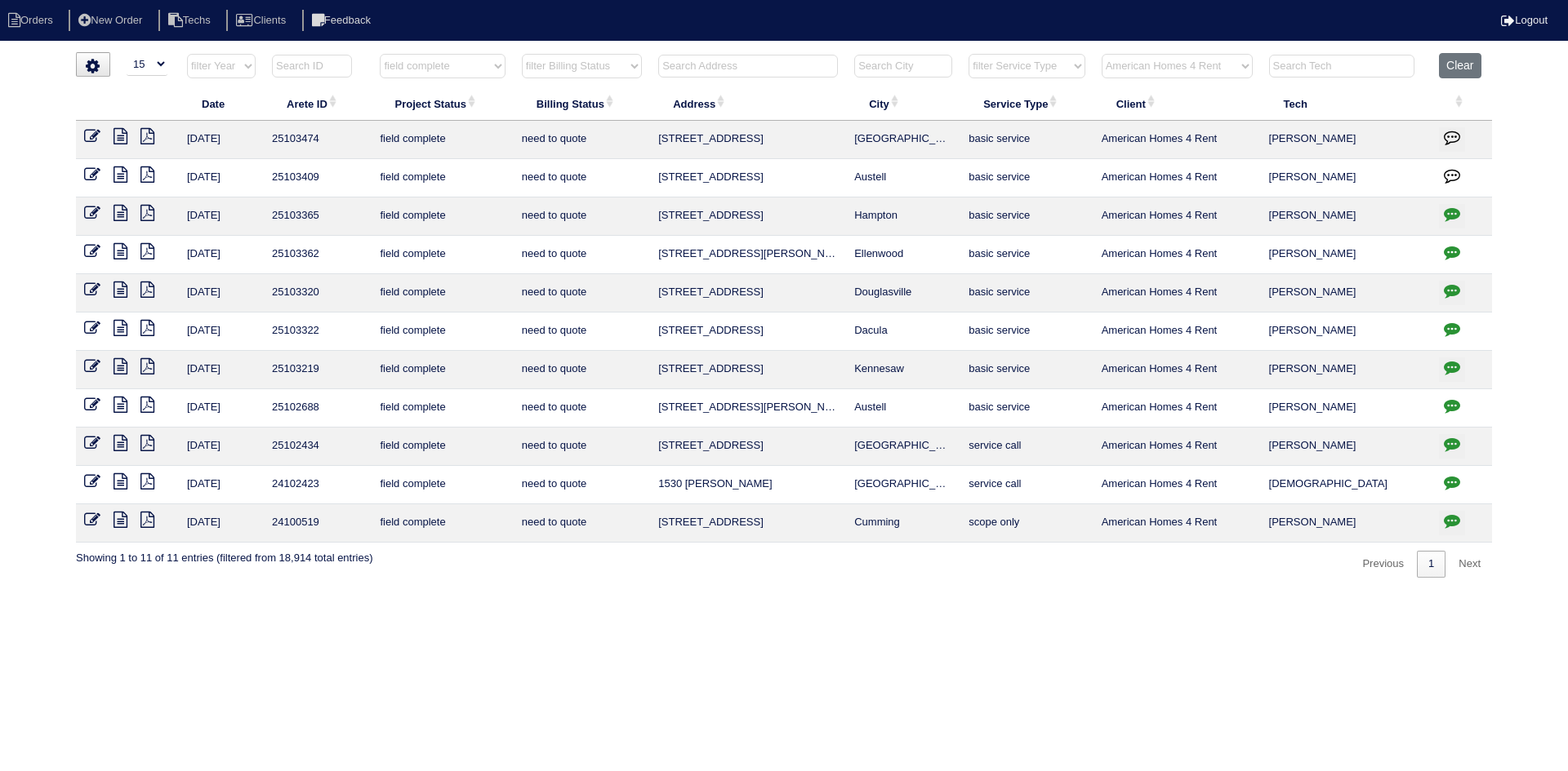
click at [788, 64] on input "text" at bounding box center [747, 66] width 180 height 23
type input "545"
select select "field complete"
select select "need to quote"
type input "545"
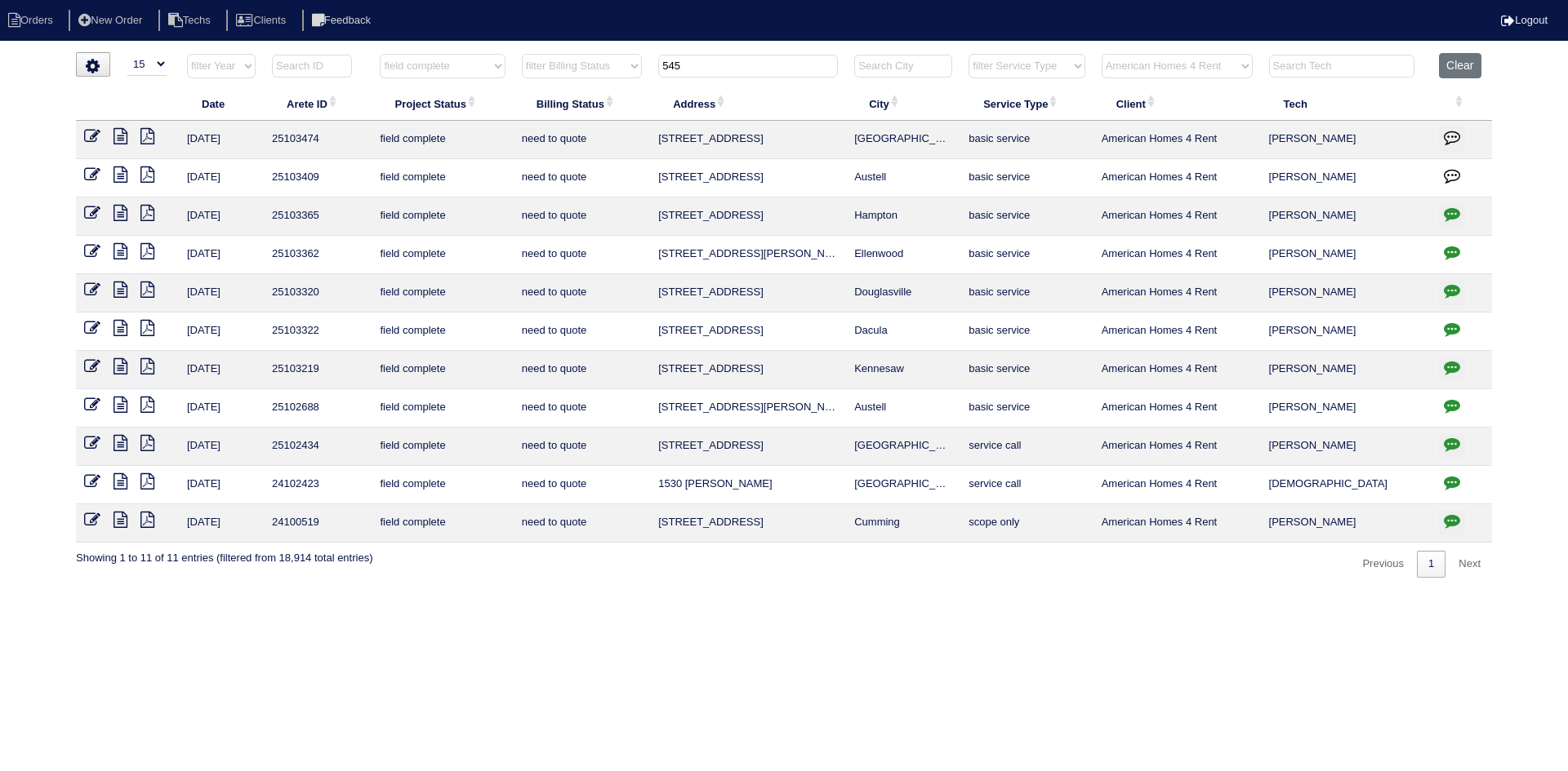
select select "American Homes 4 Rent"
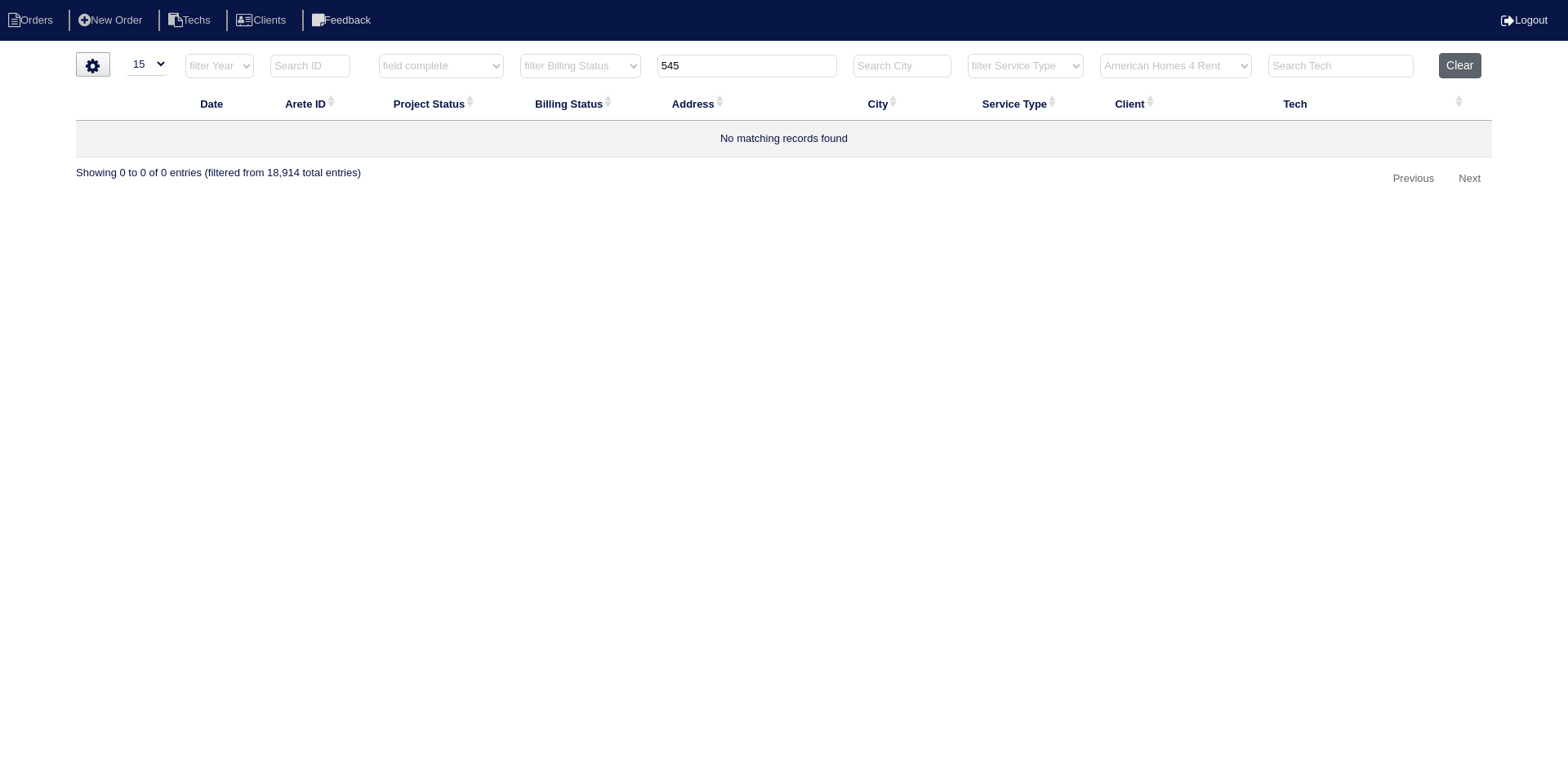
type input "545"
click at [1455, 66] on button "Clear" at bounding box center [1459, 65] width 42 height 25
select select
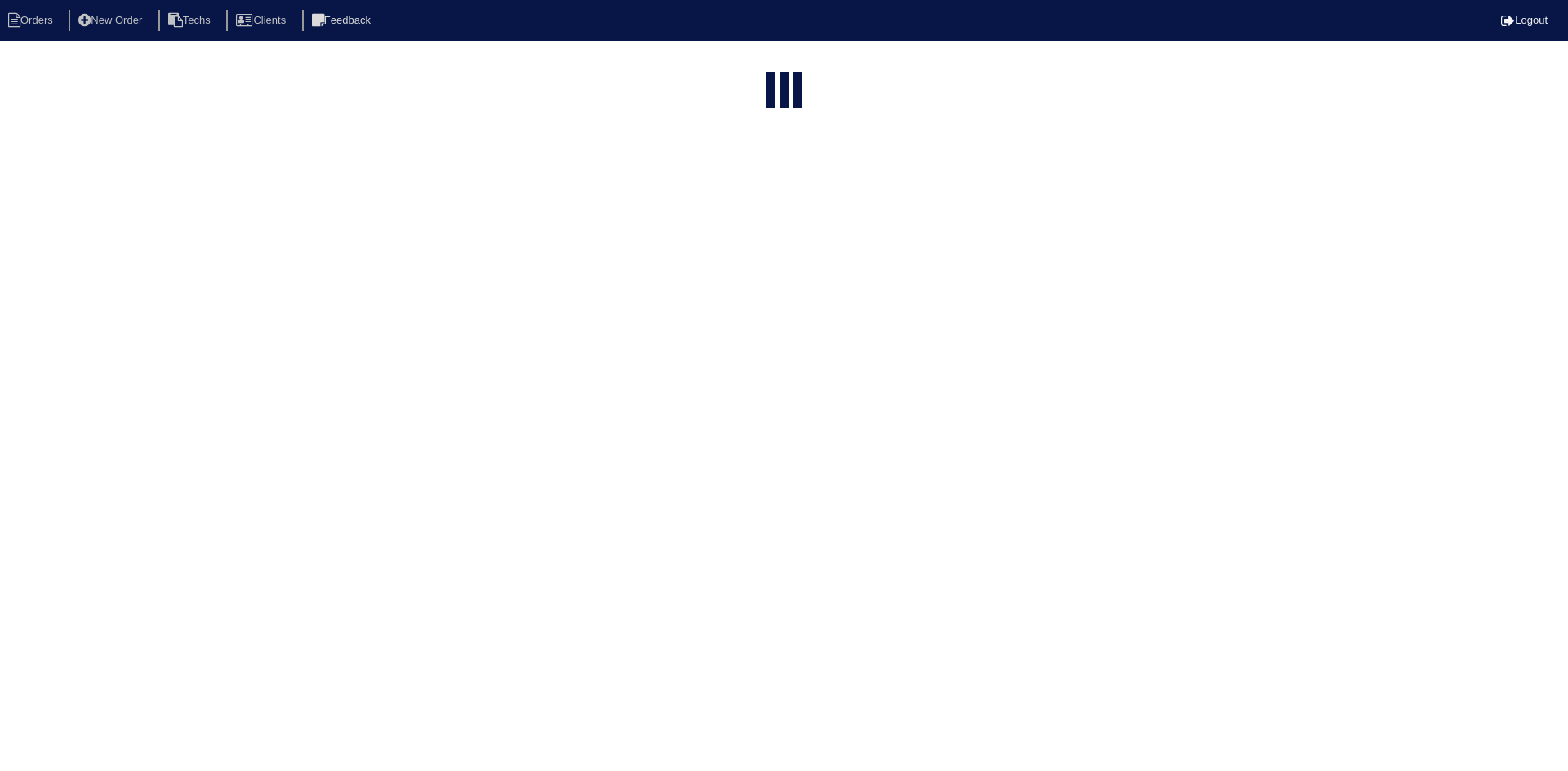
select select "15"
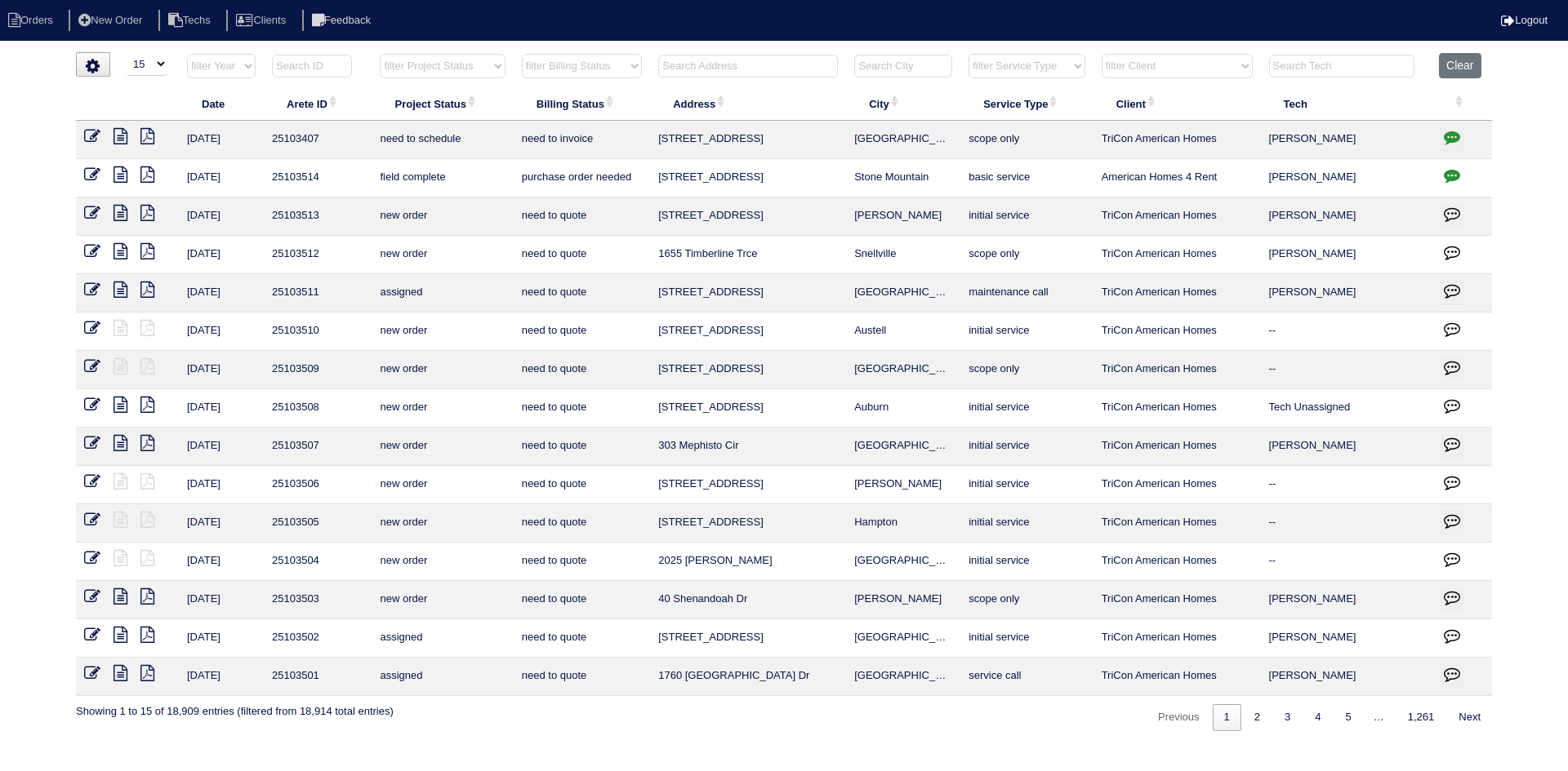
click at [710, 62] on input "text" at bounding box center [747, 66] width 180 height 23
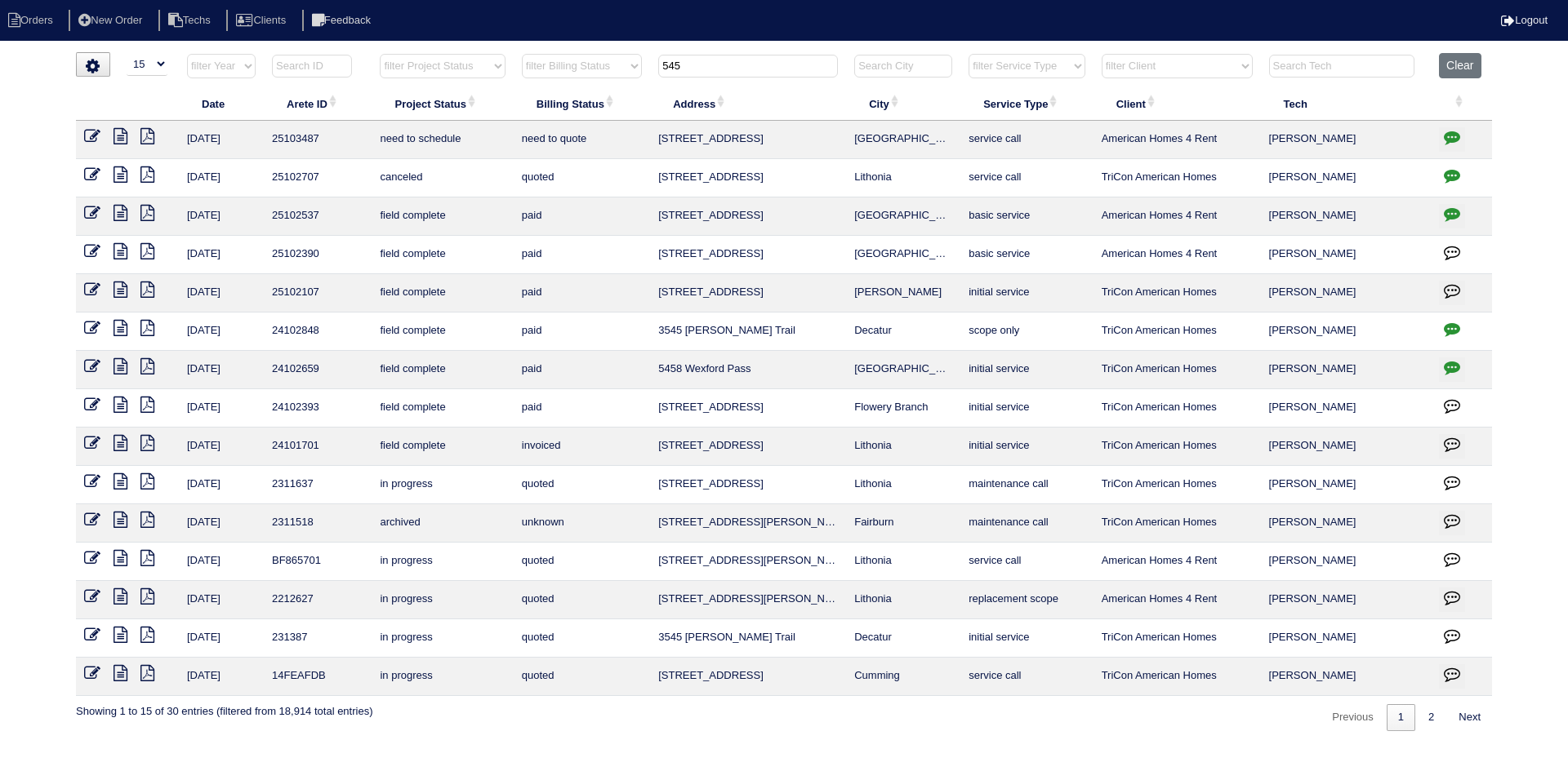
type input "545"
drag, startPoint x: 88, startPoint y: 133, endPoint x: 101, endPoint y: 132, distance: 13.0
click at [88, 133] on icon at bounding box center [92, 137] width 17 height 17
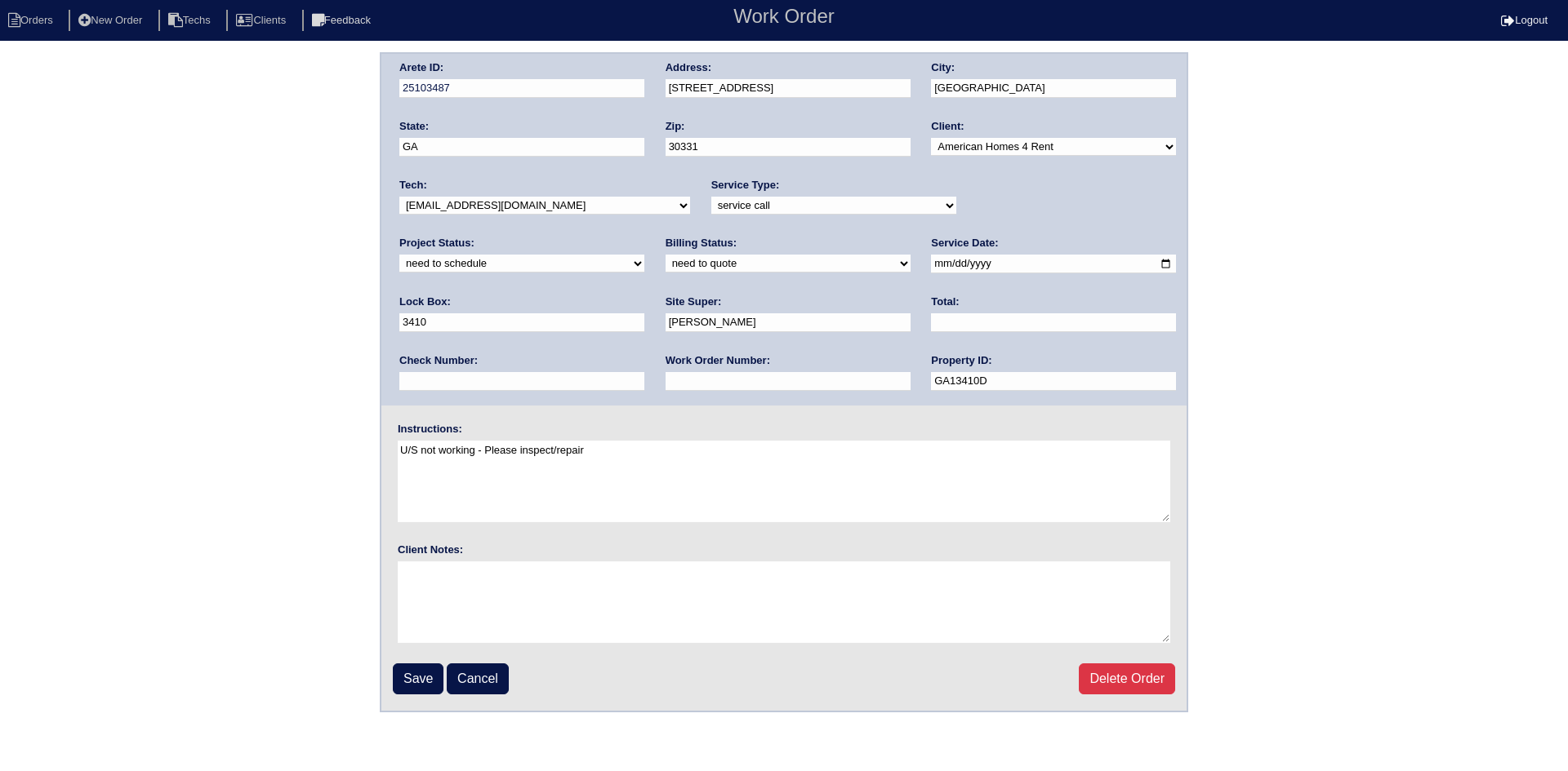
click at [931, 263] on input "[DATE]" at bounding box center [1052, 264] width 245 height 19
type input "[DATE]"
click at [417, 669] on input "Save" at bounding box center [418, 678] width 50 height 31
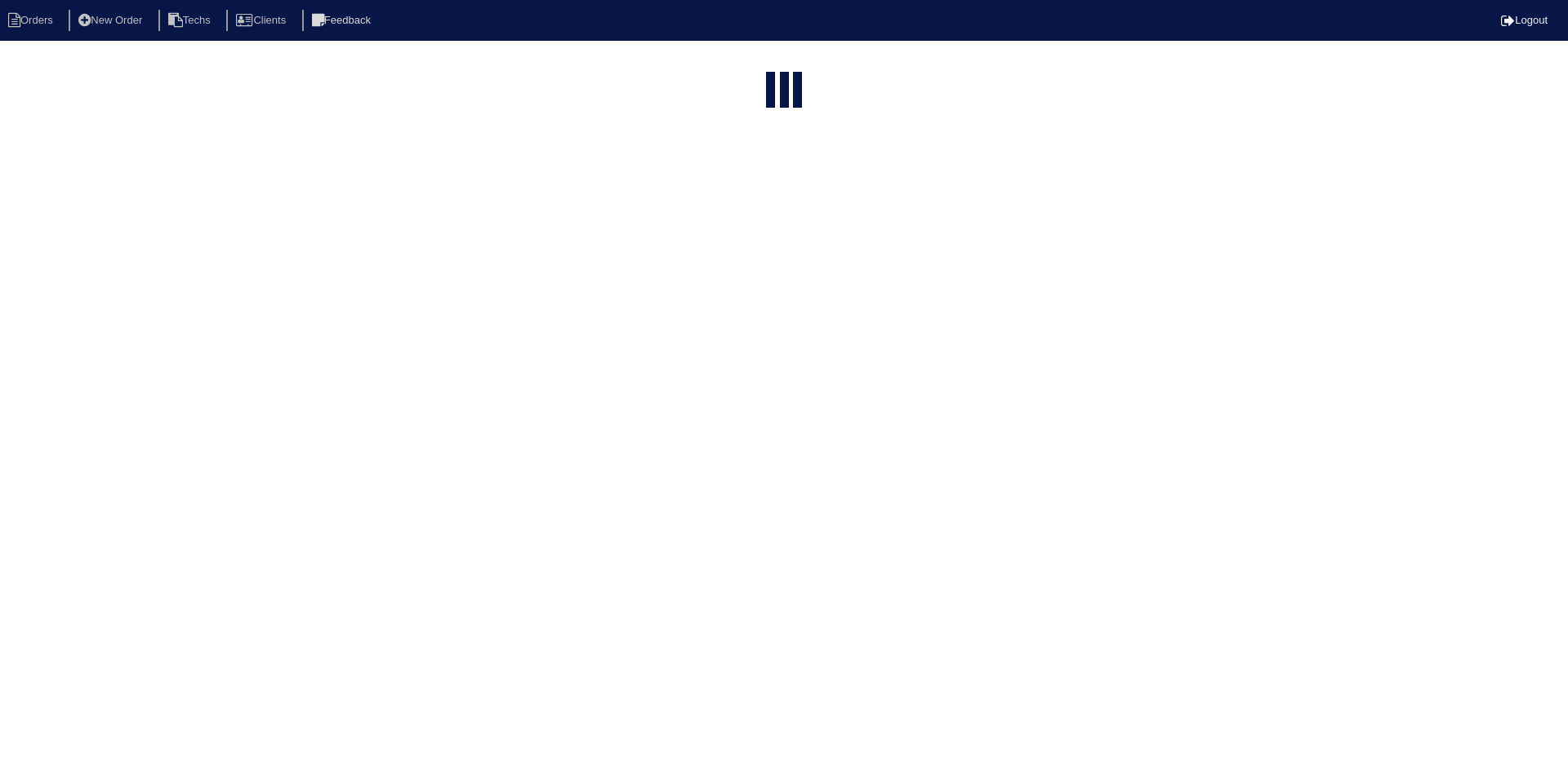
select select "15"
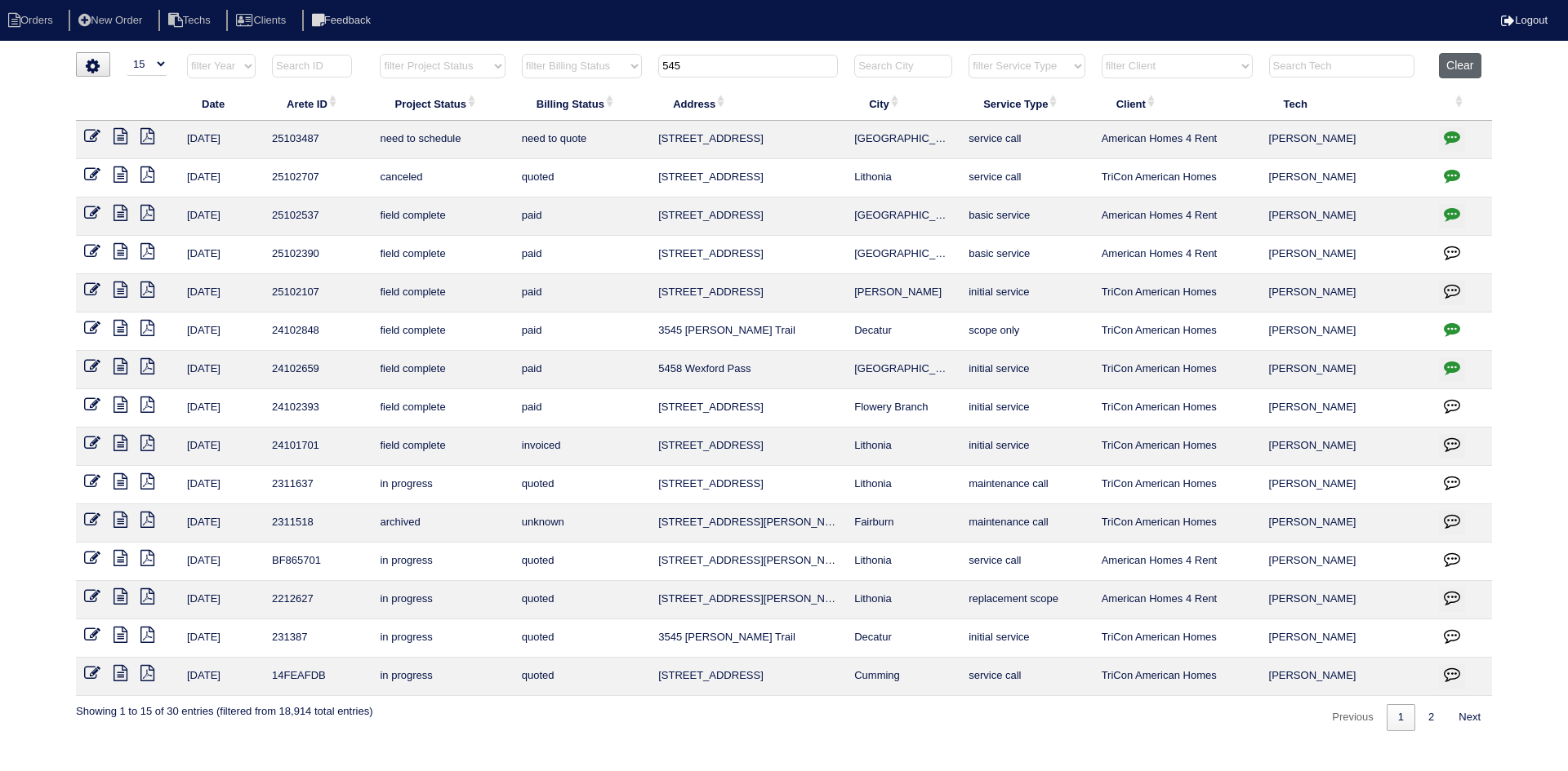
click at [1464, 73] on button "Clear" at bounding box center [1459, 65] width 42 height 25
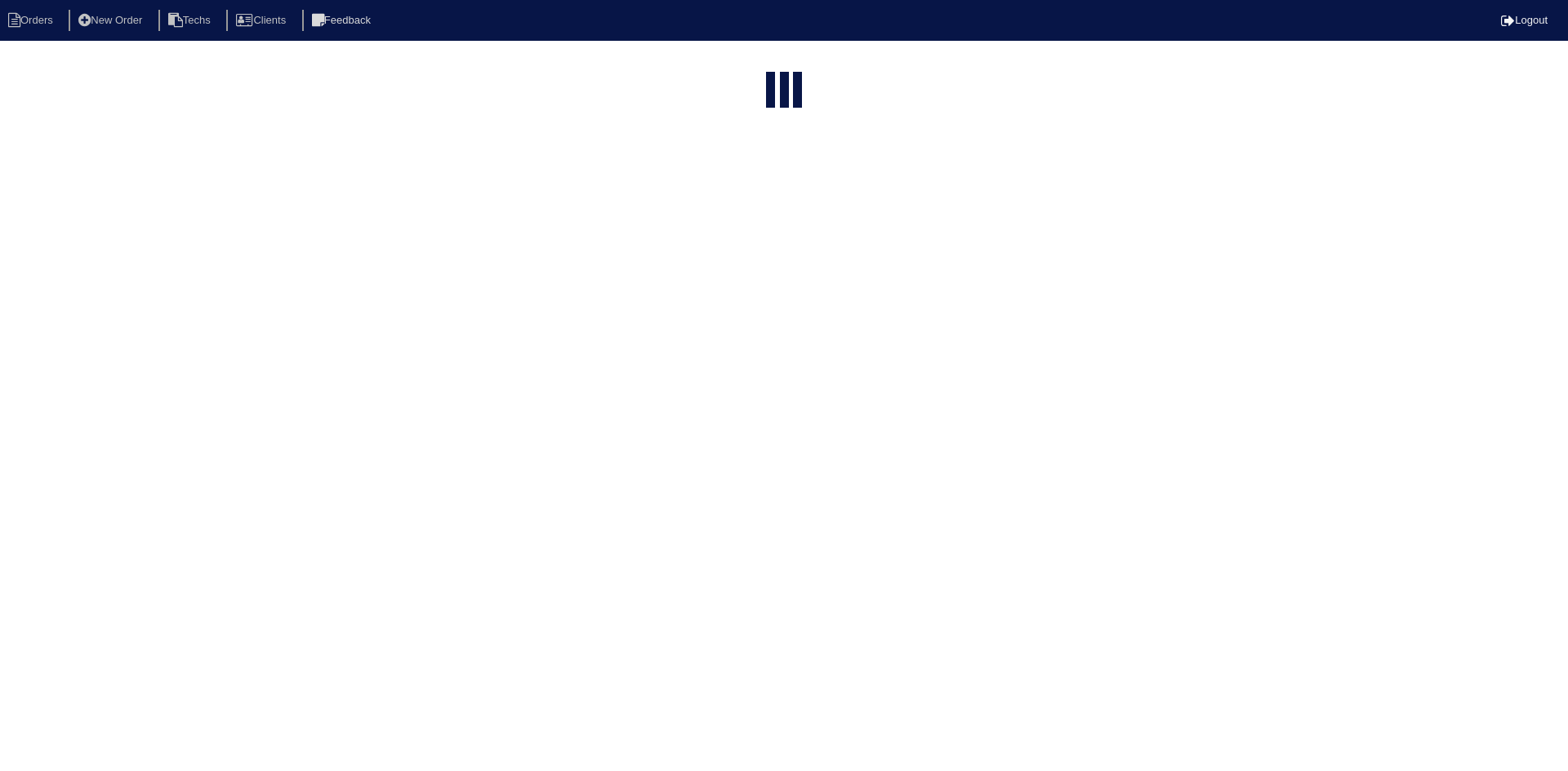
select select "15"
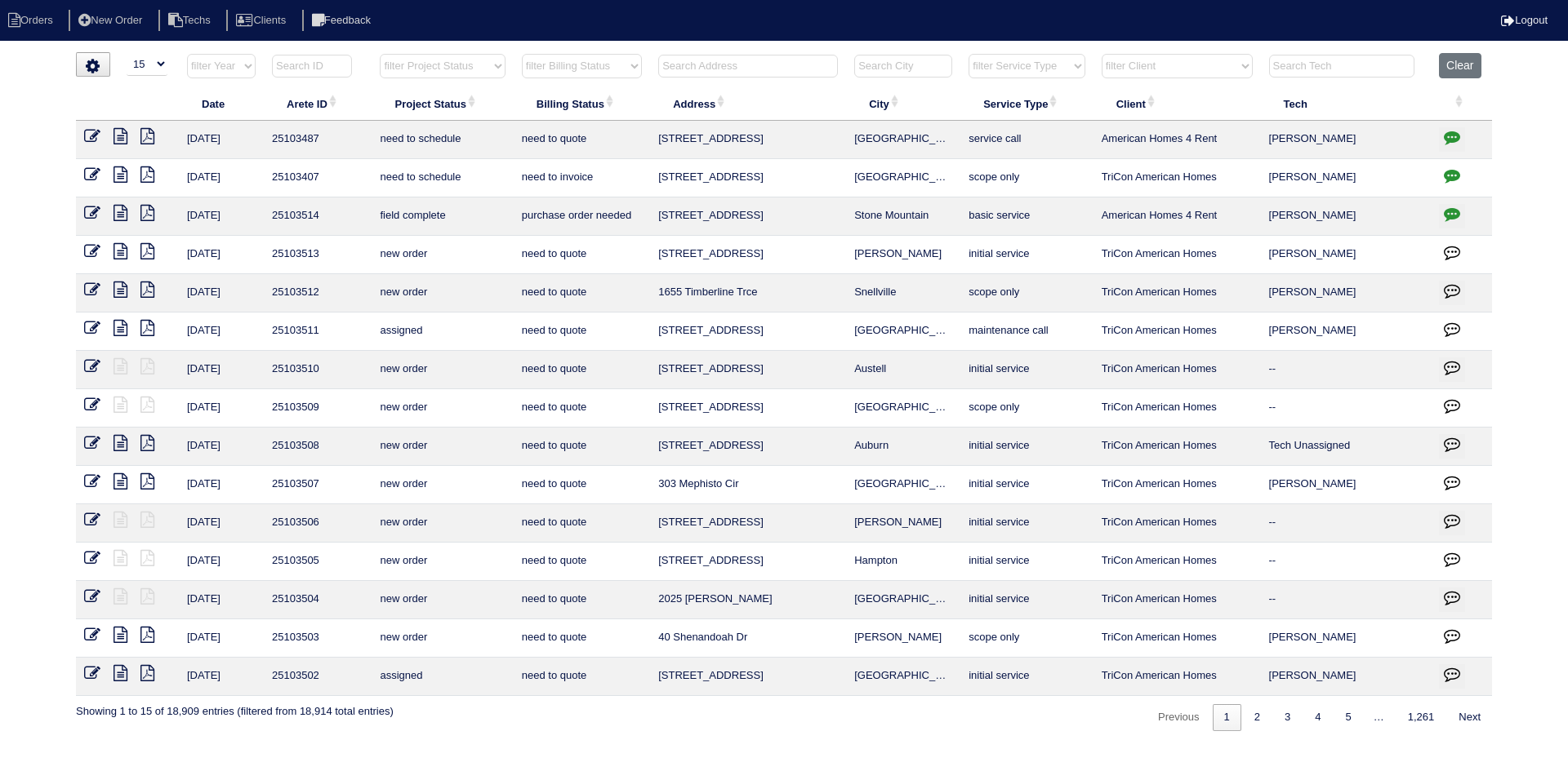
click at [503, 70] on select "filter Project Status -- Any Project Status -- new order assigned in progress f…" at bounding box center [442, 66] width 125 height 24
click at [502, 63] on select "filter Project Status -- Any Project Status -- new order assigned in progress f…" at bounding box center [442, 66] width 125 height 24
click at [380, 54] on select "filter Project Status -- Any Project Status -- new order assigned in progress f…" at bounding box center [442, 66] width 125 height 24
select select "field complete"
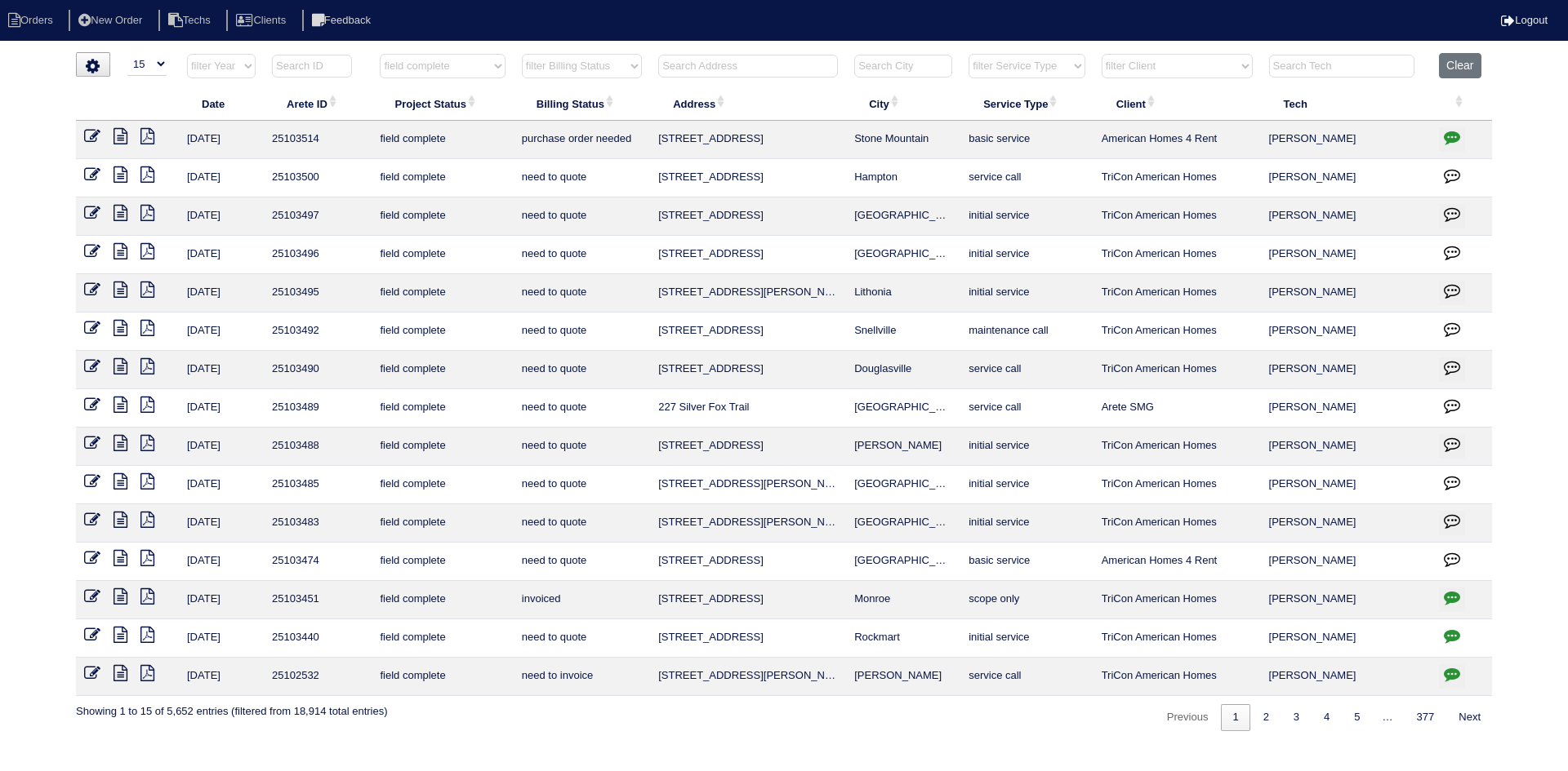
click at [624, 69] on select "filter Billing Status -- Any Billing Status -- need to quote quoted need to inv…" at bounding box center [582, 66] width 120 height 24
select select "need to quote"
click at [522, 54] on select "filter Billing Status -- Any Billing Status -- need to quote quoted need to inv…" at bounding box center [582, 66] width 120 height 24
select select "field complete"
select select "need to quote"
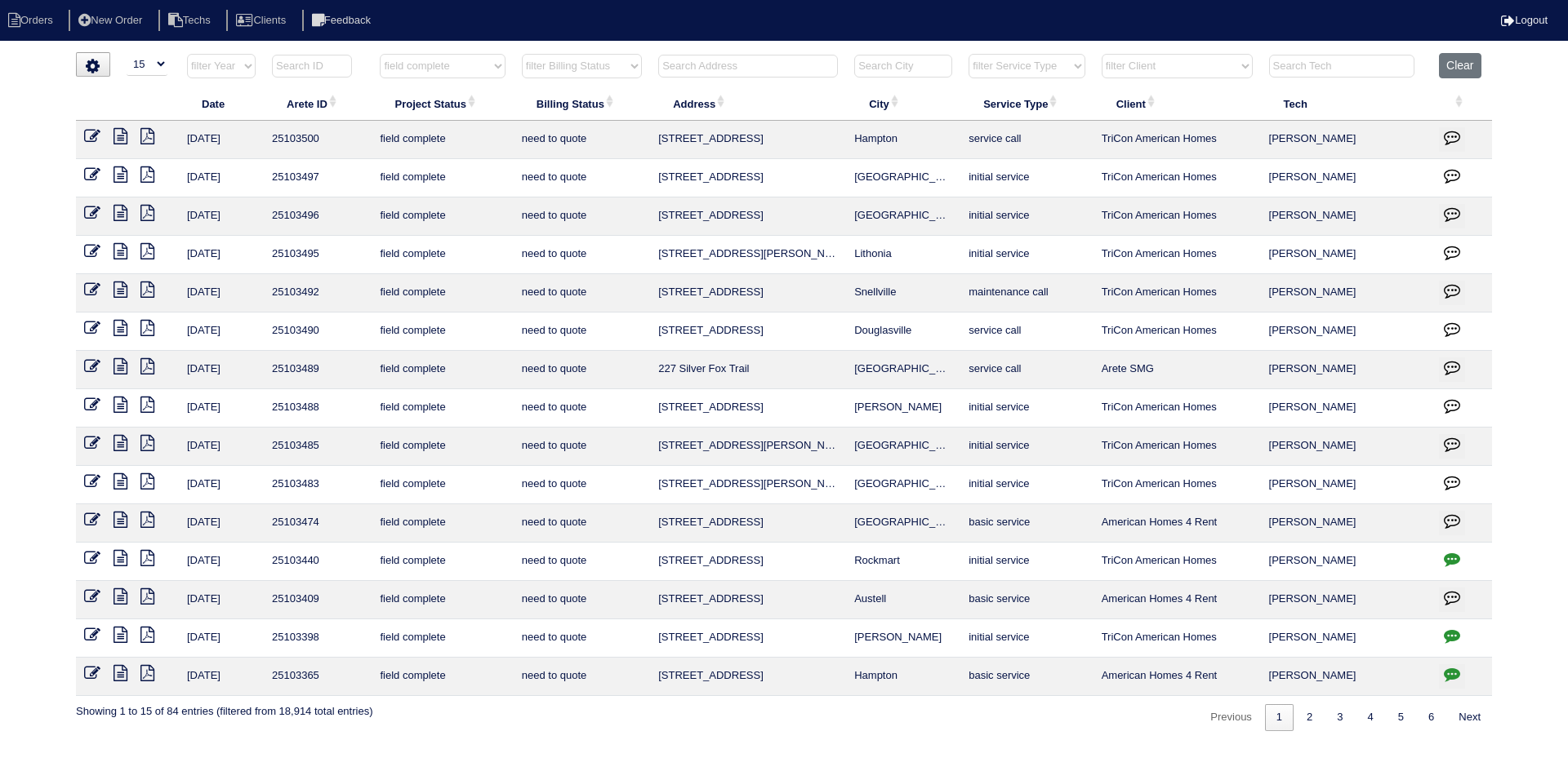
click at [1172, 62] on select "filter Client -- Any Client -- Alan Luther American Homes 4 Rent Arete Personal…" at bounding box center [1177, 66] width 151 height 24
select select "American Homes 4 Rent"
click at [1103, 54] on select "filter Client -- Any Client -- Alan Luther American Homes 4 Rent Arete Personal…" at bounding box center [1177, 66] width 151 height 24
select select "field complete"
select select "need to quote"
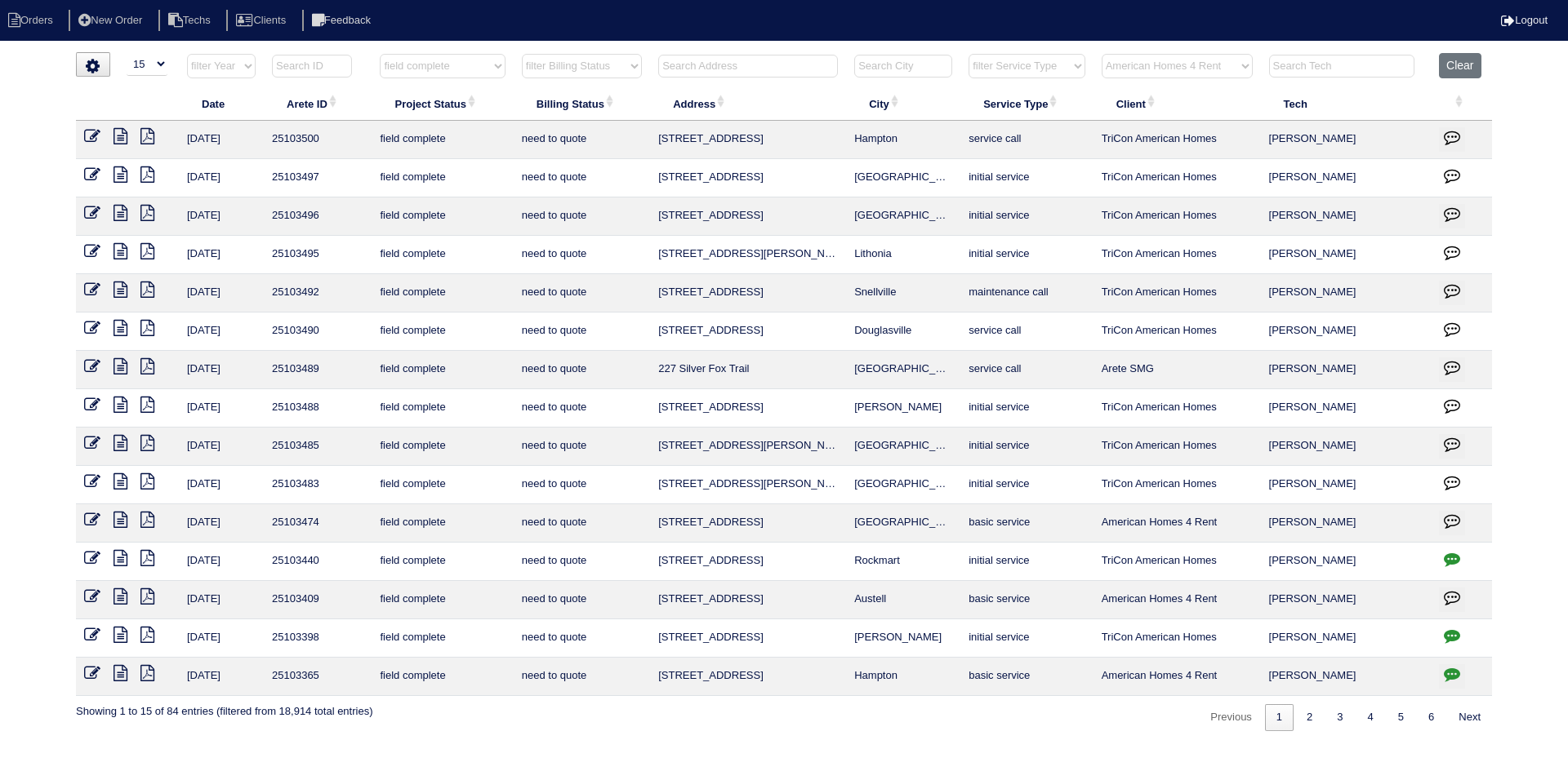
select select "American Homes 4 Rent"
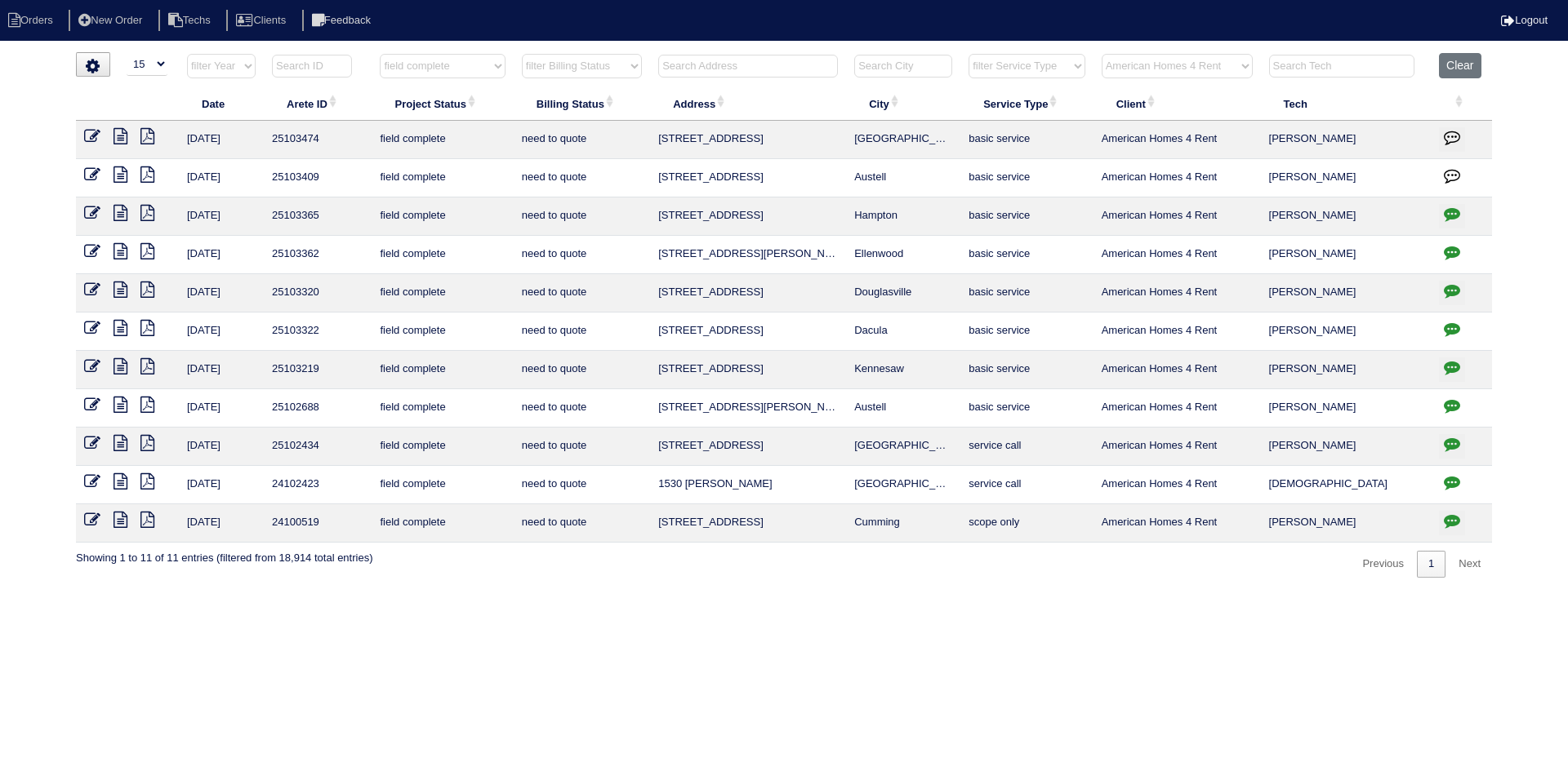
click at [116, 172] on icon at bounding box center [120, 175] width 14 height 17
click at [120, 133] on icon at bounding box center [120, 137] width 14 height 17
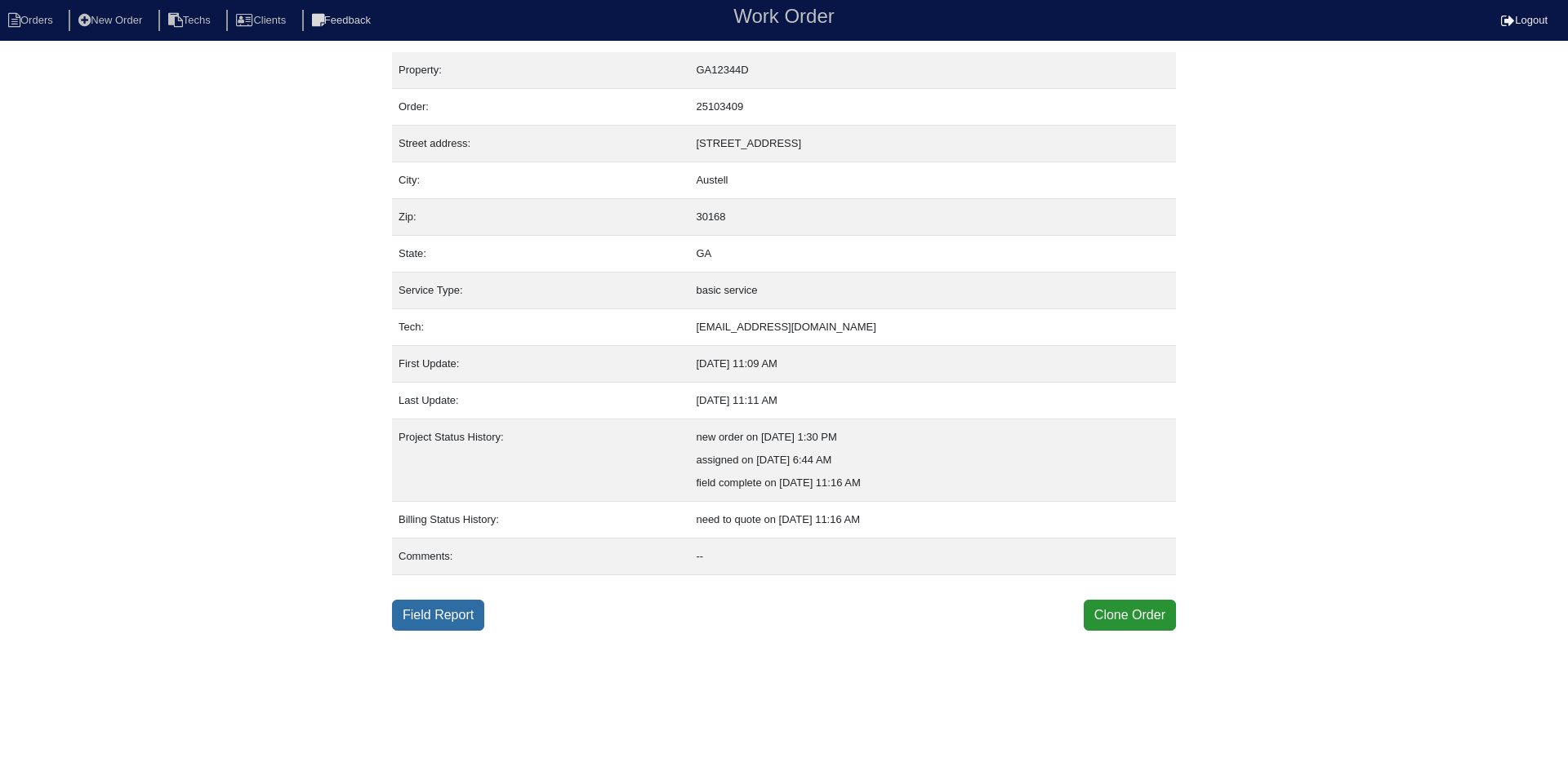
click at [417, 617] on link "Field Report" at bounding box center [437, 615] width 92 height 31
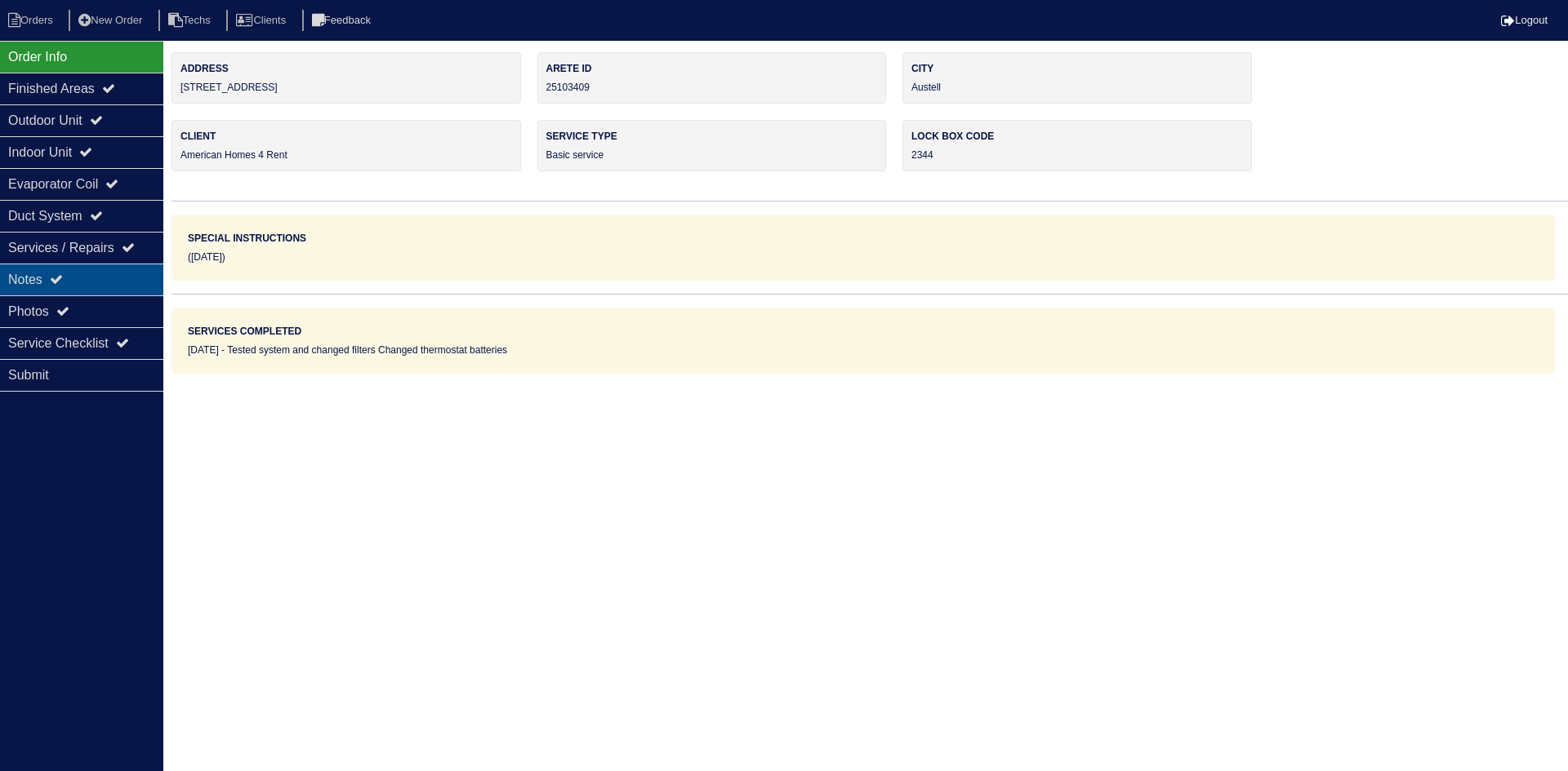
click at [84, 276] on div "Notes" at bounding box center [82, 279] width 164 height 32
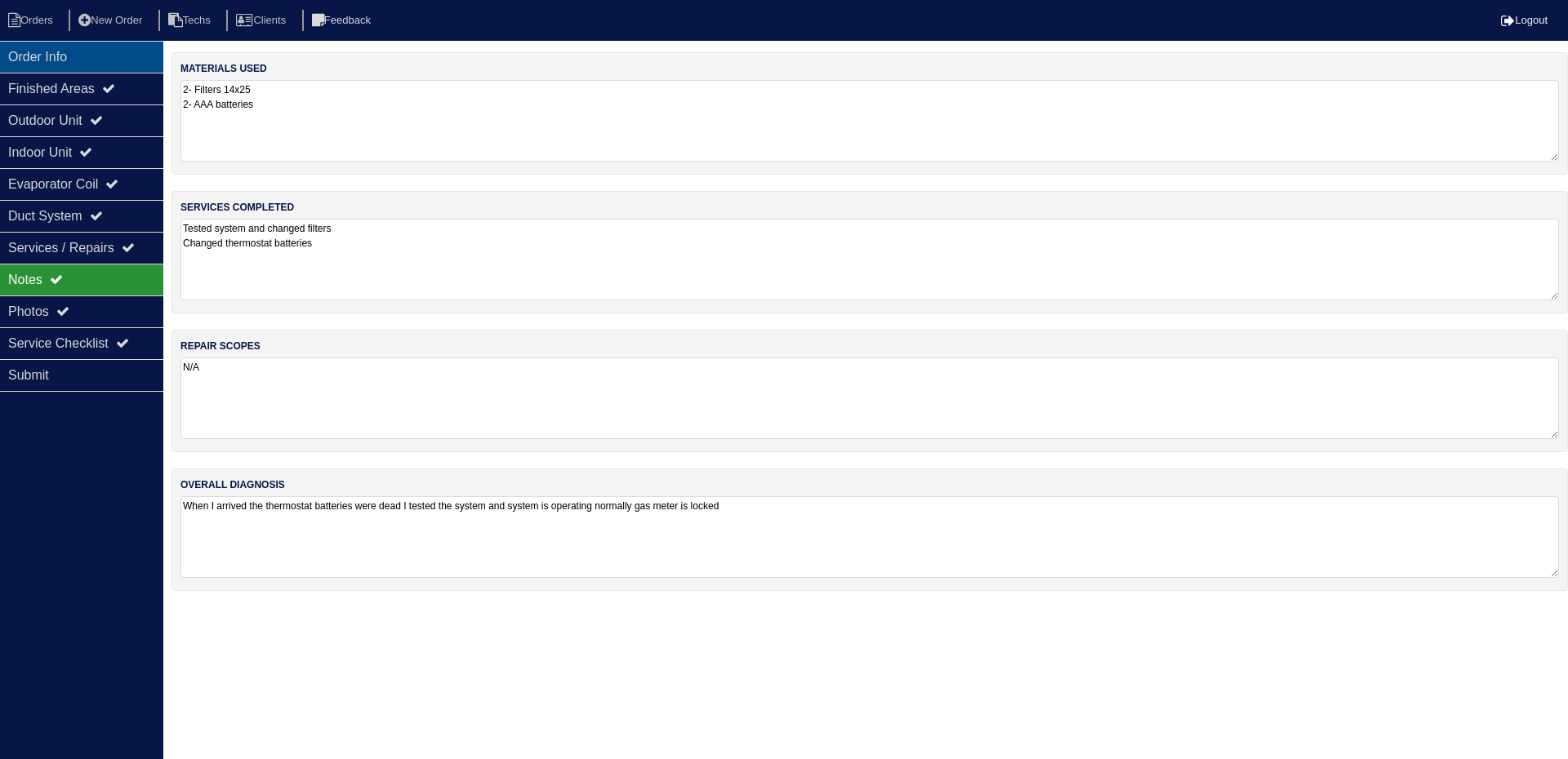
click at [73, 59] on div "Order Info" at bounding box center [82, 57] width 164 height 32
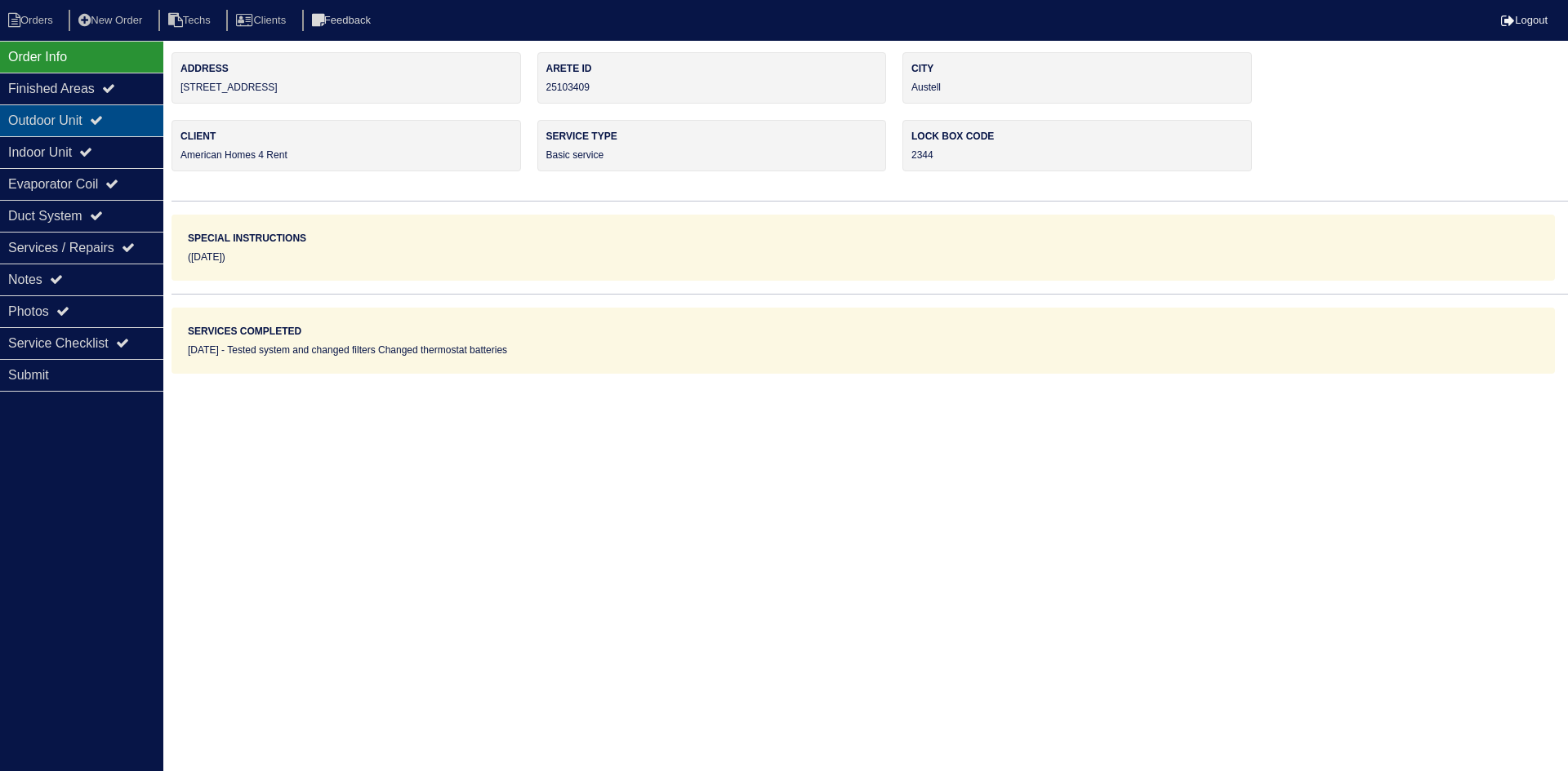
click at [94, 114] on div "Outdoor Unit" at bounding box center [82, 120] width 164 height 32
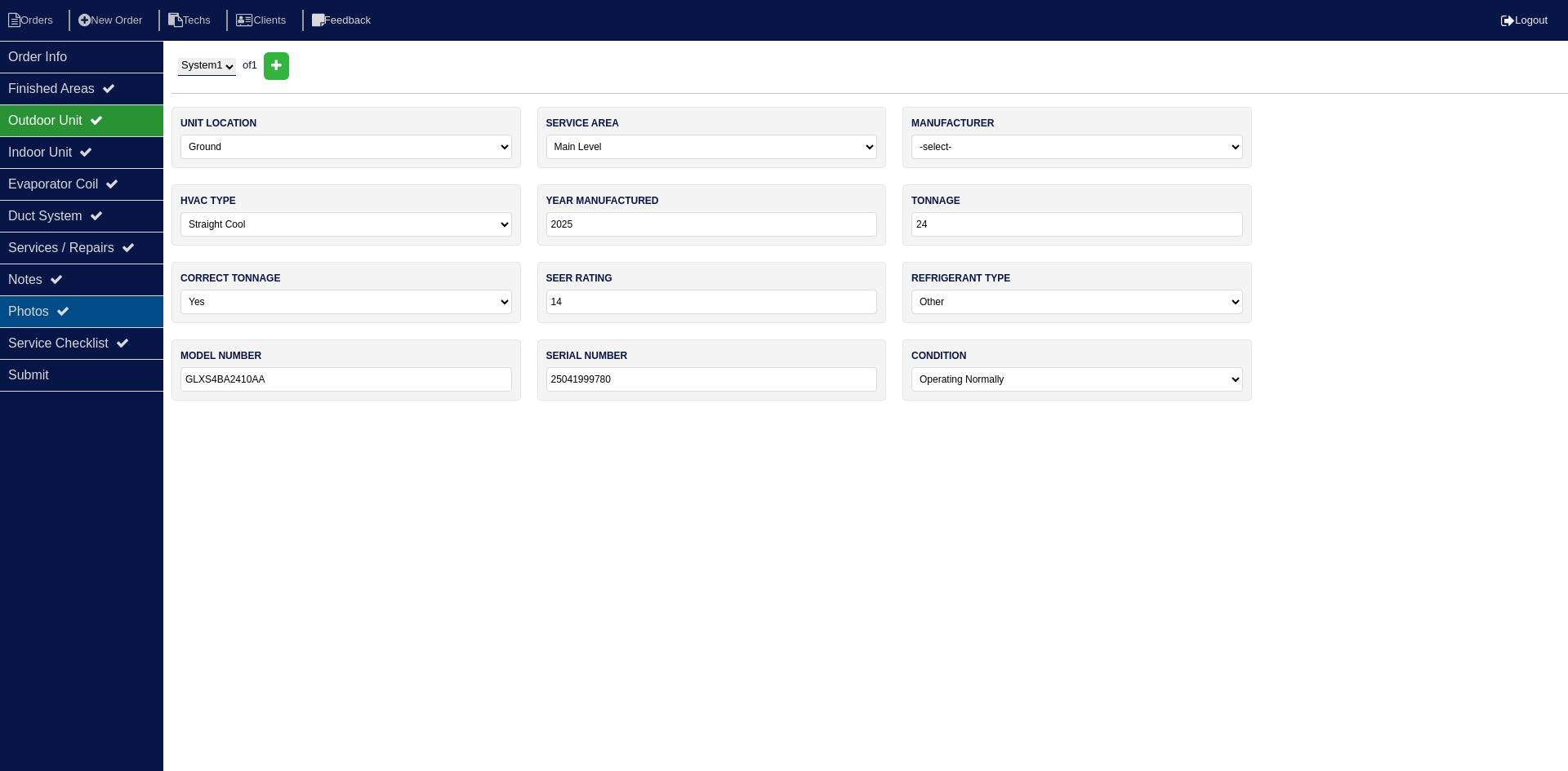
click at [74, 303] on div "Photos" at bounding box center [82, 312] width 164 height 32
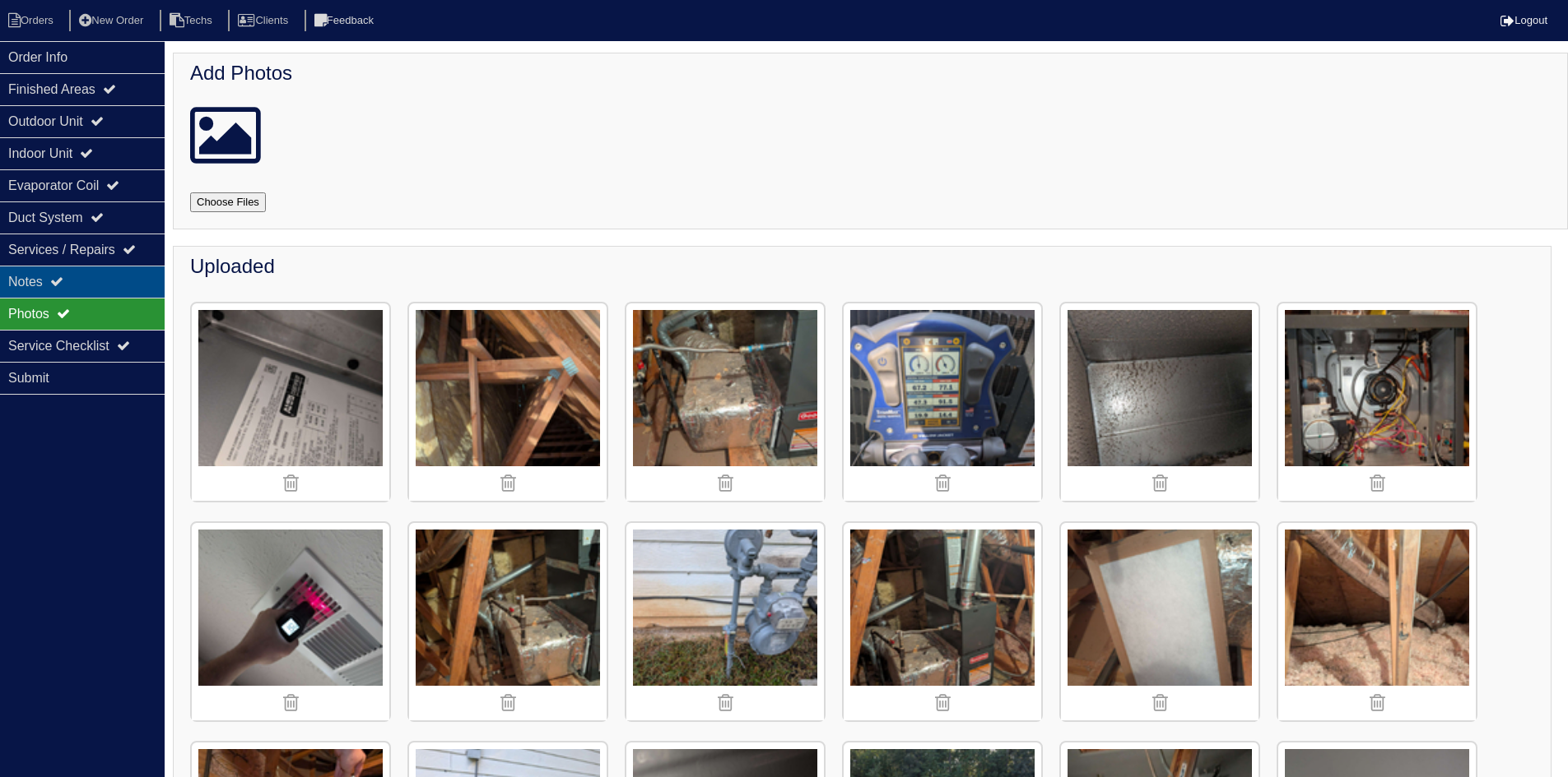
click at [76, 275] on div "Notes" at bounding box center [83, 281] width 165 height 32
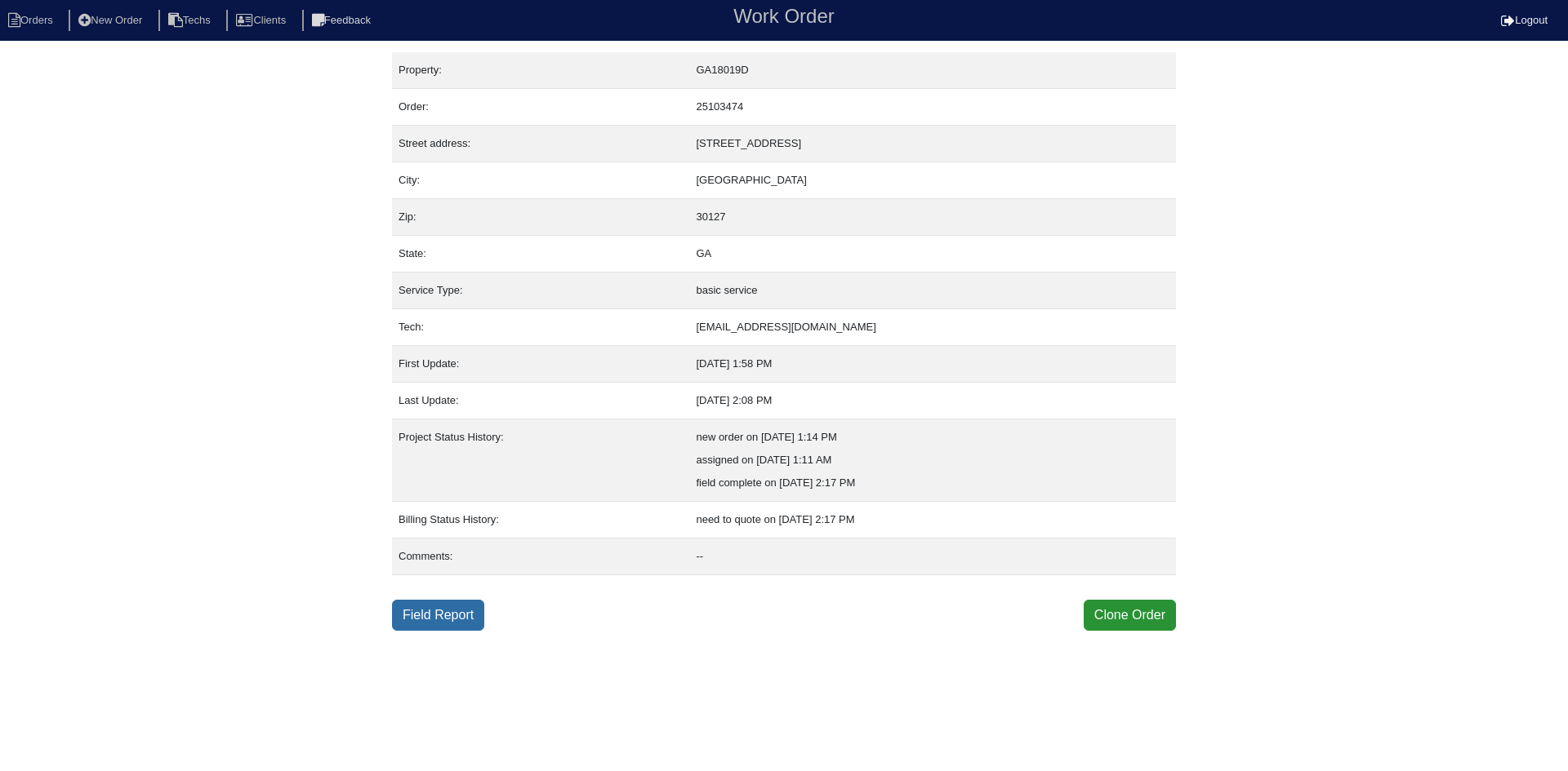
click at [439, 610] on link "Field Report" at bounding box center [437, 615] width 92 height 31
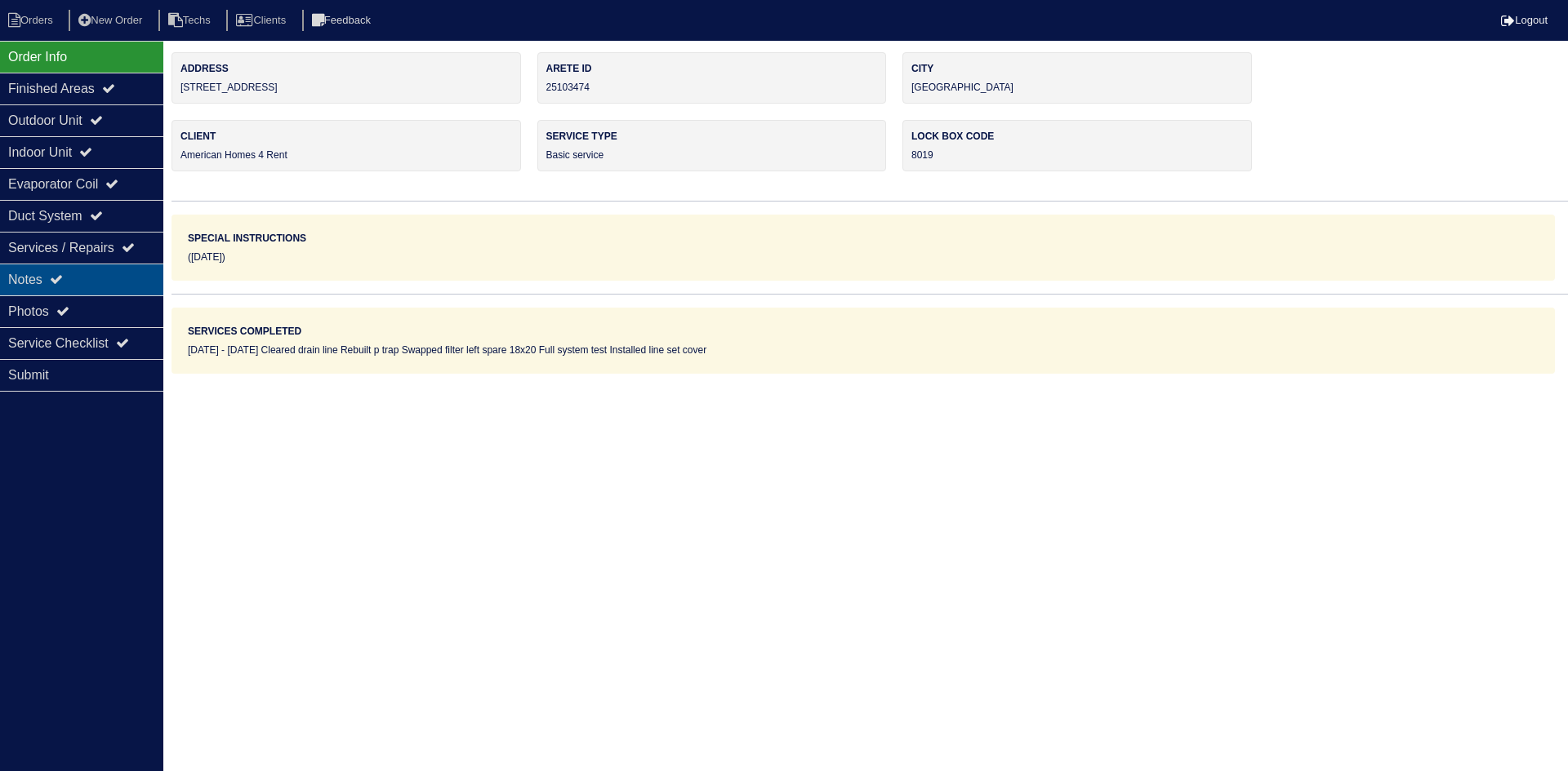
click at [100, 270] on div "Notes" at bounding box center [82, 279] width 164 height 32
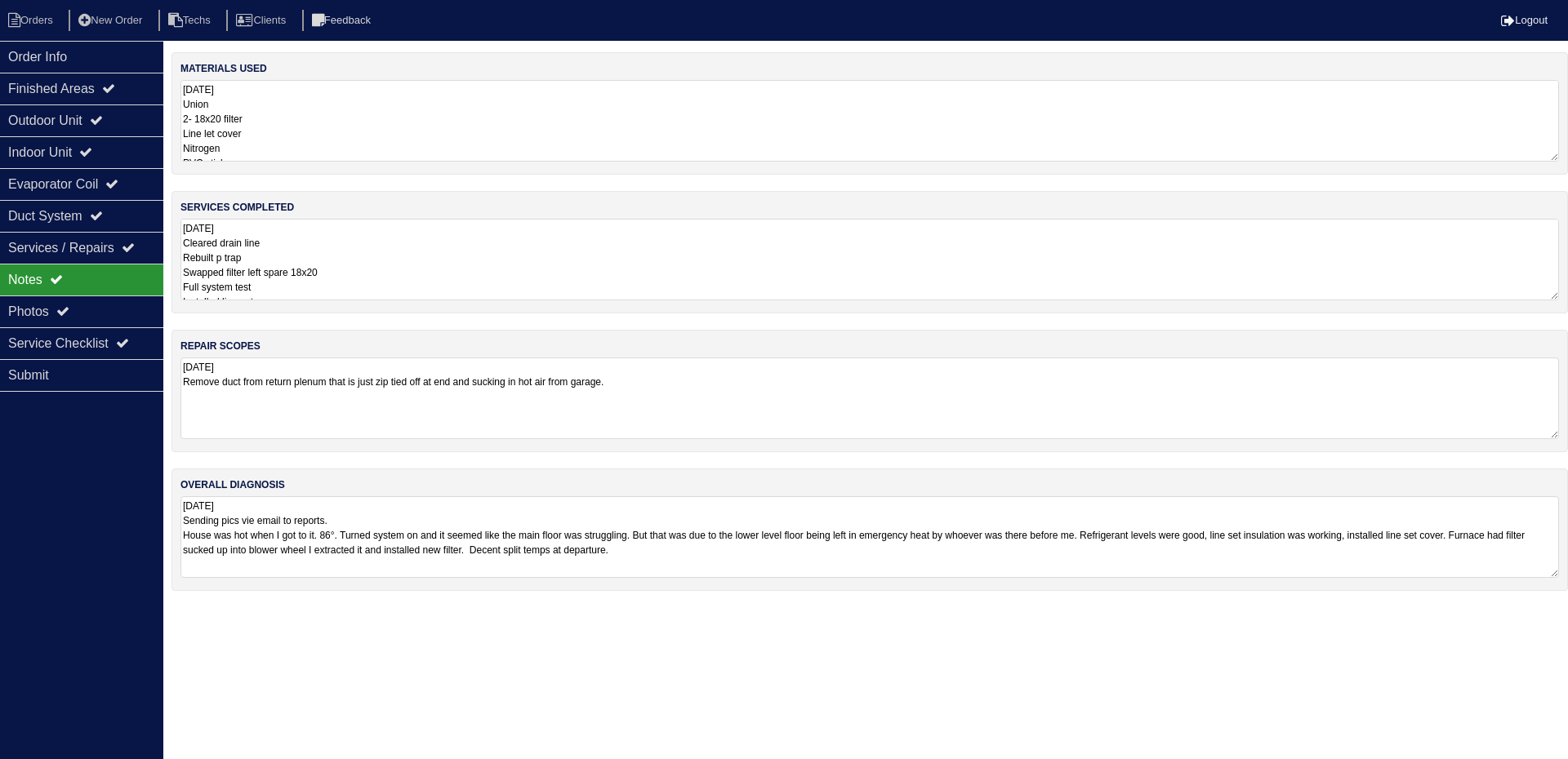
click at [490, 259] on textarea "[DATE] Cleared drain line Rebuilt p trap Swapped filter left spare 18x20 Full s…" at bounding box center [869, 260] width 1378 height 82
